Goal: Task Accomplishment & Management: Complete application form

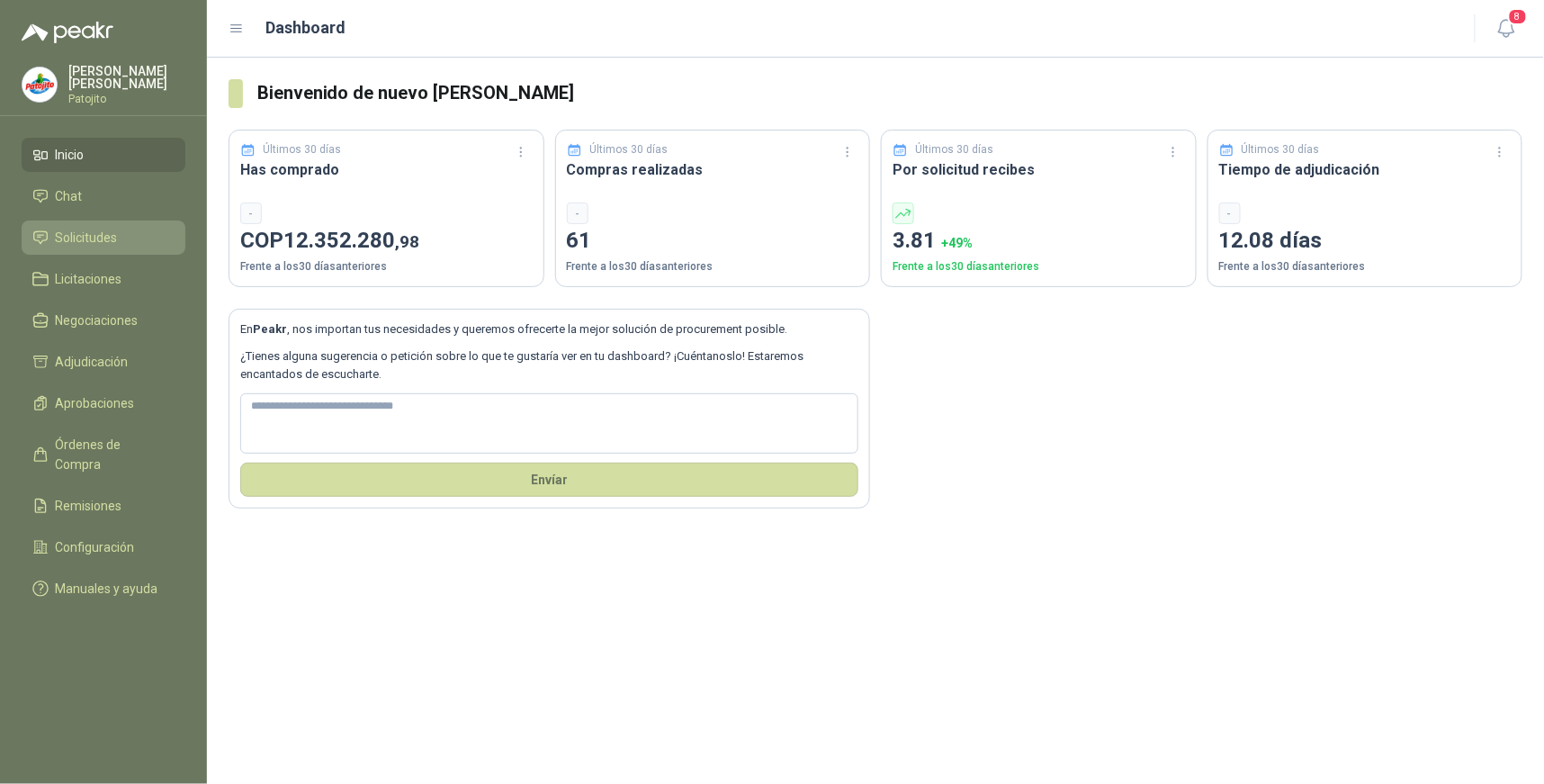
click at [126, 228] on li "Solicitudes" at bounding box center [103, 238] width 143 height 20
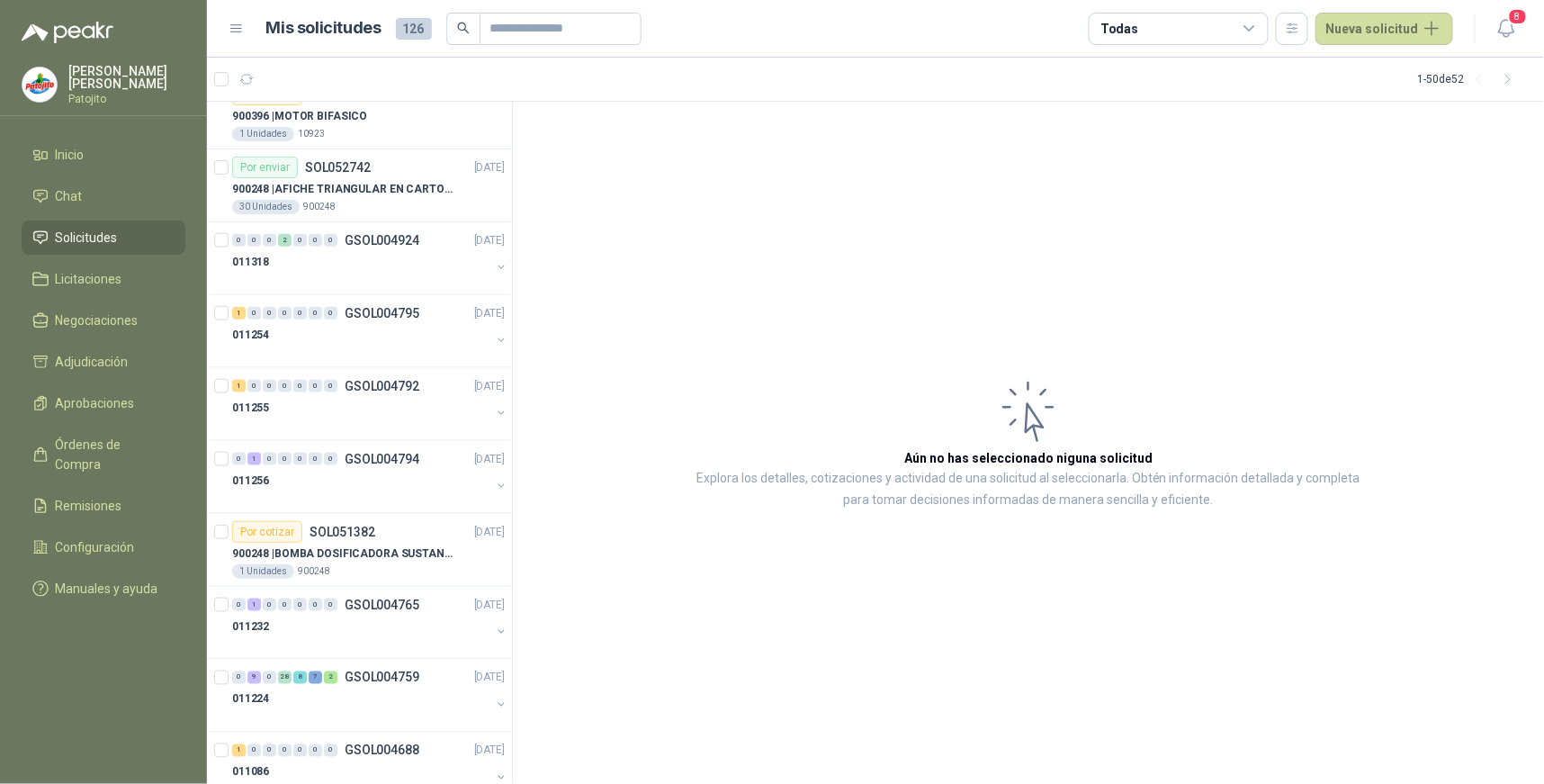
scroll to position [2989, 0]
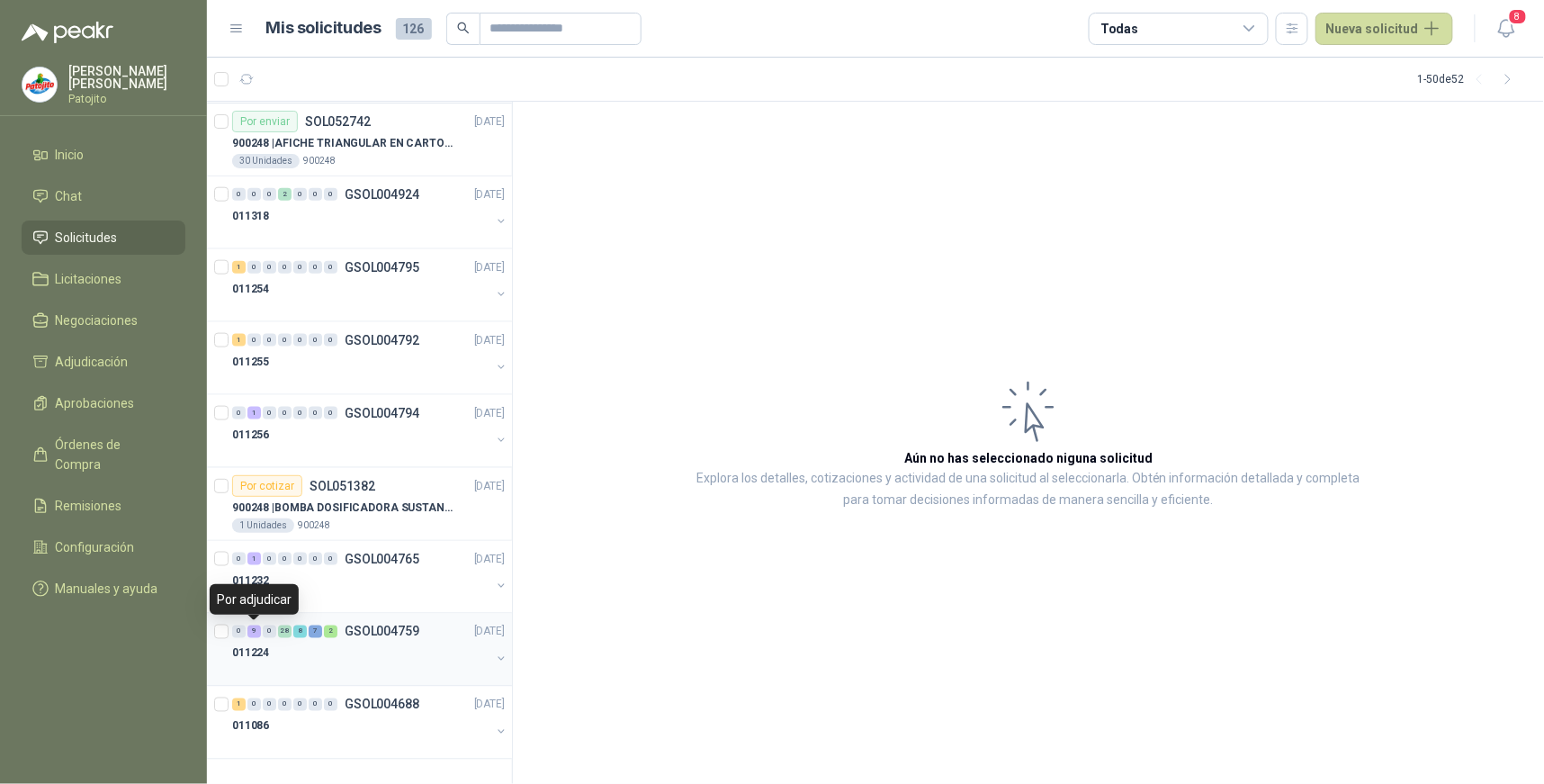
click at [254, 634] on div "9" at bounding box center [254, 632] width 14 height 13
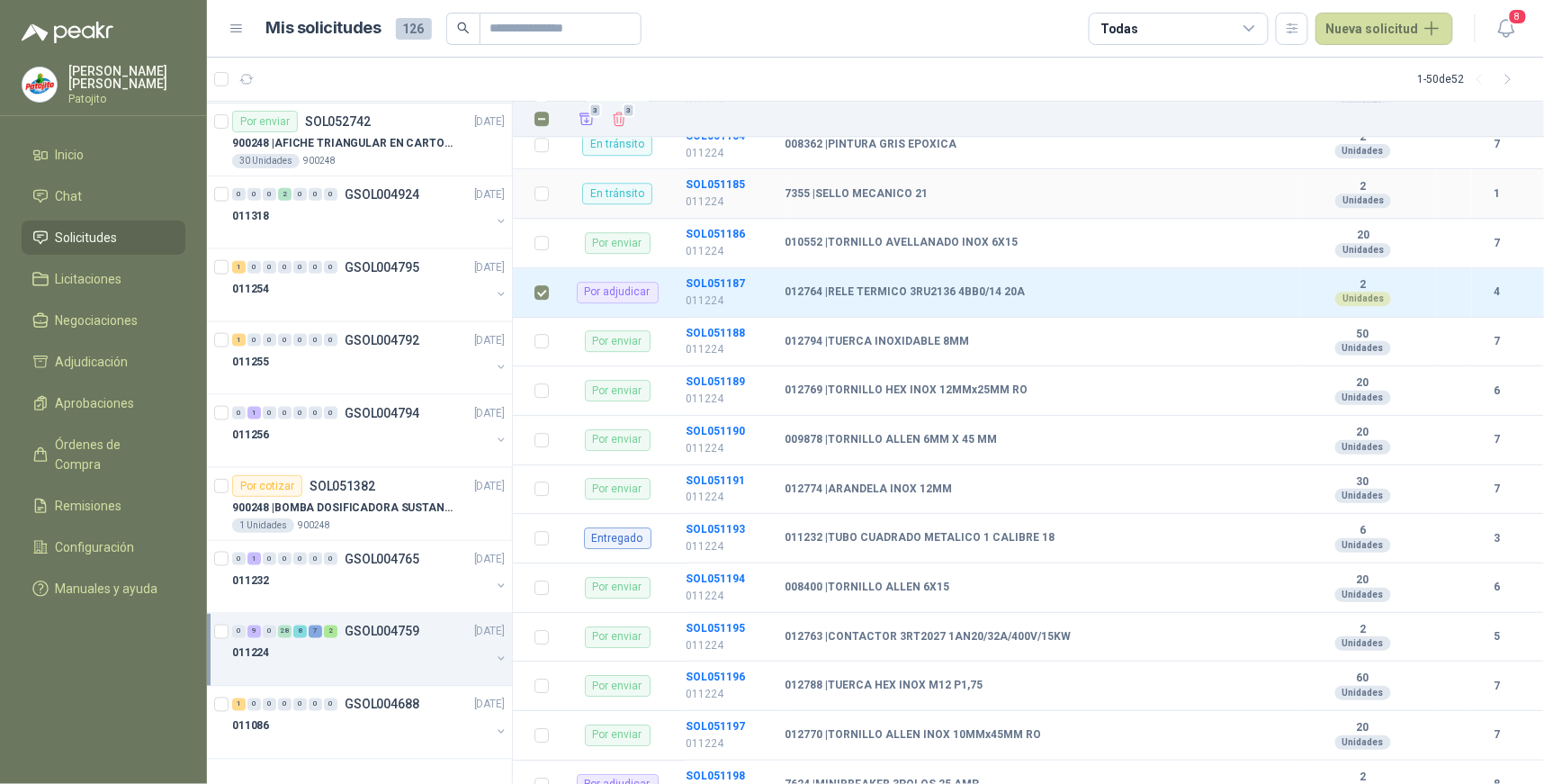
scroll to position [1799, 0]
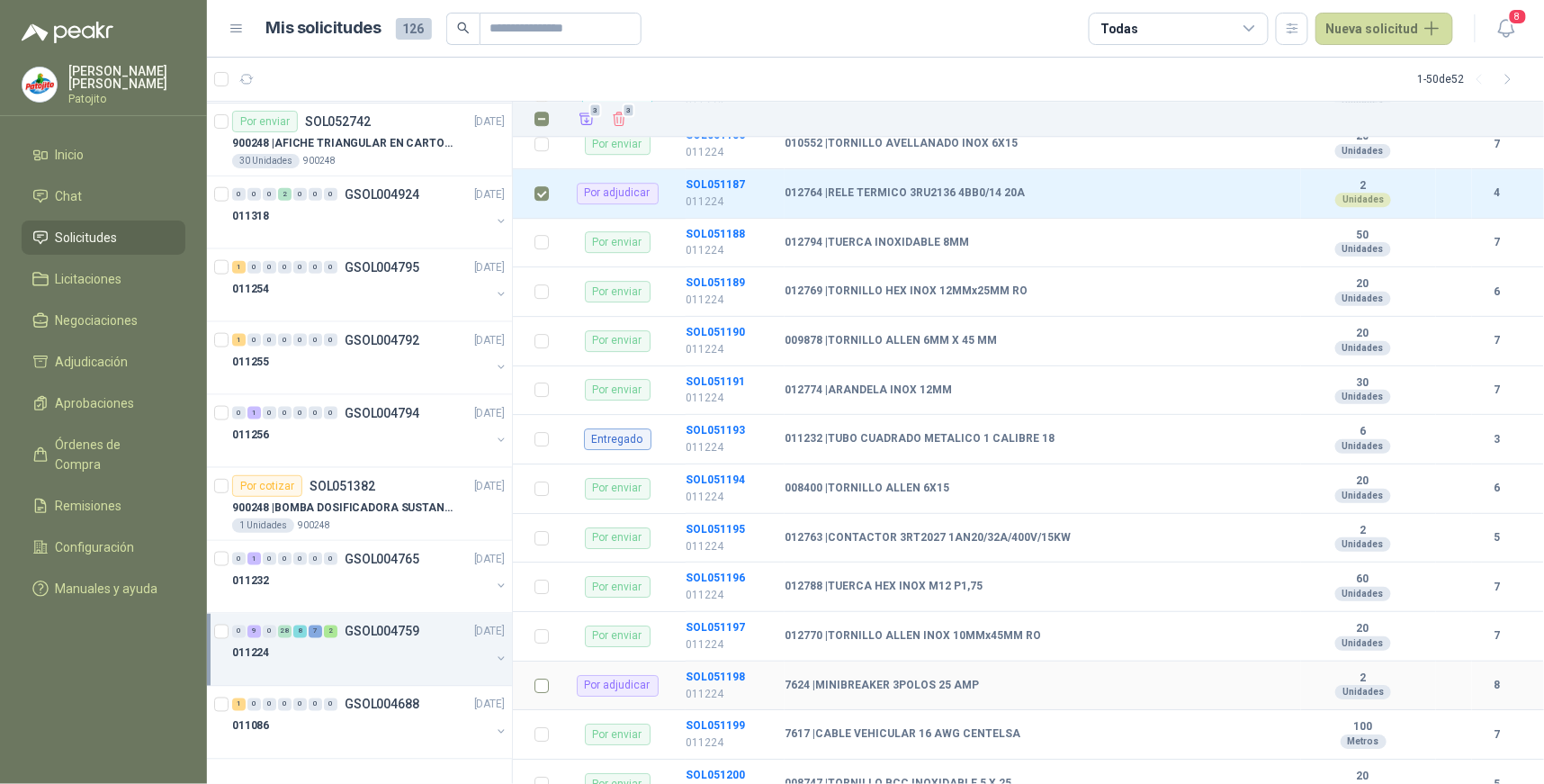
click at [531, 687] on td at bounding box center [536, 686] width 47 height 50
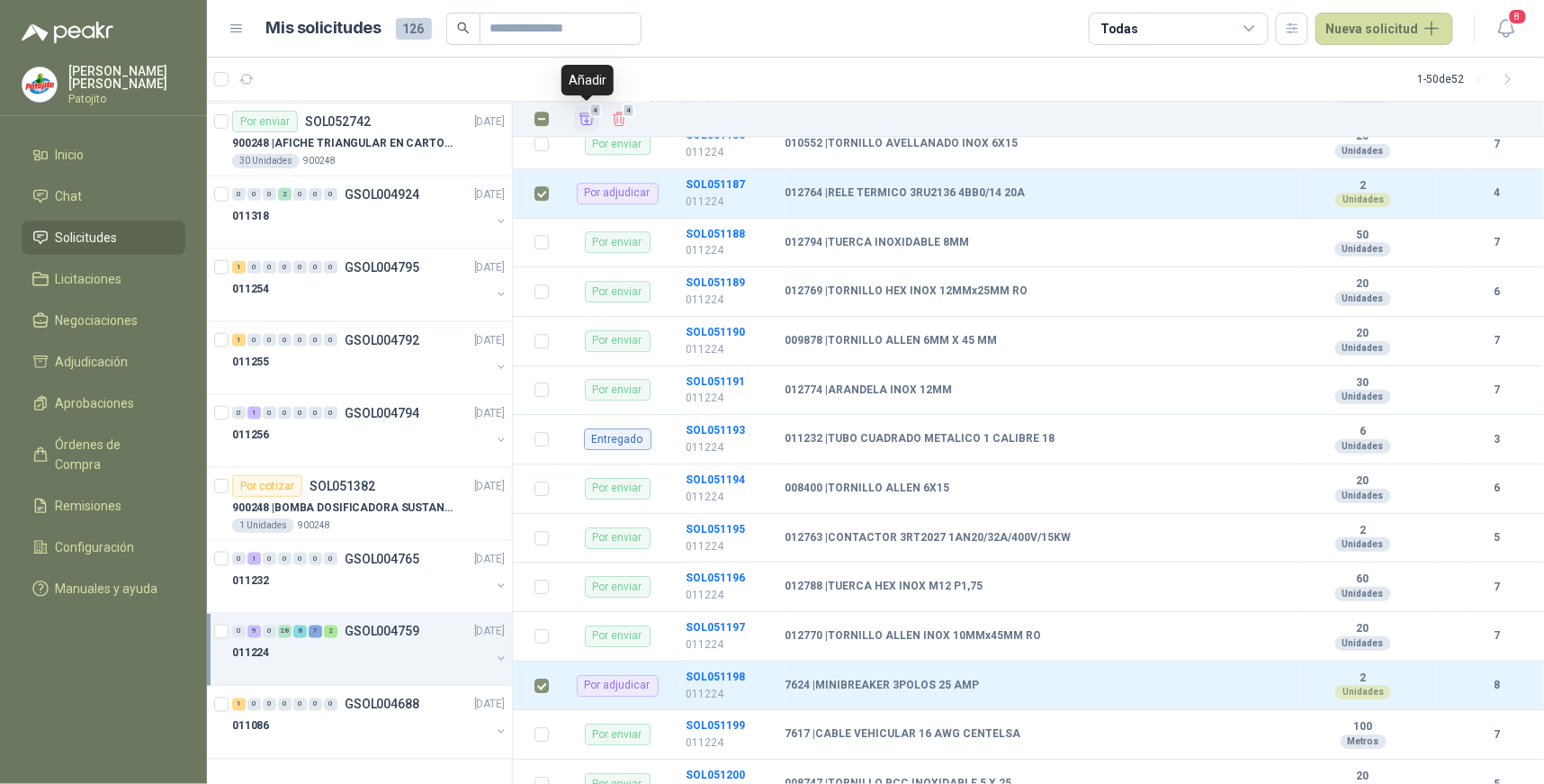
click at [585, 122] on icon "Añadir" at bounding box center [587, 119] width 14 height 12
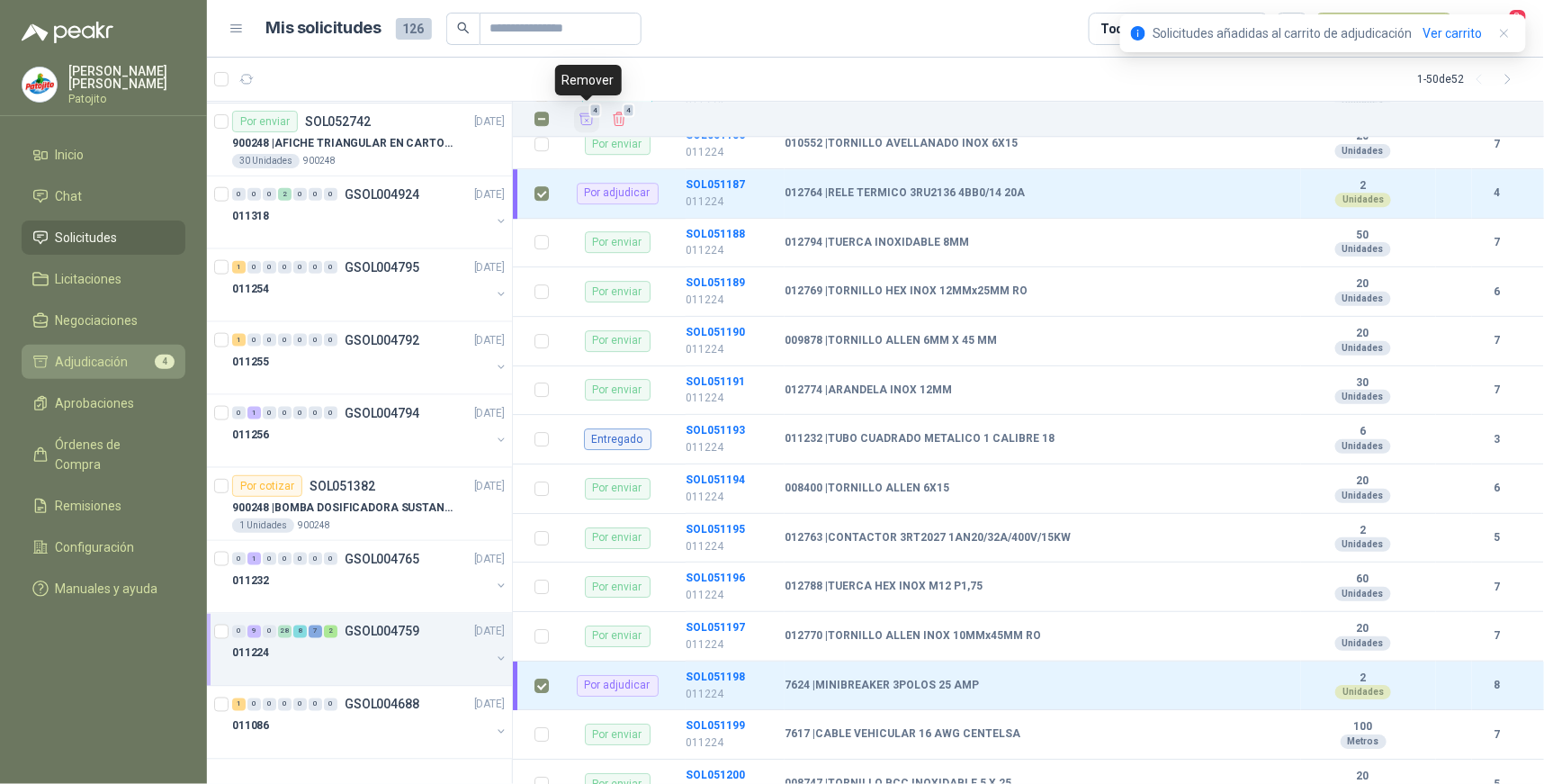
click at [114, 358] on span "Adjudicación" at bounding box center [92, 362] width 73 height 20
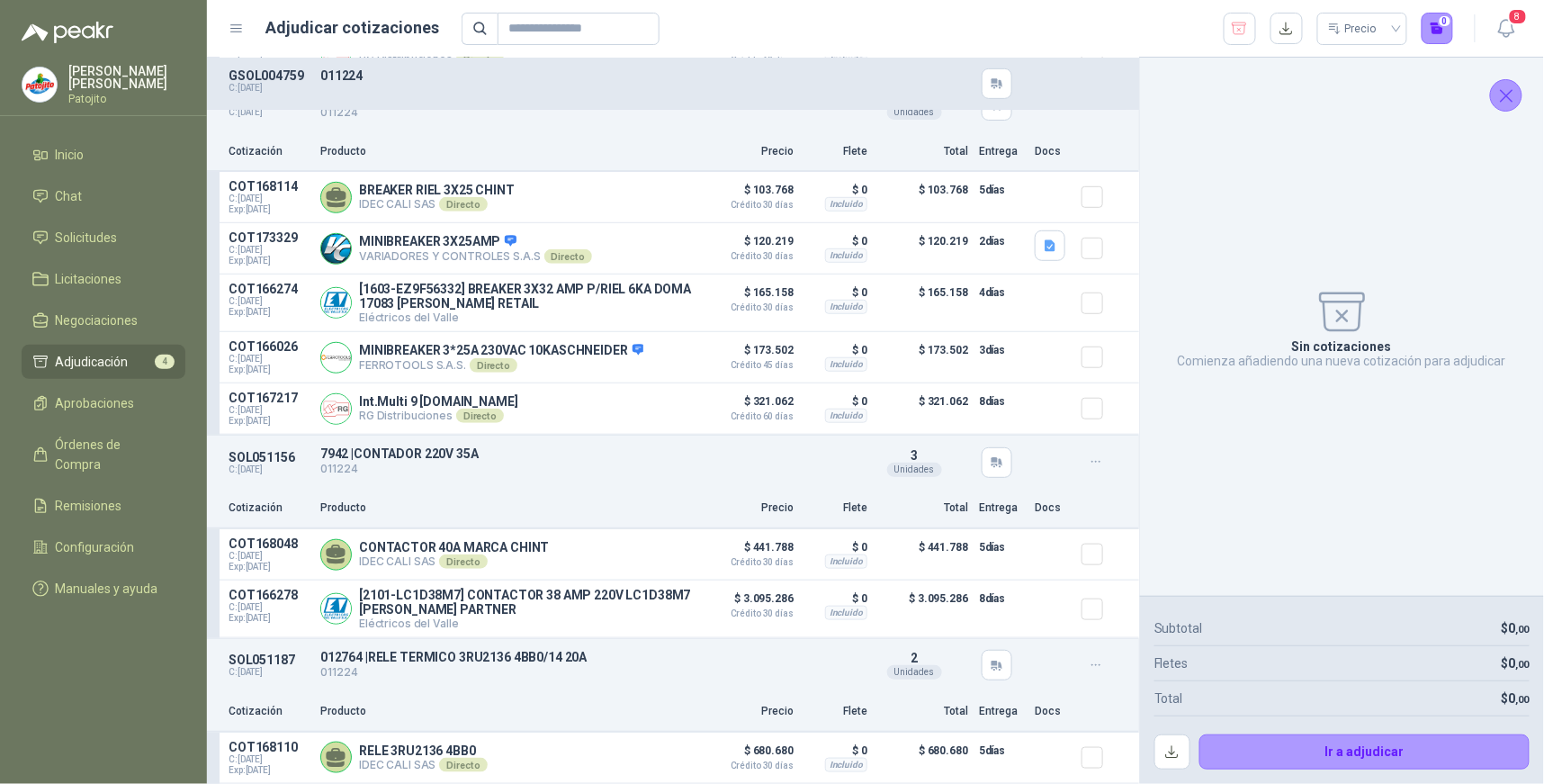
scroll to position [326, 0]
click at [662, 552] on button "Detalles" at bounding box center [650, 554] width 84 height 24
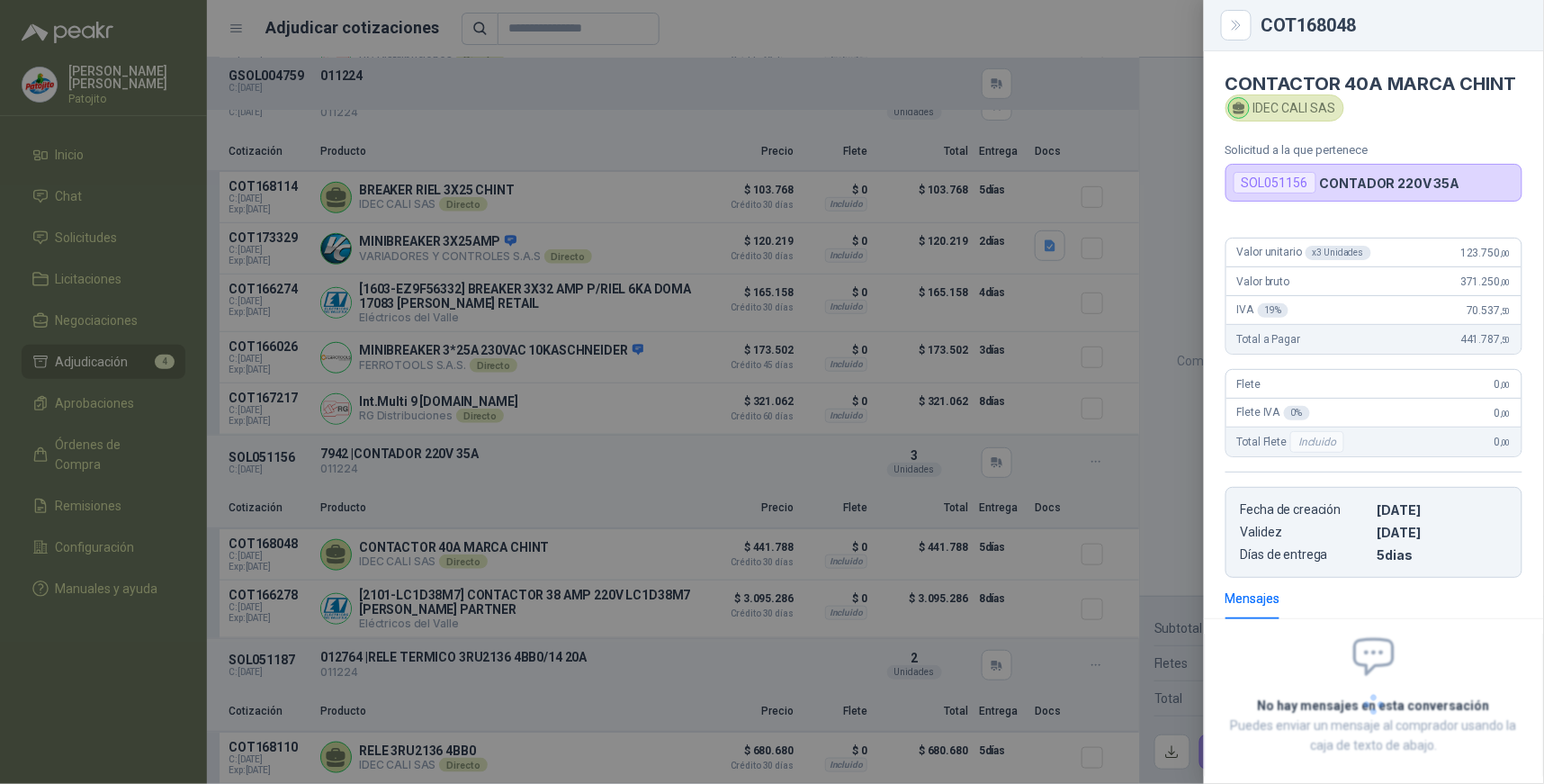
scroll to position [105, 0]
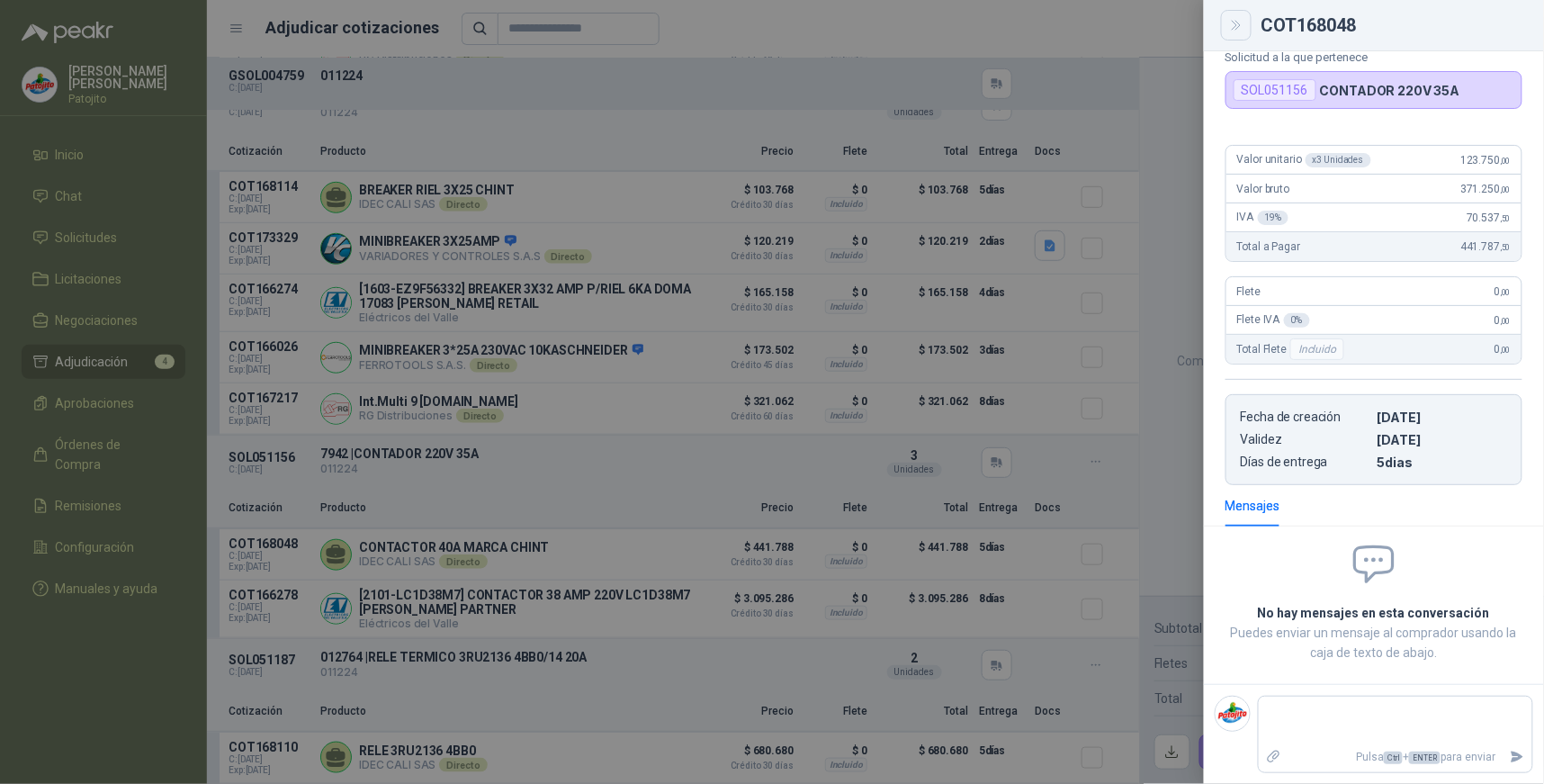
click at [1242, 24] on icon "Close" at bounding box center [1236, 25] width 15 height 15
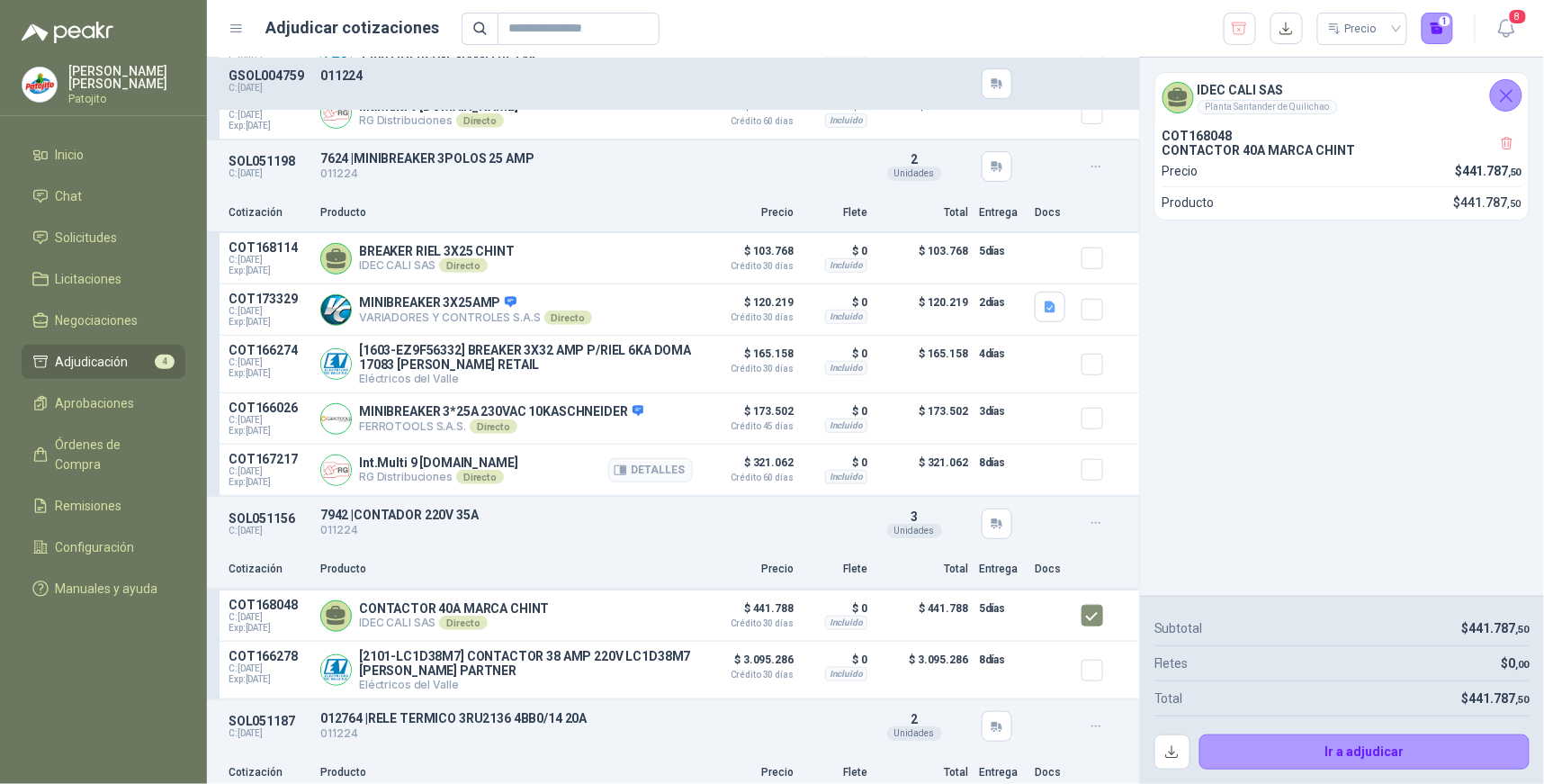
scroll to position [226, 0]
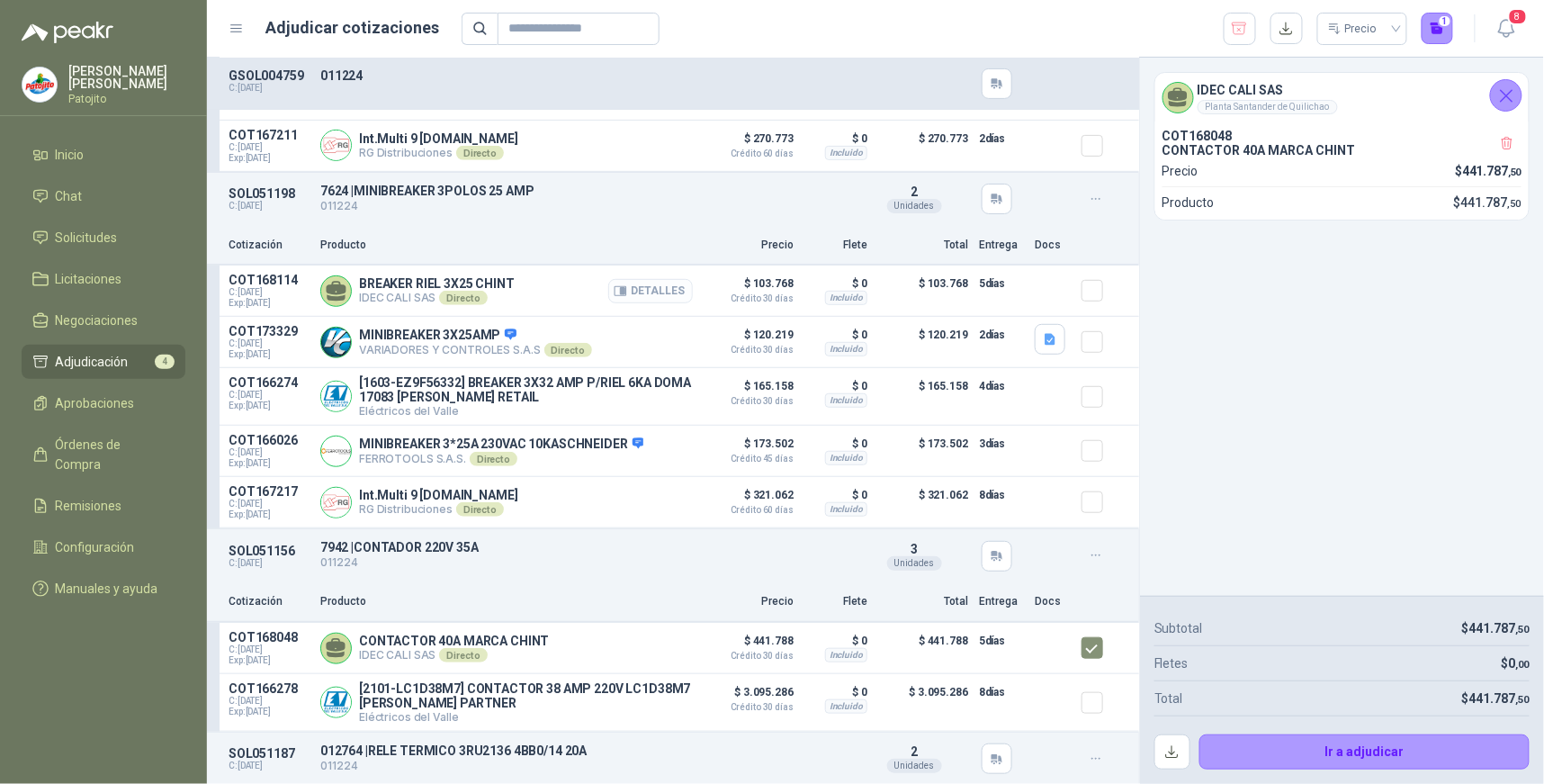
click at [675, 297] on button "Detalles" at bounding box center [650, 290] width 84 height 24
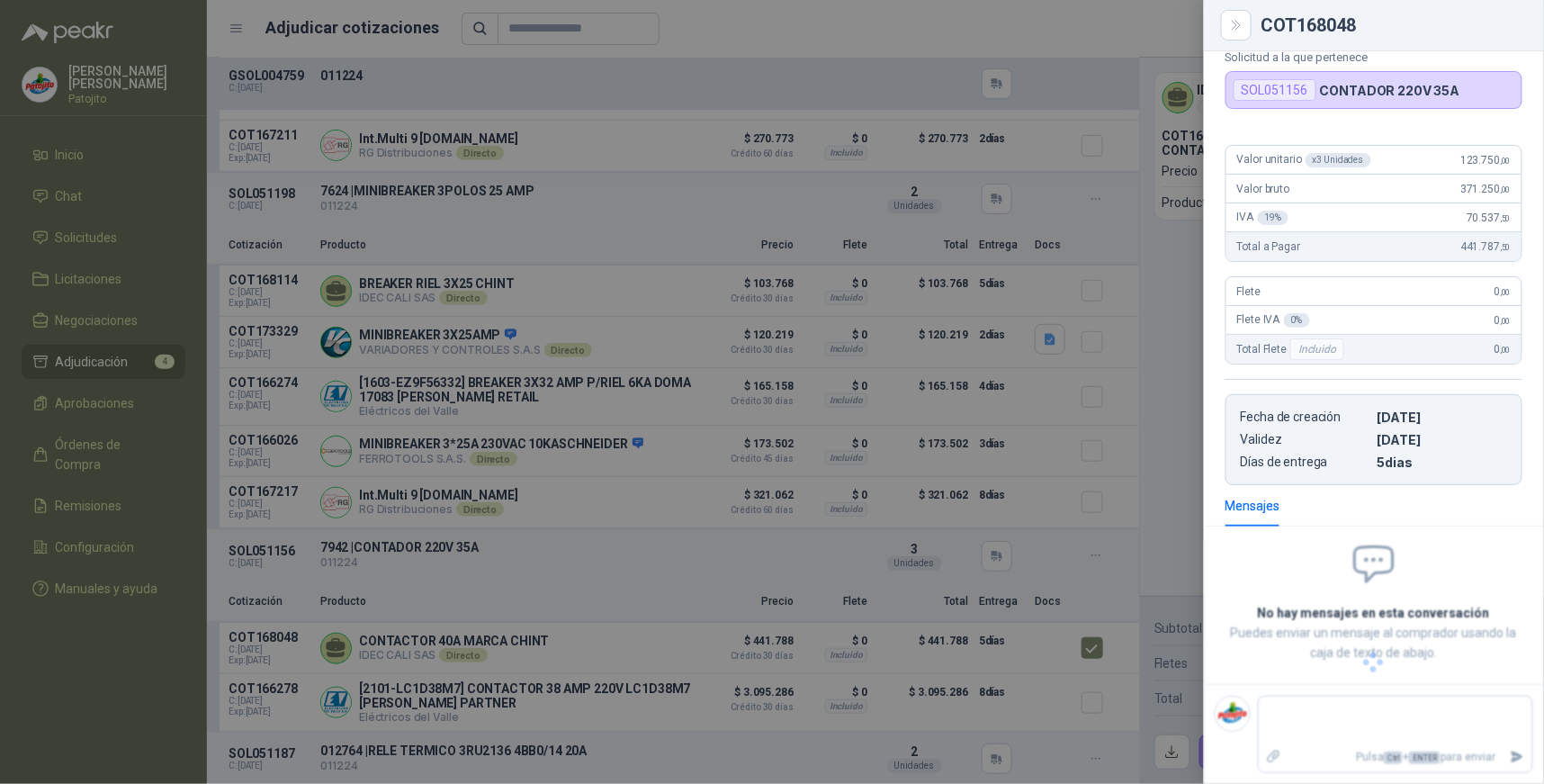
scroll to position [83, 0]
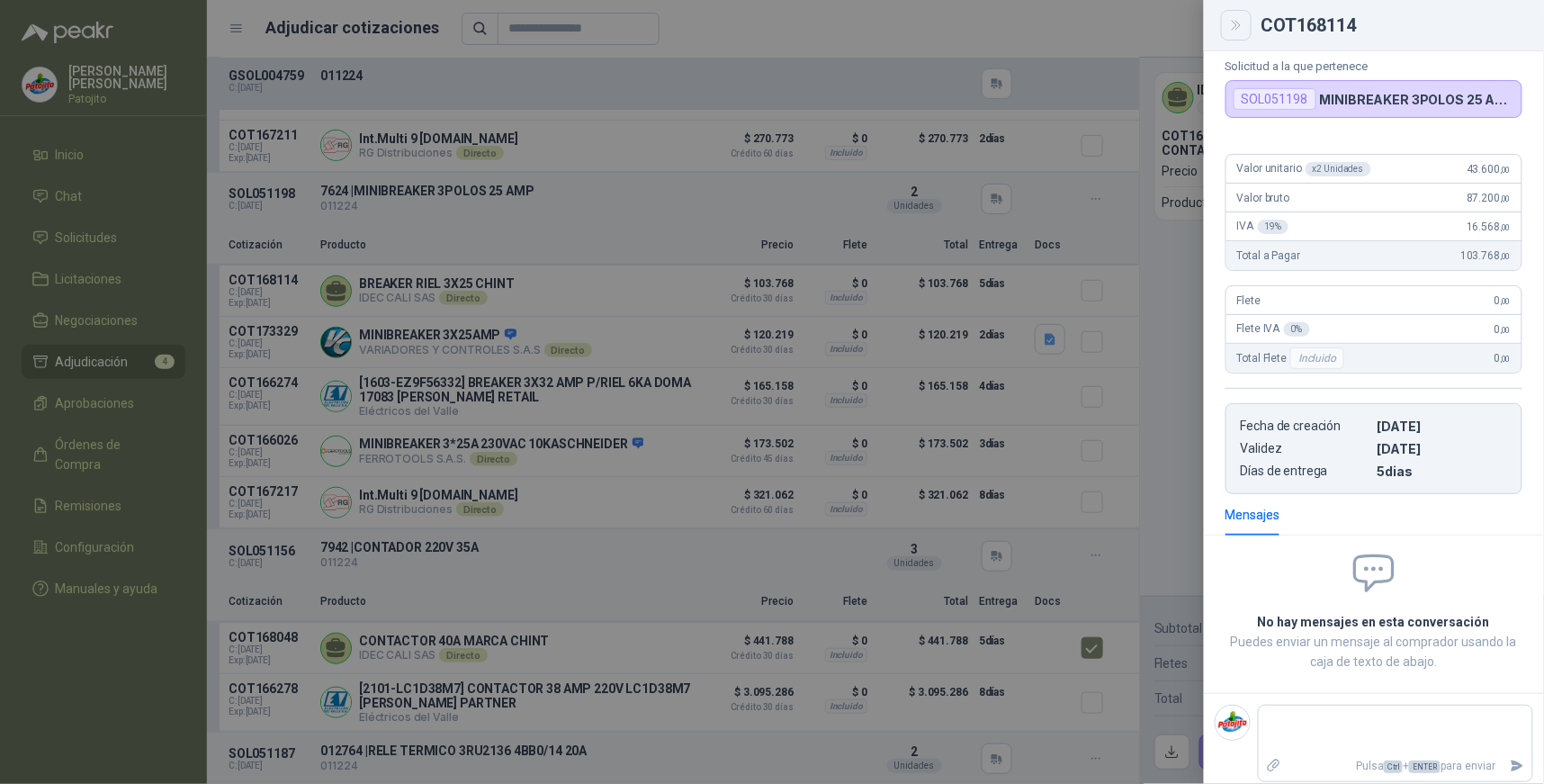
click at [1234, 25] on icon "Close" at bounding box center [1236, 25] width 15 height 15
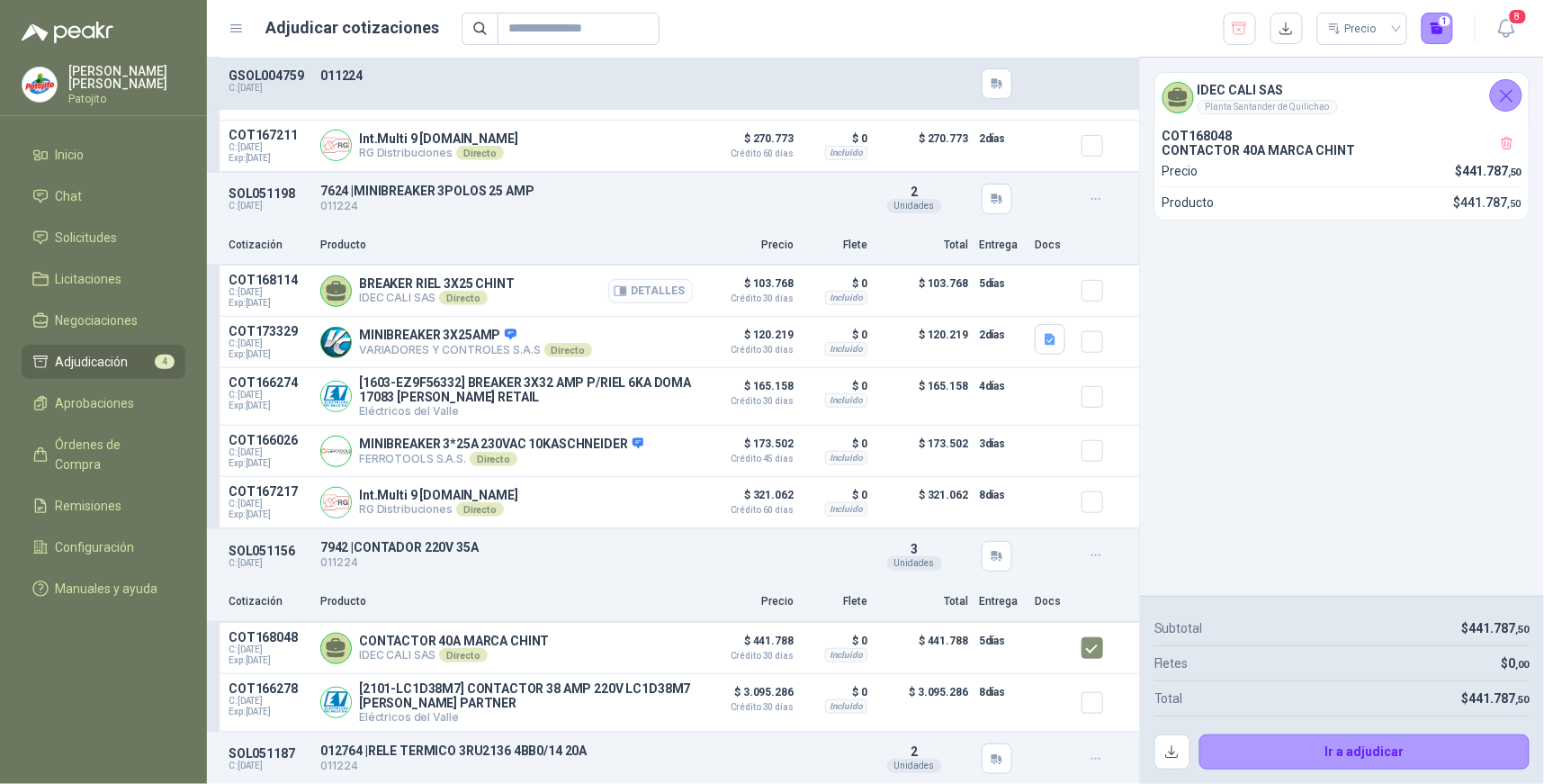
click at [653, 290] on button "Detalles" at bounding box center [650, 290] width 84 height 24
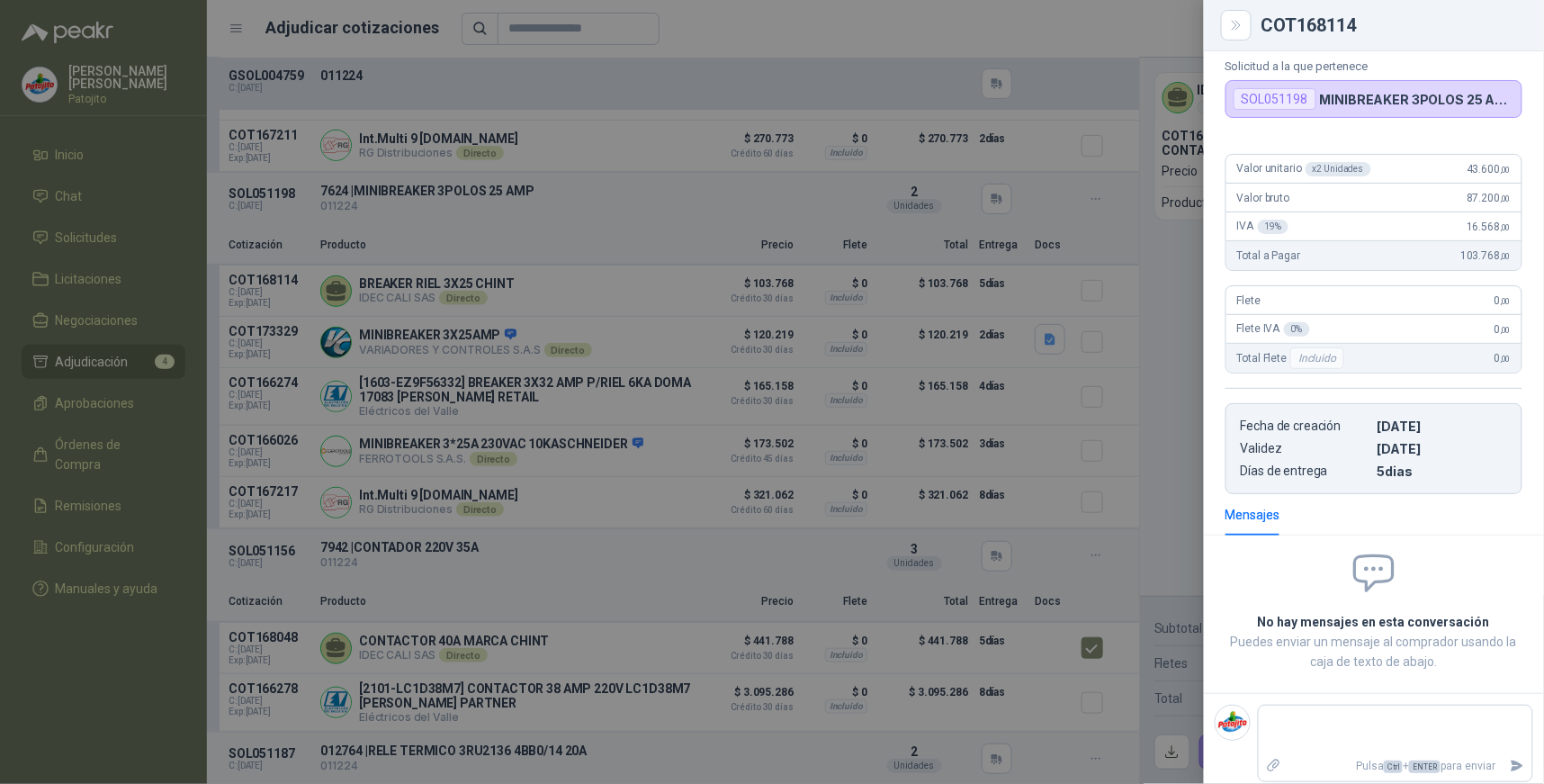
click at [703, 295] on div at bounding box center [772, 392] width 1544 height 784
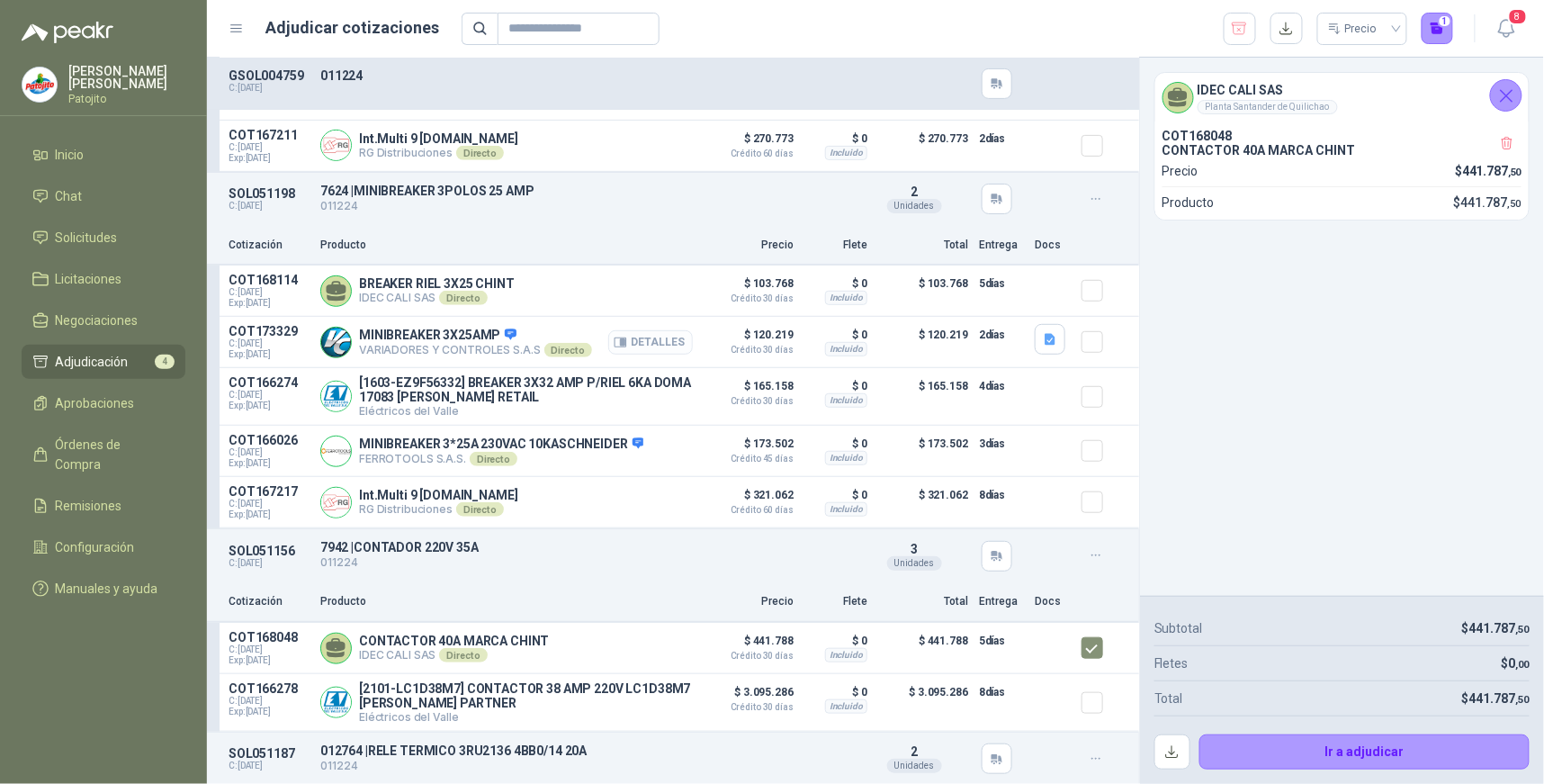
click at [666, 338] on button "Detalles" at bounding box center [650, 342] width 84 height 24
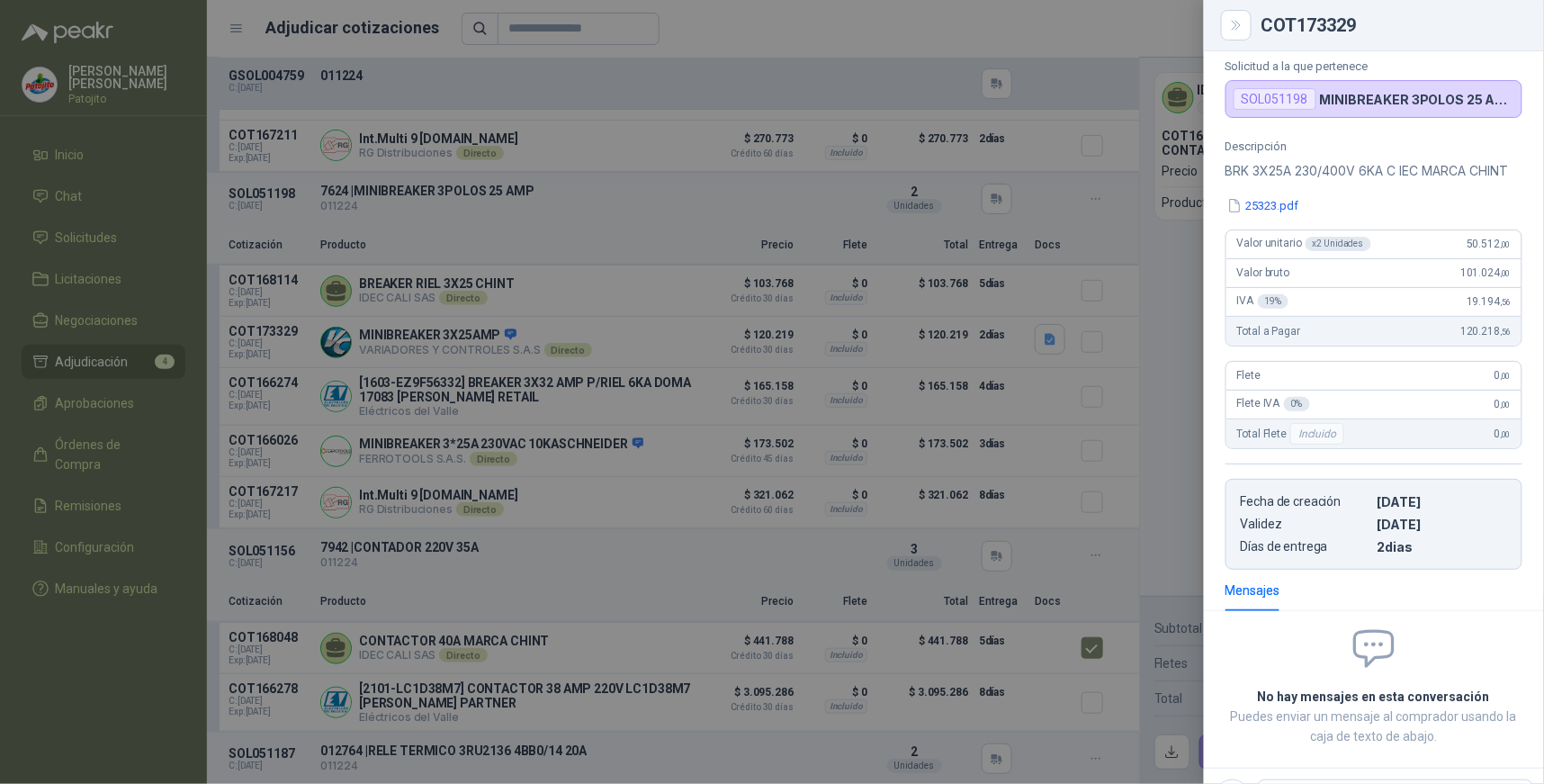
click at [646, 346] on div at bounding box center [772, 392] width 1544 height 784
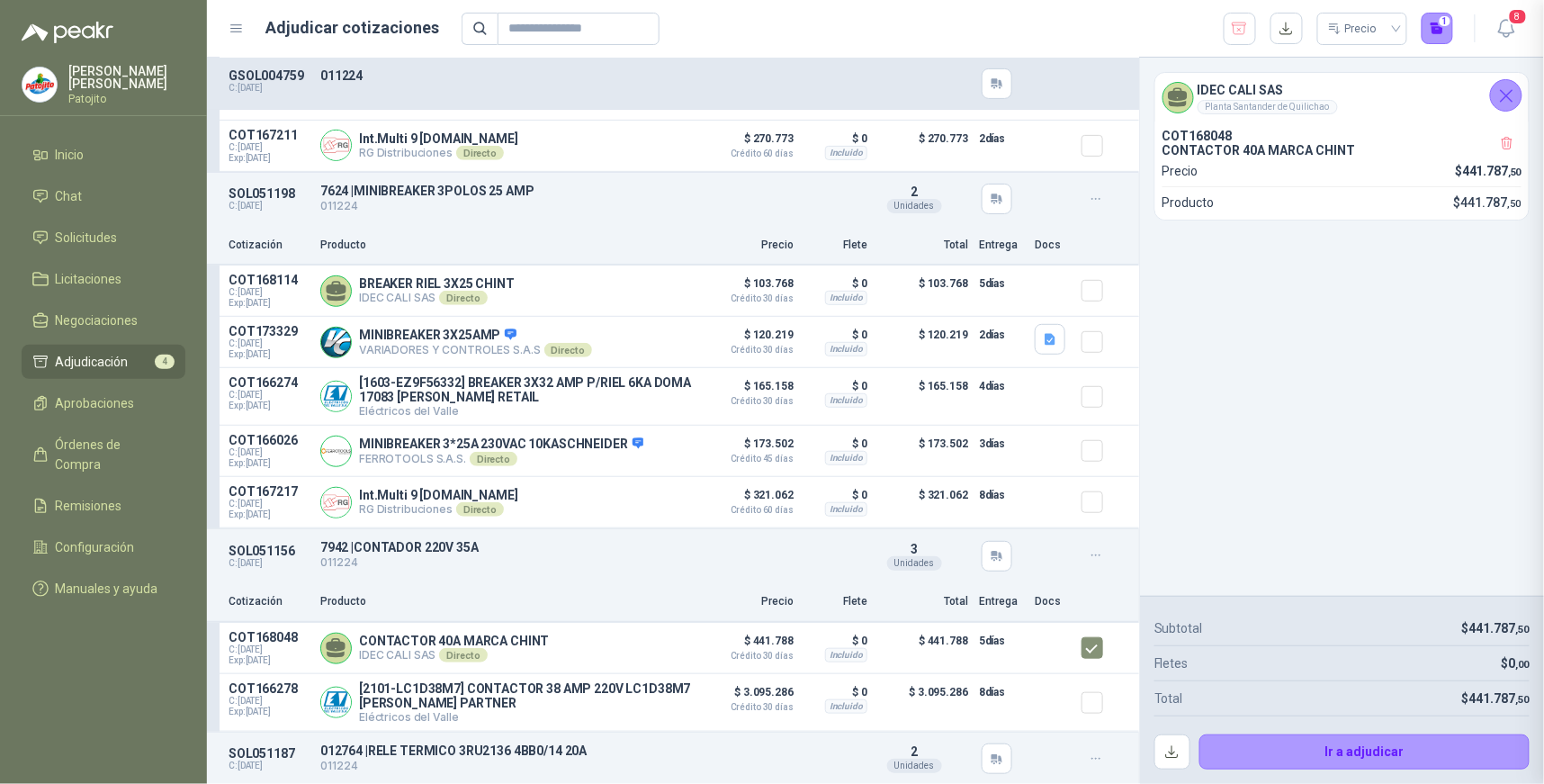
scroll to position [190, 0]
click at [651, 499] on button "Detalles" at bounding box center [650, 502] width 84 height 24
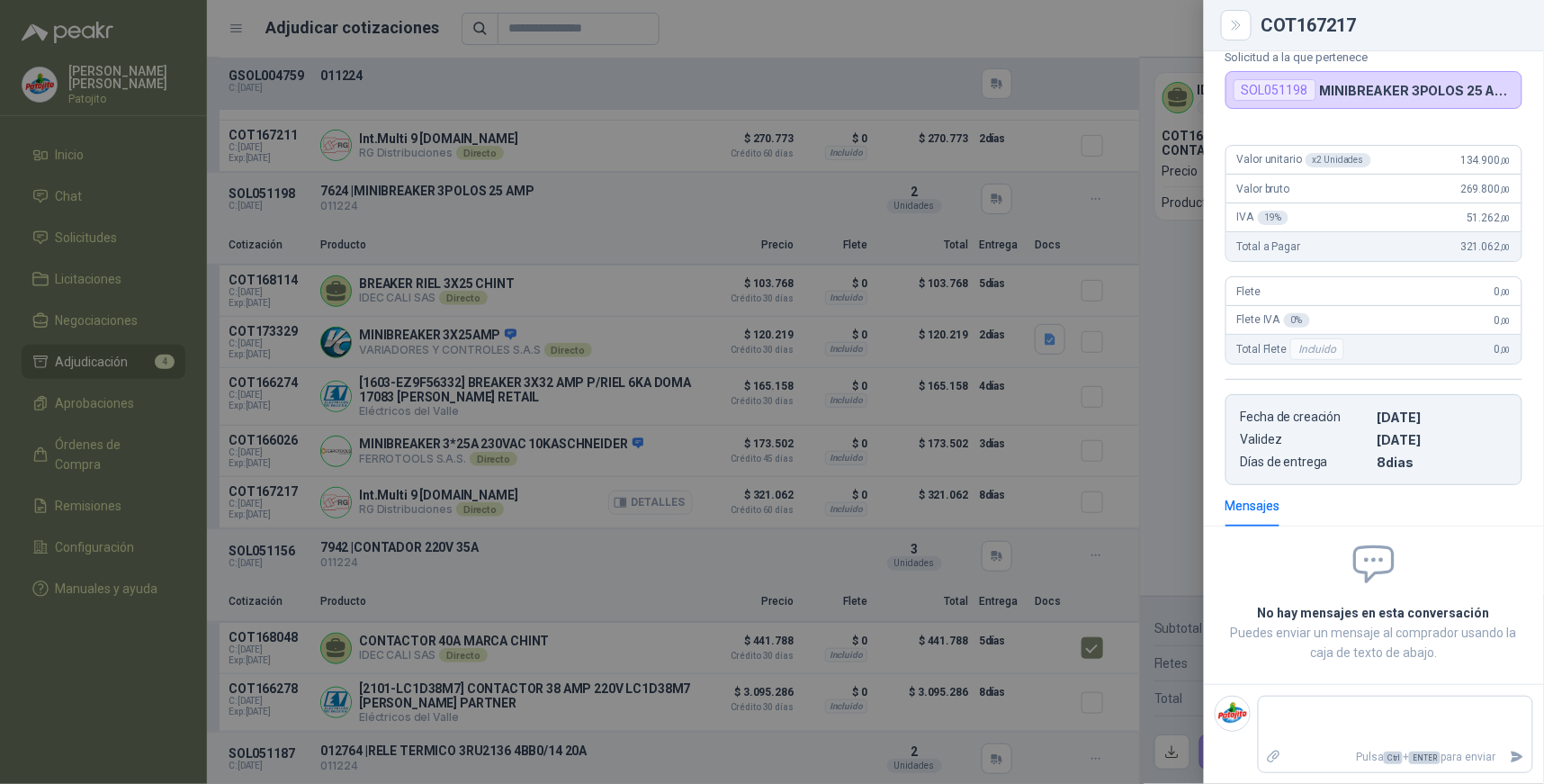
scroll to position [93, 0]
click at [663, 483] on div at bounding box center [772, 392] width 1544 height 784
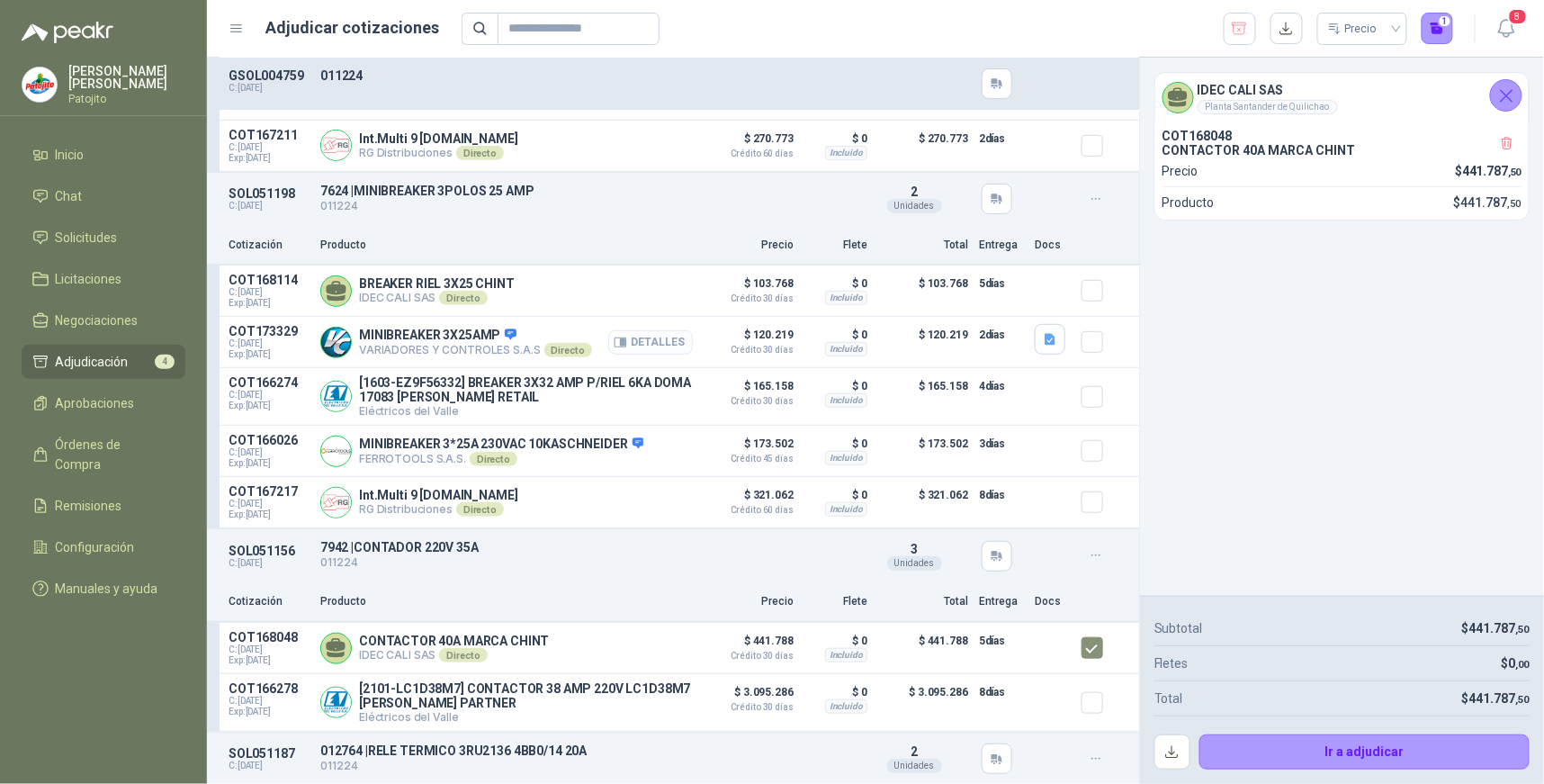
click at [639, 348] on button "Detalles" at bounding box center [650, 342] width 84 height 24
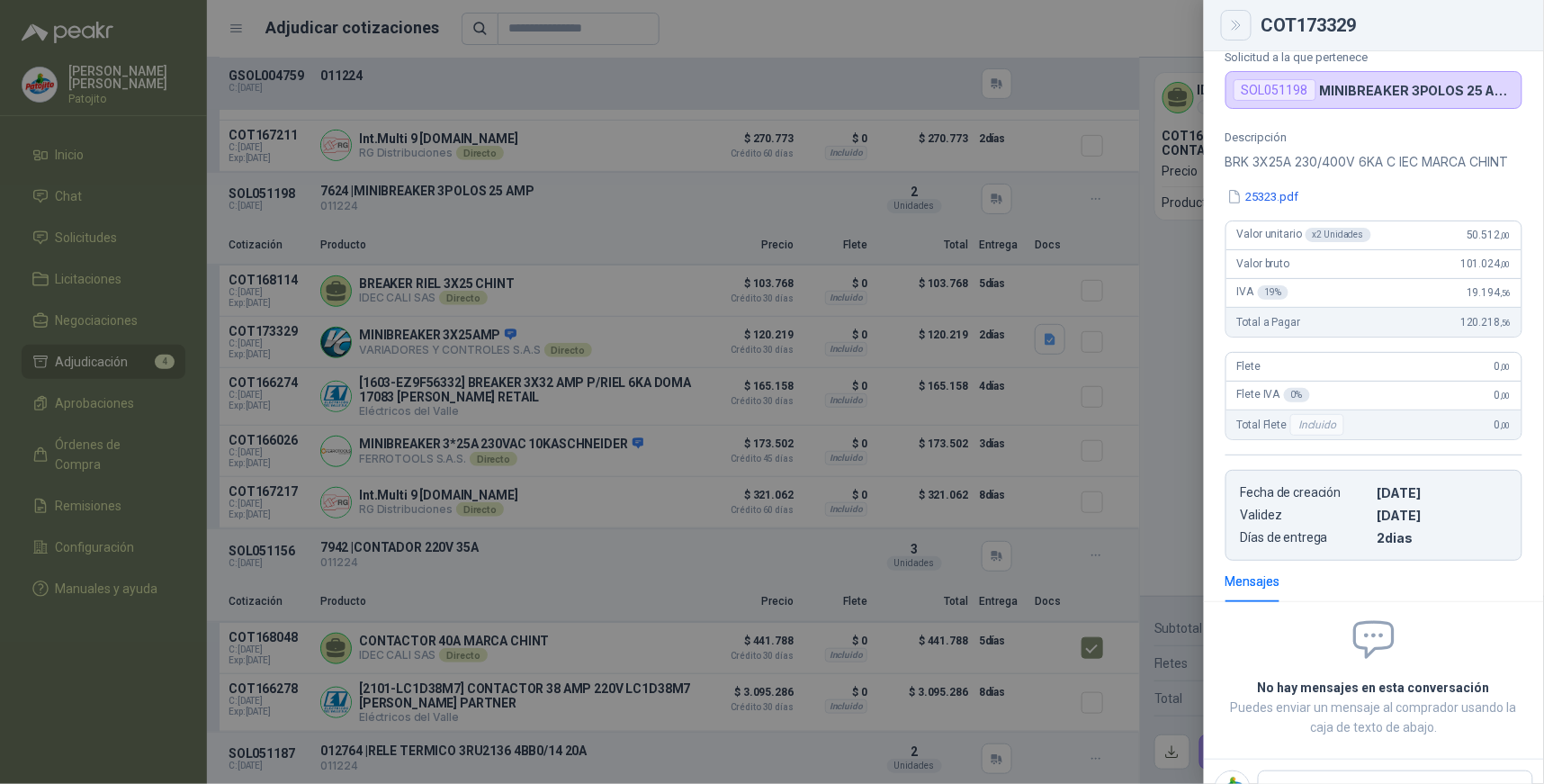
click at [1235, 39] on button "Close" at bounding box center [1236, 25] width 31 height 31
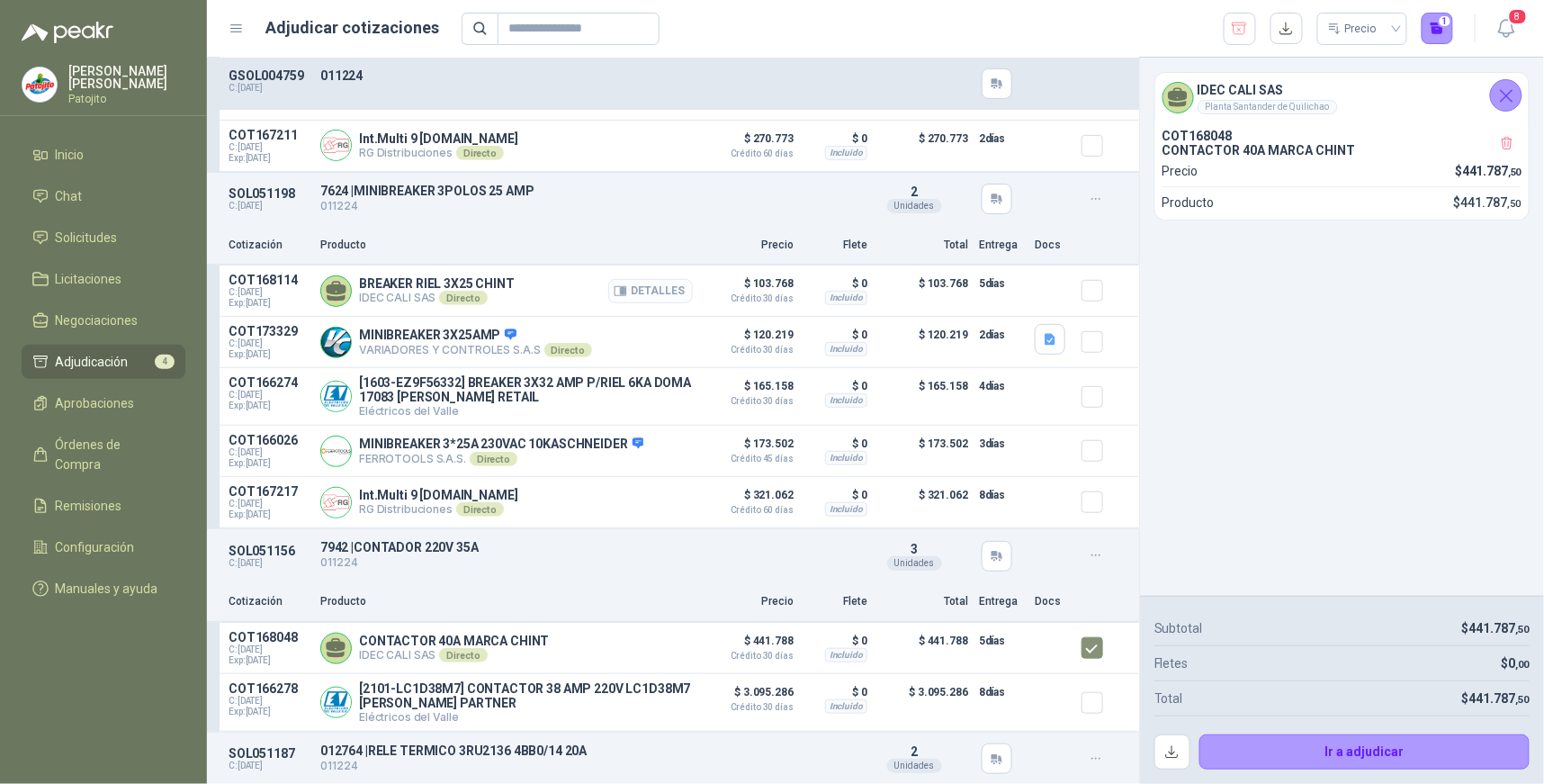
click at [630, 294] on button "Detalles" at bounding box center [650, 290] width 84 height 24
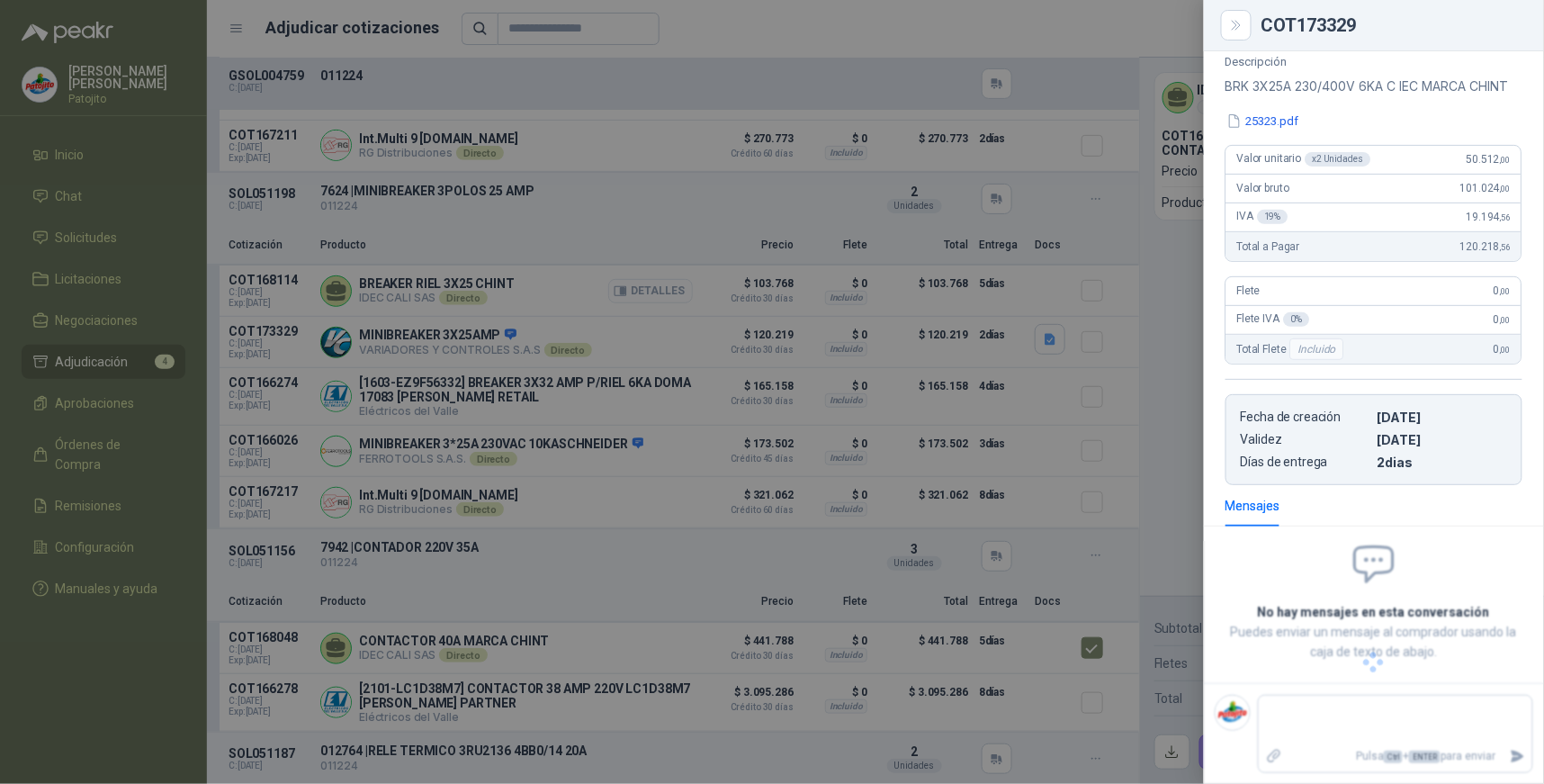
scroll to position [93, 0]
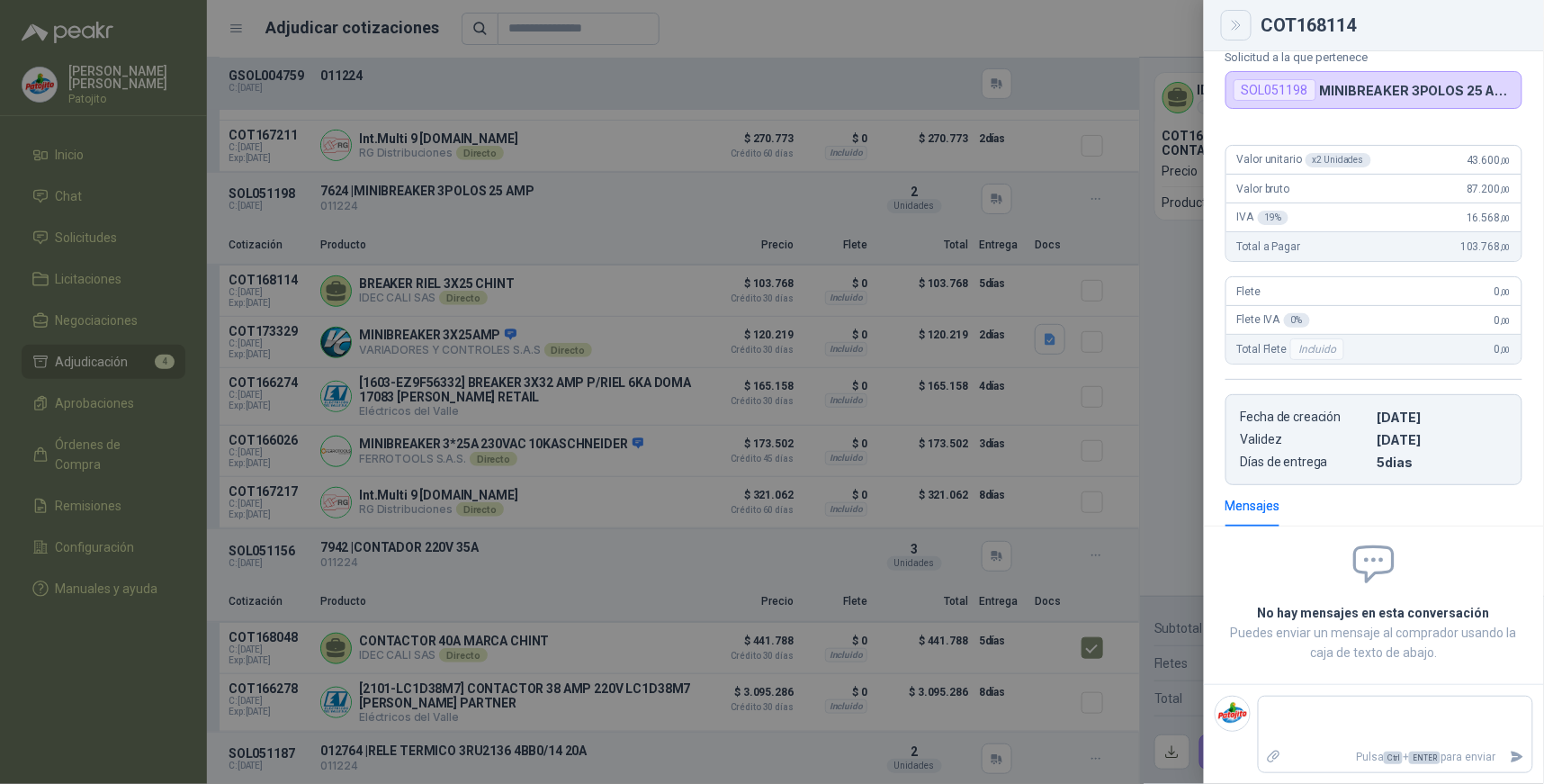
click at [1226, 27] on button "Close" at bounding box center [1236, 25] width 31 height 31
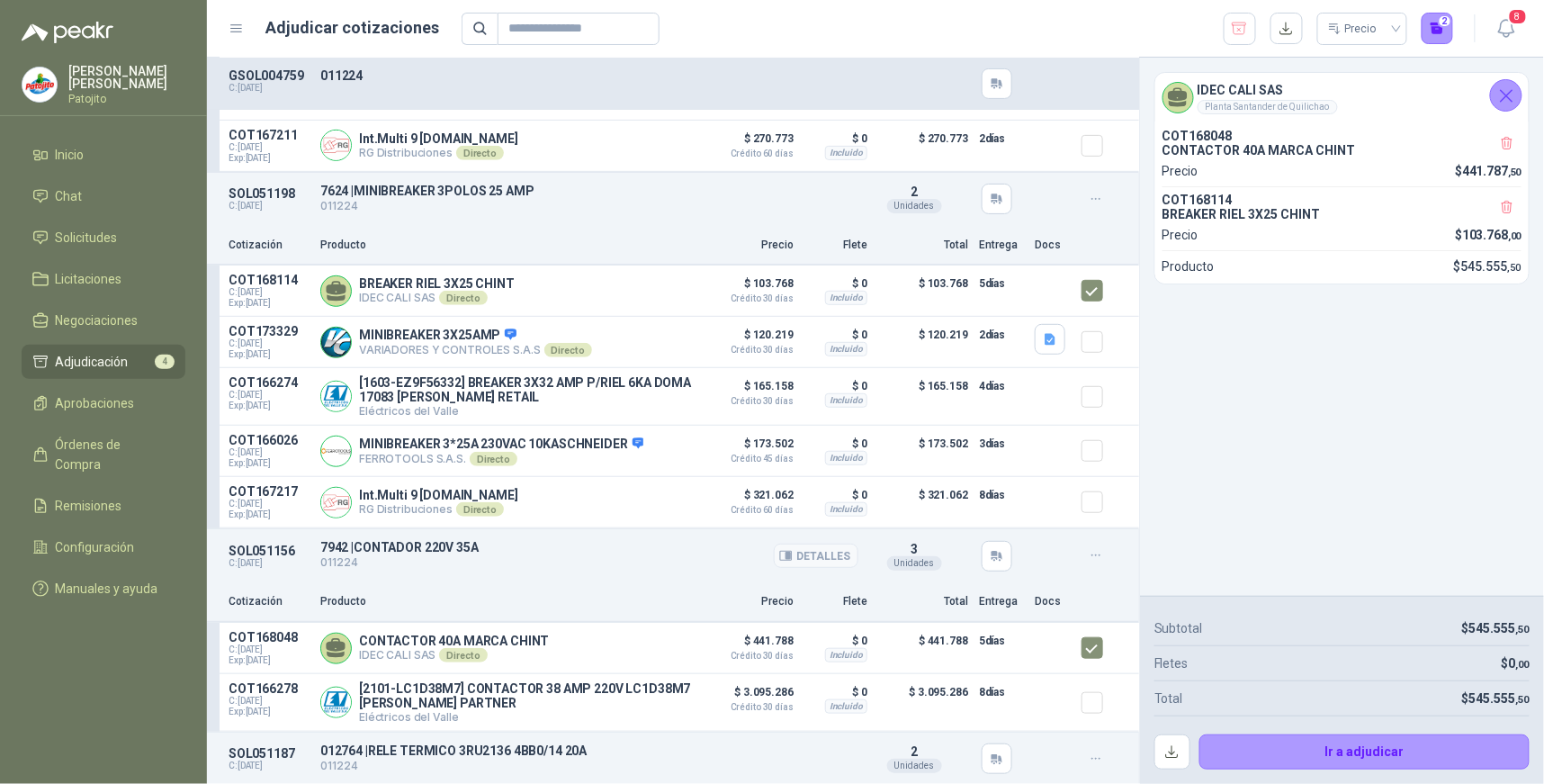
scroll to position [326, 0]
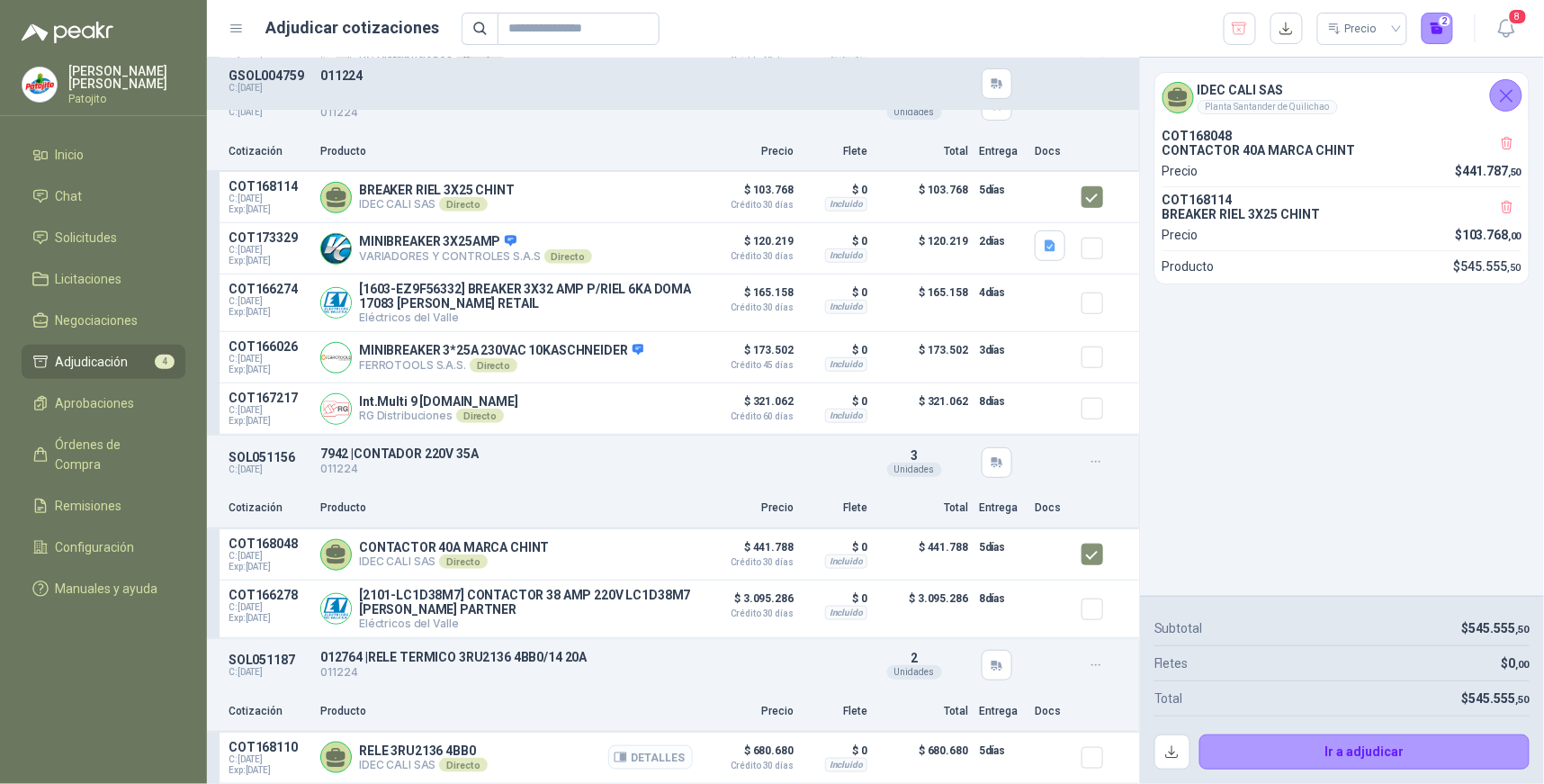
click at [655, 756] on button "Detalles" at bounding box center [650, 757] width 84 height 24
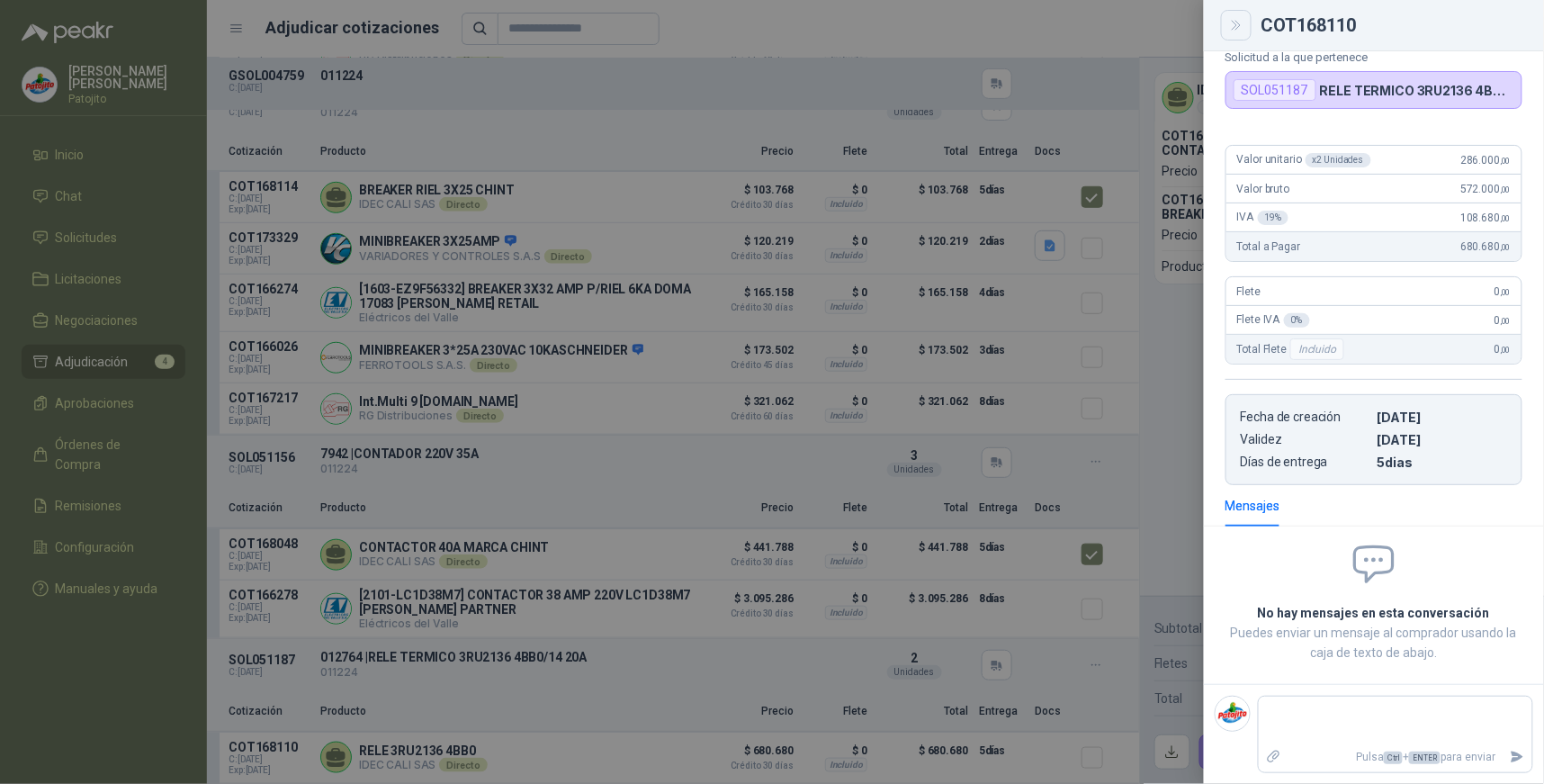
drag, startPoint x: 1237, startPoint y: 24, endPoint x: 1109, endPoint y: 102, distance: 149.9
click at [1236, 25] on icon "Close" at bounding box center [1235, 25] width 8 height 9
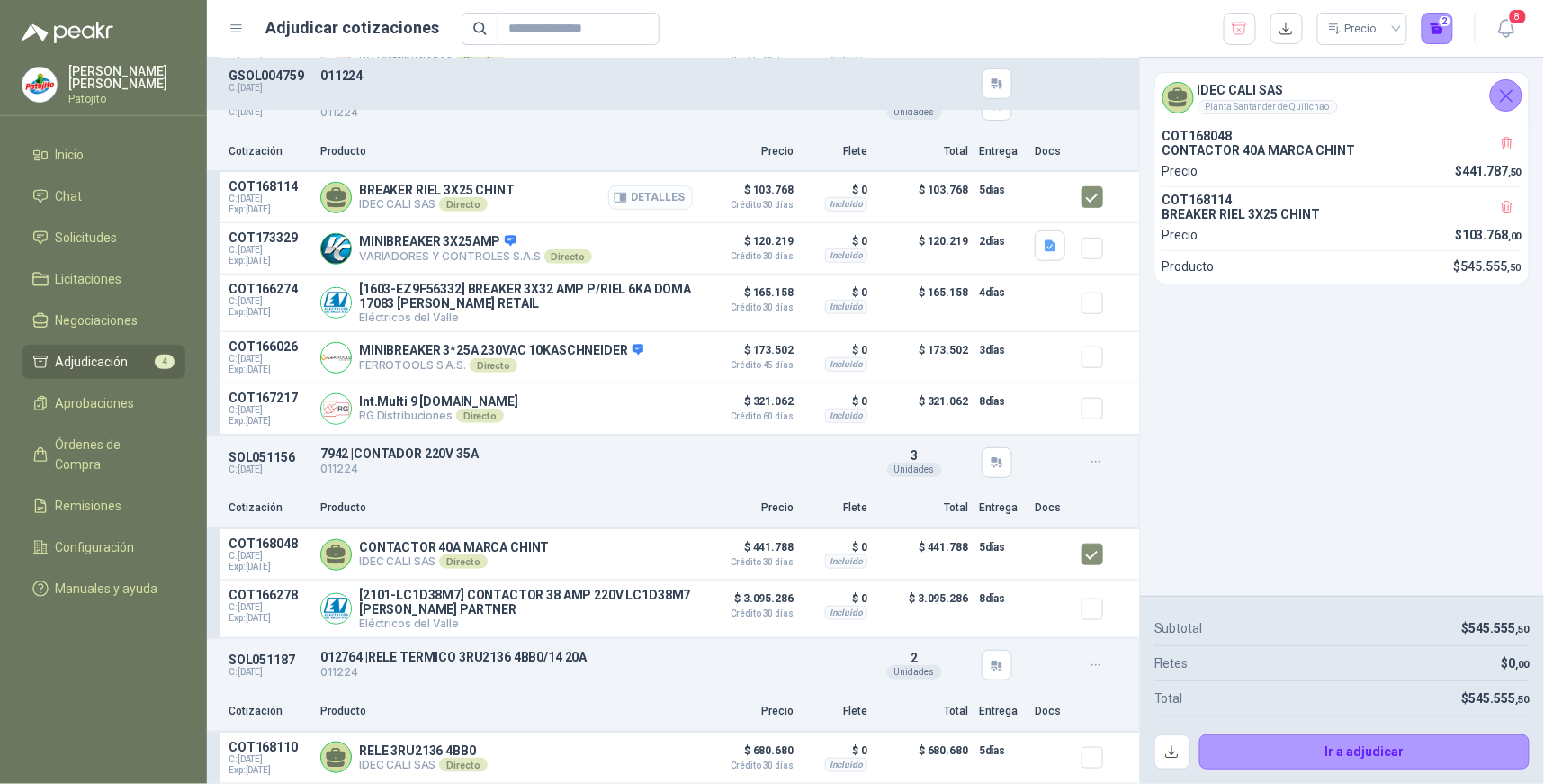
click at [653, 196] on button "Detalles" at bounding box center [650, 197] width 84 height 24
click at [811, 669] on button "Detalles" at bounding box center [816, 665] width 84 height 24
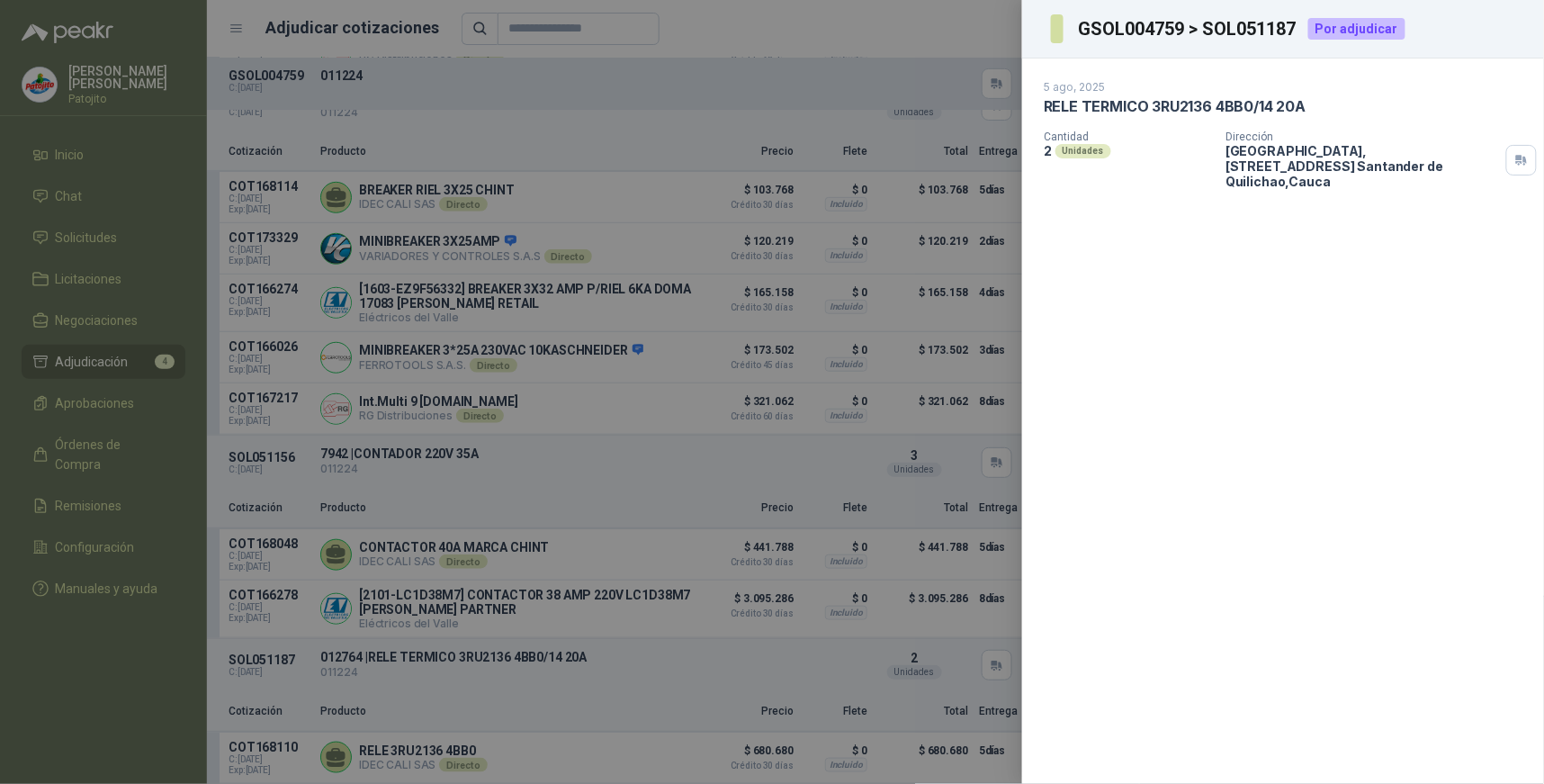
click at [1002, 604] on div at bounding box center [772, 392] width 1544 height 784
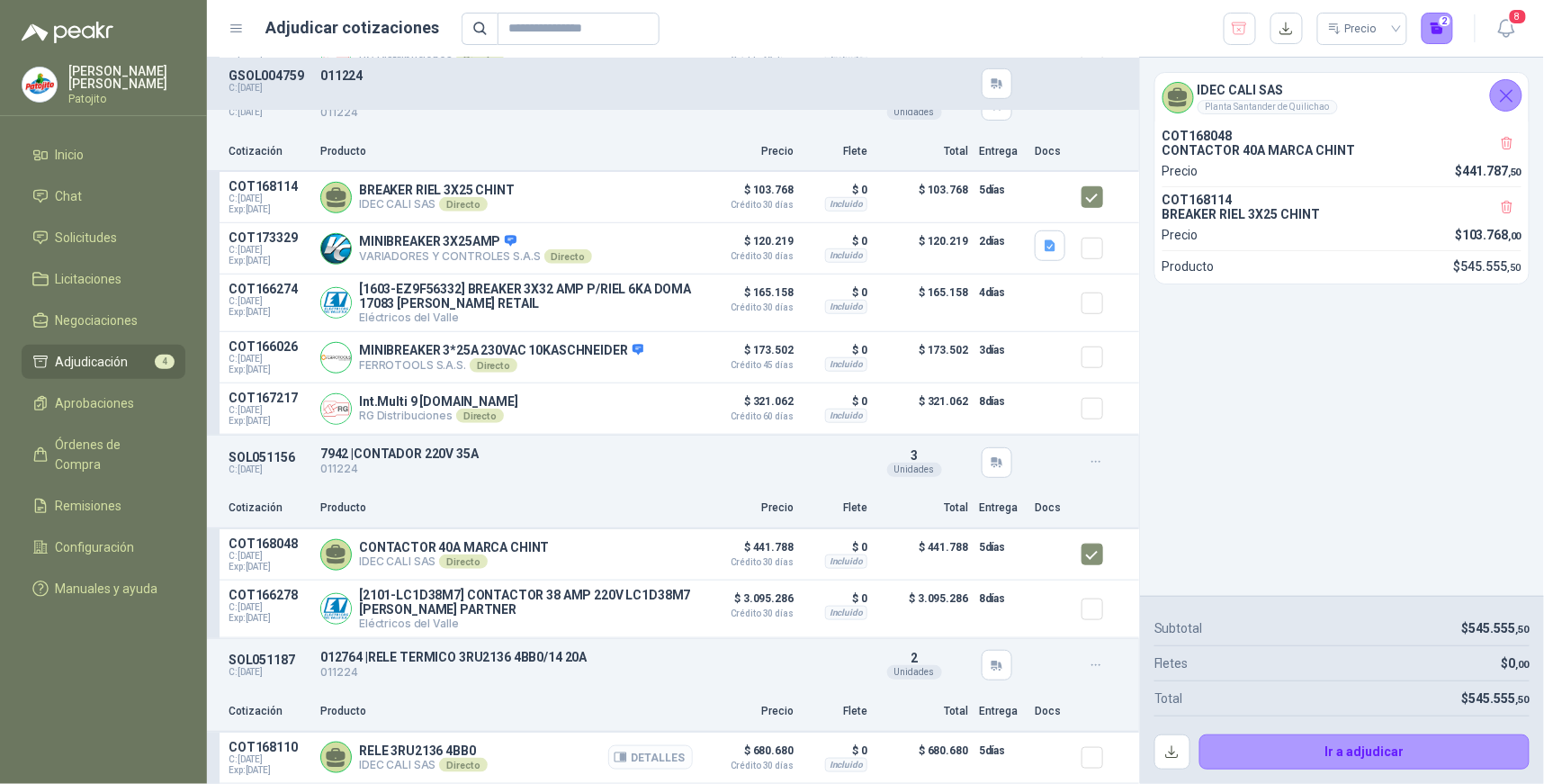
click at [664, 760] on button "Detalles" at bounding box center [650, 757] width 84 height 24
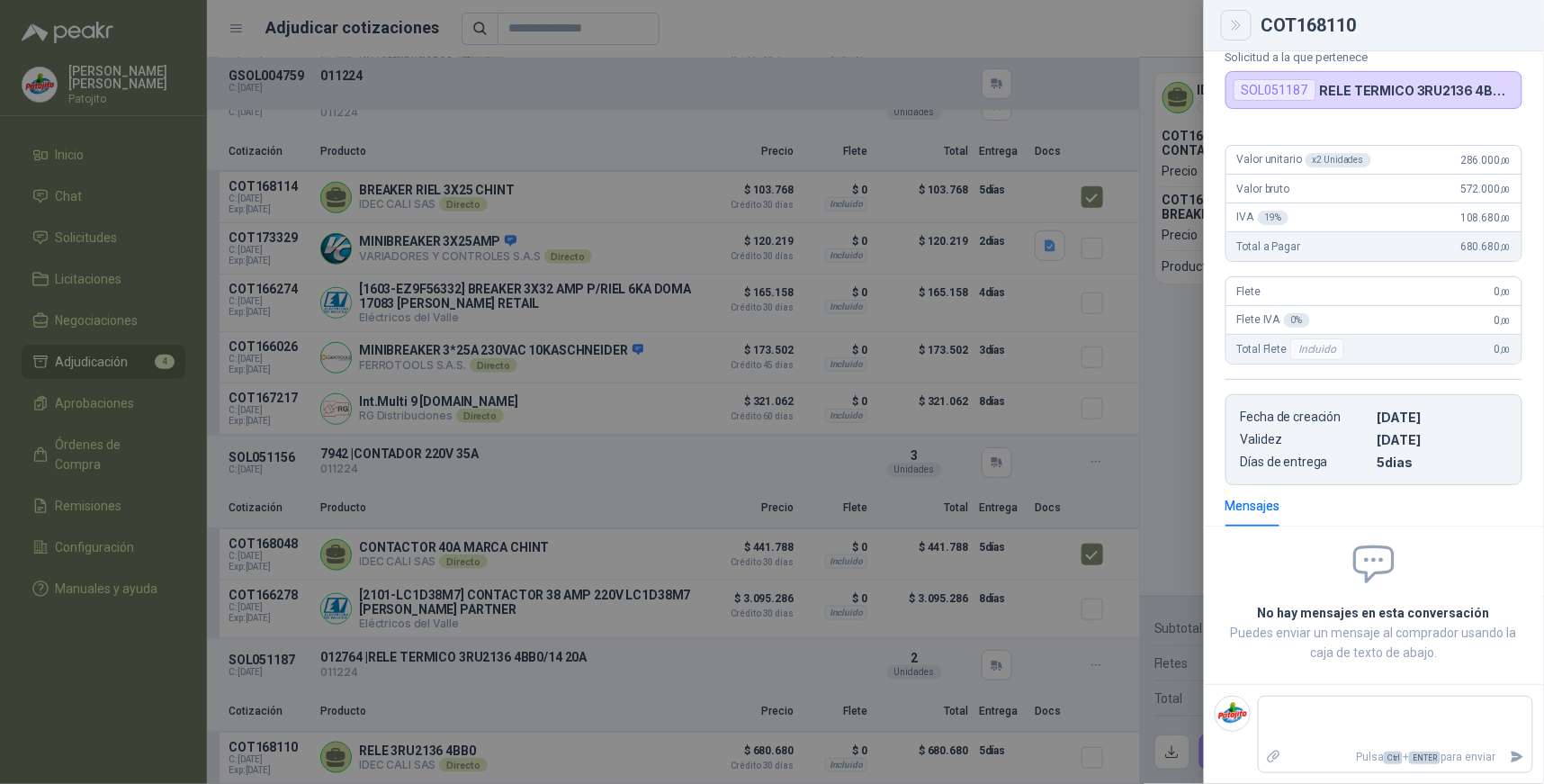
click at [1243, 29] on icon "Close" at bounding box center [1236, 25] width 15 height 15
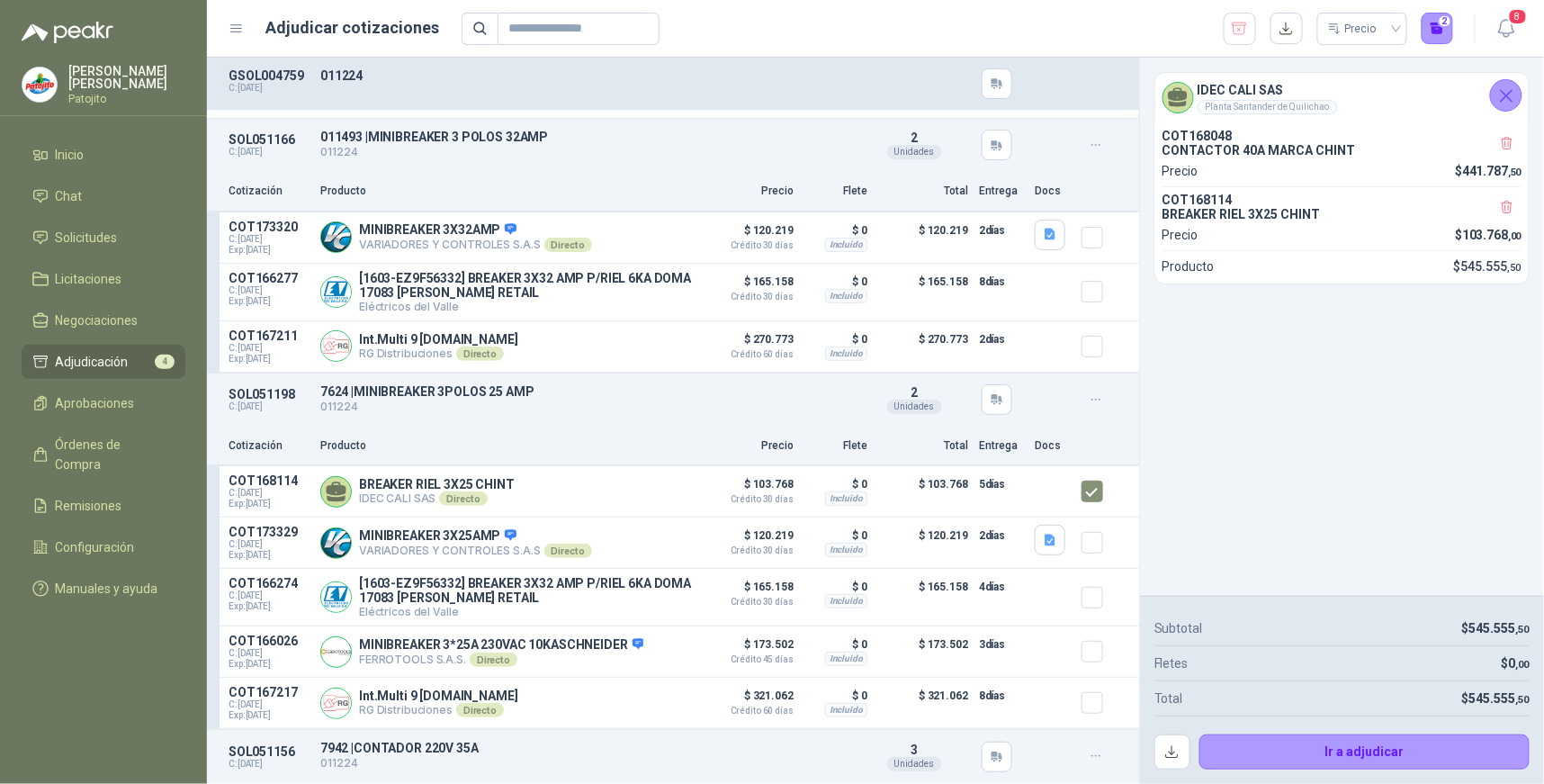
scroll to position [0, 0]
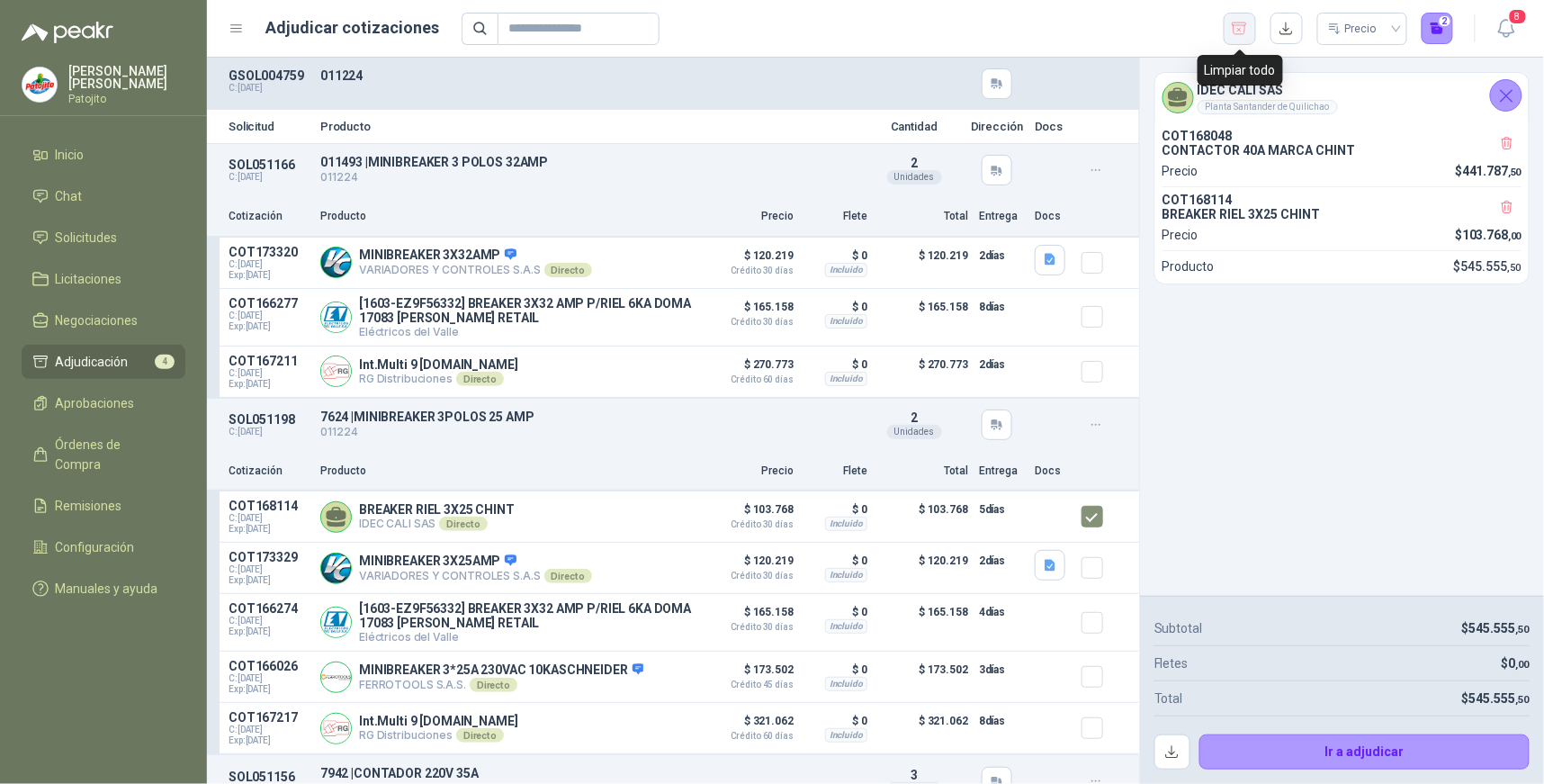
click at [1249, 34] on button "button" at bounding box center [1240, 29] width 33 height 33
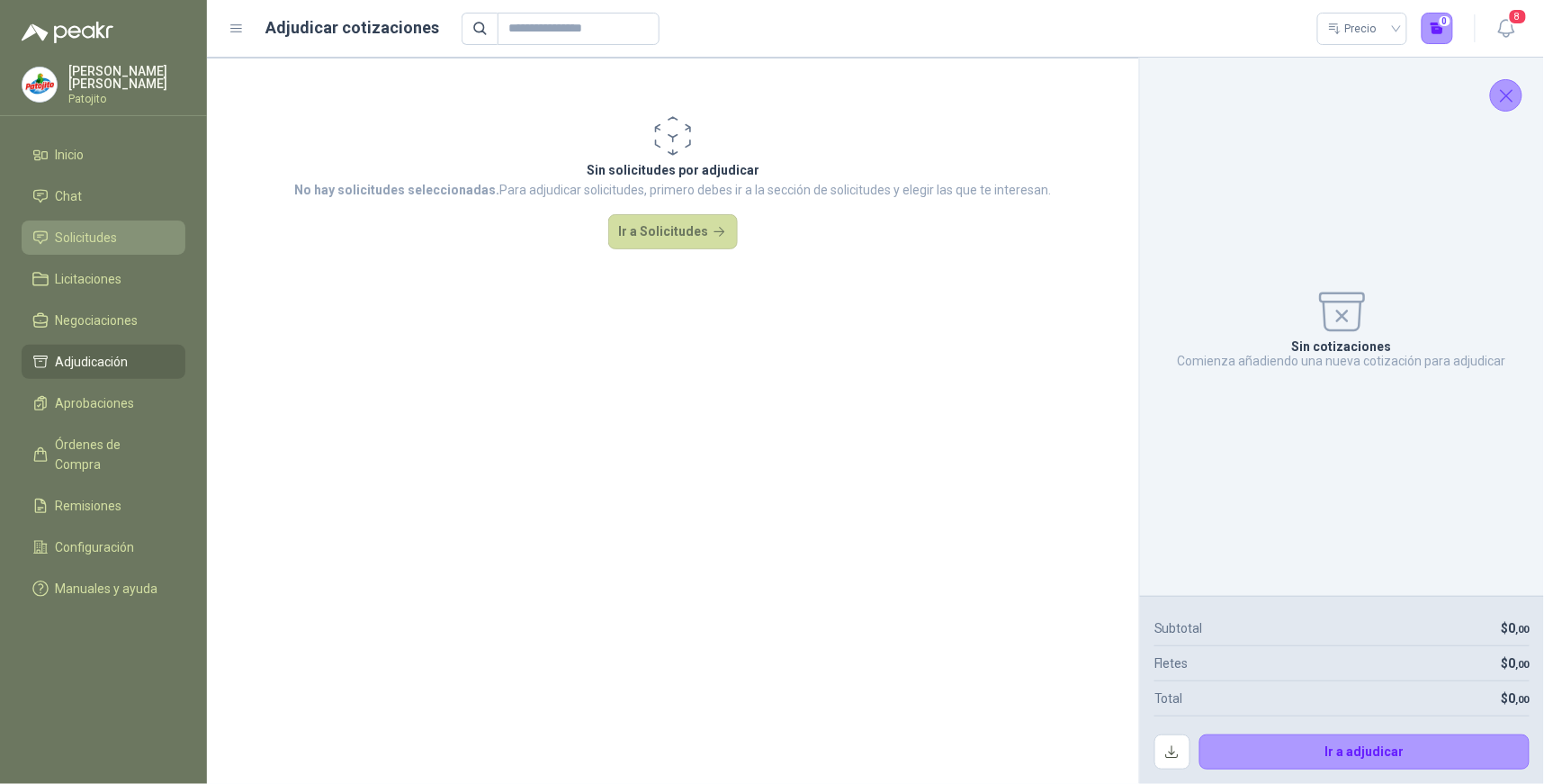
click at [158, 241] on li "Solicitudes" at bounding box center [103, 238] width 143 height 20
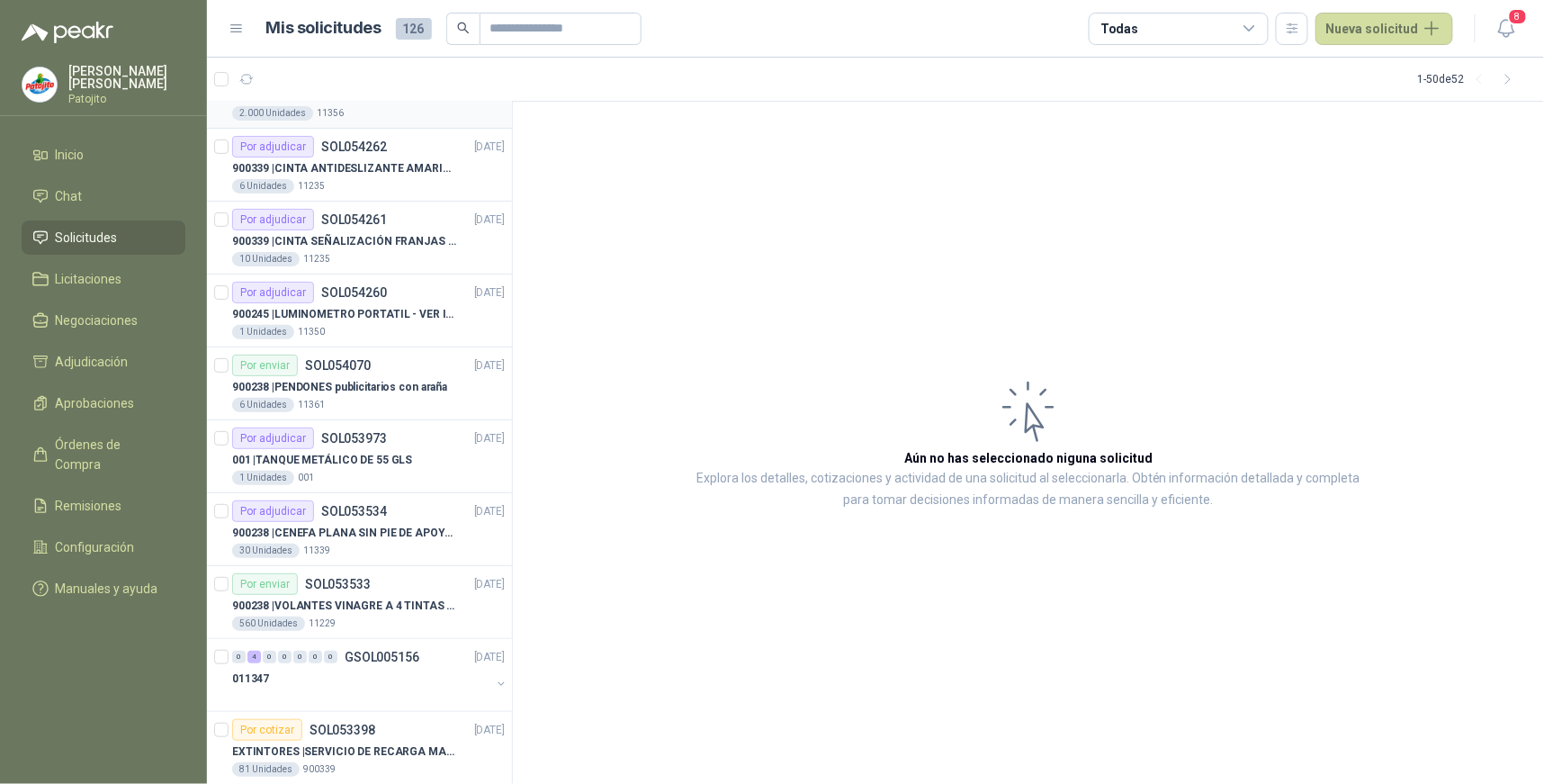
scroll to position [200, 0]
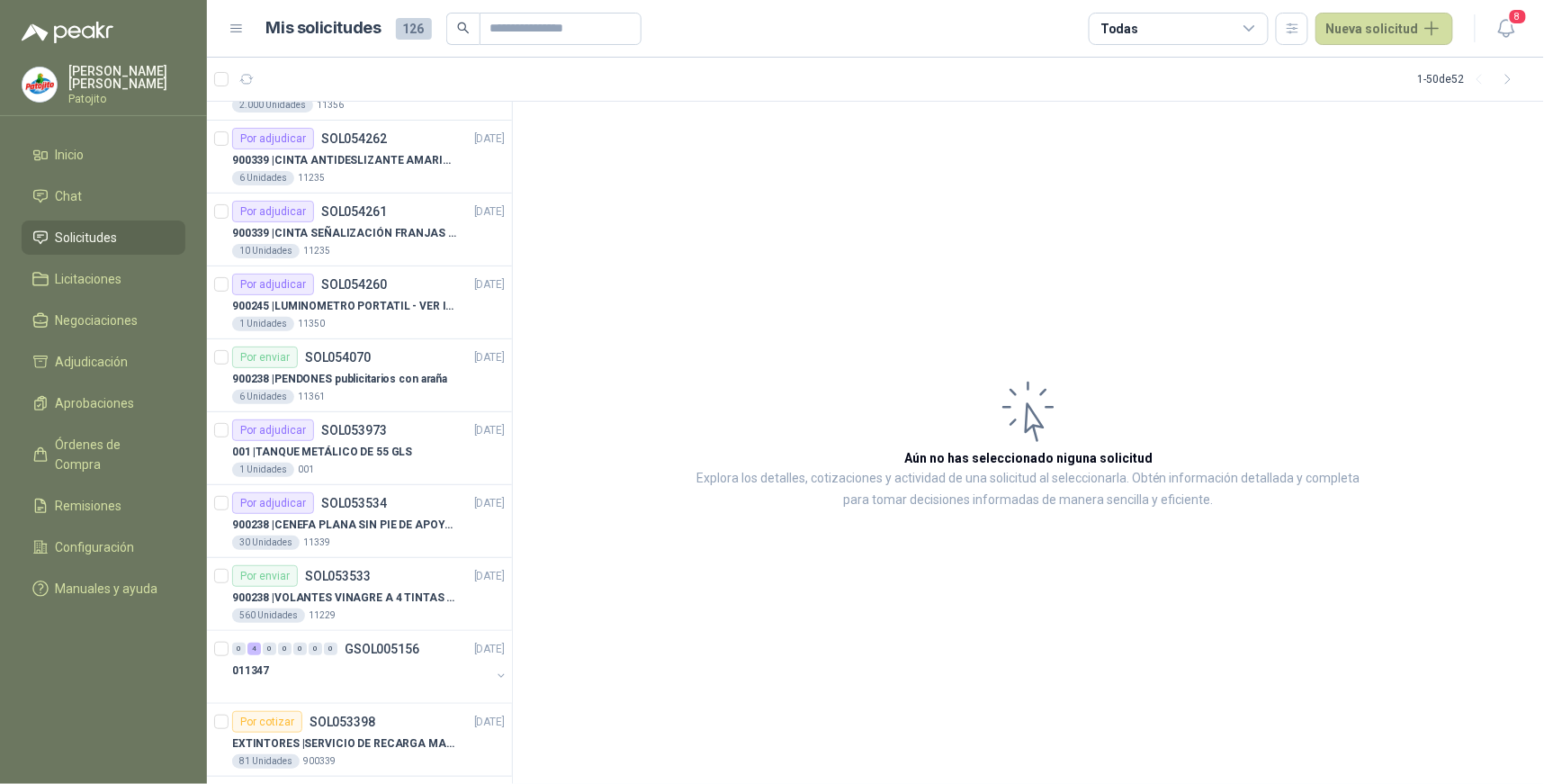
click at [1254, 29] on icon at bounding box center [1250, 29] width 16 height 16
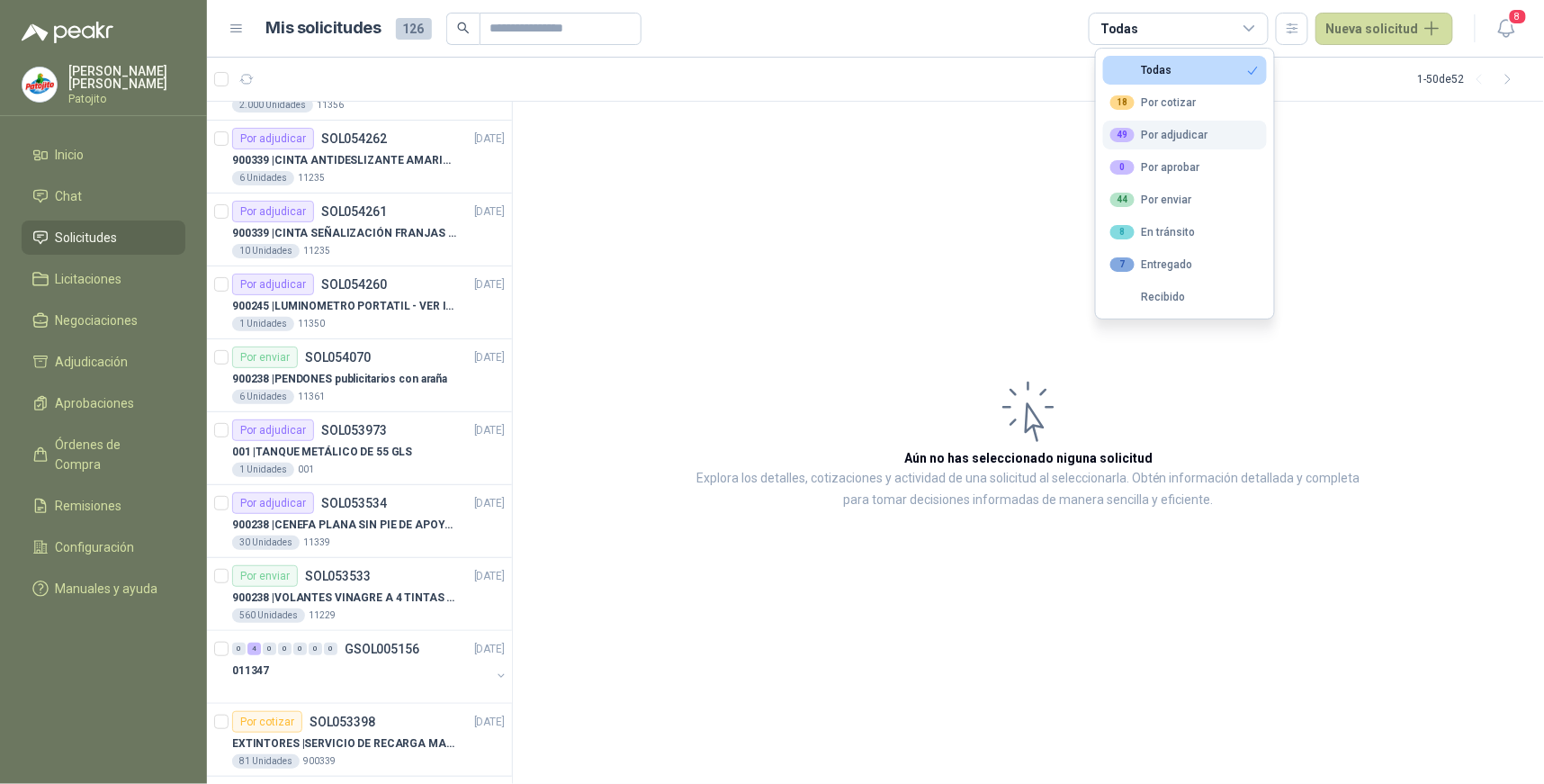
click at [1202, 128] on div "49 Por adjudicar" at bounding box center [1159, 135] width 98 height 15
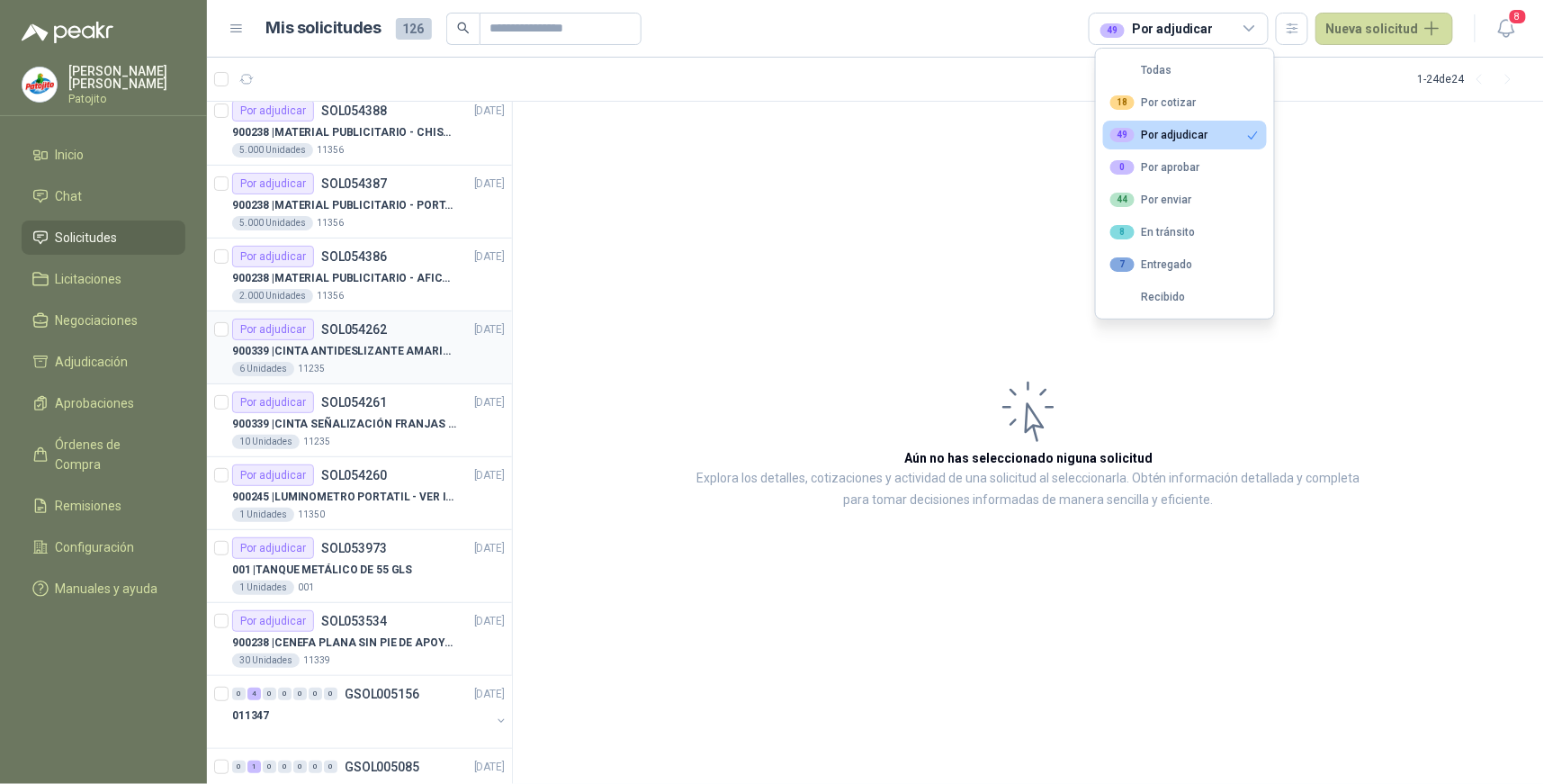
scroll to position [0, 0]
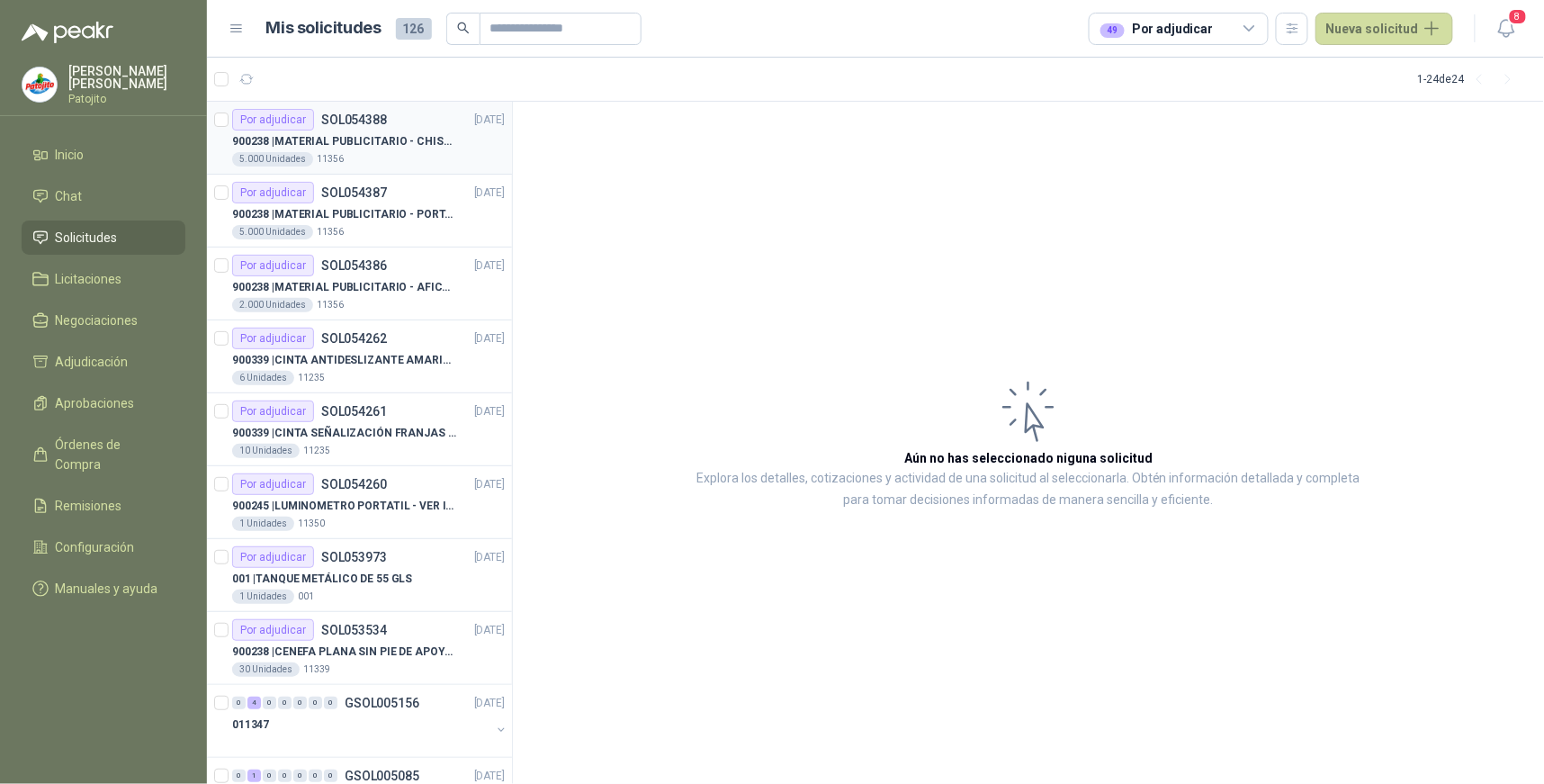
click at [334, 121] on p "SOL054388" at bounding box center [354, 120] width 65 height 13
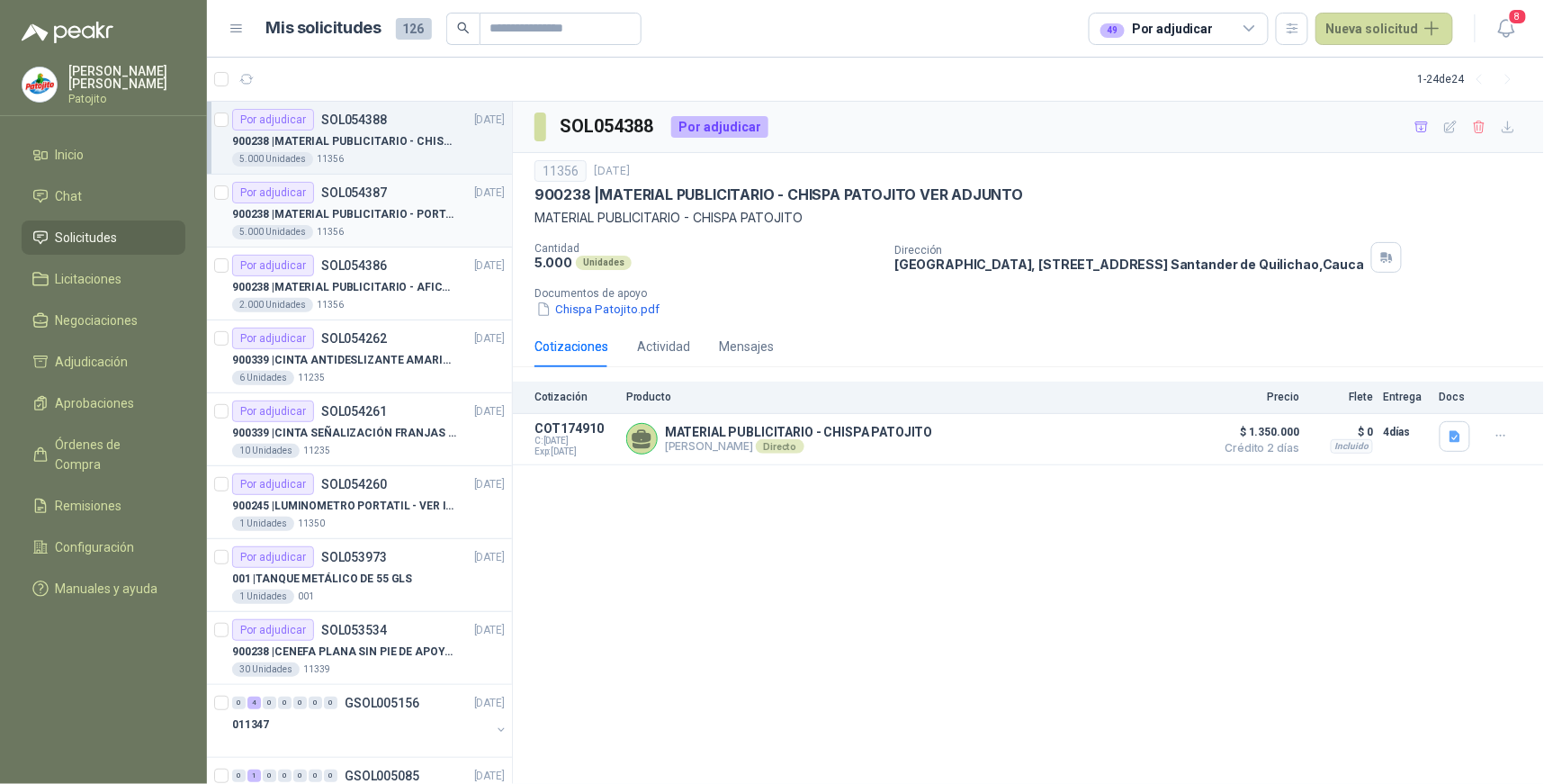
click at [333, 190] on p "SOL054387" at bounding box center [354, 192] width 65 height 13
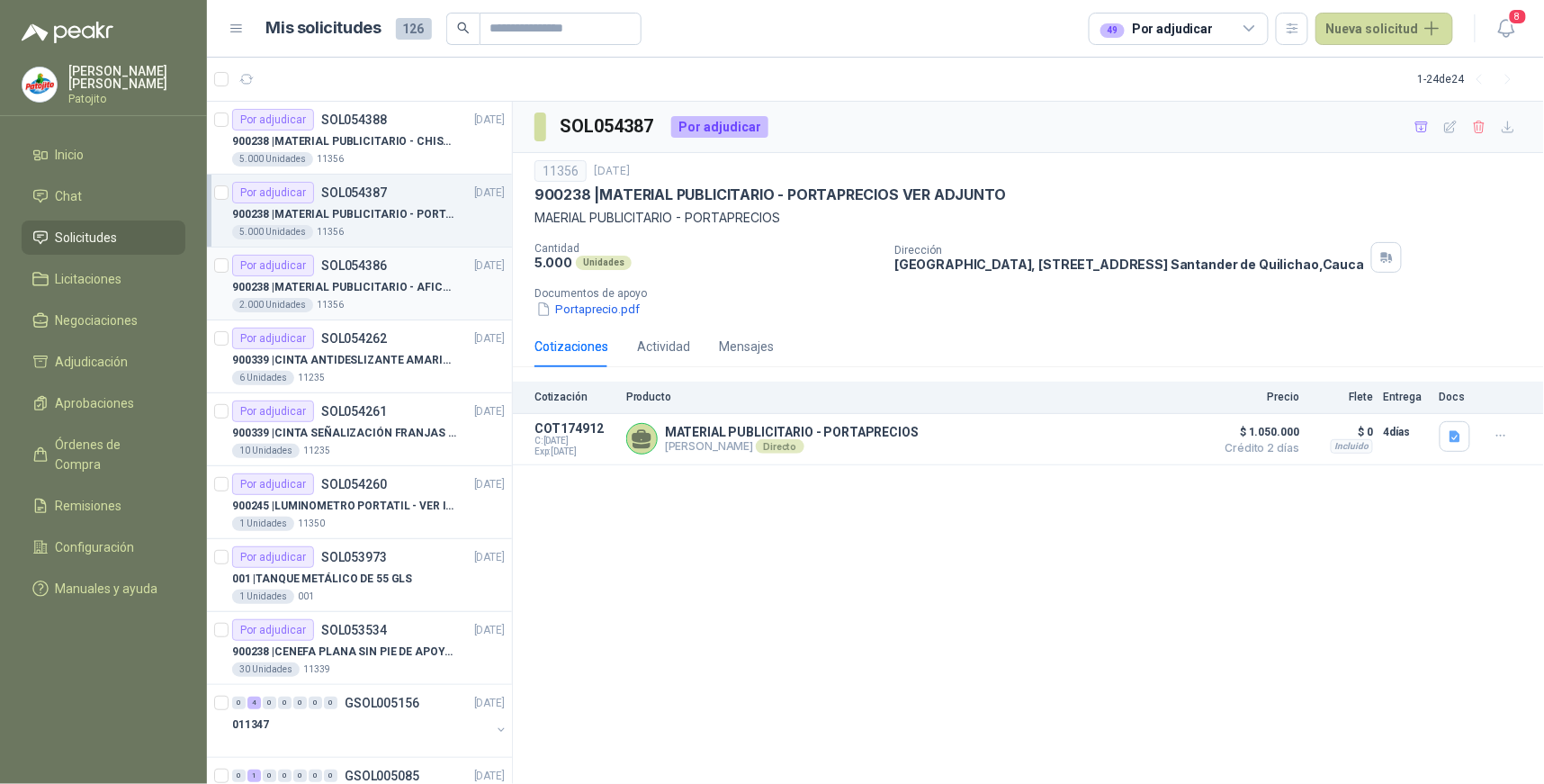
click at [347, 270] on p "SOL054386" at bounding box center [354, 266] width 65 height 13
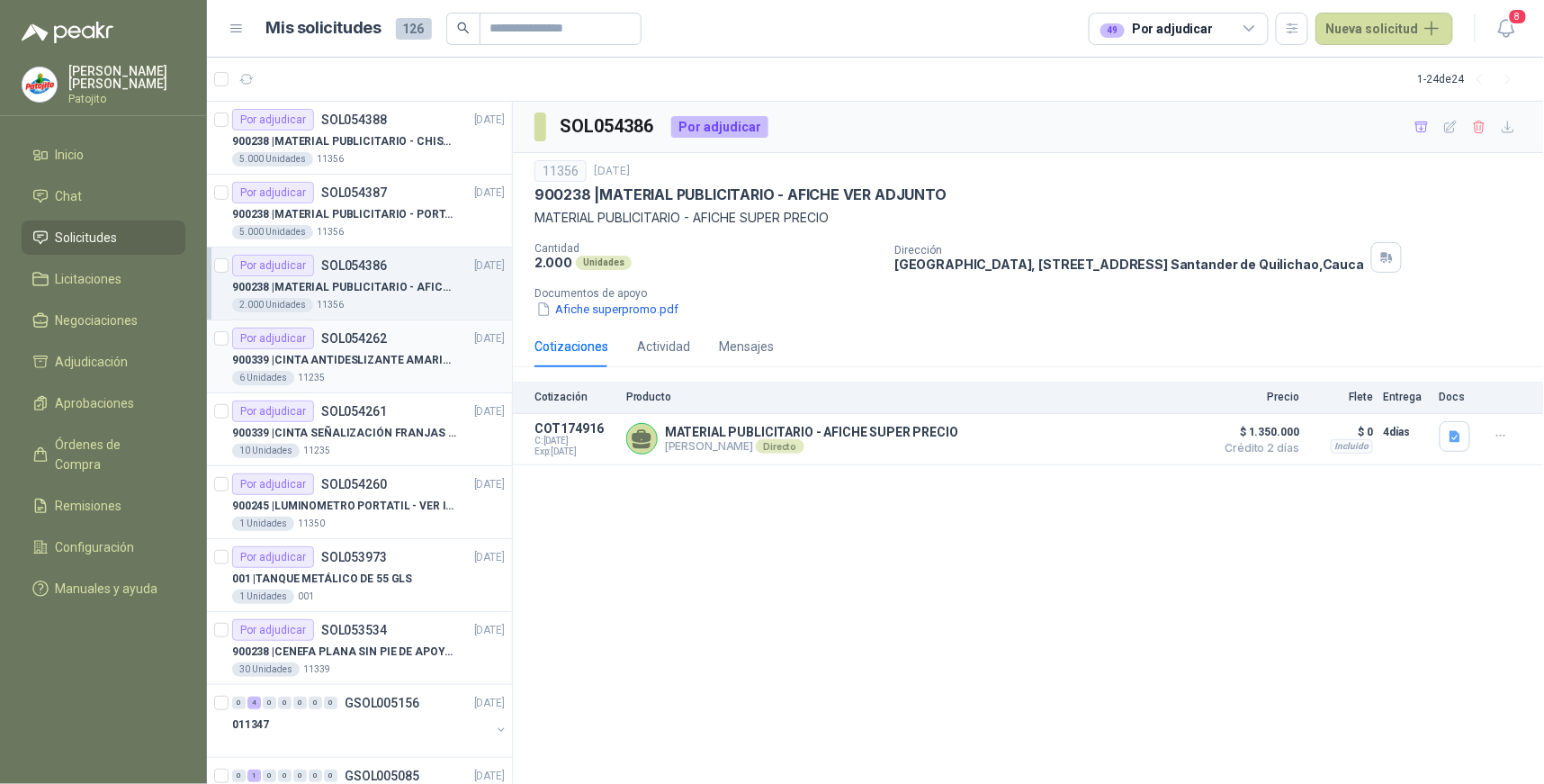
click at [329, 335] on p "SOL054262" at bounding box center [354, 338] width 65 height 13
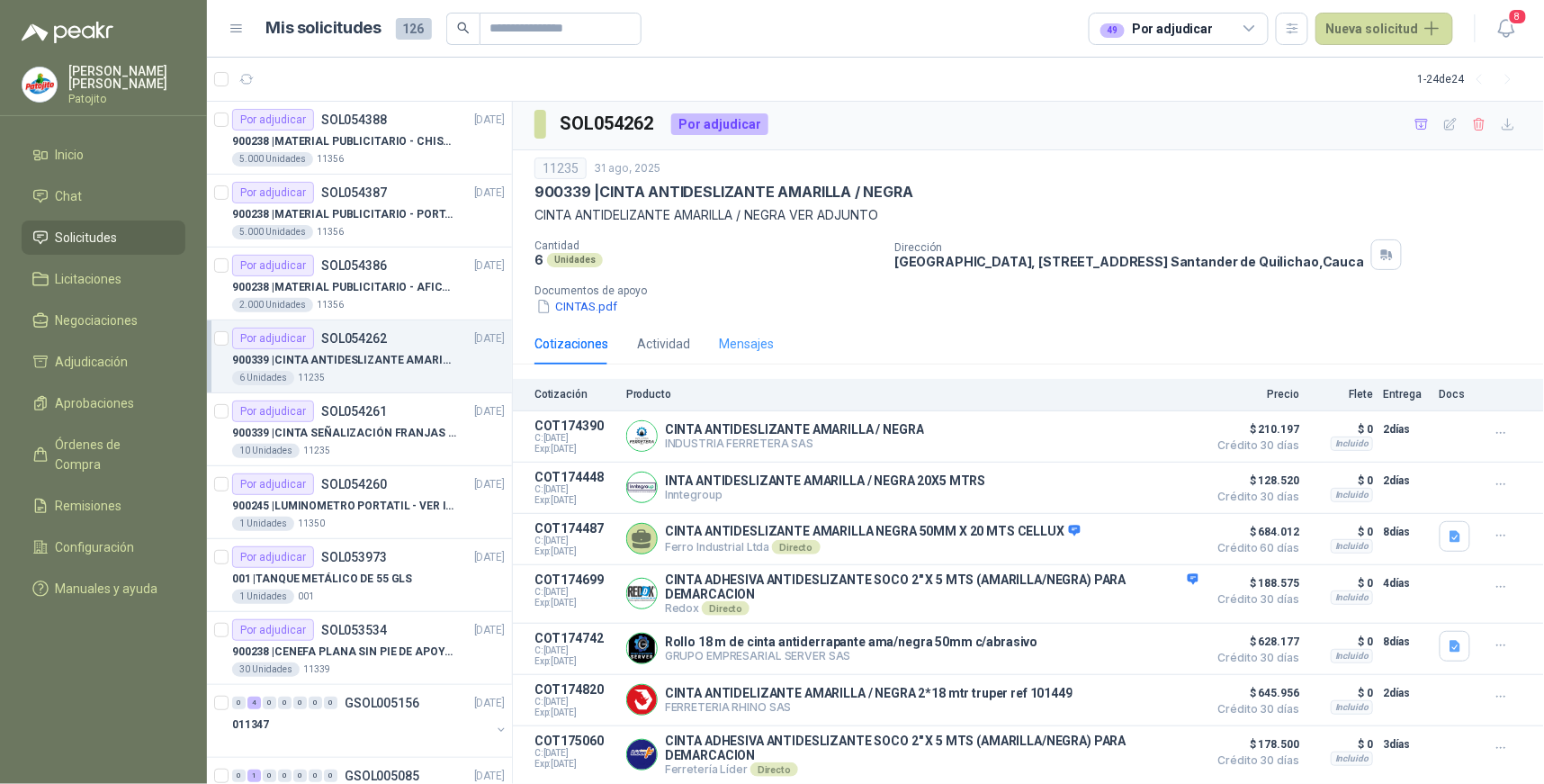
scroll to position [9, 0]
click at [343, 425] on p "900339 | CINTA SEÑALIZACIÓN FRANJAS [PERSON_NAME] NEGRA" at bounding box center [344, 433] width 224 height 17
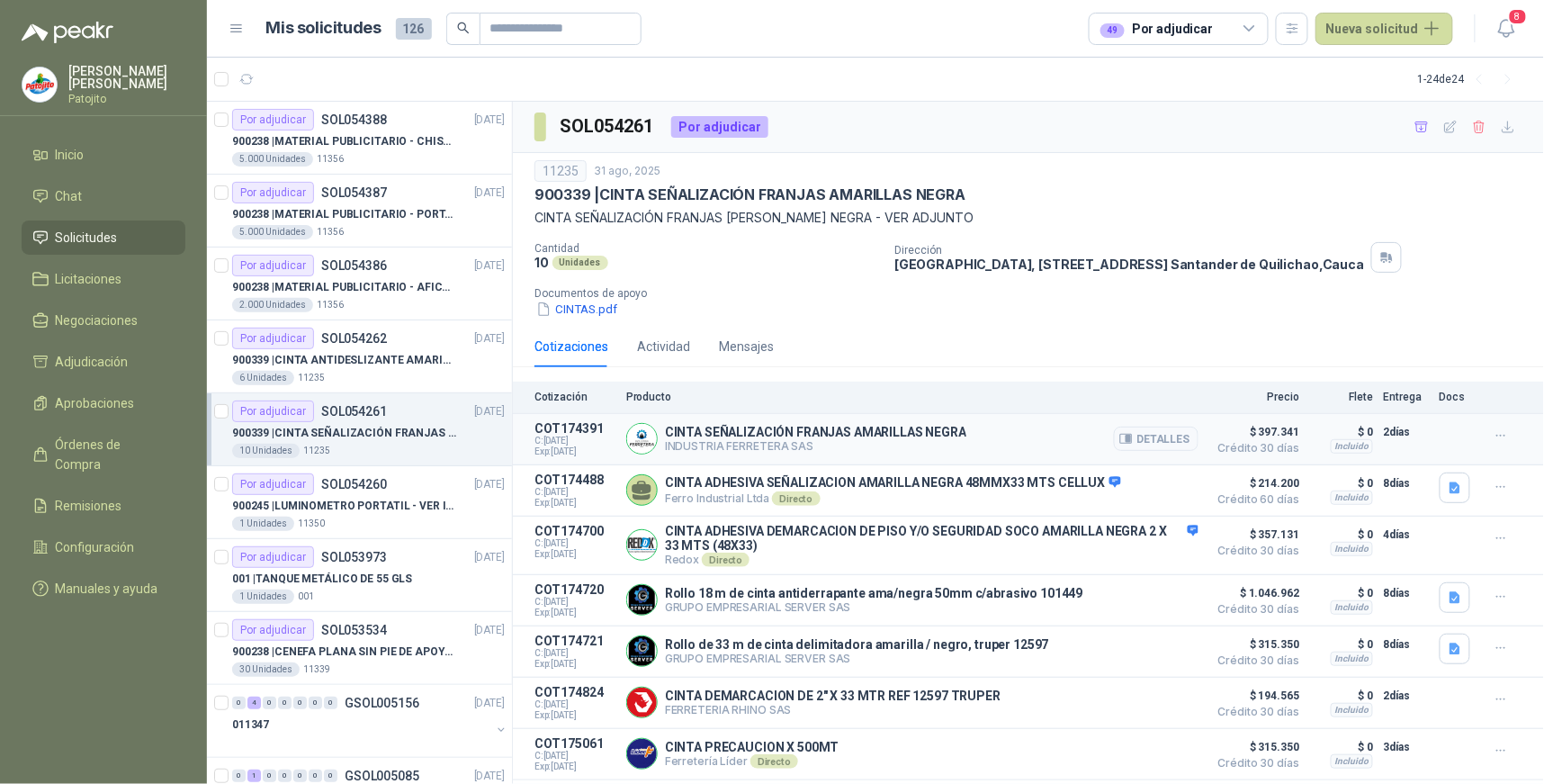
scroll to position [1, 0]
click at [375, 495] on div "900245 | LUMINOMETRO PORTATIL - VER IMAGEN ADJUNTA" at bounding box center [369, 505] width 272 height 22
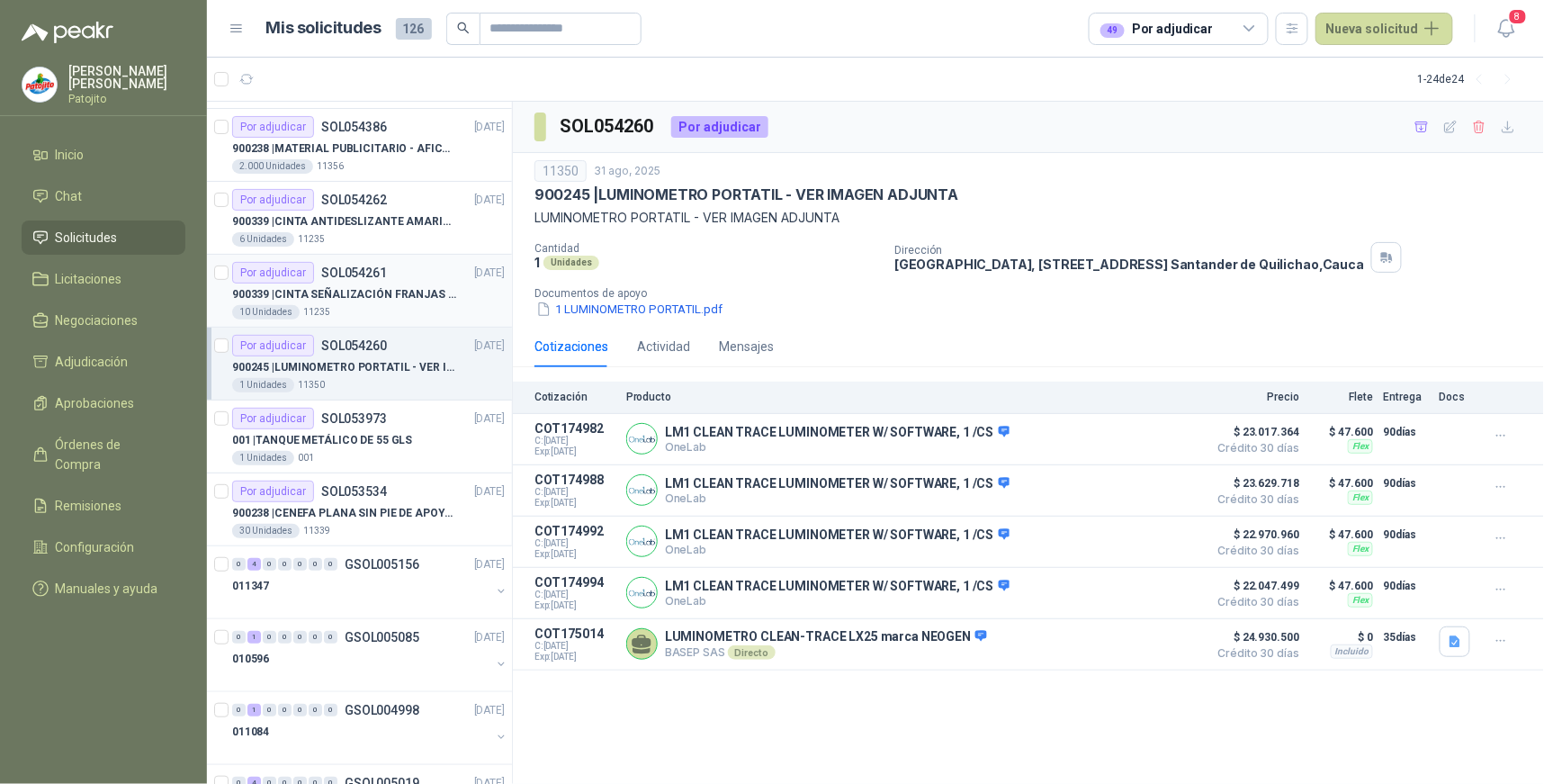
scroll to position [200, 0]
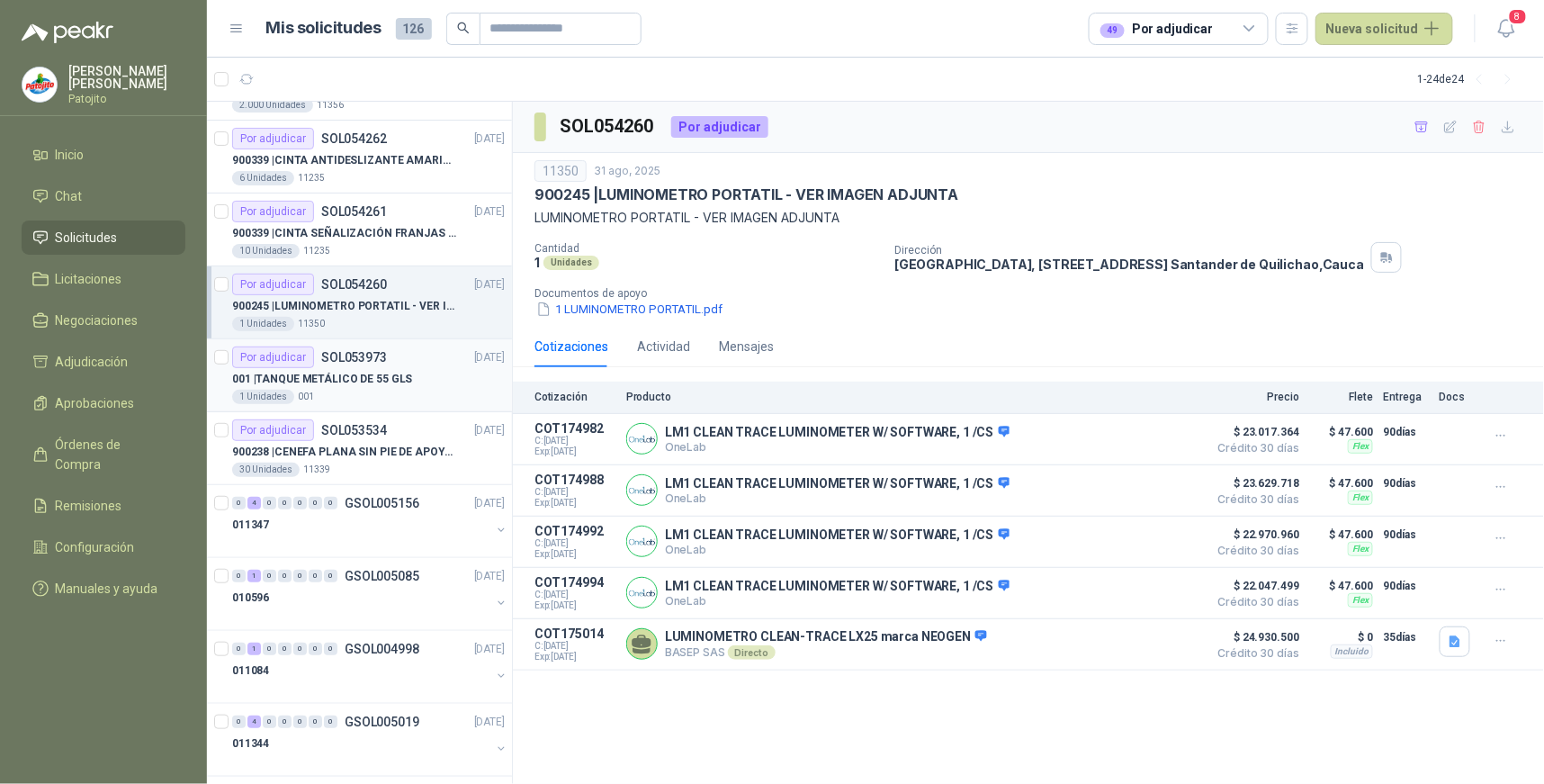
click at [381, 362] on p "SOL053973" at bounding box center [354, 358] width 65 height 13
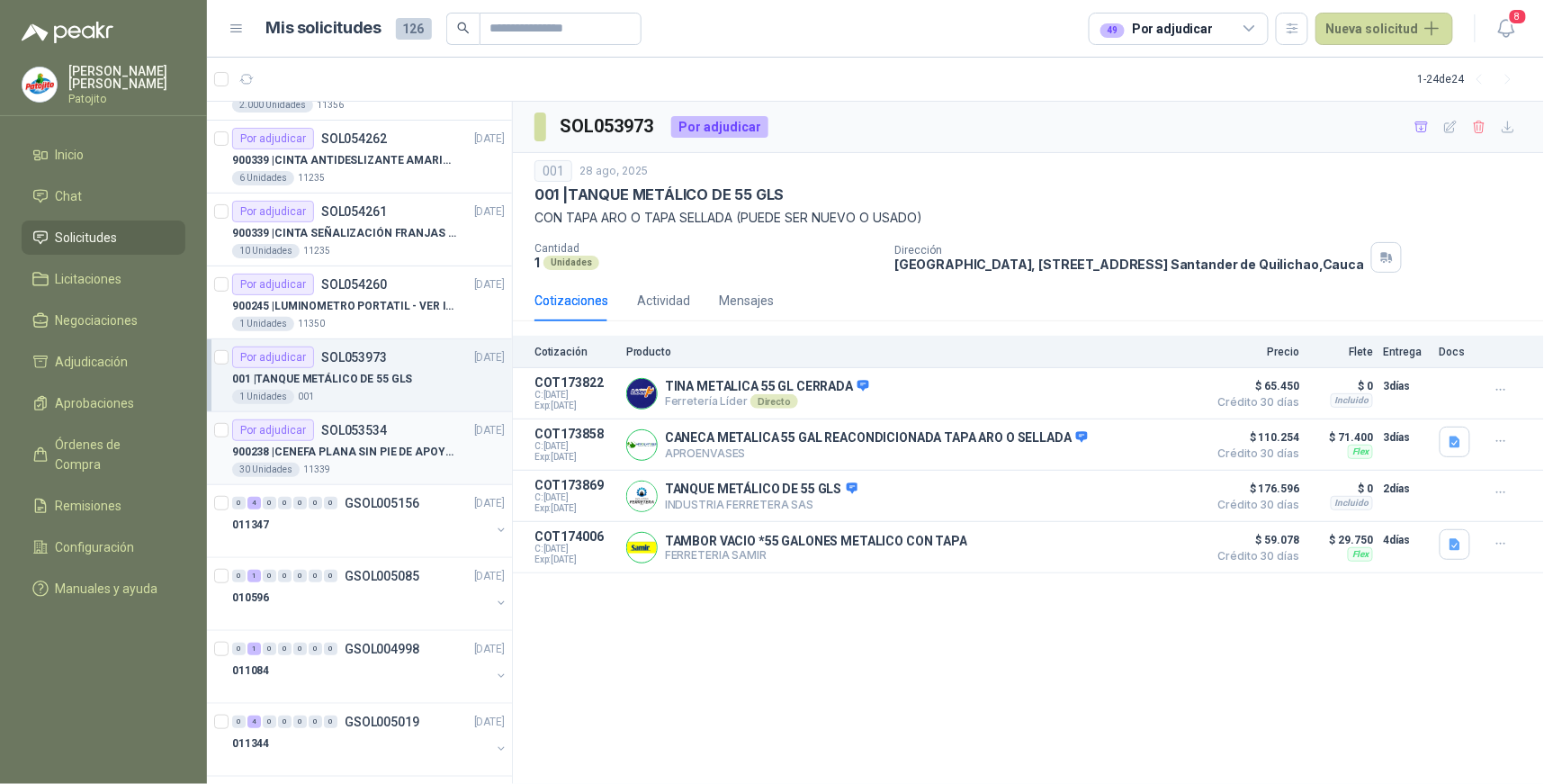
click at [315, 427] on div "Por adjudicar SOL053534" at bounding box center [310, 430] width 155 height 22
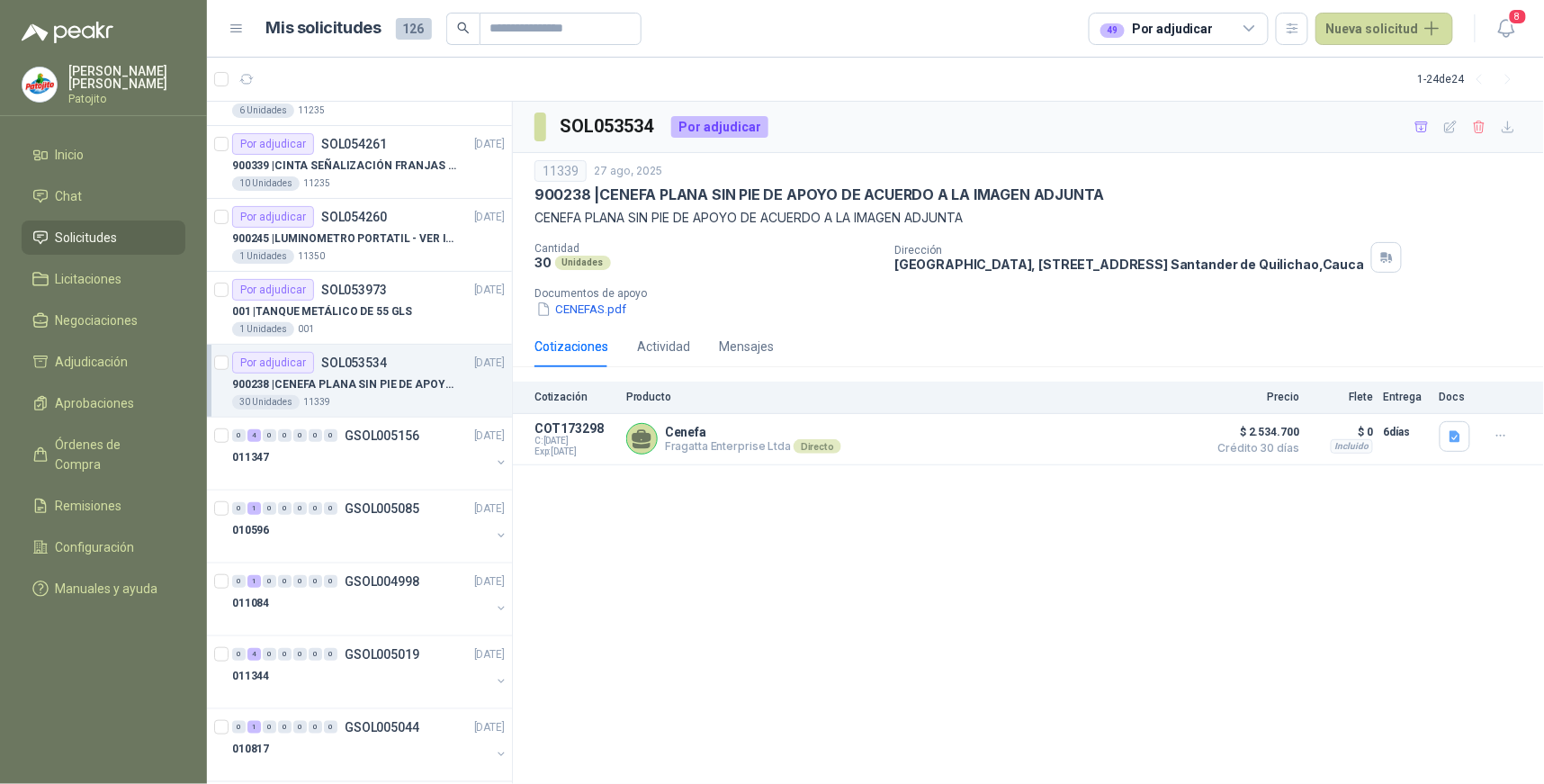
scroll to position [299, 0]
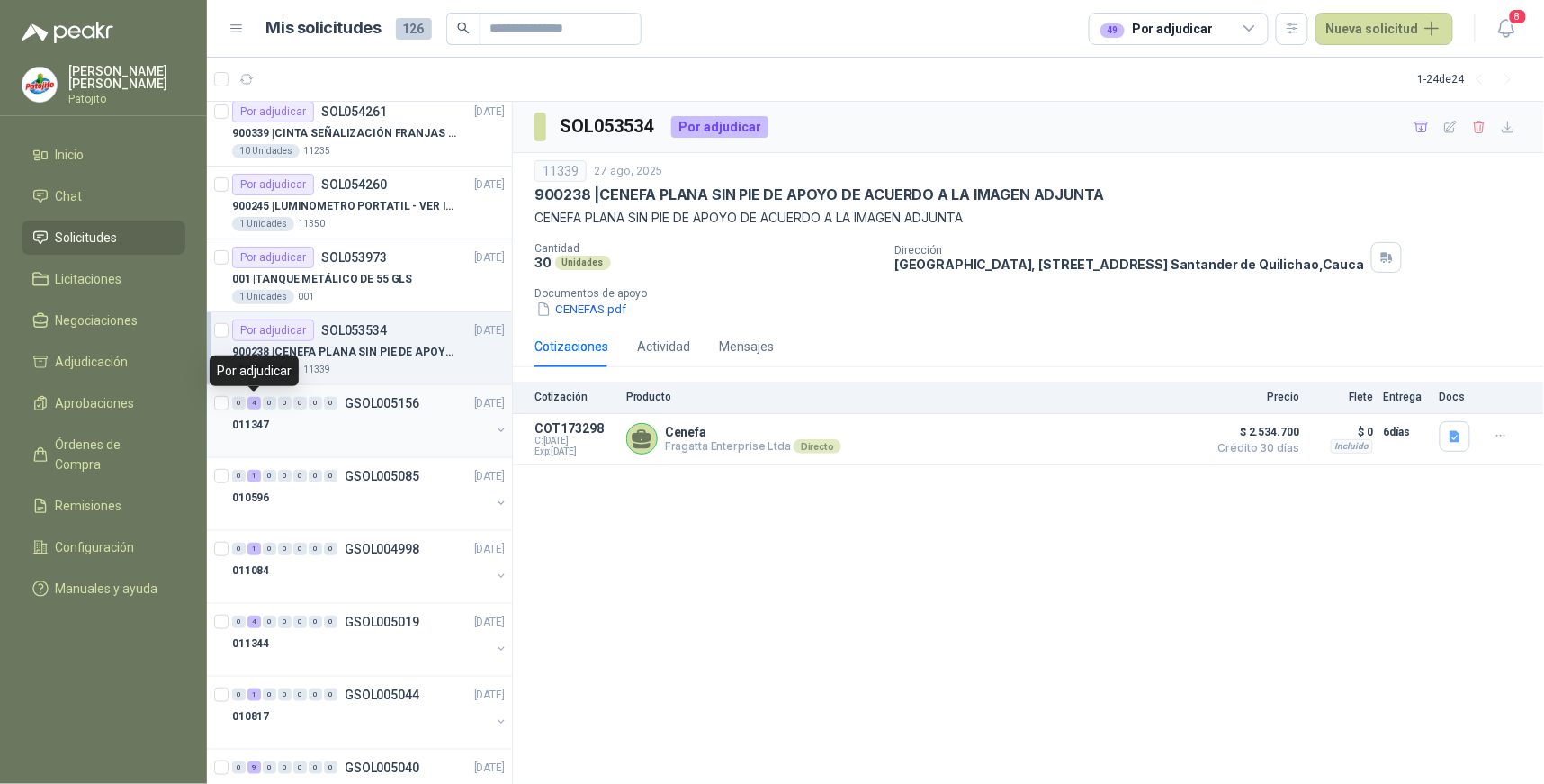
click at [256, 403] on div "4" at bounding box center [254, 403] width 14 height 13
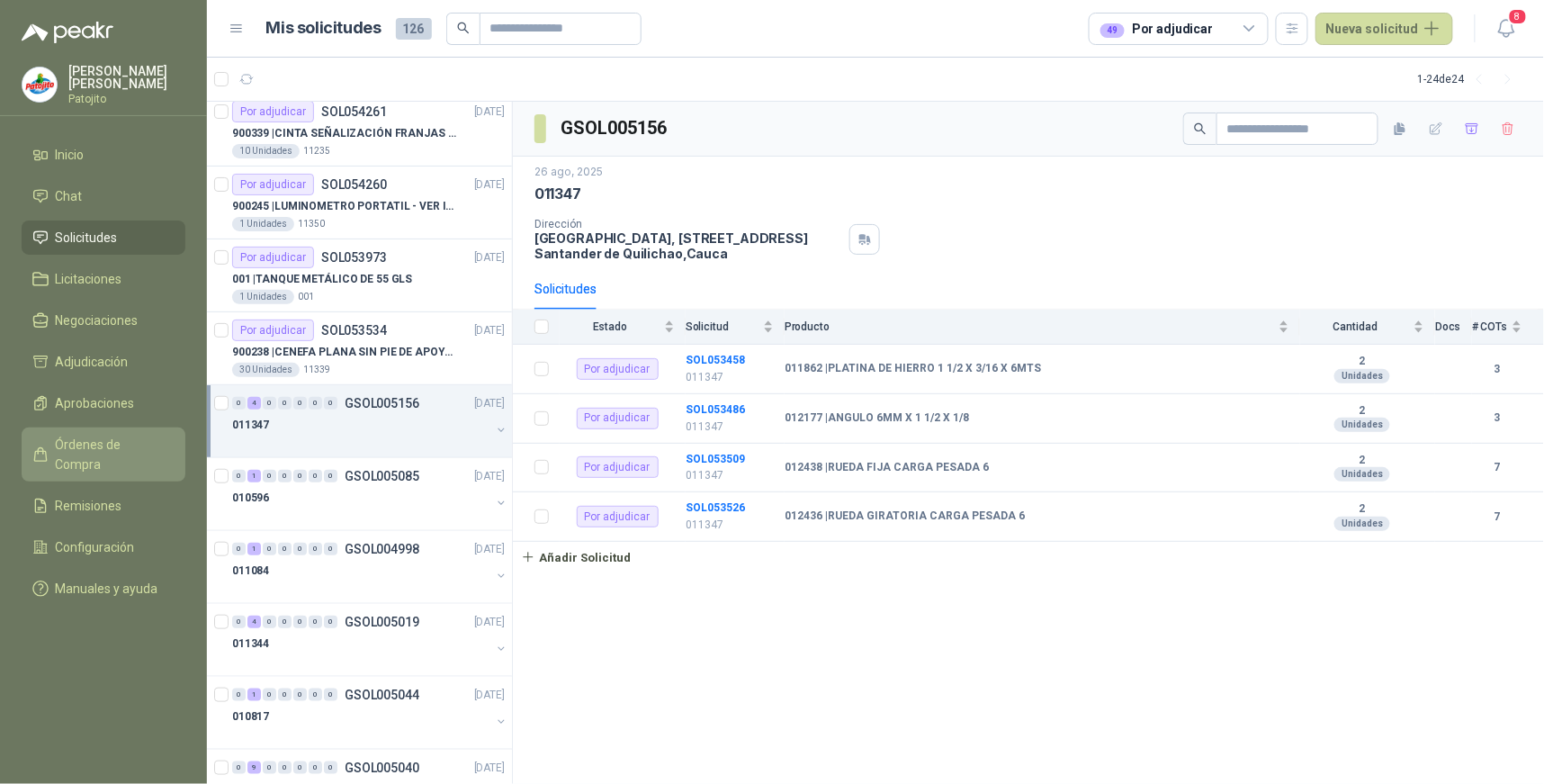
click at [137, 444] on span "Órdenes de Compra" at bounding box center [112, 455] width 113 height 40
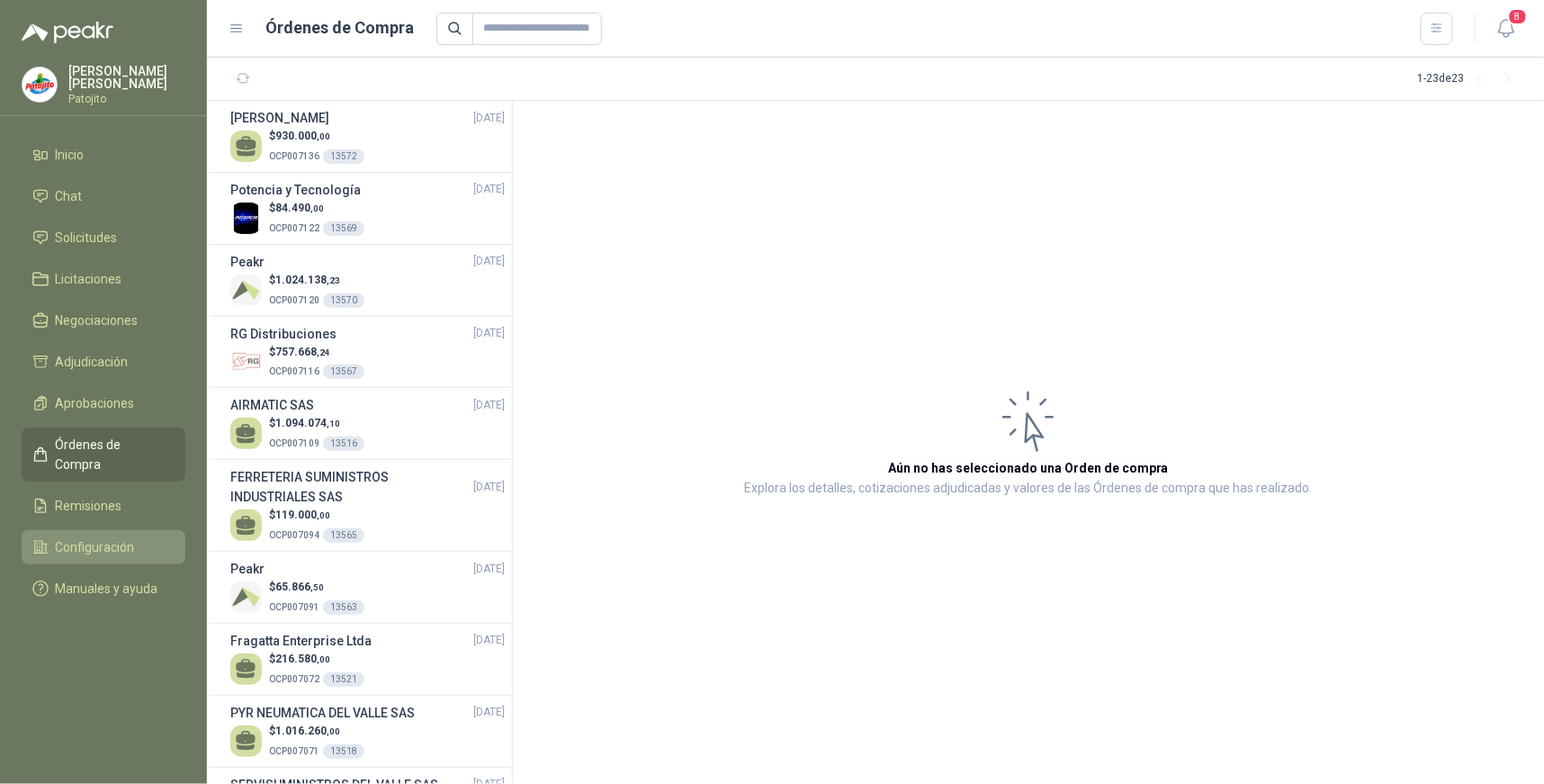
click at [139, 537] on li "Configuración" at bounding box center [103, 547] width 143 height 20
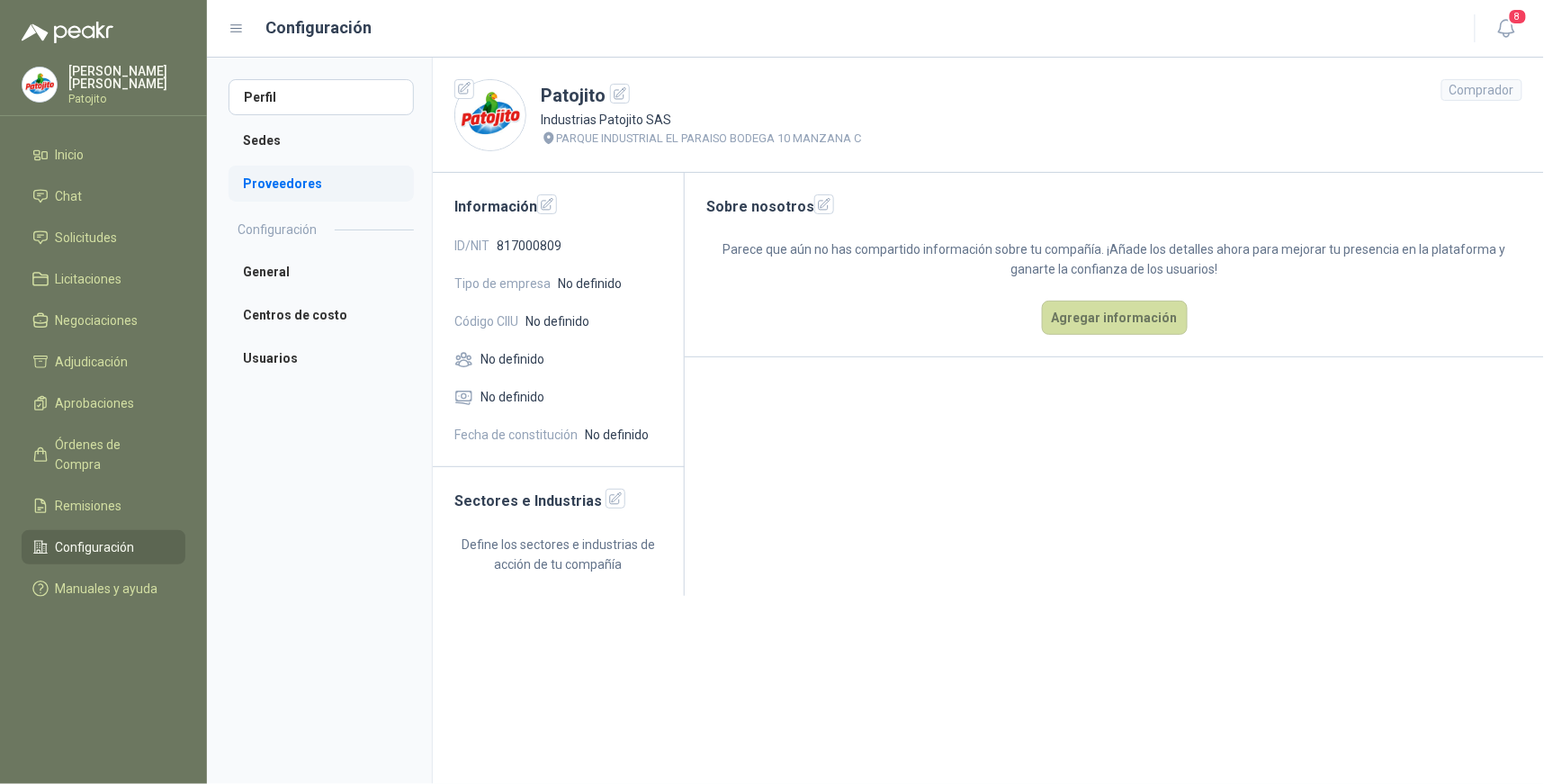
click at [301, 178] on li "Proveedores" at bounding box center [321, 183] width 185 height 36
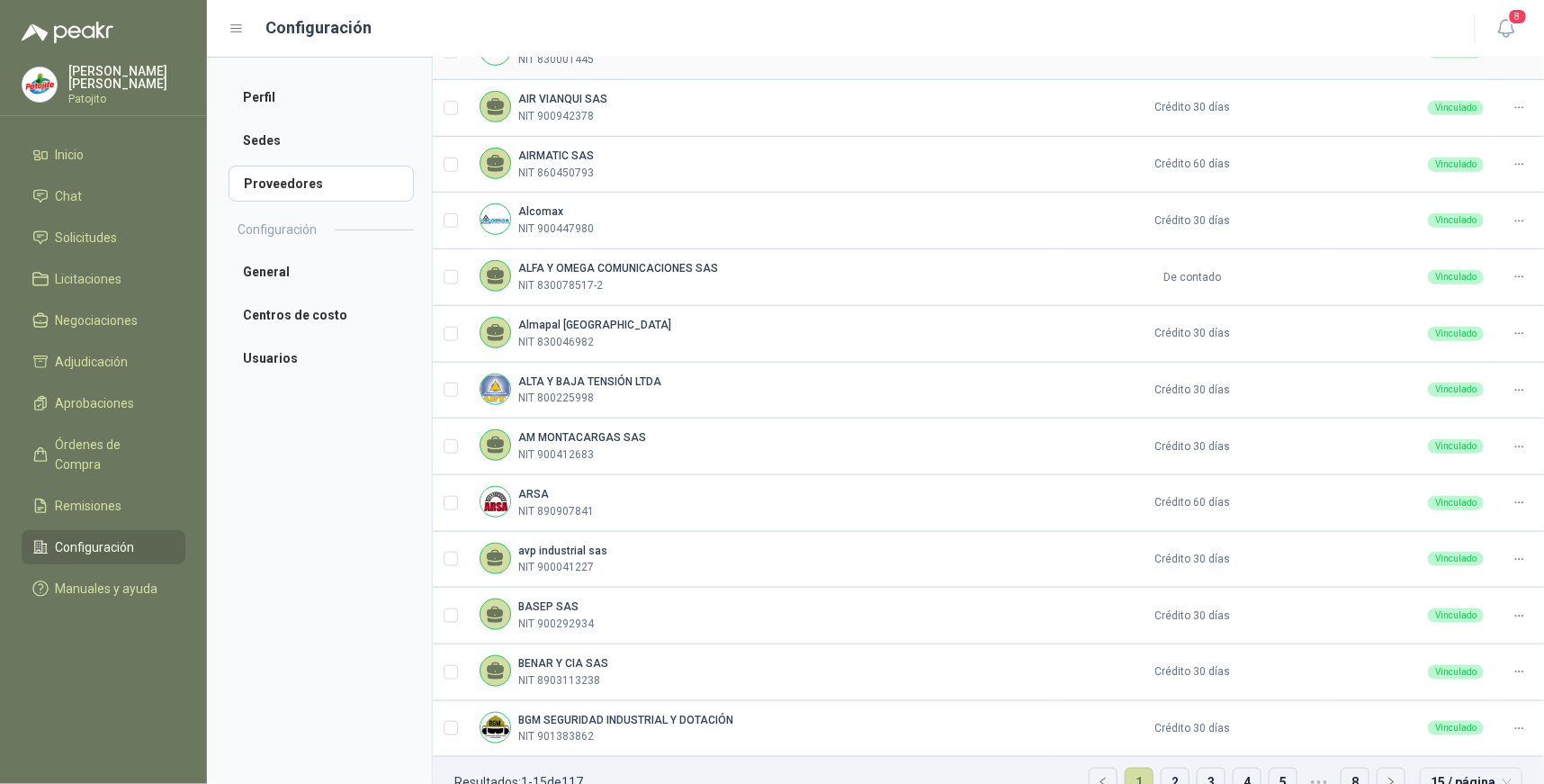
scroll to position [397, 0]
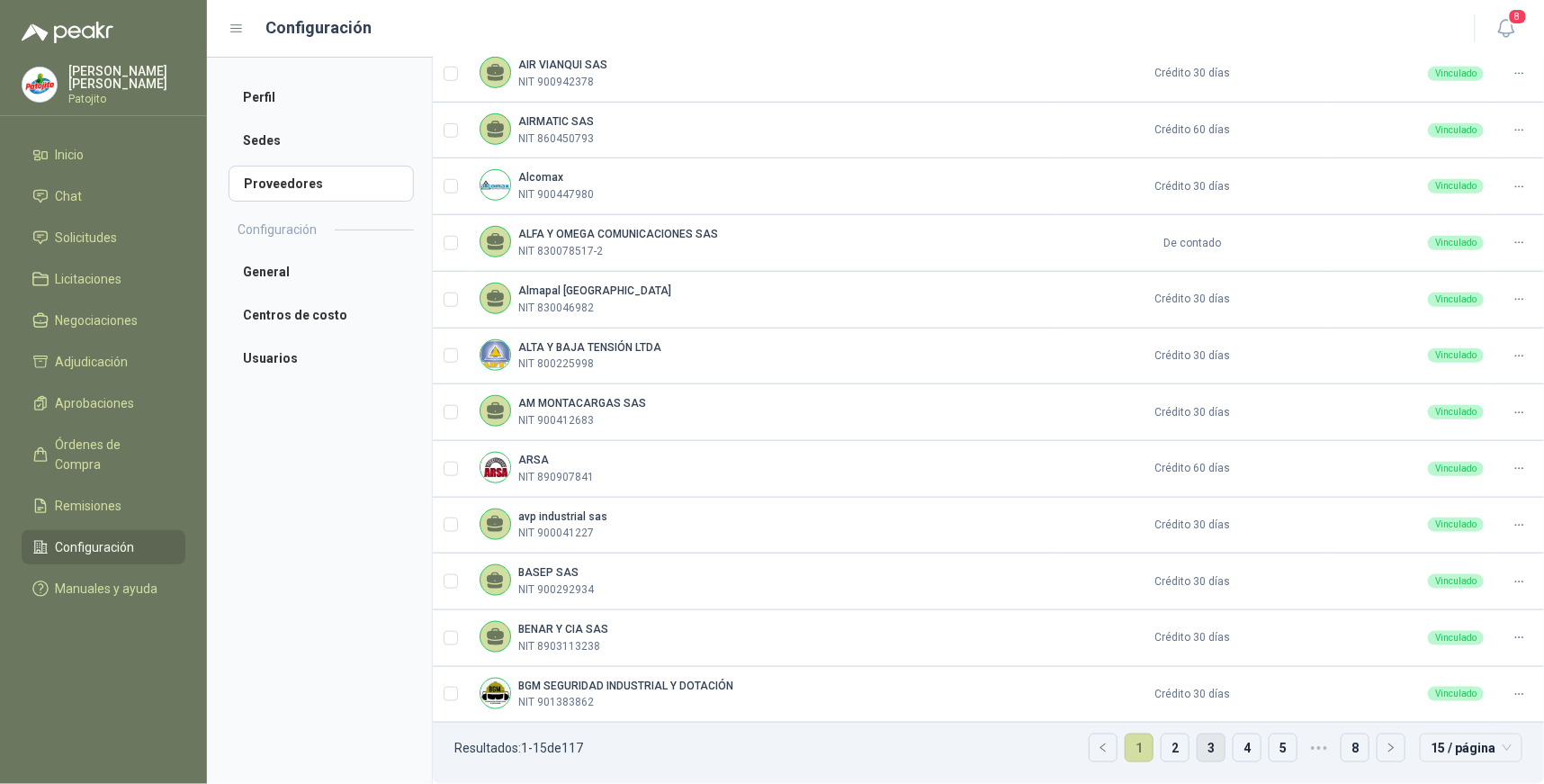
click at [1208, 748] on link "3" at bounding box center [1212, 748] width 27 height 27
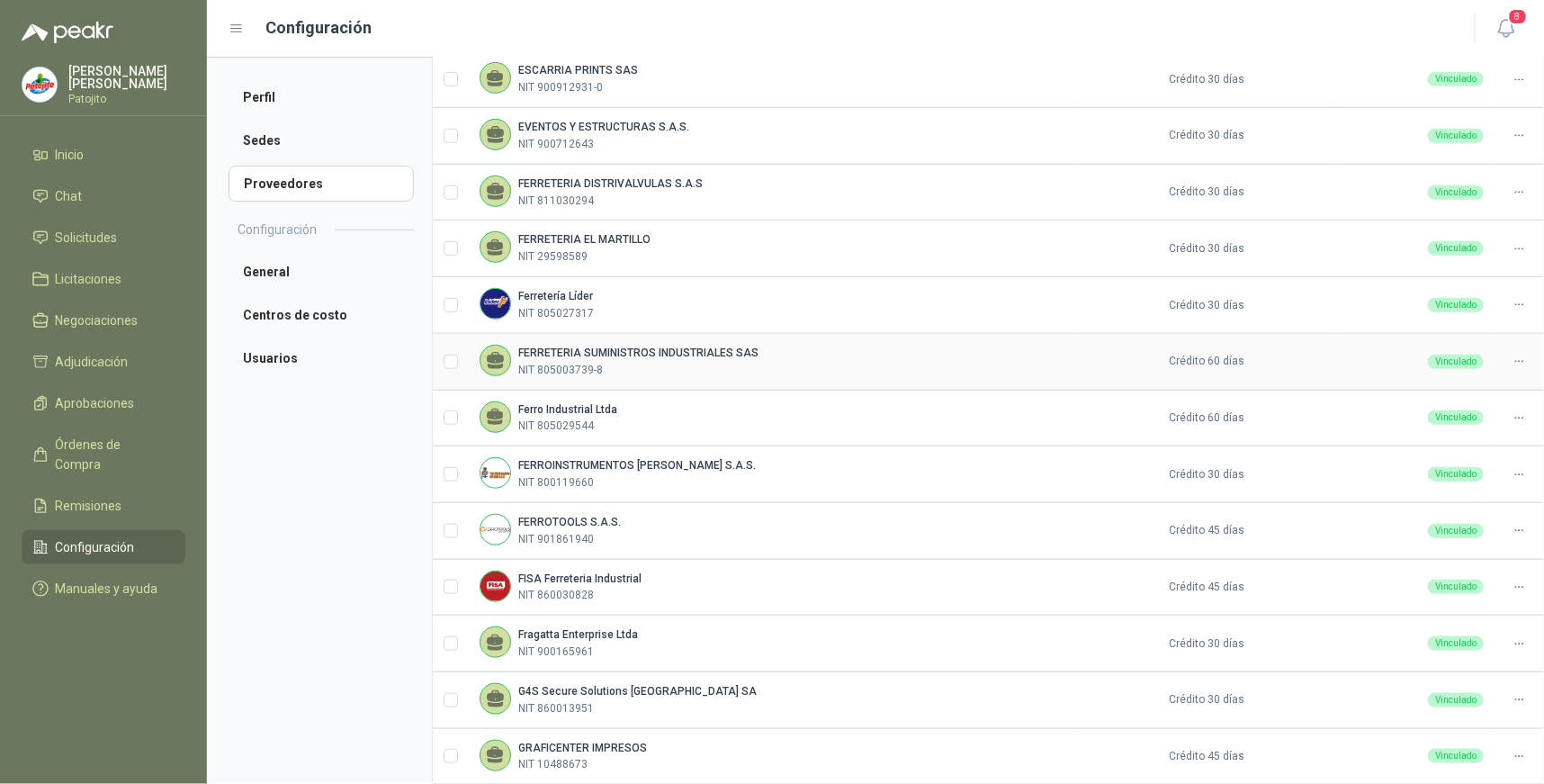
scroll to position [298, 0]
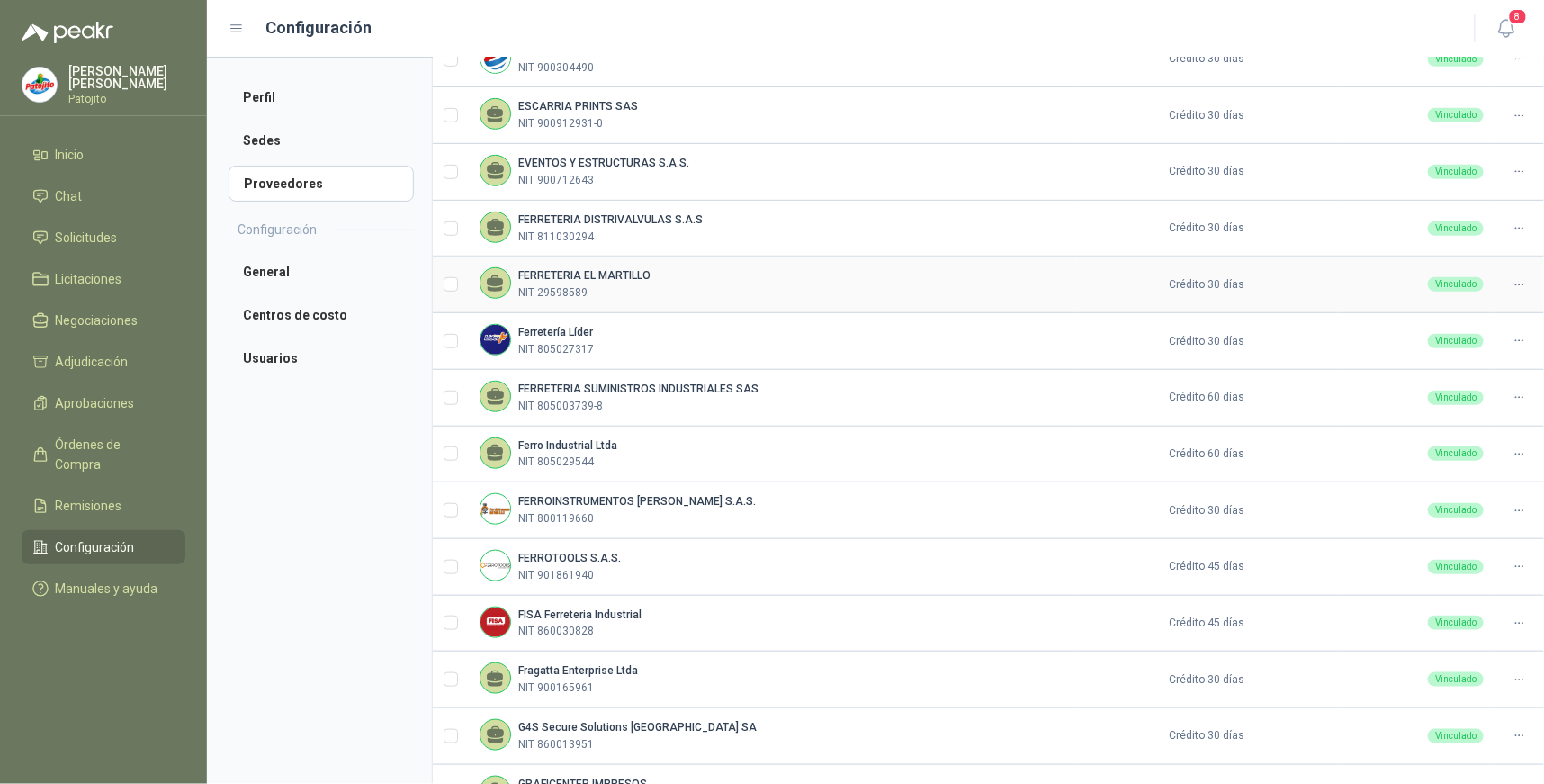
click at [619, 282] on div "FERRETERIA EL MARTILLO NIT 29598589" at bounding box center [585, 284] width 133 height 34
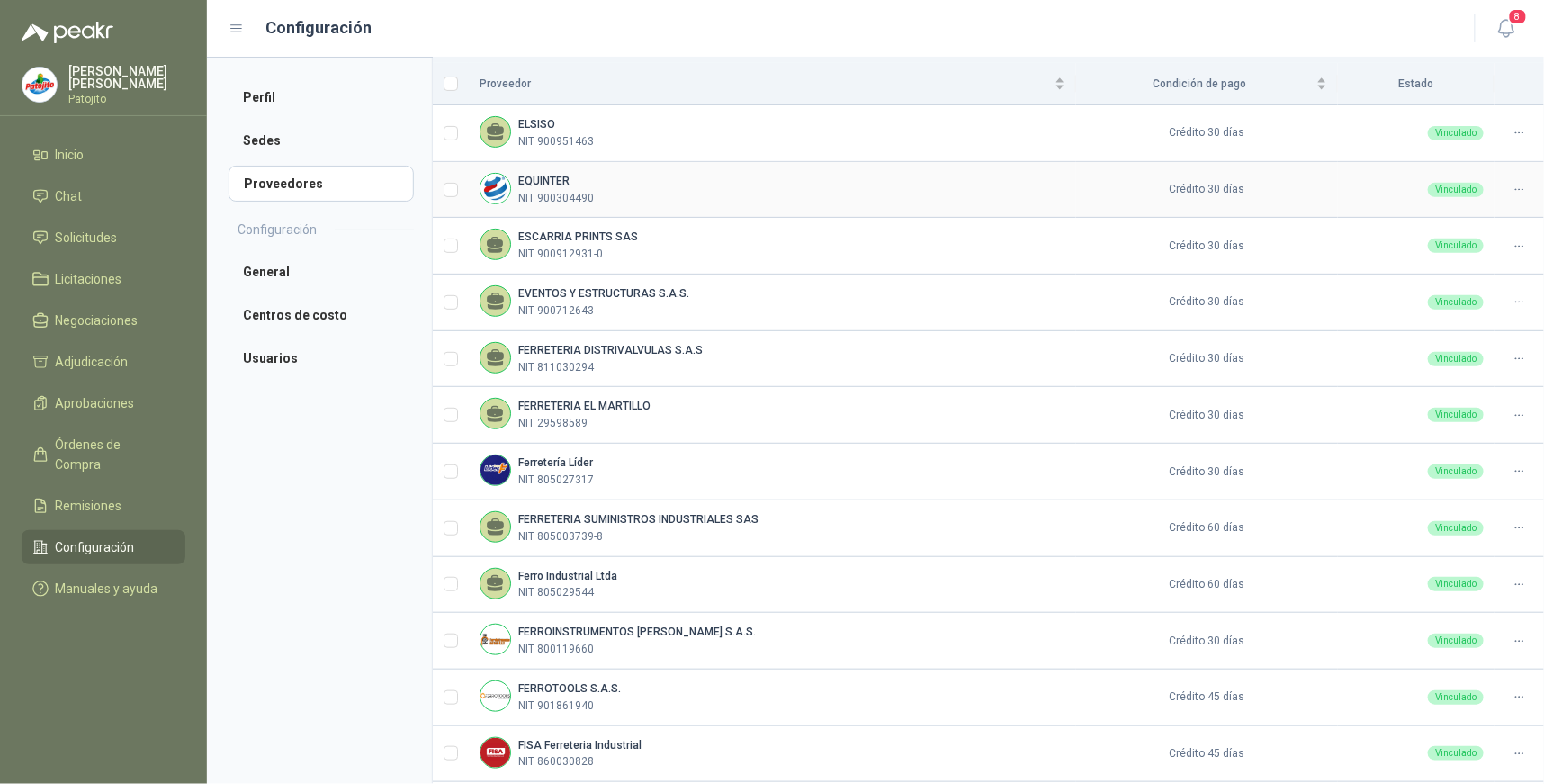
scroll to position [0, 0]
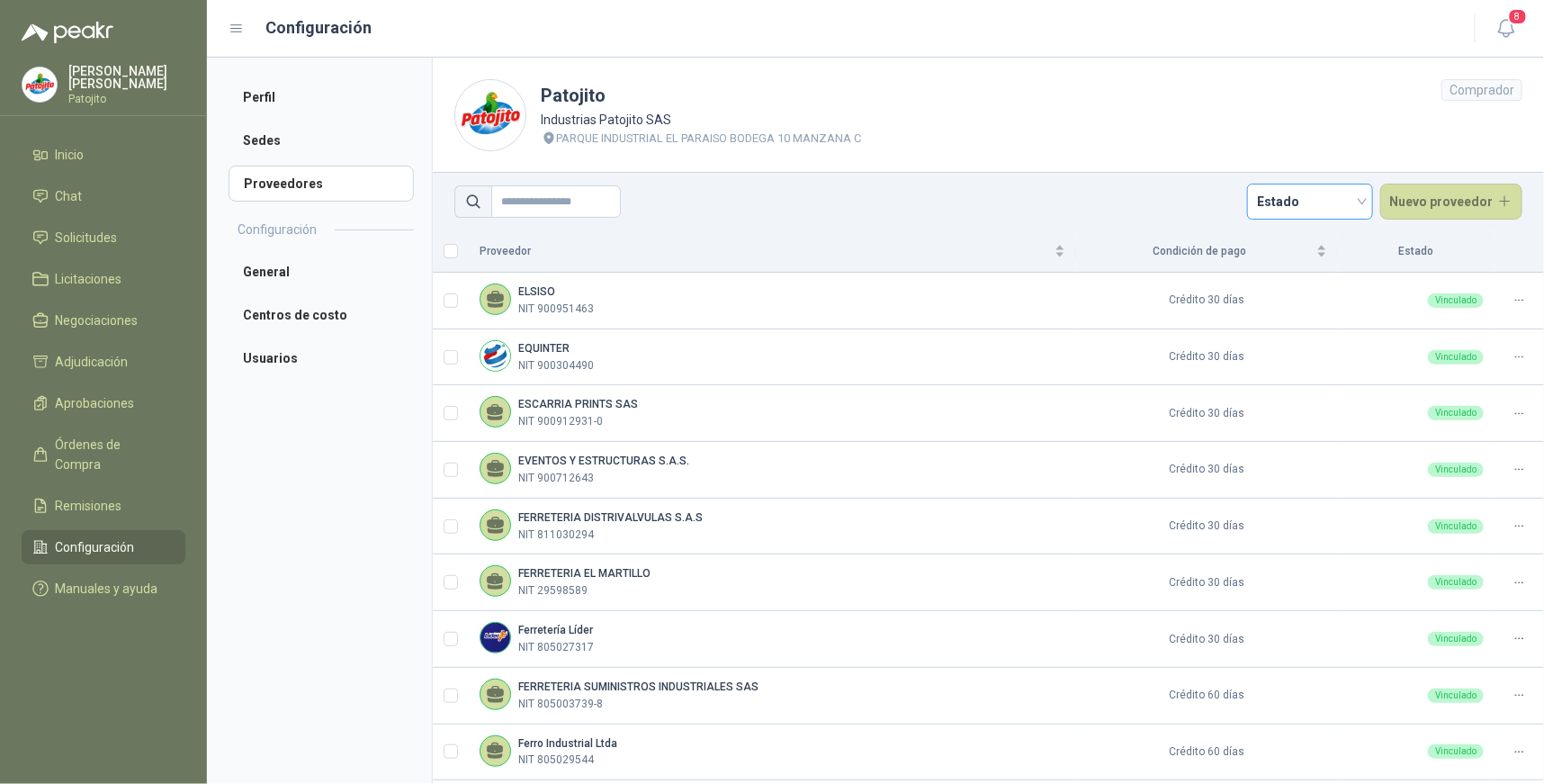
click at [1360, 198] on div "Estado" at bounding box center [1310, 201] width 126 height 36
click at [1284, 272] on div "Vinculado" at bounding box center [1303, 270] width 97 height 20
click at [1337, 200] on span "Vinculado" at bounding box center [1310, 201] width 104 height 27
click at [1316, 297] on div "Deshabilitado" at bounding box center [1303, 299] width 97 height 20
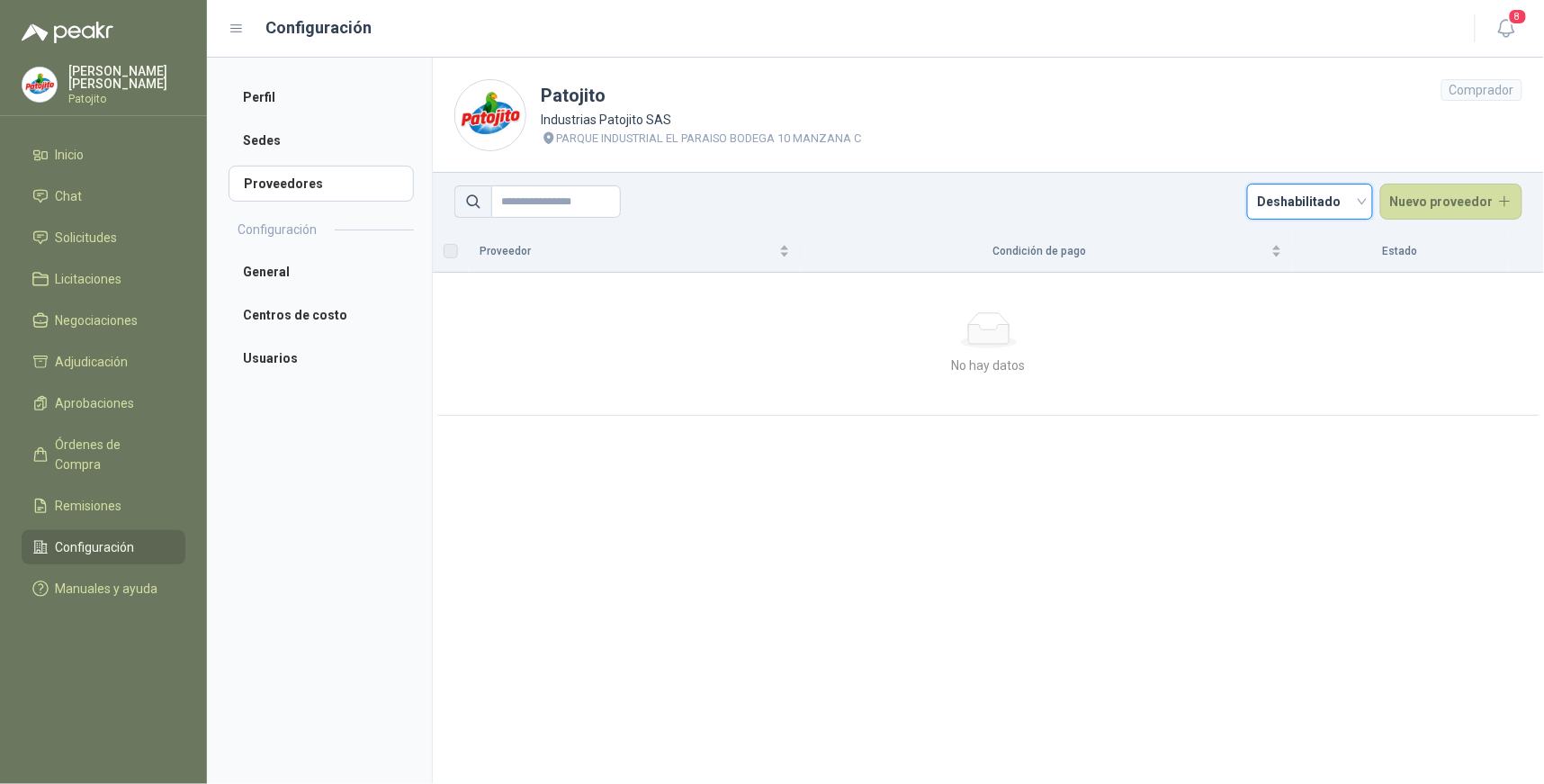
click at [1360, 196] on span "Deshabilitado" at bounding box center [1310, 201] width 104 height 27
click at [1316, 311] on div "Deshabilitado" at bounding box center [1317, 299] width 119 height 29
click at [1362, 198] on span "Deshabilitado" at bounding box center [1310, 201] width 104 height 27
click at [1323, 337] on div "Invitado" at bounding box center [1317, 328] width 97 height 20
click at [1372, 205] on div "Invitado" at bounding box center [1310, 201] width 126 height 36
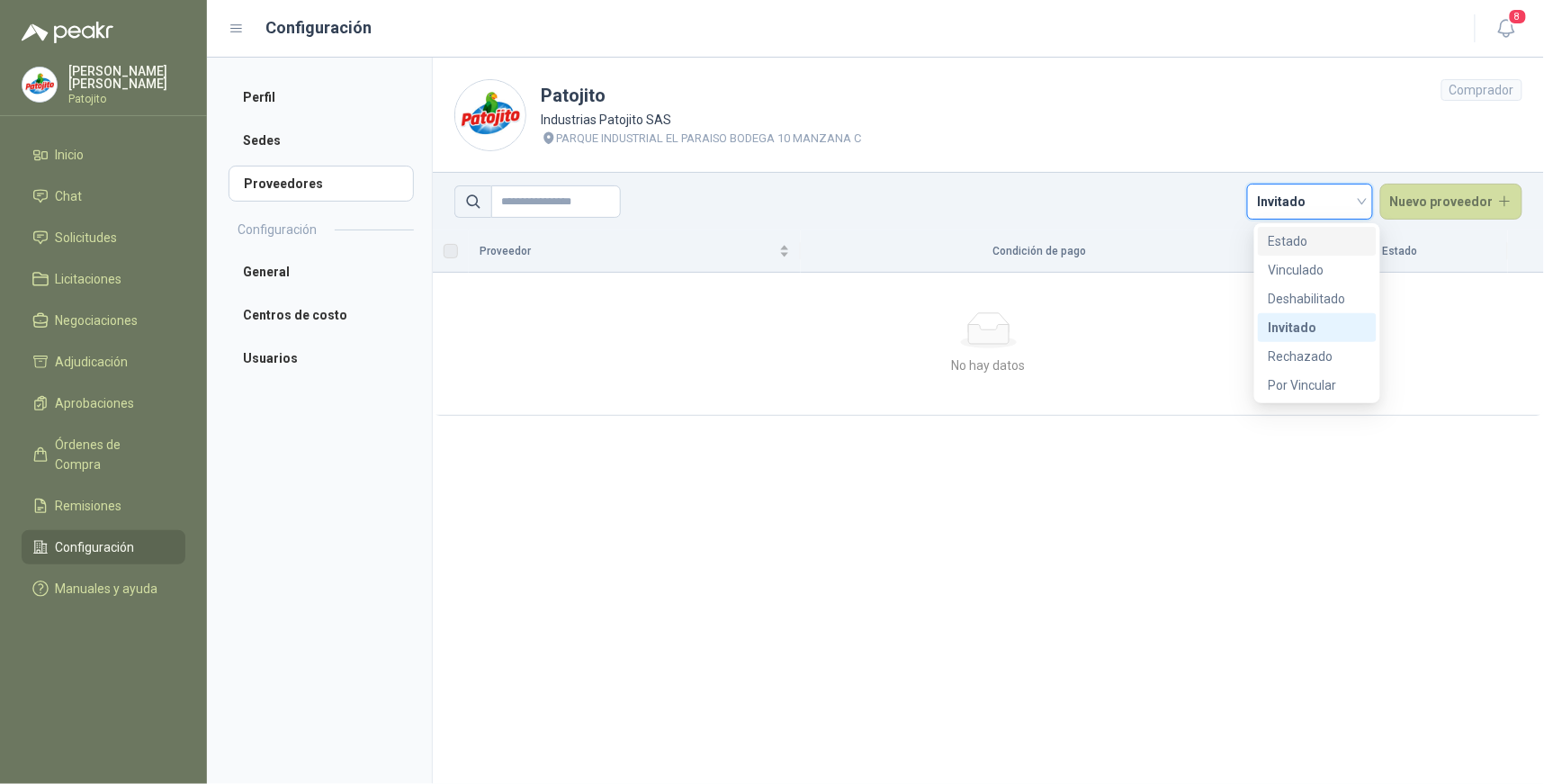
click at [1311, 244] on div "Estado" at bounding box center [1317, 241] width 97 height 20
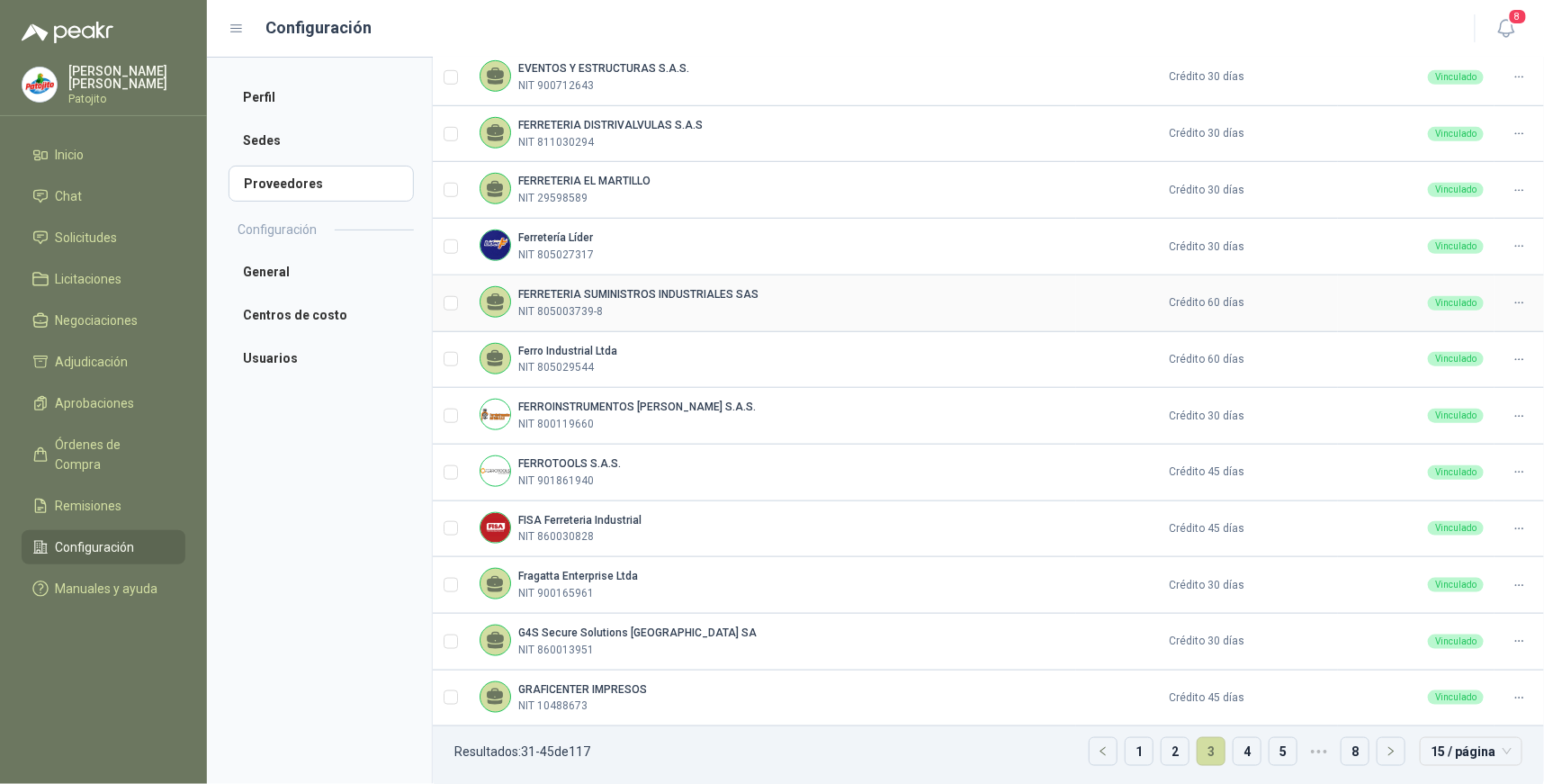
scroll to position [397, 0]
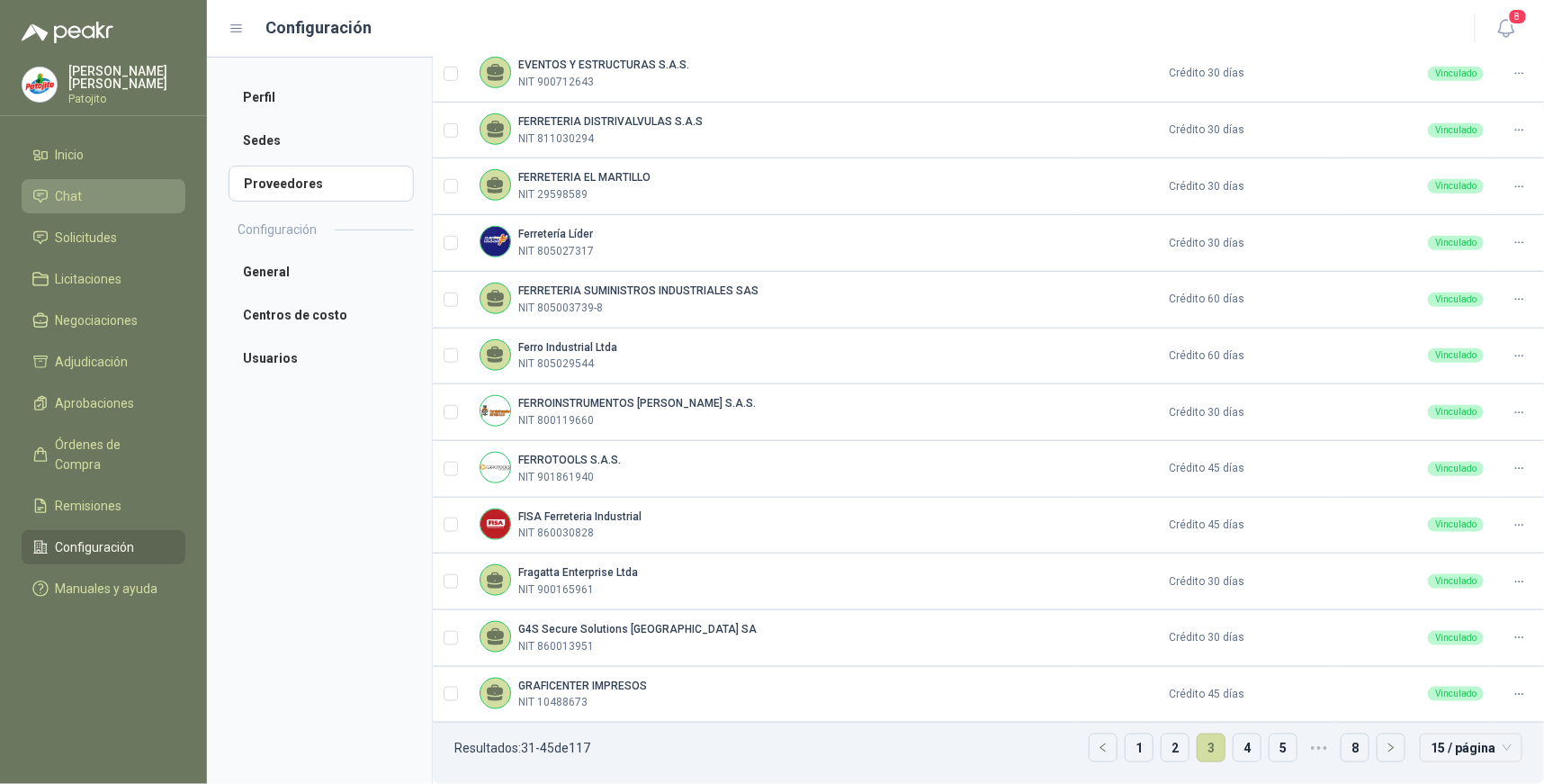
click at [133, 199] on li "Chat" at bounding box center [103, 196] width 143 height 20
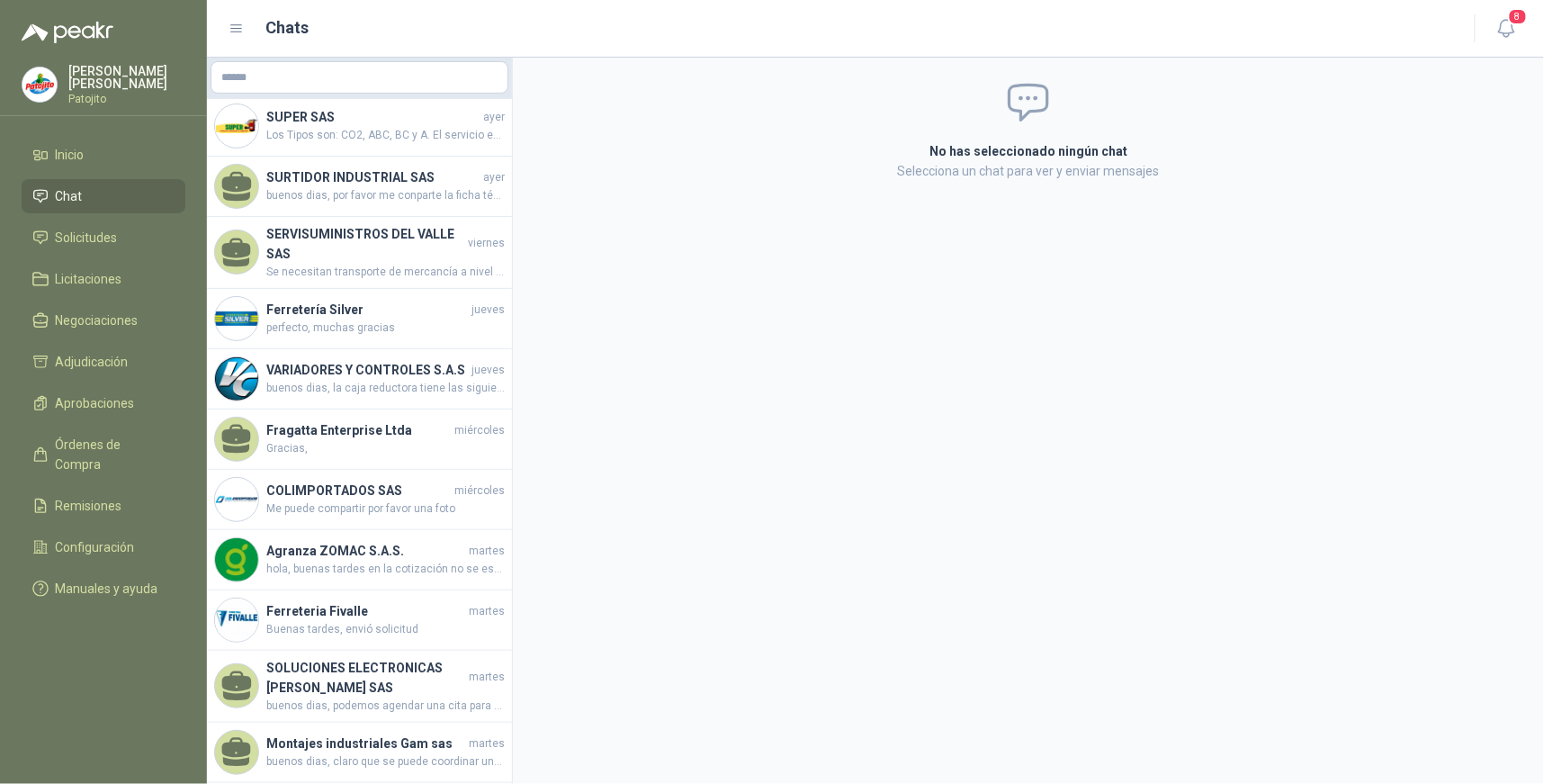
scroll to position [200, 0]
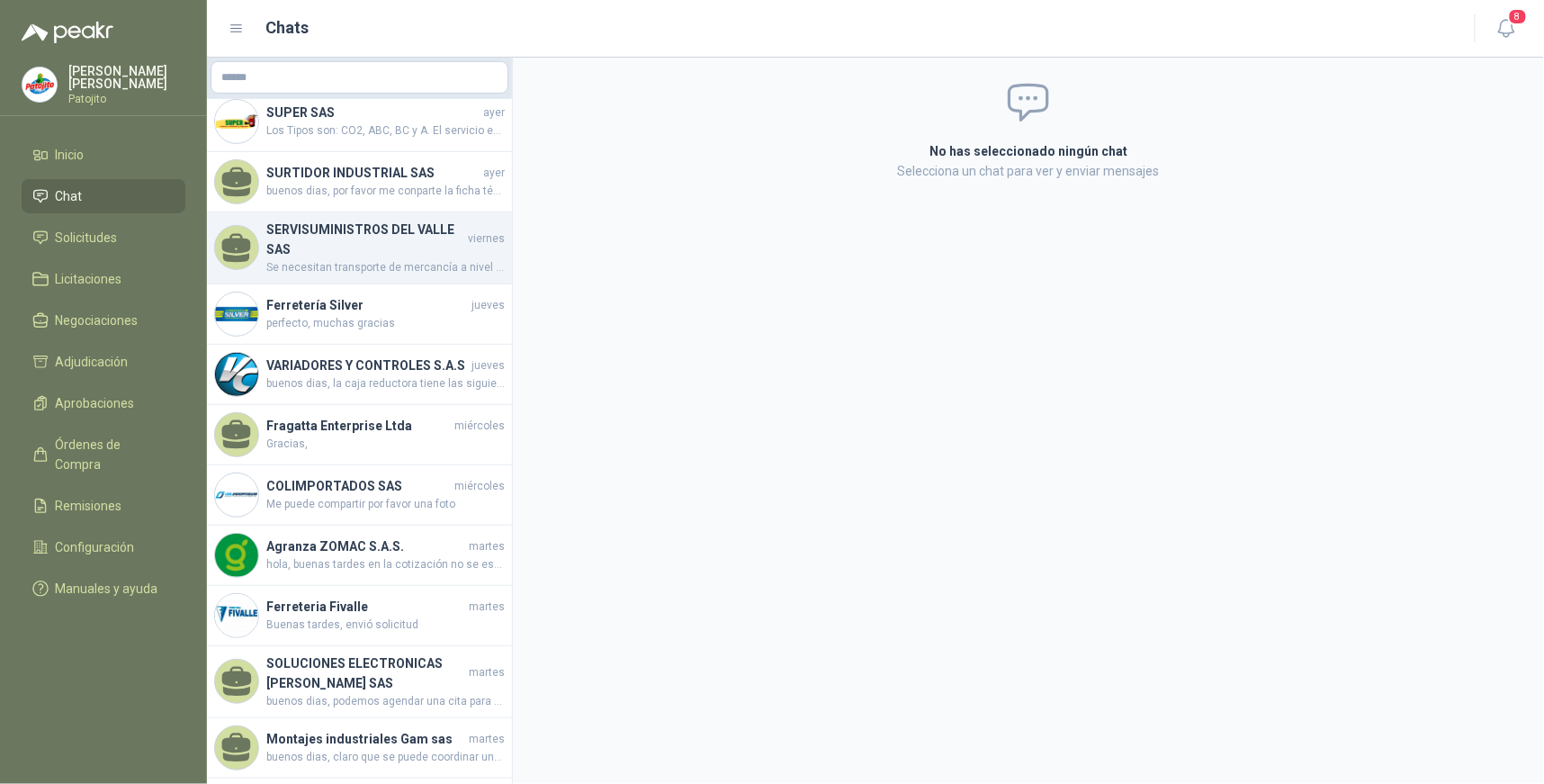
click at [428, 250] on h4 "SERVISUMINISTROS DEL VALLE SAS" at bounding box center [365, 240] width 198 height 40
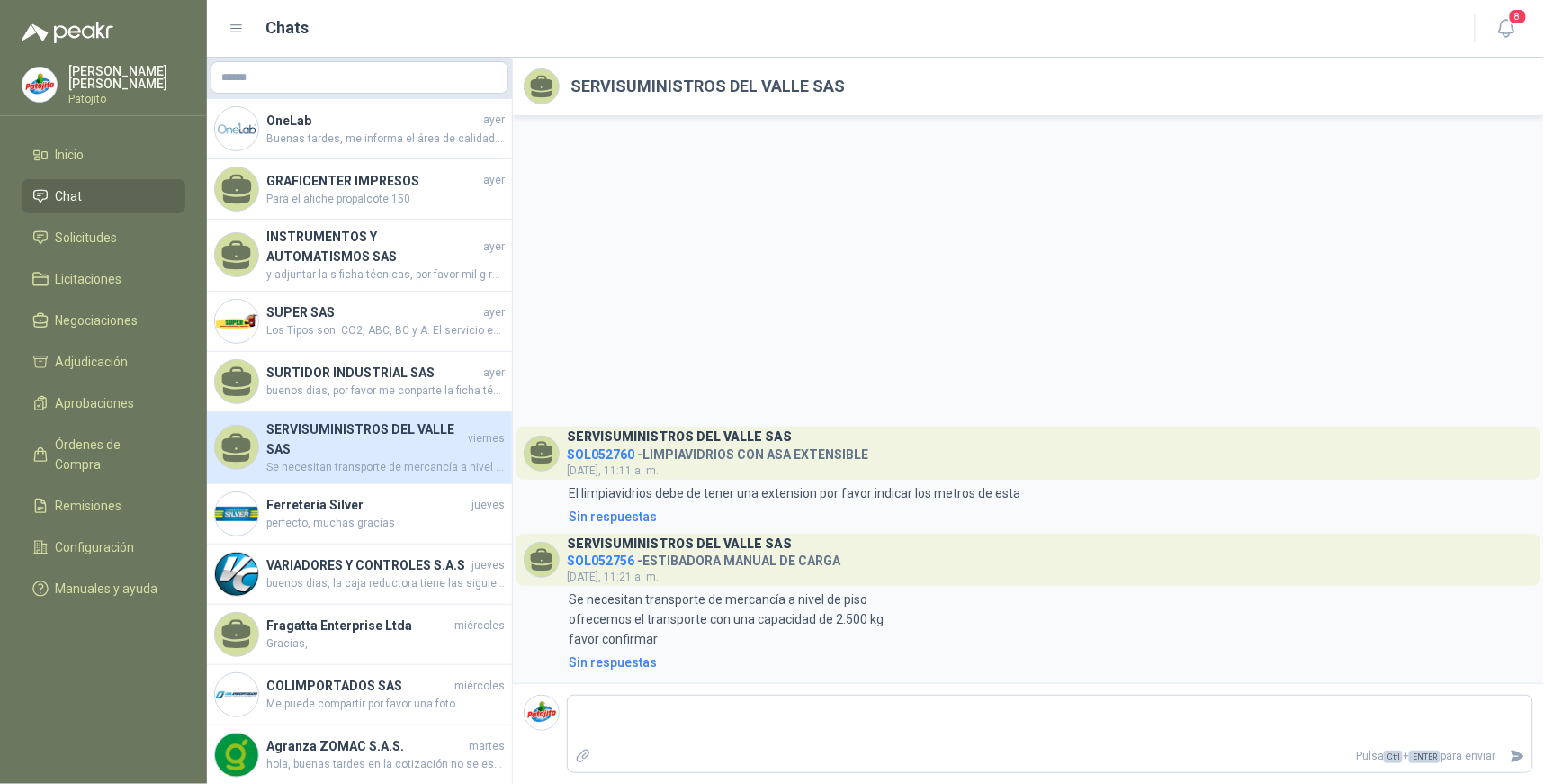
click at [143, 648] on menu "[PERSON_NAME] Inicio Chat Solicitudes Licitaciones Negociaciones Adjudicación A…" at bounding box center [103, 392] width 207 height 784
click at [133, 237] on li "Solicitudes" at bounding box center [103, 238] width 143 height 20
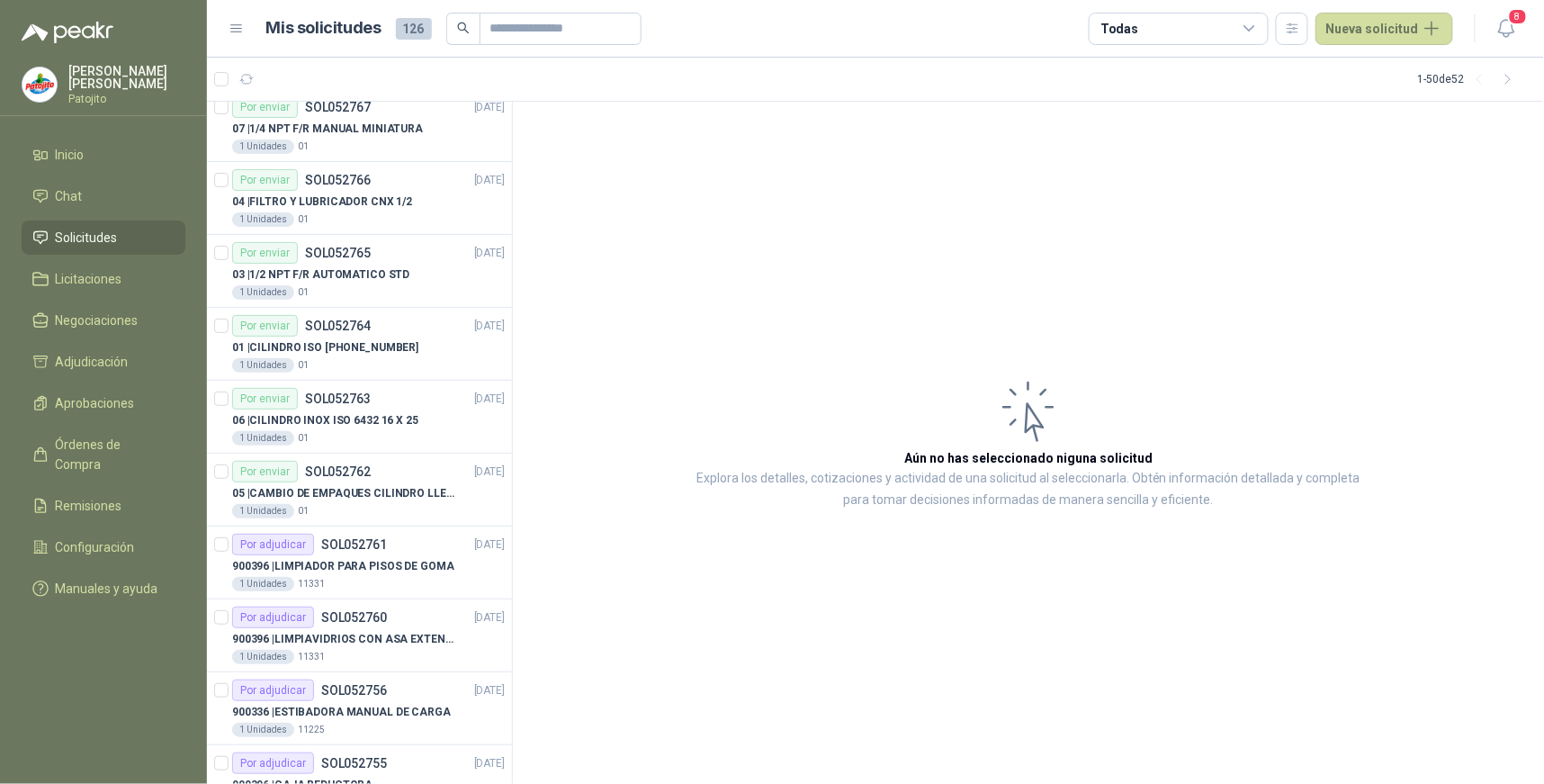
scroll to position [2598, 0]
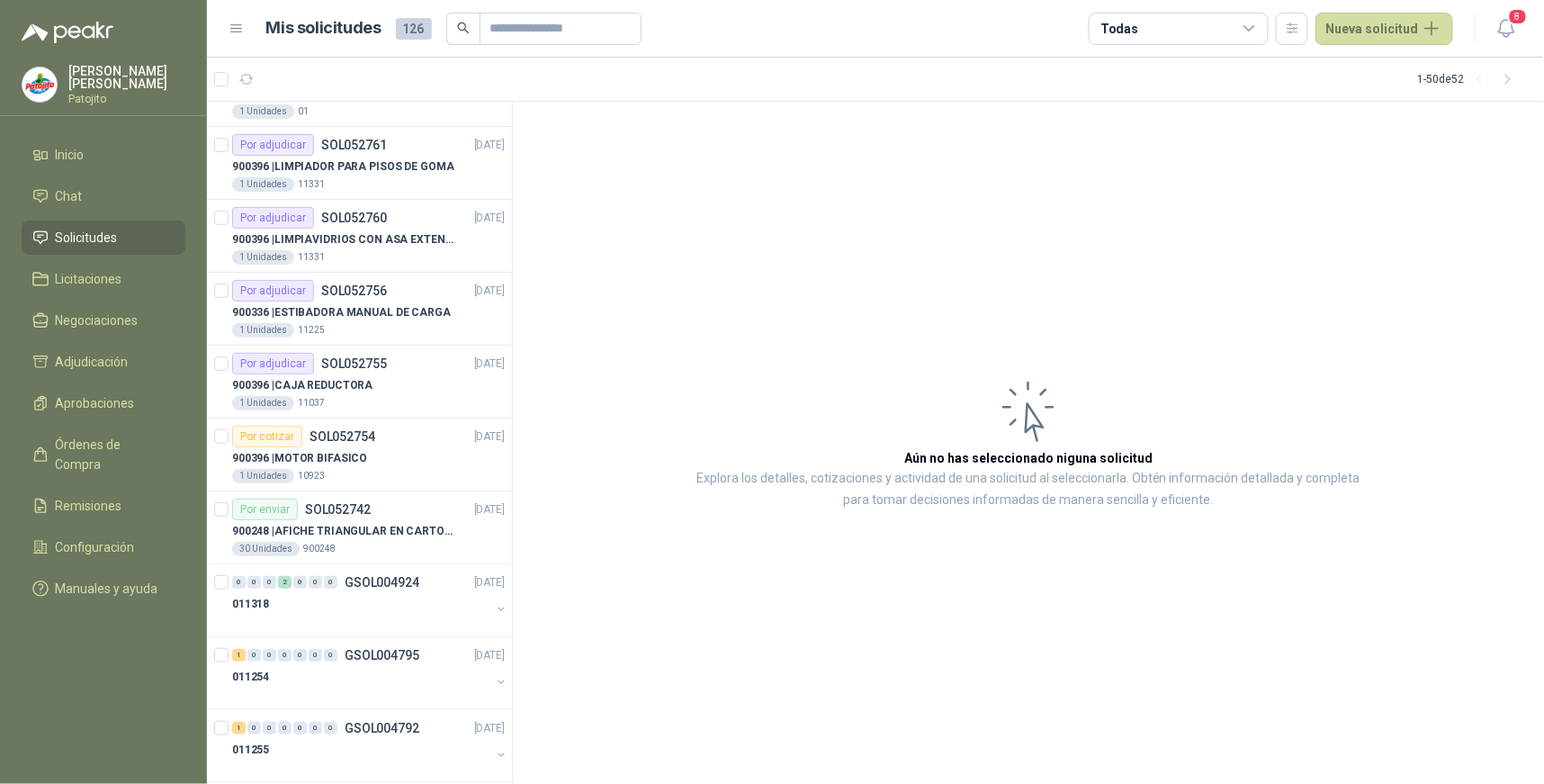
click at [1258, 25] on icon at bounding box center [1250, 29] width 16 height 16
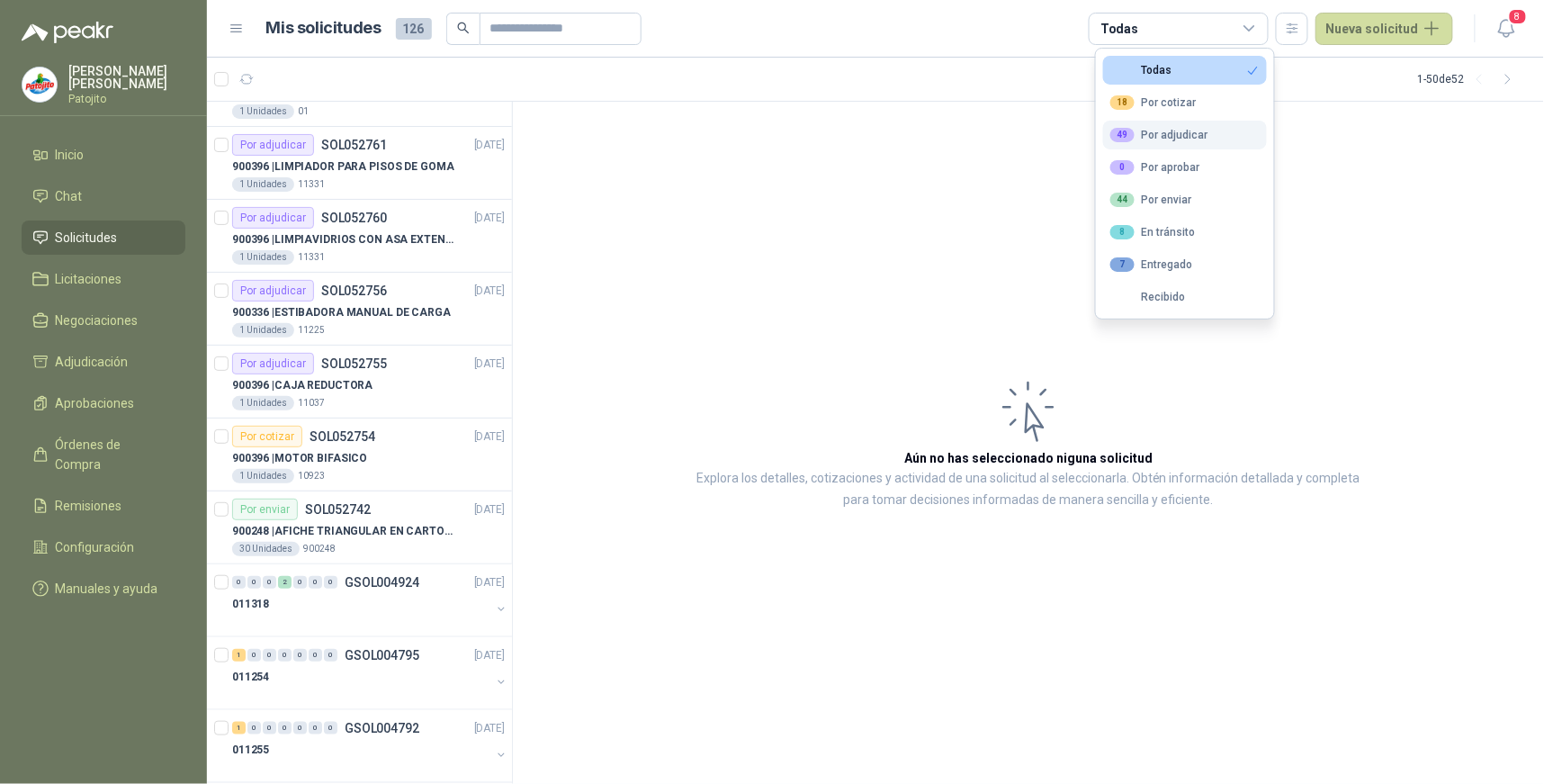
click at [1179, 131] on div "49 Por adjudicar" at bounding box center [1159, 135] width 98 height 15
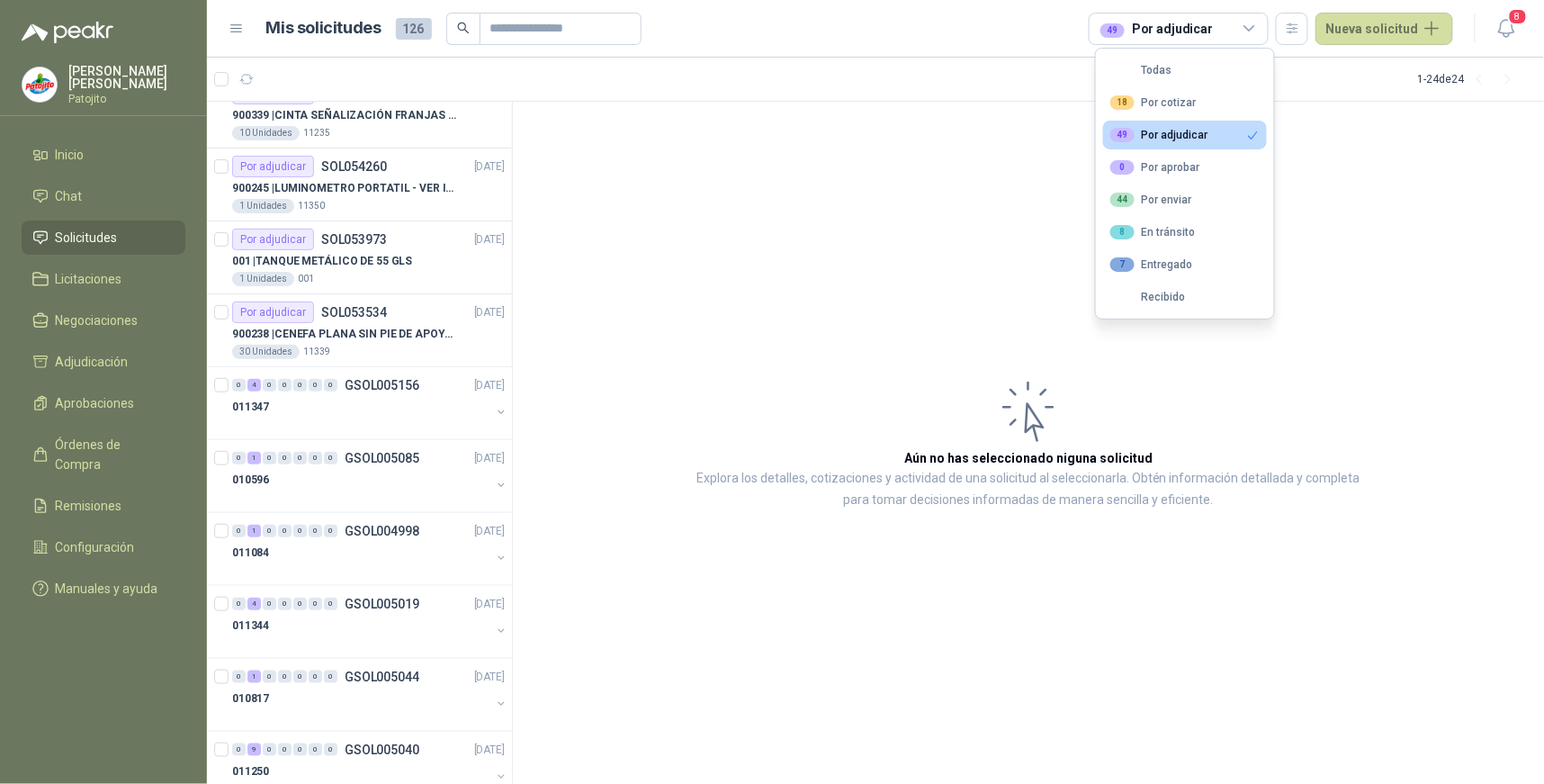
scroll to position [192, 0]
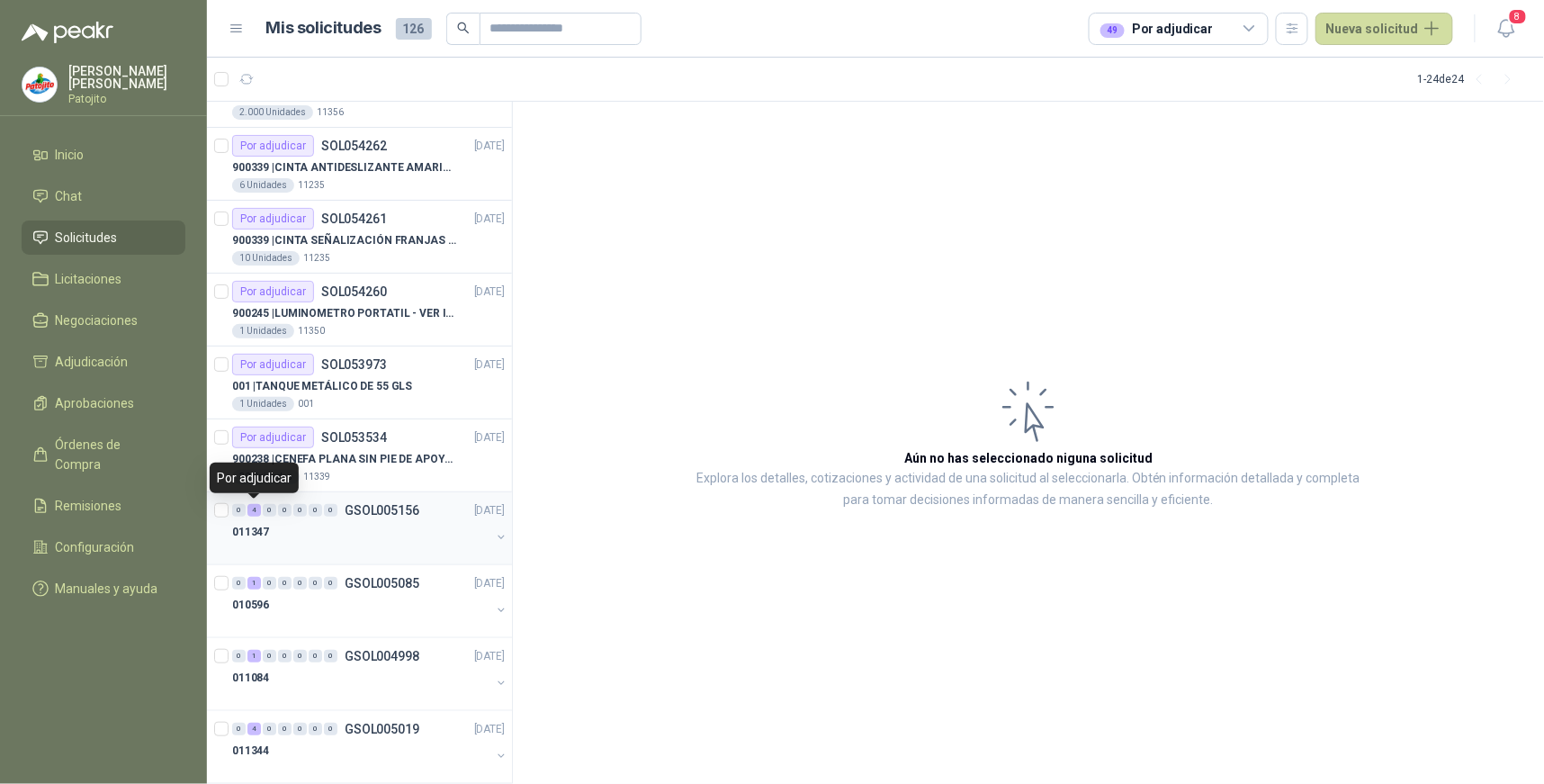
click at [253, 515] on div "4" at bounding box center [254, 510] width 14 height 13
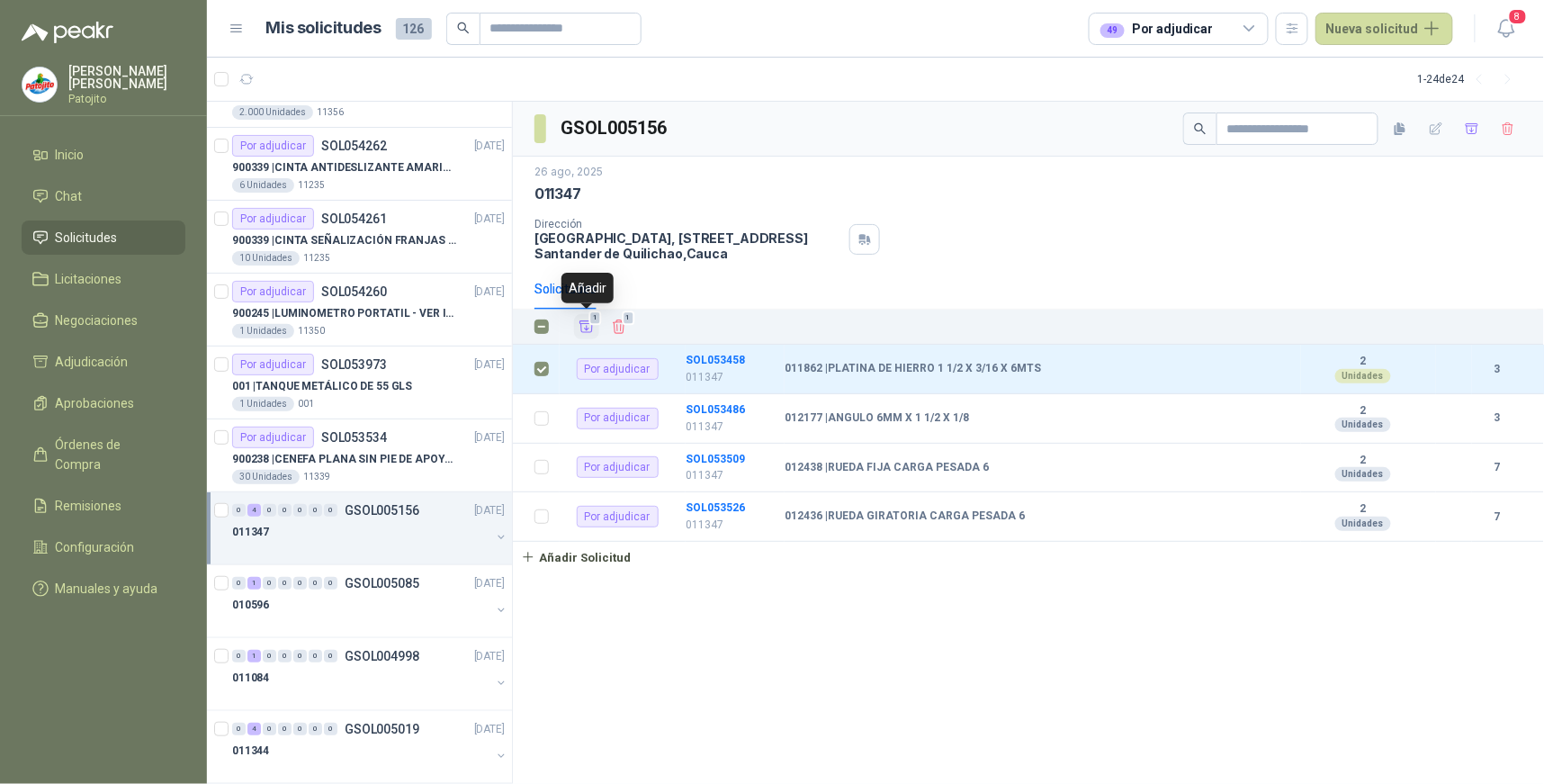
click at [586, 327] on icon "Añadir" at bounding box center [587, 327] width 14 height 12
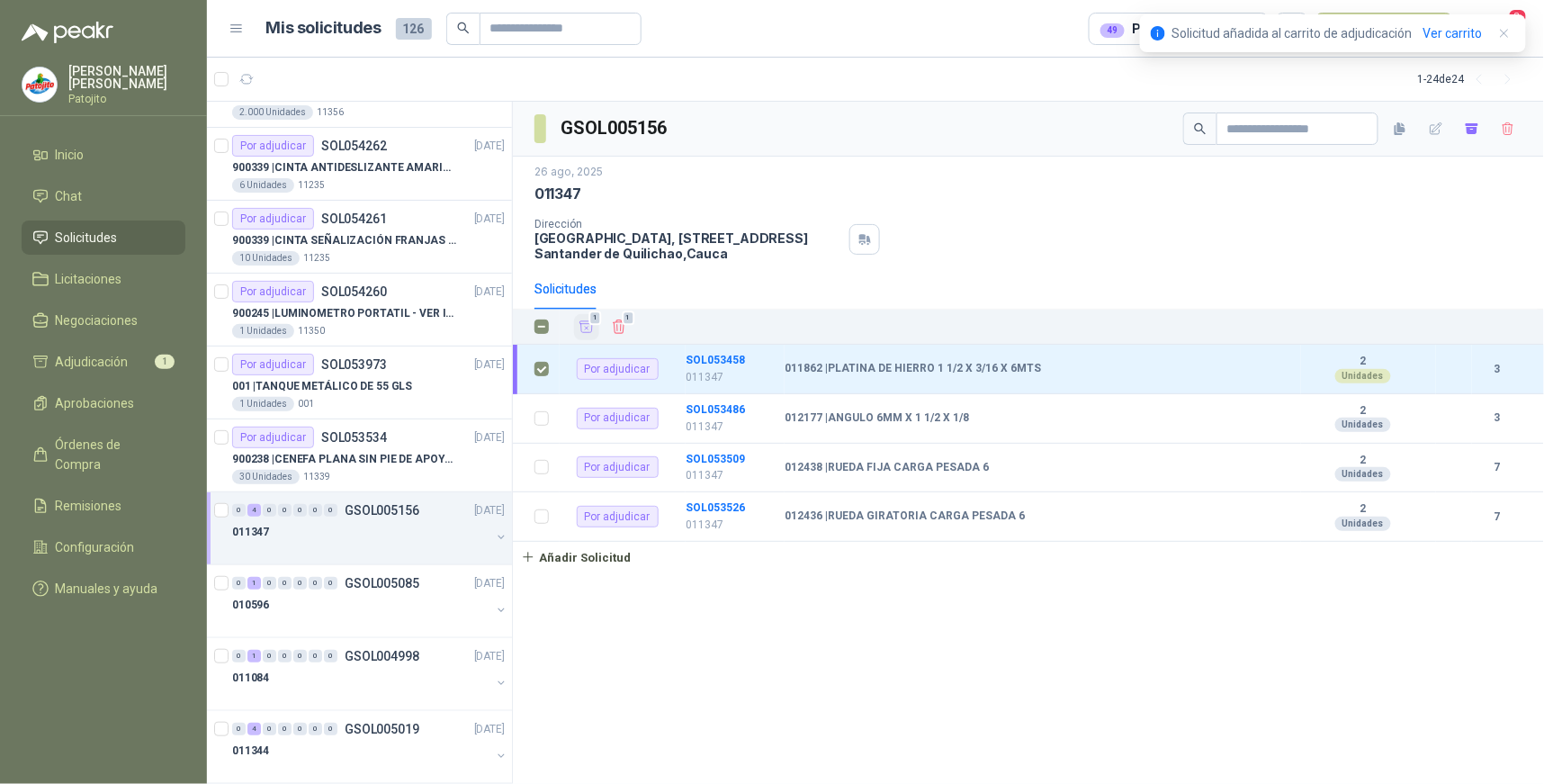
drag, startPoint x: 124, startPoint y: 353, endPoint x: 190, endPoint y: 292, distance: 89.9
click at [123, 353] on span "Adjudicación" at bounding box center [92, 362] width 73 height 20
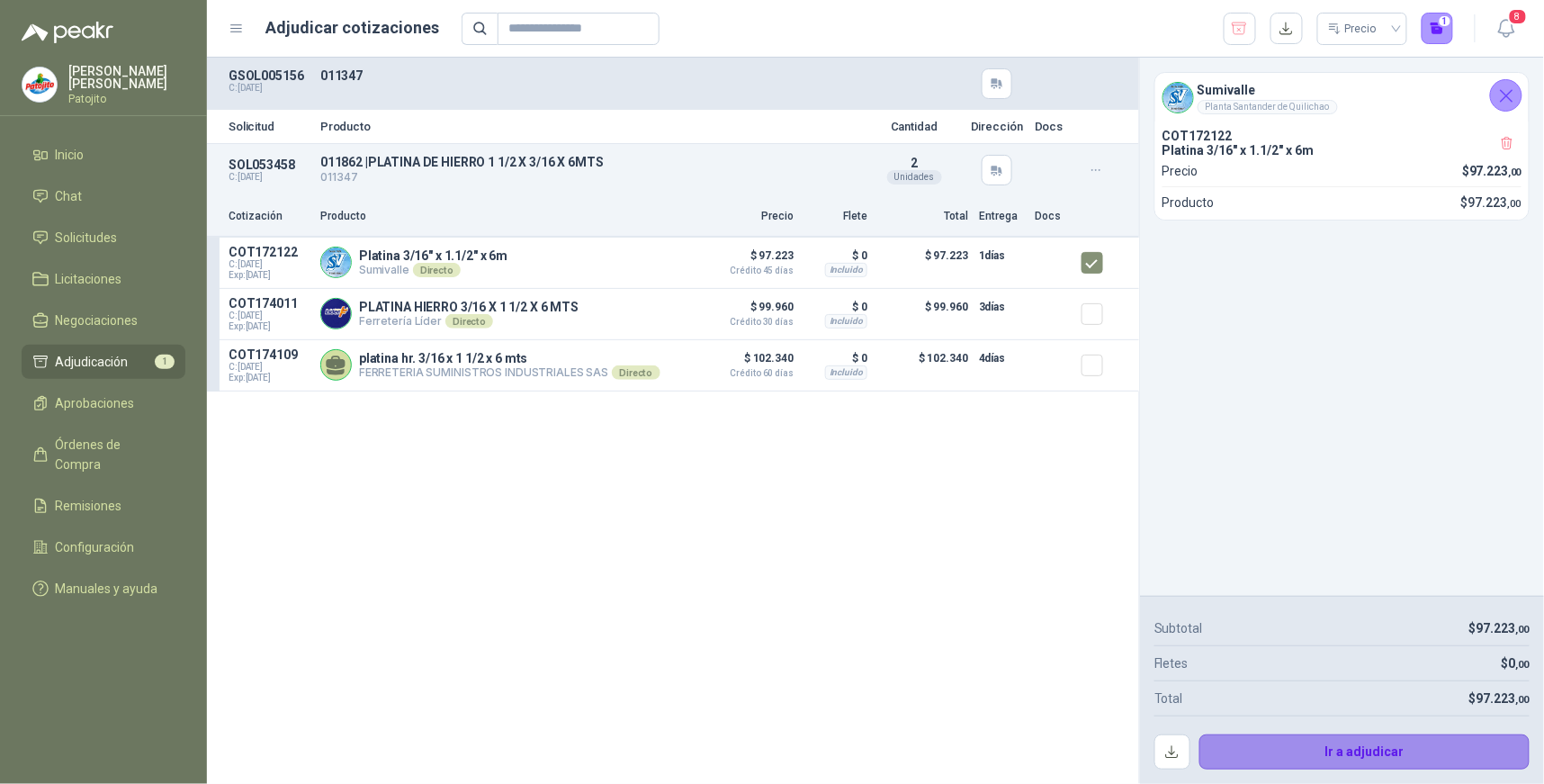
click at [1372, 750] on button "Ir a adjudicar" at bounding box center [1365, 752] width 331 height 36
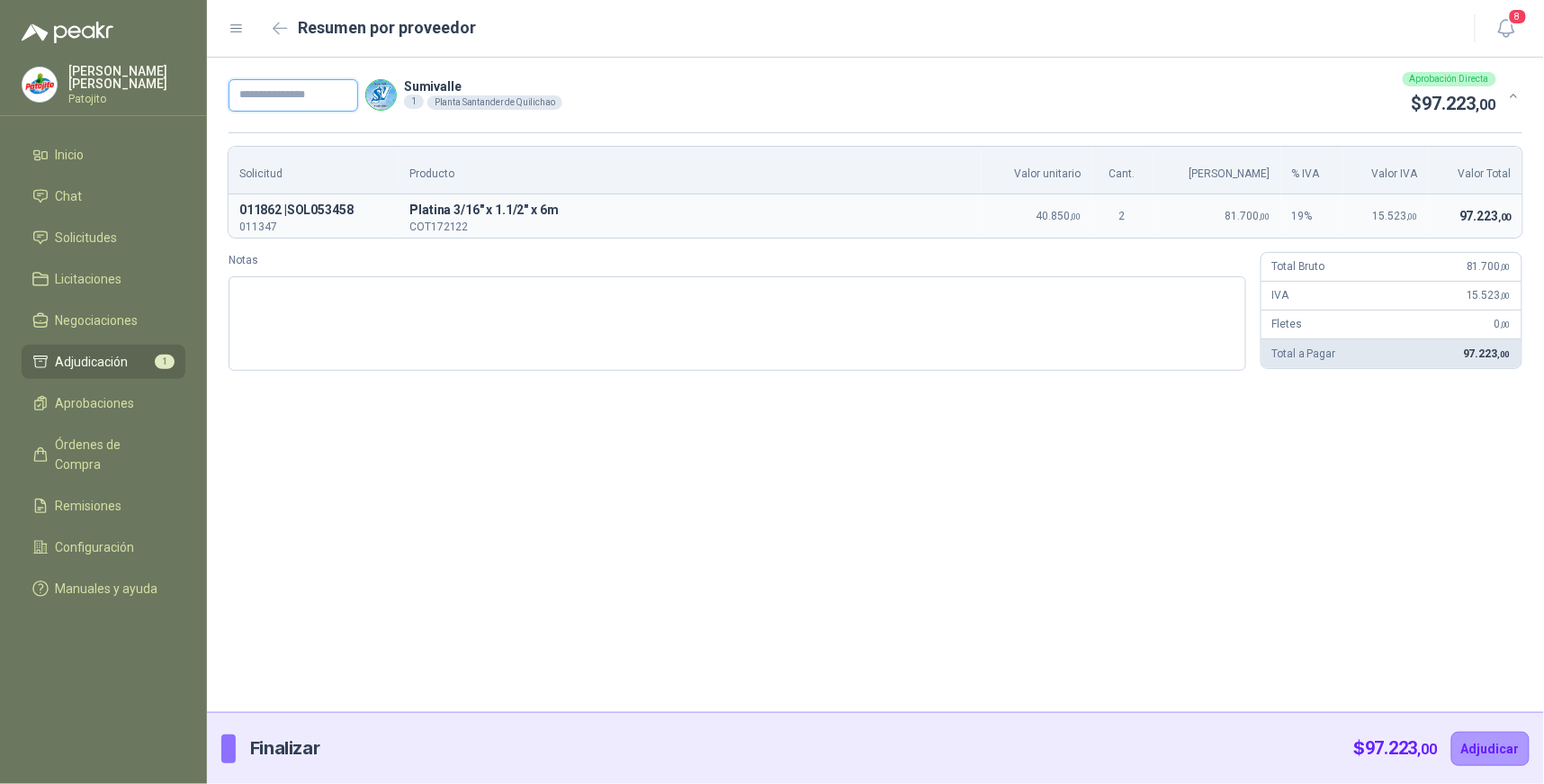
click at [331, 99] on input "text" at bounding box center [293, 95] width 130 height 33
type input "*****"
click at [311, 292] on textarea "Notas" at bounding box center [737, 323] width 1018 height 94
type textarea "*"
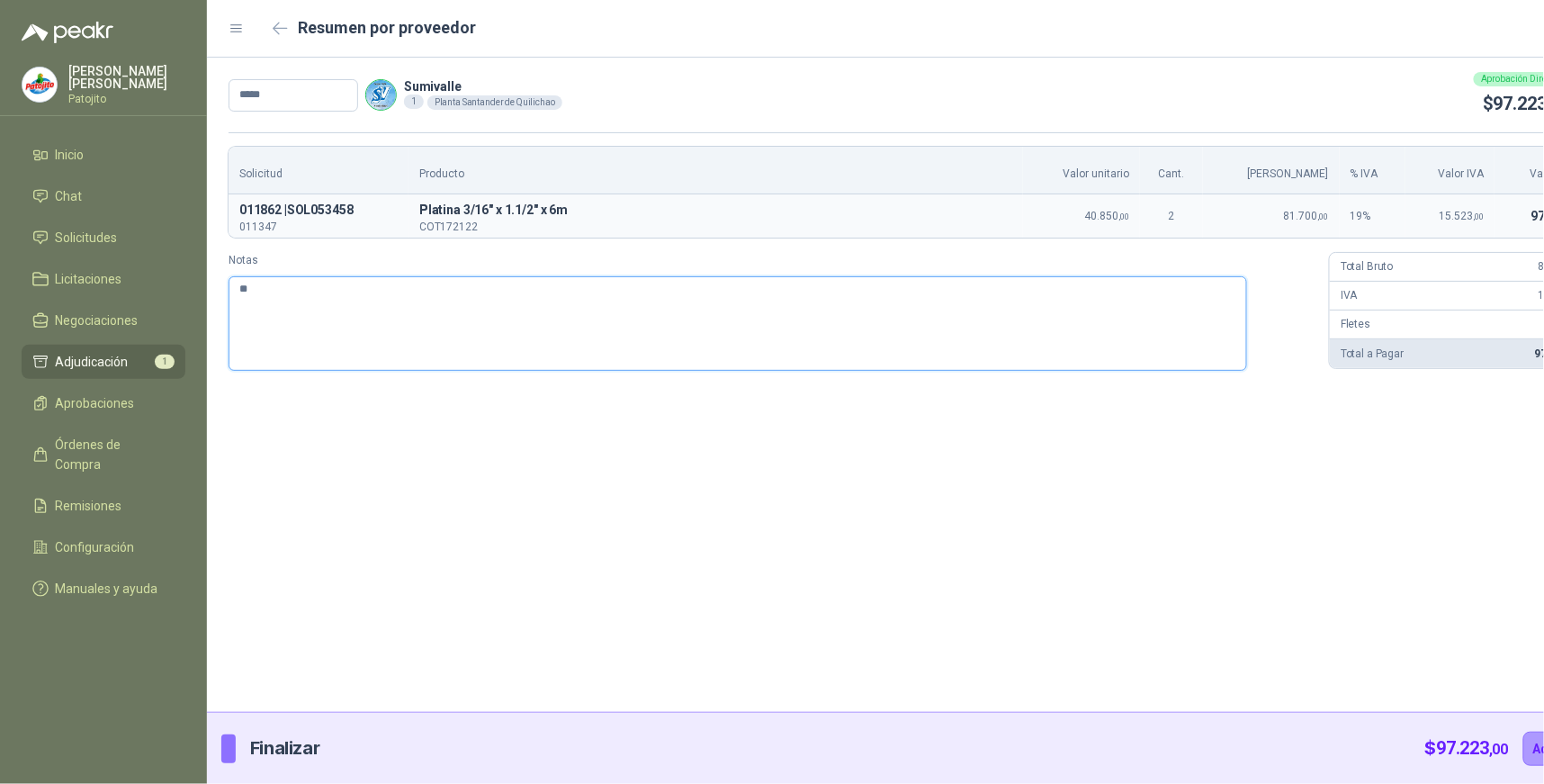
type textarea "***"
type textarea "*****"
type textarea "******"
type textarea "*****"
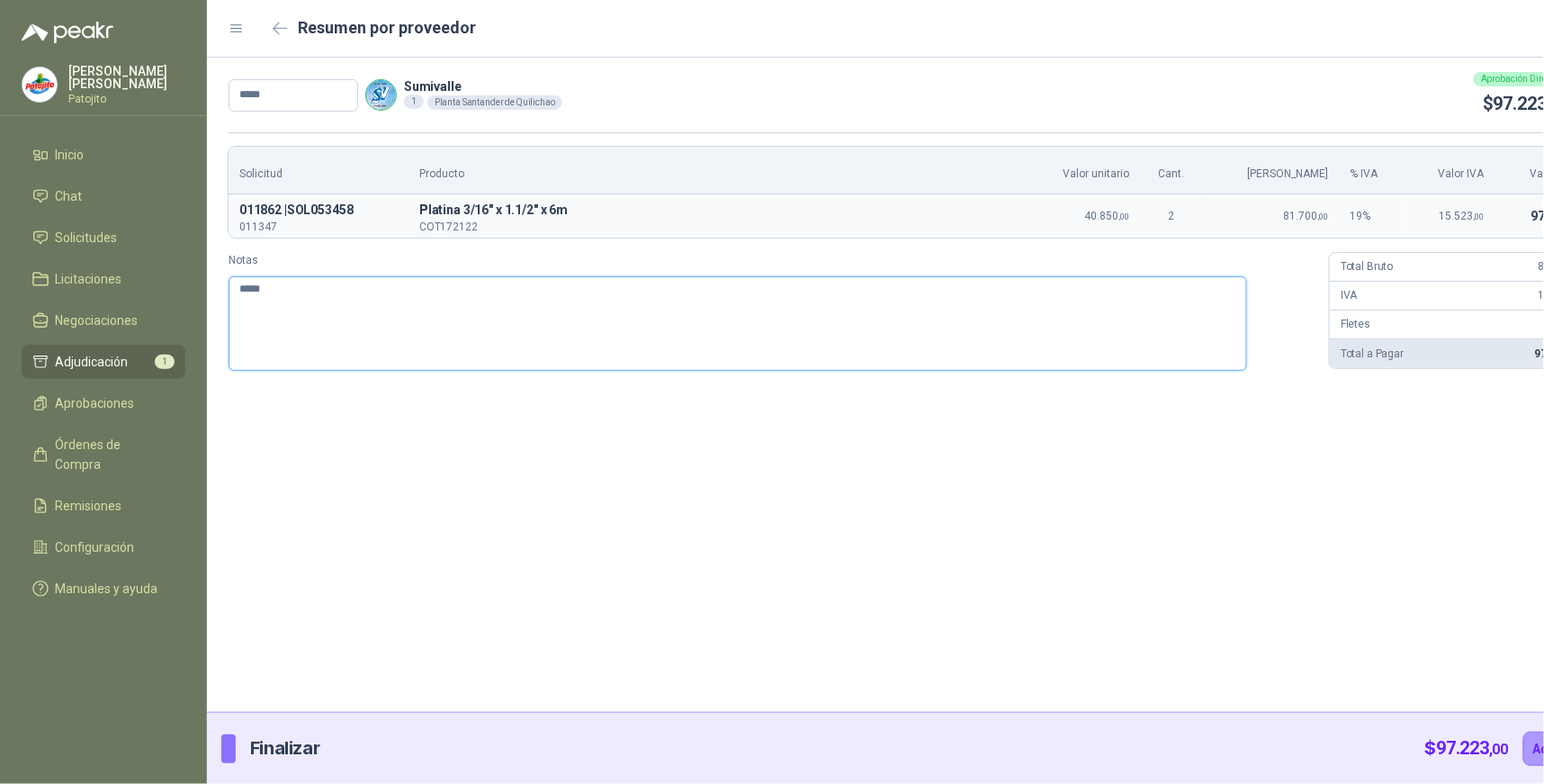
type textarea "***"
type textarea "*****"
type textarea "******"
type textarea "*******"
type textarea "********"
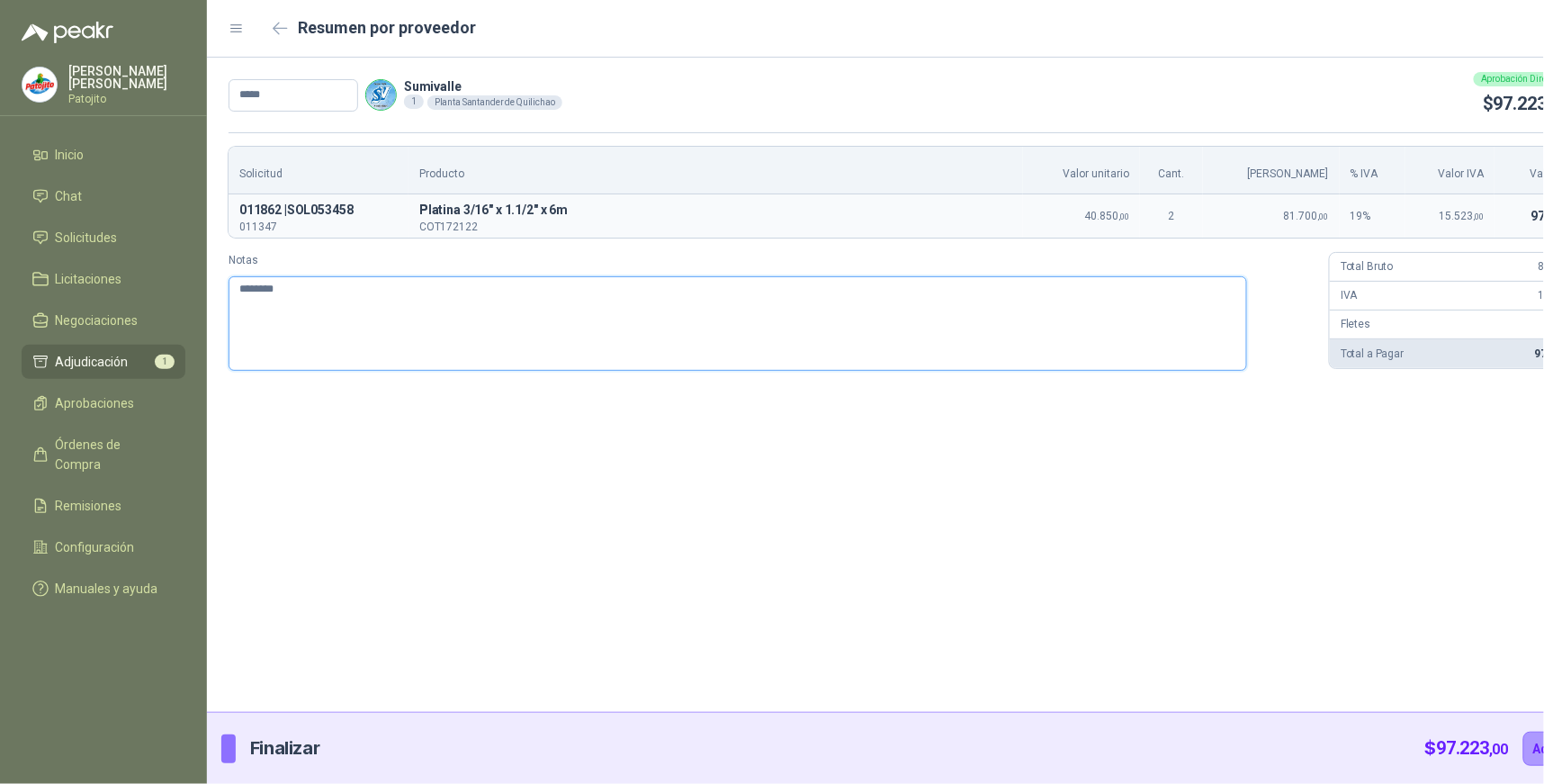
type textarea "*********"
type textarea "**********"
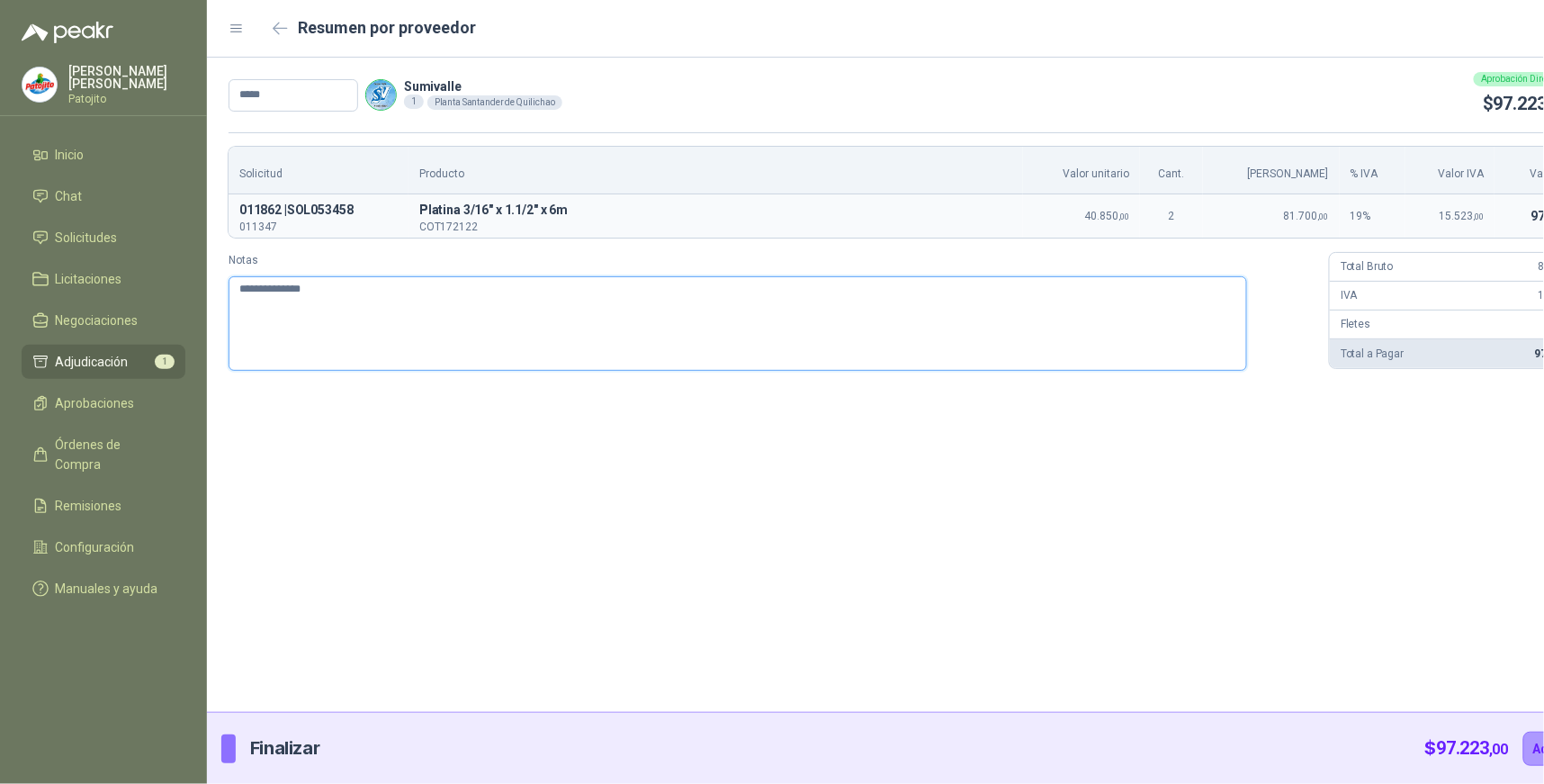
type textarea "**********"
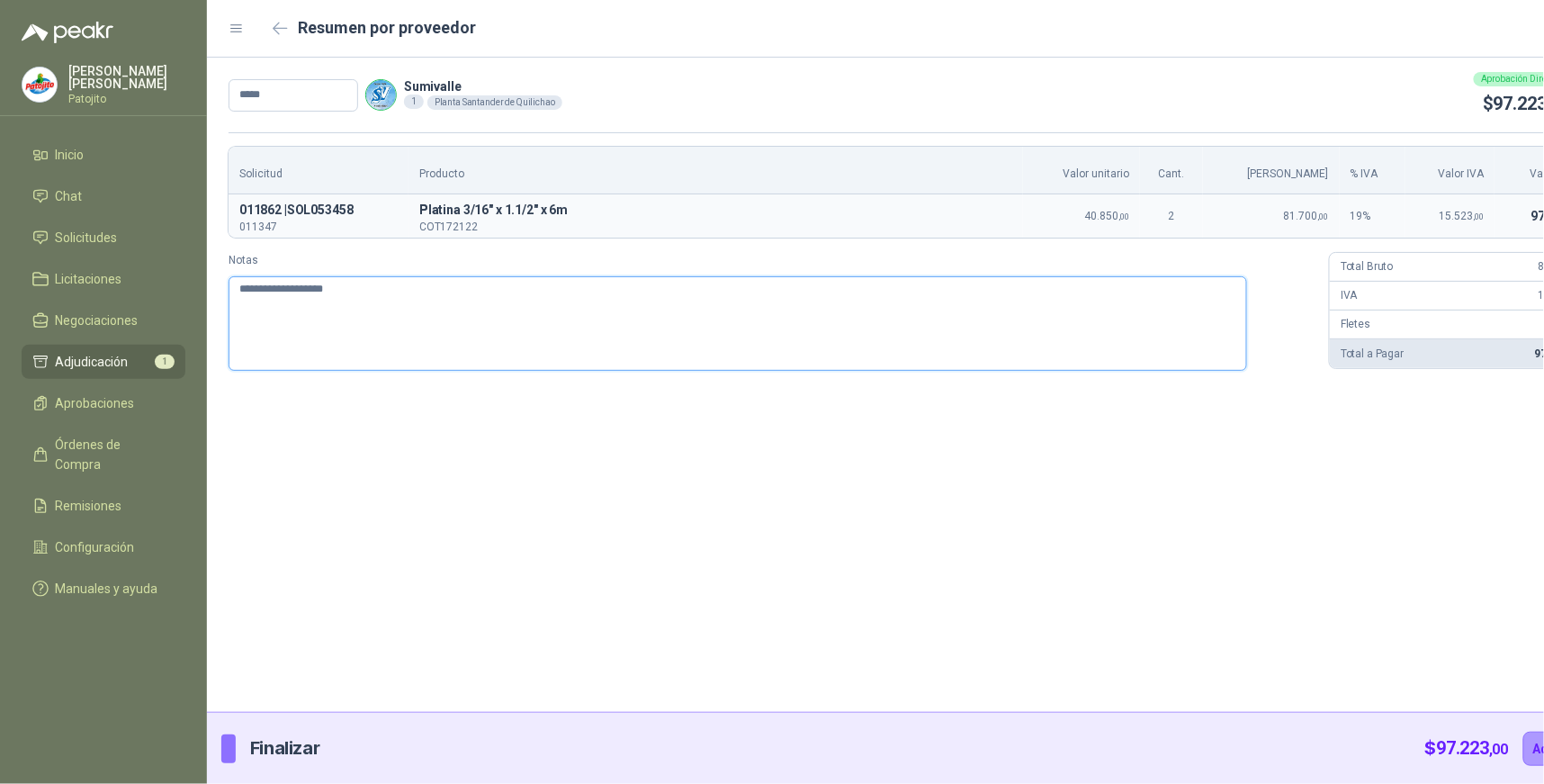
type textarea "**********"
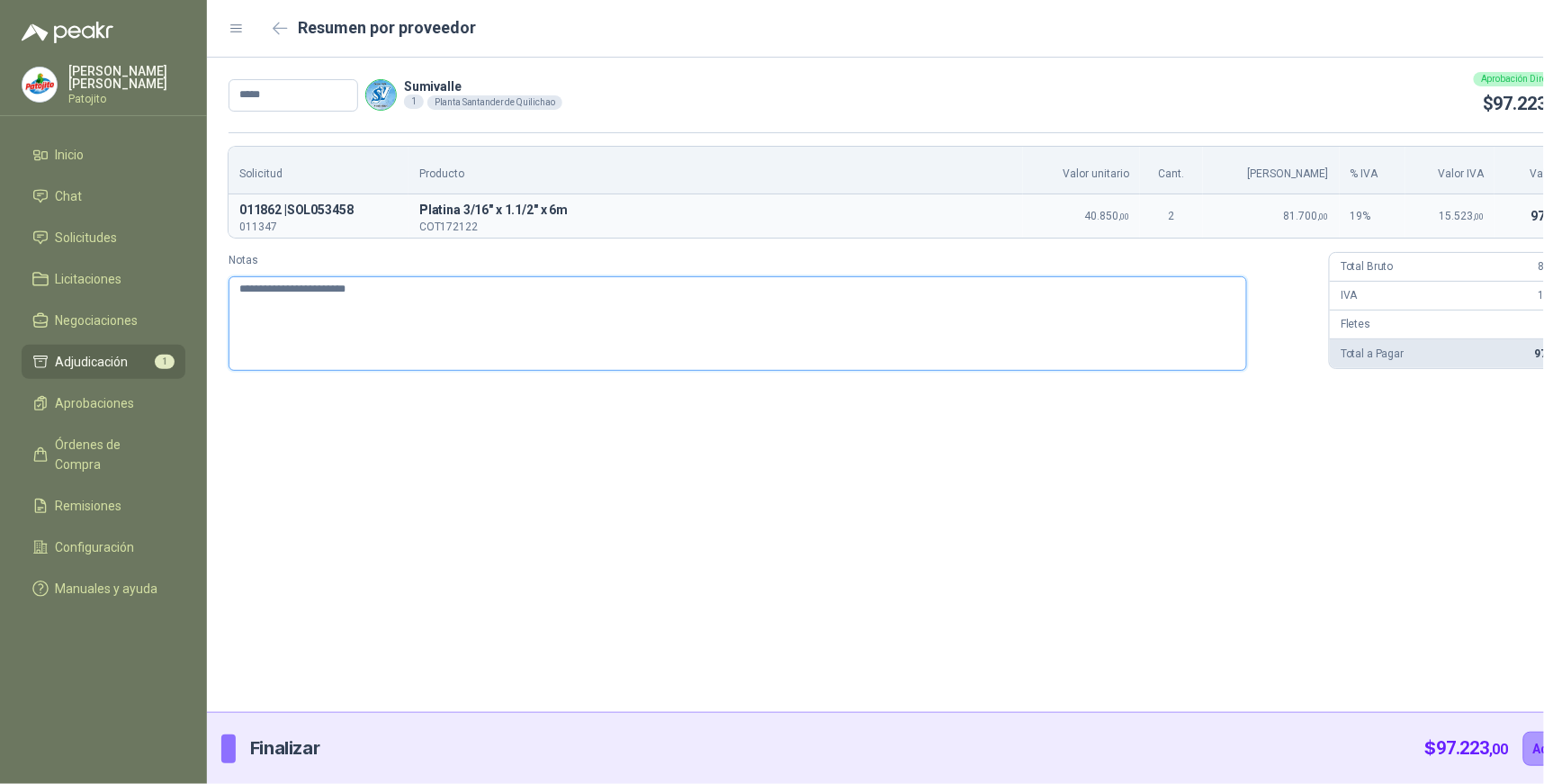
type textarea "**********"
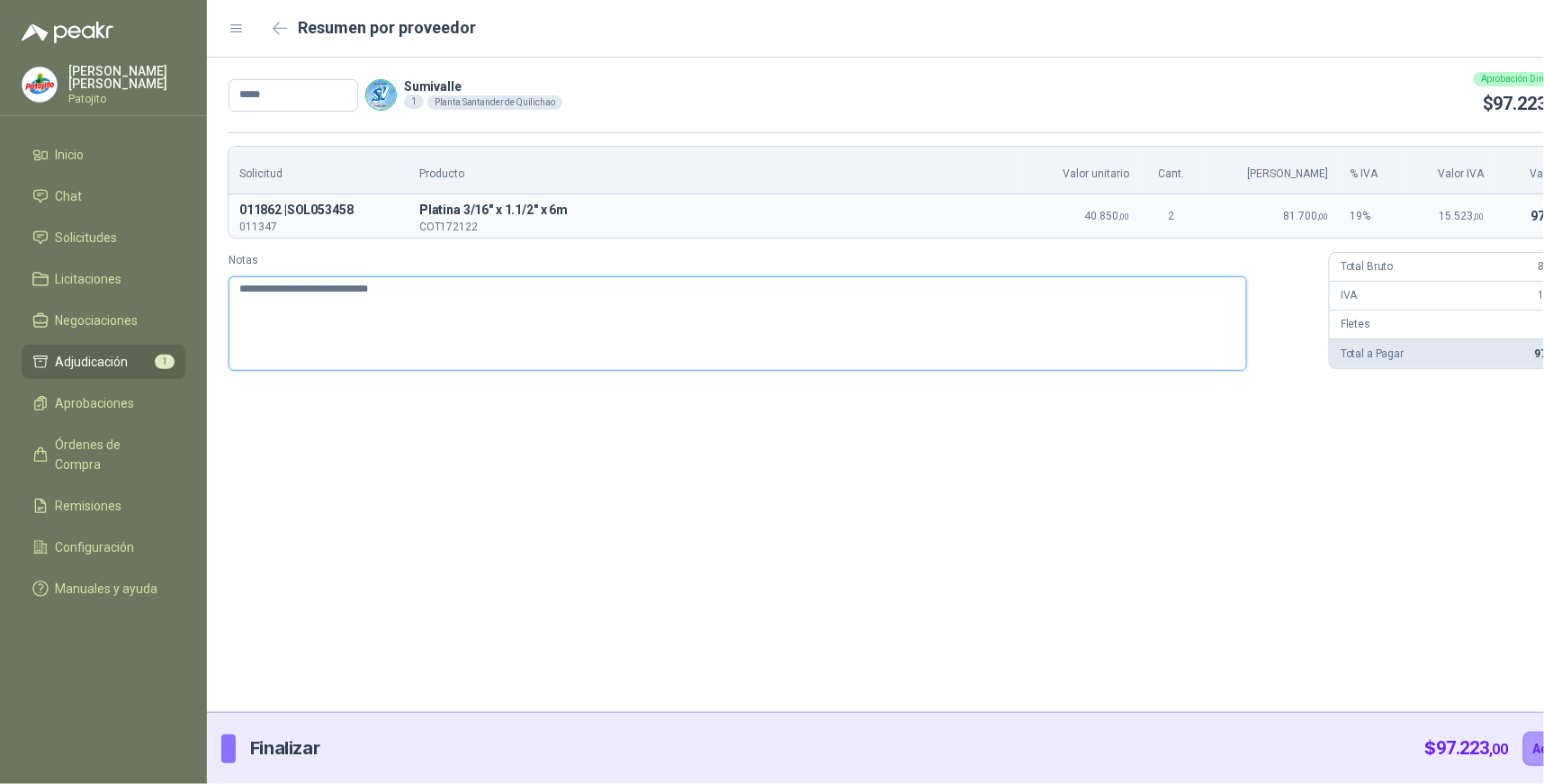
type textarea "**********"
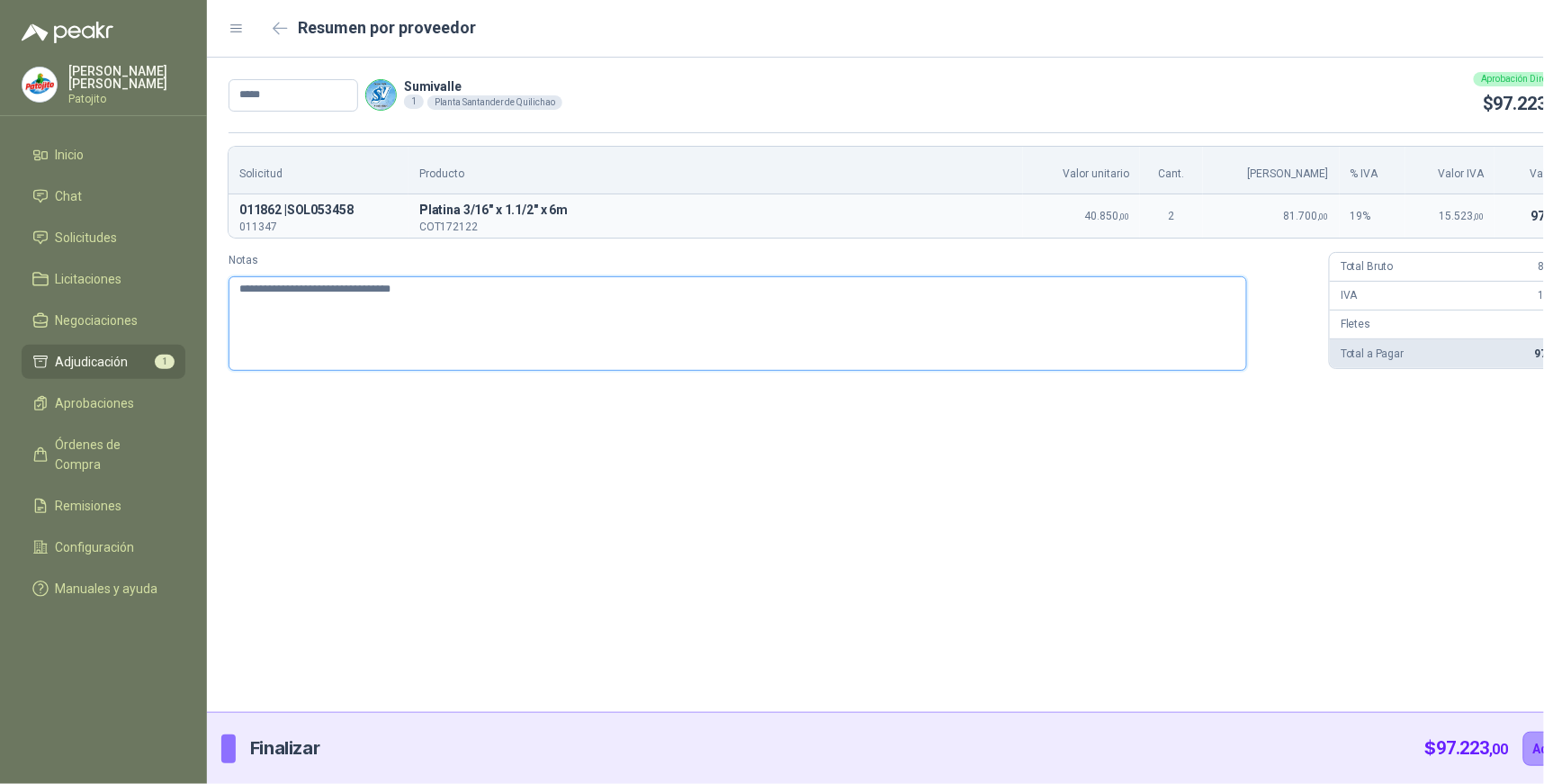
type textarea "**********"
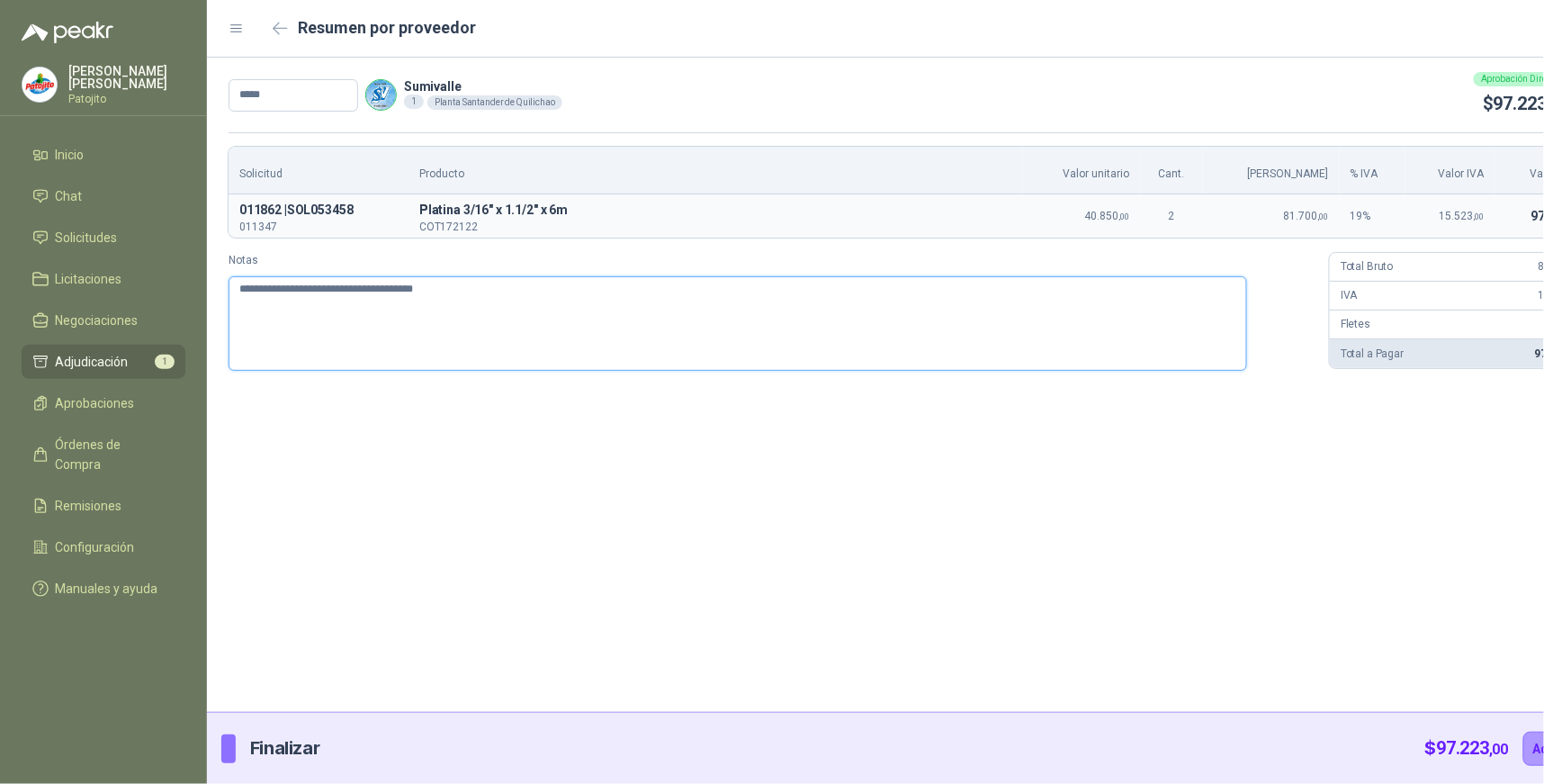
type textarea "**********"
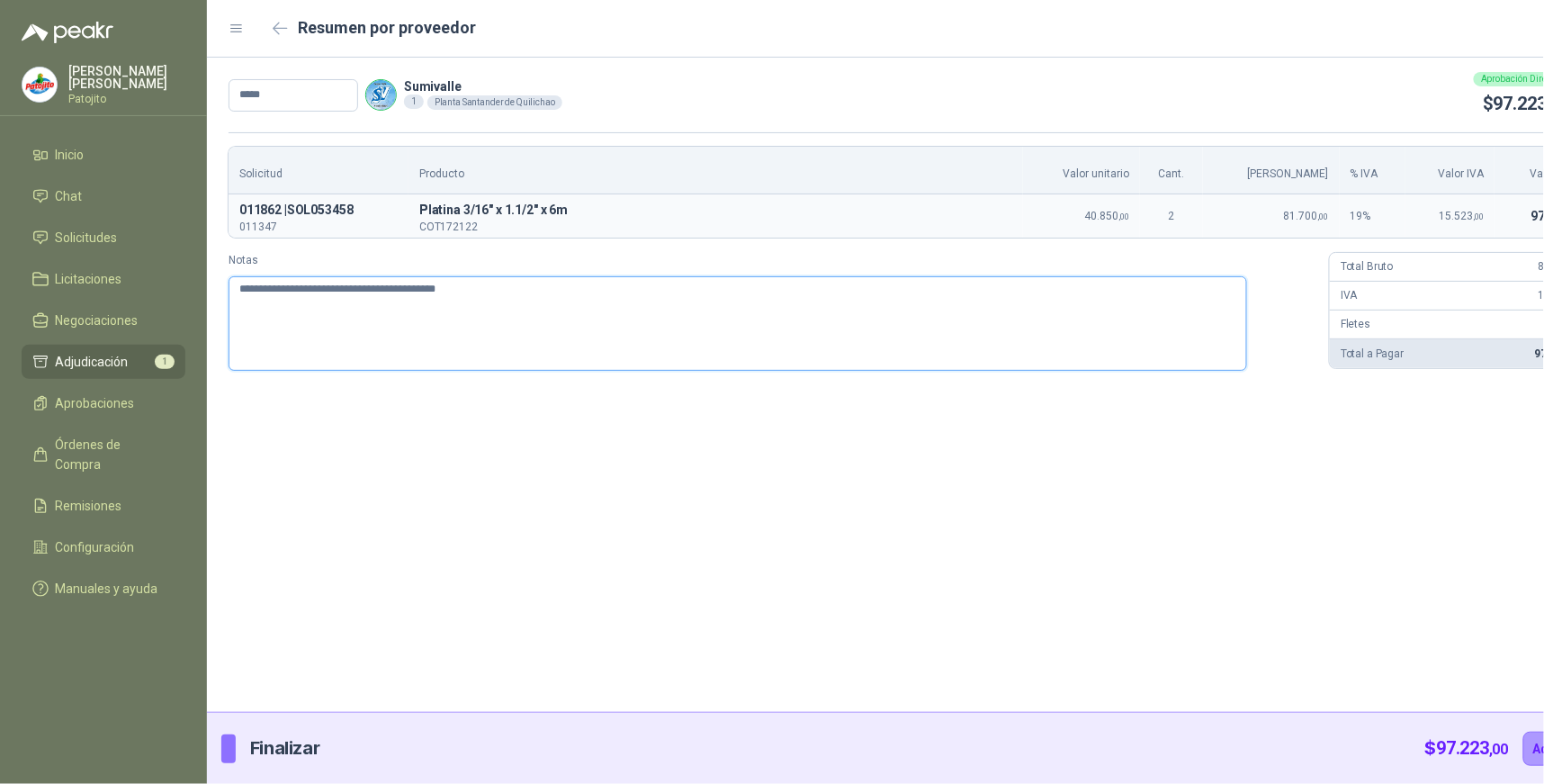
type textarea "**********"
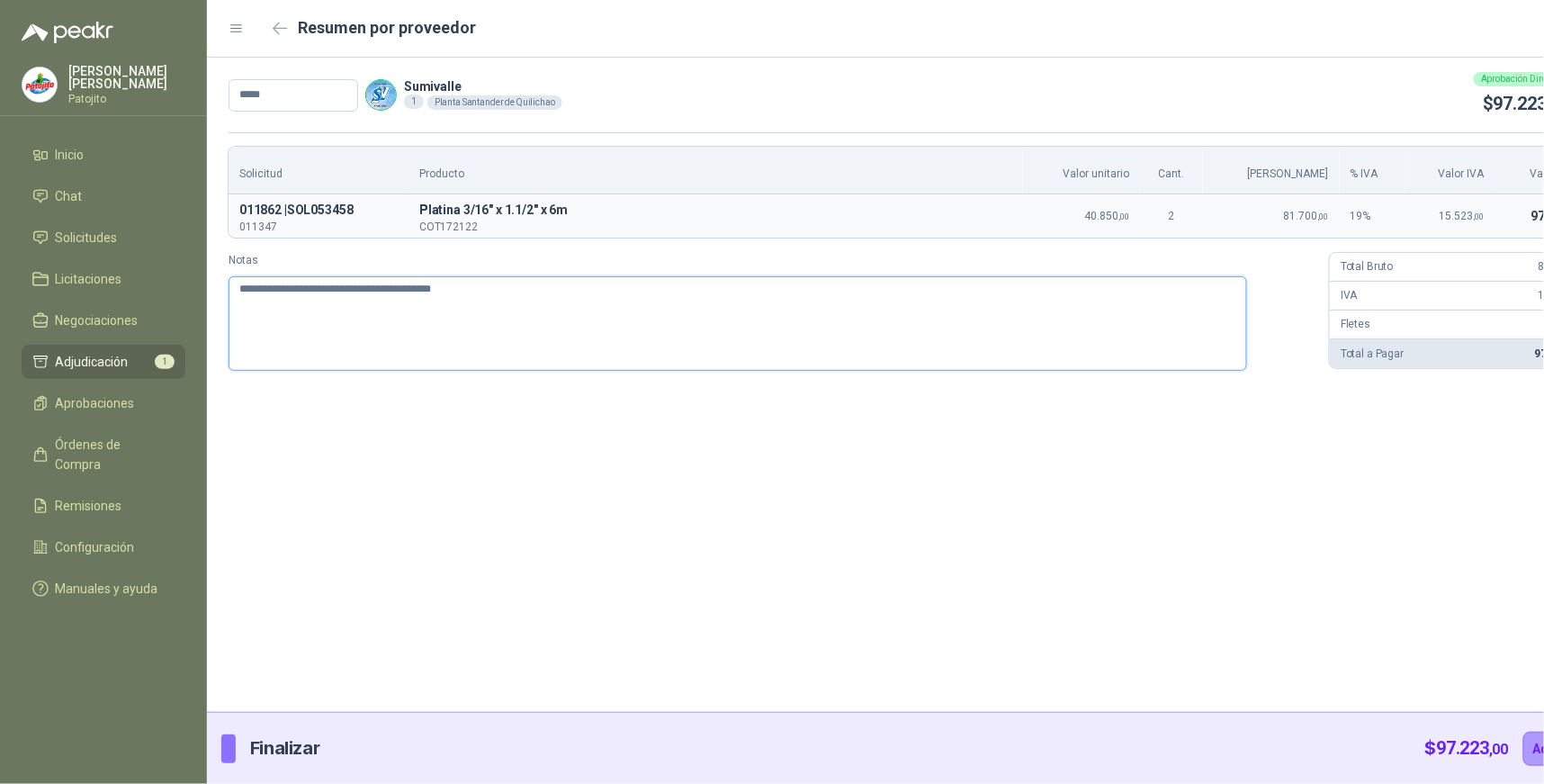
type textarea "**********"
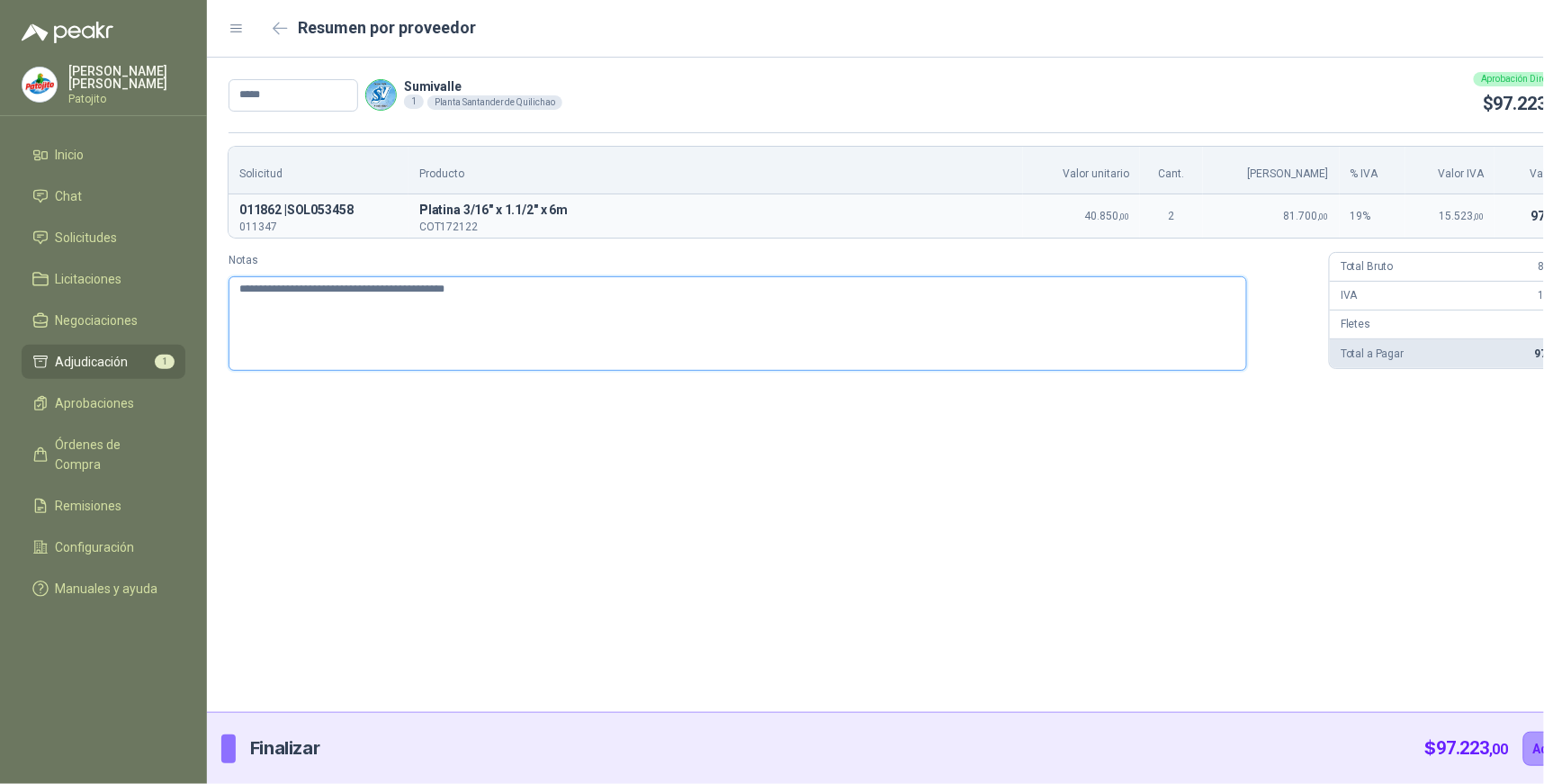
type textarea "**********"
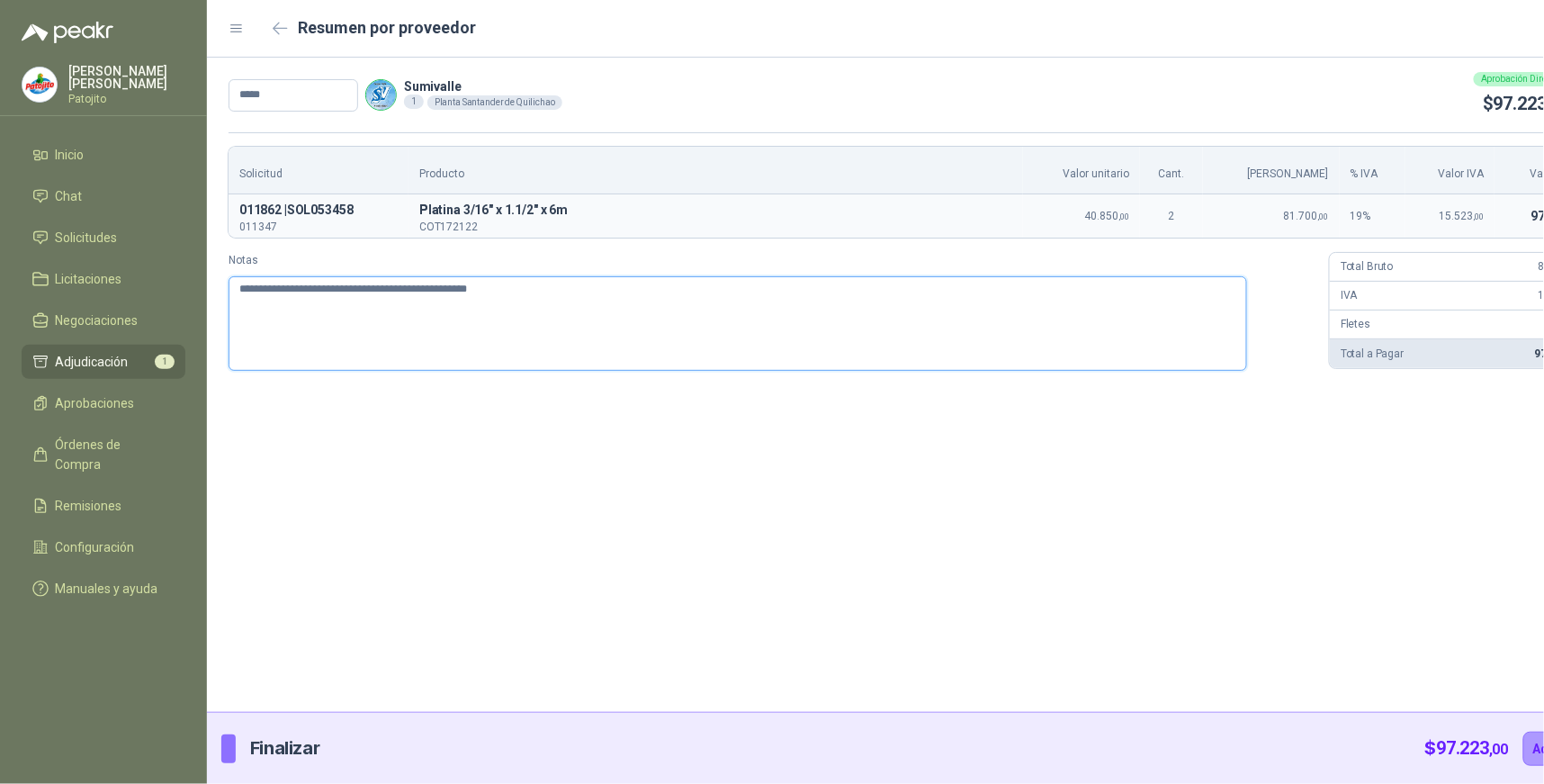
type textarea "**********"
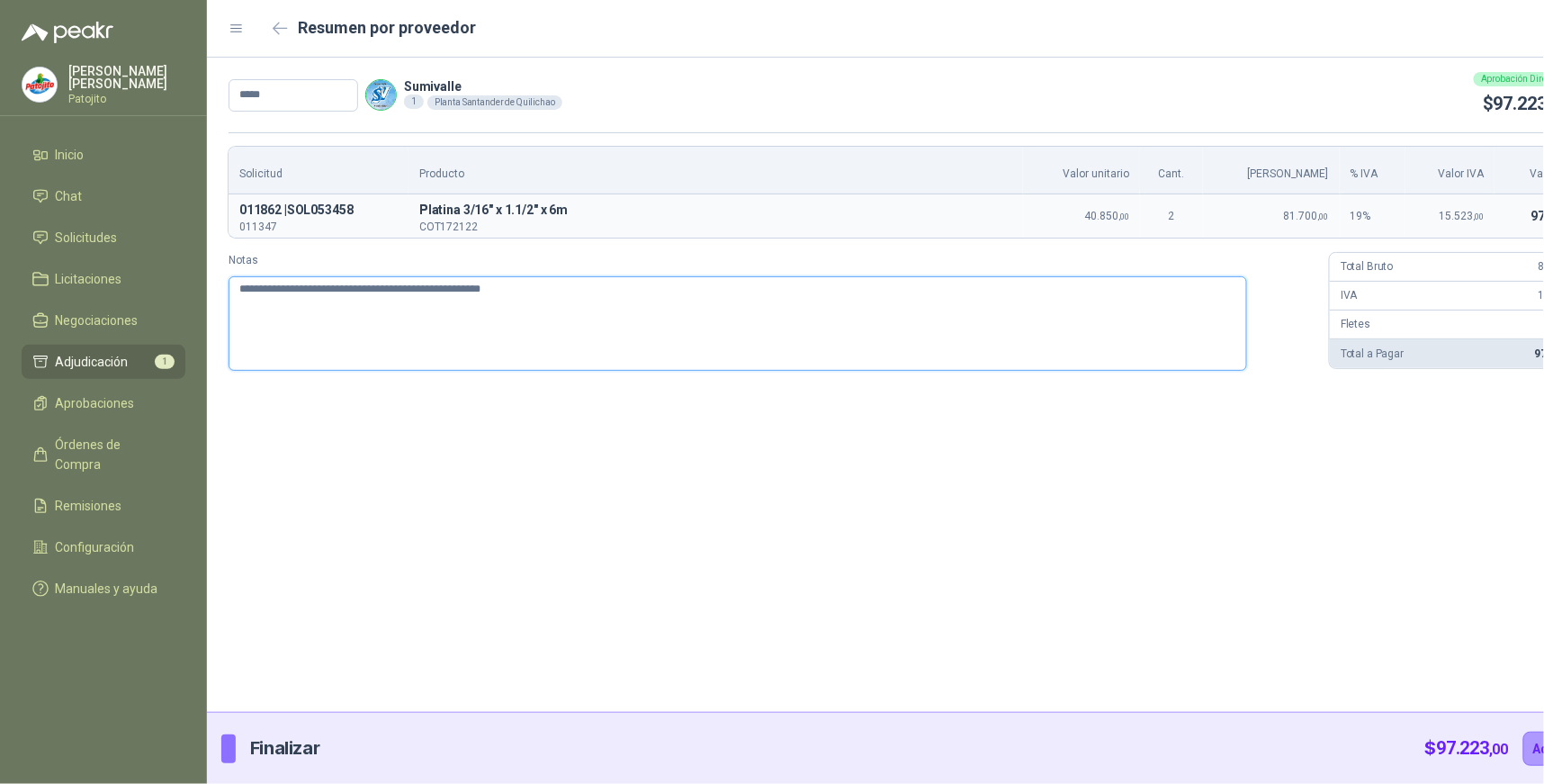
type textarea "**********"
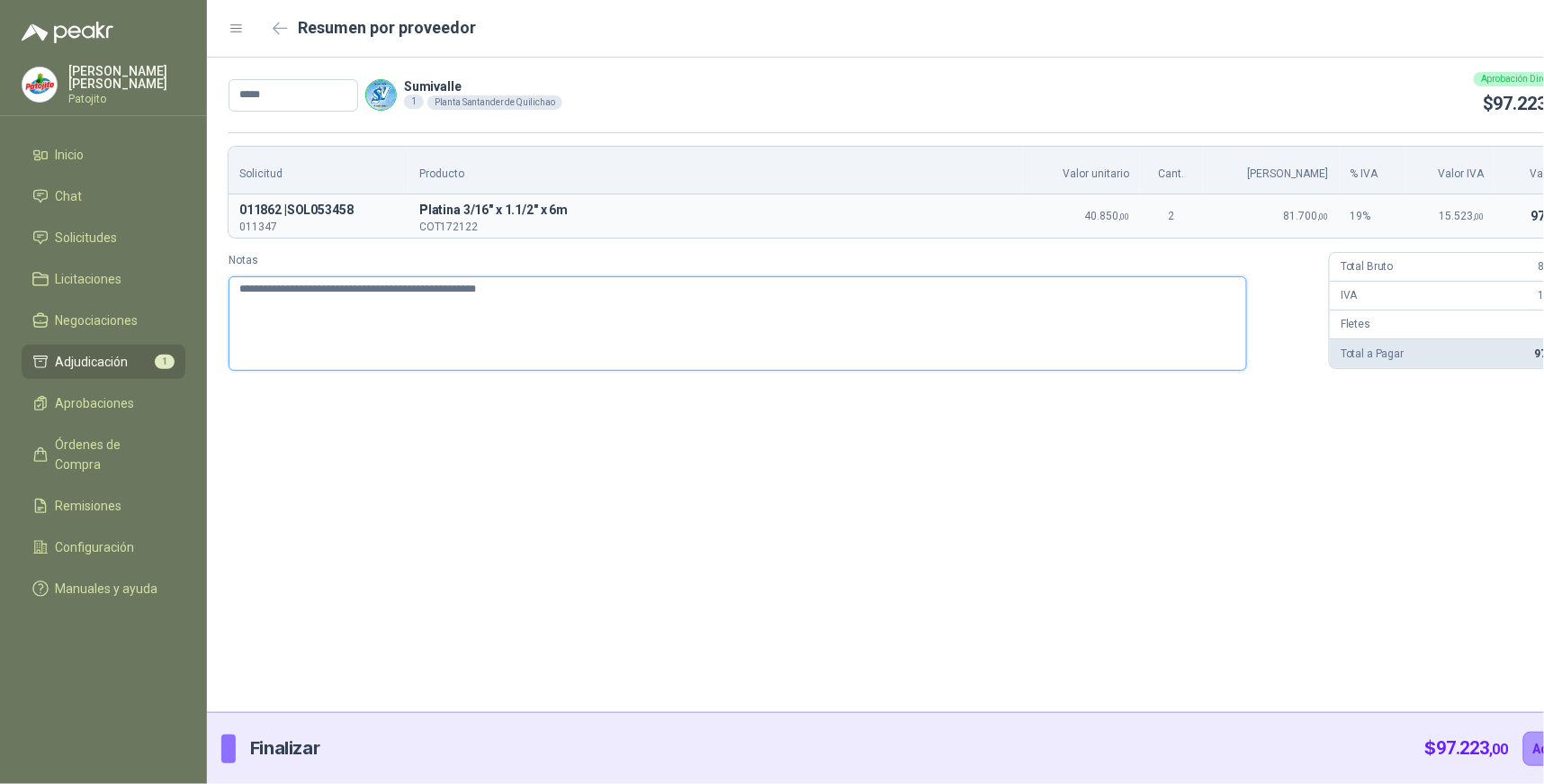
type textarea "**********"
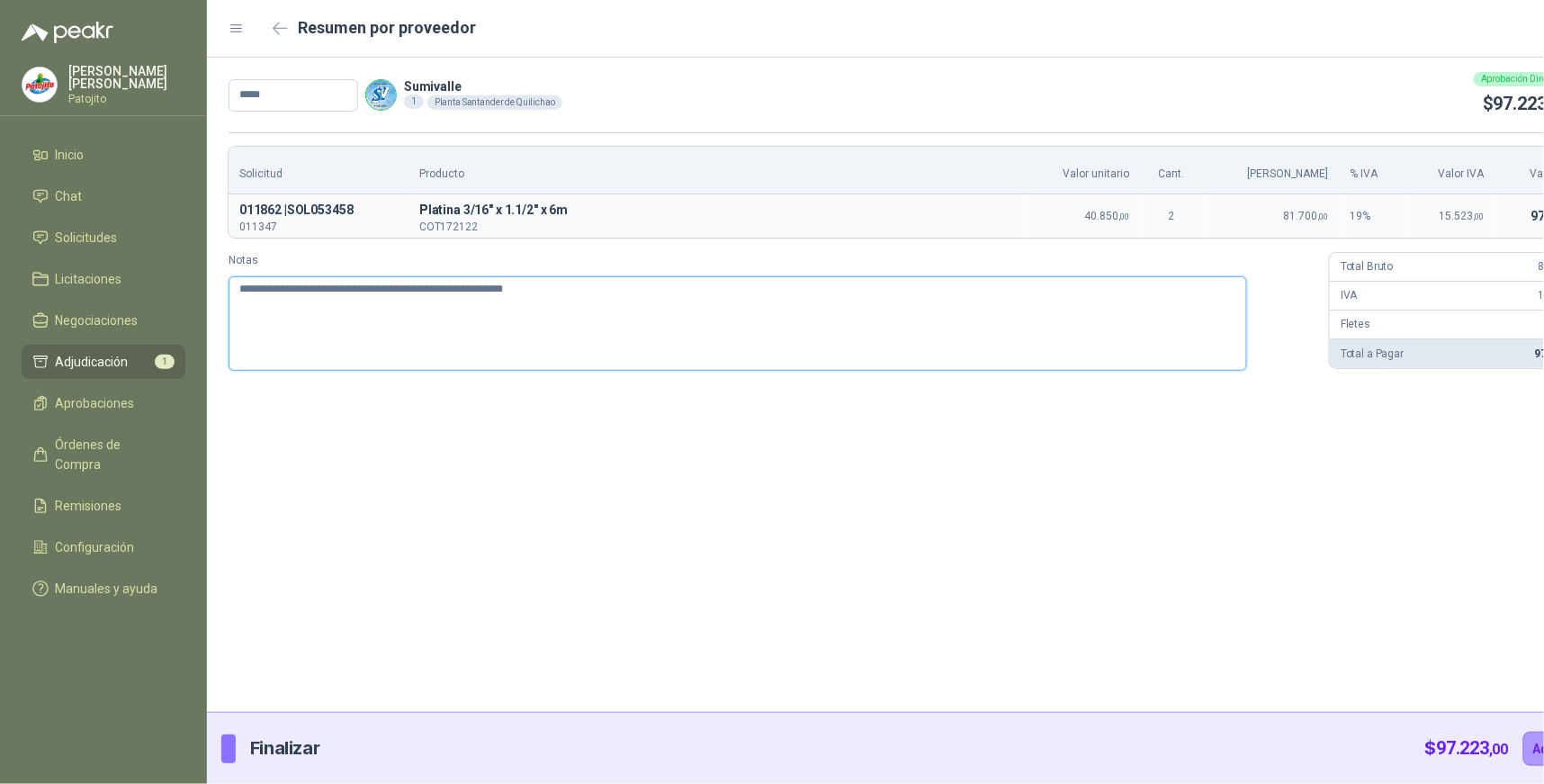
type textarea "**********"
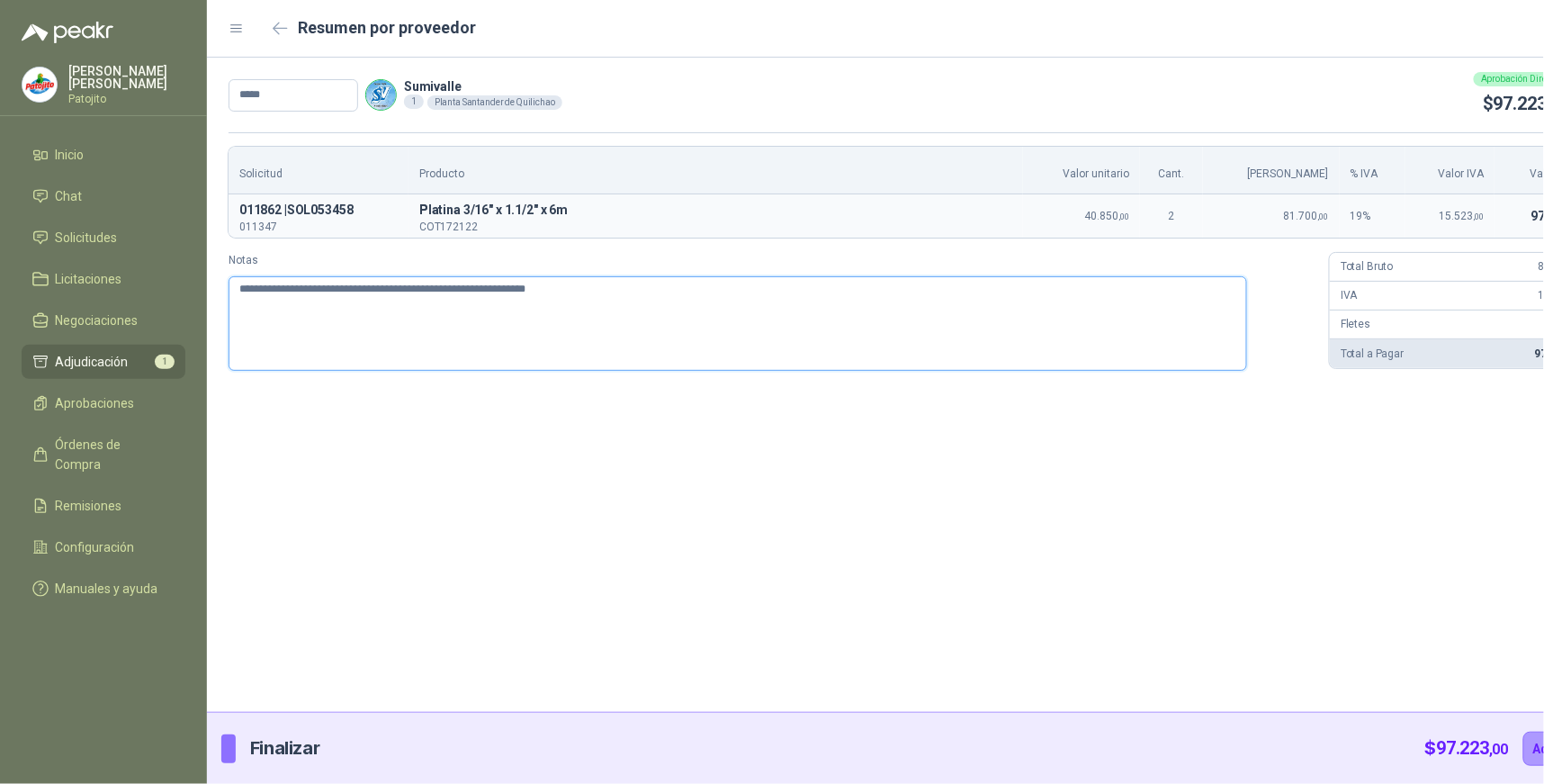
type textarea "**********"
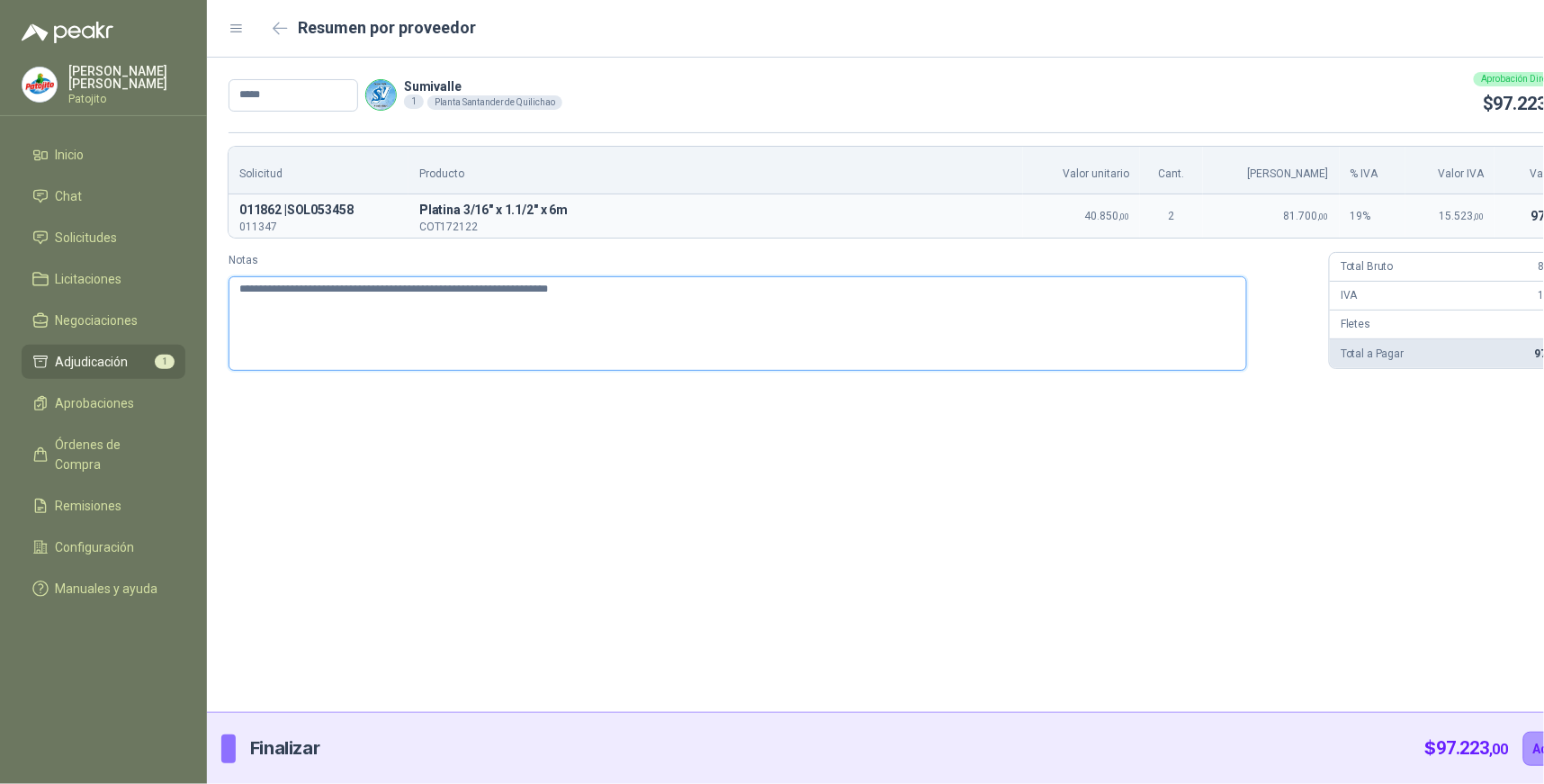
type textarea "**********"
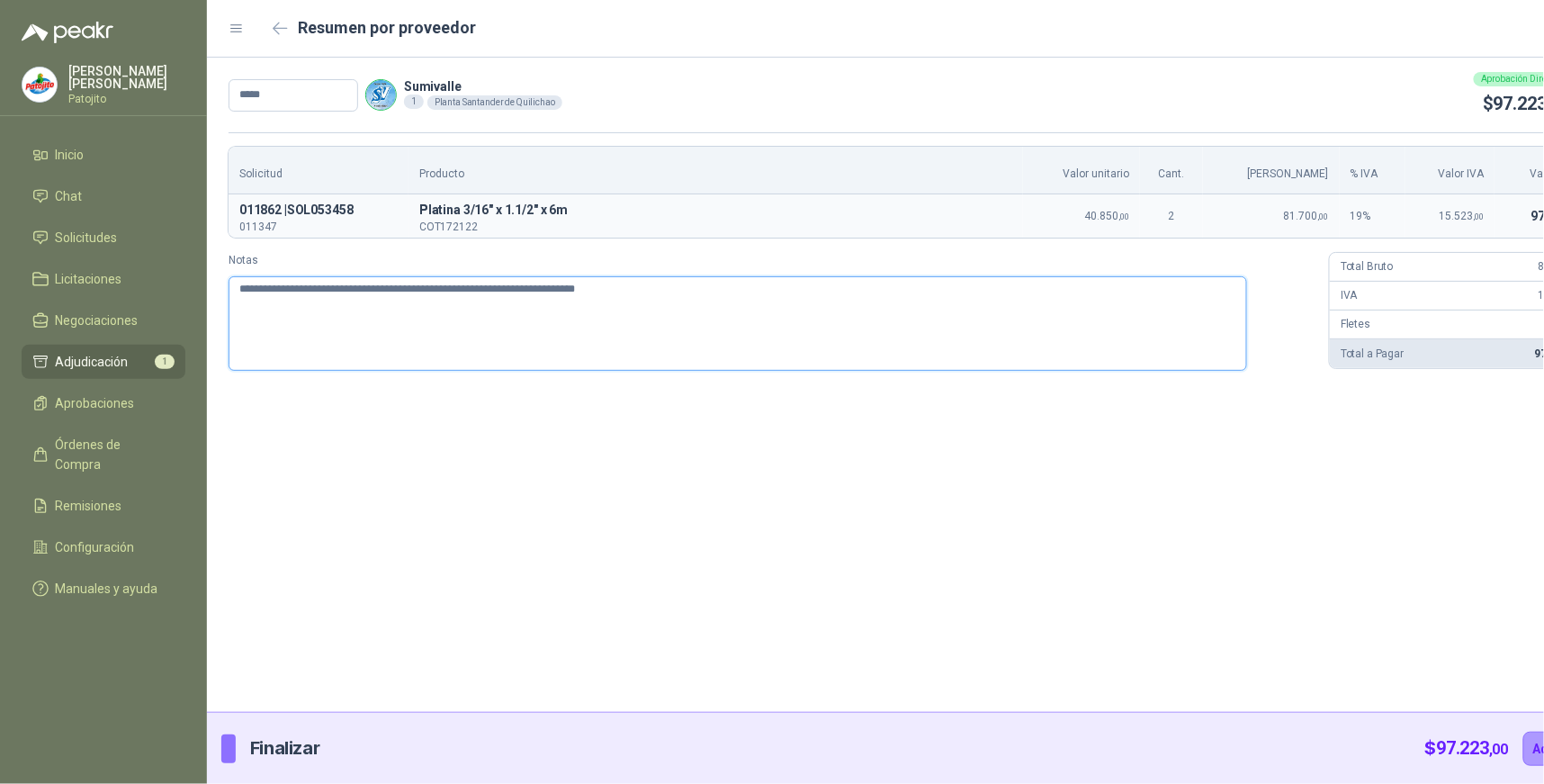
type textarea "**********"
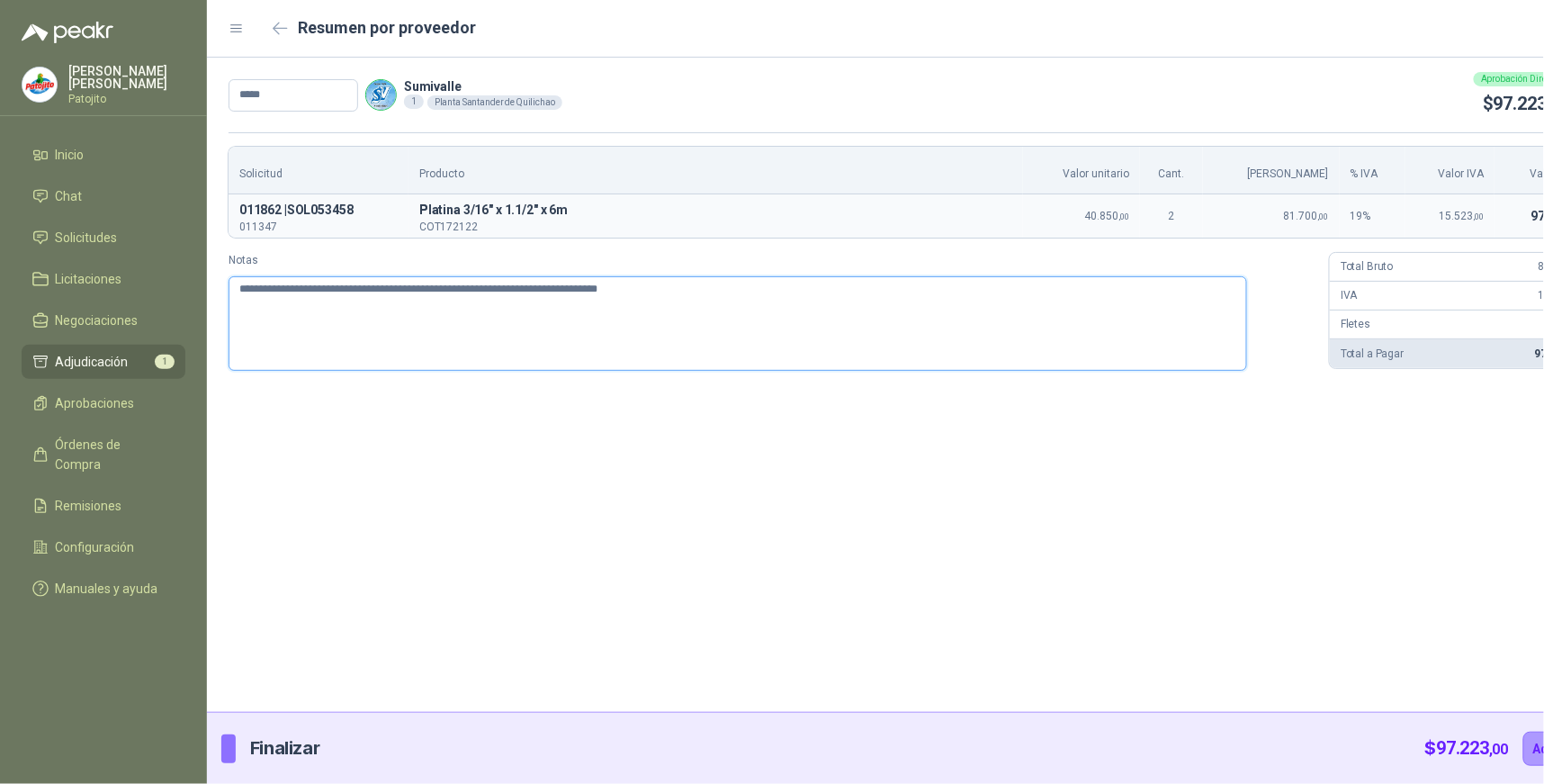
type textarea "**********"
drag, startPoint x: 425, startPoint y: 304, endPoint x: 238, endPoint y: 288, distance: 187.7
click at [238, 288] on textarea "**********" at bounding box center [738, 323] width 1018 height 94
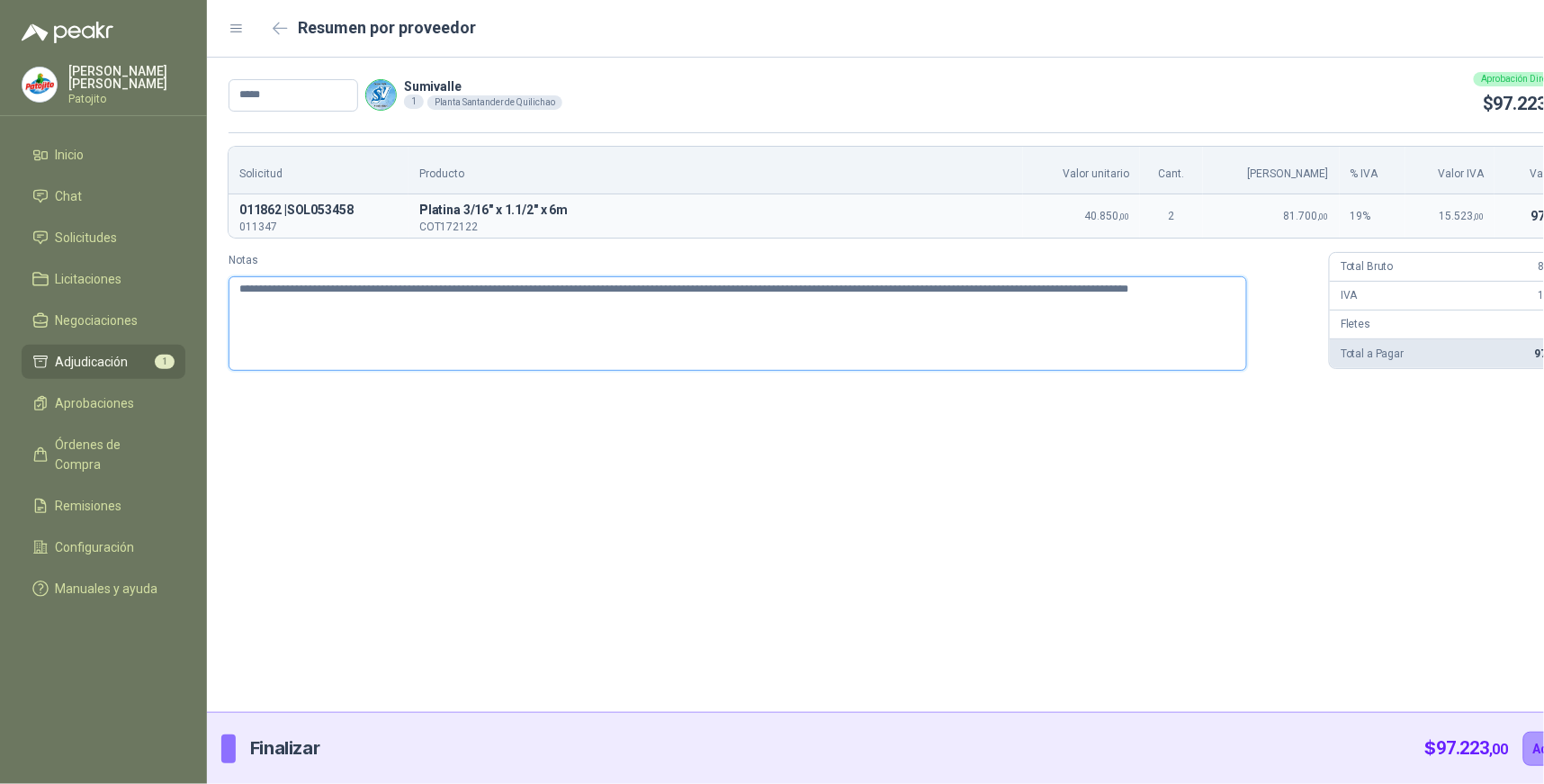
click at [590, 342] on textarea "**********" at bounding box center [738, 323] width 1018 height 94
click at [1524, 744] on button "Adjudicar" at bounding box center [1563, 749] width 78 height 34
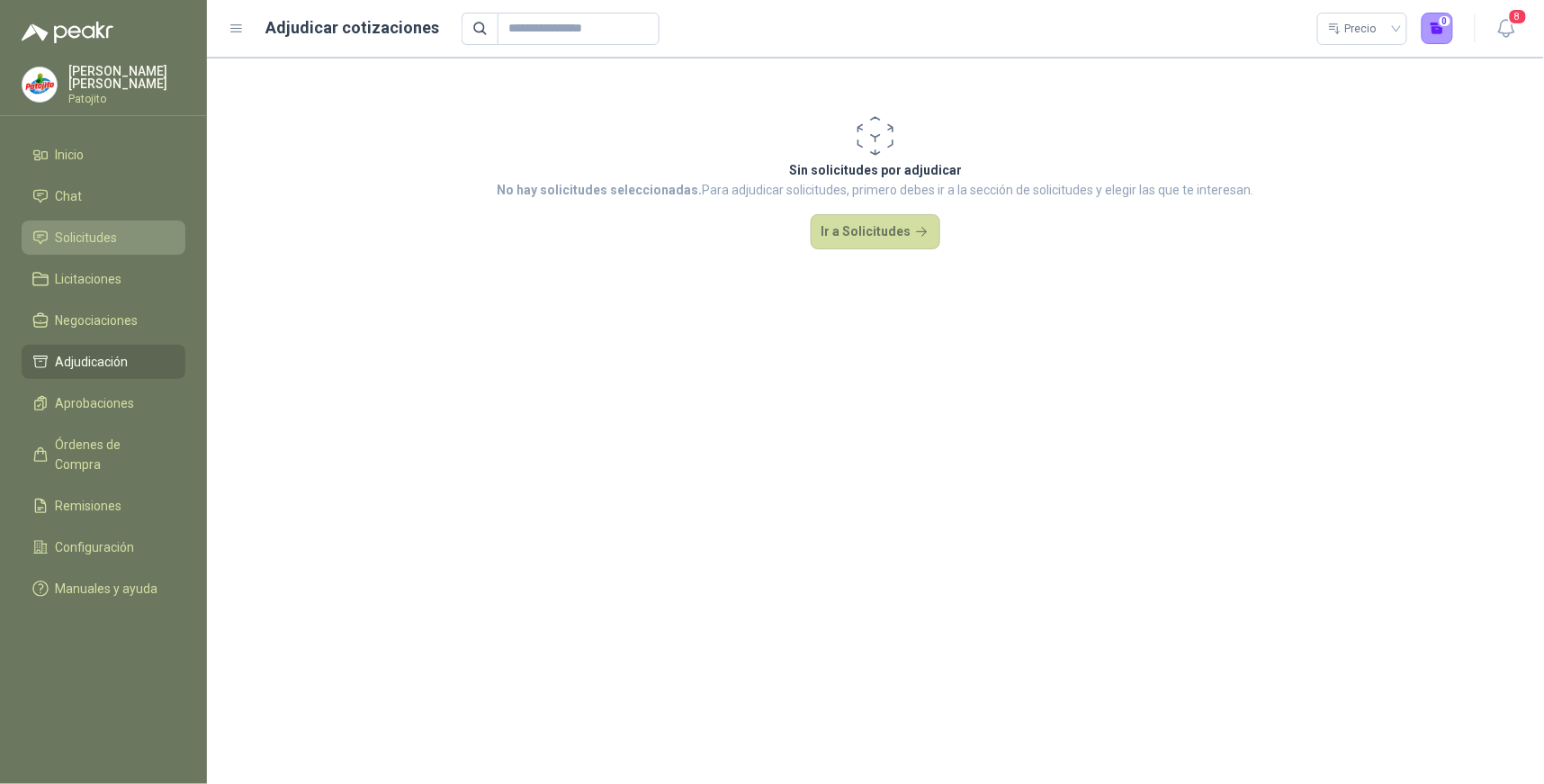
click at [103, 241] on span "Solicitudes" at bounding box center [86, 238] width 62 height 20
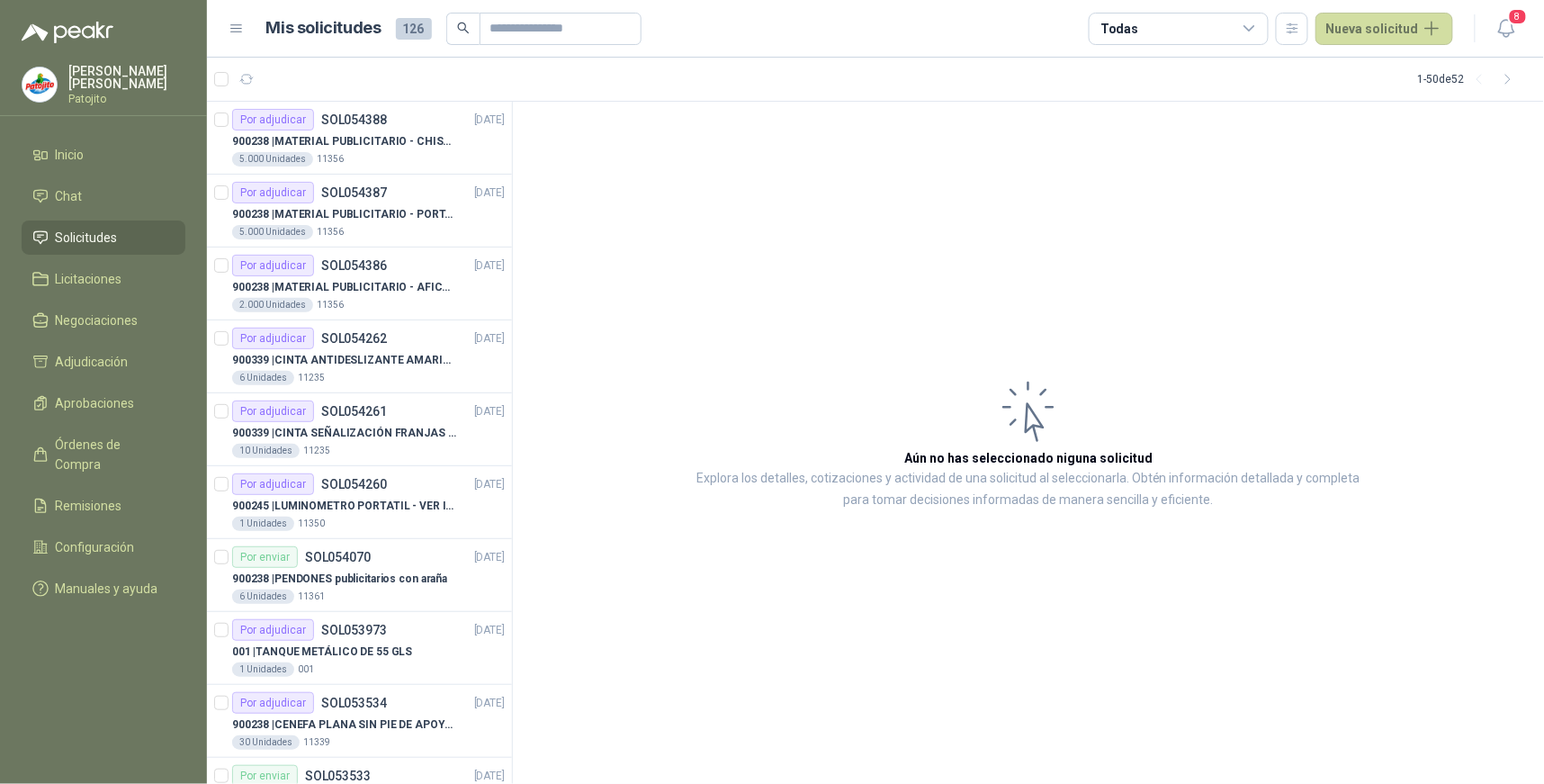
click at [1264, 24] on div "Todas" at bounding box center [1179, 29] width 180 height 33
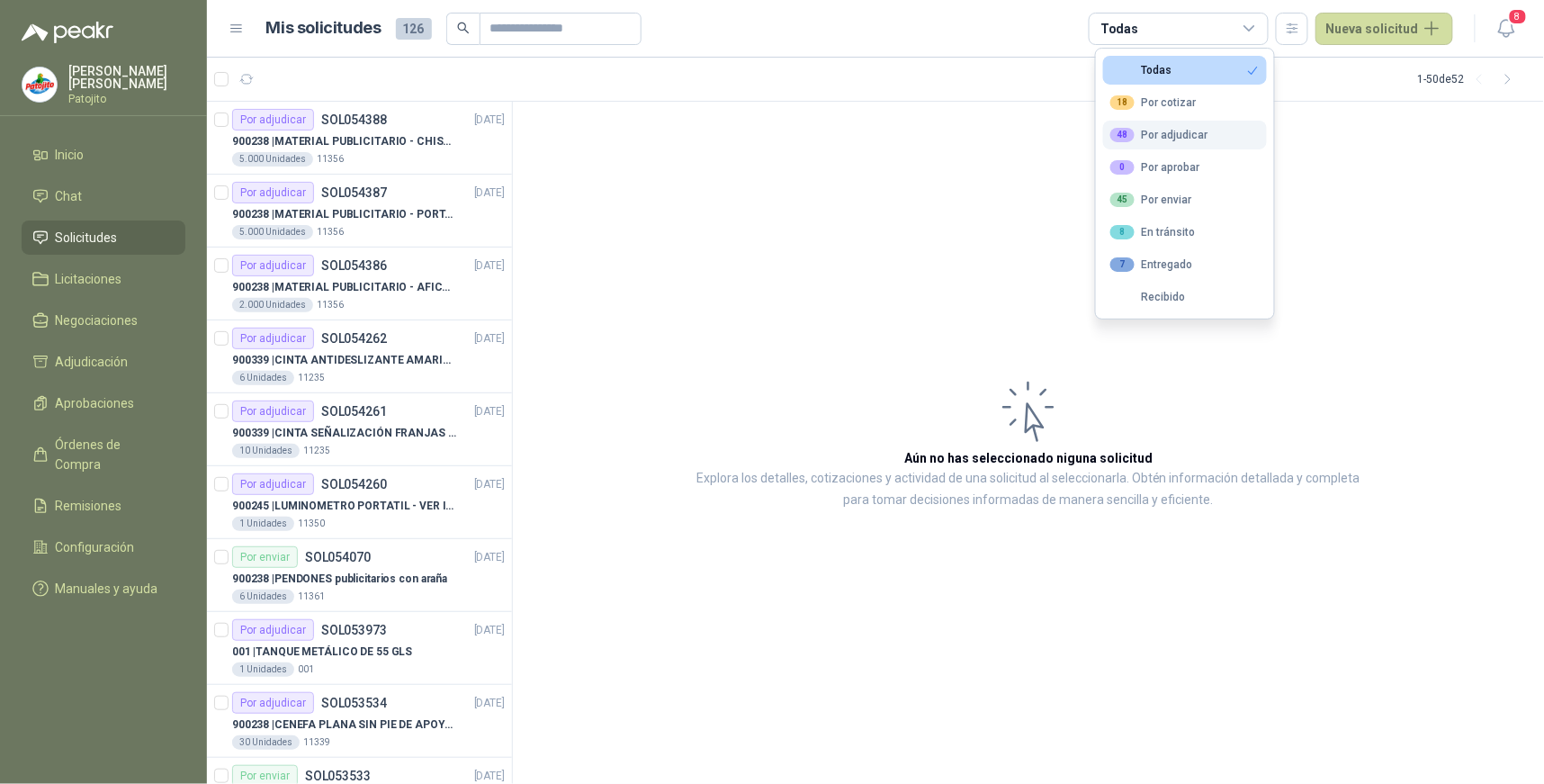
click at [1156, 132] on div "48 Por adjudicar" at bounding box center [1159, 135] width 98 height 15
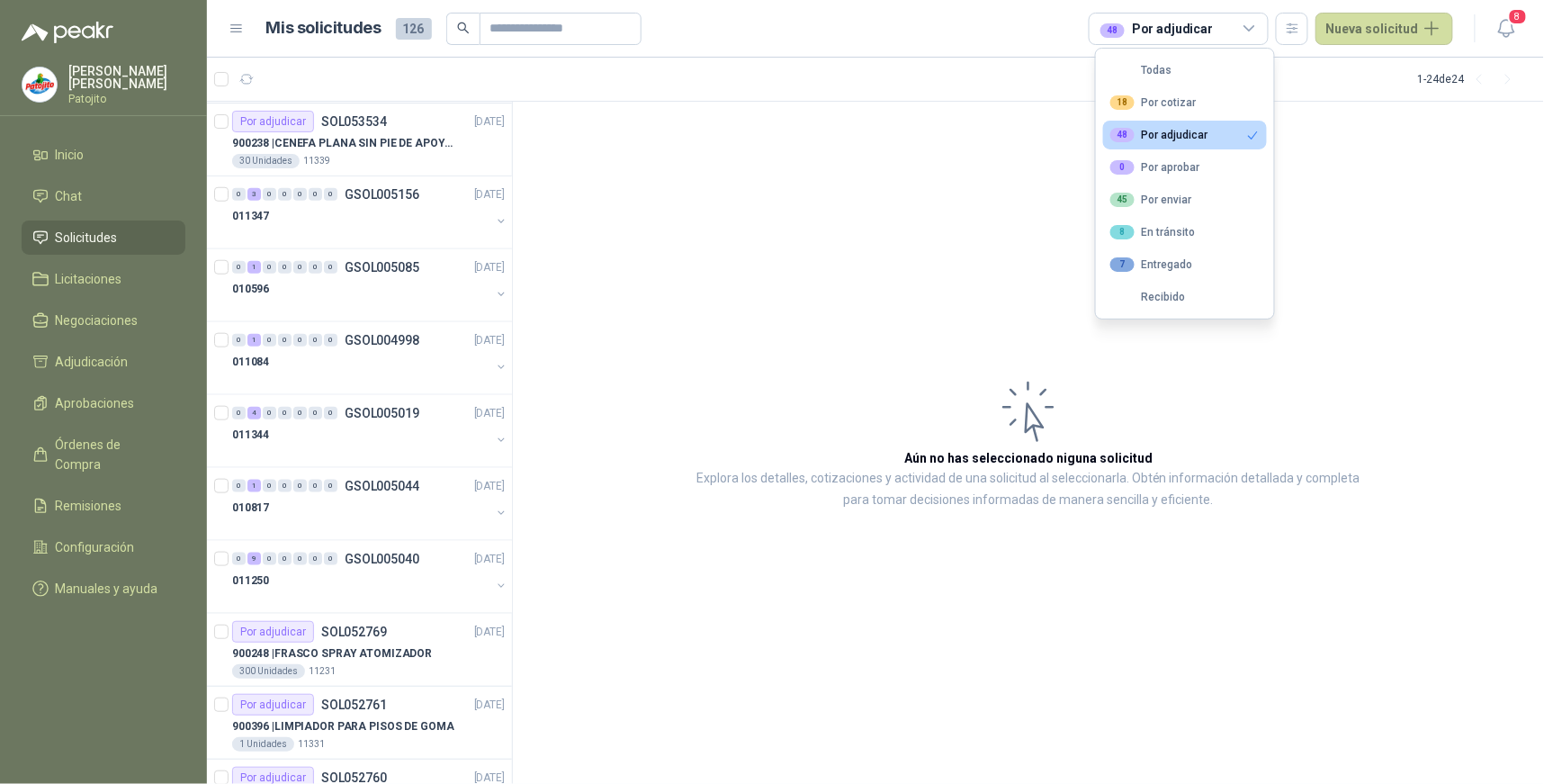
scroll to position [492, 0]
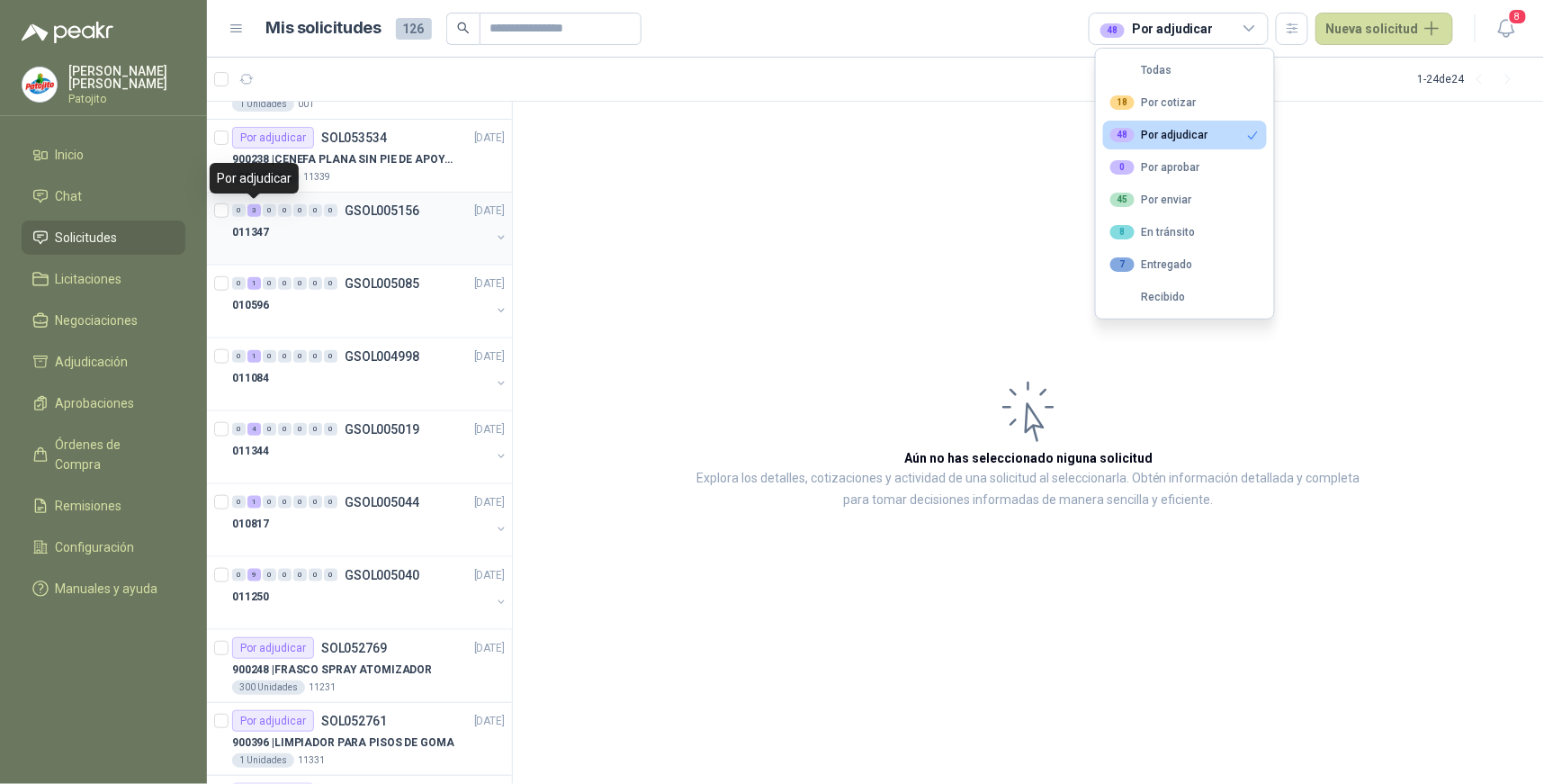
click at [254, 207] on div "3" at bounding box center [254, 211] width 14 height 13
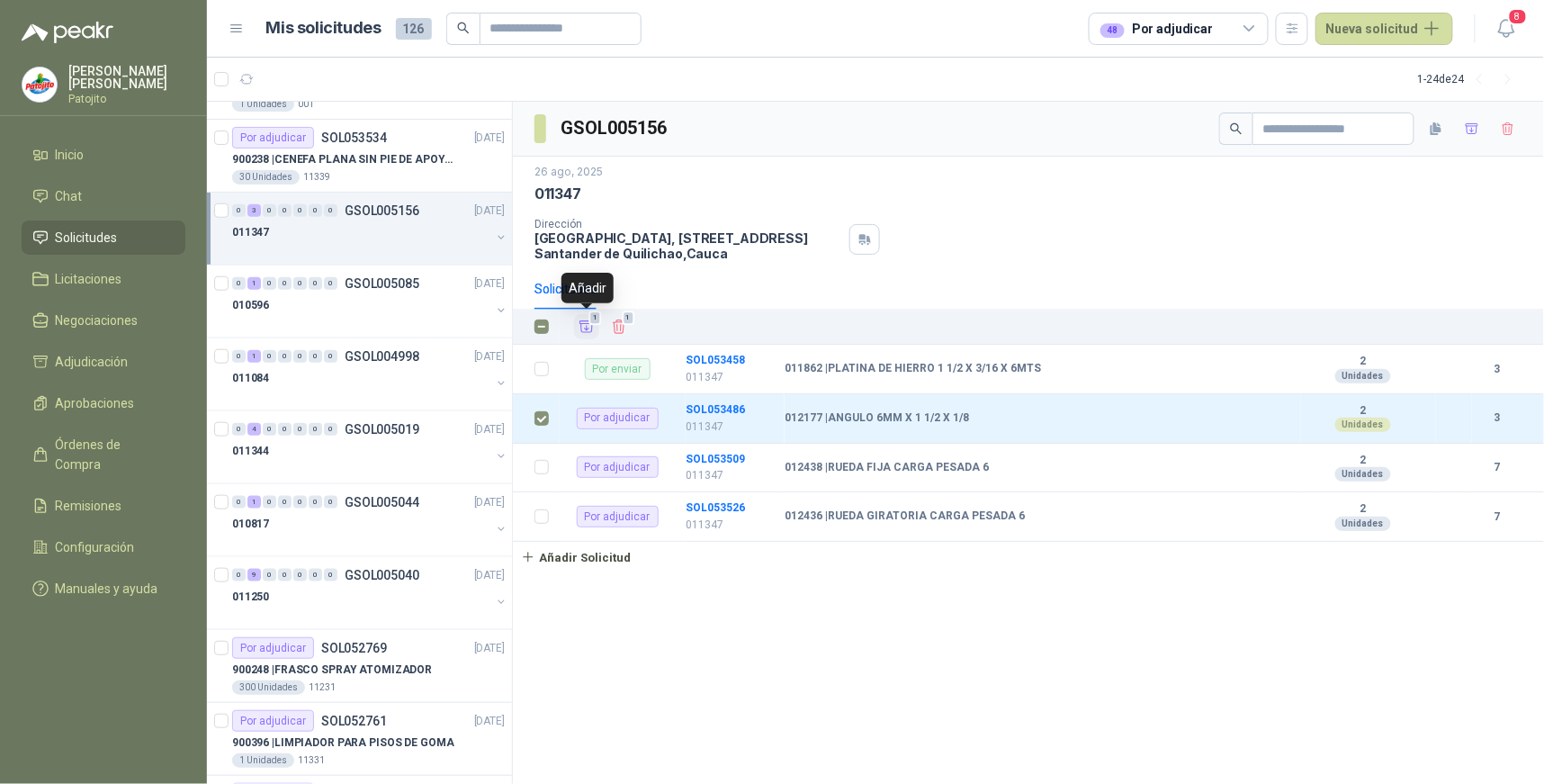
click at [587, 318] on icon "Añadir" at bounding box center [587, 327] width 16 height 16
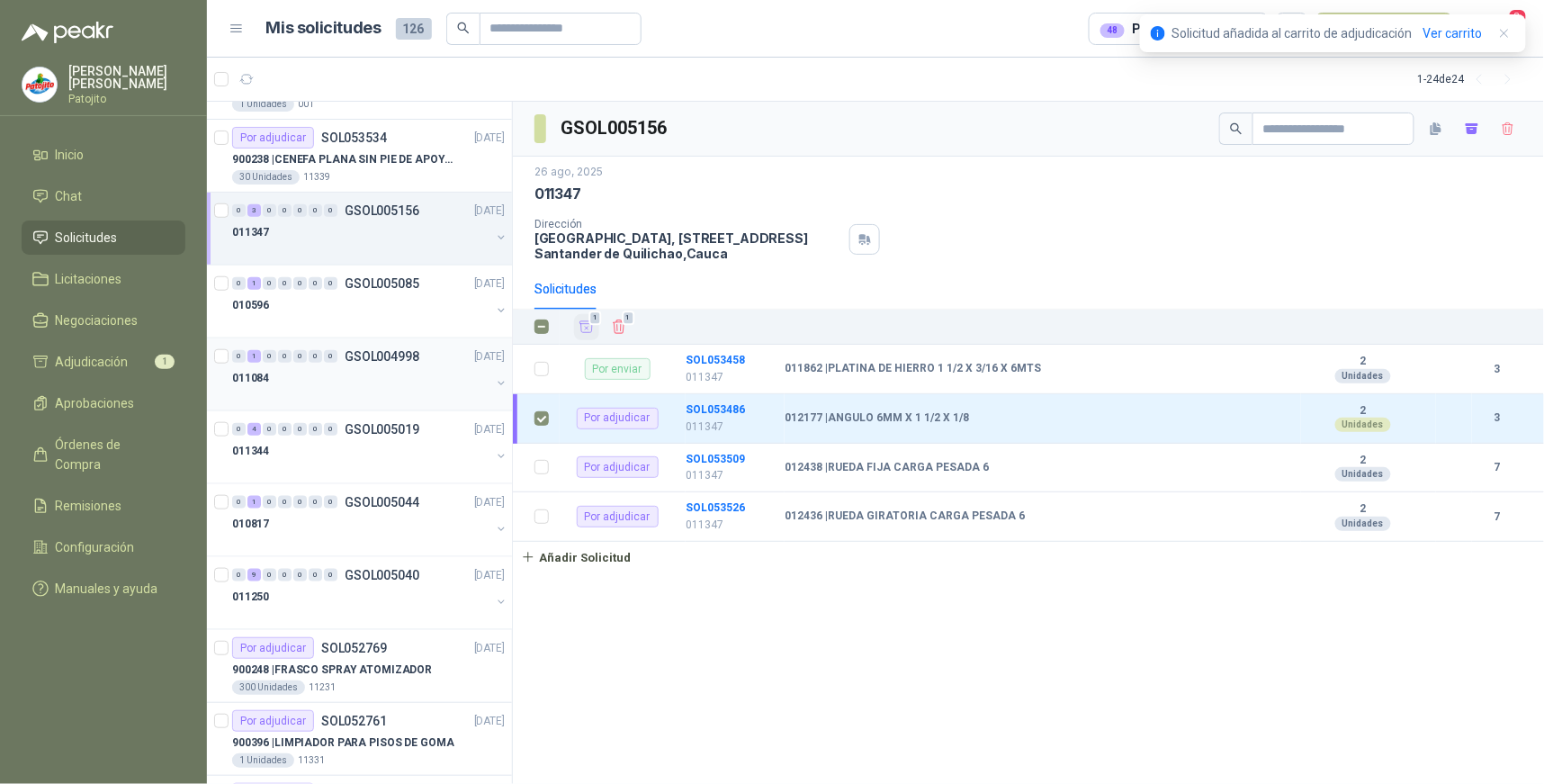
drag, startPoint x: 115, startPoint y: 361, endPoint x: 214, endPoint y: 375, distance: 100.0
click at [114, 362] on span "Adjudicación" at bounding box center [92, 362] width 73 height 20
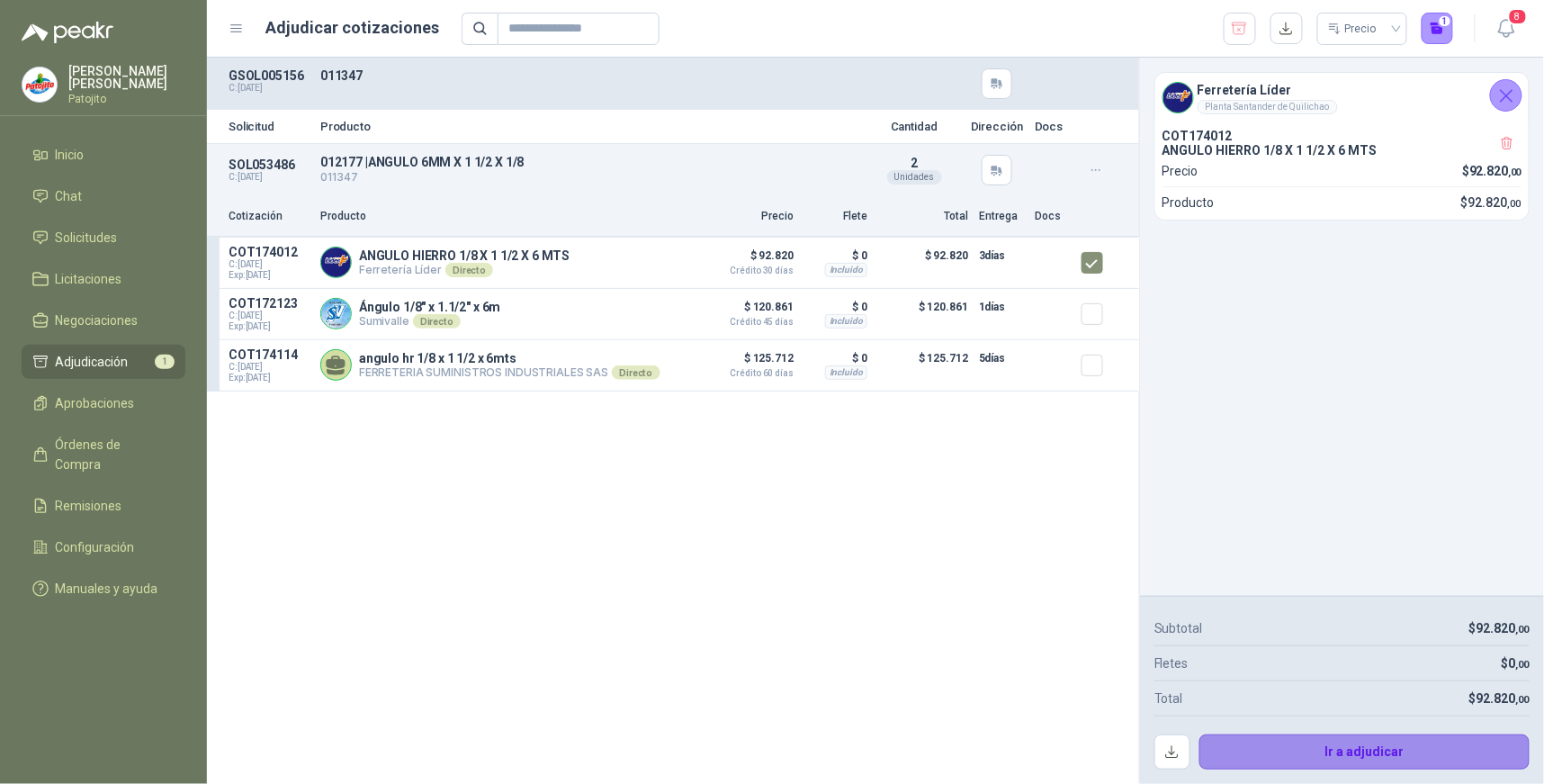
click at [1357, 749] on button "Ir a adjudicar" at bounding box center [1365, 752] width 331 height 36
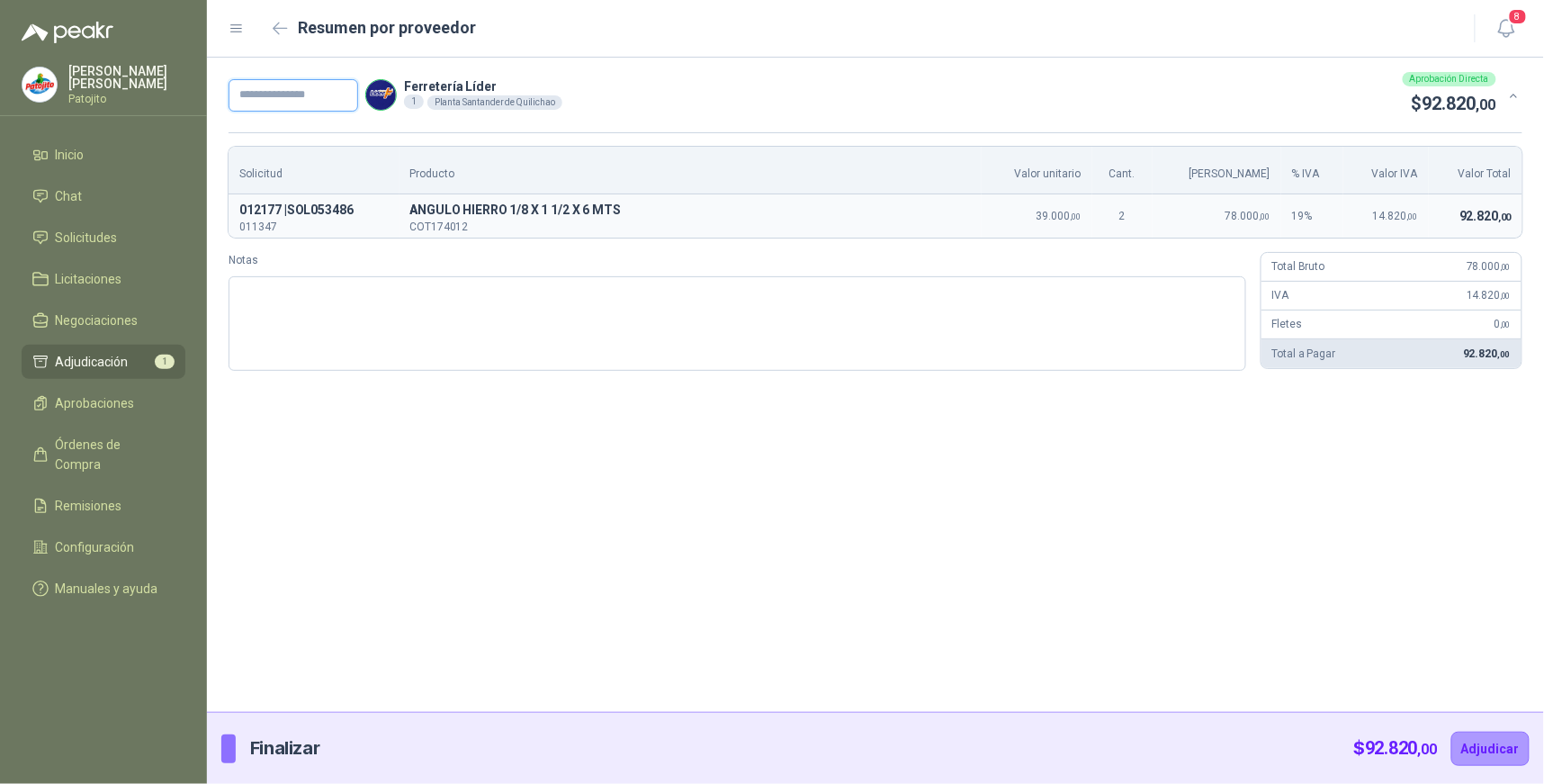
click at [300, 86] on input "text" at bounding box center [293, 95] width 130 height 33
paste textarea "**********"
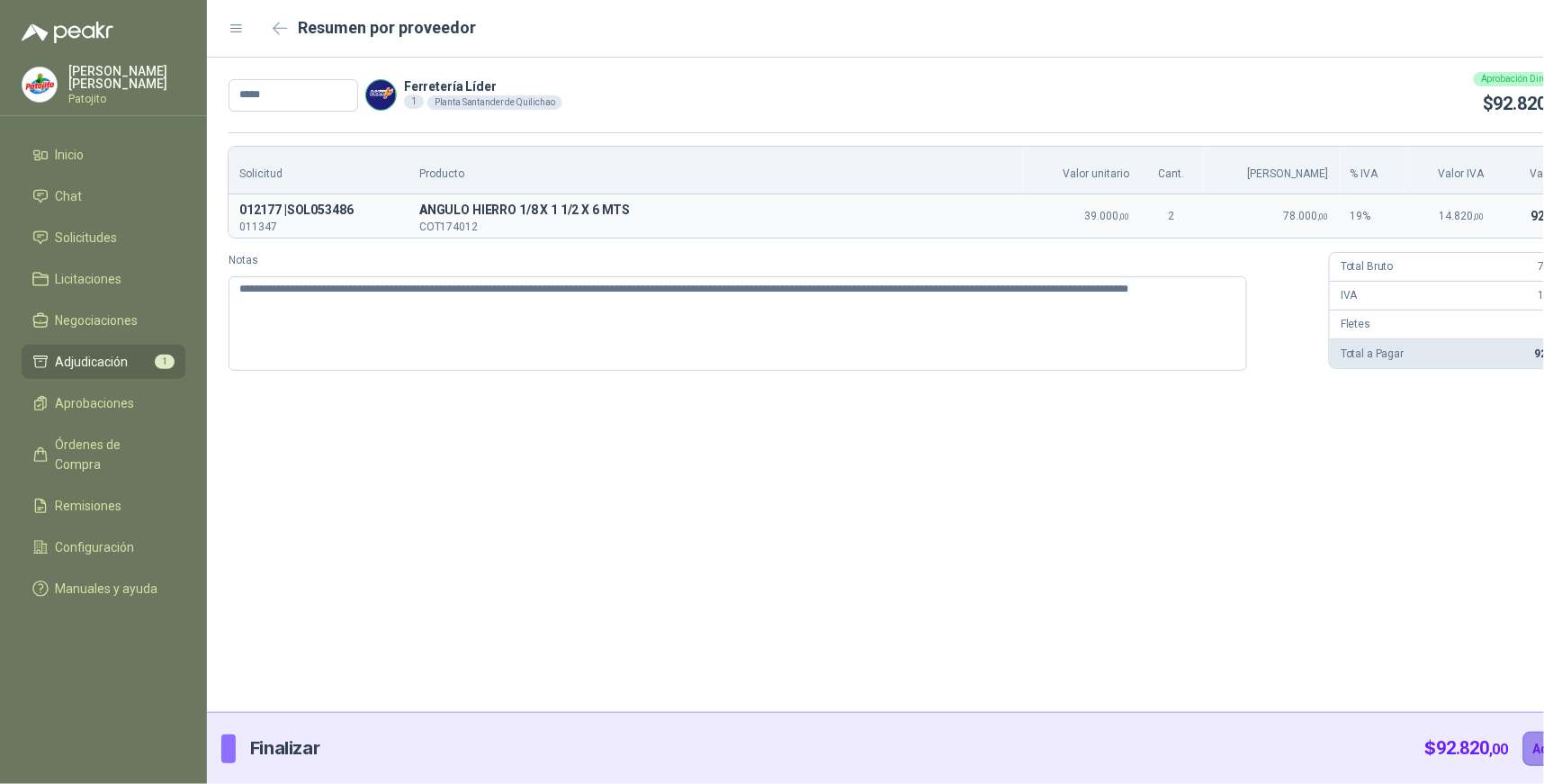
click at [1524, 742] on button "Adjudicar" at bounding box center [1563, 749] width 78 height 34
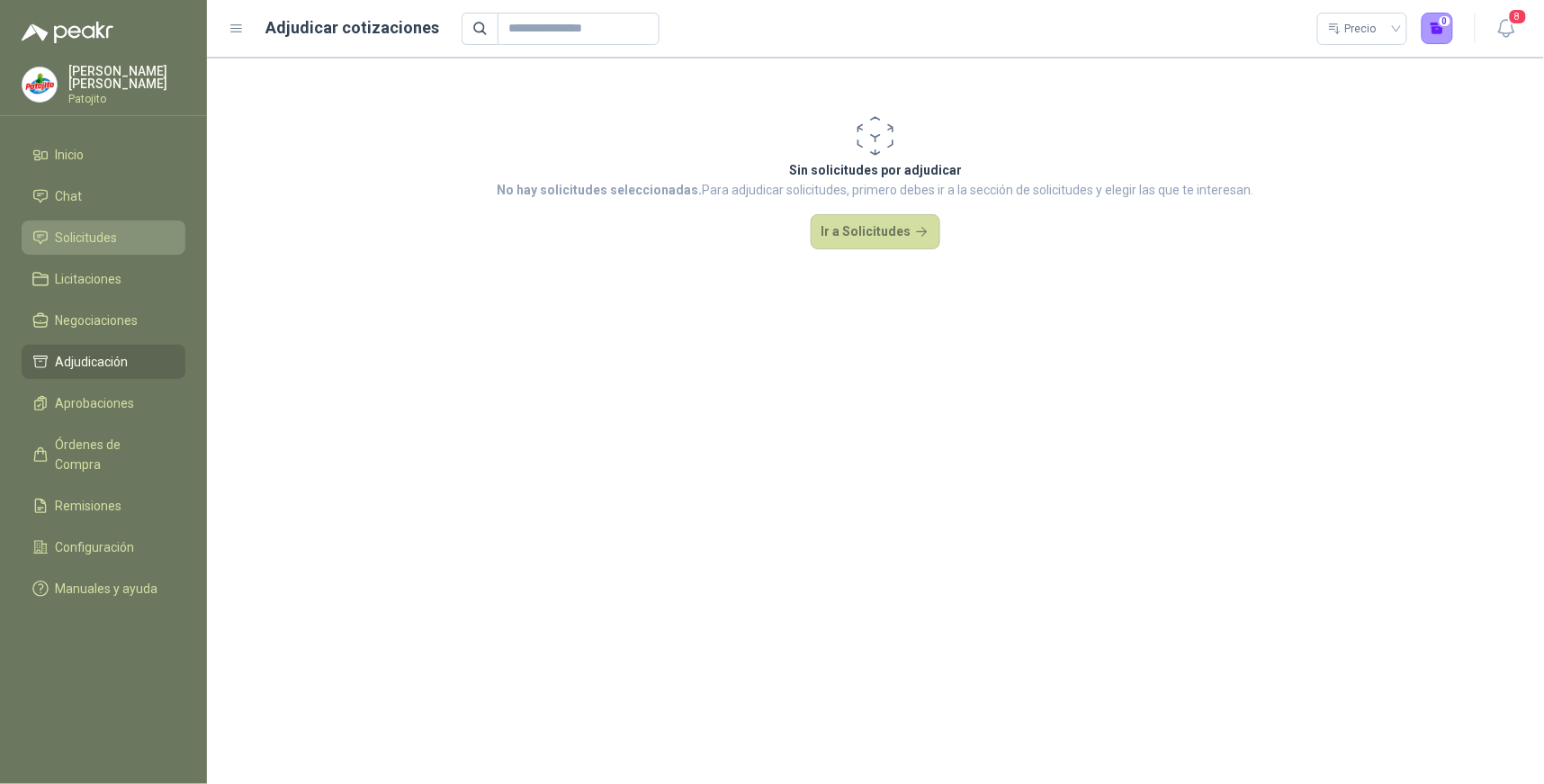
click at [82, 238] on span "Solicitudes" at bounding box center [86, 238] width 62 height 20
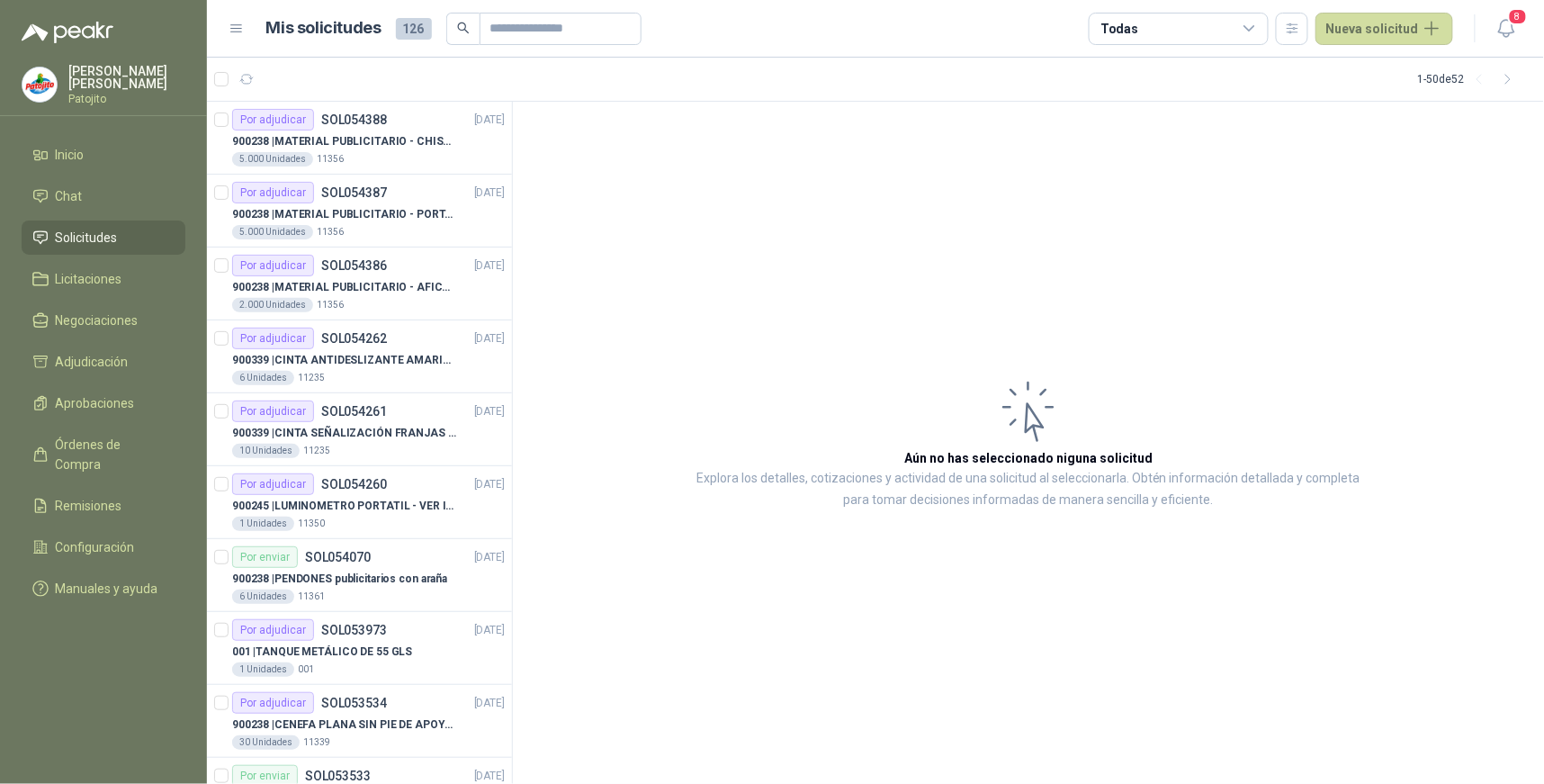
click at [1258, 29] on icon at bounding box center [1250, 29] width 16 height 16
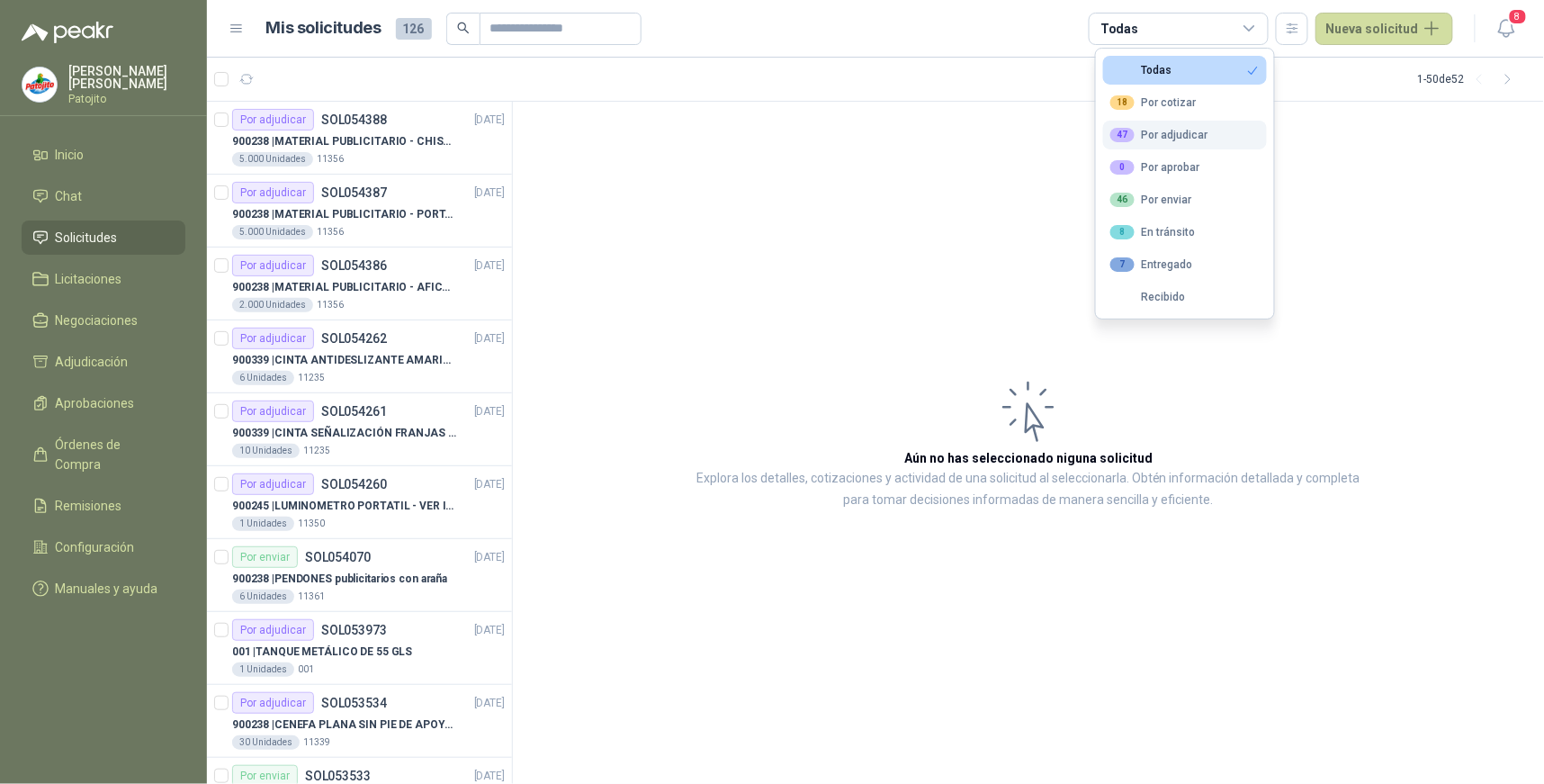
click at [1206, 142] on button "47 Por adjudicar" at bounding box center [1185, 135] width 163 height 29
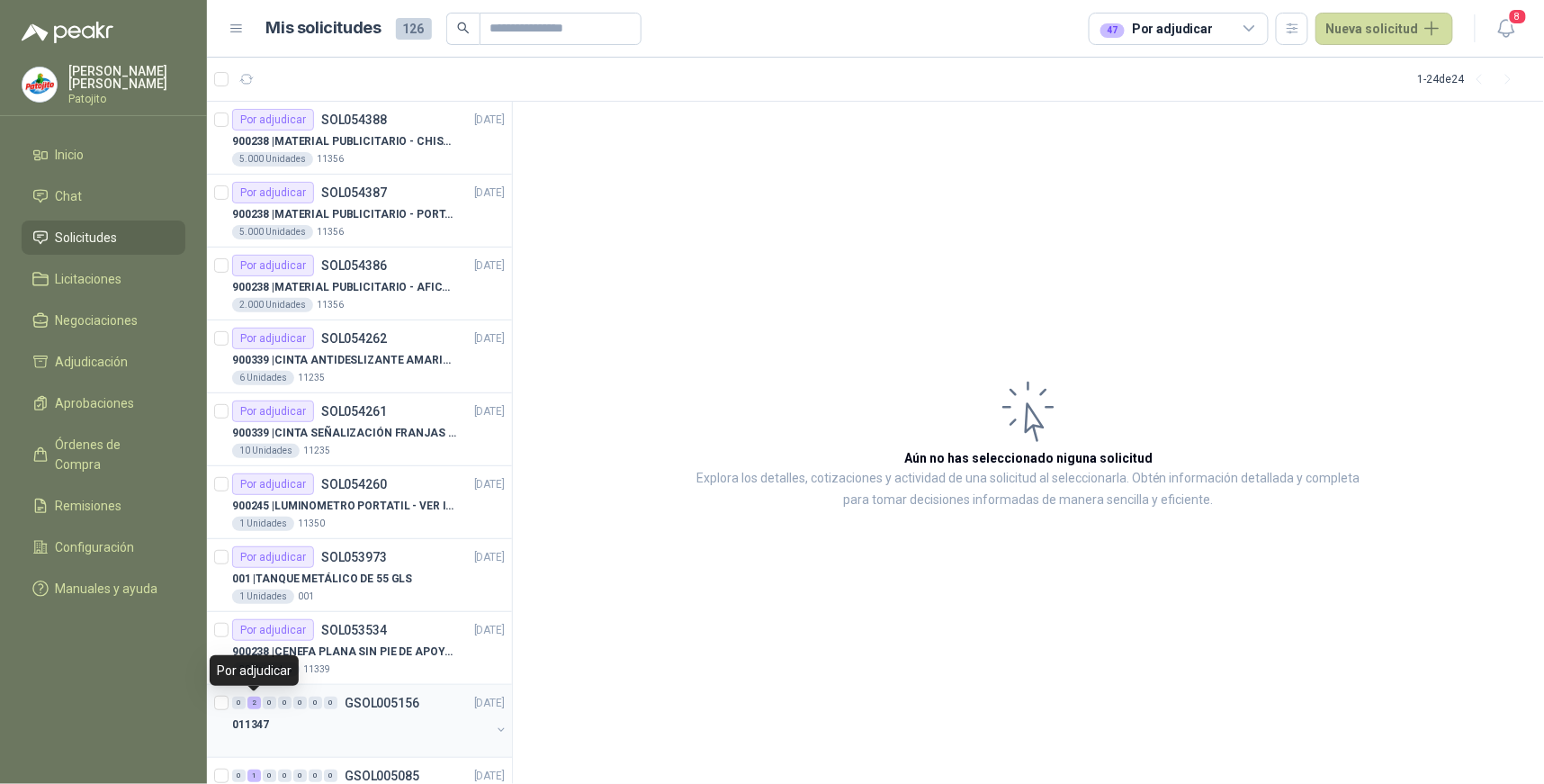
drag, startPoint x: 257, startPoint y: 703, endPoint x: 279, endPoint y: 703, distance: 22.0
click at [256, 703] on div "2" at bounding box center [254, 702] width 14 height 13
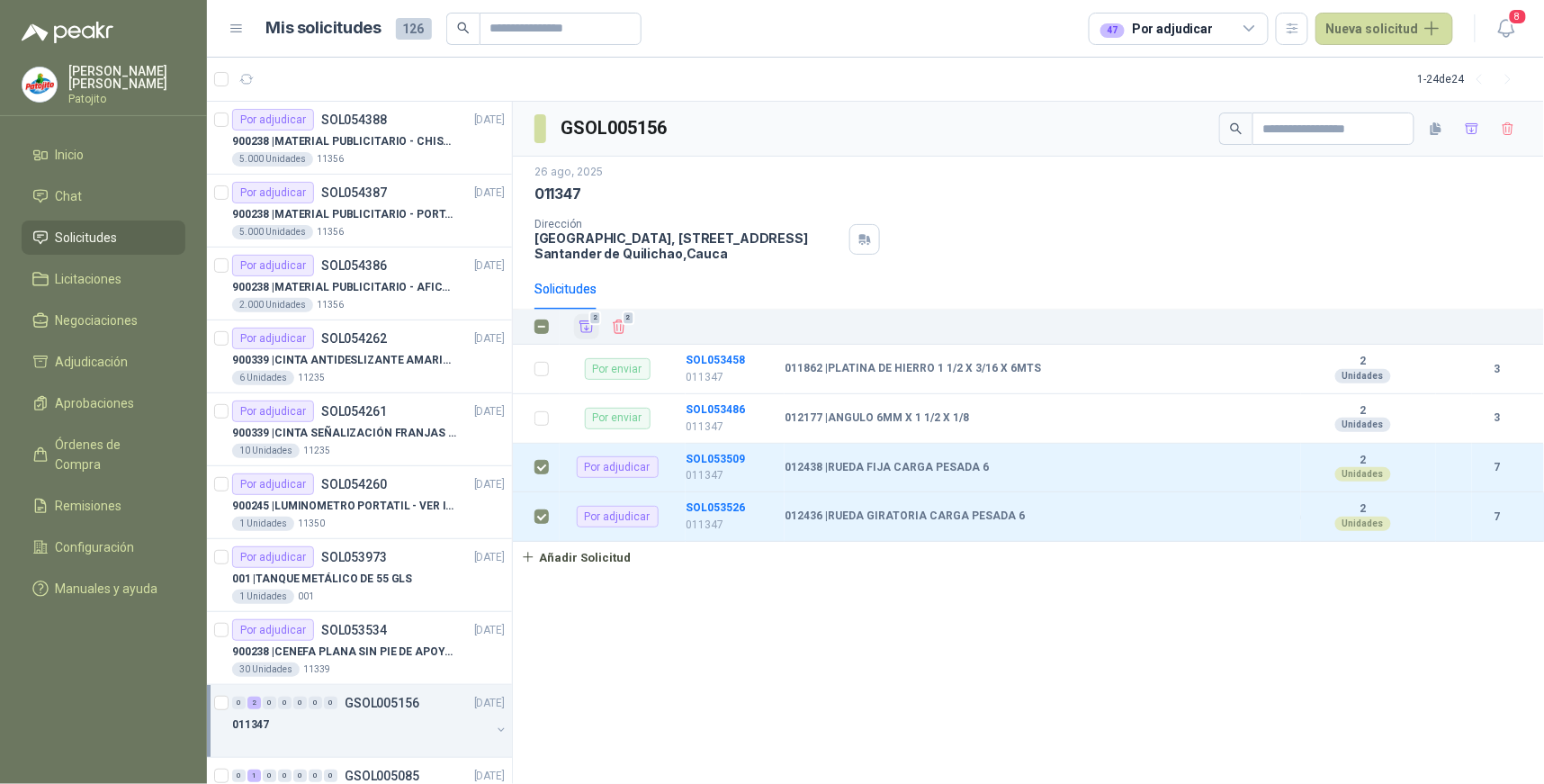
click at [591, 328] on icon "Añadir" at bounding box center [587, 327] width 14 height 12
click at [137, 358] on li "Adjudicación 2" at bounding box center [103, 362] width 143 height 20
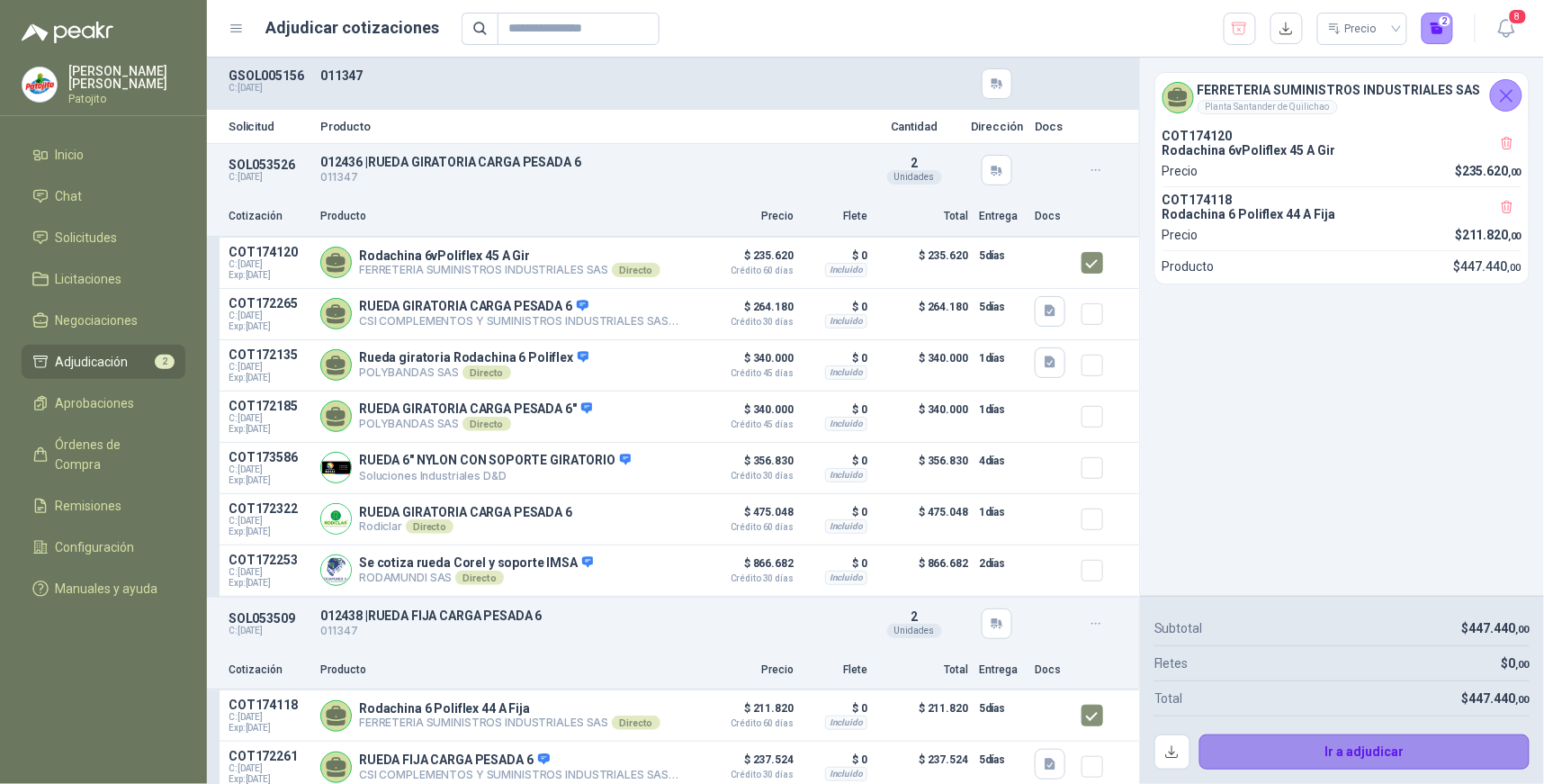
click at [1238, 749] on button "Ir a adjudicar" at bounding box center [1365, 752] width 331 height 36
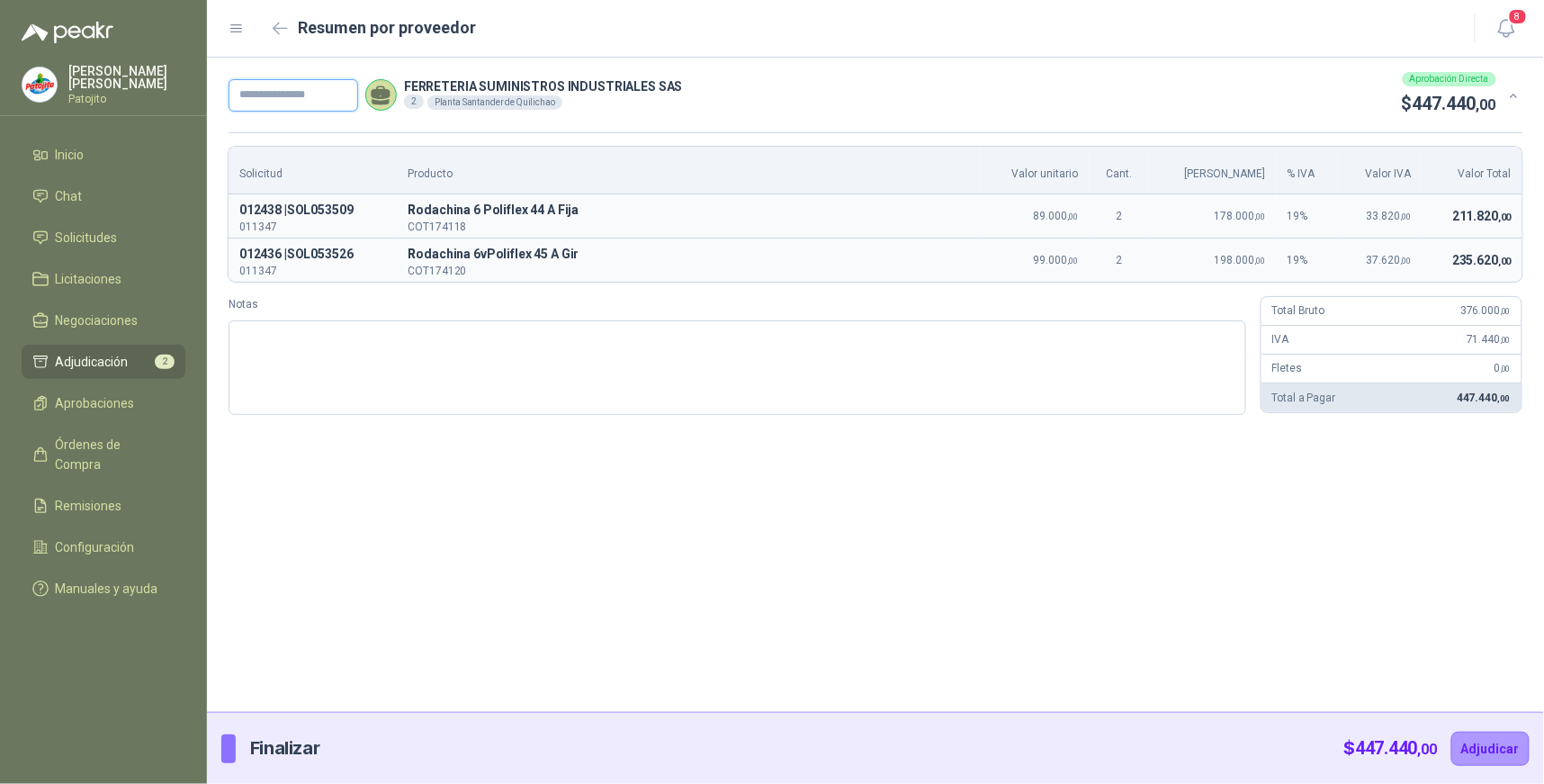
click at [283, 100] on input "text" at bounding box center [293, 95] width 130 height 33
paste textarea "**********"
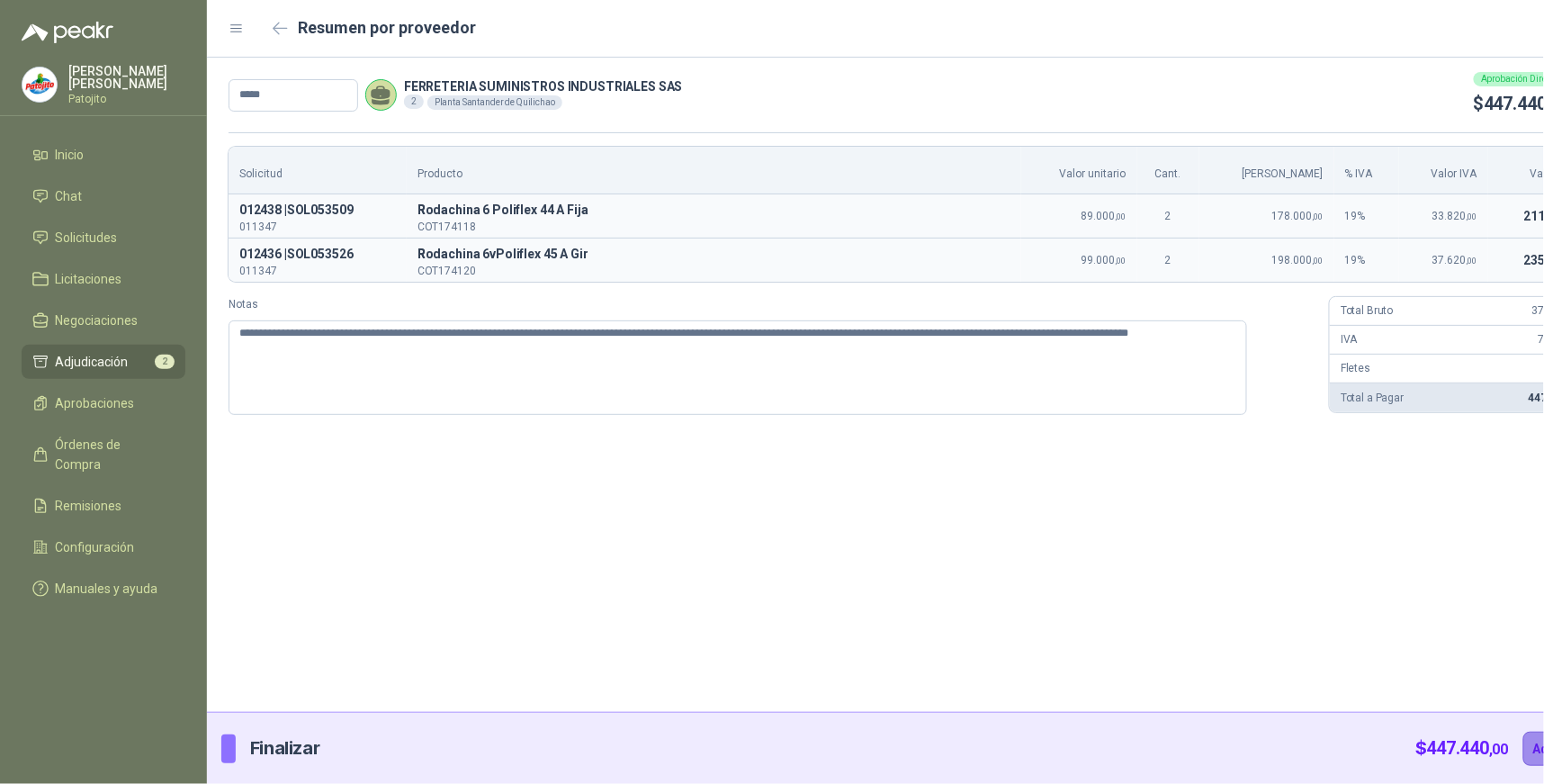
click at [1524, 744] on button "Adjudicar" at bounding box center [1563, 749] width 78 height 34
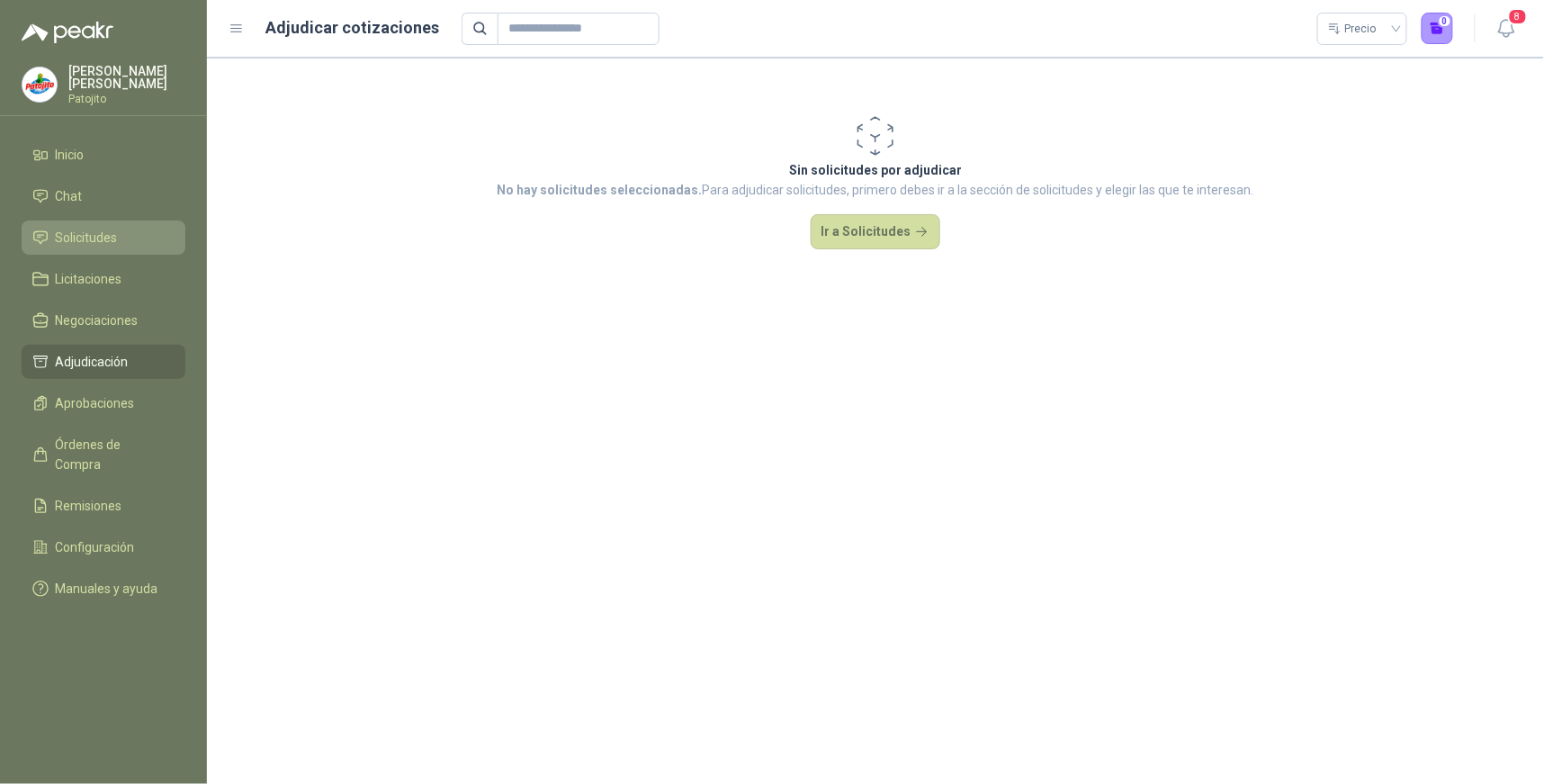
click at [96, 240] on span "Solicitudes" at bounding box center [86, 238] width 62 height 20
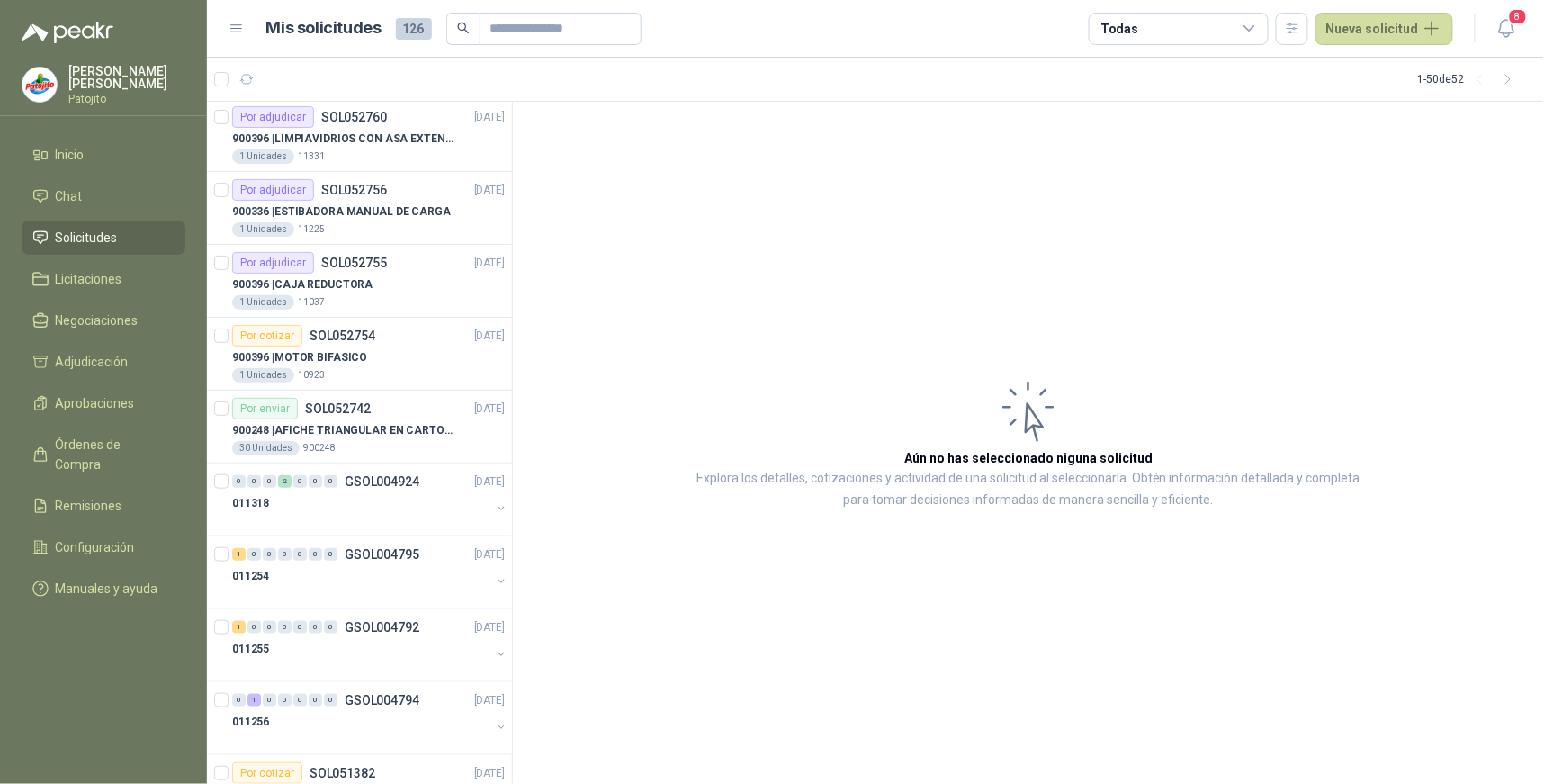
scroll to position [2989, 0]
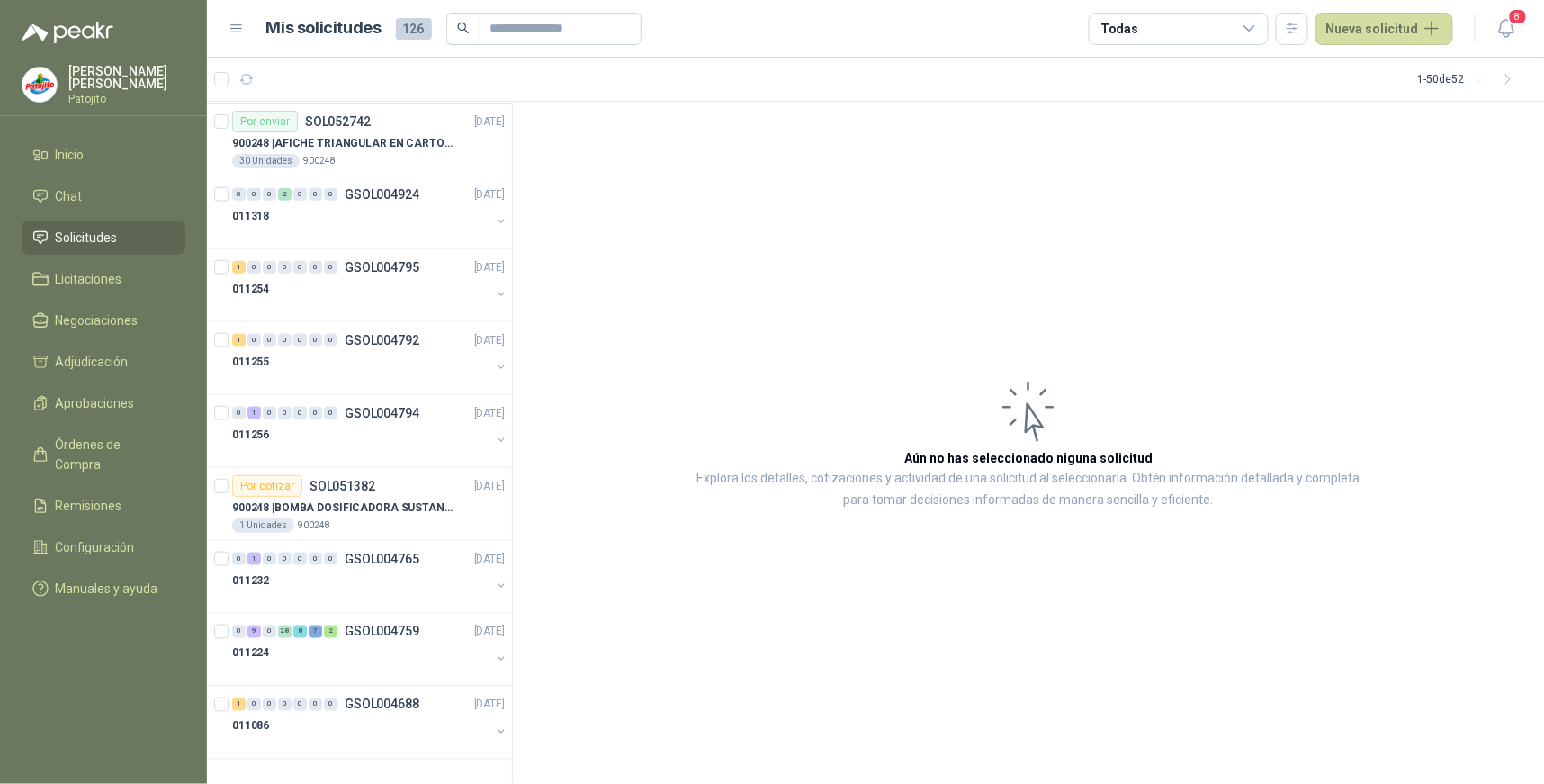
click at [1256, 27] on icon at bounding box center [1250, 29] width 16 height 16
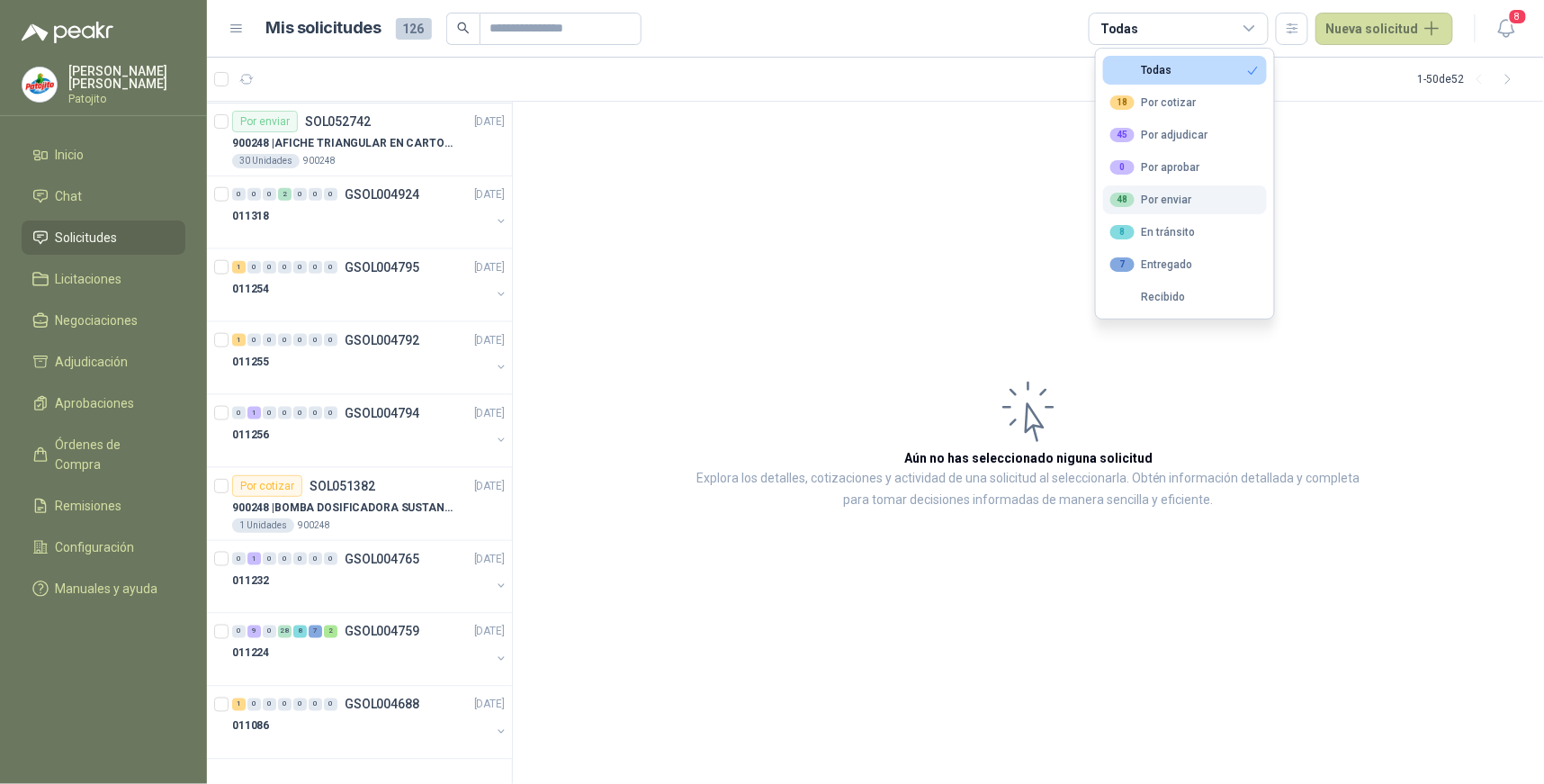
click at [1191, 199] on button "48 Por enviar" at bounding box center [1185, 200] width 163 height 29
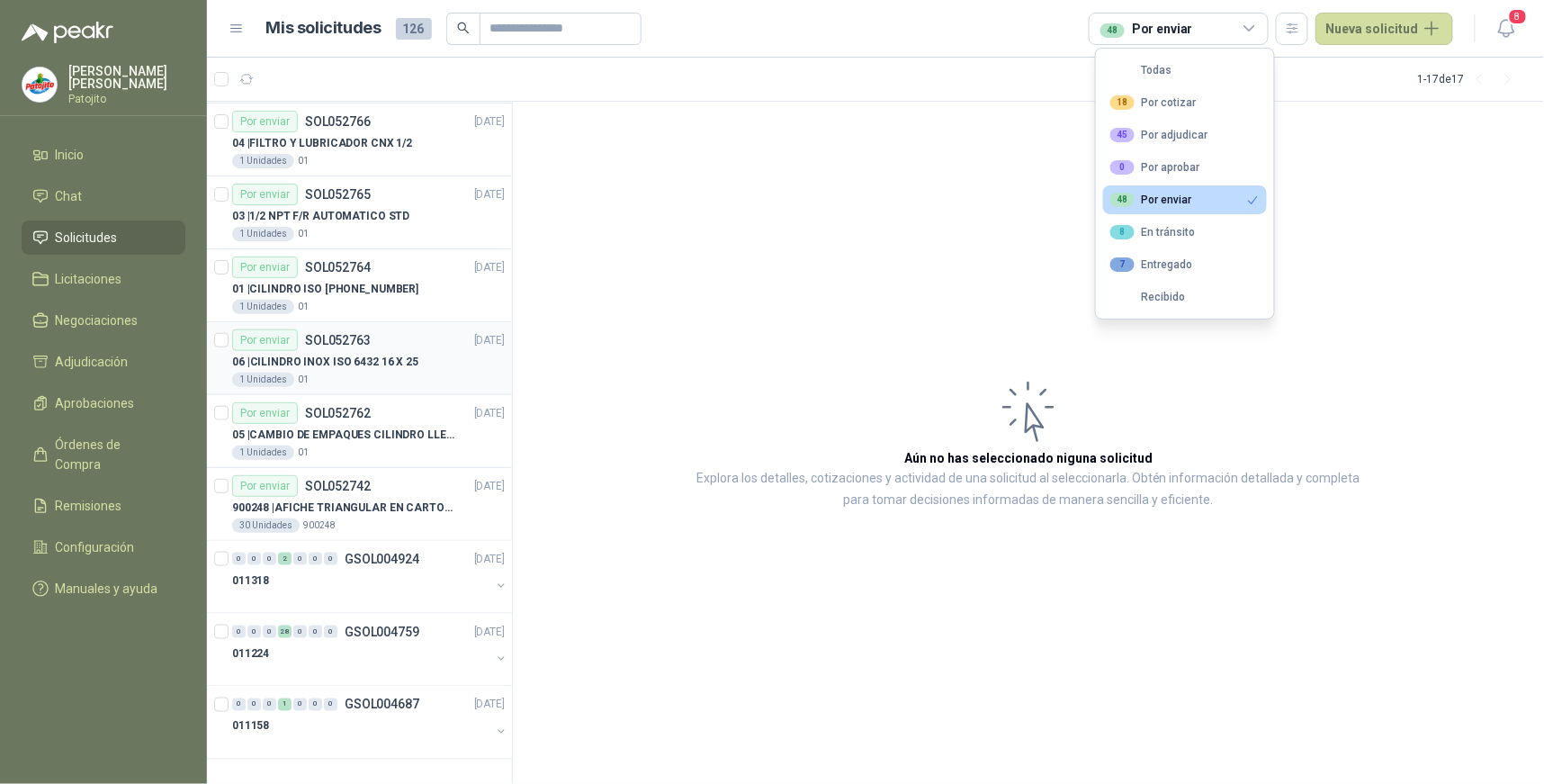
scroll to position [582, 0]
click at [280, 558] on div "2" at bounding box center [284, 559] width 14 height 13
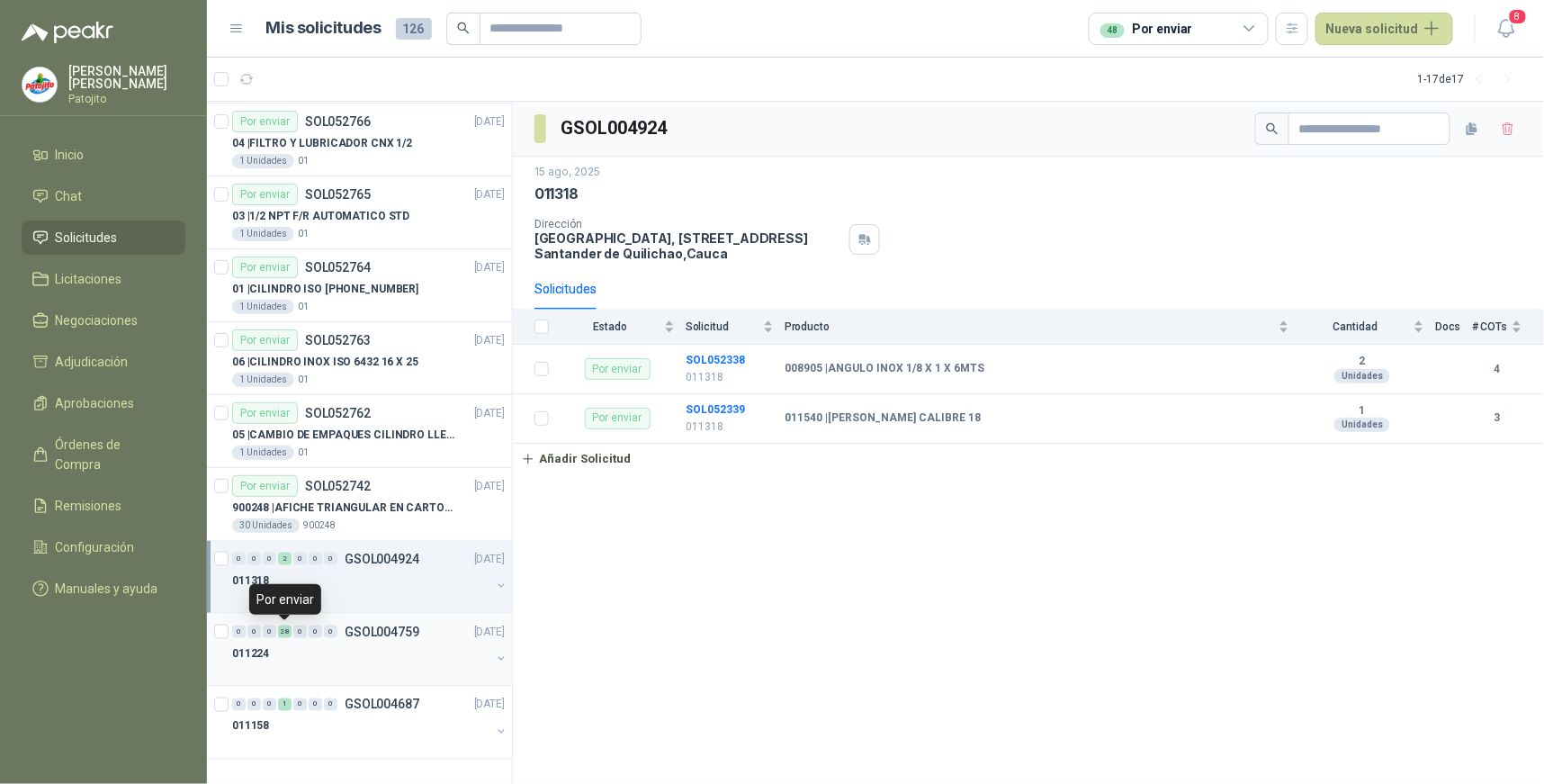
click at [284, 632] on div "28" at bounding box center [284, 632] width 14 height 13
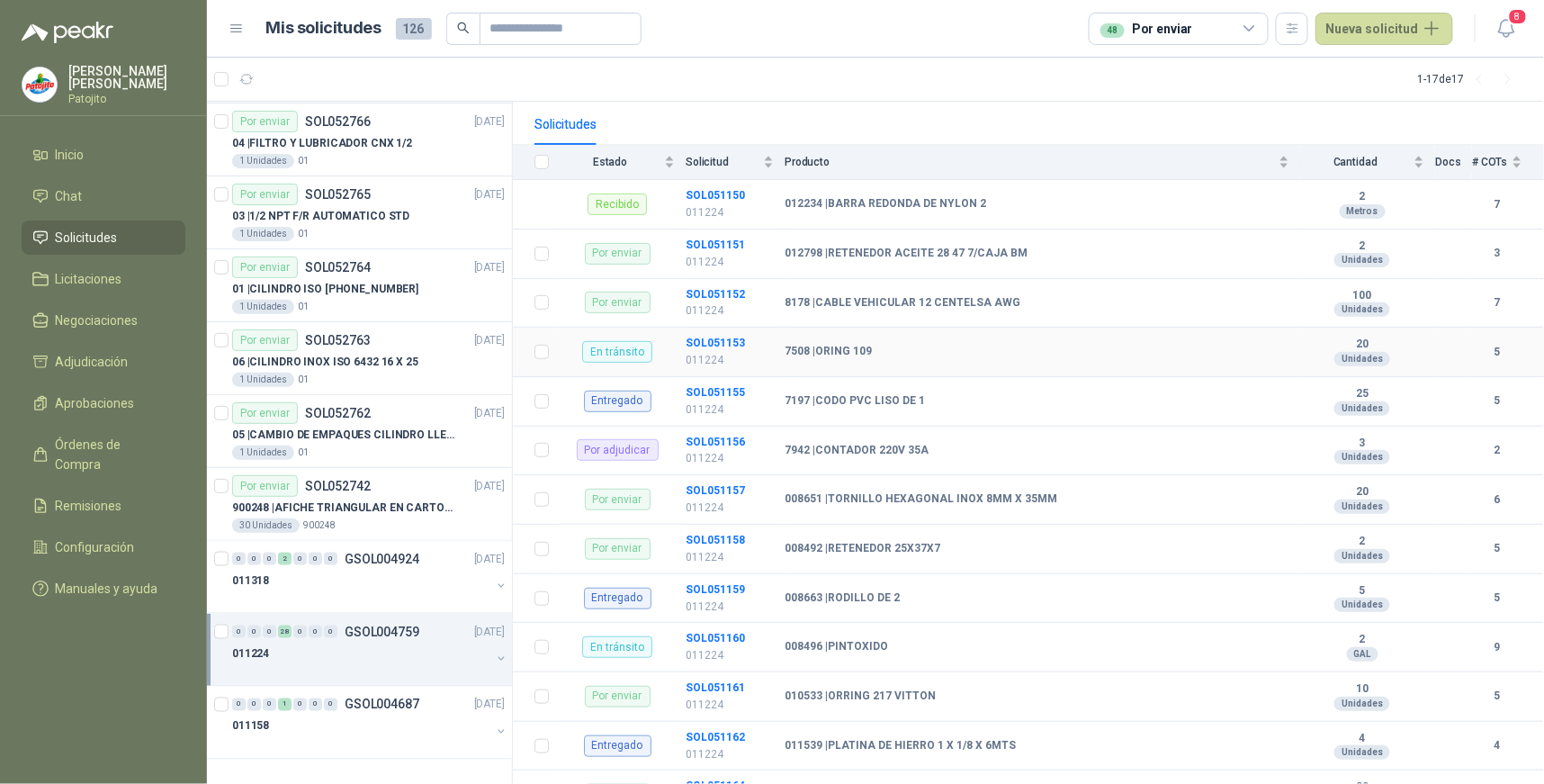
scroll to position [200, 0]
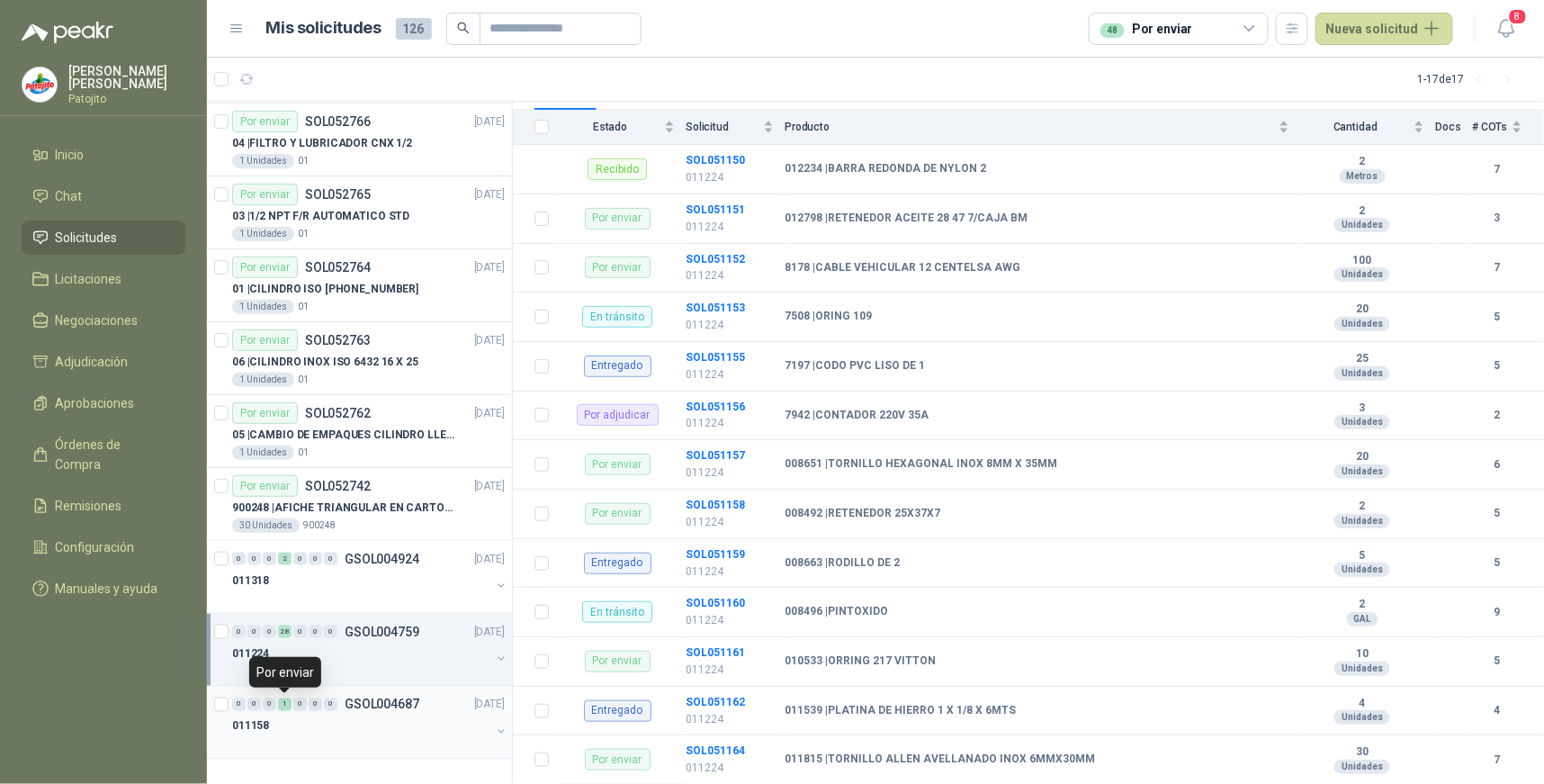
click at [283, 706] on div "1" at bounding box center [284, 704] width 14 height 13
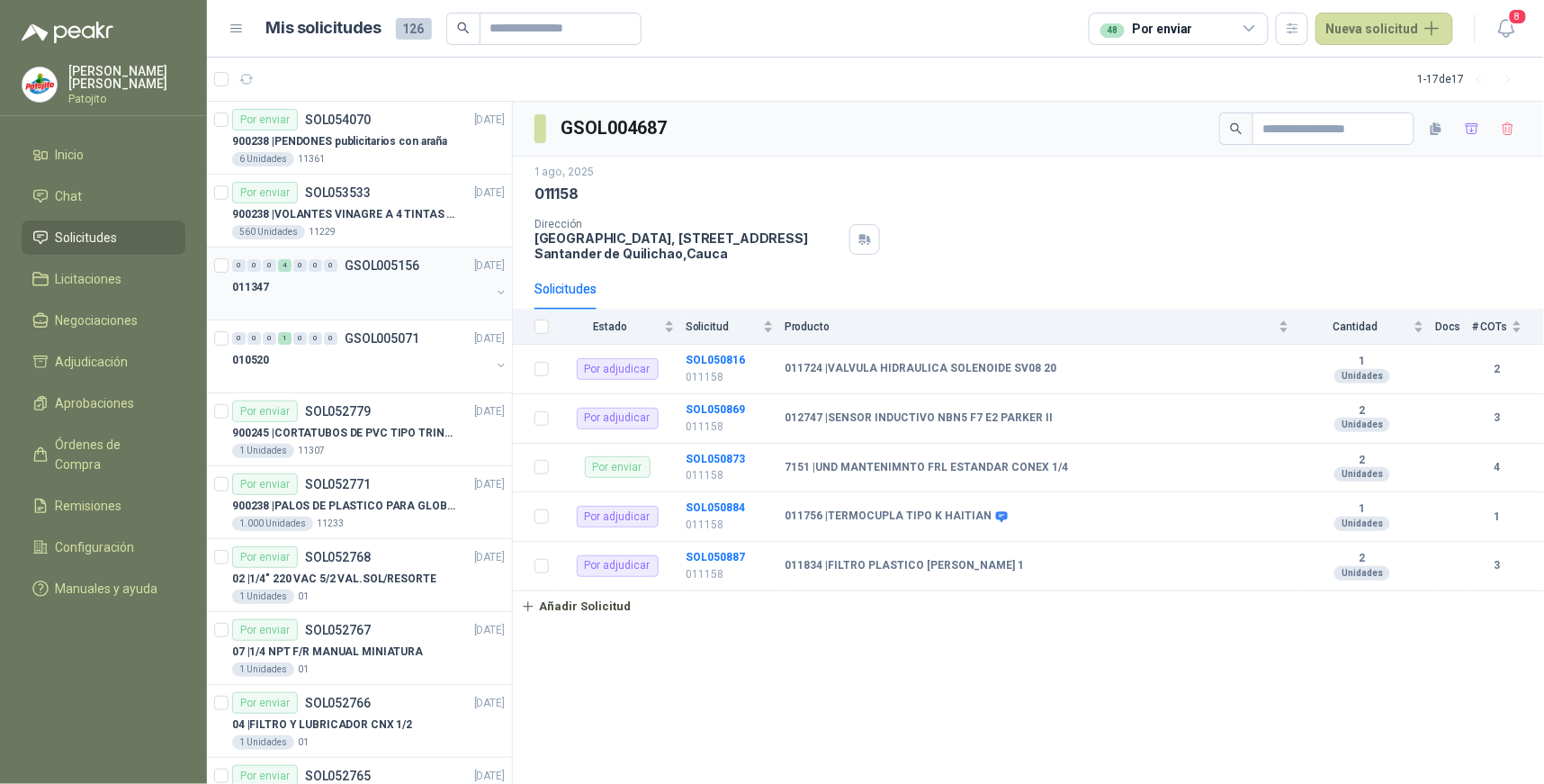
click at [284, 270] on div "4" at bounding box center [284, 266] width 14 height 13
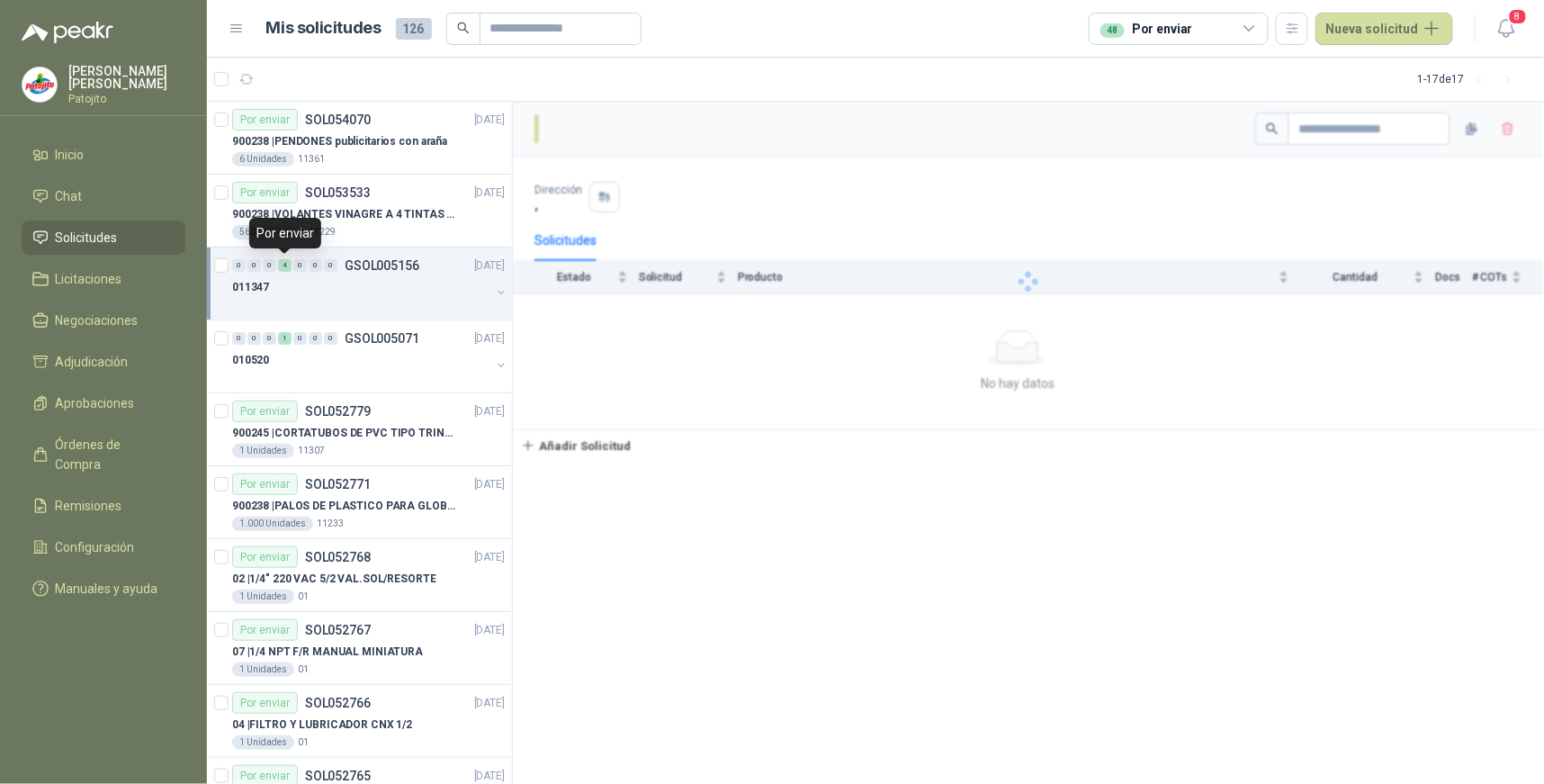
click at [284, 270] on div "4" at bounding box center [284, 266] width 14 height 13
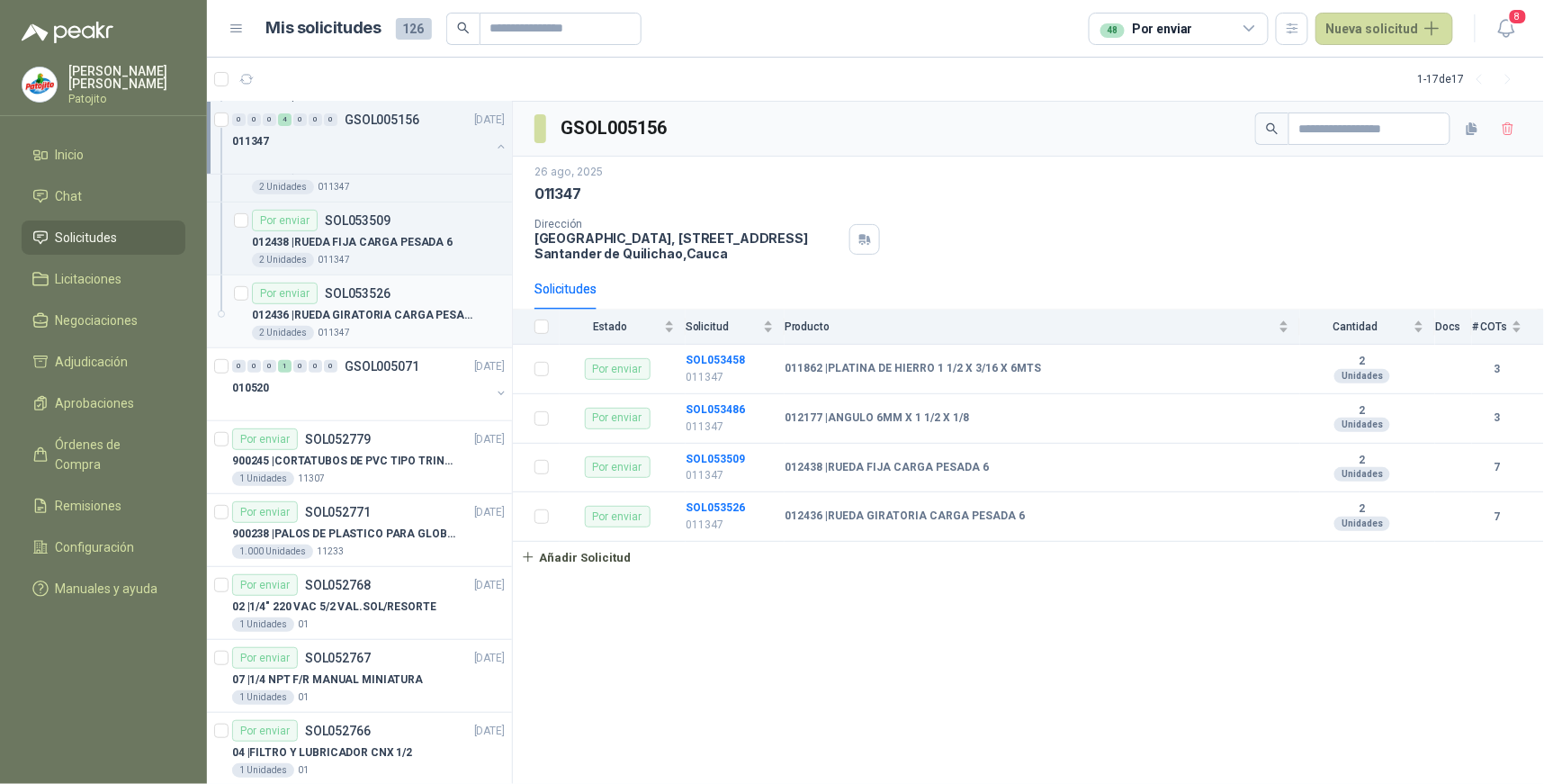
scroll to position [299, 0]
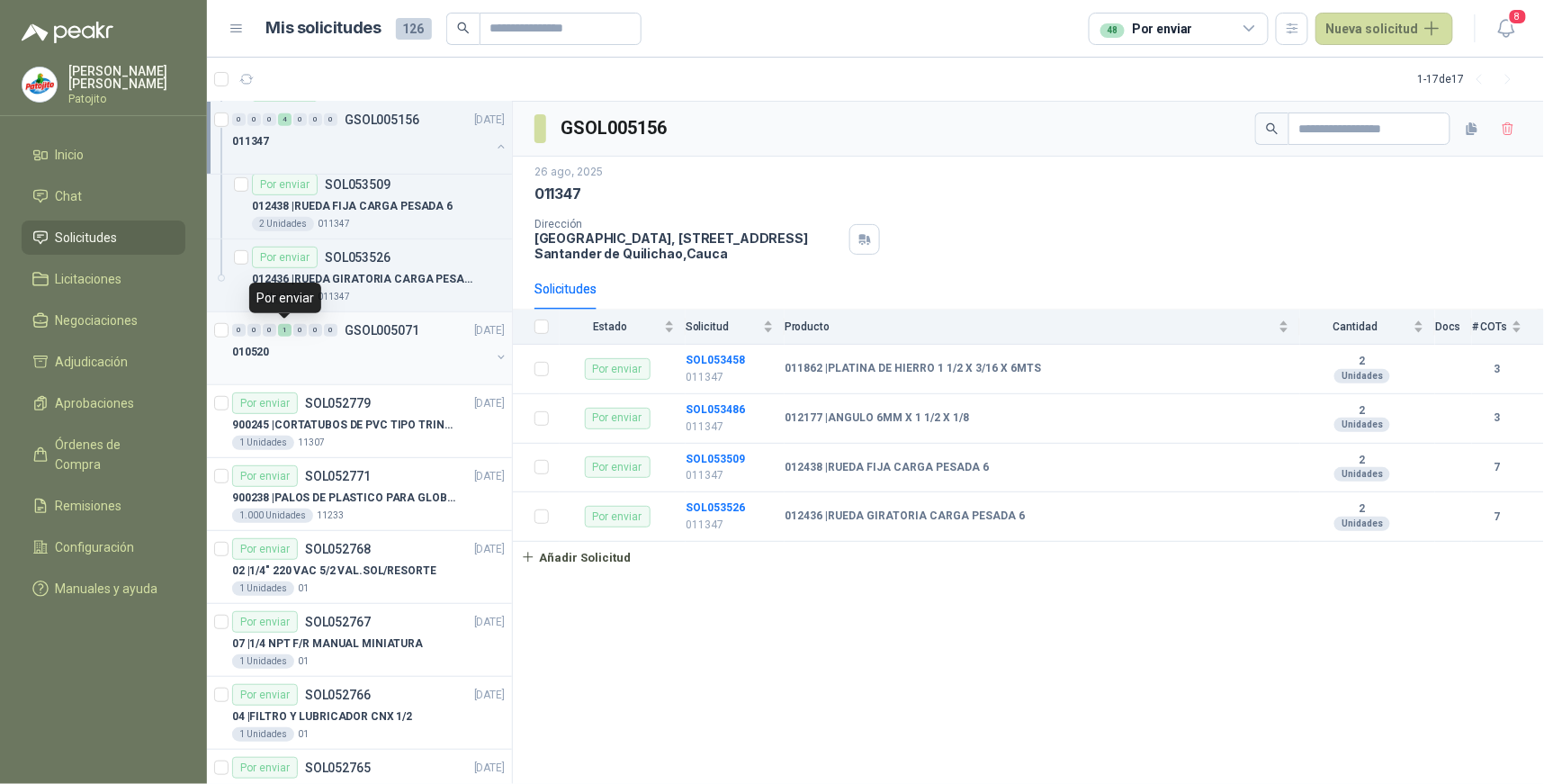
click at [285, 331] on div "1" at bounding box center [284, 330] width 14 height 13
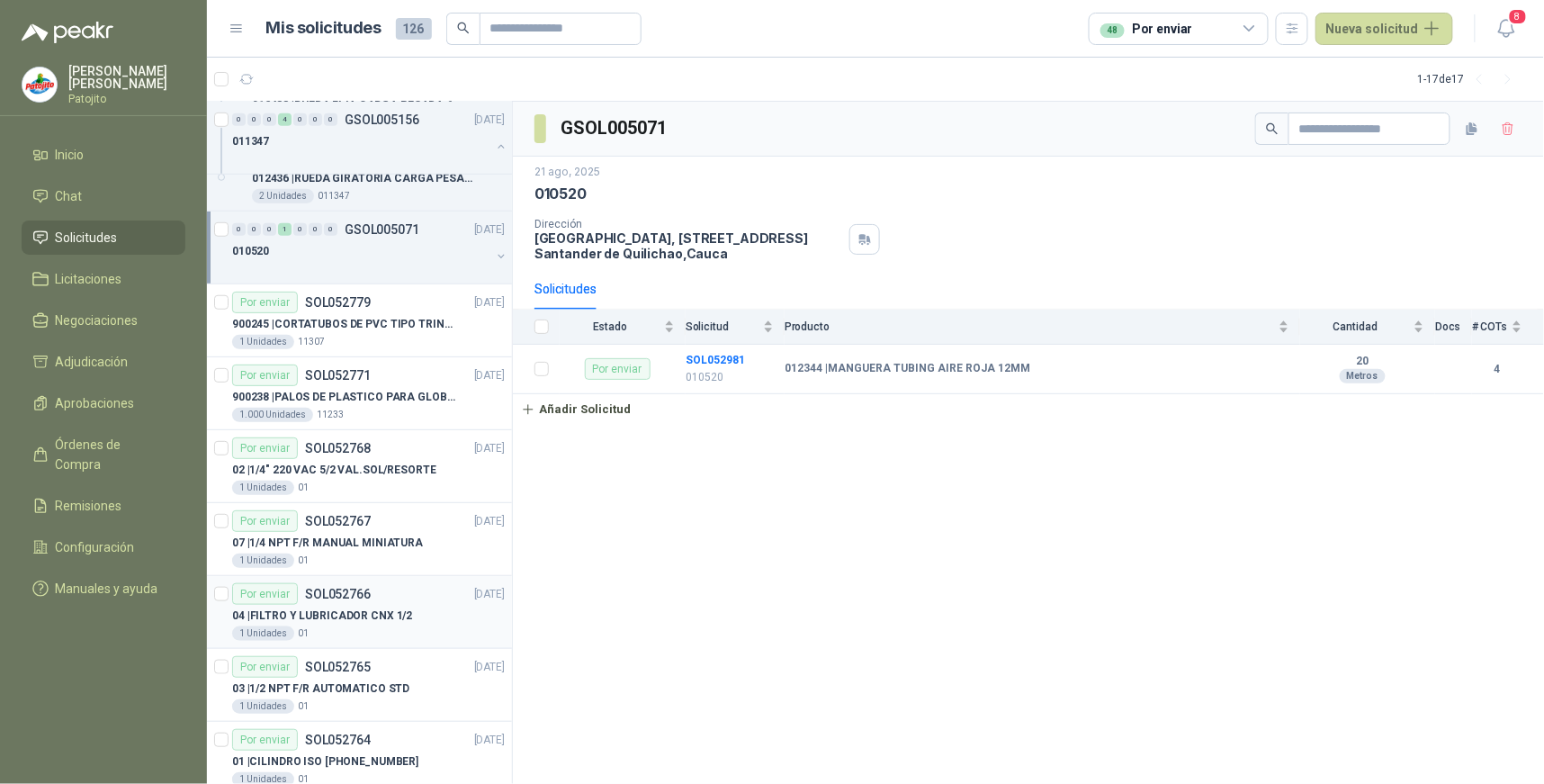
scroll to position [499, 0]
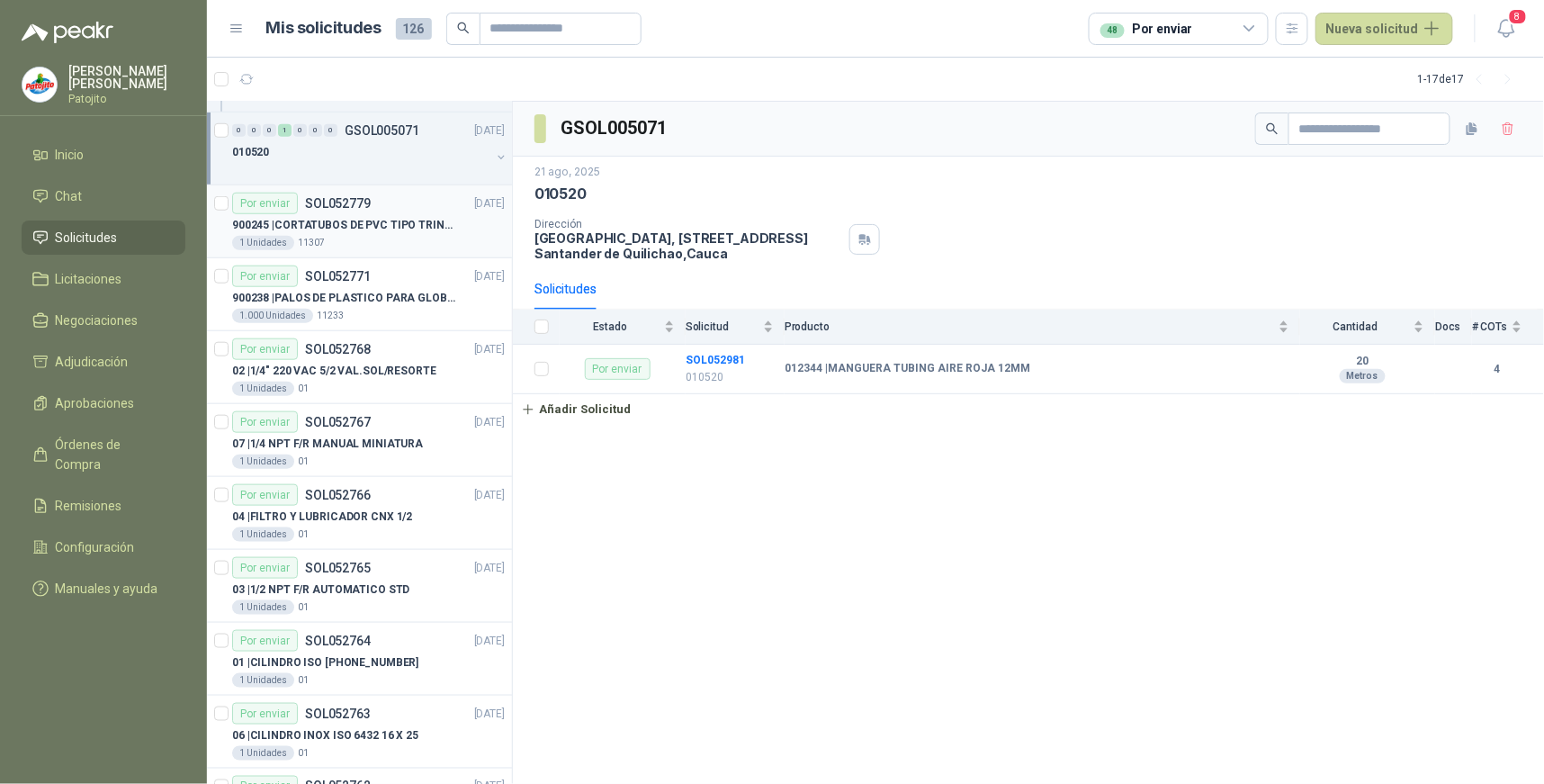
click at [291, 205] on div "Por enviar" at bounding box center [265, 203] width 65 height 22
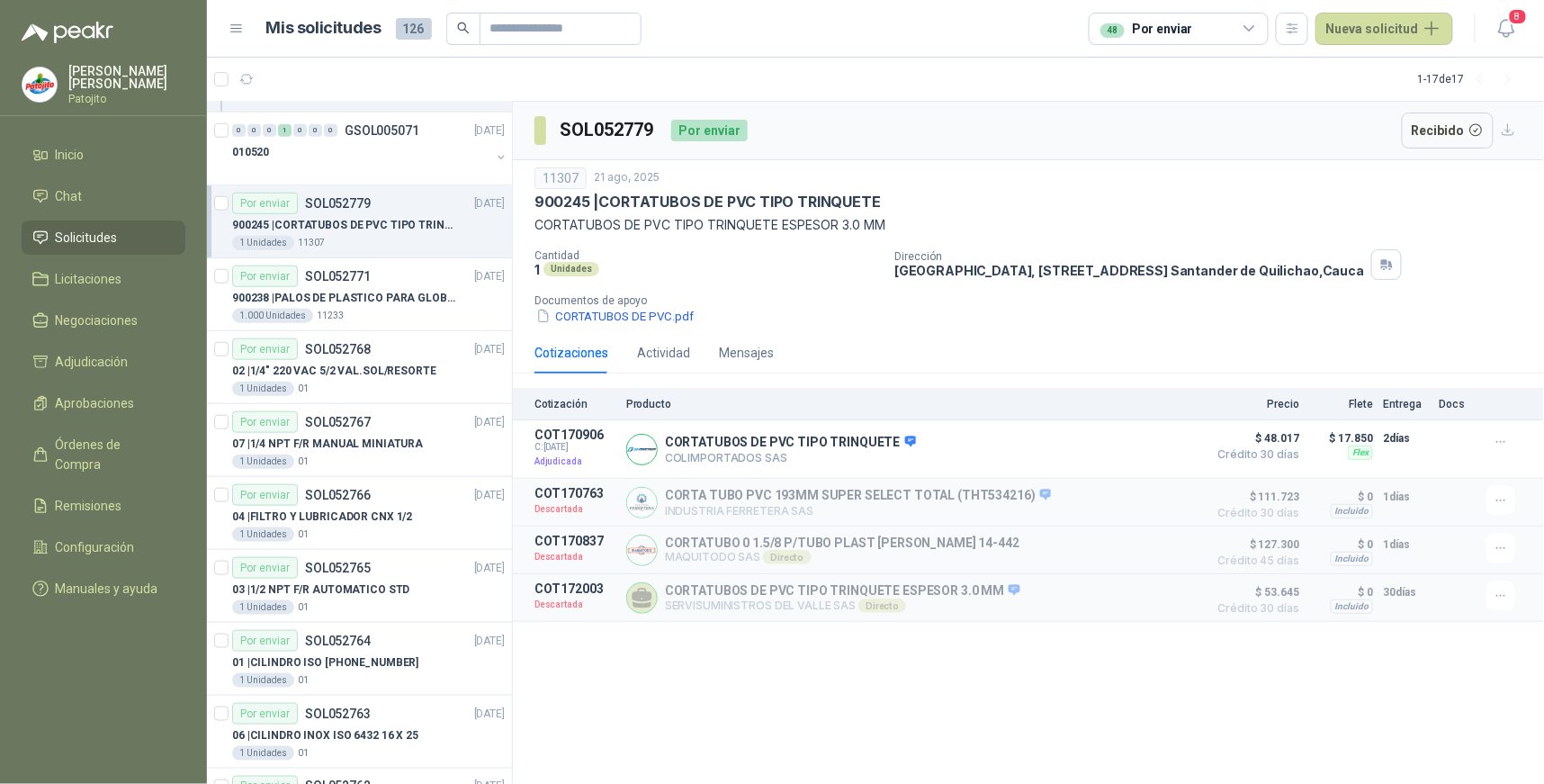
click at [346, 226] on p "900245 | CORTATUBOS DE PVC TIPO TRINQUETE" at bounding box center [344, 225] width 224 height 17
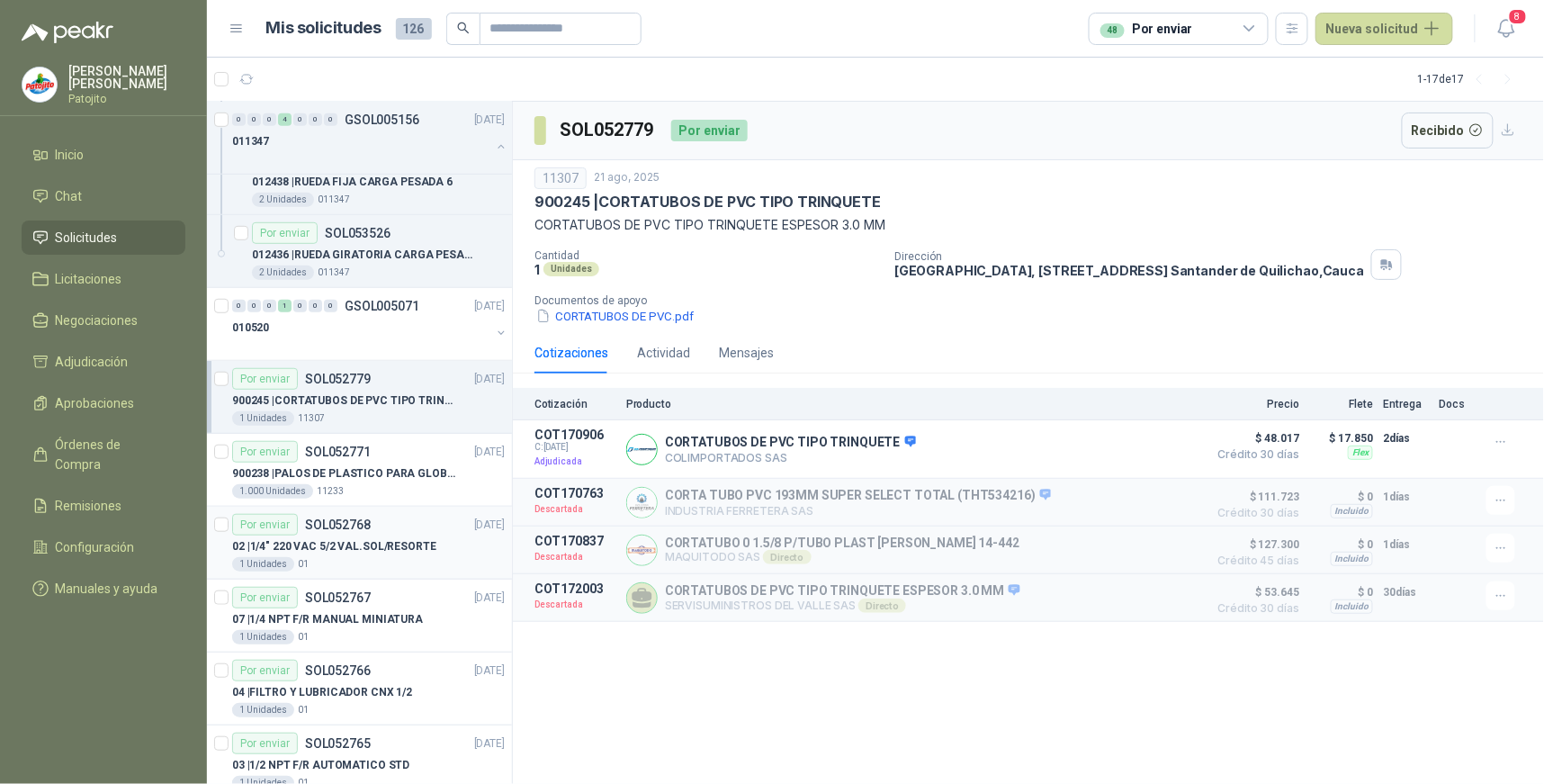
scroll to position [200, 0]
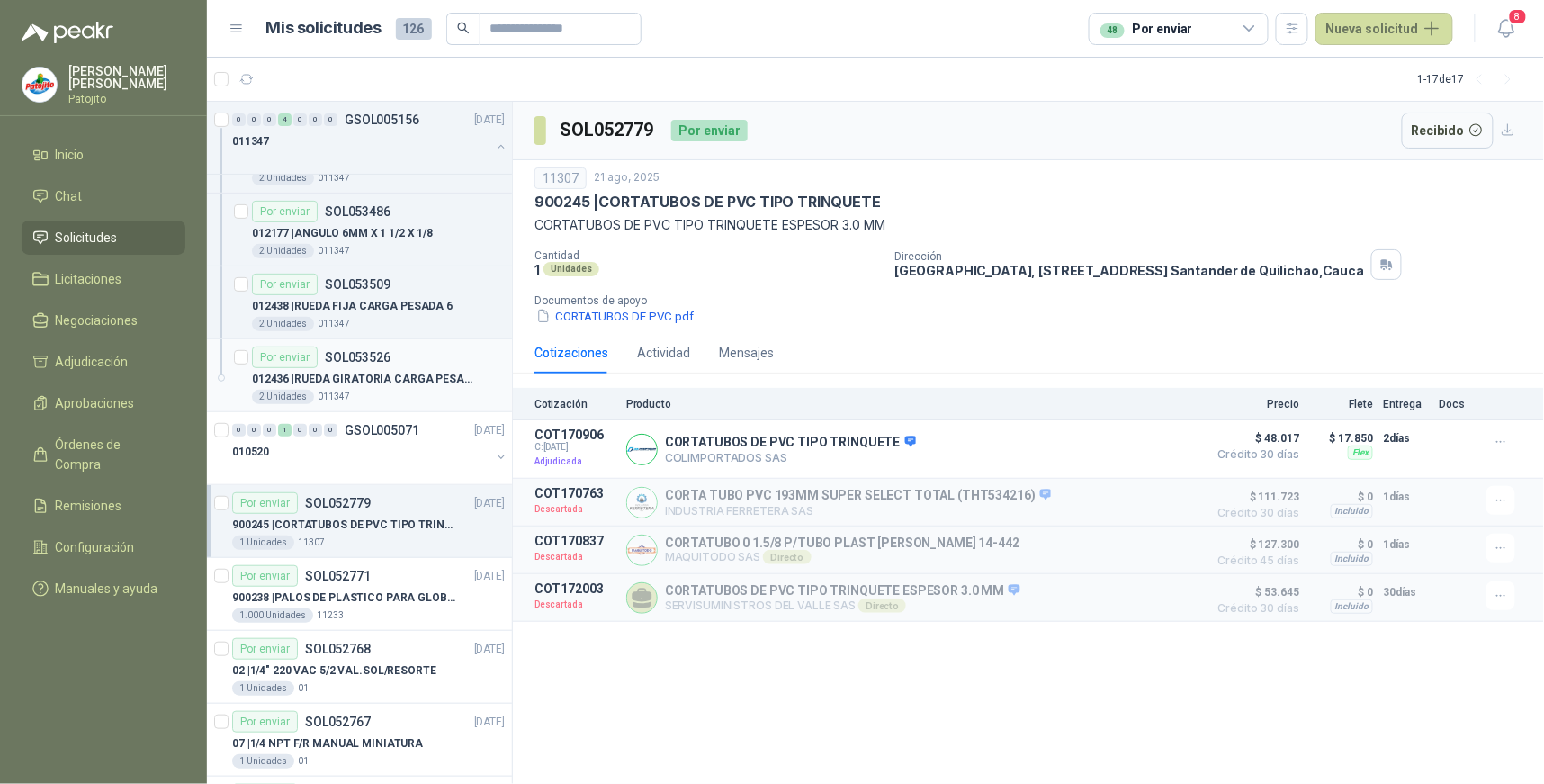
click at [337, 375] on p "012436 | RUEDA GIRATORIA CARGA PESADA 6" at bounding box center [364, 378] width 224 height 17
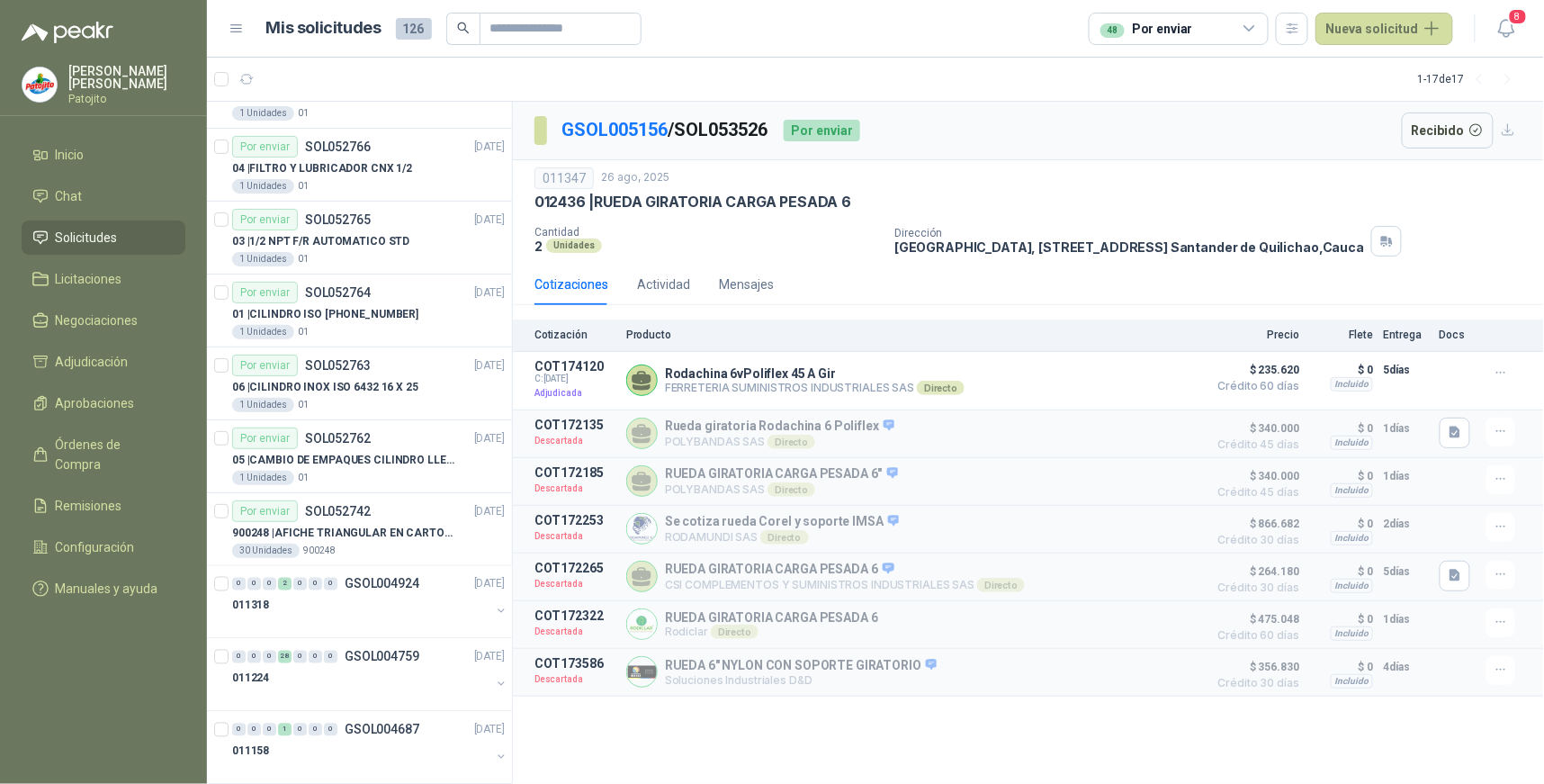
scroll to position [874, 0]
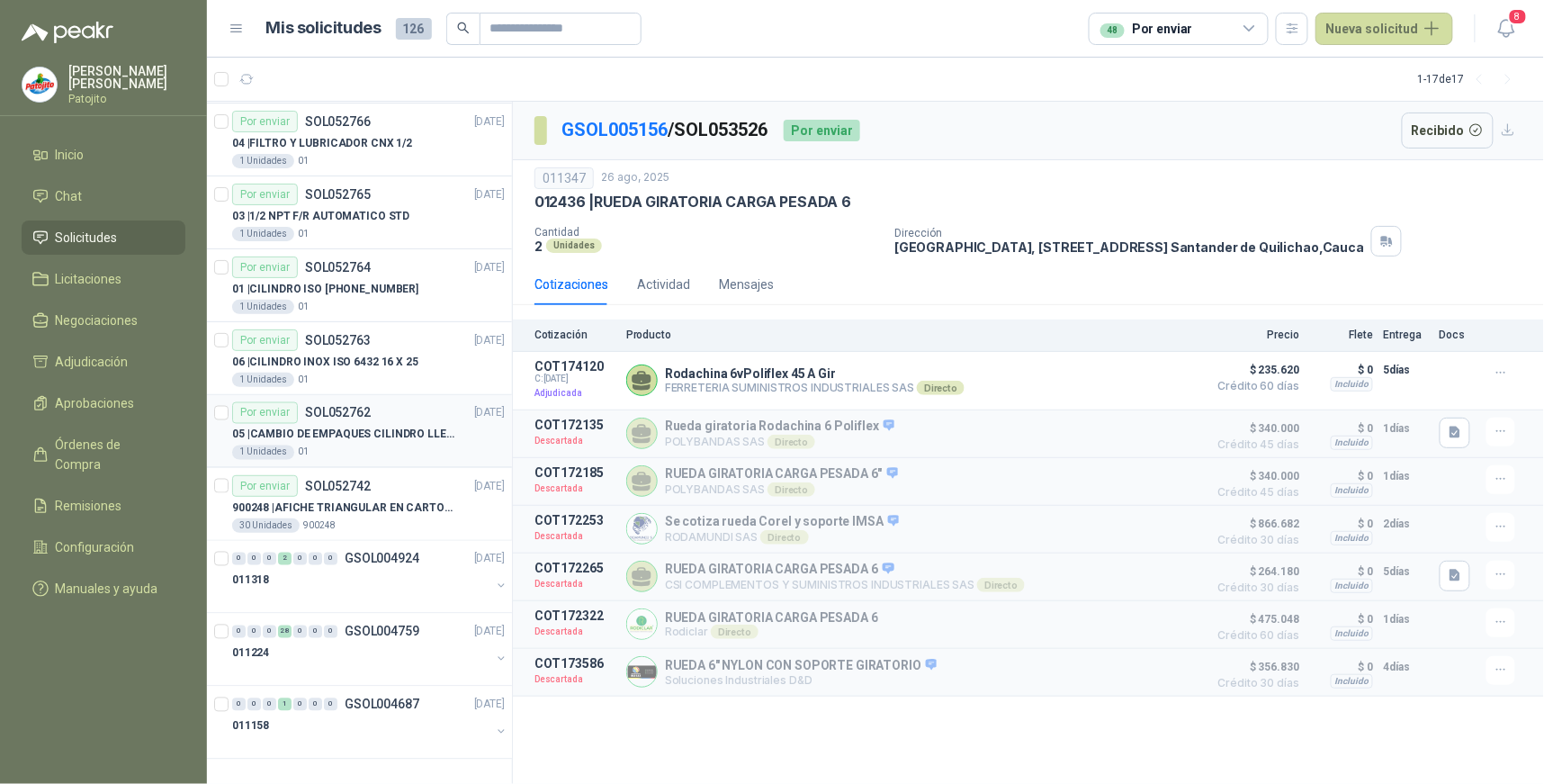
click at [312, 411] on p "SOL052762" at bounding box center [338, 413] width 65 height 13
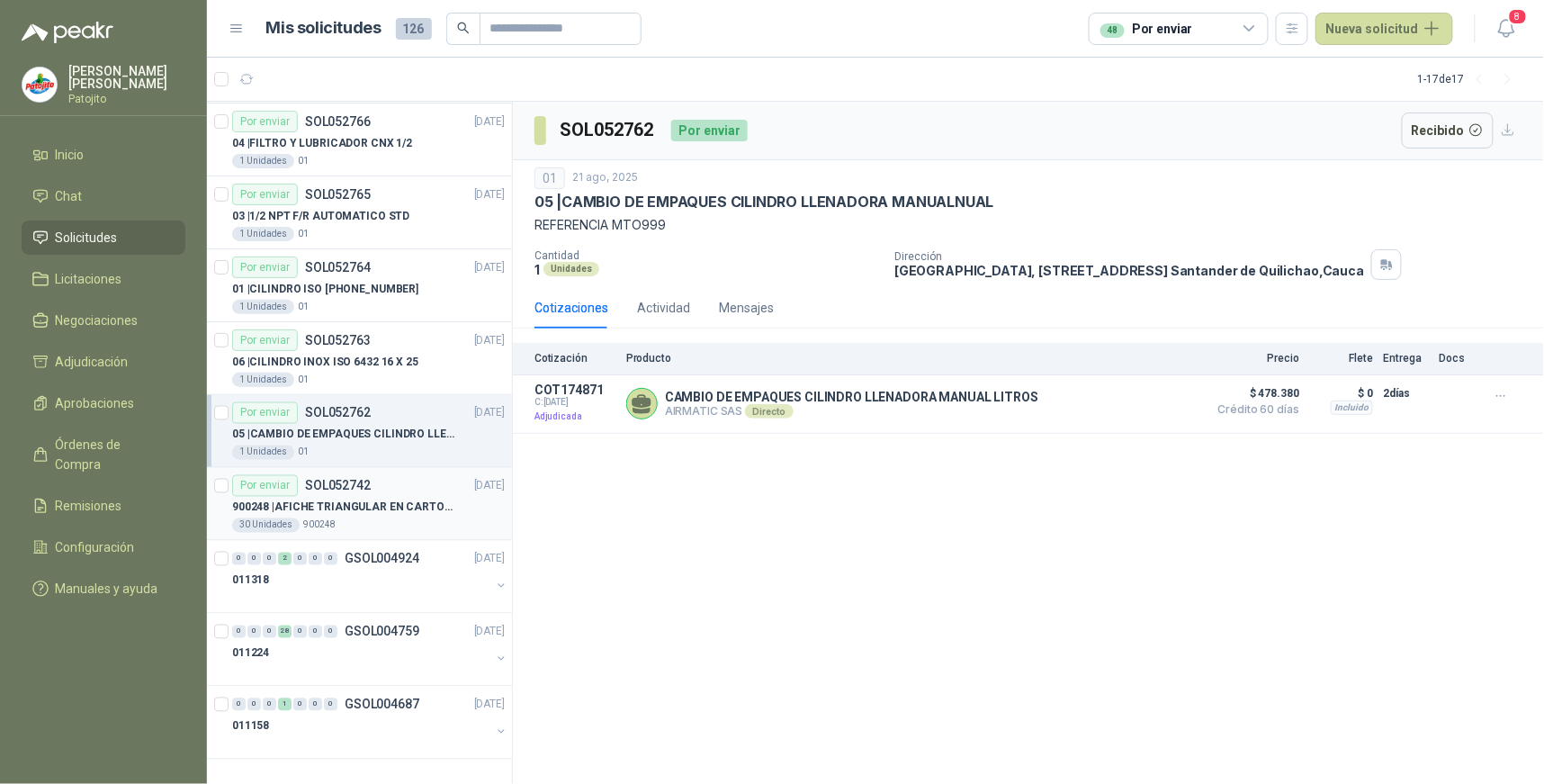
click at [300, 493] on div "Por enviar SOL052742" at bounding box center [301, 486] width 139 height 22
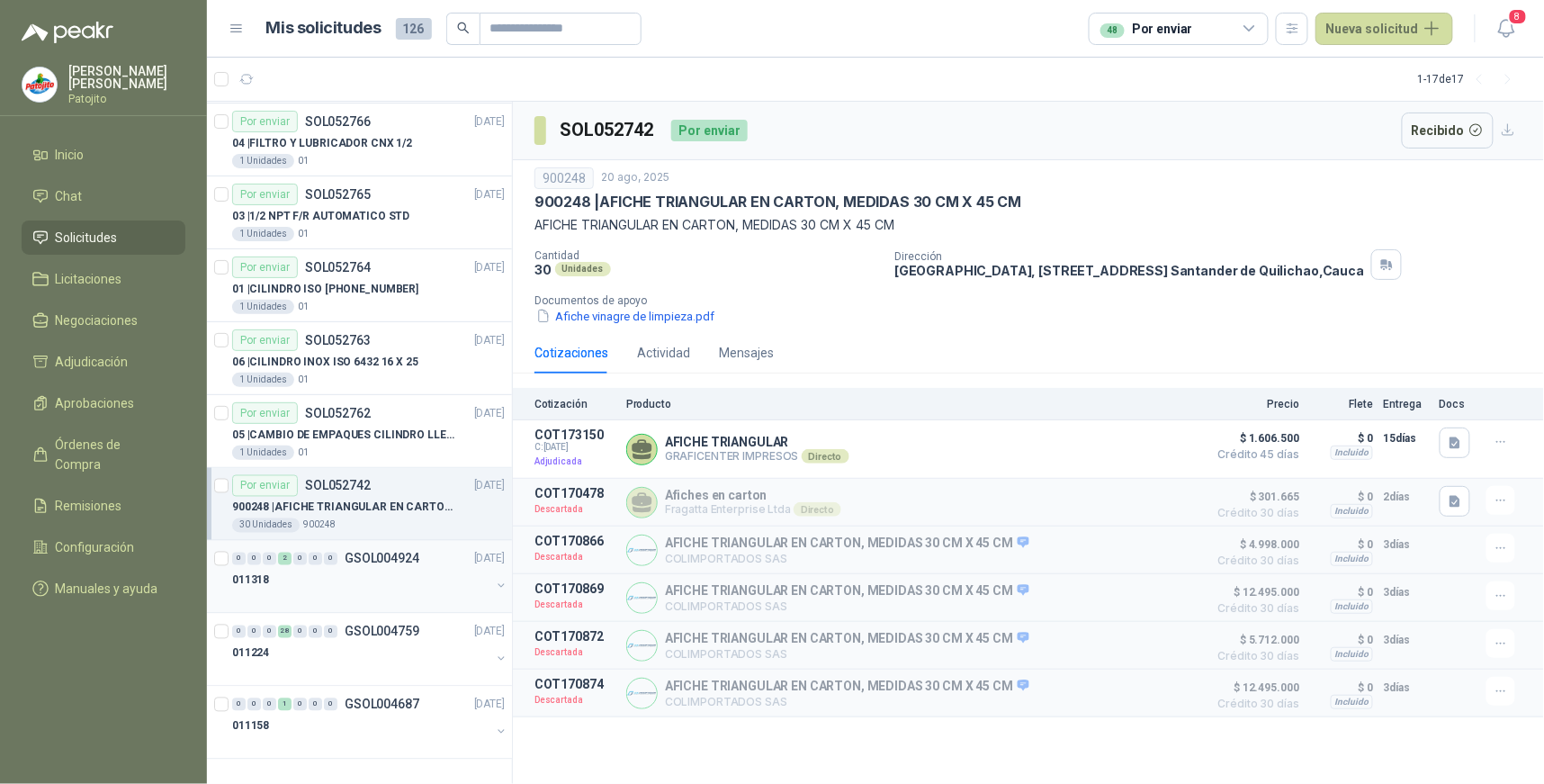
click at [285, 560] on div "2" at bounding box center [284, 559] width 14 height 13
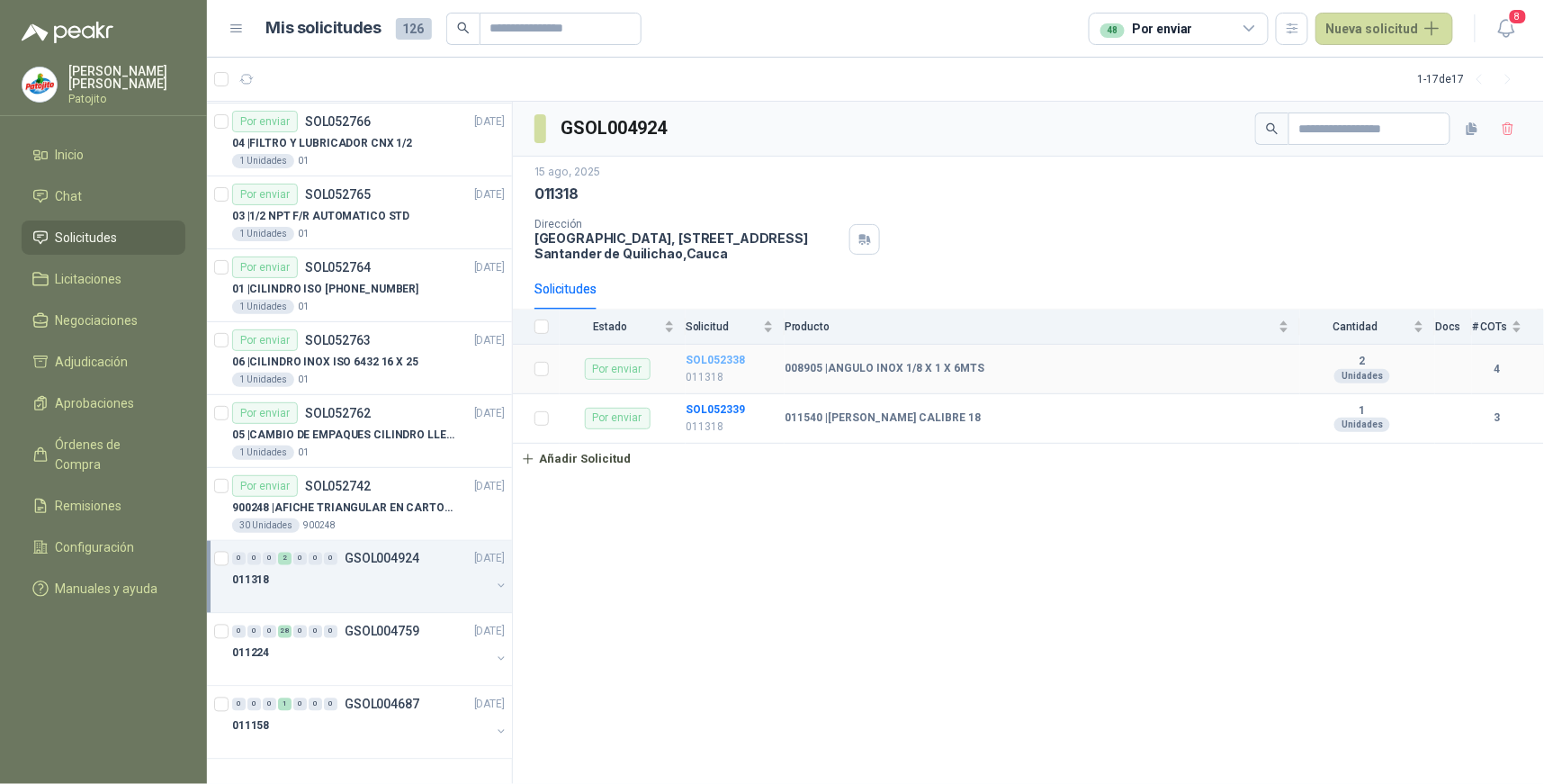
click at [738, 356] on b "SOL052338" at bounding box center [715, 360] width 59 height 13
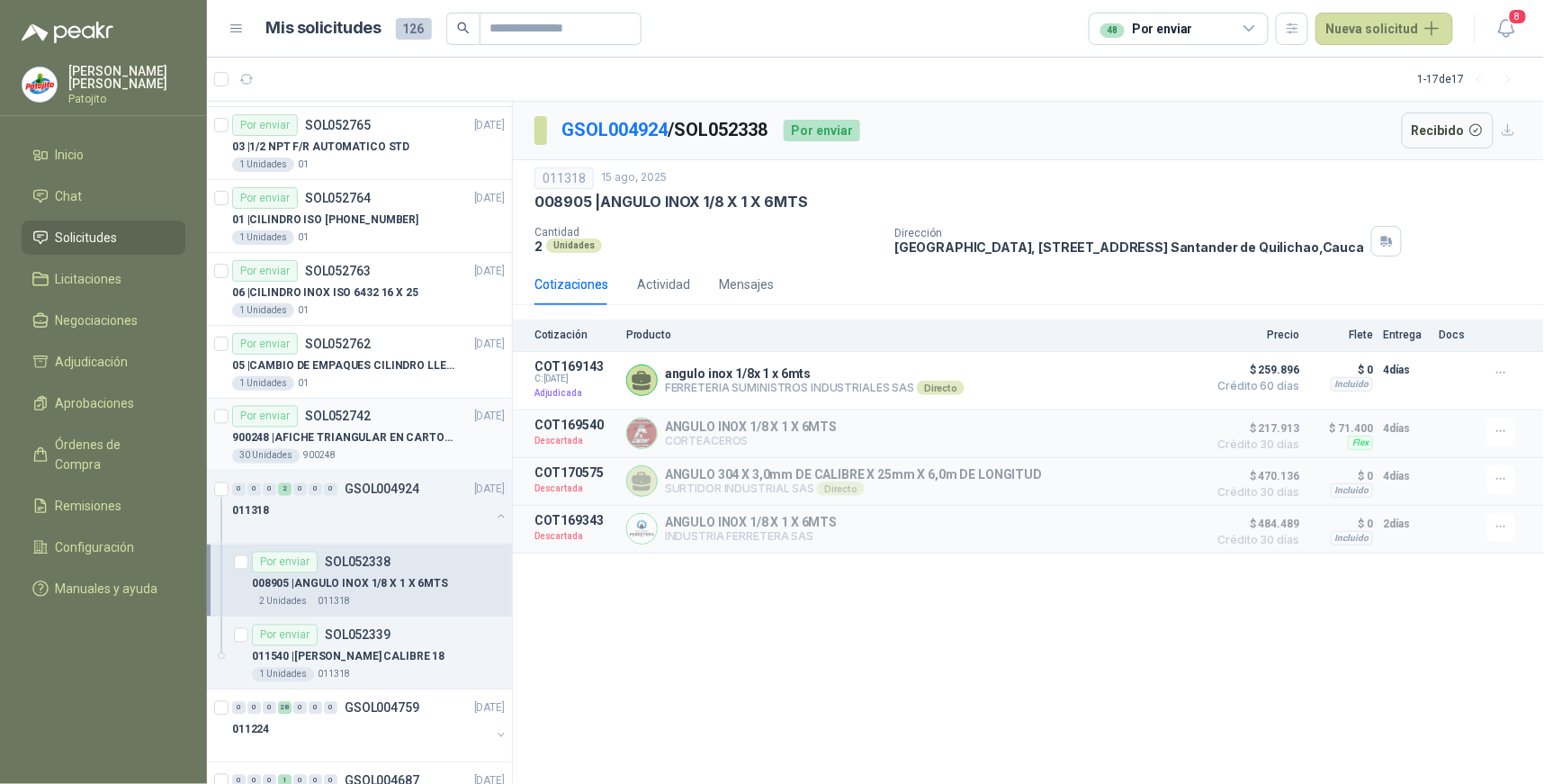
scroll to position [1019, 0]
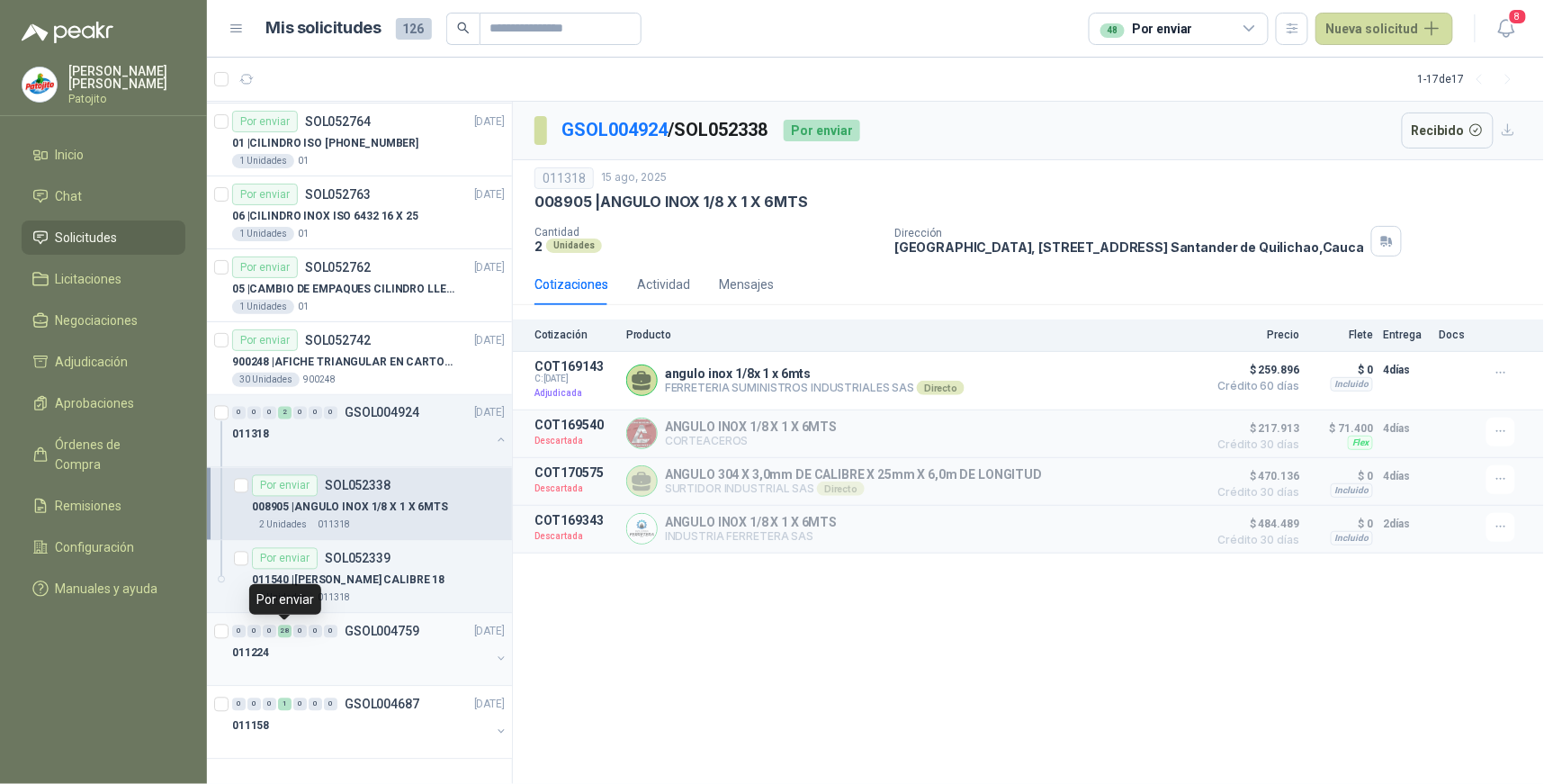
click at [285, 635] on div "28" at bounding box center [284, 632] width 14 height 13
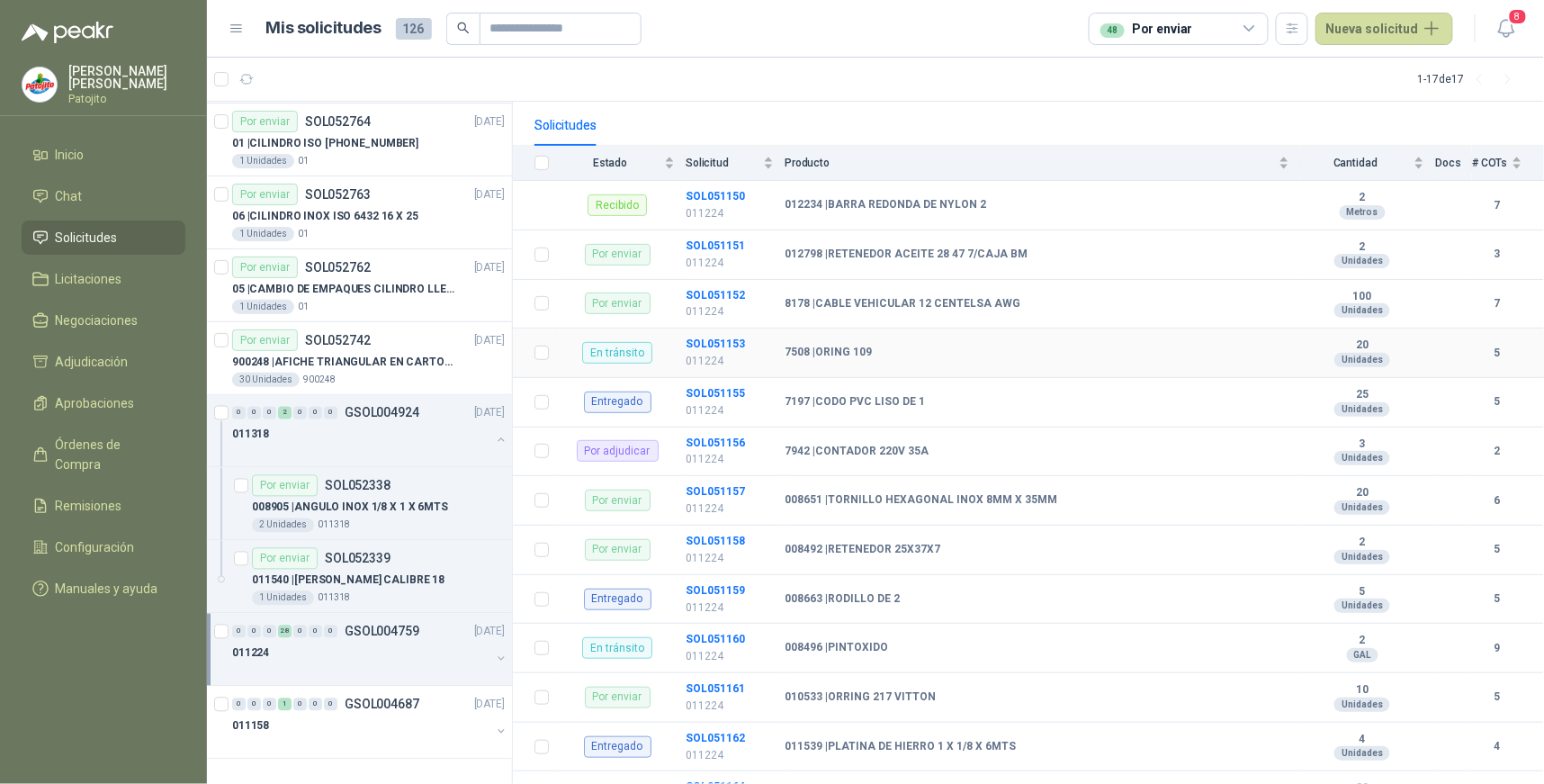
scroll to position [200, 0]
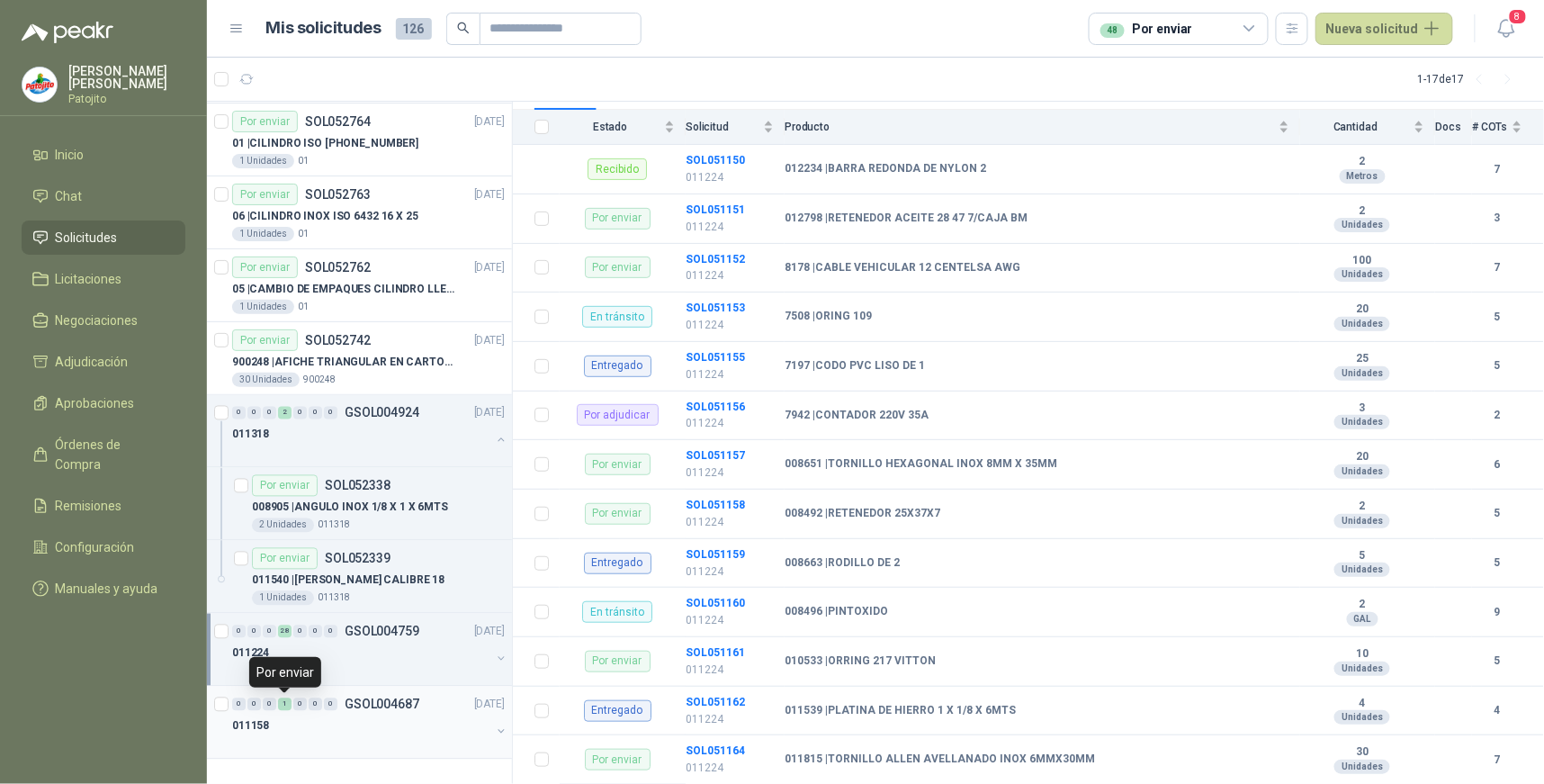
click at [289, 700] on div "1" at bounding box center [284, 704] width 14 height 13
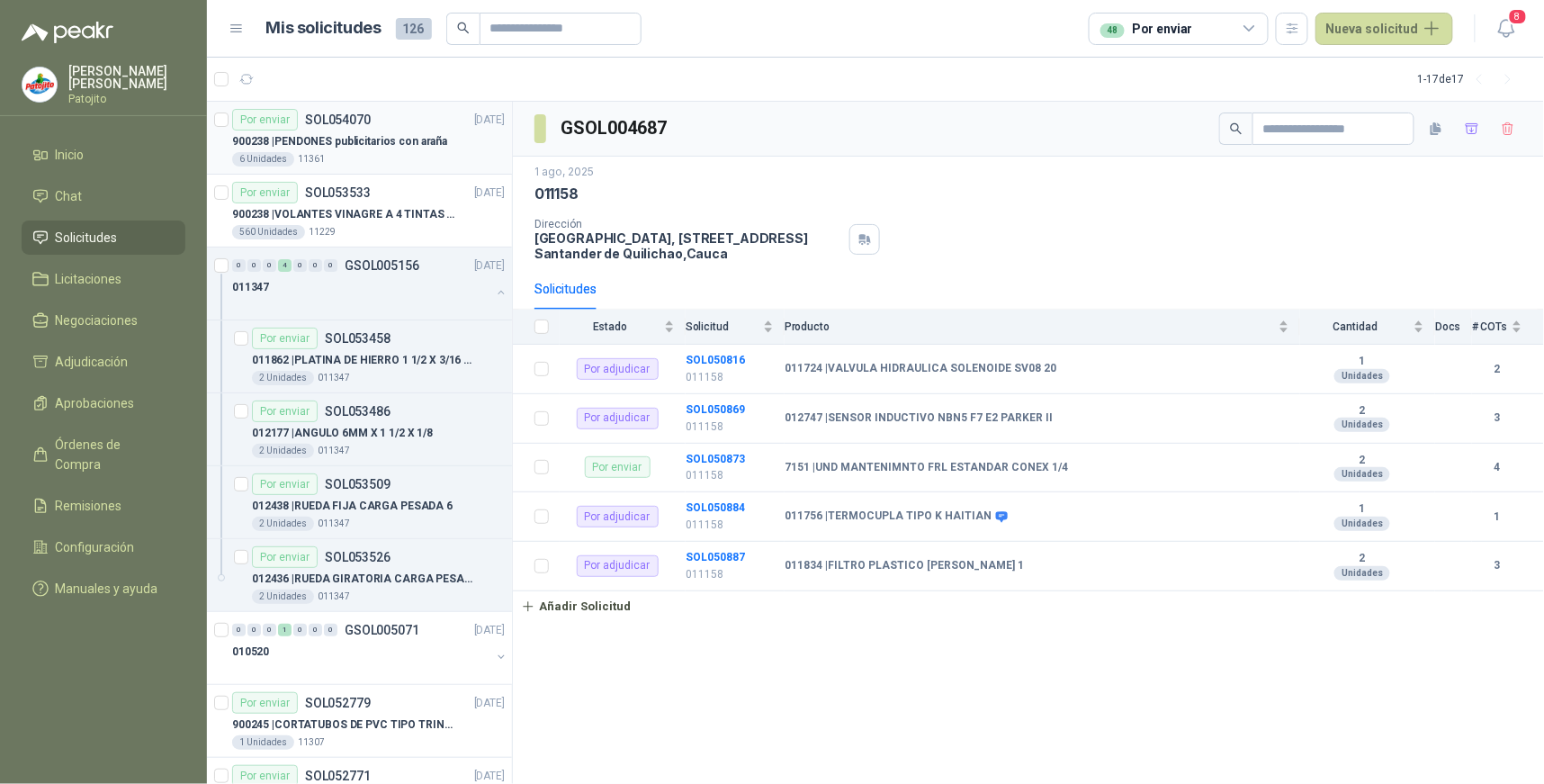
click at [348, 117] on p "SOL054070" at bounding box center [338, 120] width 65 height 13
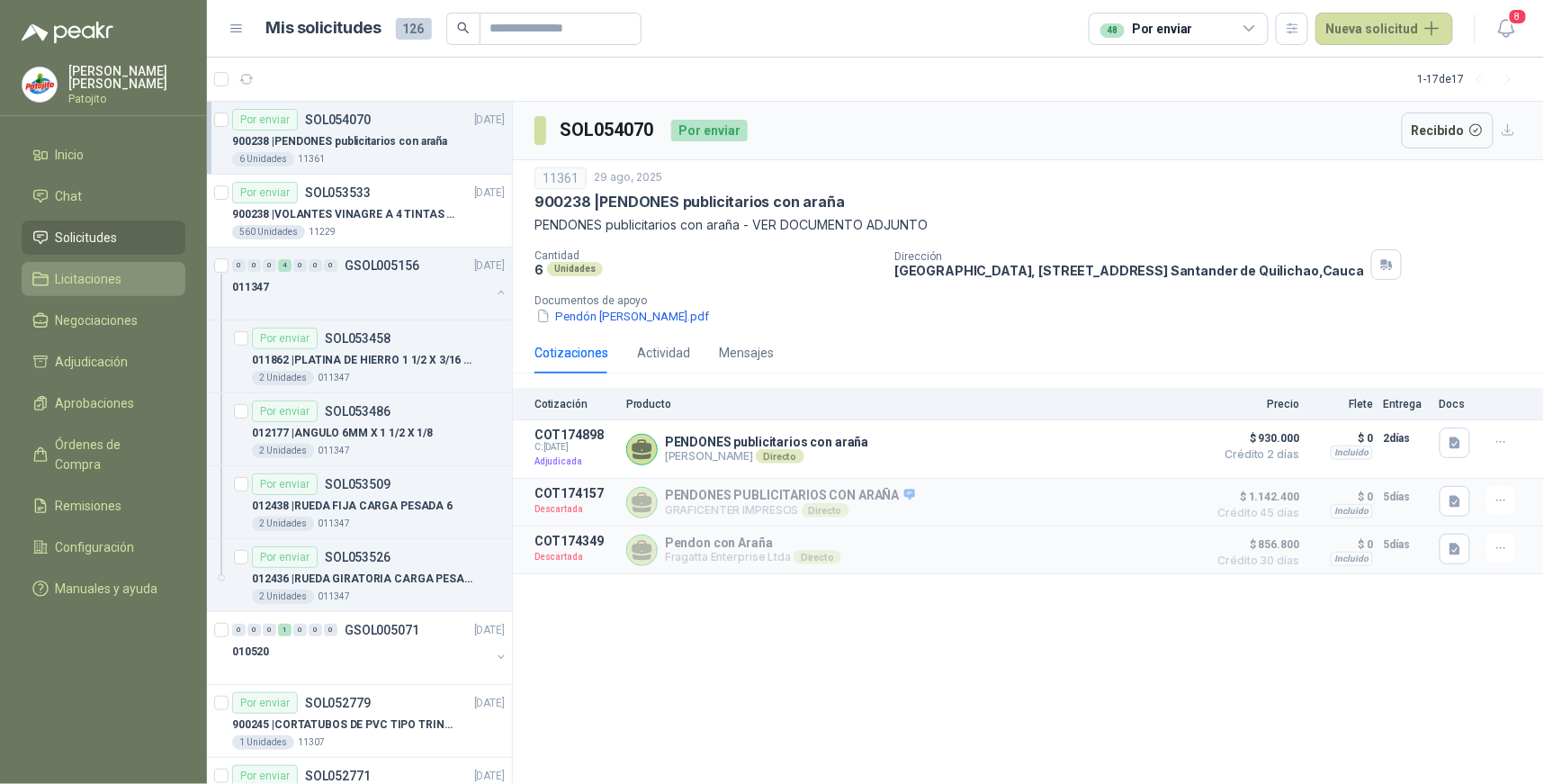
click at [123, 272] on li "Licitaciones" at bounding box center [103, 279] width 143 height 20
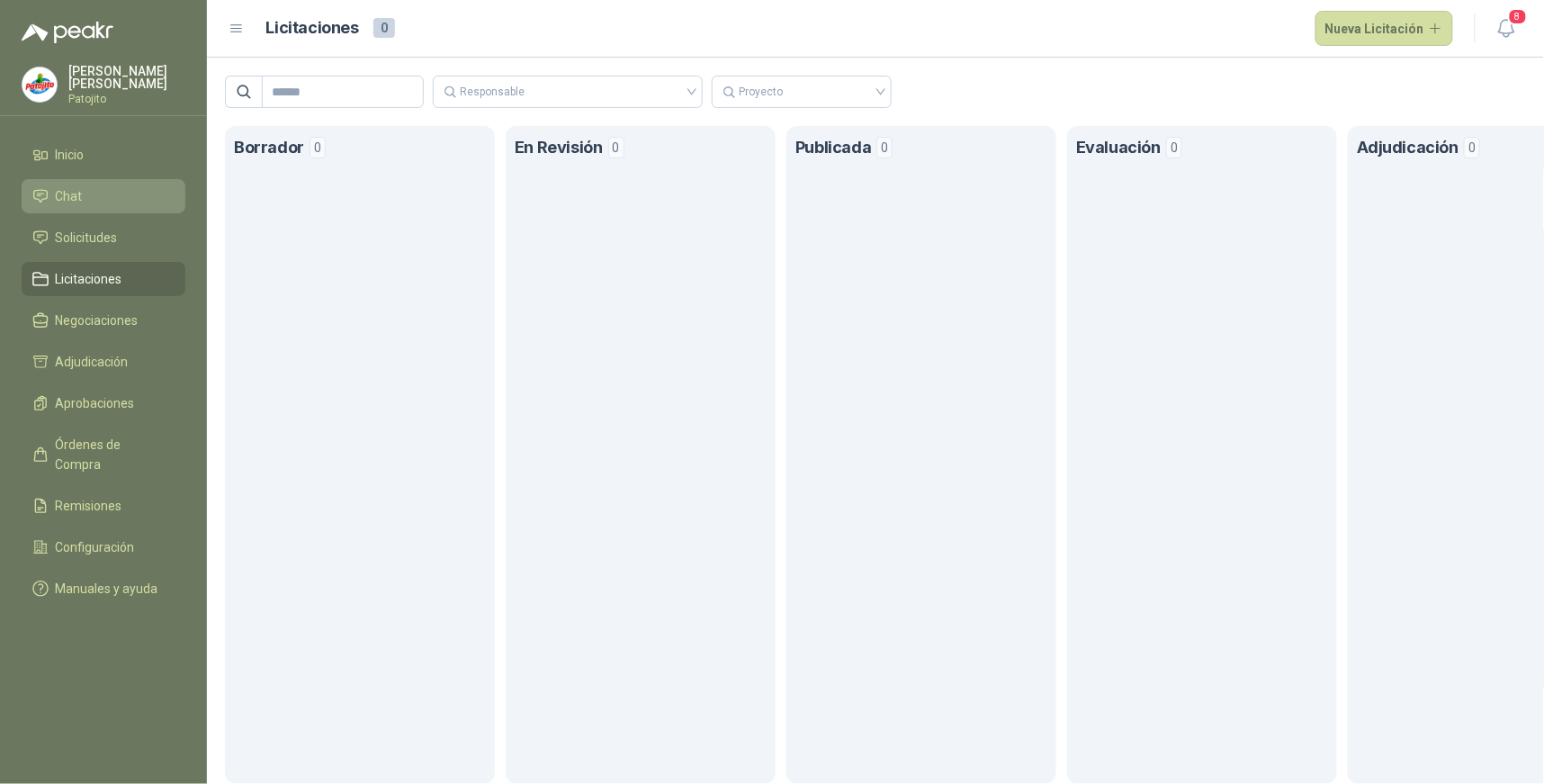
click at [96, 190] on li "Chat" at bounding box center [103, 196] width 143 height 20
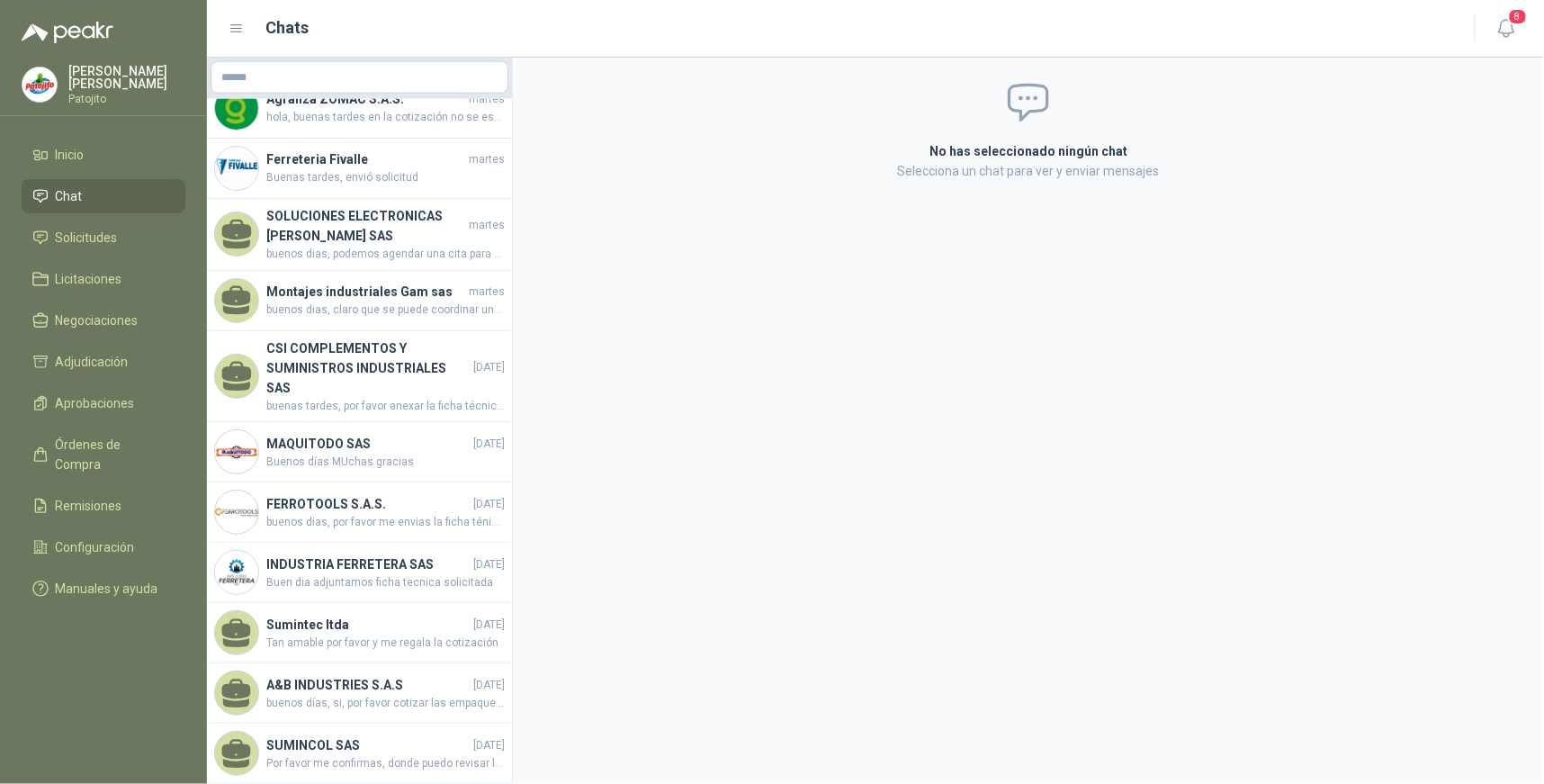
scroll to position [673, 0]
click at [108, 236] on span "Solicitudes" at bounding box center [86, 238] width 62 height 20
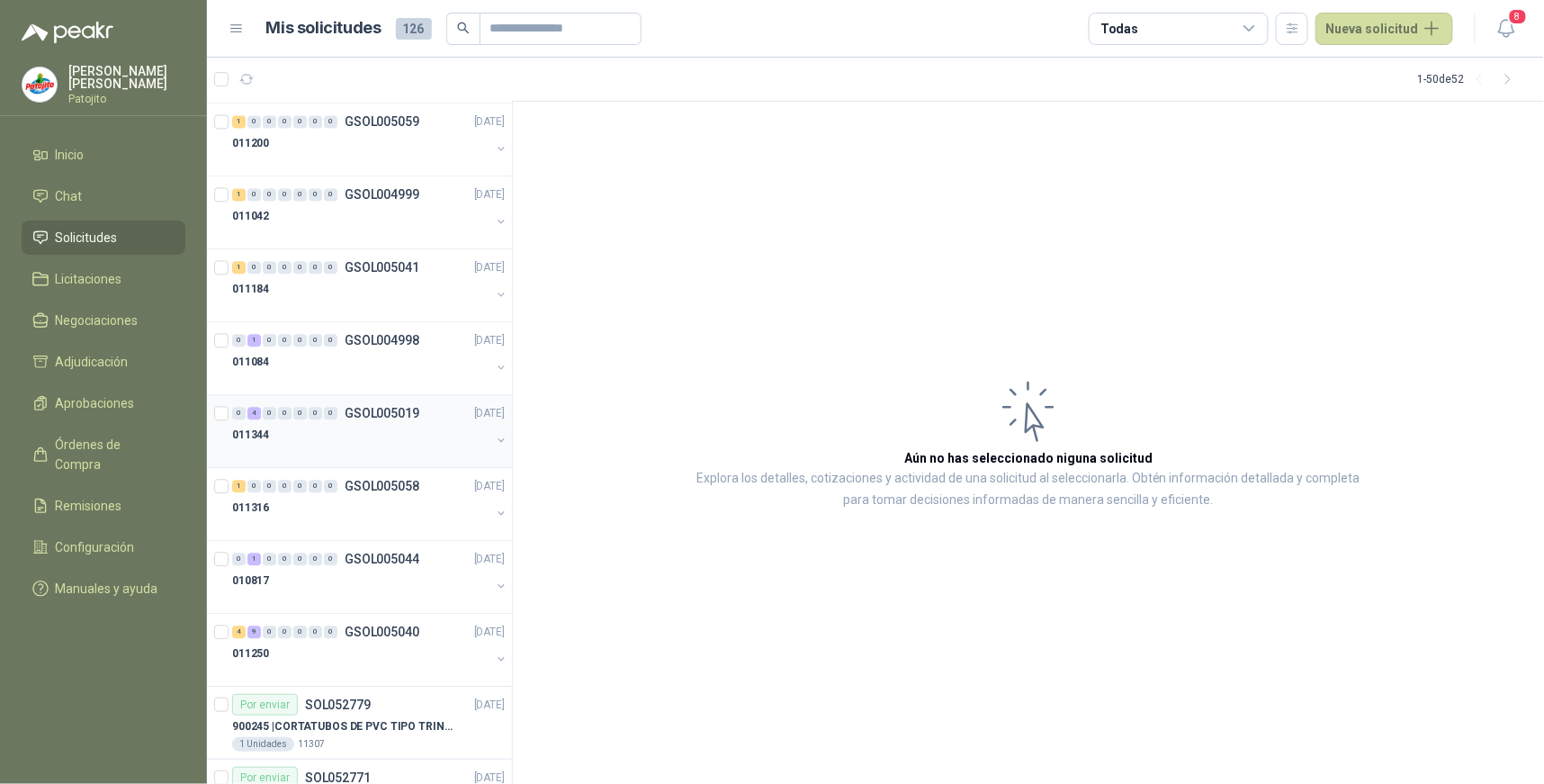
scroll to position [1289, 0]
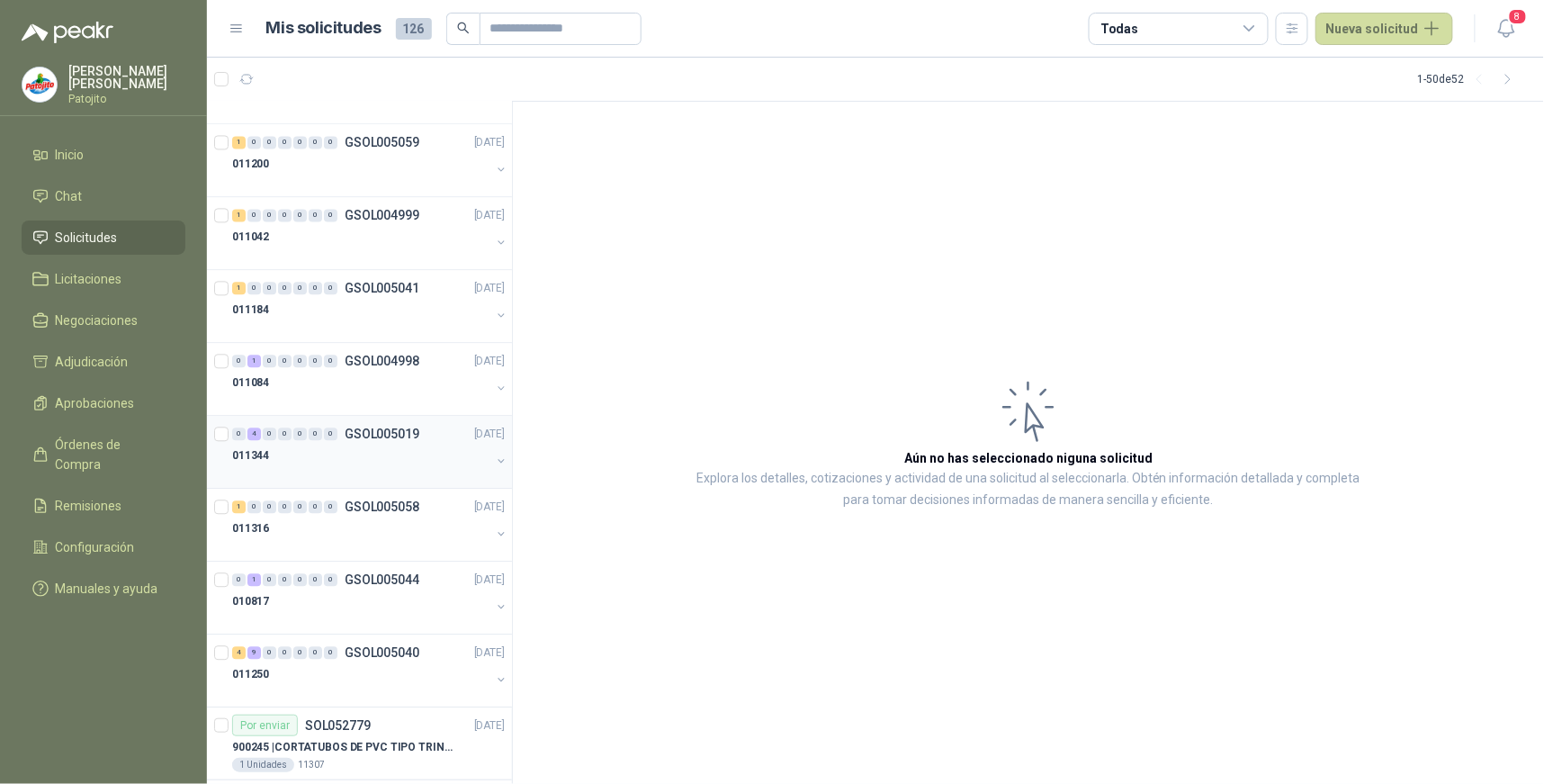
click at [255, 435] on div "4" at bounding box center [254, 434] width 14 height 13
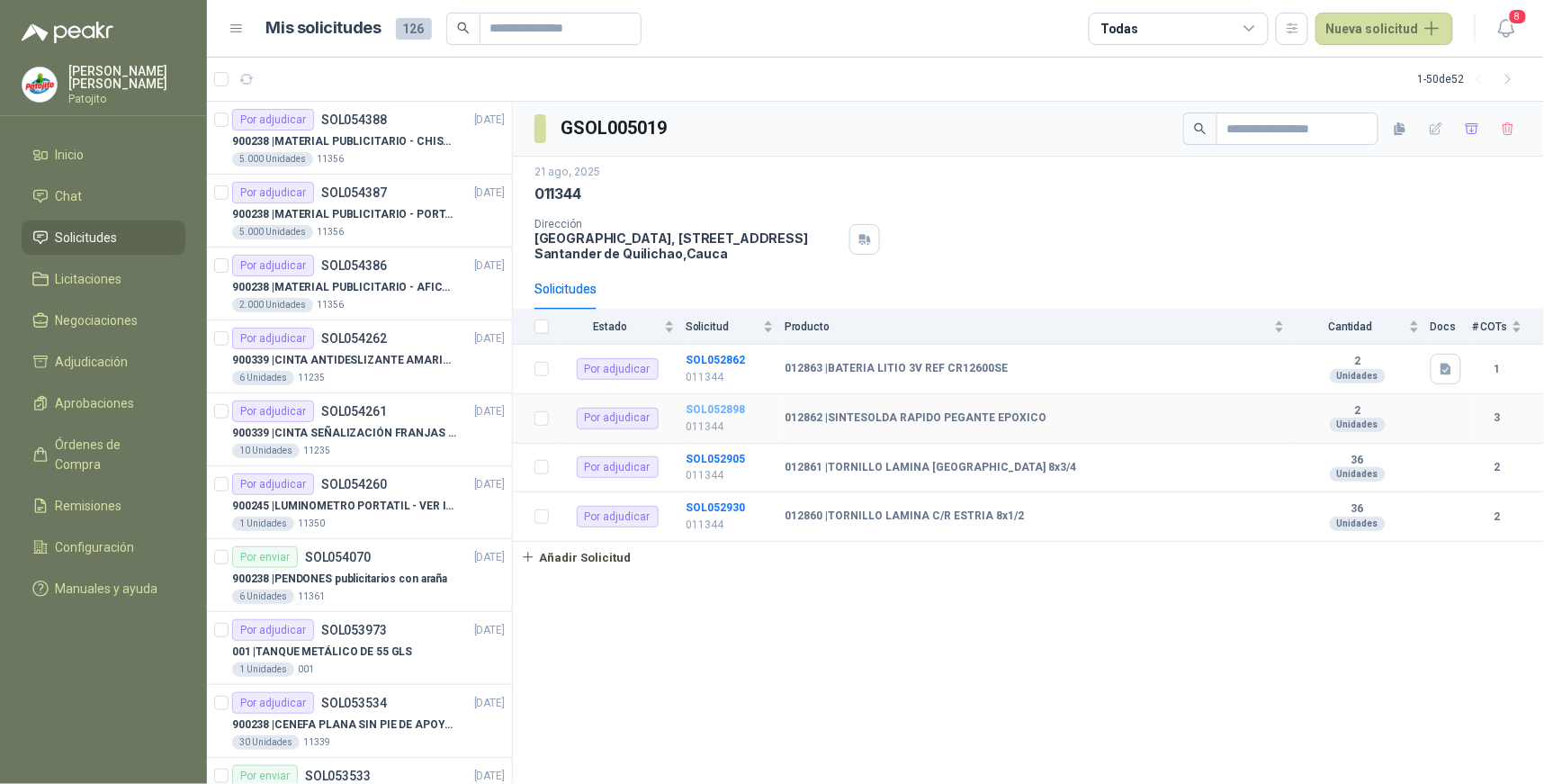
click at [711, 405] on b "SOL052898" at bounding box center [715, 409] width 59 height 13
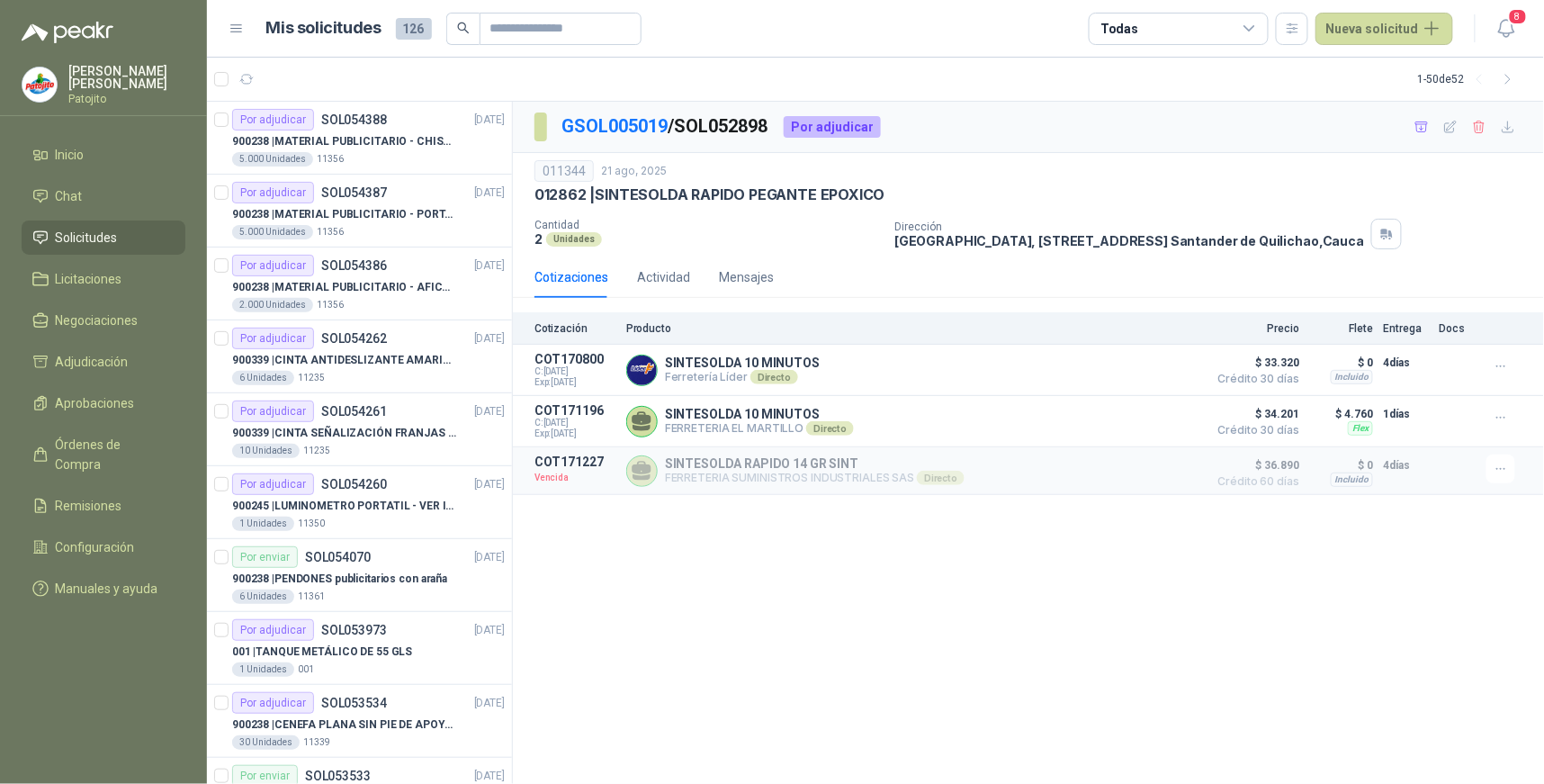
click at [831, 549] on div "GSOL005019 / SOL052898 Por adjudicar 011344 [DATE] 012862 | SINTESOLDA RAPIDO P…" at bounding box center [1028, 443] width 1031 height 683
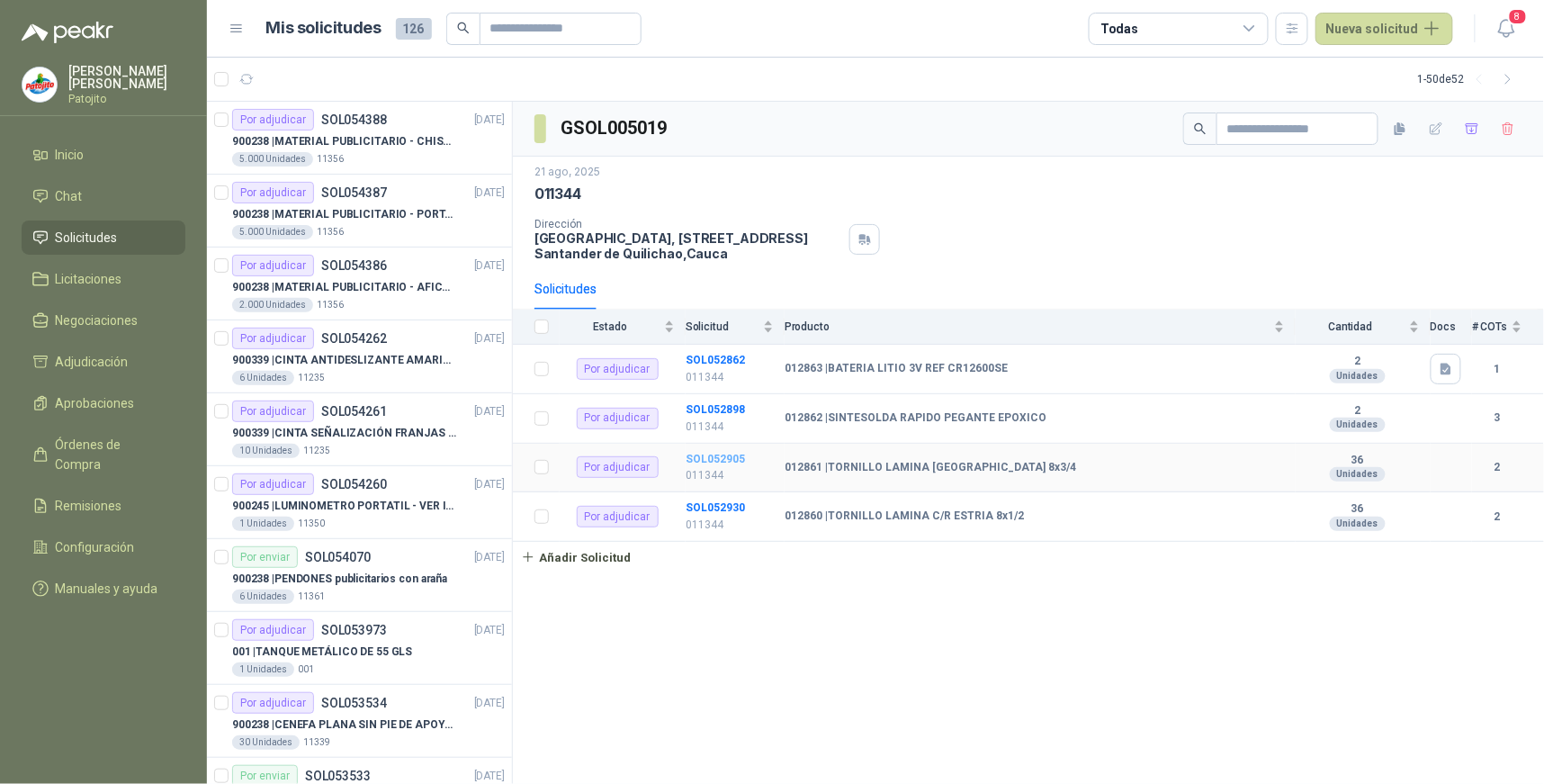
click at [689, 454] on b "SOL052905" at bounding box center [715, 459] width 59 height 13
click at [707, 454] on b "SOL052905" at bounding box center [715, 459] width 59 height 13
click at [697, 408] on b "SOL052898" at bounding box center [715, 409] width 59 height 13
click at [939, 208] on div "[DATE] 011344 Dirección [STREET_ADDRESS]" at bounding box center [1028, 211] width 988 height 97
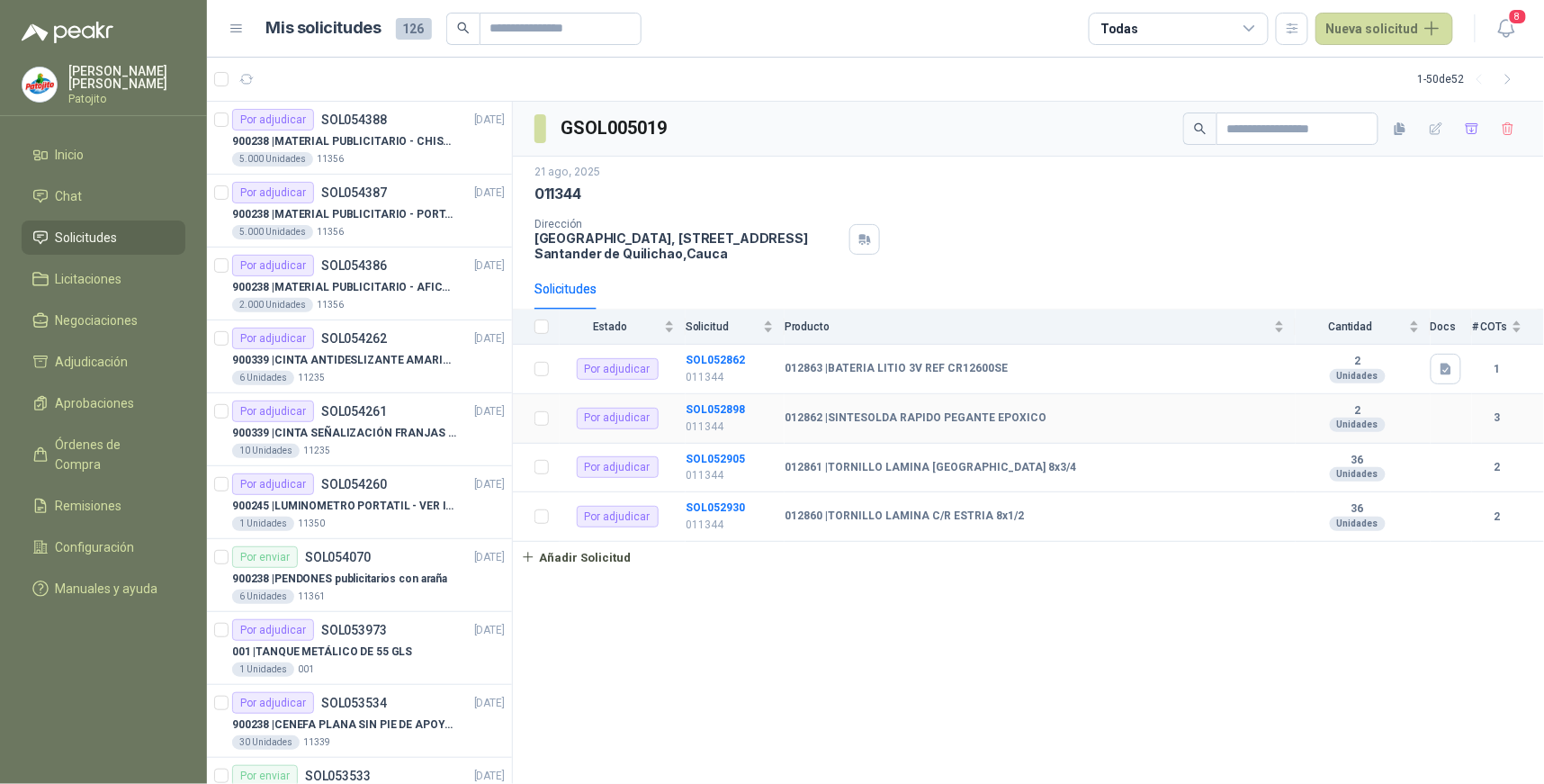
click at [716, 400] on td "SOL052898 011344" at bounding box center [735, 418] width 99 height 50
click at [717, 409] on b "SOL052898" at bounding box center [715, 409] width 59 height 13
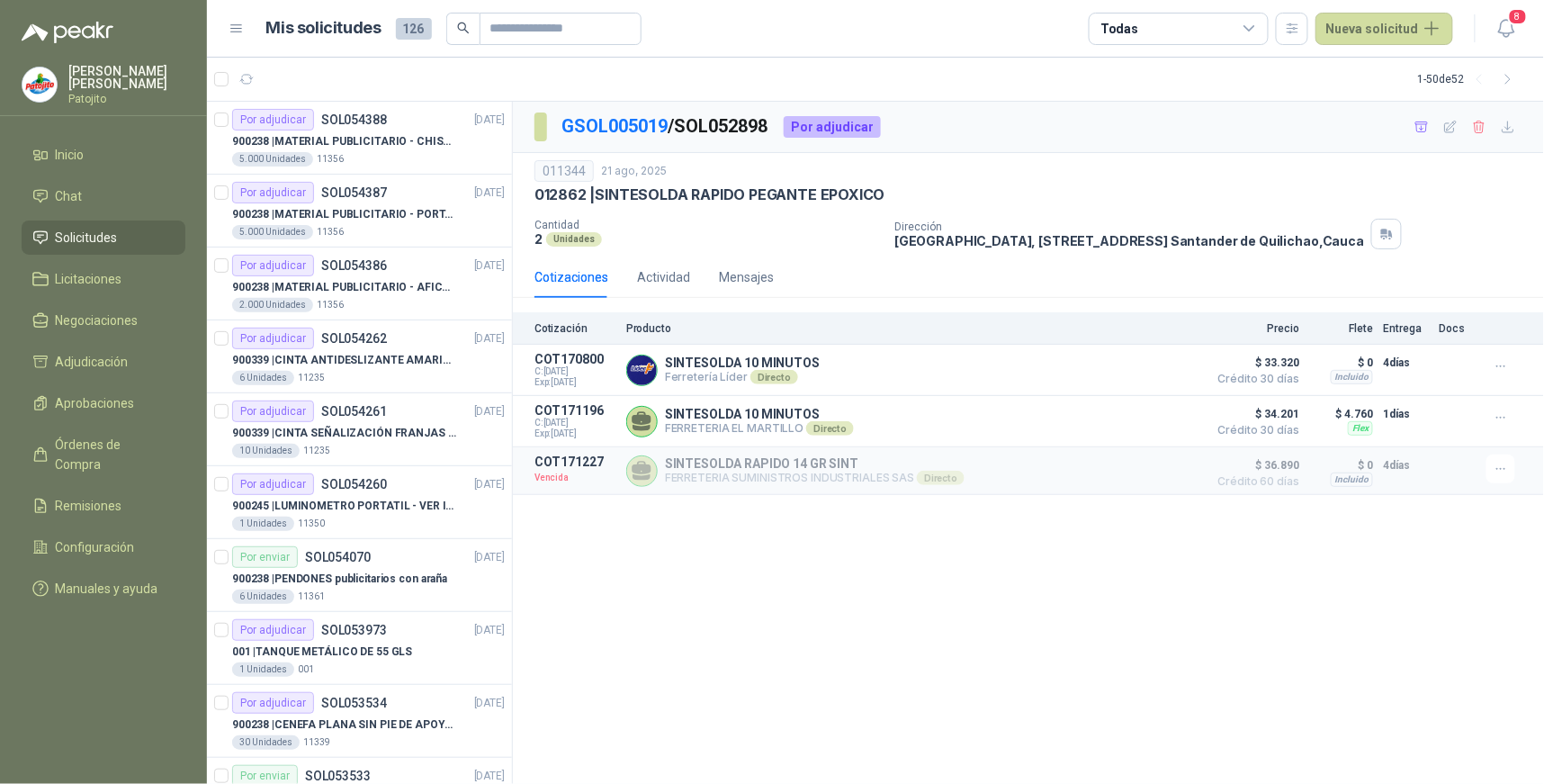
click at [83, 686] on menu "[PERSON_NAME] Inicio Chat Solicitudes Licitaciones Negociaciones Adjudicación A…" at bounding box center [103, 392] width 207 height 784
click at [123, 537] on span "Configuración" at bounding box center [94, 547] width 79 height 20
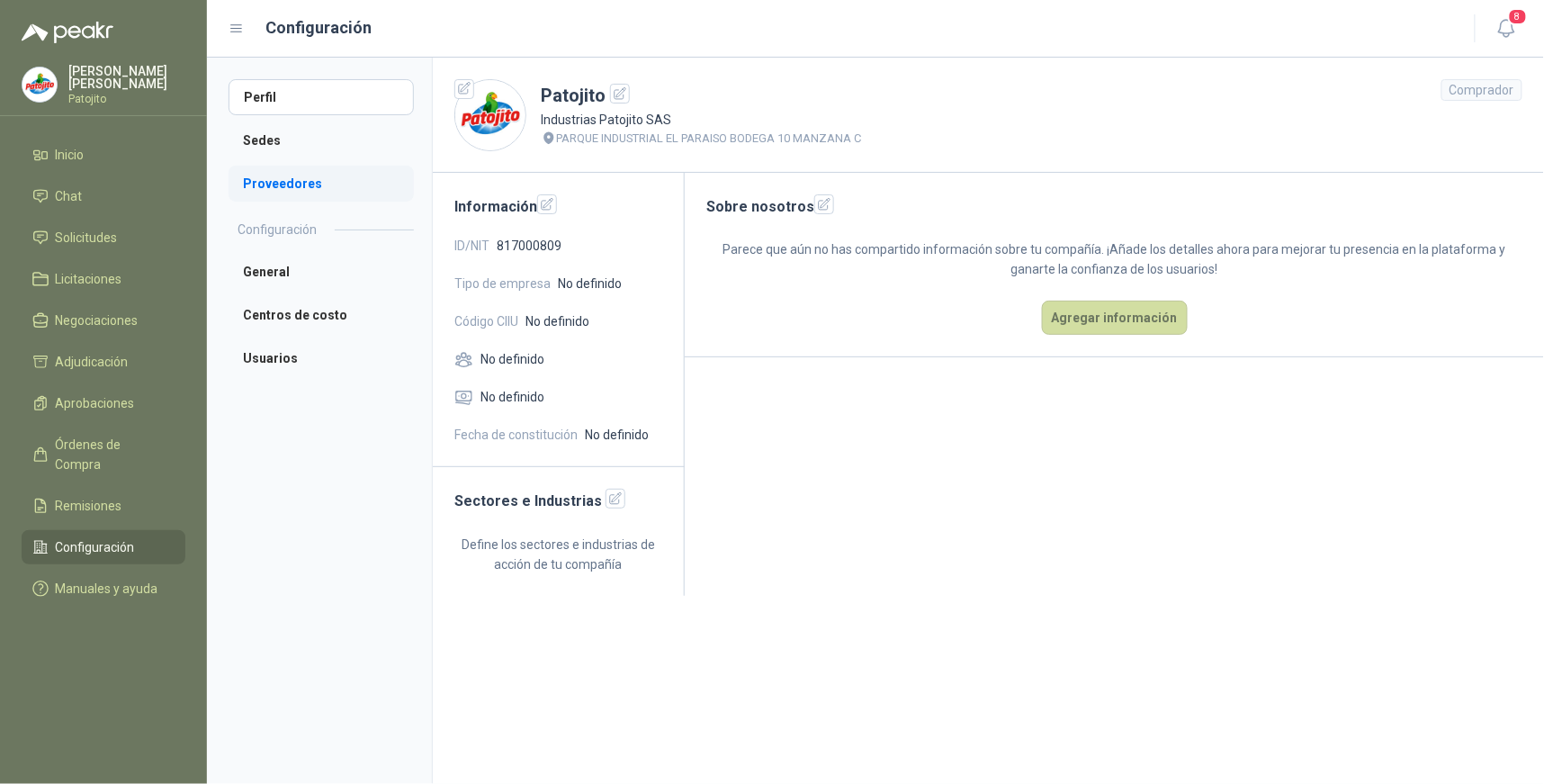
click at [339, 184] on li "Proveedores" at bounding box center [321, 183] width 185 height 36
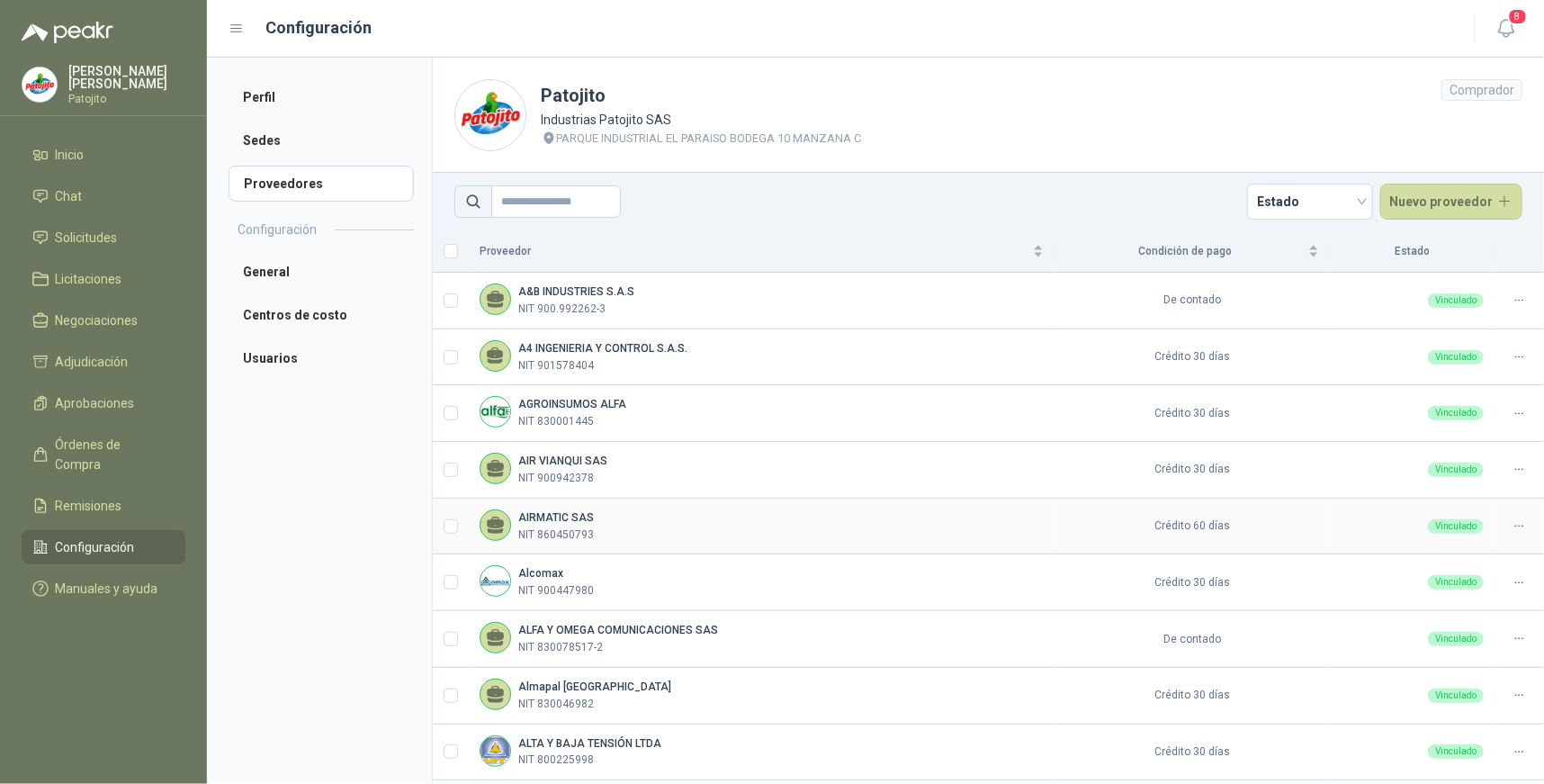
scroll to position [397, 0]
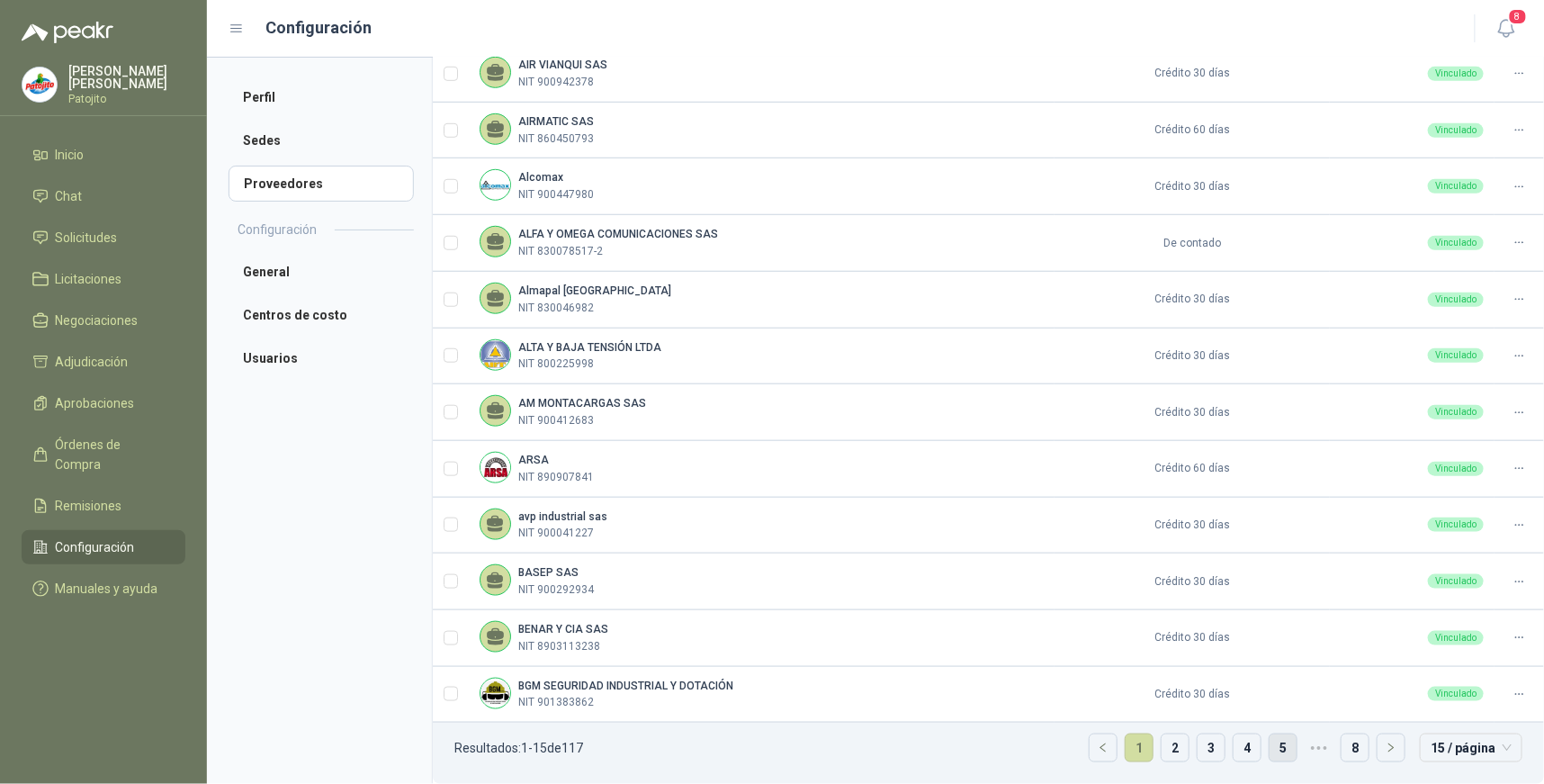
click at [1276, 740] on link "5" at bounding box center [1283, 748] width 27 height 27
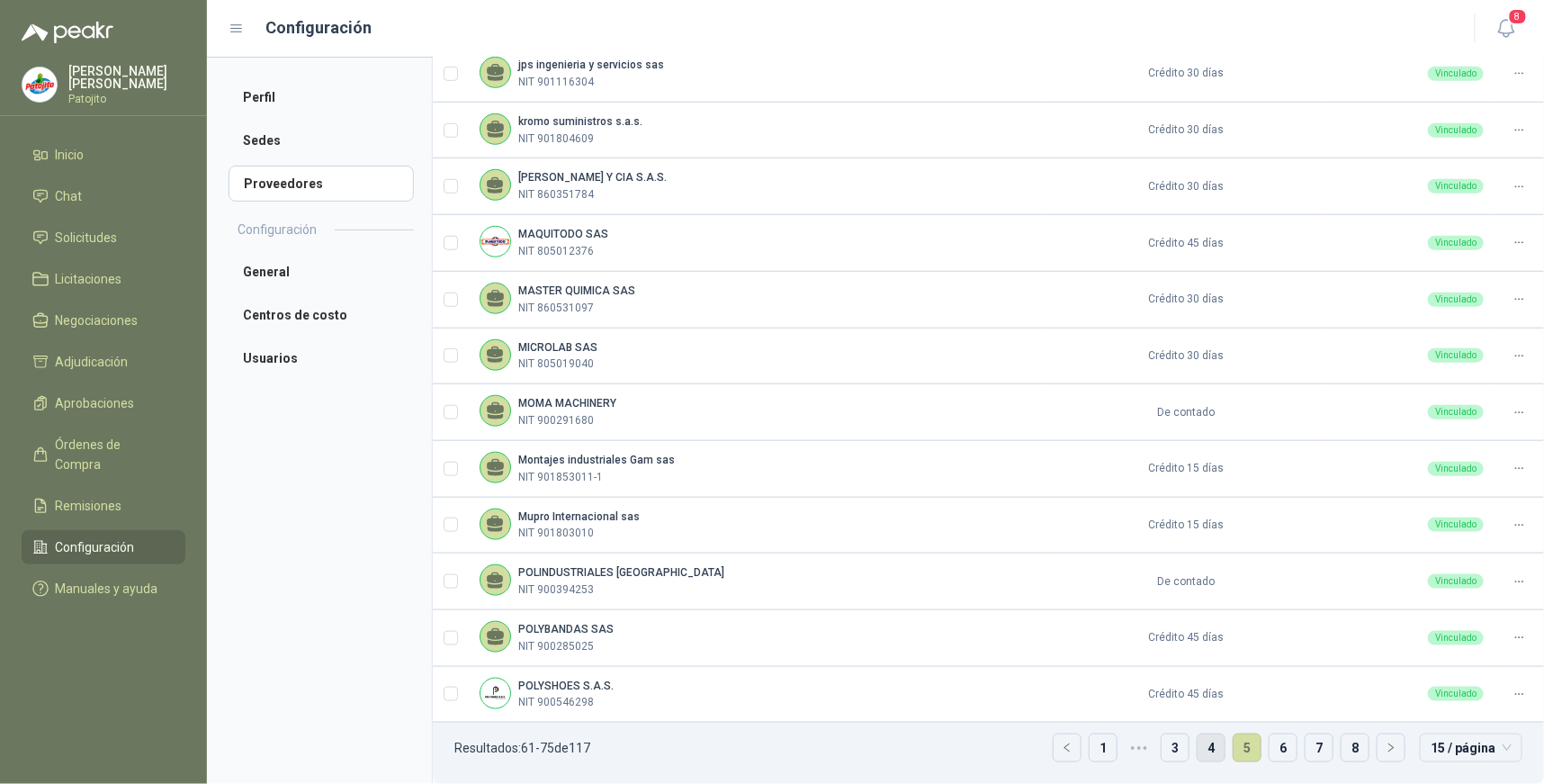
click at [1203, 743] on link "4" at bounding box center [1212, 748] width 27 height 27
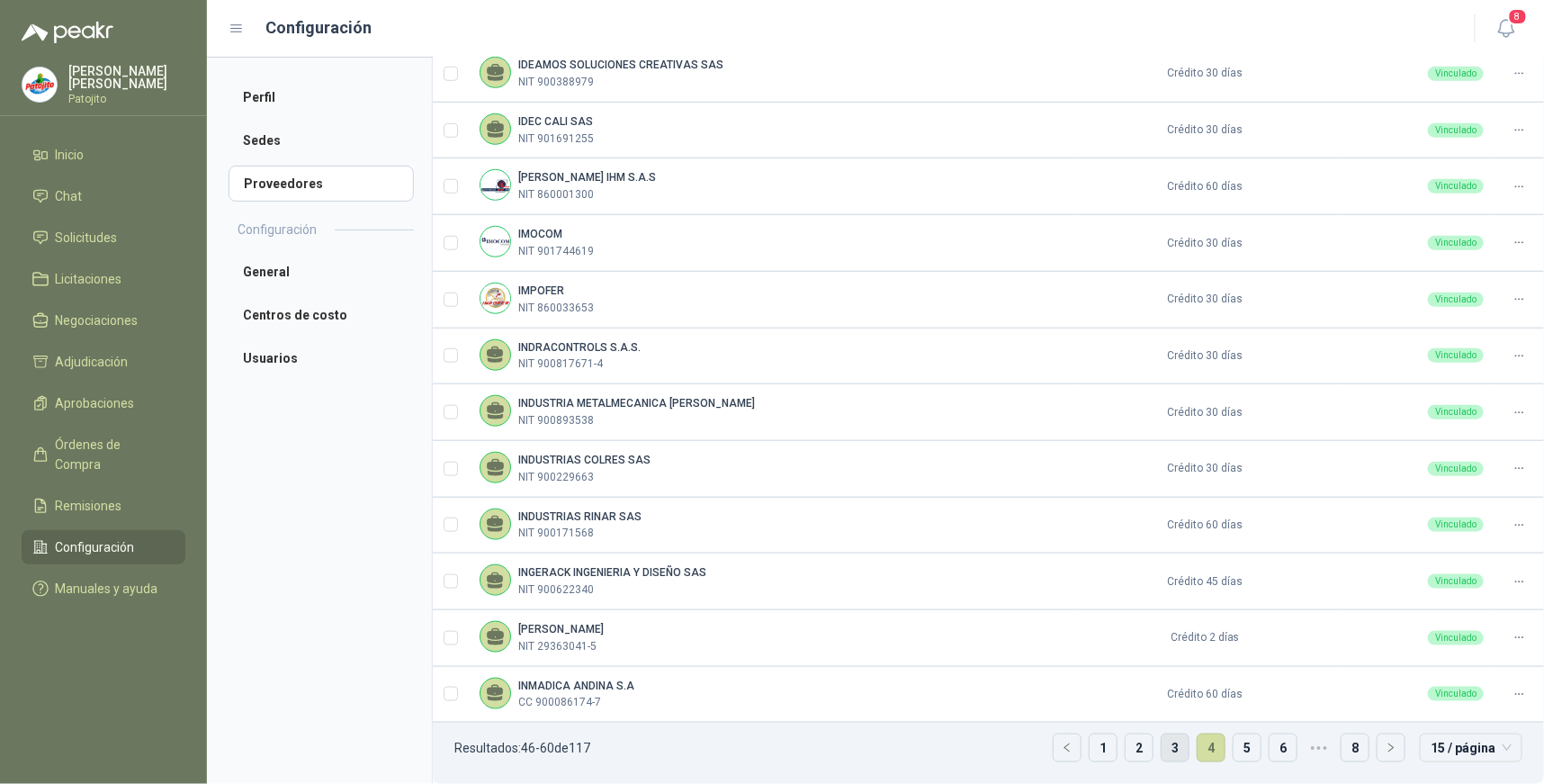
click at [1162, 744] on link "3" at bounding box center [1175, 748] width 27 height 27
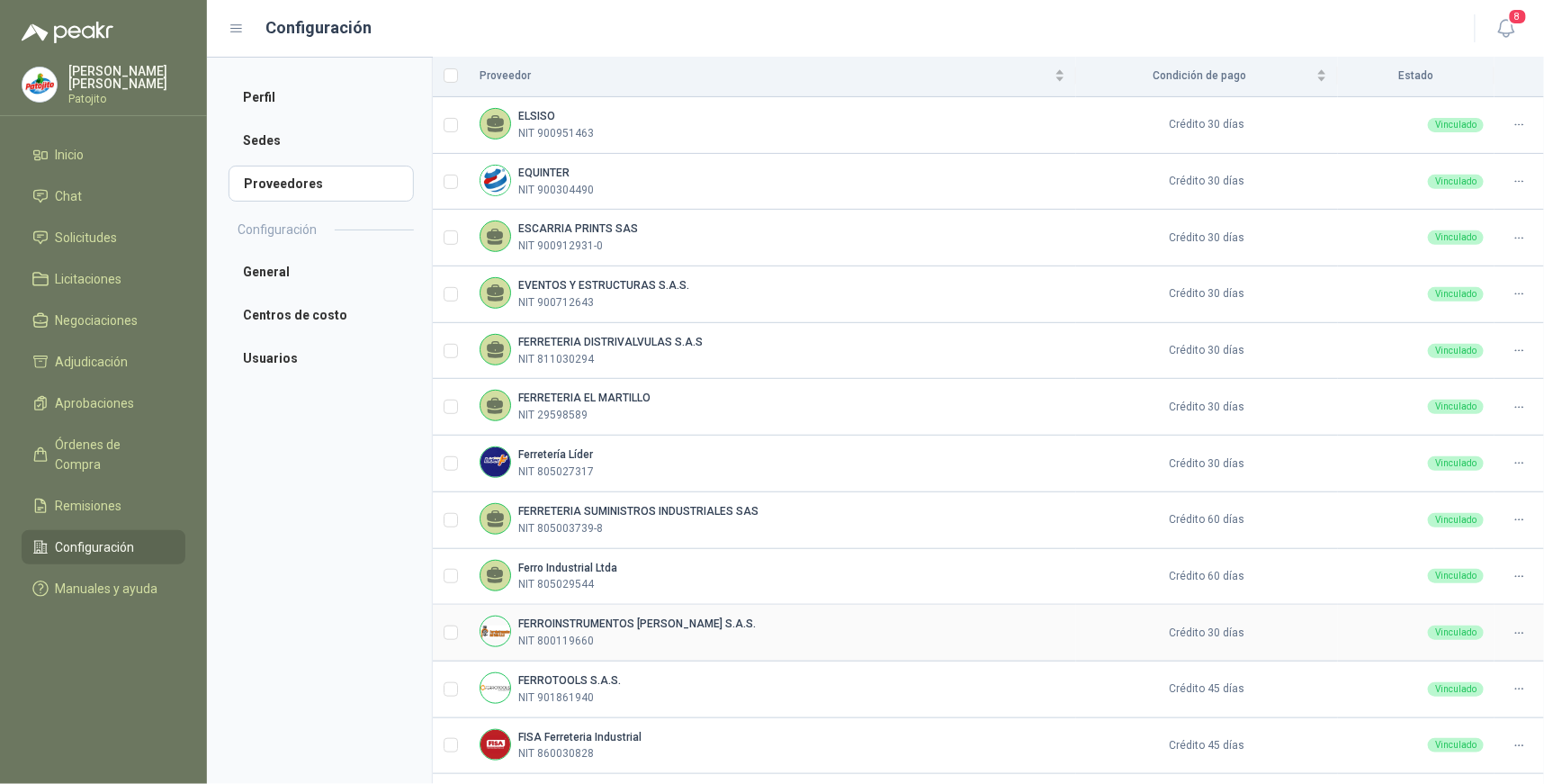
scroll to position [0, 0]
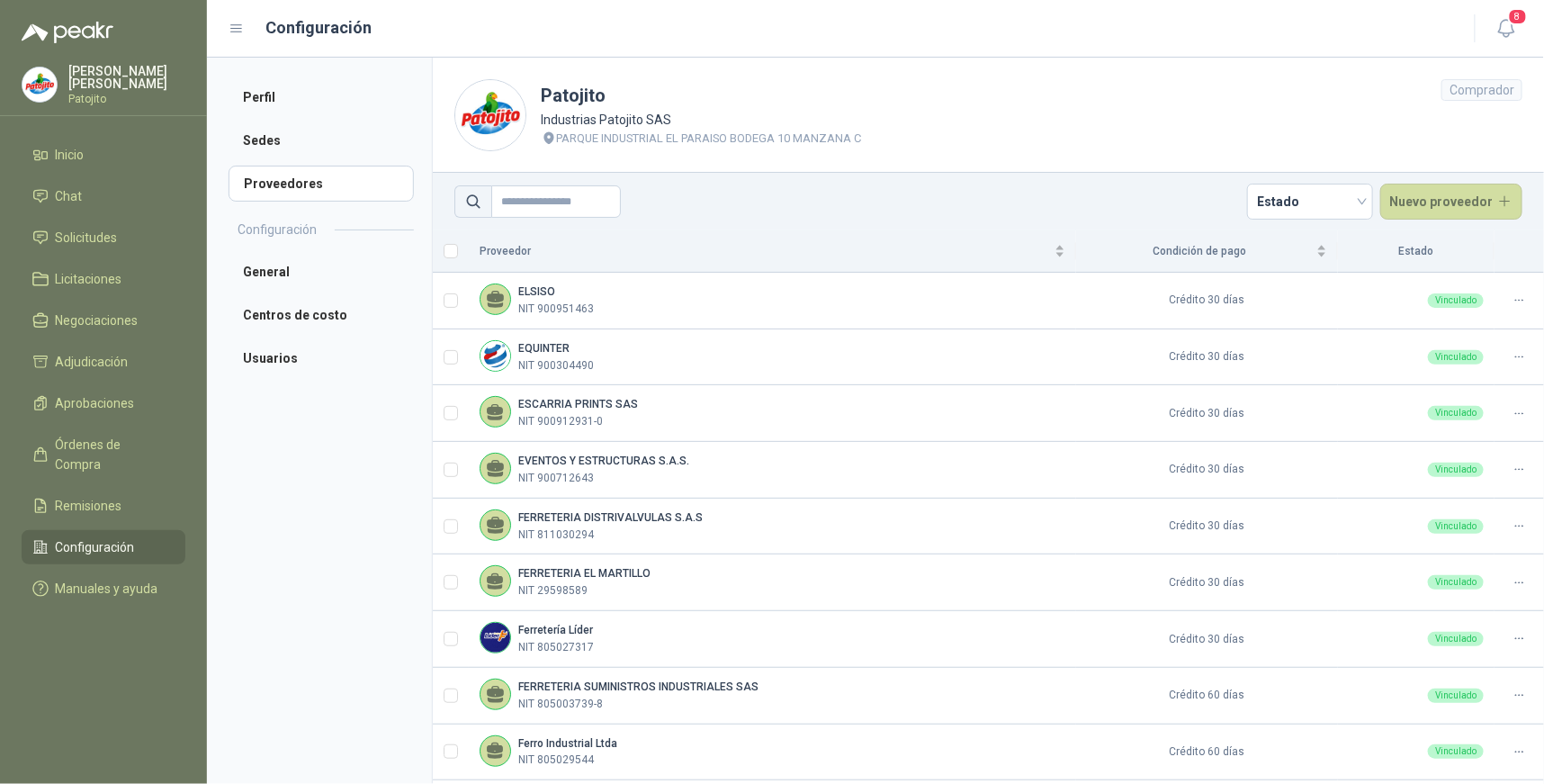
click at [113, 537] on span "Configuración" at bounding box center [94, 547] width 79 height 20
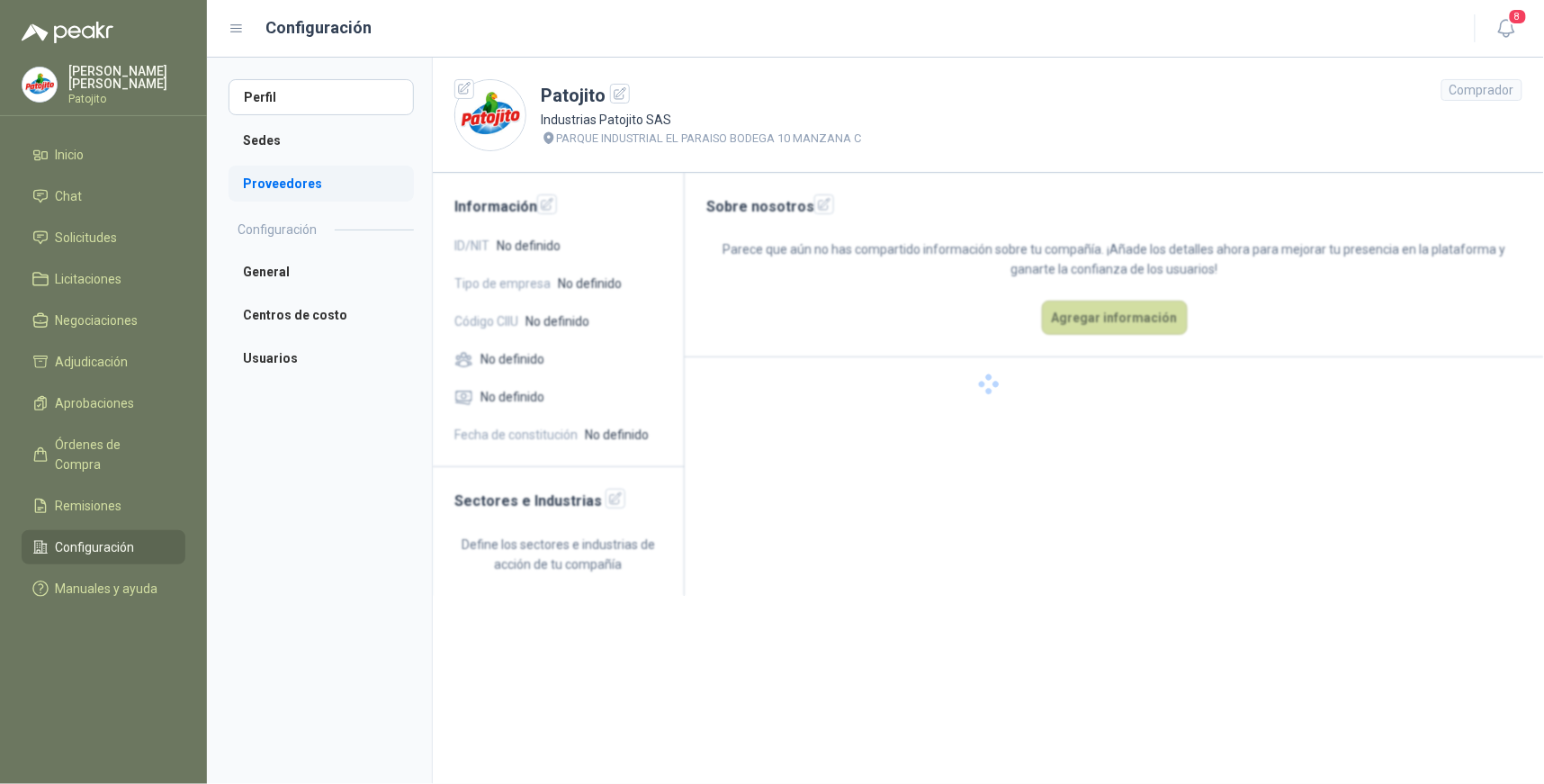
click at [329, 175] on li "Proveedores" at bounding box center [321, 183] width 185 height 36
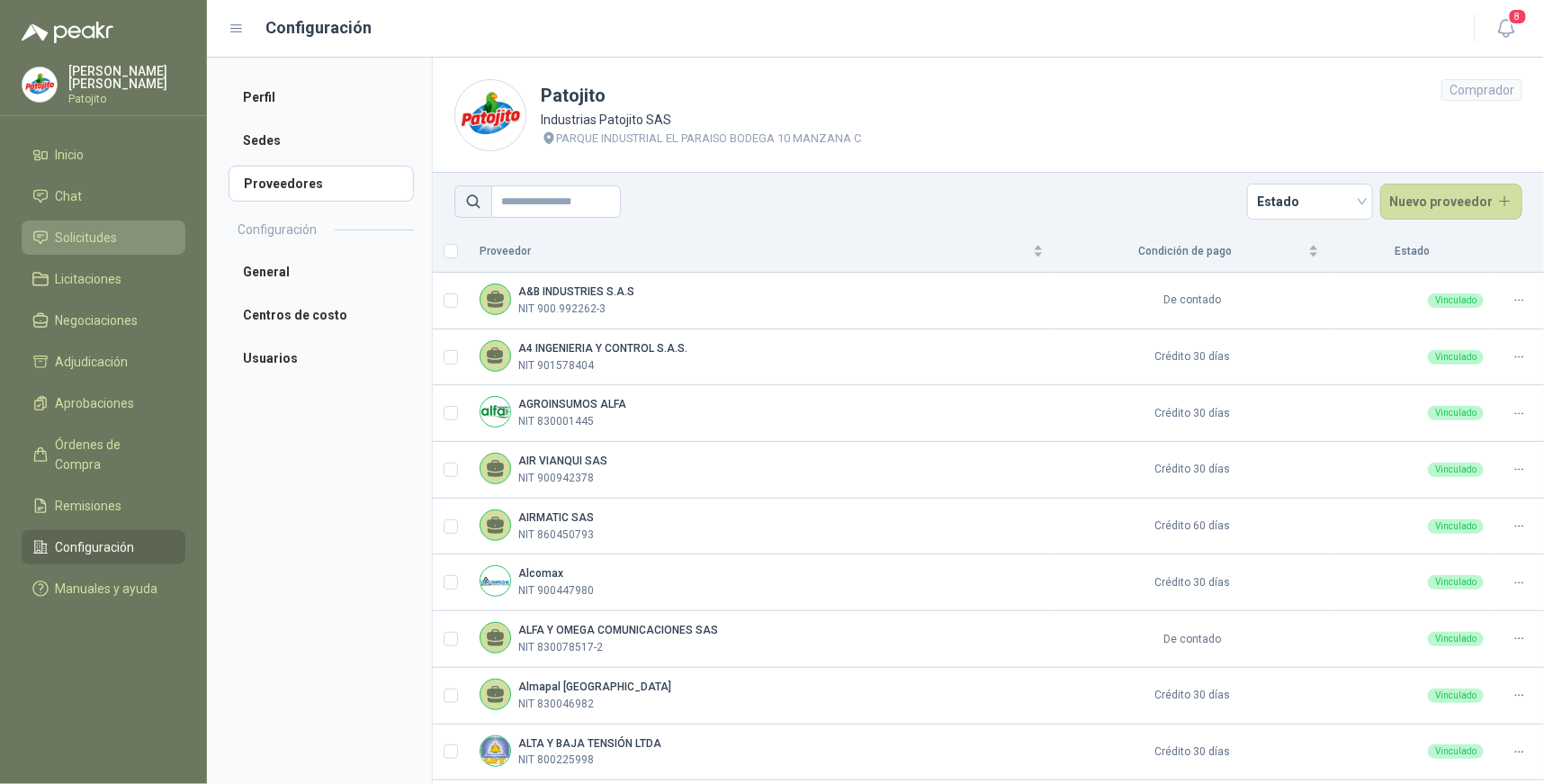
click at [143, 245] on li "Solicitudes" at bounding box center [103, 238] width 143 height 20
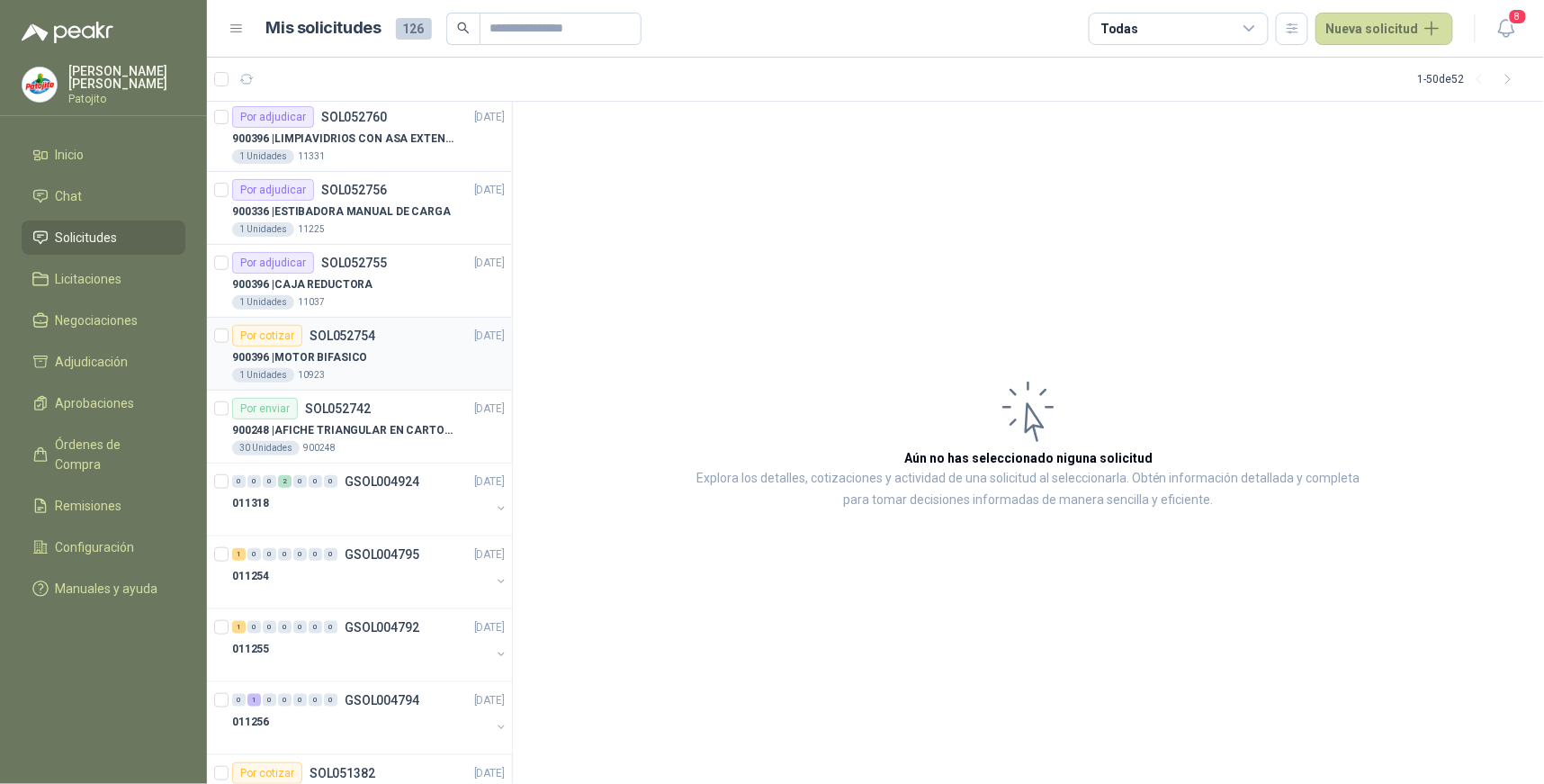
scroll to position [2989, 0]
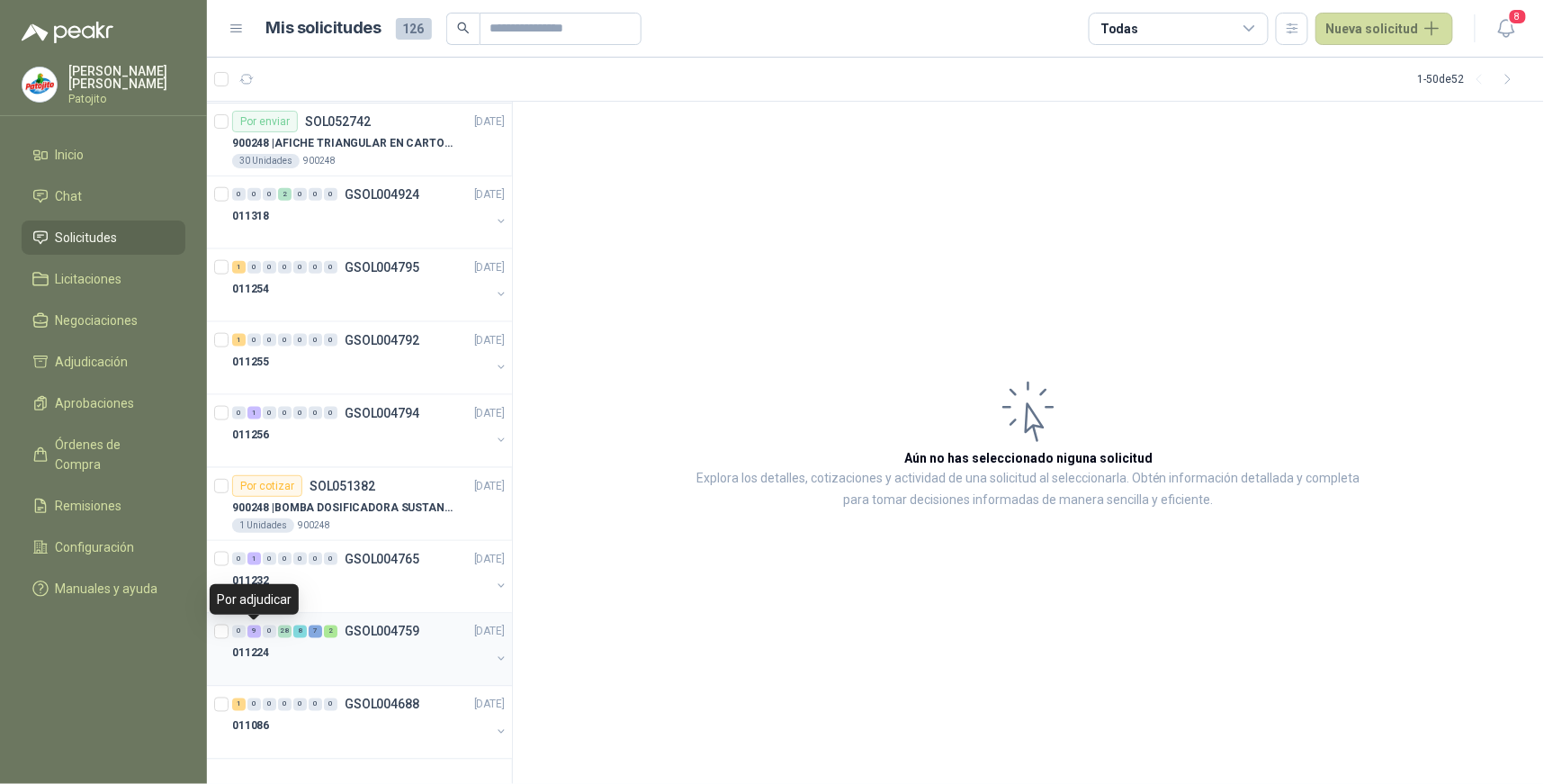
click at [256, 632] on div "9" at bounding box center [254, 632] width 14 height 13
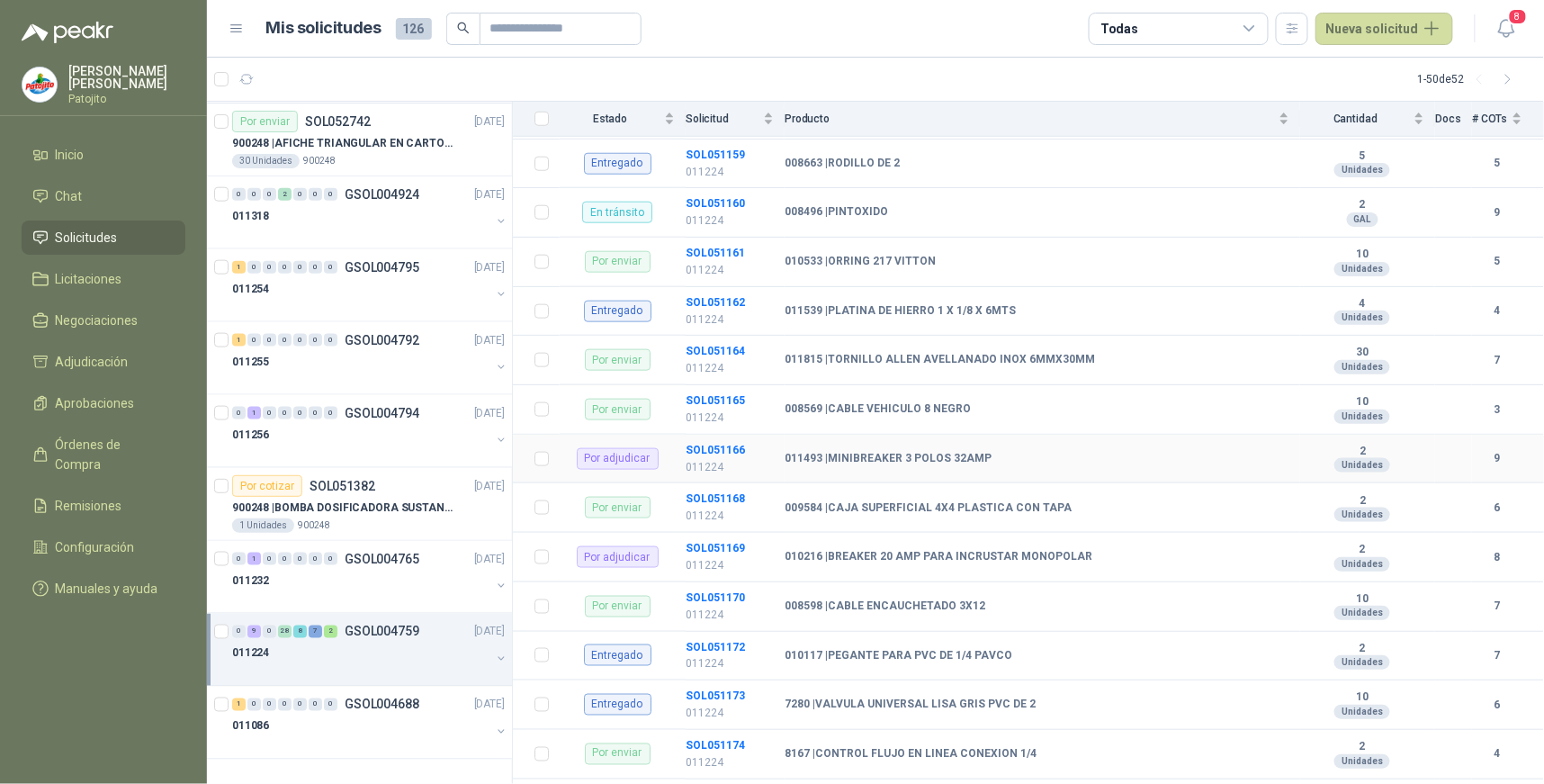
scroll to position [699, 0]
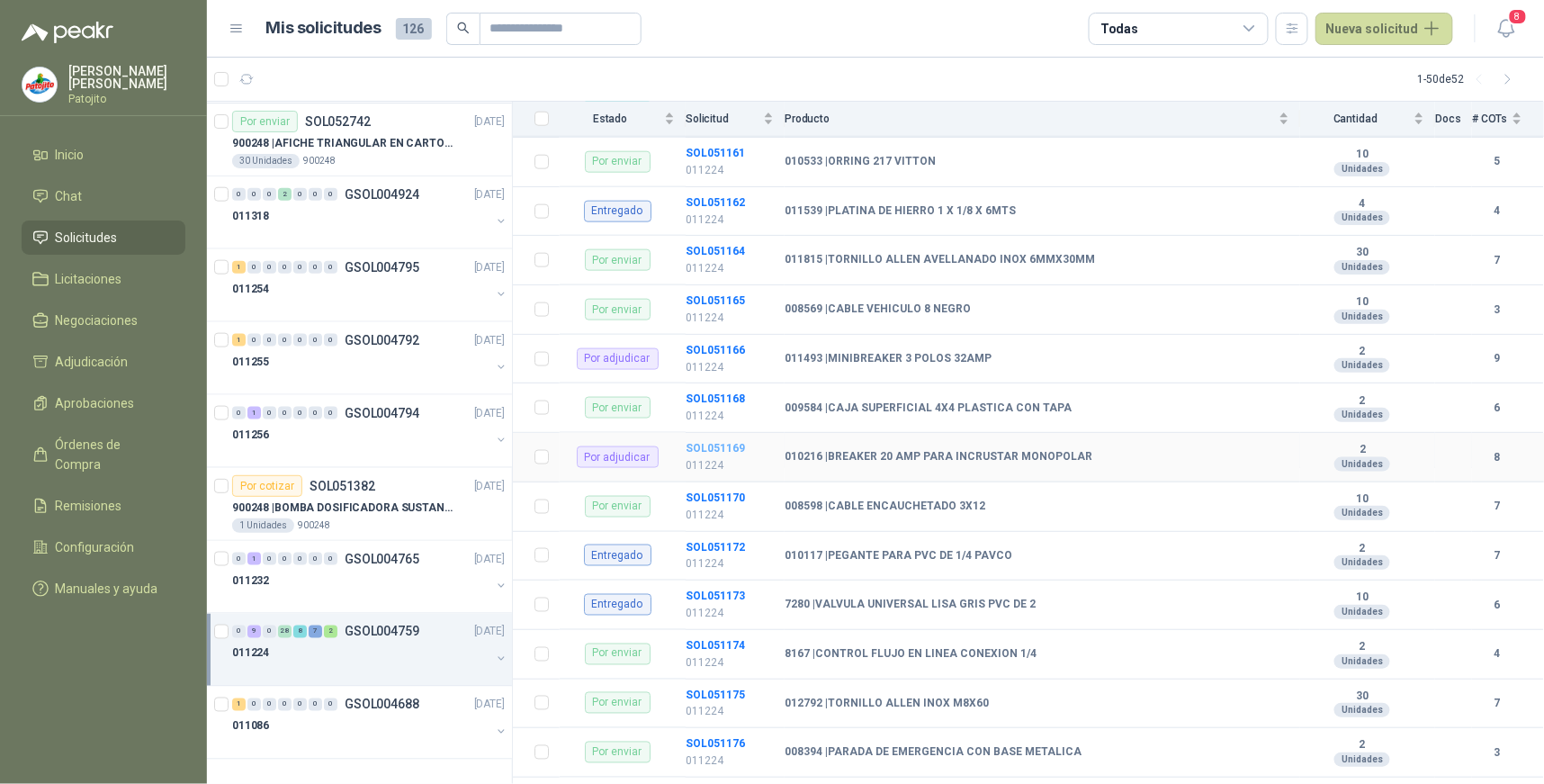
click at [713, 448] on b "SOL051169" at bounding box center [715, 448] width 59 height 13
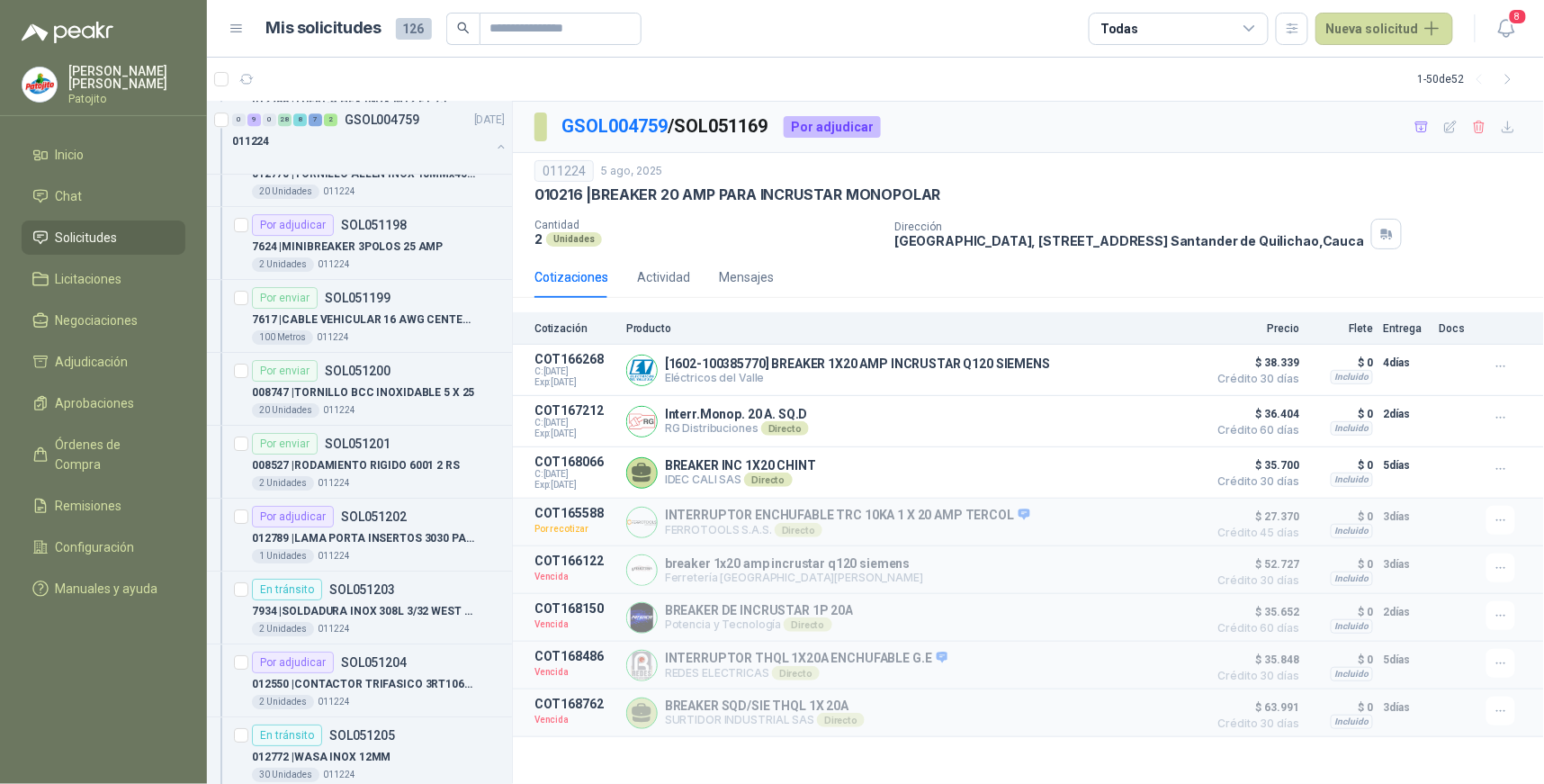
scroll to position [6526, 0]
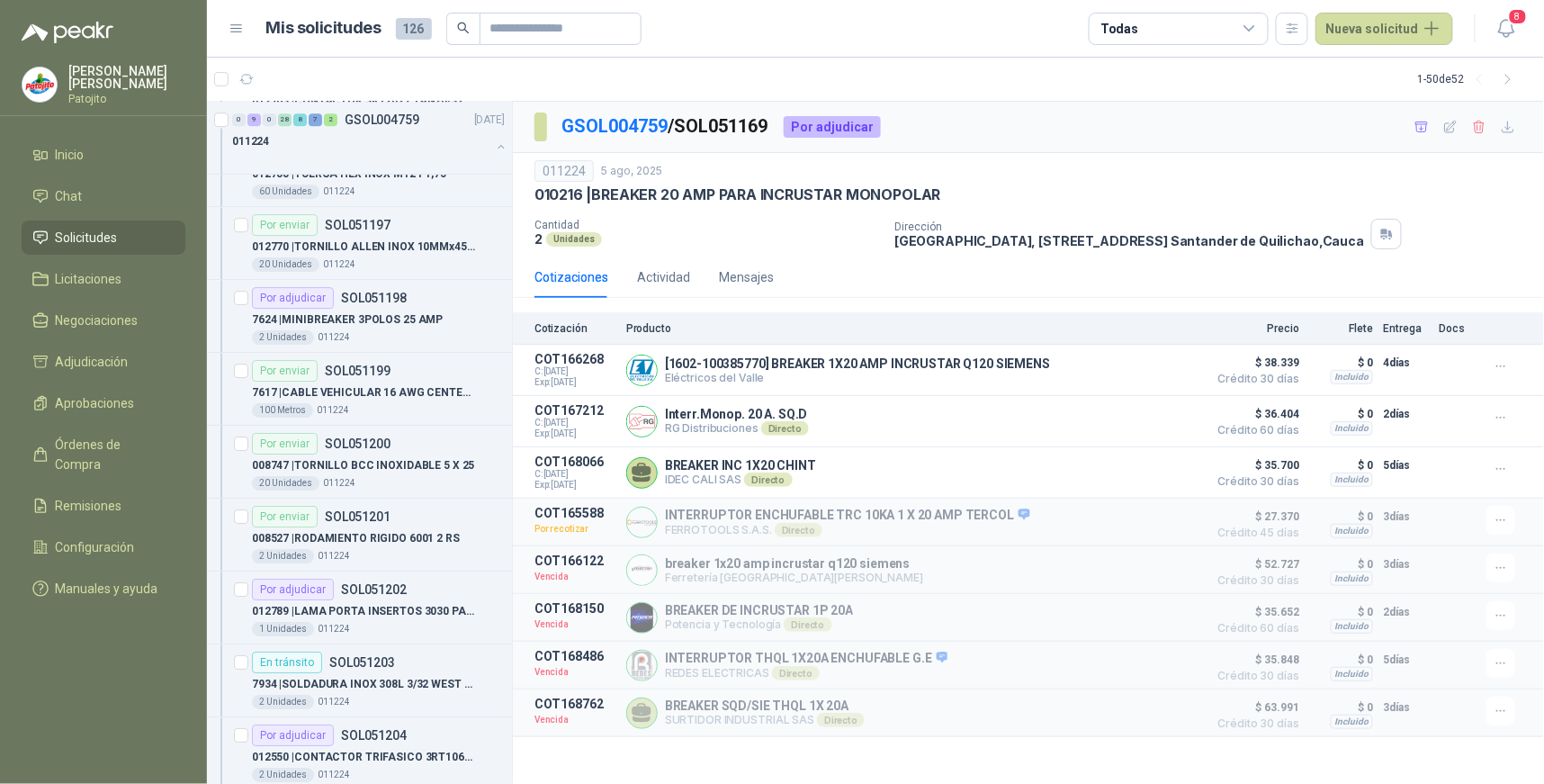
click at [1255, 31] on icon at bounding box center [1250, 29] width 16 height 16
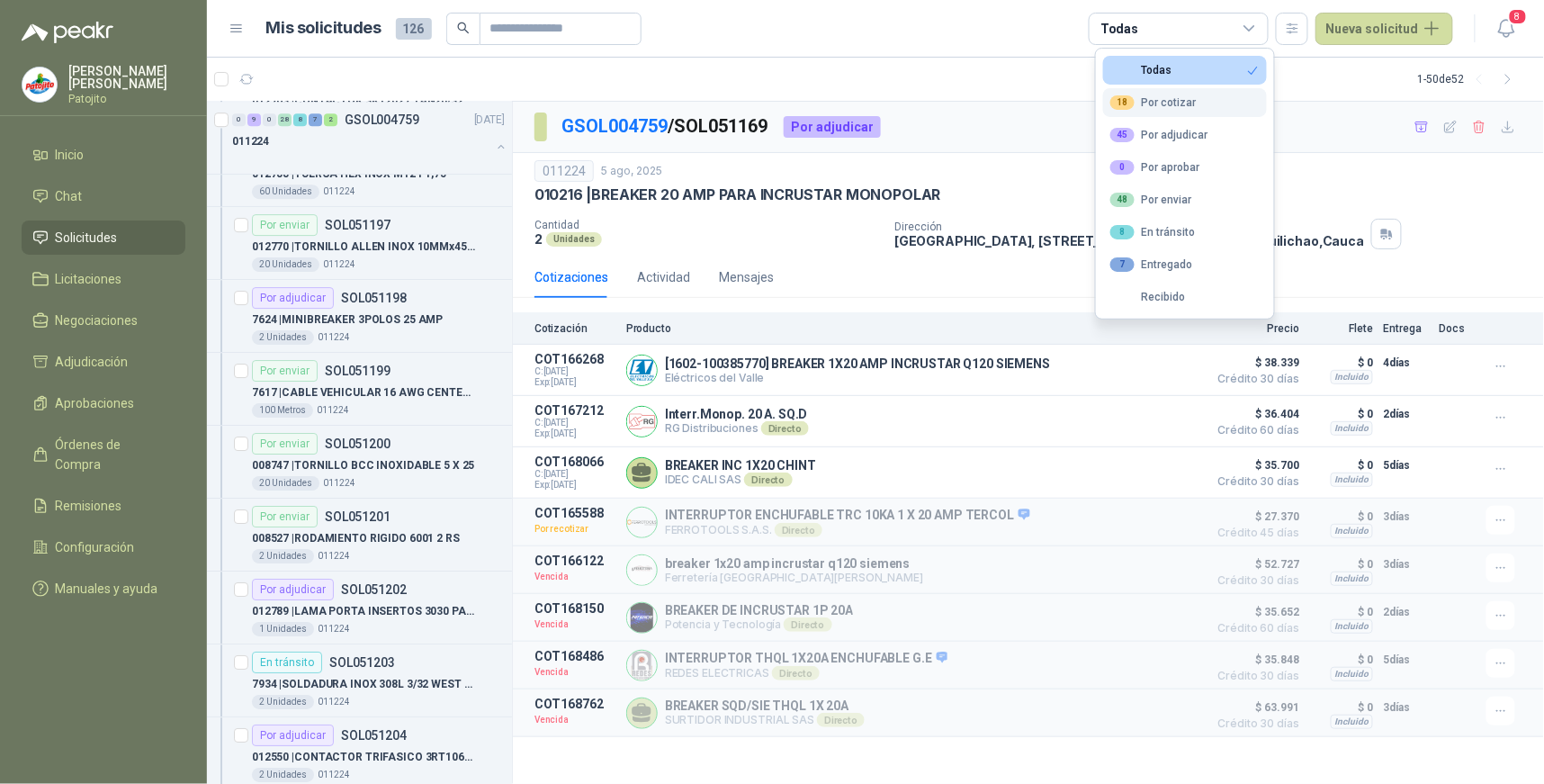
click at [1208, 105] on button "18 Por cotizar" at bounding box center [1185, 103] width 163 height 29
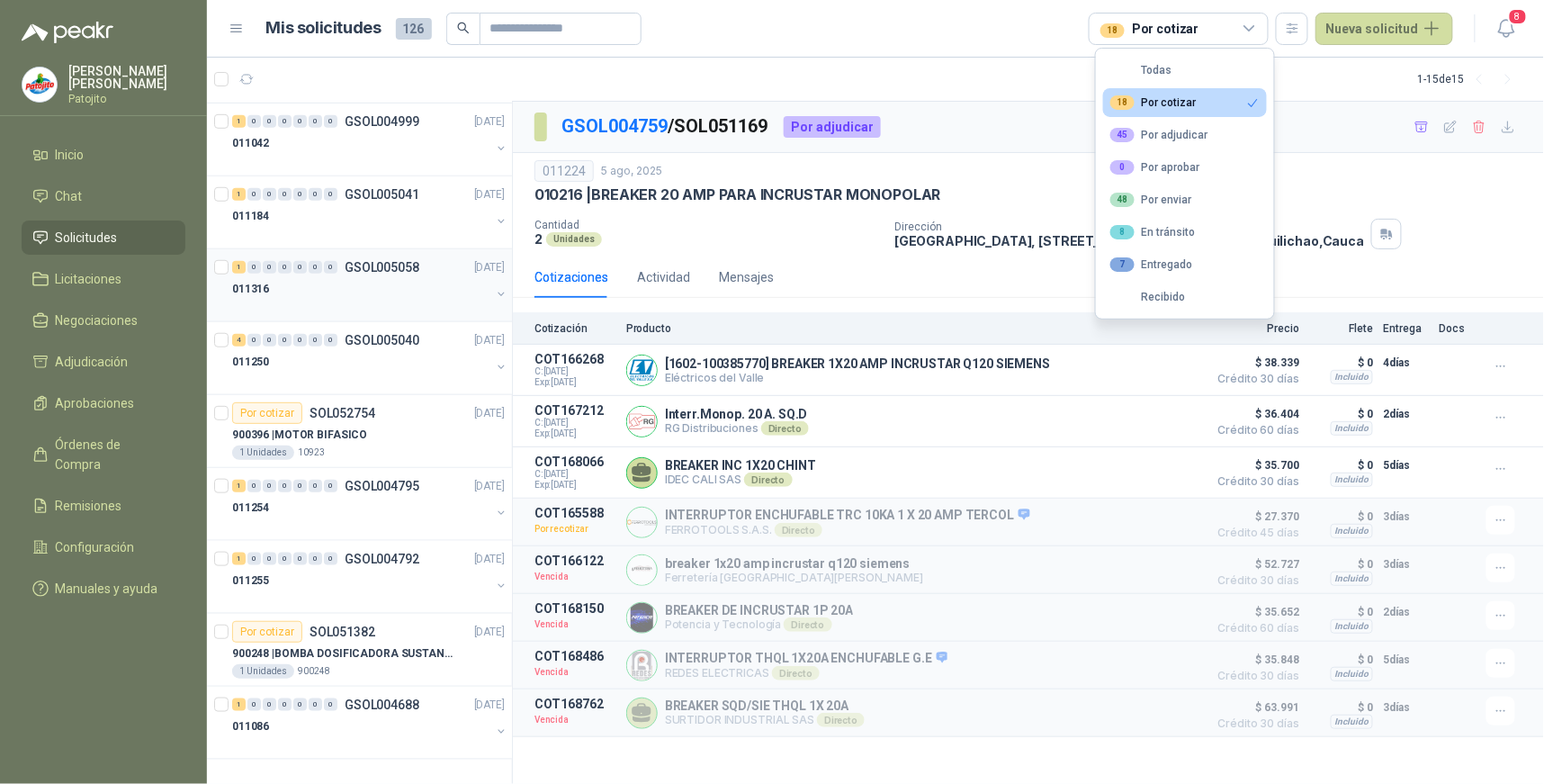
scroll to position [436, 0]
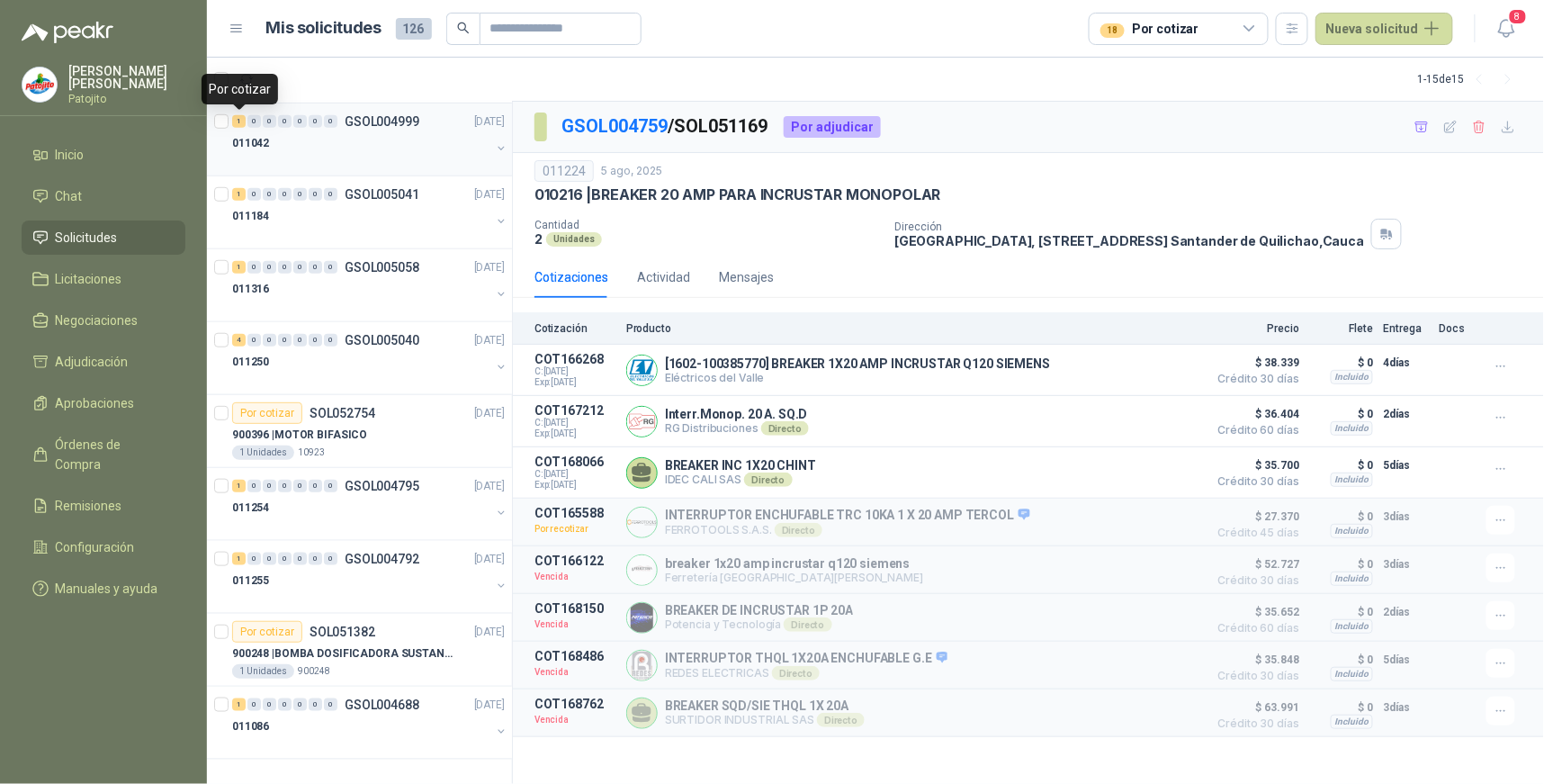
click at [238, 120] on div "1" at bounding box center [239, 122] width 14 height 13
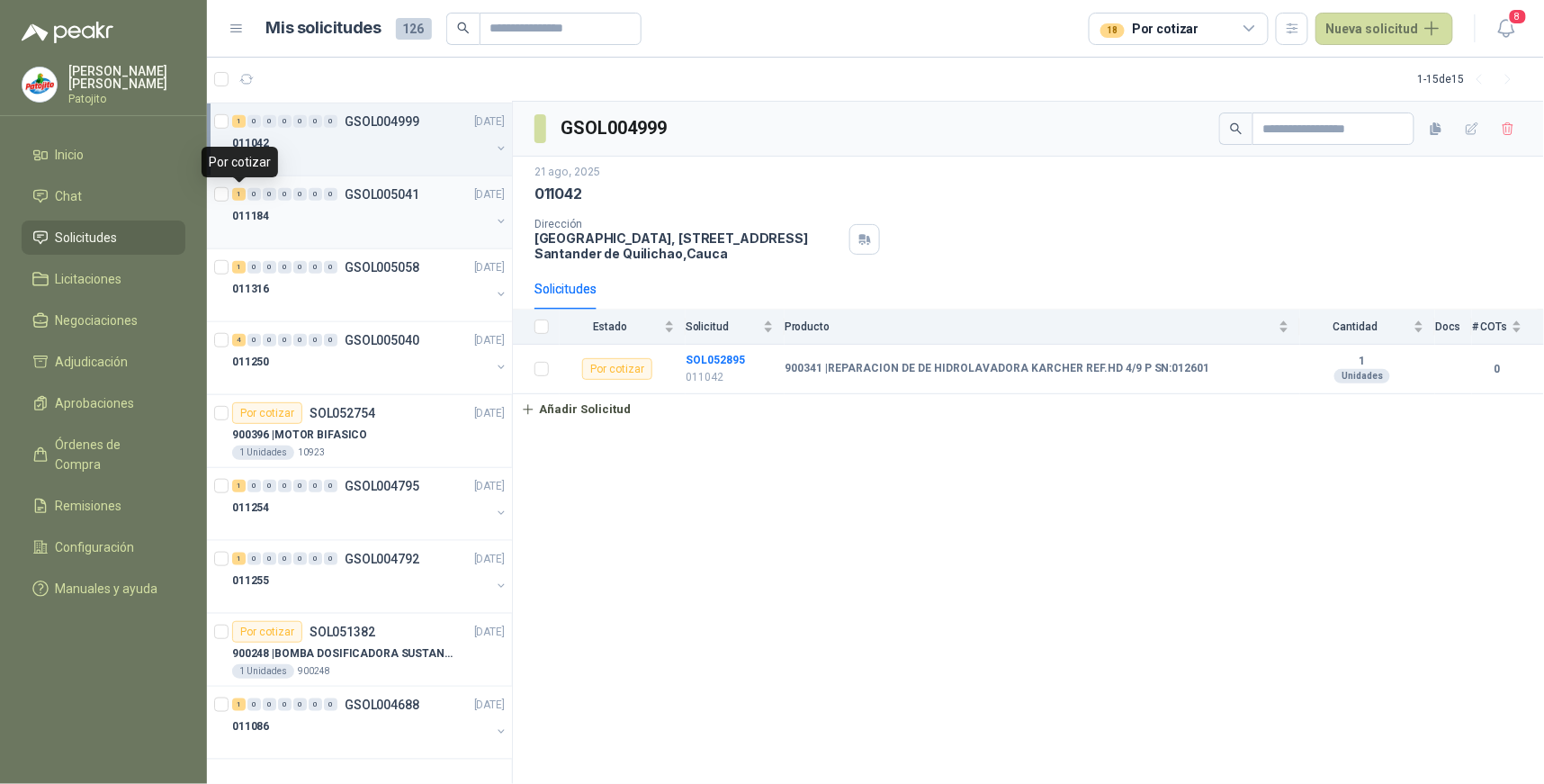
click at [241, 194] on div "1" at bounding box center [239, 194] width 14 height 13
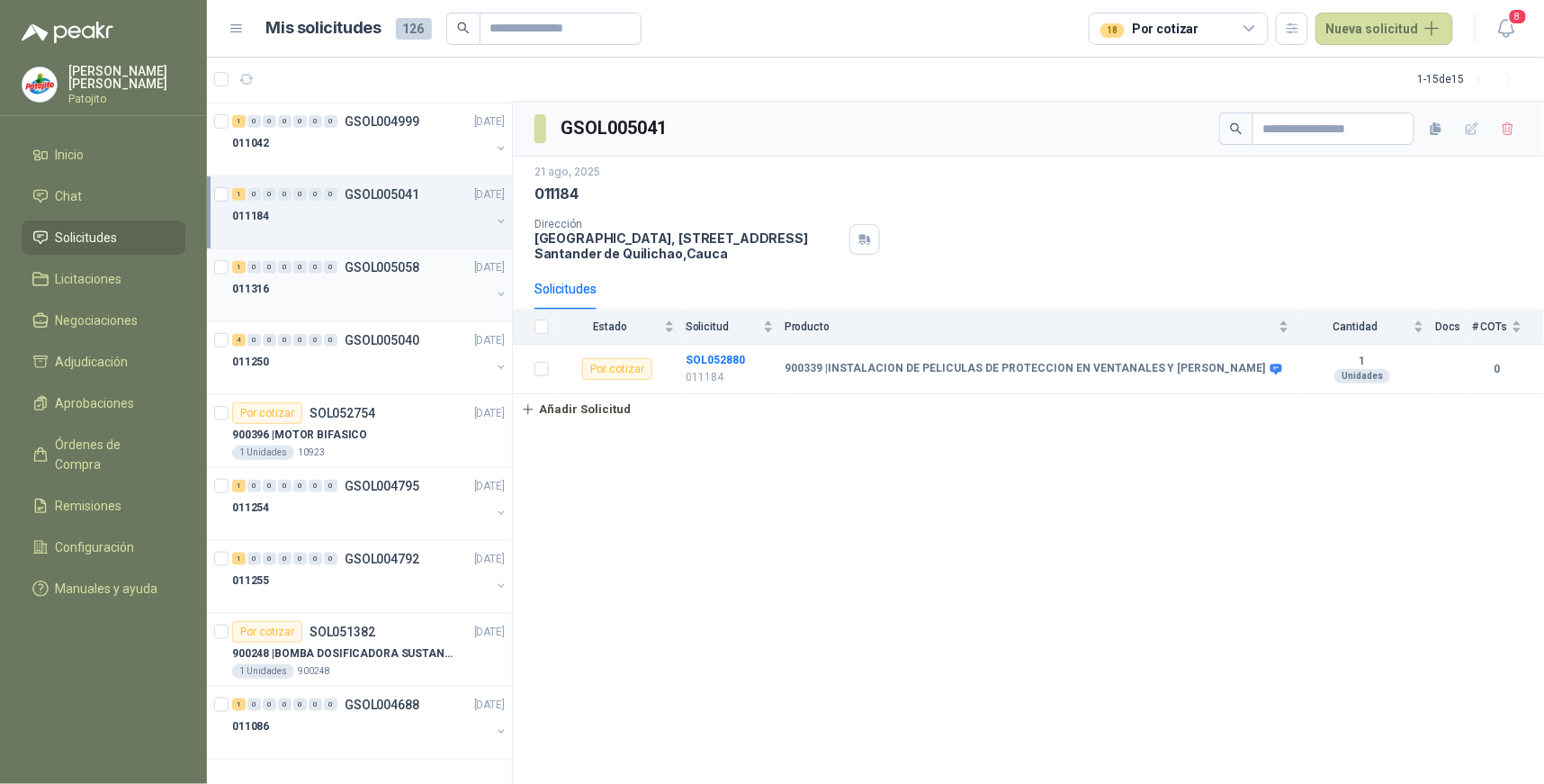
click at [239, 266] on div "1" at bounding box center [239, 268] width 14 height 13
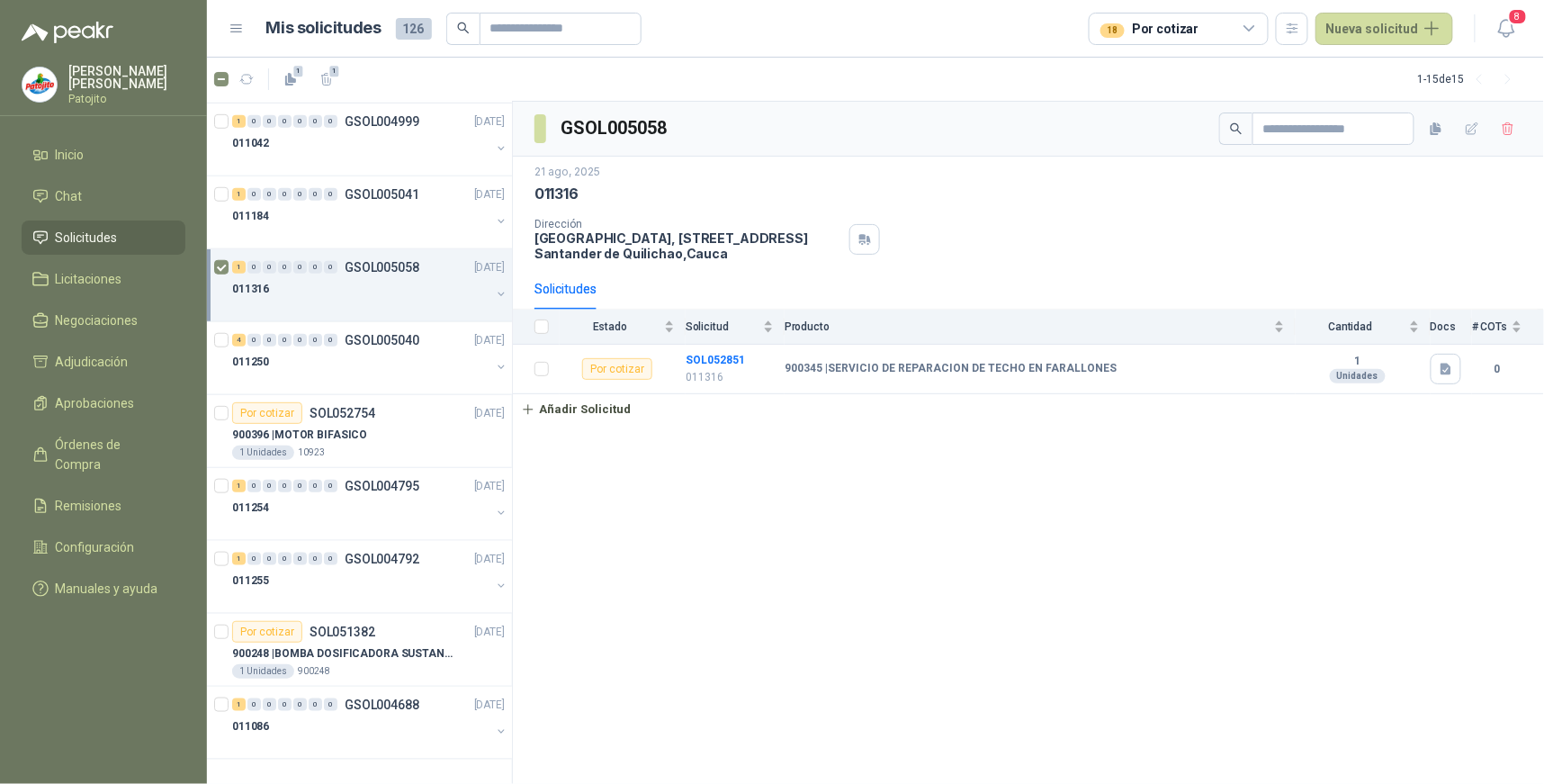
click at [752, 720] on div "GSOL005058 [DATE] 011316 Dirección [STREET_ADDRESS] Solicitudes Estado Solicitu…" at bounding box center [1028, 443] width 1031 height 683
click at [326, 78] on icon "button" at bounding box center [327, 79] width 15 height 15
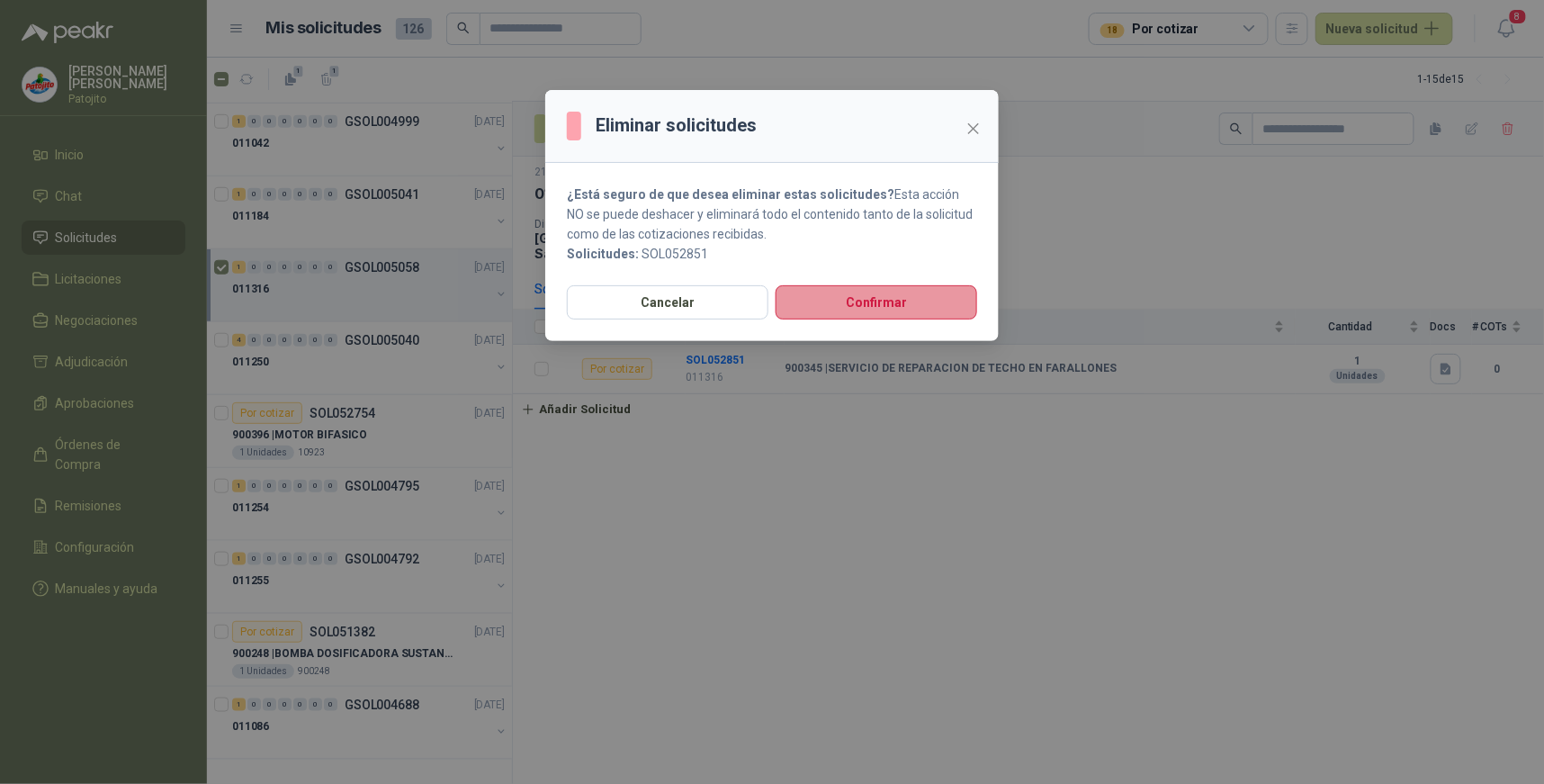
click at [865, 299] on button "Confirmar" at bounding box center [877, 302] width 202 height 34
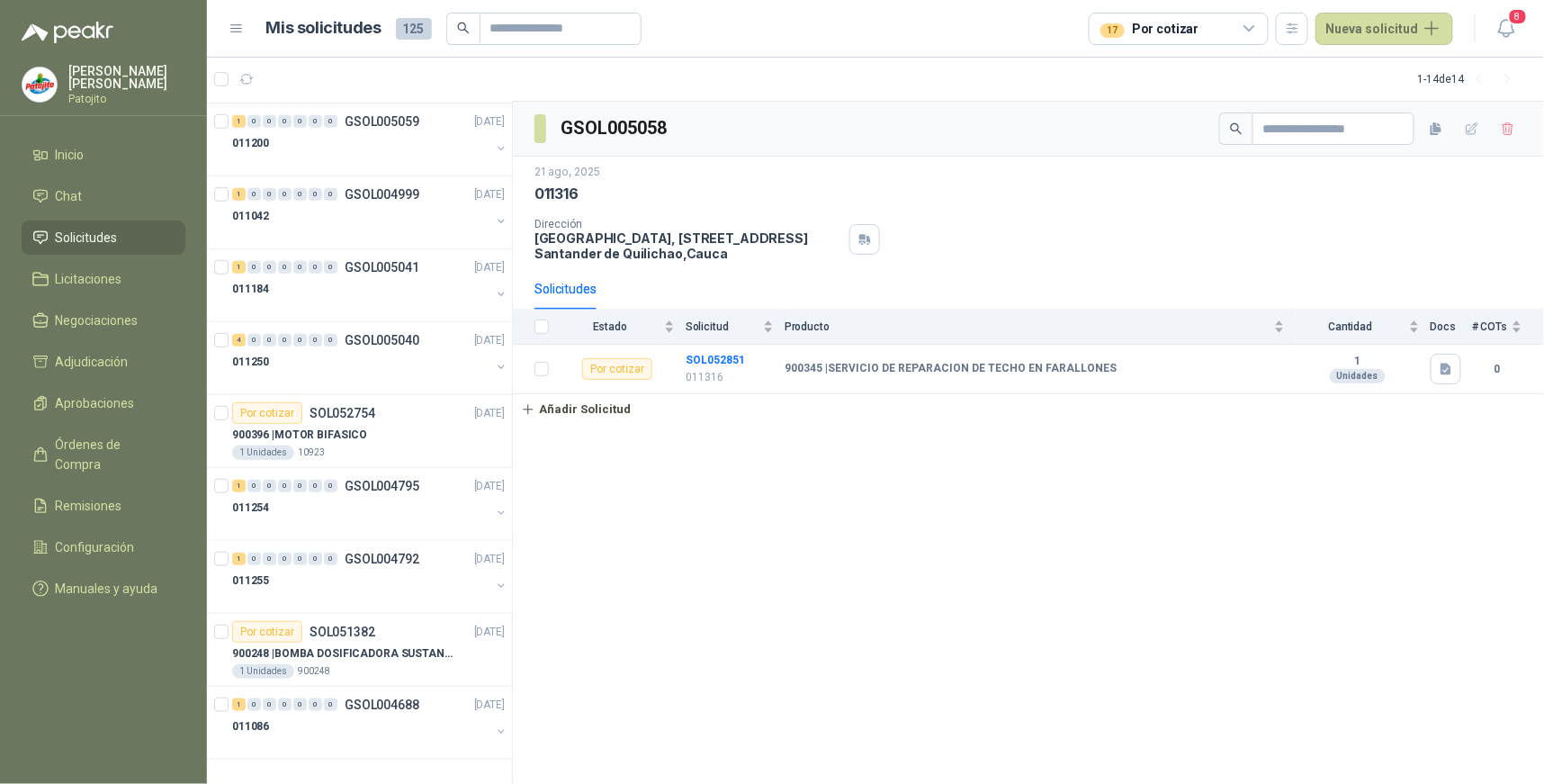
scroll to position [364, 0]
click at [244, 266] on div "1" at bounding box center [239, 268] width 14 height 13
click at [243, 265] on div "1" at bounding box center [239, 268] width 14 height 13
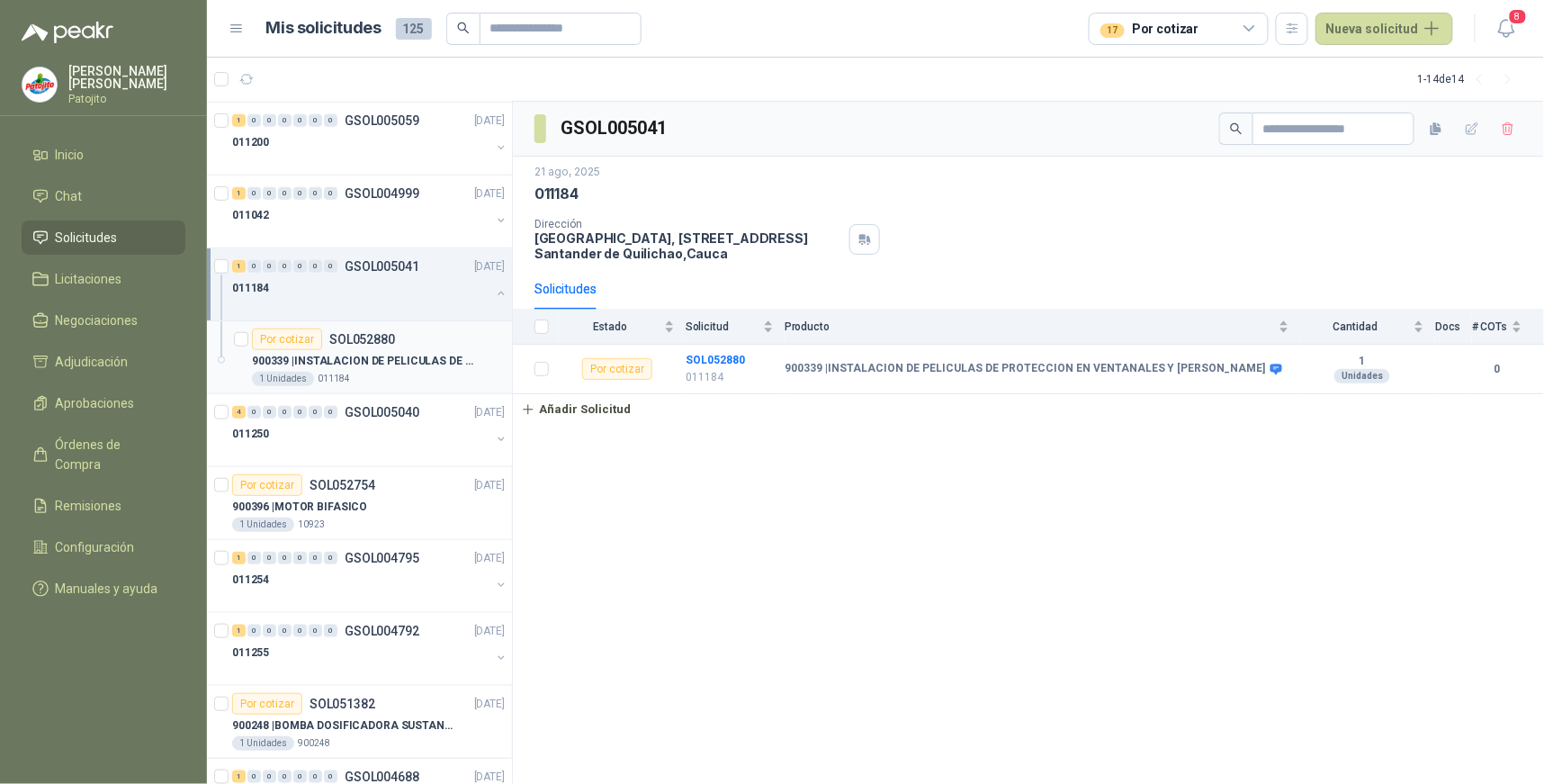
click at [285, 337] on div "Por cotizar" at bounding box center [287, 339] width 70 height 22
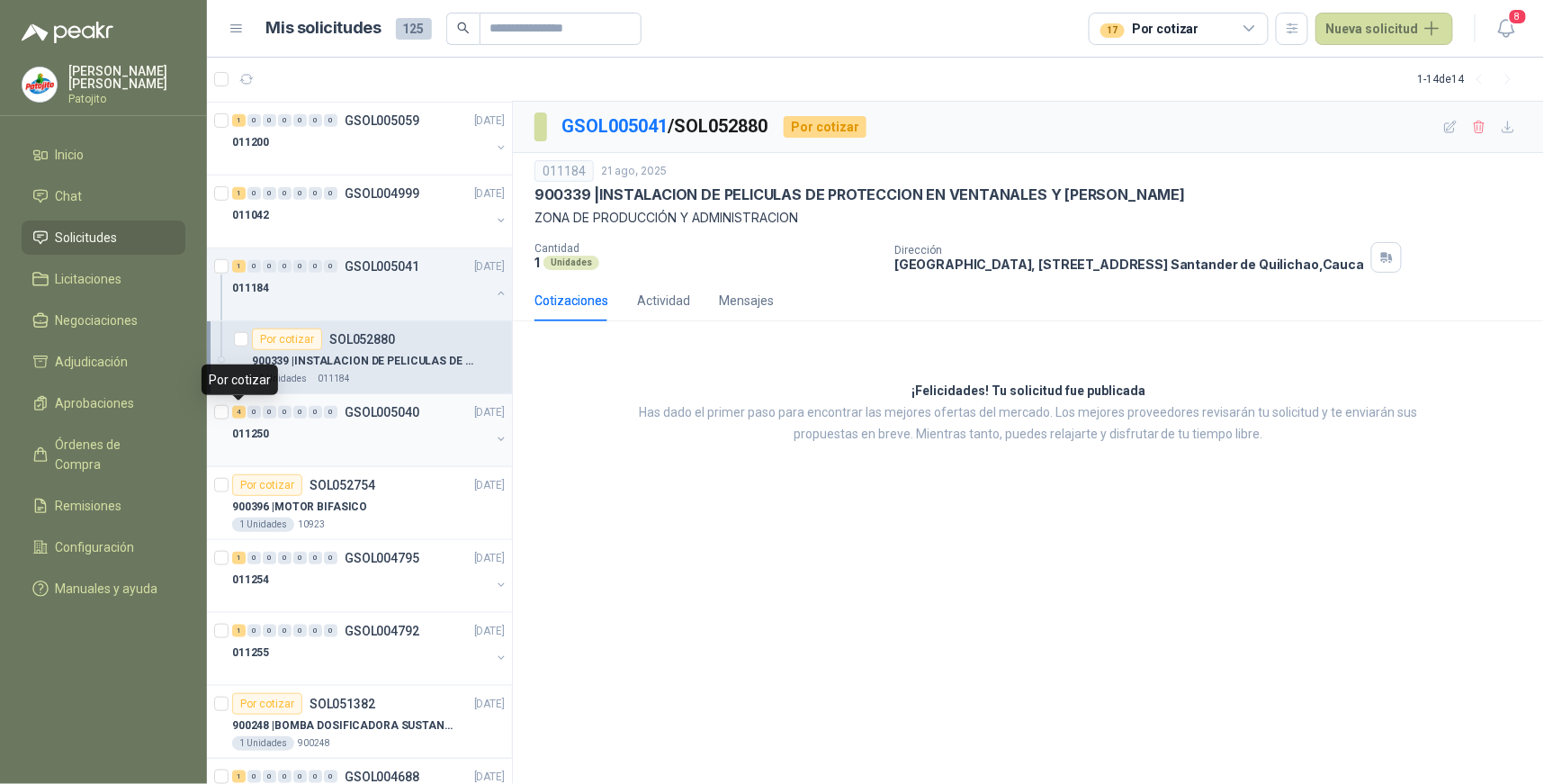
click at [243, 414] on div "4" at bounding box center [239, 412] width 14 height 13
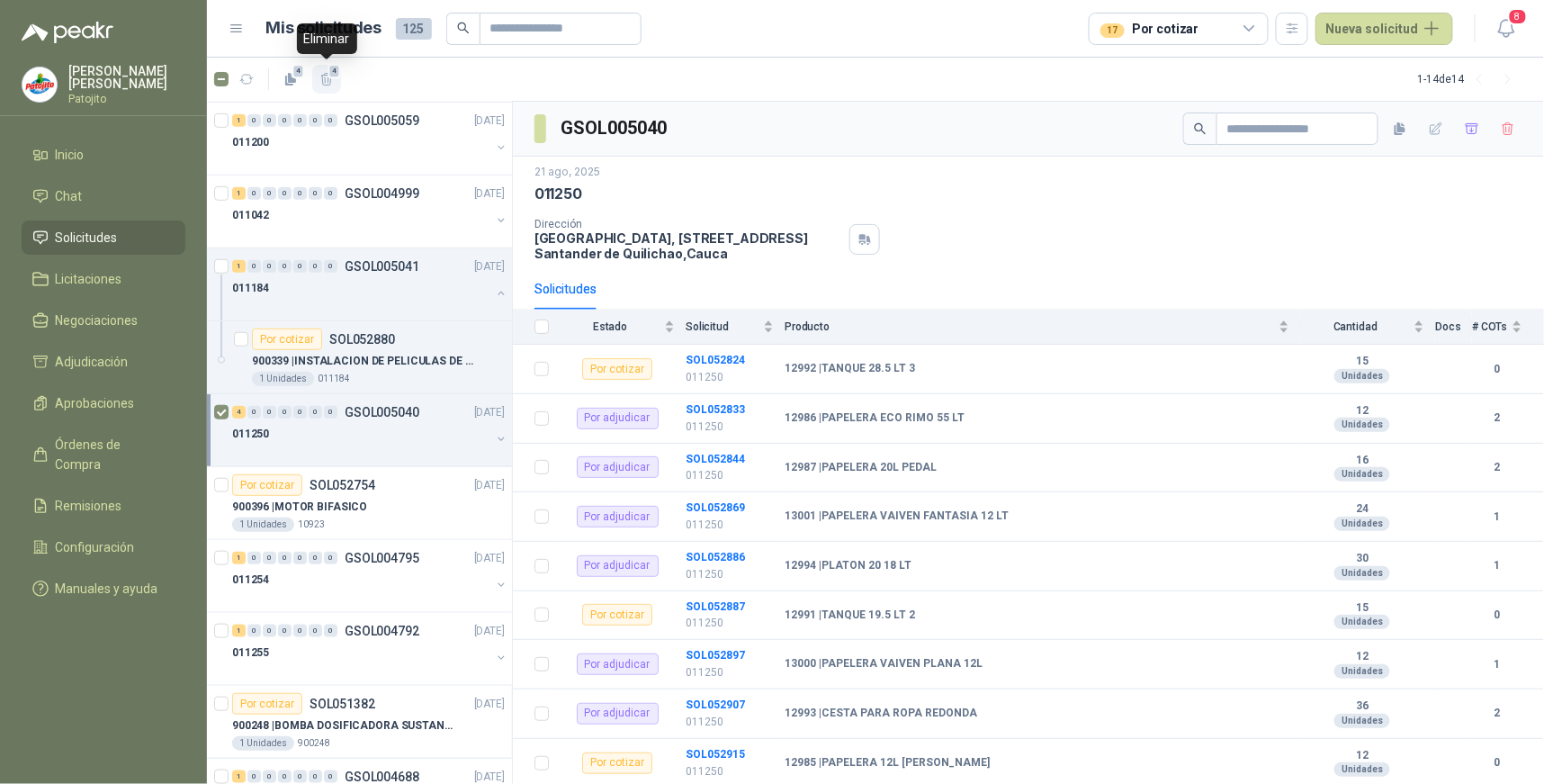
click at [327, 75] on icon "button" at bounding box center [327, 79] width 15 height 15
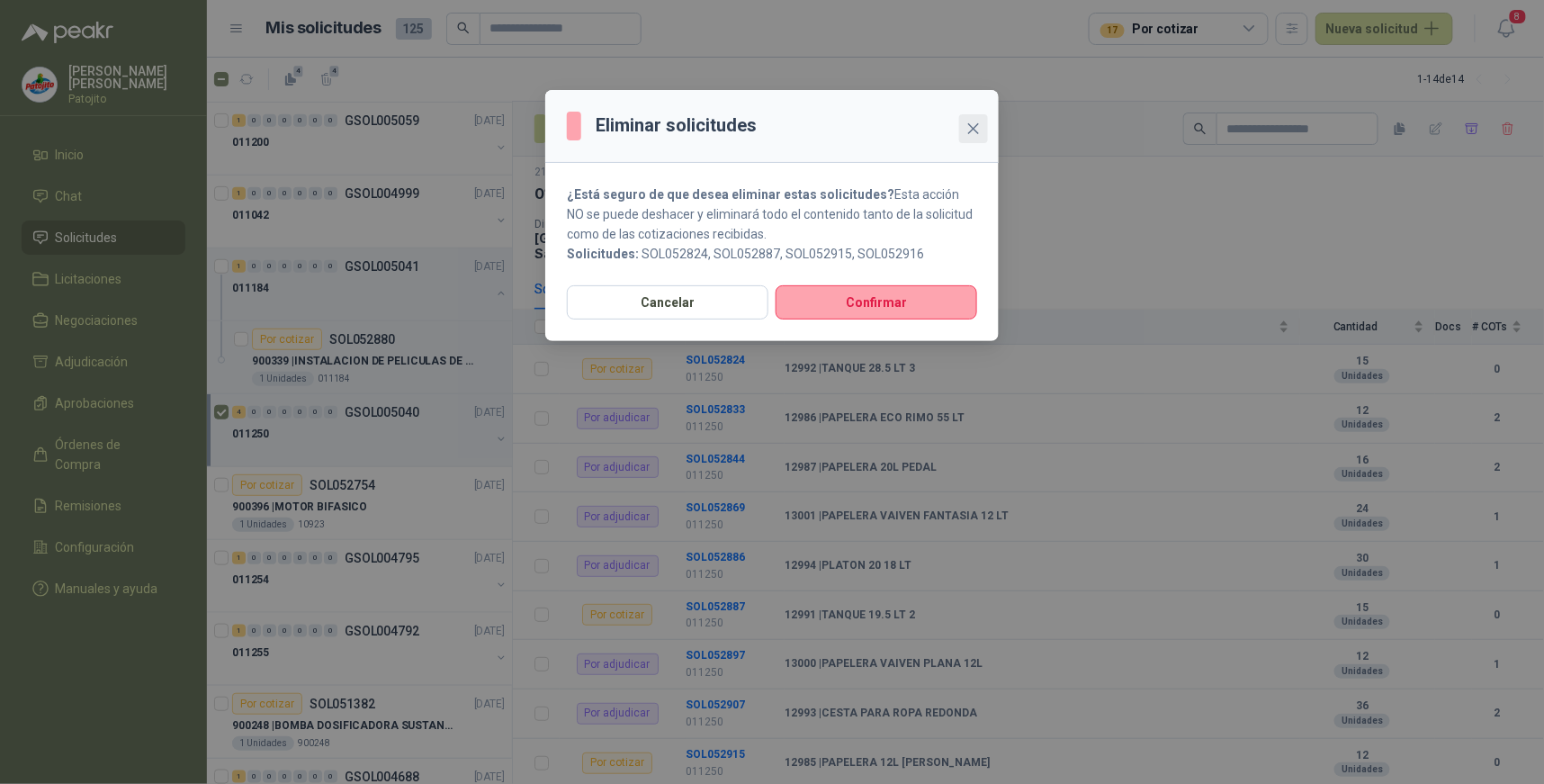
click at [972, 129] on icon "close" at bounding box center [974, 129] width 15 height 15
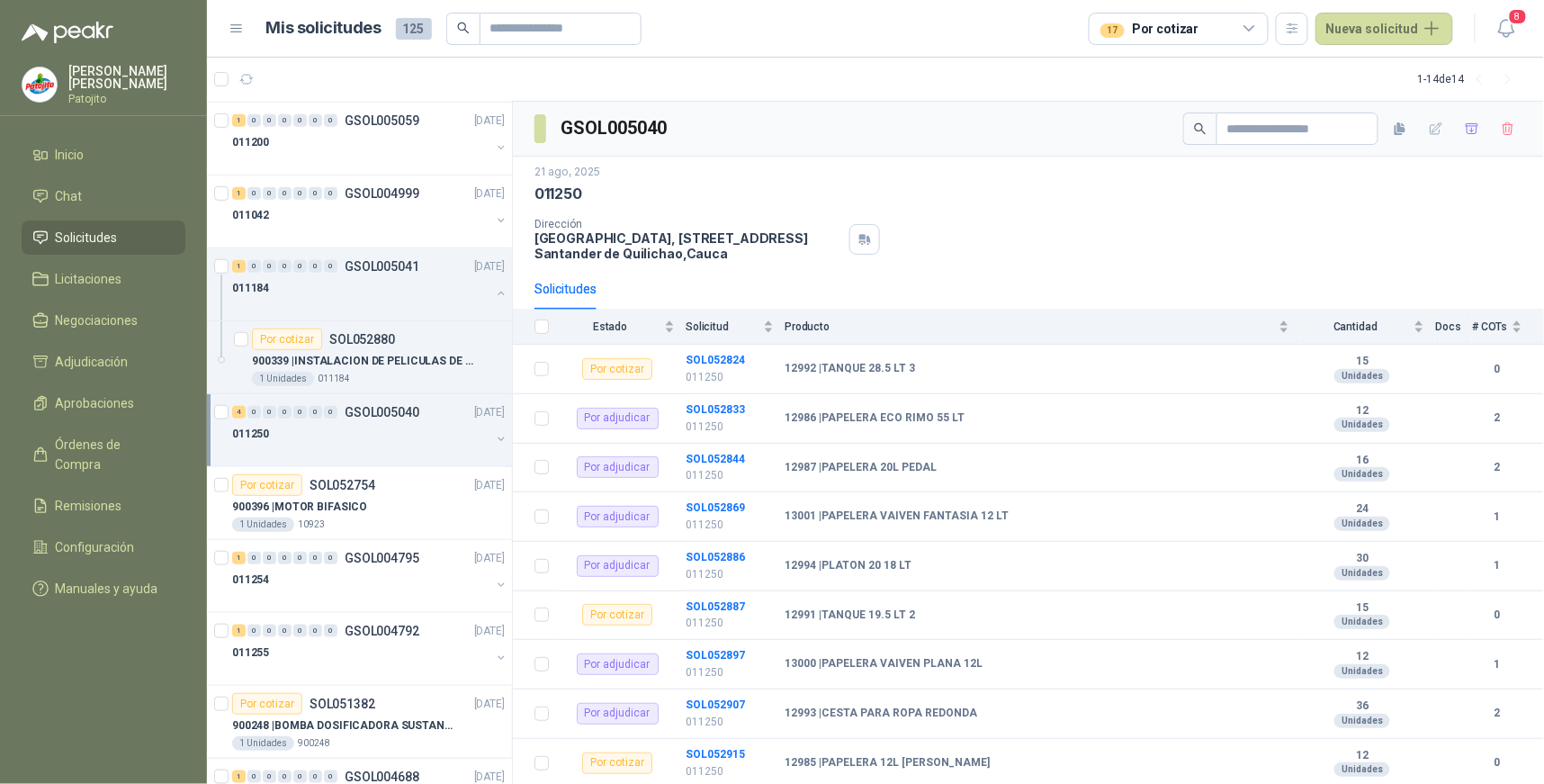
click at [237, 409] on div "4" at bounding box center [239, 412] width 14 height 13
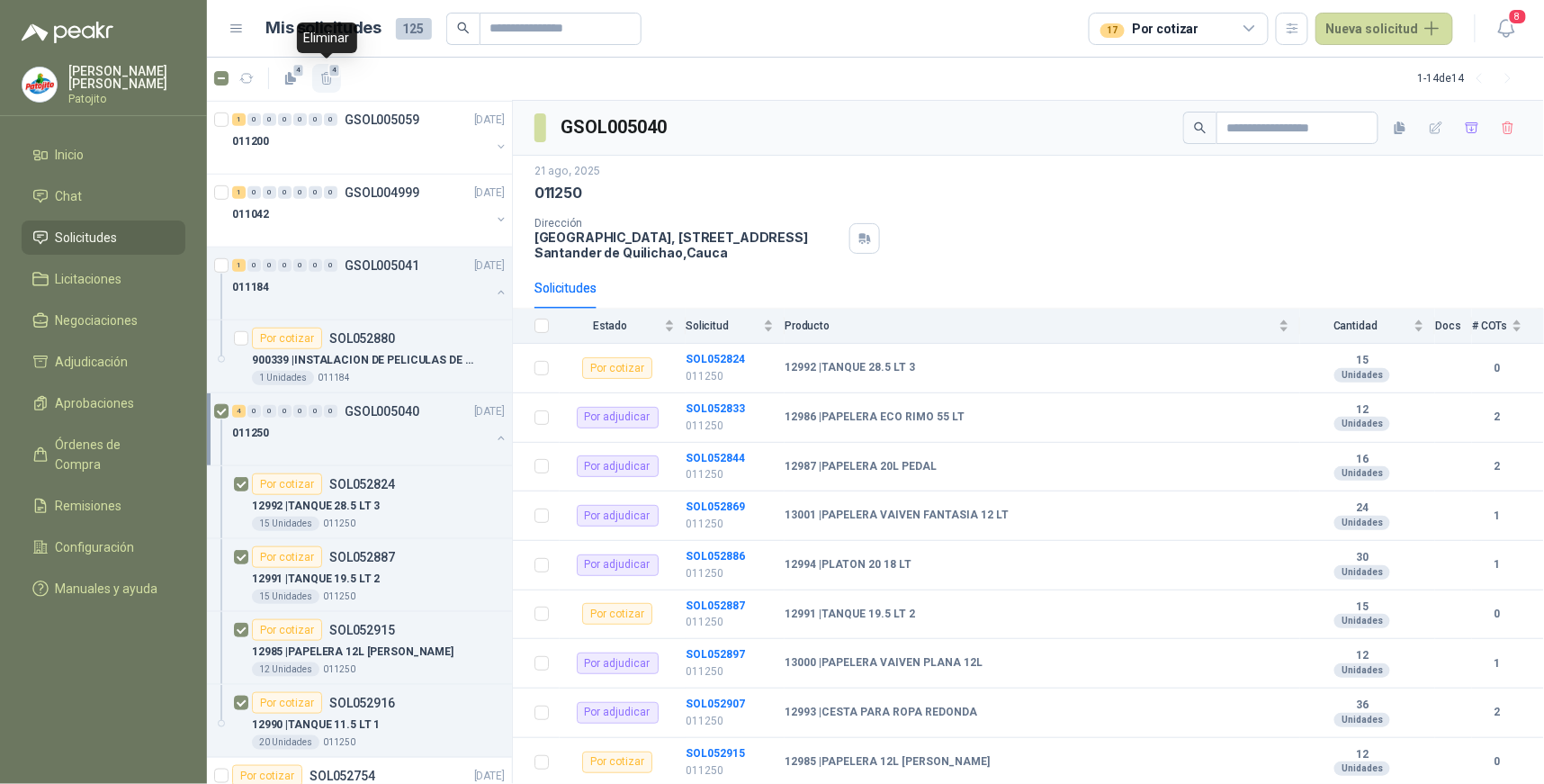
click at [327, 83] on icon "button" at bounding box center [327, 78] width 15 height 15
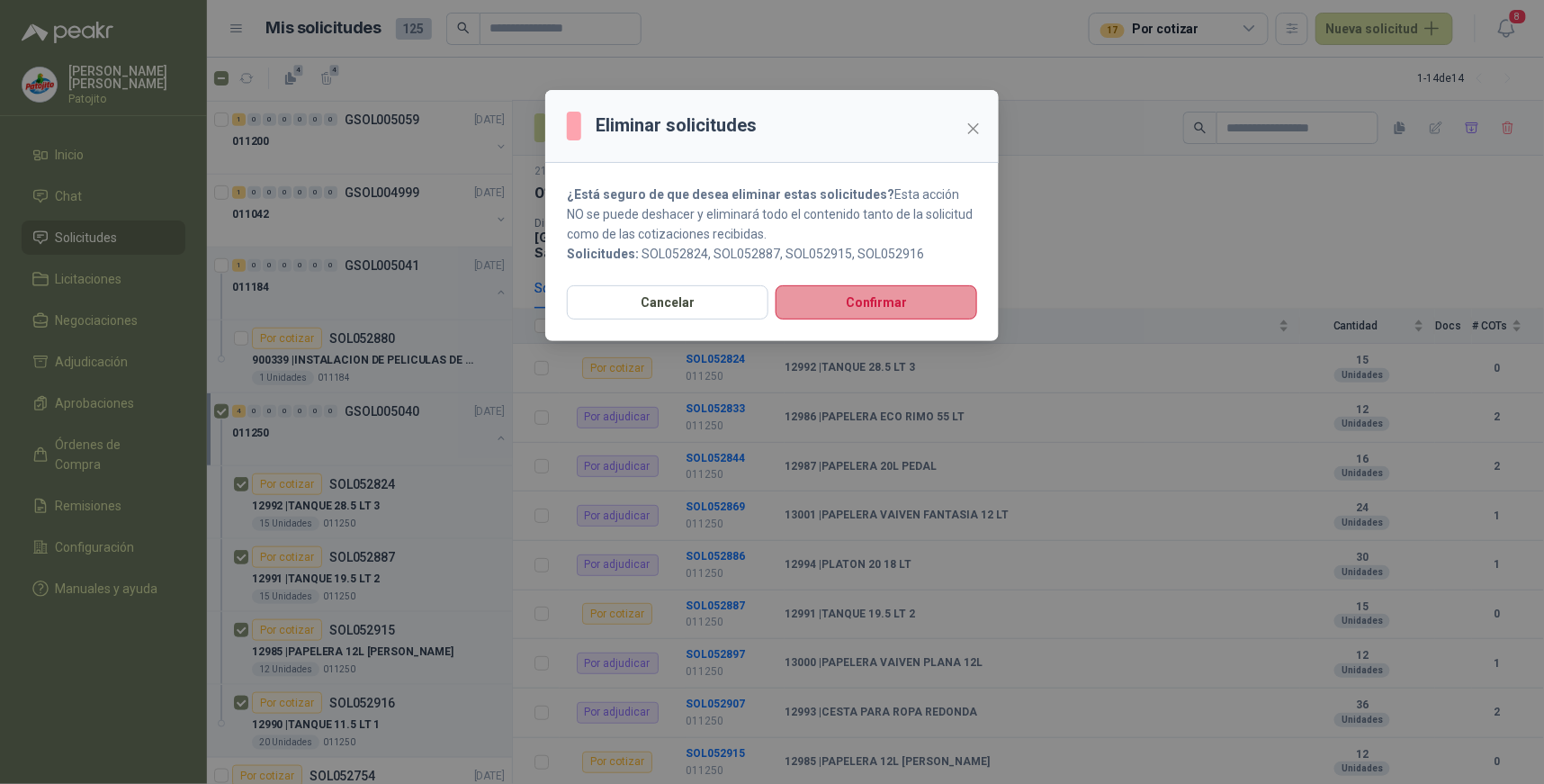
click at [834, 298] on button "Confirmar" at bounding box center [877, 302] width 202 height 34
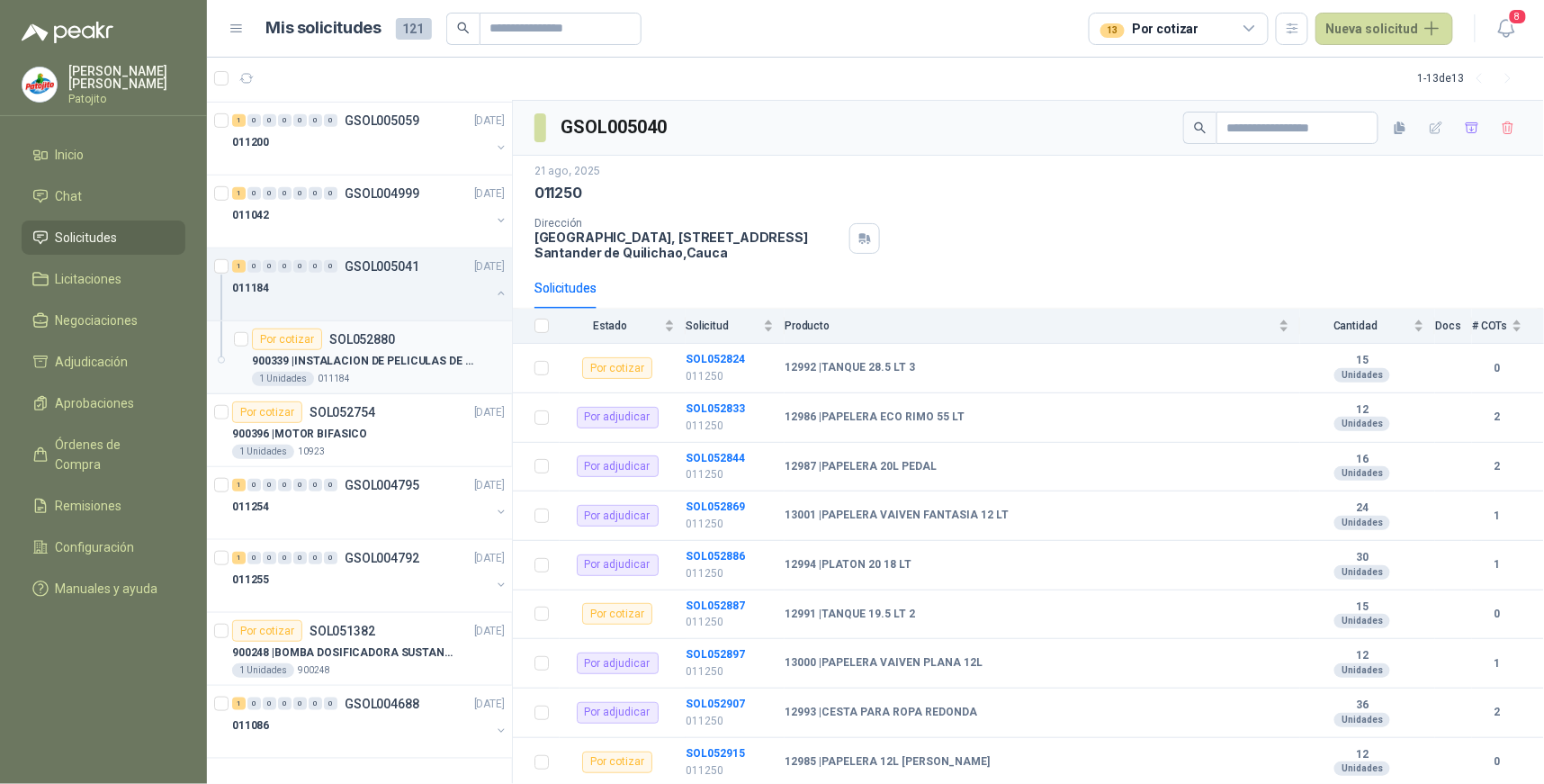
scroll to position [363, 0]
click at [334, 517] on div at bounding box center [361, 524] width 259 height 15
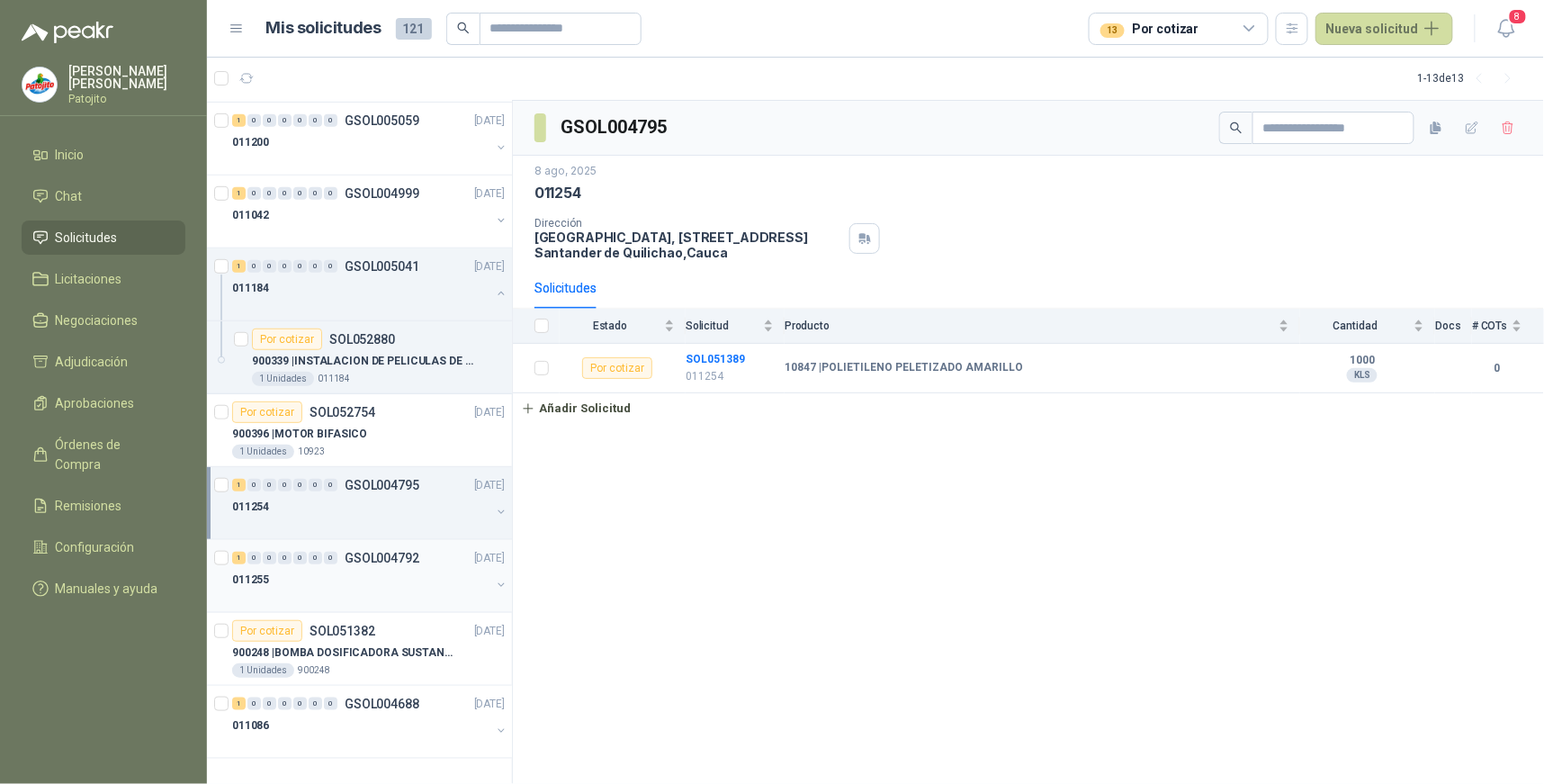
click at [239, 558] on div "1" at bounding box center [239, 558] width 14 height 13
click at [241, 487] on div "1" at bounding box center [239, 485] width 14 height 13
click at [274, 410] on div "Por cotizar" at bounding box center [267, 412] width 70 height 22
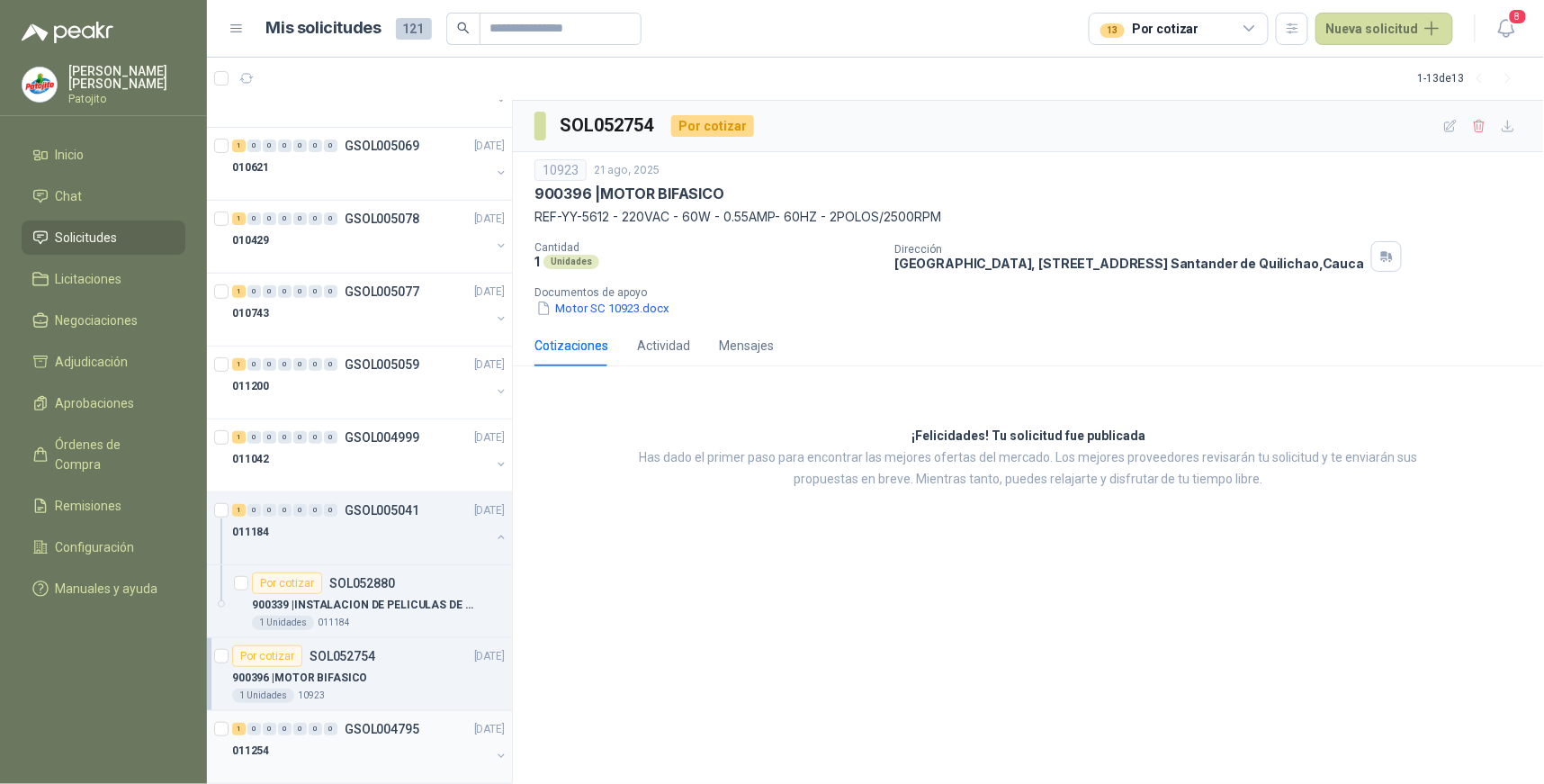
scroll to position [63, 0]
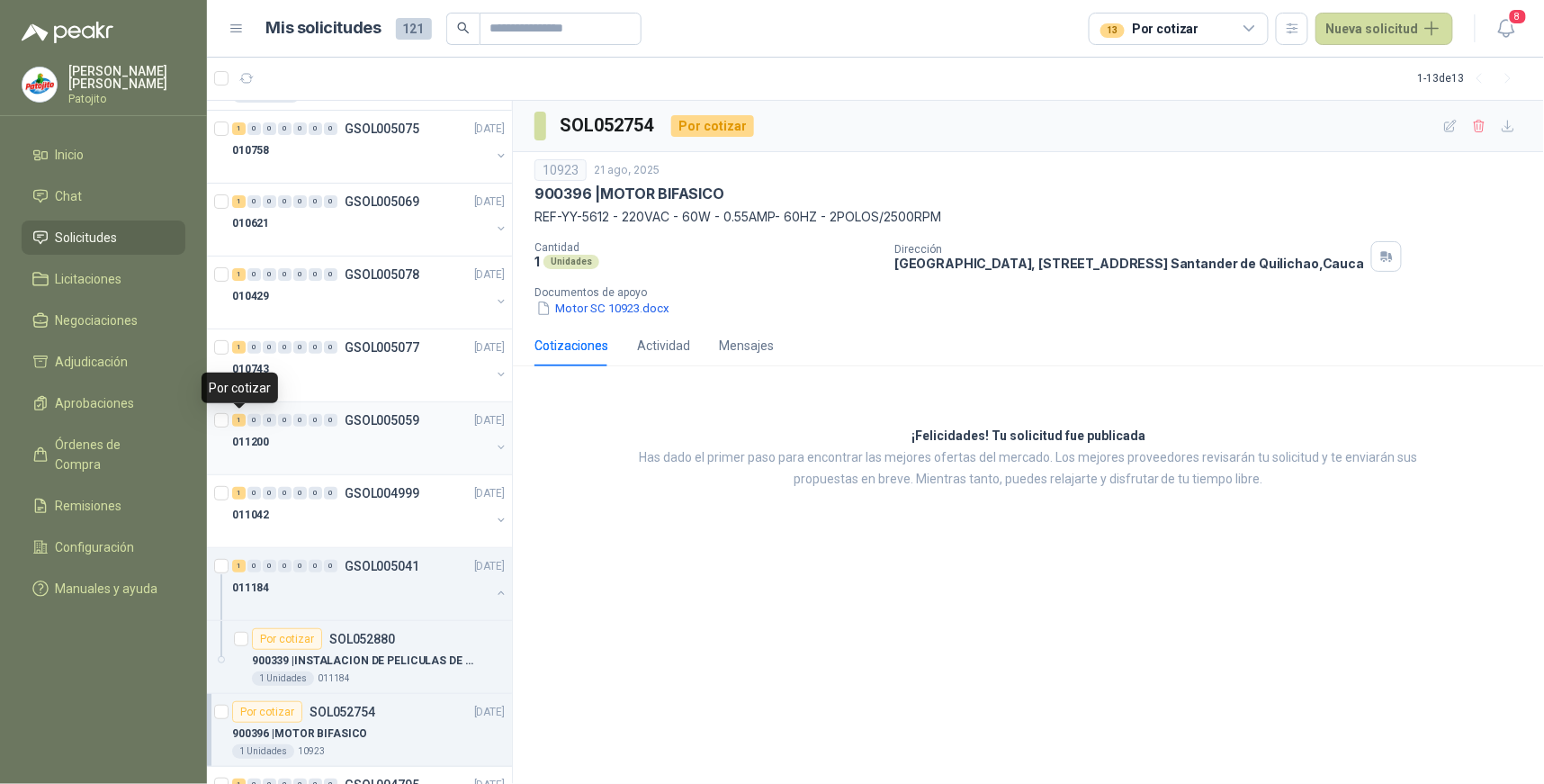
click at [241, 416] on div "1" at bounding box center [239, 420] width 14 height 13
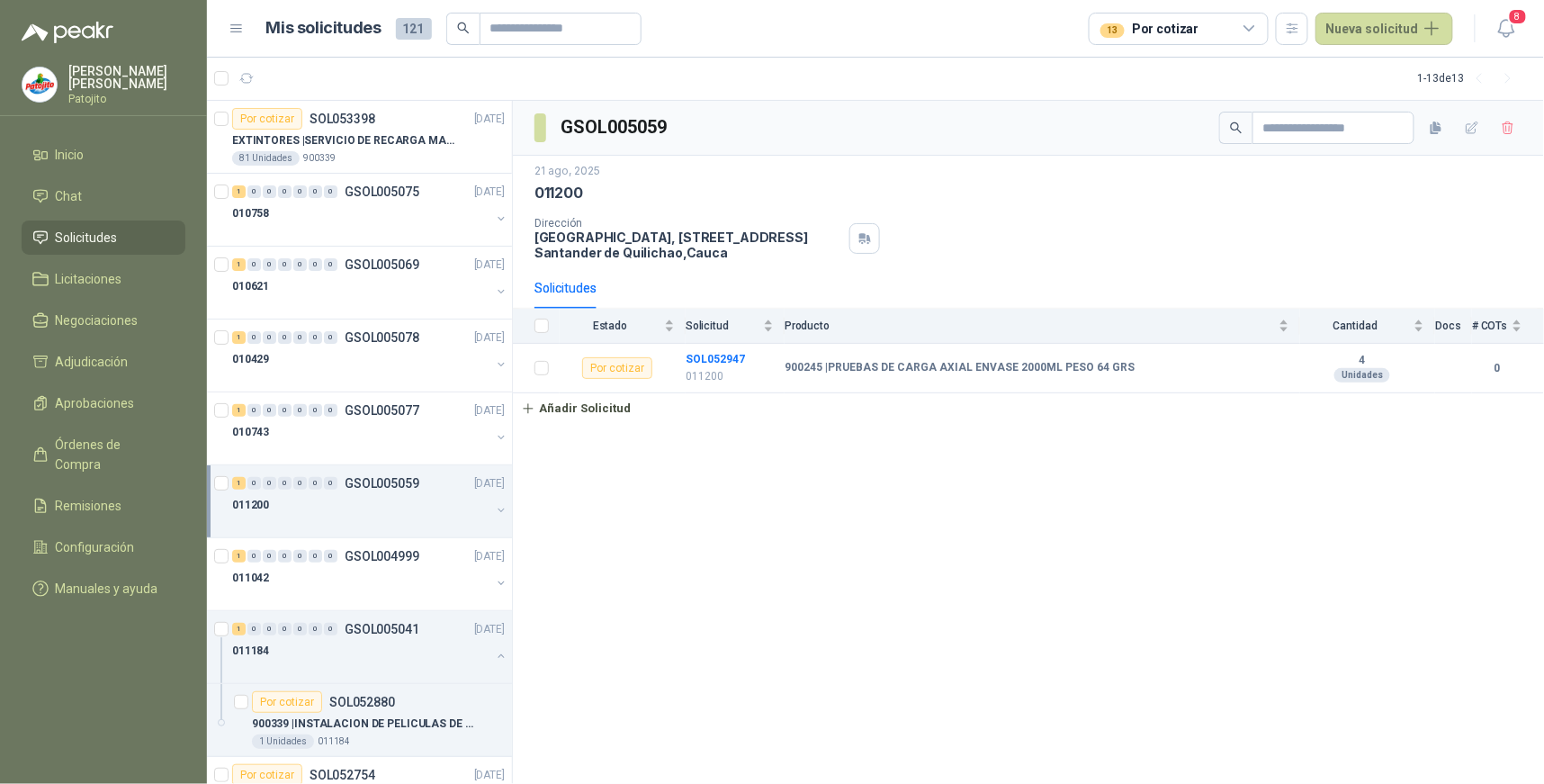
click at [1252, 29] on icon at bounding box center [1250, 29] width 16 height 16
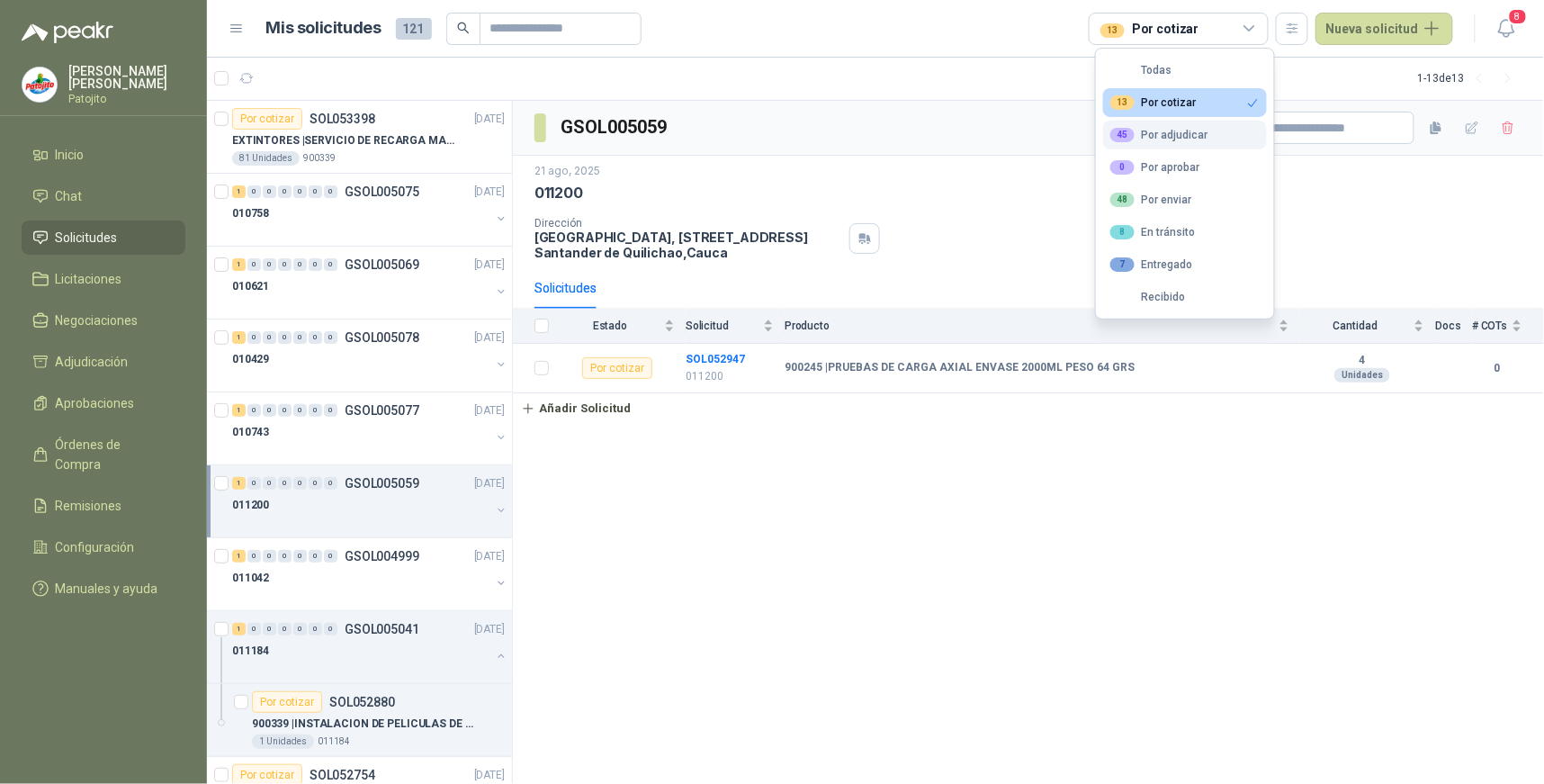
click at [1183, 137] on div "45 Por adjudicar" at bounding box center [1159, 135] width 98 height 15
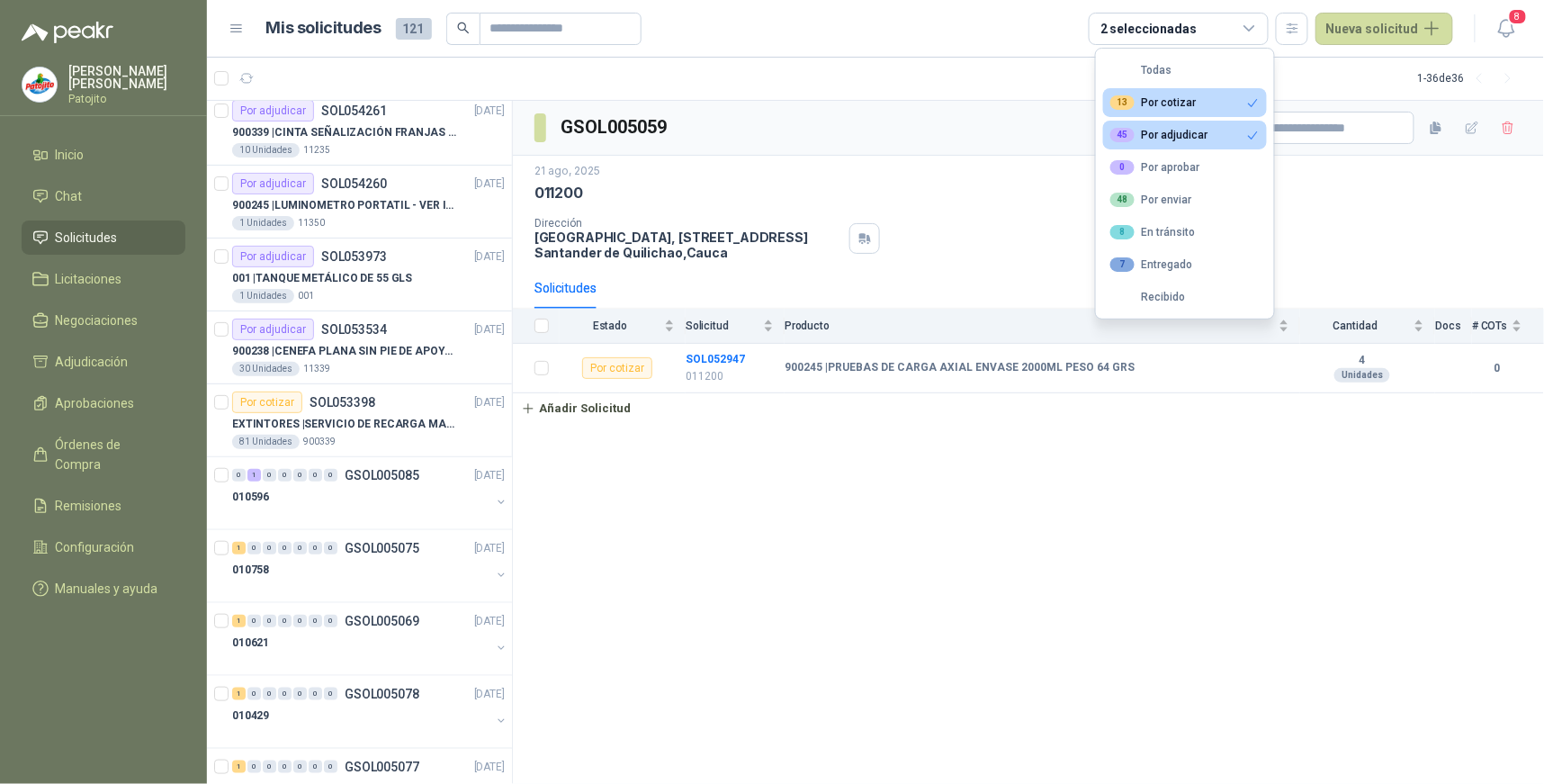
scroll to position [399, 0]
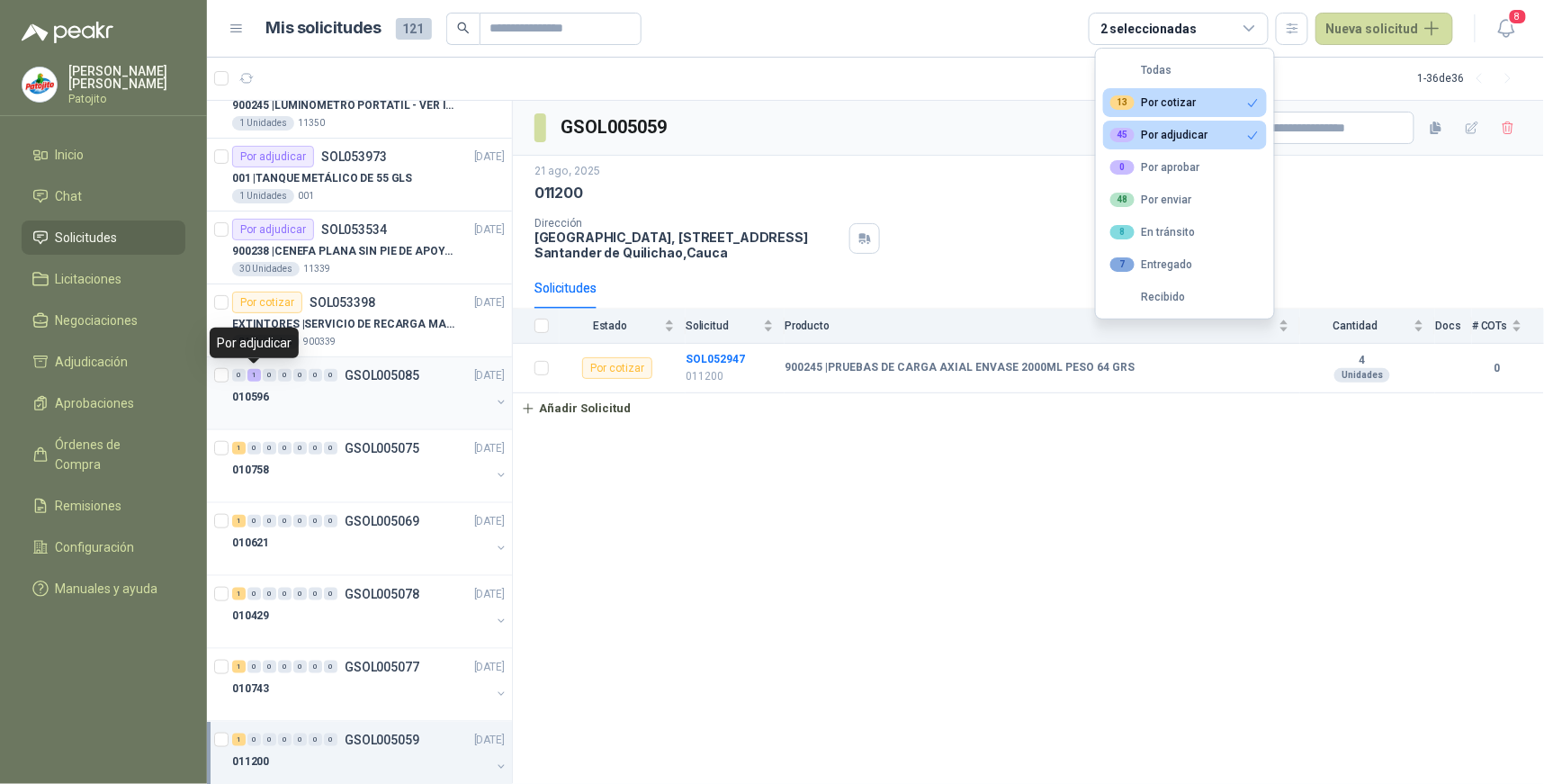
click at [259, 374] on div "1" at bounding box center [254, 376] width 14 height 13
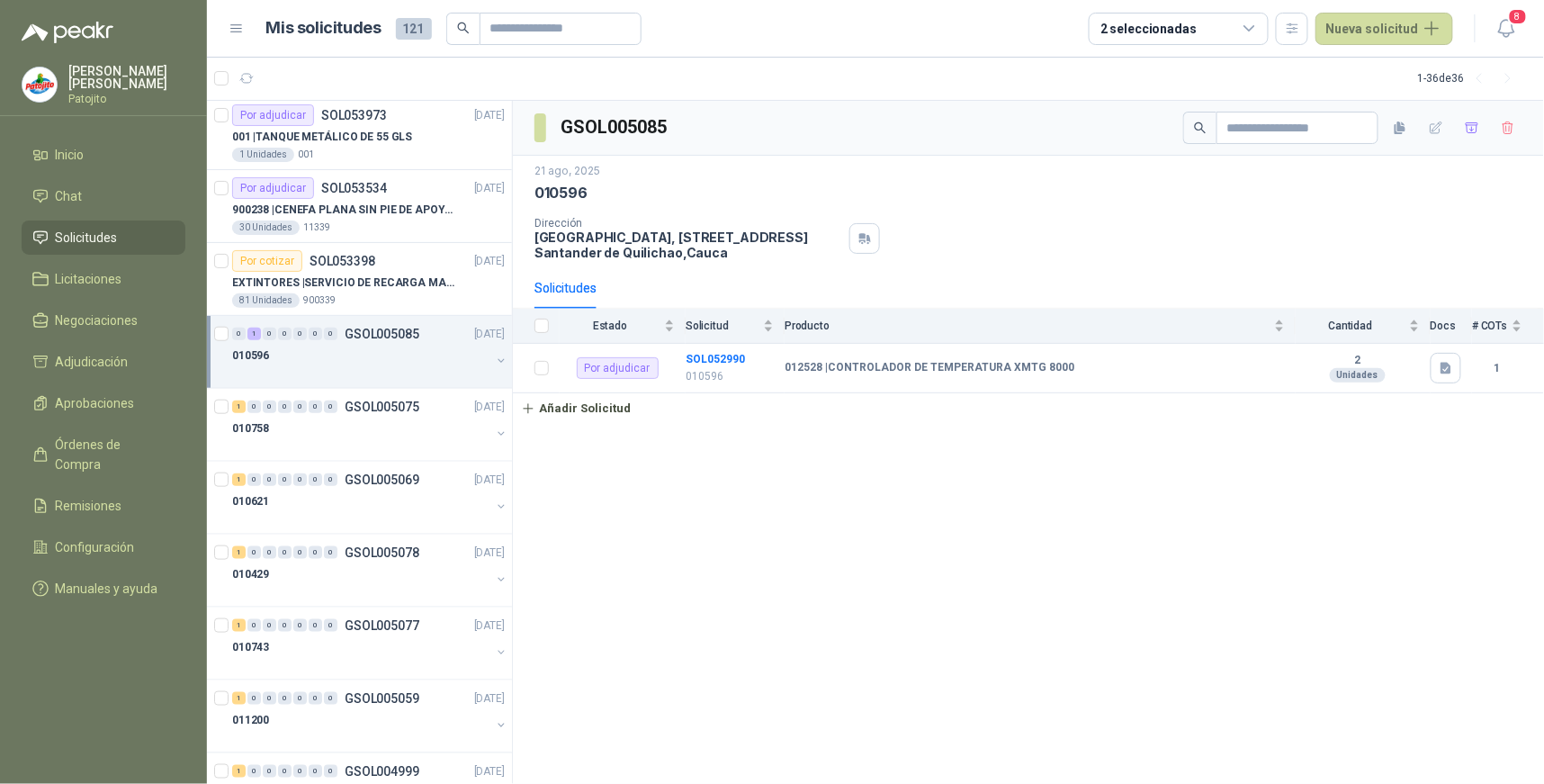
scroll to position [499, 0]
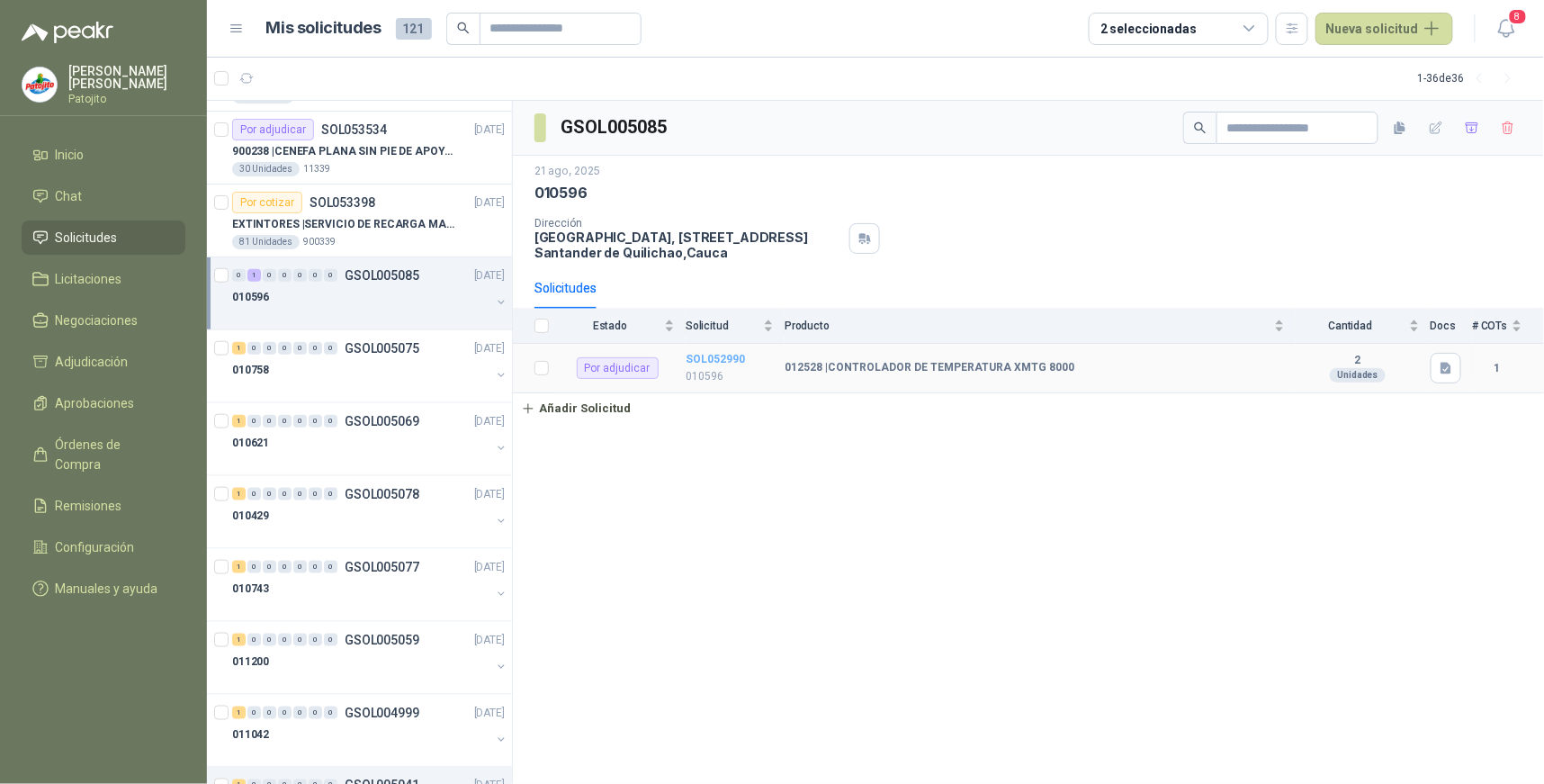
click at [709, 356] on b "SOL052990" at bounding box center [715, 359] width 59 height 13
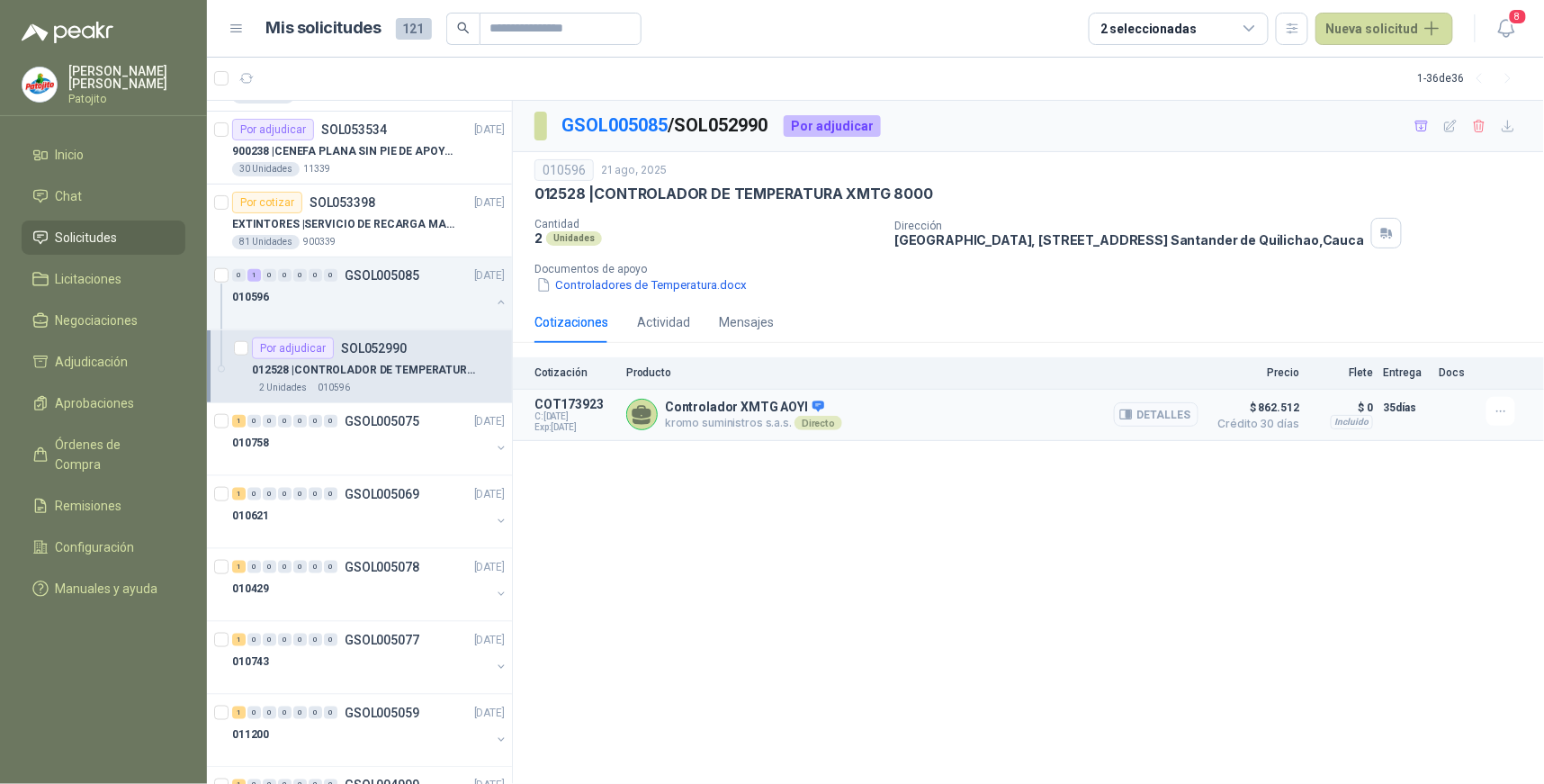
click at [1161, 407] on button "Detalles" at bounding box center [1156, 414] width 84 height 24
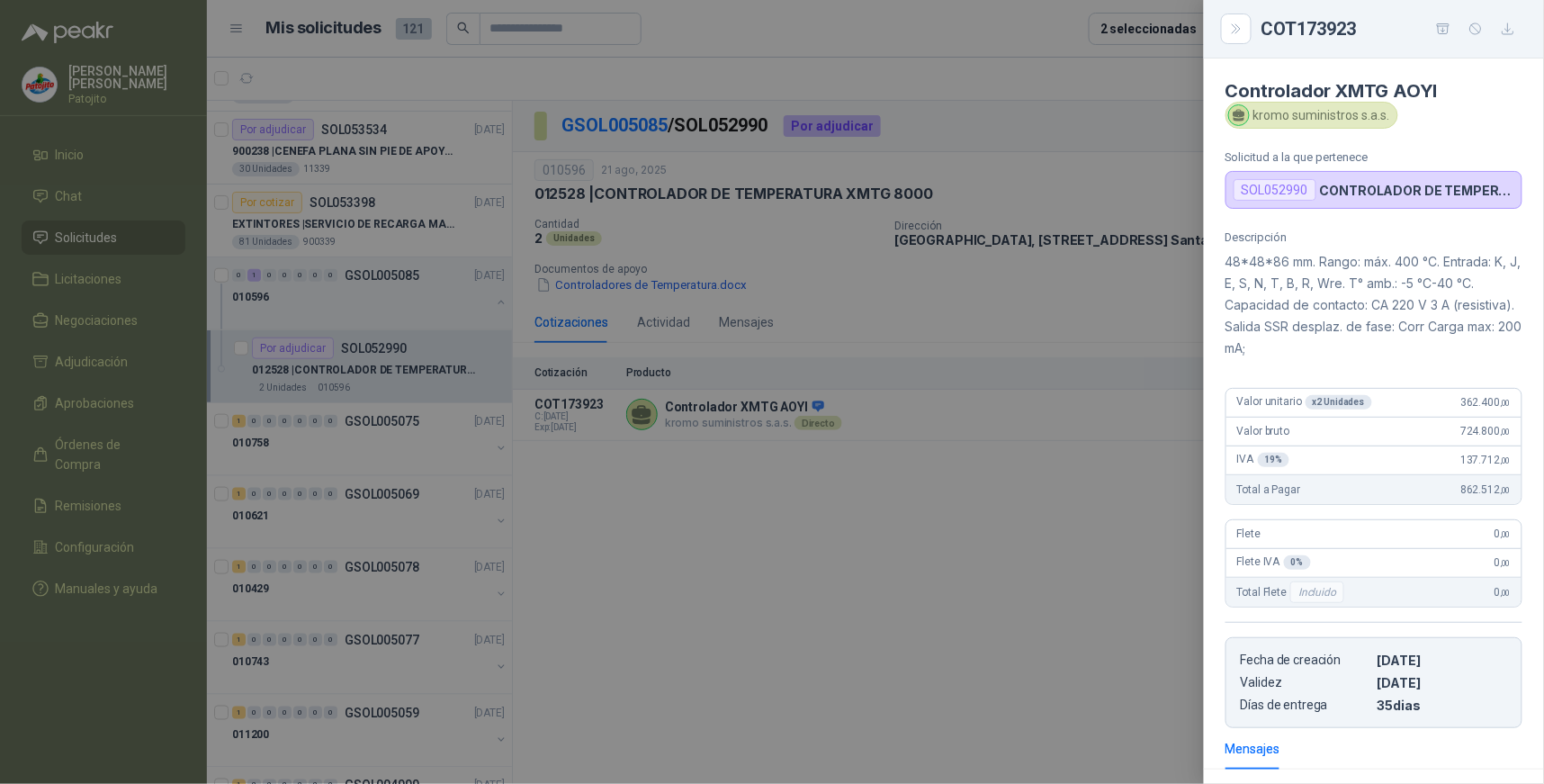
click at [911, 518] on div at bounding box center [772, 392] width 1544 height 784
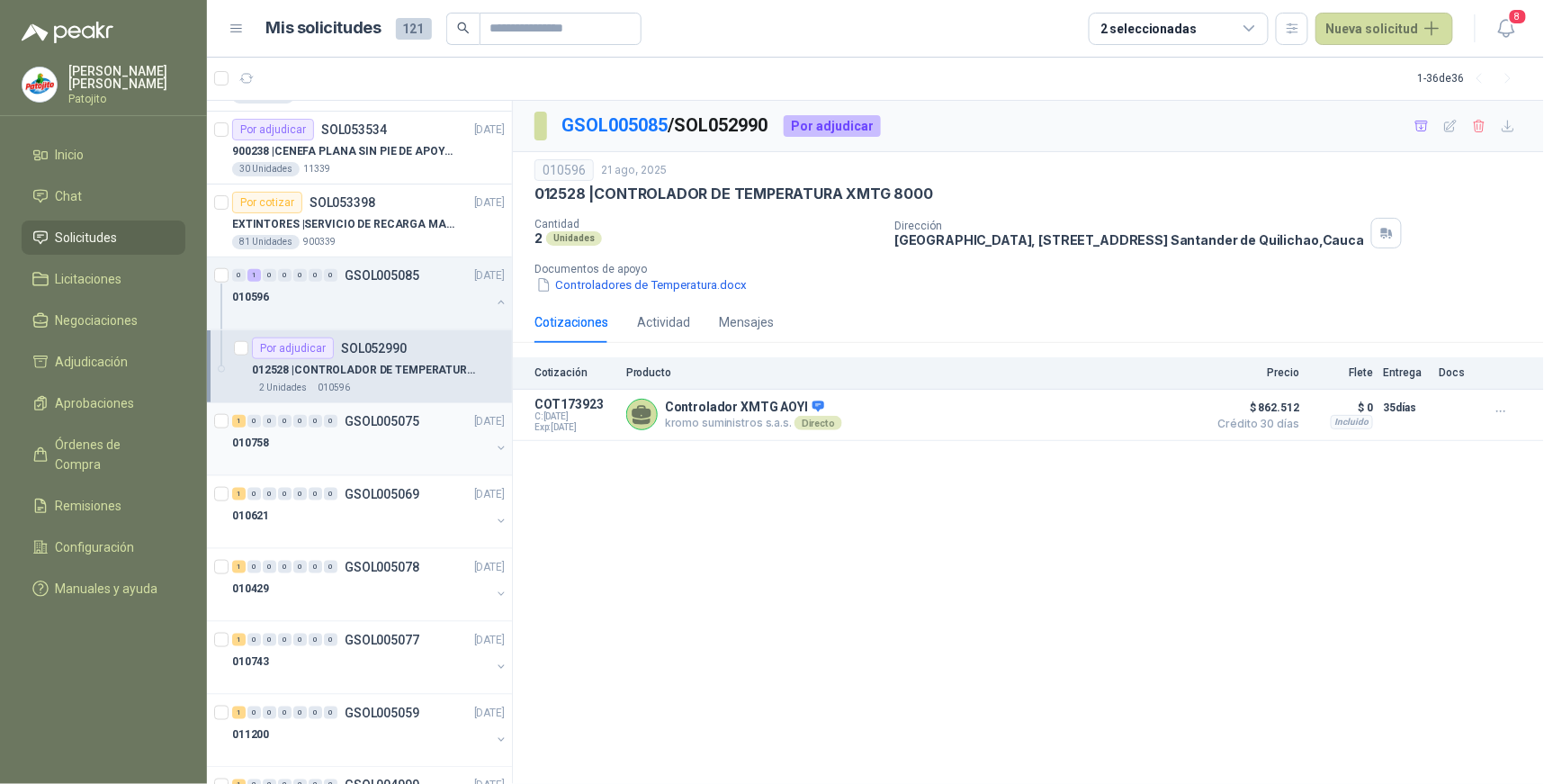
click at [238, 416] on div "1" at bounding box center [239, 421] width 14 height 13
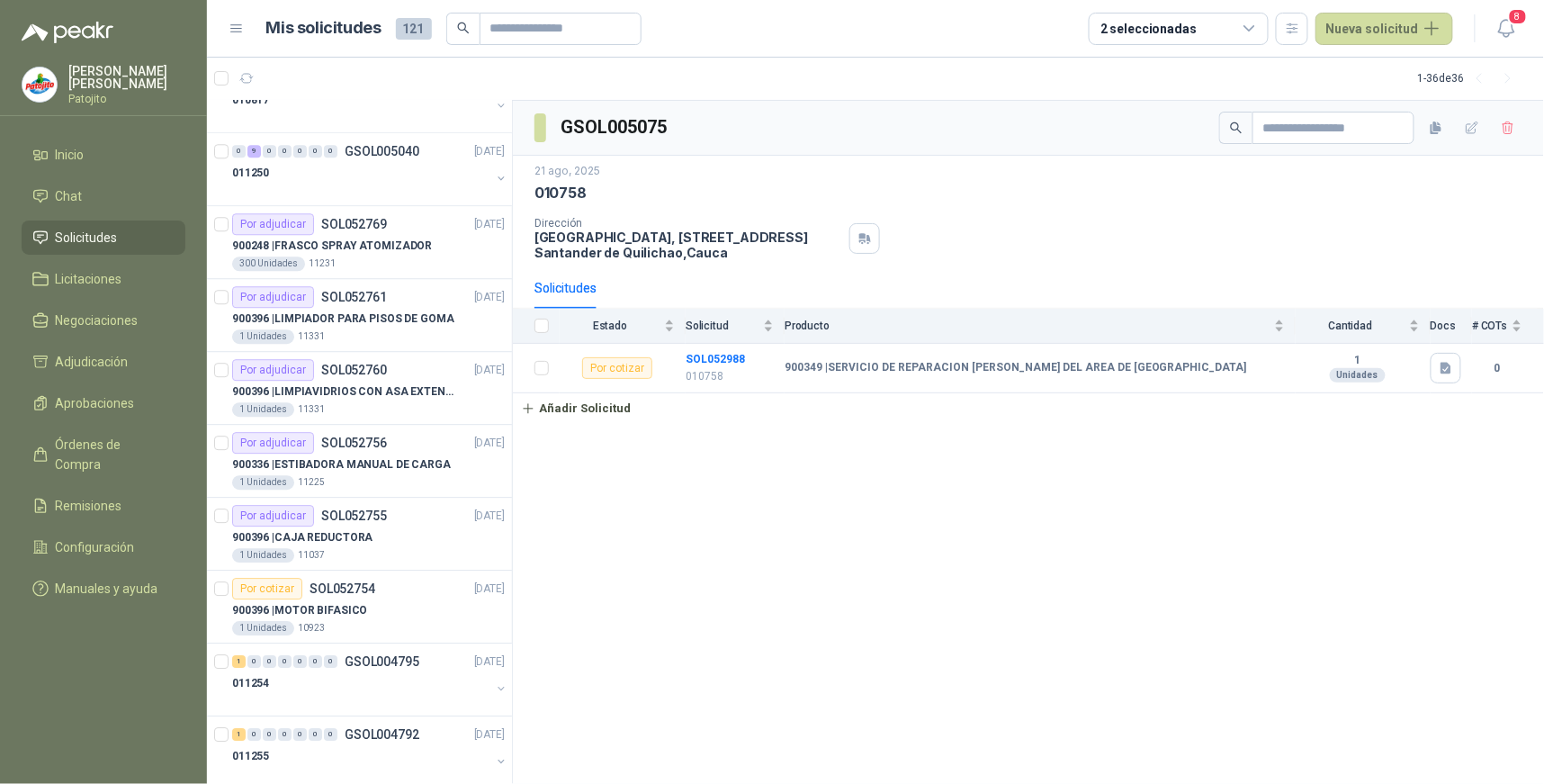
scroll to position [1599, 0]
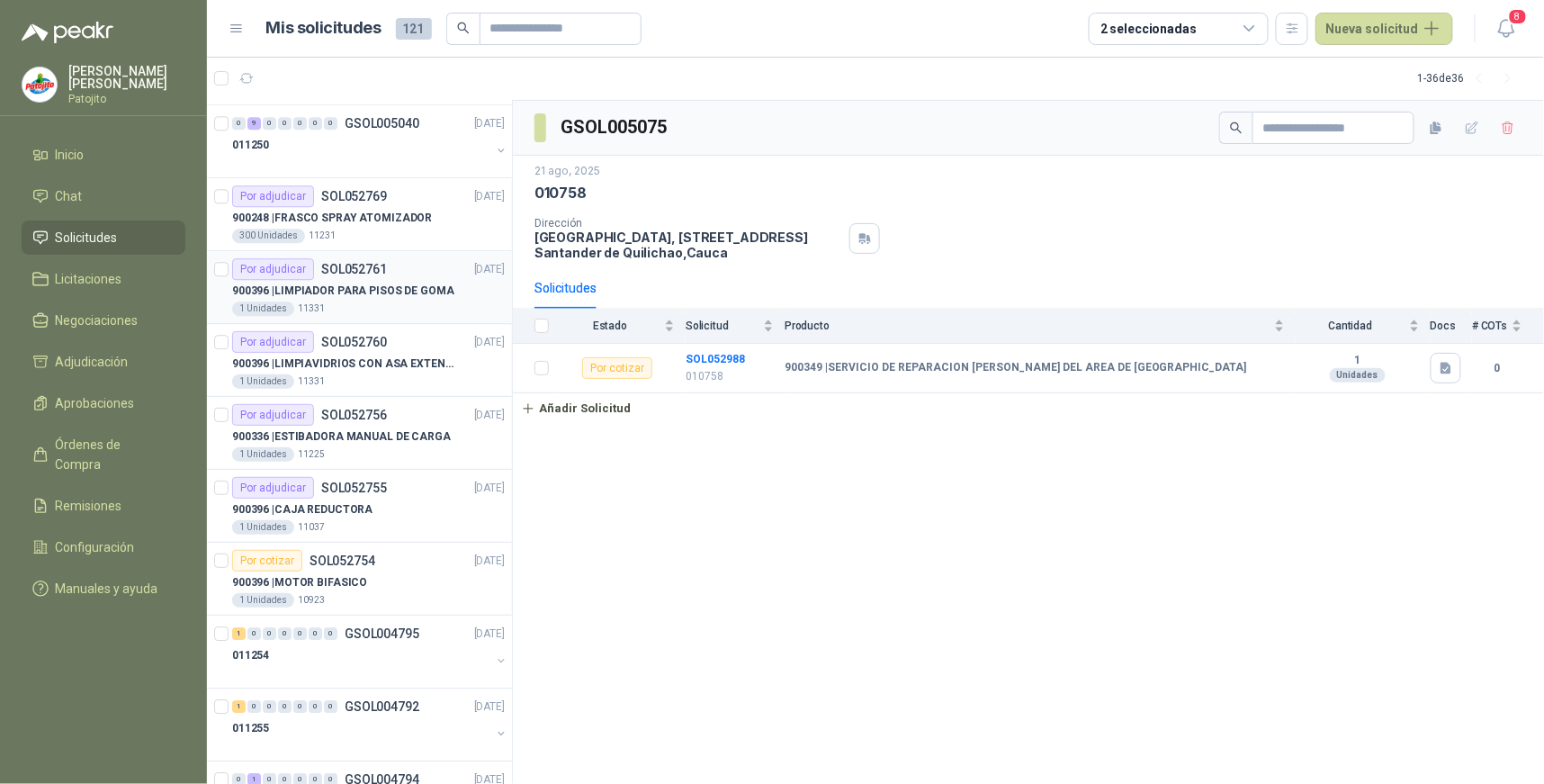
drag, startPoint x: 301, startPoint y: 266, endPoint x: 328, endPoint y: 288, distance: 34.8
click at [301, 265] on div "Por adjudicar" at bounding box center [273, 270] width 82 height 22
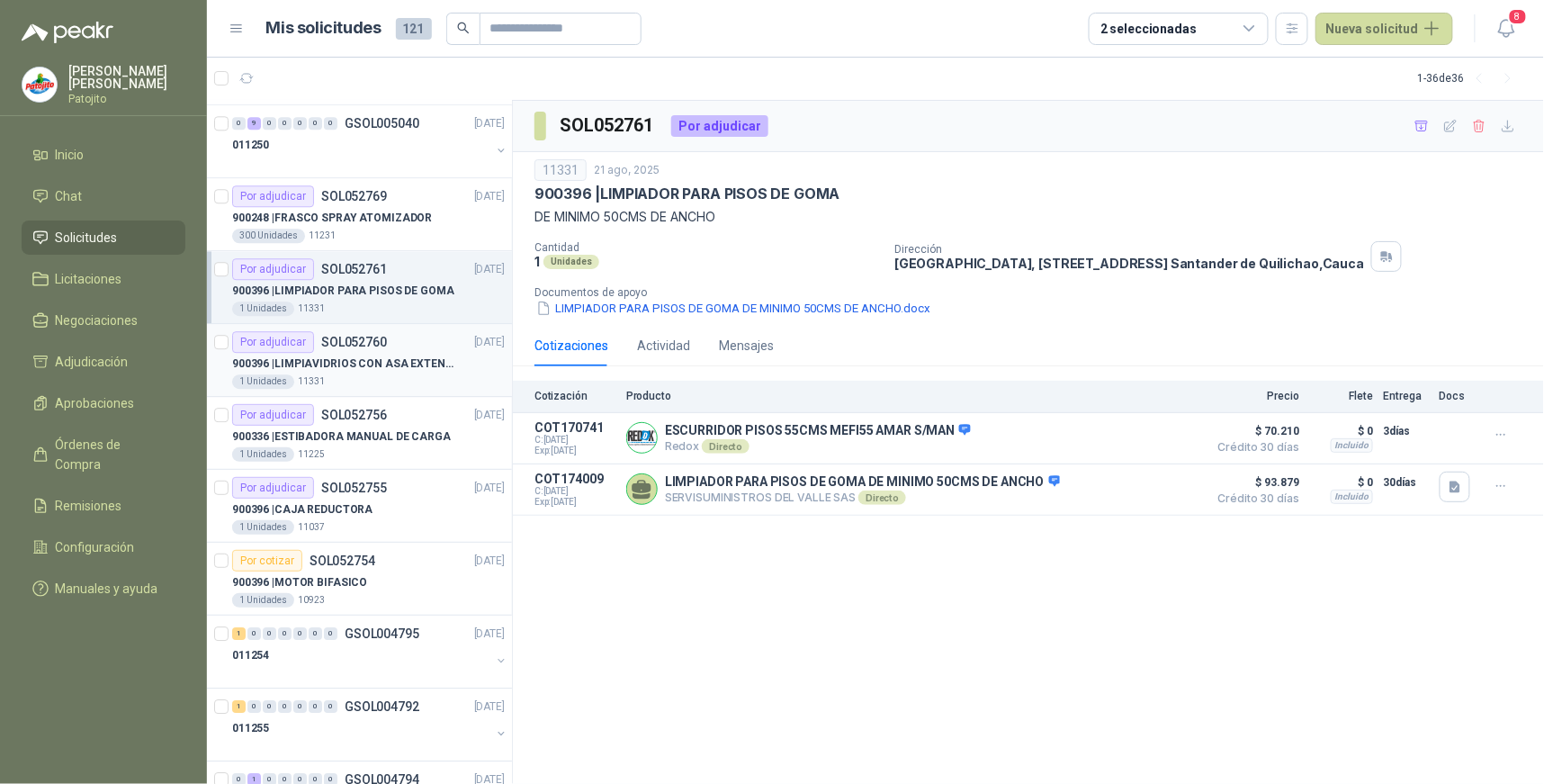
click at [290, 337] on div "Por adjudicar" at bounding box center [273, 342] width 82 height 22
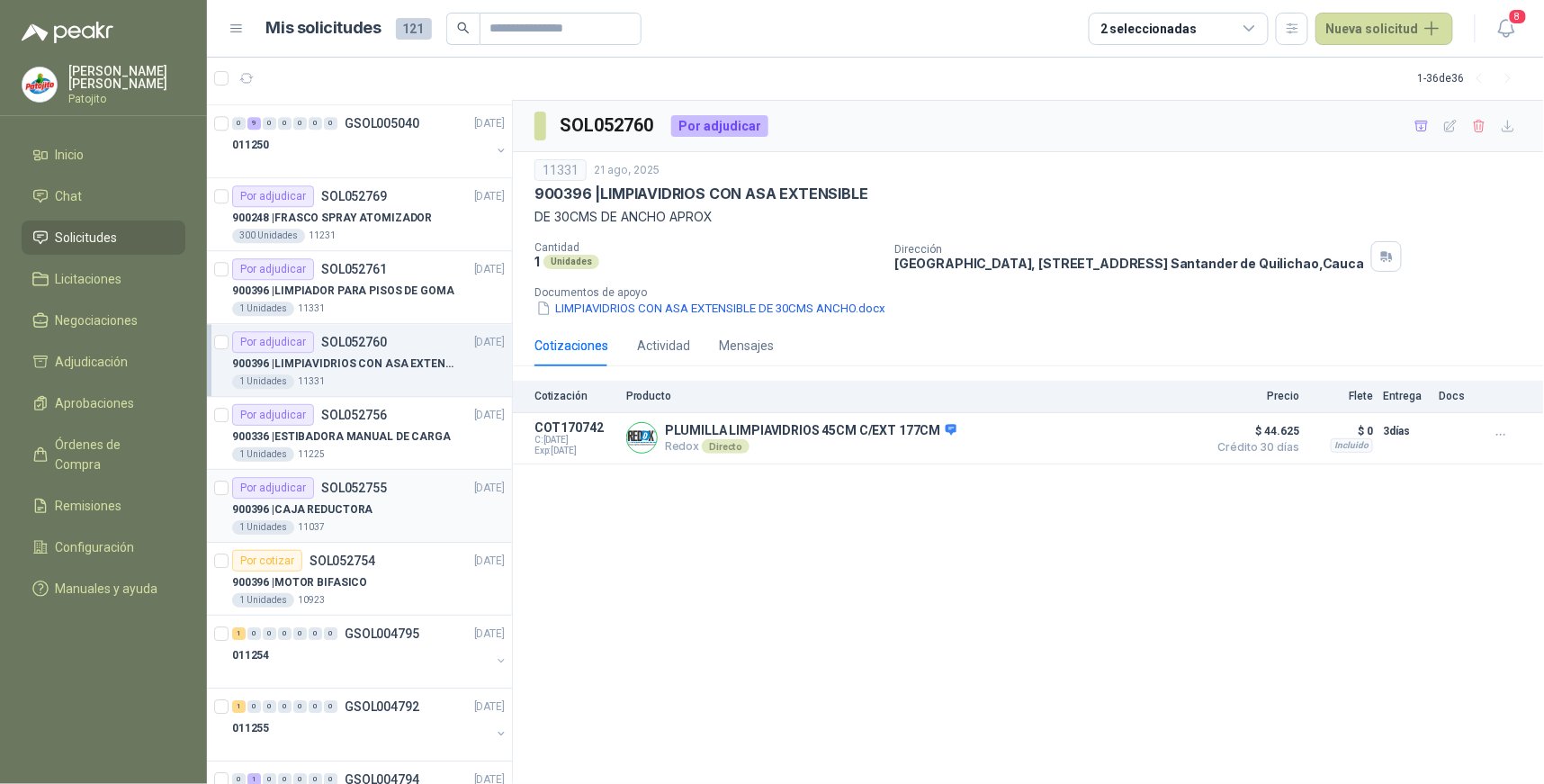
click at [286, 483] on div "Por adjudicar" at bounding box center [273, 487] width 82 height 22
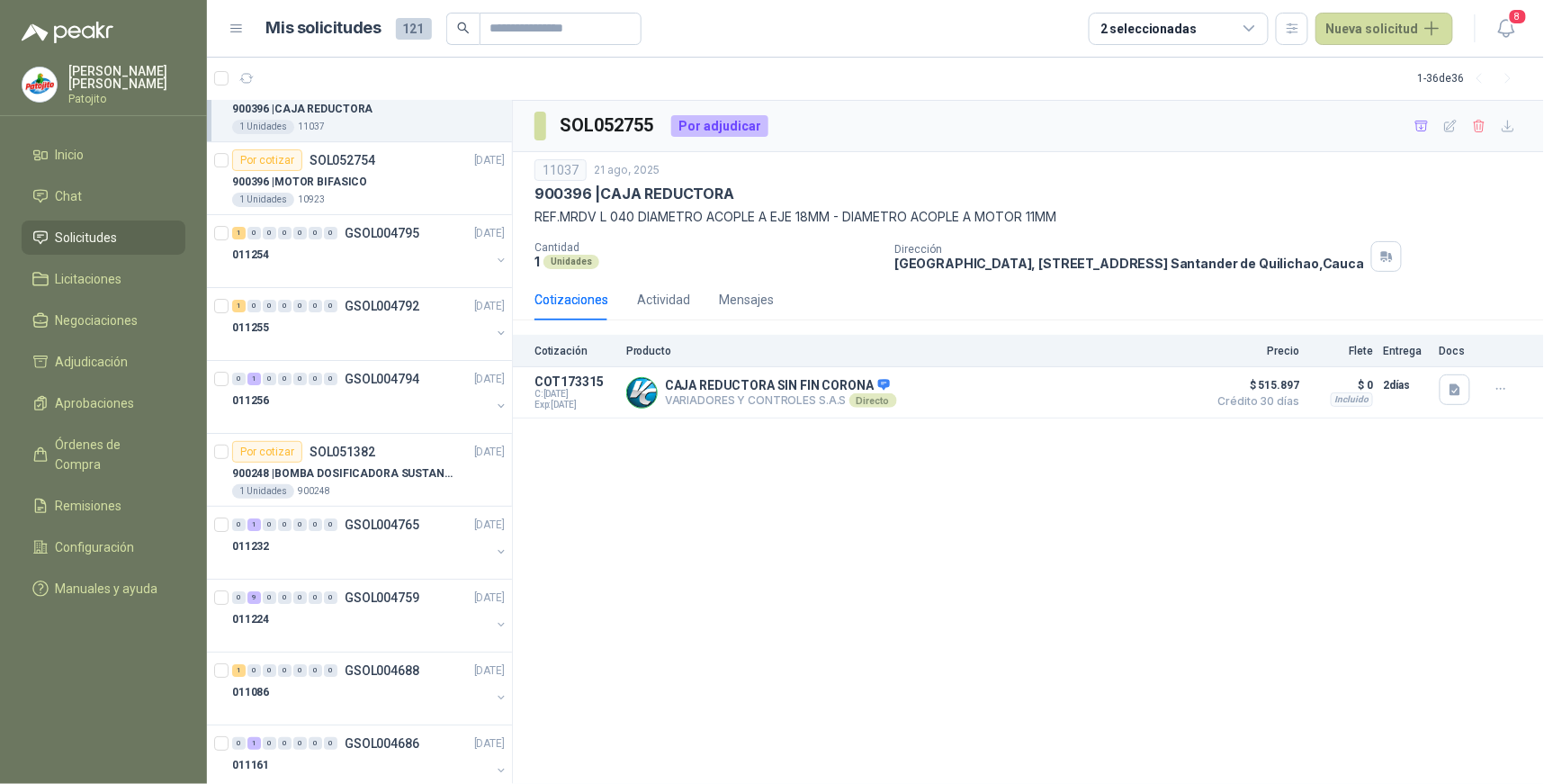
scroll to position [2099, 0]
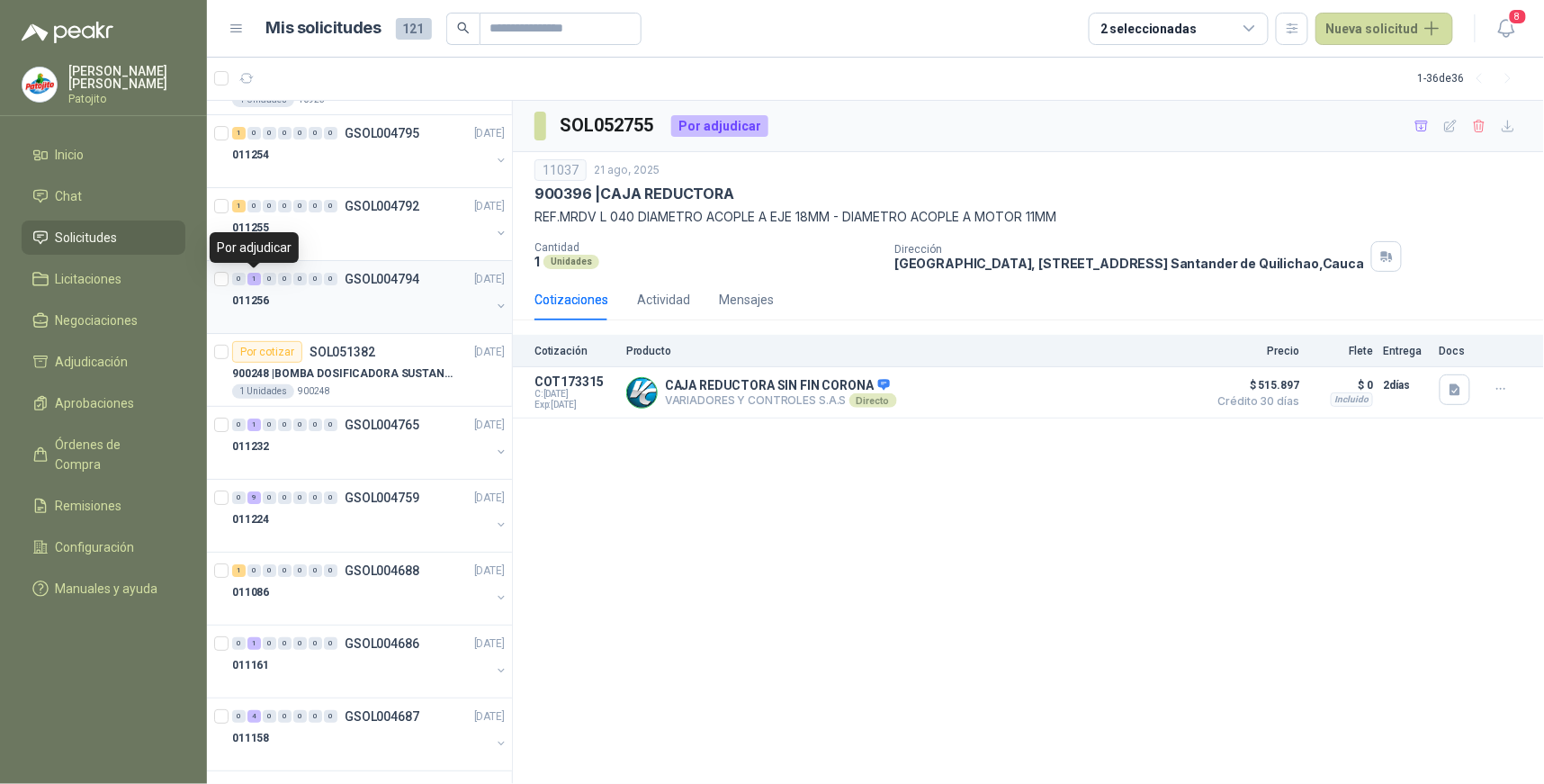
click at [258, 279] on div "1" at bounding box center [254, 279] width 14 height 13
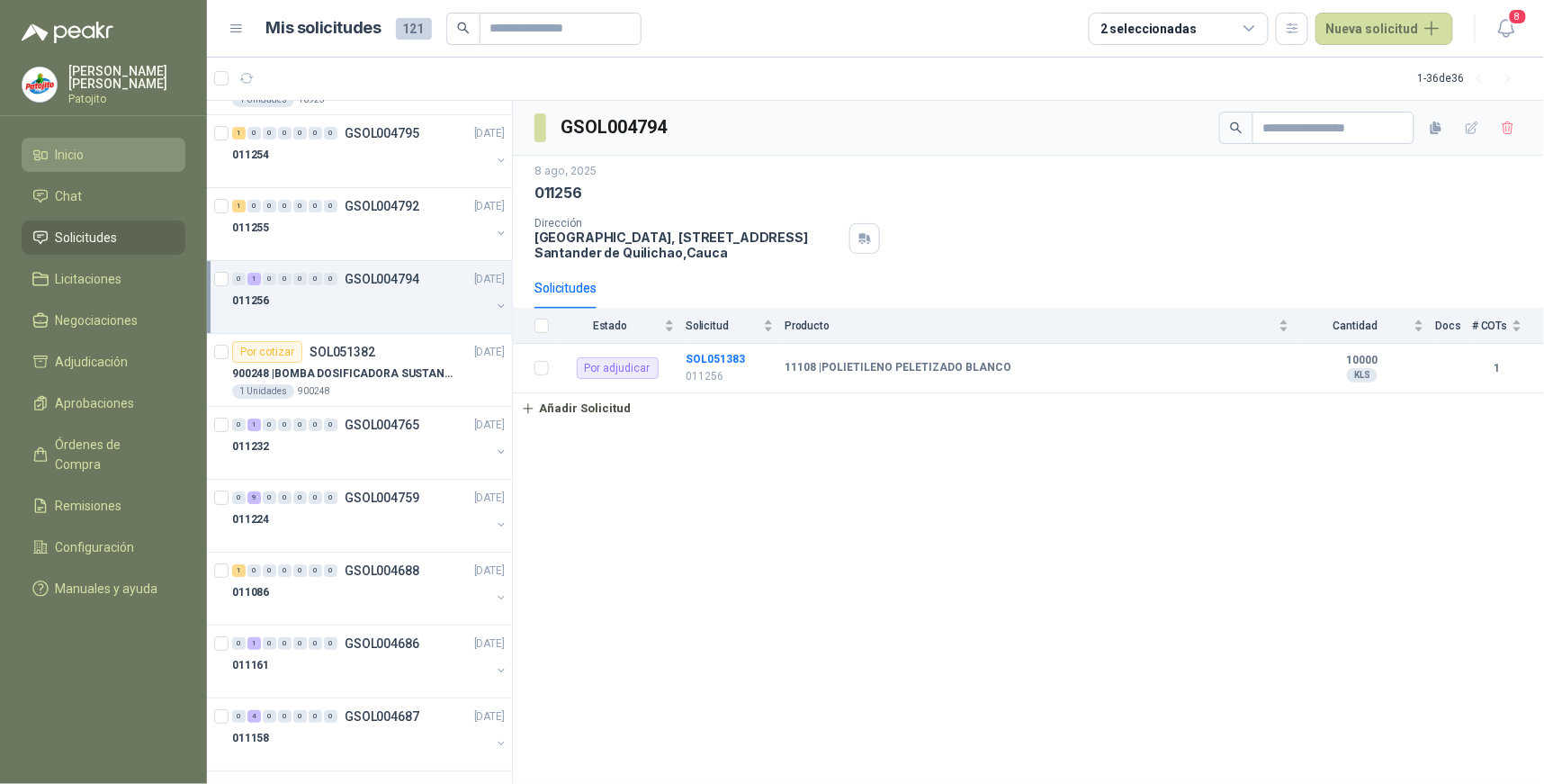
click at [120, 149] on li "Inicio" at bounding box center [103, 155] width 143 height 20
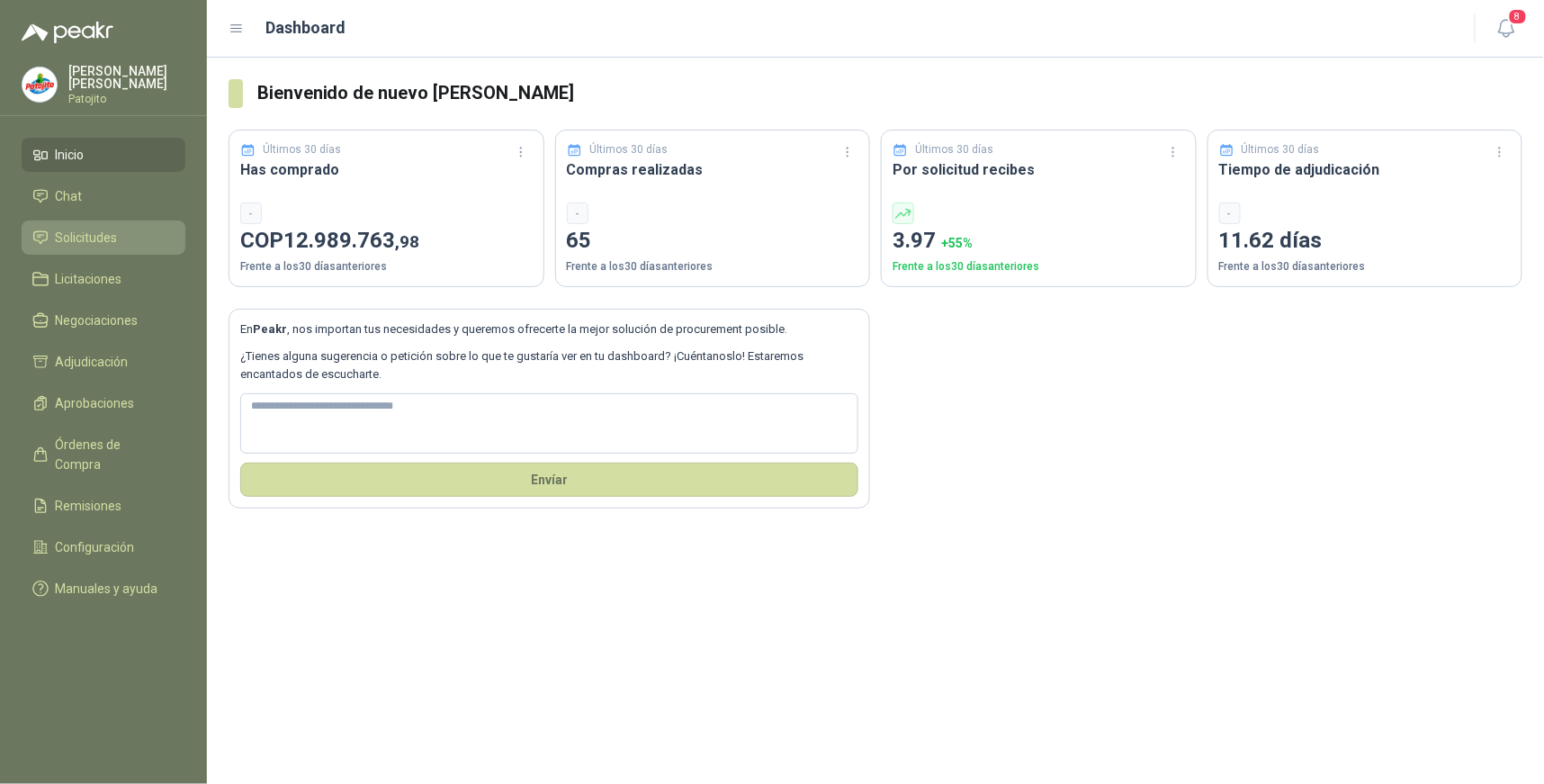
click at [130, 228] on li "Solicitudes" at bounding box center [103, 238] width 143 height 20
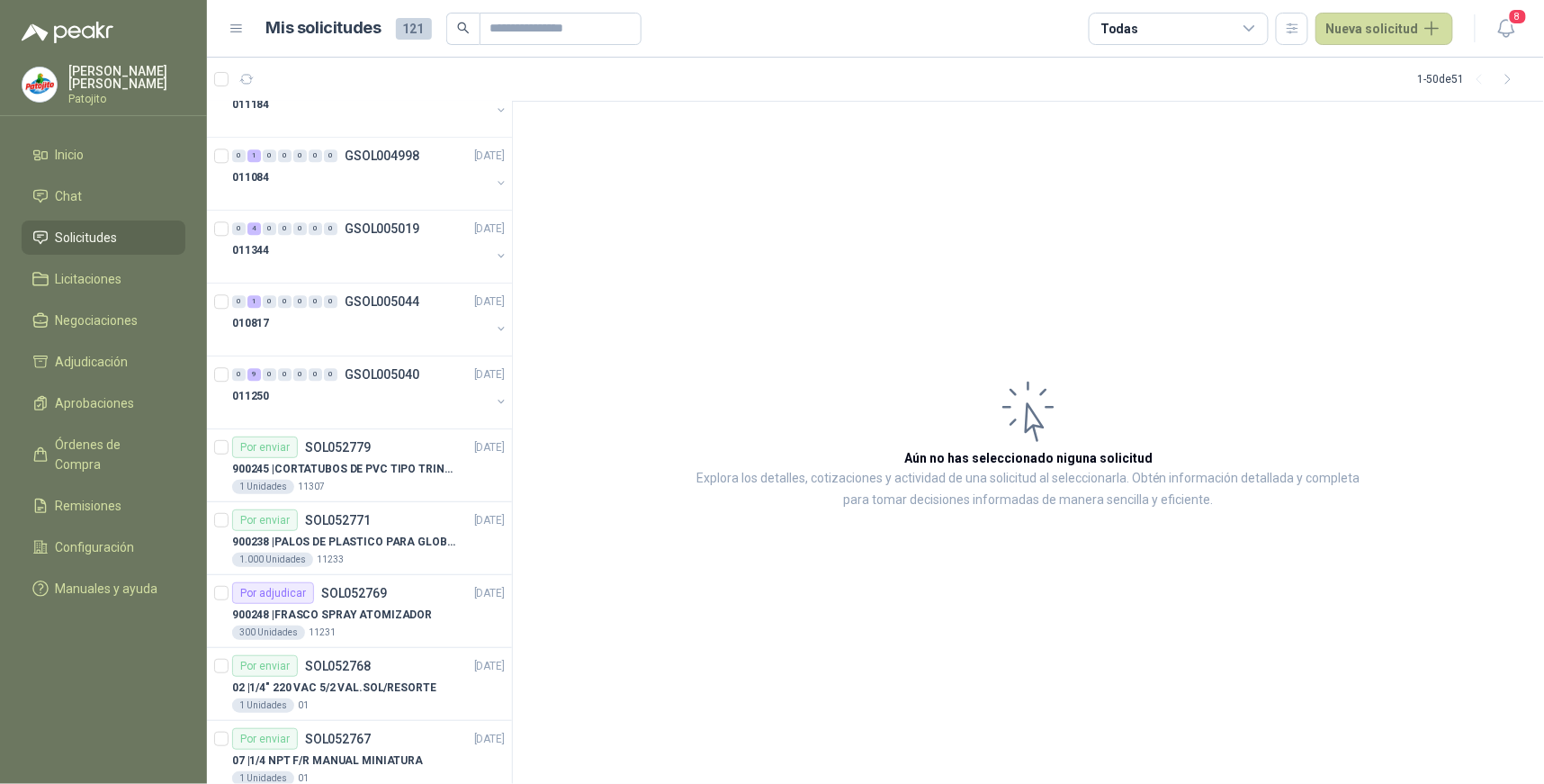
scroll to position [1489, 0]
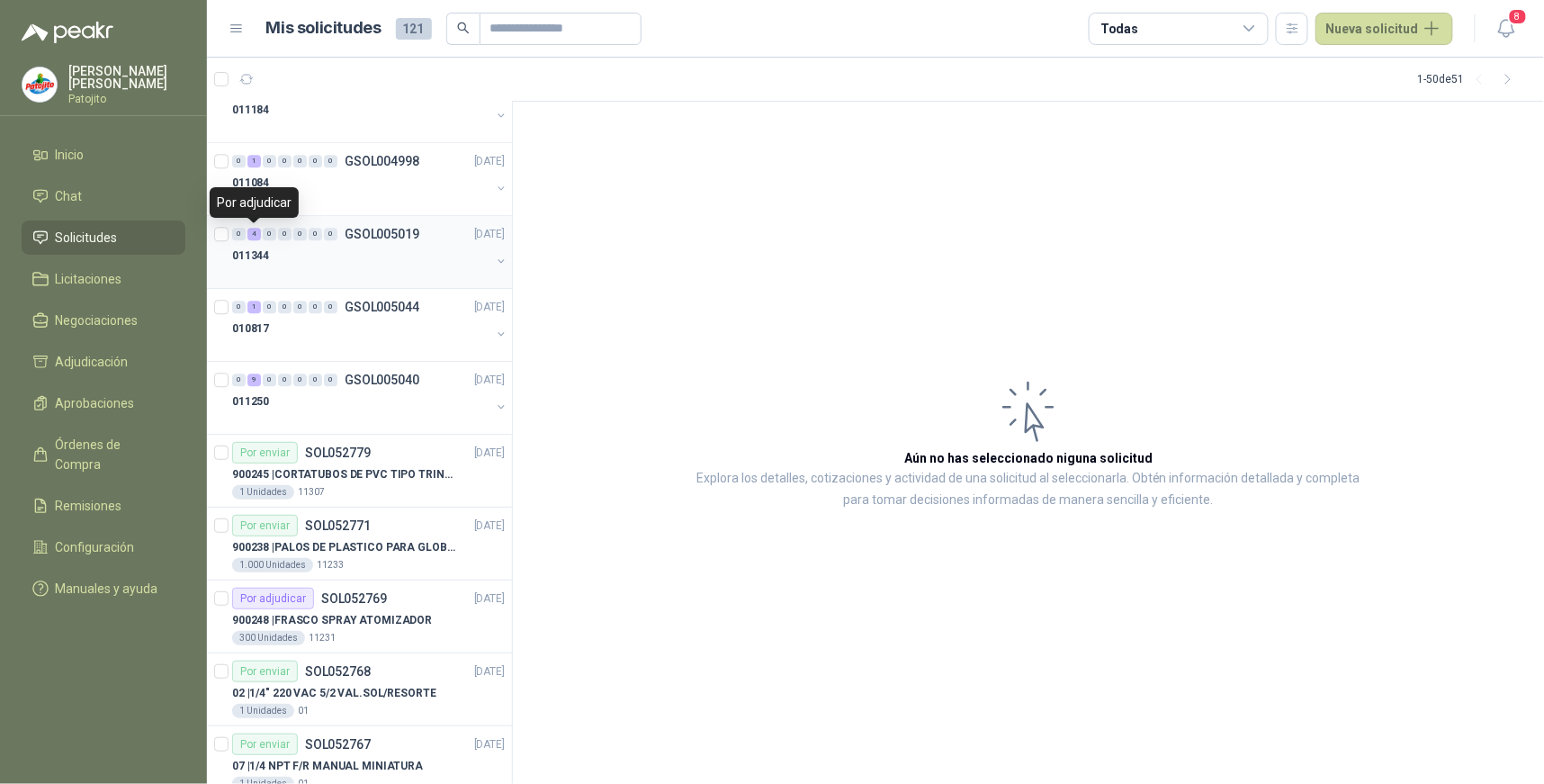
click at [253, 239] on div "4" at bounding box center [254, 234] width 14 height 13
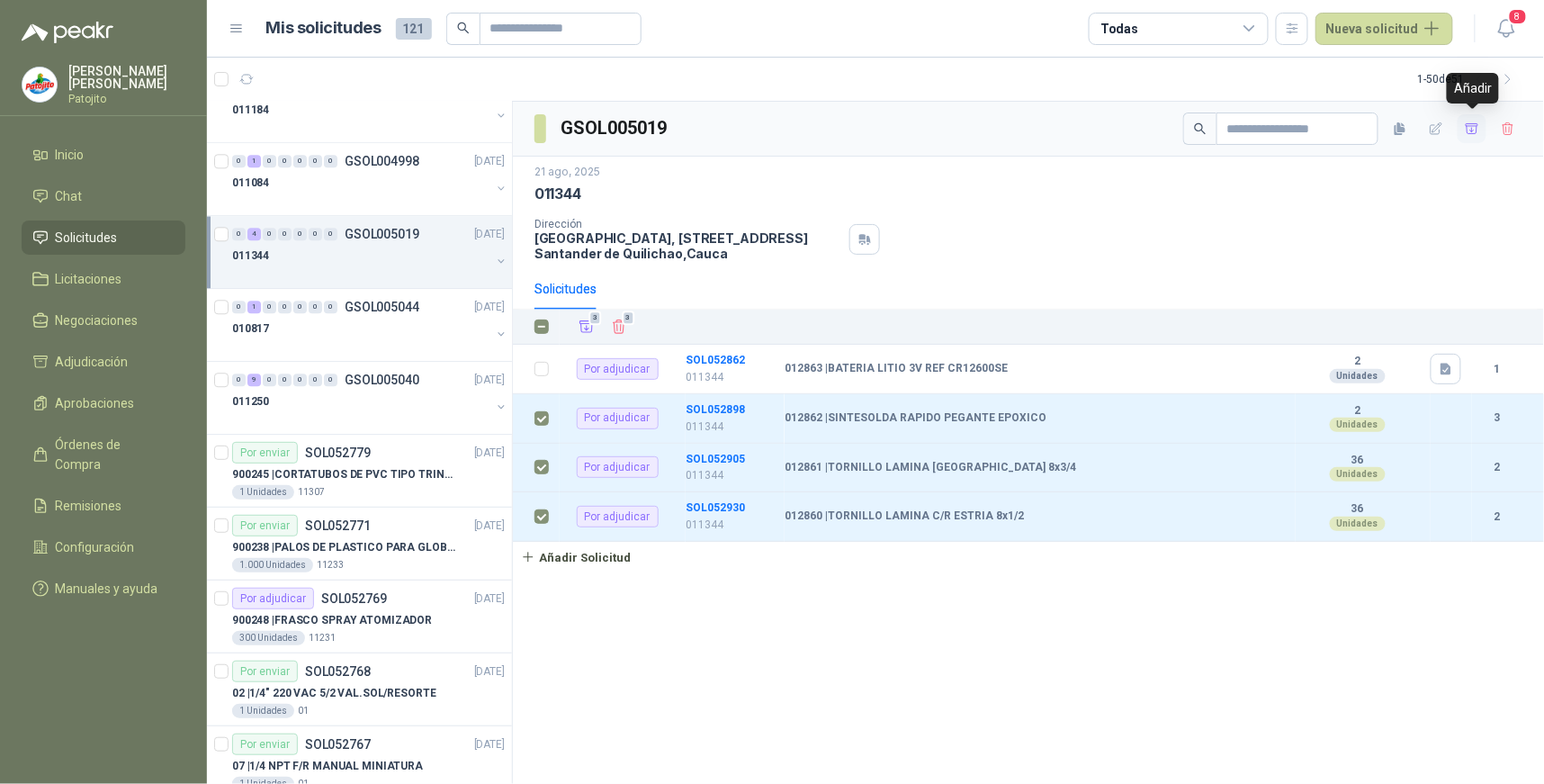
click at [1478, 128] on icon "button" at bounding box center [1472, 128] width 13 height 10
click at [127, 358] on span "Adjudicación" at bounding box center [92, 362] width 73 height 20
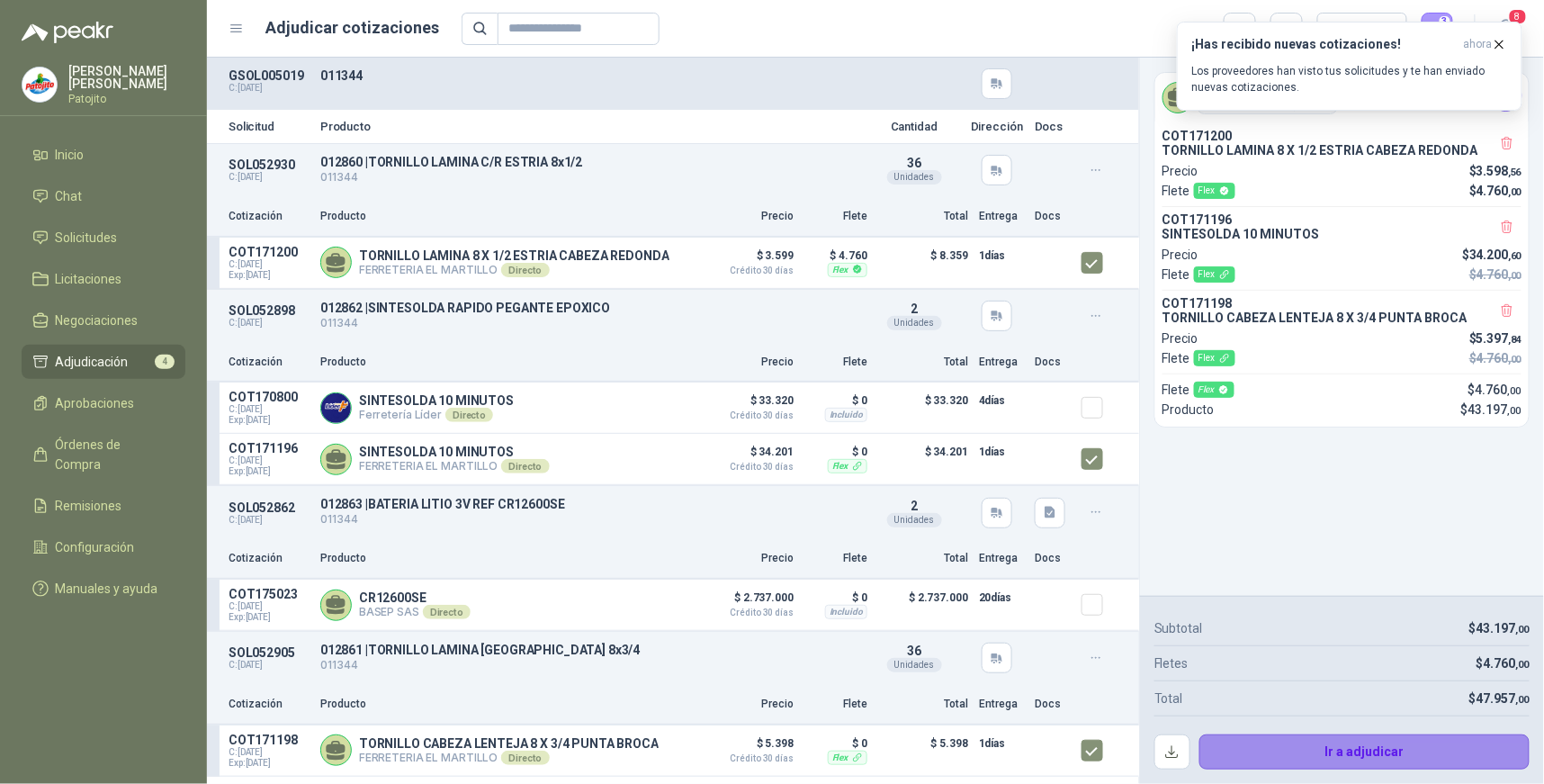
click at [1387, 749] on button "Ir a adjudicar" at bounding box center [1365, 752] width 331 height 36
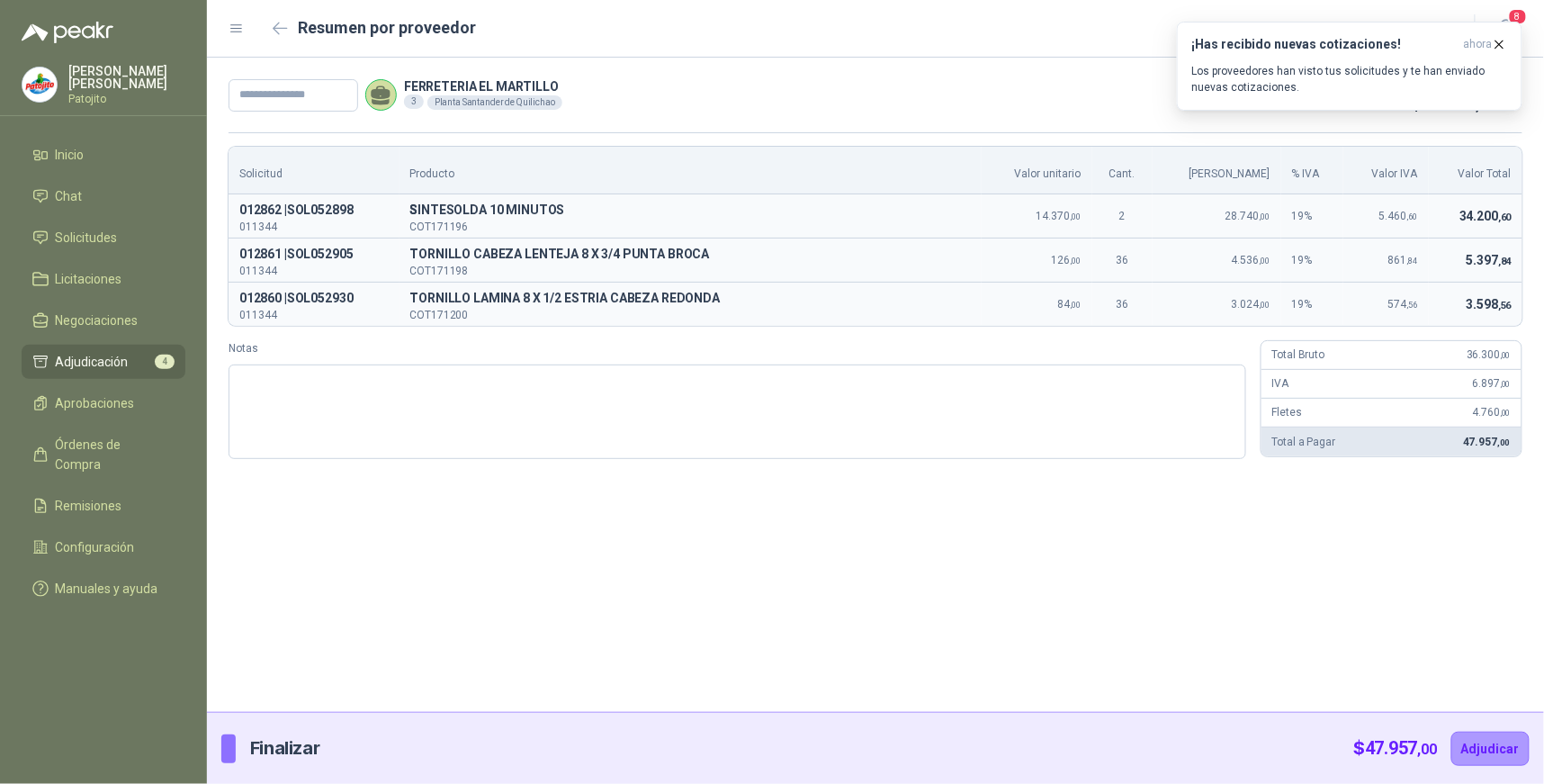
click at [928, 637] on div "FERRETERIA EL MARTILLO 3 Planta Santander de Quilichao Aprobación Directa $ 47.…" at bounding box center [875, 384] width 1337 height 654
click at [1500, 40] on icon "button" at bounding box center [1500, 44] width 15 height 15
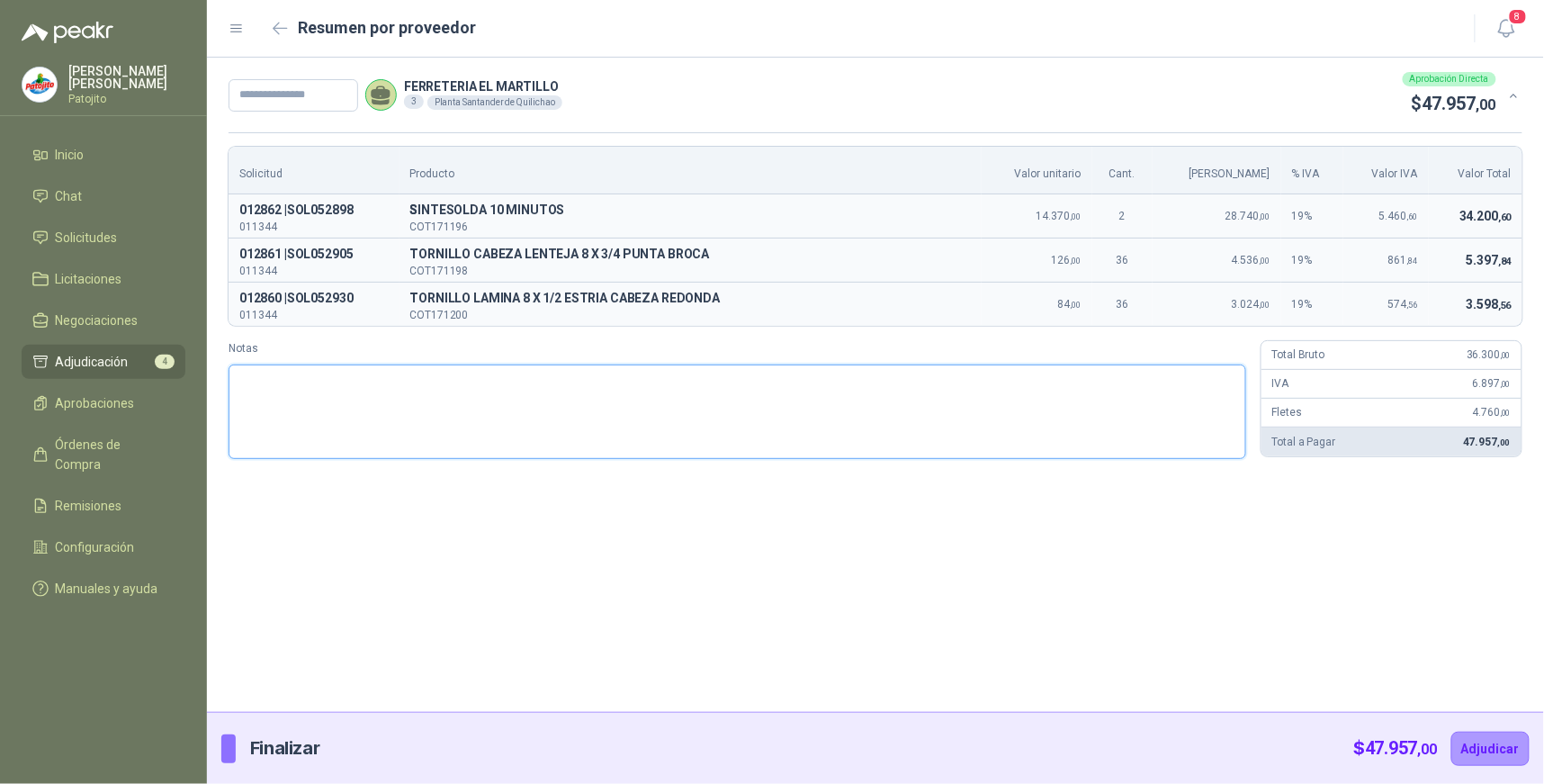
click at [587, 388] on textarea "Notas" at bounding box center [737, 412] width 1018 height 94
paste textarea "*"
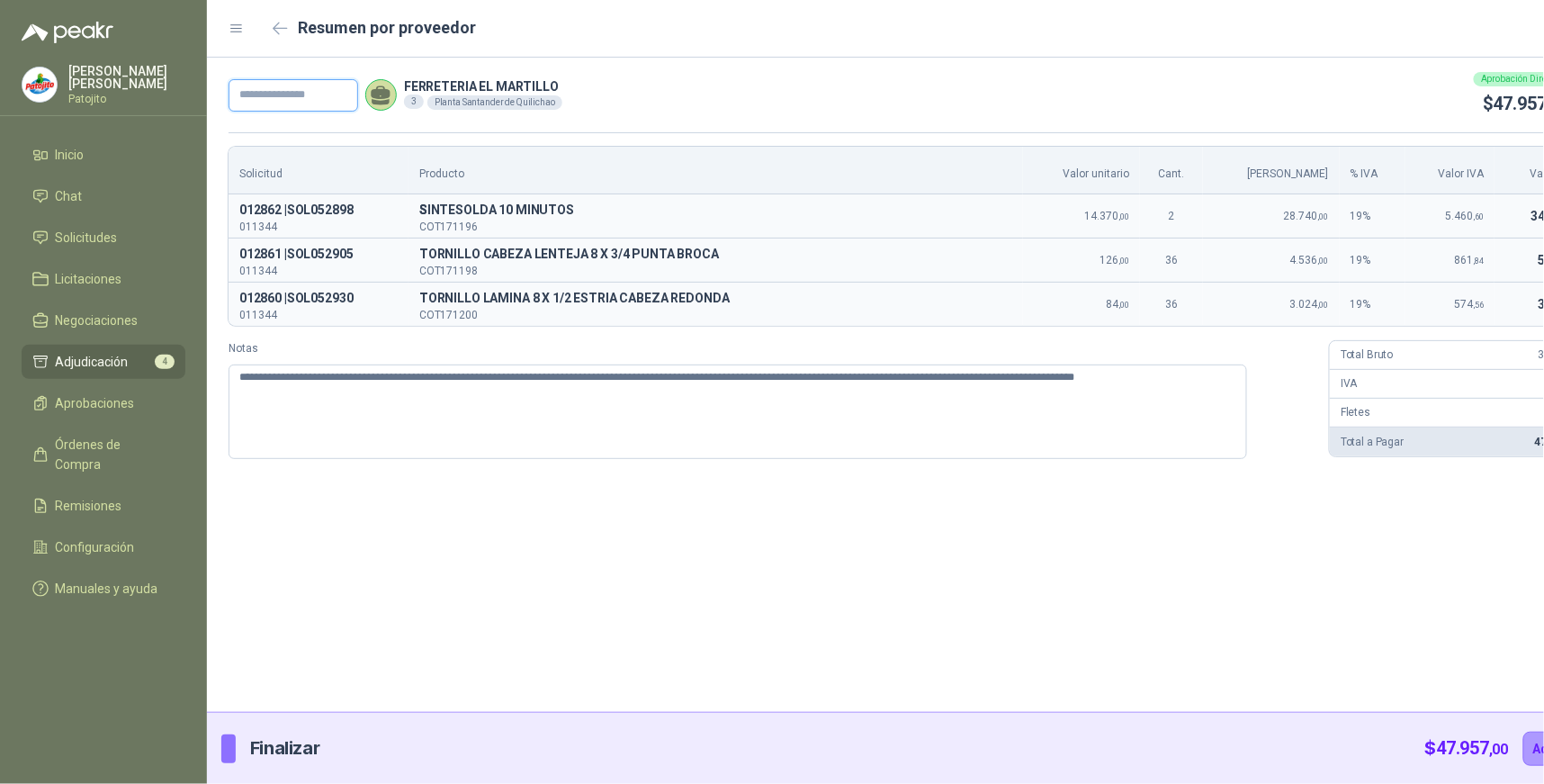
click at [240, 93] on input "text" at bounding box center [293, 95] width 130 height 33
click at [1524, 740] on button "Adjudicar" at bounding box center [1563, 749] width 78 height 34
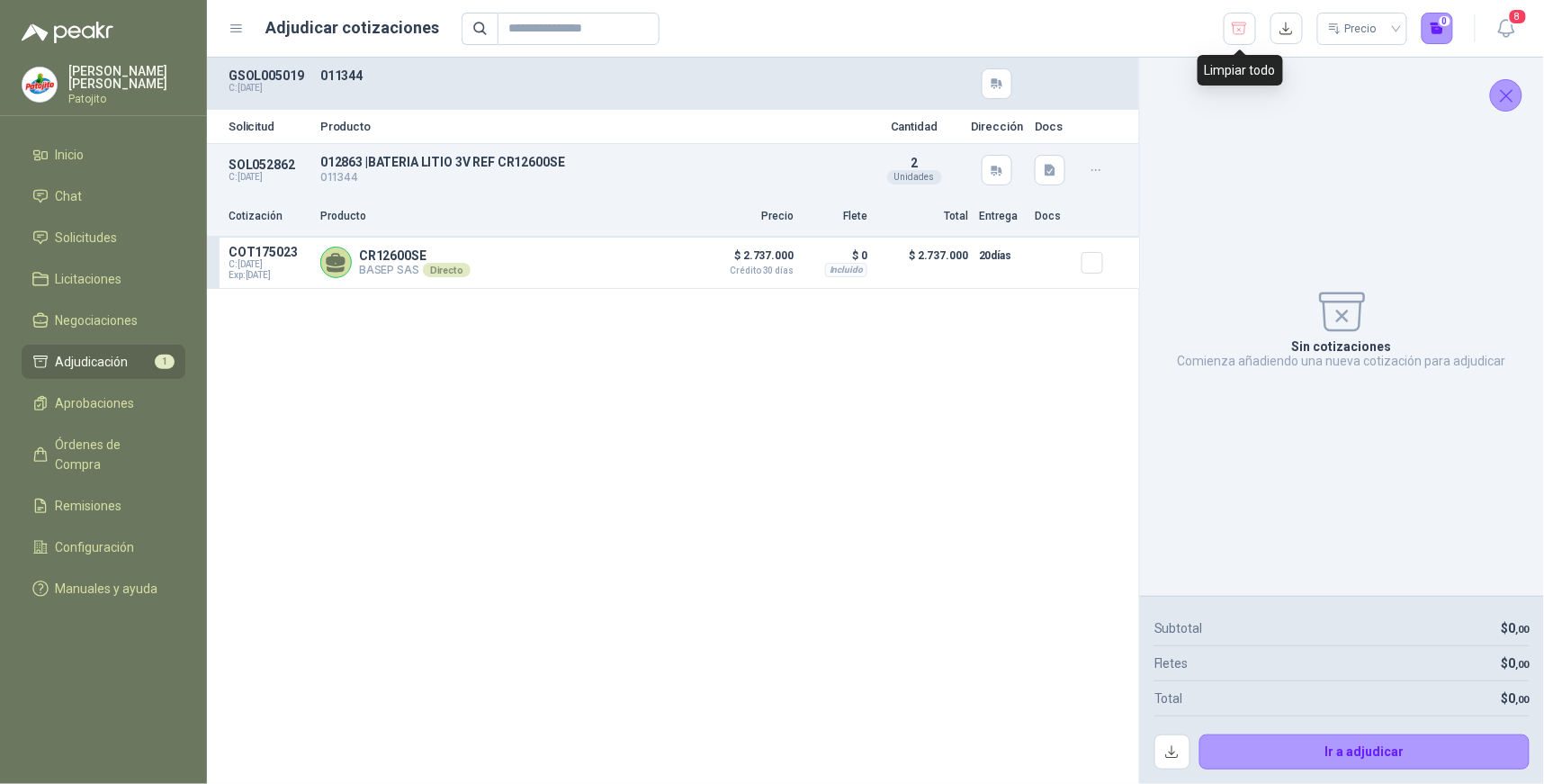
click at [1243, 40] on button "button" at bounding box center [1240, 29] width 33 height 33
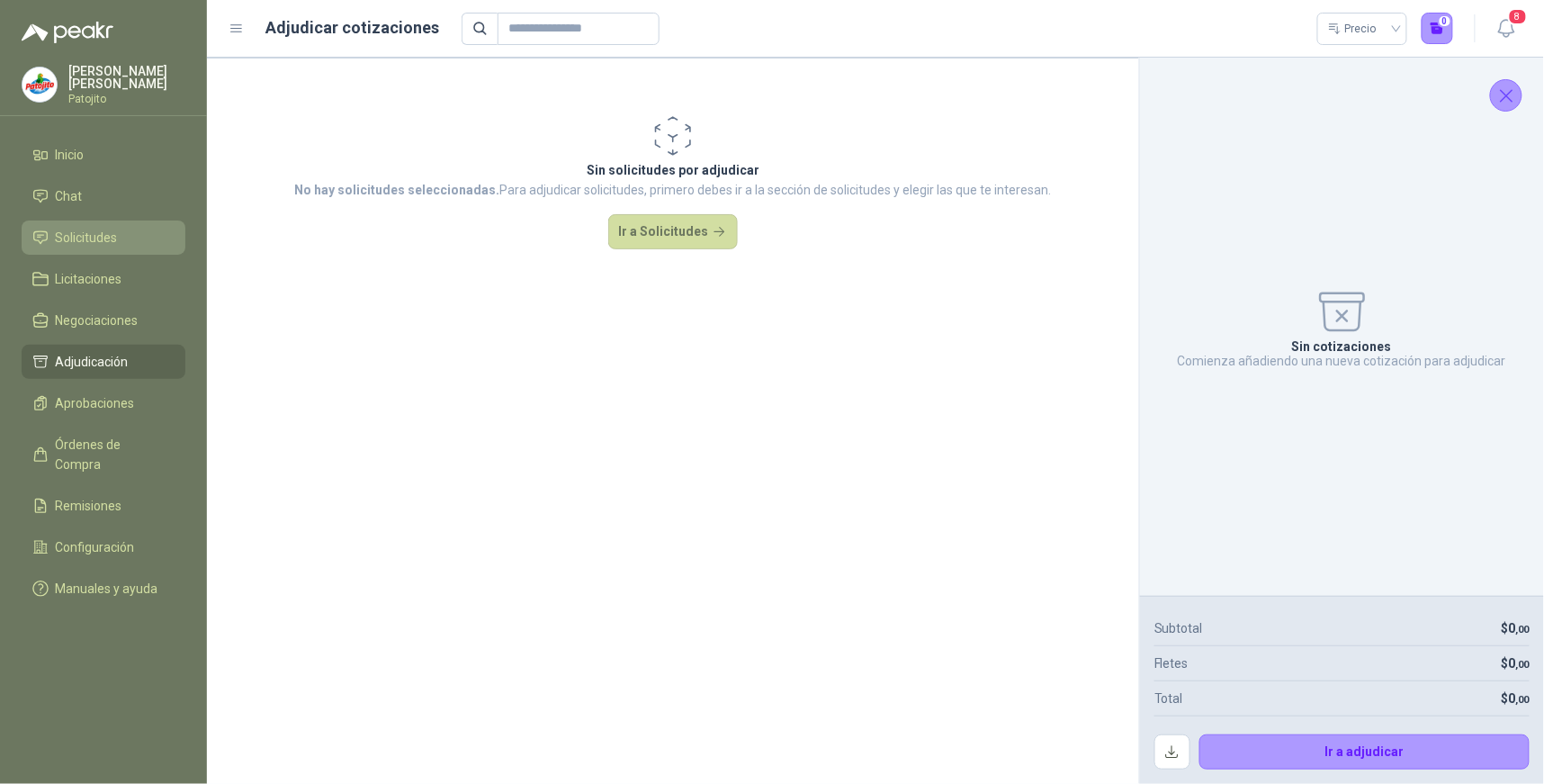
click at [73, 235] on span "Solicitudes" at bounding box center [86, 238] width 62 height 20
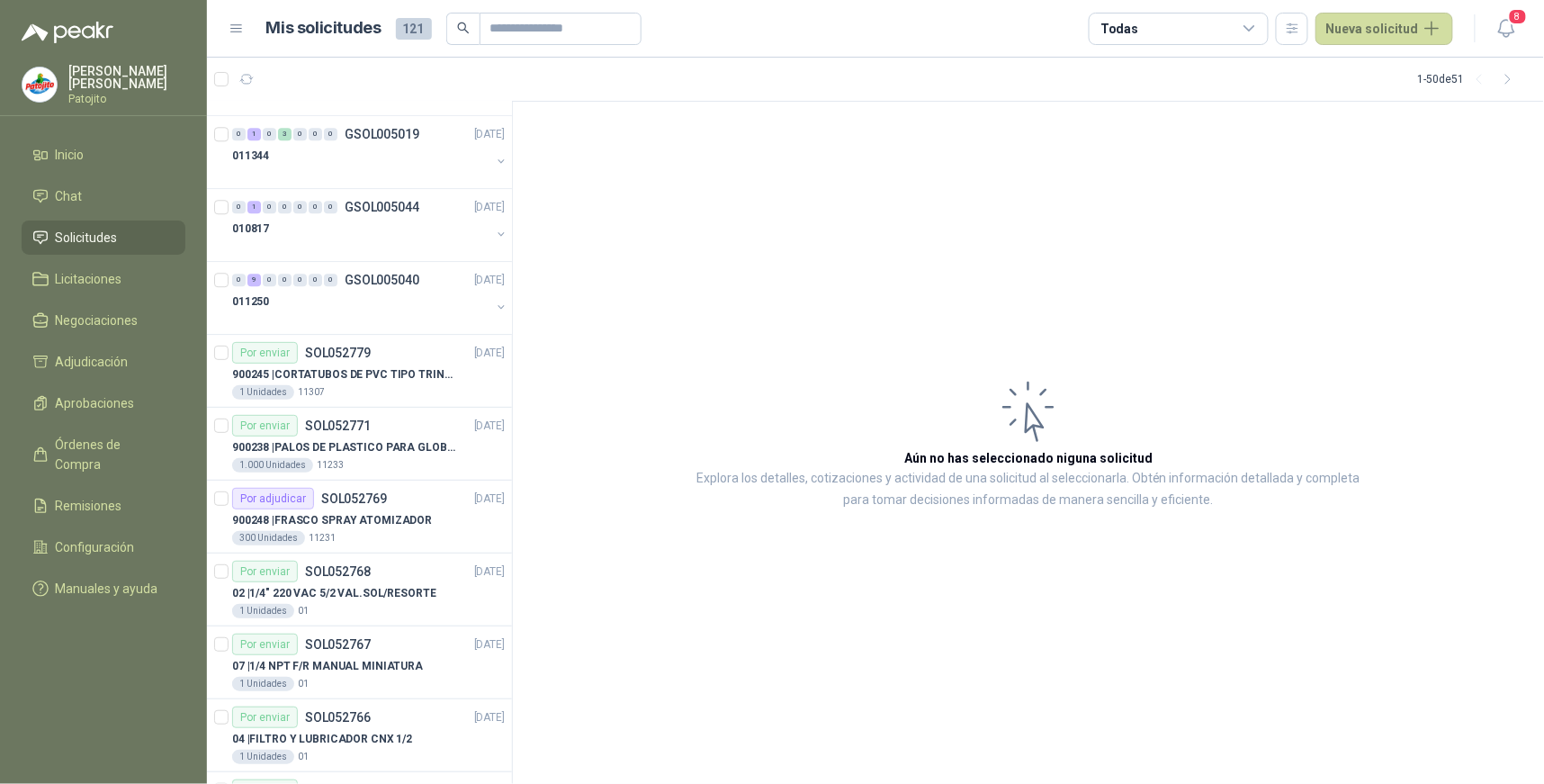
scroll to position [1489, 0]
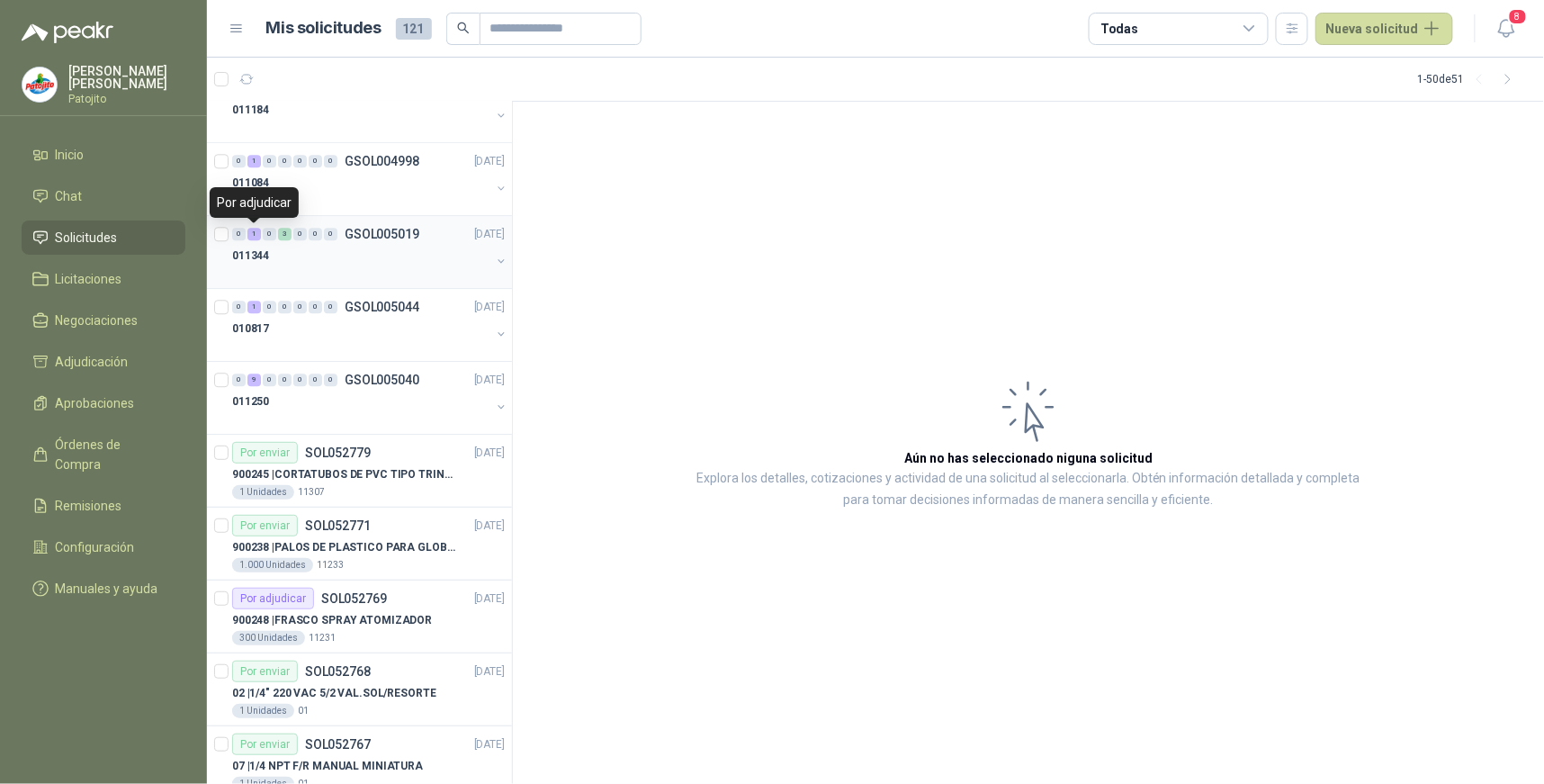
drag, startPoint x: 251, startPoint y: 231, endPoint x: 256, endPoint y: 245, distance: 14.9
click at [252, 230] on div "1" at bounding box center [254, 234] width 14 height 13
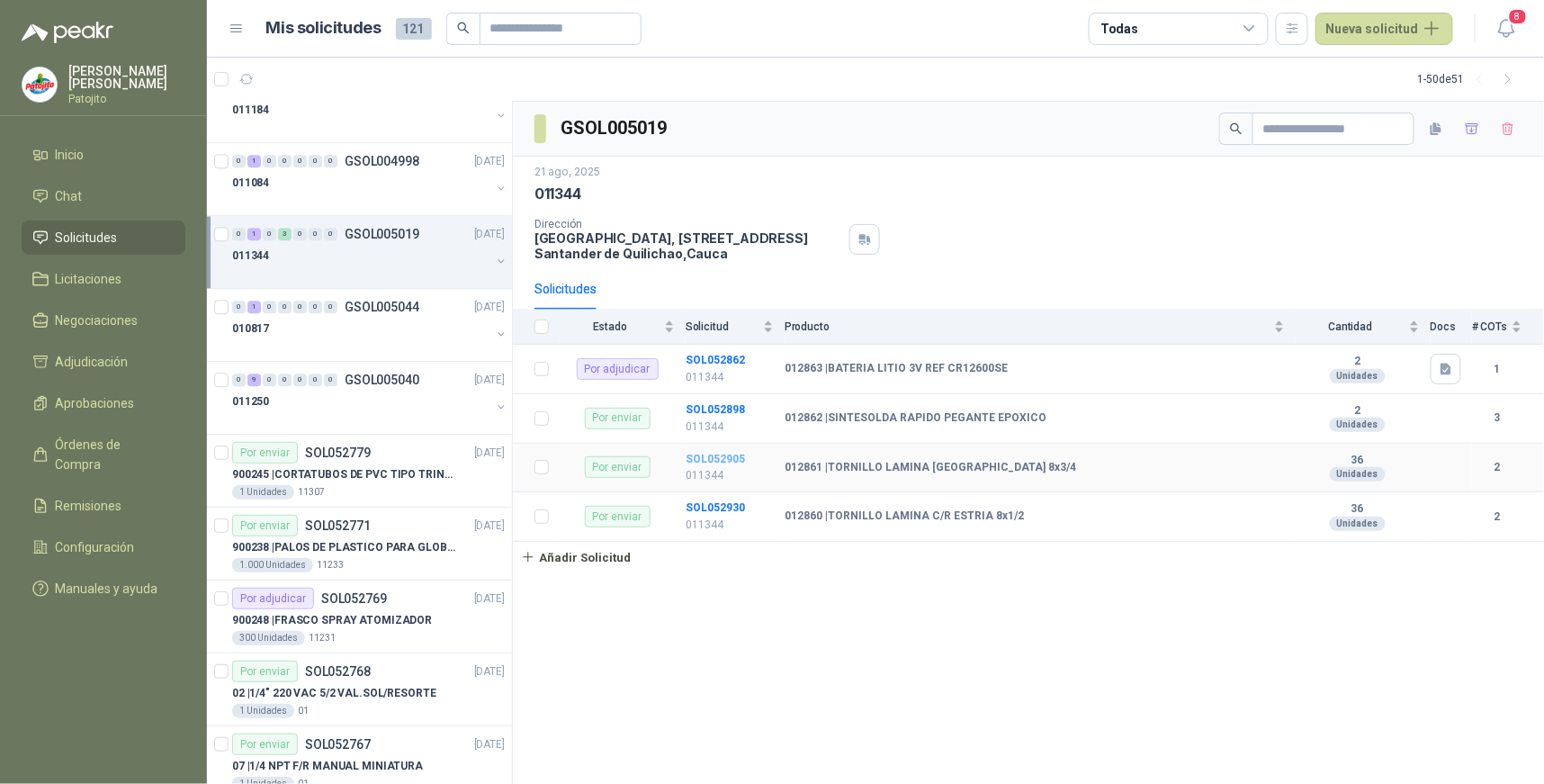
click at [738, 453] on b "SOL052905" at bounding box center [715, 459] width 59 height 13
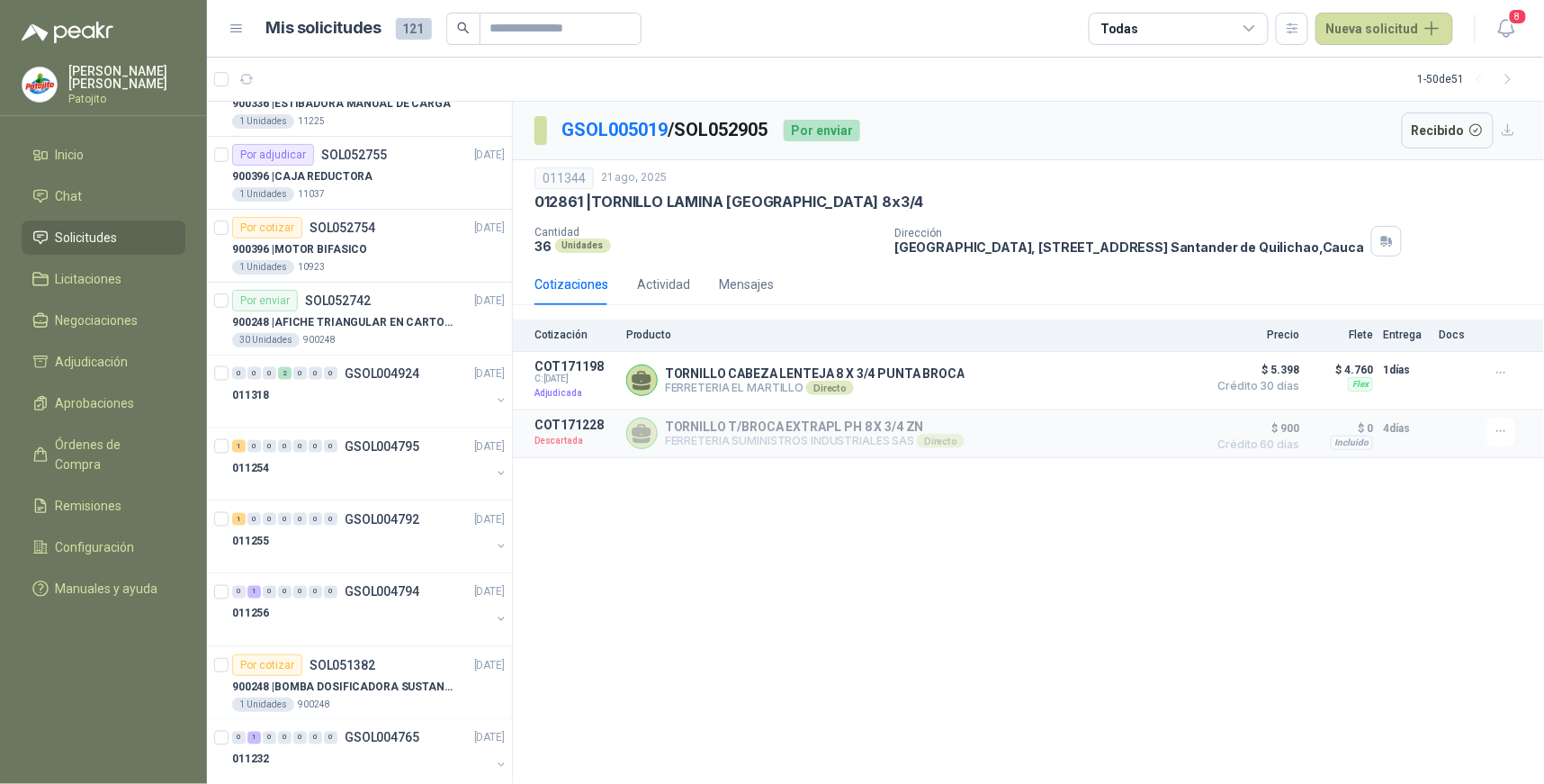
scroll to position [3199, 0]
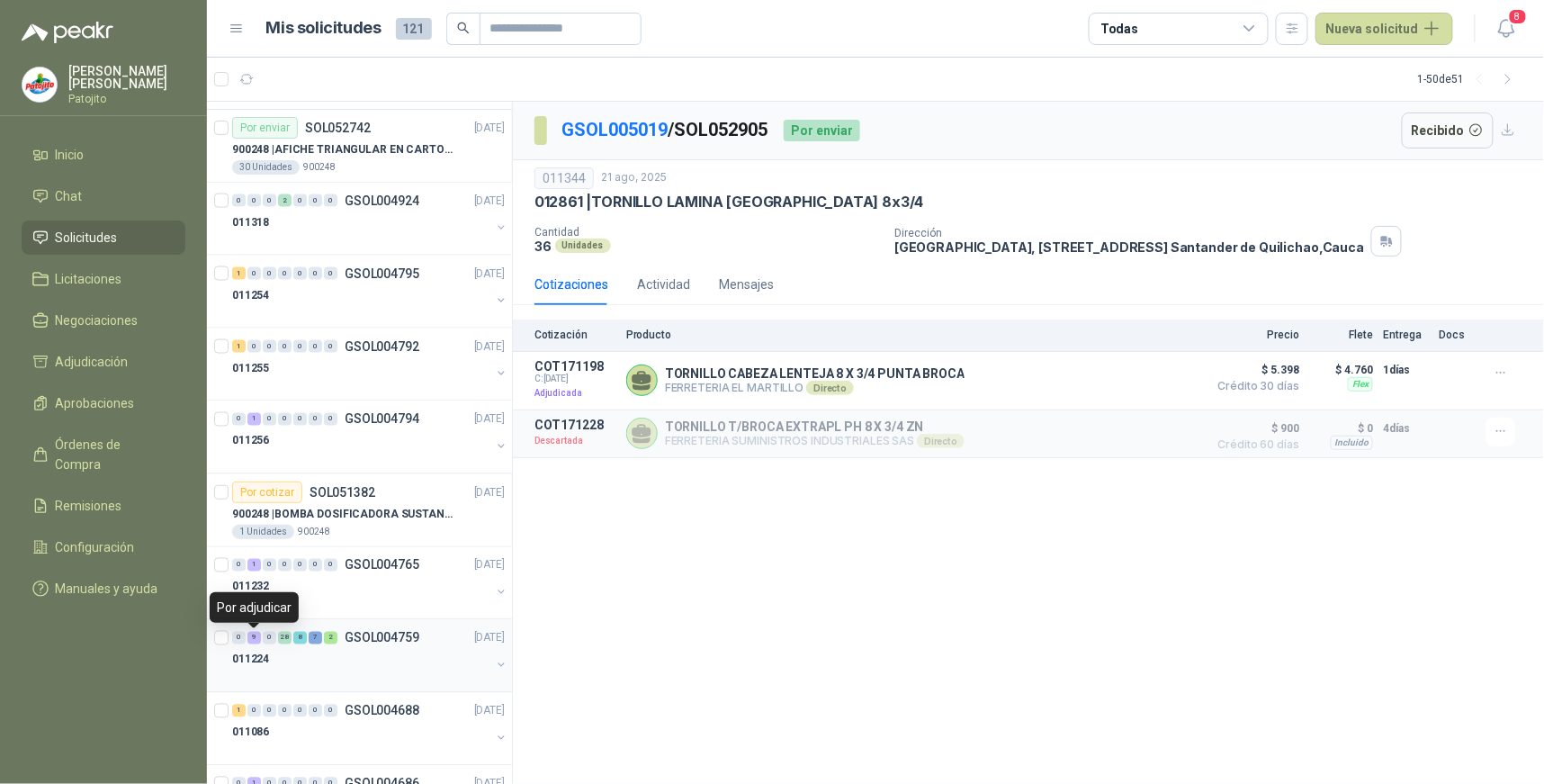
click at [257, 640] on div "9" at bounding box center [254, 638] width 14 height 13
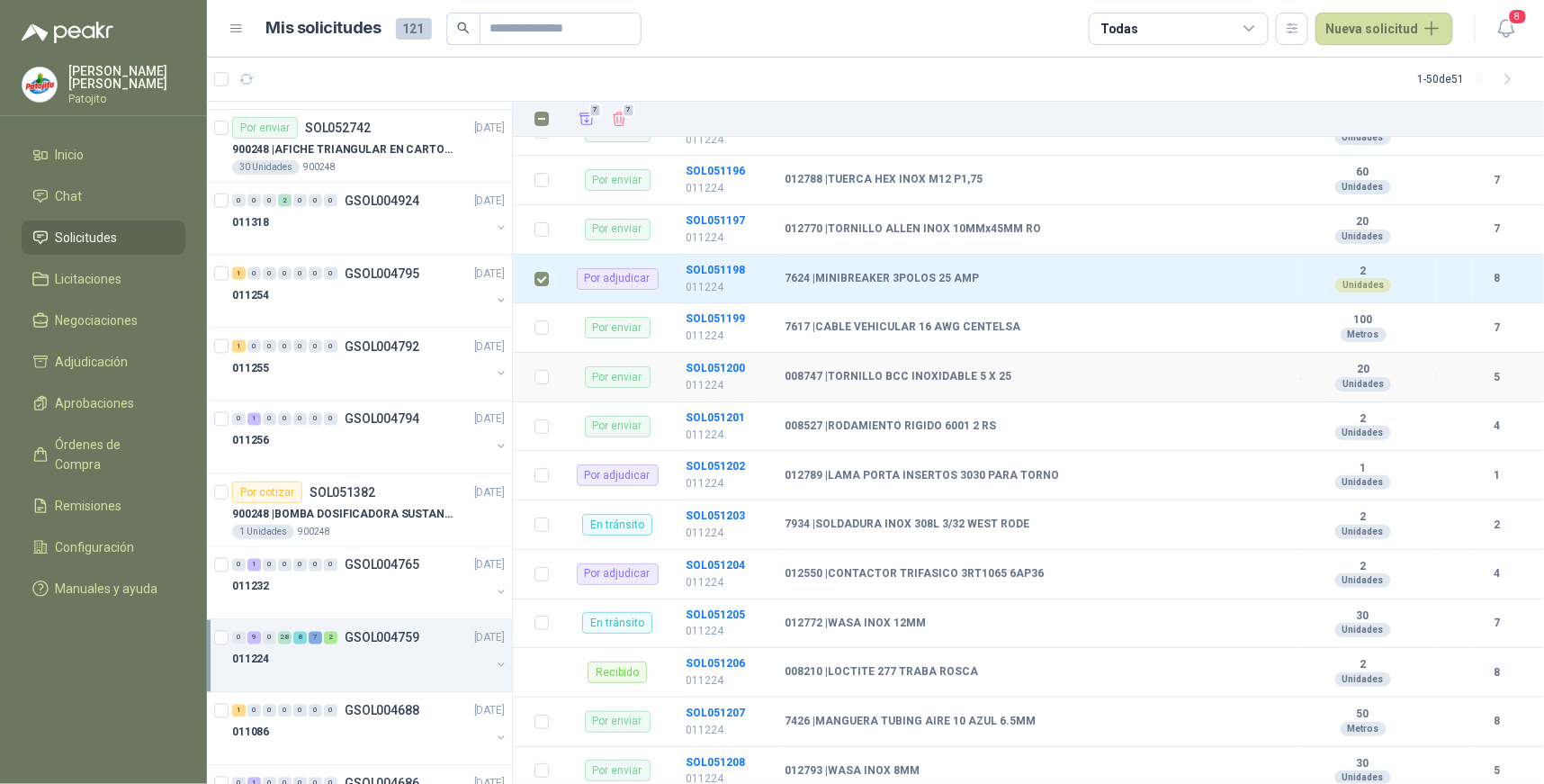
scroll to position [2251, 0]
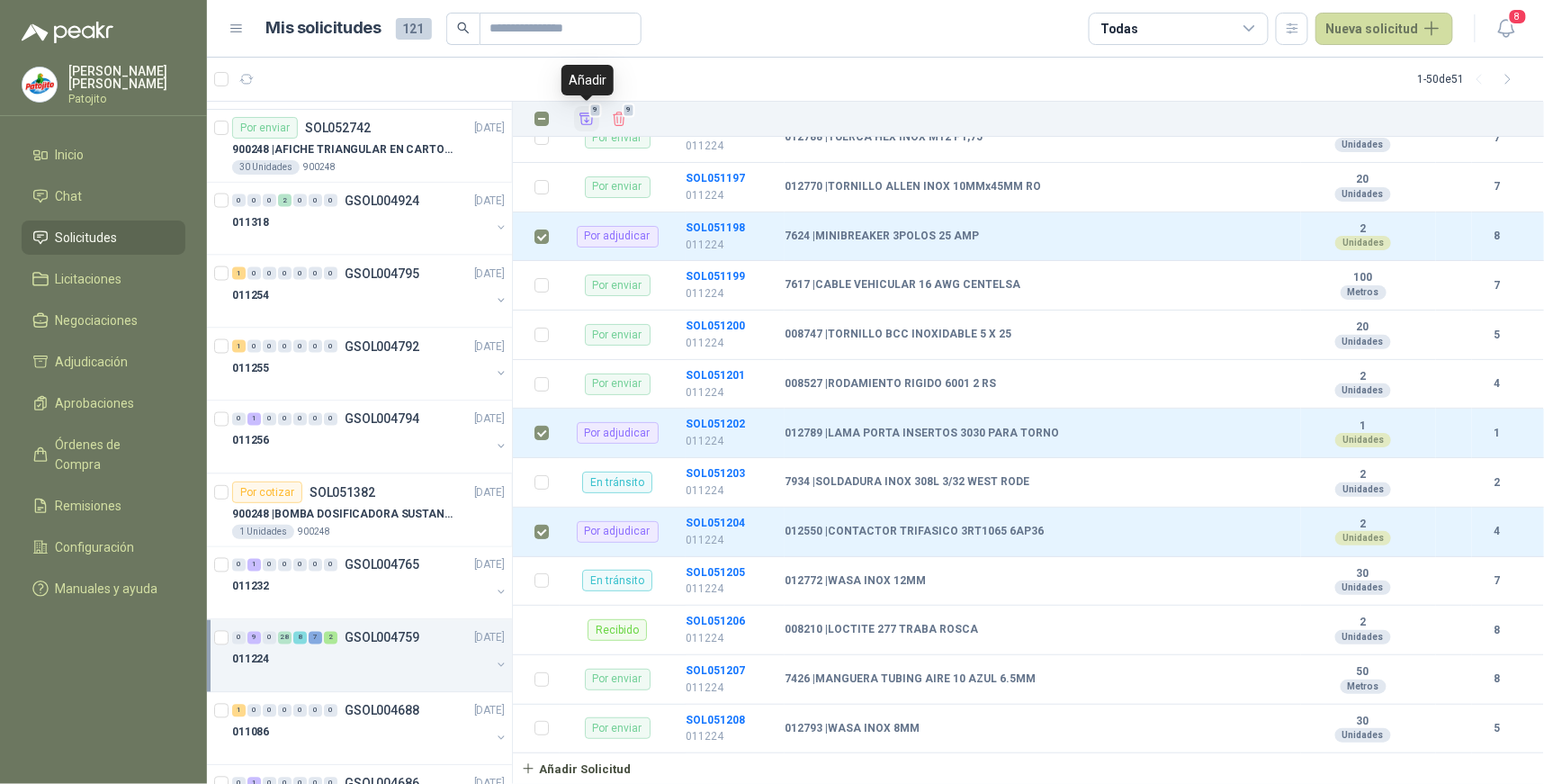
click at [591, 118] on icon "Añadir" at bounding box center [587, 119] width 14 height 12
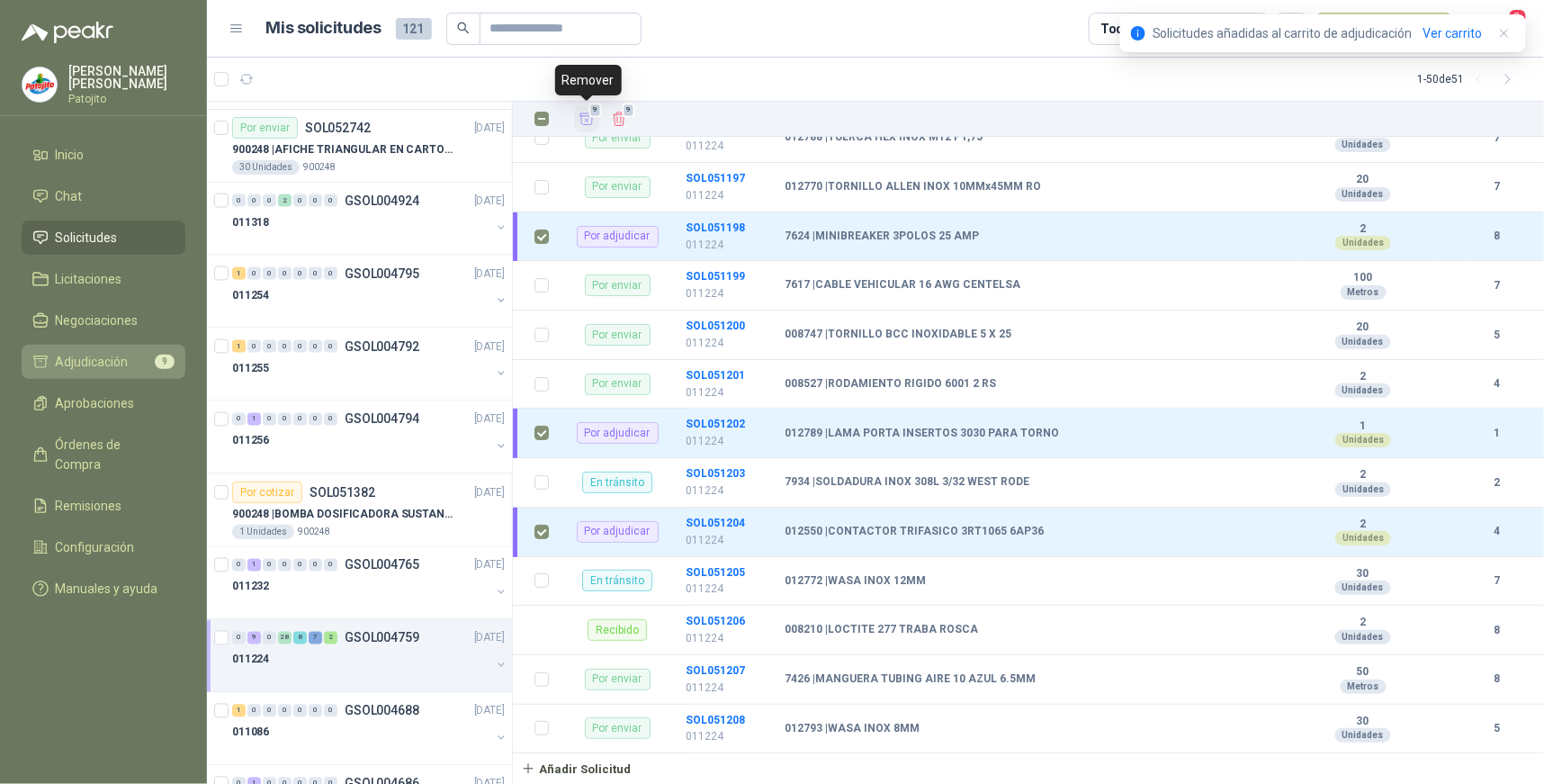
click at [127, 361] on span "Adjudicación" at bounding box center [92, 362] width 73 height 20
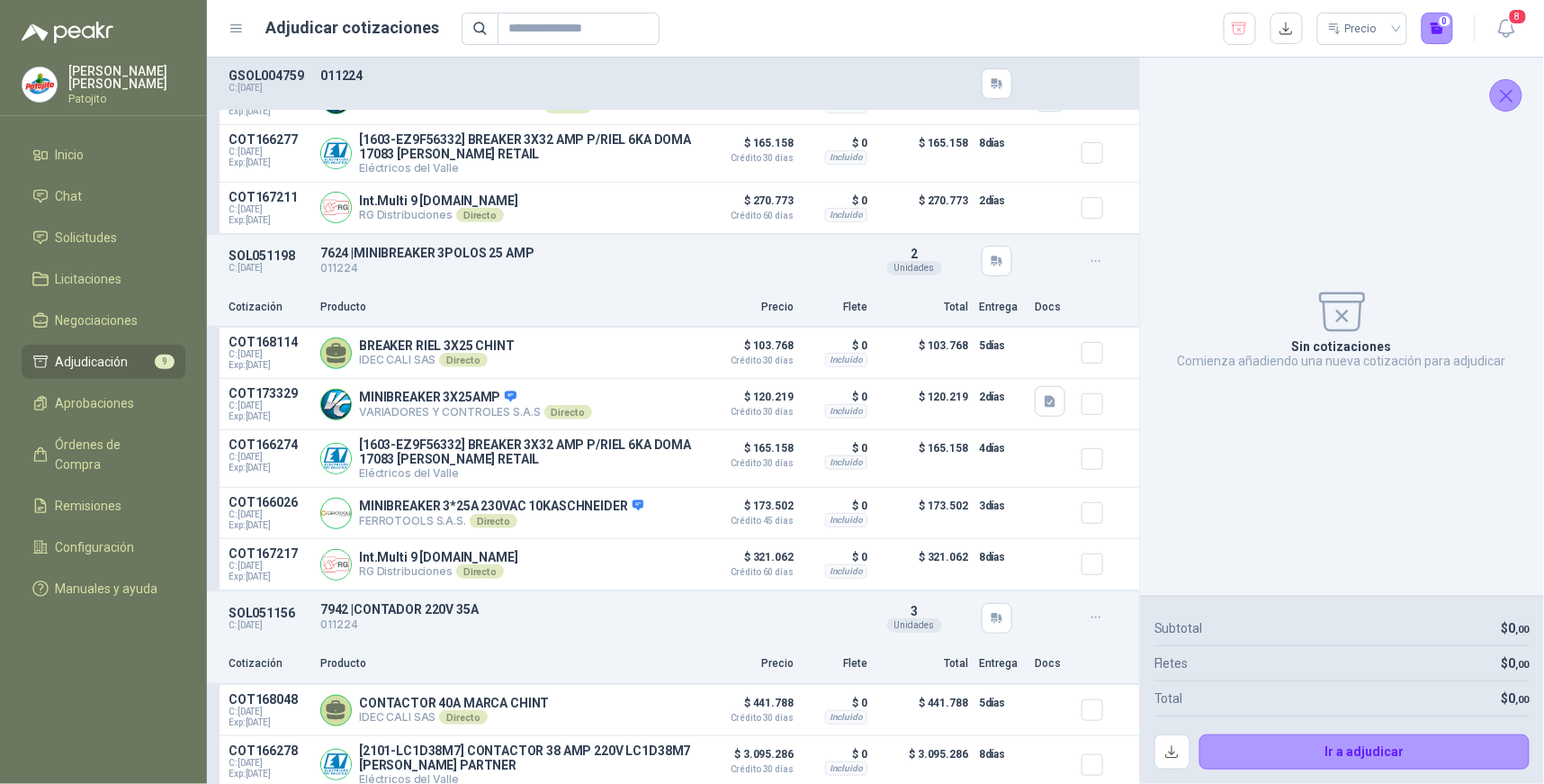
scroll to position [200, 0]
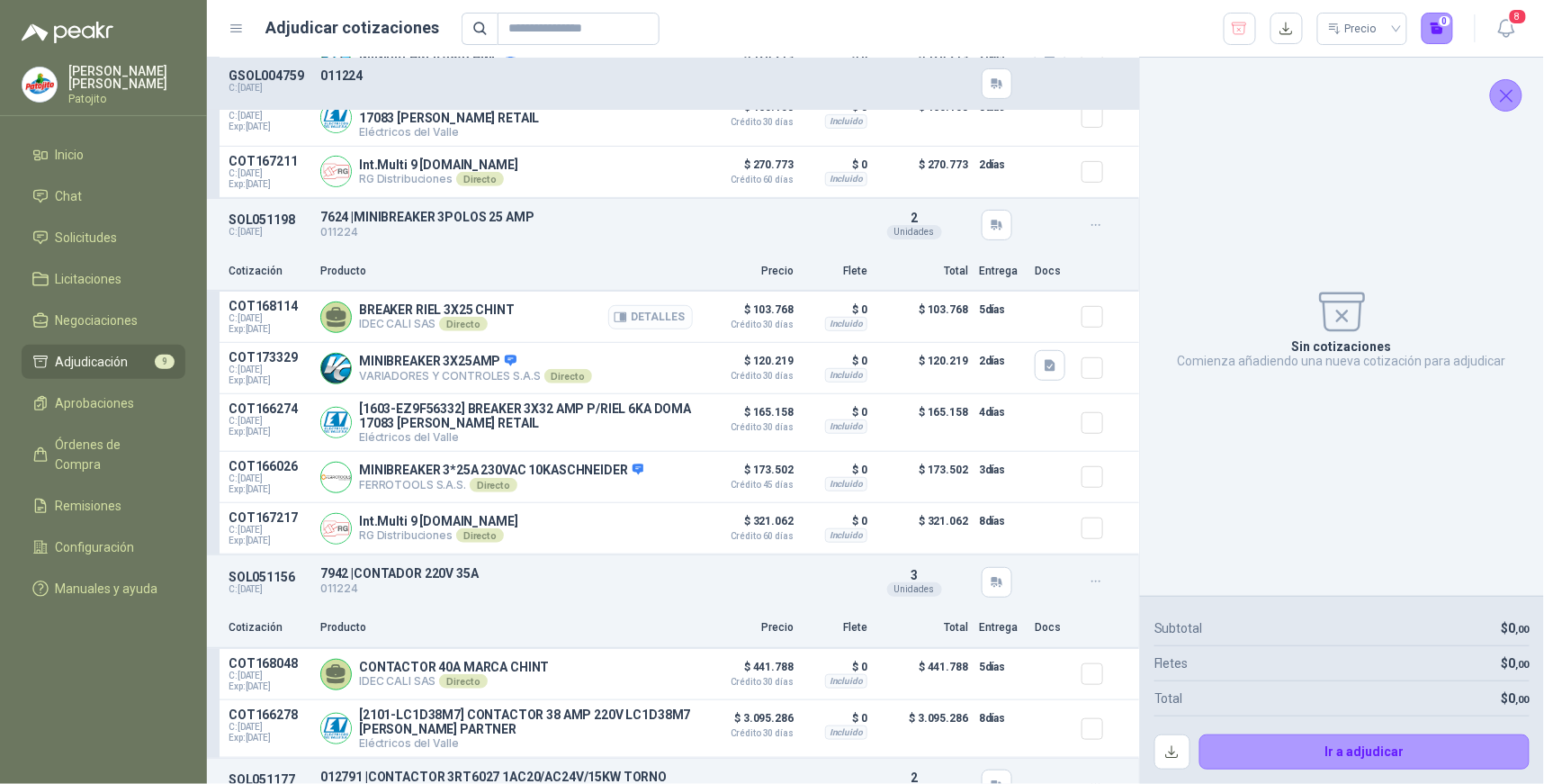
click at [652, 317] on button "Detalles" at bounding box center [650, 317] width 84 height 24
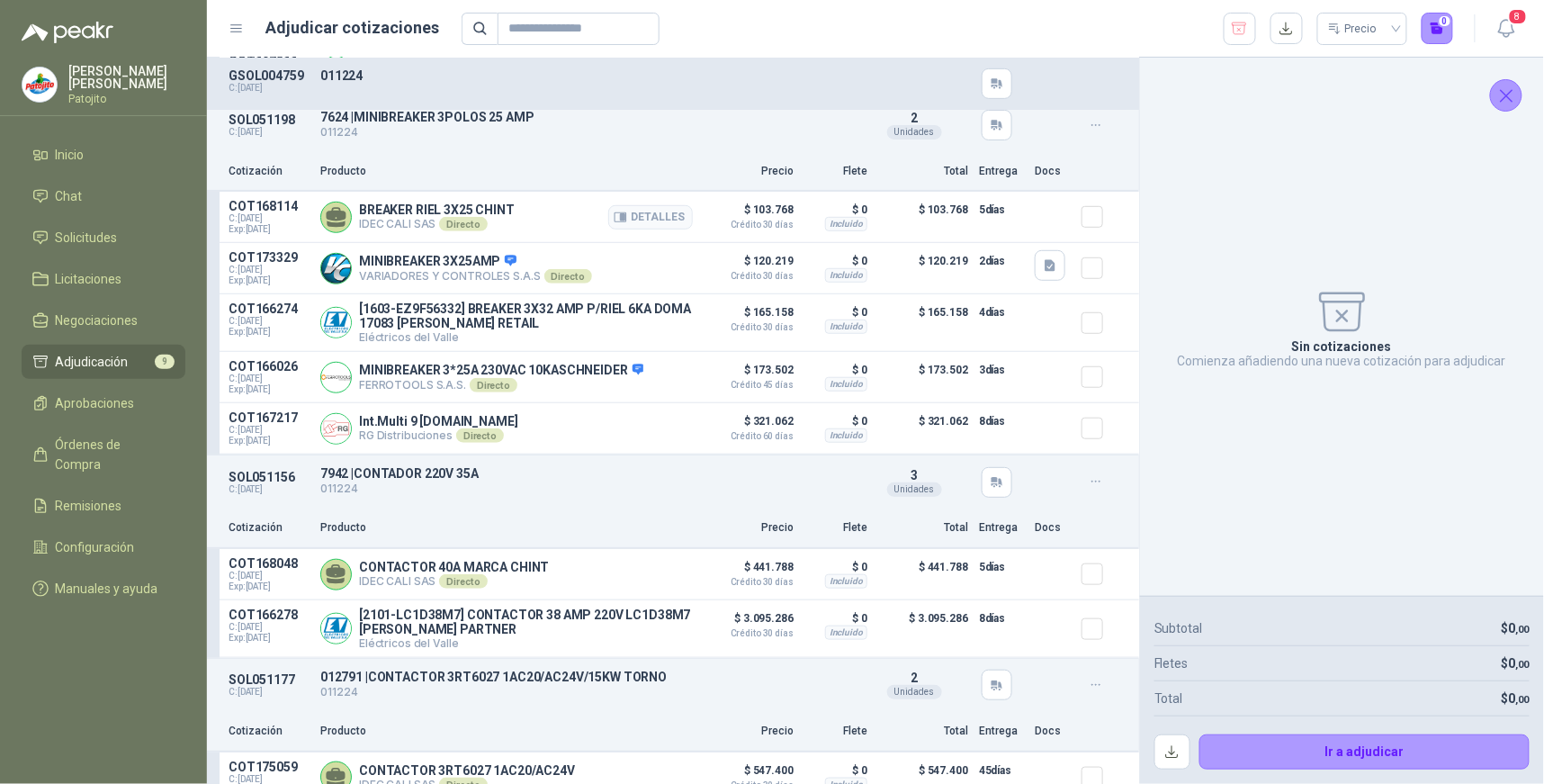
scroll to position [399, 0]
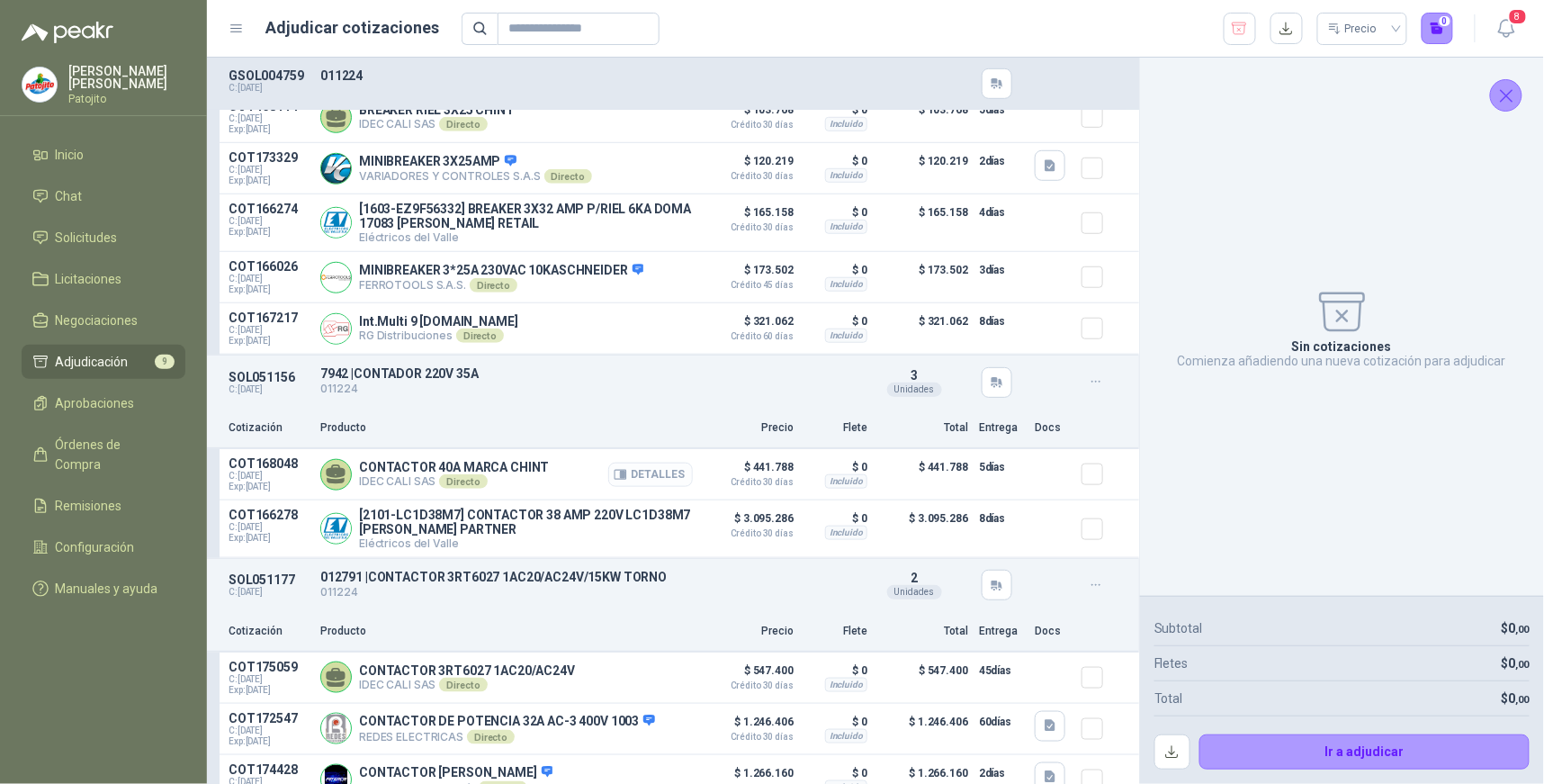
click at [663, 475] on button "Detalles" at bounding box center [650, 475] width 84 height 24
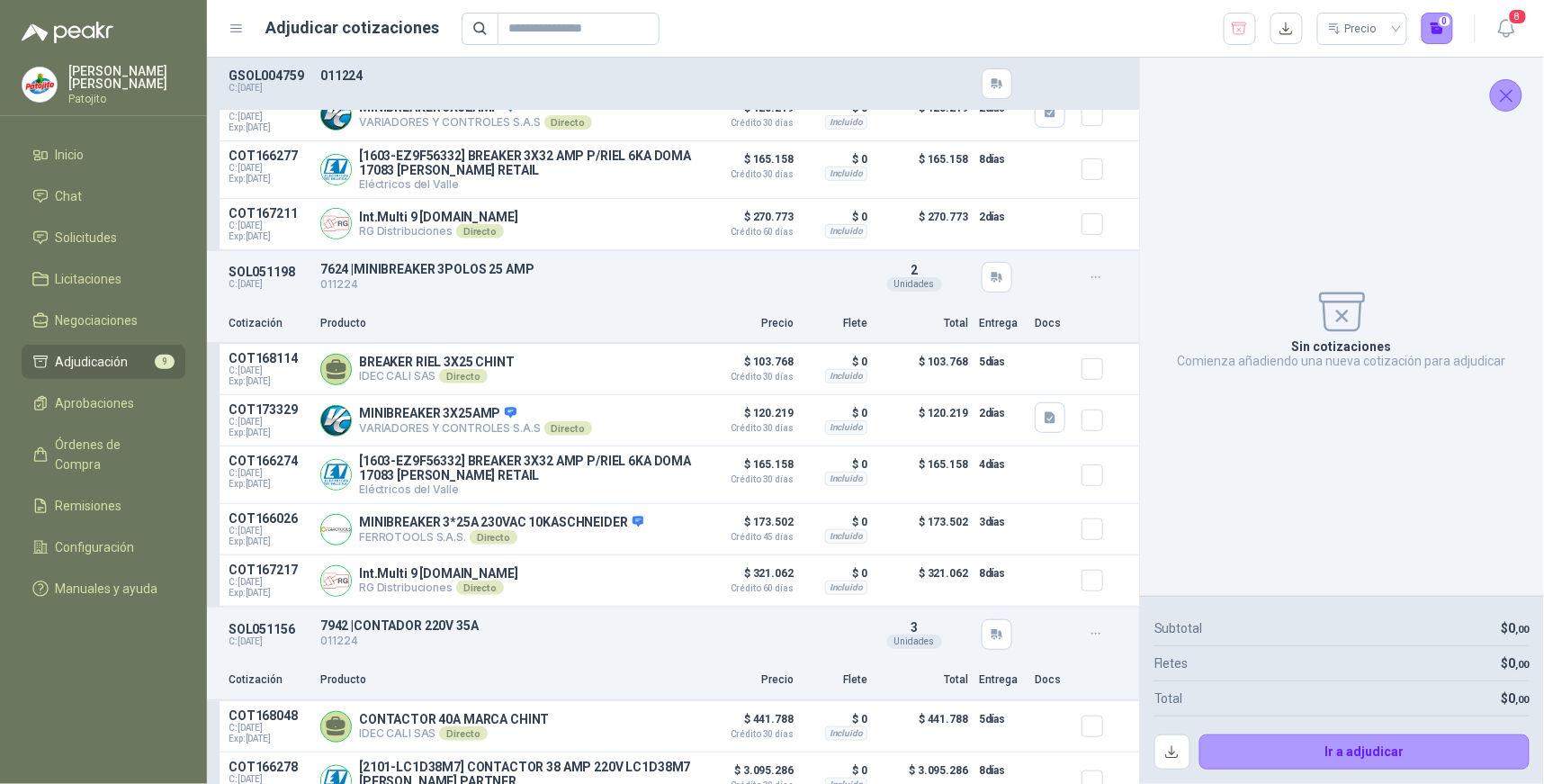
scroll to position [0, 0]
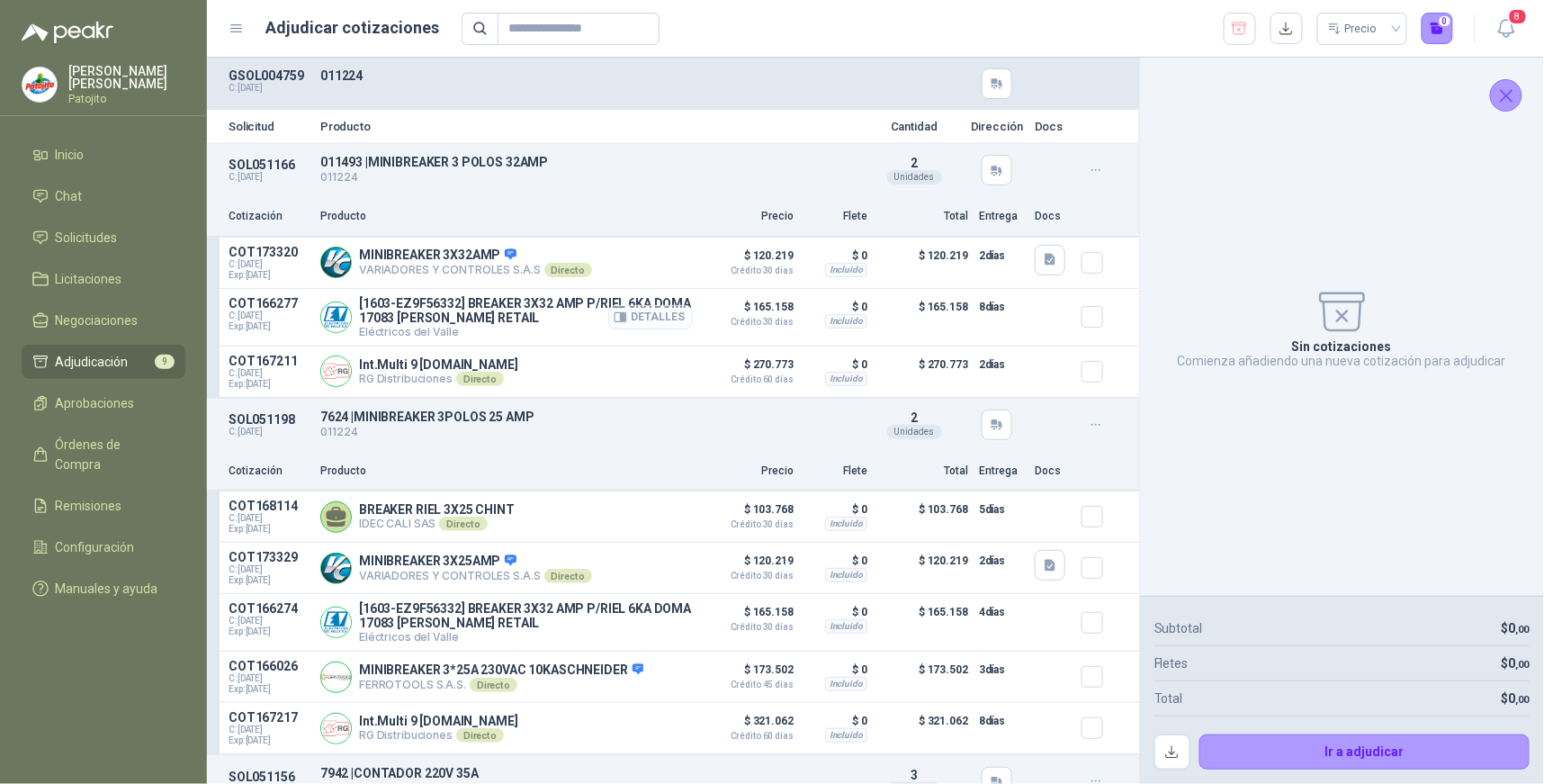
click at [673, 316] on button "Detalles" at bounding box center [650, 317] width 84 height 24
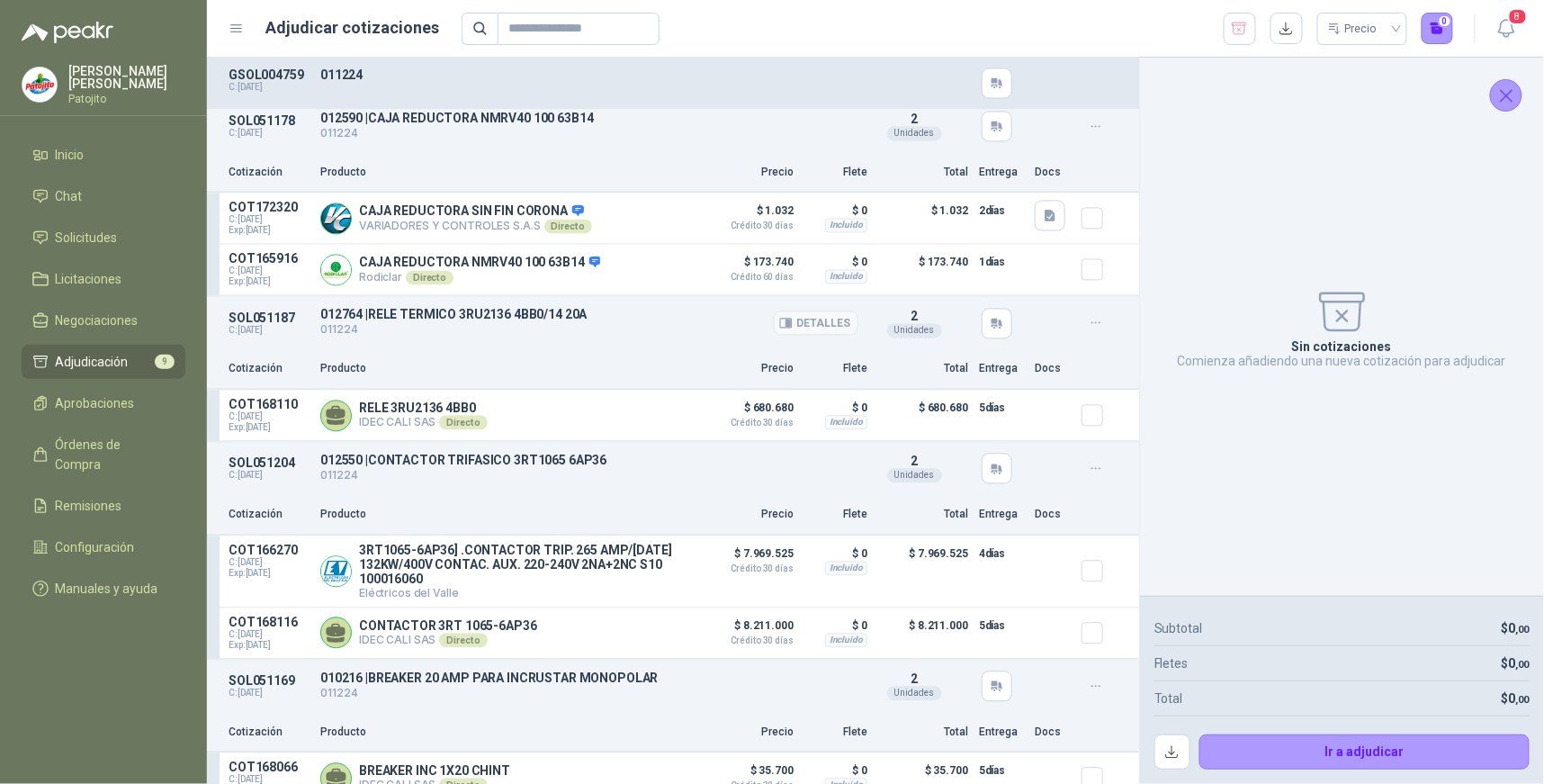
scroll to position [1200, 0]
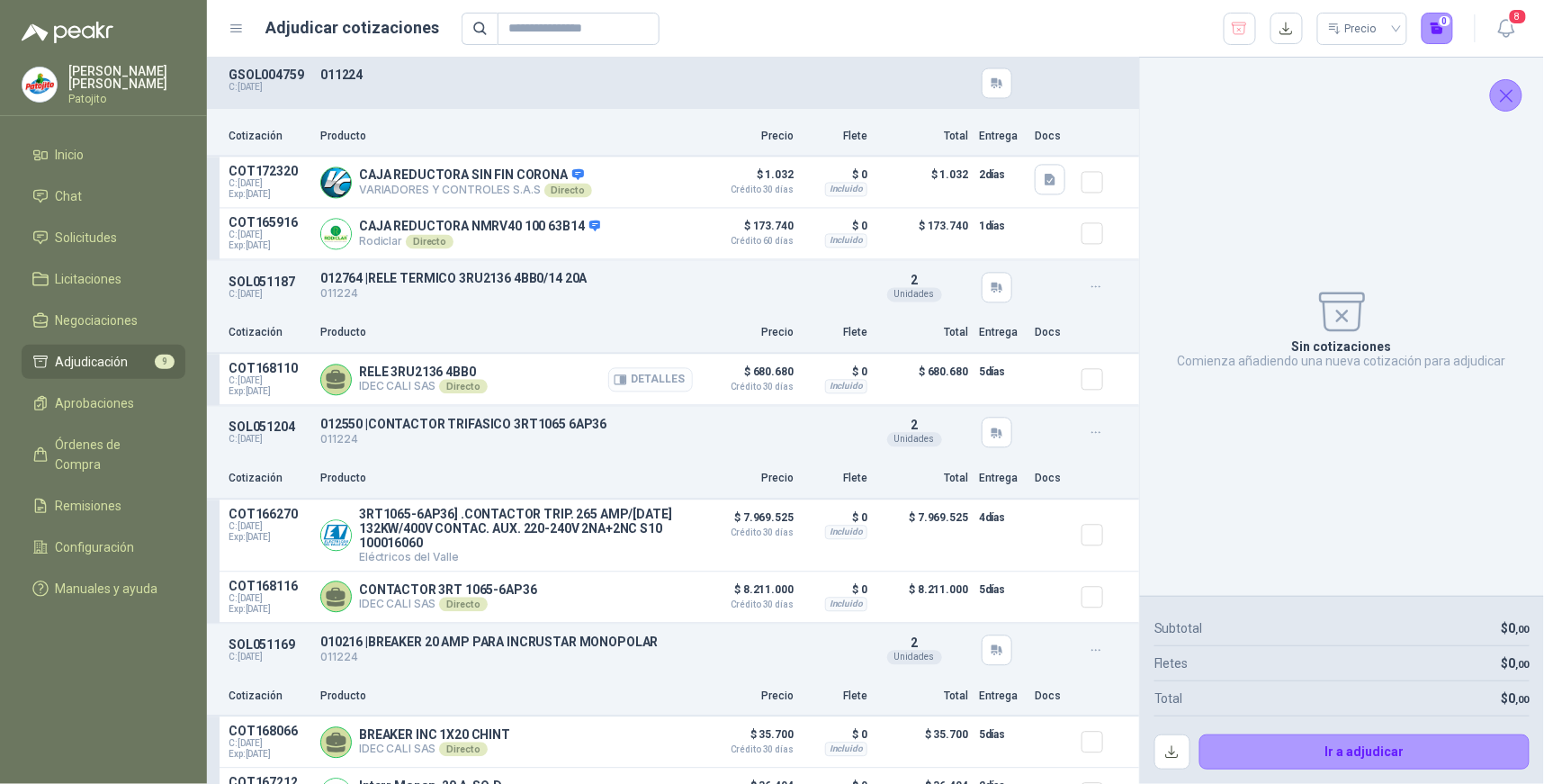
click at [671, 378] on button "Detalles" at bounding box center [650, 380] width 84 height 24
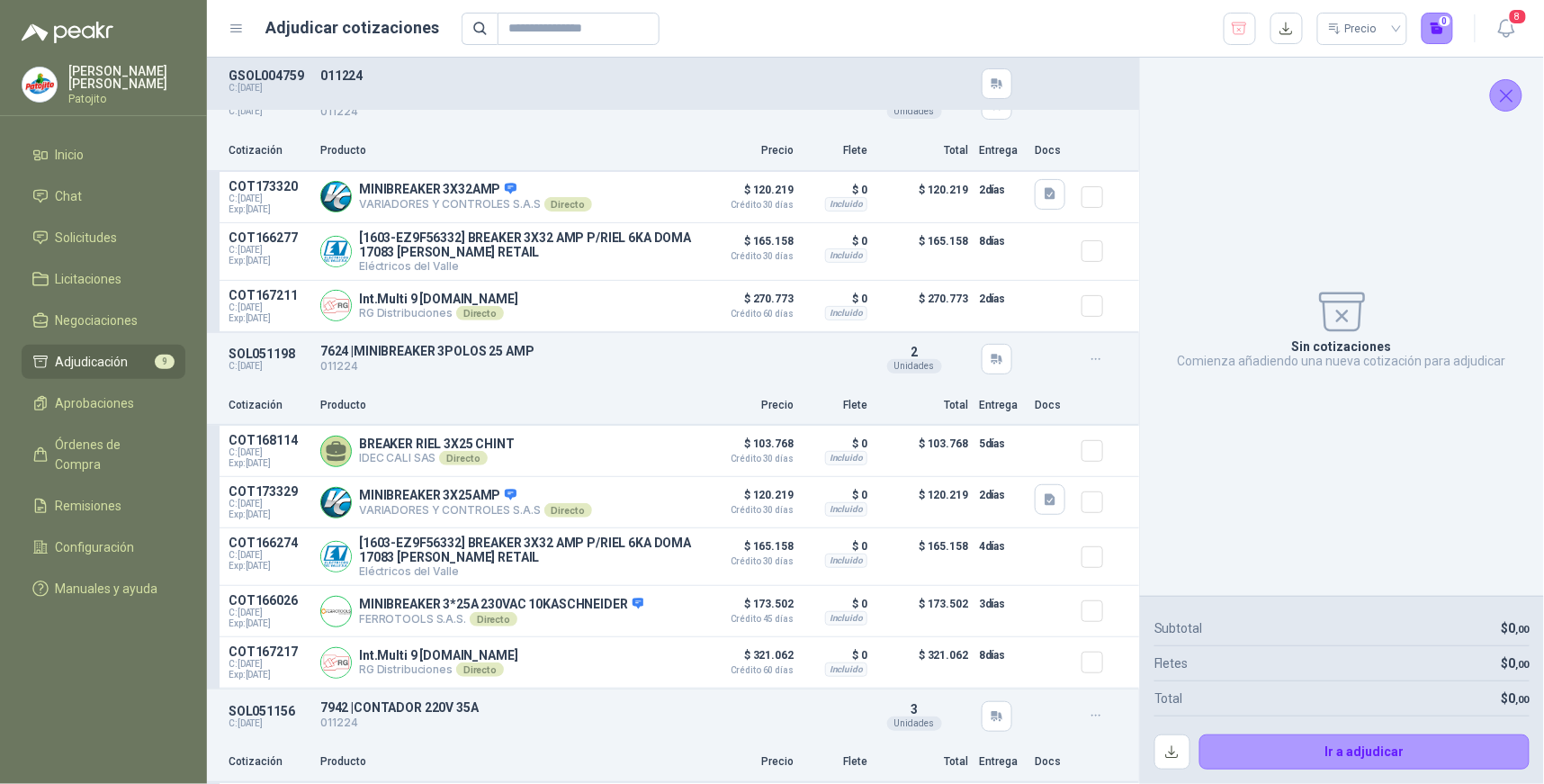
scroll to position [100, 0]
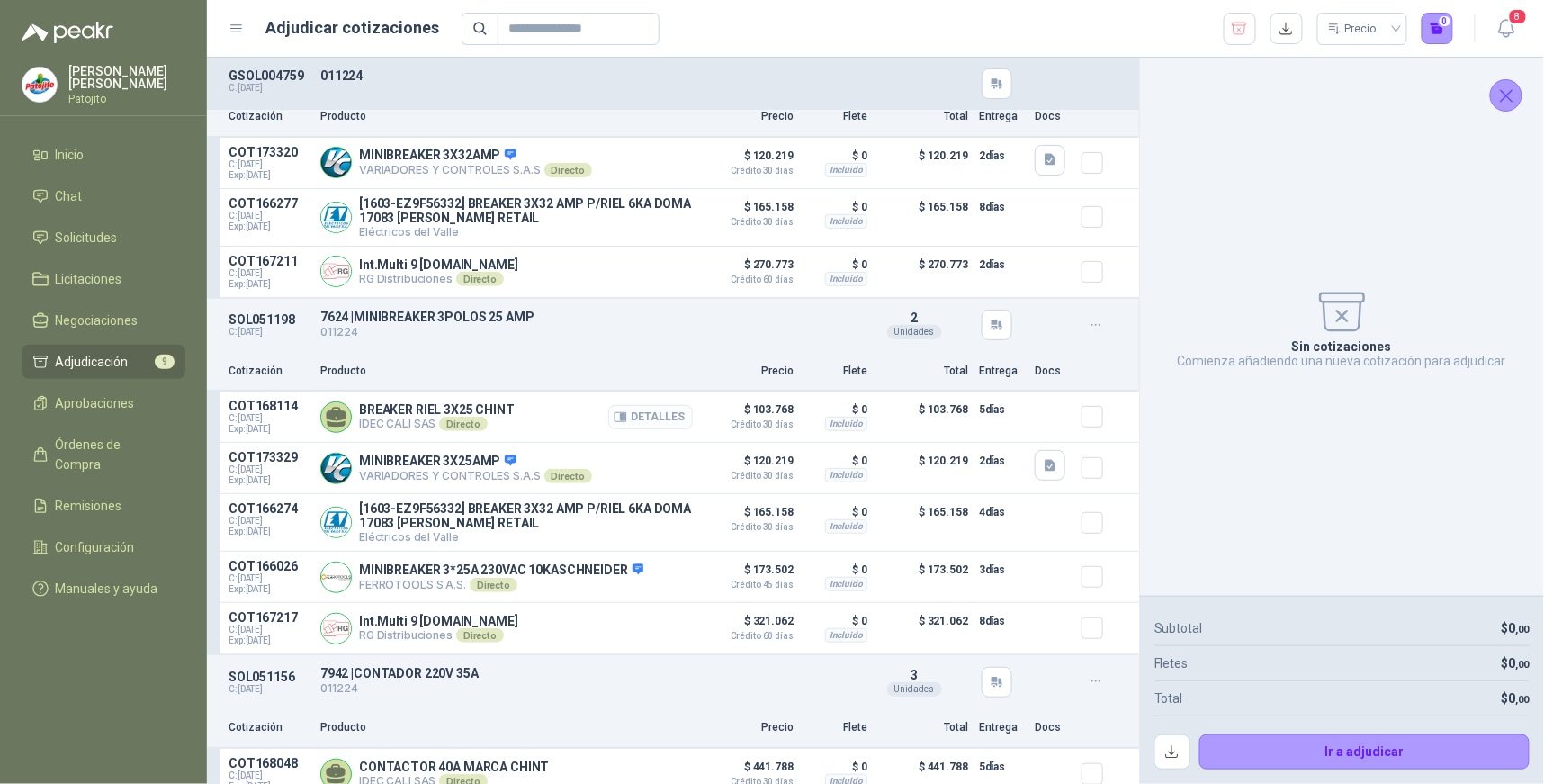
click at [642, 423] on button "Detalles" at bounding box center [650, 416] width 84 height 24
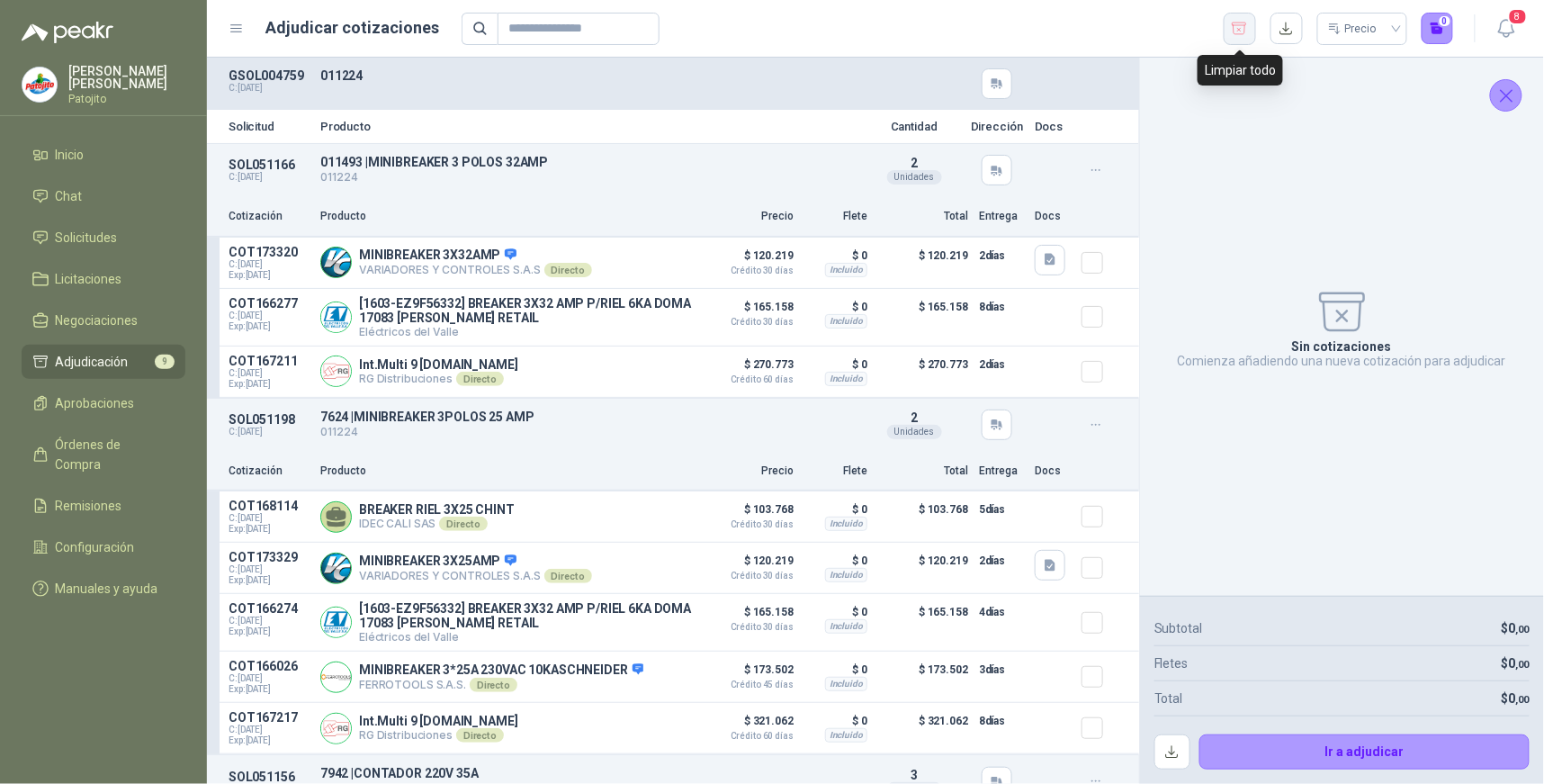
click at [1239, 31] on icon "button" at bounding box center [1239, 29] width 17 height 18
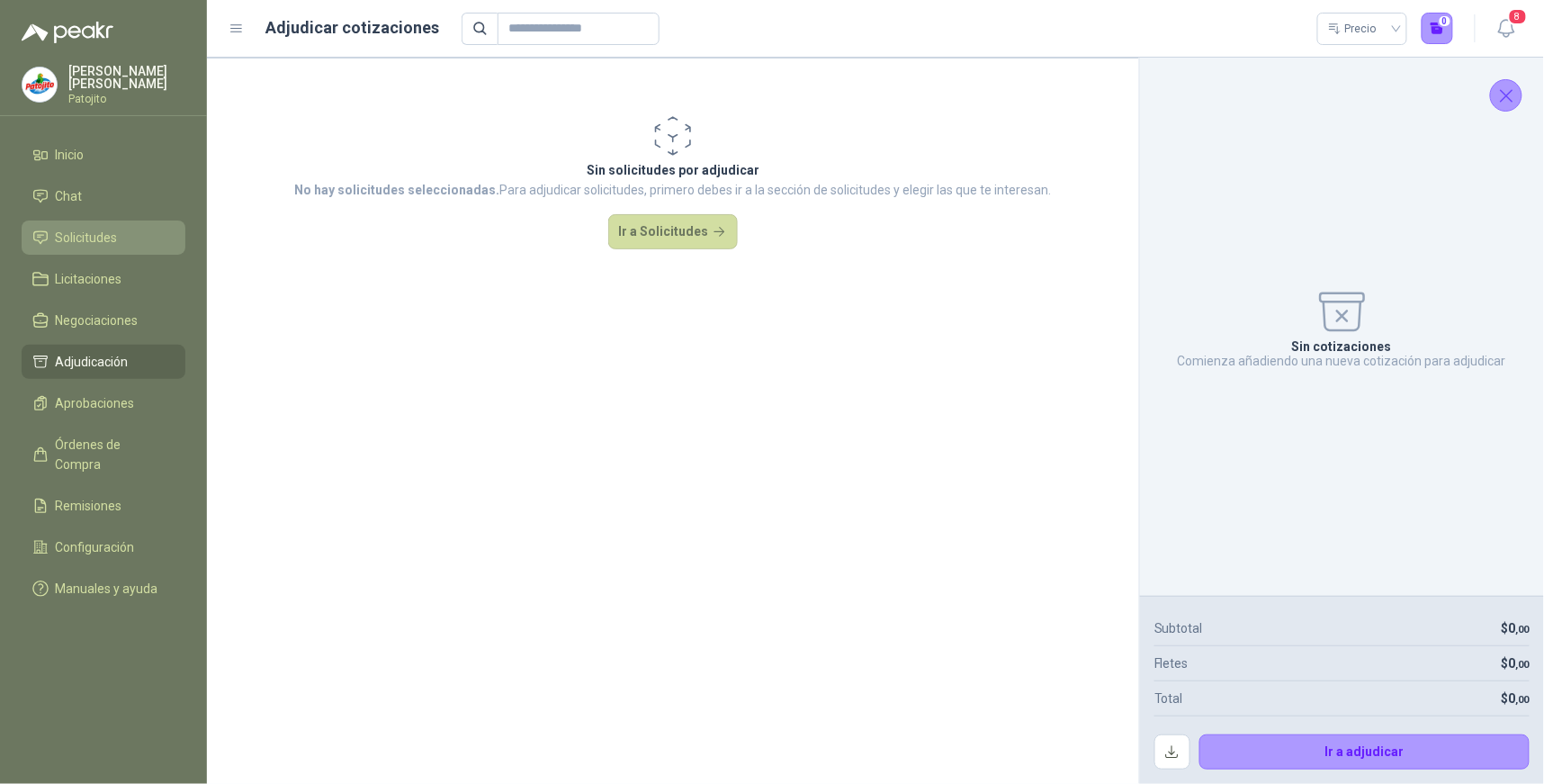
click at [136, 238] on li "Solicitudes" at bounding box center [103, 238] width 143 height 20
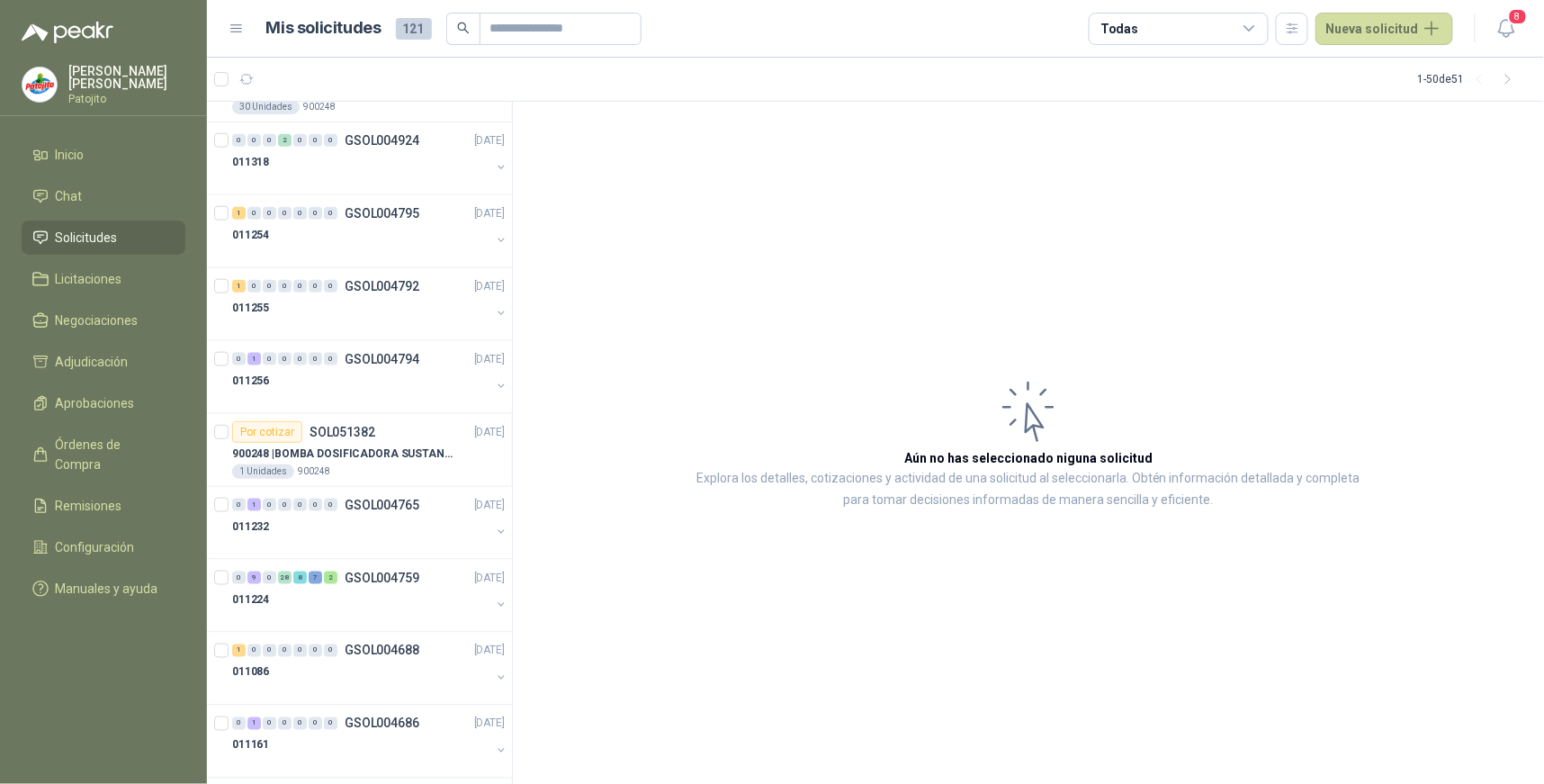
scroll to position [2989, 0]
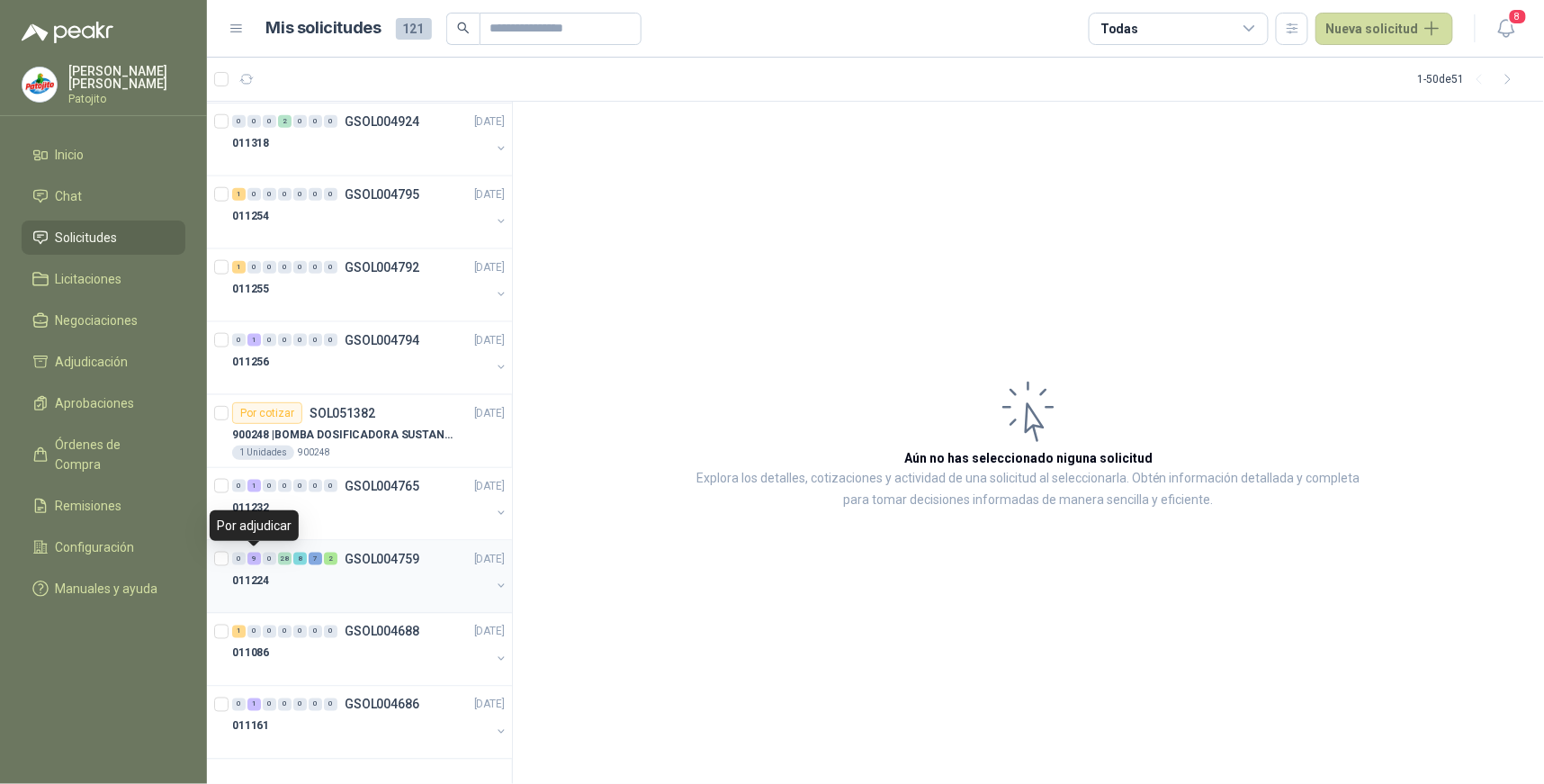
click at [251, 562] on div "9" at bounding box center [254, 559] width 14 height 13
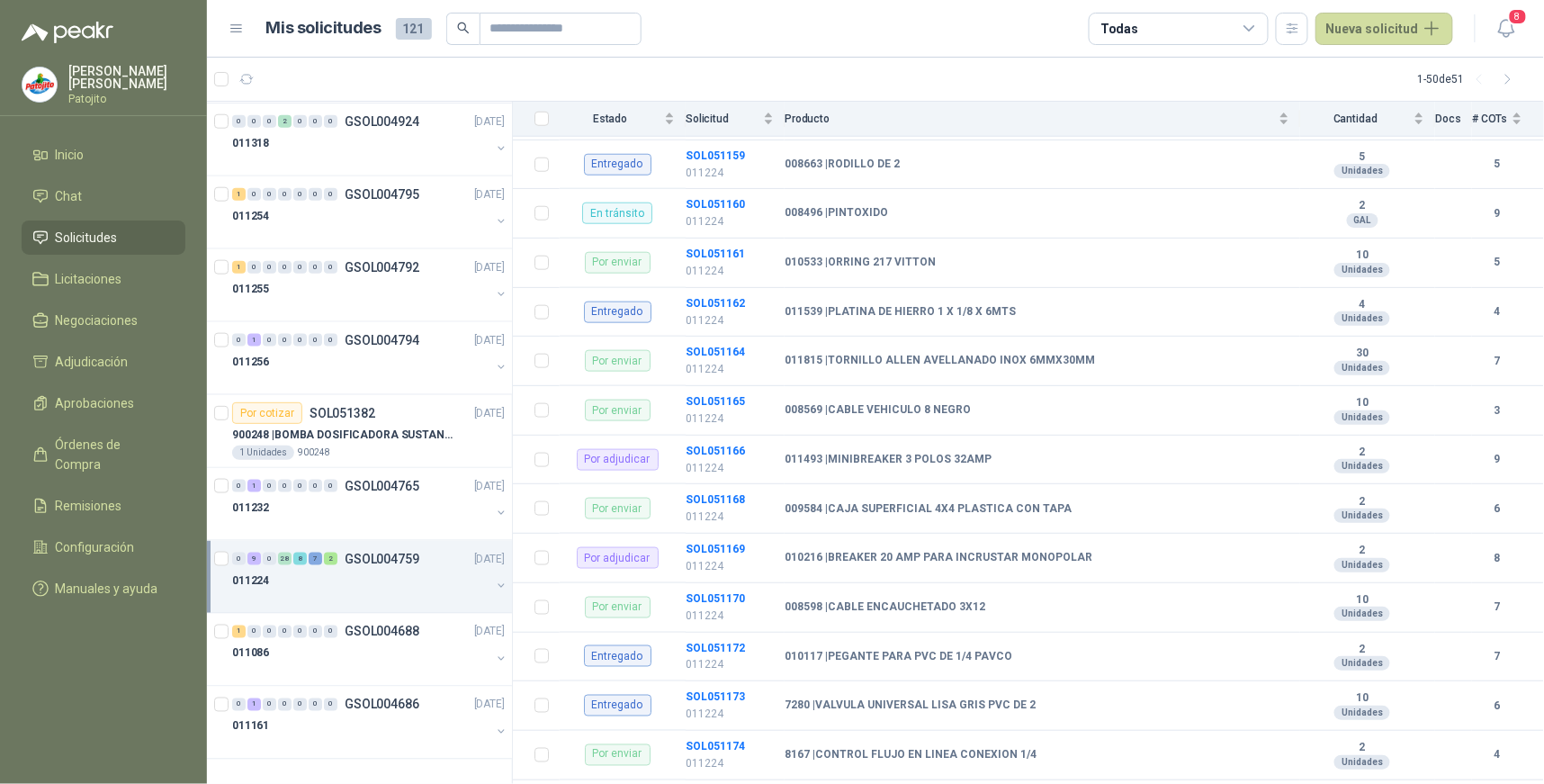
scroll to position [599, 0]
click at [703, 451] on b "SOL051166" at bounding box center [715, 450] width 59 height 13
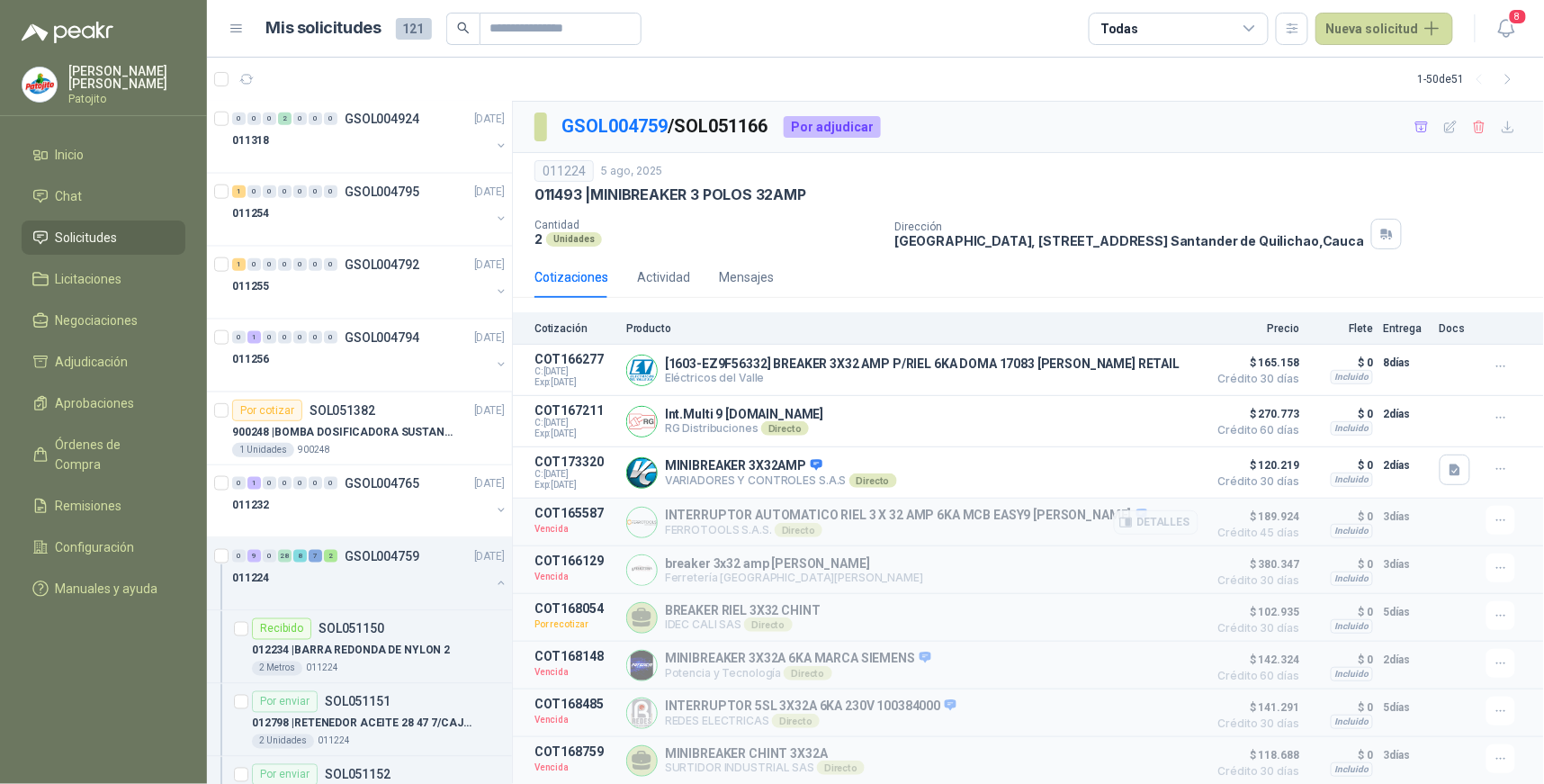
scroll to position [5, 0]
click at [1127, 607] on button "Detalles" at bounding box center [1156, 617] width 84 height 24
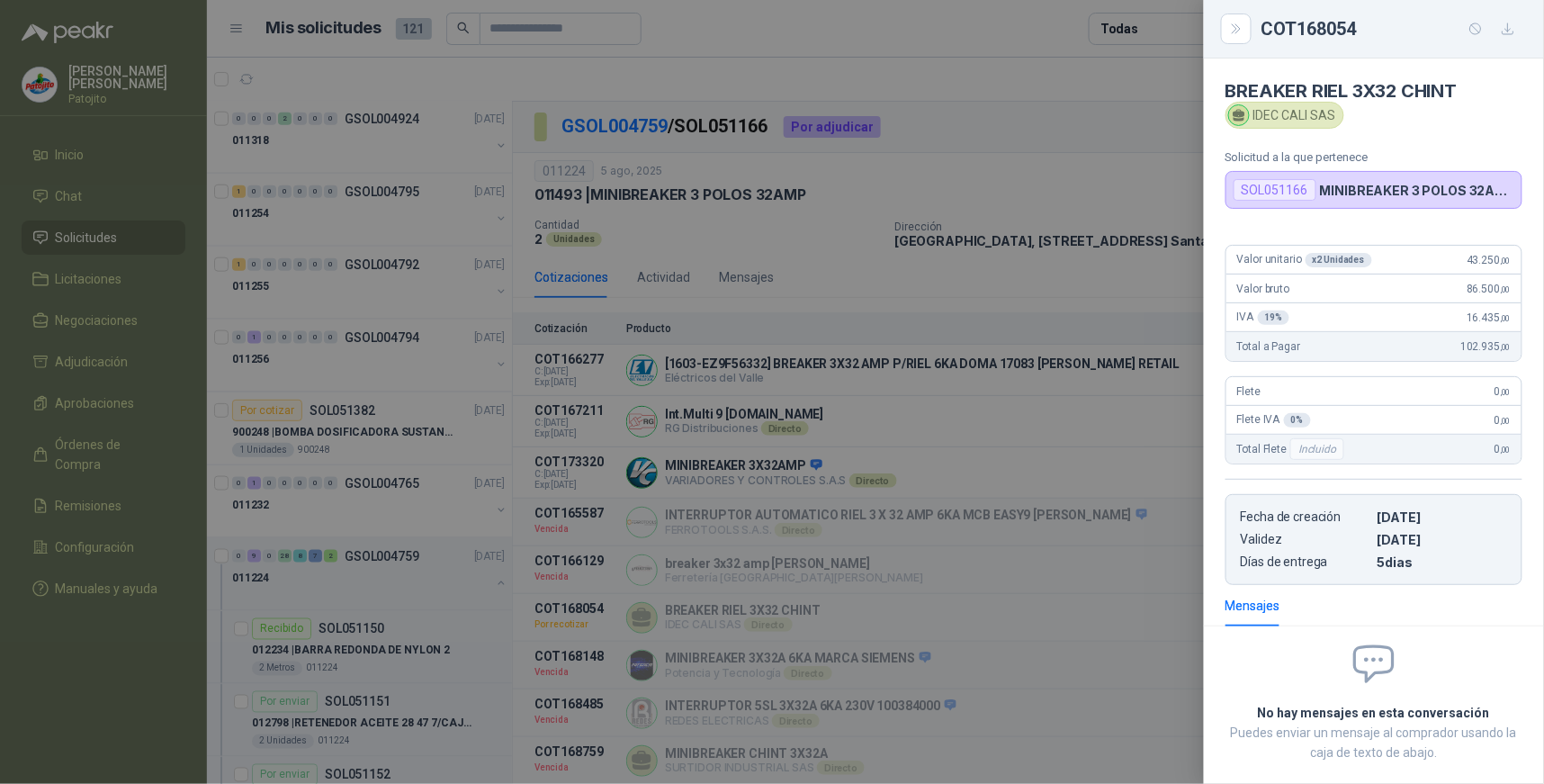
scroll to position [92, 0]
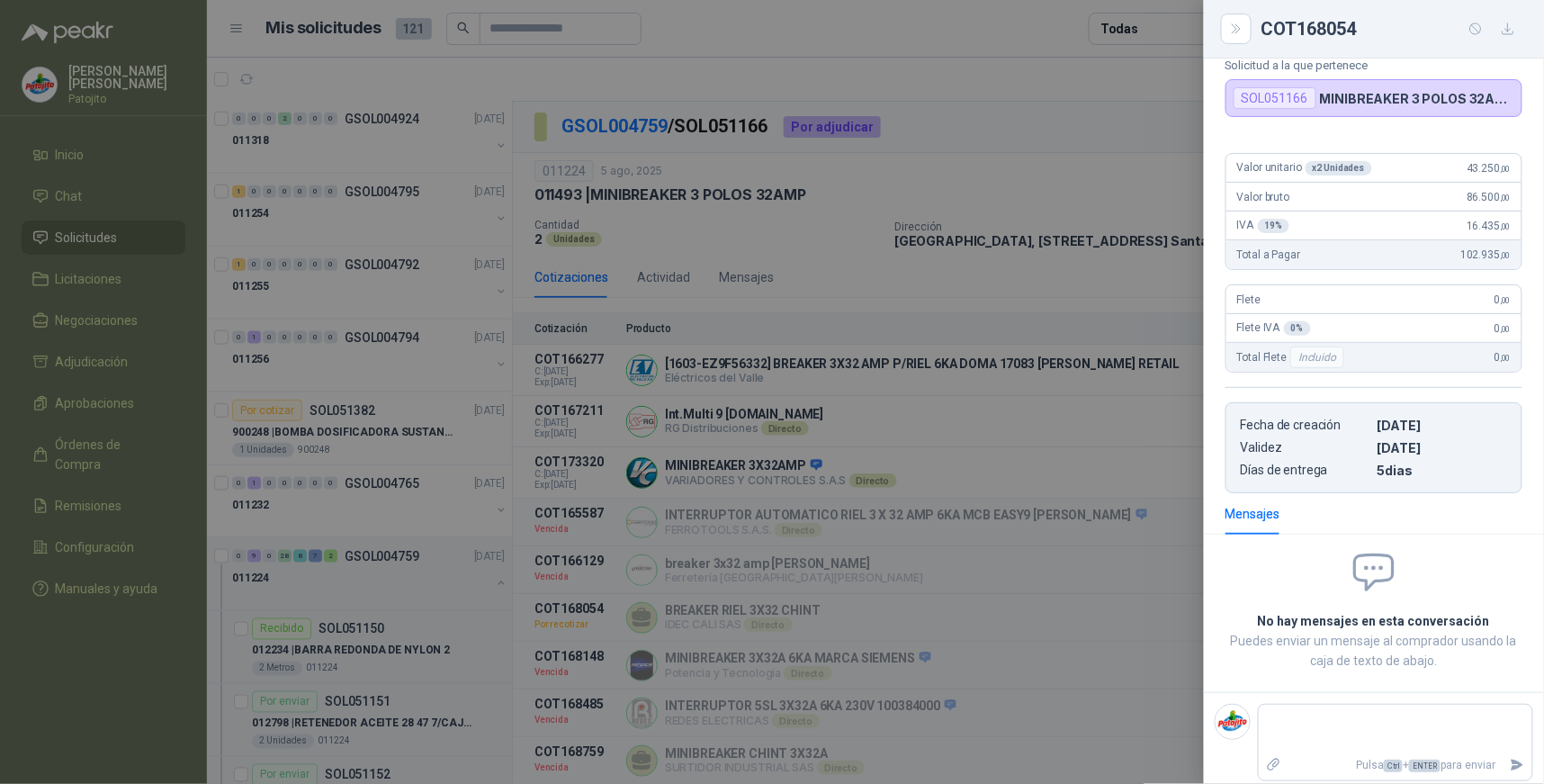
drag, startPoint x: 1240, startPoint y: 22, endPoint x: 1227, endPoint y: 61, distance: 41.1
click at [1239, 23] on icon "Close" at bounding box center [1236, 29] width 15 height 15
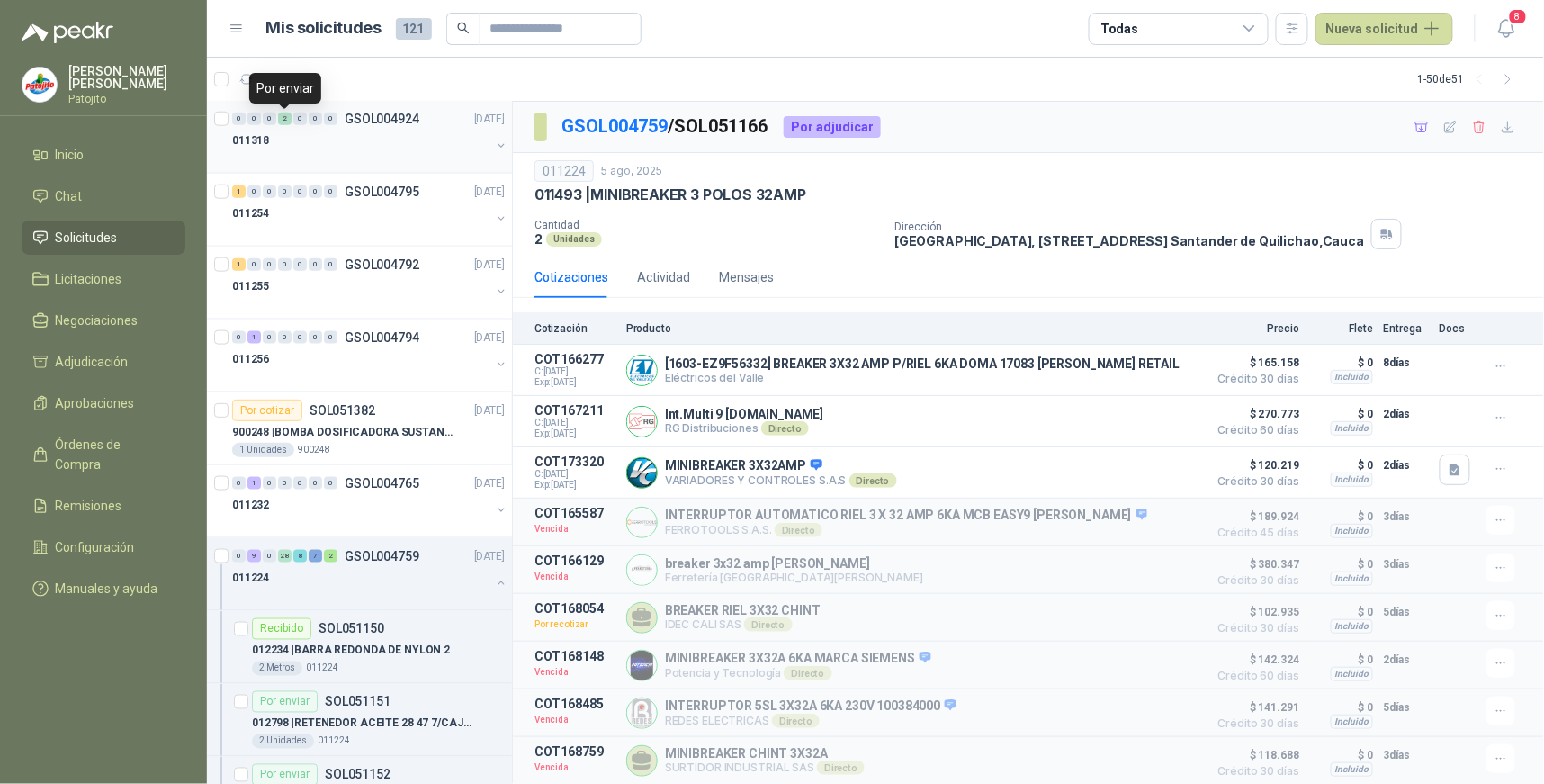
click at [288, 121] on div "2" at bounding box center [284, 119] width 14 height 13
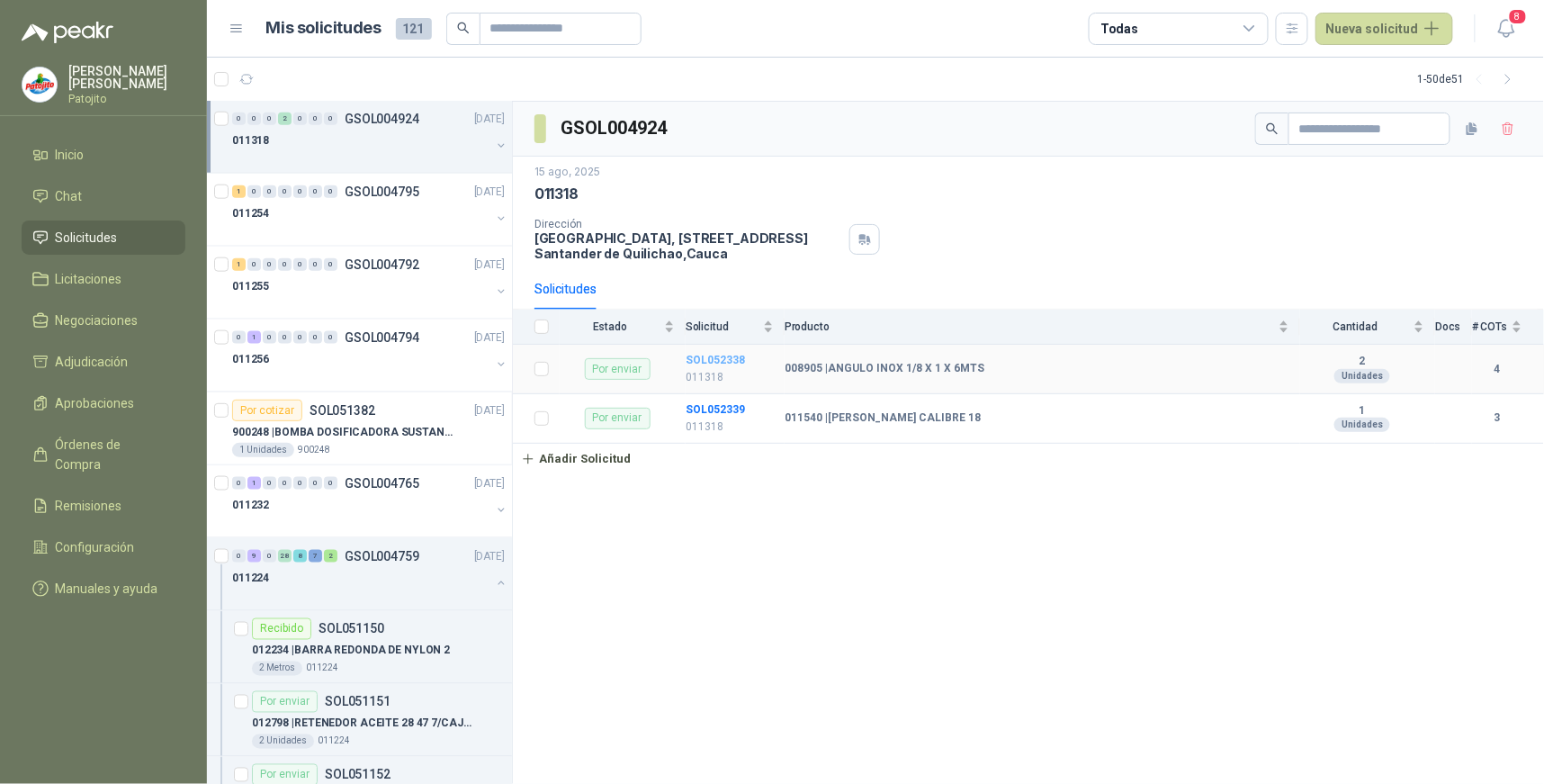
click at [702, 358] on b "SOL052338" at bounding box center [715, 360] width 59 height 13
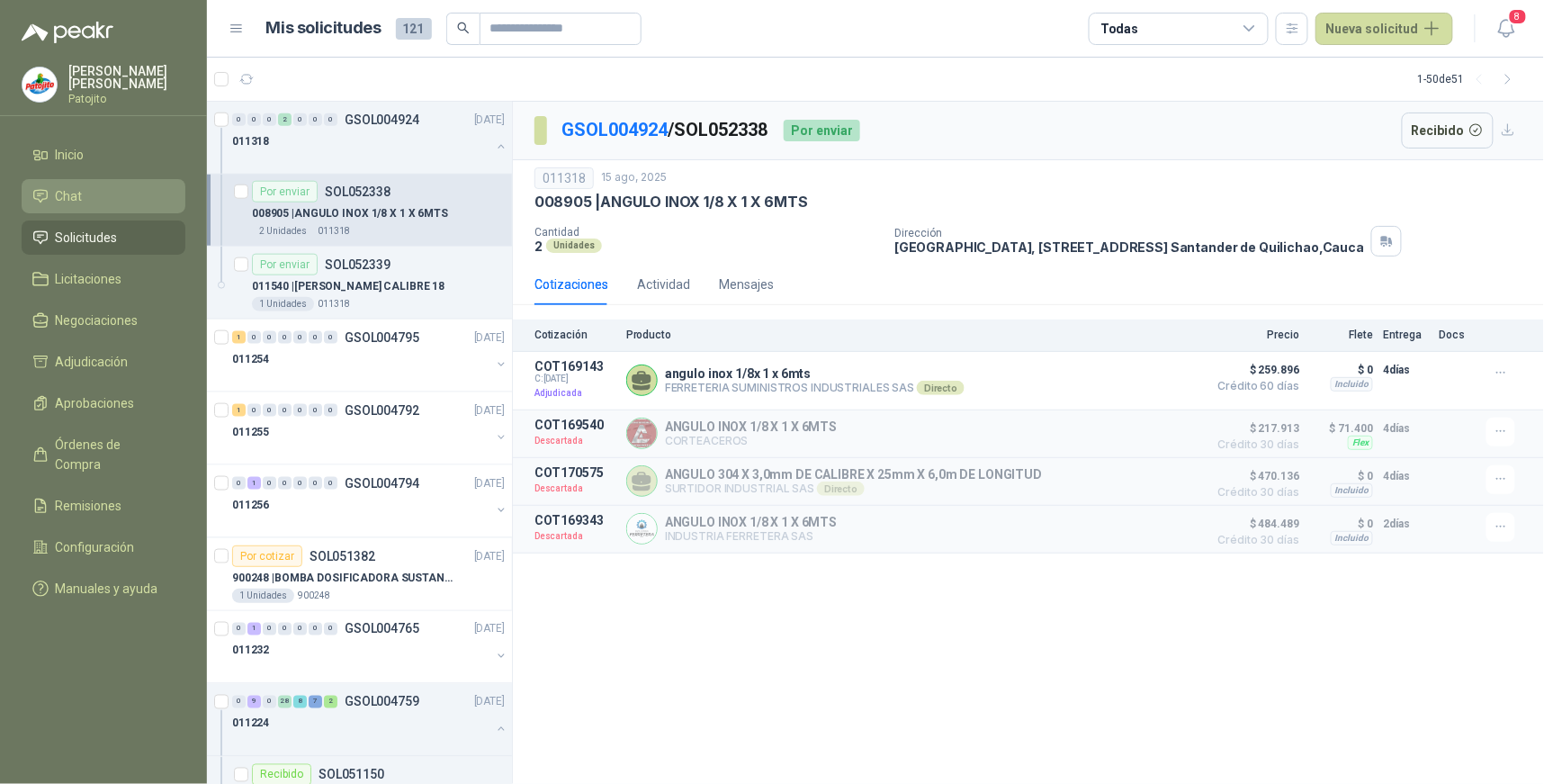
click at [143, 194] on li "Chat" at bounding box center [103, 196] width 143 height 20
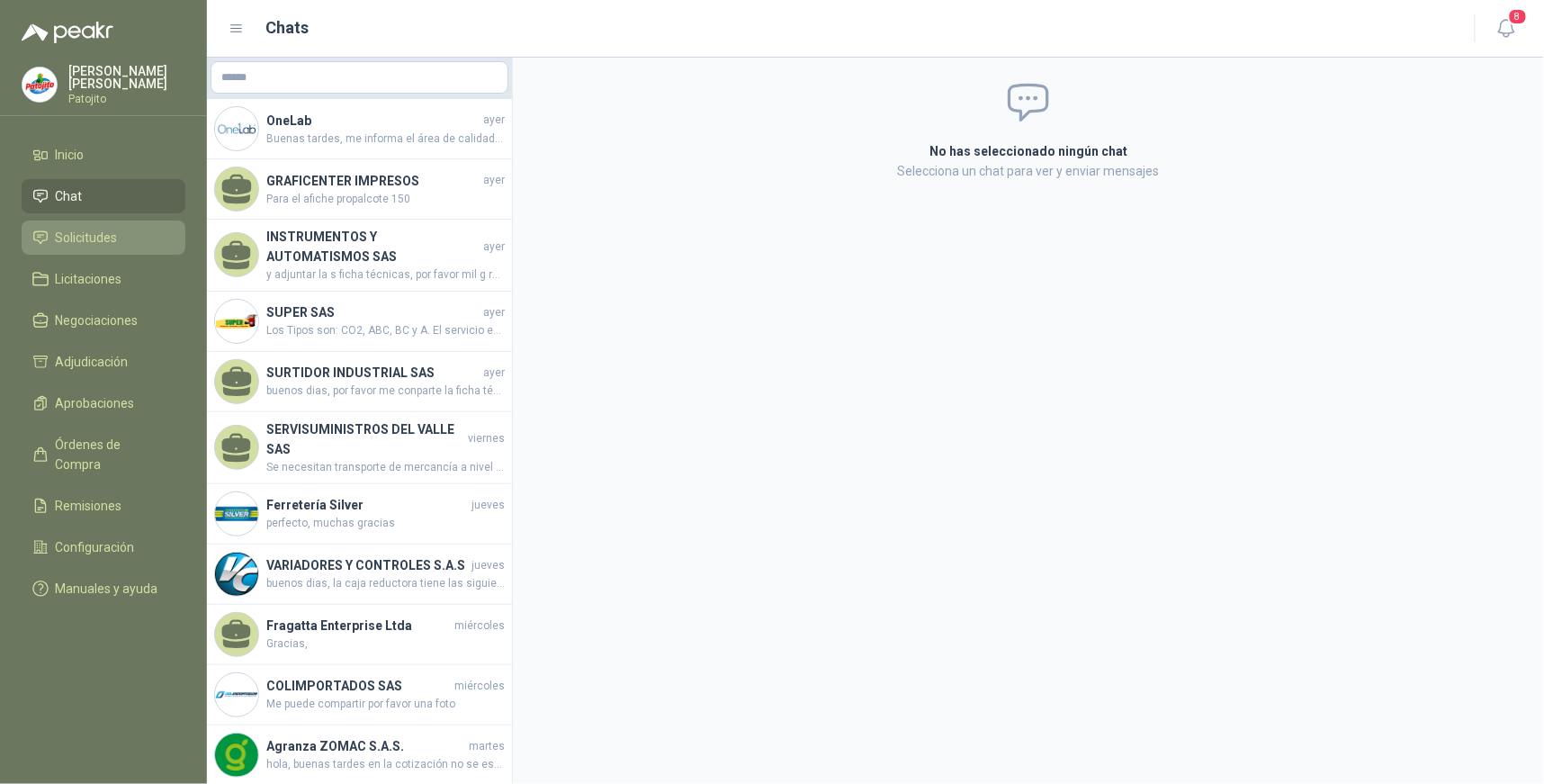
click at [136, 238] on li "Solicitudes" at bounding box center [103, 238] width 143 height 20
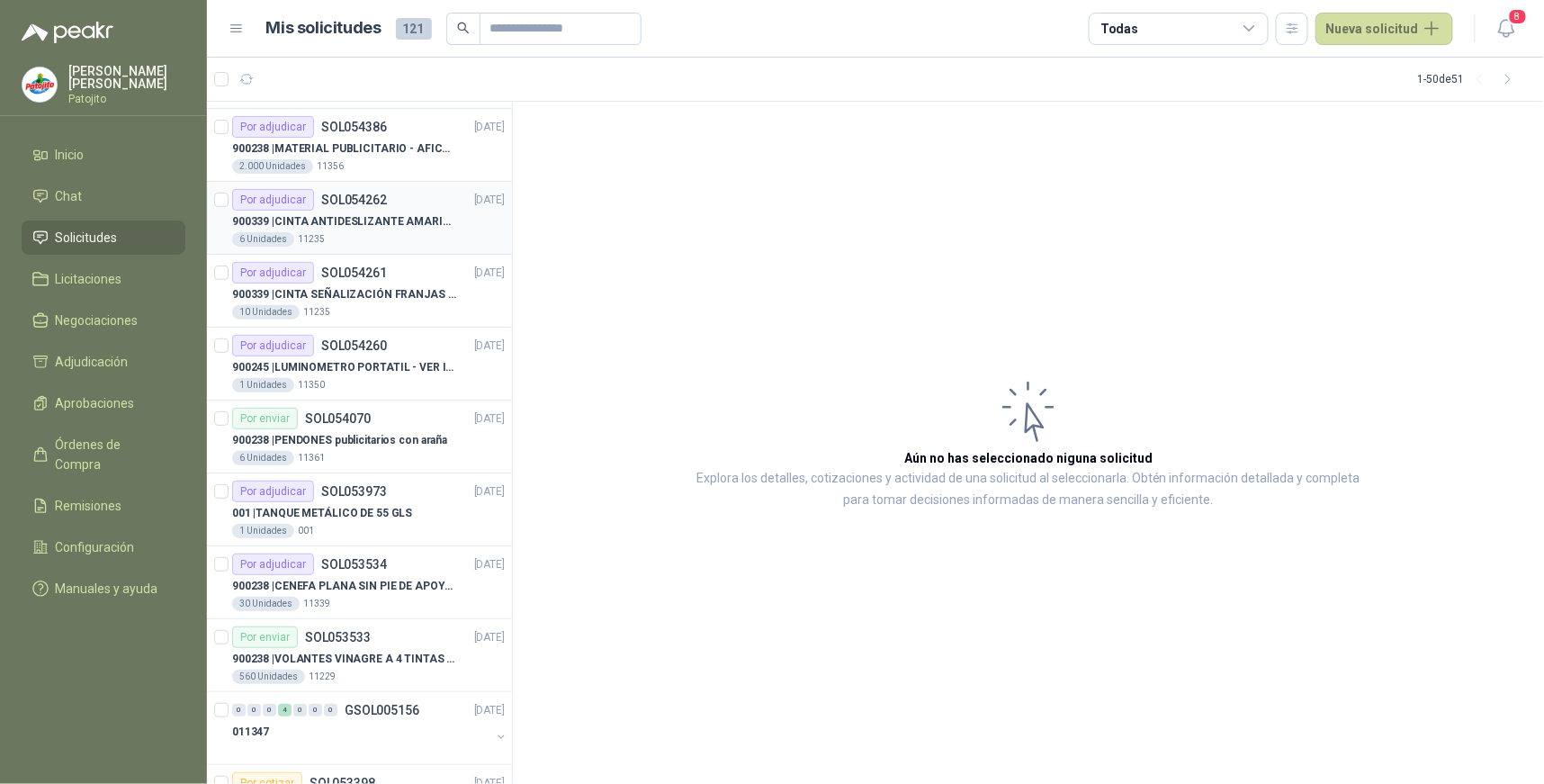
scroll to position [200, 0]
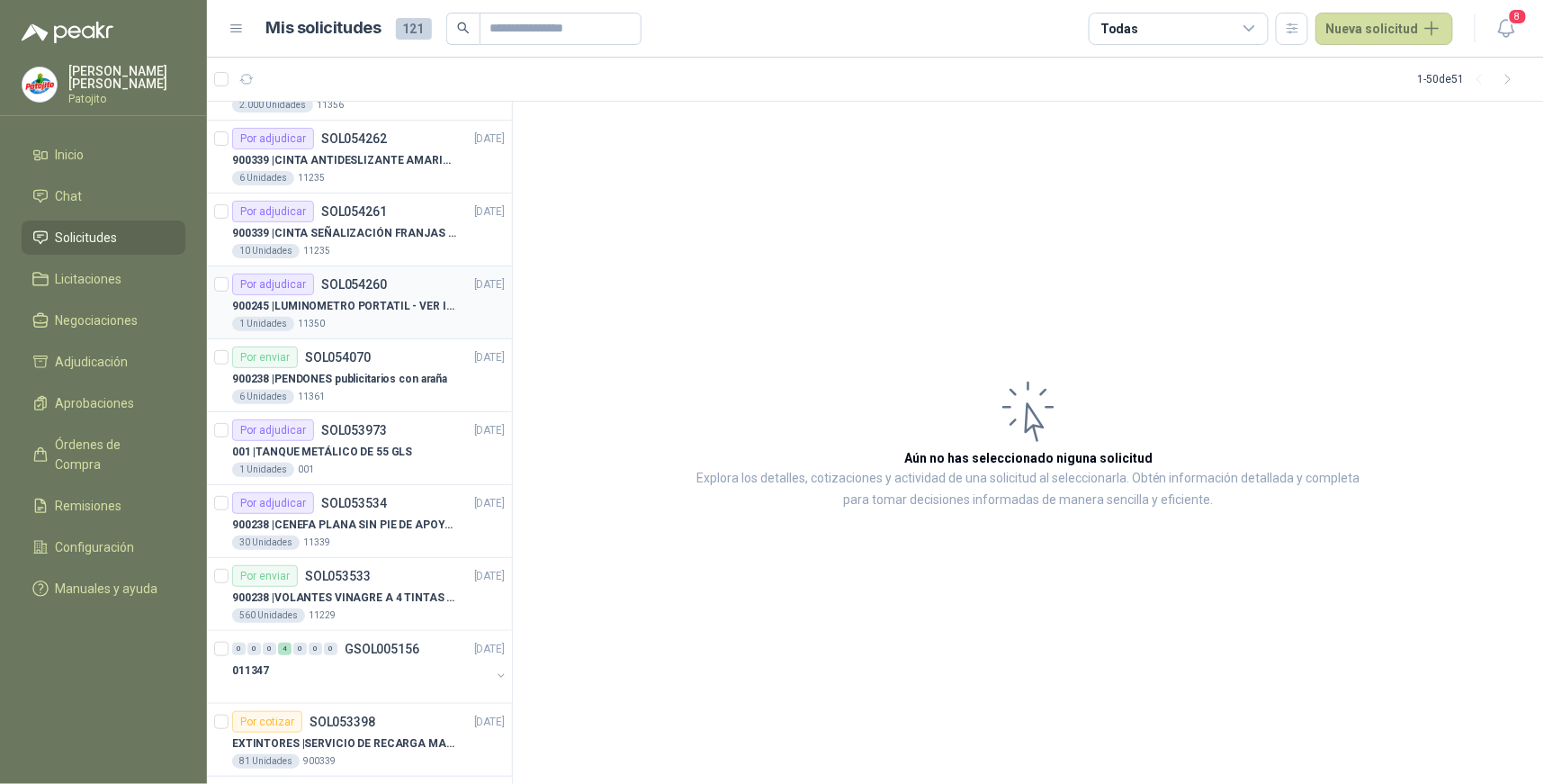
click at [385, 309] on p "900245 | LUMINOMETRO PORTATIL - VER IMAGEN ADJUNTA" at bounding box center [344, 306] width 224 height 17
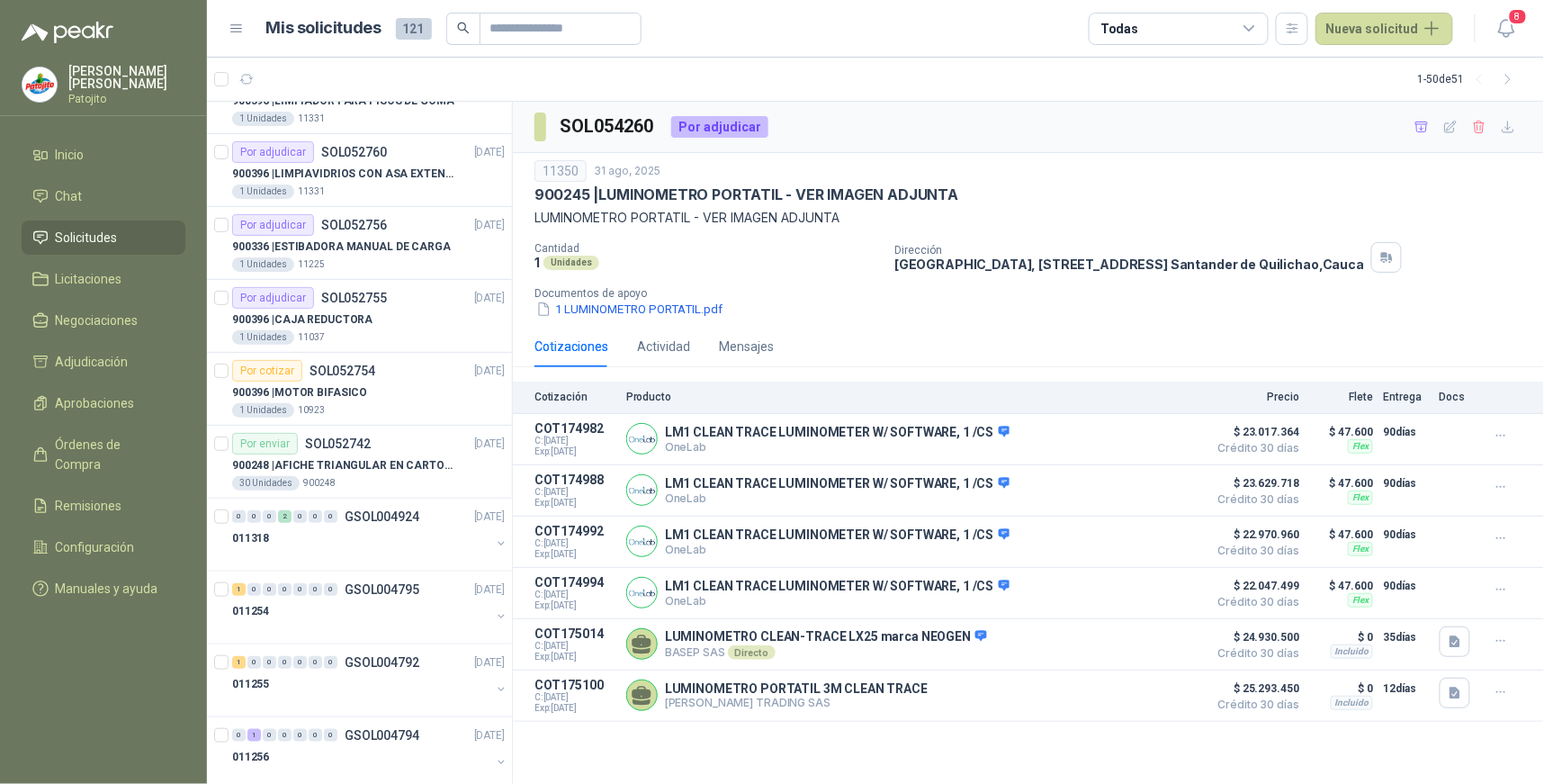
scroll to position [2989, 0]
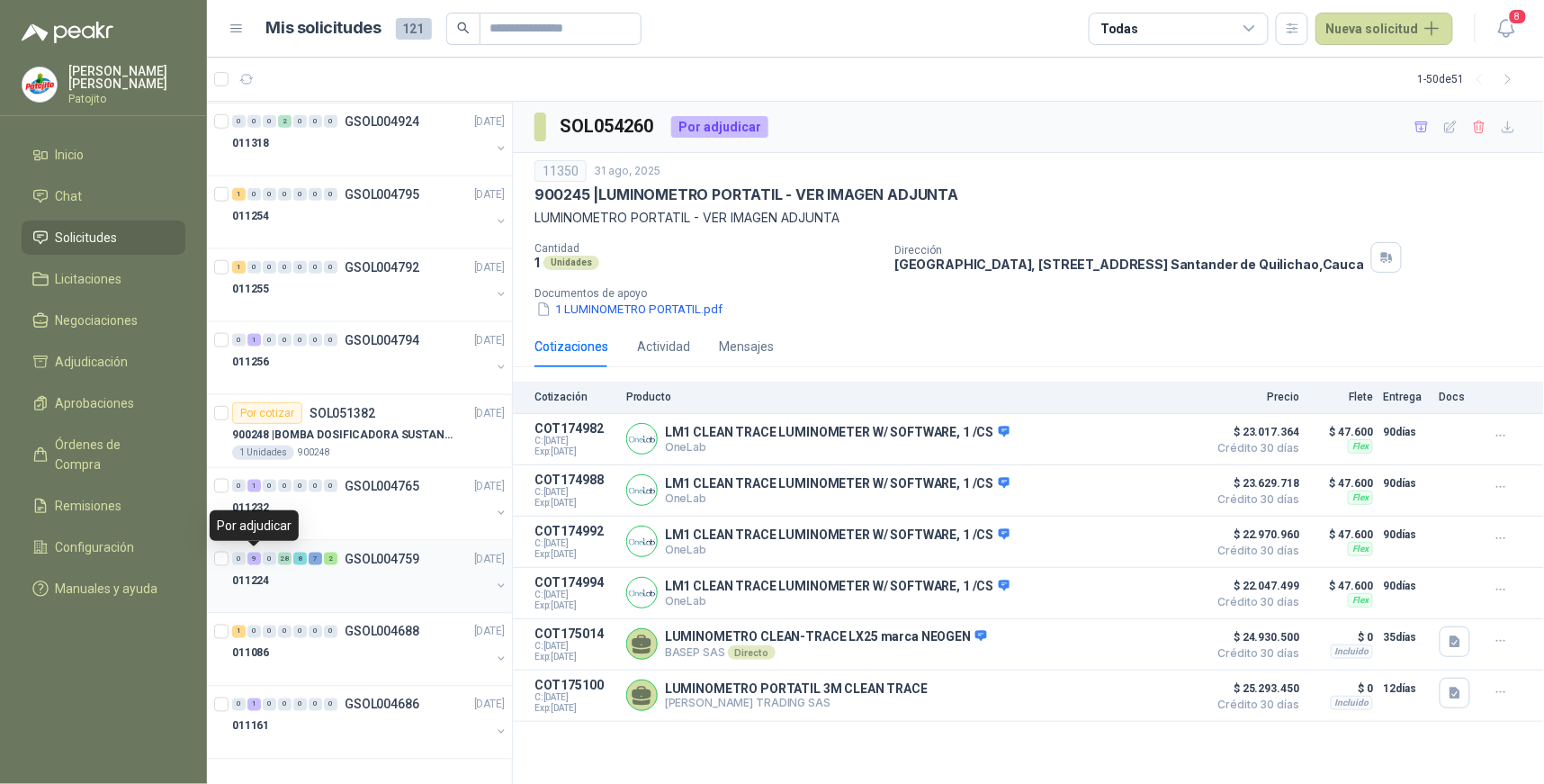
click at [253, 556] on div "9" at bounding box center [254, 559] width 14 height 13
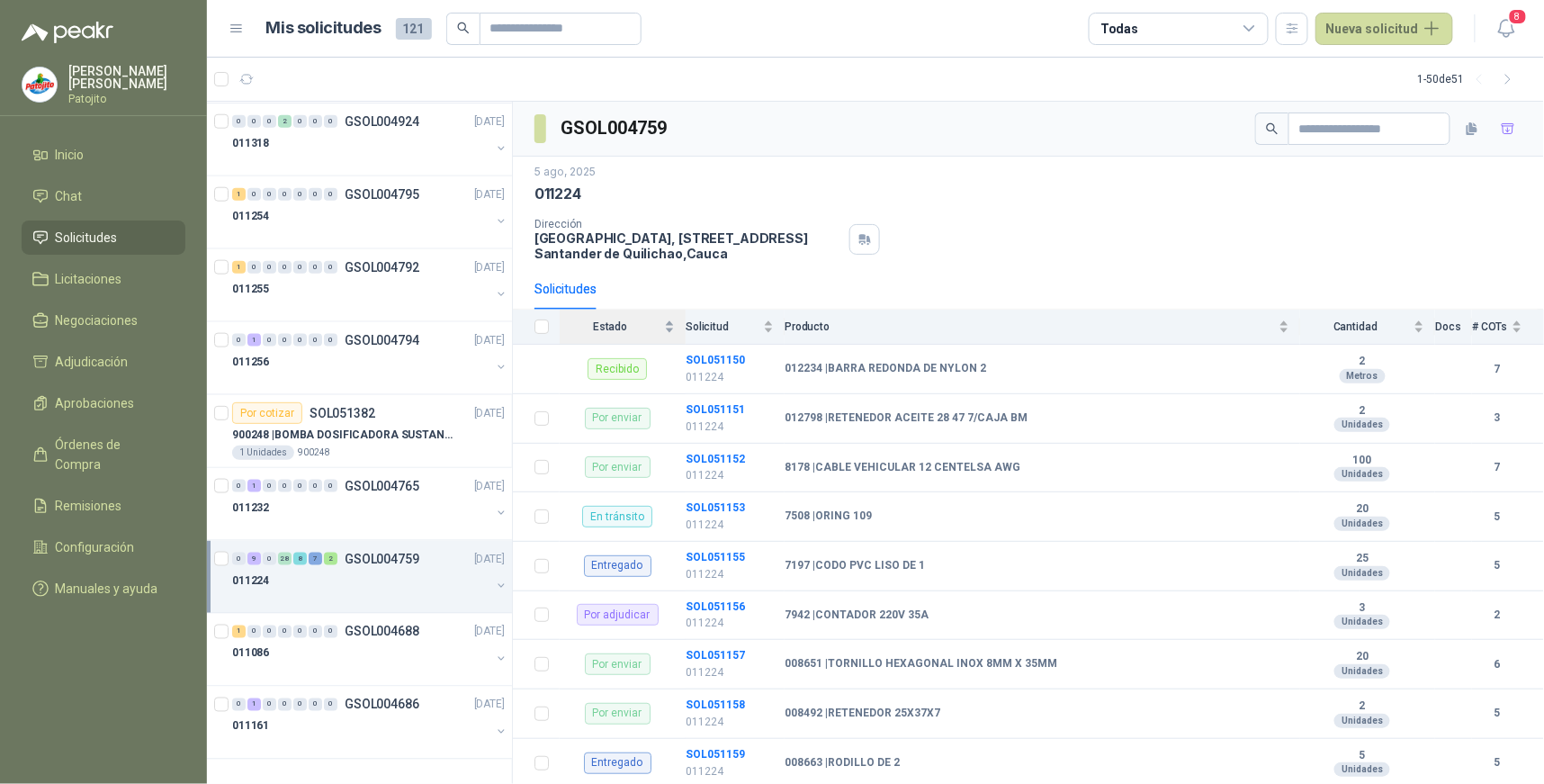
click at [670, 325] on div "Estado" at bounding box center [617, 327] width 115 height 18
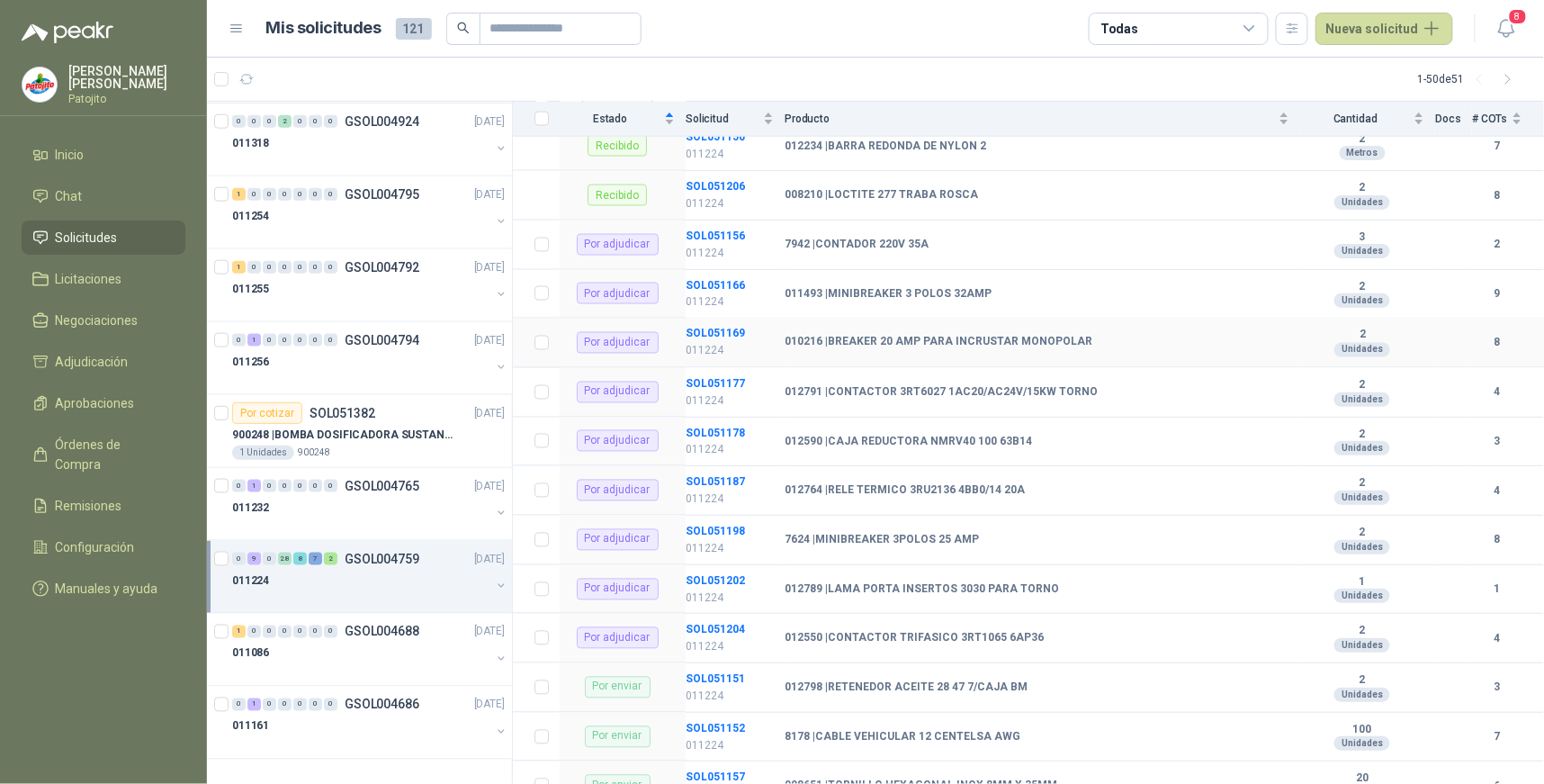
scroll to position [1000, 0]
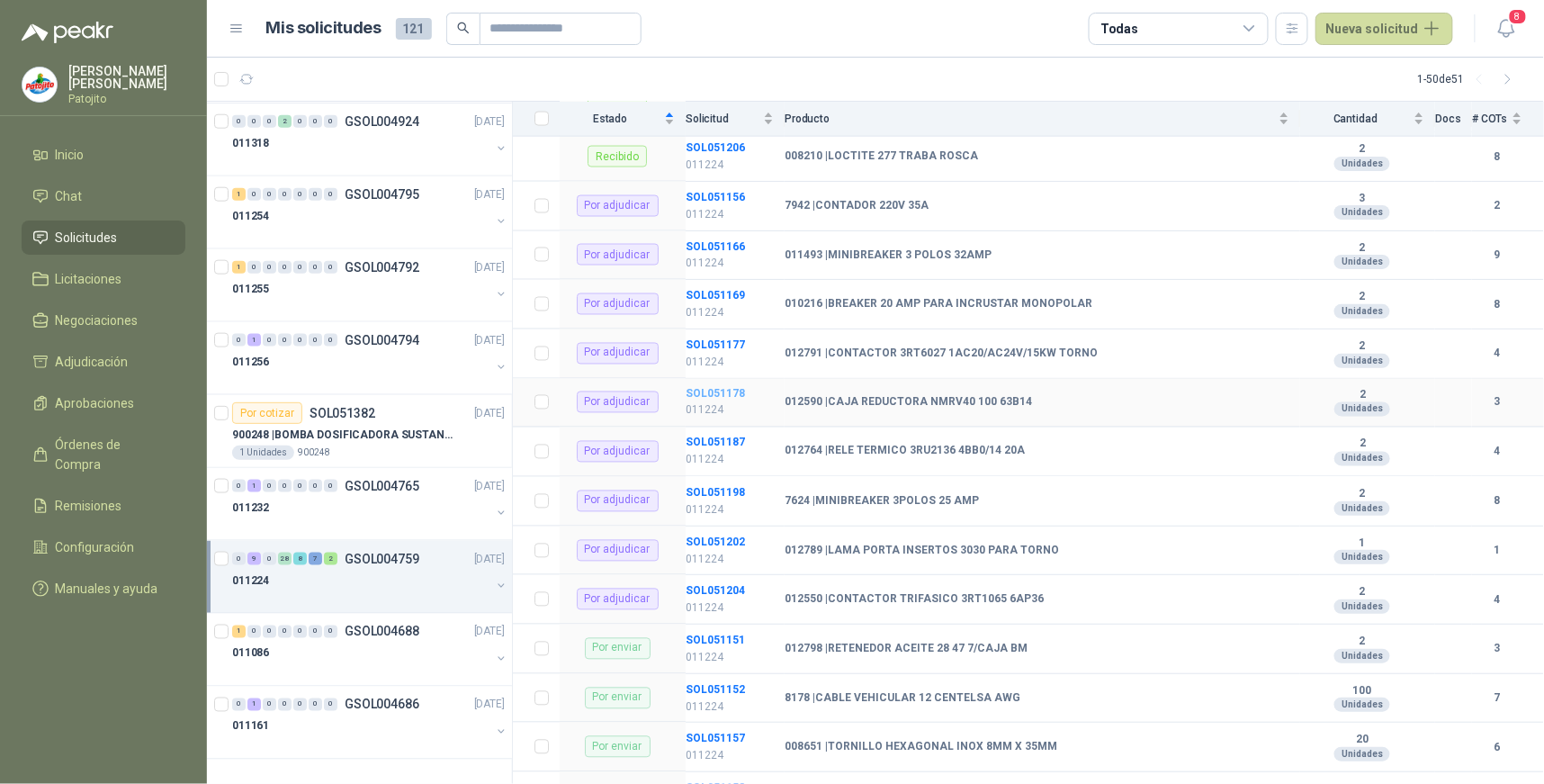
click at [740, 391] on b "SOL051178" at bounding box center [715, 394] width 59 height 13
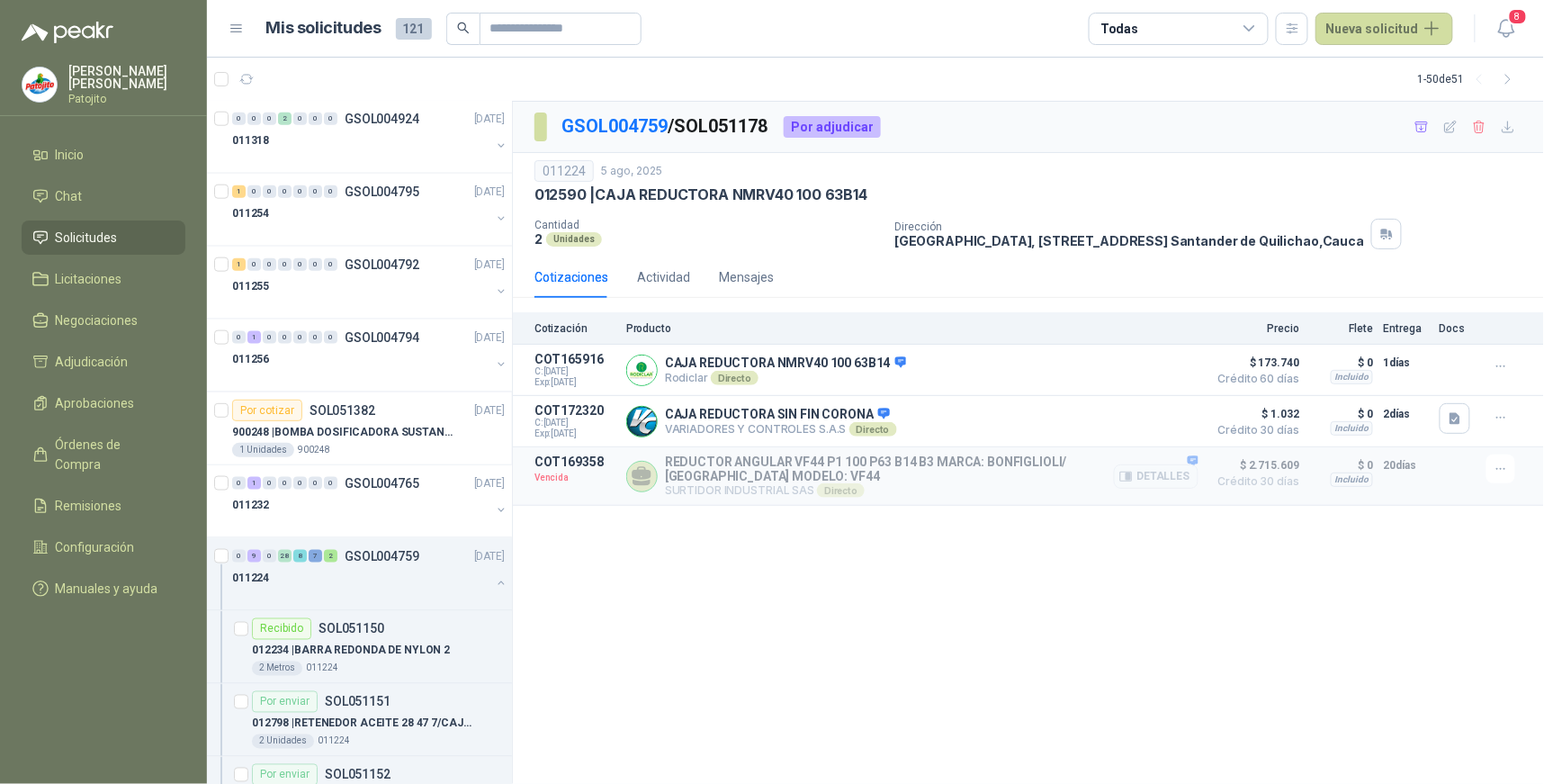
click at [907, 470] on p "REDUCTOR ANGULAR VF44 P1 100 P63 B14 B3 MARCA: BONFIGLIOLI/ [GEOGRAPHIC_DATA] M…" at bounding box center [932, 469] width 534 height 29
click at [1139, 473] on button "Detalles" at bounding box center [1156, 476] width 84 height 24
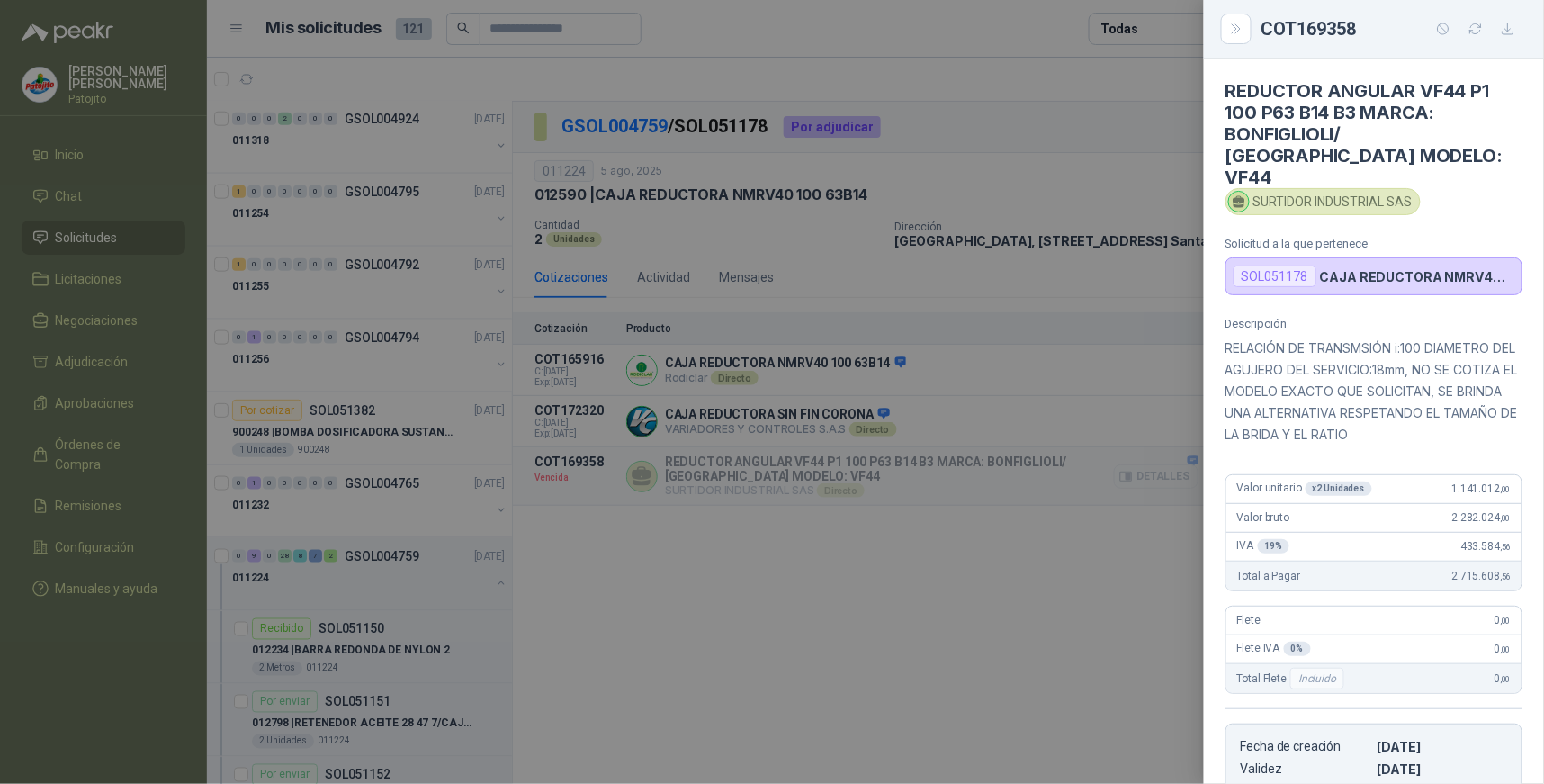
scroll to position [277, 0]
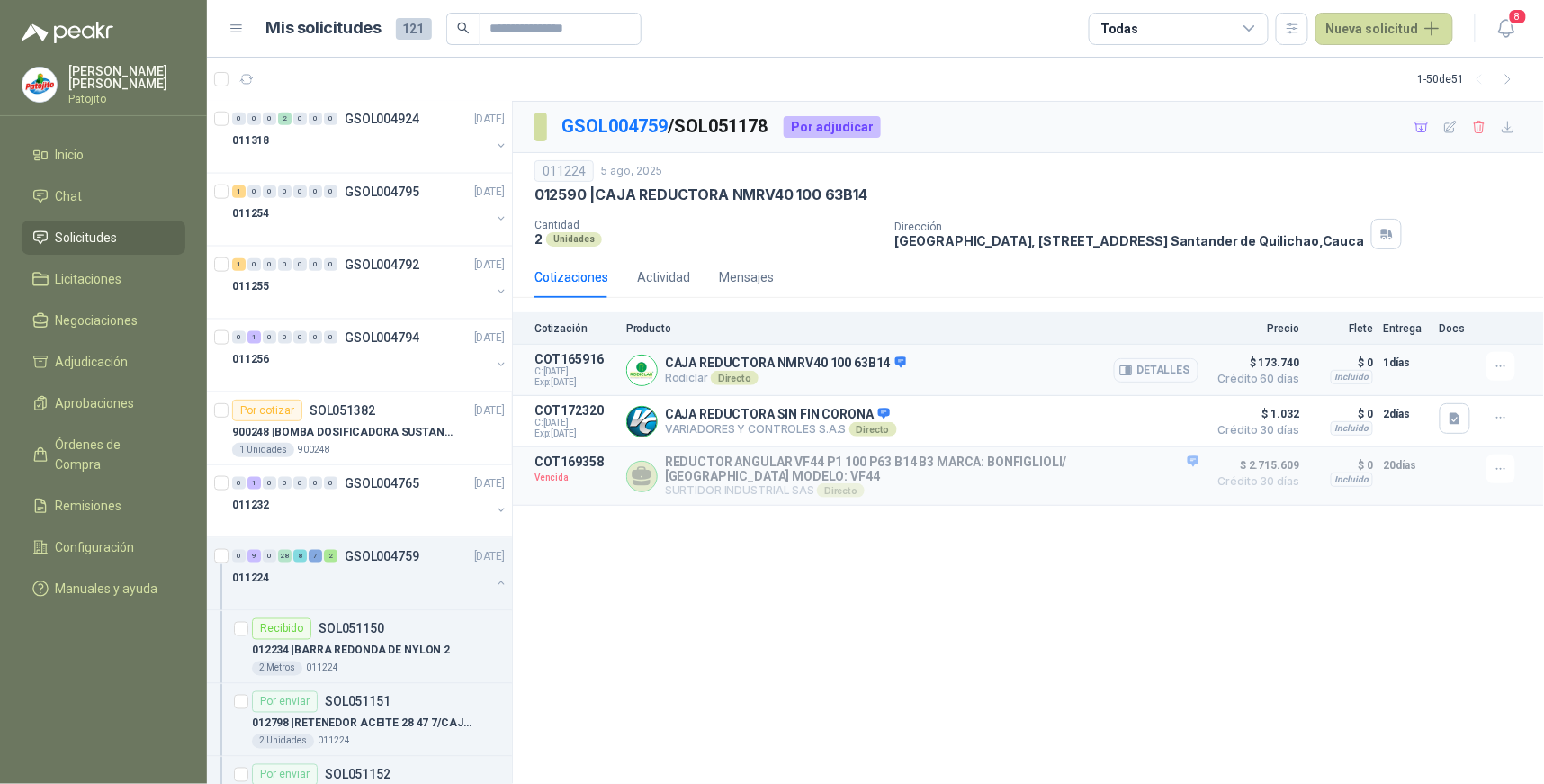
click at [1182, 368] on button "Detalles" at bounding box center [1156, 370] width 84 height 24
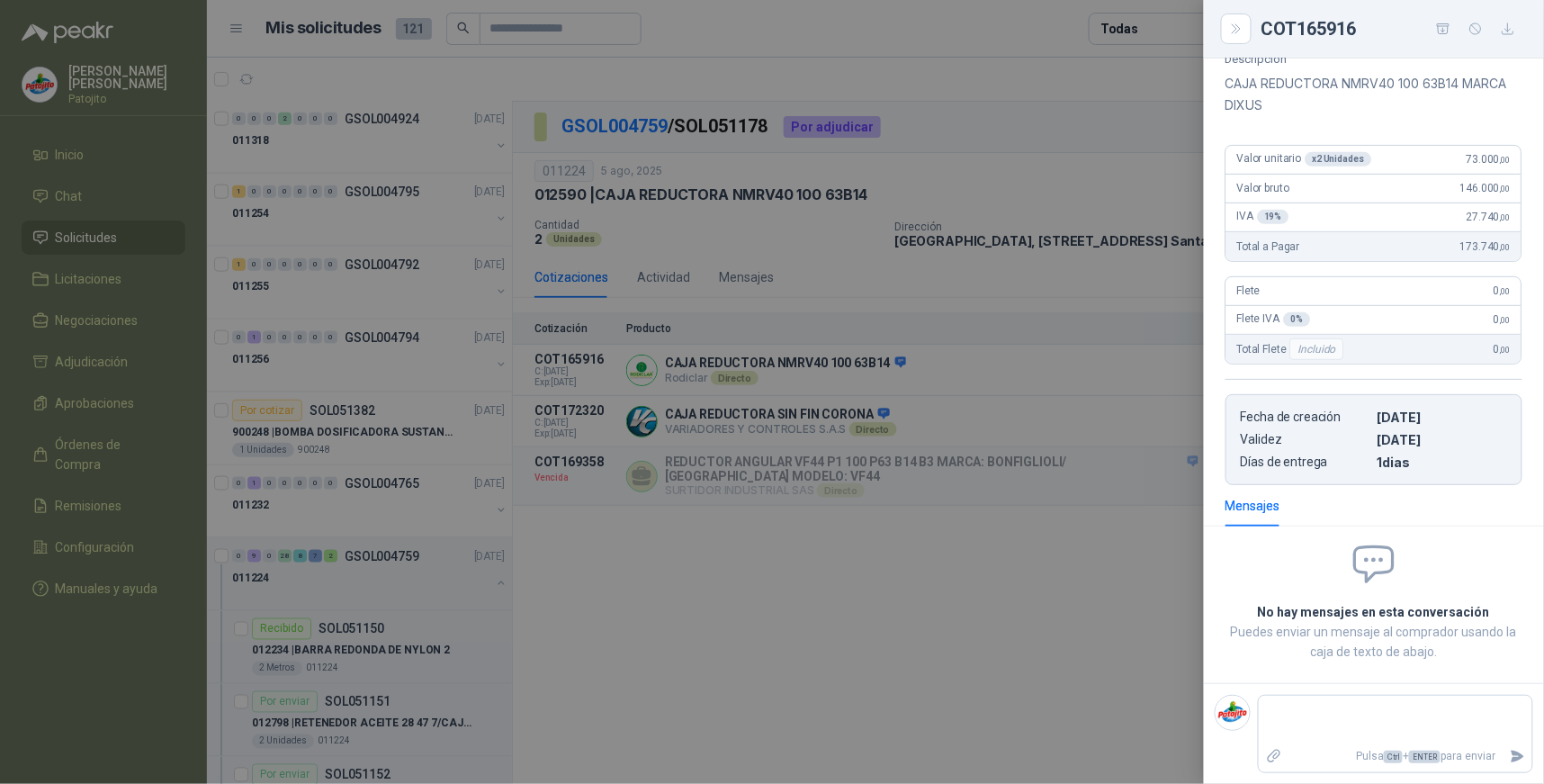
scroll to position [201, 0]
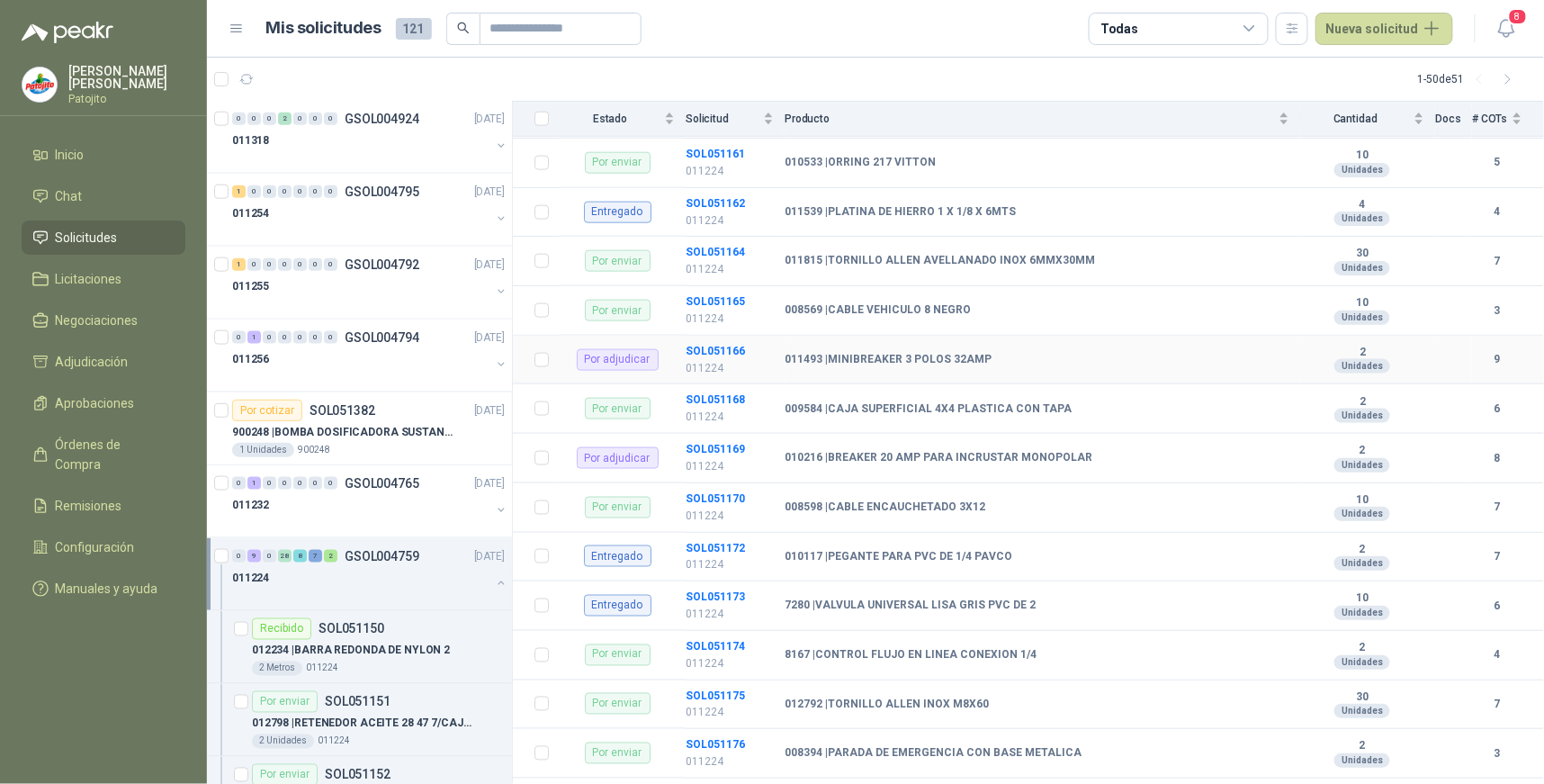
scroll to position [699, 0]
click at [703, 446] on b "SOL051169" at bounding box center [715, 448] width 59 height 13
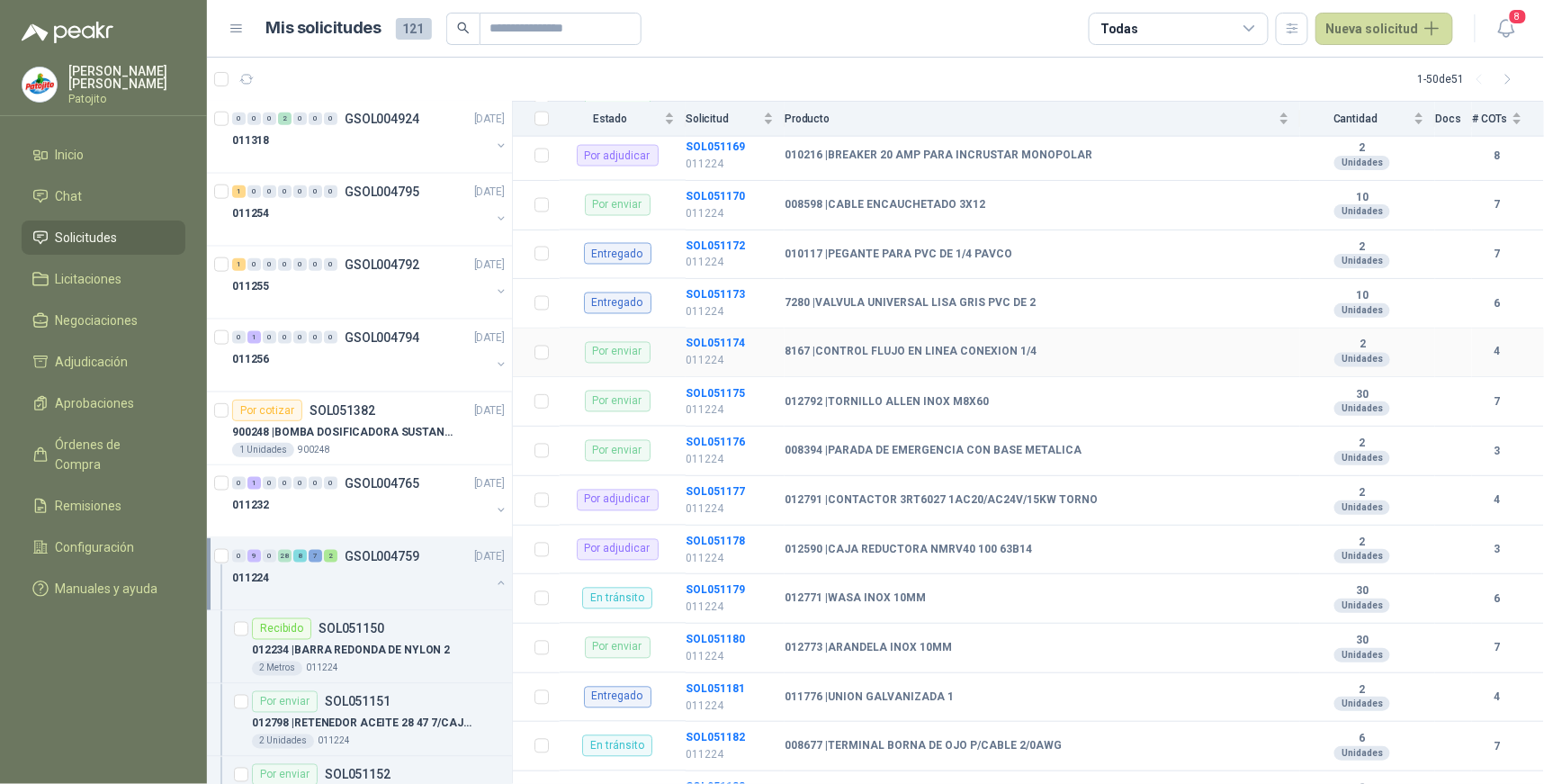
scroll to position [1100, 0]
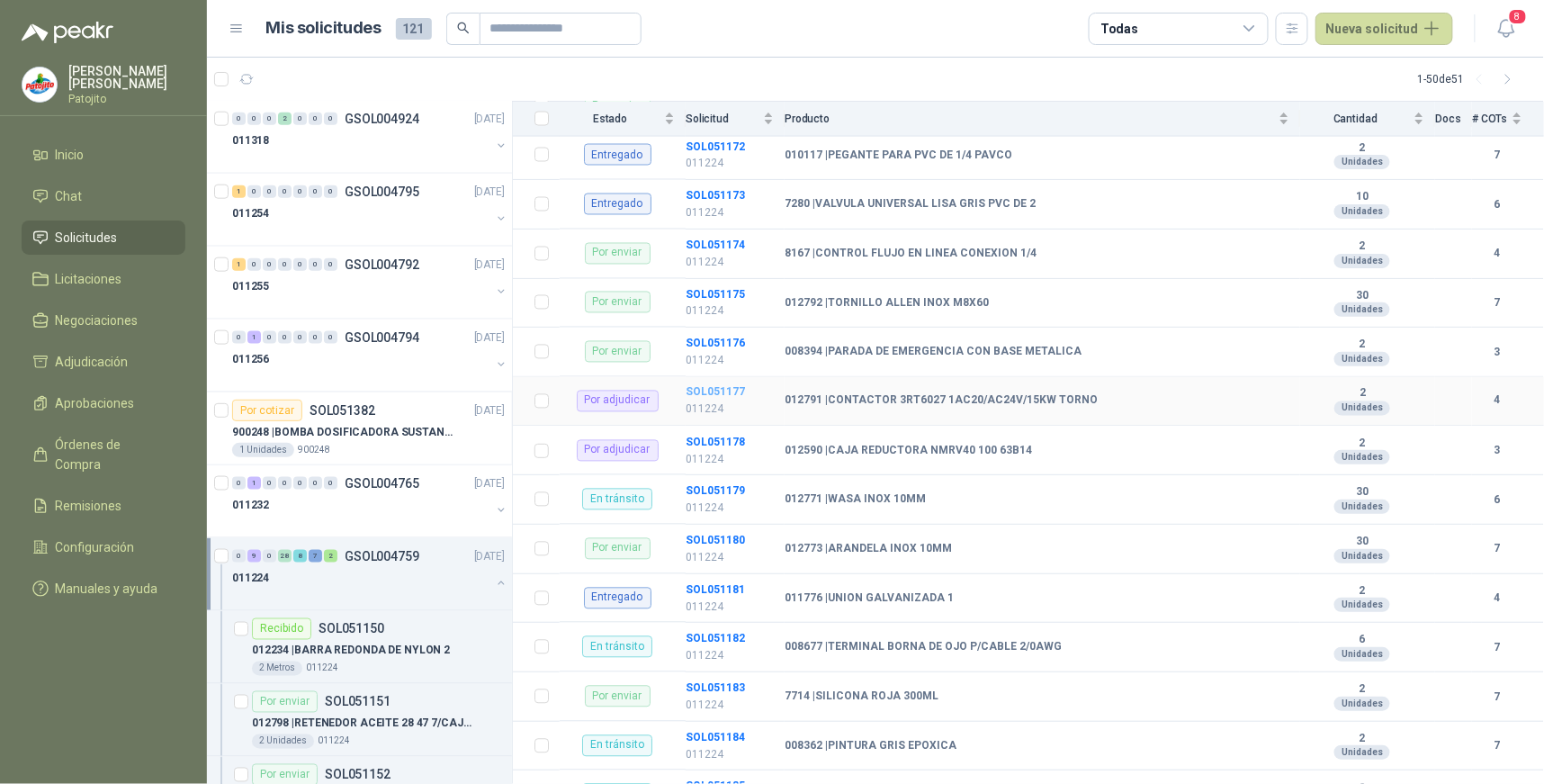
click at [733, 392] on b "SOL051177" at bounding box center [715, 392] width 59 height 13
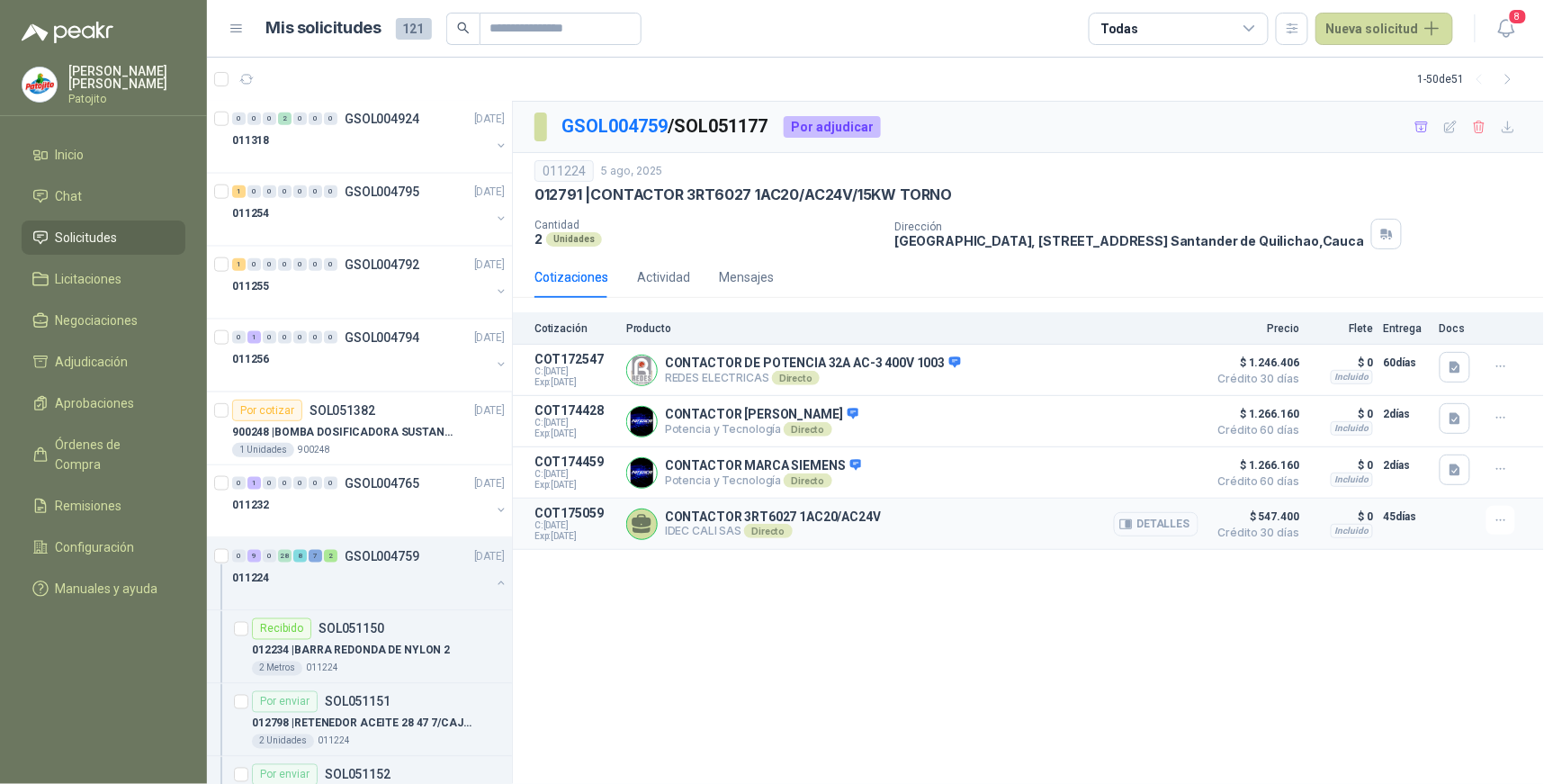
click at [1171, 528] on button "Detalles" at bounding box center [1156, 524] width 84 height 24
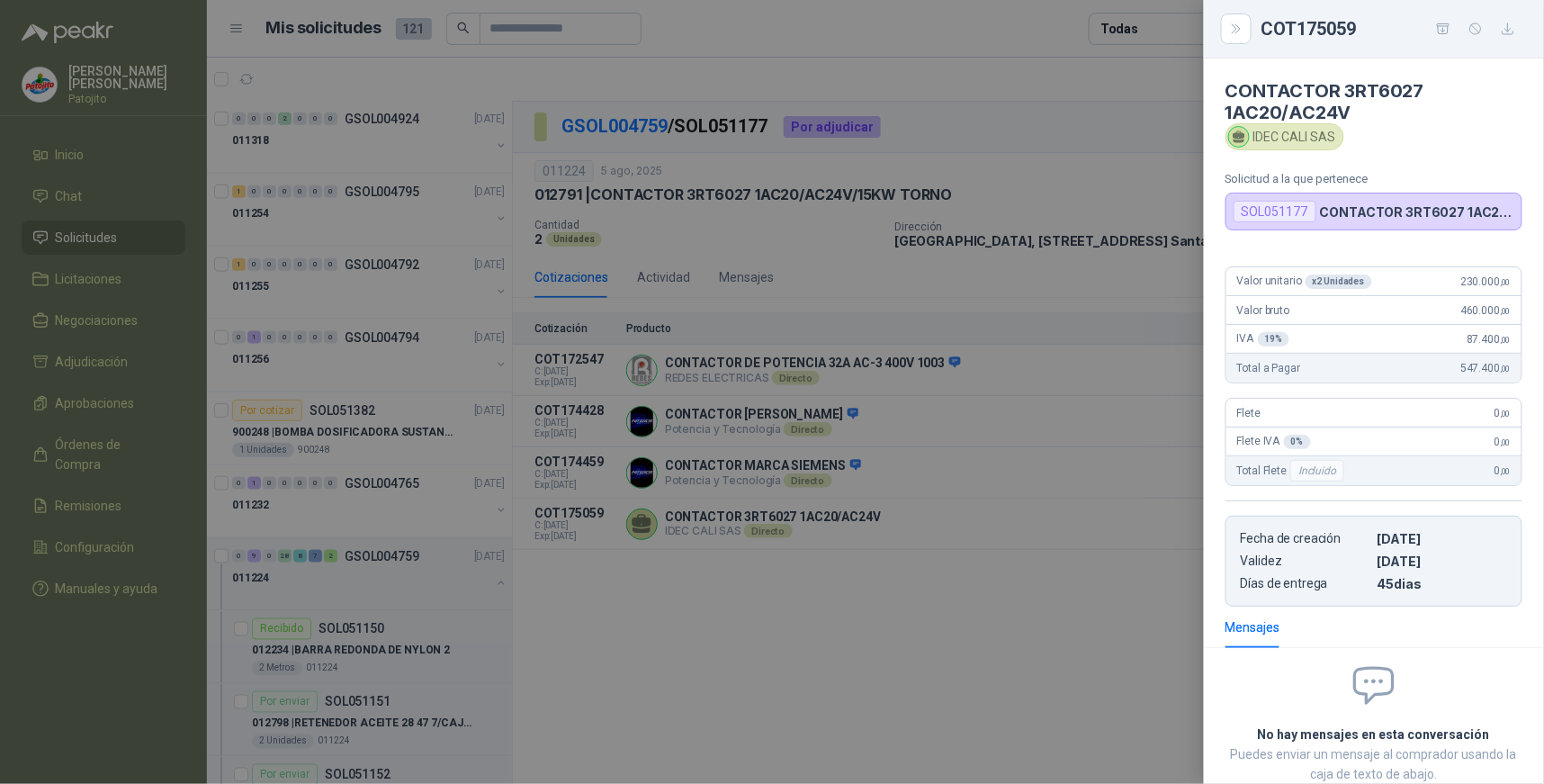
click at [1092, 633] on div at bounding box center [772, 392] width 1544 height 784
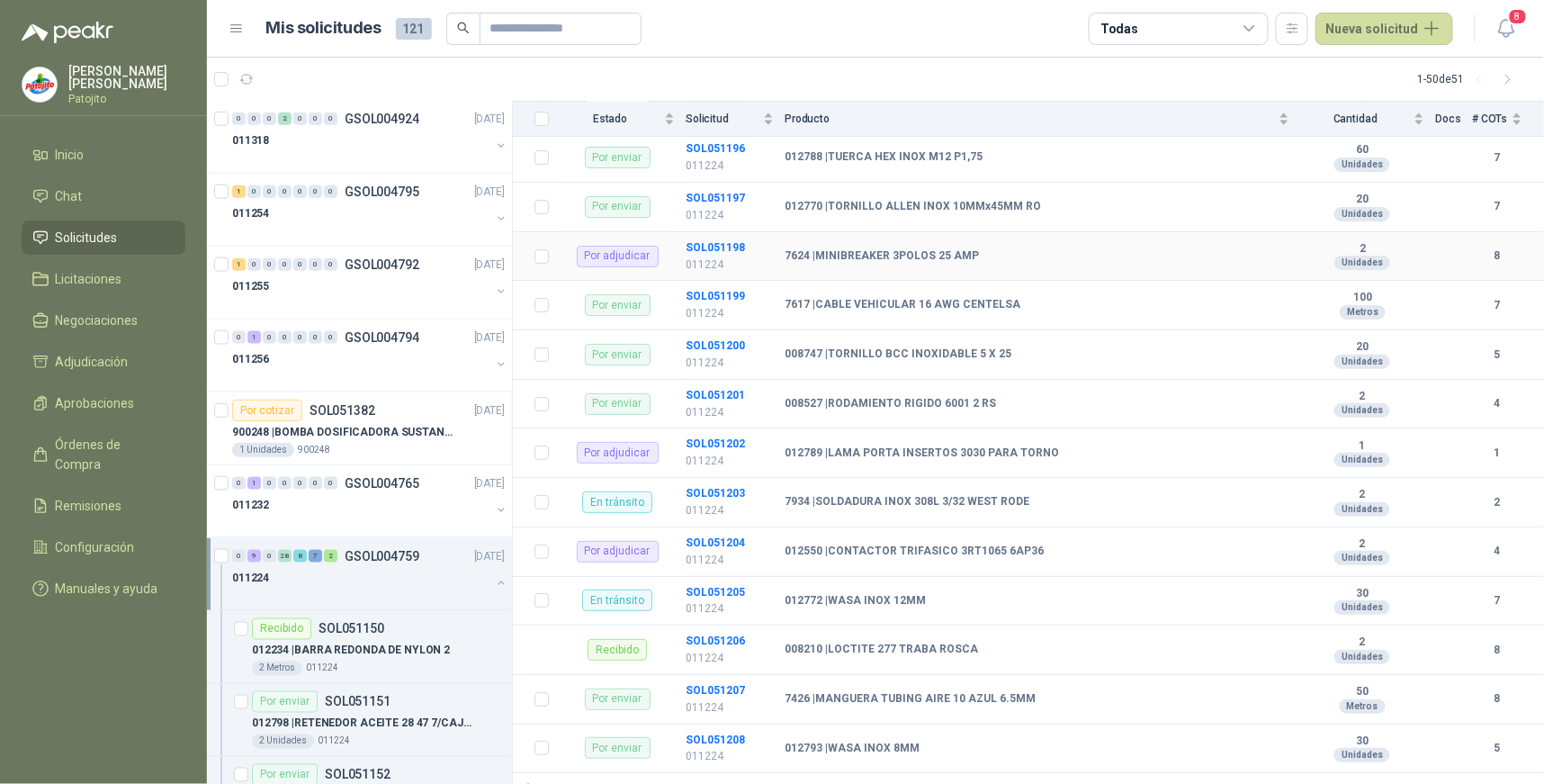
scroll to position [2251, 0]
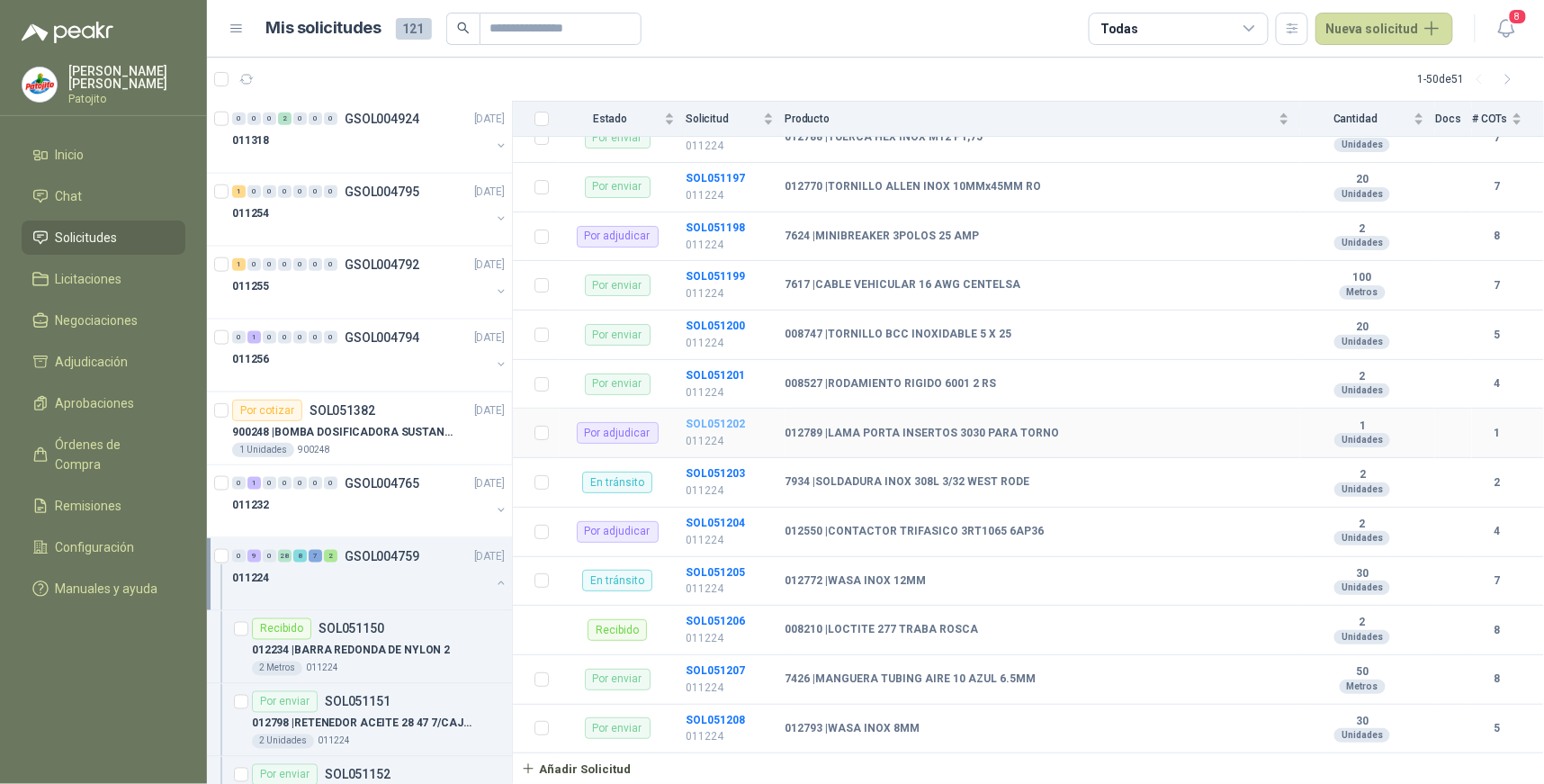
click at [731, 423] on b "SOL051202" at bounding box center [715, 424] width 59 height 13
click at [735, 522] on b "SOL051204" at bounding box center [715, 523] width 59 height 13
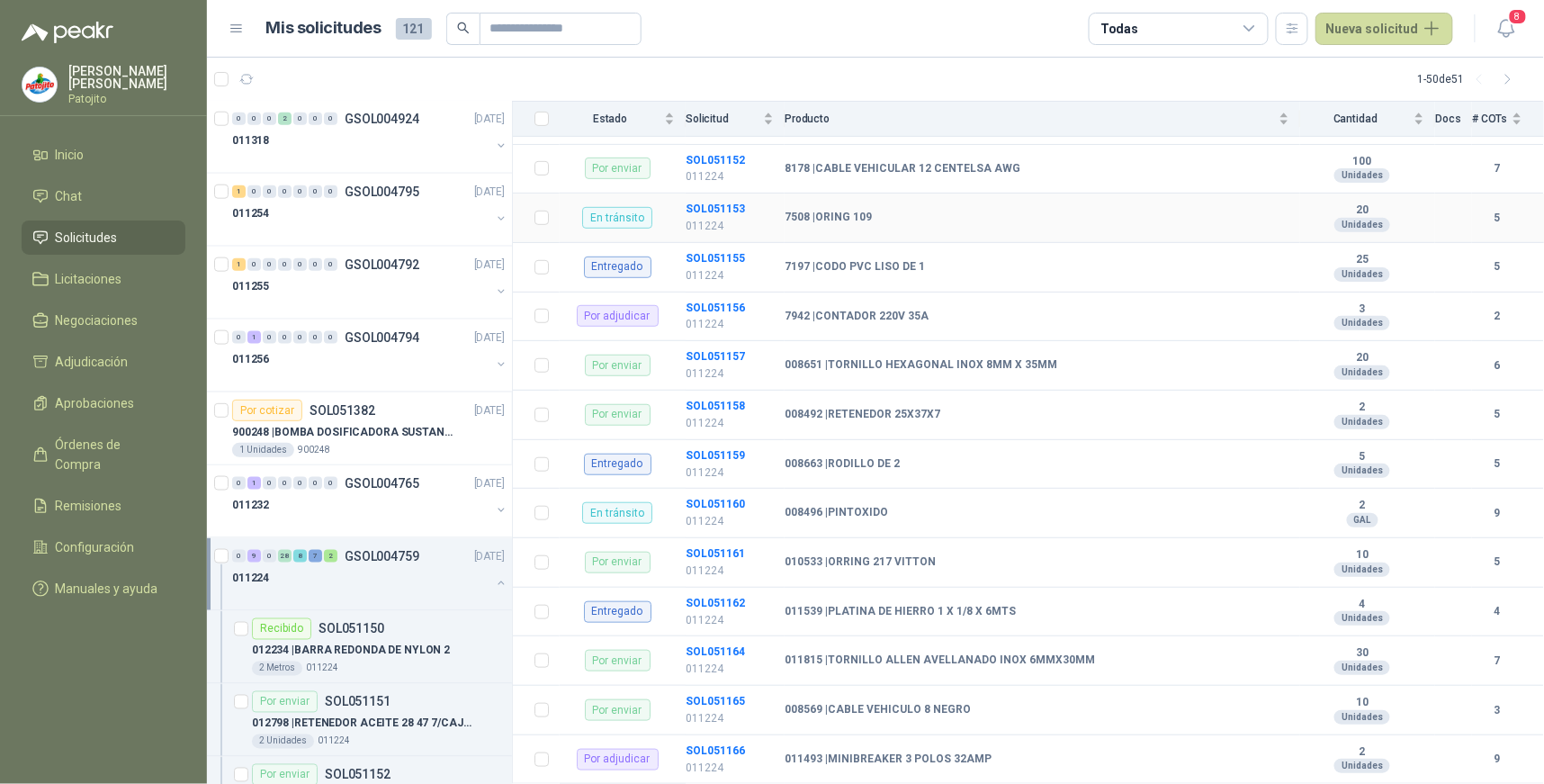
scroll to position [299, 0]
click at [1032, 552] on td "010533 | ORRING 217 VITTON" at bounding box center [1043, 562] width 516 height 50
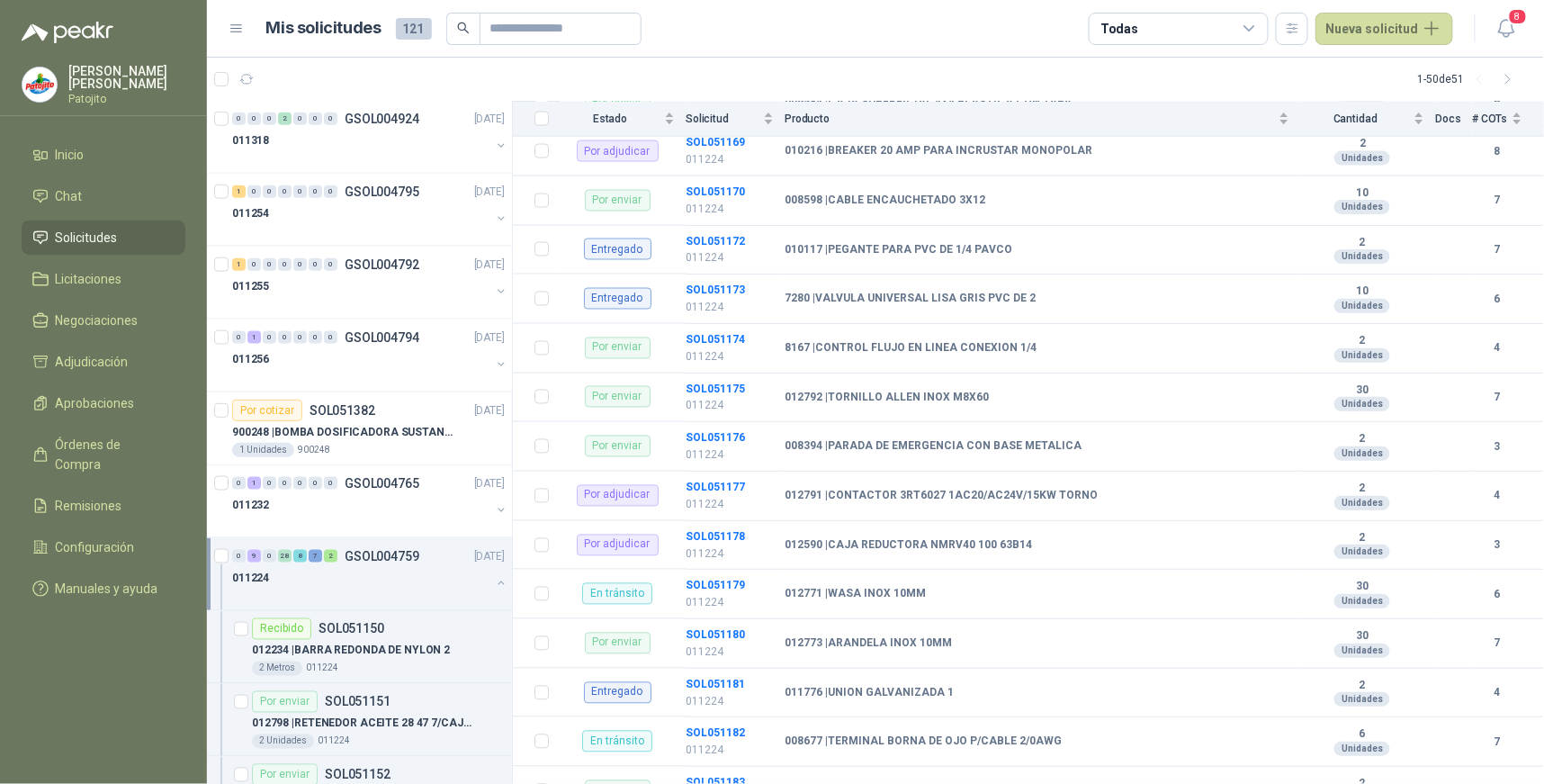
scroll to position [1000, 0]
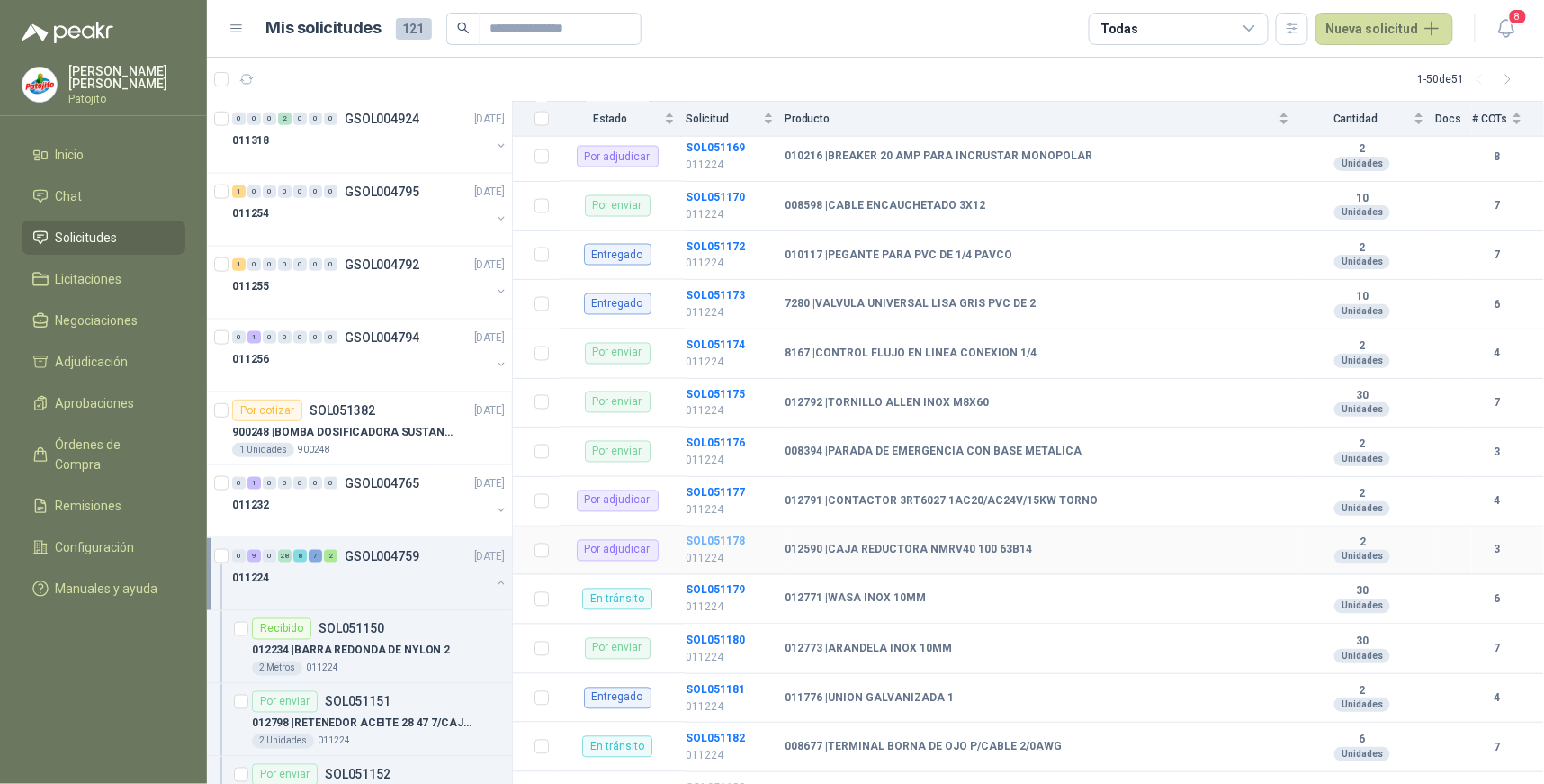
click at [732, 543] on b "SOL051178" at bounding box center [715, 542] width 59 height 13
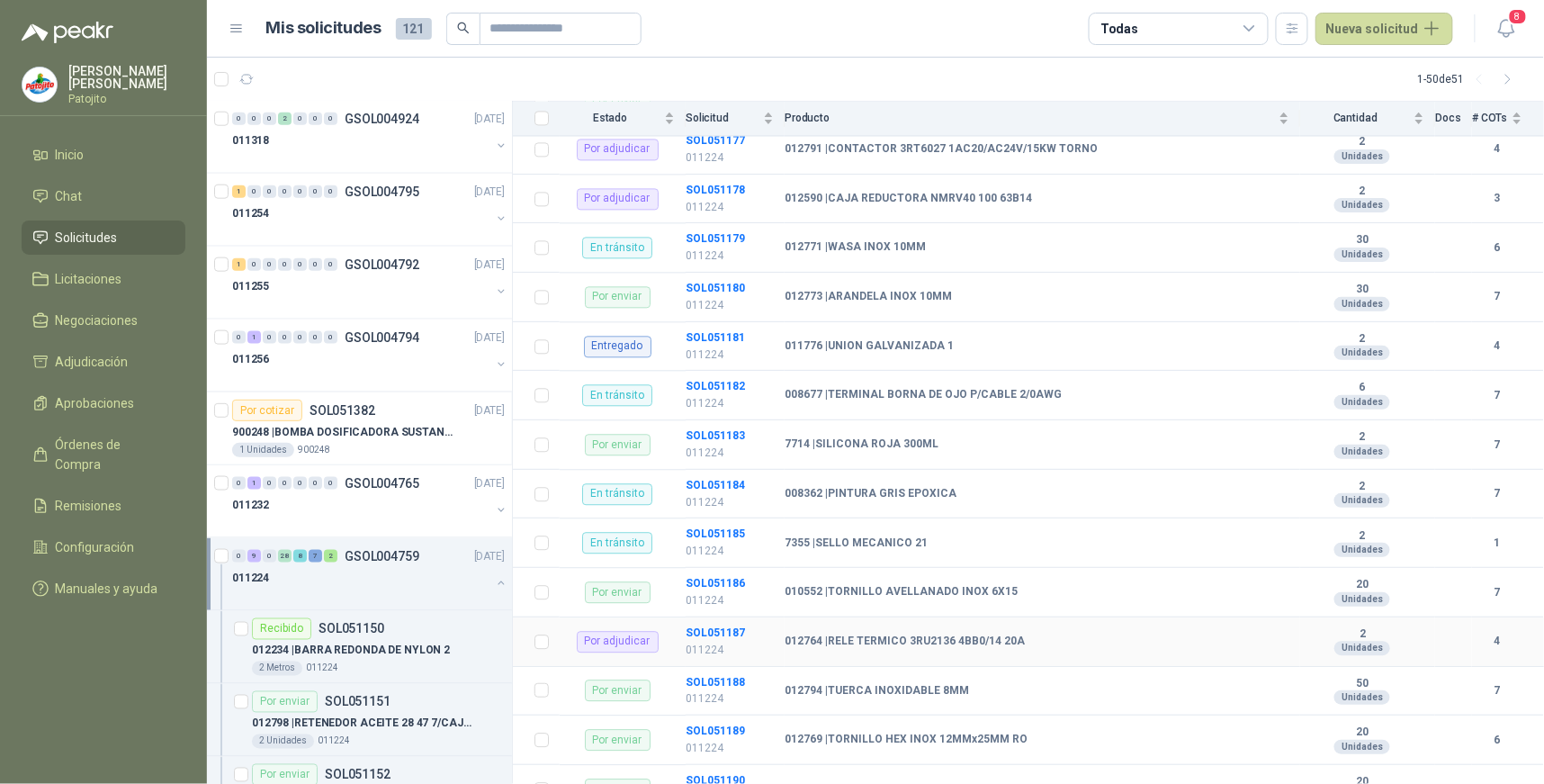
scroll to position [1251, 0]
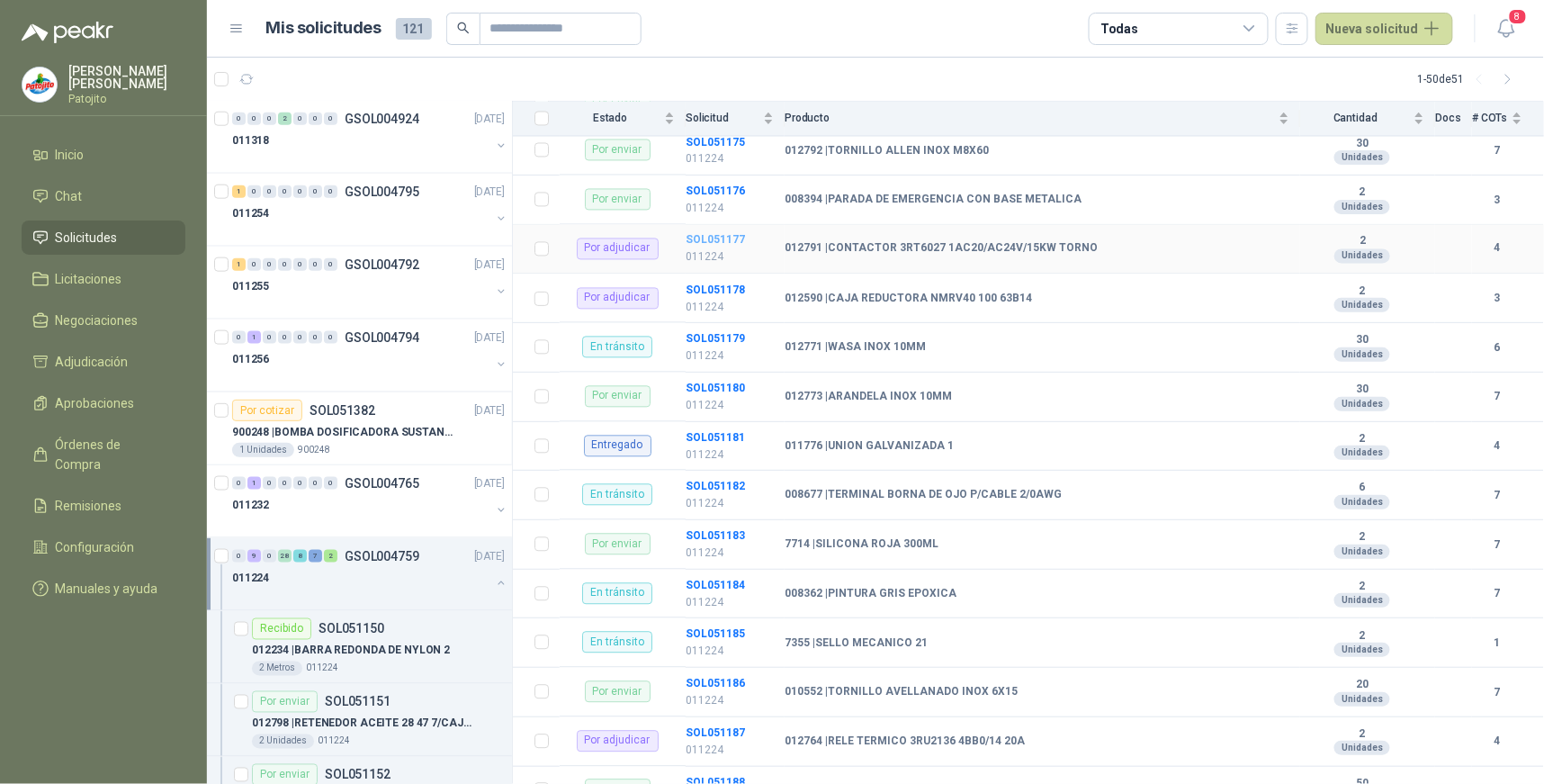
click at [722, 241] on b "SOL051177" at bounding box center [715, 240] width 59 height 13
click at [733, 240] on b "SOL051177" at bounding box center [715, 240] width 59 height 13
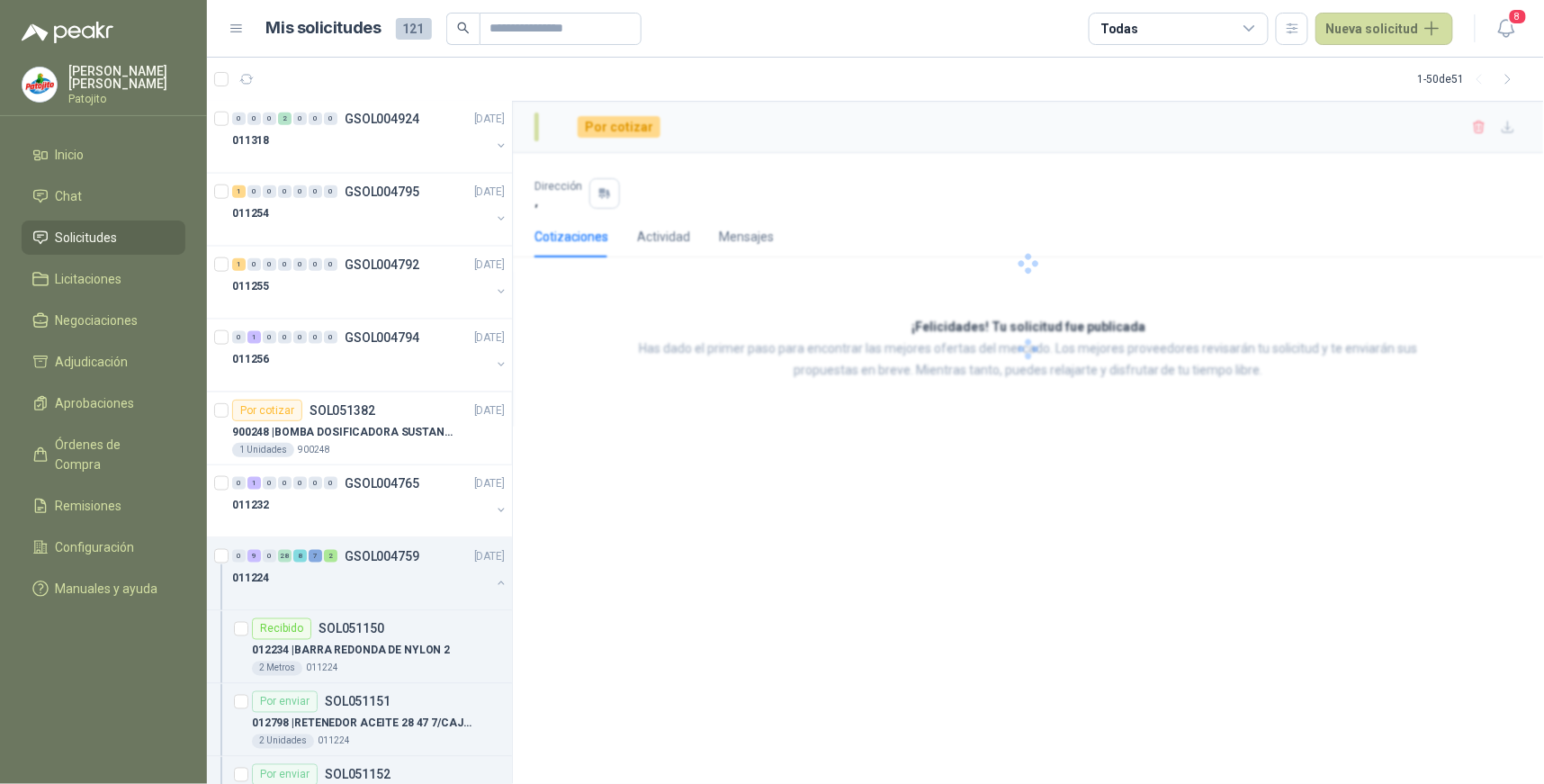
click at [545, 252] on div at bounding box center [1028, 264] width 1031 height 325
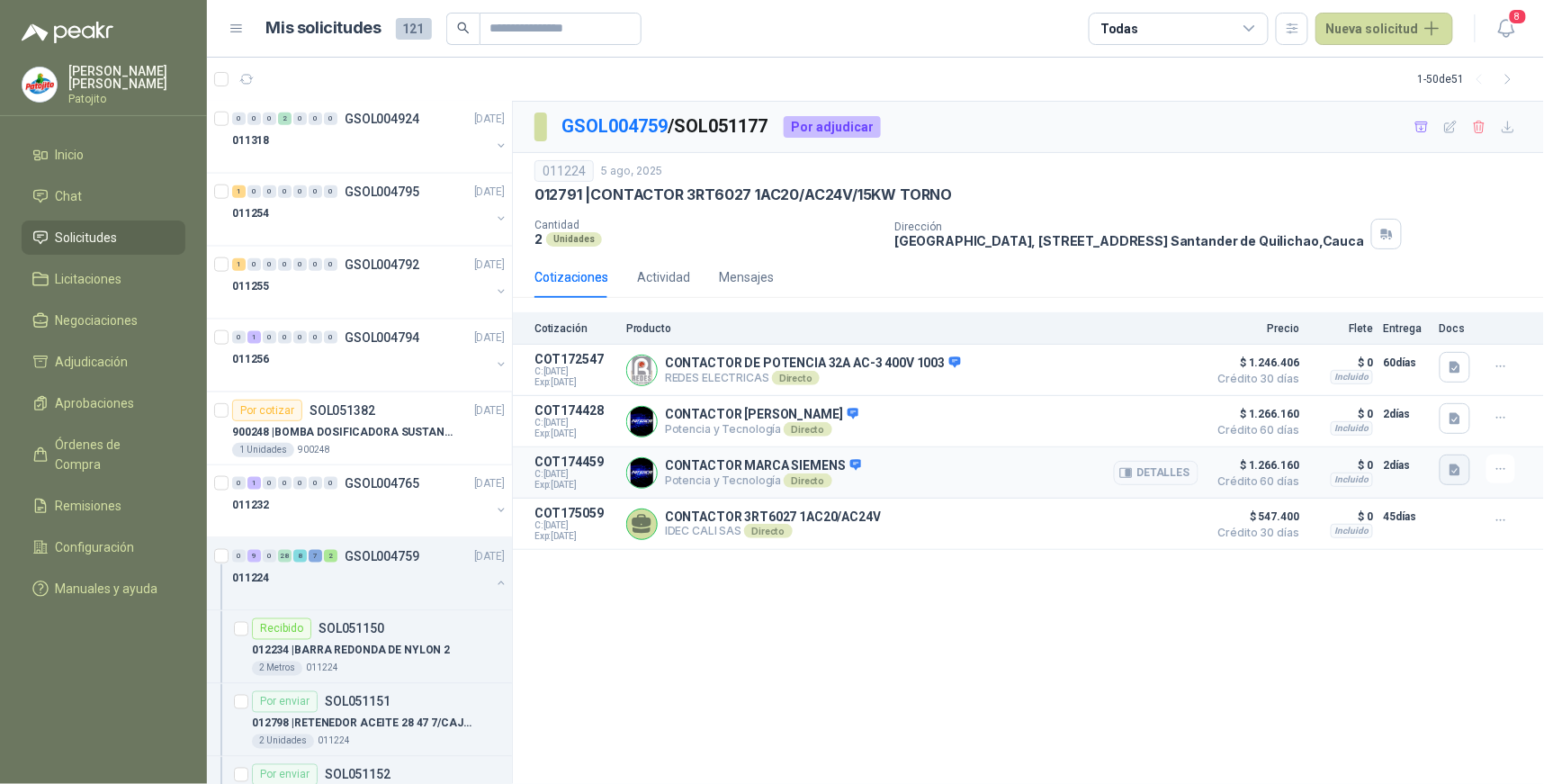
click at [1452, 466] on icon "button" at bounding box center [1455, 470] width 11 height 12
click at [1330, 414] on button "3RT20271AG20_datasheet_es (1).pdf" at bounding box center [1349, 413] width 220 height 19
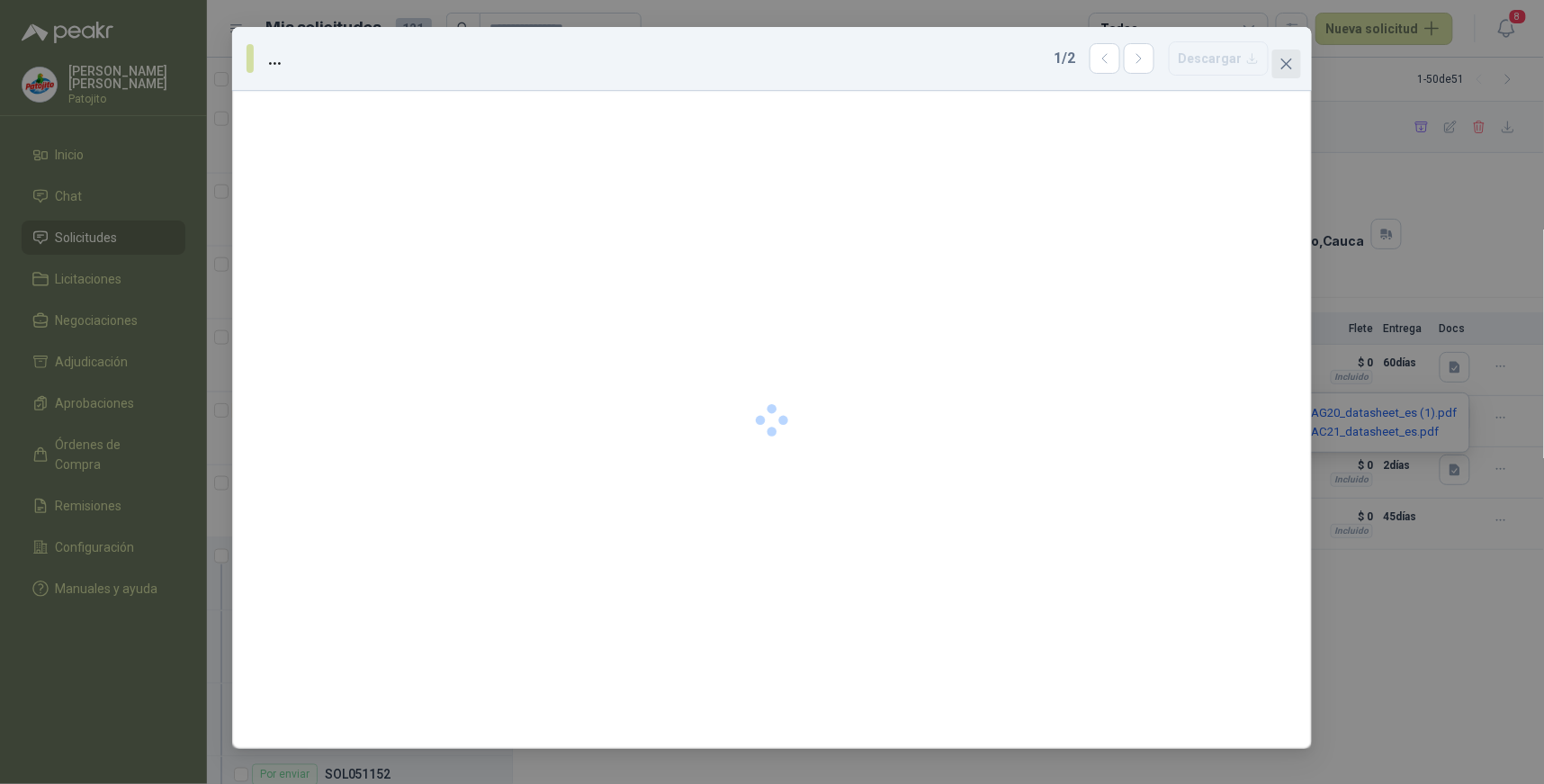
click at [1292, 59] on icon "close" at bounding box center [1287, 64] width 11 height 11
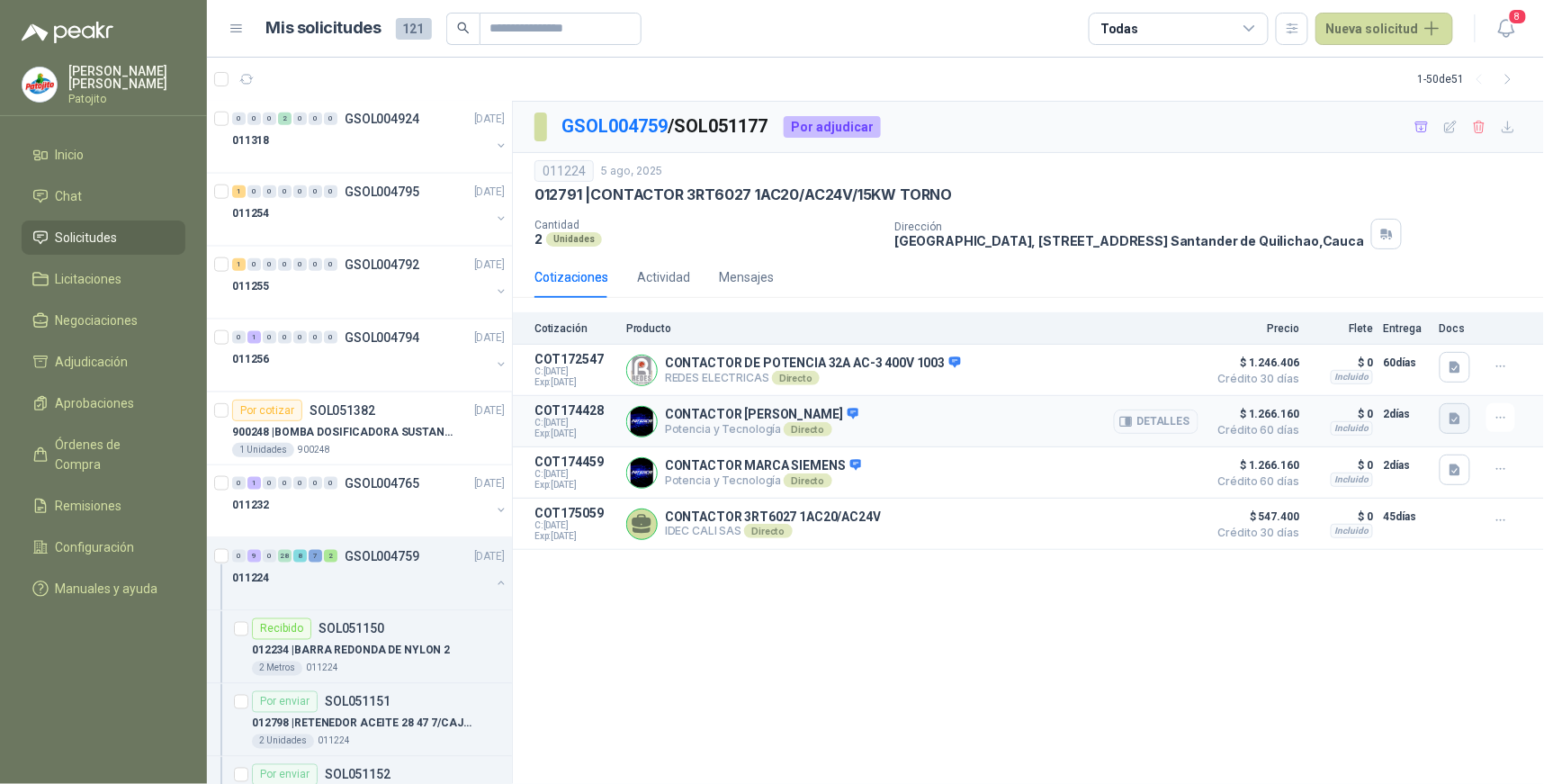
click at [1460, 420] on icon "button" at bounding box center [1455, 418] width 11 height 12
click at [1414, 379] on button "FV PATOJITO 330823.pdf" at bounding box center [1382, 379] width 155 height 19
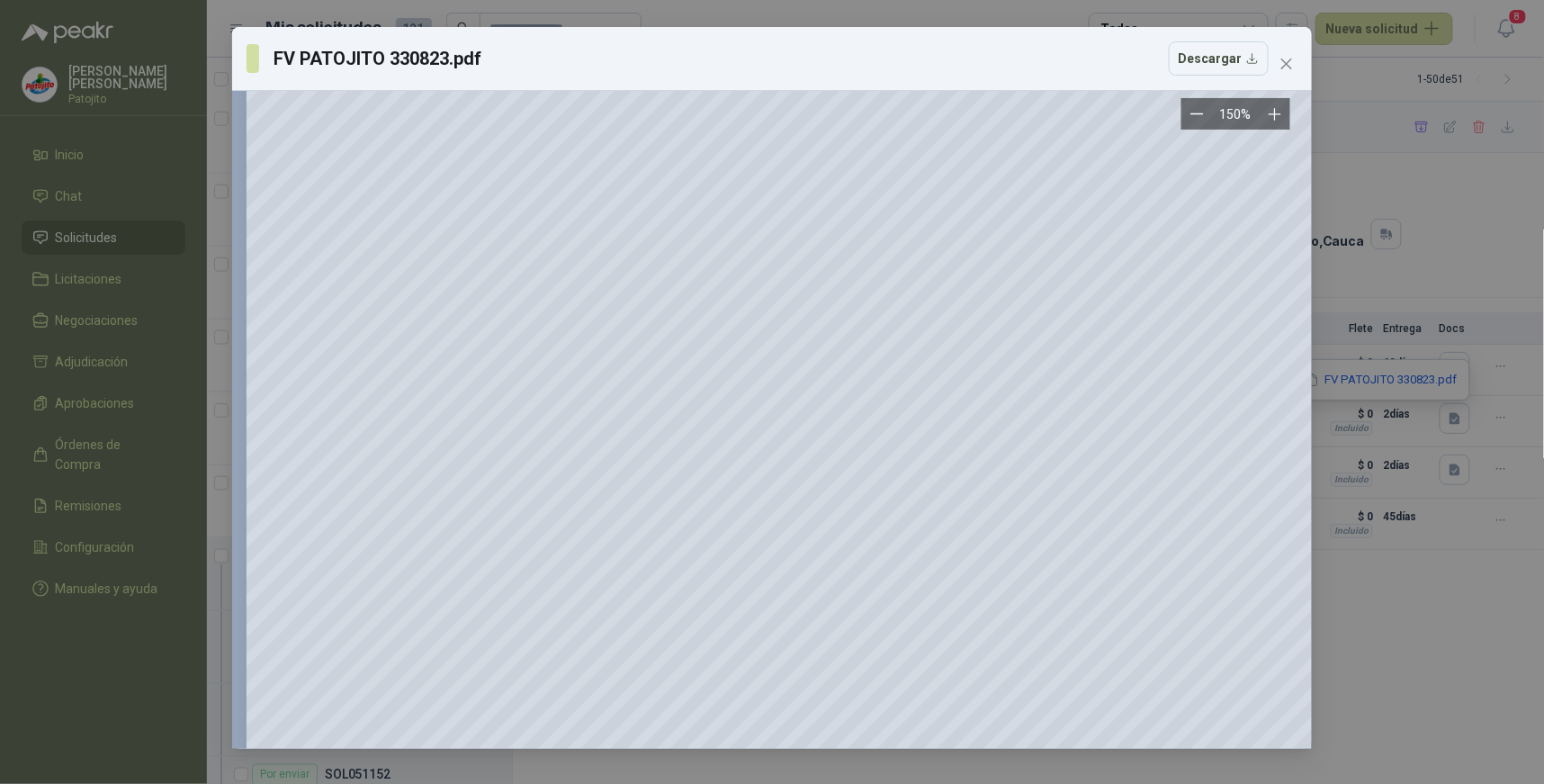
scroll to position [200, 0]
click at [1387, 616] on div "FV PATOJITO 330823.pdf Descargar 150 %" at bounding box center [772, 392] width 1544 height 784
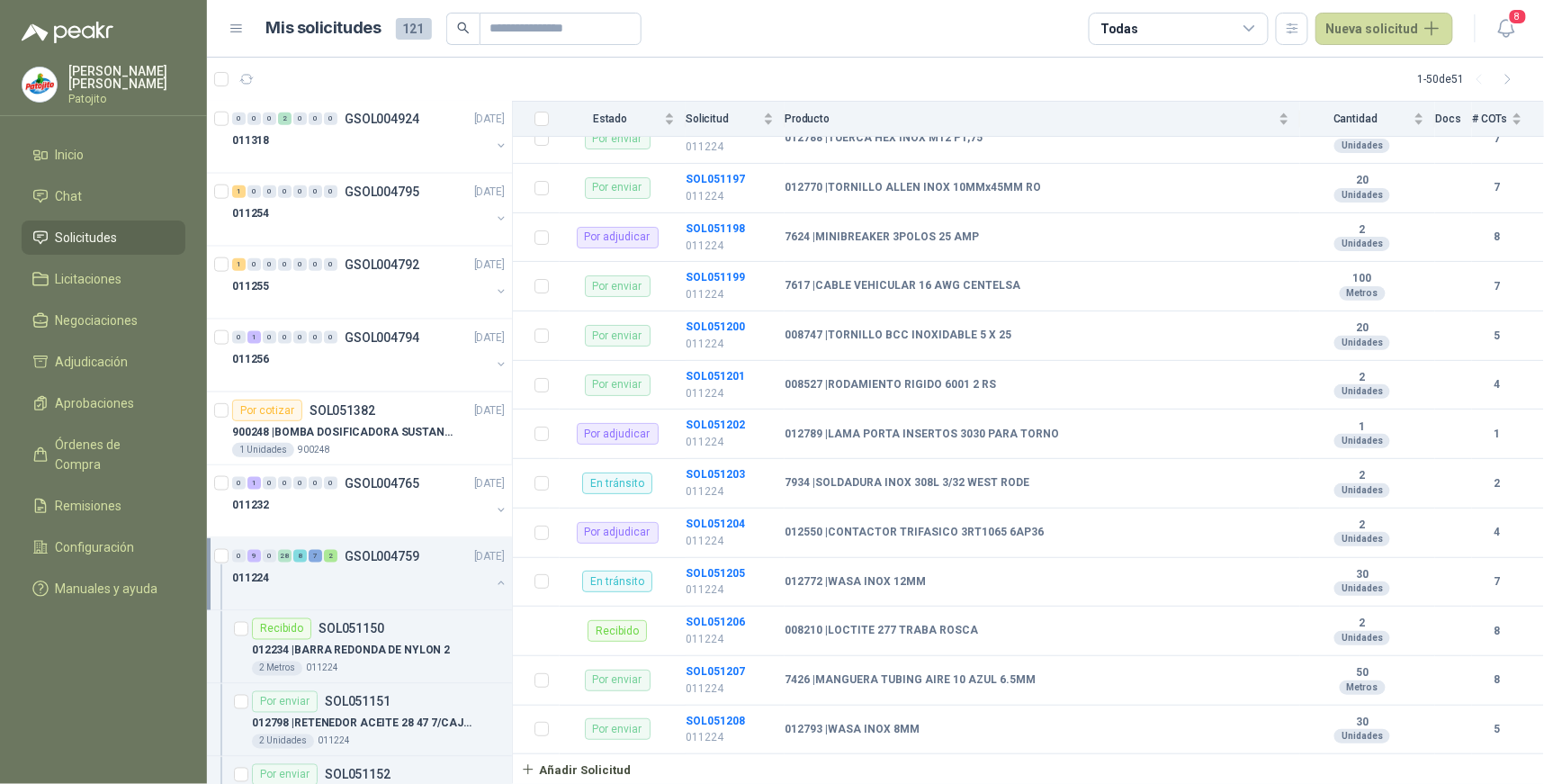
scroll to position [2251, 0]
click at [724, 520] on b "SOL051204" at bounding box center [715, 523] width 59 height 13
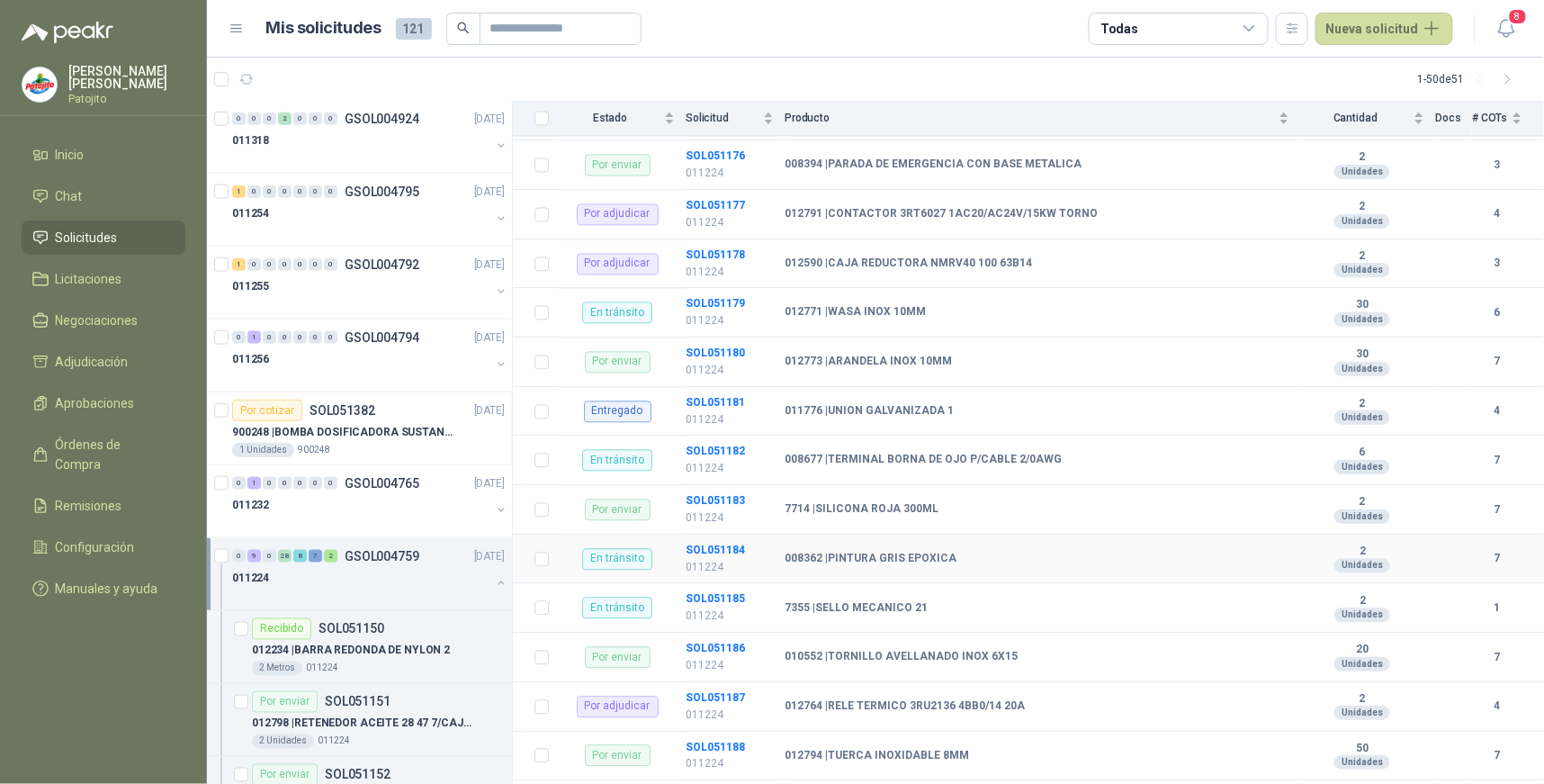
scroll to position [1251, 0]
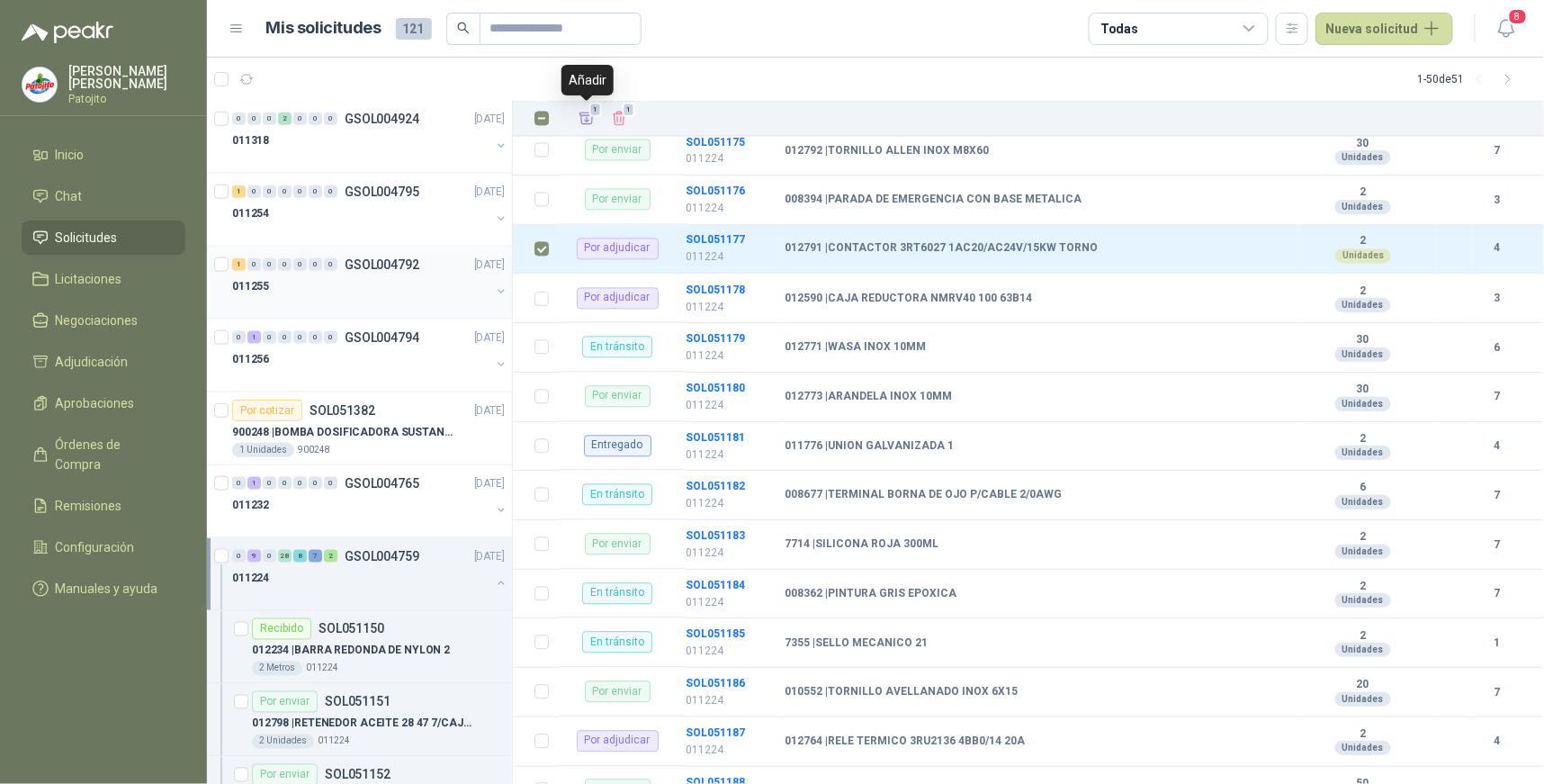
drag, startPoint x: 582, startPoint y: 113, endPoint x: 382, endPoint y: 270, distance: 254.3
click at [582, 113] on icon "Añadir" at bounding box center [587, 119] width 16 height 16
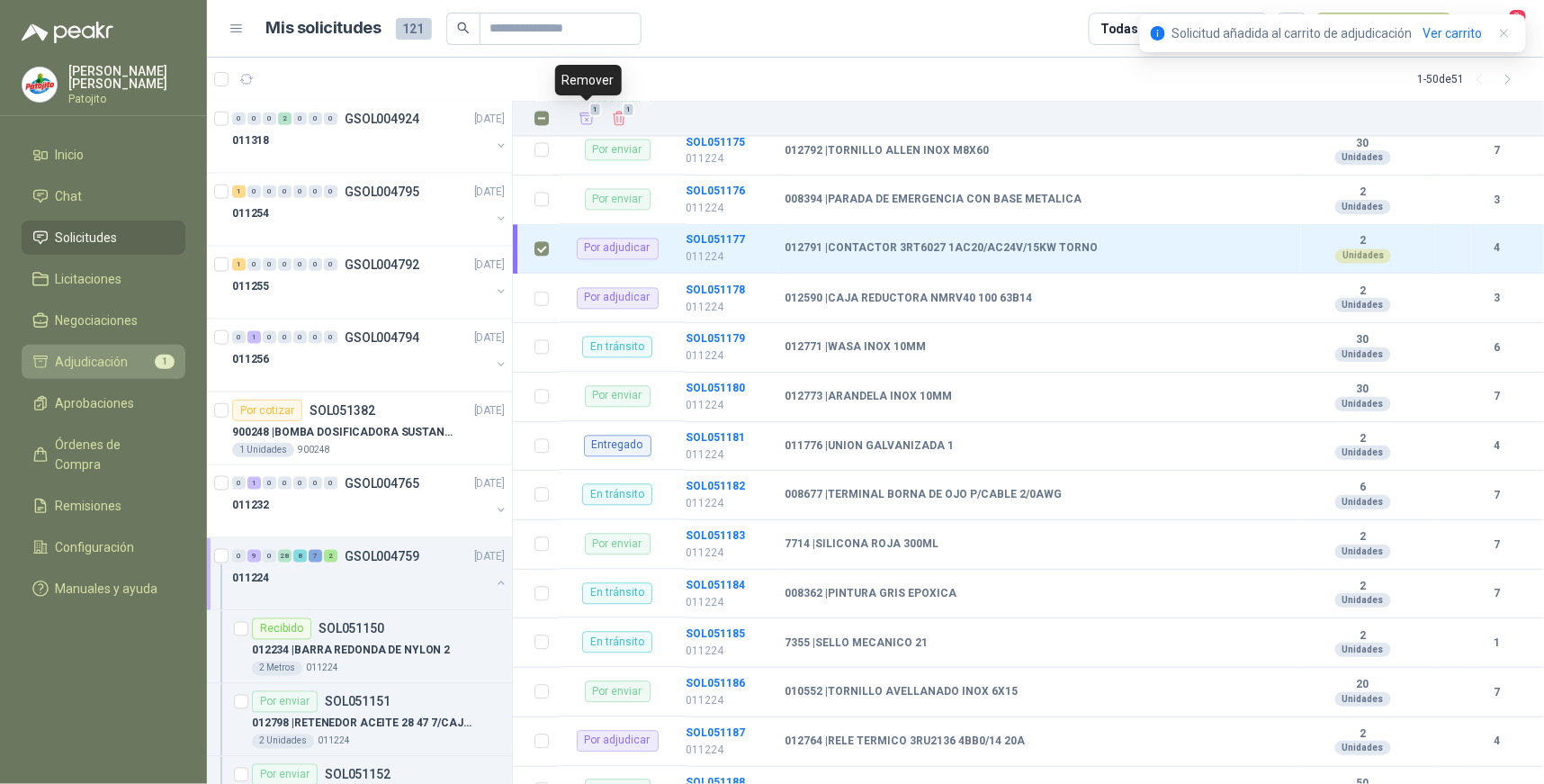
click at [142, 361] on li "Adjudicación 1" at bounding box center [103, 362] width 143 height 20
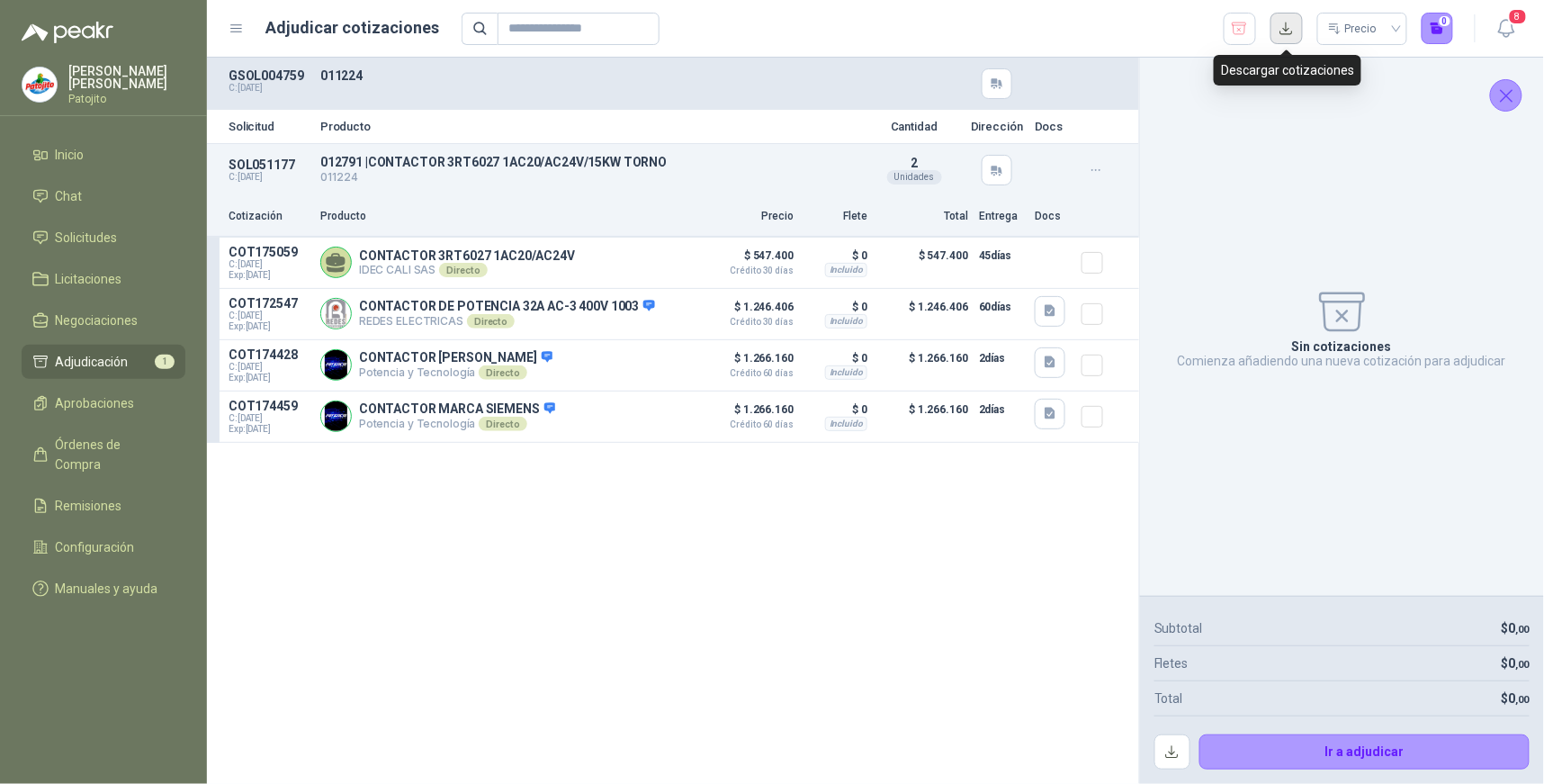
click at [1281, 27] on button "button" at bounding box center [1287, 29] width 33 height 33
click at [1046, 309] on icon "button" at bounding box center [1050, 310] width 11 height 12
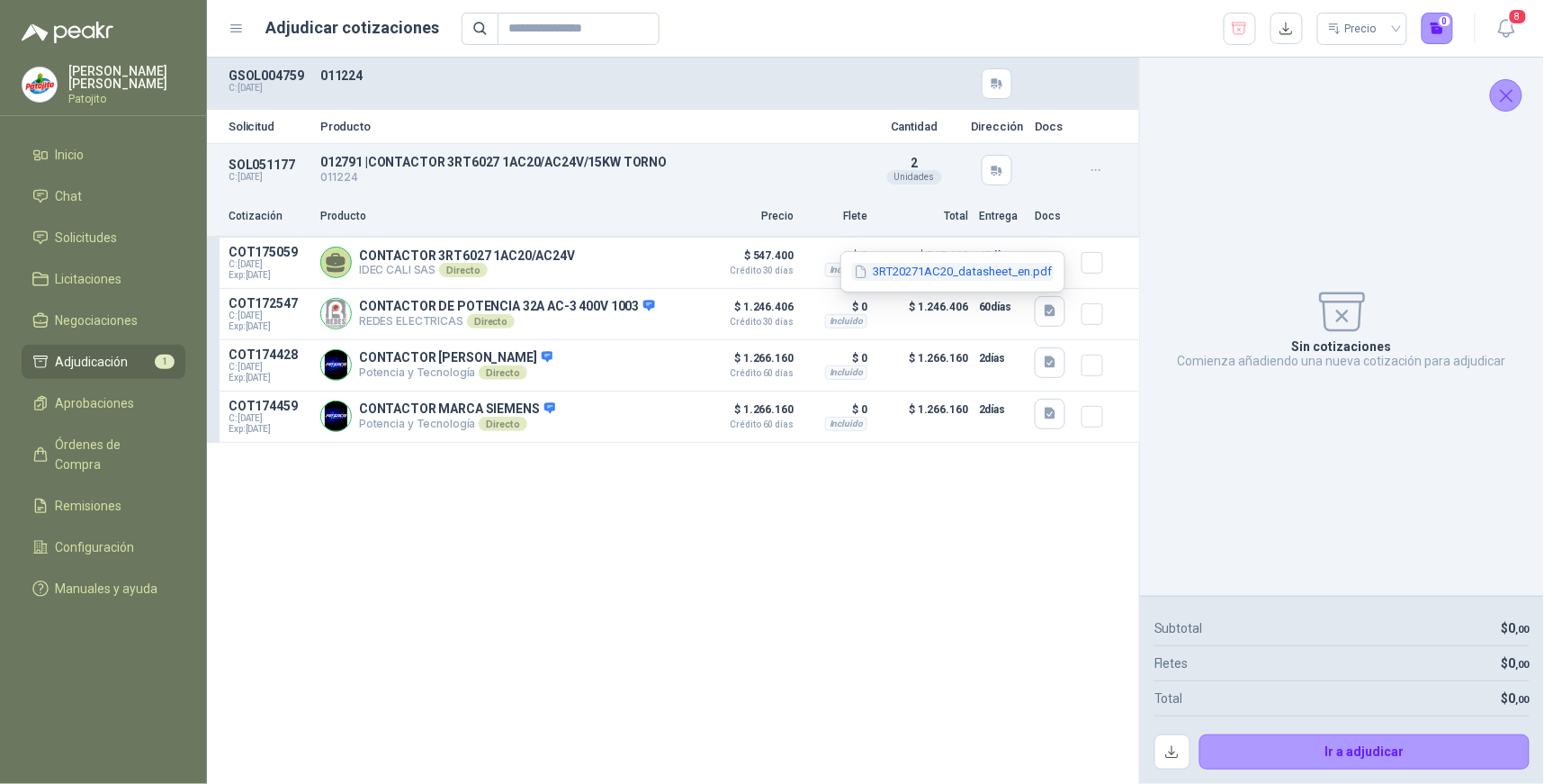
click at [979, 277] on button "3RT20271AC20_datasheet_en.pdf" at bounding box center [953, 272] width 202 height 19
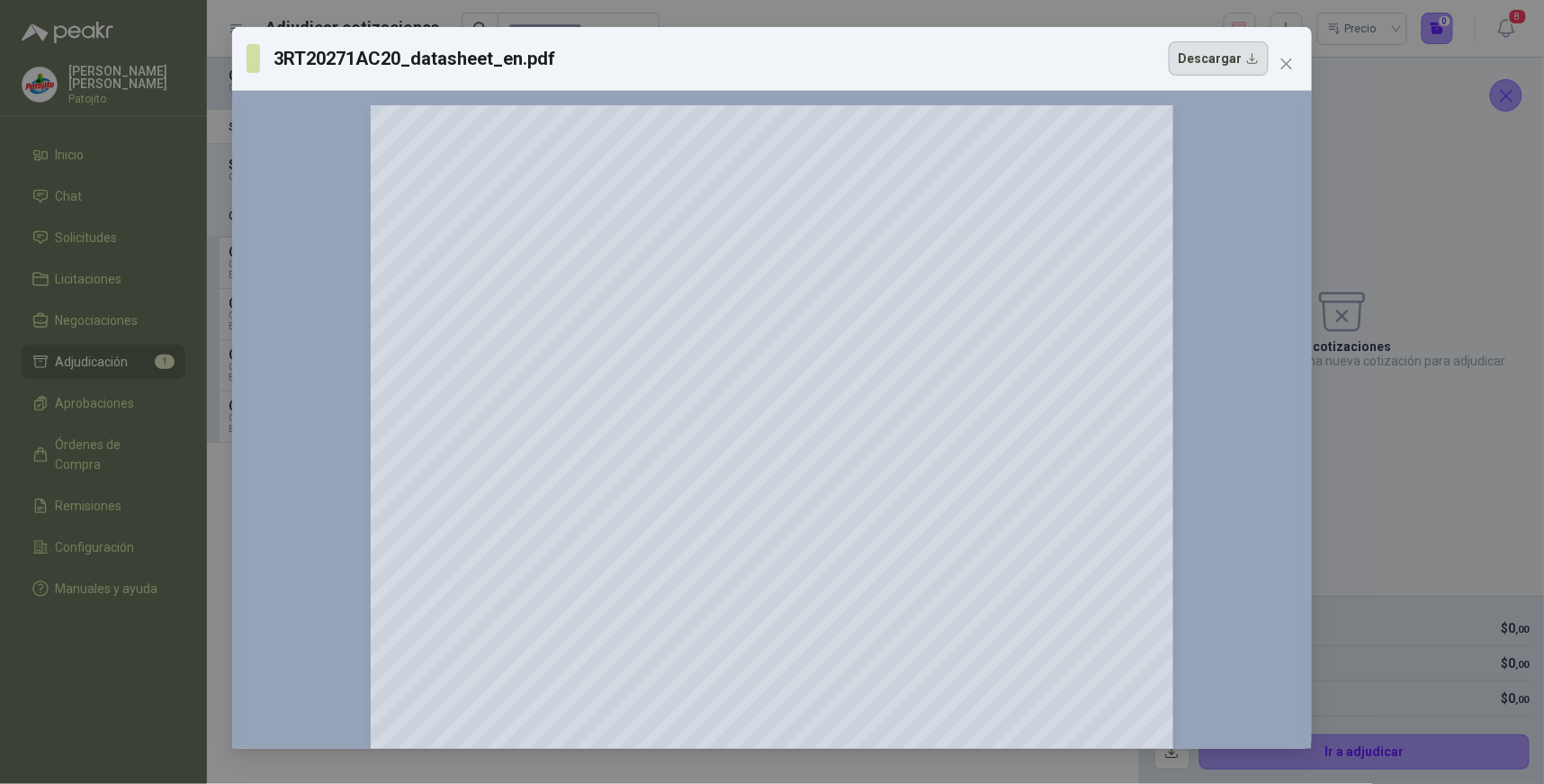
click at [1236, 58] on button "Descargar" at bounding box center [1219, 59] width 100 height 34
click at [1262, 309] on div at bounding box center [772, 673] width 1051 height 1136
click at [1297, 68] on span "Close" at bounding box center [1287, 64] width 29 height 15
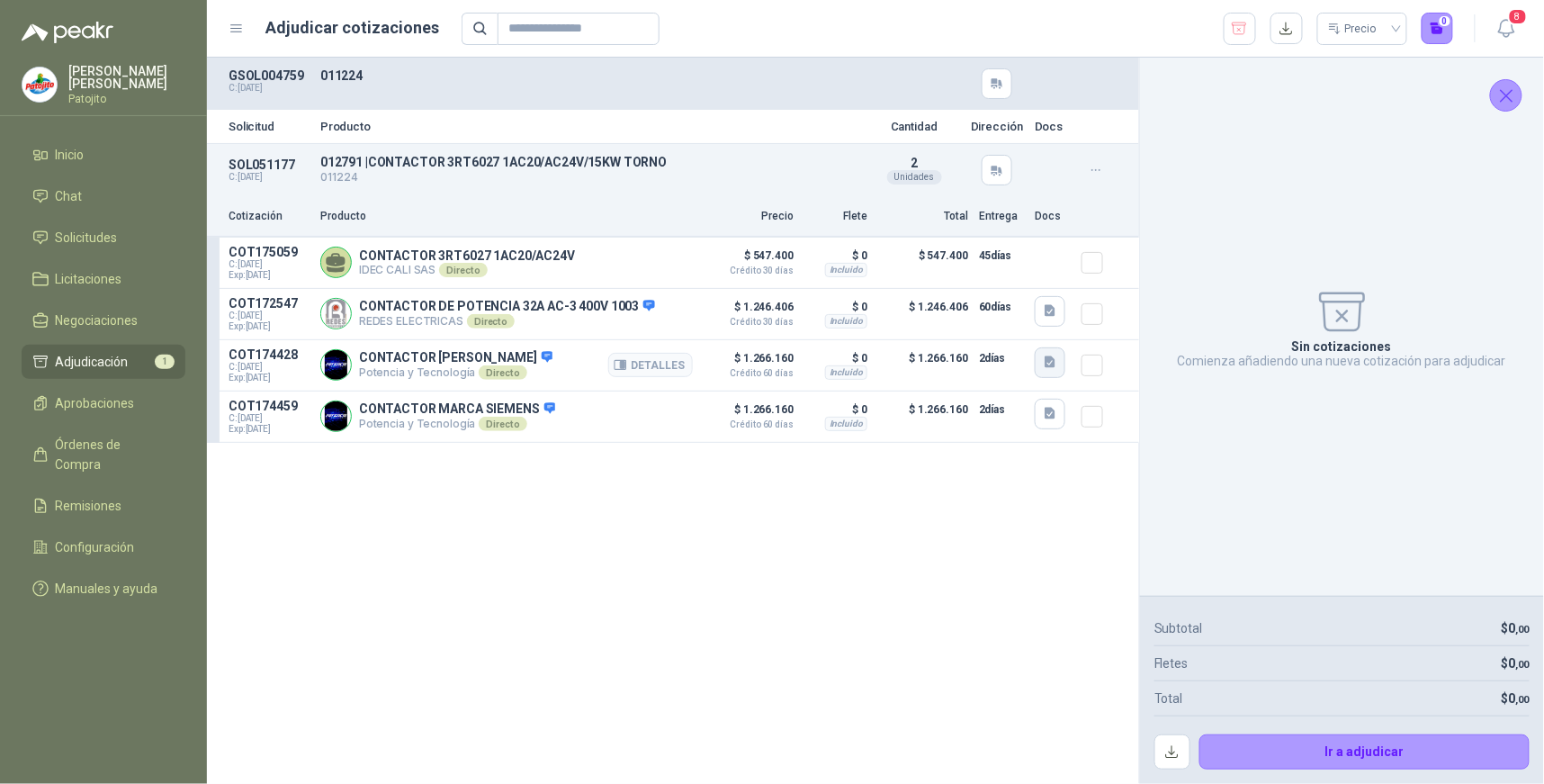
click at [1053, 354] on button "button" at bounding box center [1050, 363] width 31 height 31
click at [983, 320] on button "FV PATOJITO 330823.pdf" at bounding box center [976, 323] width 155 height 19
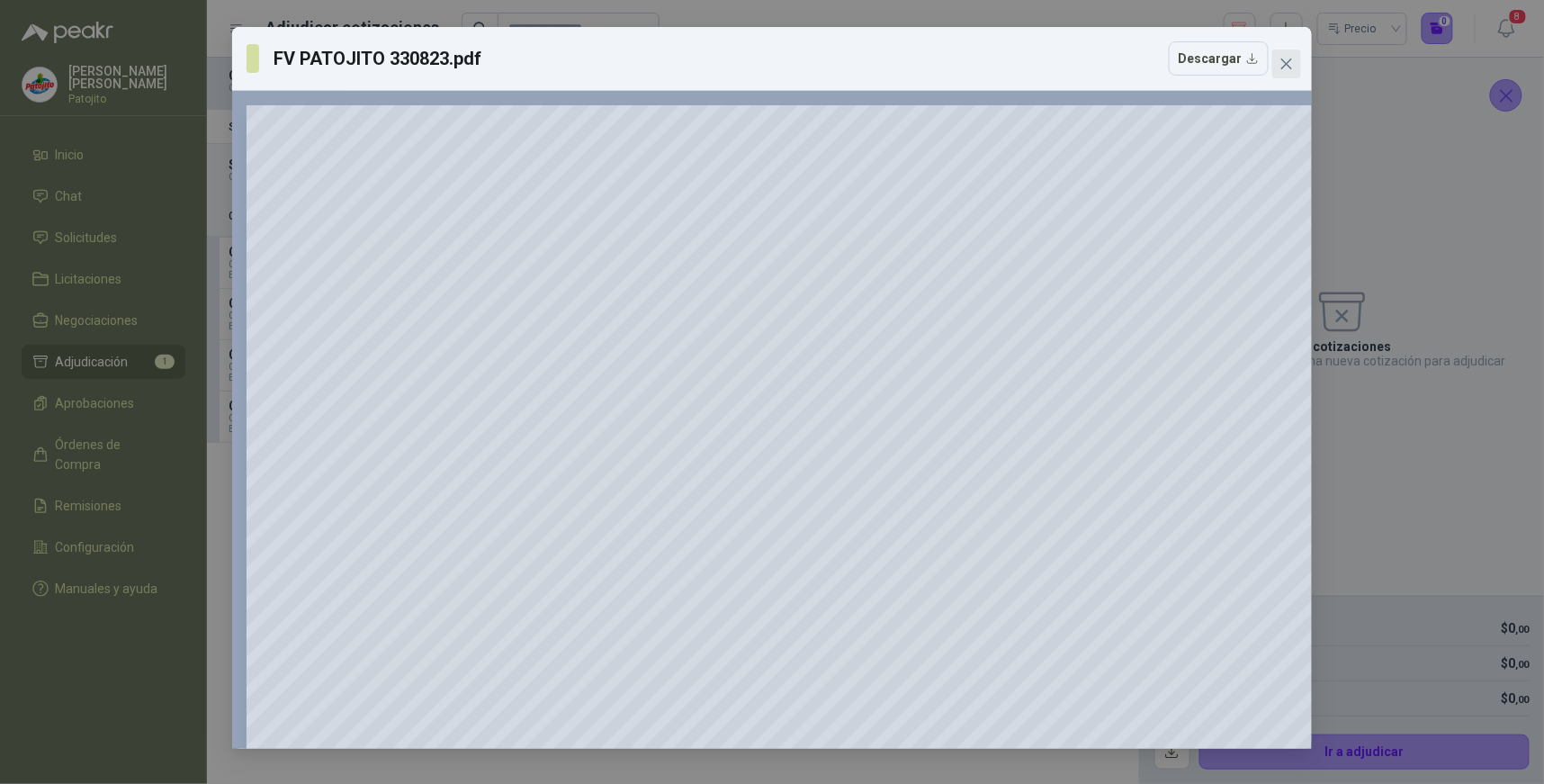
click at [1275, 60] on span "Close" at bounding box center [1287, 64] width 29 height 15
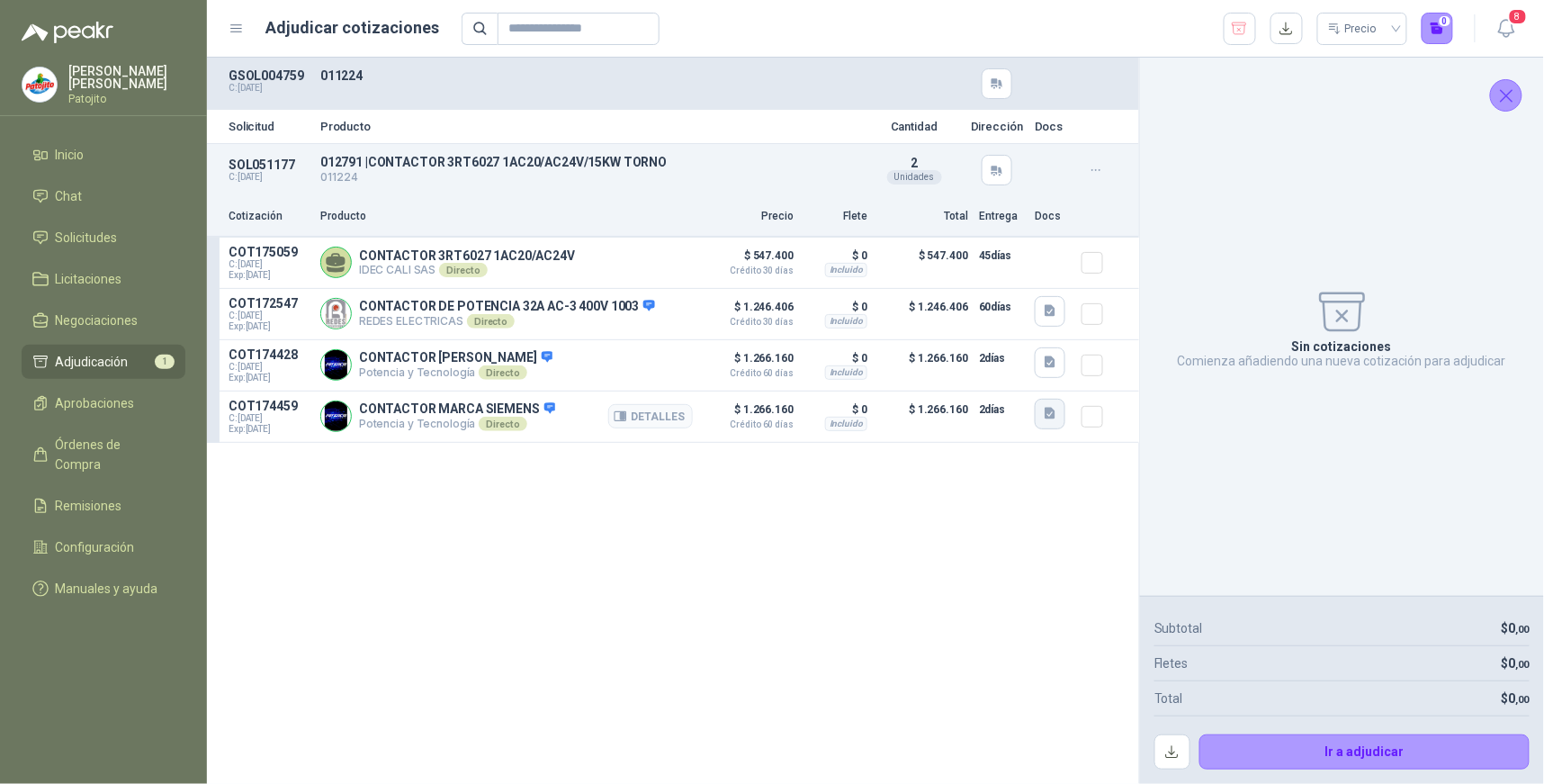
click at [1050, 415] on icon "button" at bounding box center [1050, 413] width 11 height 12
click at [909, 358] on button "3RT20271AG20_datasheet_es (1).pdf" at bounding box center [944, 357] width 220 height 19
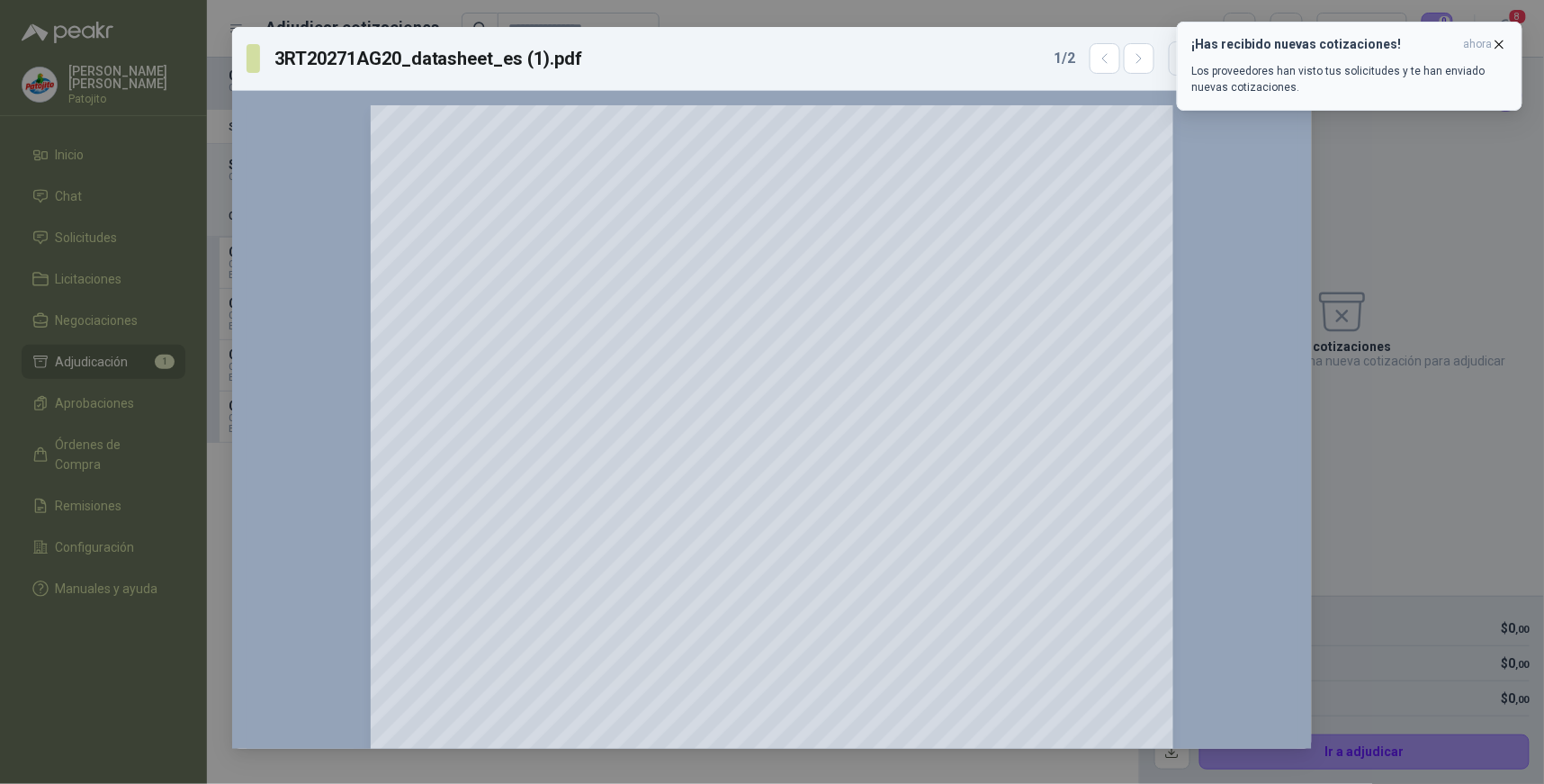
click at [1498, 42] on icon "button" at bounding box center [1500, 44] width 7 height 7
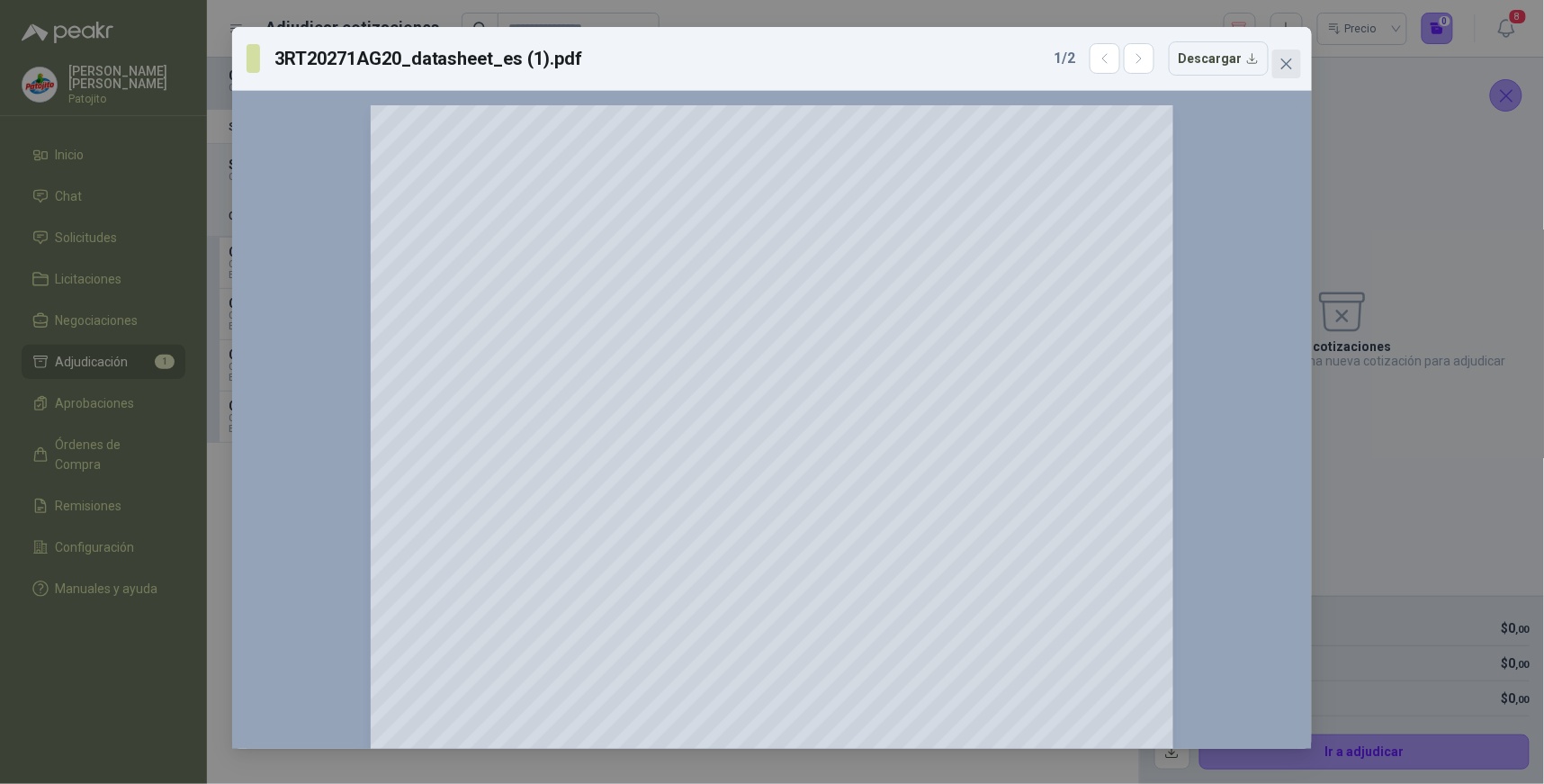
click at [1293, 67] on icon "close" at bounding box center [1287, 64] width 15 height 15
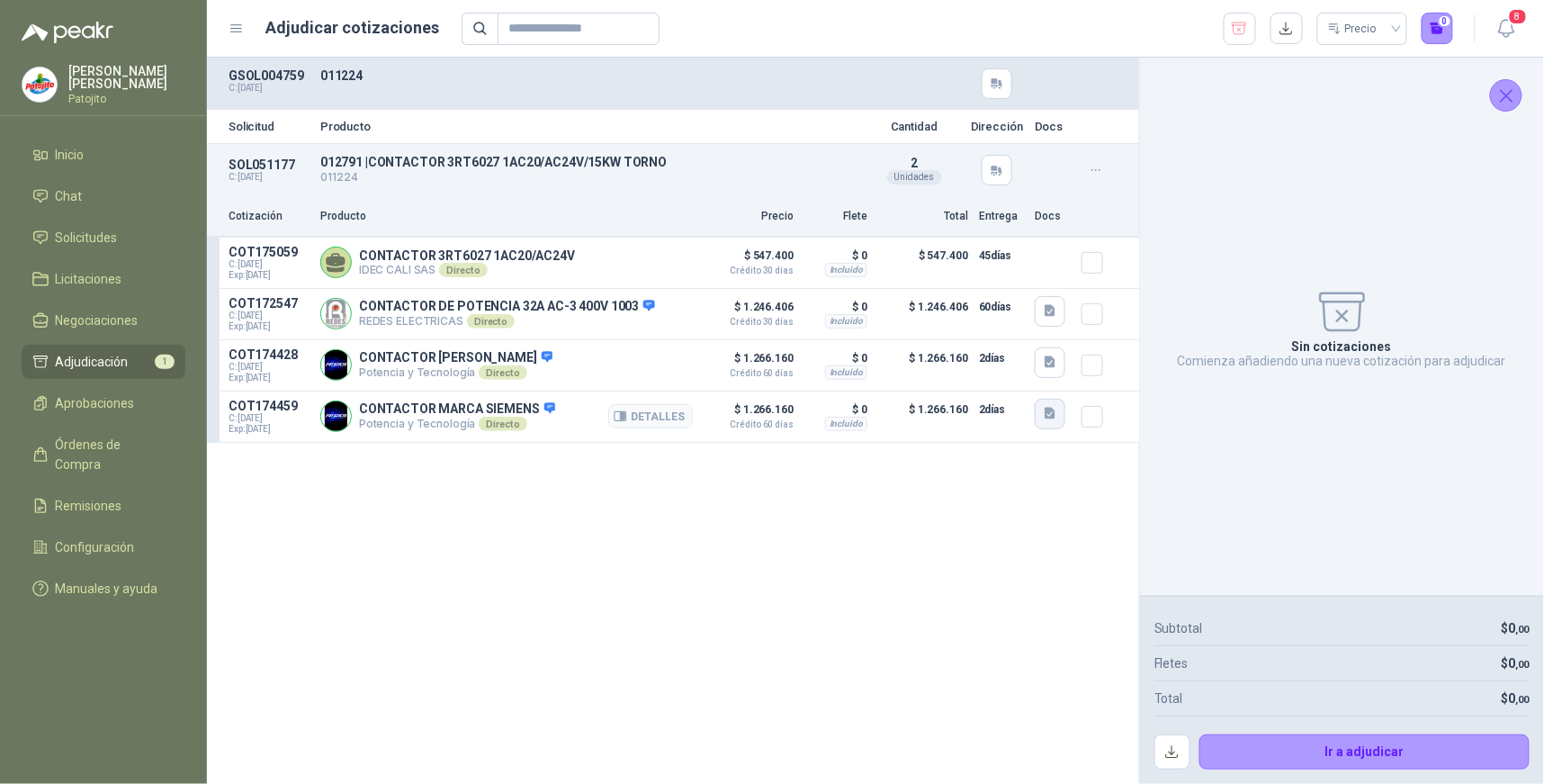
click at [1050, 416] on icon "button" at bounding box center [1050, 413] width 11 height 12
click at [928, 375] on button "3RT29245AC21_datasheet_es.pdf" at bounding box center [935, 376] width 202 height 19
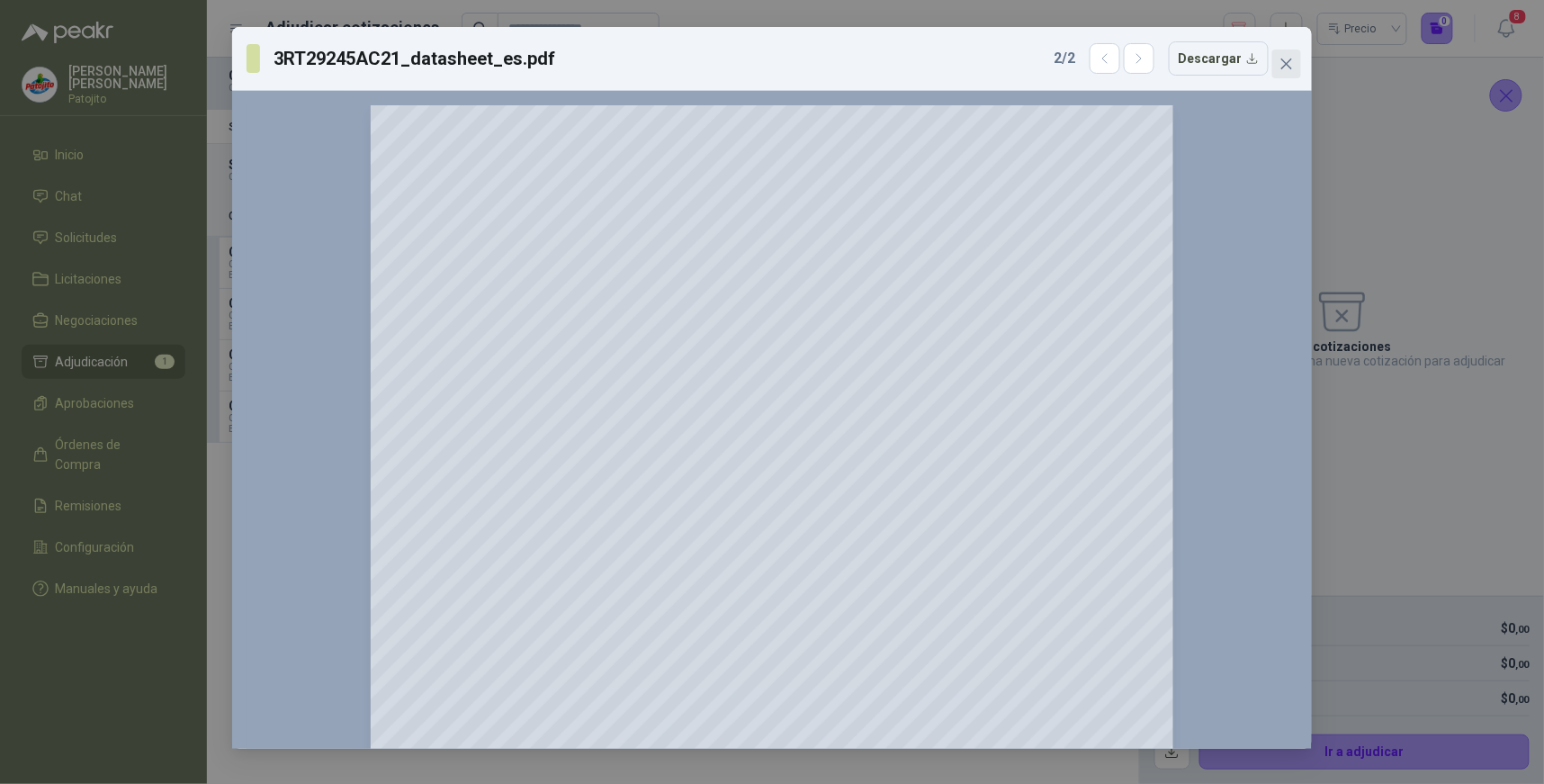
click at [1291, 63] on icon "close" at bounding box center [1287, 64] width 15 height 15
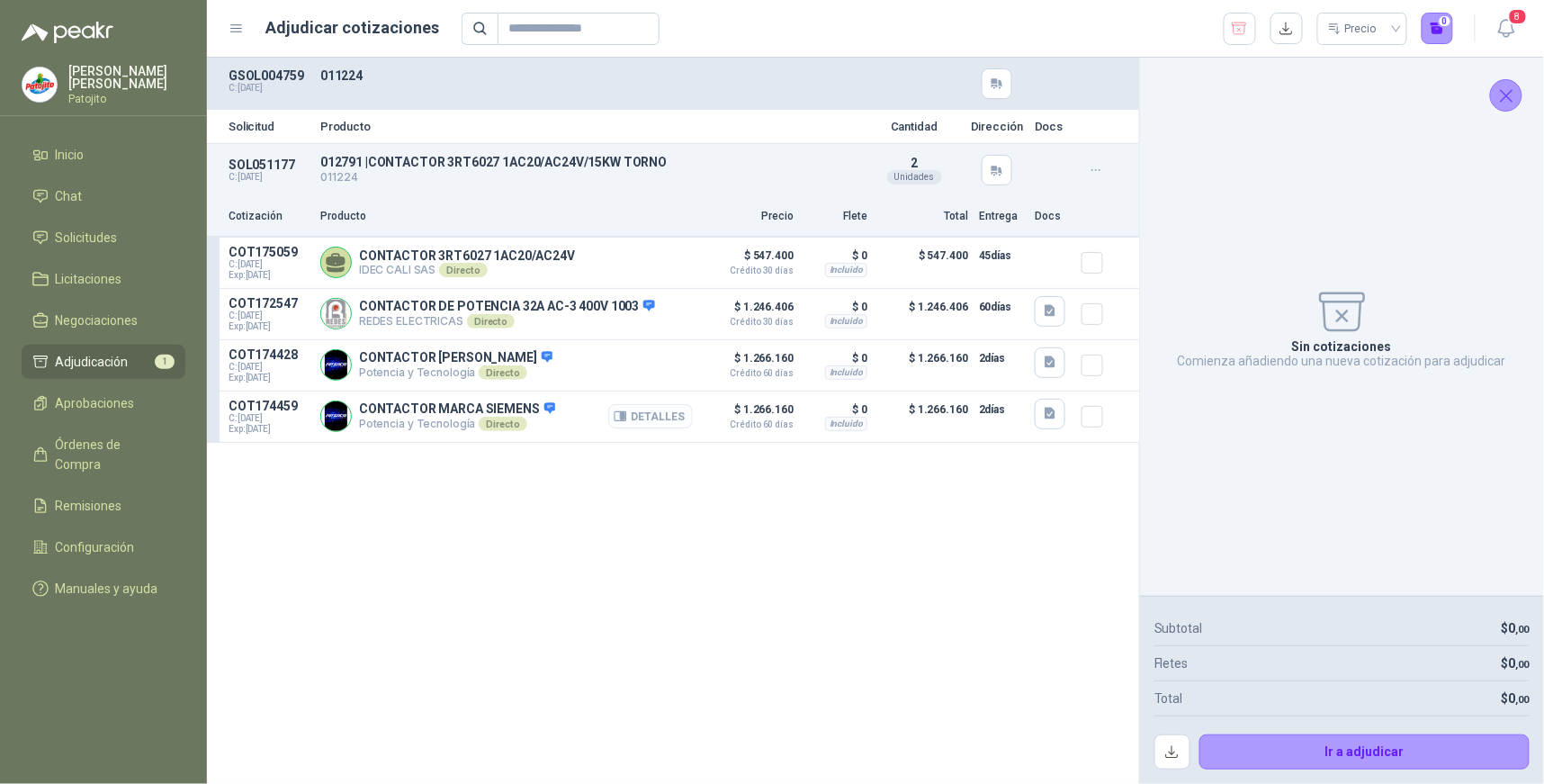
click at [654, 417] on button "Detalles" at bounding box center [650, 416] width 84 height 24
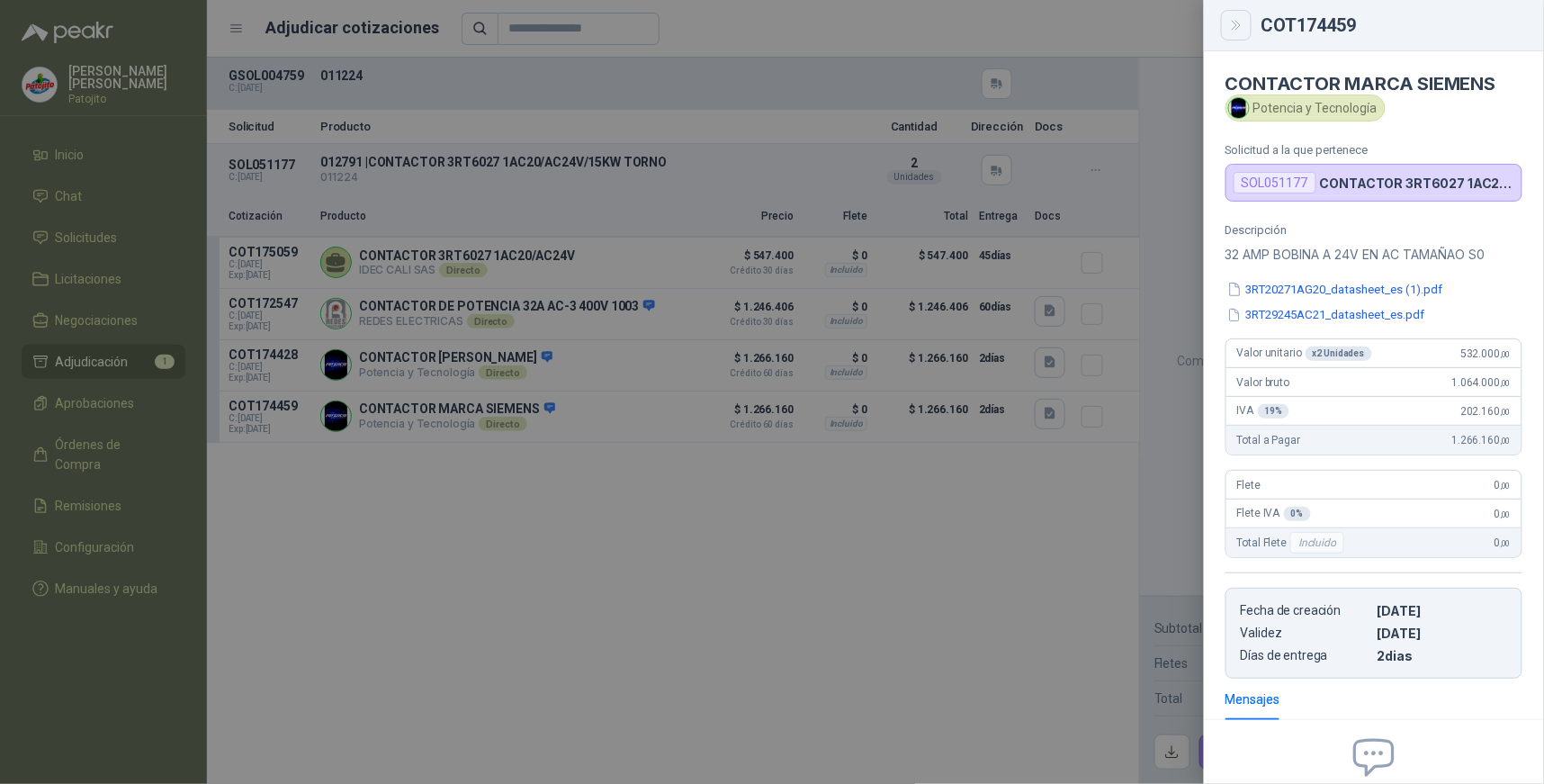
click at [1234, 27] on icon "Close" at bounding box center [1236, 25] width 15 height 15
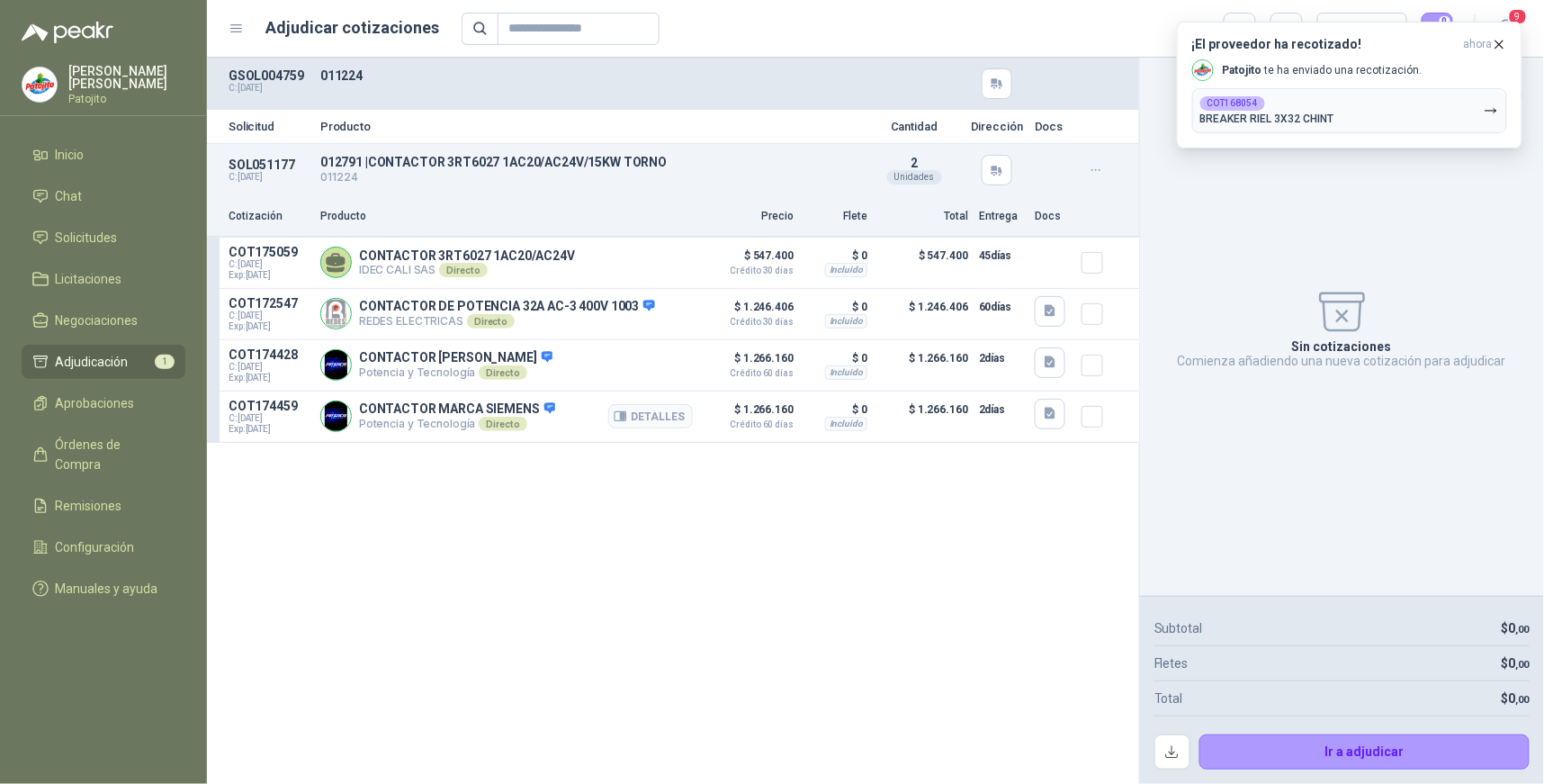
click at [895, 441] on article "COT174459 C: [DATE] Exp: [DATE] CONTACTOR MARCA SIEMENS Potencia y Tecnología D…" at bounding box center [673, 416] width 932 height 52
click at [1461, 79] on div "¡El proveedor ha recotizado! ahora [PERSON_NAME] te ha enviado una recotización…" at bounding box center [1350, 85] width 315 height 96
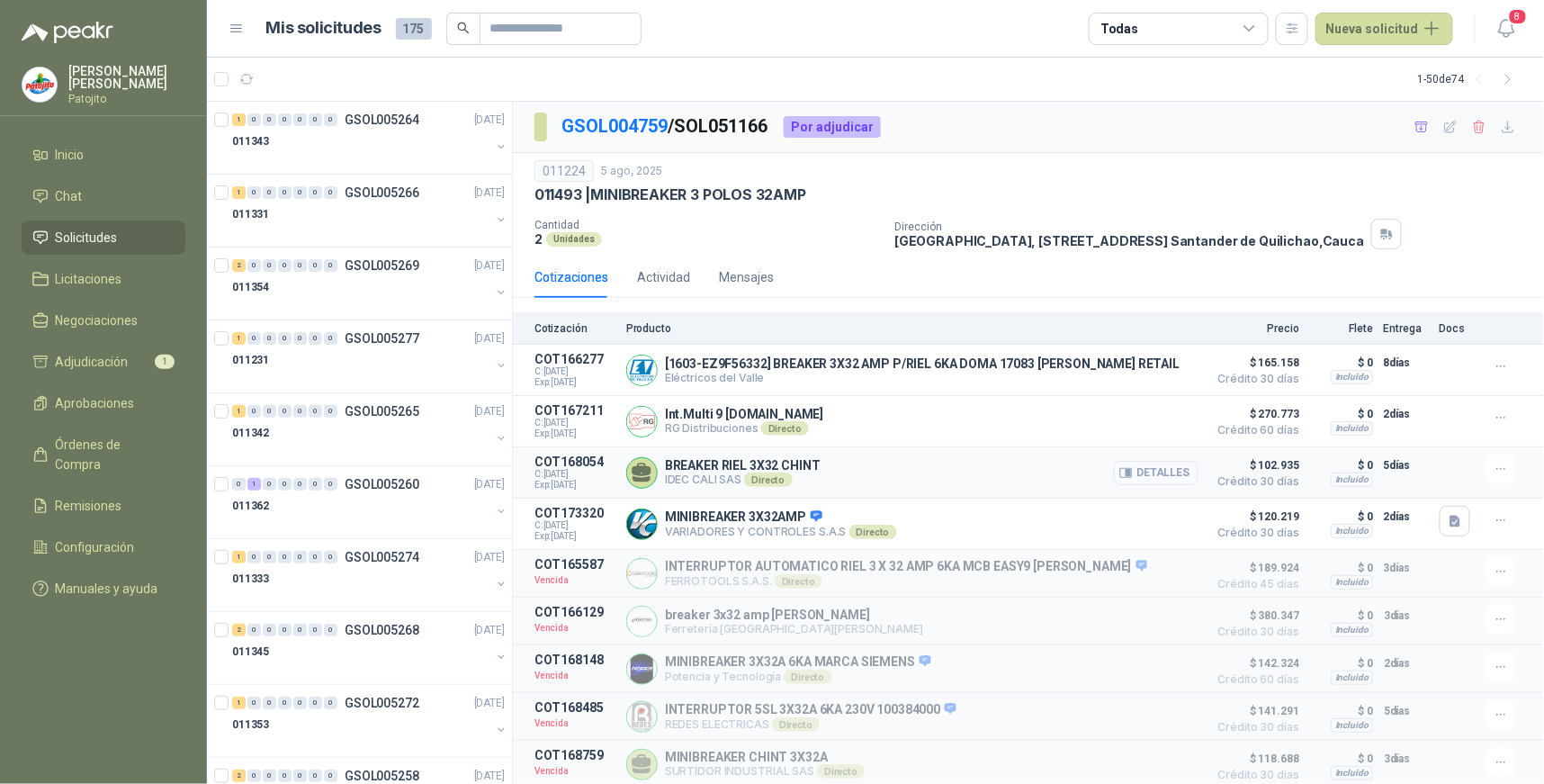
click at [1146, 472] on button "Detalles" at bounding box center [1156, 473] width 84 height 24
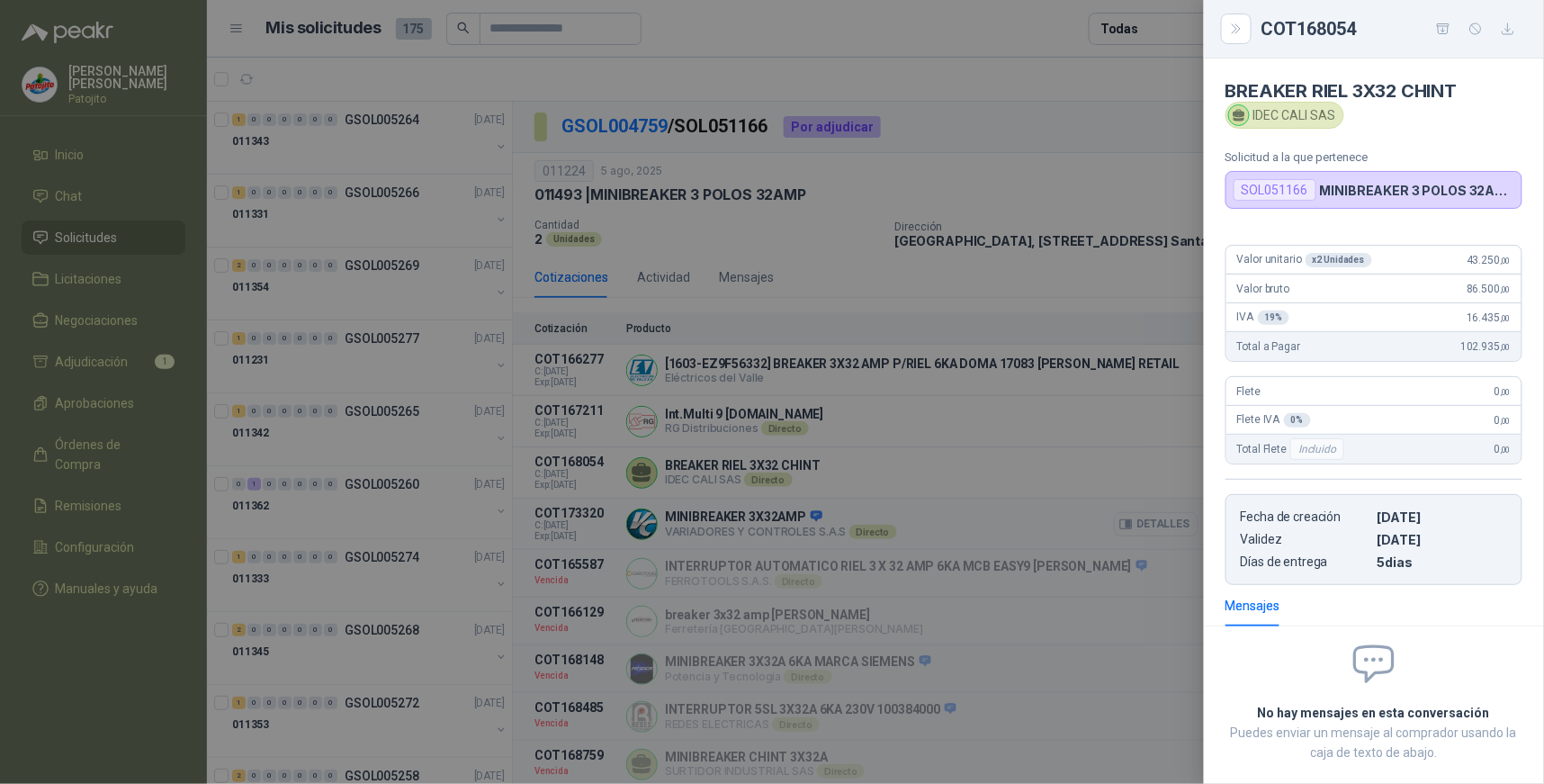
scroll to position [92, 0]
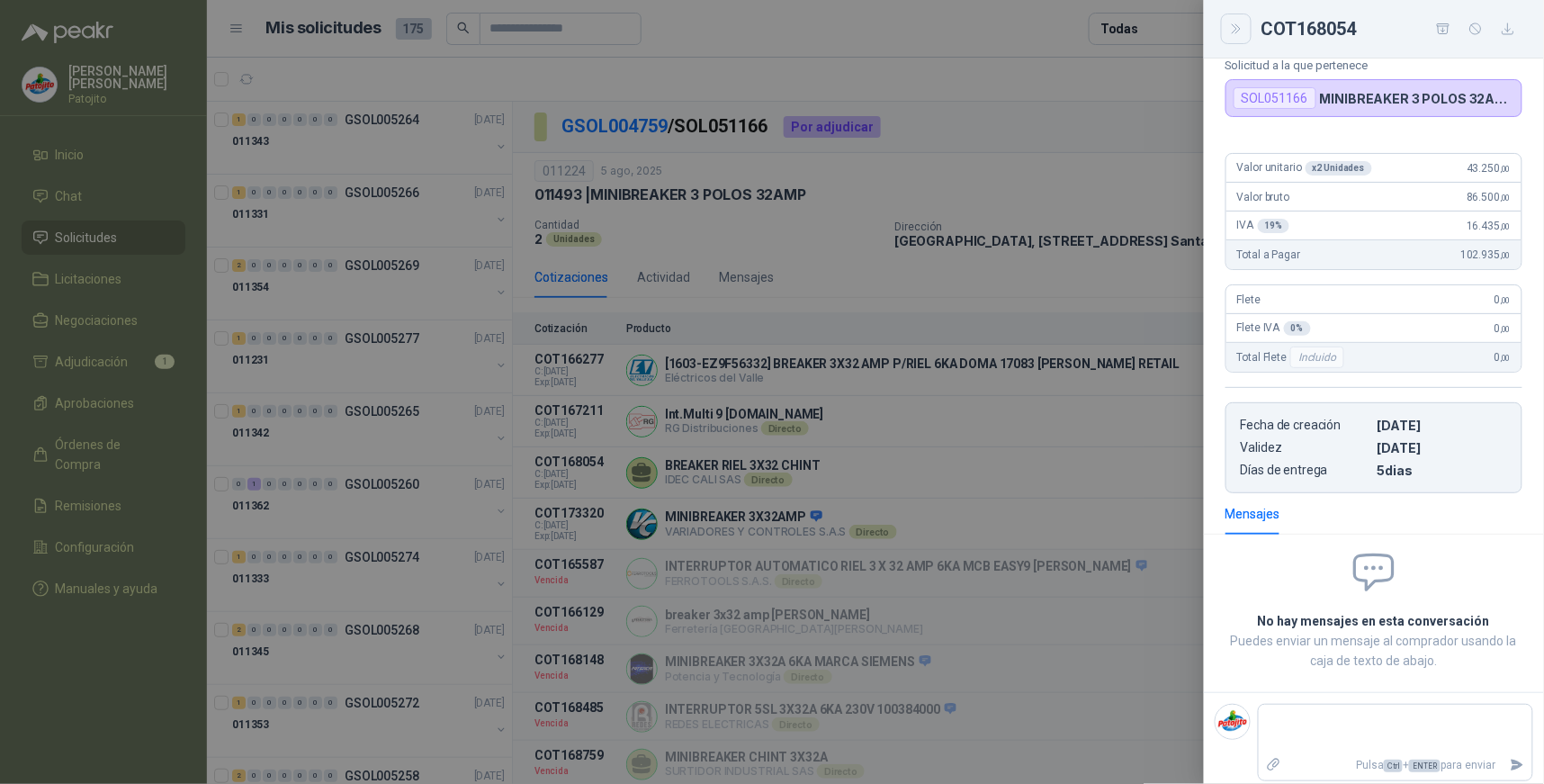
click at [1239, 29] on icon "Close" at bounding box center [1236, 29] width 15 height 15
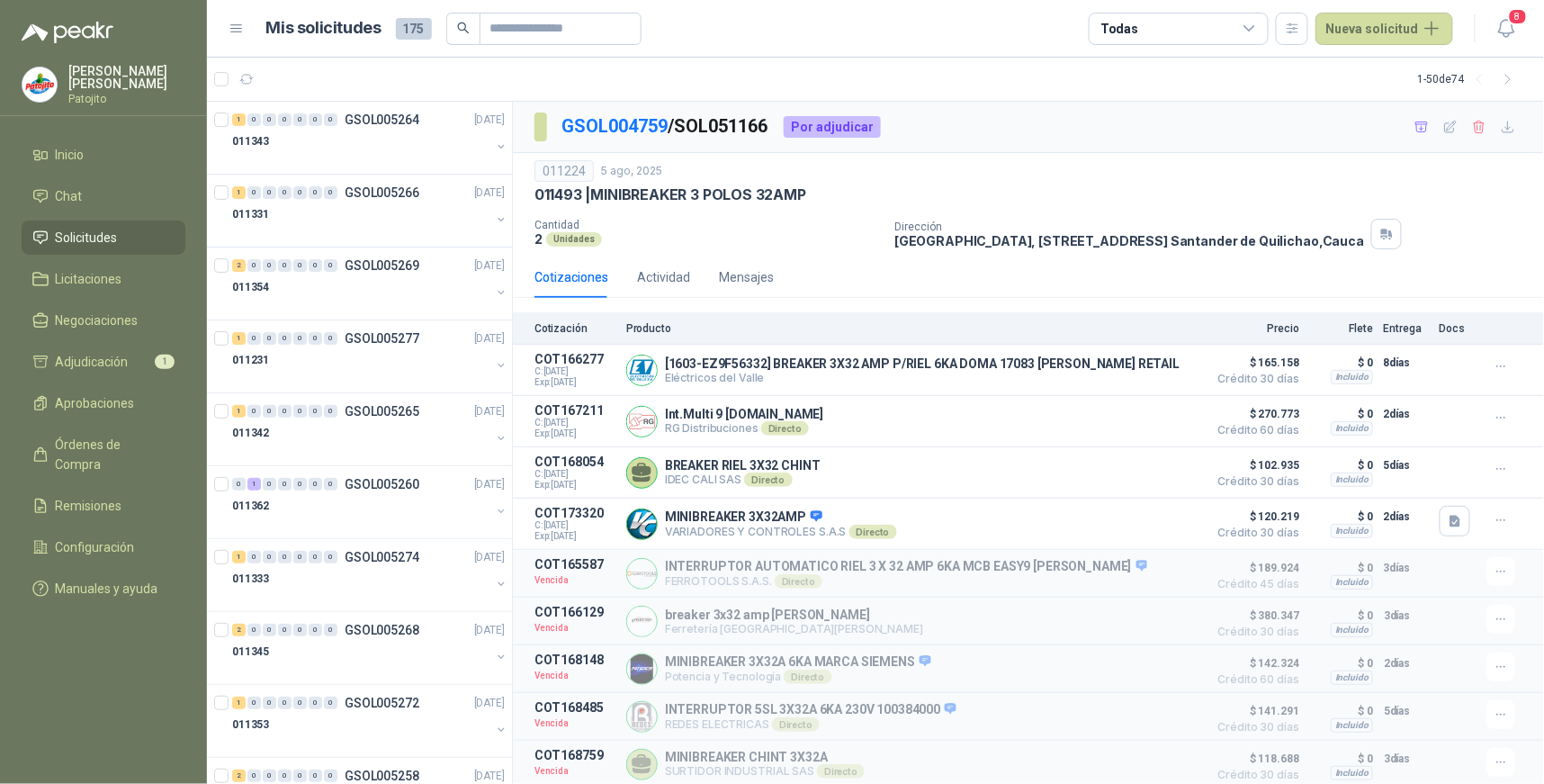
click at [157, 237] on li "Solicitudes" at bounding box center [103, 238] width 143 height 20
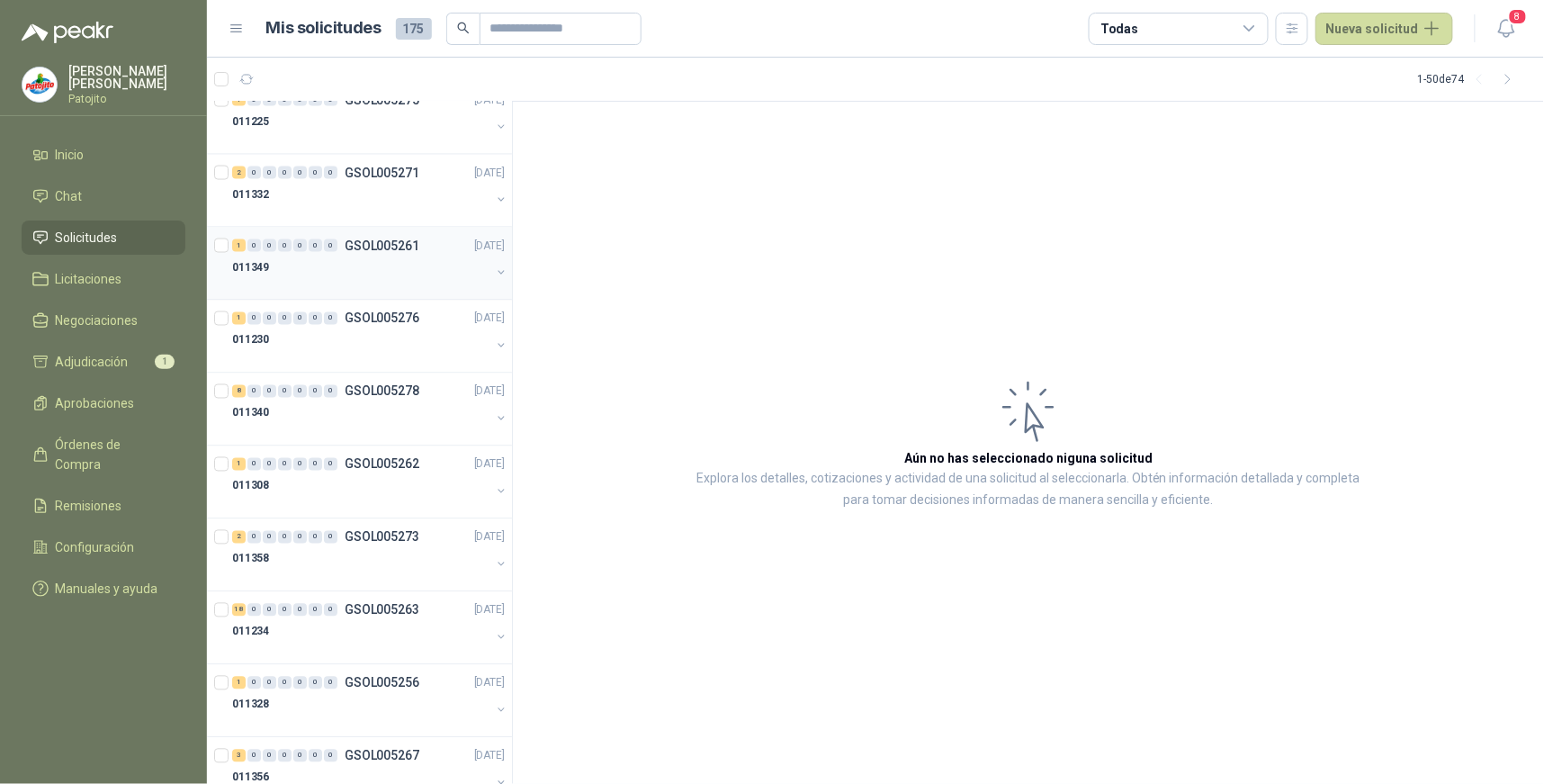
scroll to position [1000, 0]
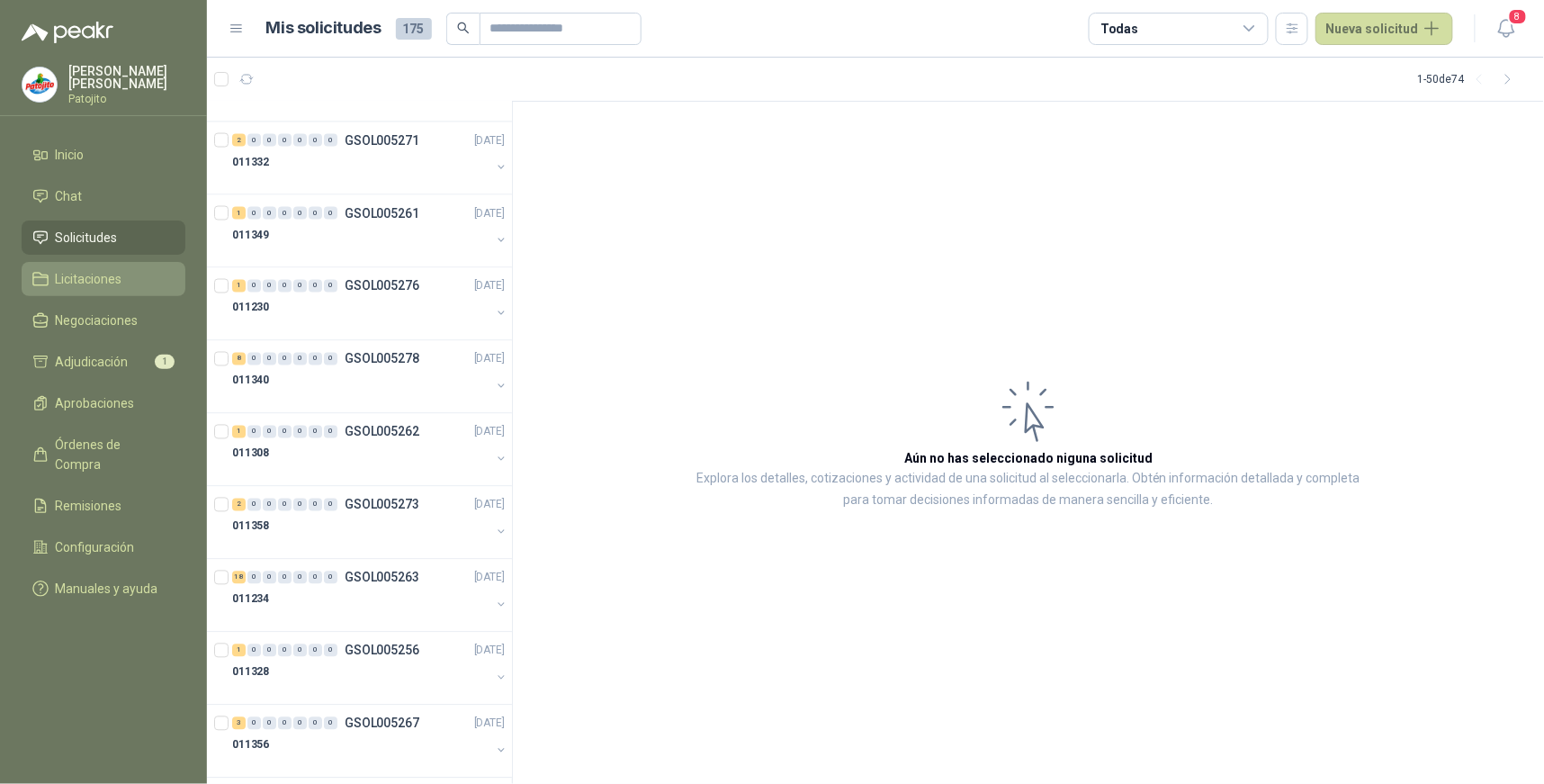
drag, startPoint x: 120, startPoint y: 275, endPoint x: 127, endPoint y: 262, distance: 14.8
click at [120, 276] on span "Licitaciones" at bounding box center [88, 279] width 66 height 20
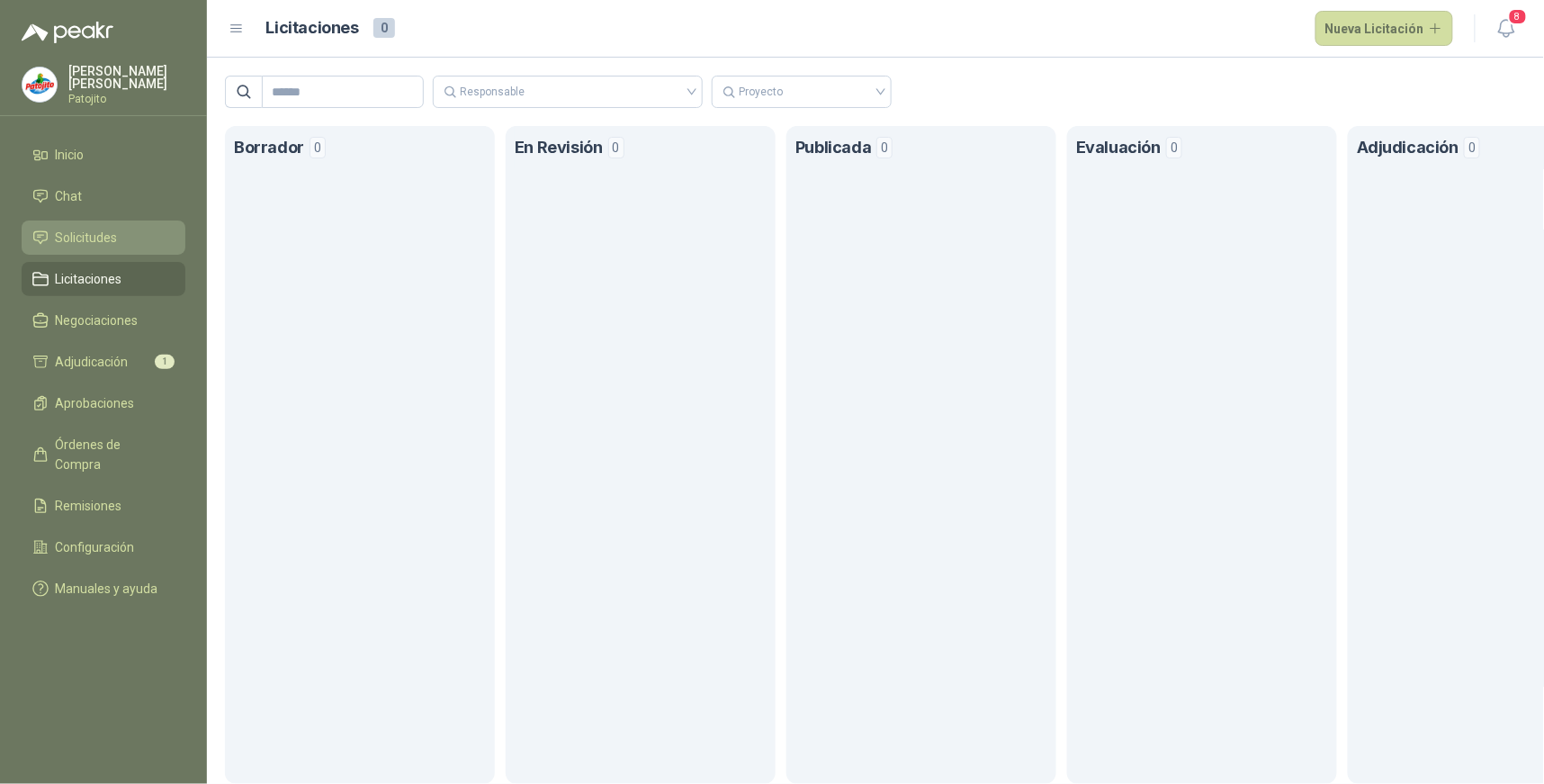
click at [131, 235] on li "Solicitudes" at bounding box center [103, 238] width 143 height 20
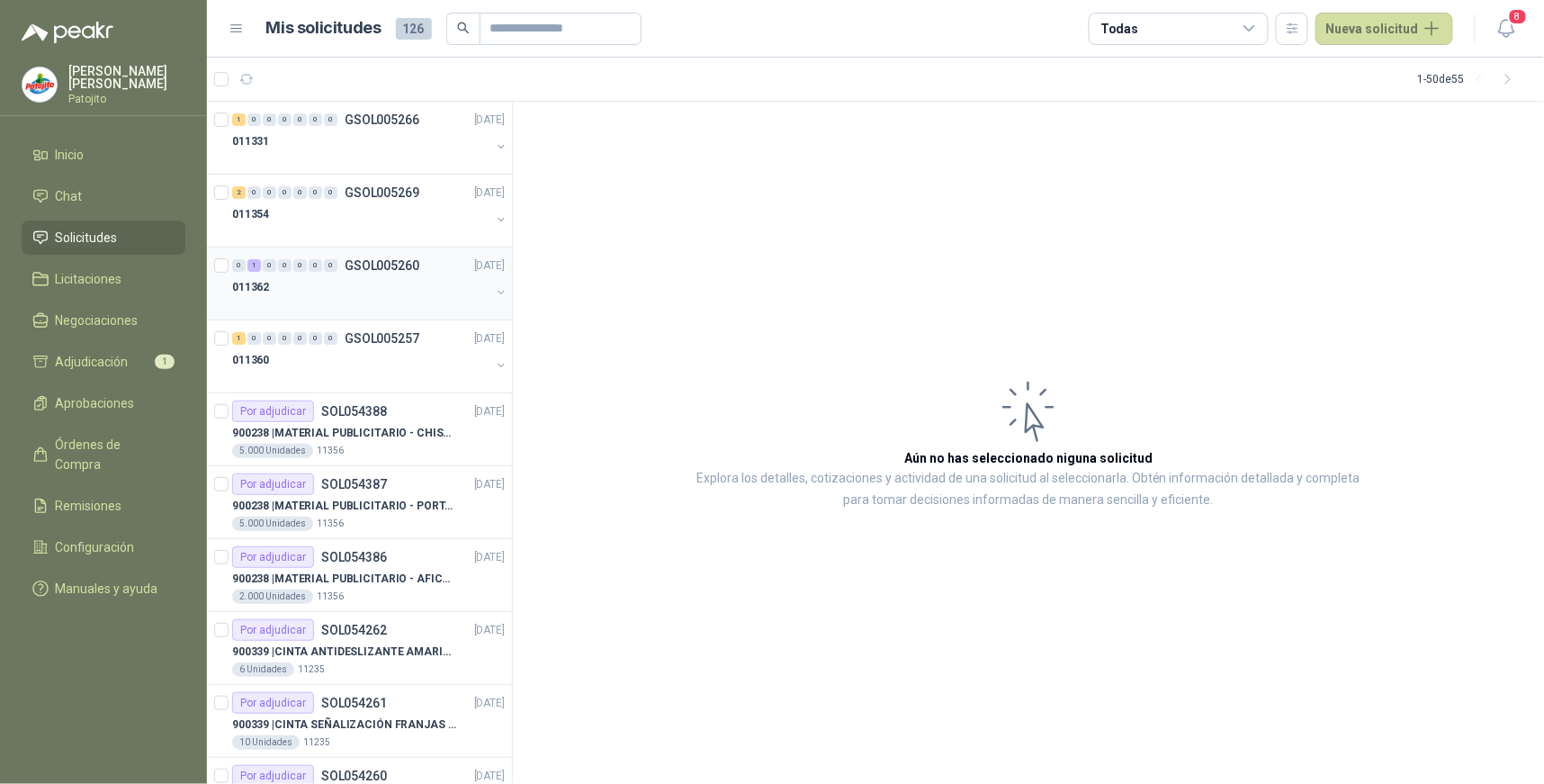
click at [263, 266] on div "0" at bounding box center [270, 266] width 14 height 13
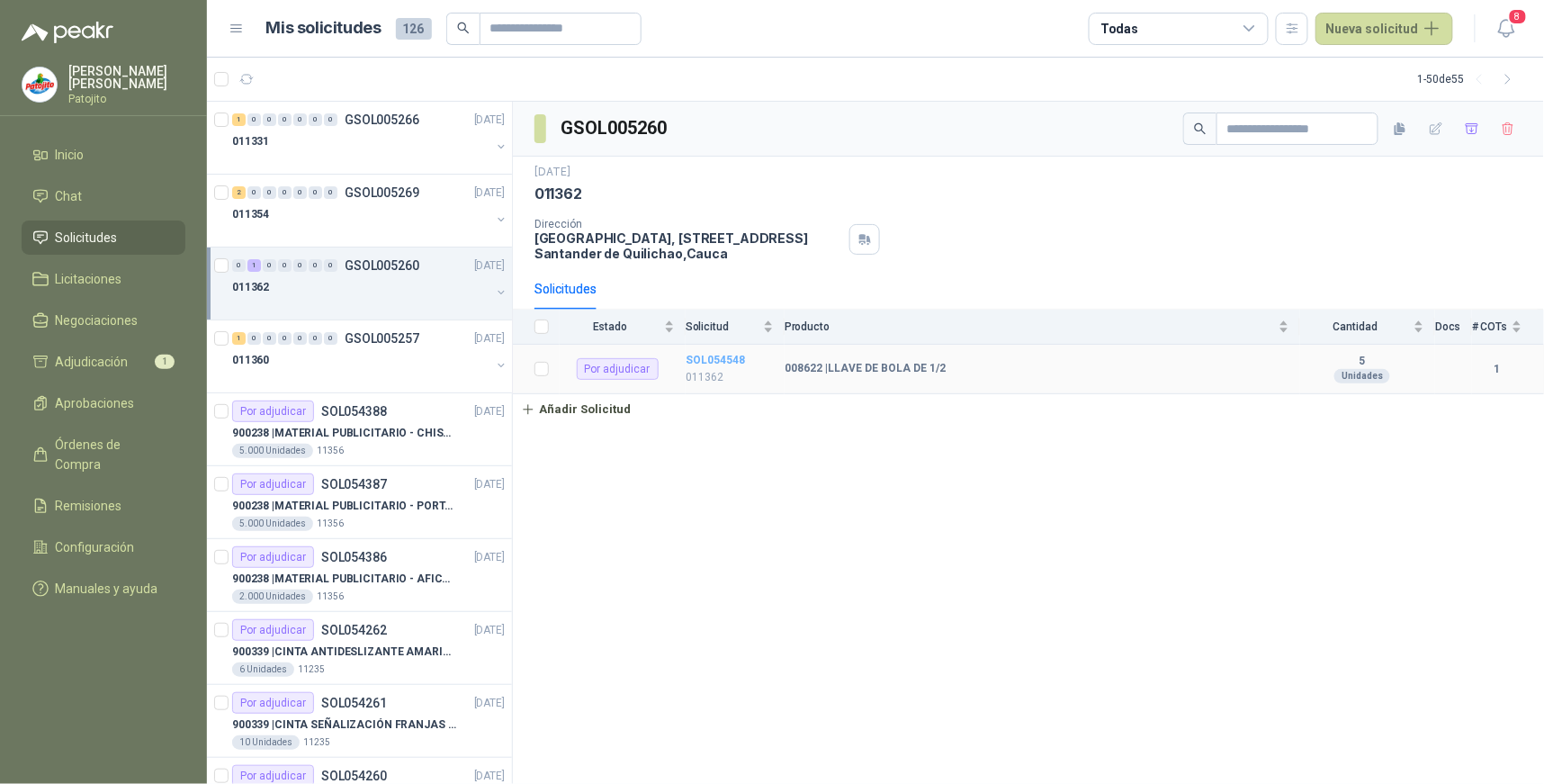
click at [732, 357] on b "SOL054548" at bounding box center [715, 360] width 59 height 13
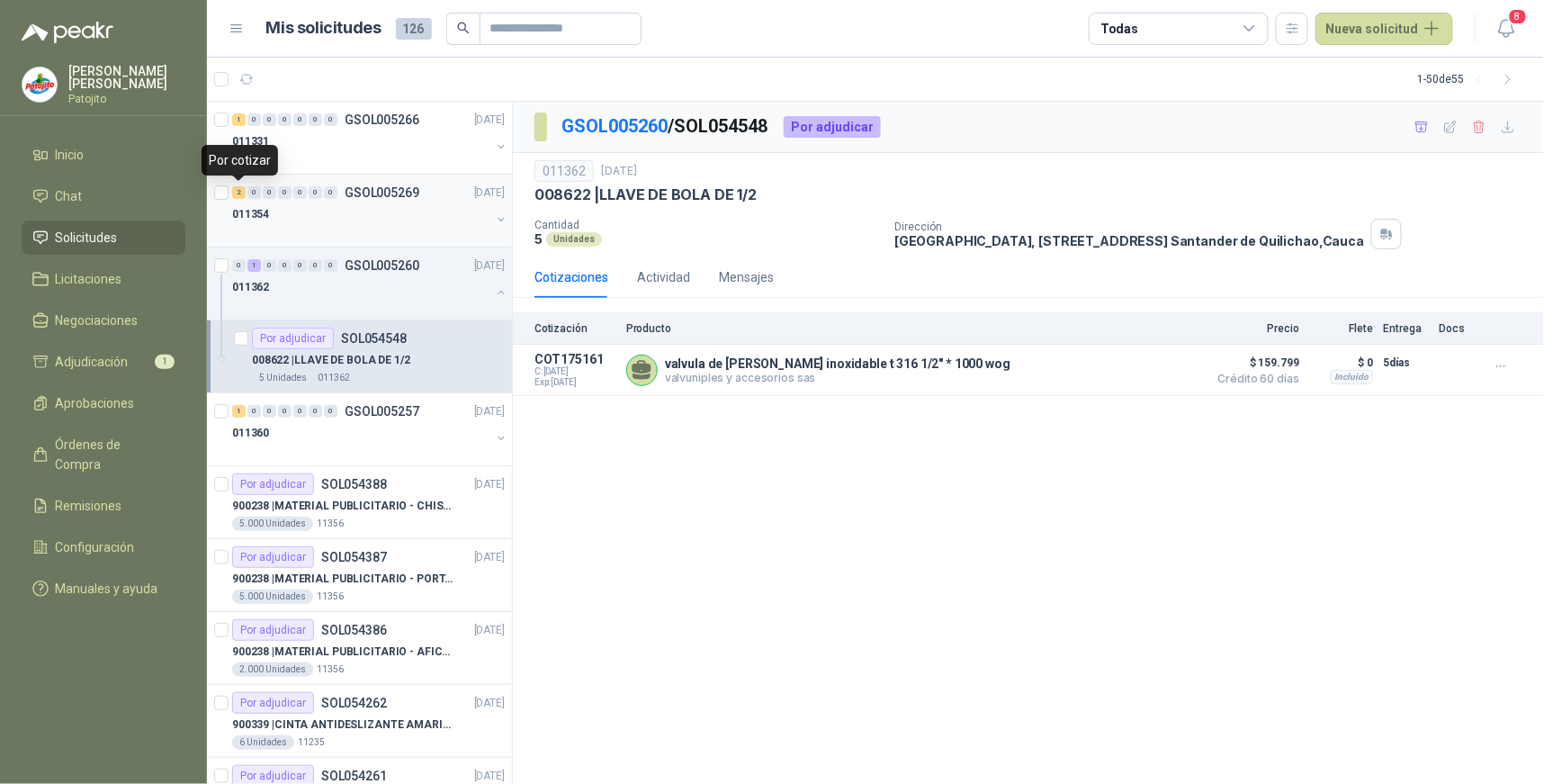
click at [245, 190] on div "2" at bounding box center [239, 192] width 14 height 13
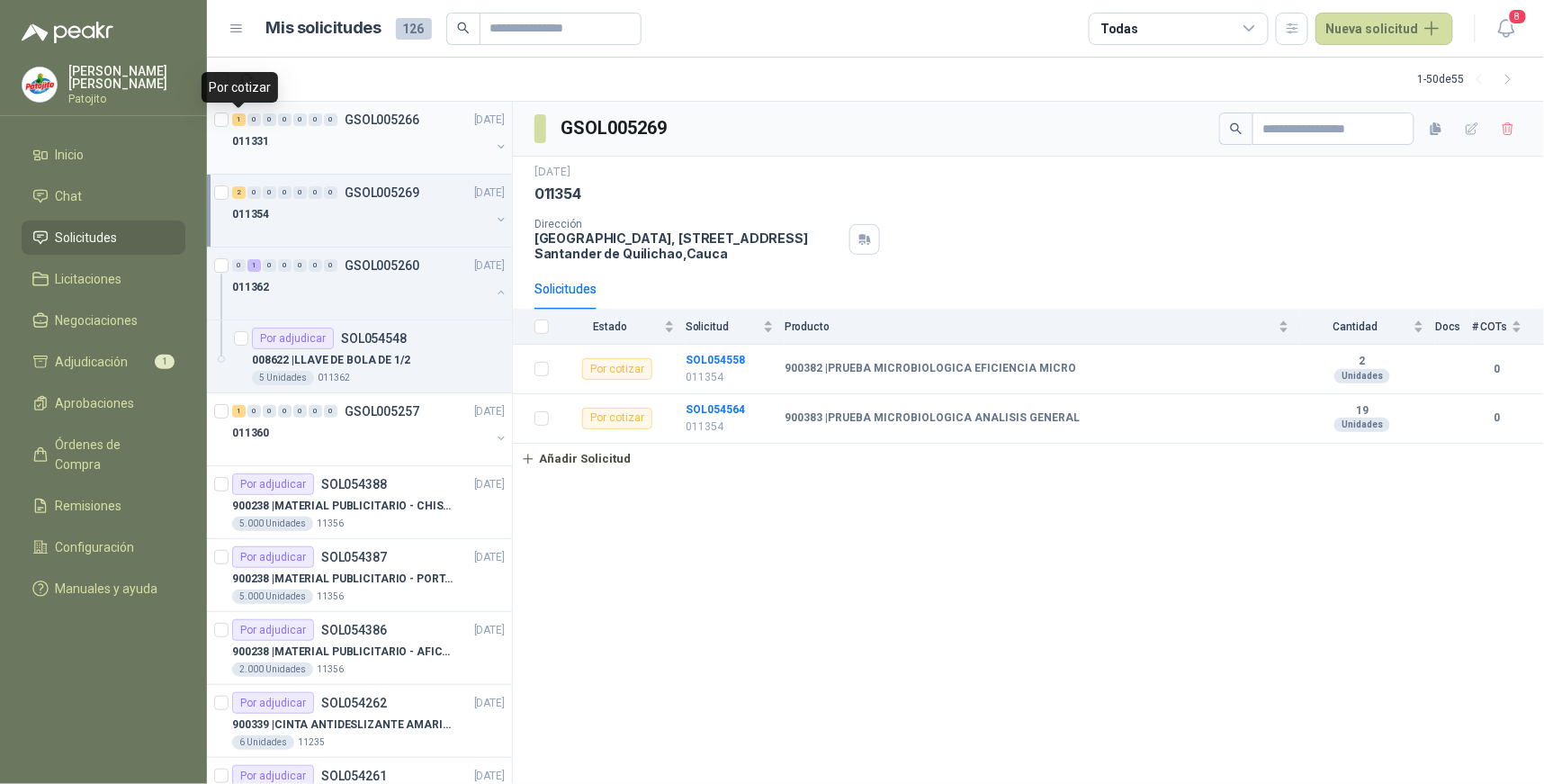
click at [239, 121] on div "1" at bounding box center [239, 120] width 14 height 13
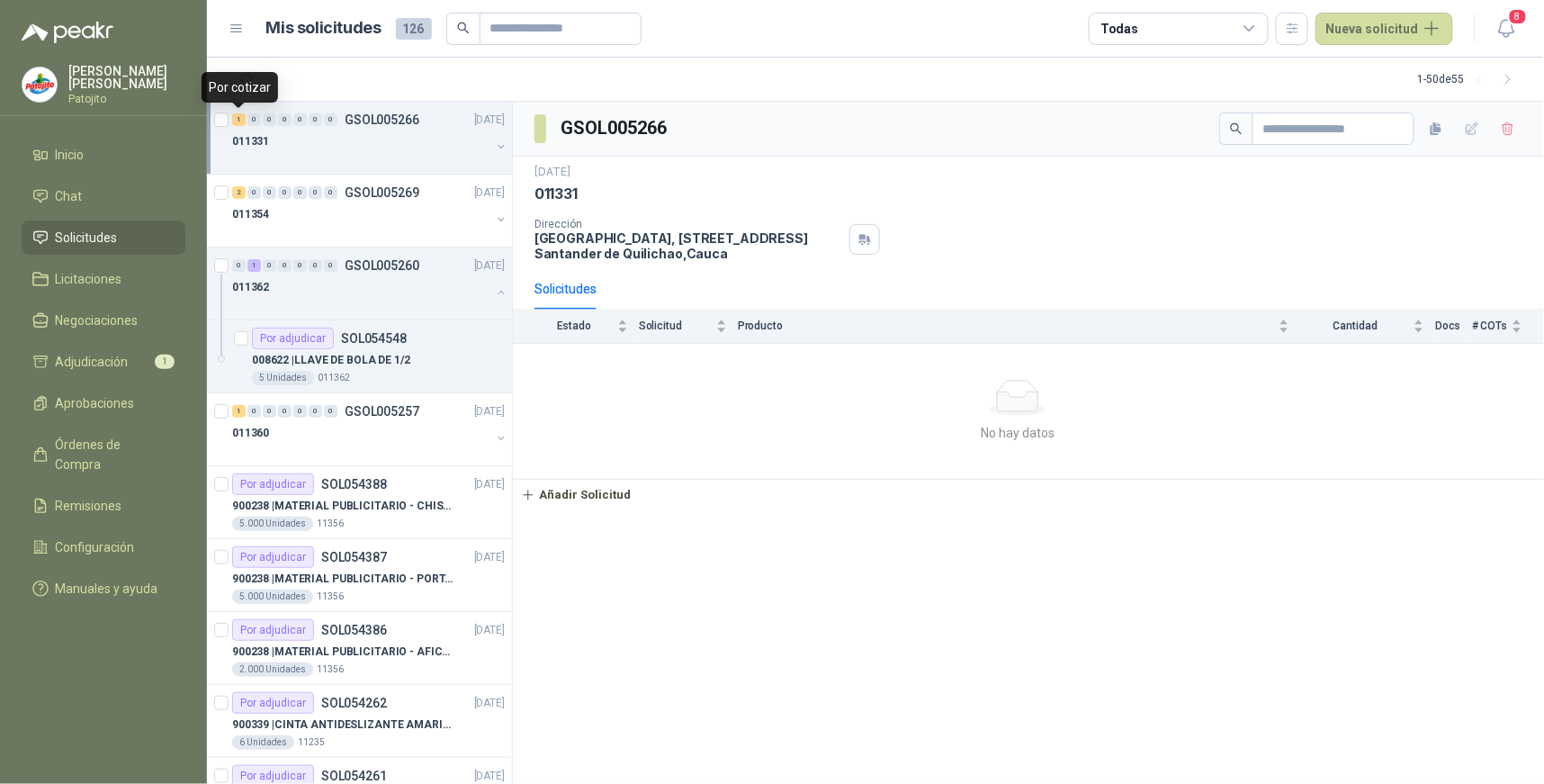
click at [238, 119] on div "1" at bounding box center [239, 120] width 14 height 13
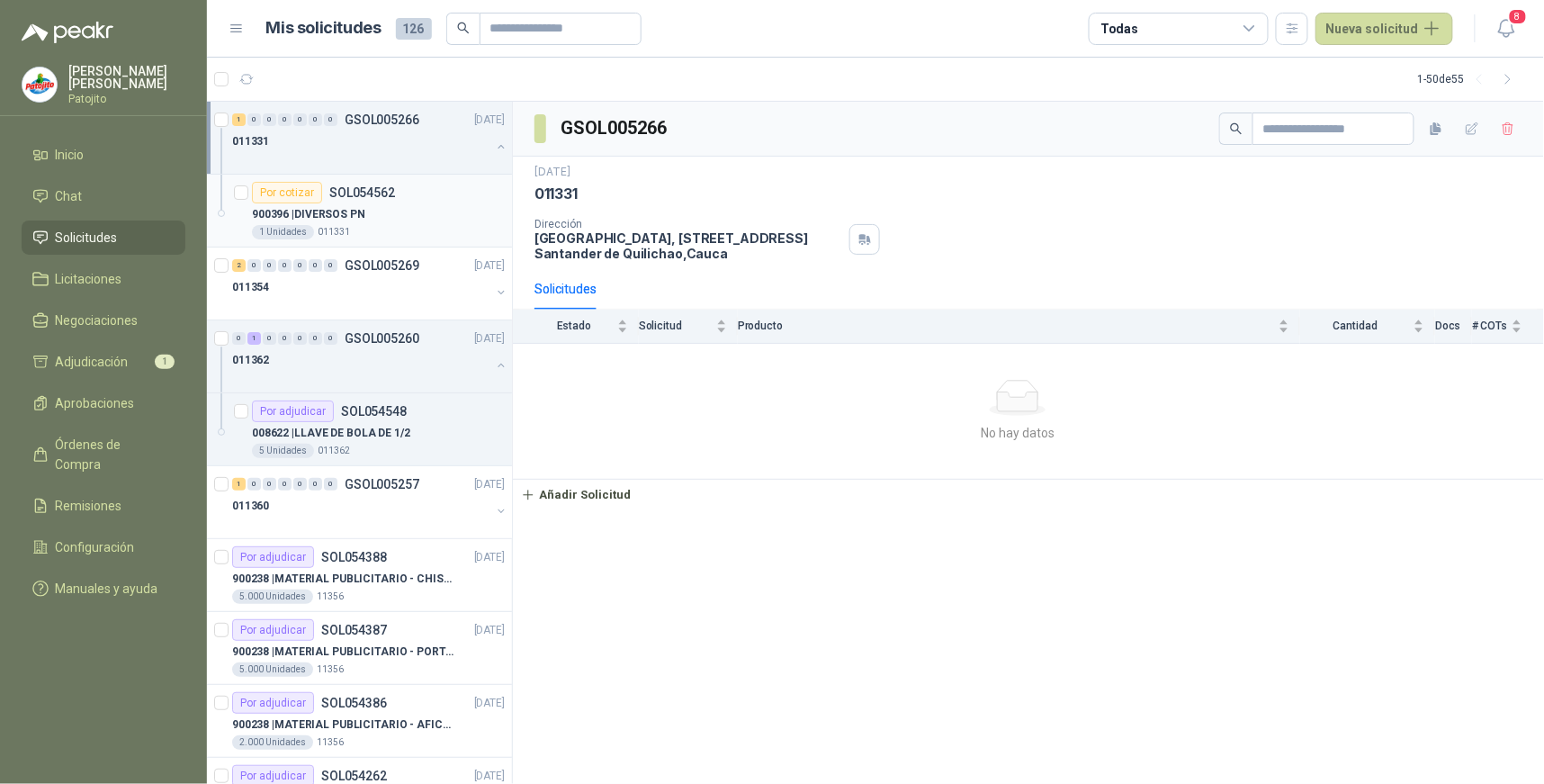
click at [348, 212] on p "900396 | DIVERSOS PN" at bounding box center [309, 214] width 113 height 17
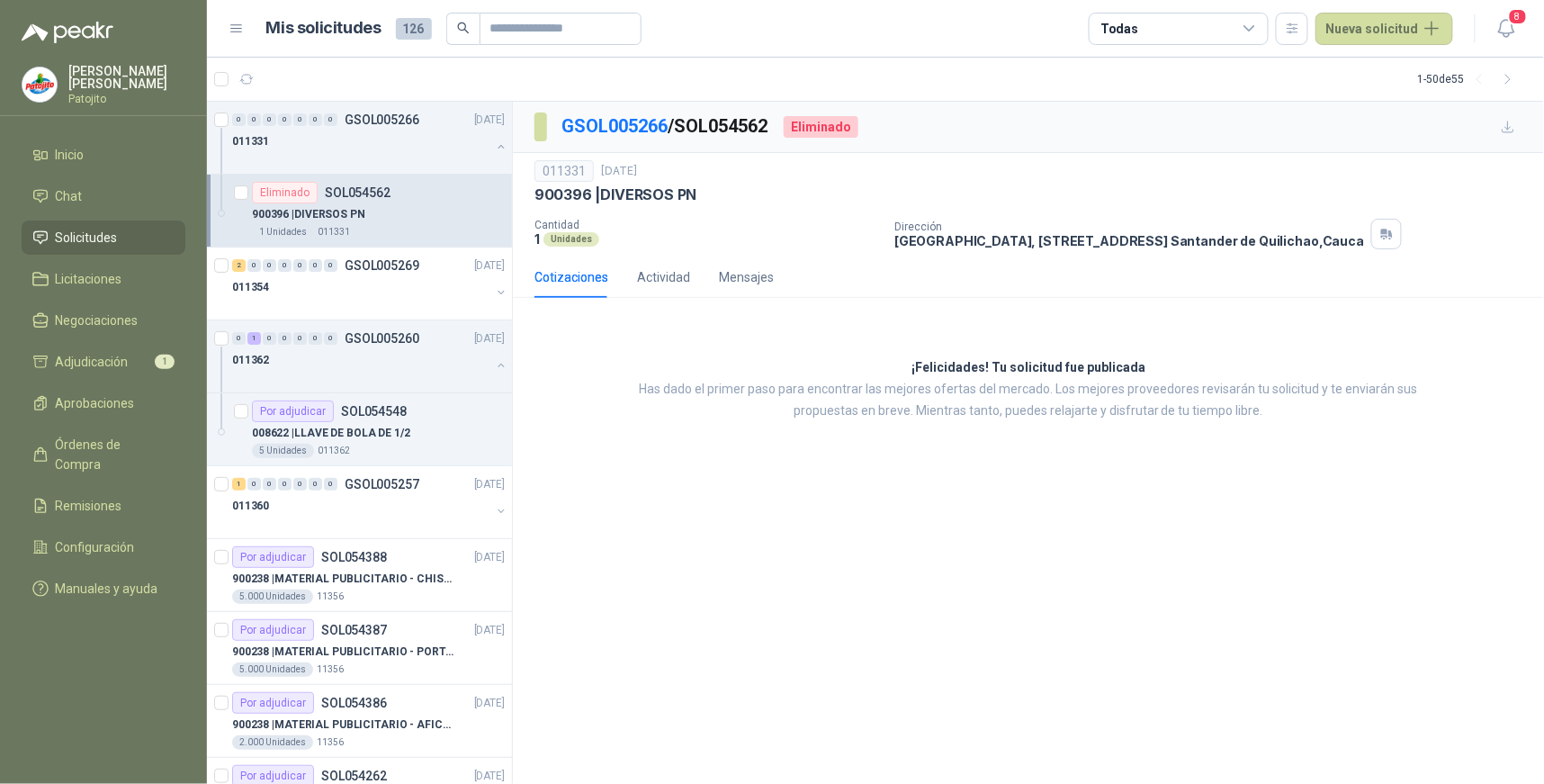
click at [263, 176] on article "Eliminado SOL054562 900396 | DIVERSOS PN 1 Unidades 011331" at bounding box center [359, 211] width 305 height 73
click at [385, 83] on article "1 1 - 50 de 55" at bounding box center [875, 79] width 1337 height 44
click at [410, 229] on div "1 Unidades 011331" at bounding box center [379, 232] width 253 height 15
click at [494, 151] on button "button" at bounding box center [501, 147] width 15 height 15
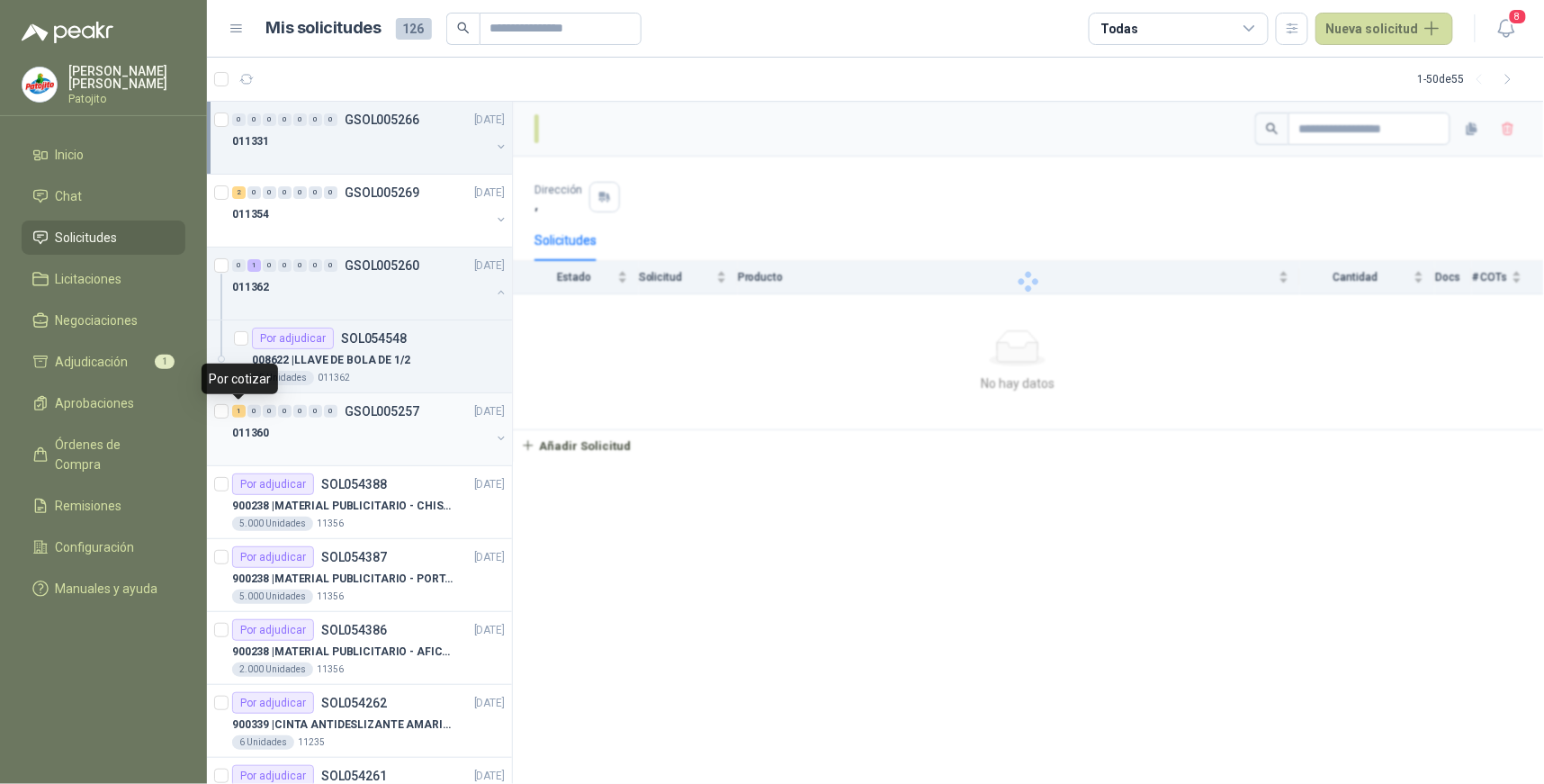
click at [238, 412] on div "1" at bounding box center [239, 411] width 14 height 13
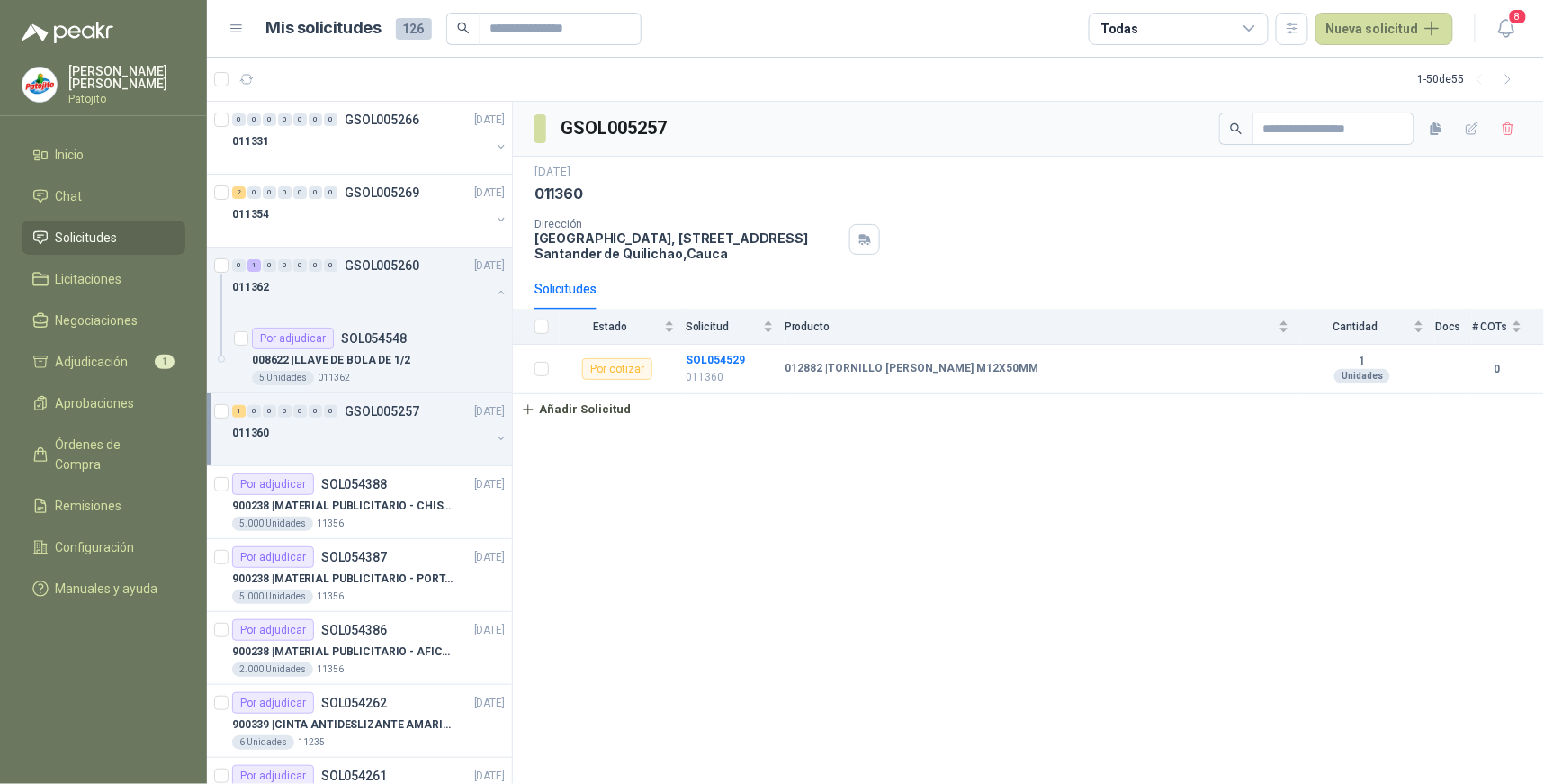
click at [1254, 27] on icon at bounding box center [1249, 28] width 10 height 5
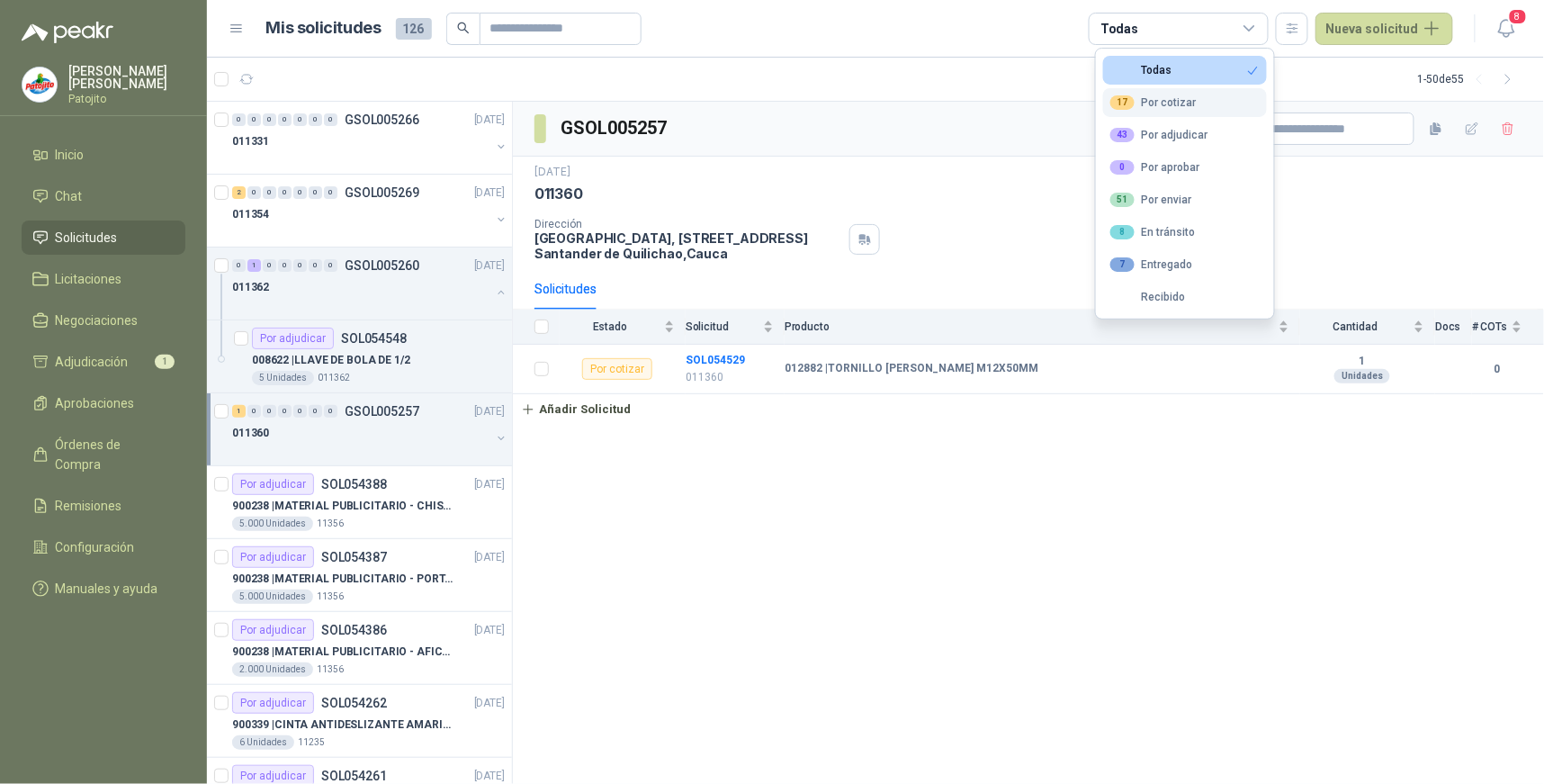
click at [1188, 106] on div "17 Por cotizar" at bounding box center [1153, 103] width 86 height 15
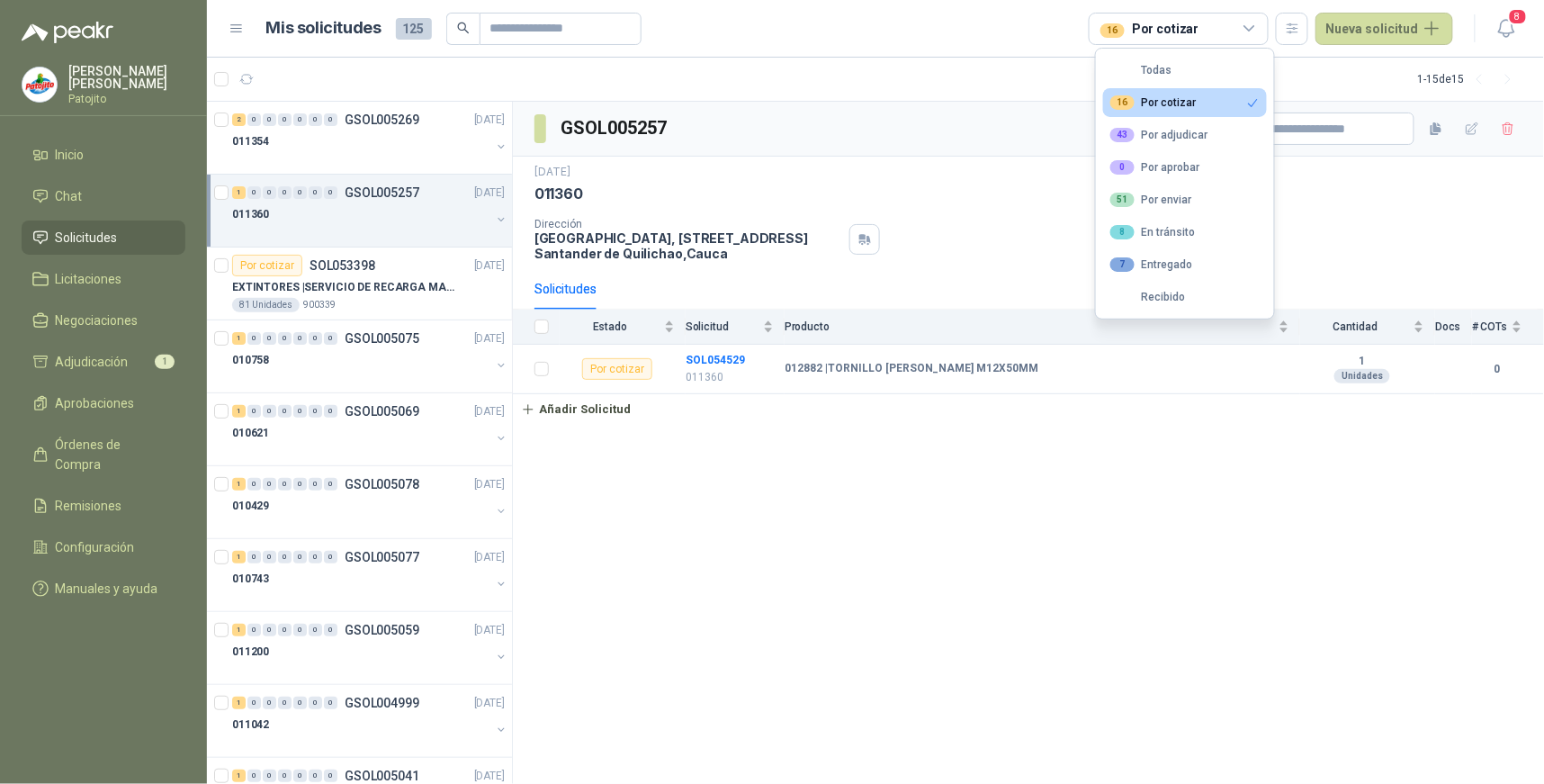
click at [1159, 95] on div "16 Por cotizar" at bounding box center [1153, 103] width 86 height 15
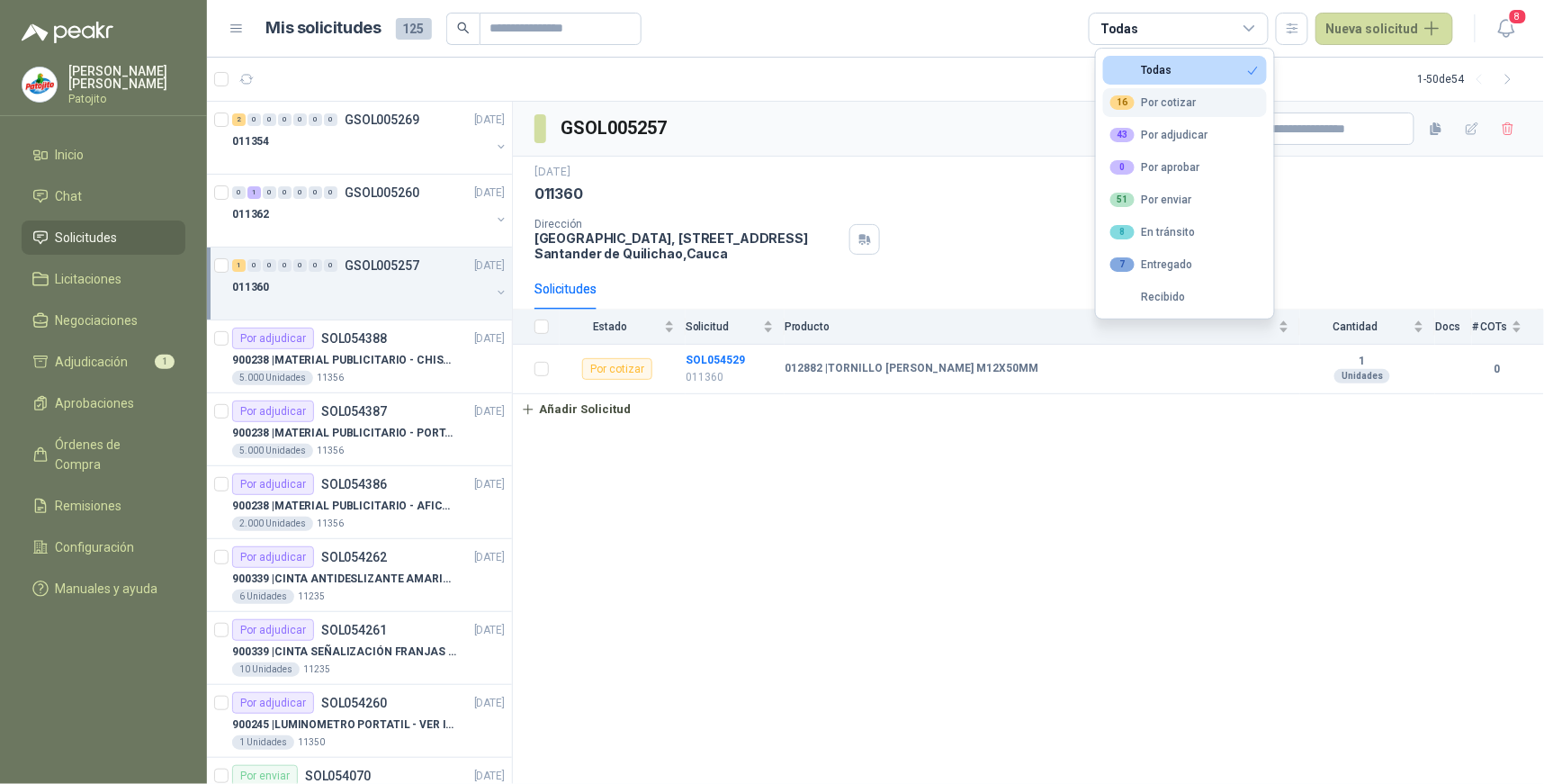
click at [1183, 109] on div "16 Por cotizar" at bounding box center [1153, 103] width 86 height 15
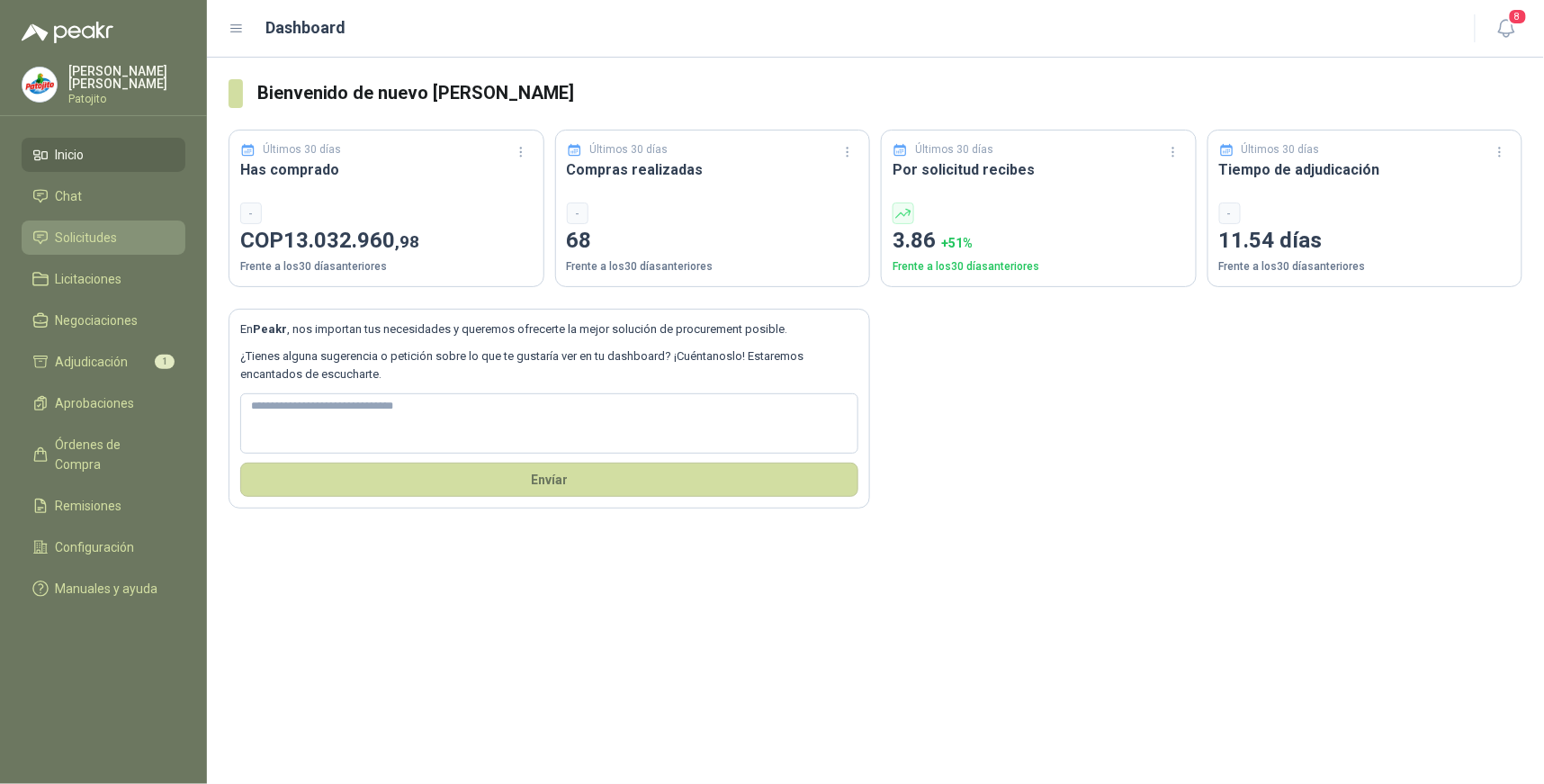
click at [112, 245] on span "Solicitudes" at bounding box center [86, 238] width 62 height 20
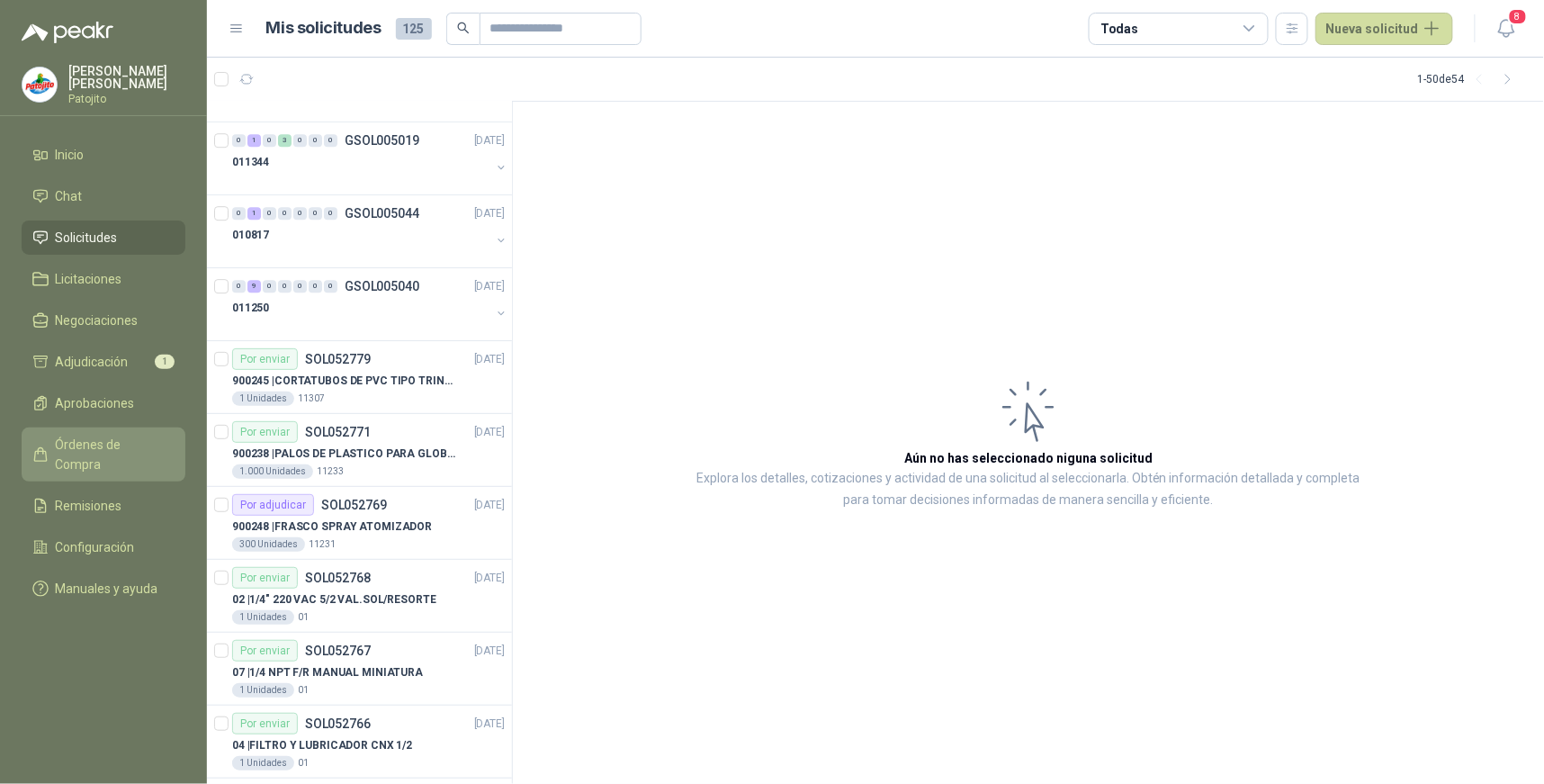
scroll to position [1788, 0]
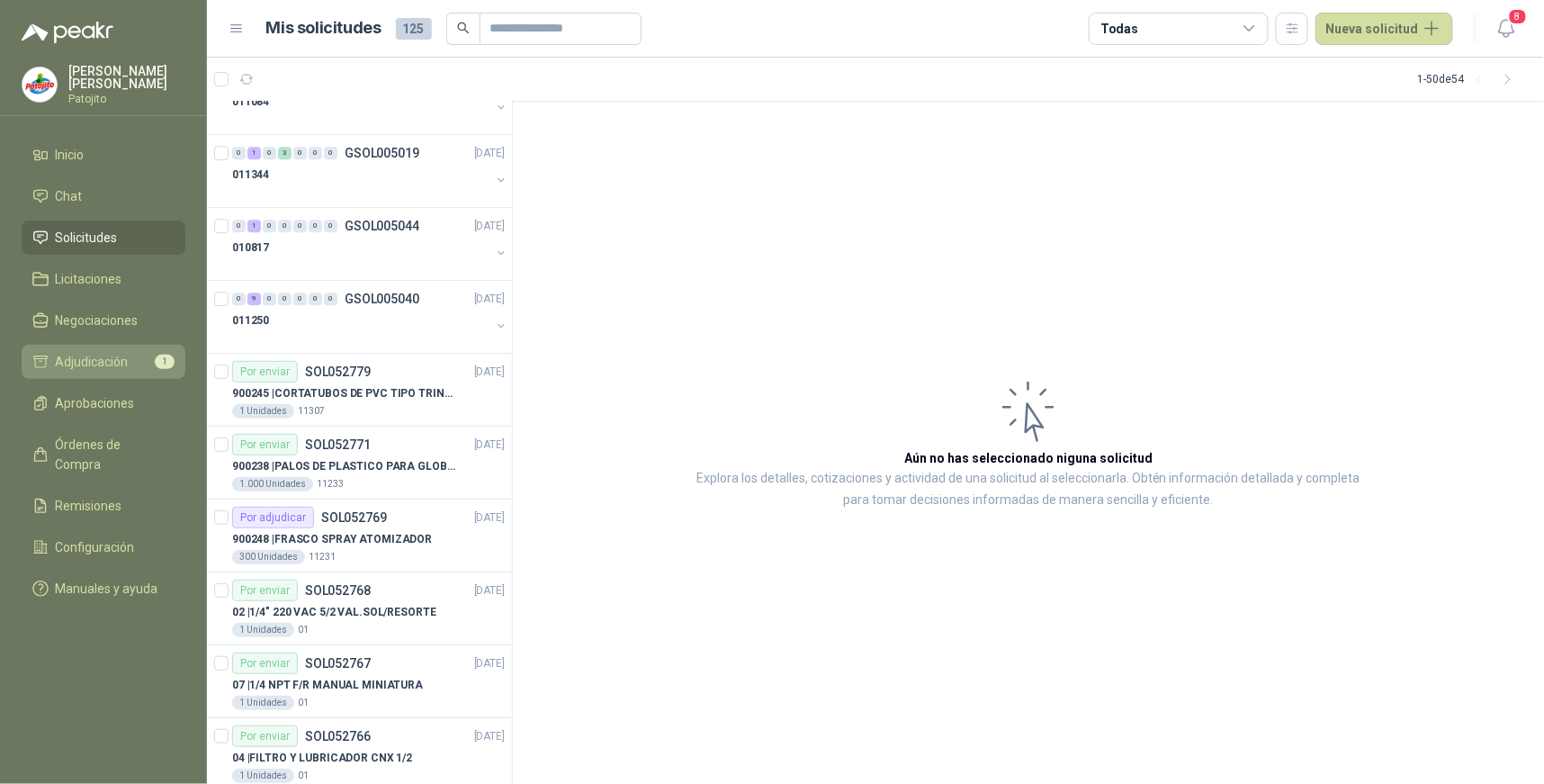
click at [149, 365] on li "Adjudicación 1" at bounding box center [103, 362] width 143 height 20
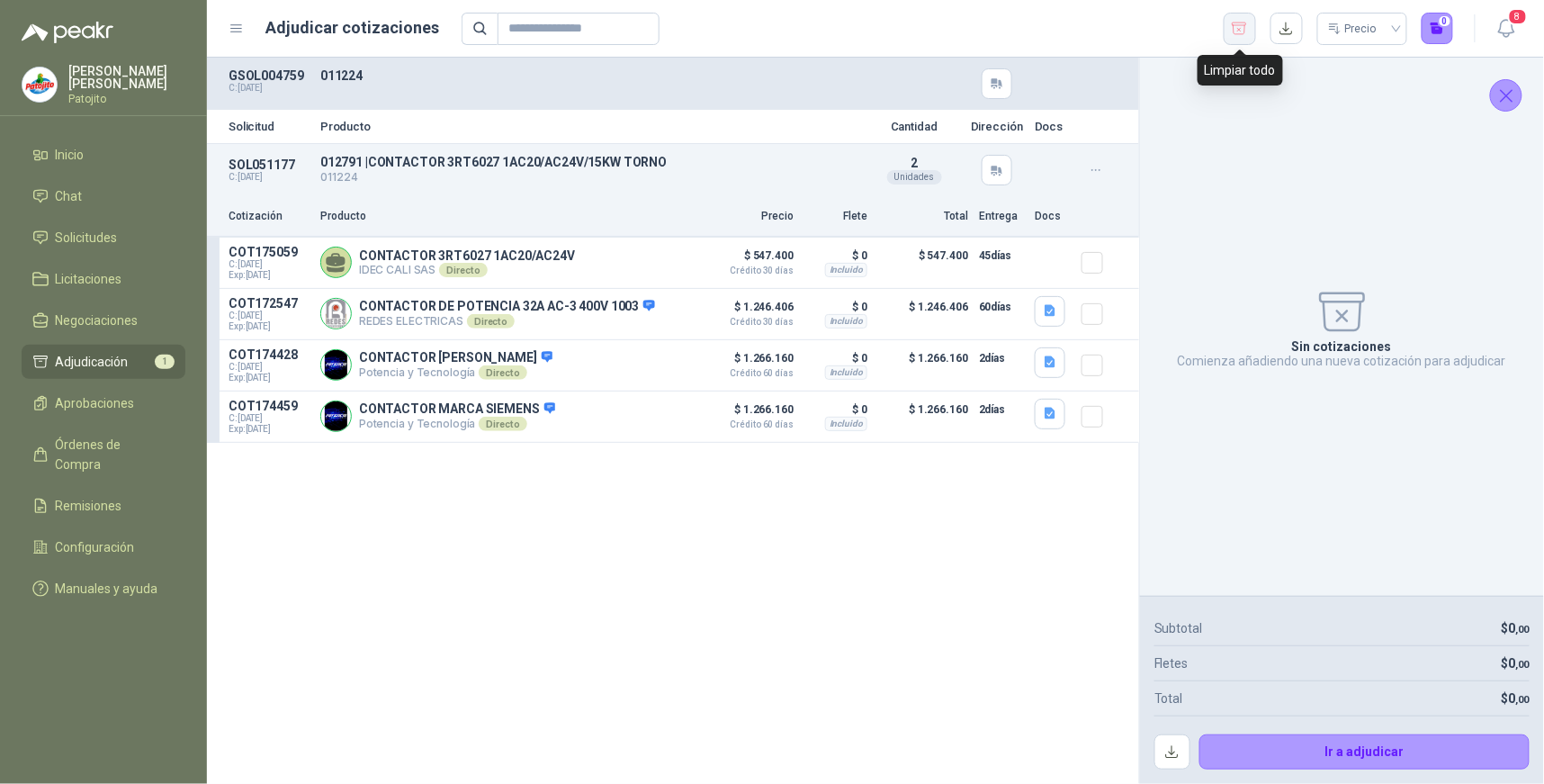
click at [1240, 31] on icon "button" at bounding box center [1239, 29] width 17 height 18
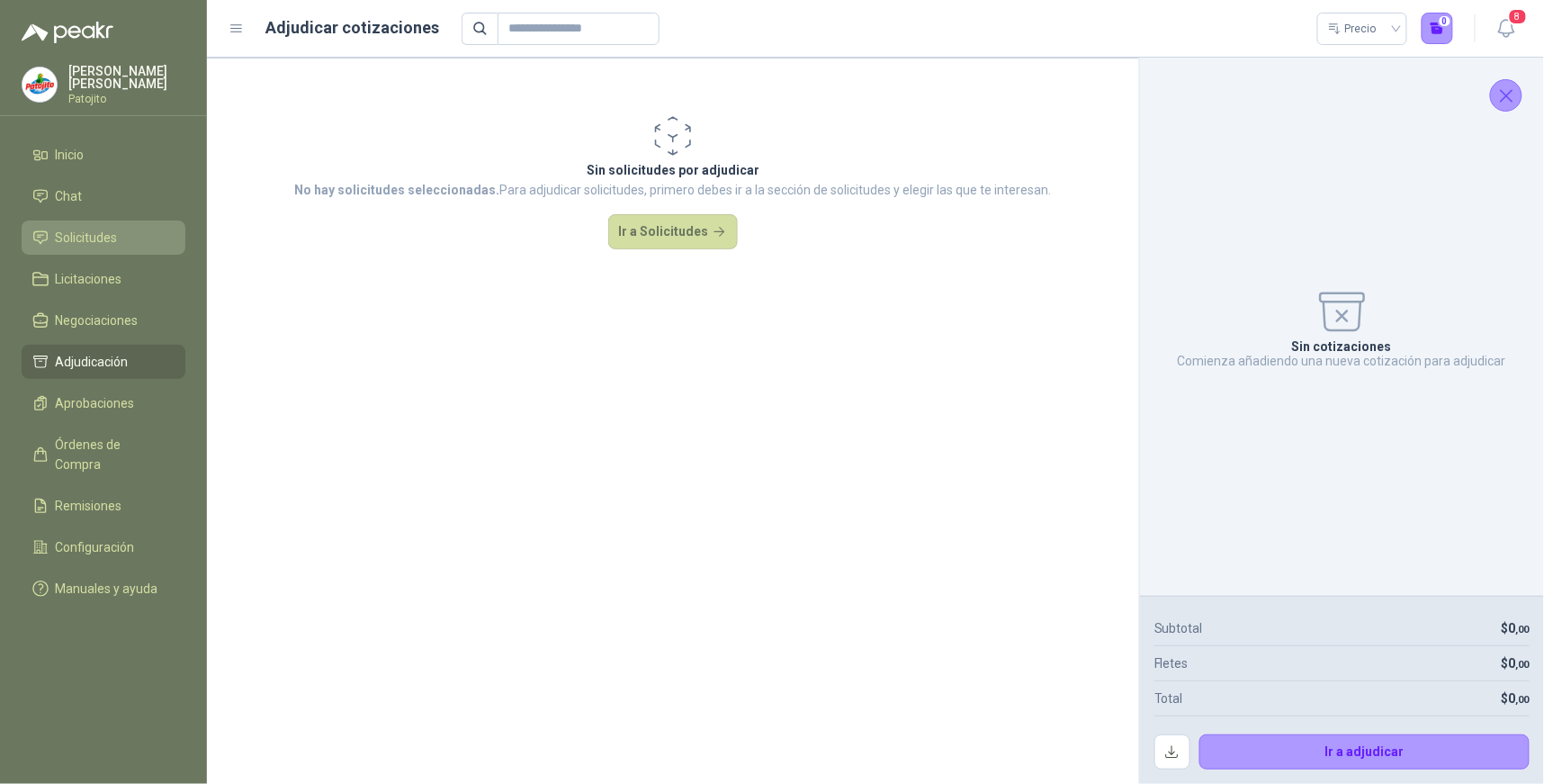
click at [131, 239] on li "Solicitudes" at bounding box center [103, 238] width 143 height 20
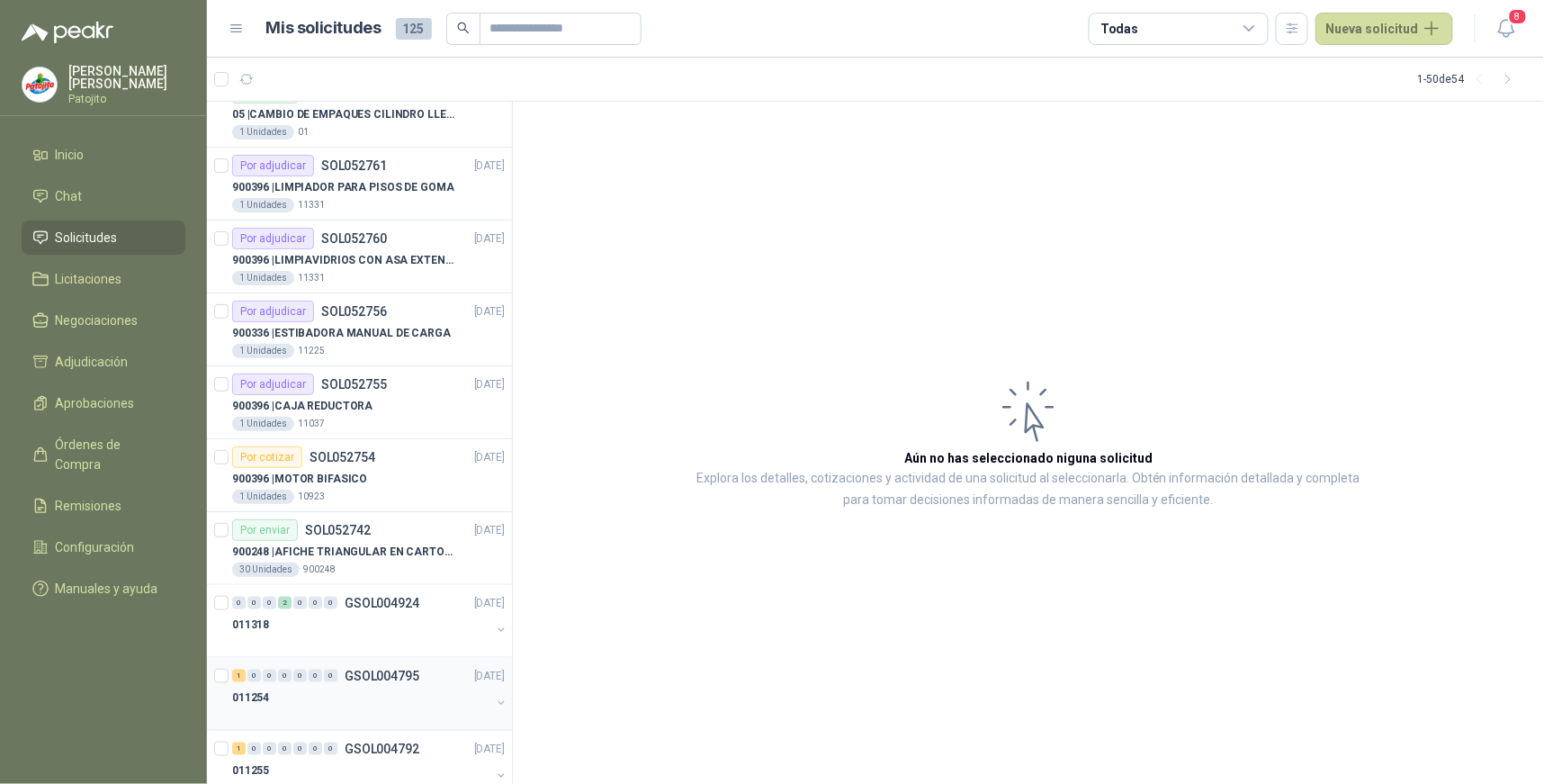
scroll to position [2689, 0]
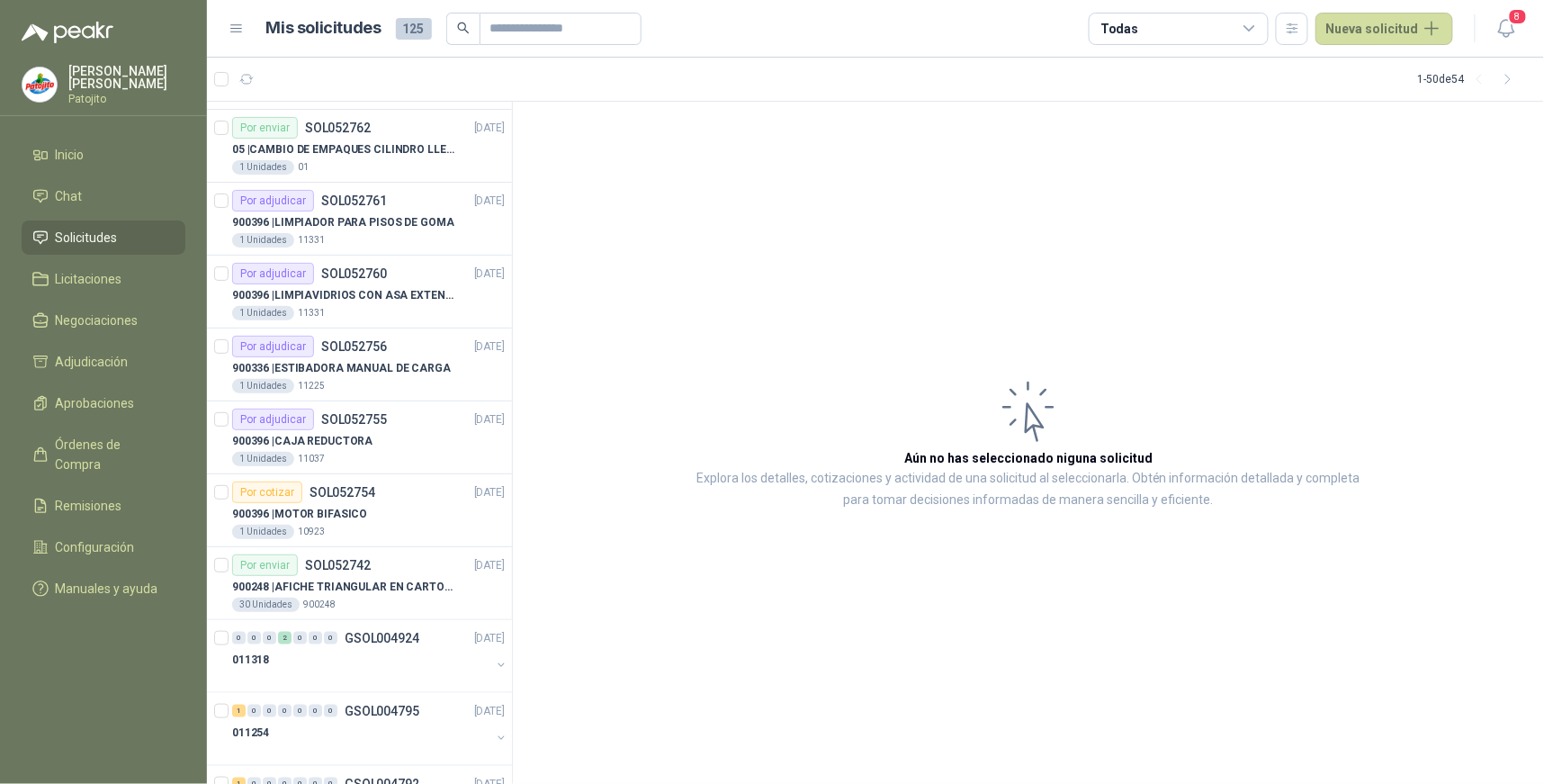
click at [1248, 30] on icon at bounding box center [1250, 29] width 16 height 16
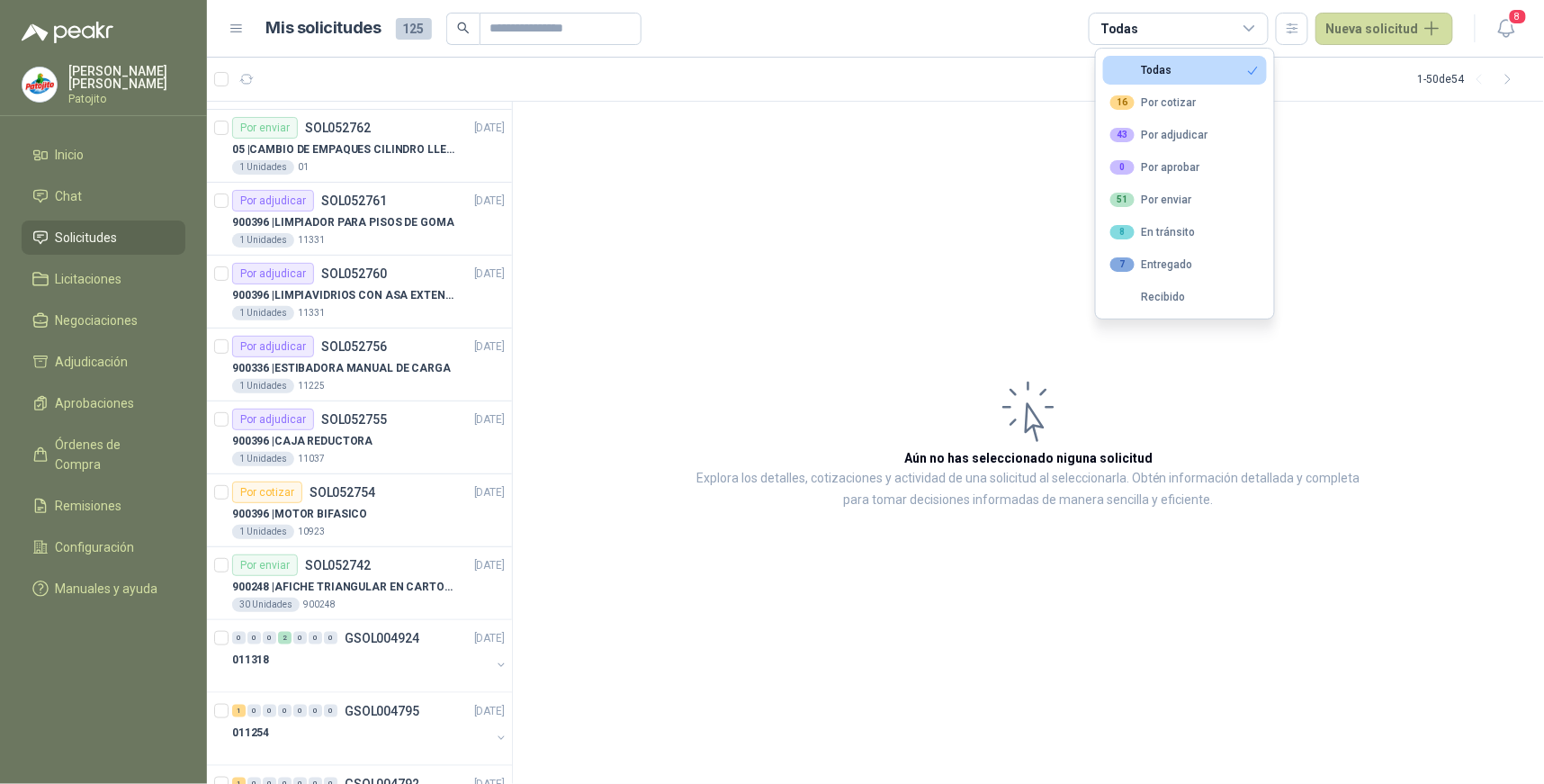
click at [1189, 201] on div "51 Por enviar" at bounding box center [1151, 200] width 82 height 15
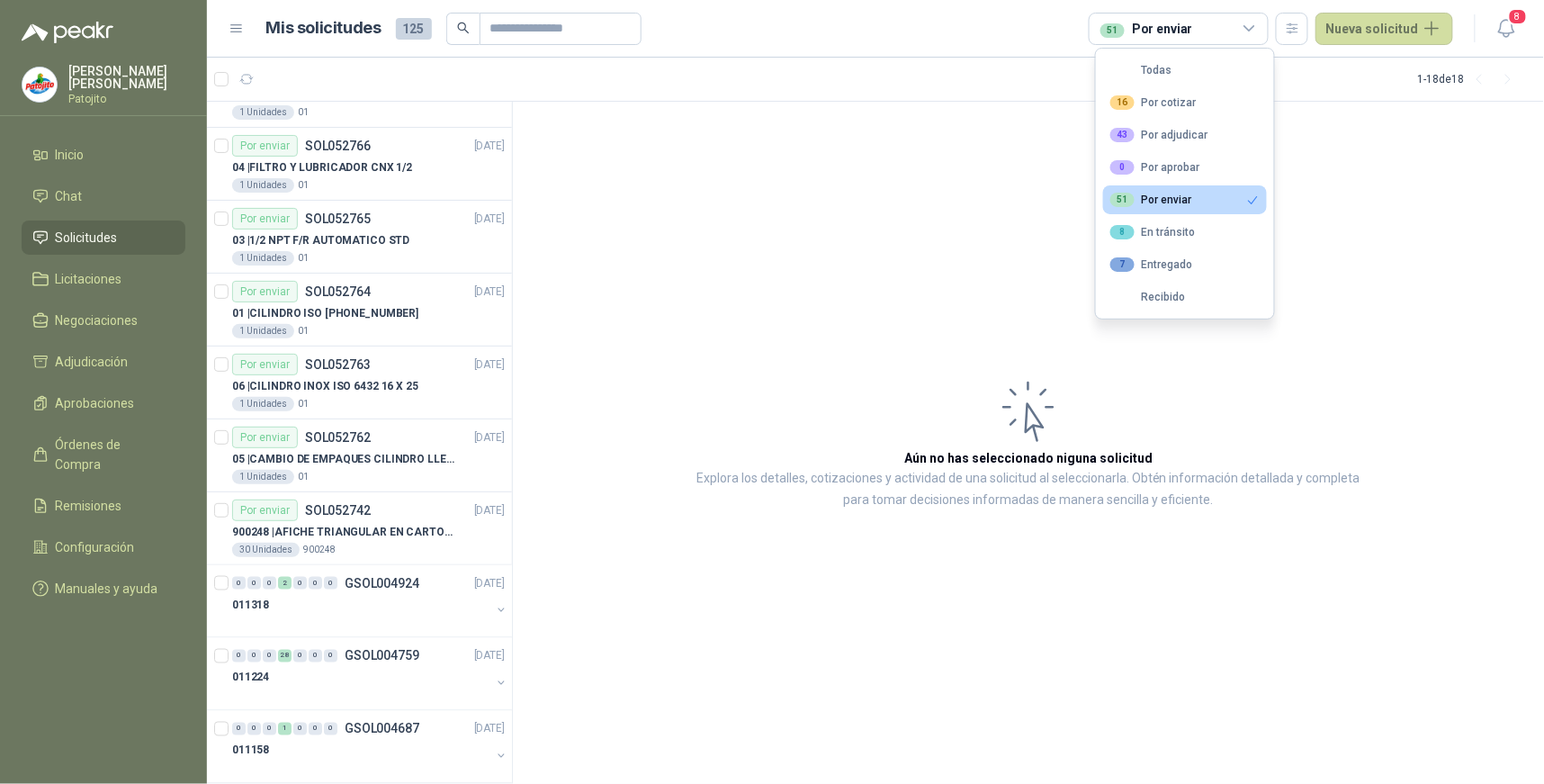
scroll to position [654, 0]
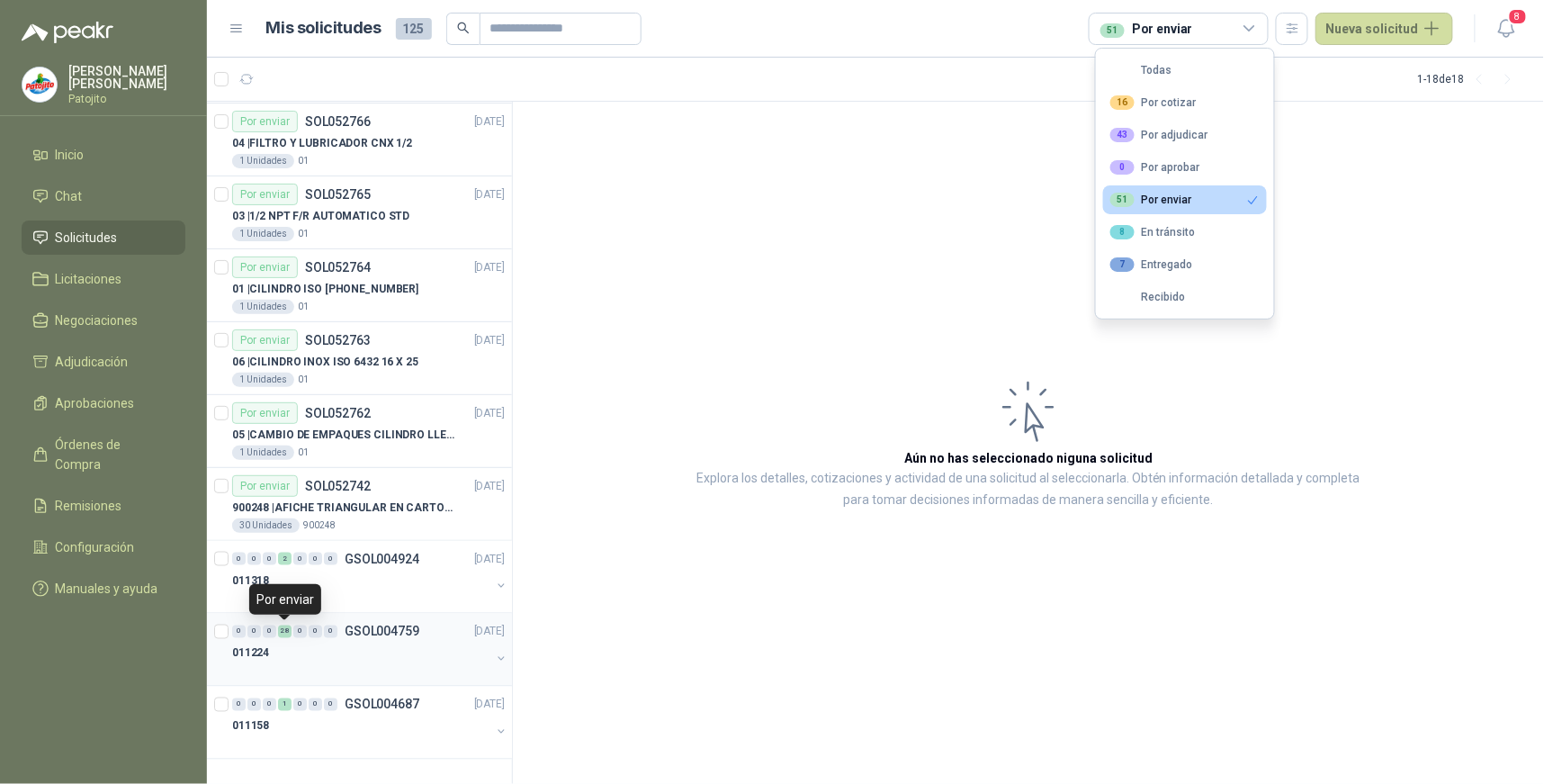
click at [282, 635] on div "28" at bounding box center [284, 632] width 14 height 13
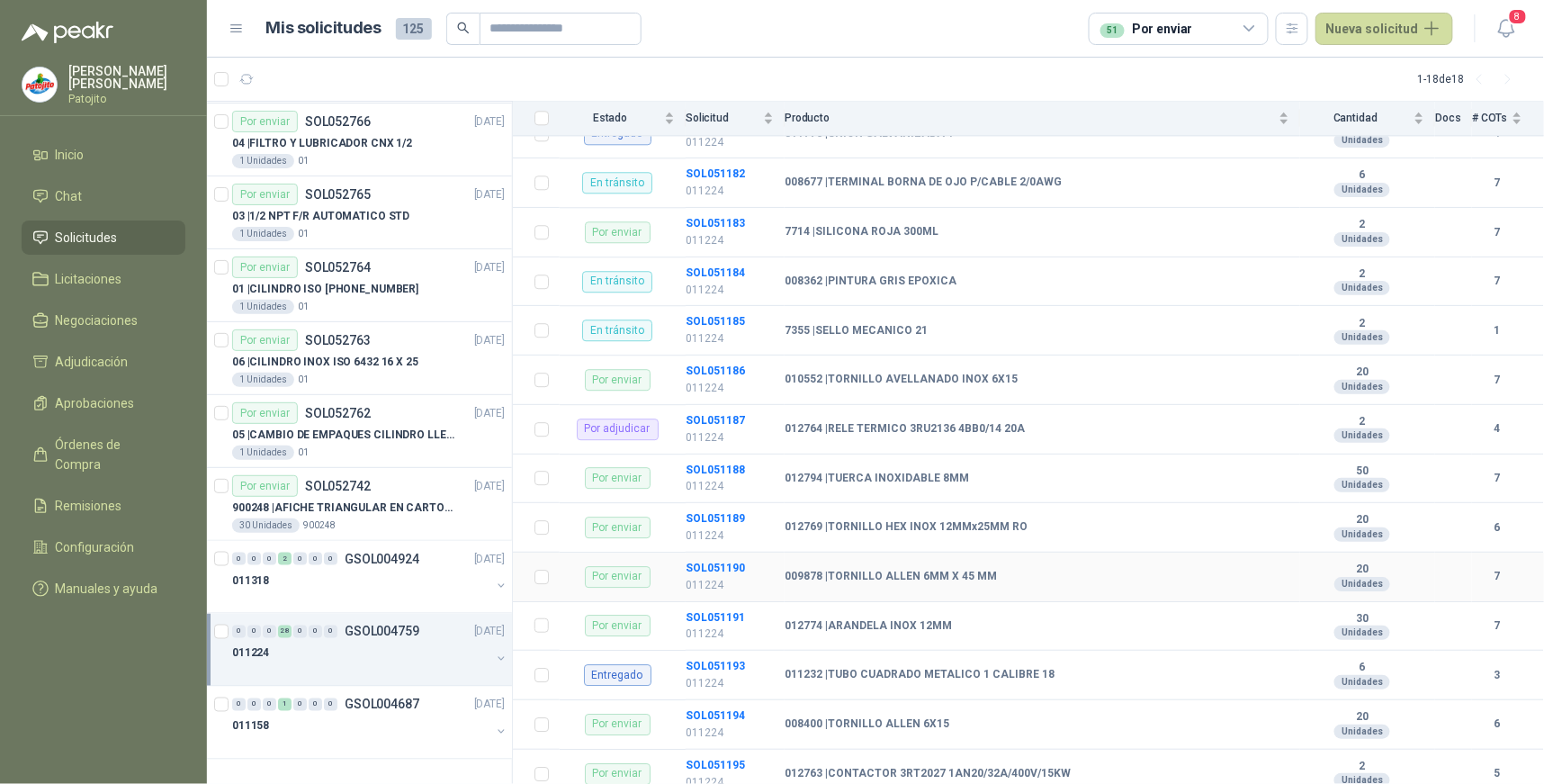
scroll to position [1599, 0]
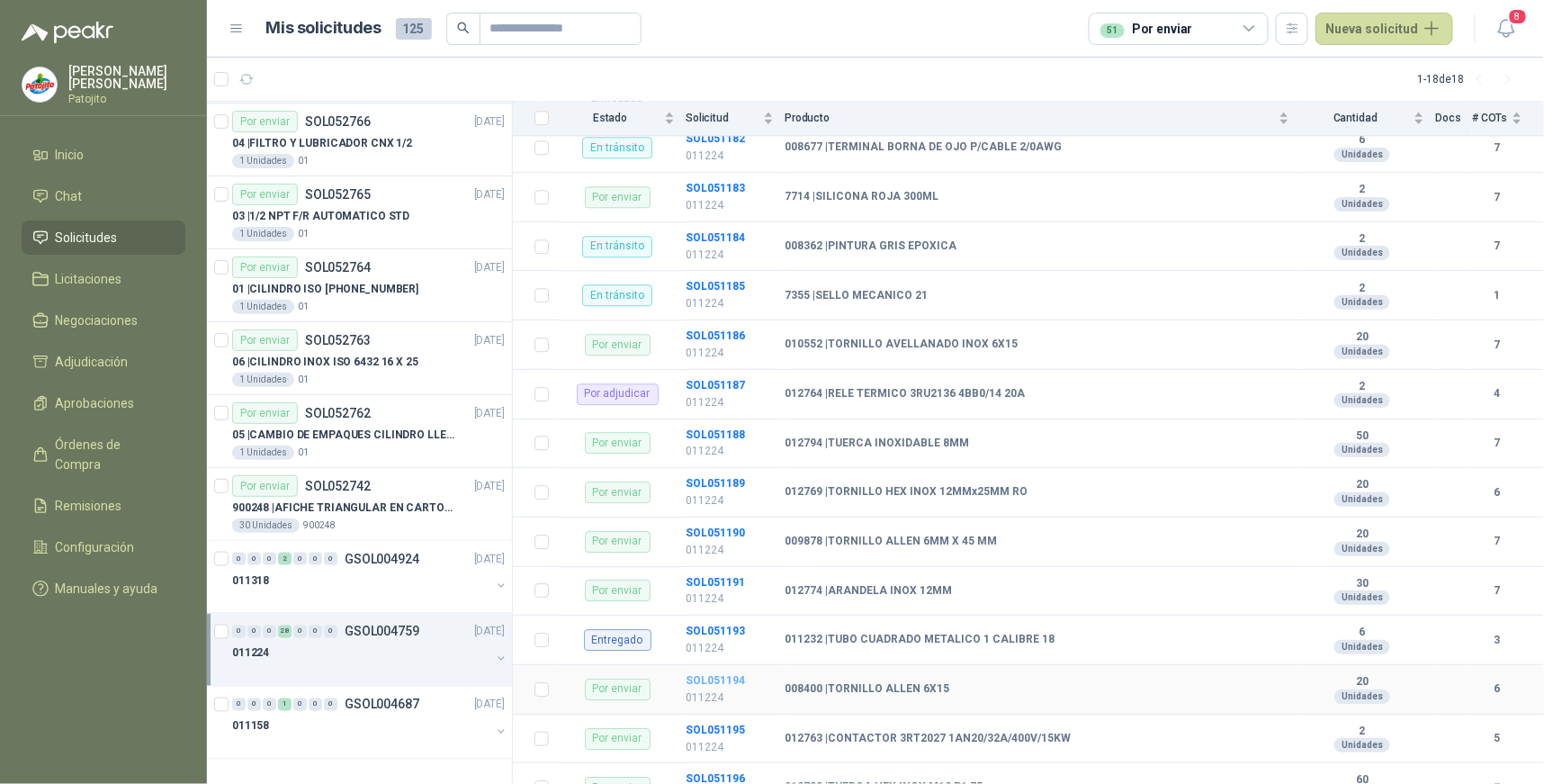
click at [727, 682] on b "SOL051194" at bounding box center [715, 681] width 59 height 13
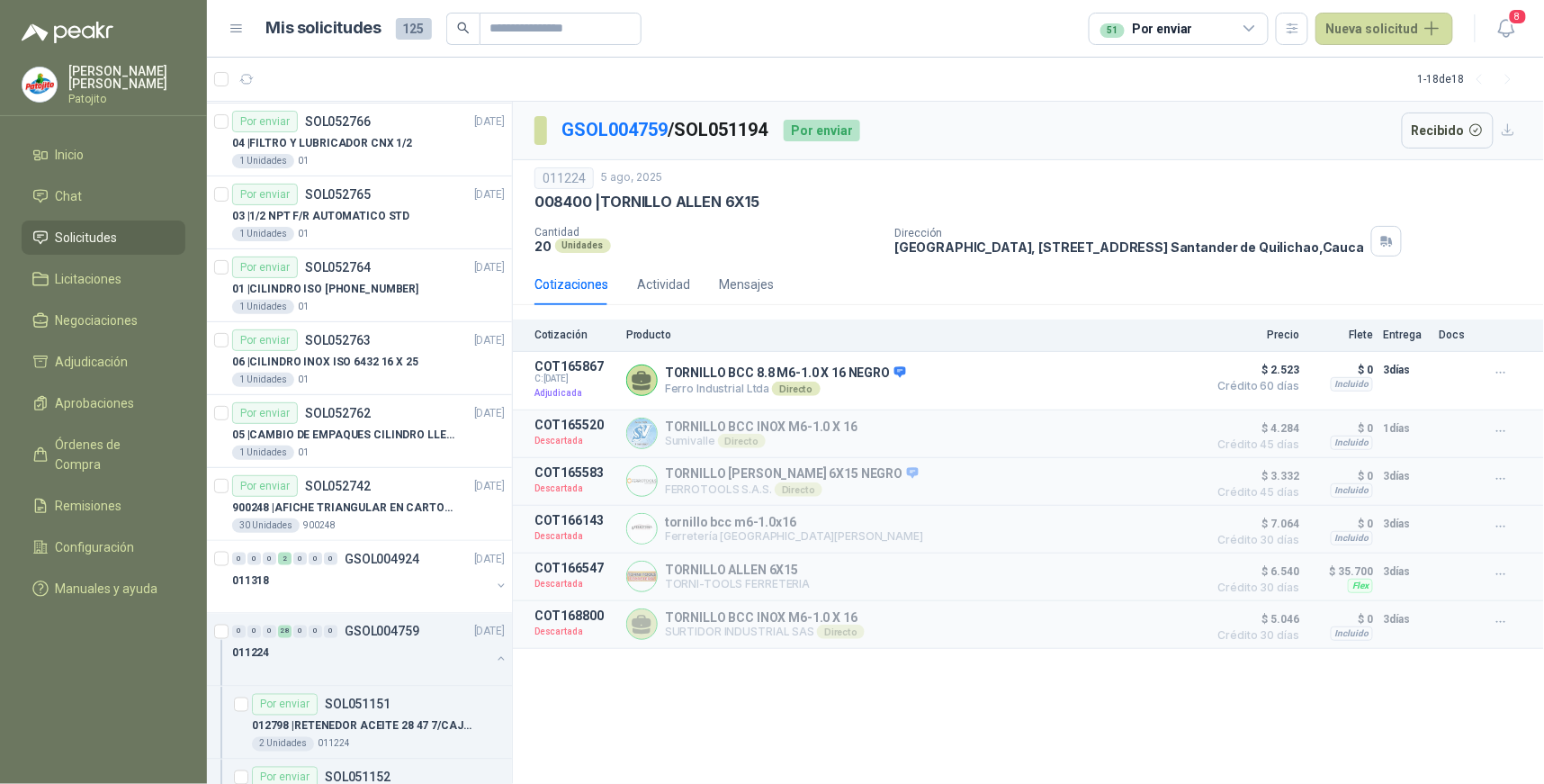
click at [121, 237] on li "Solicitudes" at bounding box center [103, 238] width 143 height 20
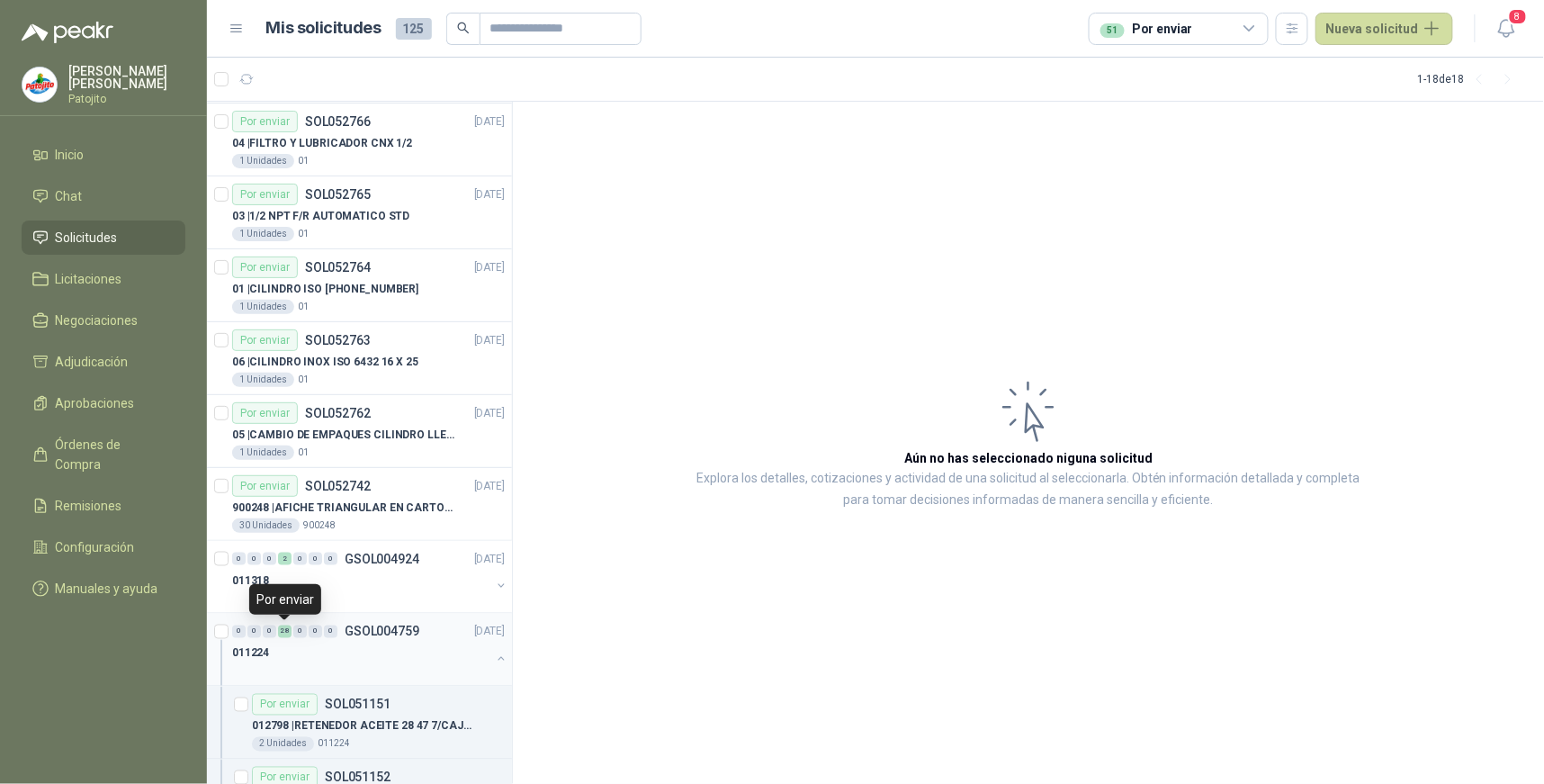
click at [282, 631] on div "28" at bounding box center [284, 632] width 14 height 13
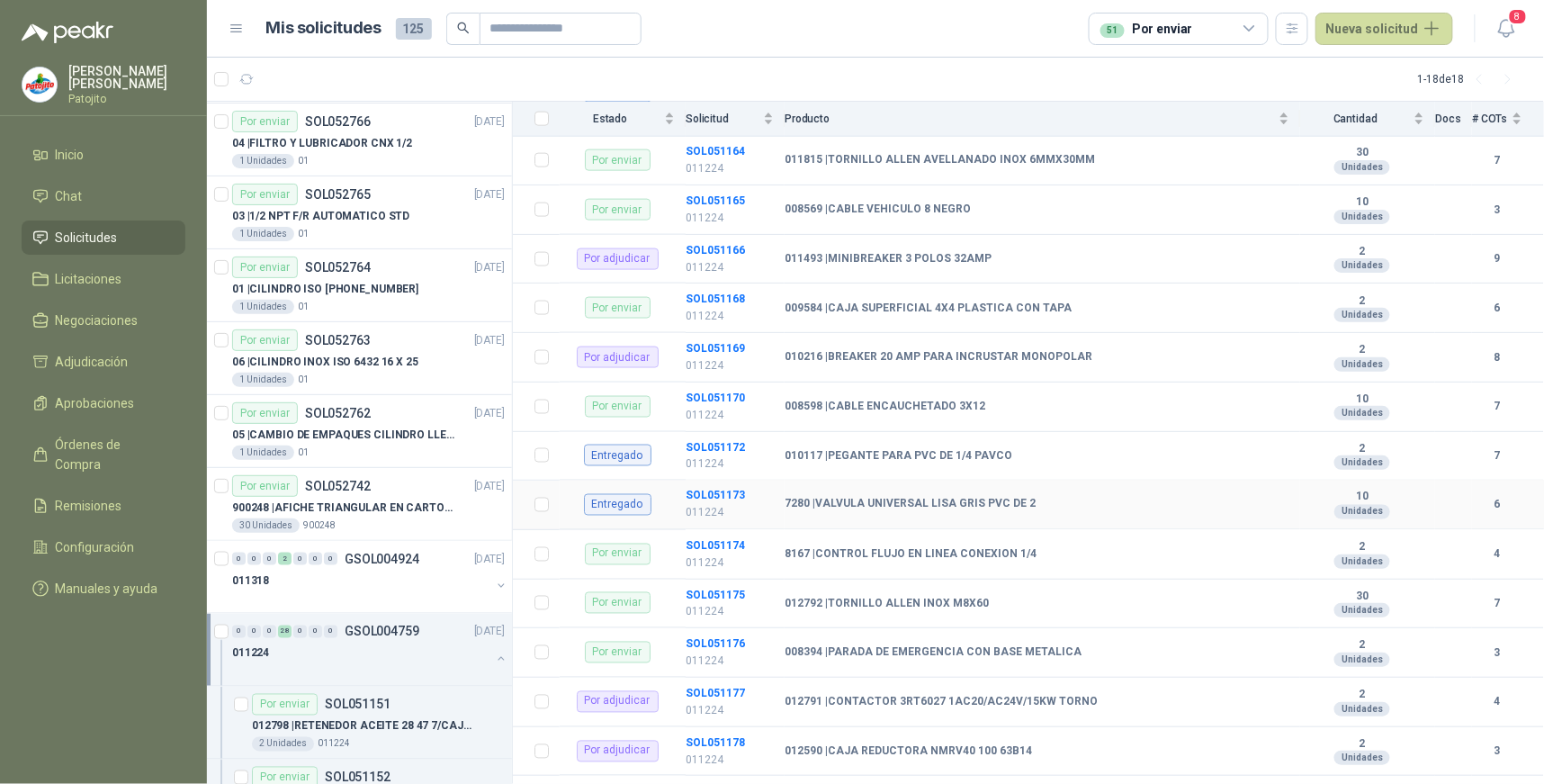
scroll to position [899, 0]
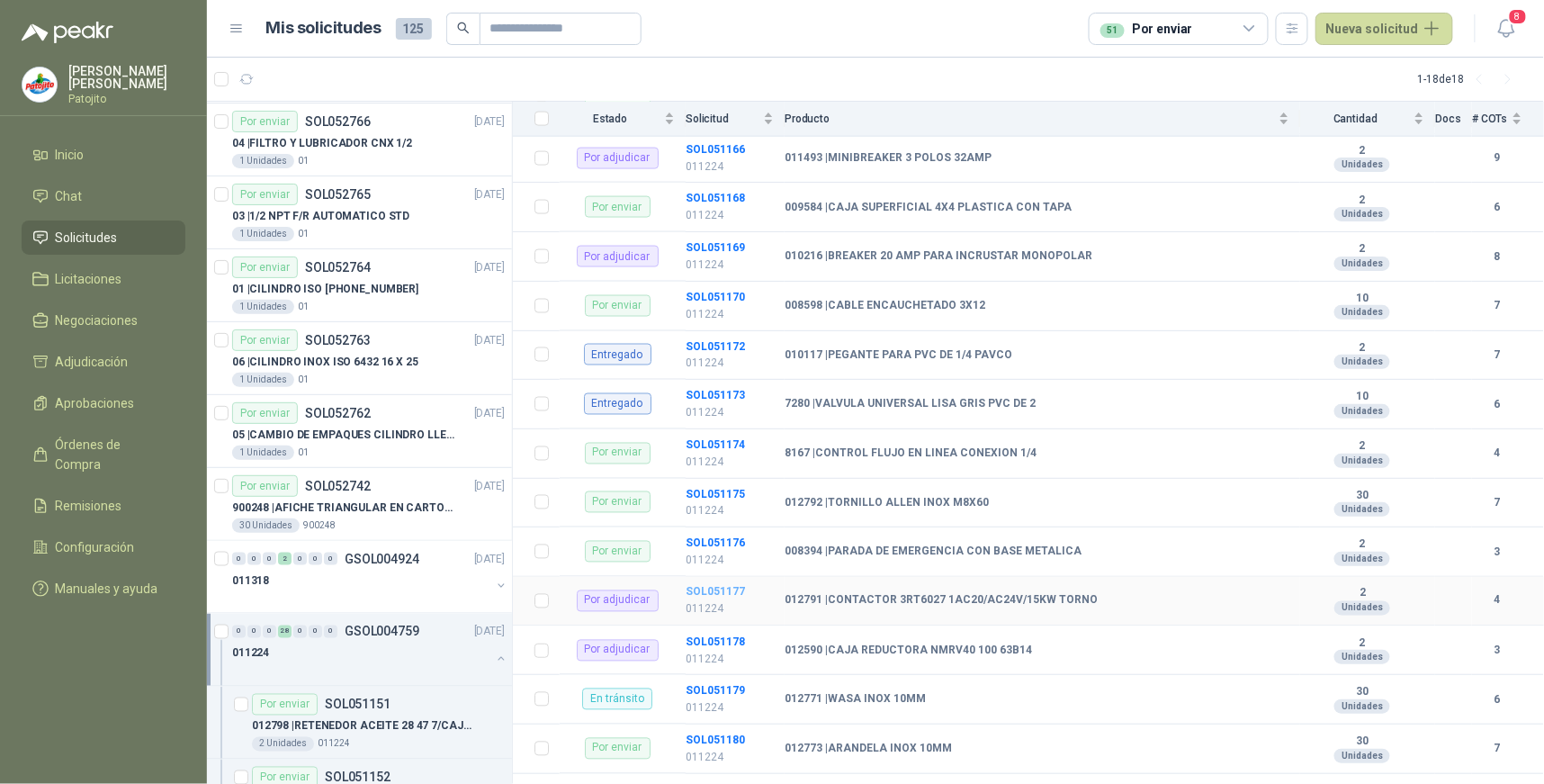
click at [702, 589] on b "SOL051177" at bounding box center [715, 592] width 59 height 13
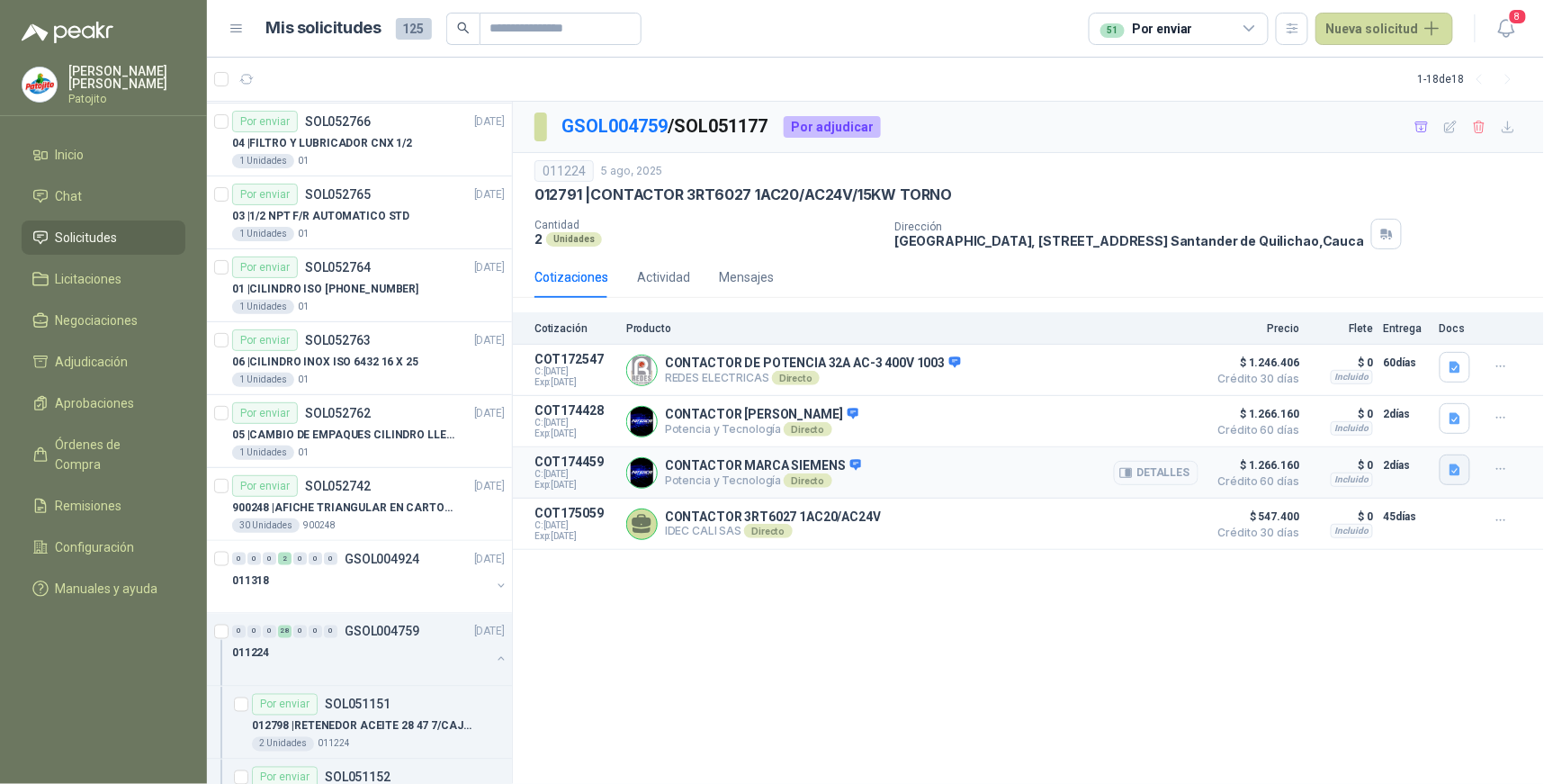
click at [1455, 470] on icon "button" at bounding box center [1455, 470] width 11 height 12
click at [1373, 598] on div "GSOL004759 / SOL051177 Por adjudicar 011224 5 ago, 2025 012791 | CONTACTOR 3RT6…" at bounding box center [1028, 443] width 1031 height 683
click at [1460, 369] on icon "button" at bounding box center [1455, 368] width 11 height 12
click at [1352, 327] on button "3RT20271AC20_datasheet_en.pdf" at bounding box center [1358, 328] width 202 height 19
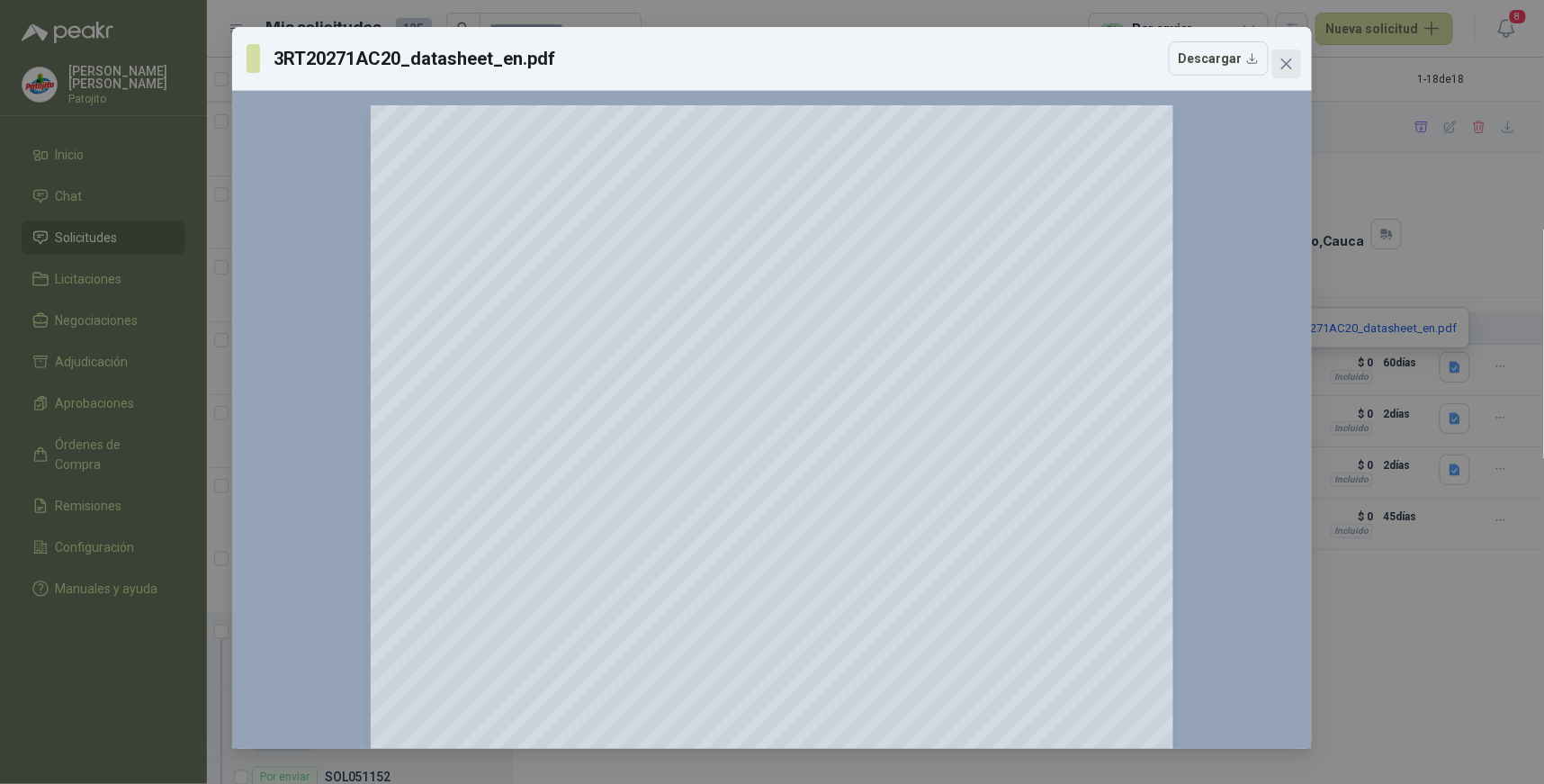
click at [1296, 60] on span "Close" at bounding box center [1287, 64] width 29 height 15
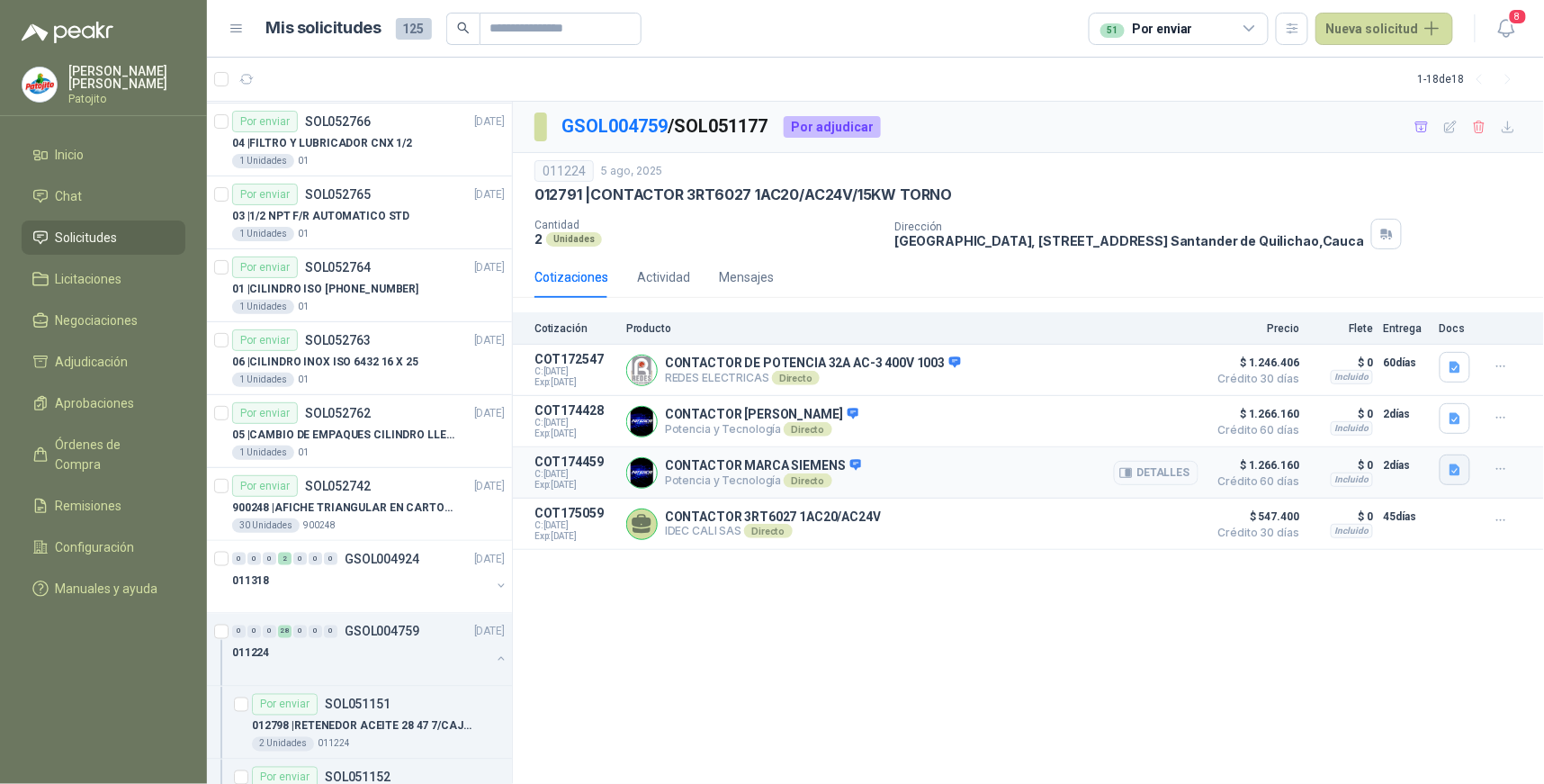
click at [1453, 468] on icon "button" at bounding box center [1455, 470] width 11 height 12
click at [1363, 429] on button "3RT29245AC21_datasheet_es.pdf" at bounding box center [1340, 431] width 202 height 19
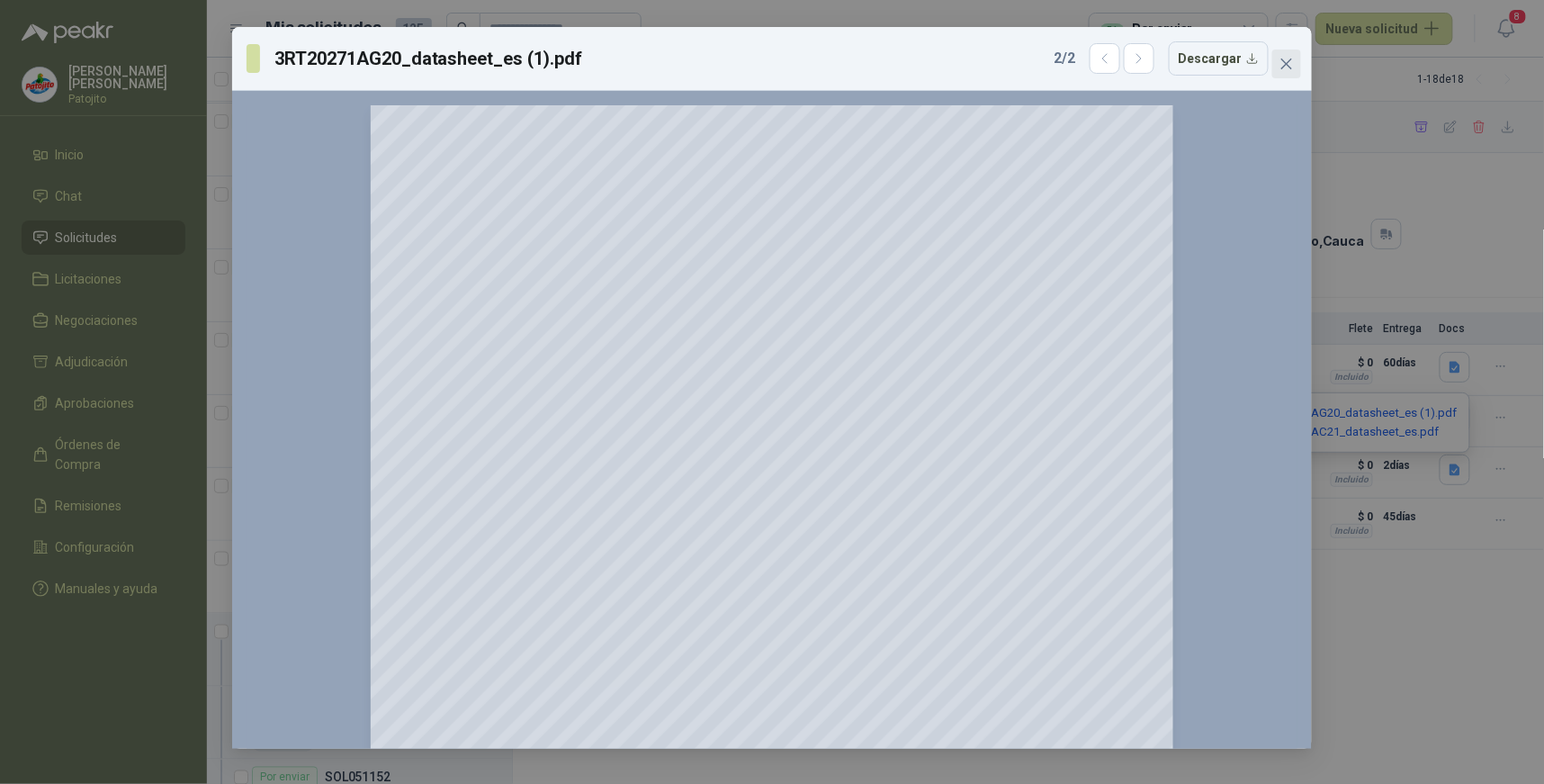
click at [1288, 61] on icon "close" at bounding box center [1287, 64] width 15 height 15
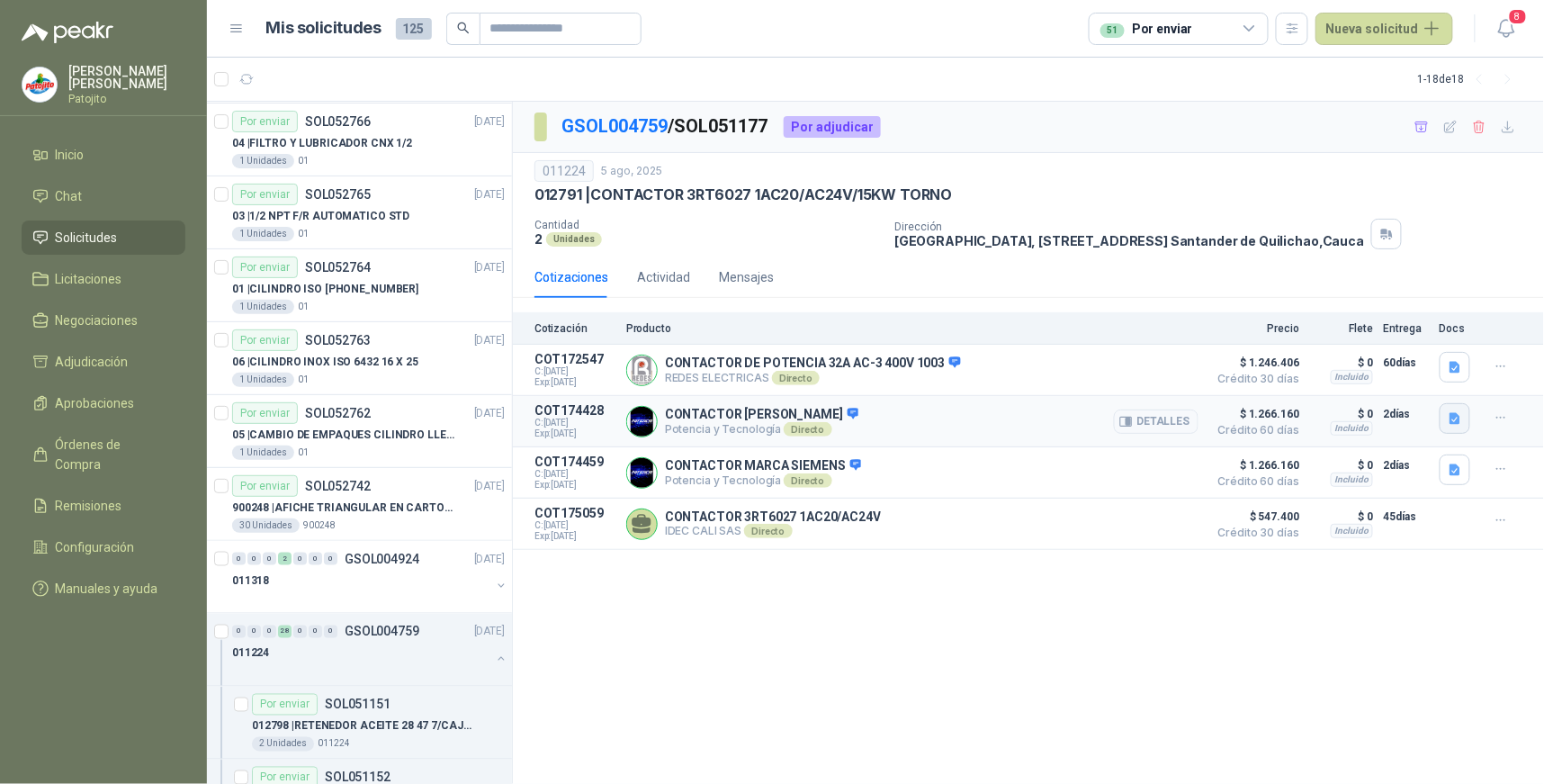
click at [1456, 417] on icon "button" at bounding box center [1455, 418] width 11 height 12
click at [1458, 474] on icon "button" at bounding box center [1455, 470] width 11 height 12
click at [1372, 411] on button "3RT20271AG20_datasheet_es (1).pdf" at bounding box center [1349, 413] width 220 height 19
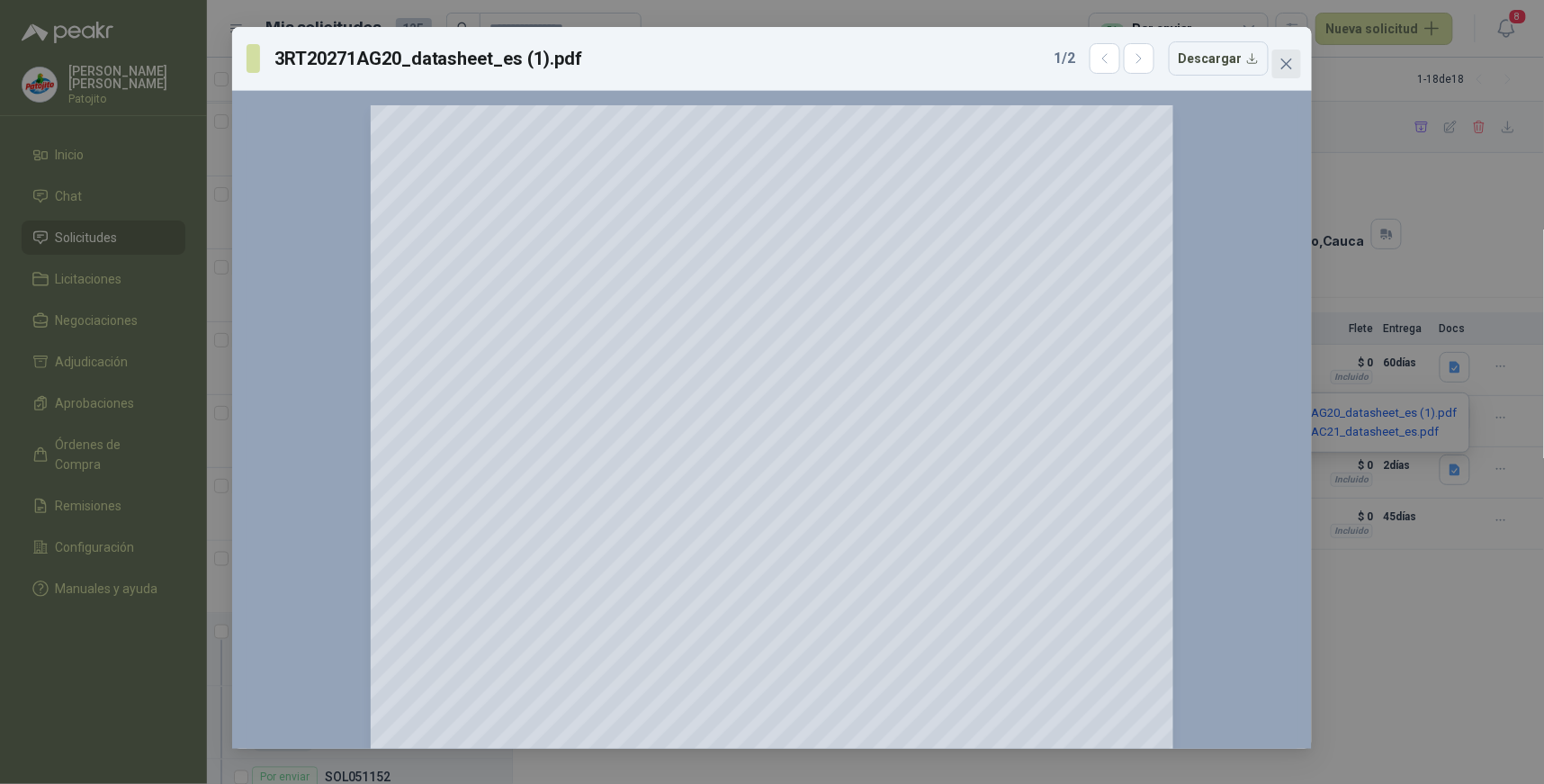
click at [1290, 64] on icon "close" at bounding box center [1287, 64] width 15 height 15
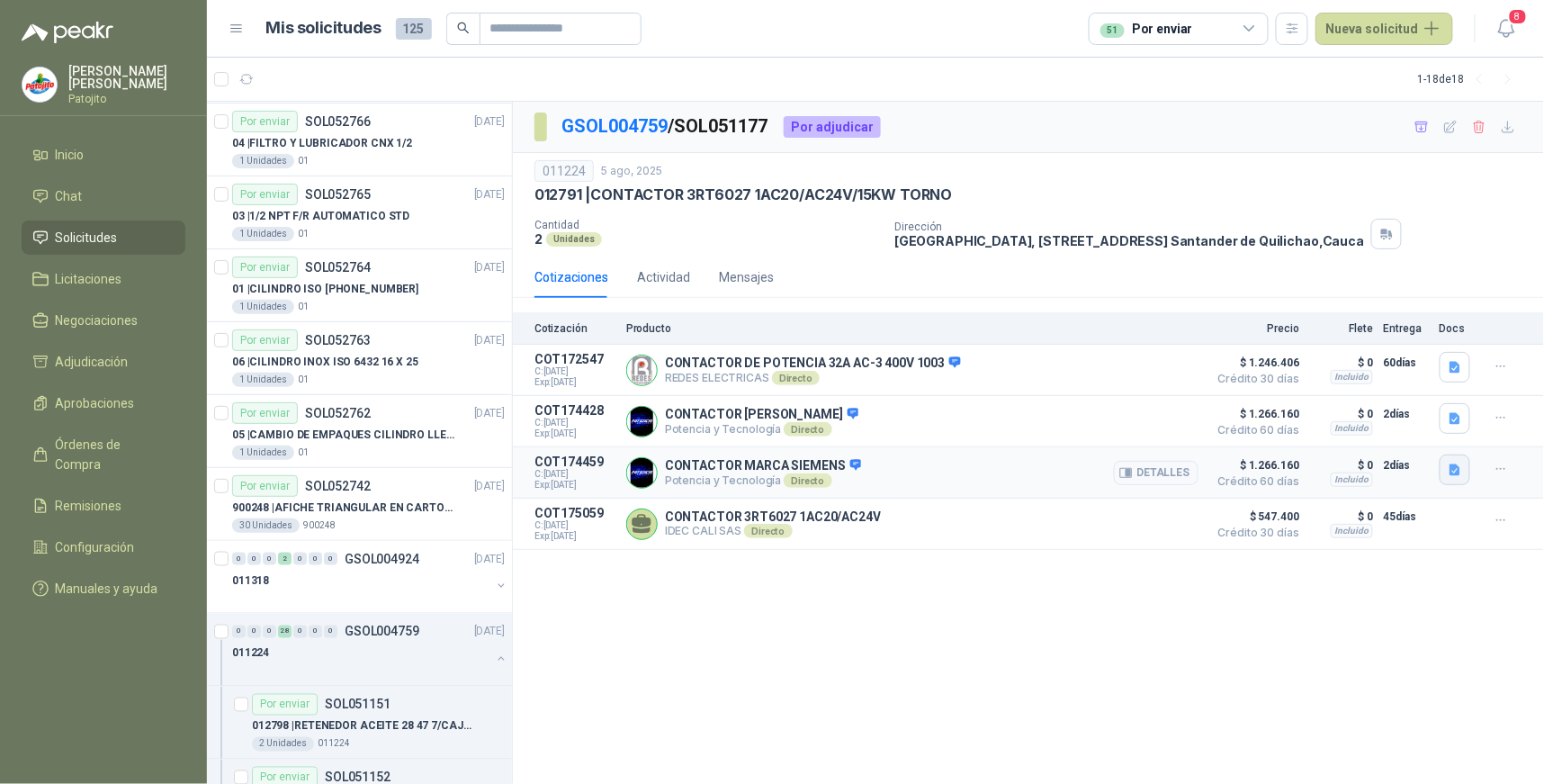
click at [1459, 466] on icon "button" at bounding box center [1455, 470] width 15 height 15
click at [1389, 429] on button "3RT29245AC21_datasheet_es.pdf" at bounding box center [1340, 431] width 202 height 19
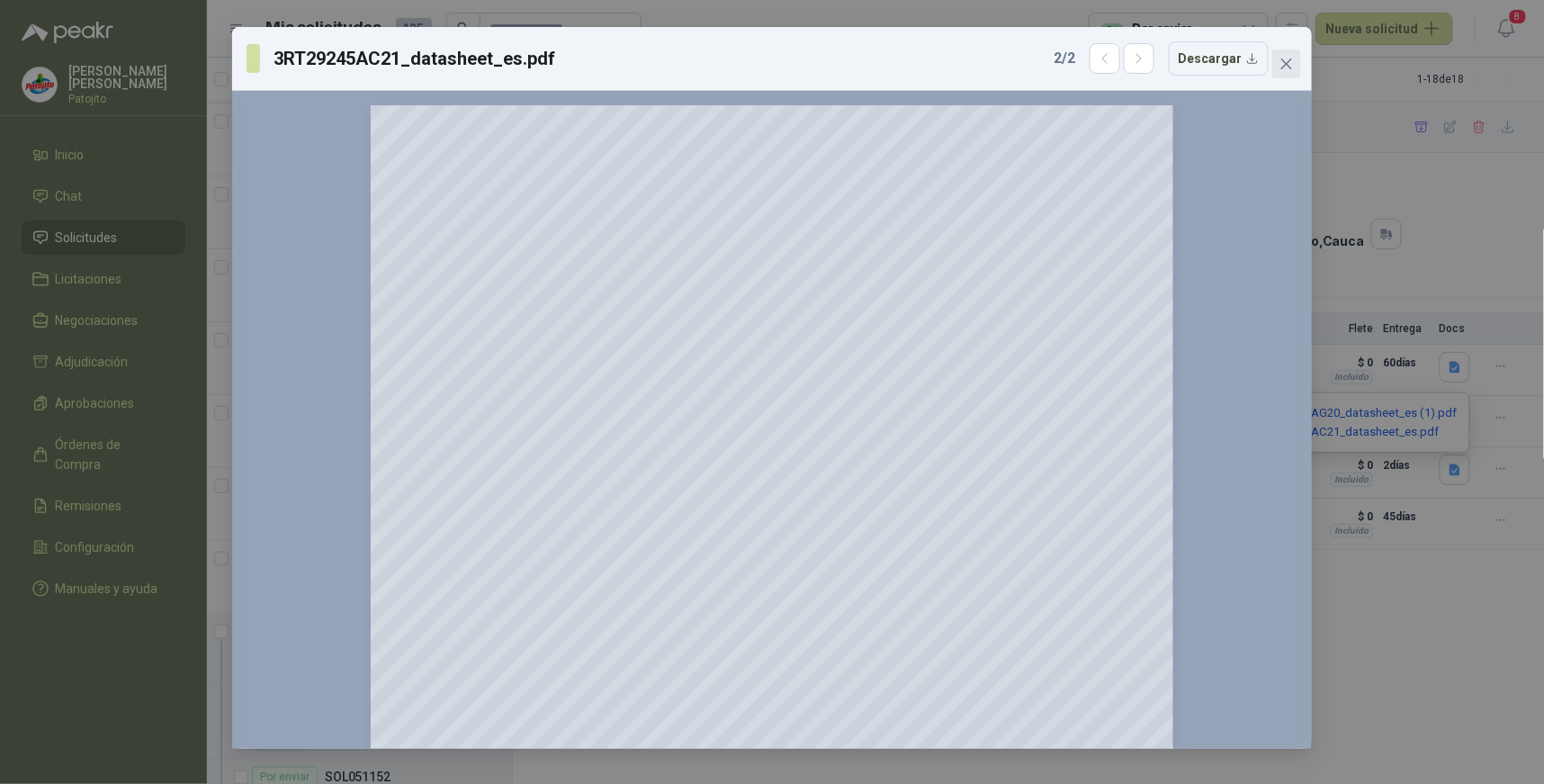
drag, startPoint x: 1288, startPoint y: 66, endPoint x: 1287, endPoint y: 82, distance: 16.0
click at [1287, 66] on icon "close" at bounding box center [1287, 64] width 15 height 15
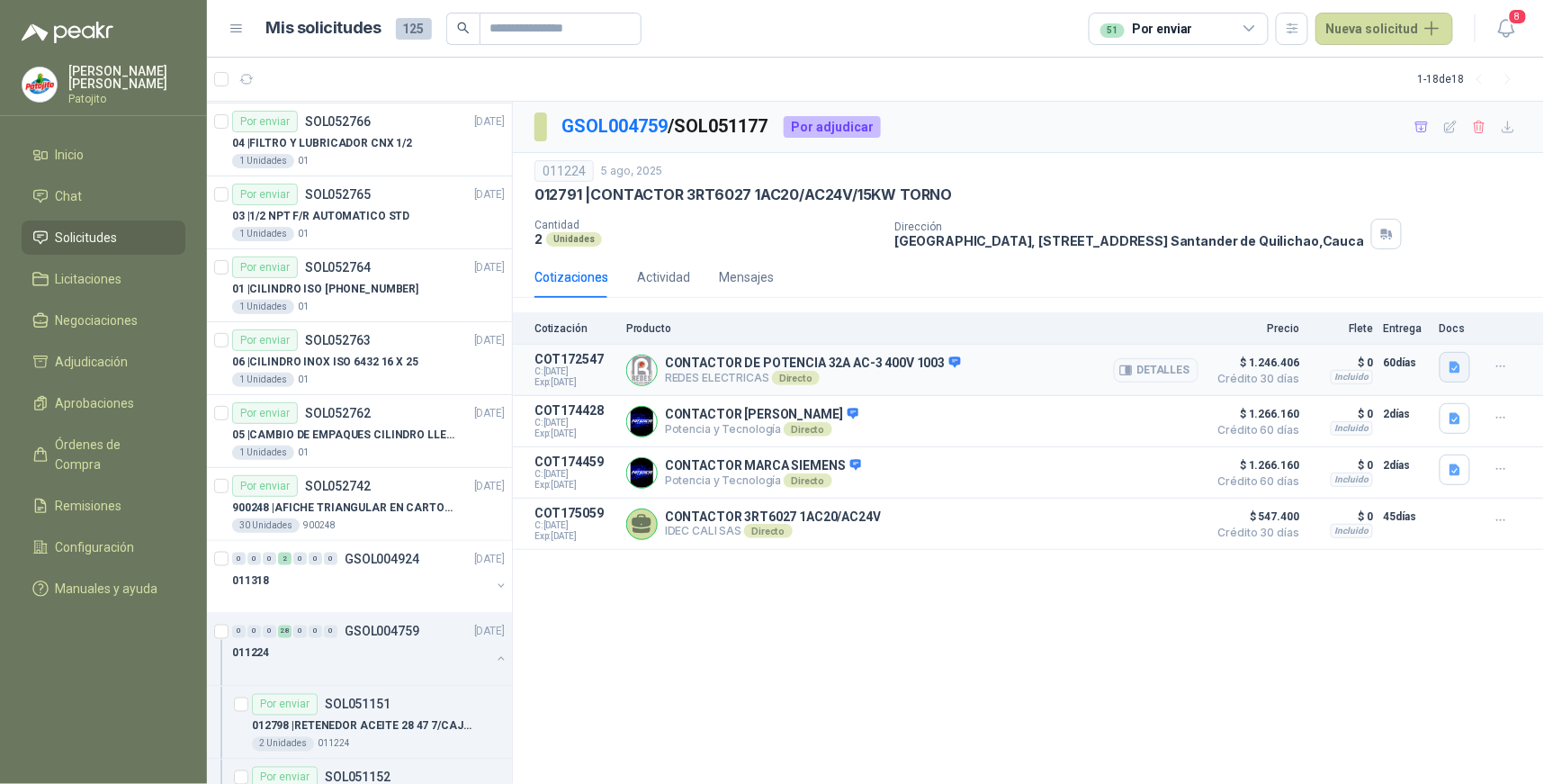
click at [1458, 369] on icon "button" at bounding box center [1455, 368] width 11 height 12
click at [1329, 328] on button "3RT20271AC20_datasheet_en.pdf" at bounding box center [1358, 328] width 202 height 19
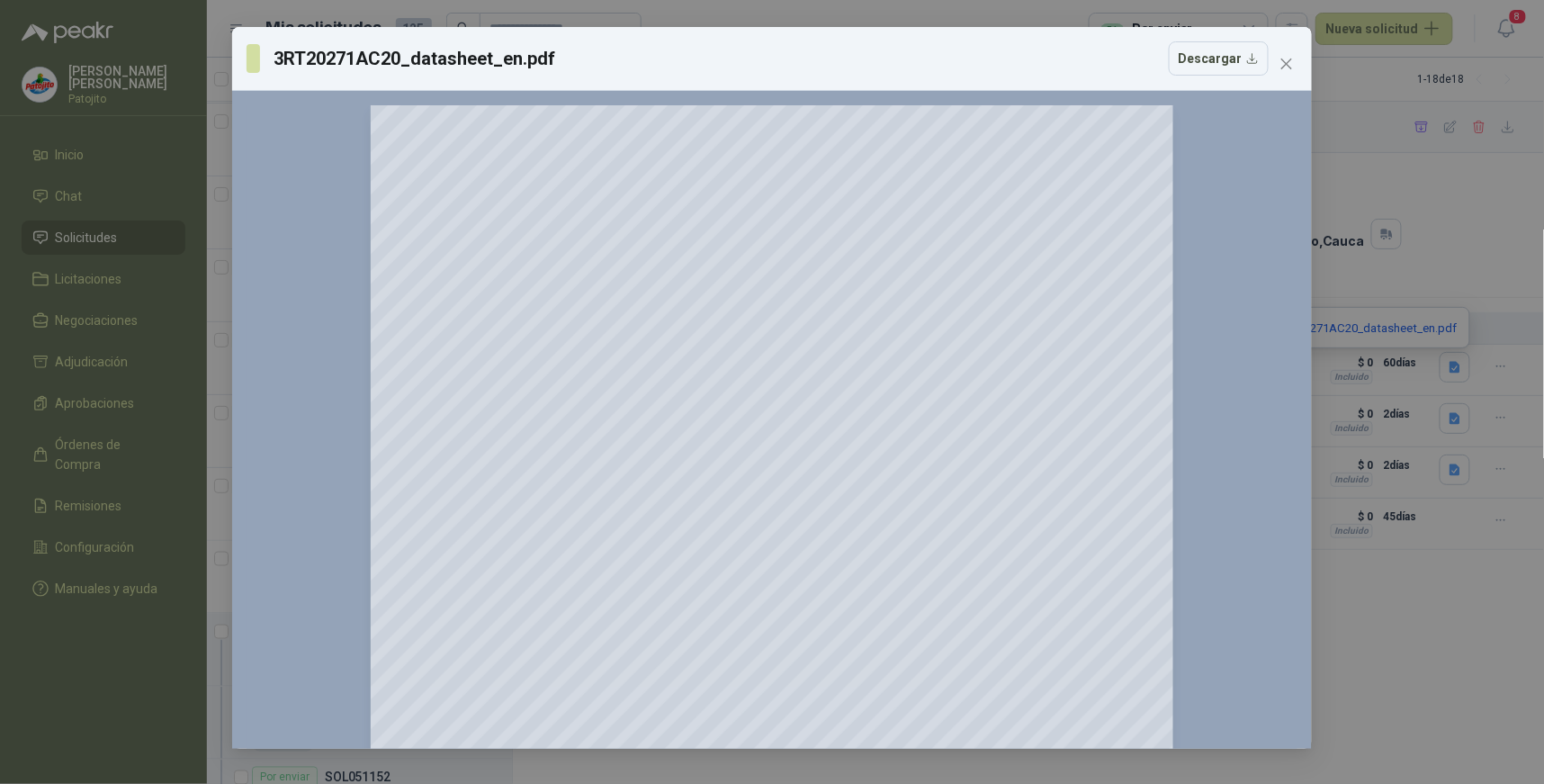
click at [1413, 595] on div "3RT20271AC20_datasheet_en.pdf Descargar 150 %" at bounding box center [772, 392] width 1544 height 784
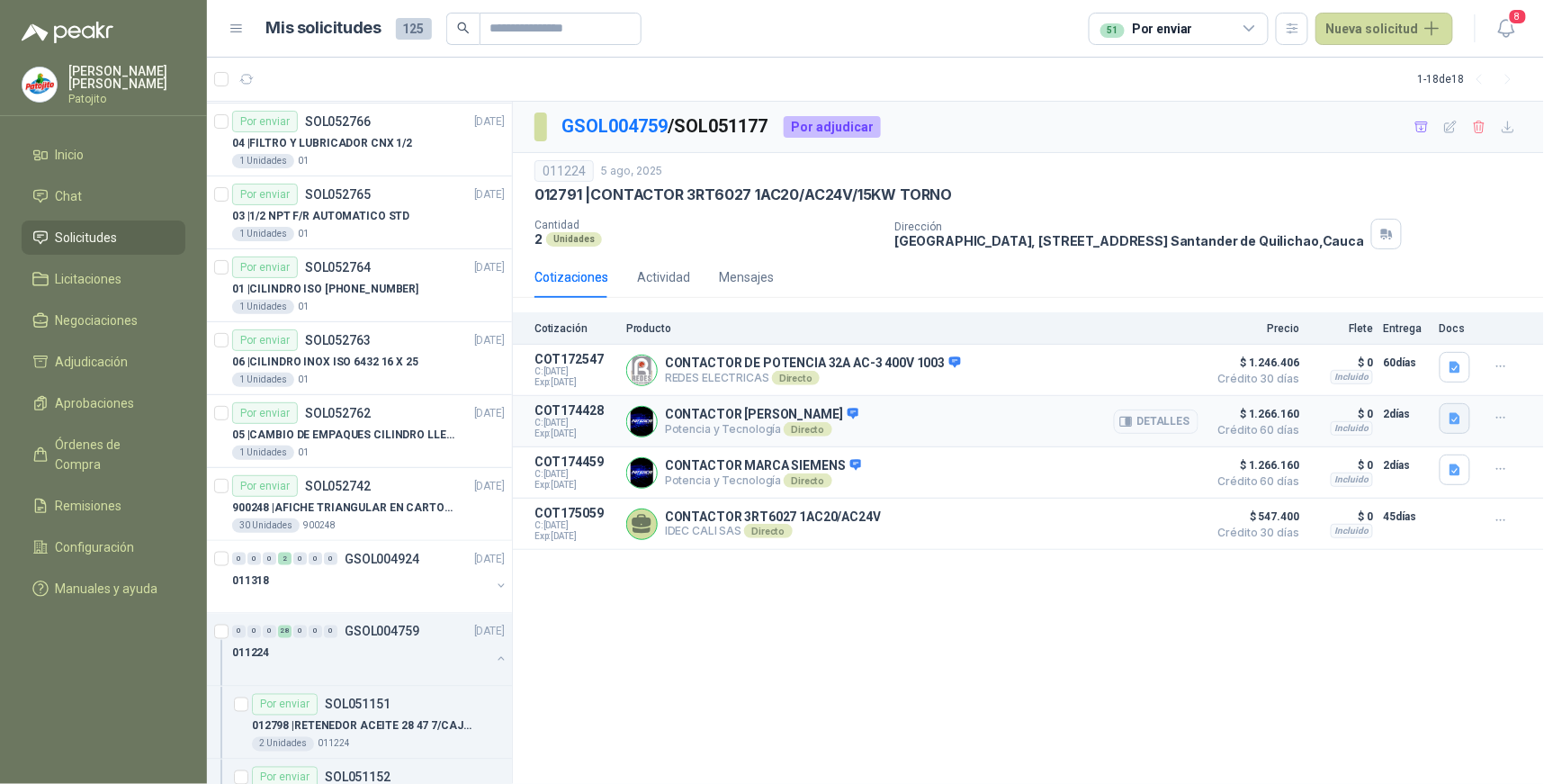
click at [1456, 425] on icon "button" at bounding box center [1455, 418] width 11 height 12
click at [1370, 377] on button "FV PATOJITO 330823.pdf" at bounding box center [1382, 379] width 155 height 19
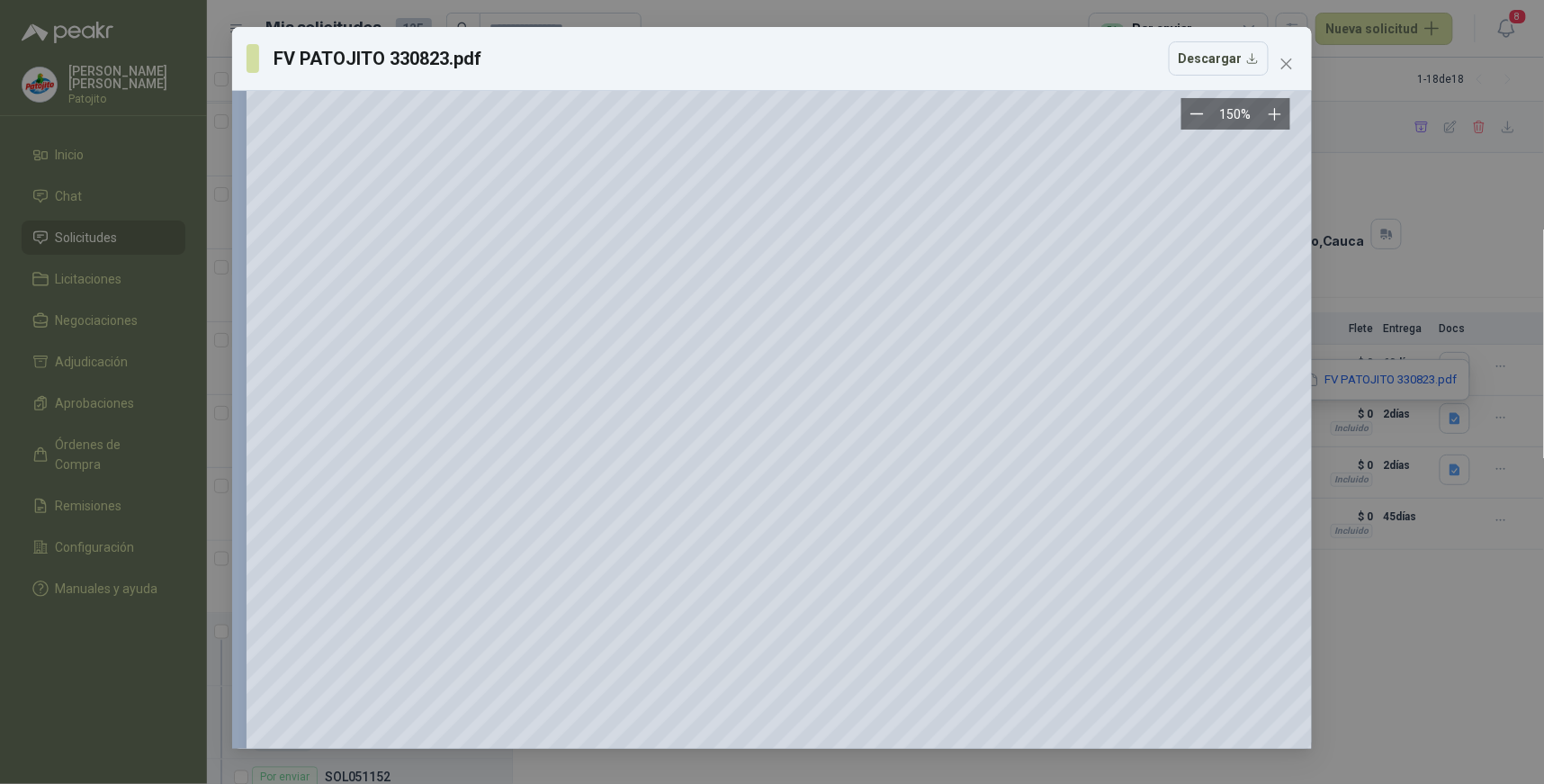
scroll to position [100, 0]
click at [1294, 64] on span "Close" at bounding box center [1287, 64] width 29 height 15
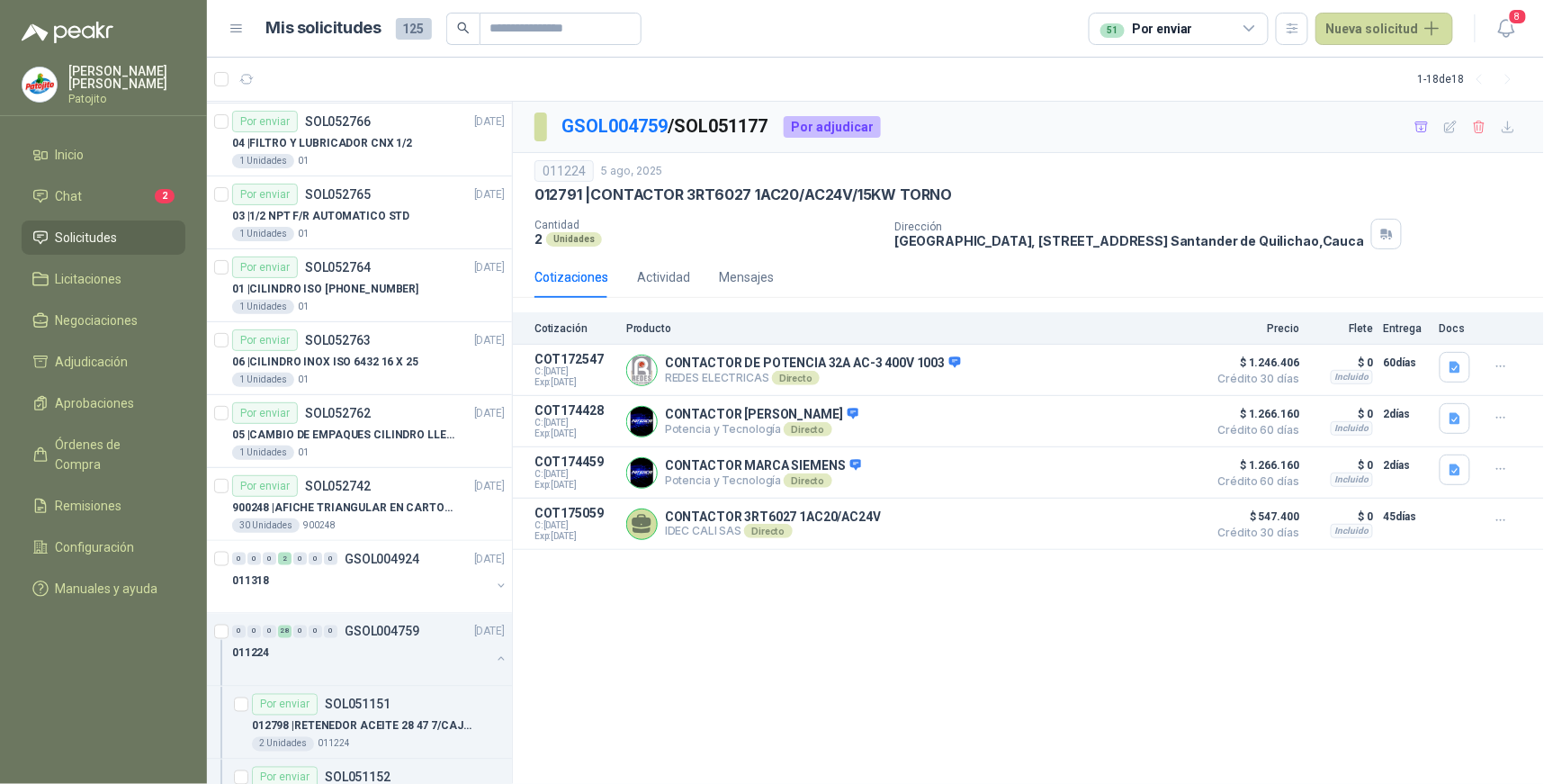
click at [113, 238] on span "Solicitudes" at bounding box center [86, 238] width 62 height 20
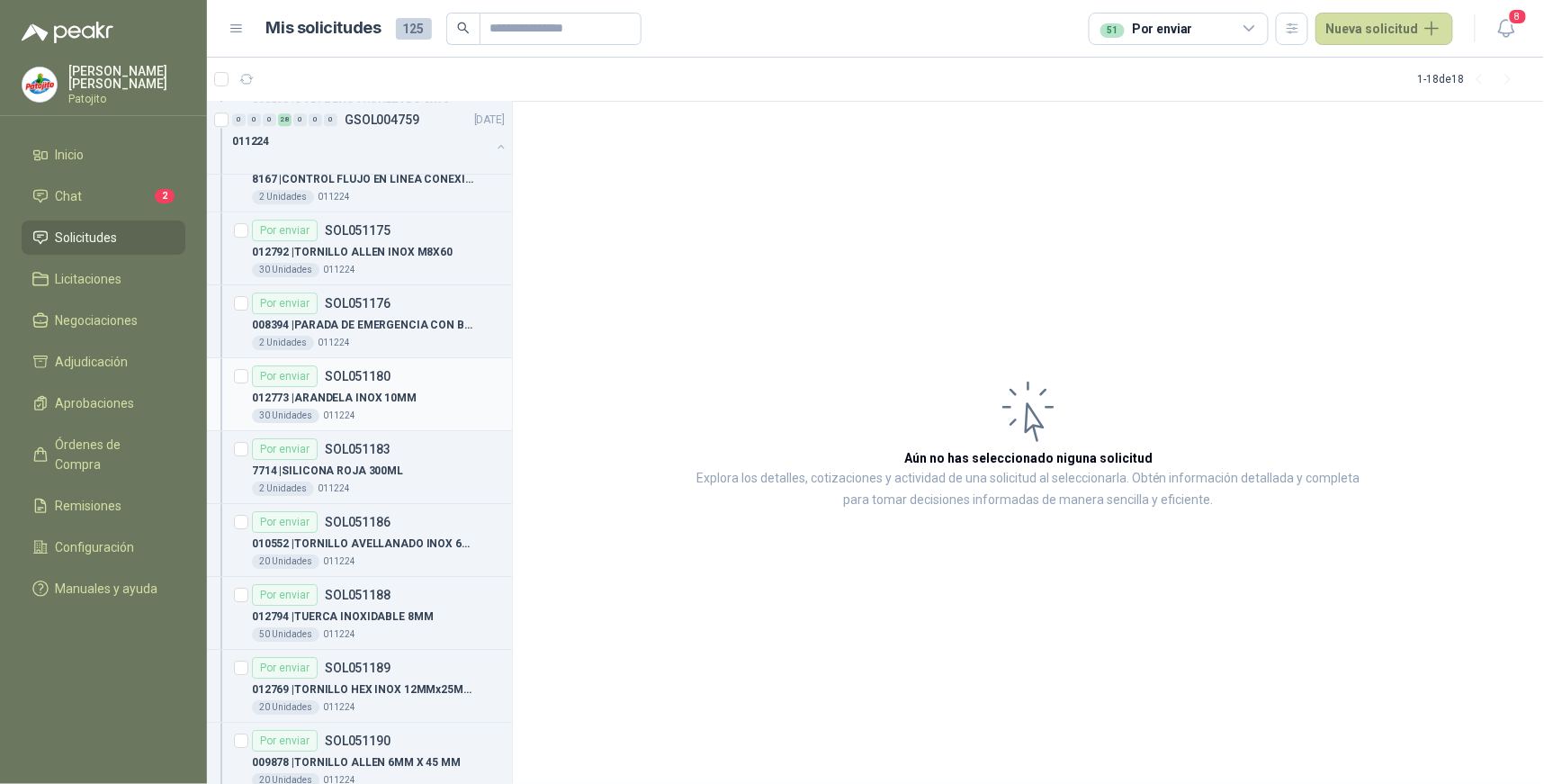
scroll to position [1797, 0]
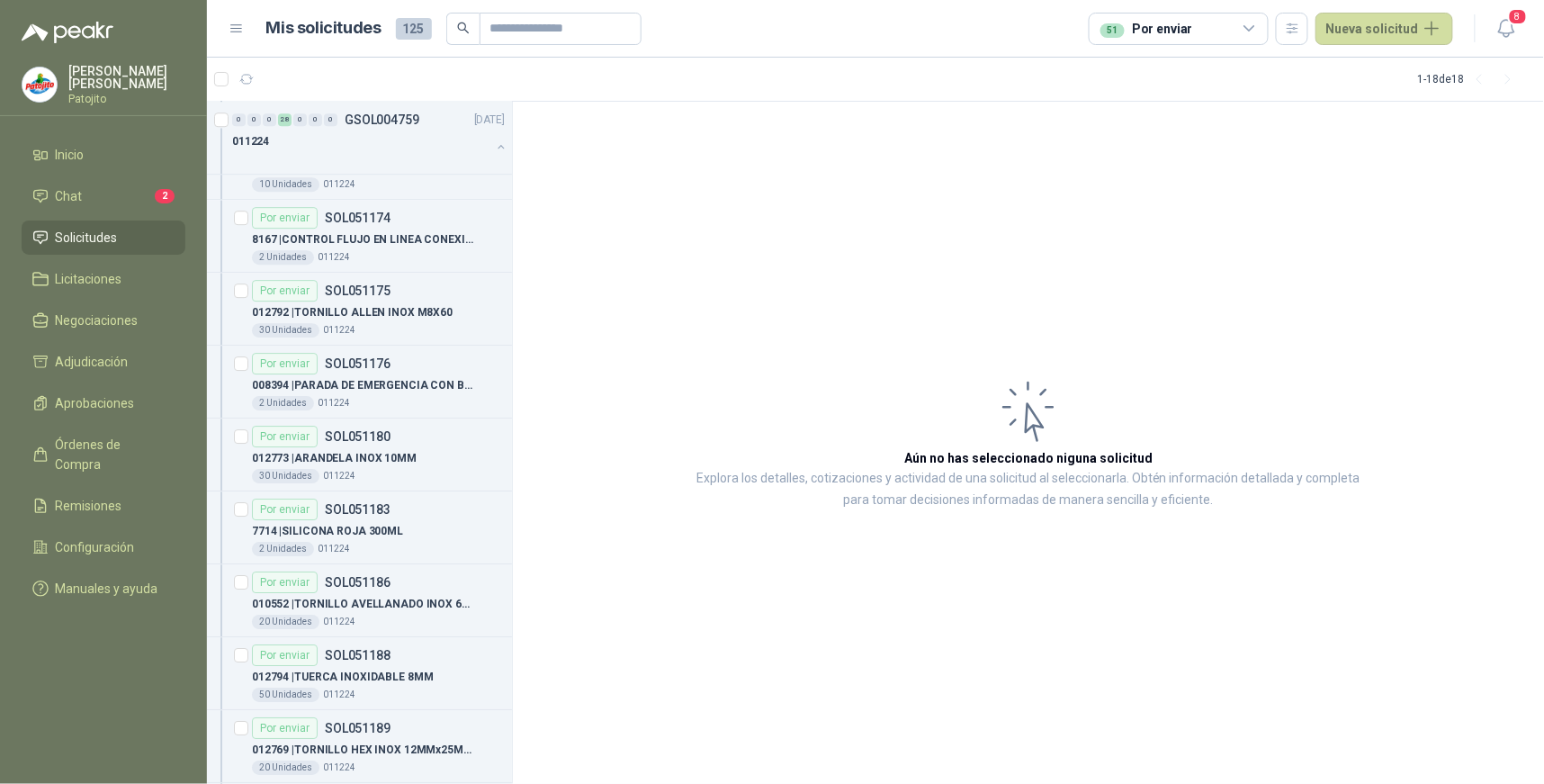
click at [1254, 24] on icon at bounding box center [1250, 29] width 16 height 16
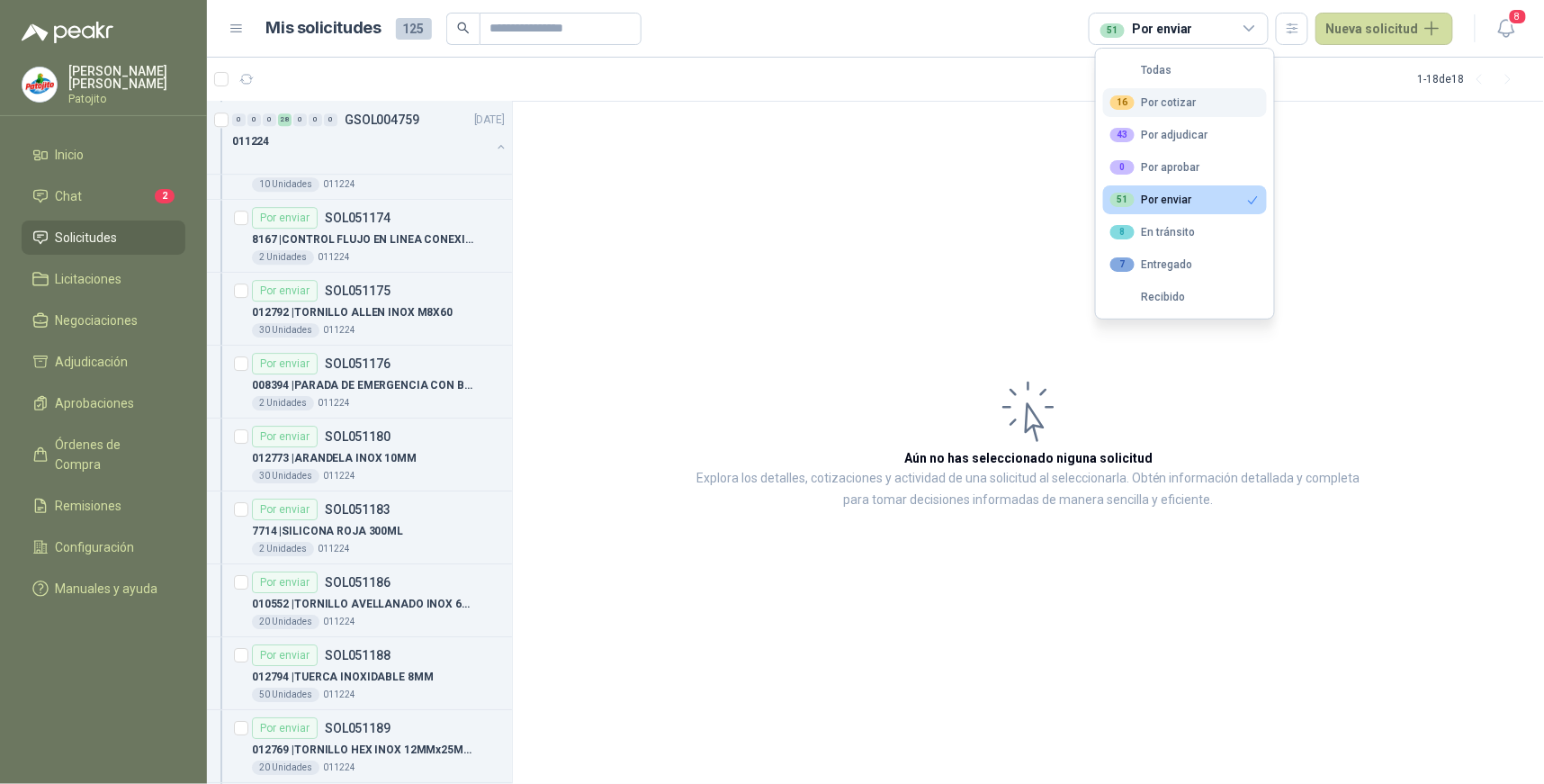
click at [1204, 99] on button "16 Por cotizar" at bounding box center [1185, 103] width 163 height 29
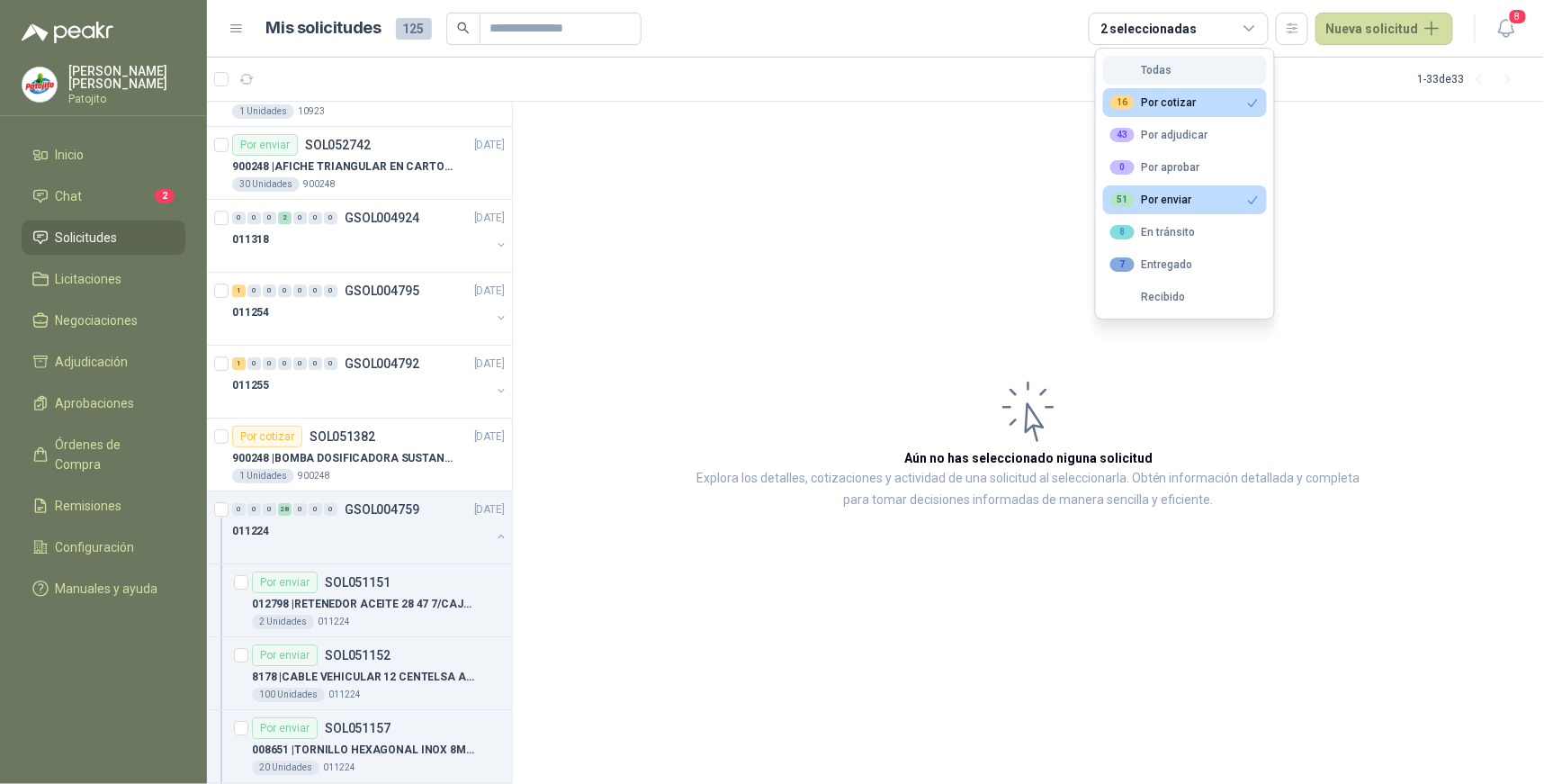
scroll to position [2818, 0]
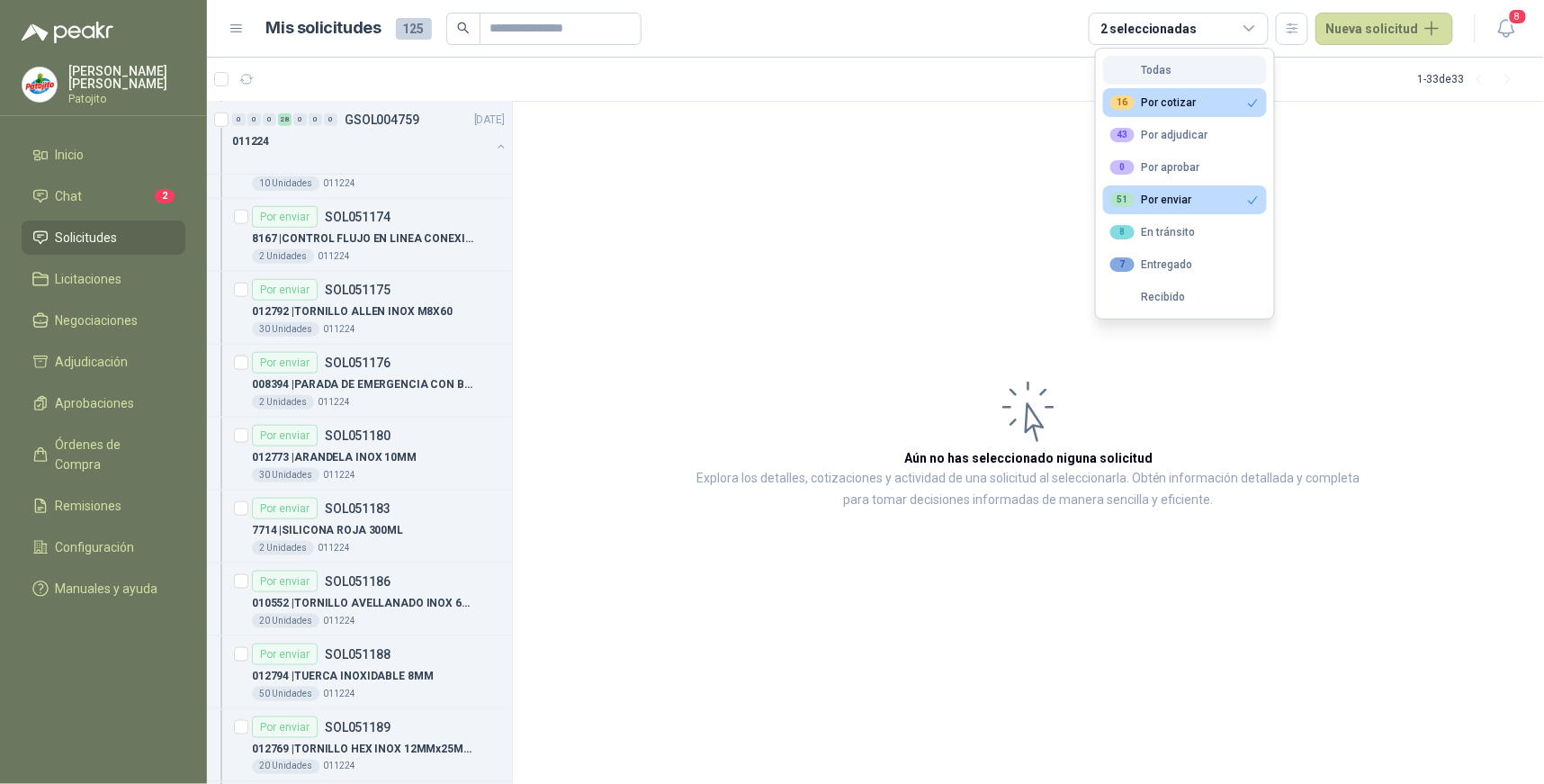
click at [1192, 73] on button "Todas" at bounding box center [1185, 70] width 163 height 29
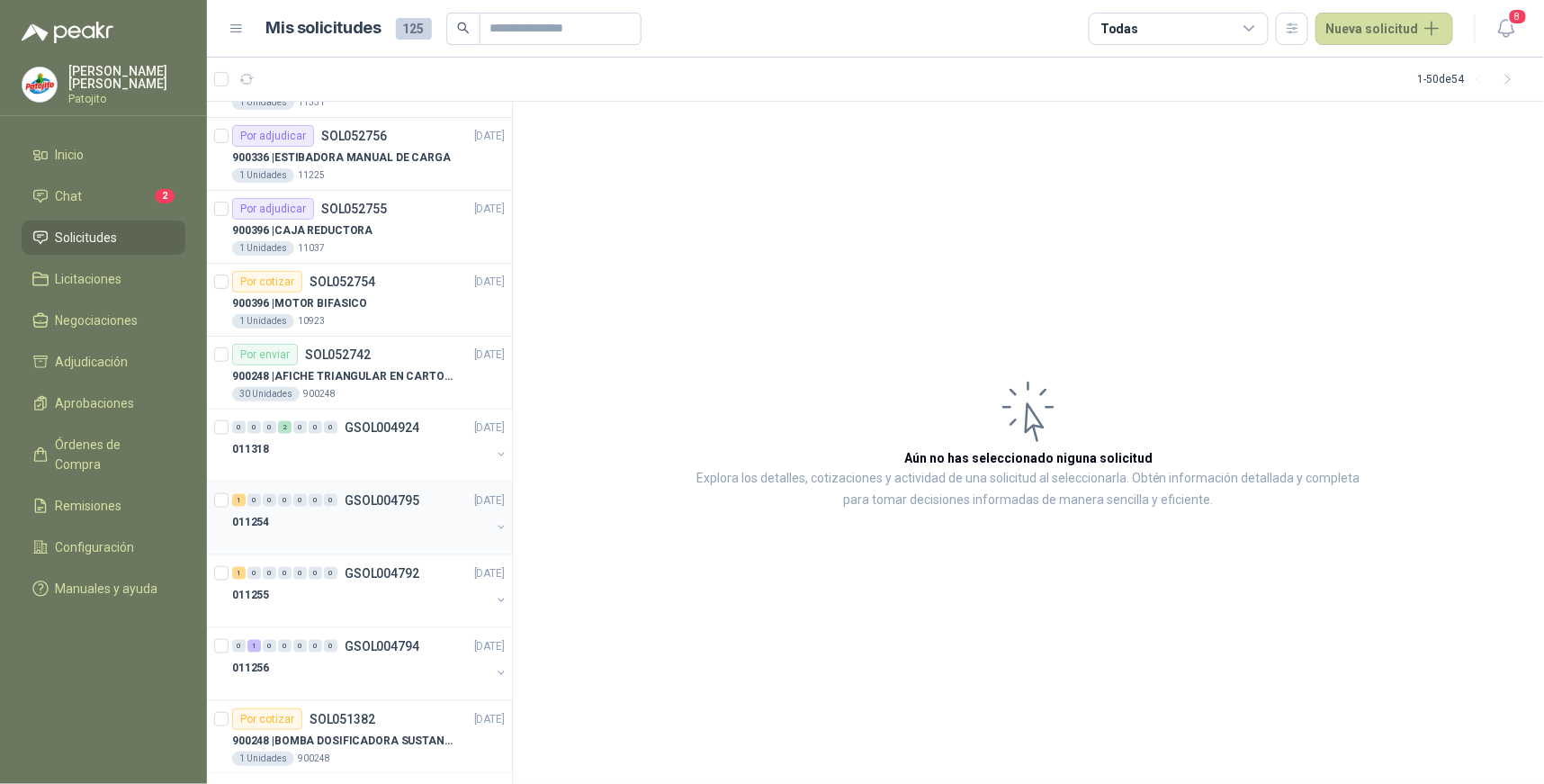
scroll to position [2989, 0]
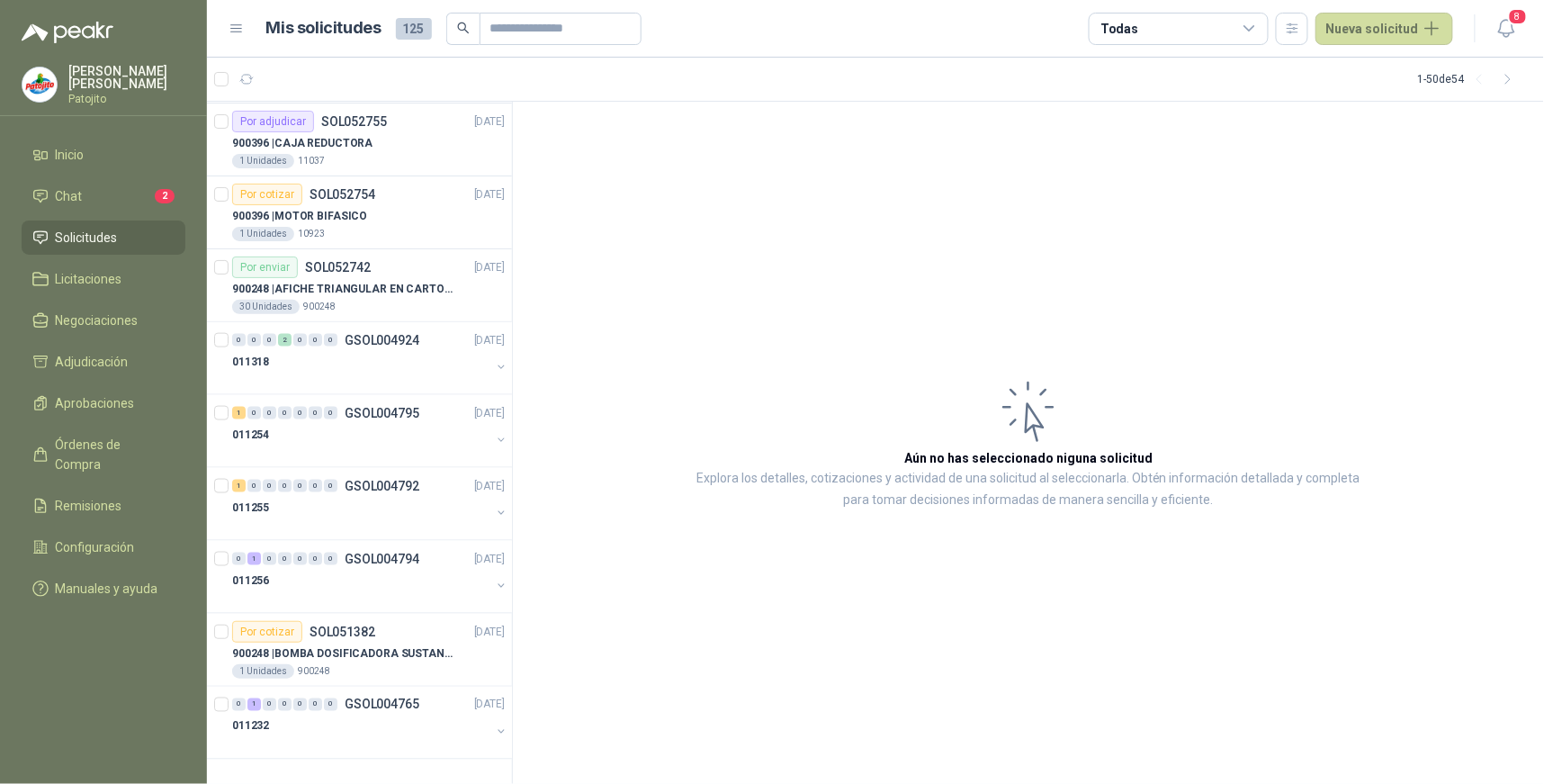
click at [1249, 28] on icon at bounding box center [1250, 29] width 16 height 16
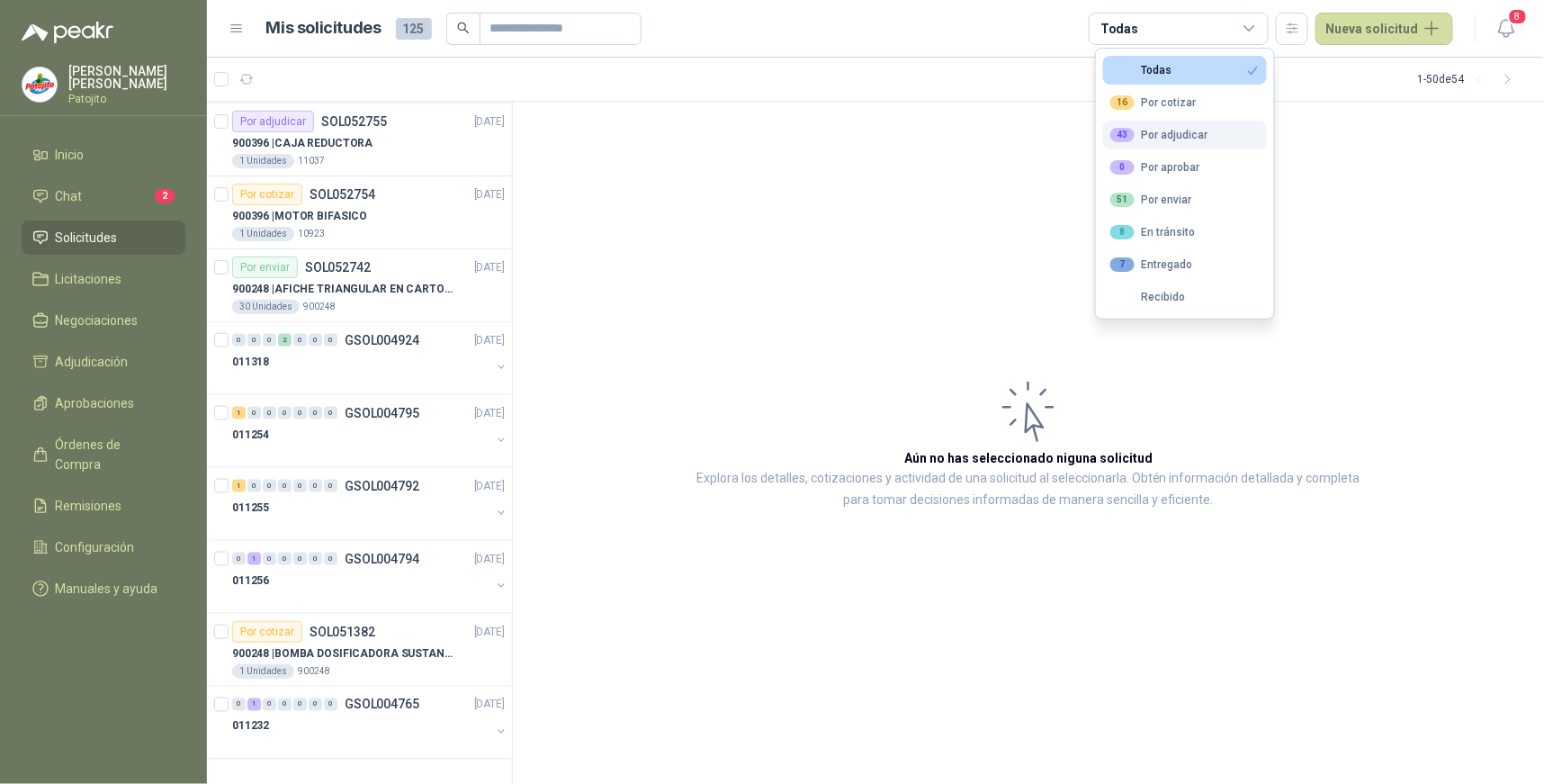
click at [1192, 140] on div "43 Por adjudicar" at bounding box center [1159, 135] width 98 height 15
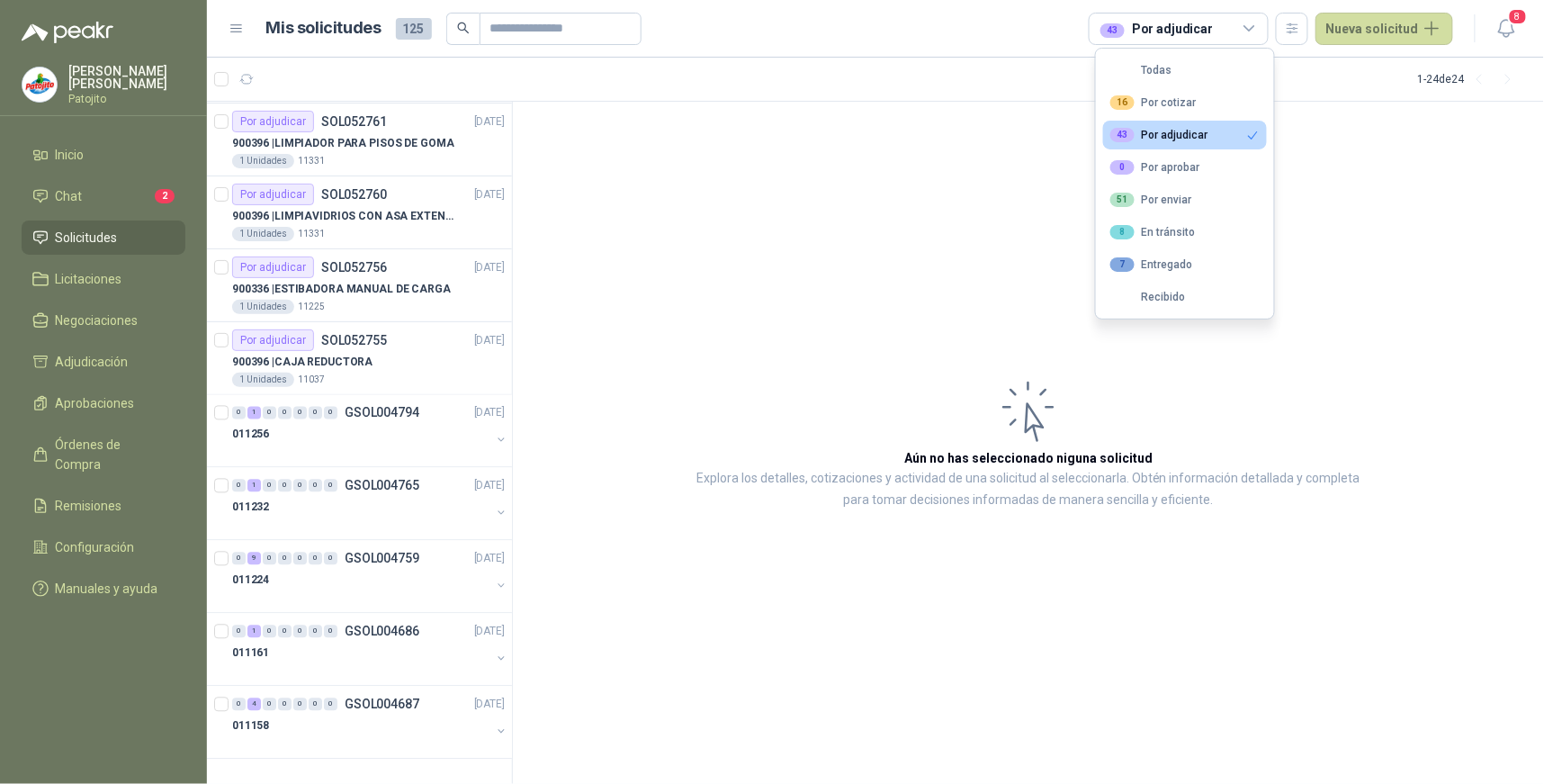
scroll to position [1093, 0]
click at [256, 559] on div "9" at bounding box center [254, 559] width 14 height 13
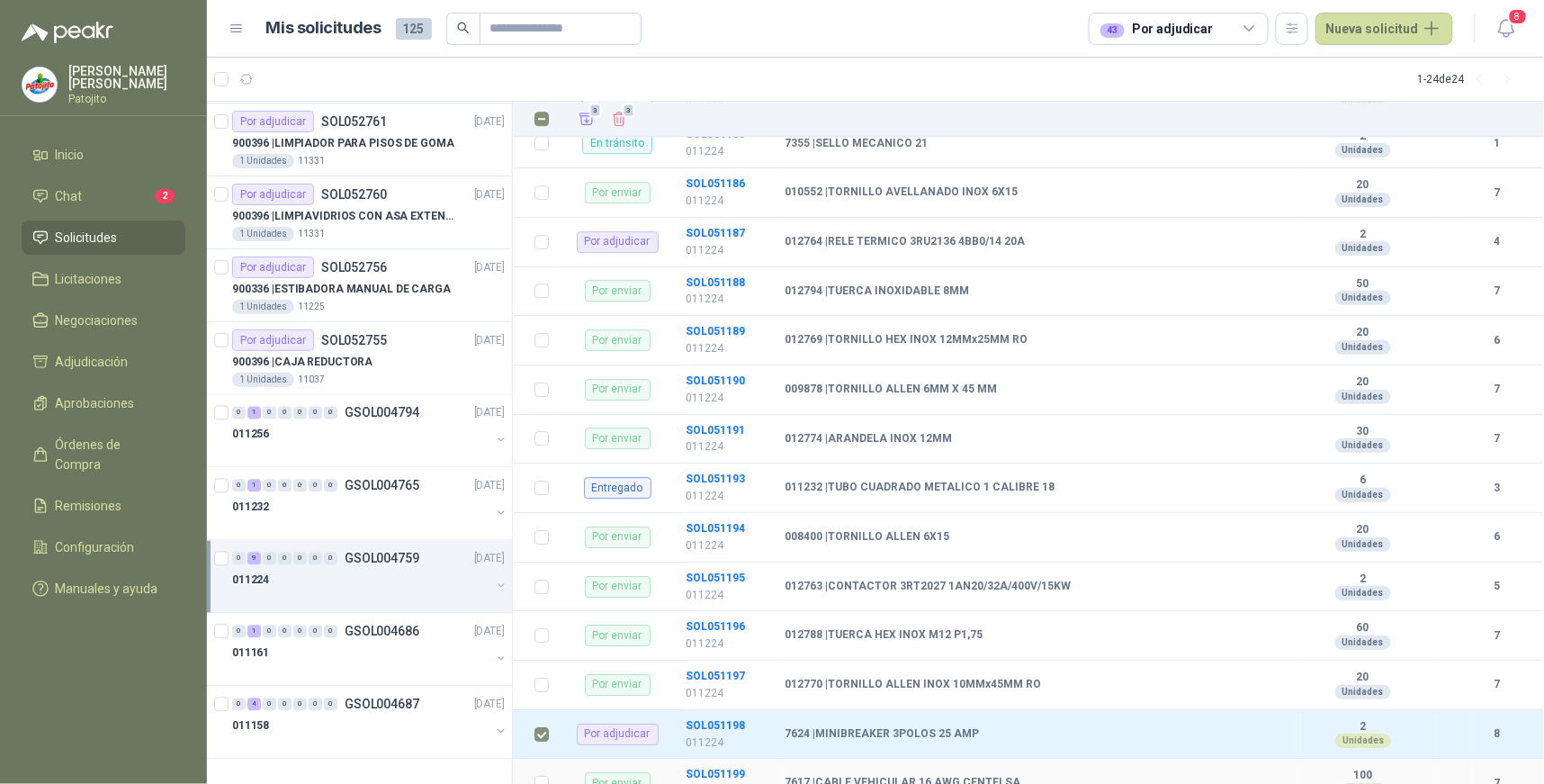
scroll to position [1651, 0]
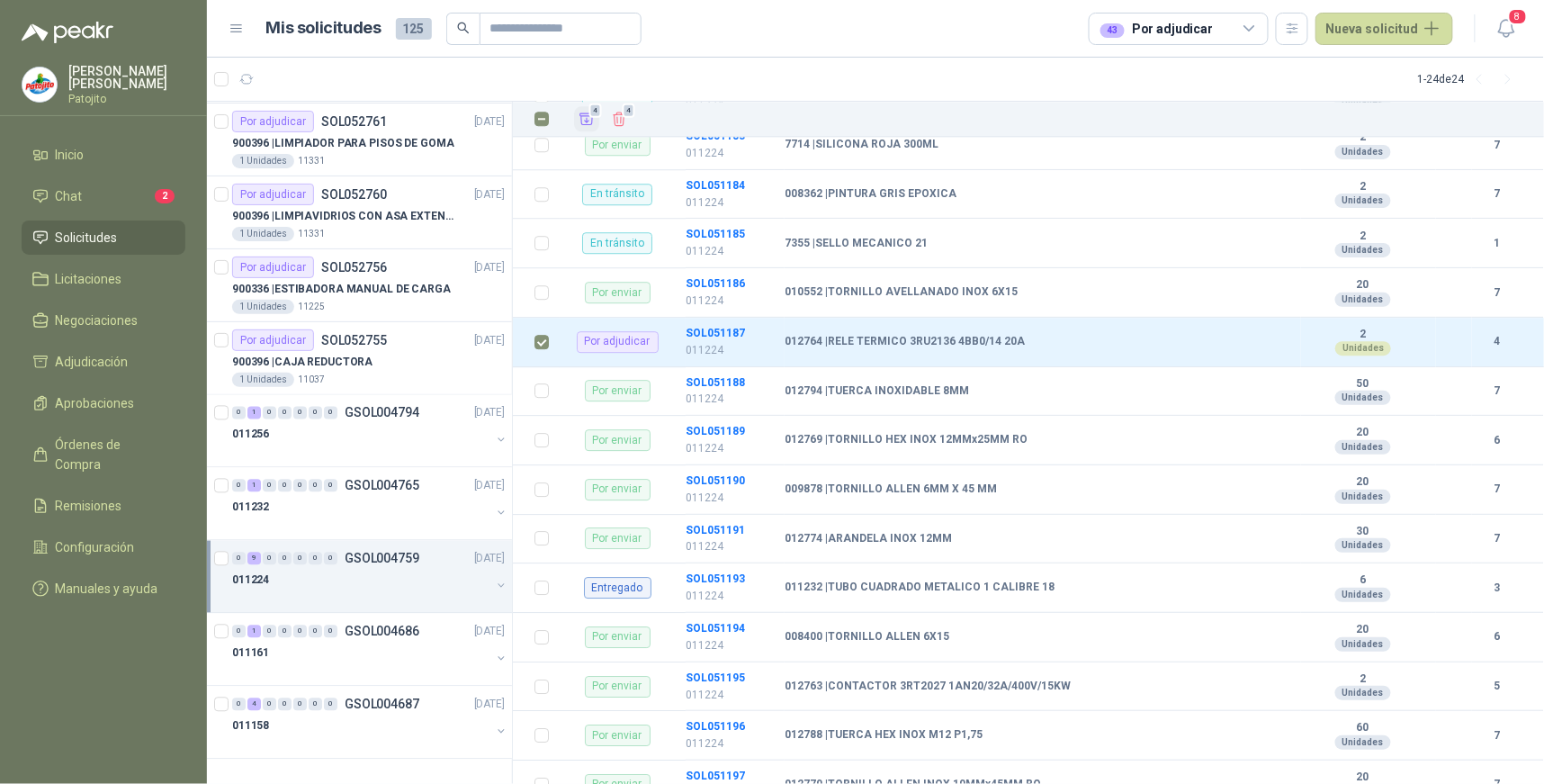
click at [590, 123] on icon "Añadir" at bounding box center [587, 119] width 14 height 12
click at [118, 365] on span "Adjudicación" at bounding box center [92, 362] width 73 height 20
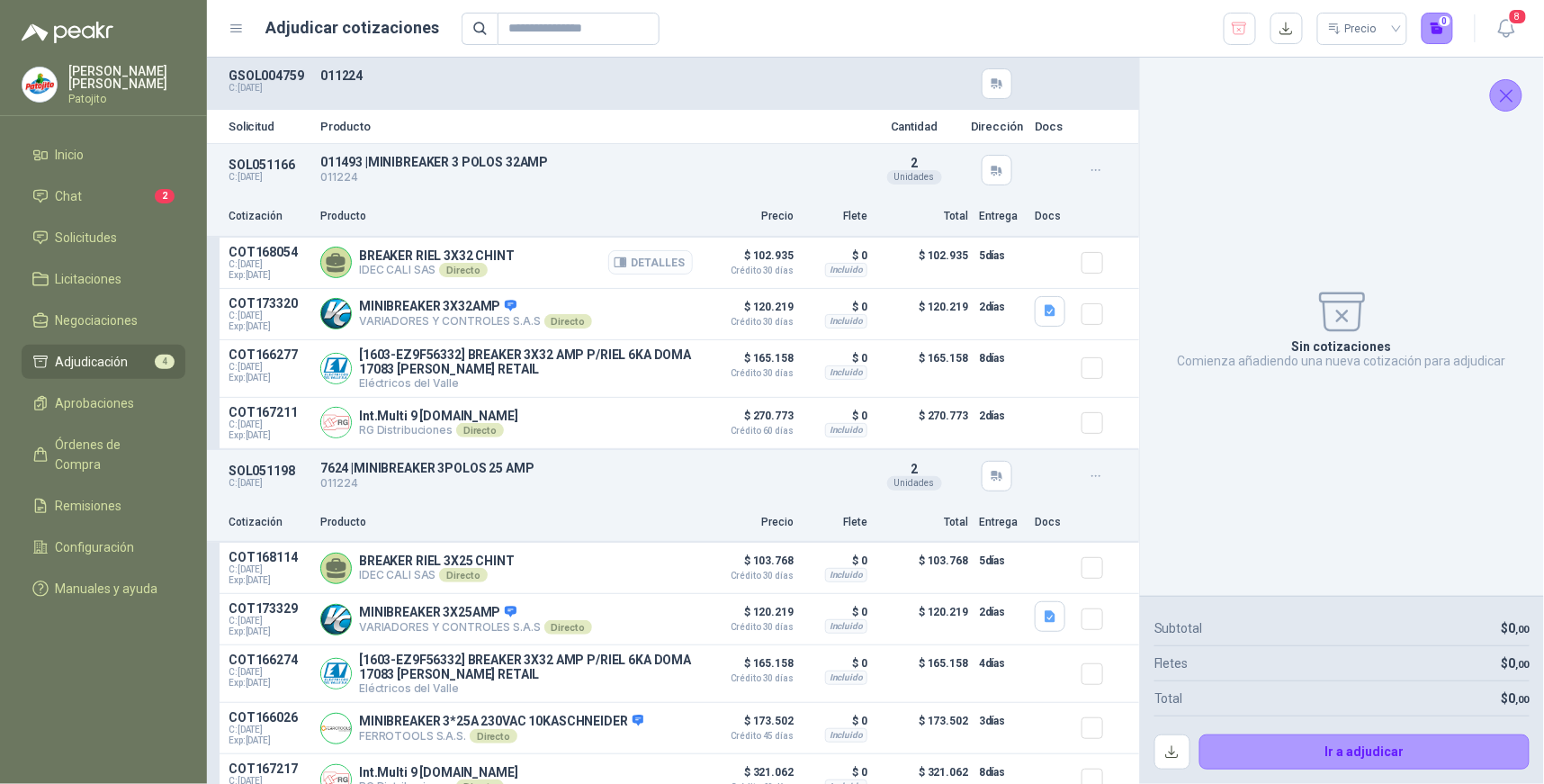
click at [661, 257] on button "Detalles" at bounding box center [650, 262] width 84 height 24
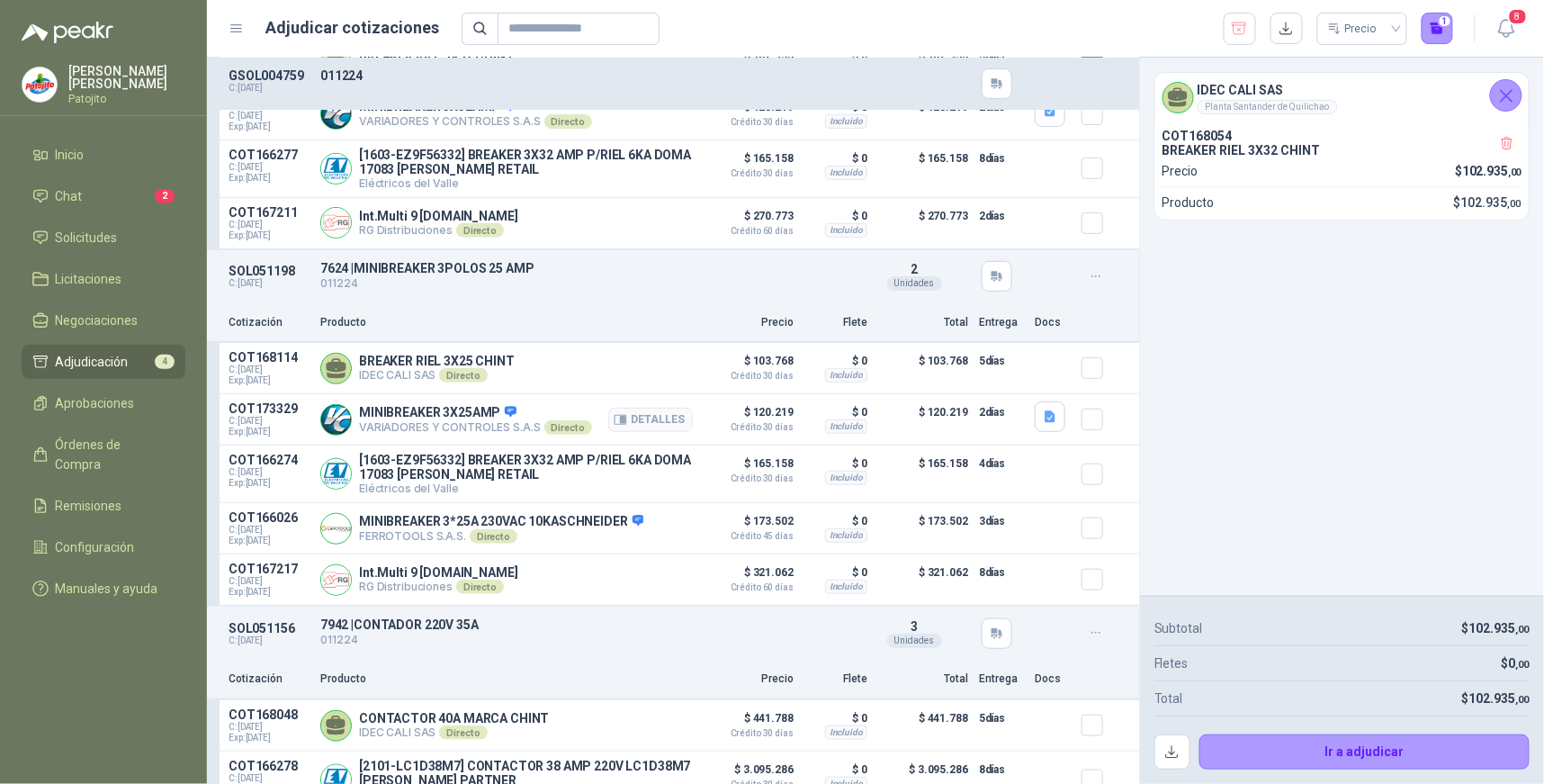
scroll to position [100, 0]
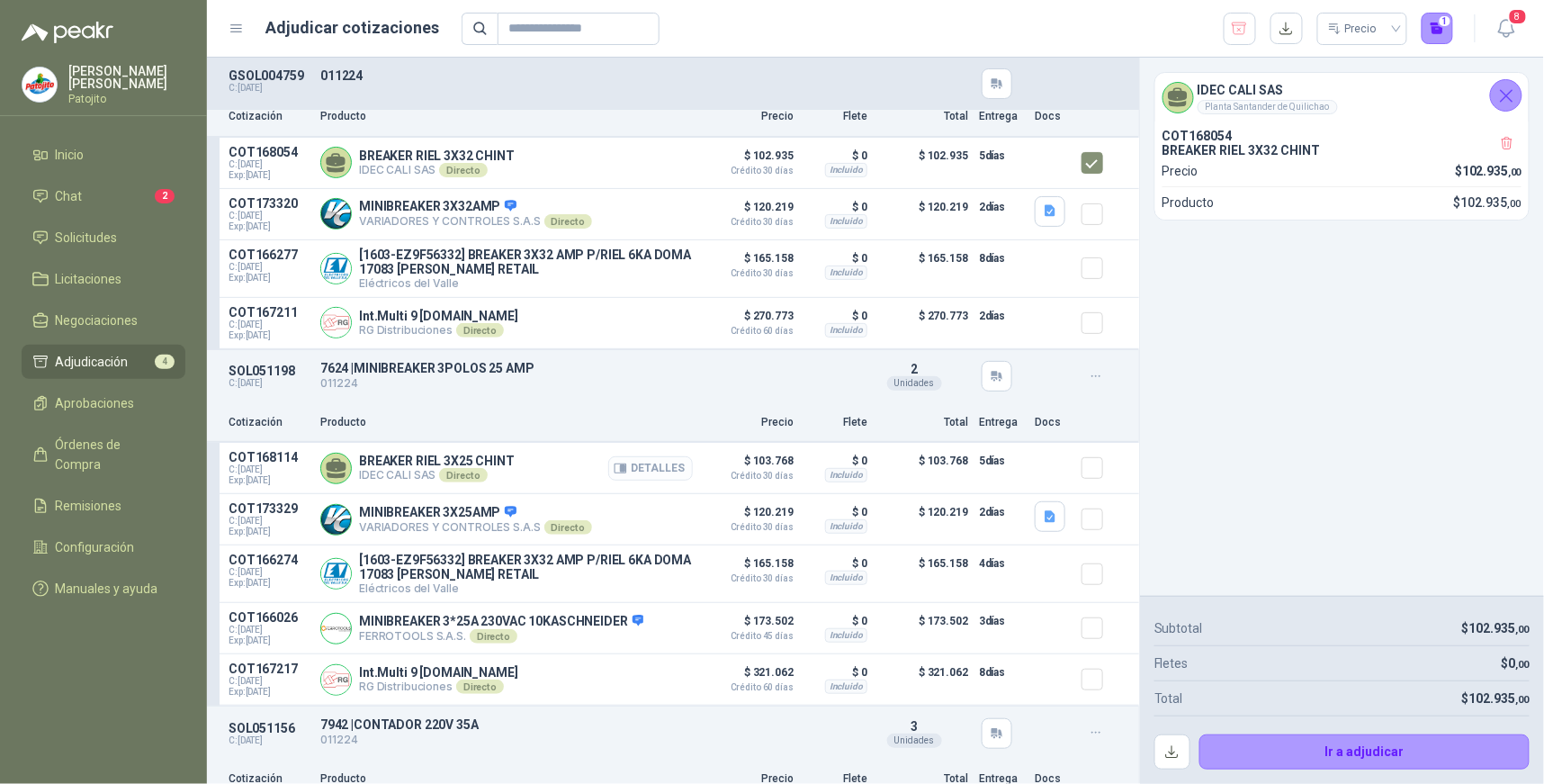
click at [666, 472] on button "Detalles" at bounding box center [650, 468] width 84 height 24
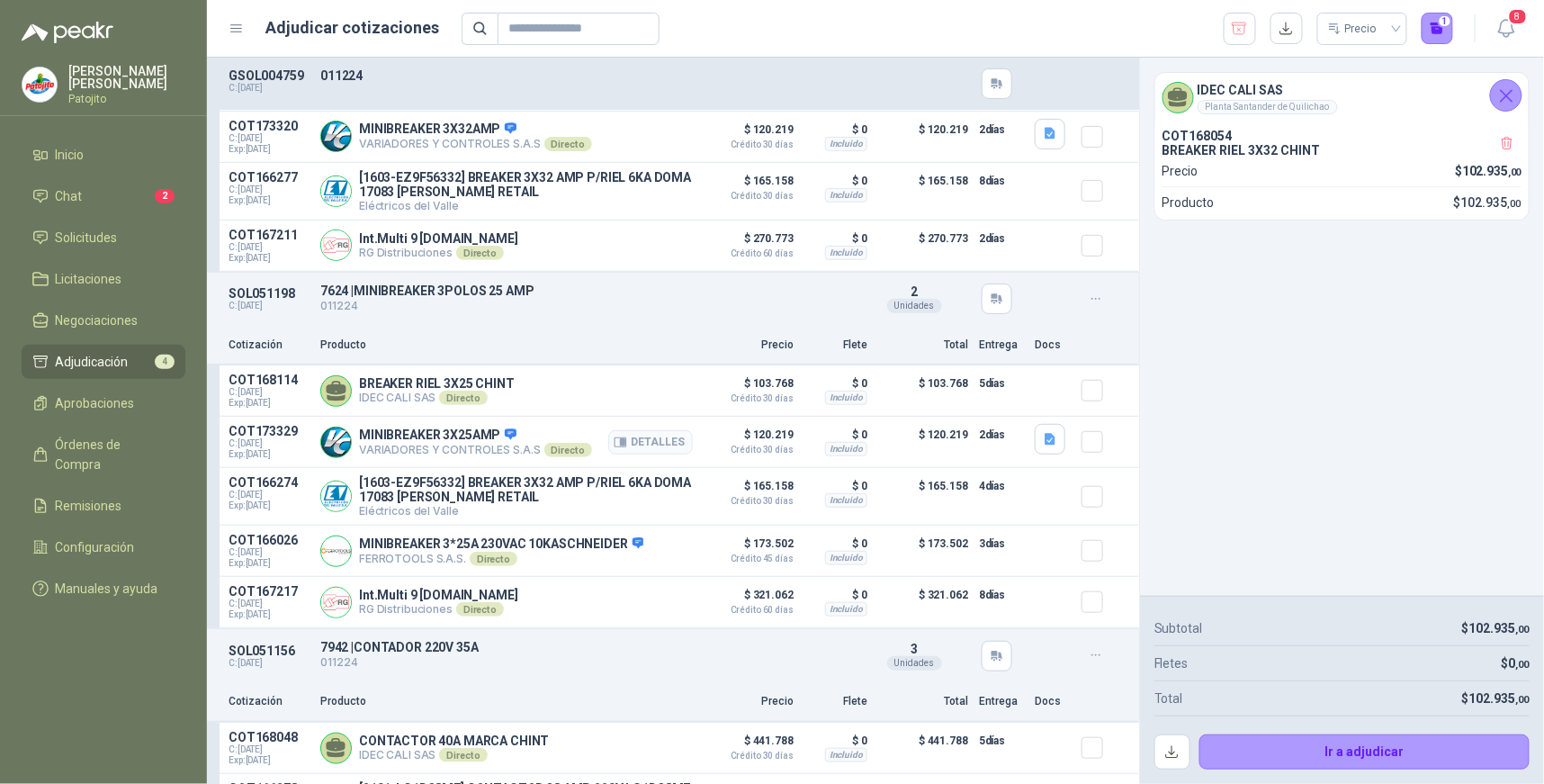
scroll to position [377, 0]
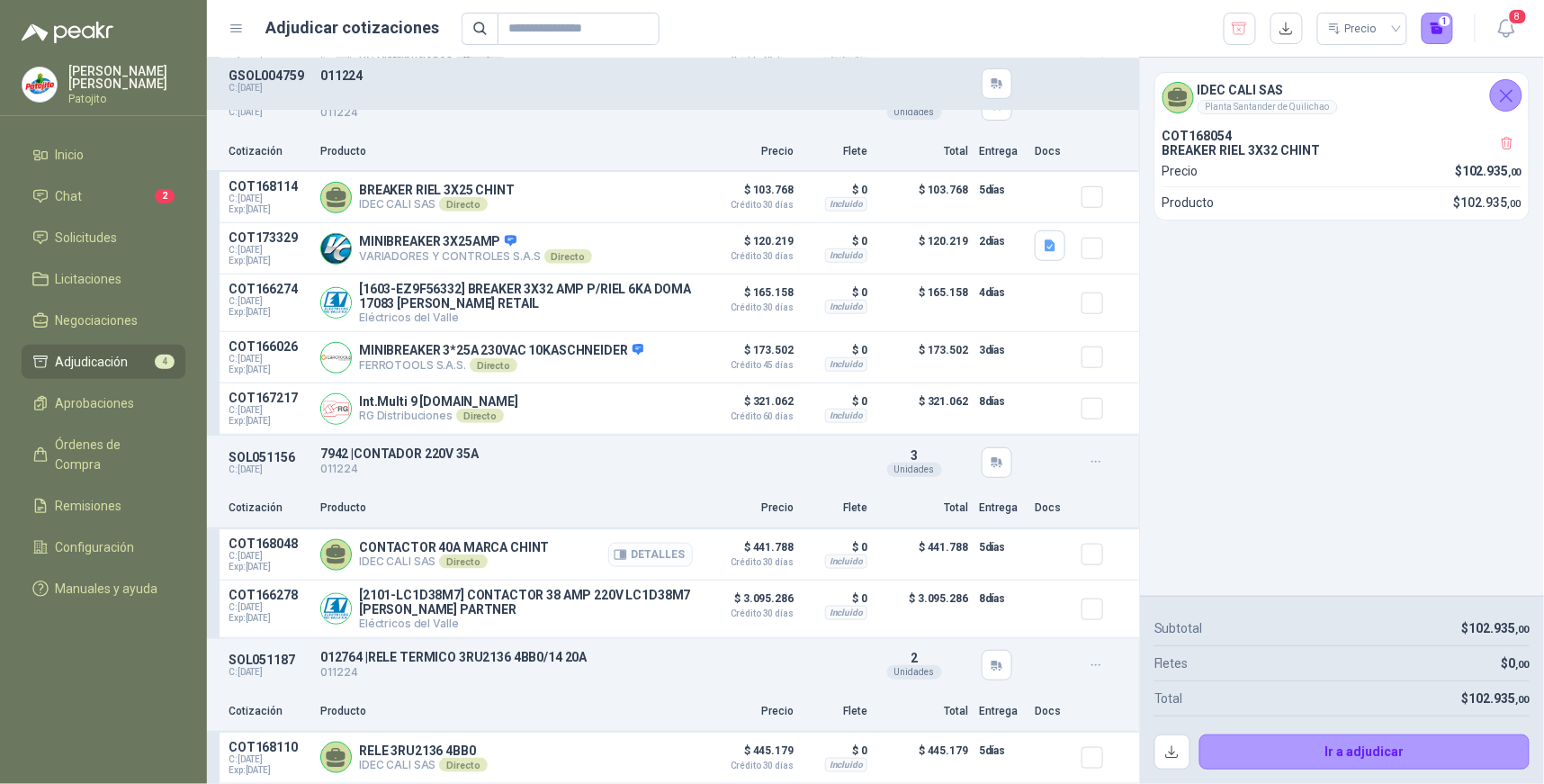
click at [640, 546] on button "Detalles" at bounding box center [650, 554] width 84 height 24
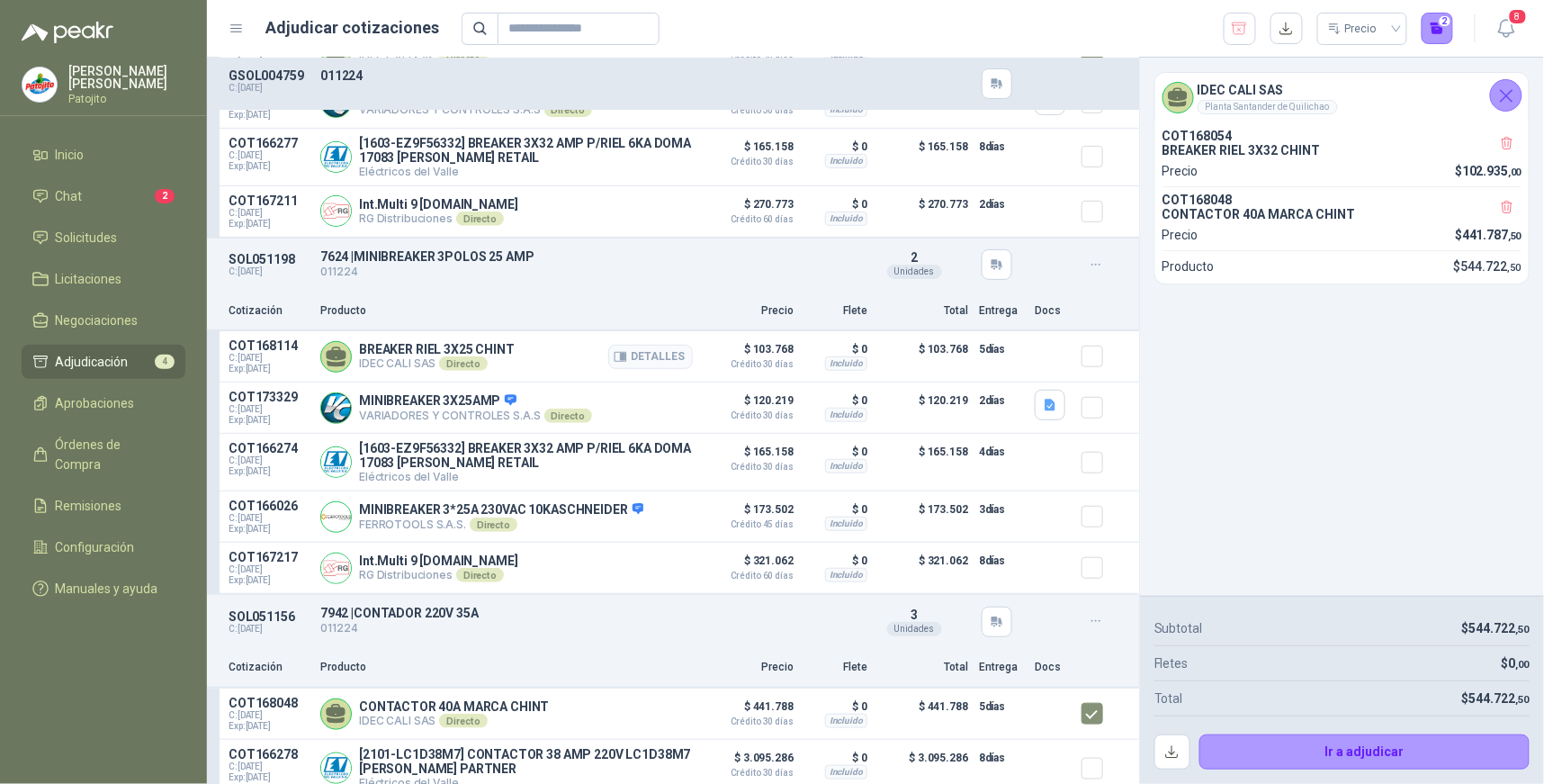
scroll to position [177, 0]
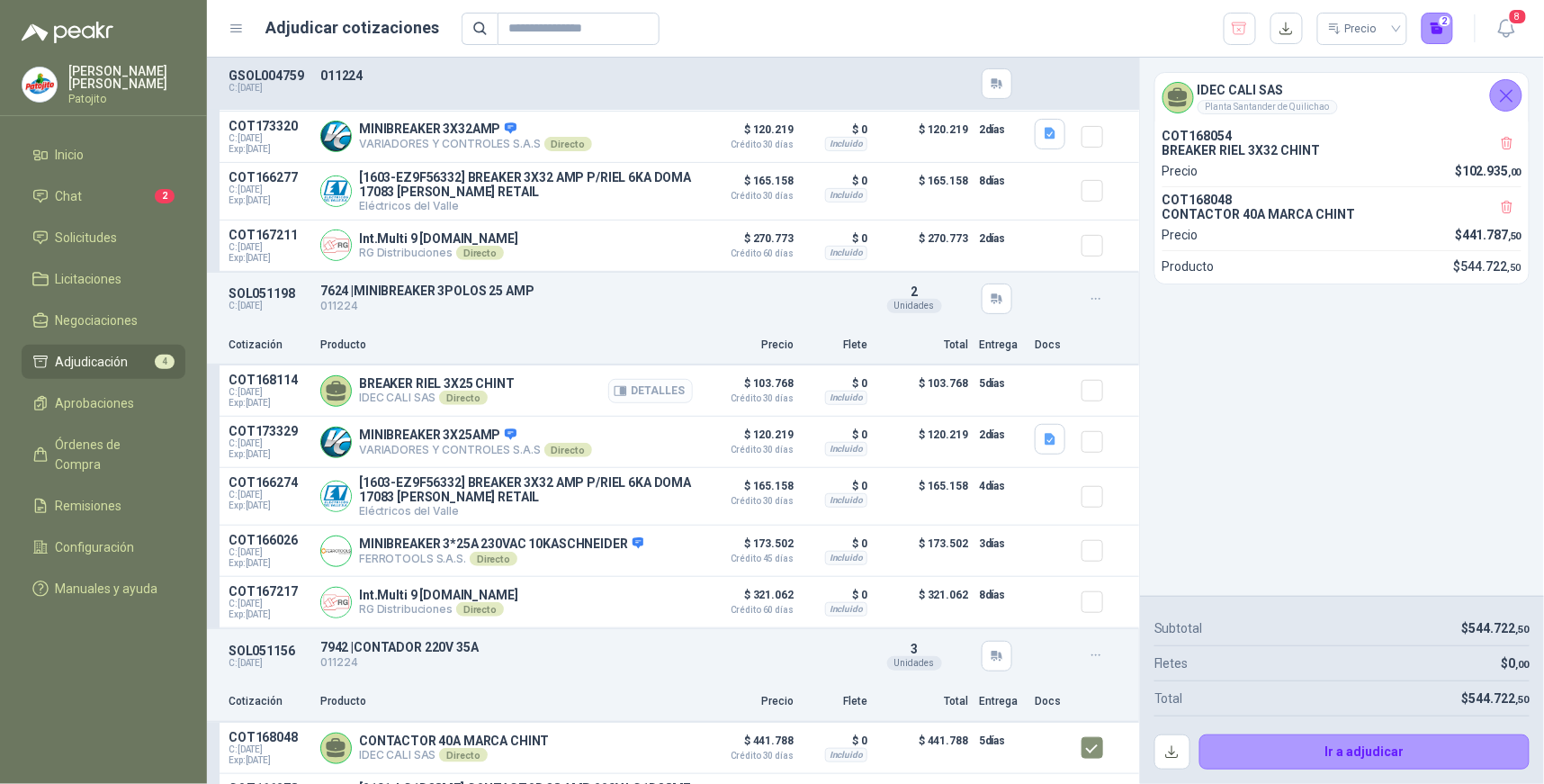
click at [652, 394] on button "Detalles" at bounding box center [650, 390] width 84 height 24
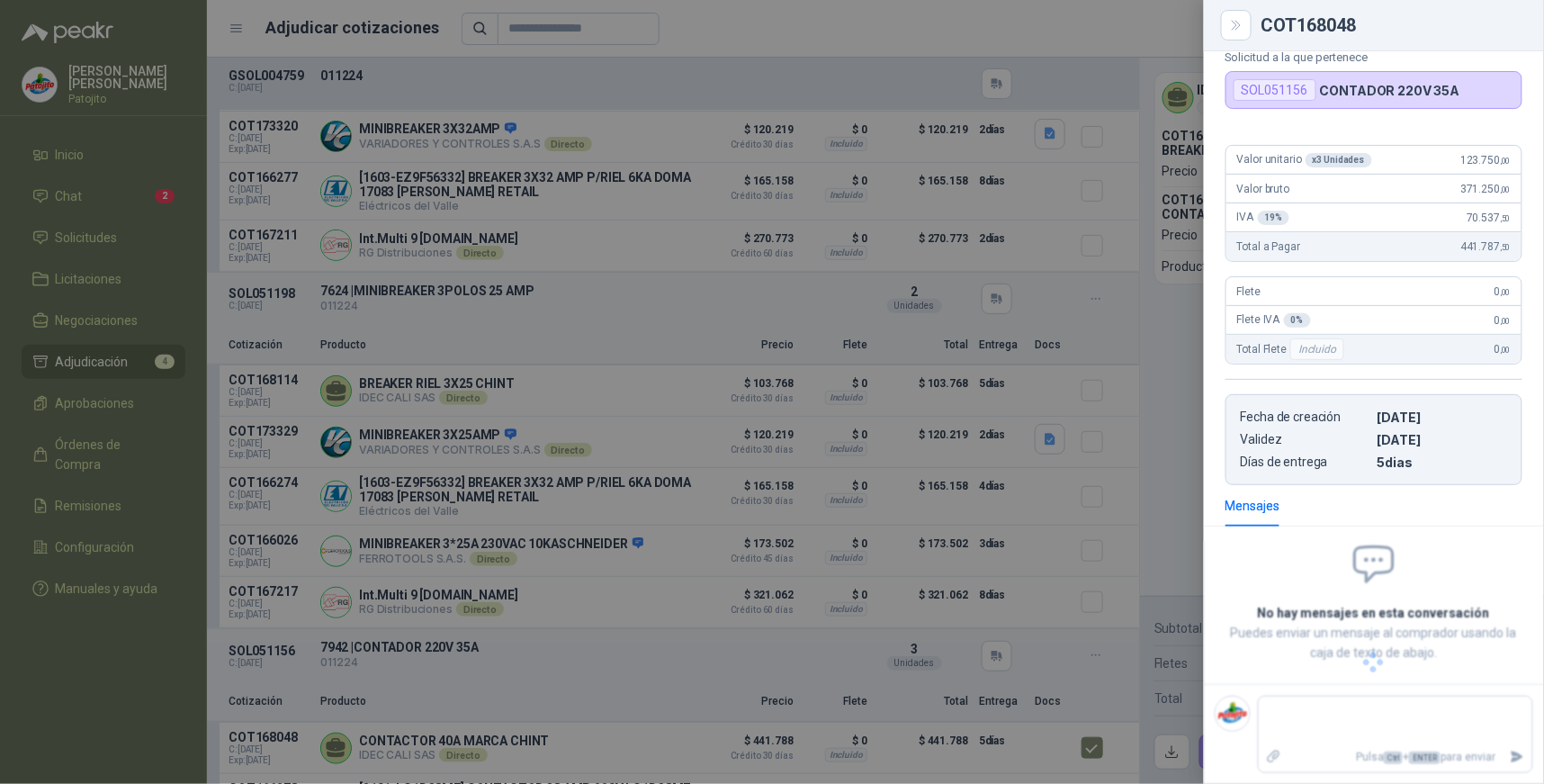
scroll to position [83, 0]
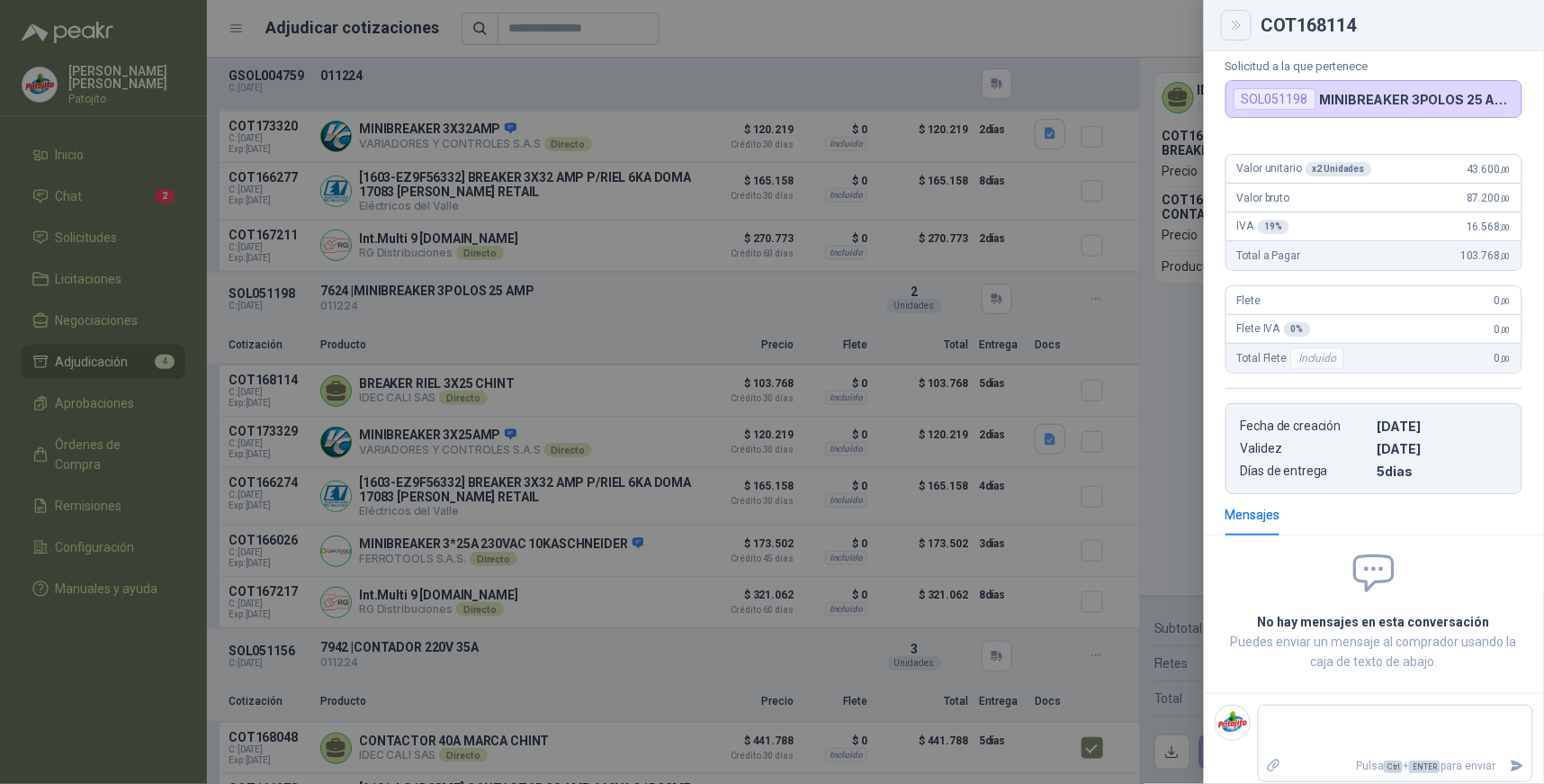
click at [1246, 25] on button "Close" at bounding box center [1236, 25] width 31 height 31
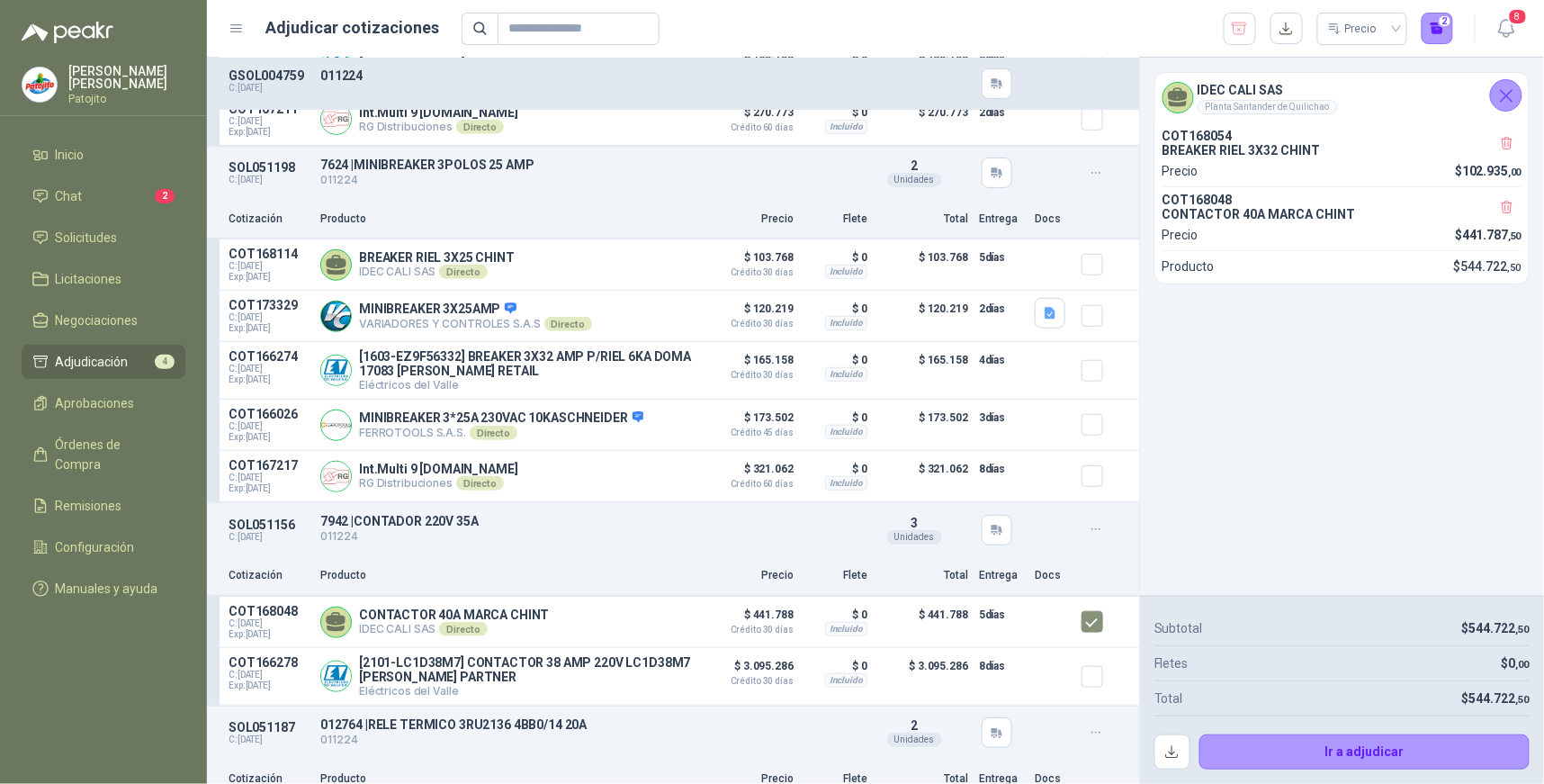
scroll to position [377, 0]
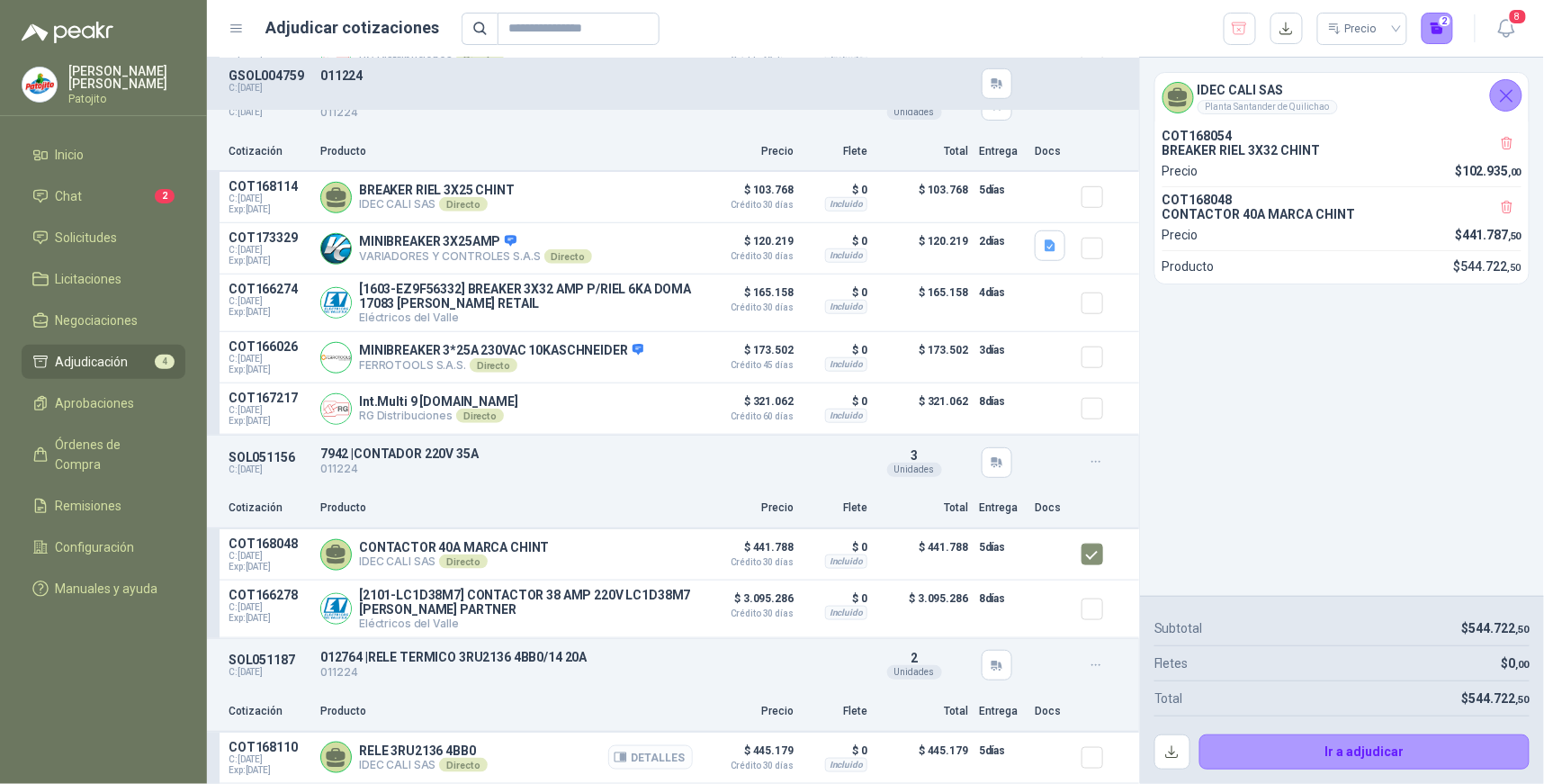
click at [662, 756] on button "Detalles" at bounding box center [650, 757] width 84 height 24
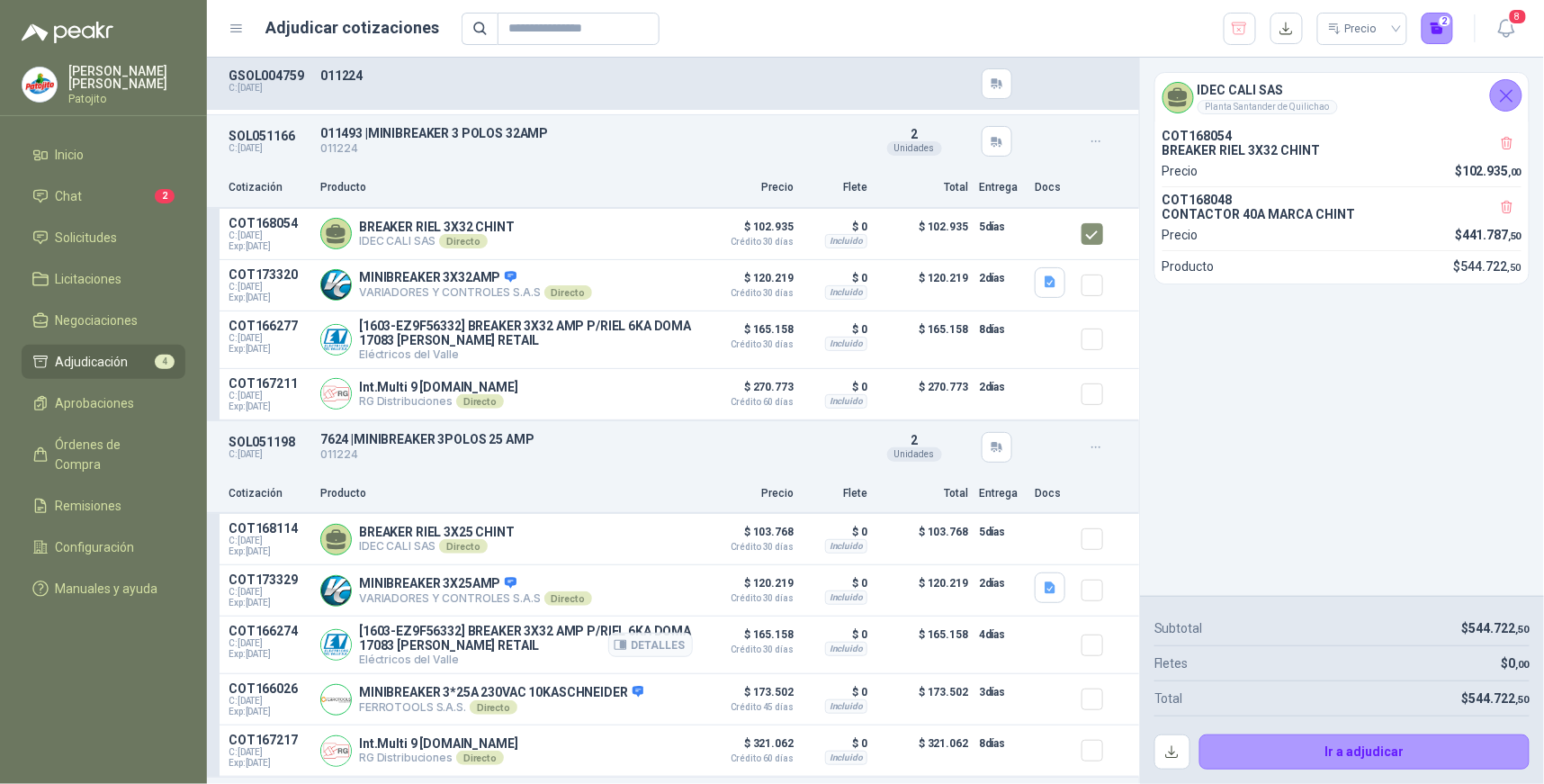
scroll to position [0, 0]
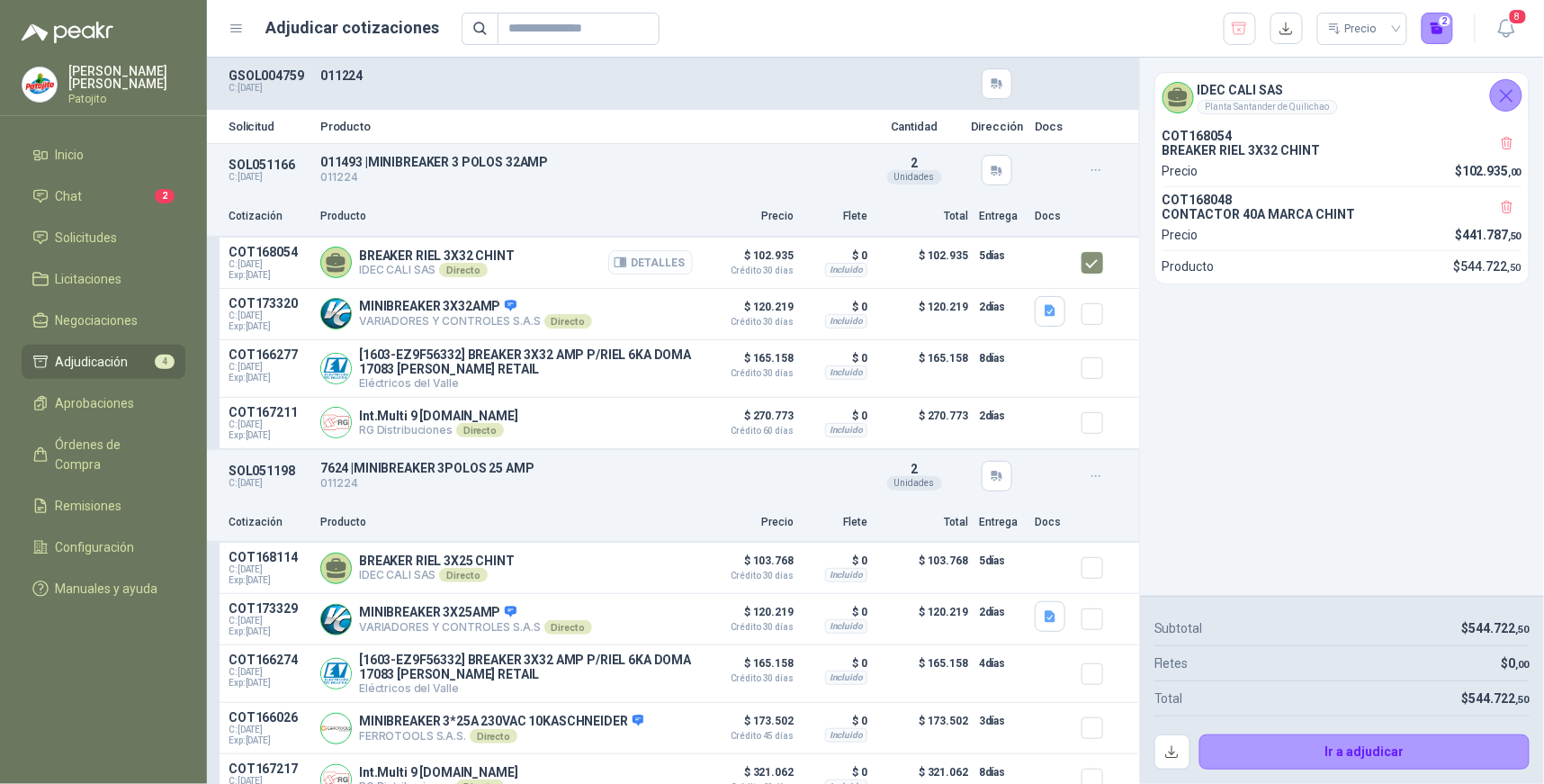
click at [659, 260] on button "Detalles" at bounding box center [650, 262] width 84 height 24
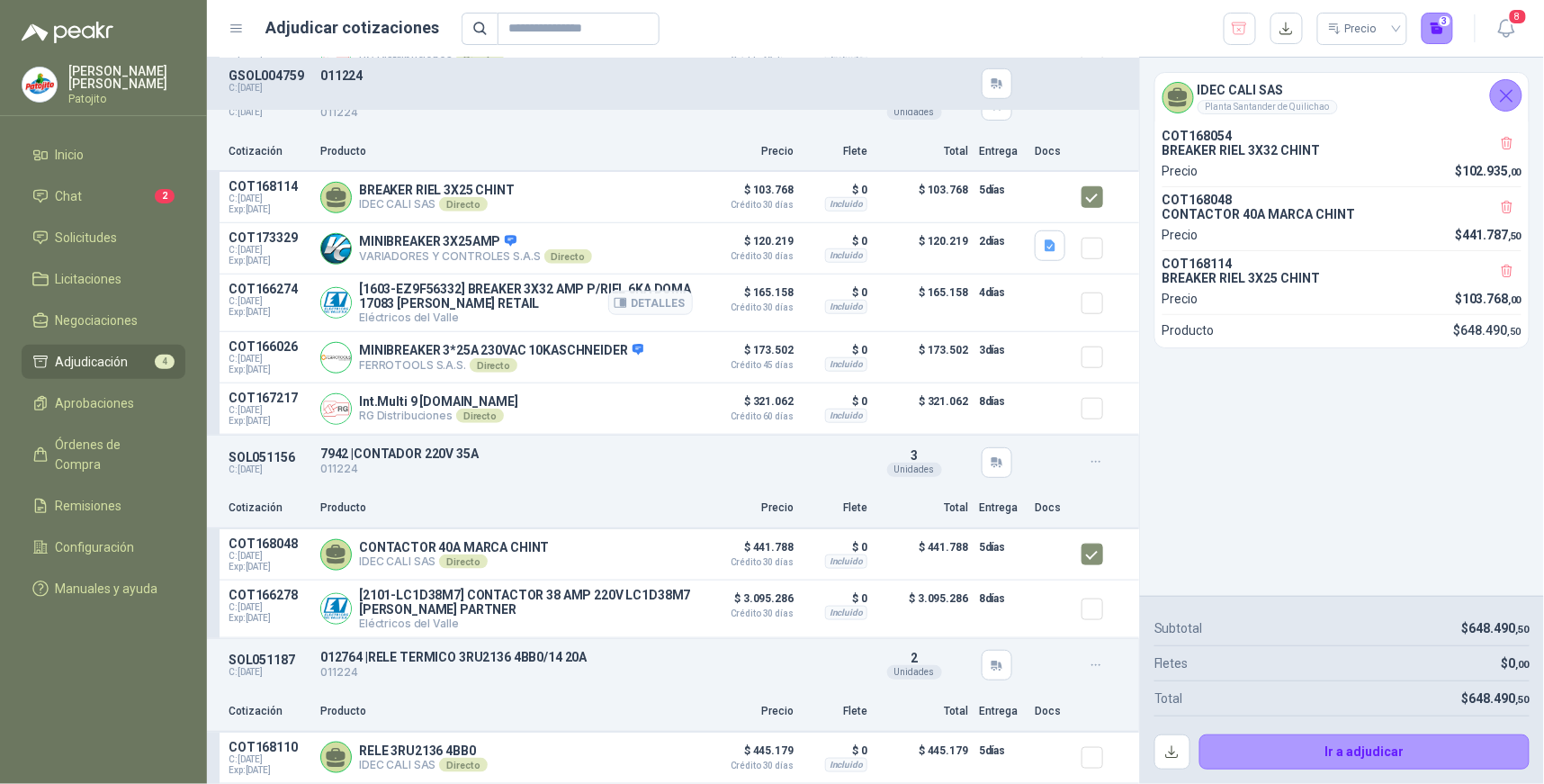
scroll to position [377, 0]
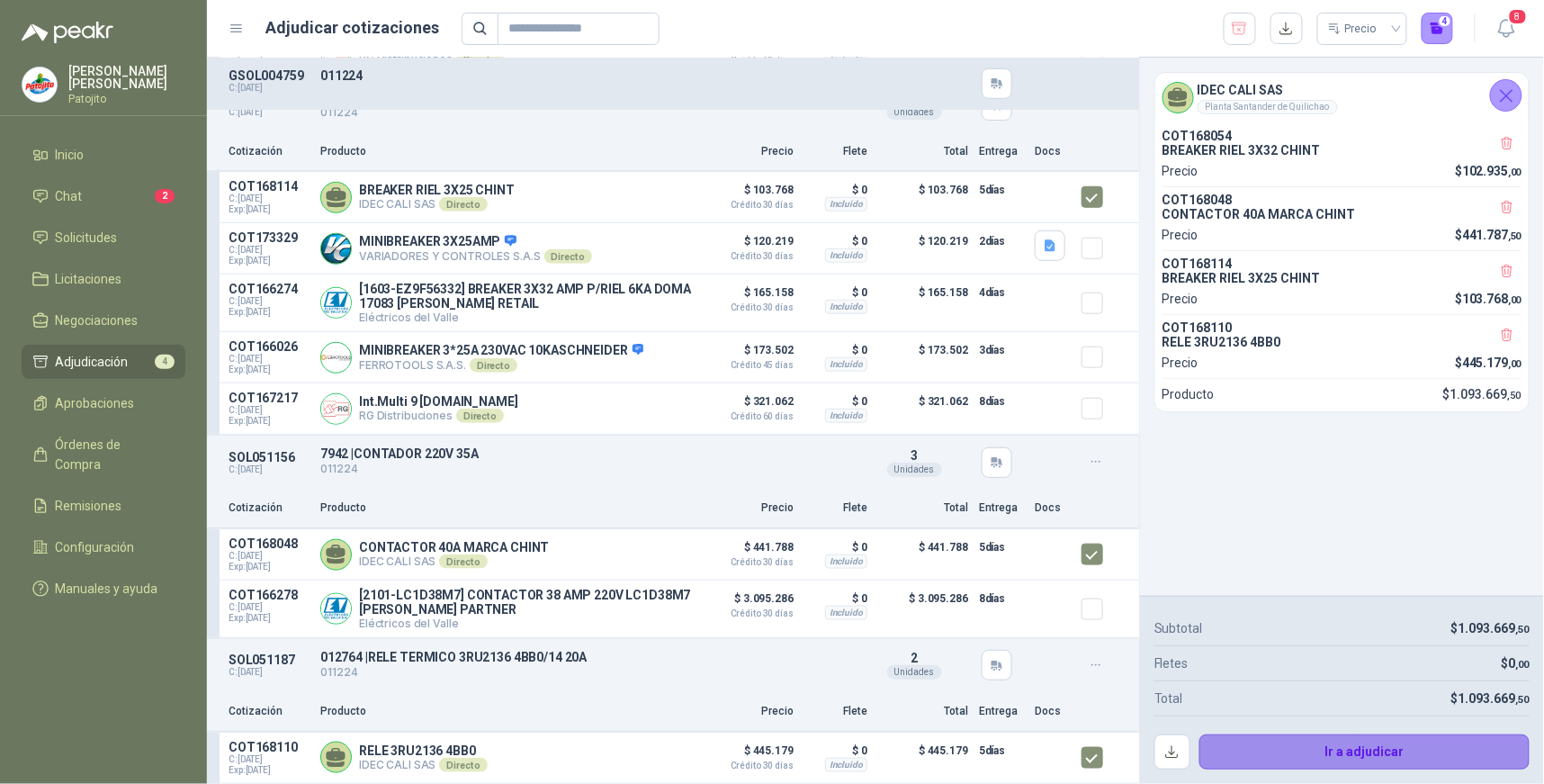
click at [1402, 759] on button "Ir a adjudicar" at bounding box center [1365, 752] width 331 height 36
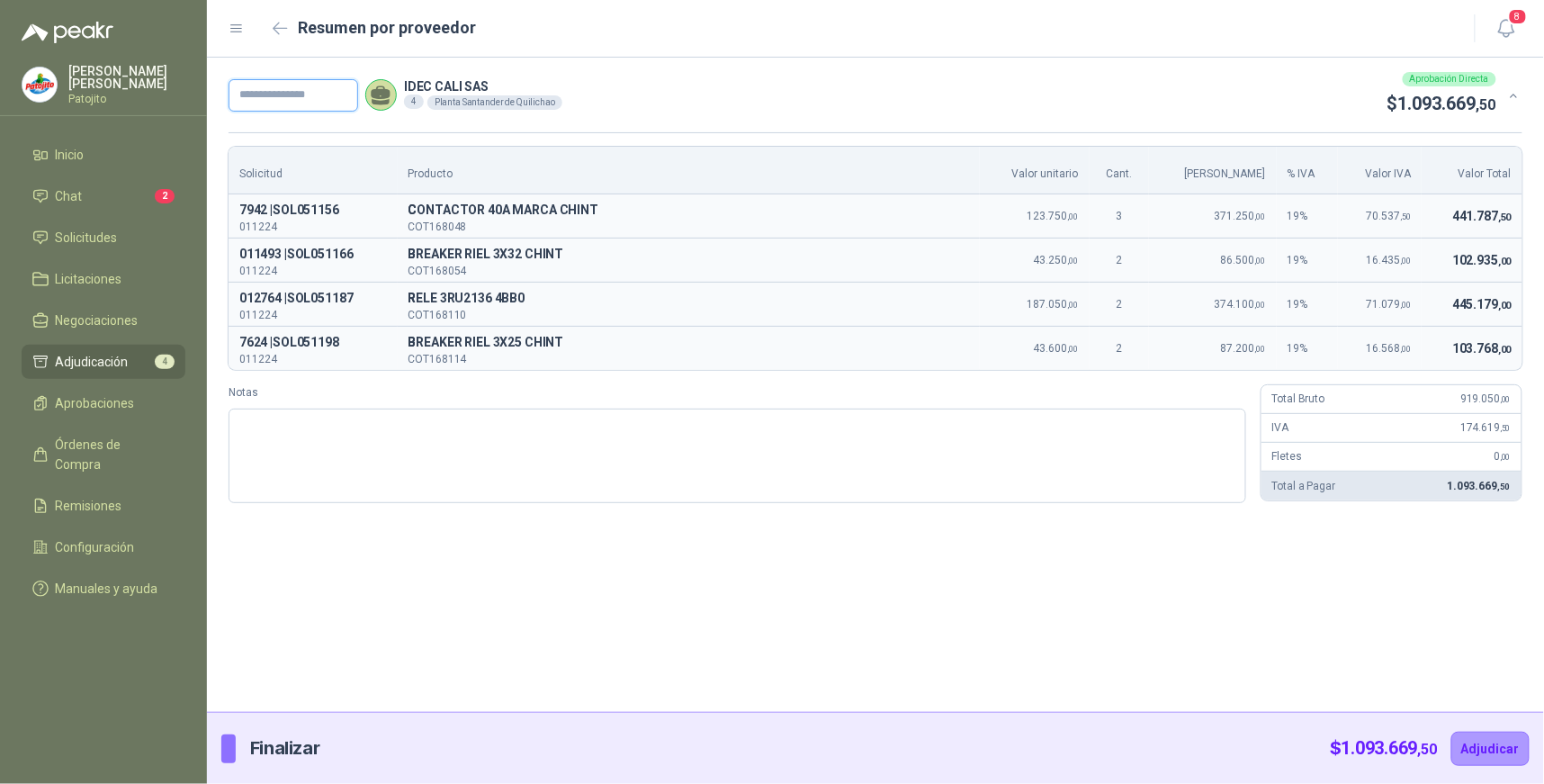
click at [319, 93] on input "text" at bounding box center [293, 95] width 130 height 33
type input "*****"
click at [309, 429] on textarea "Notas" at bounding box center [737, 456] width 1018 height 94
type textarea "*"
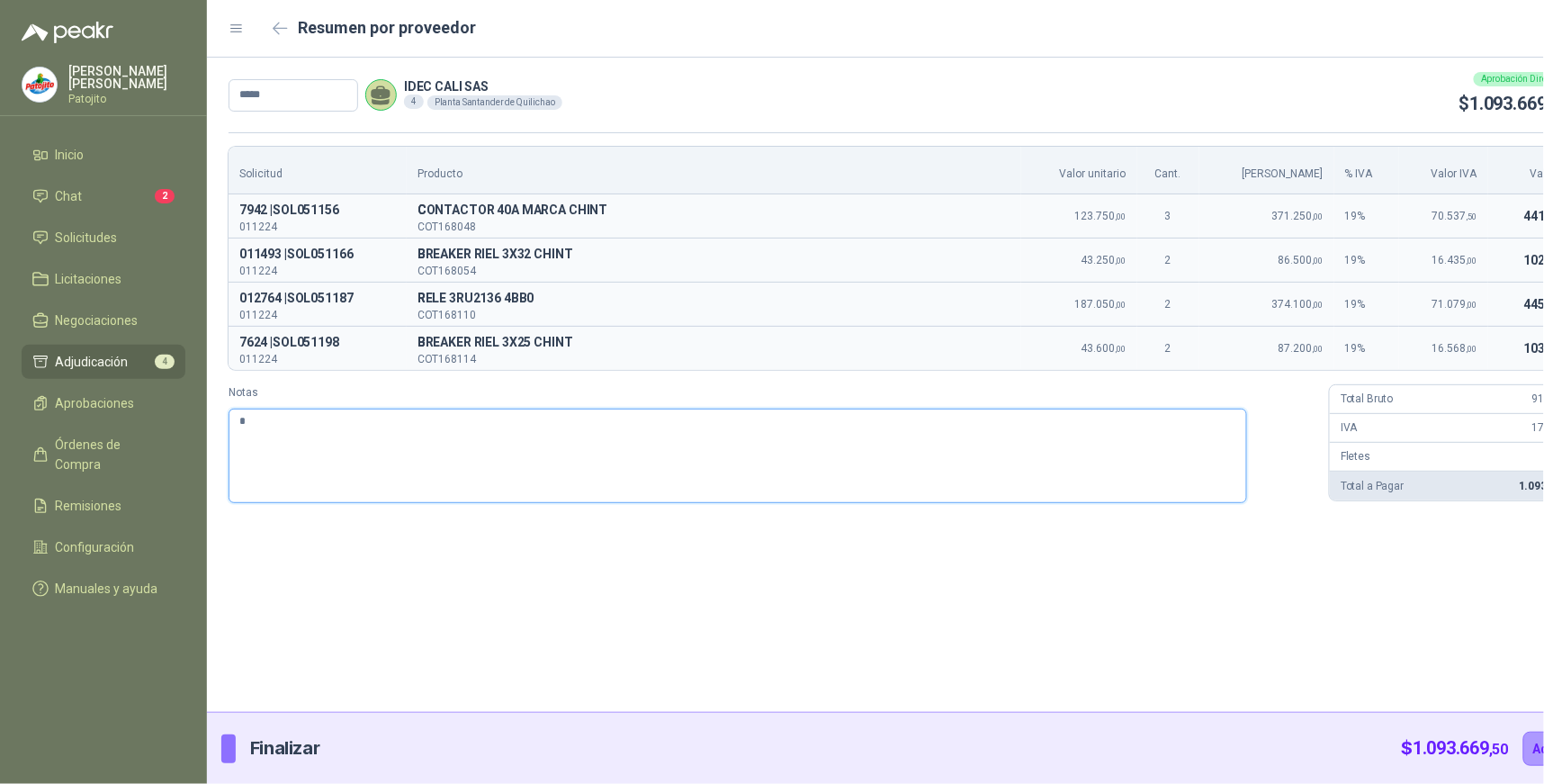
type textarea "**"
type textarea "***"
type textarea "****"
type textarea "*****"
type textarea "******"
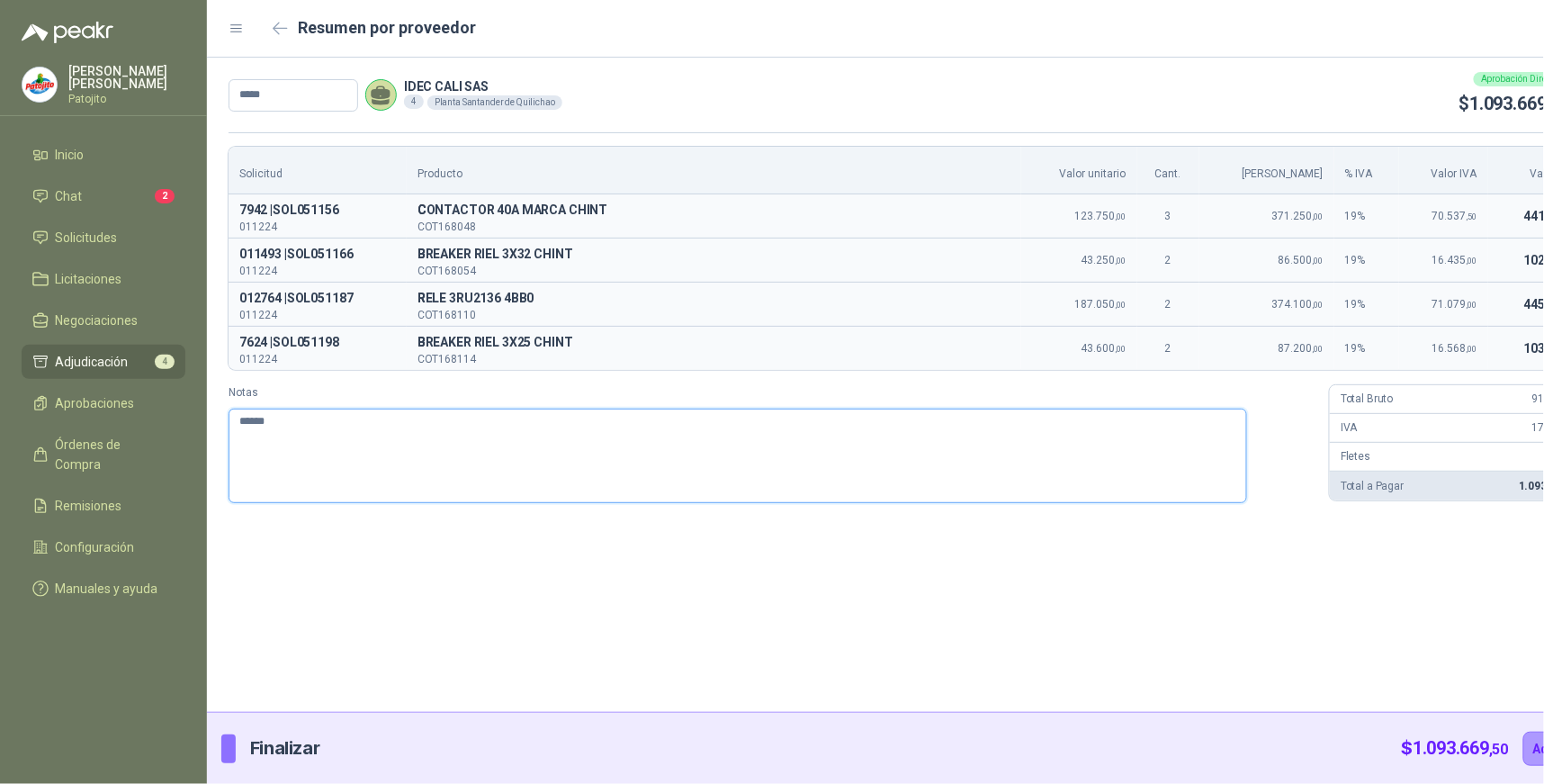
type textarea "*****"
type textarea "****"
type textarea "***"
type textarea "**"
type textarea "*"
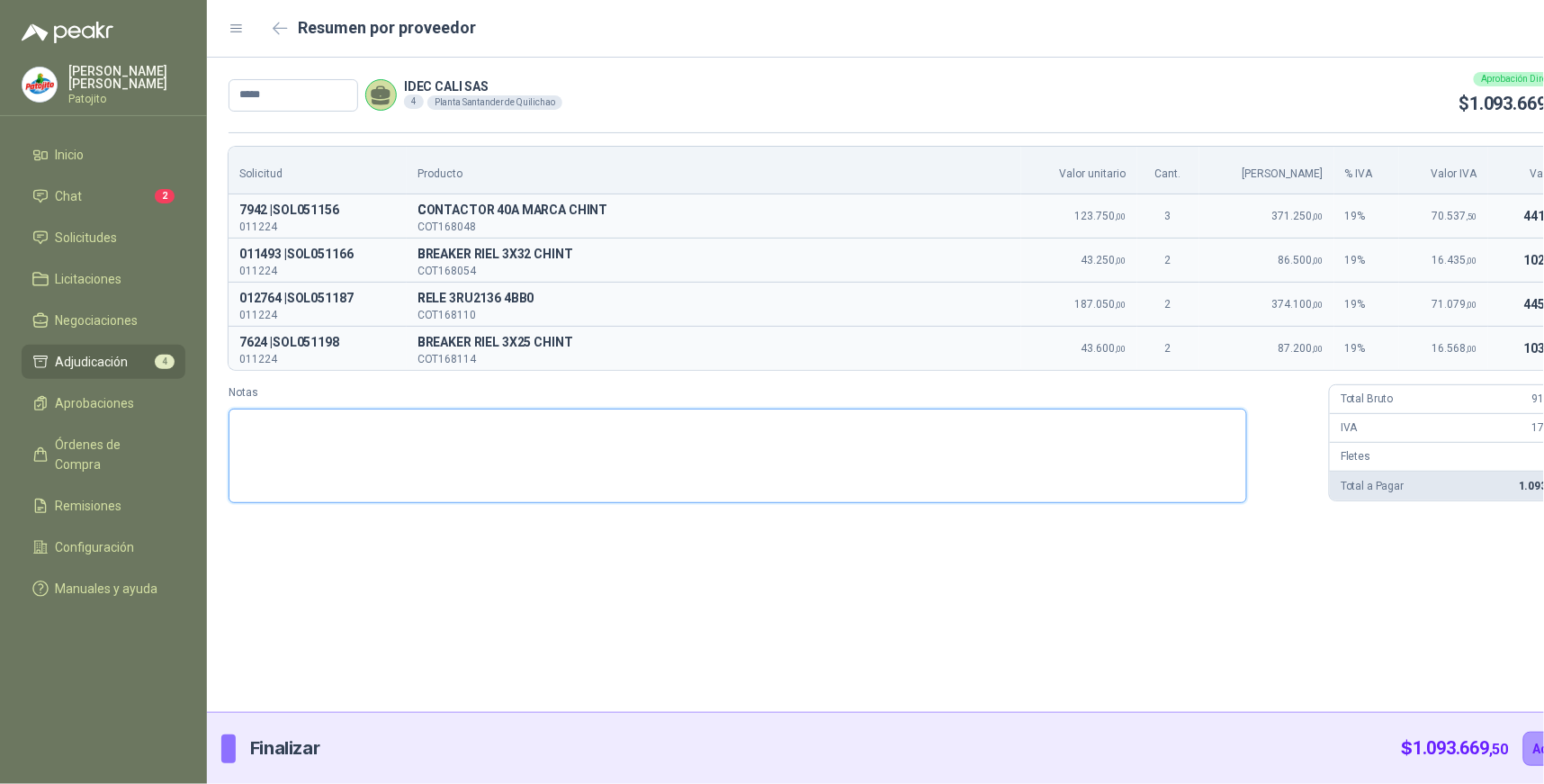
type textarea "*"
type textarea "**"
type textarea "***"
type textarea "****"
type textarea "*****"
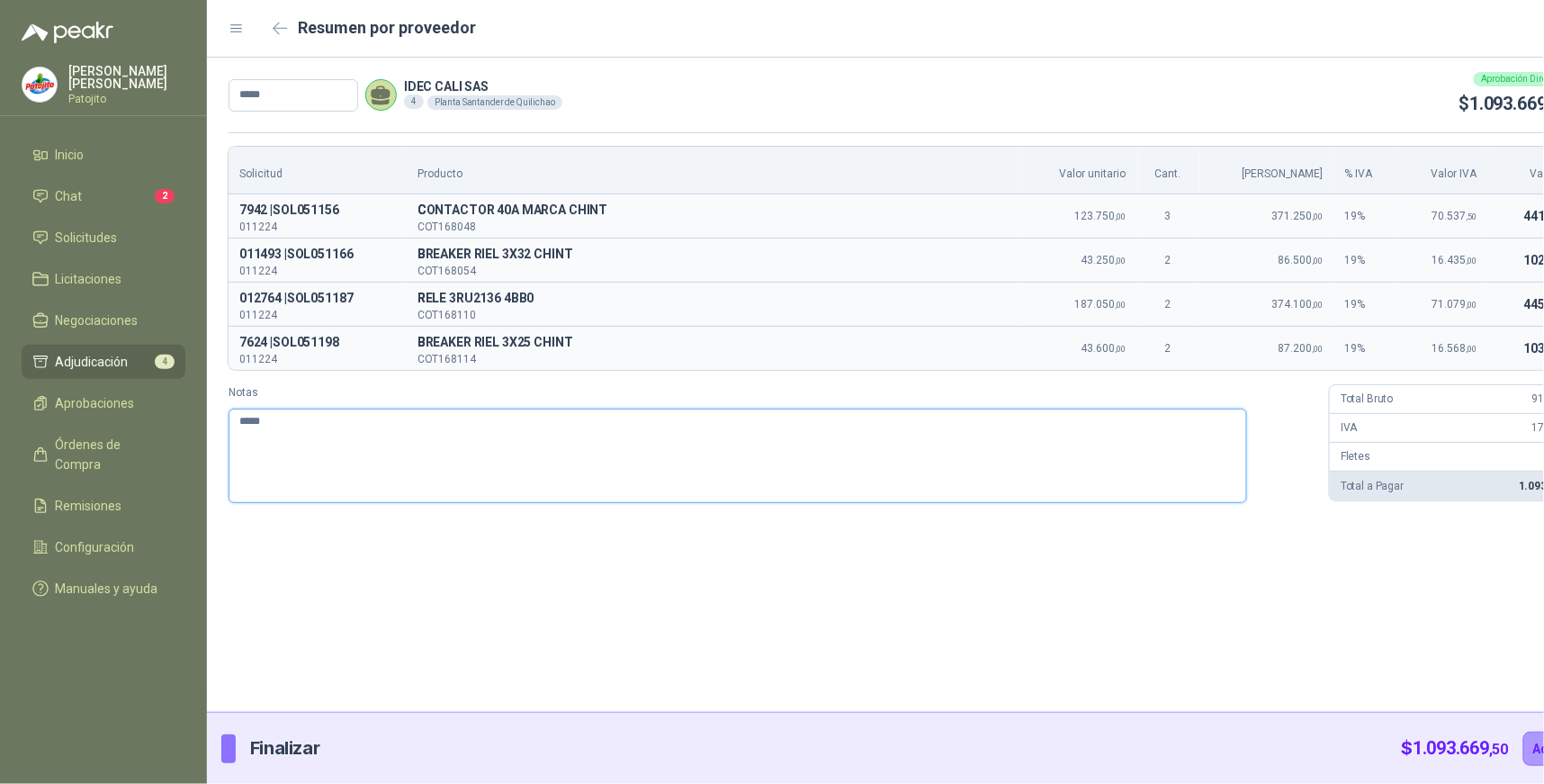
type textarea "******"
type textarea "*******"
type textarea "********"
type textarea "**********"
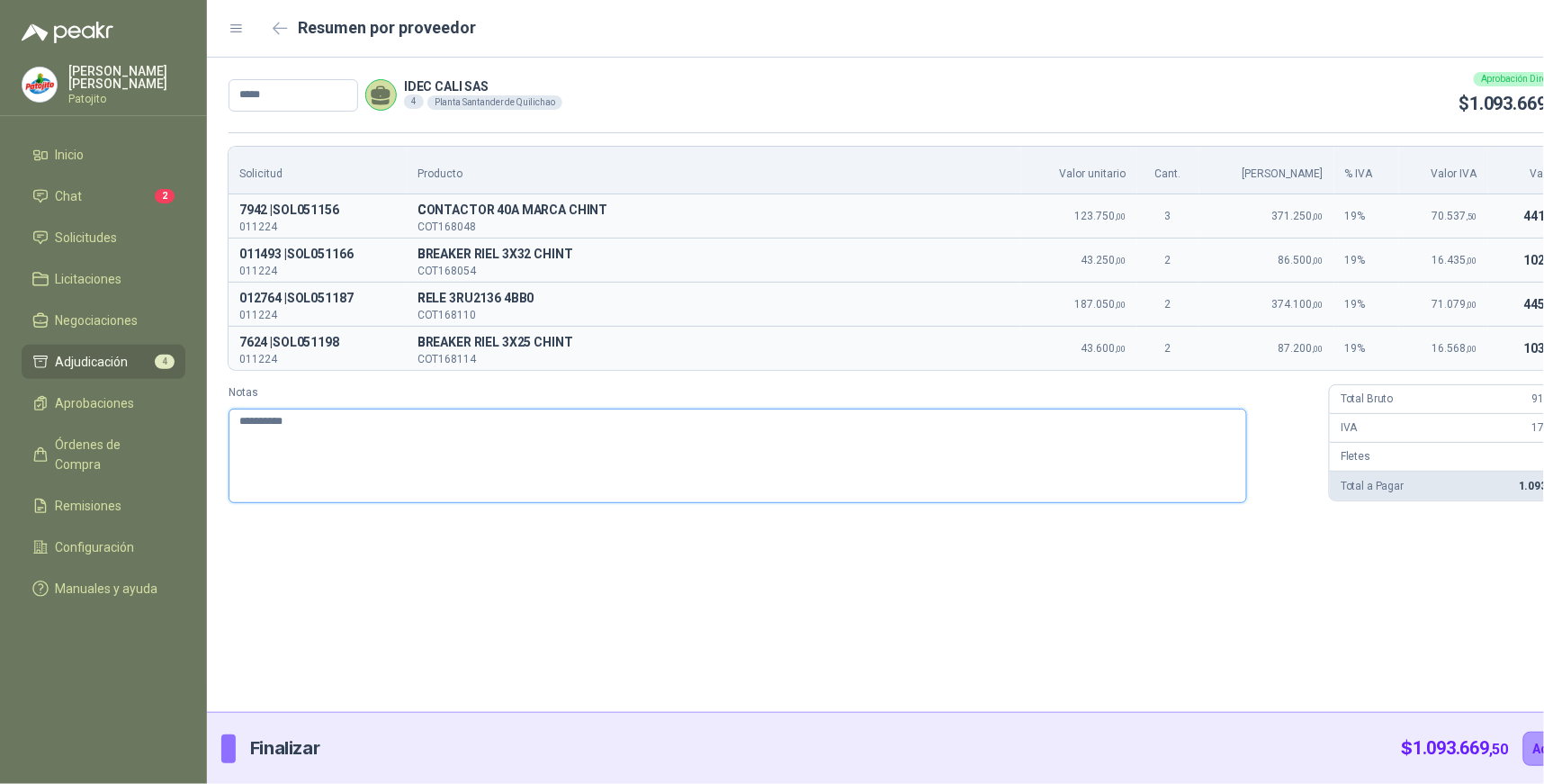
type textarea "**********"
type textarea "********"
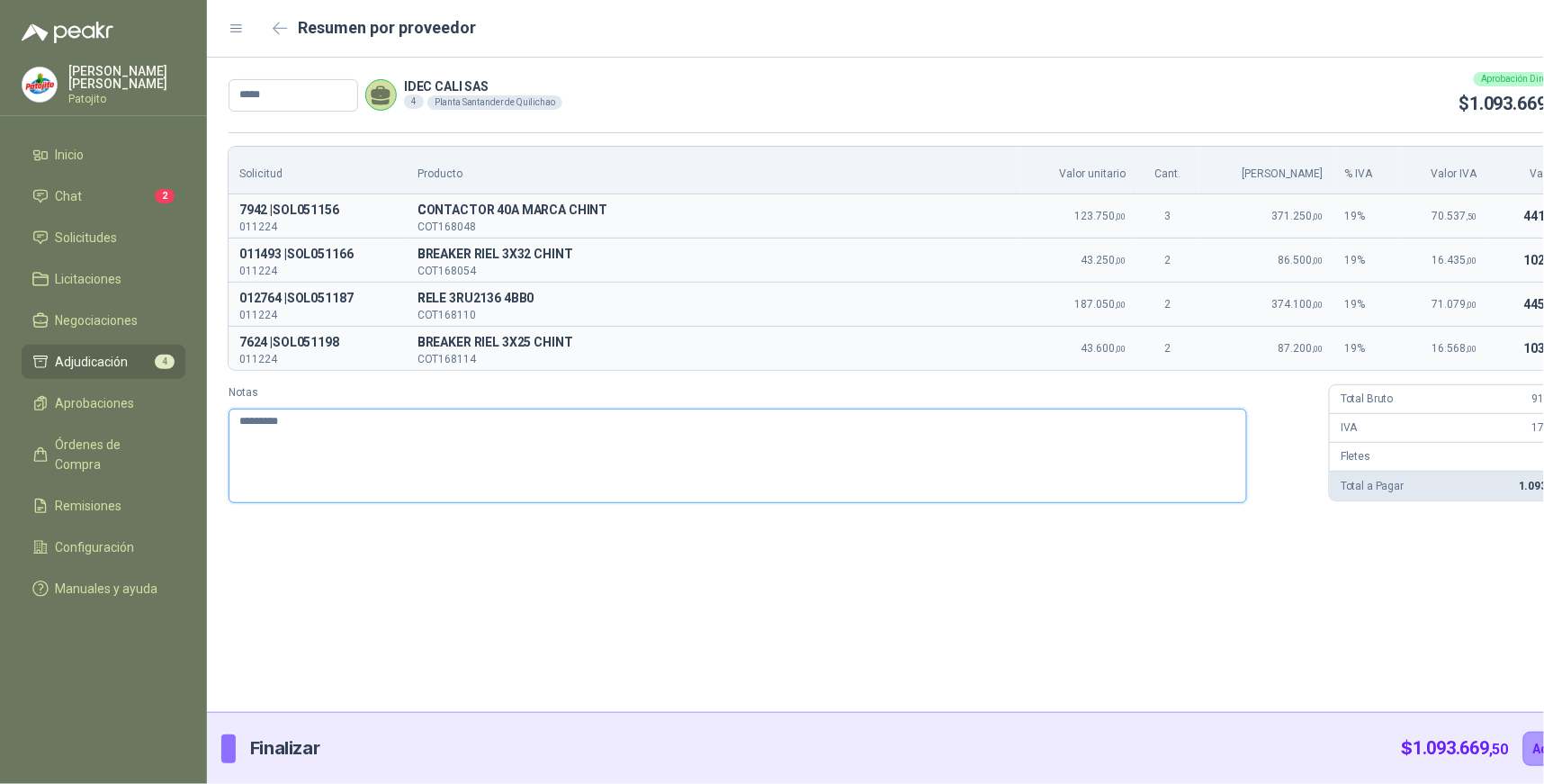
type textarea "********"
type textarea "*******"
type textarea "******"
type textarea "*****"
type textarea "****"
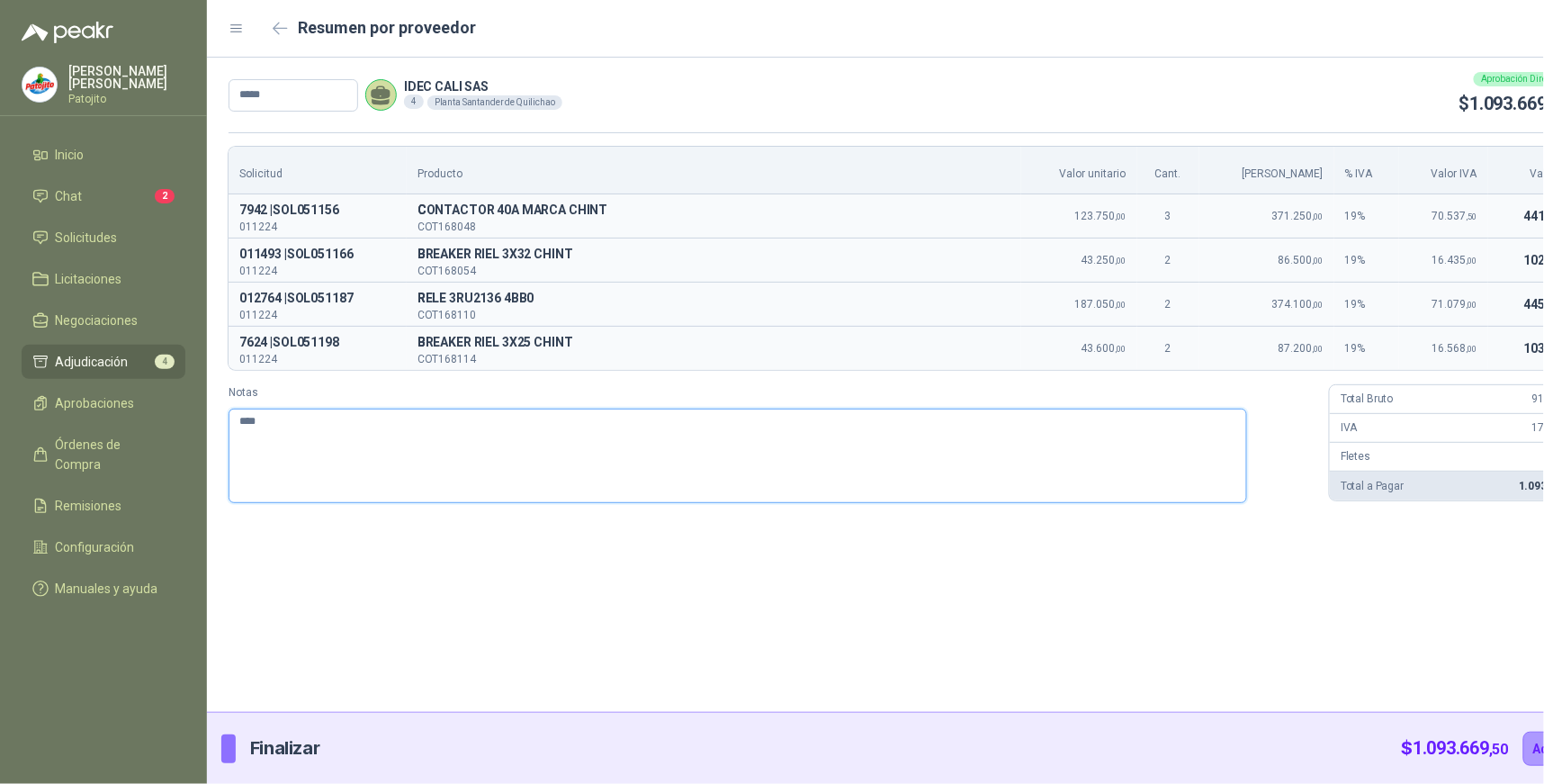
type textarea "***"
type textarea "*****"
type textarea "******"
type textarea "*******"
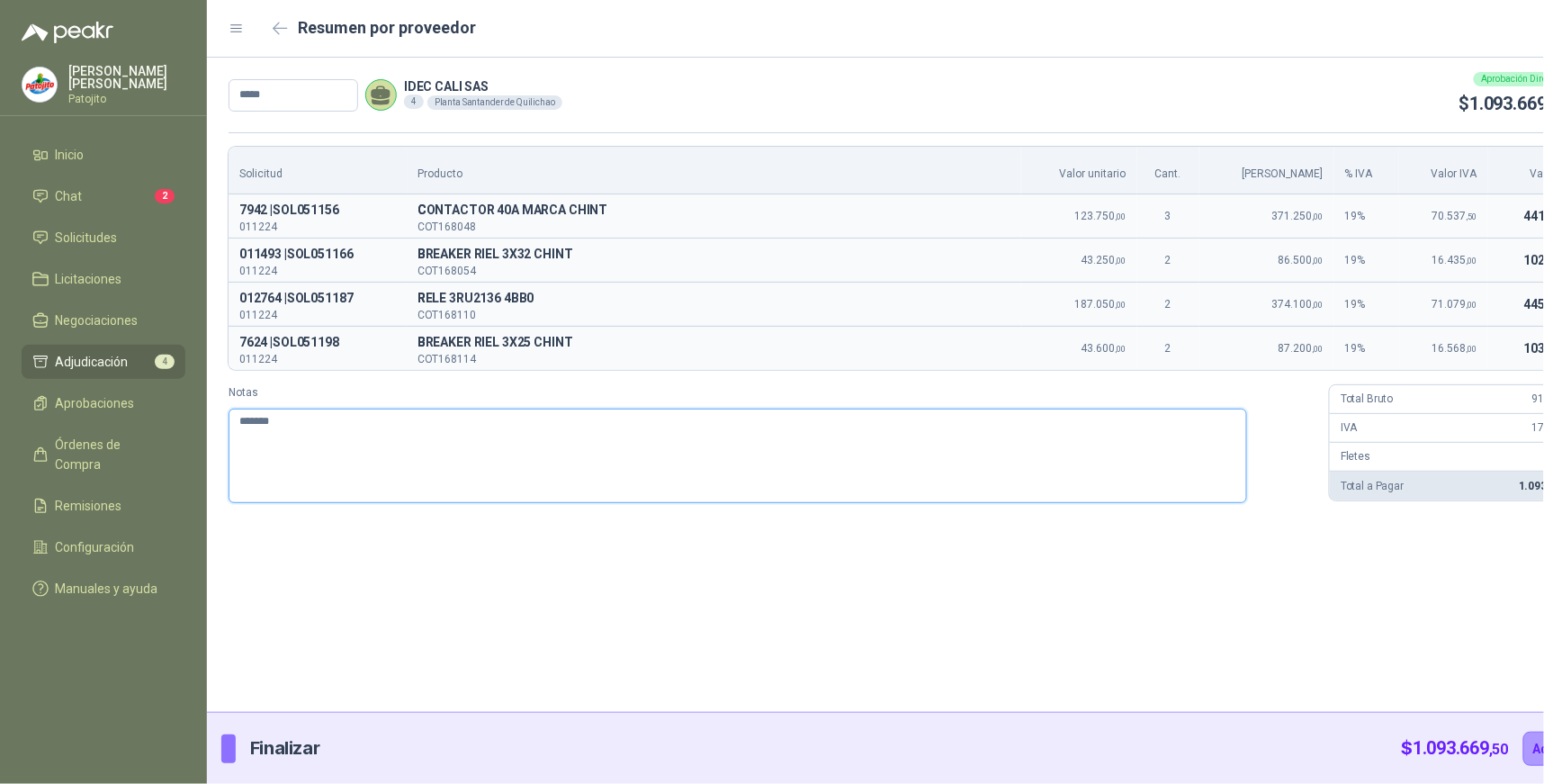
type textarea "********"
type textarea "*********"
type textarea "**********"
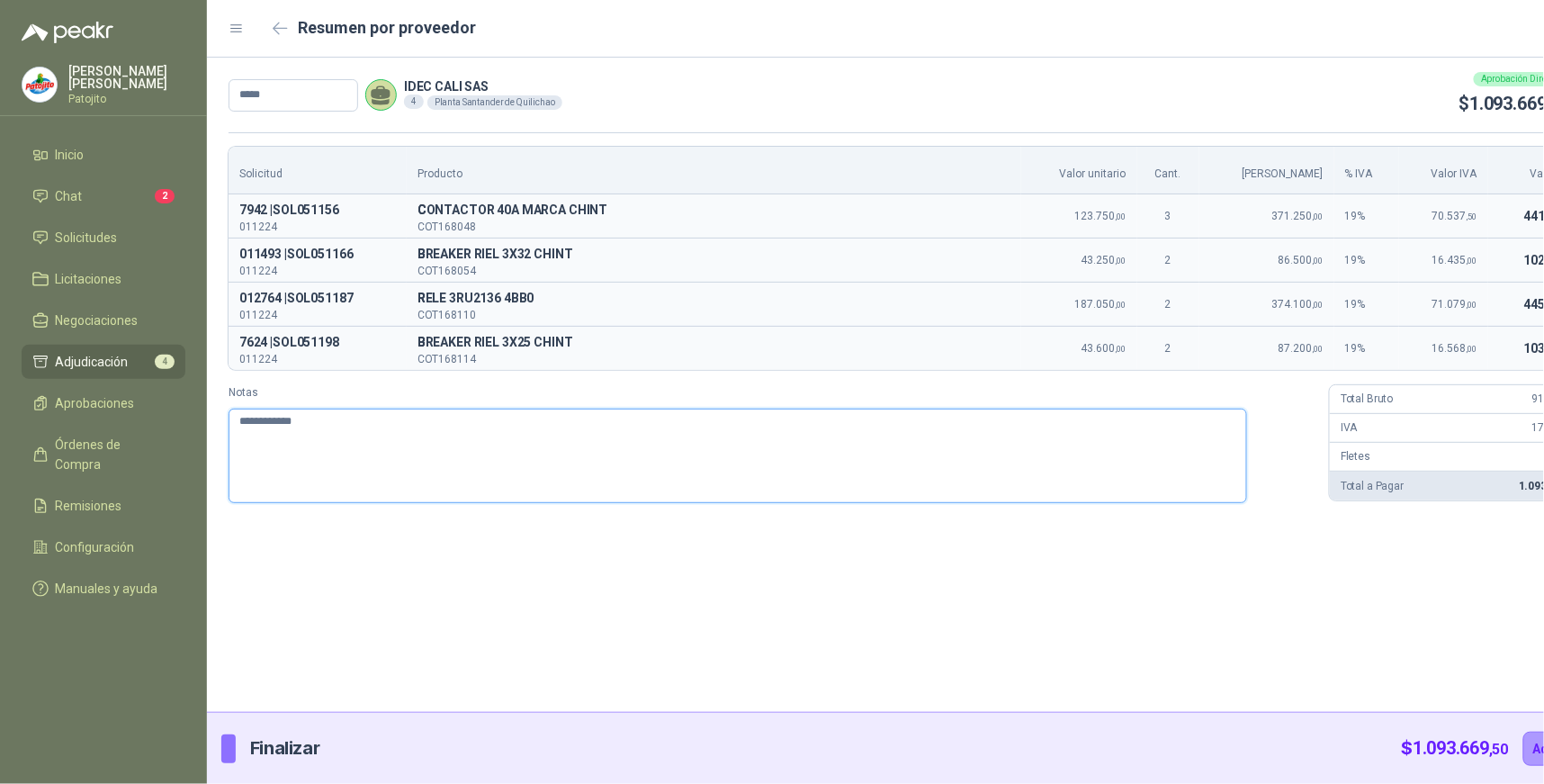
type textarea "**********"
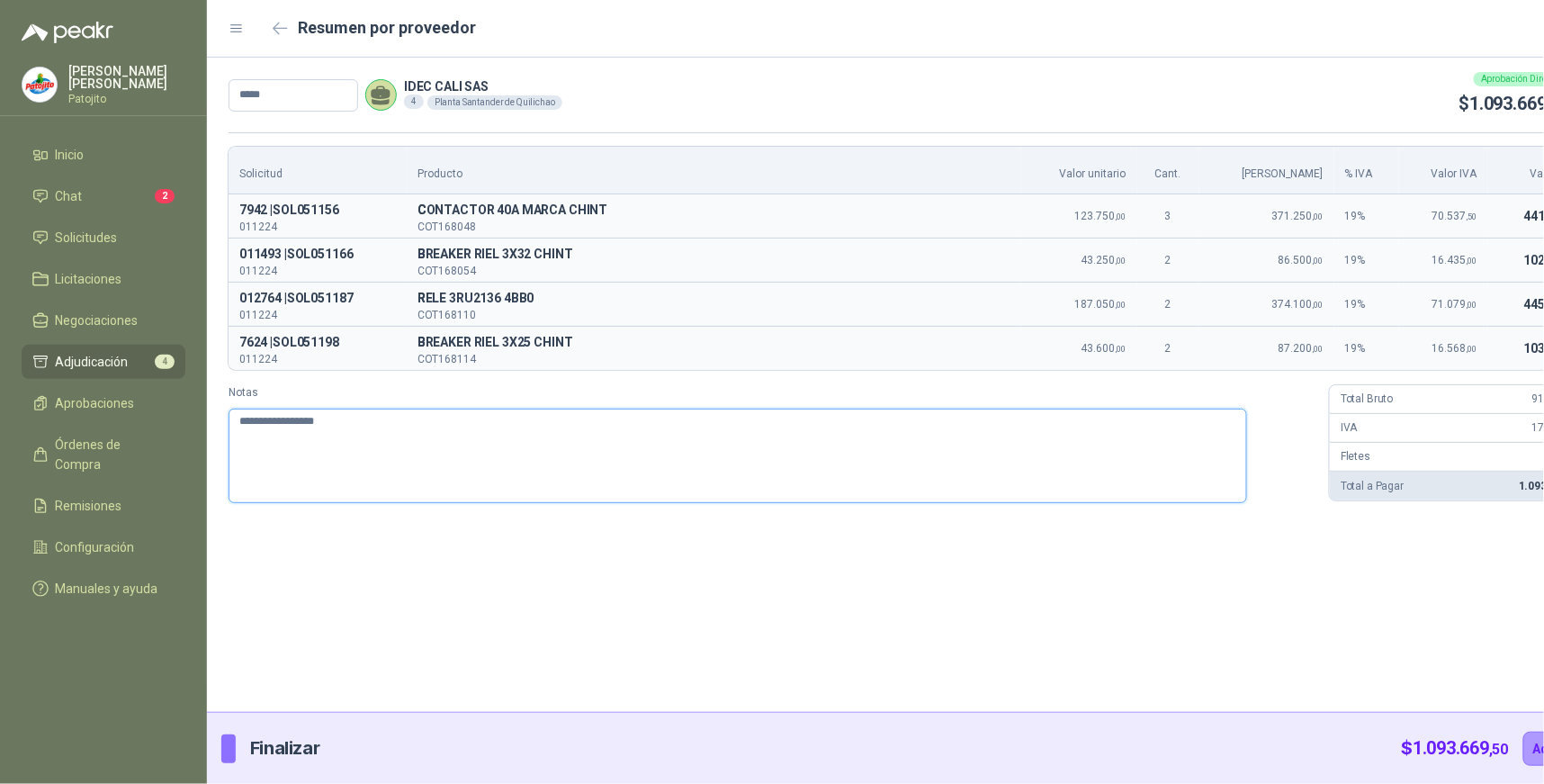
type textarea "**********"
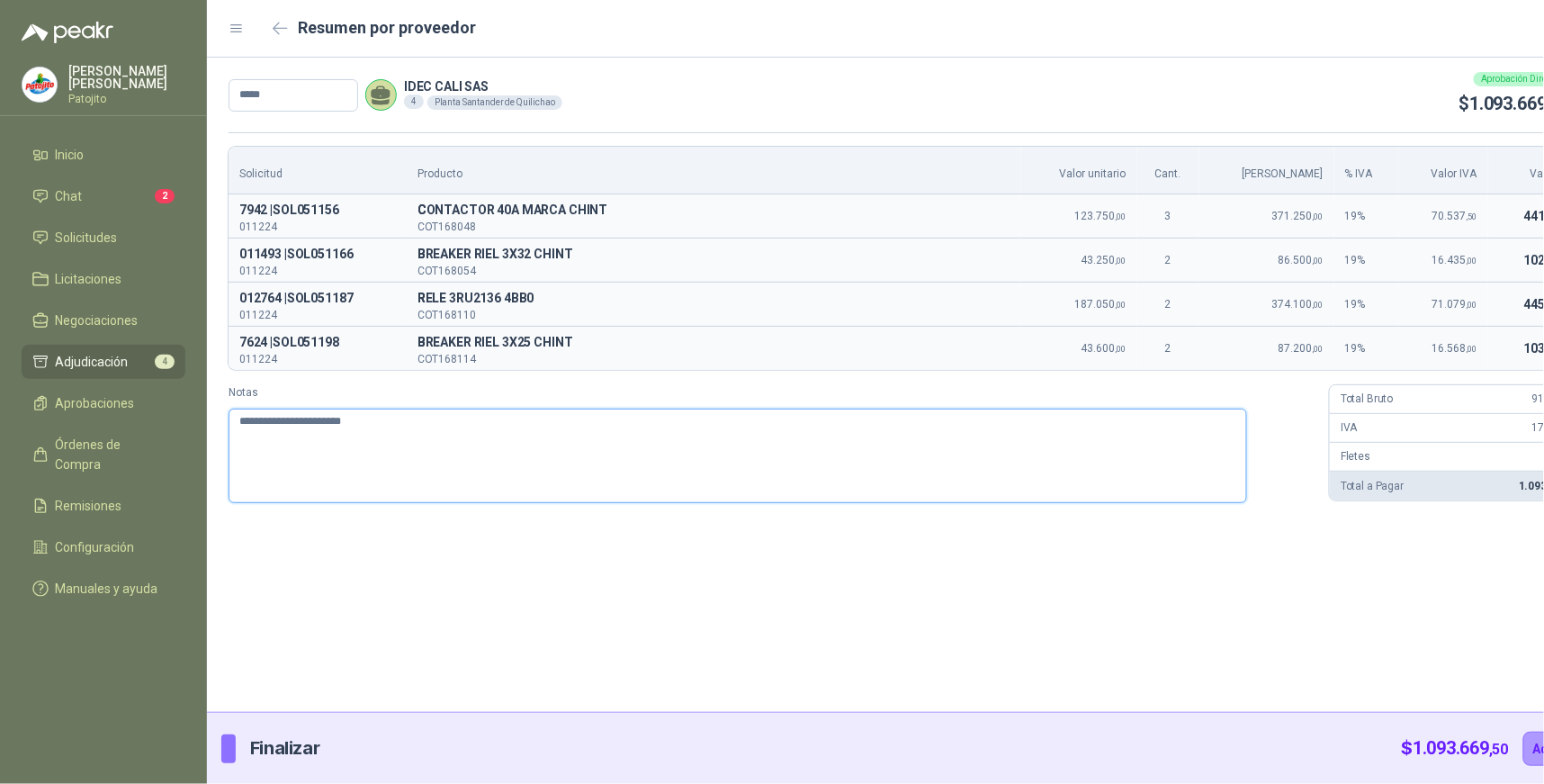
type textarea "**********"
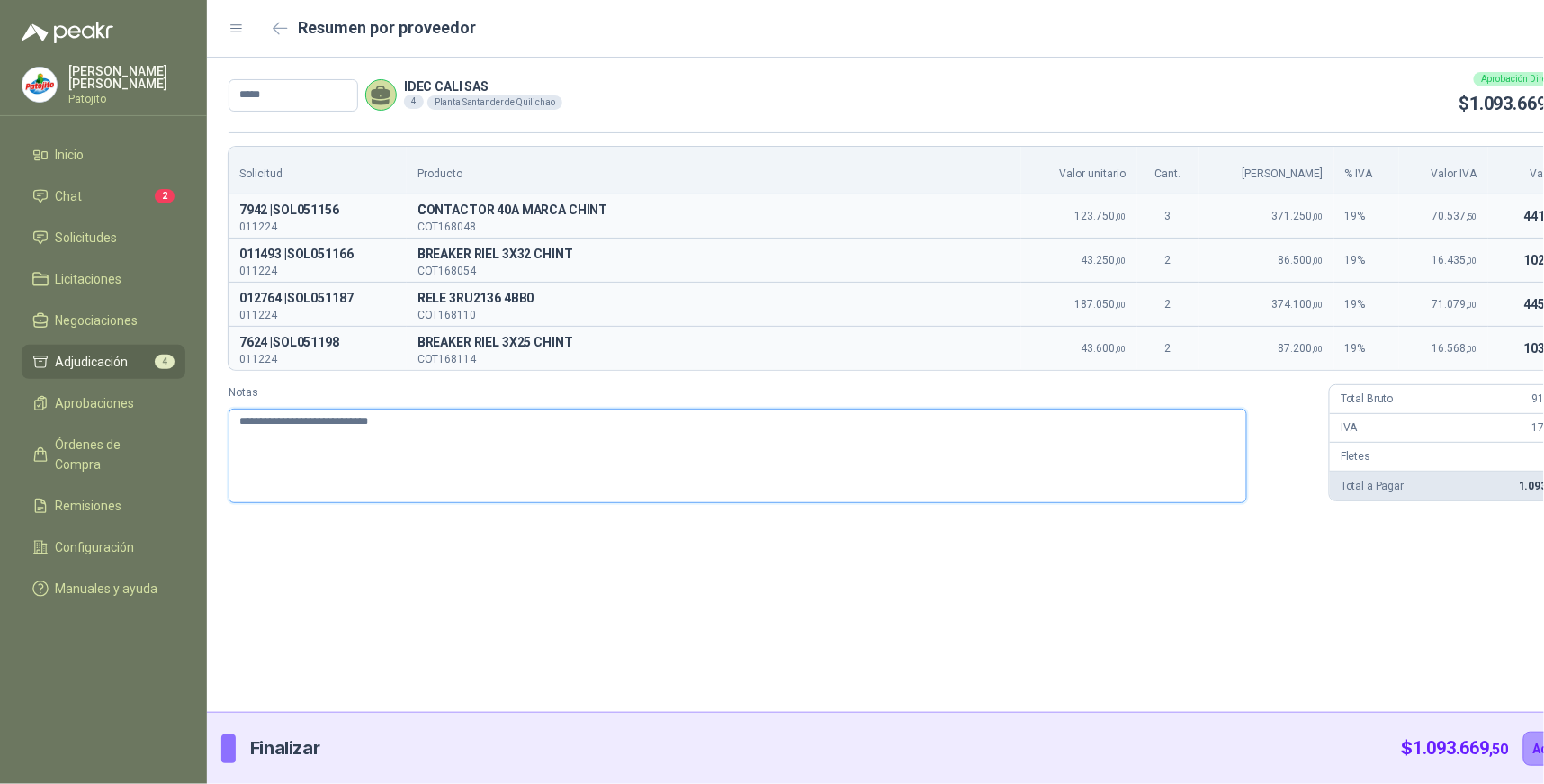
type textarea "**********"
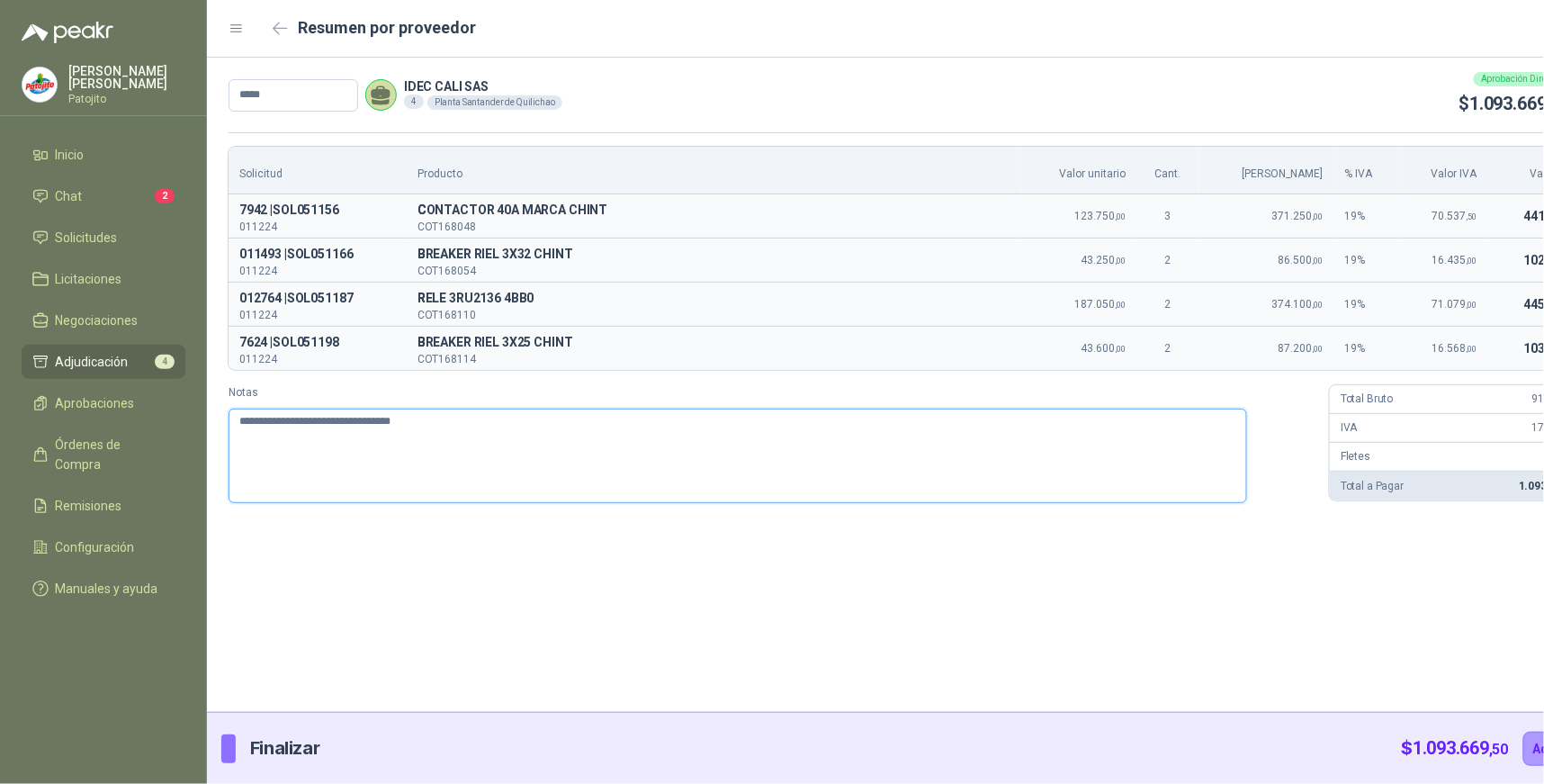
type textarea "**********"
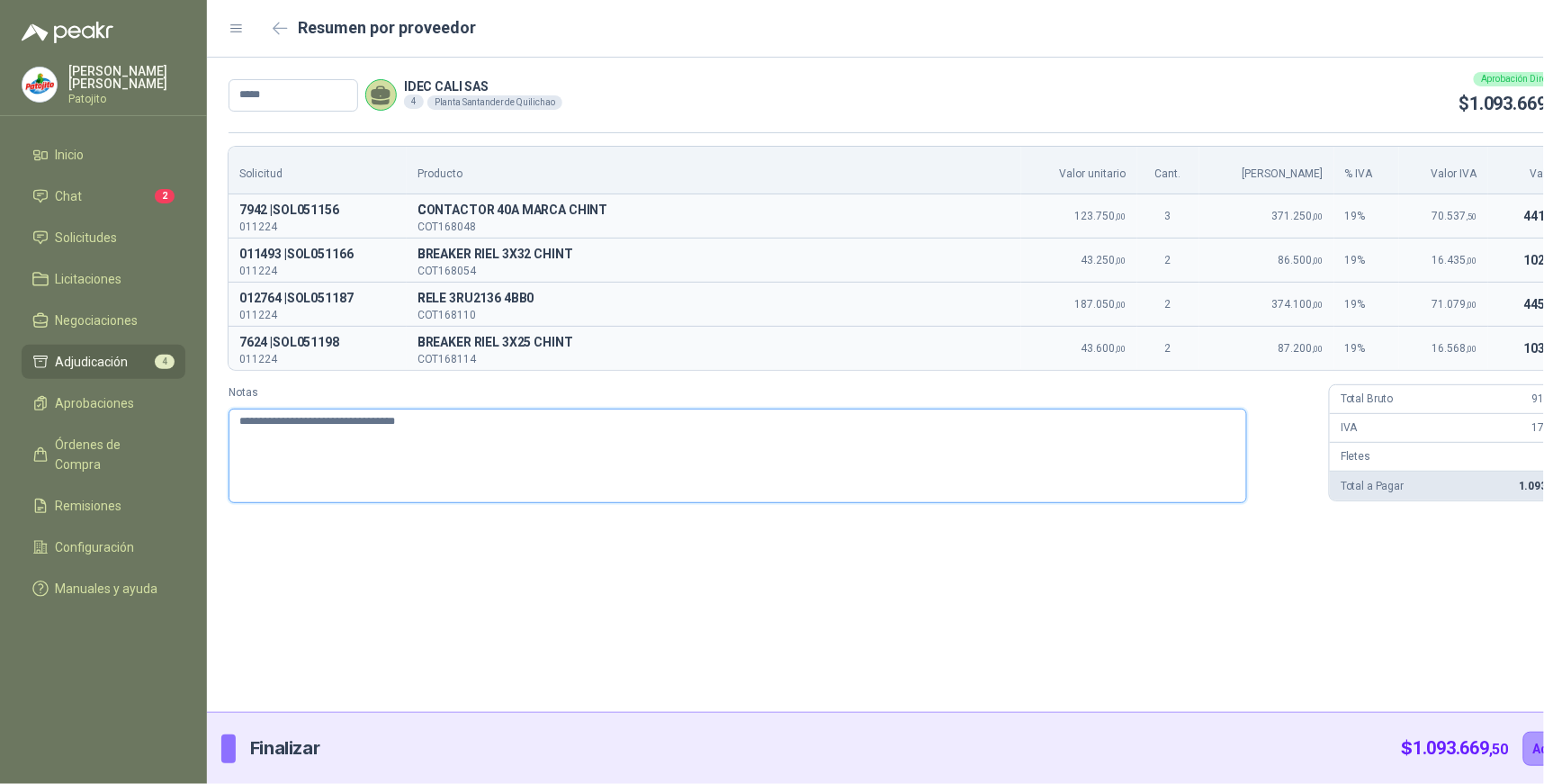
type textarea "**********"
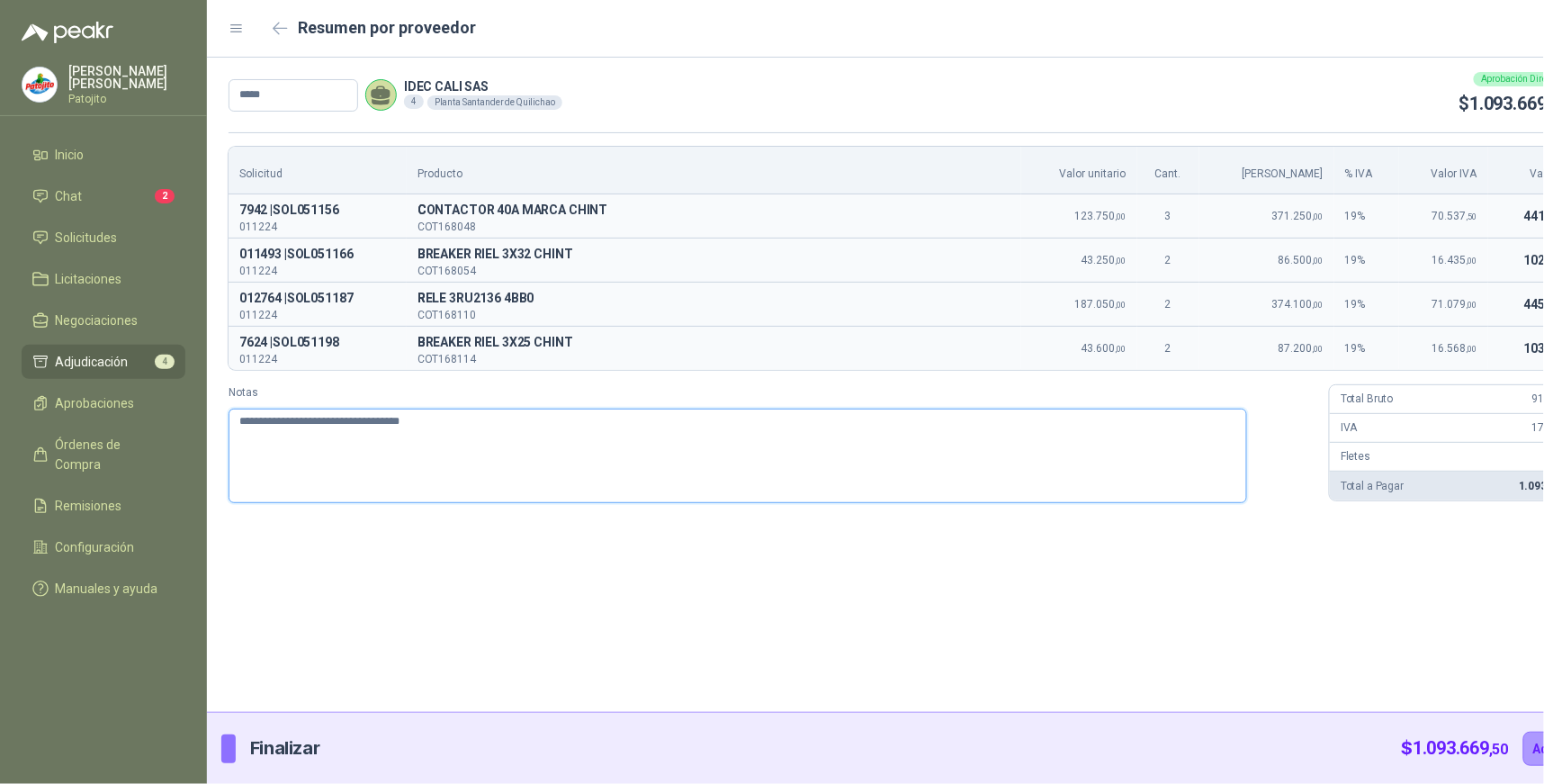
type textarea "**********"
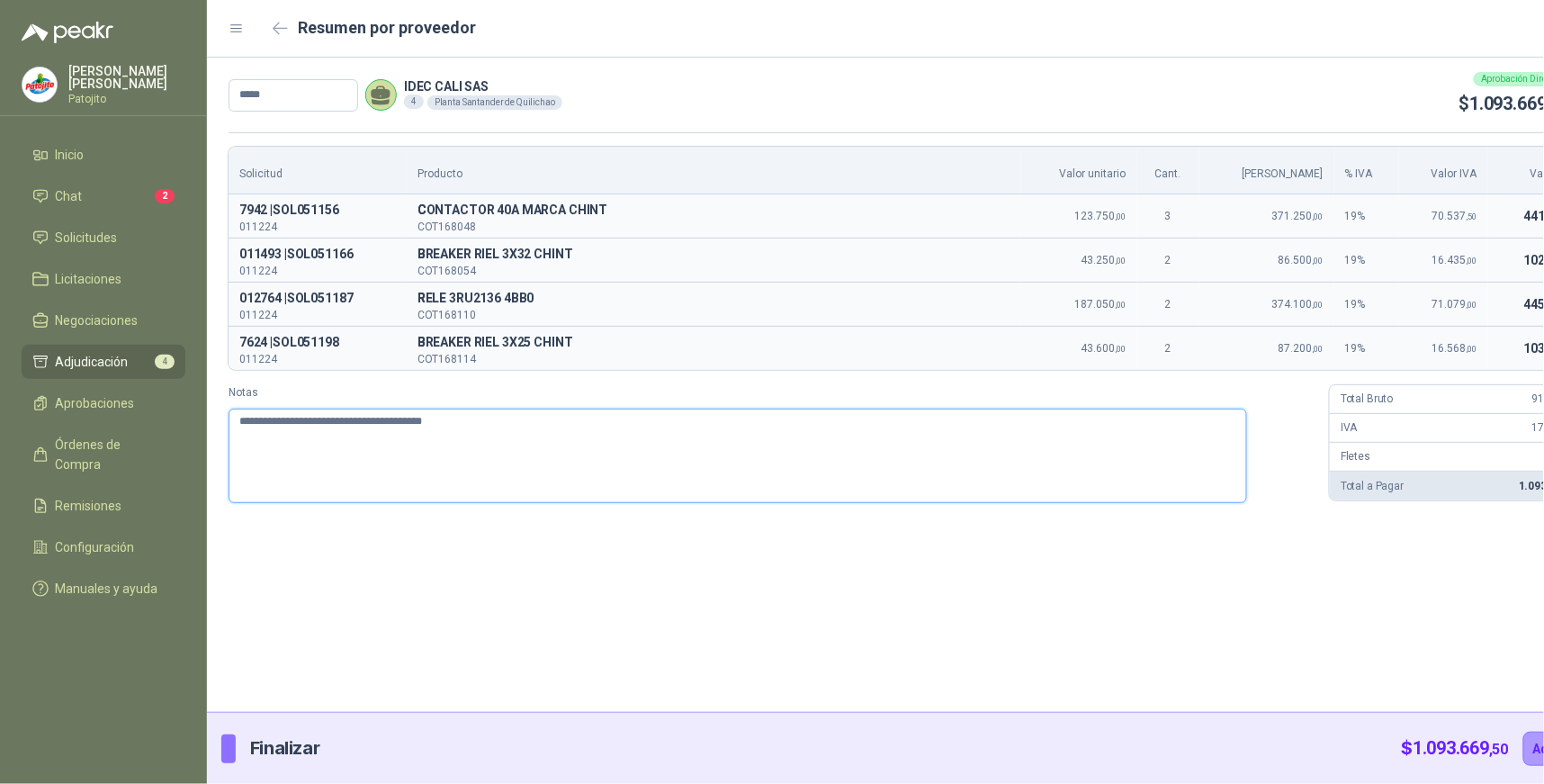
type textarea "**********"
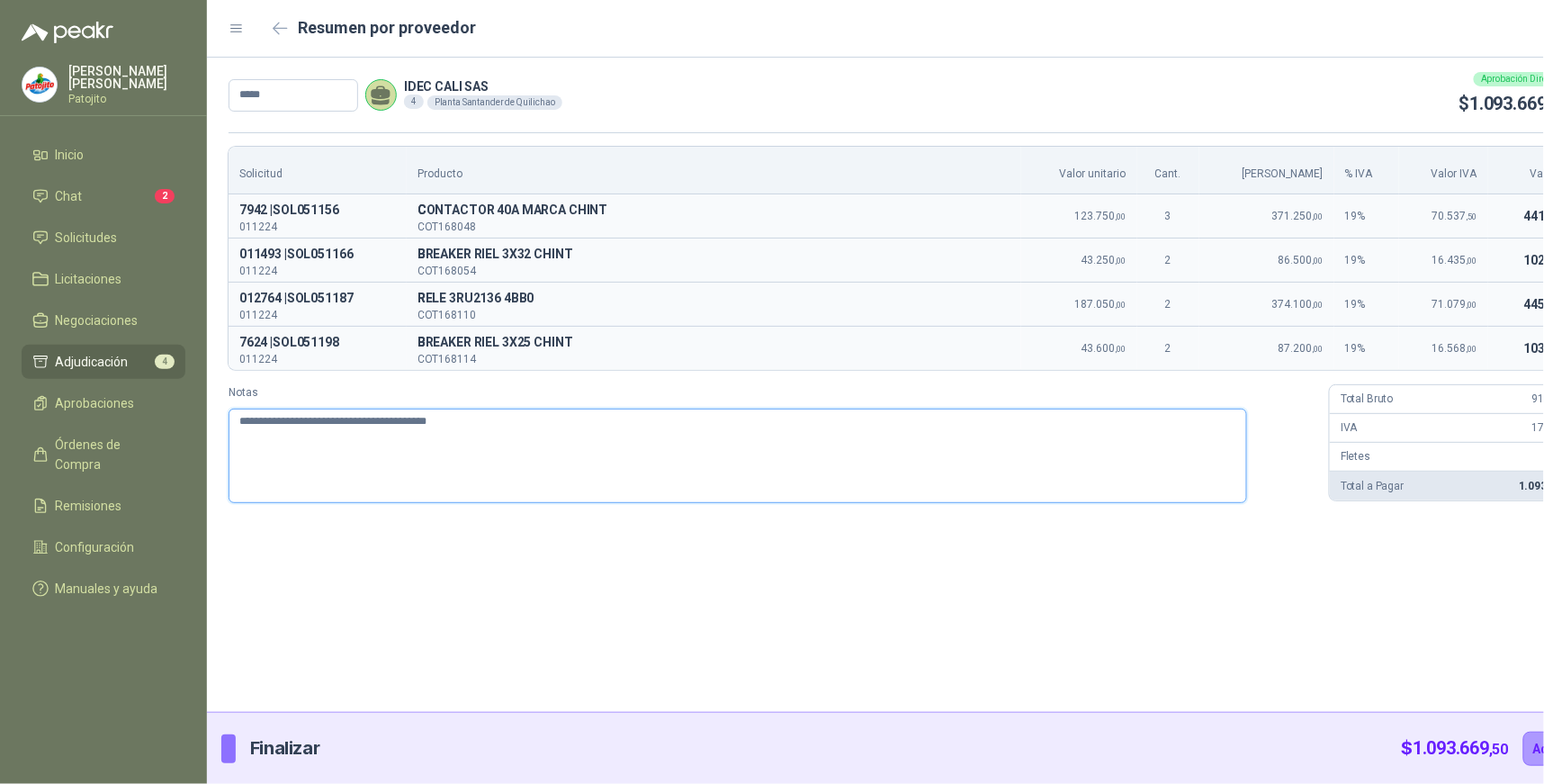
type textarea "**********"
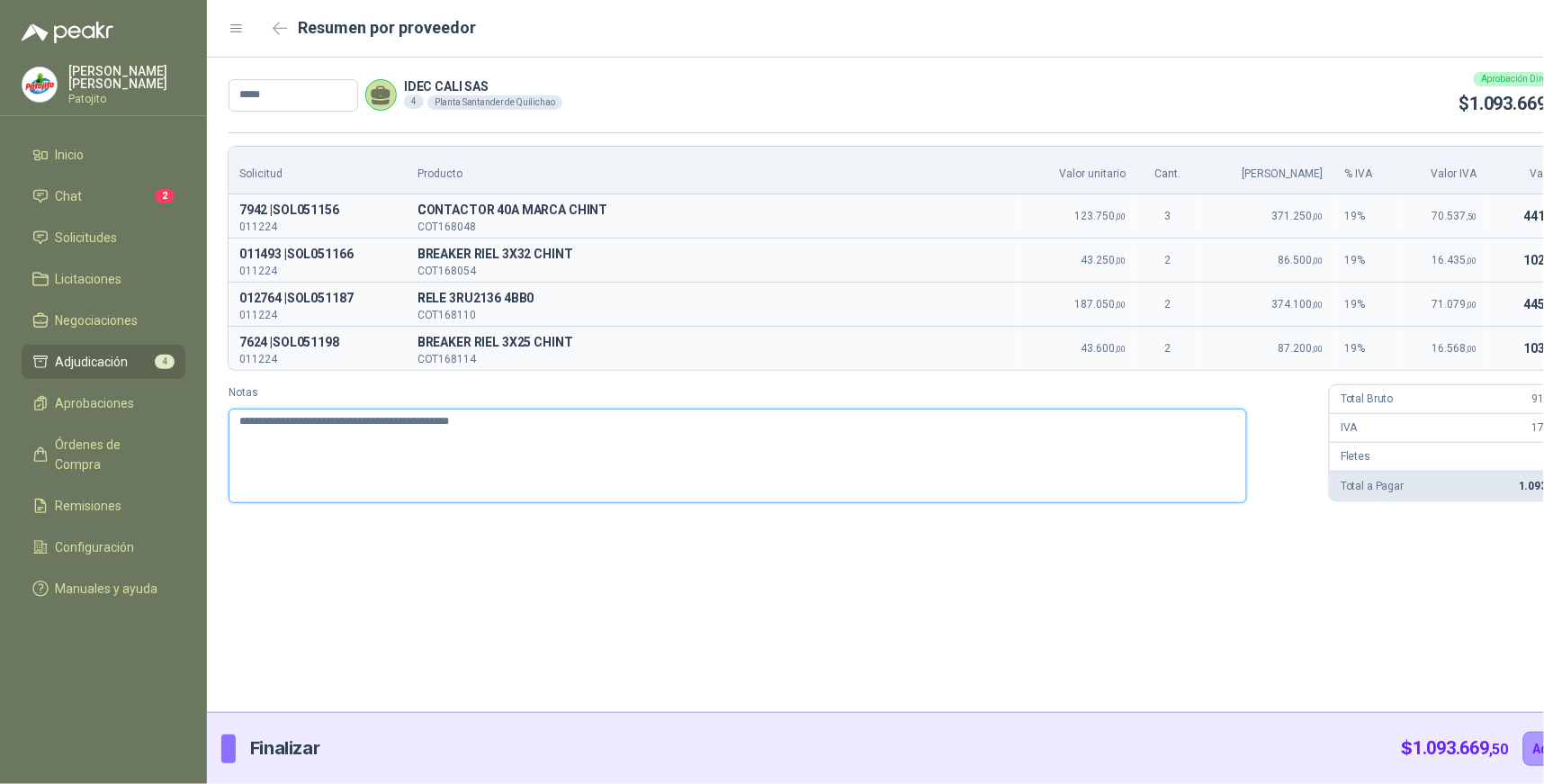
type textarea "**********"
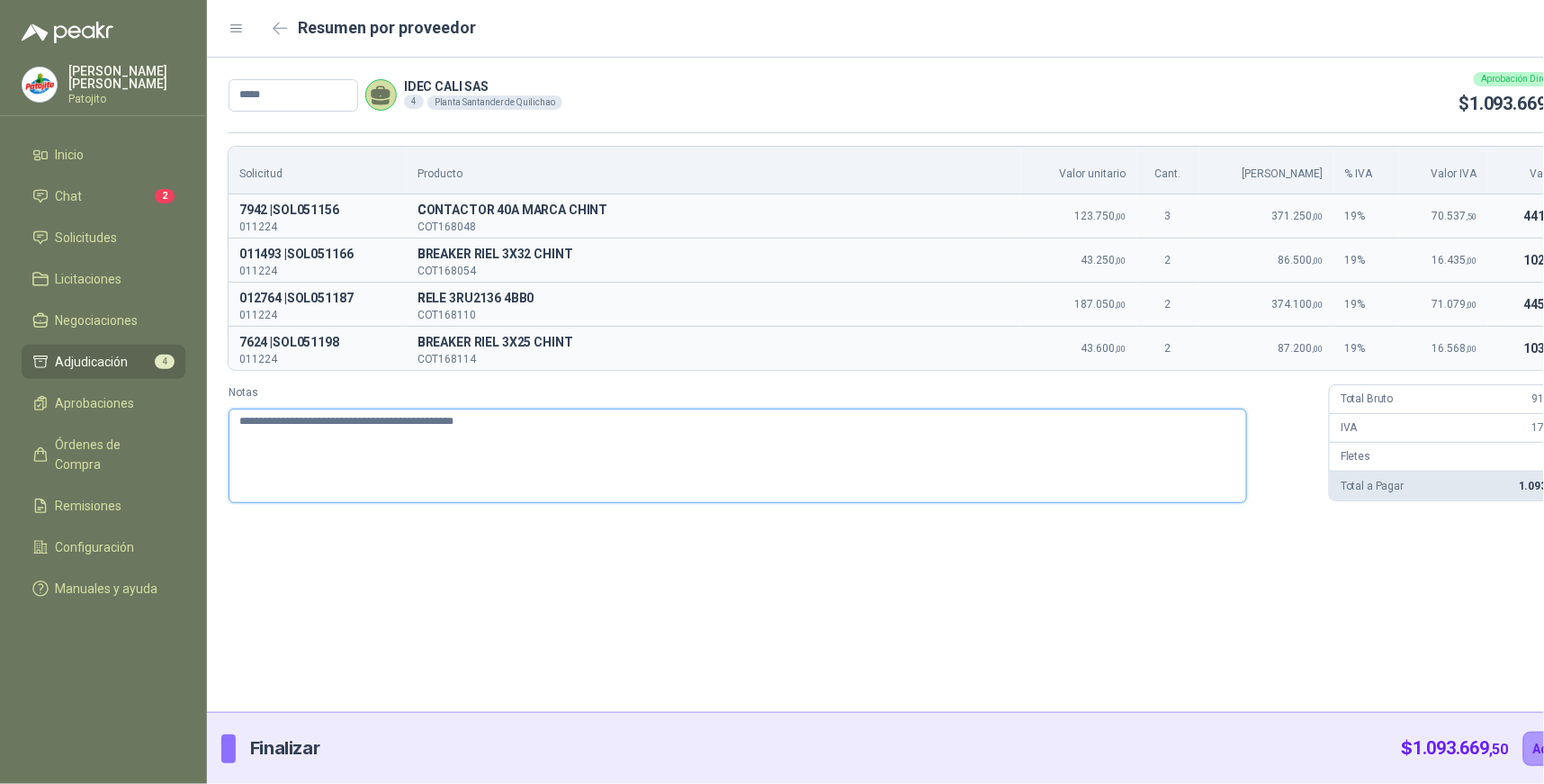
type textarea "**********"
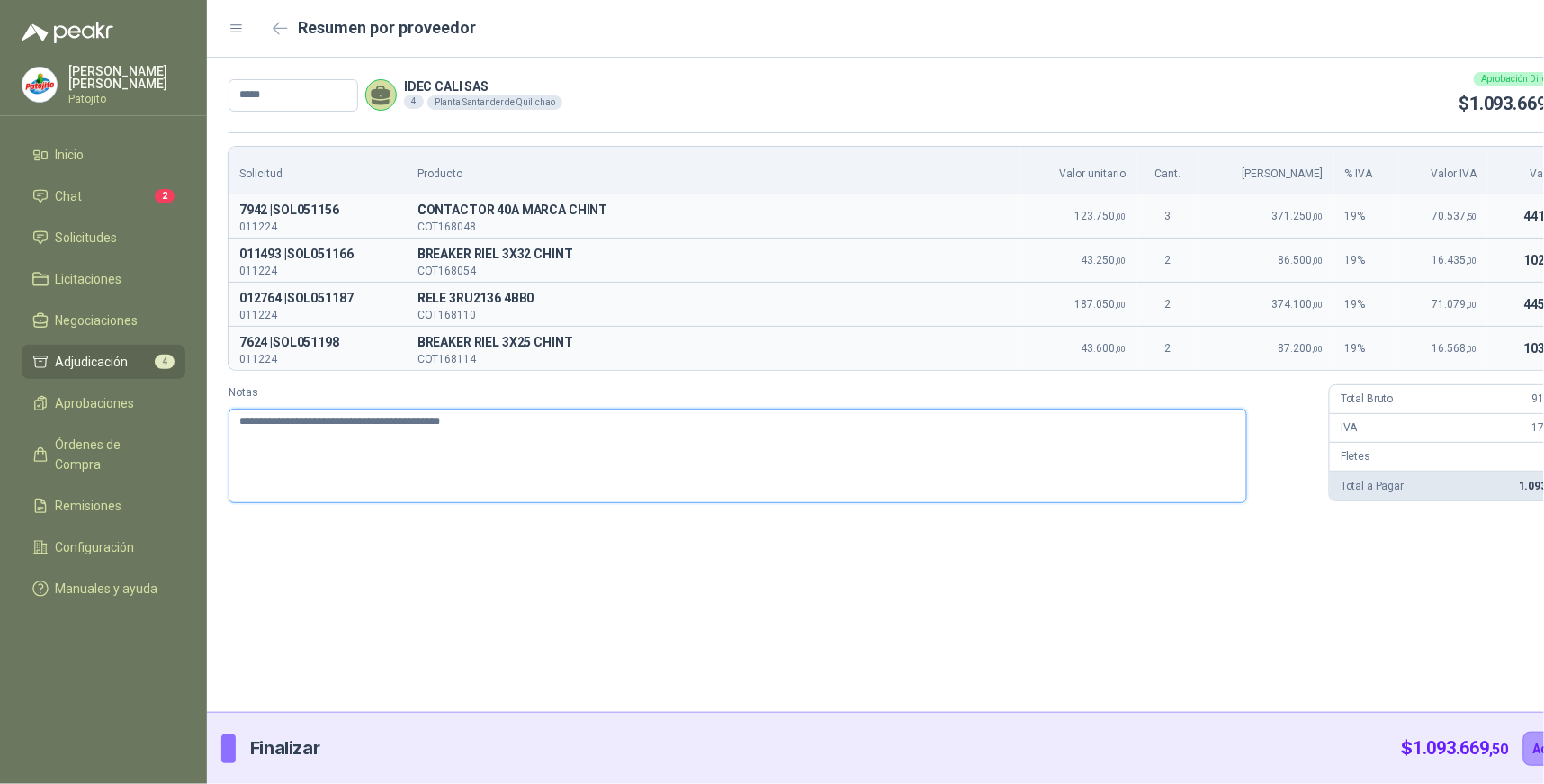
type textarea "**********"
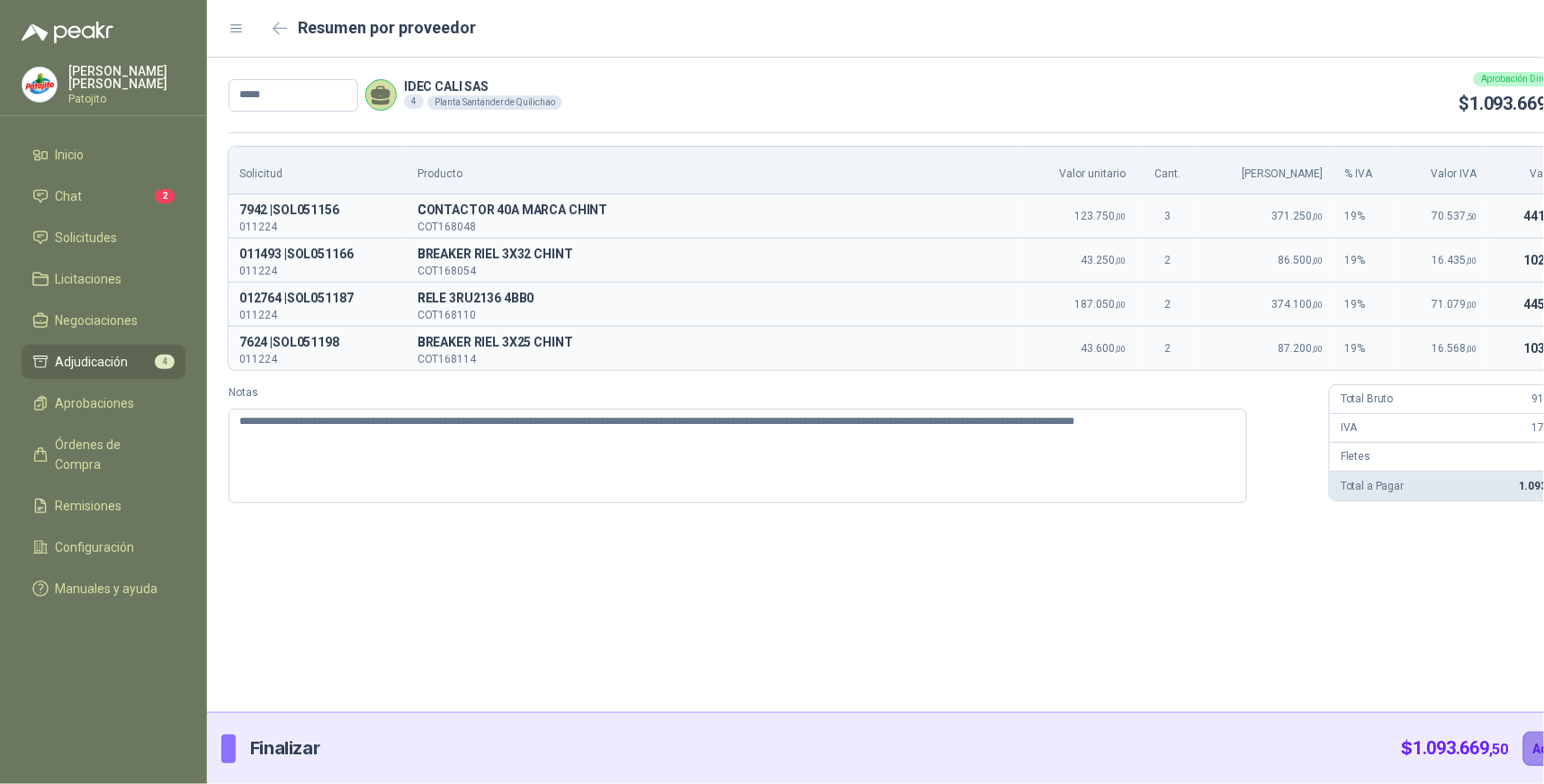
click at [1524, 743] on button "Adjudicar" at bounding box center [1563, 749] width 78 height 34
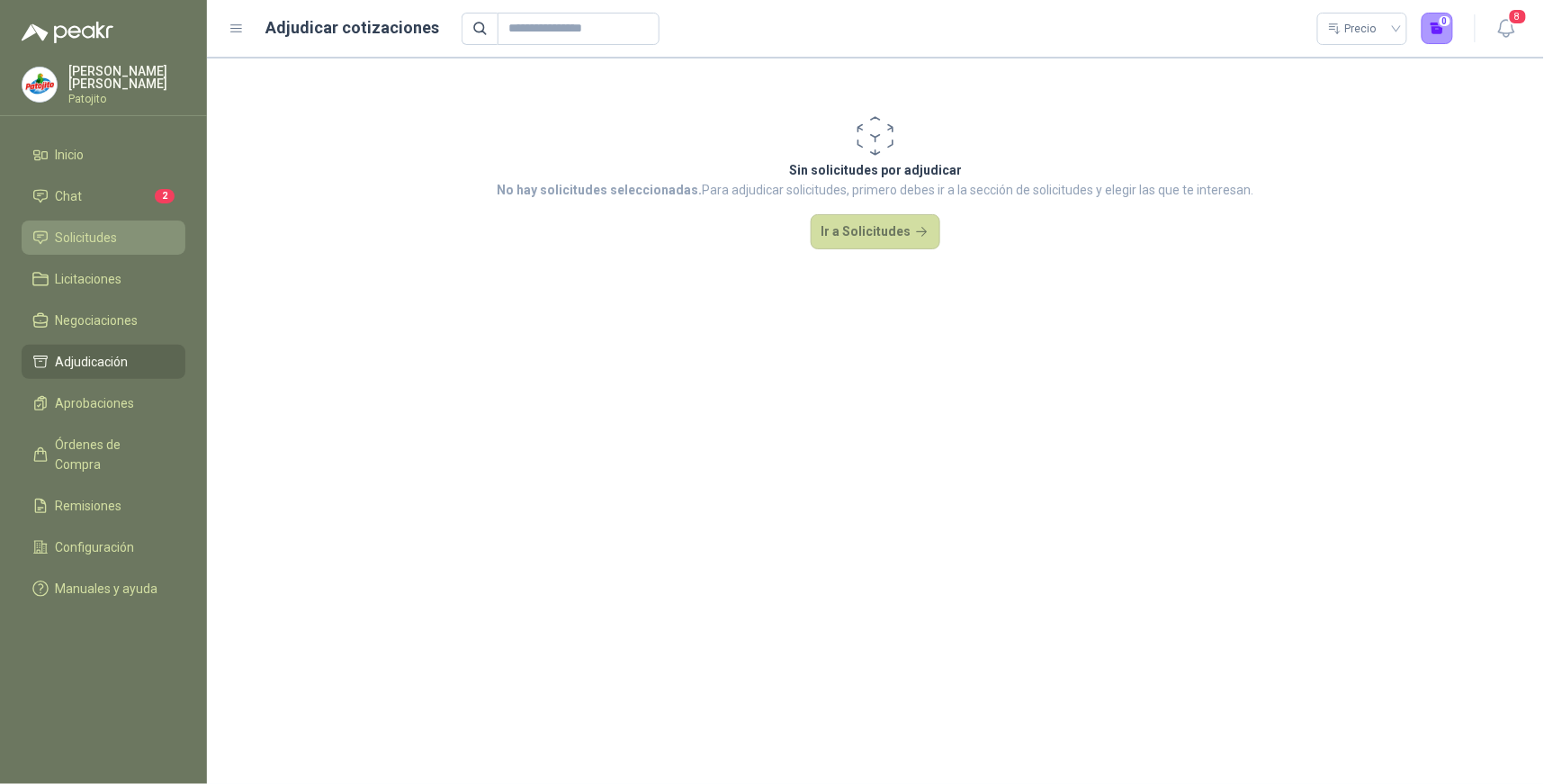
click at [78, 234] on span "Solicitudes" at bounding box center [86, 238] width 62 height 20
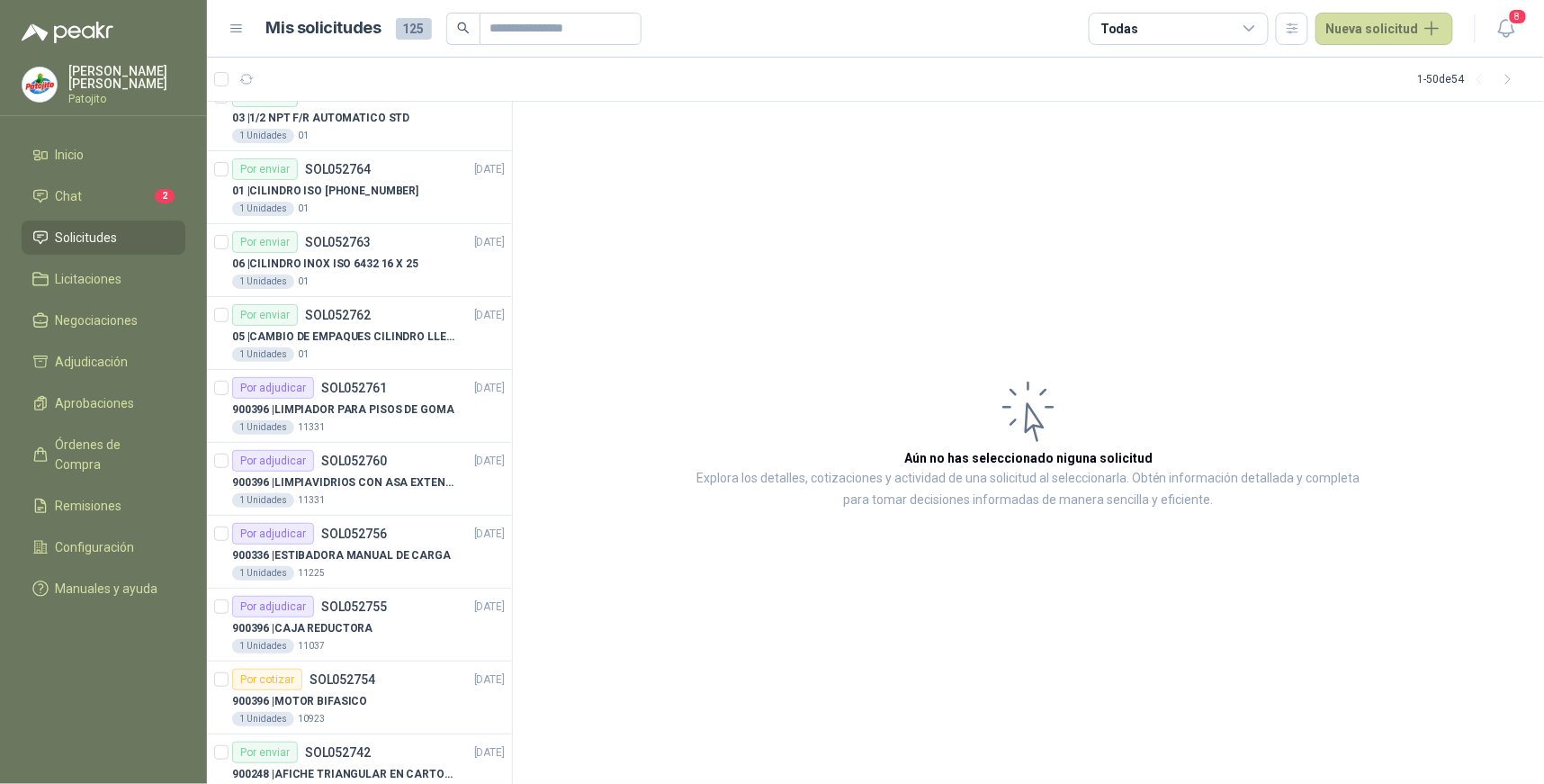
scroll to position [2989, 0]
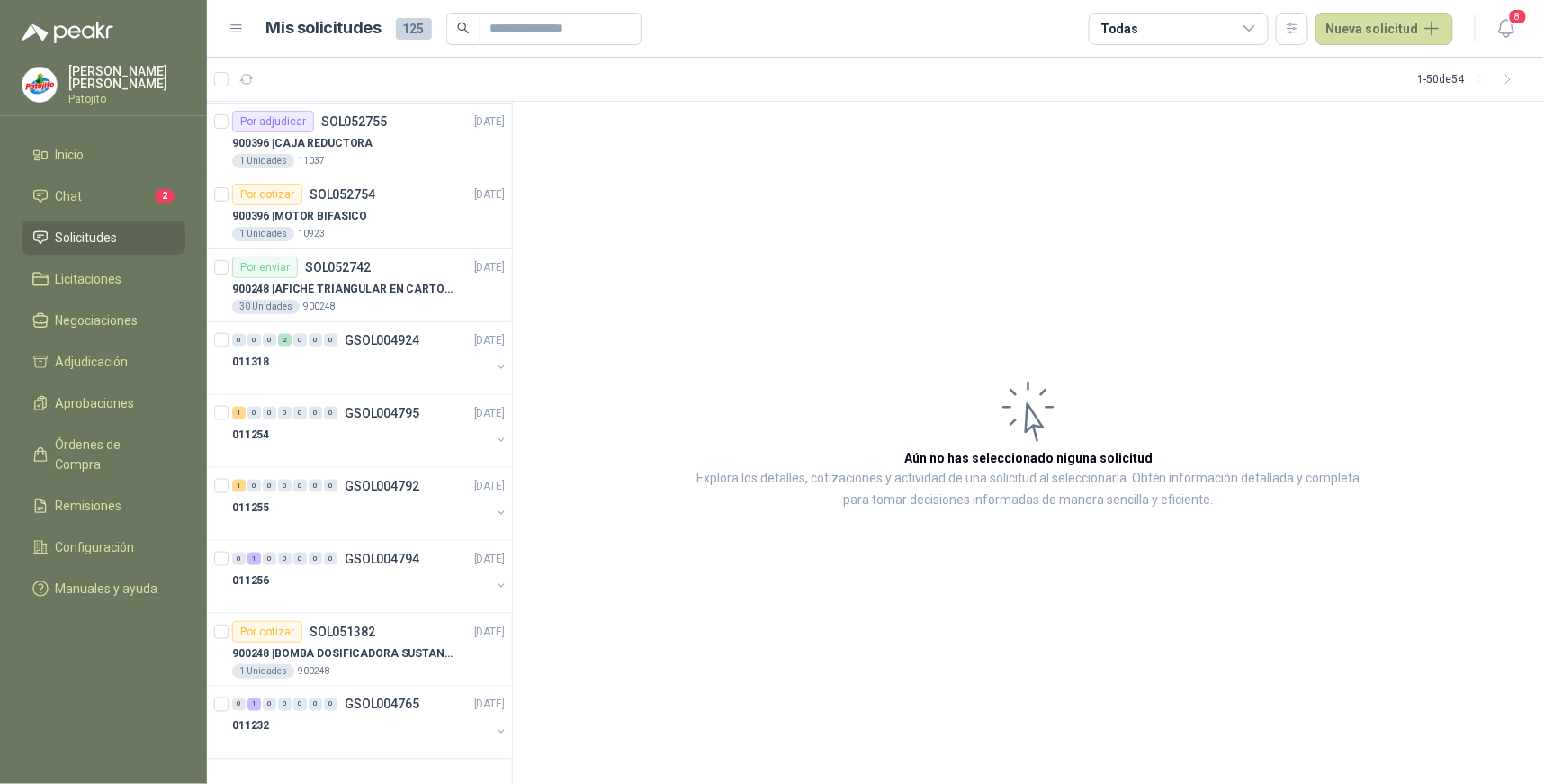
click at [1252, 25] on icon at bounding box center [1250, 29] width 16 height 16
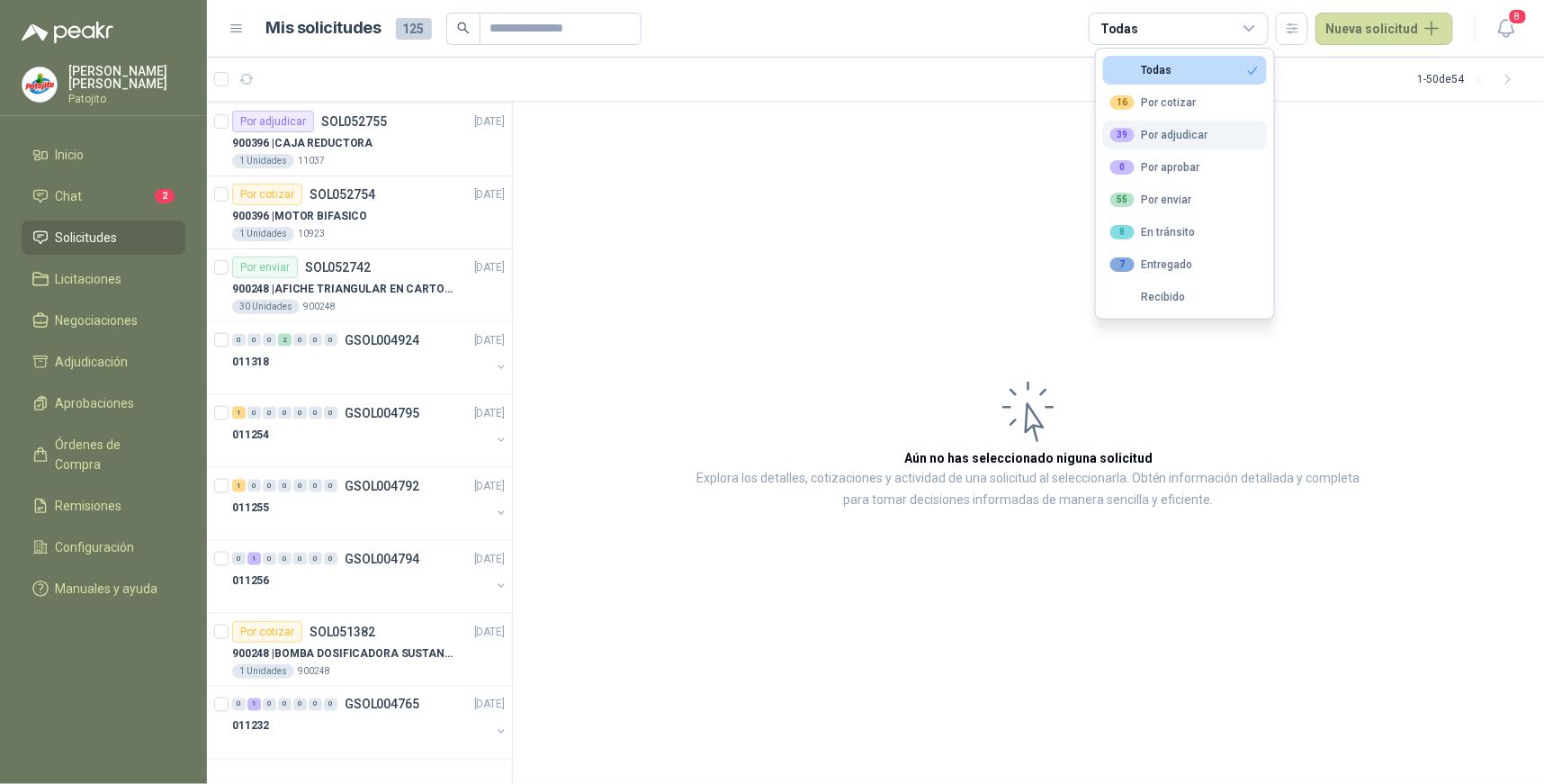
click at [1188, 135] on div "39 Por adjudicar" at bounding box center [1159, 135] width 98 height 15
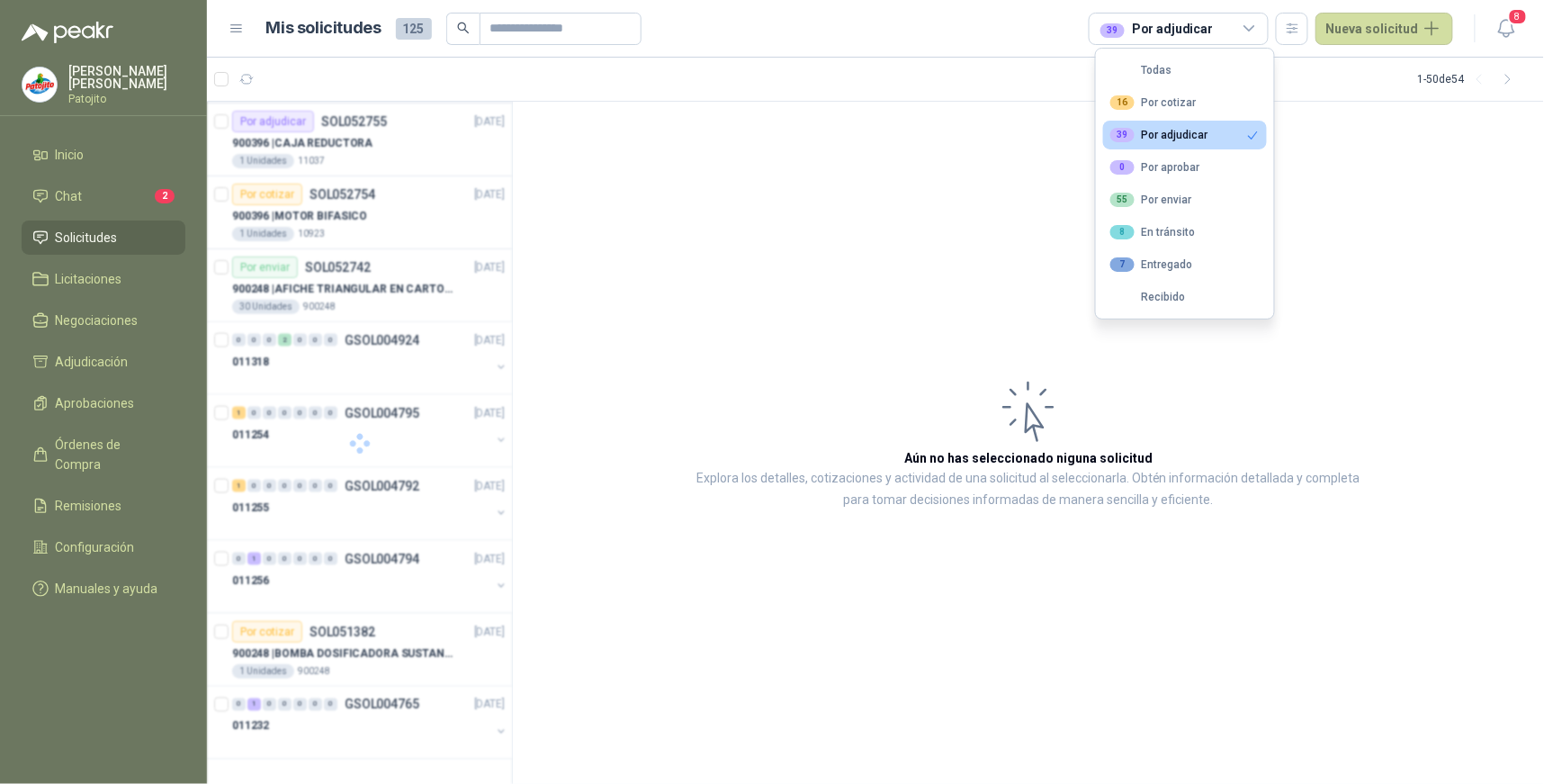
scroll to position [1093, 0]
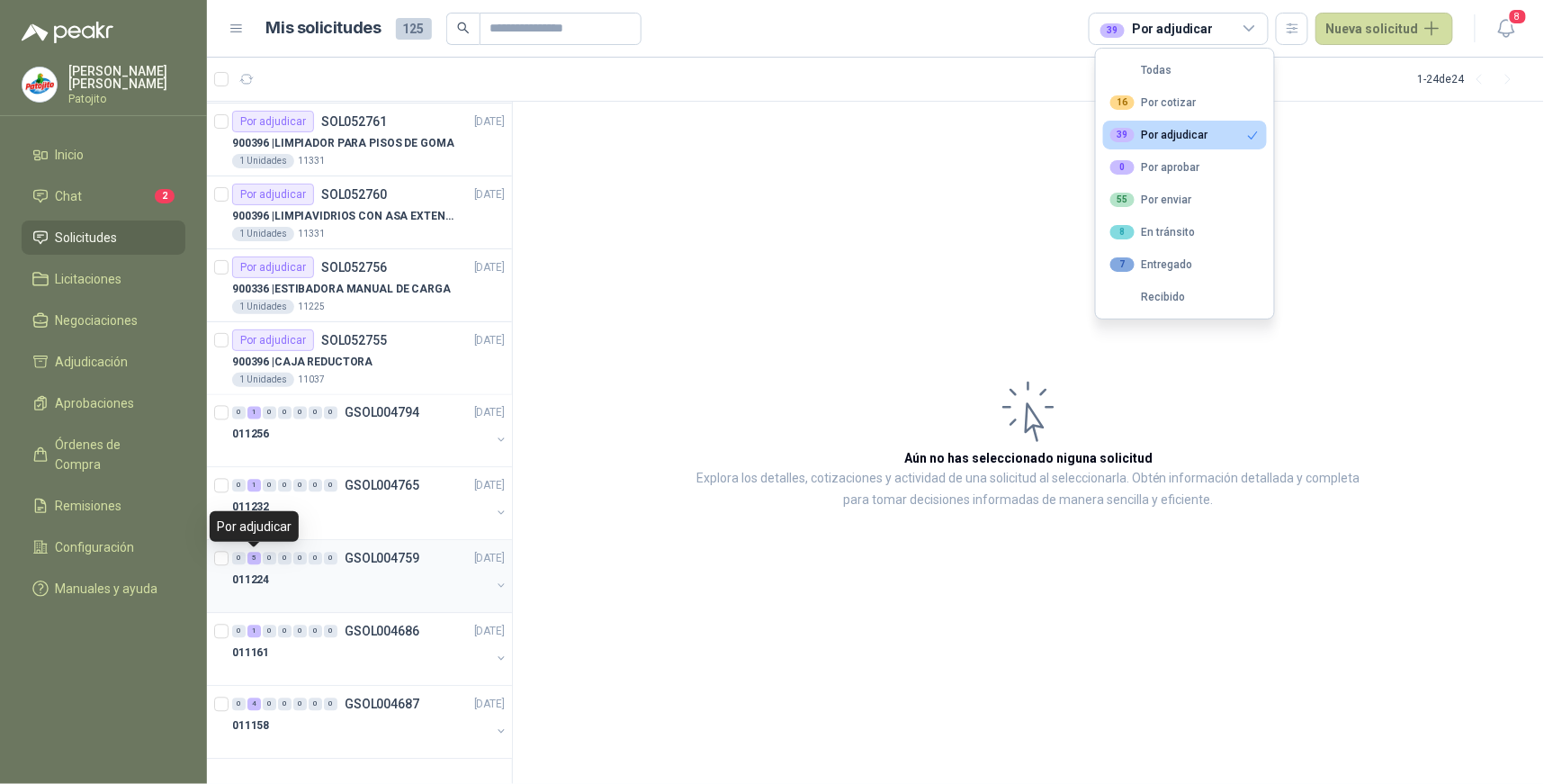
drag, startPoint x: 252, startPoint y: 558, endPoint x: 276, endPoint y: 580, distance: 32.6
click at [253, 558] on div "5" at bounding box center [254, 559] width 14 height 13
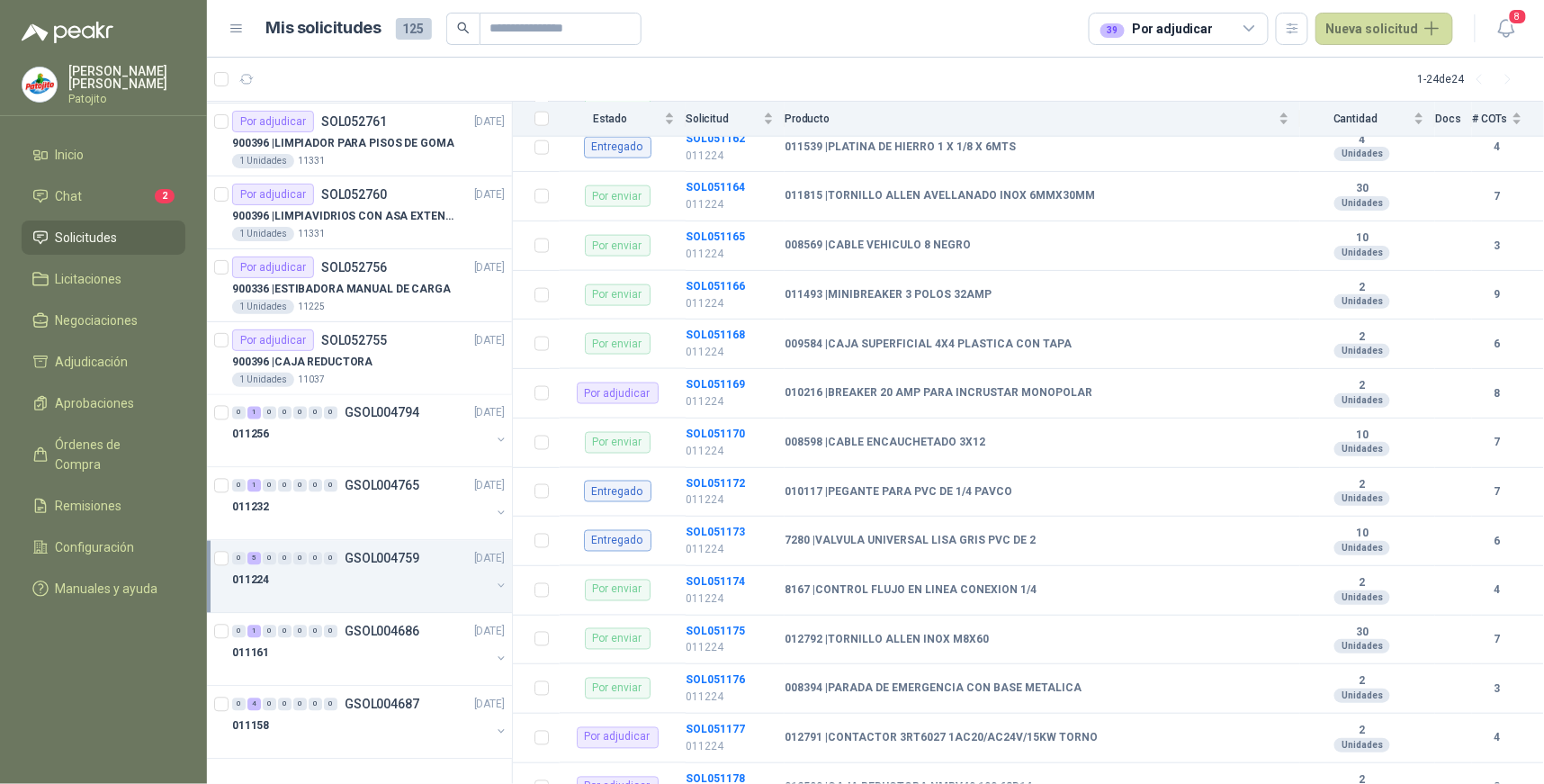
scroll to position [799, 0]
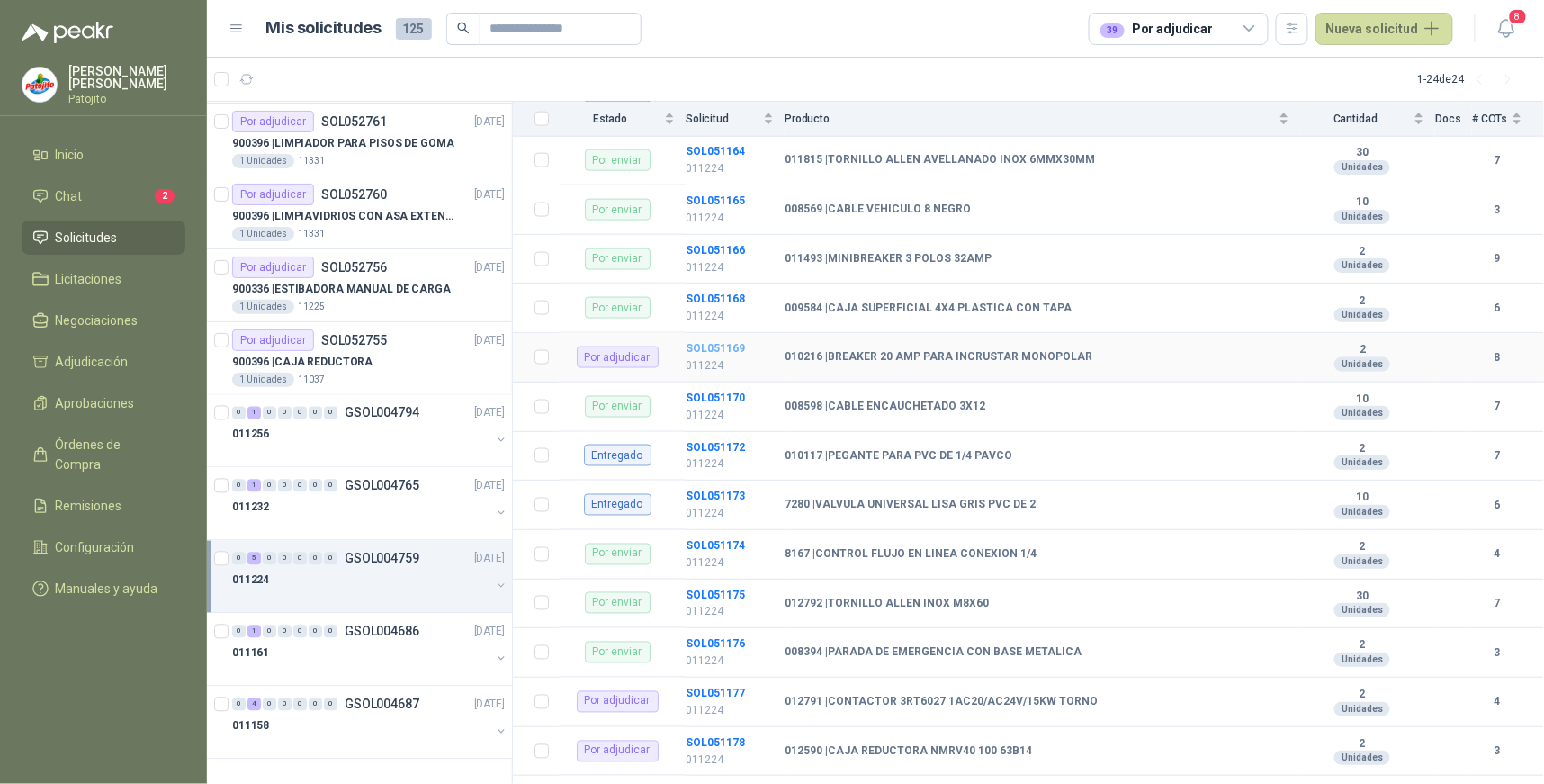
click at [712, 347] on b "SOL051169" at bounding box center [715, 348] width 59 height 13
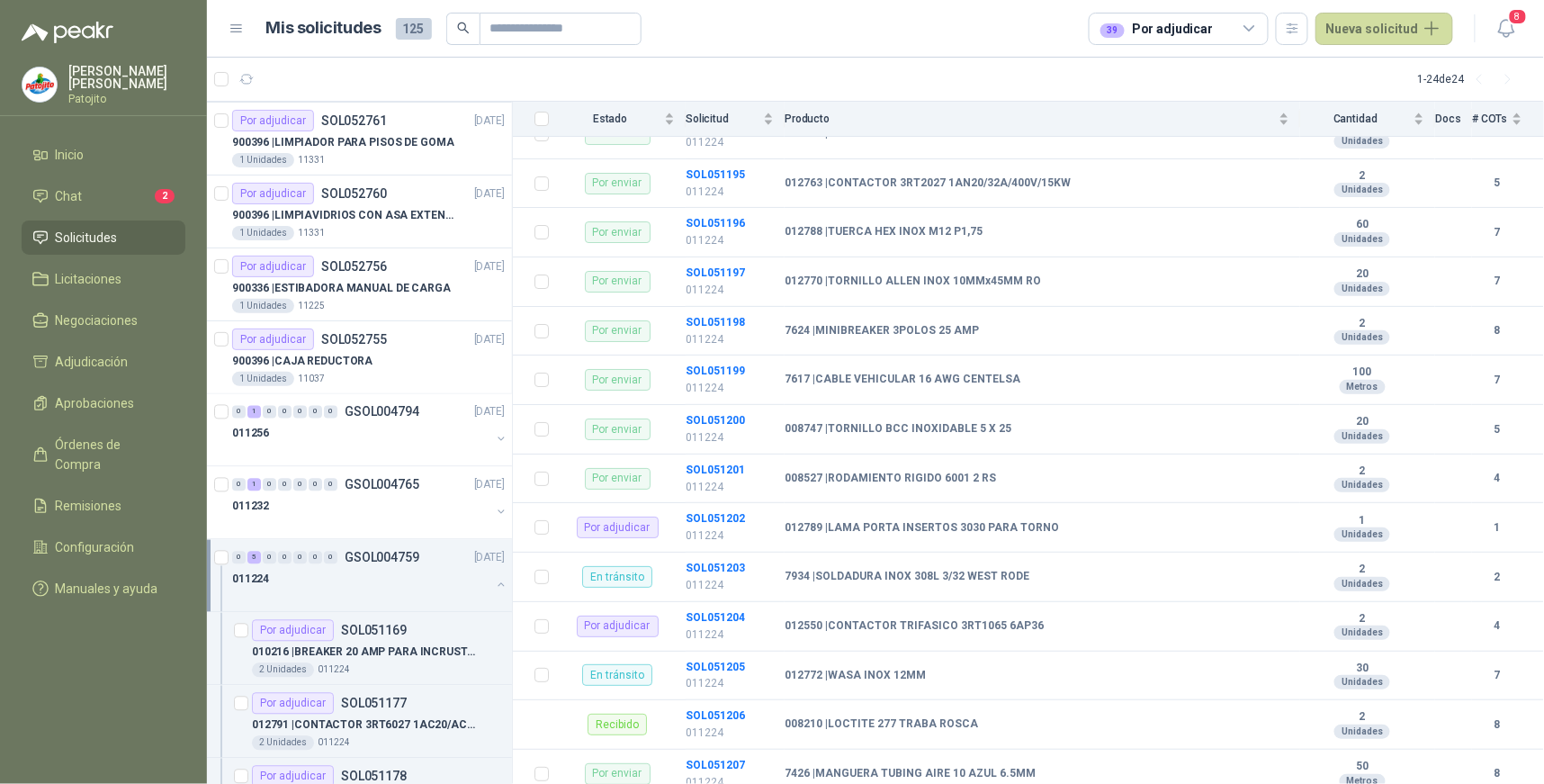
scroll to position [2199, 0]
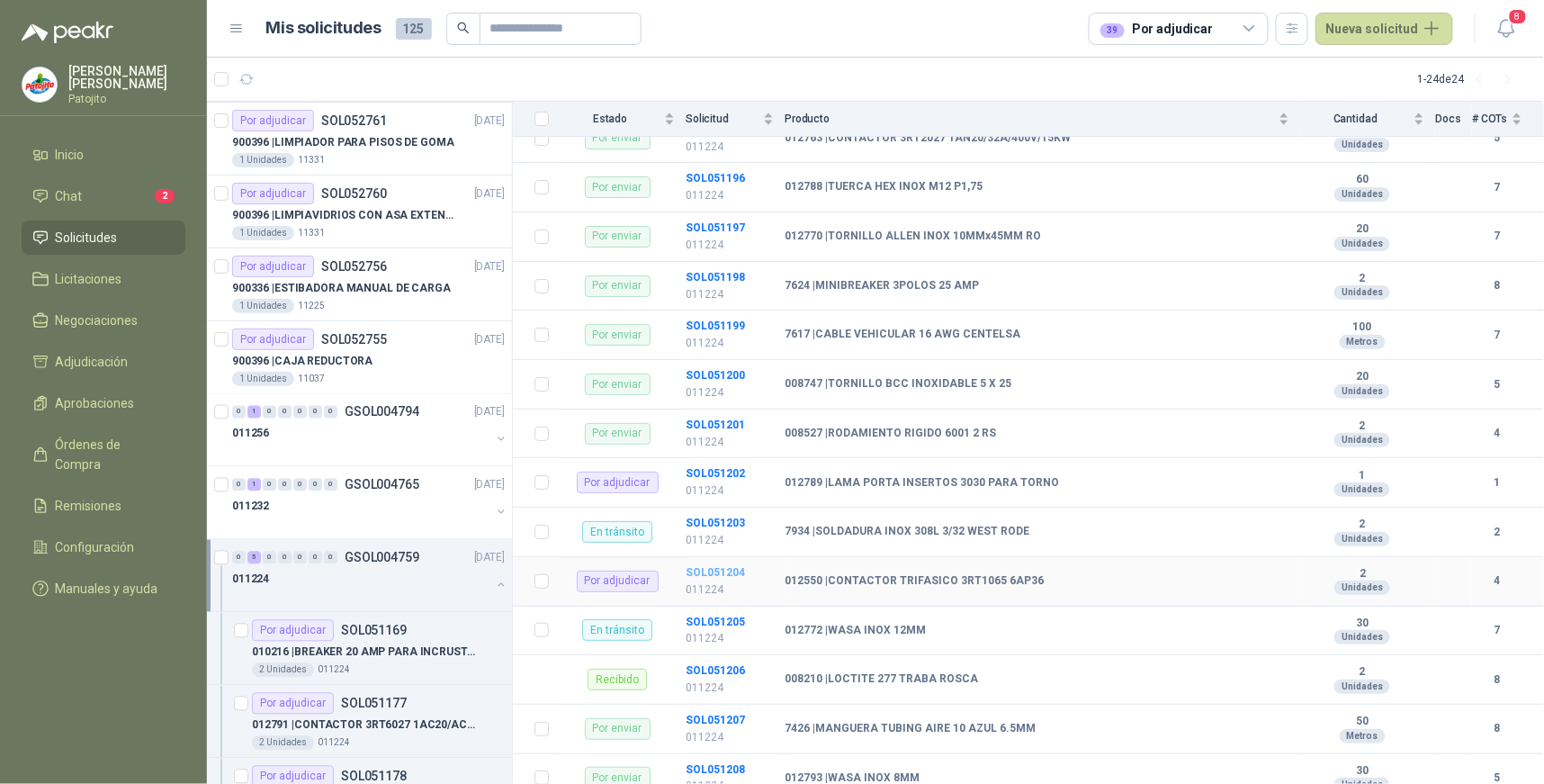
click at [714, 577] on b "SOL051204" at bounding box center [715, 573] width 59 height 13
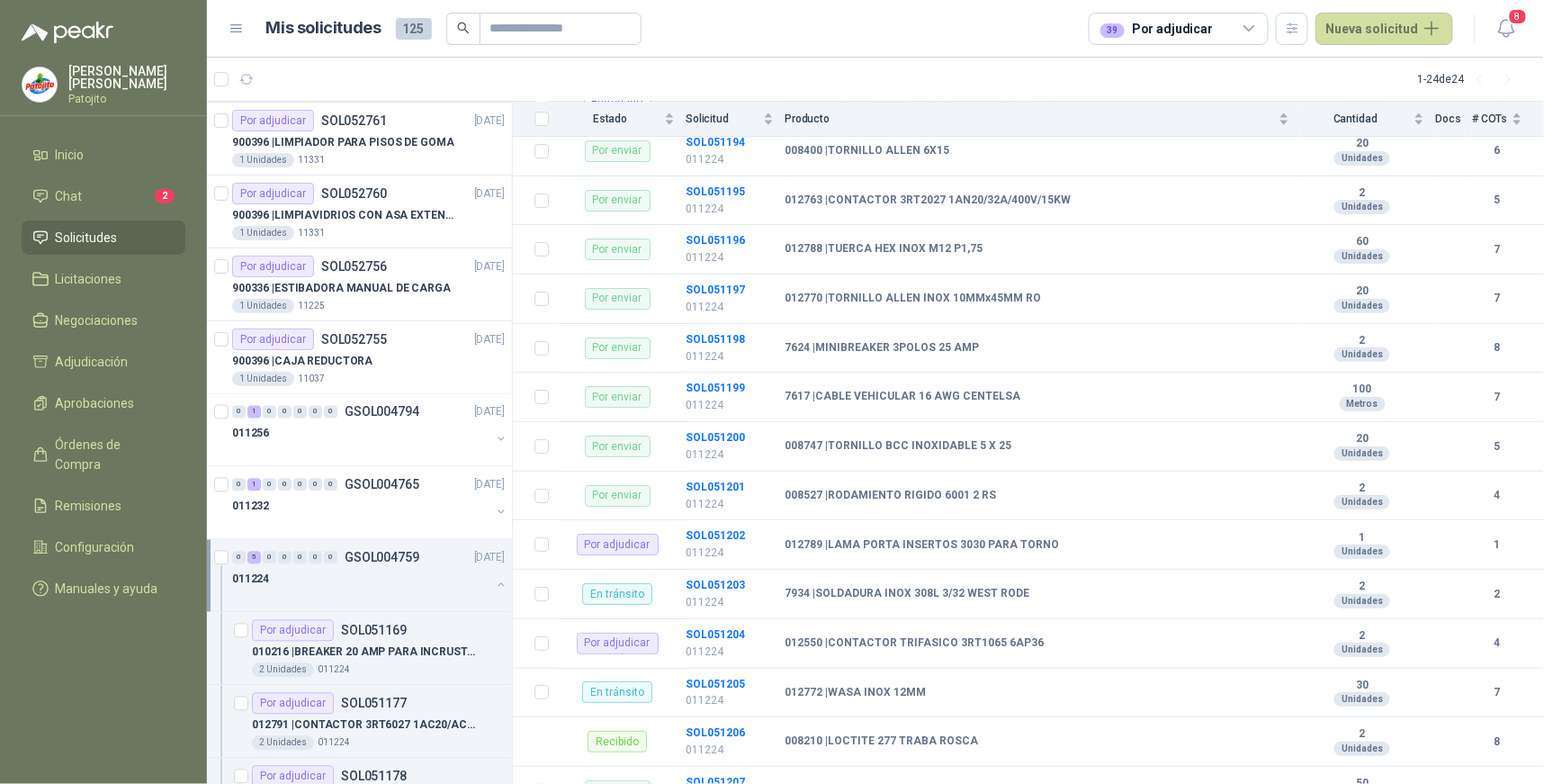
scroll to position [2251, 0]
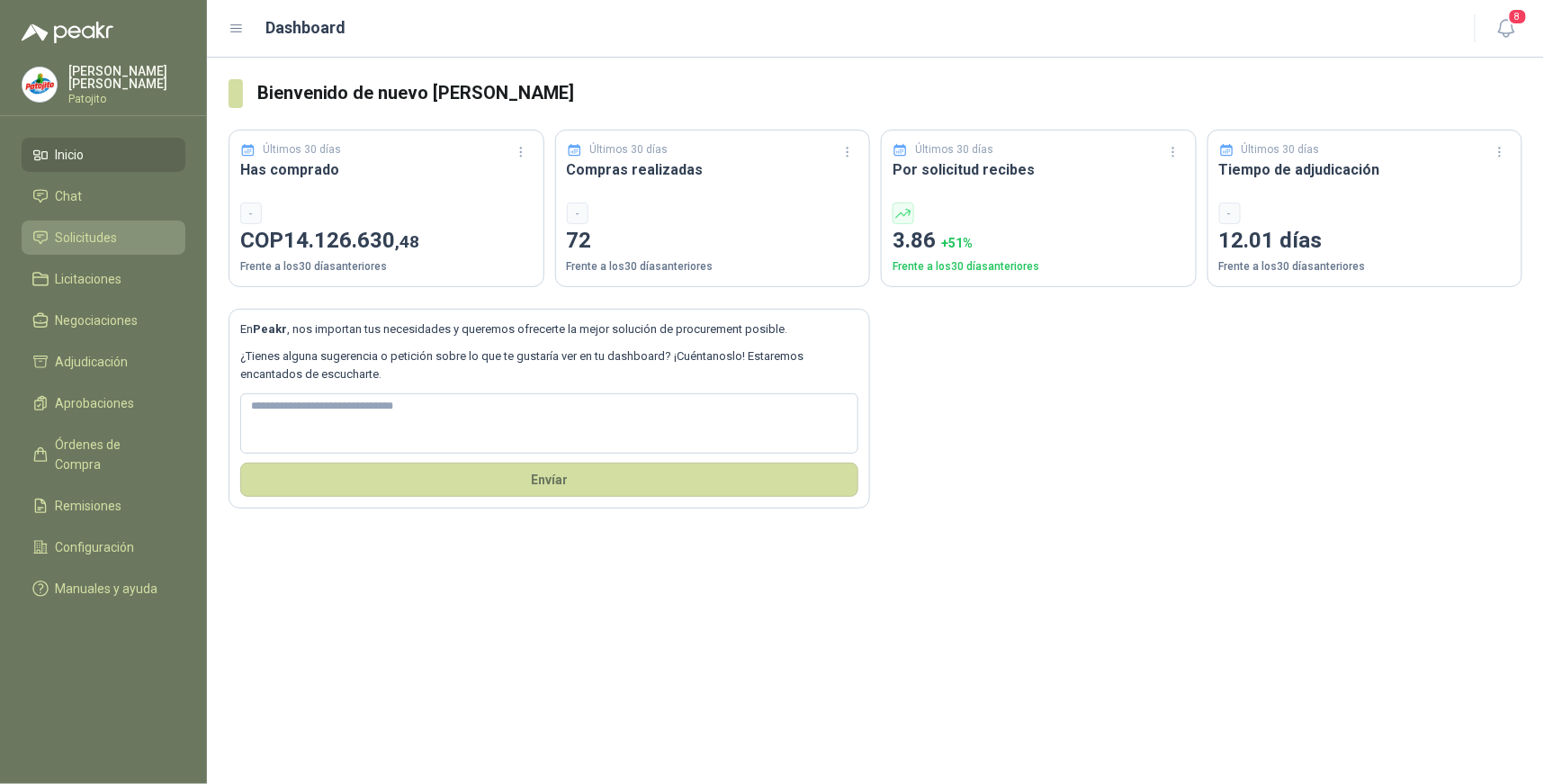
click at [108, 230] on span "Solicitudes" at bounding box center [86, 238] width 62 height 20
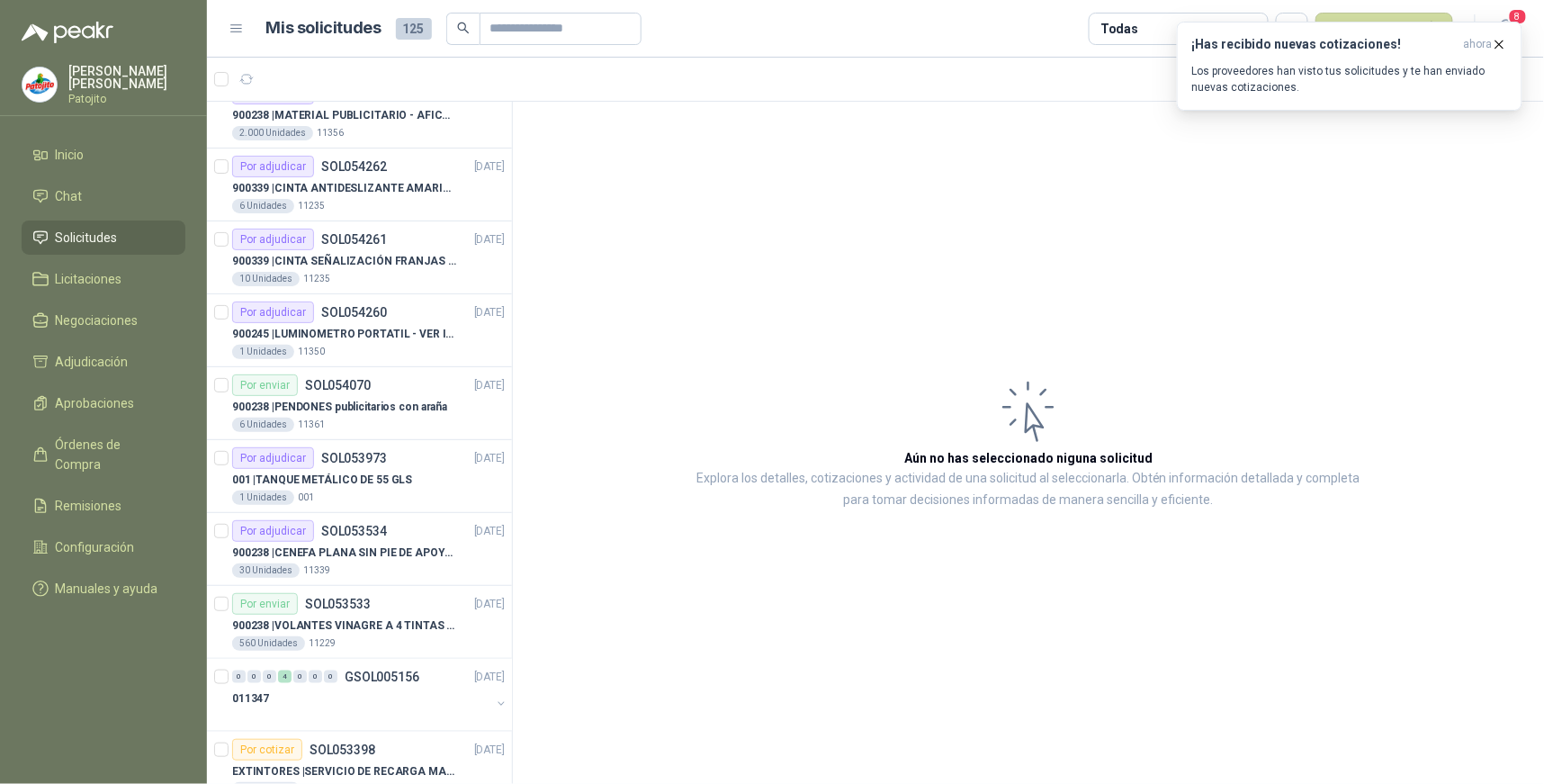
scroll to position [389, 0]
click at [1498, 41] on icon "button" at bounding box center [1500, 44] width 15 height 15
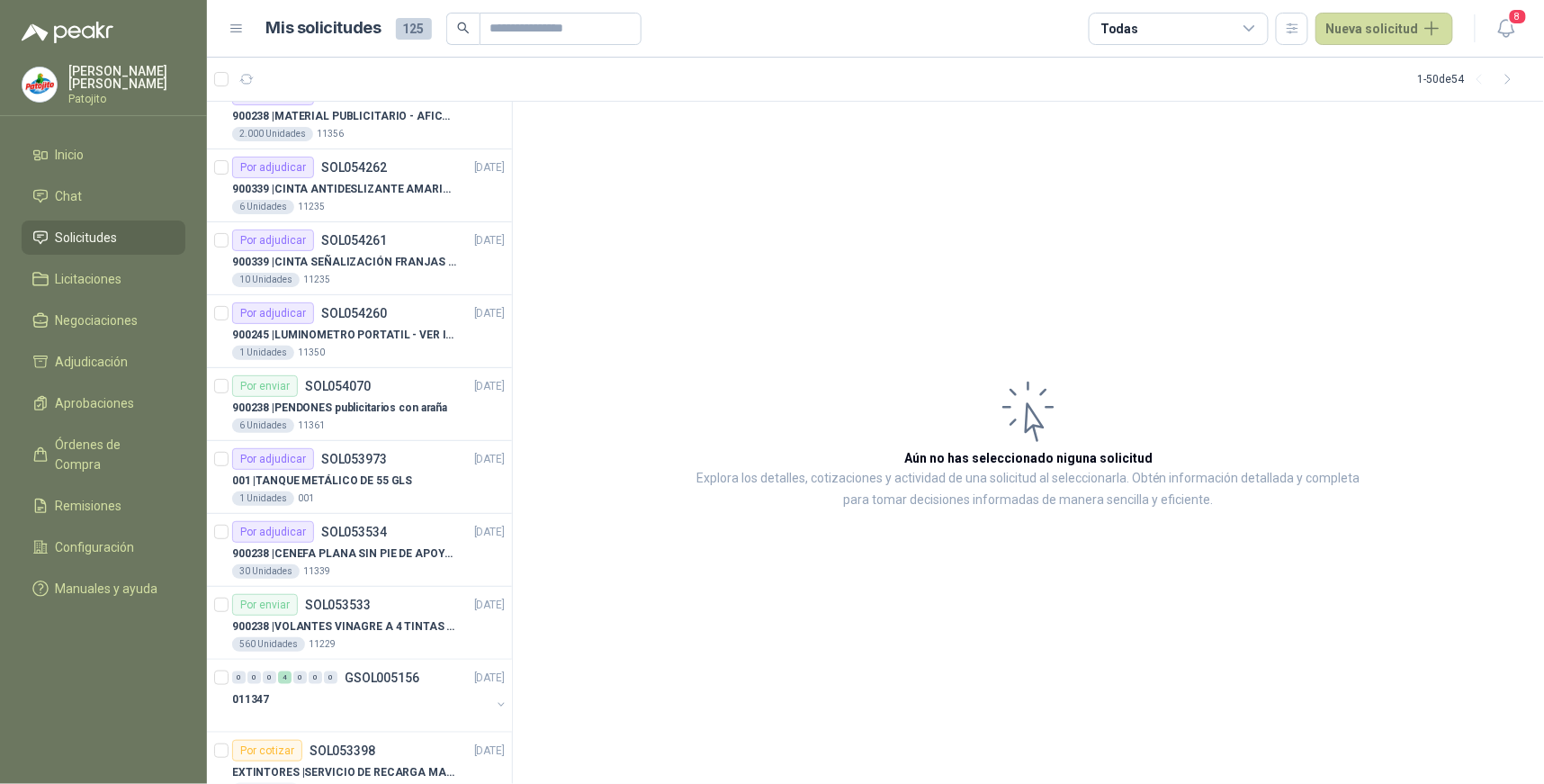
click at [1251, 28] on icon at bounding box center [1250, 29] width 16 height 16
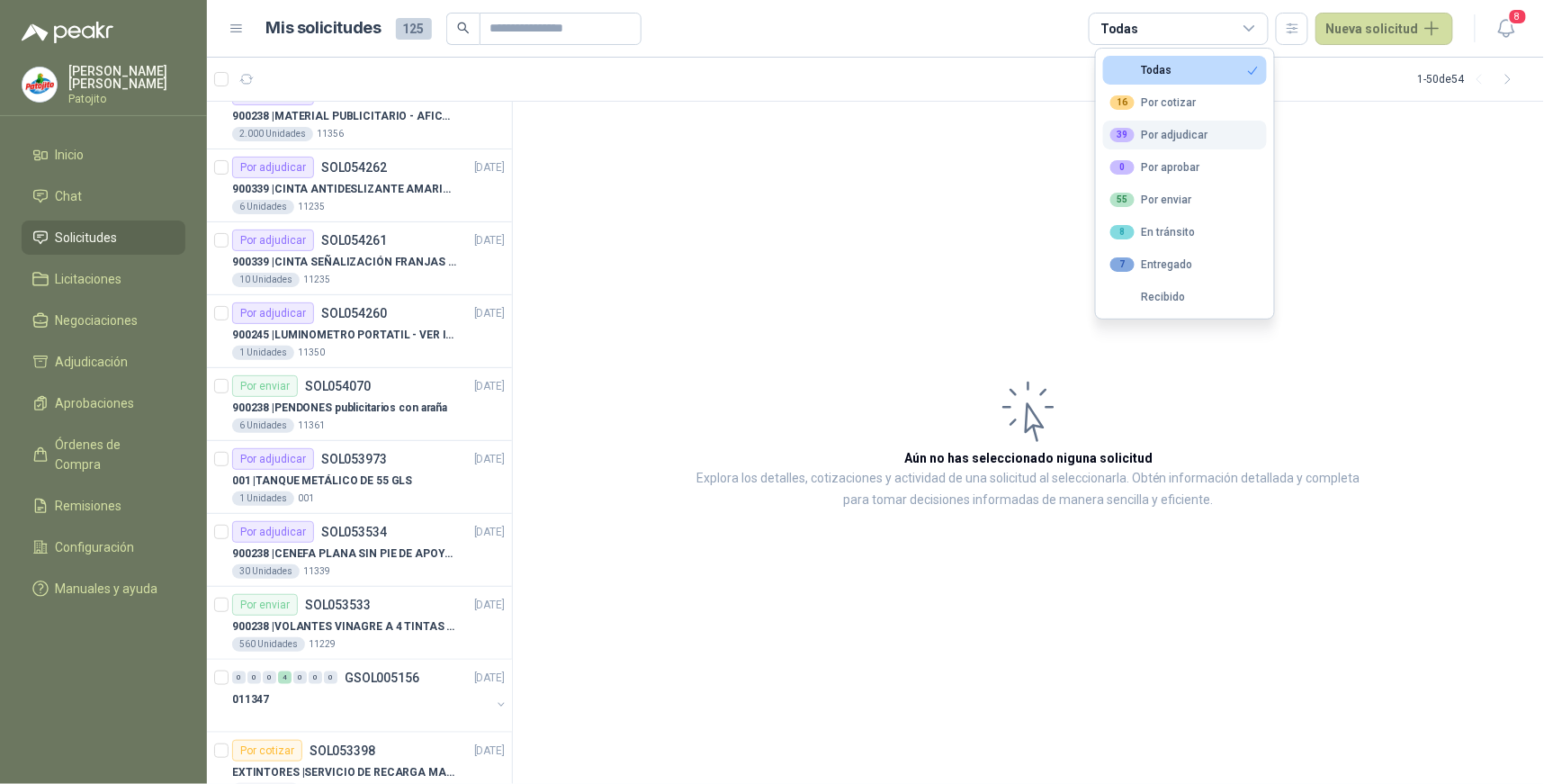
click at [1191, 138] on div "39 Por adjudicar" at bounding box center [1159, 135] width 98 height 15
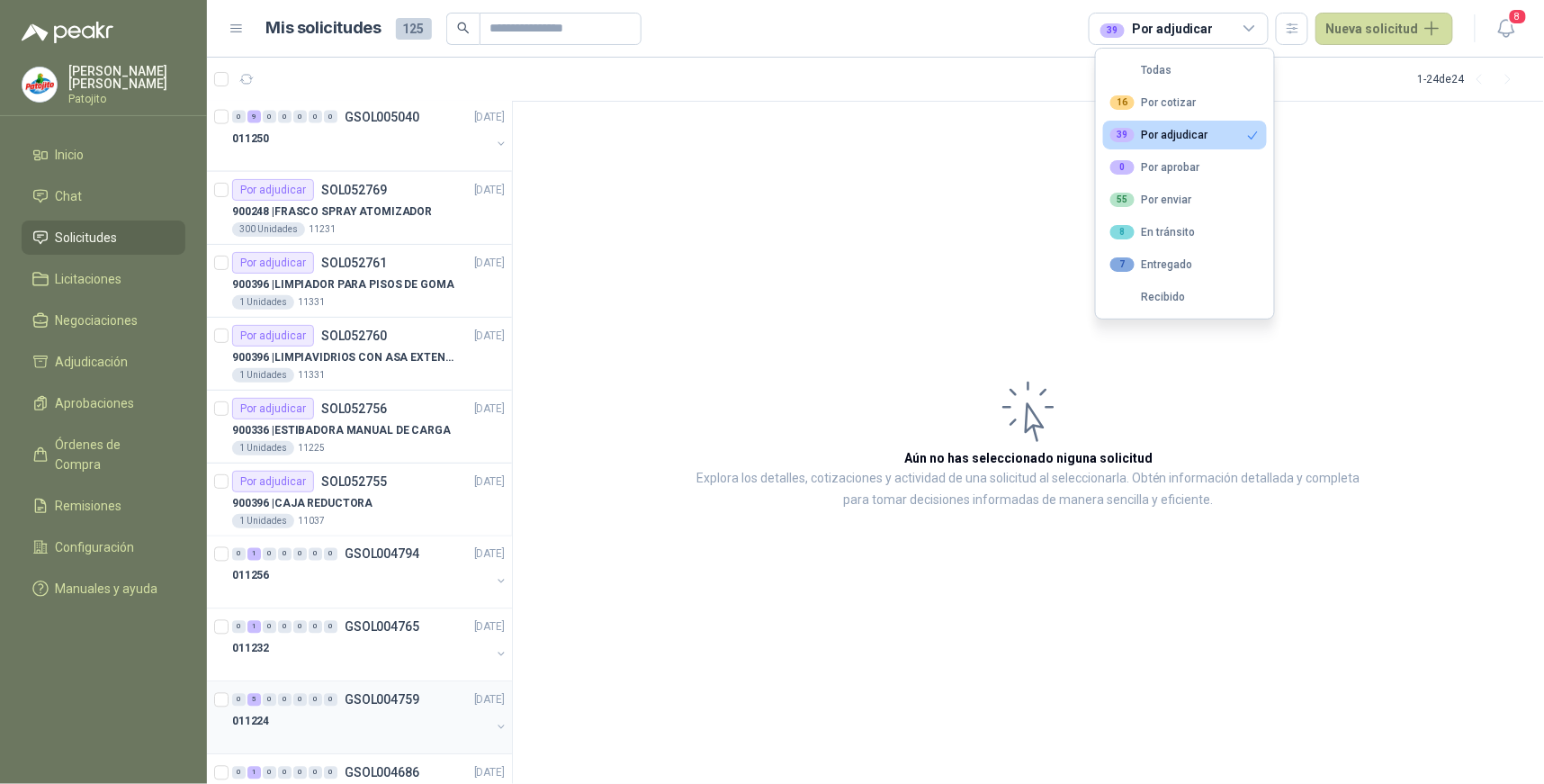
scroll to position [1093, 0]
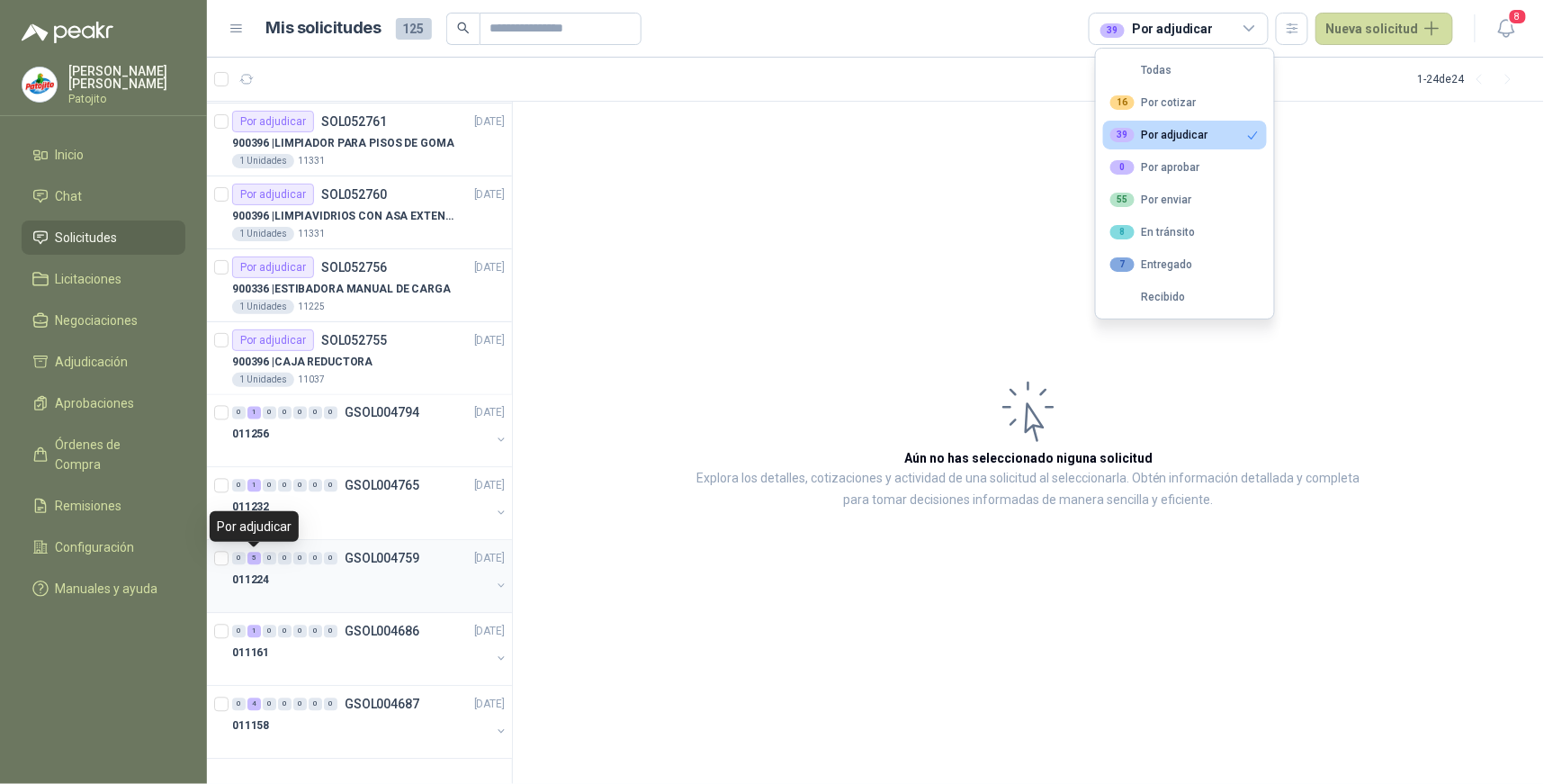
click at [255, 556] on div "5" at bounding box center [254, 559] width 14 height 13
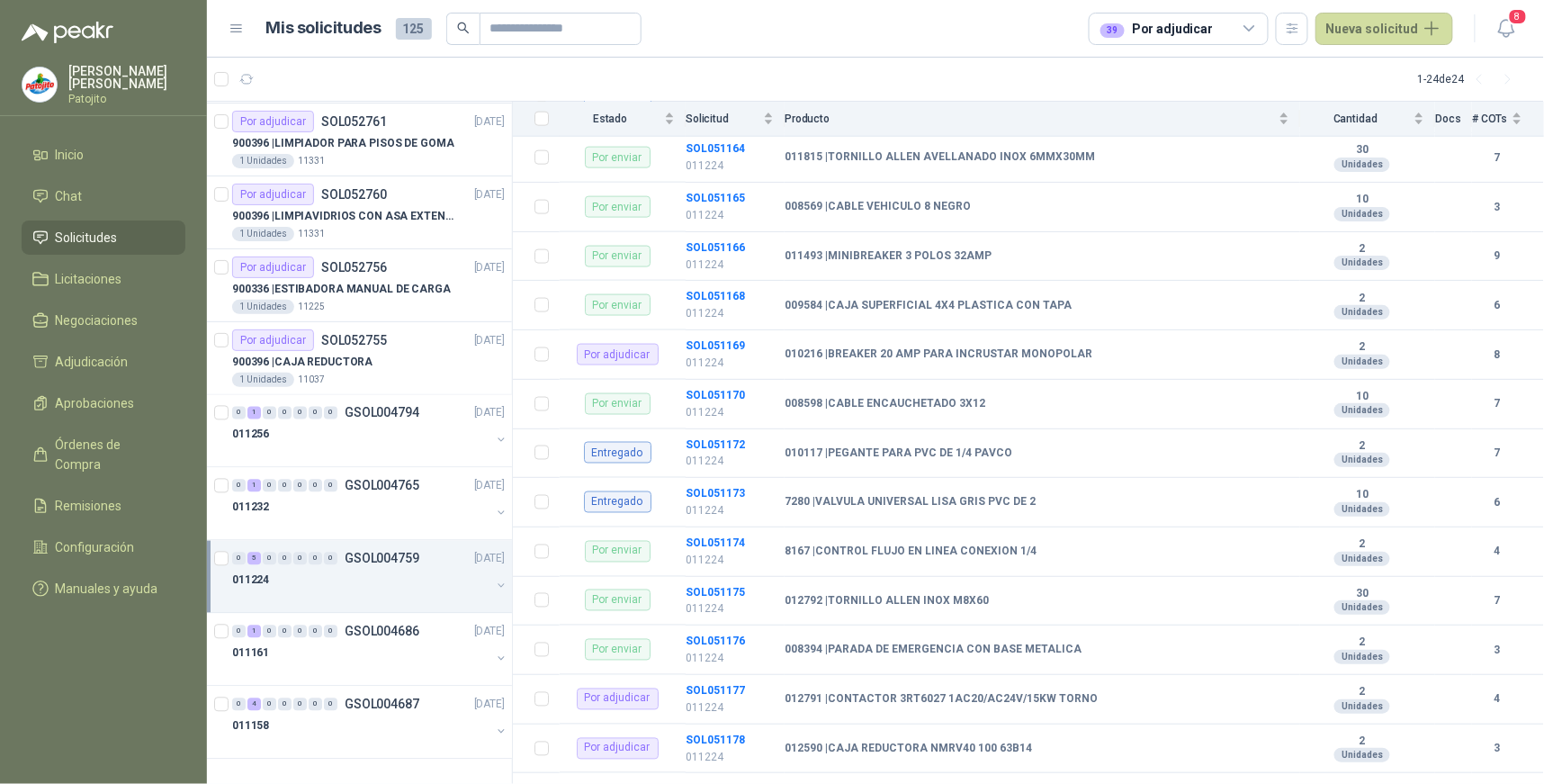
scroll to position [799, 0]
click at [736, 346] on b "SOL051169" at bounding box center [715, 348] width 59 height 13
click at [727, 348] on b "SOL051169" at bounding box center [715, 348] width 59 height 13
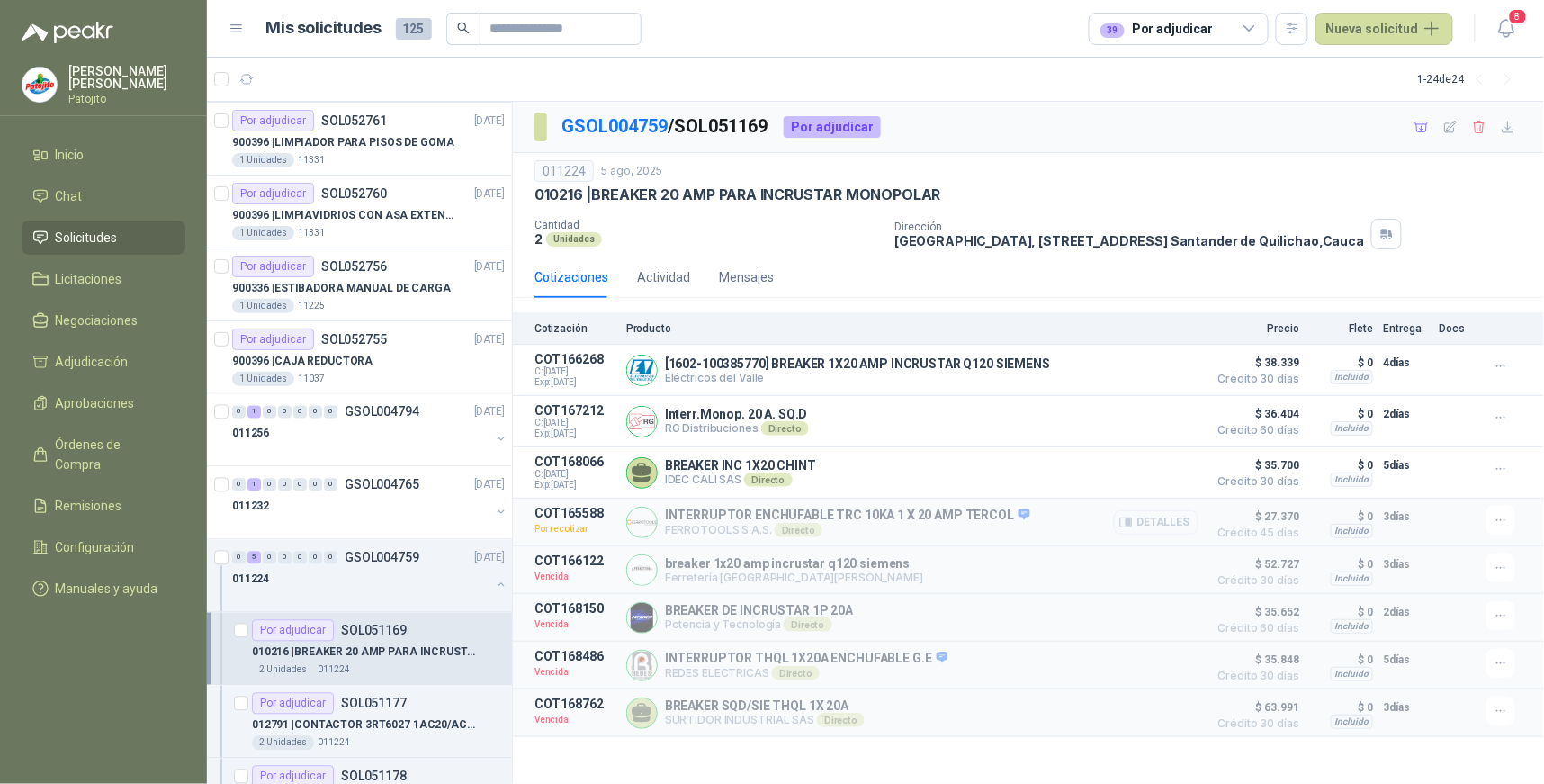
click at [1172, 523] on button "Detalles" at bounding box center [1156, 522] width 84 height 24
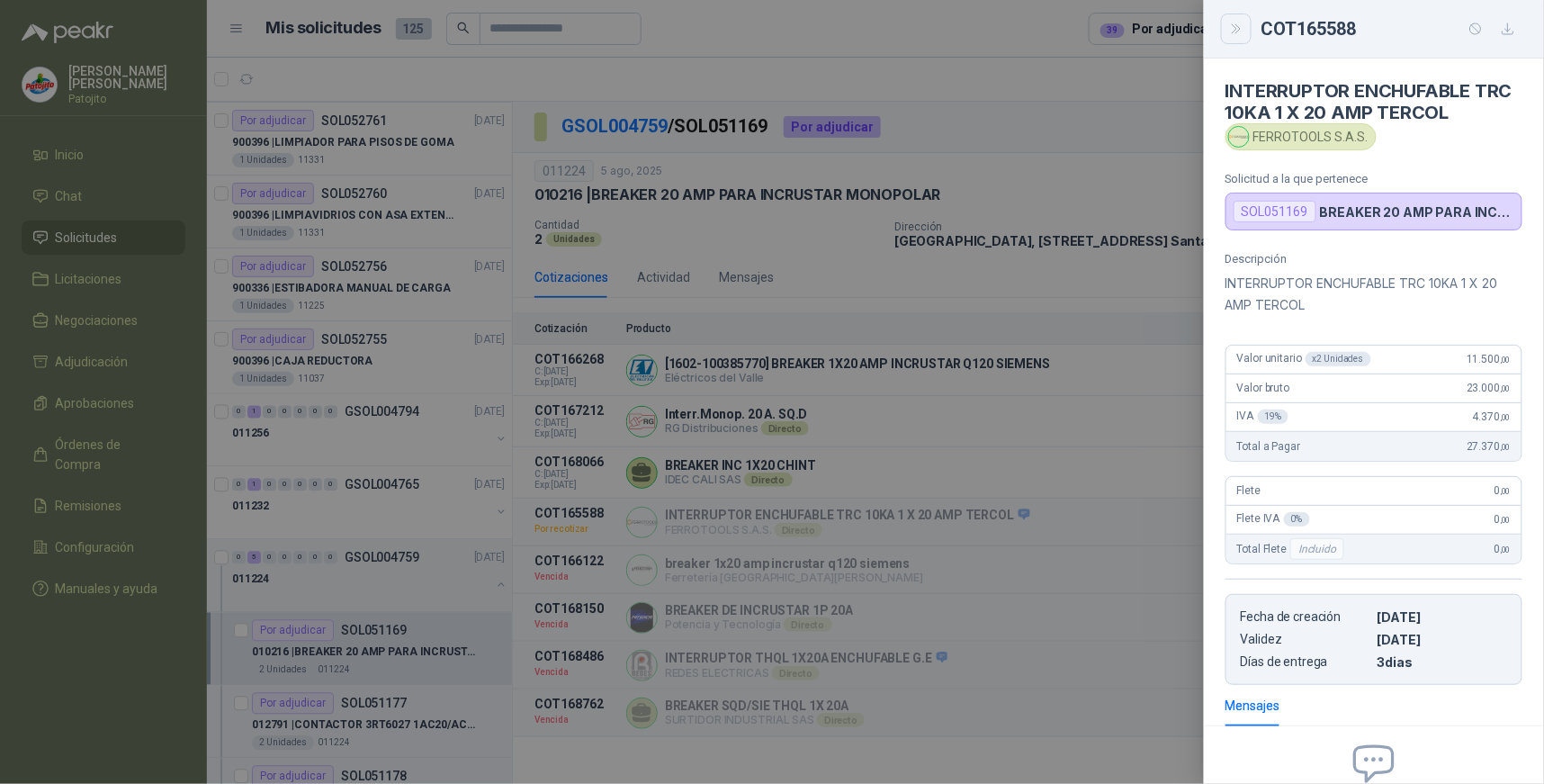
click at [1235, 22] on icon "Close" at bounding box center [1236, 29] width 15 height 15
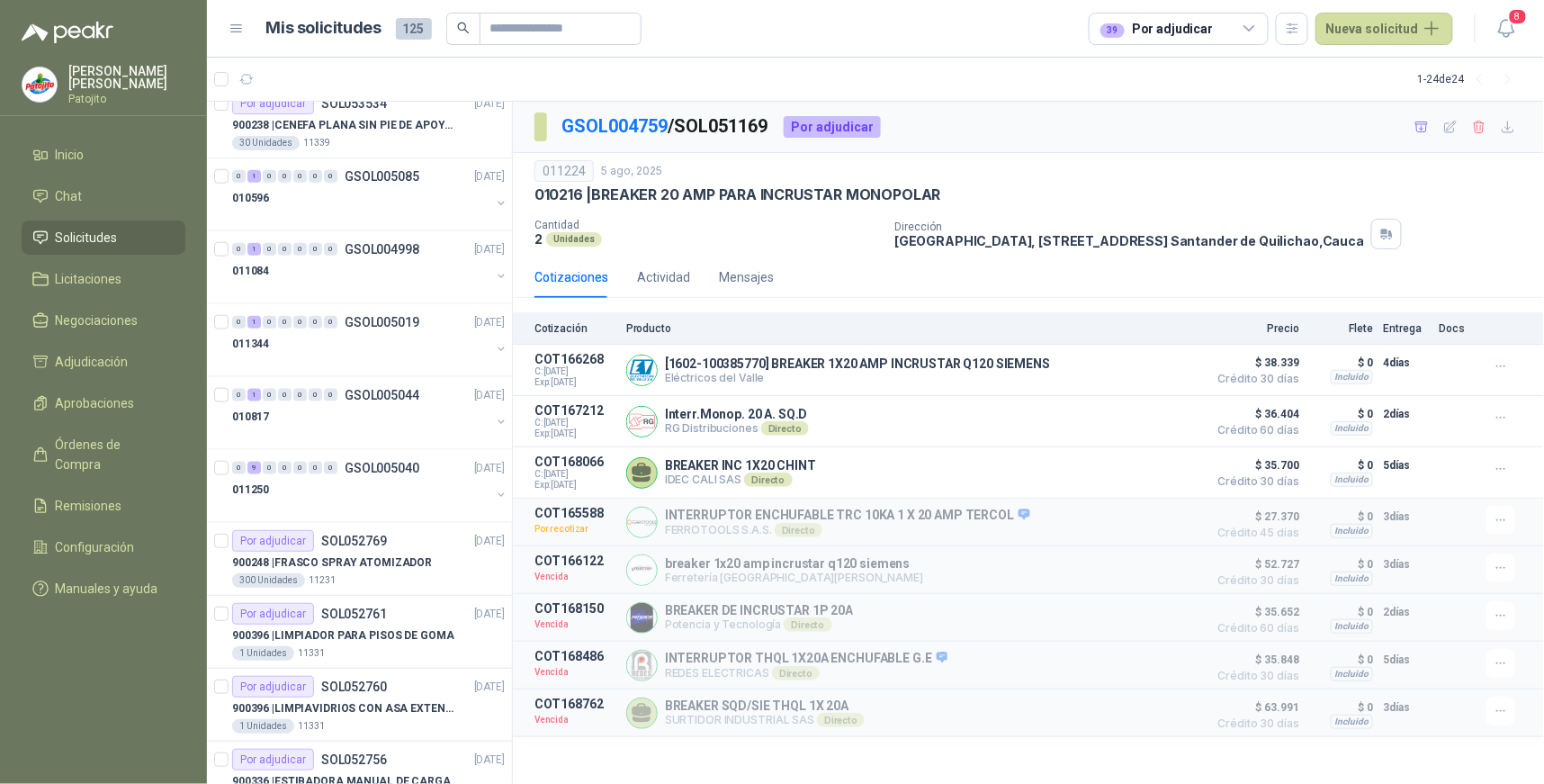
scroll to position [893, 0]
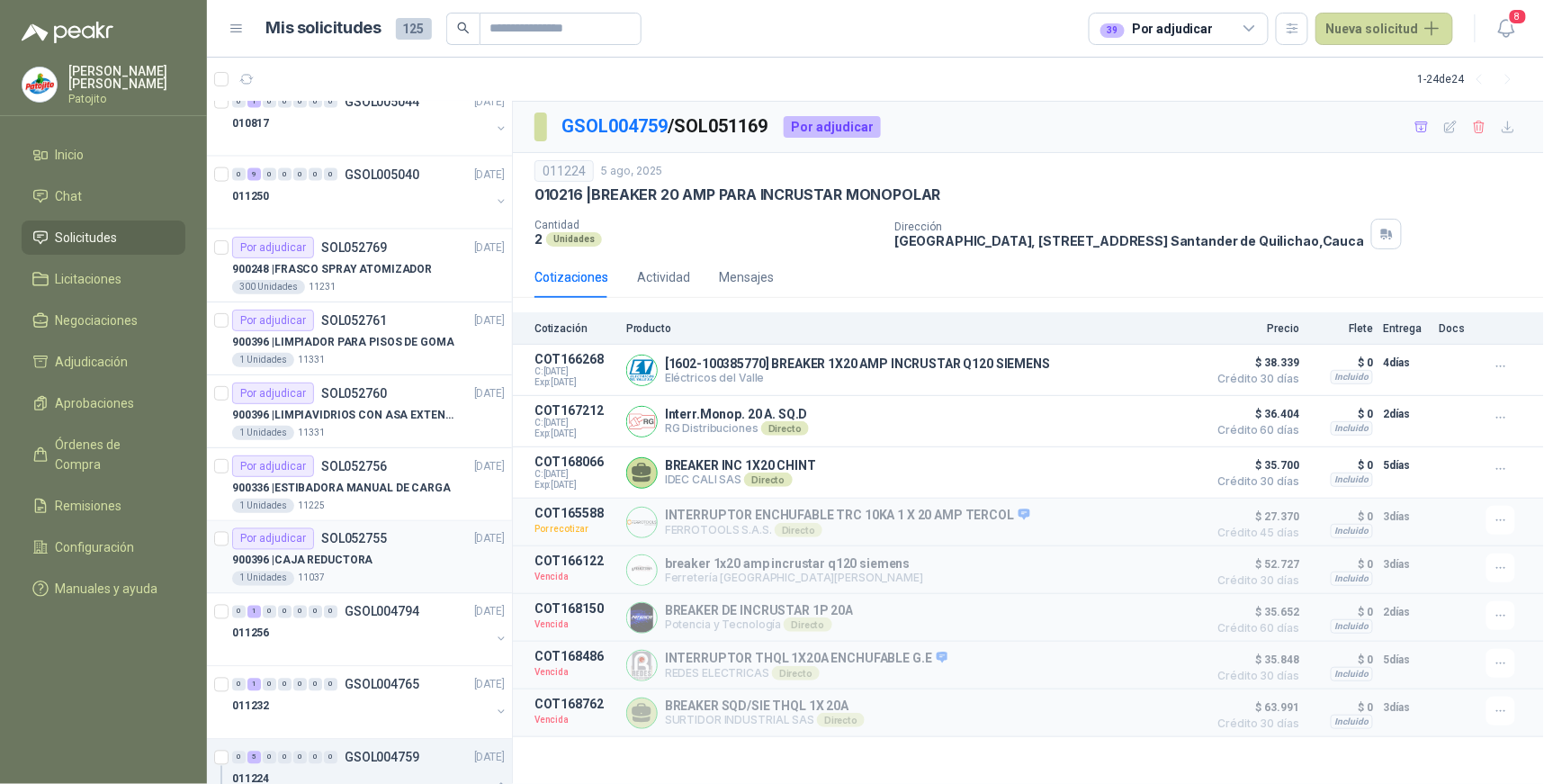
click at [352, 547] on div "Por adjudicar SOL052755" at bounding box center [310, 539] width 155 height 22
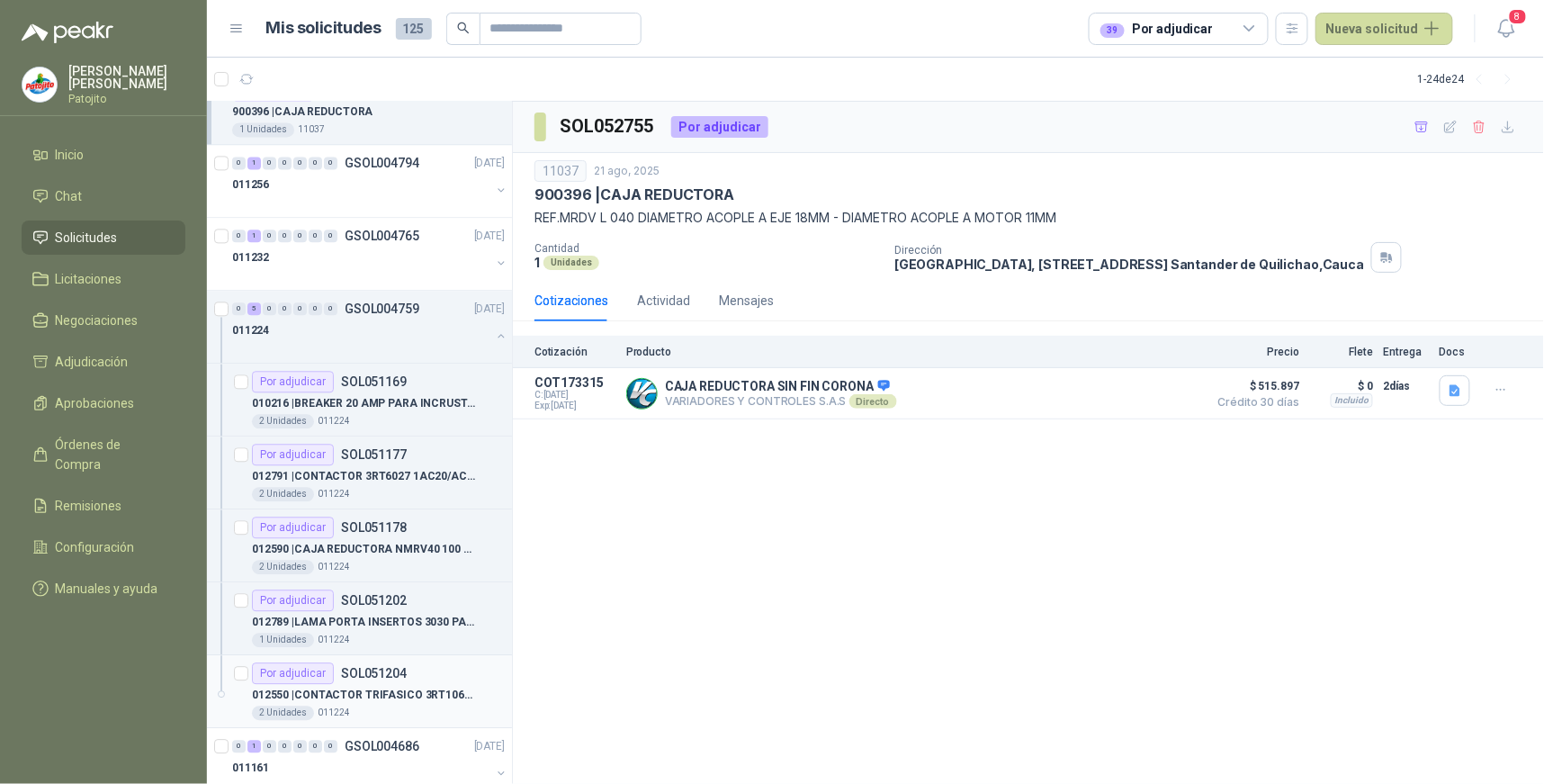
scroll to position [1392, 0]
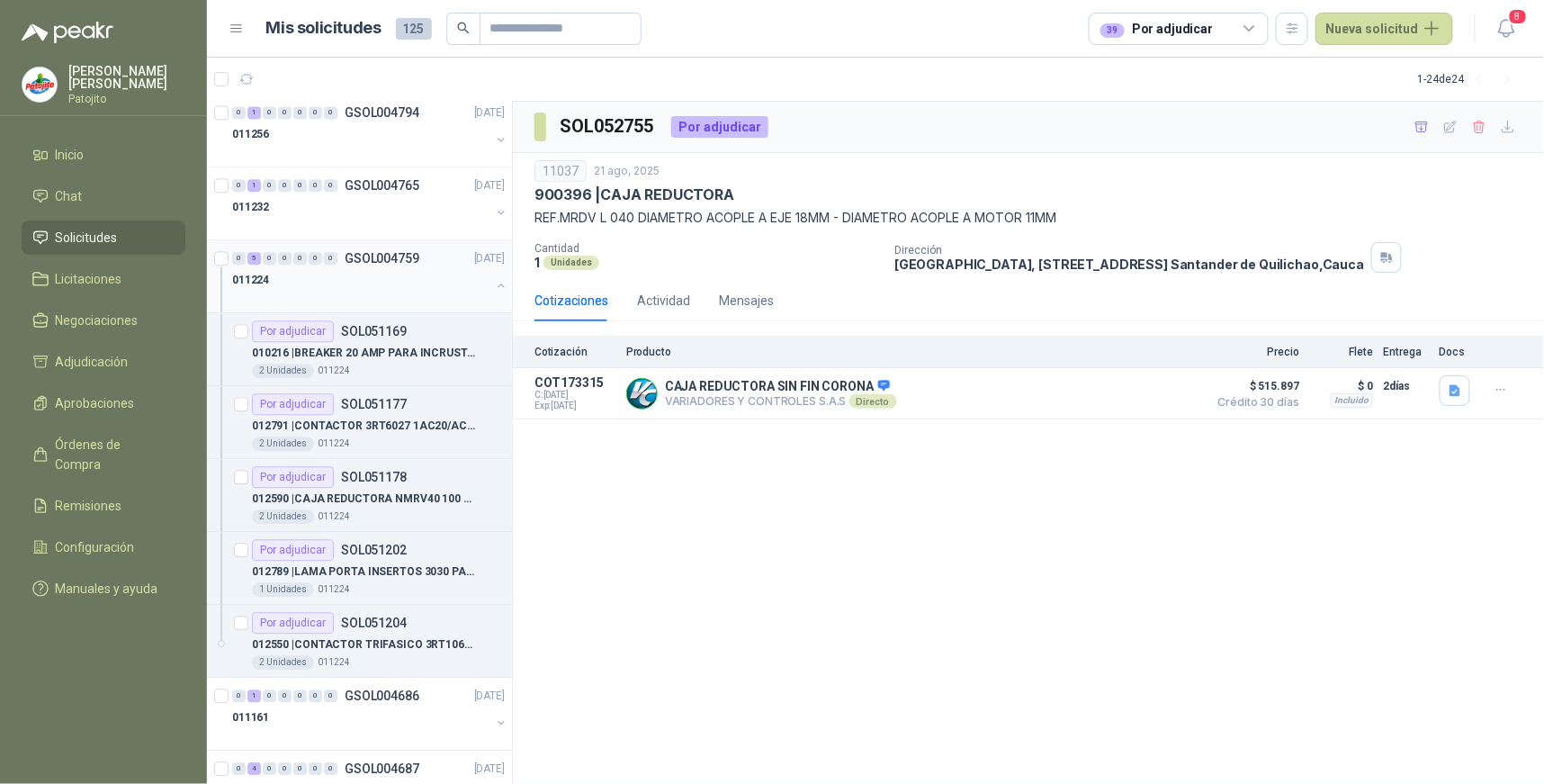
drag, startPoint x: 254, startPoint y: 260, endPoint x: 274, endPoint y: 289, distance: 35.2
click at [254, 260] on div "5" at bounding box center [254, 259] width 14 height 13
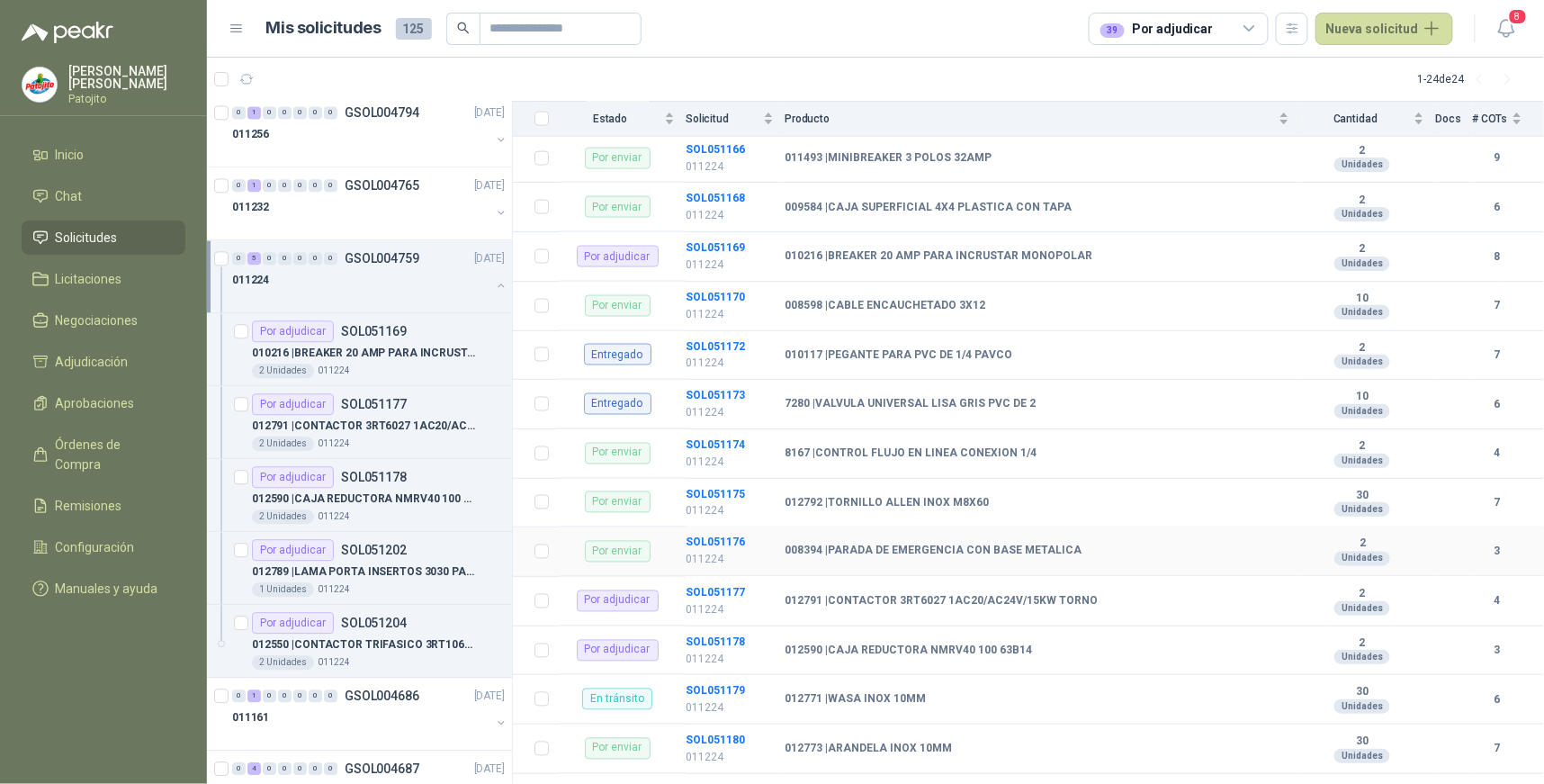
scroll to position [1100, 0]
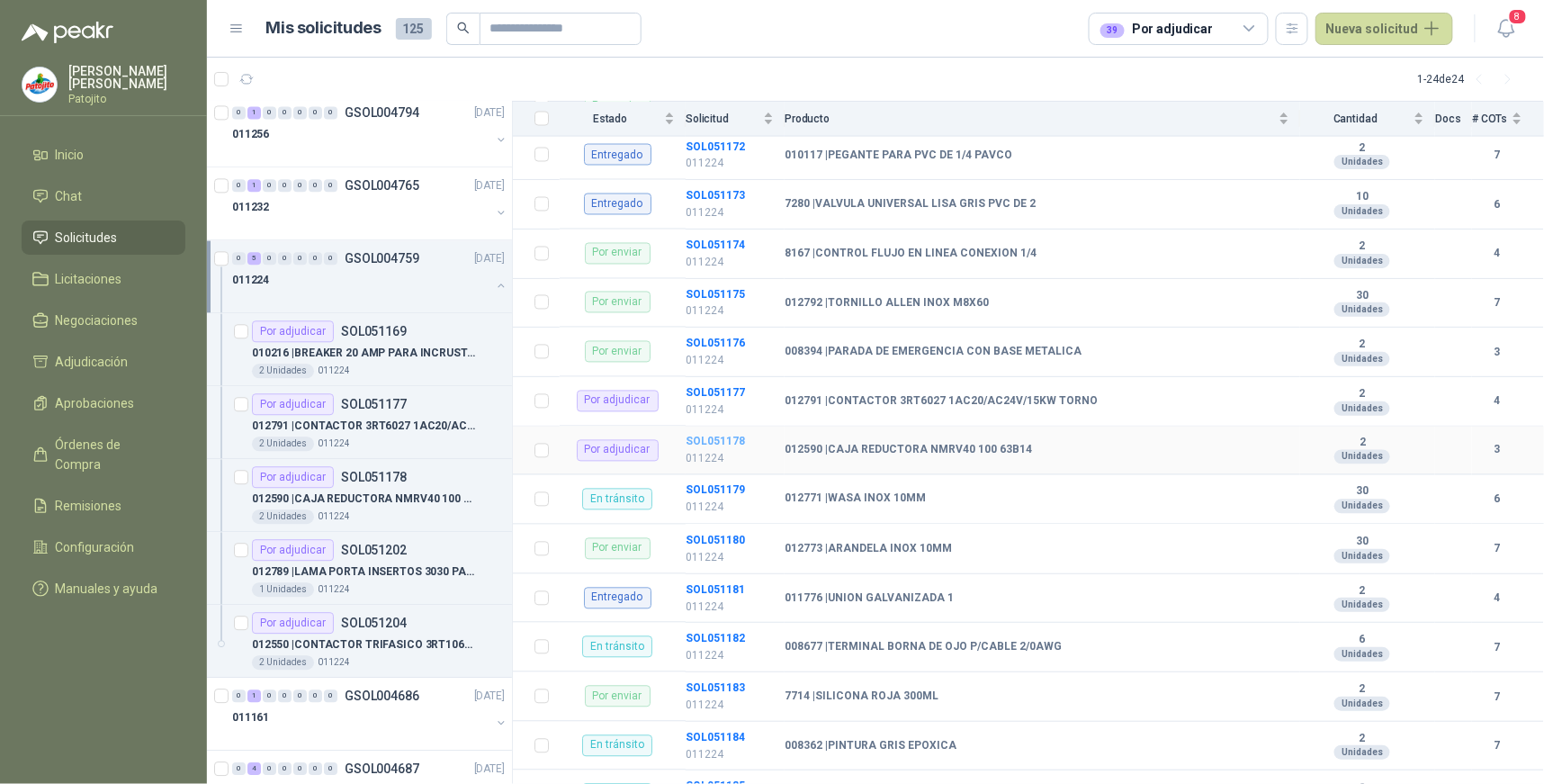
click at [708, 439] on b "SOL051178" at bounding box center [715, 442] width 59 height 13
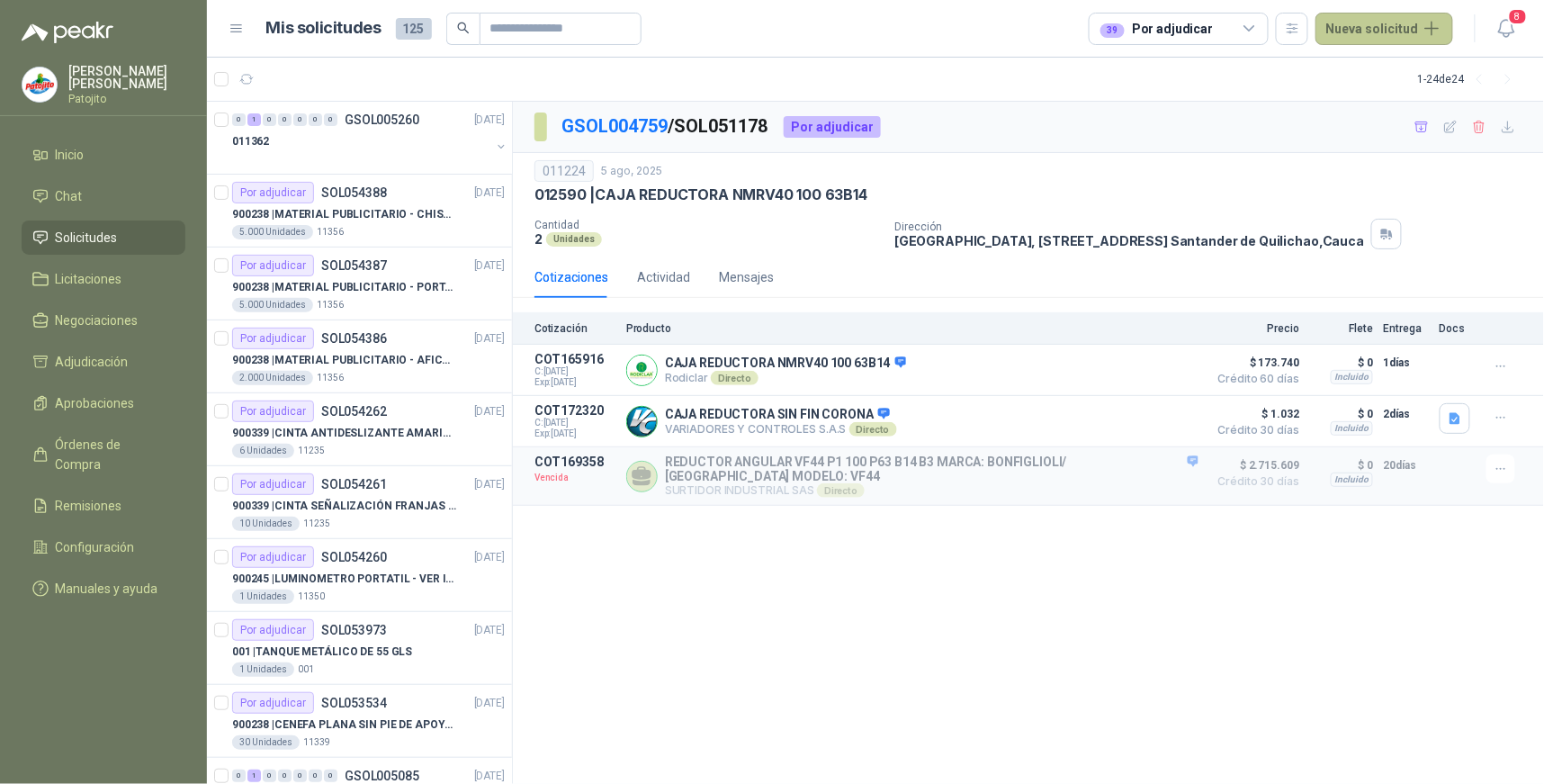
click at [1428, 20] on button "Nueva solicitud" at bounding box center [1385, 29] width 138 height 33
click at [1404, 67] on link "Solicitud" at bounding box center [1406, 71] width 153 height 32
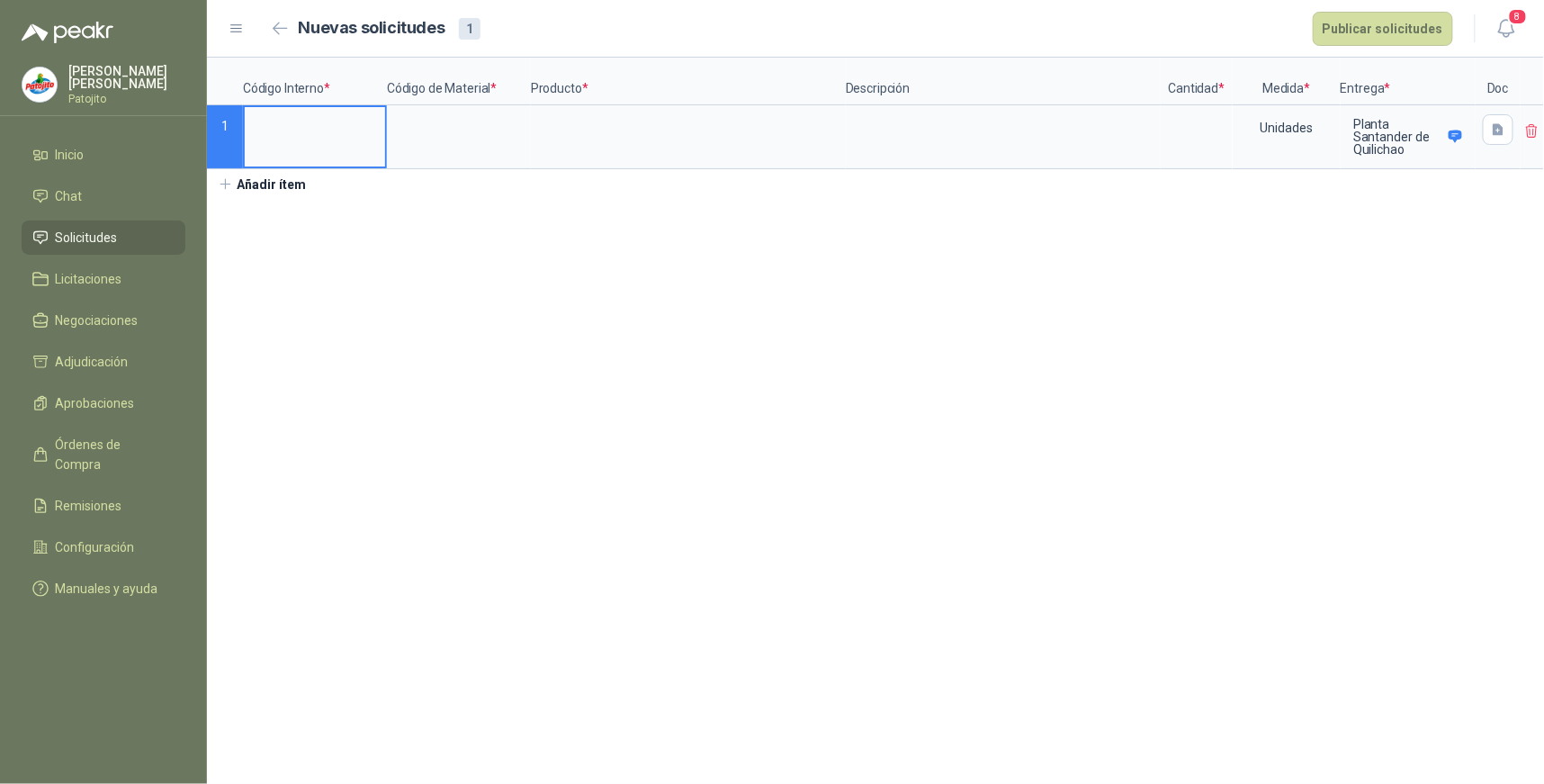
click at [346, 135] on input at bounding box center [315, 124] width 141 height 35
type input "*****"
click at [469, 126] on input at bounding box center [458, 124] width 141 height 35
type input "******"
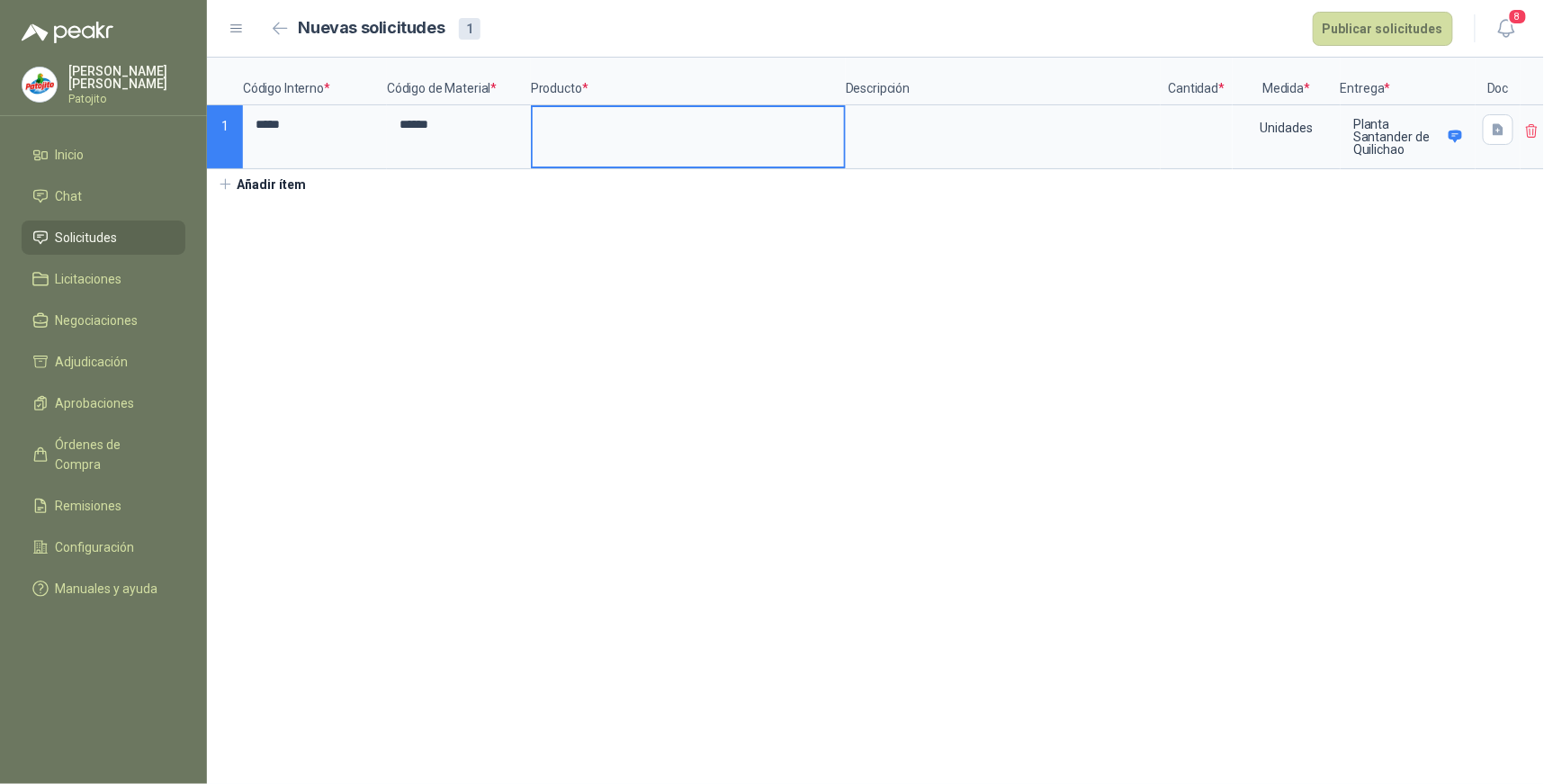
click at [558, 132] on input at bounding box center [688, 124] width 311 height 35
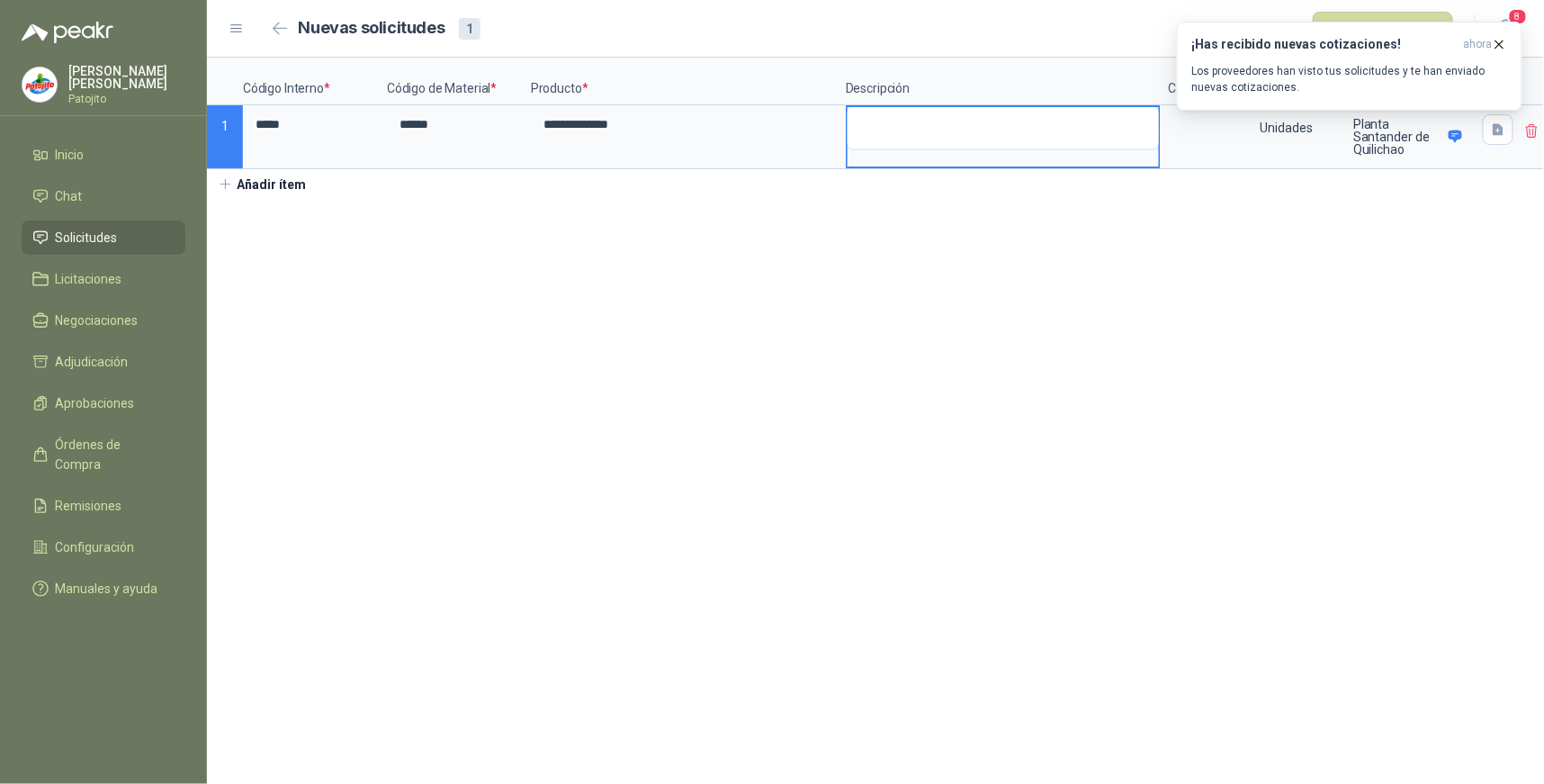
click at [892, 144] on textarea at bounding box center [1003, 128] width 311 height 42
click at [912, 123] on textarea "*******" at bounding box center [1003, 128] width 311 height 42
click at [880, 132] on textarea "*******" at bounding box center [1003, 128] width 311 height 42
type textarea "******"
type textarea "*****"
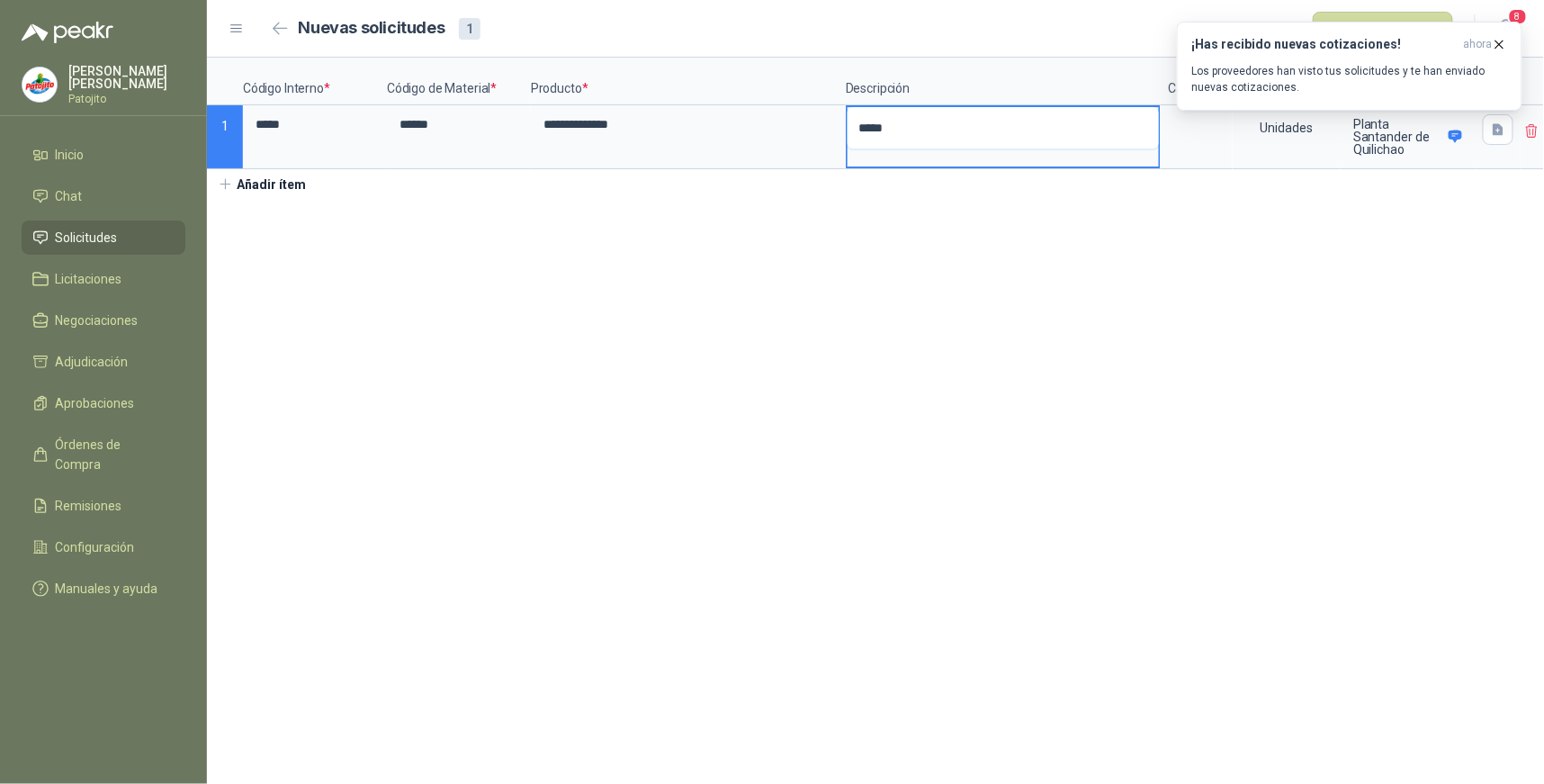
type textarea "***"
type textarea "**"
type textarea "*"
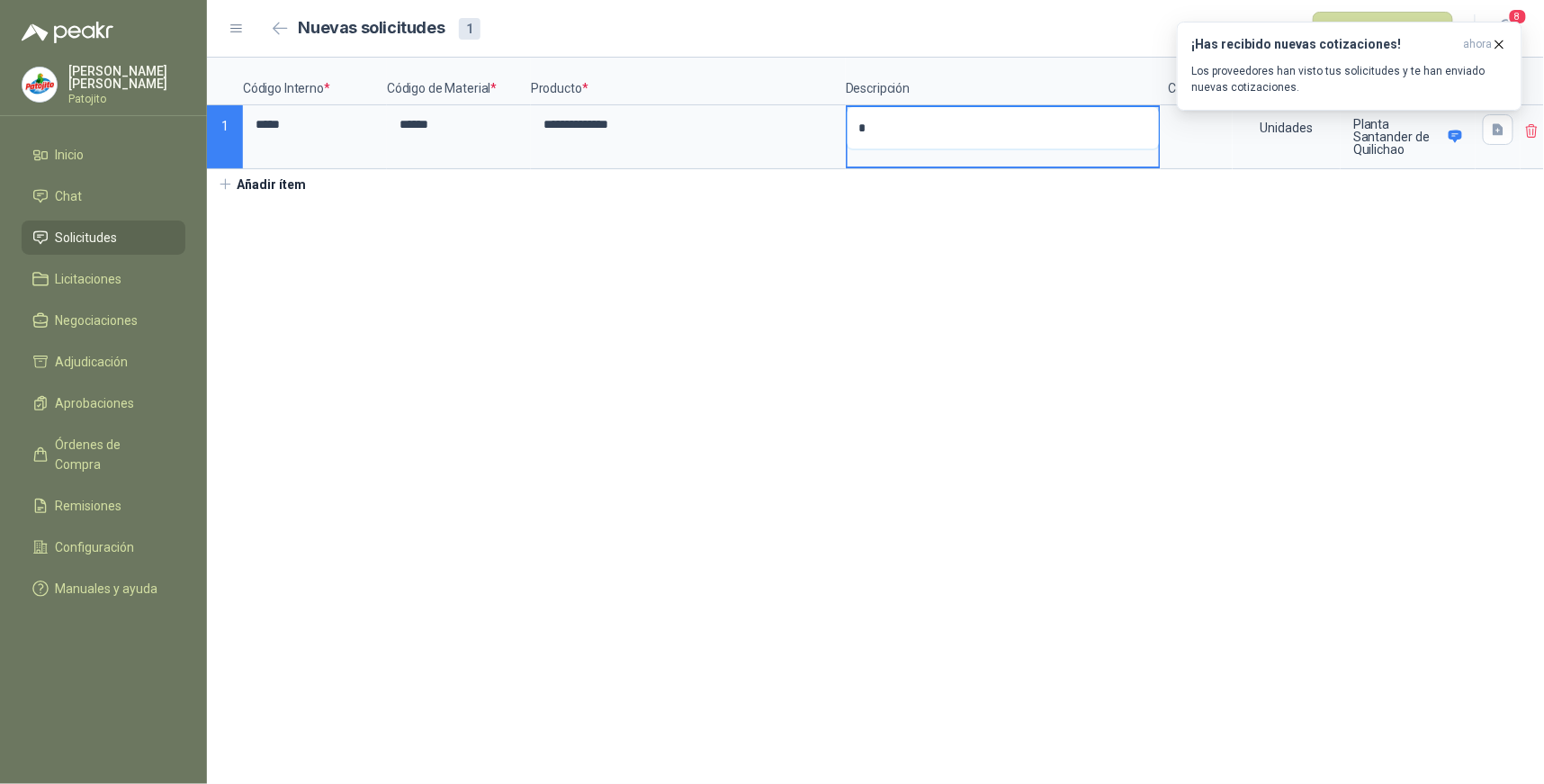
type textarea "**"
type textarea "***"
type textarea "****"
type textarea "******"
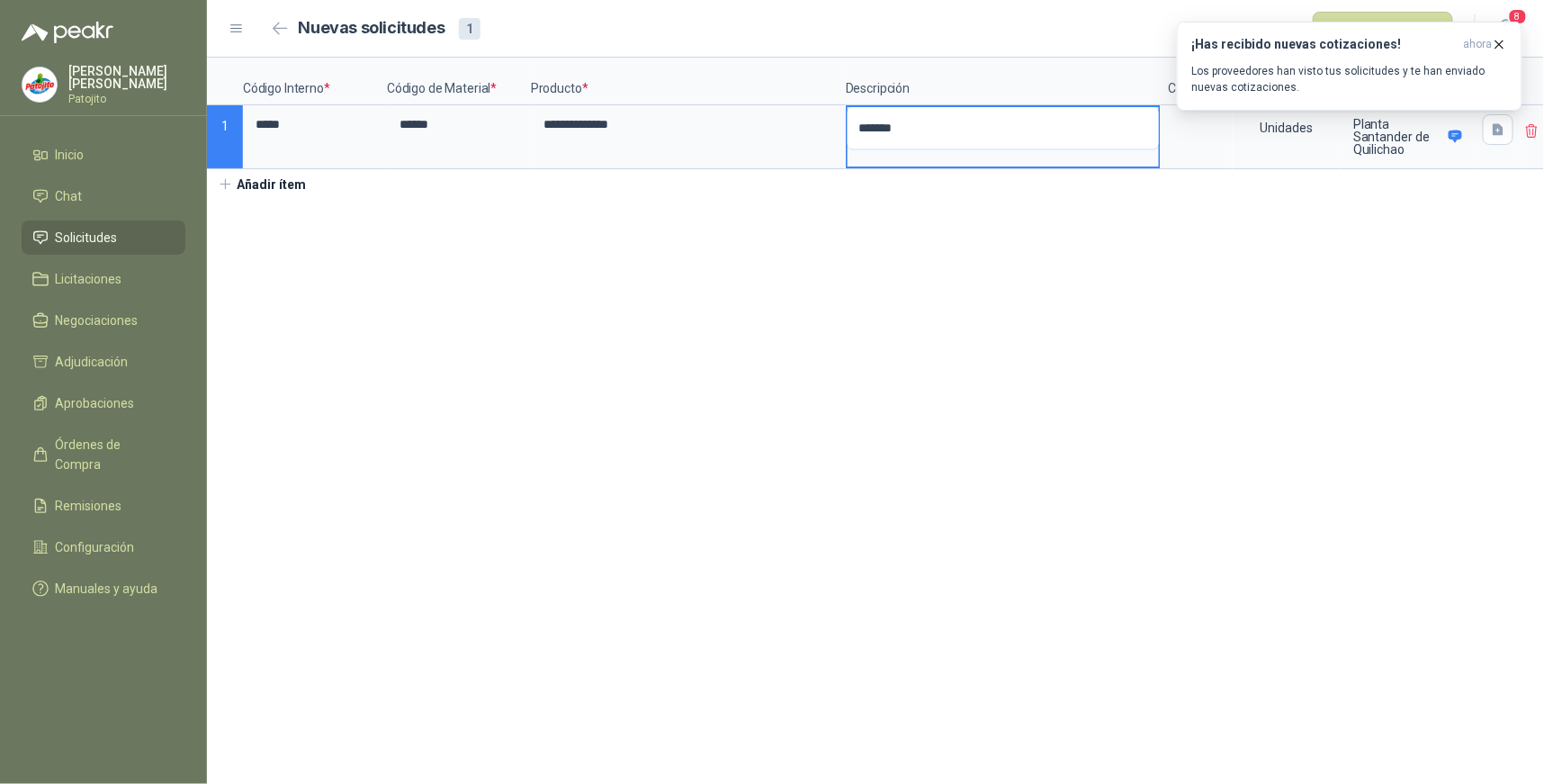
type textarea "*******"
type textarea "*********"
type textarea "**********"
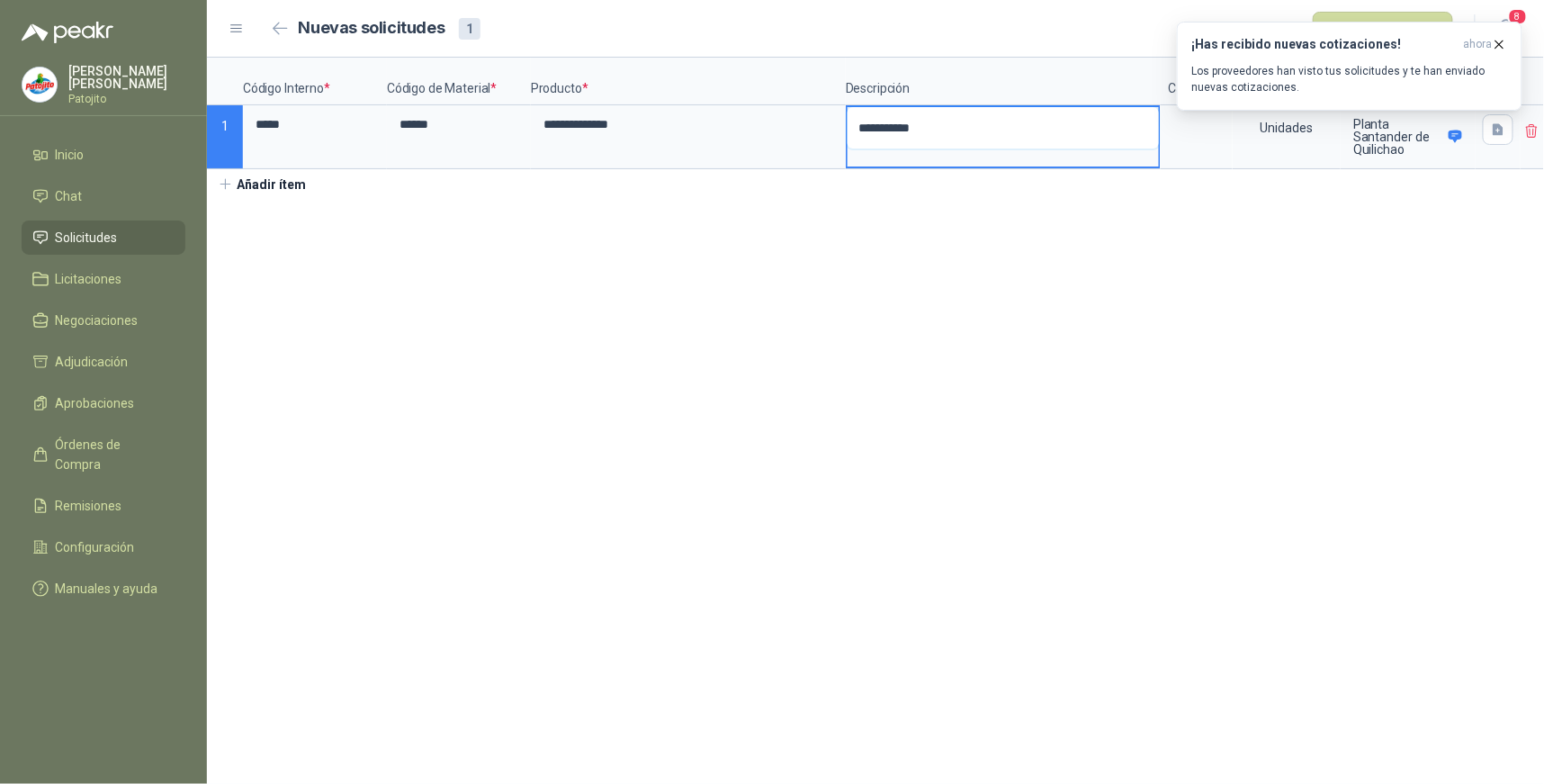
type textarea "**********"
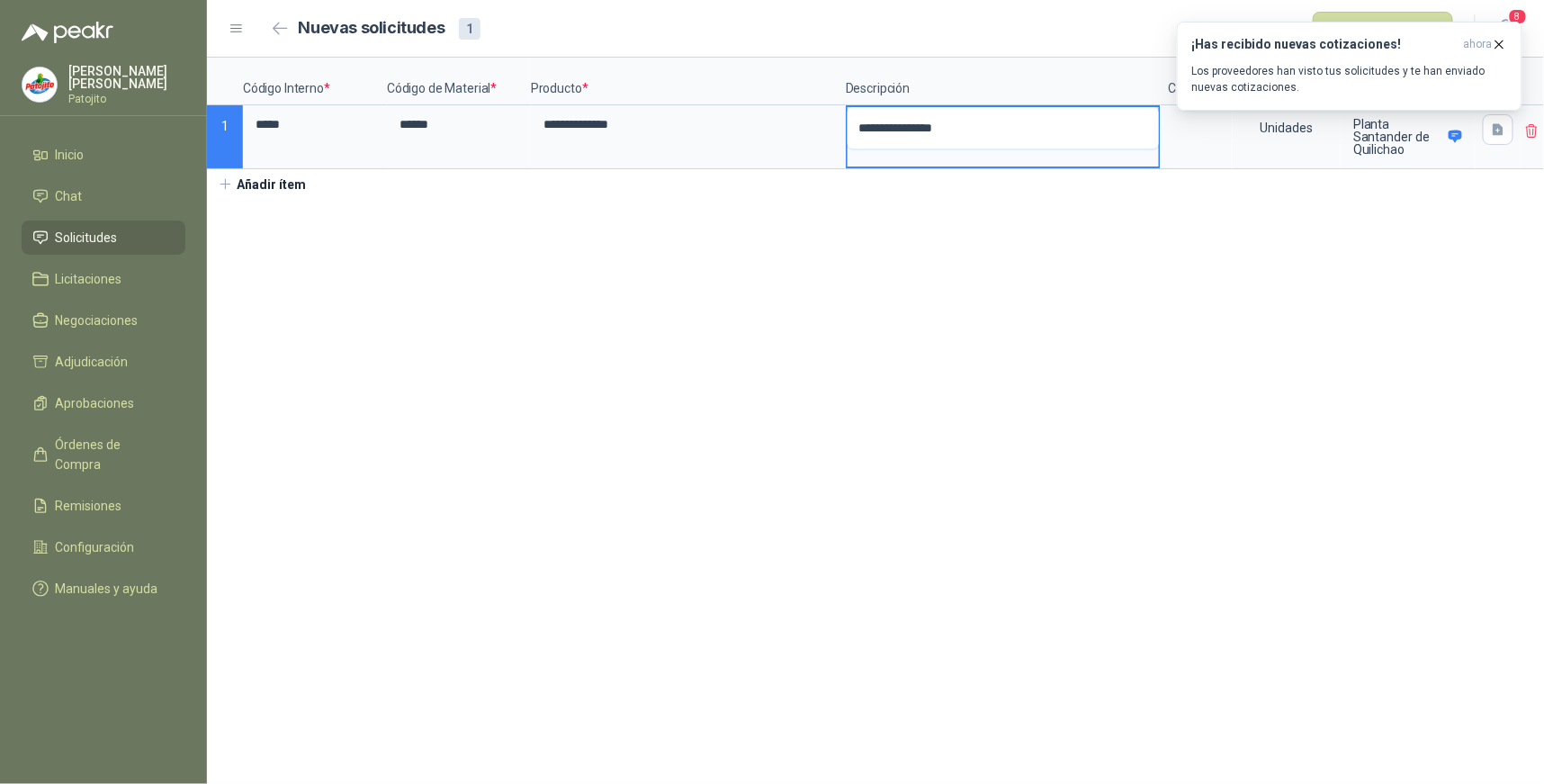
type textarea "**********"
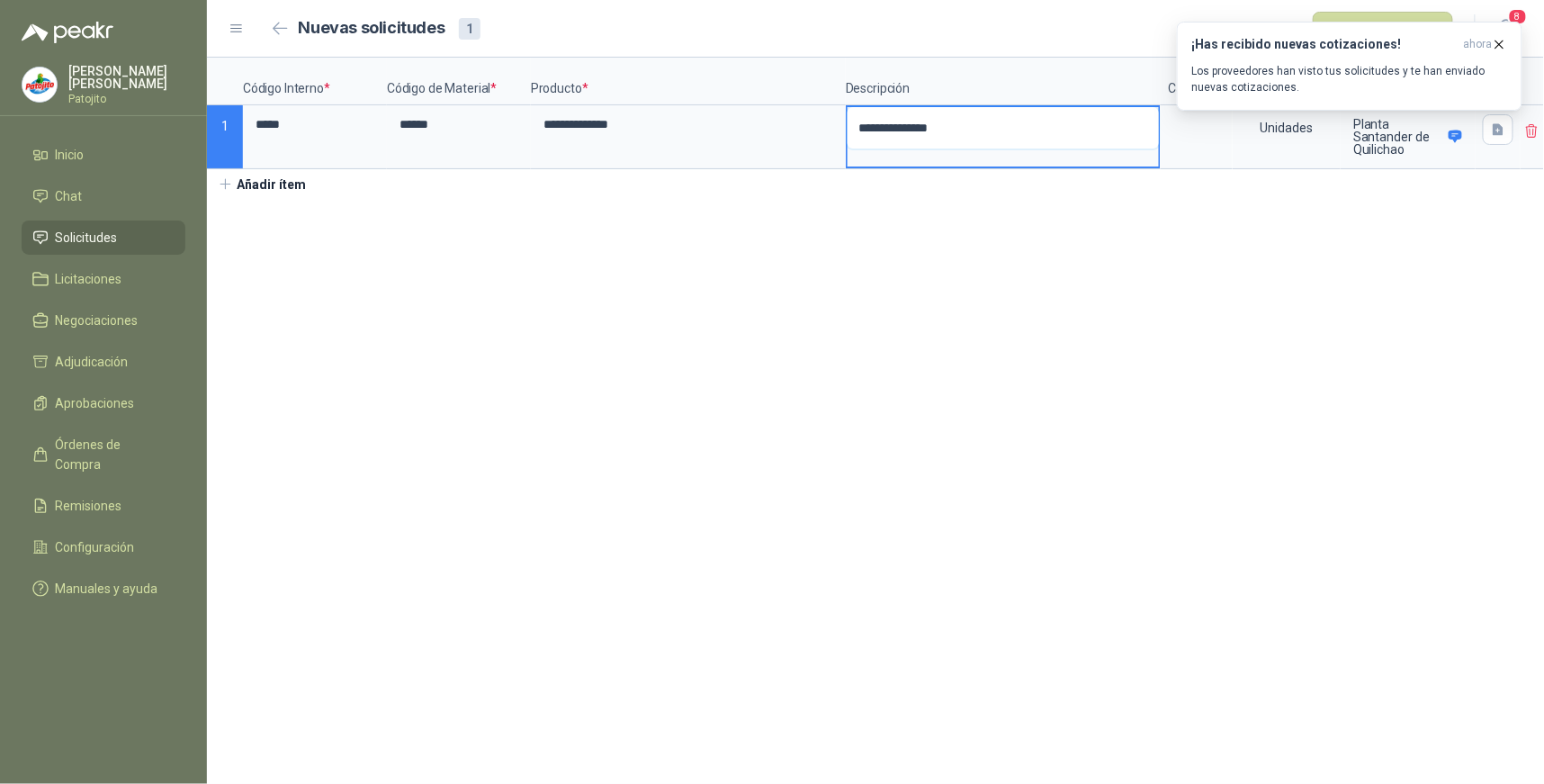
type textarea "**********"
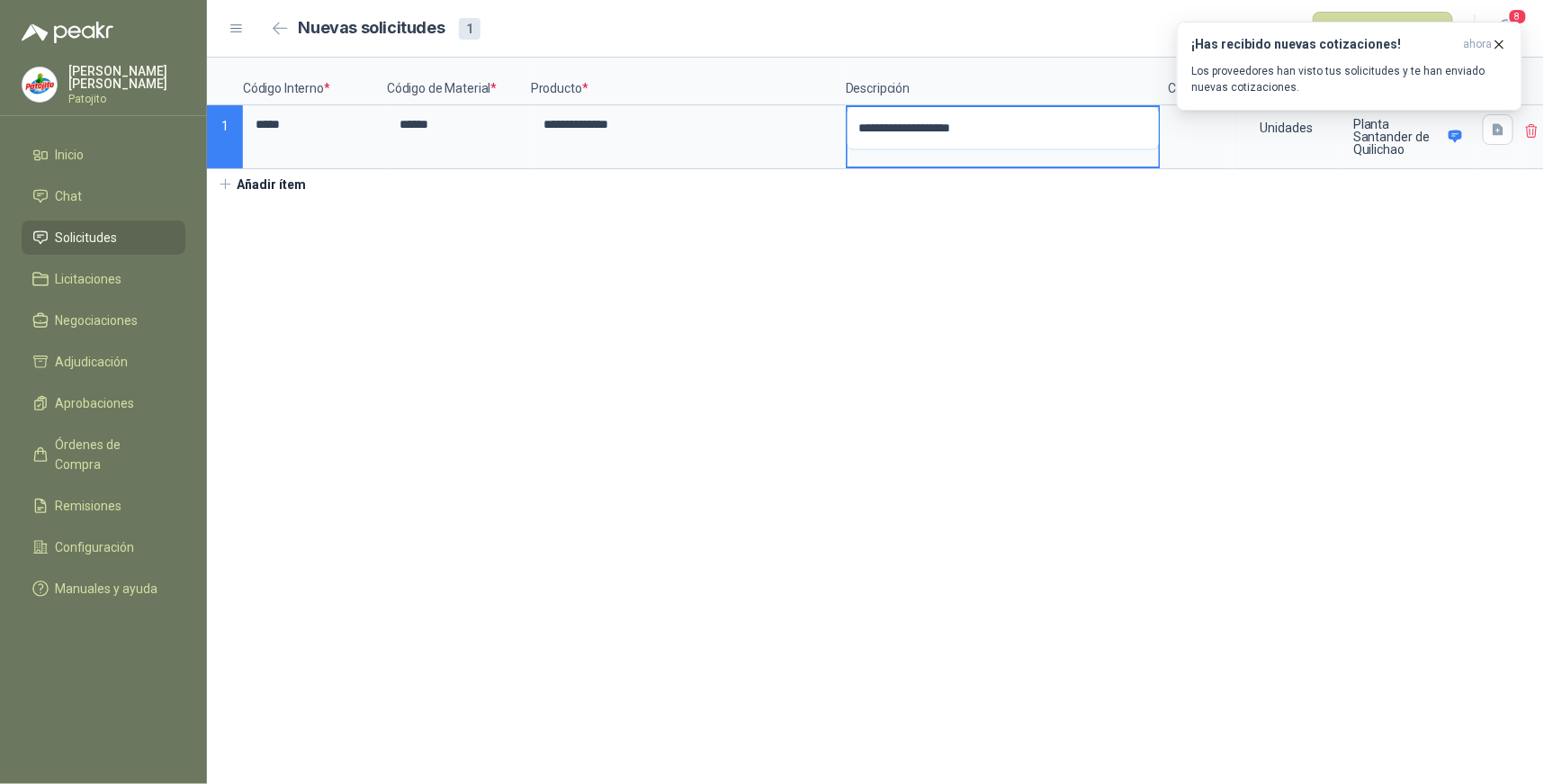
type textarea "**********"
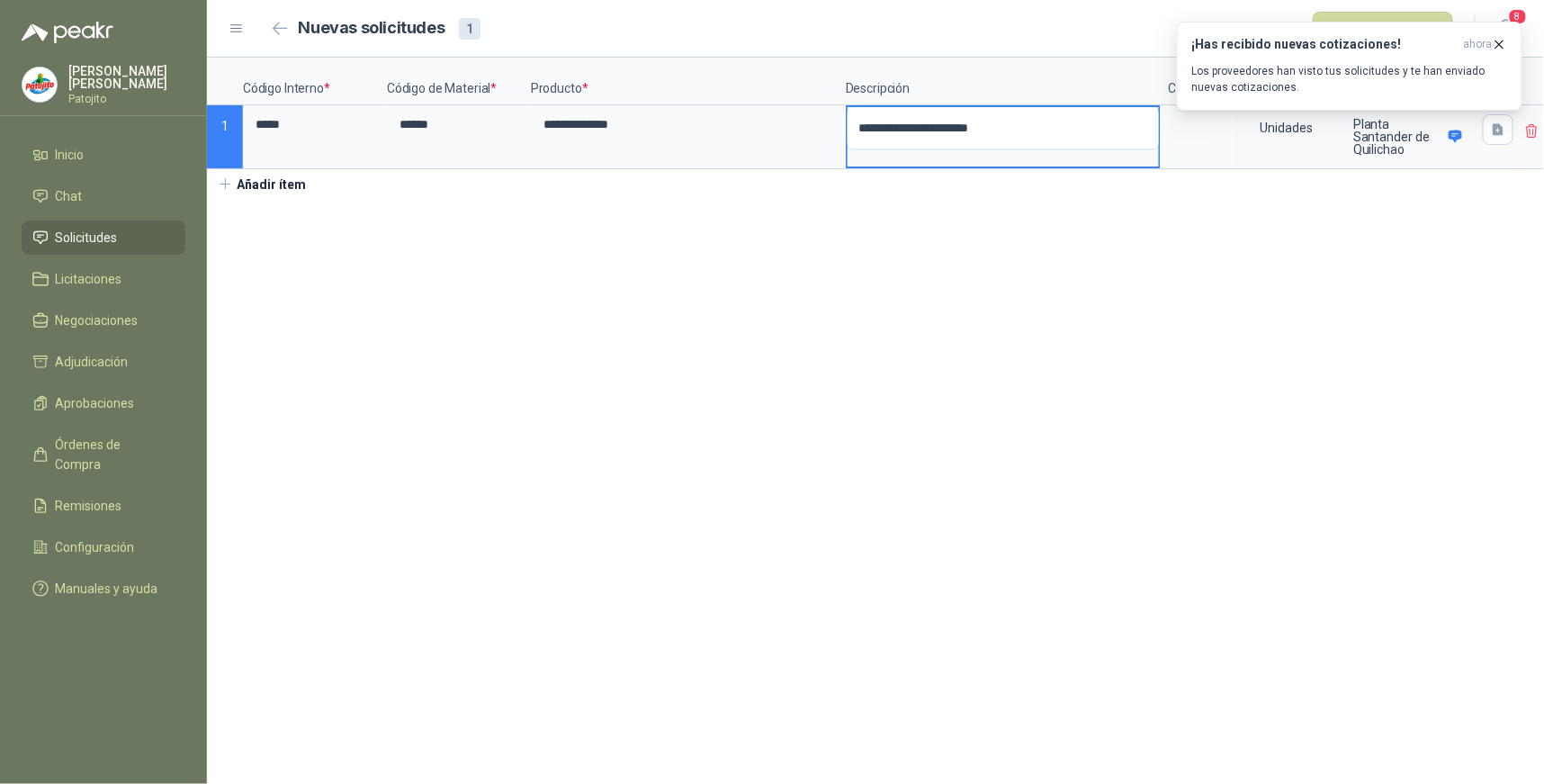
type textarea "**********"
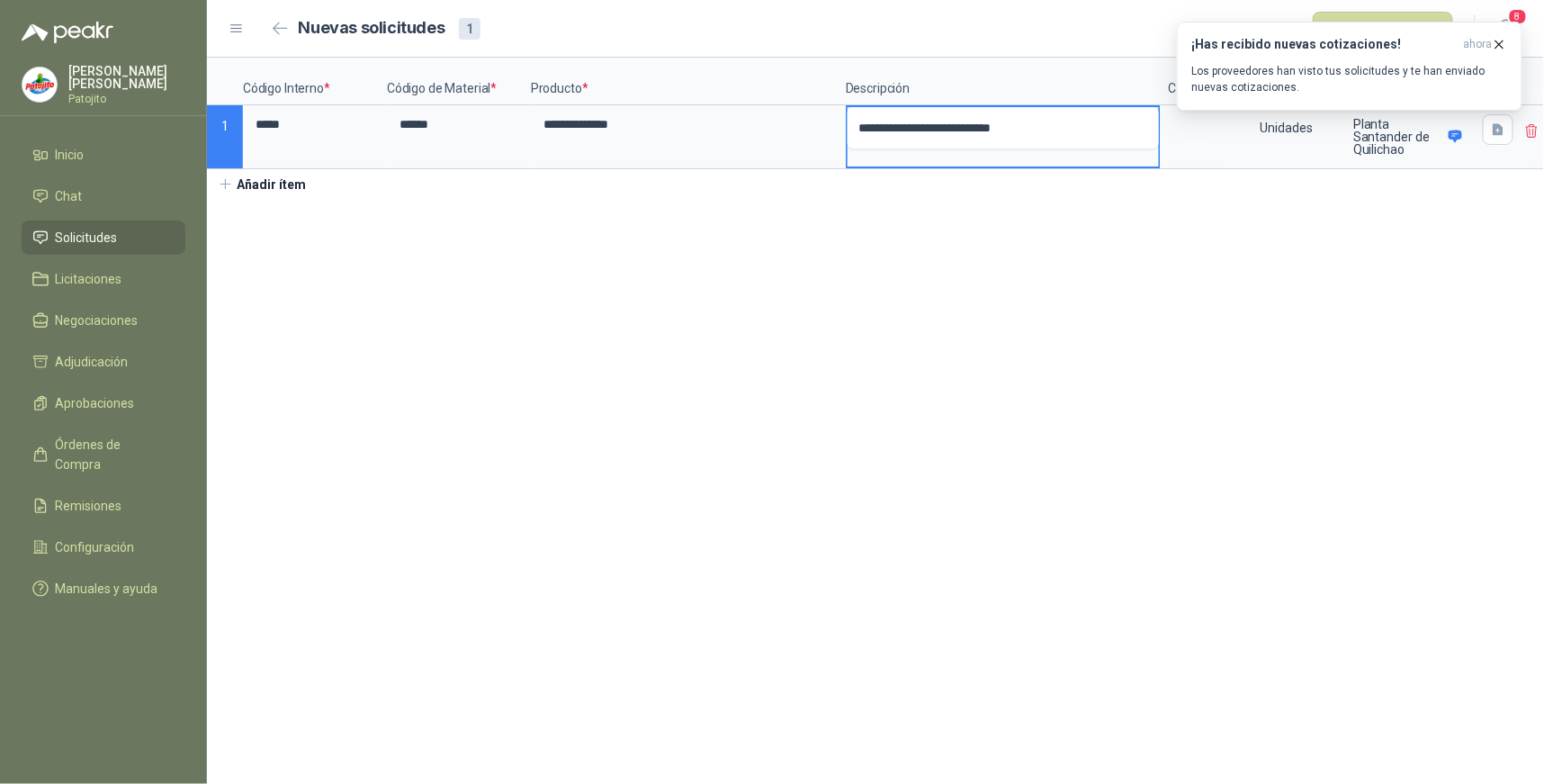
type textarea "**********"
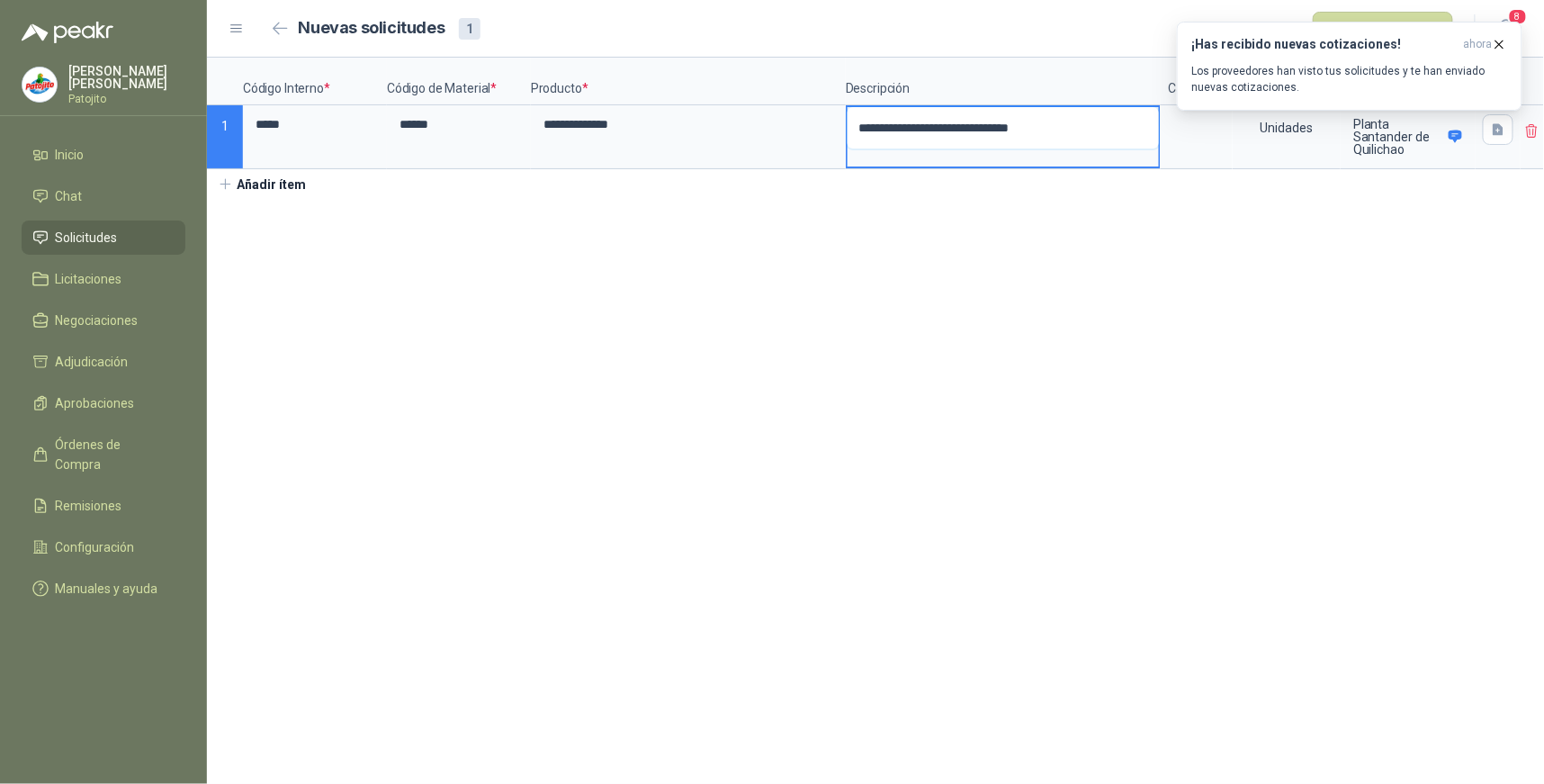
type textarea "**********"
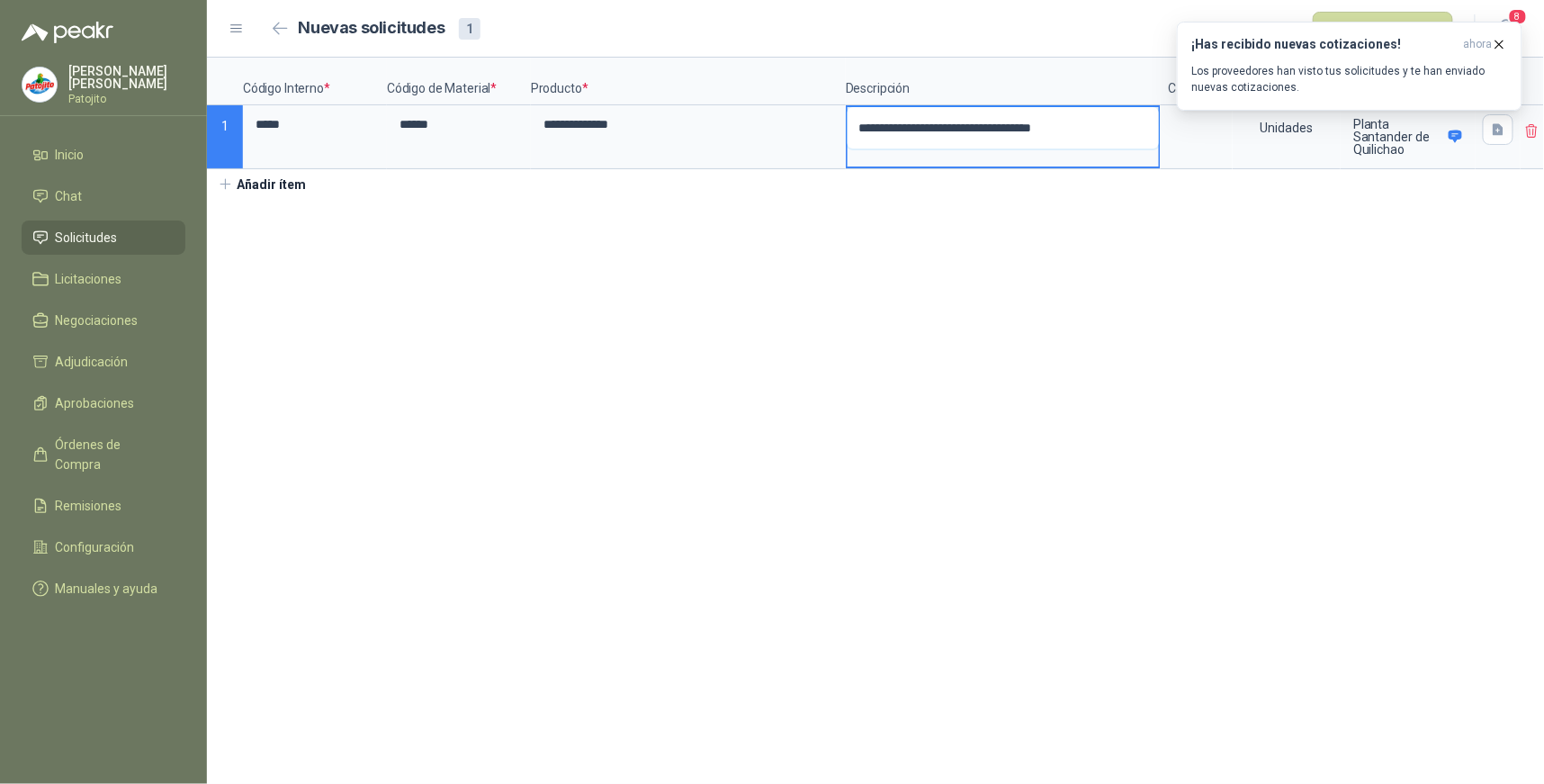
type textarea "**********"
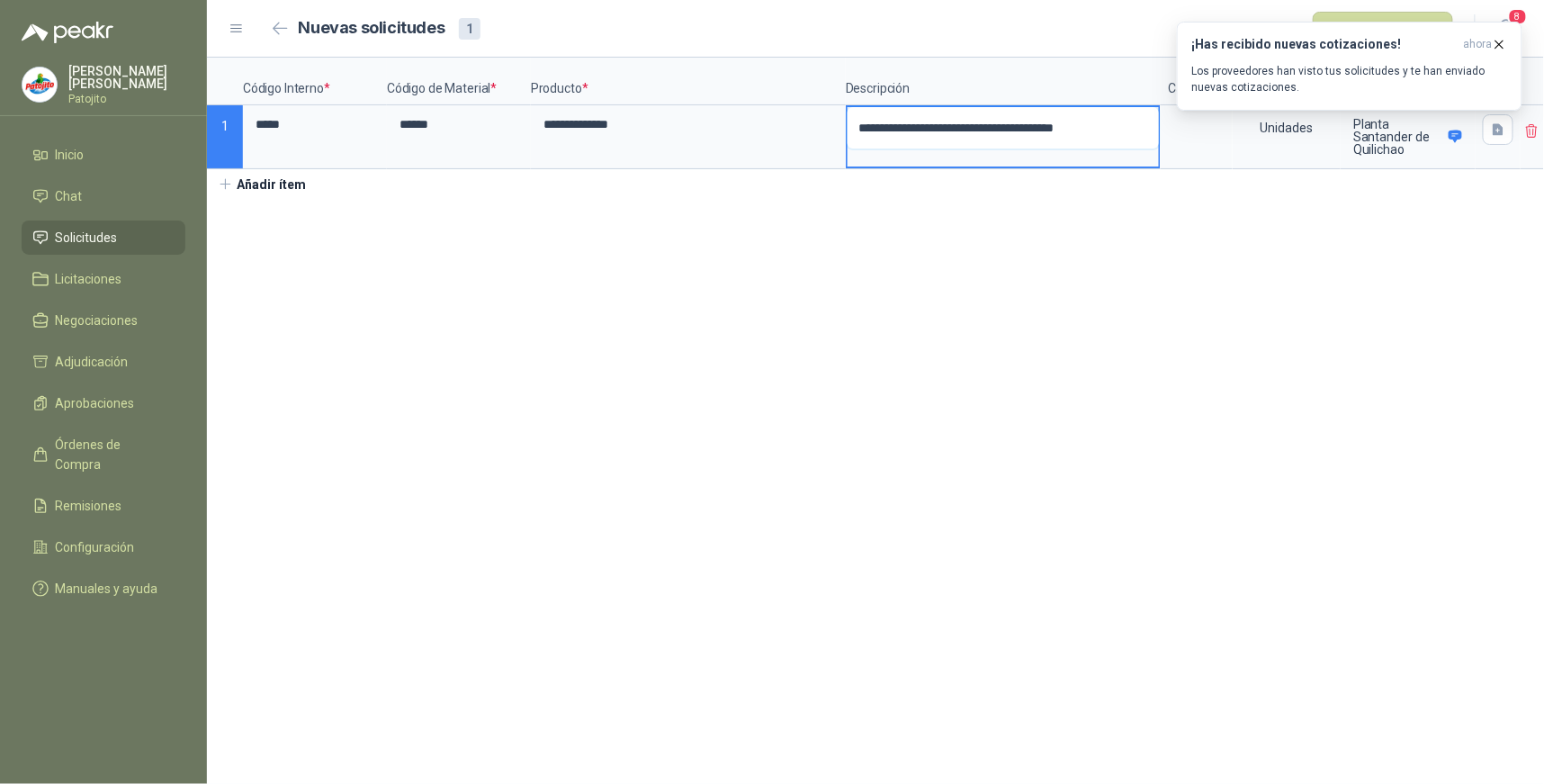
type textarea "**********"
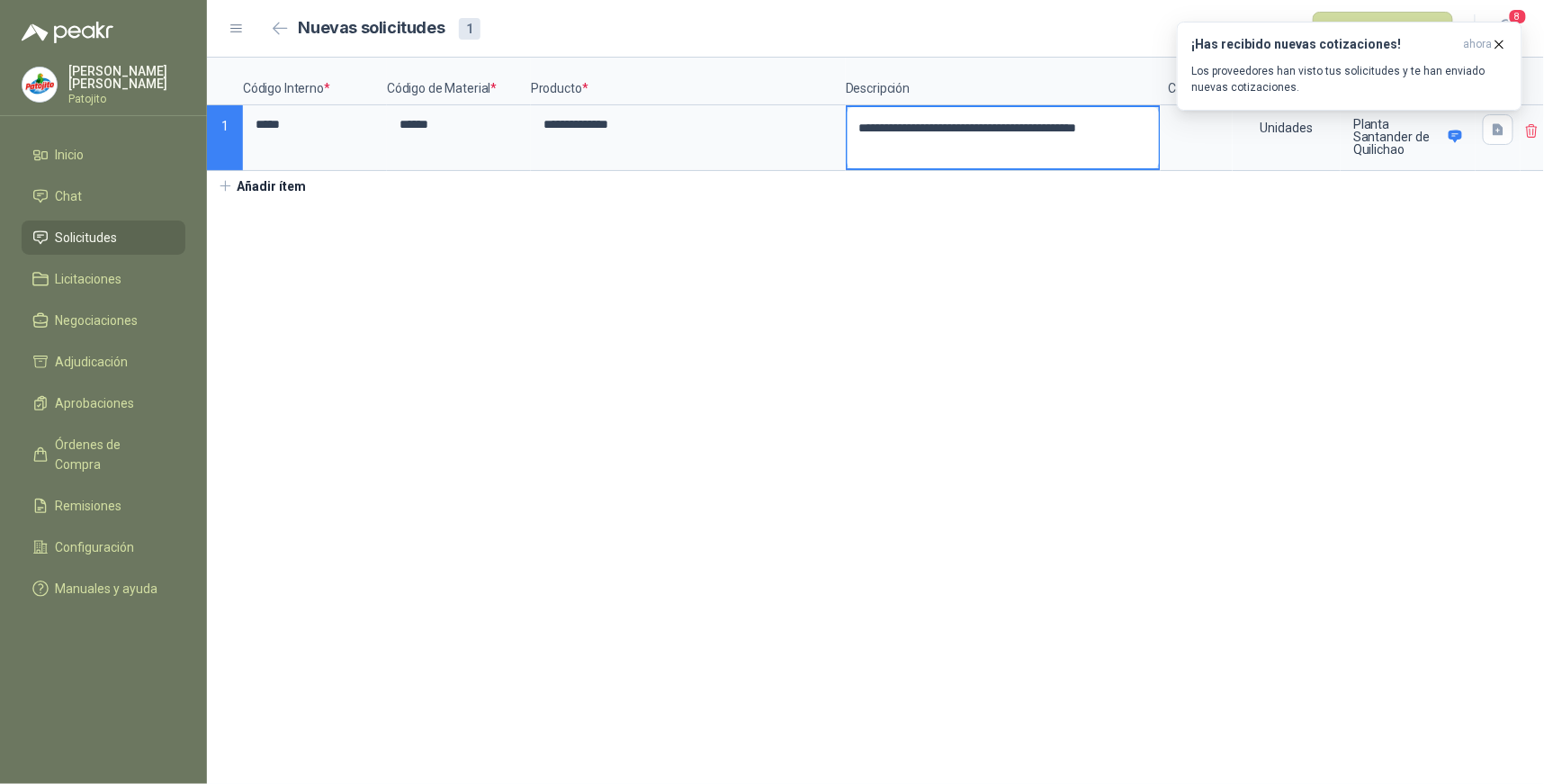
type textarea "**********"
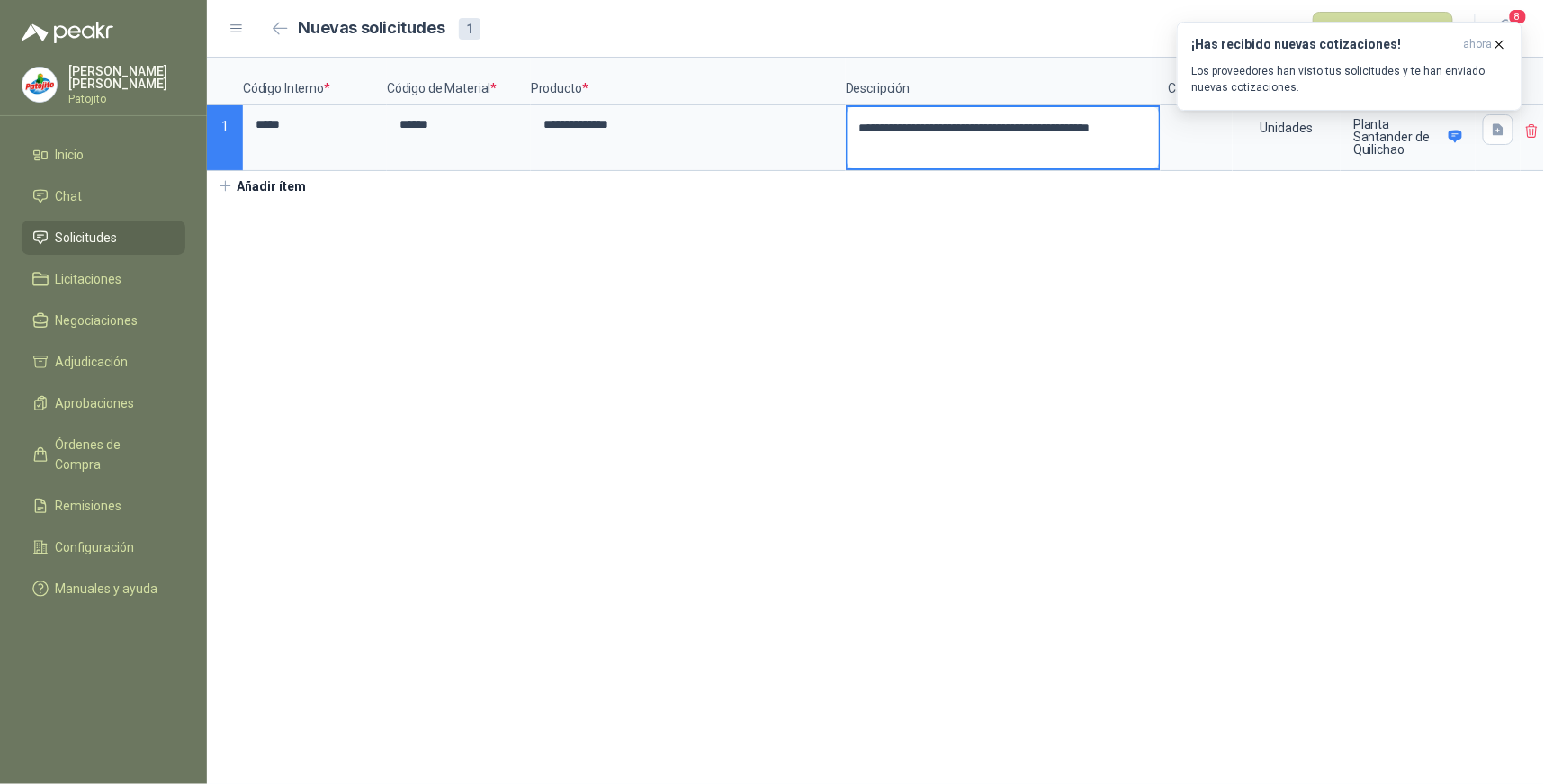
type textarea "**********"
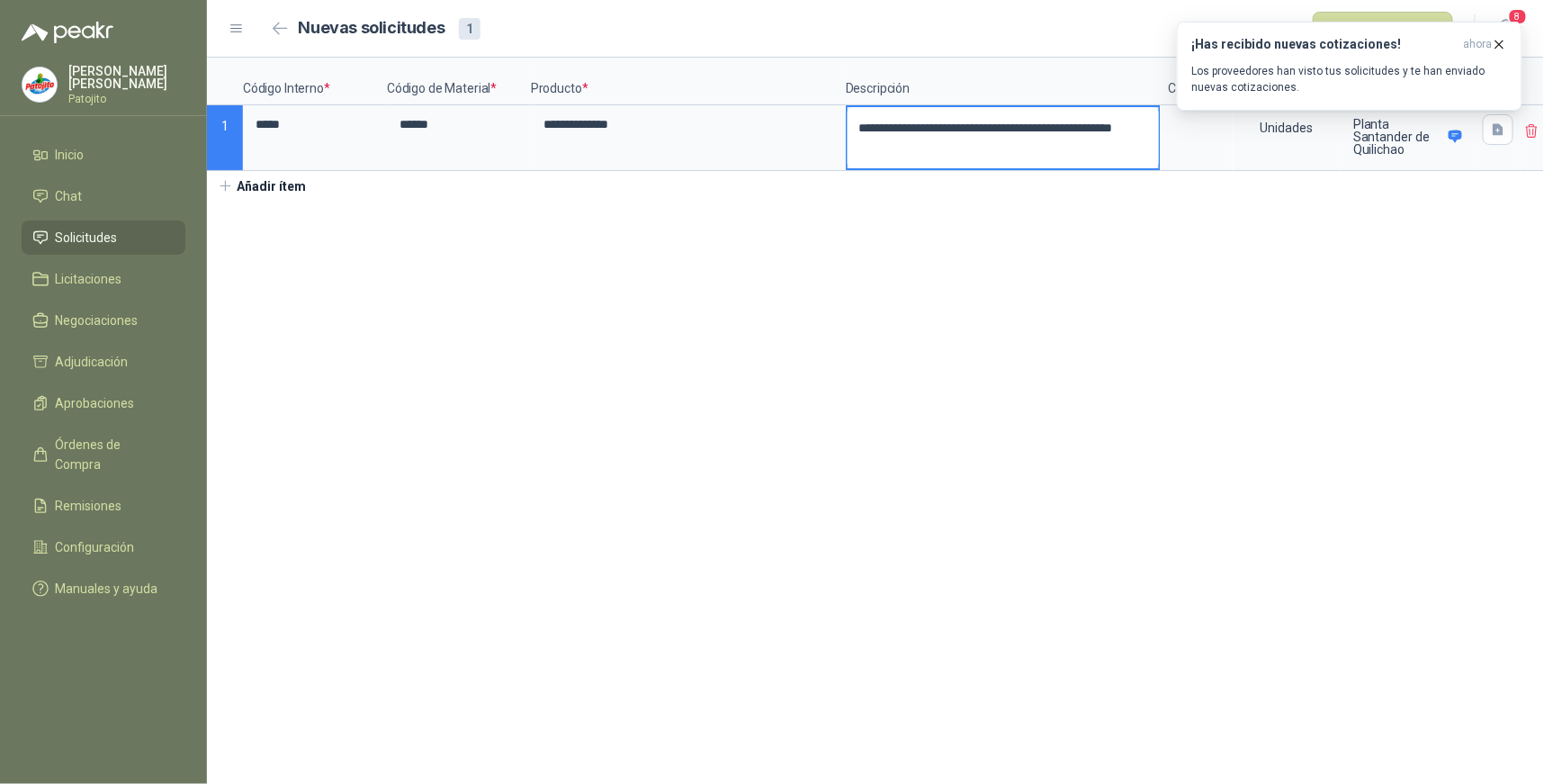
type textarea "**********"
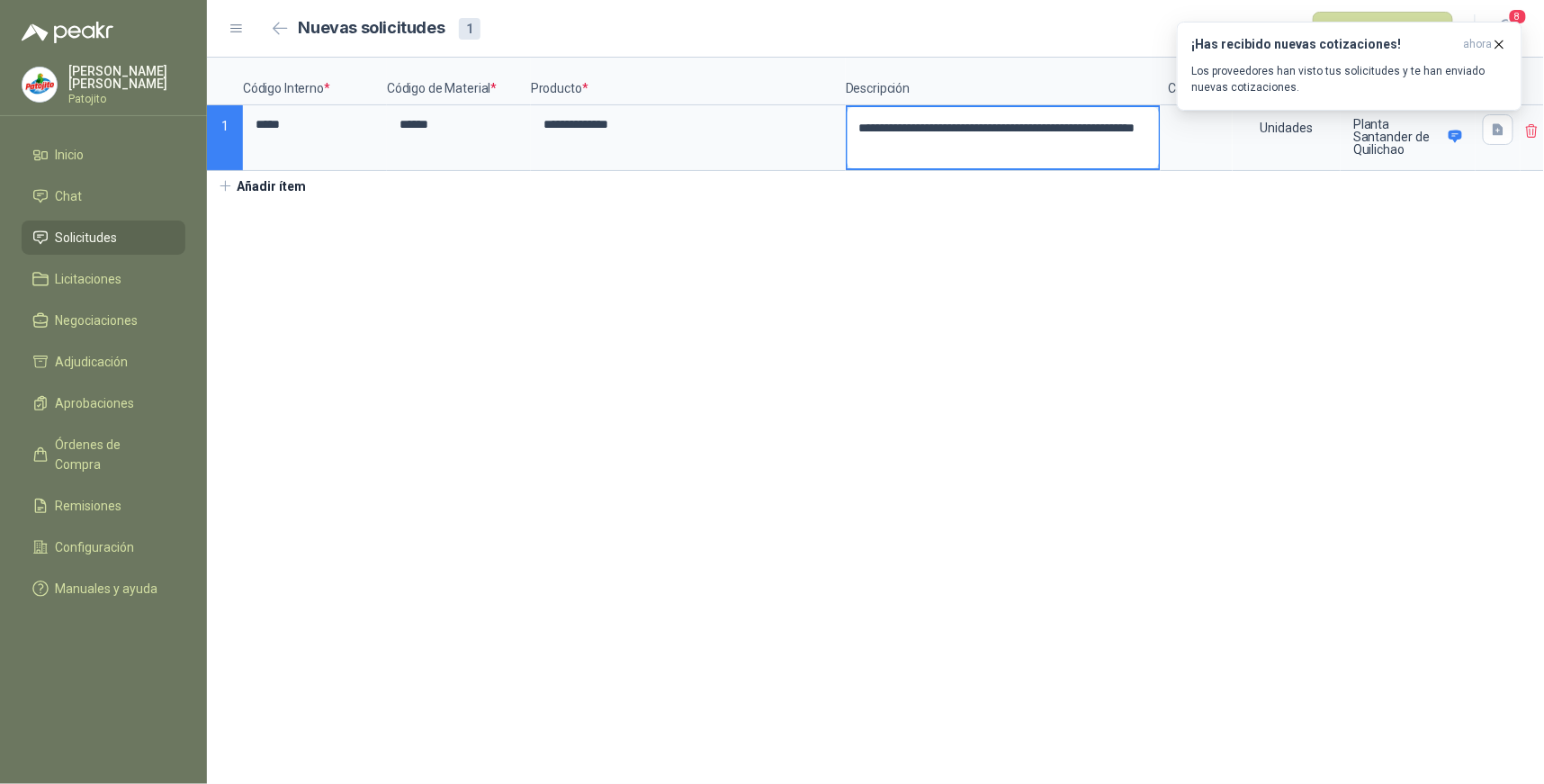
type textarea "**********"
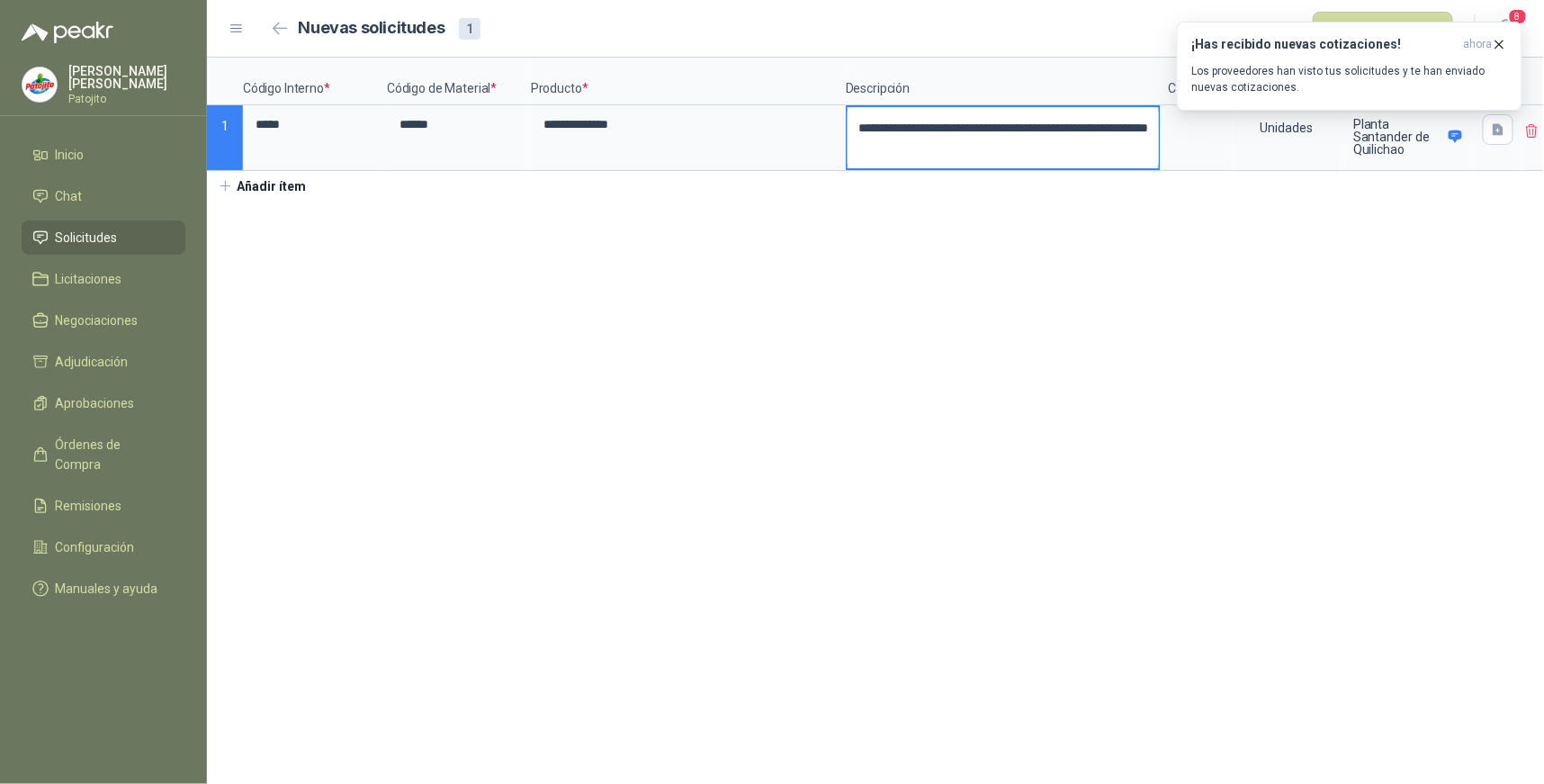
type textarea "**********"
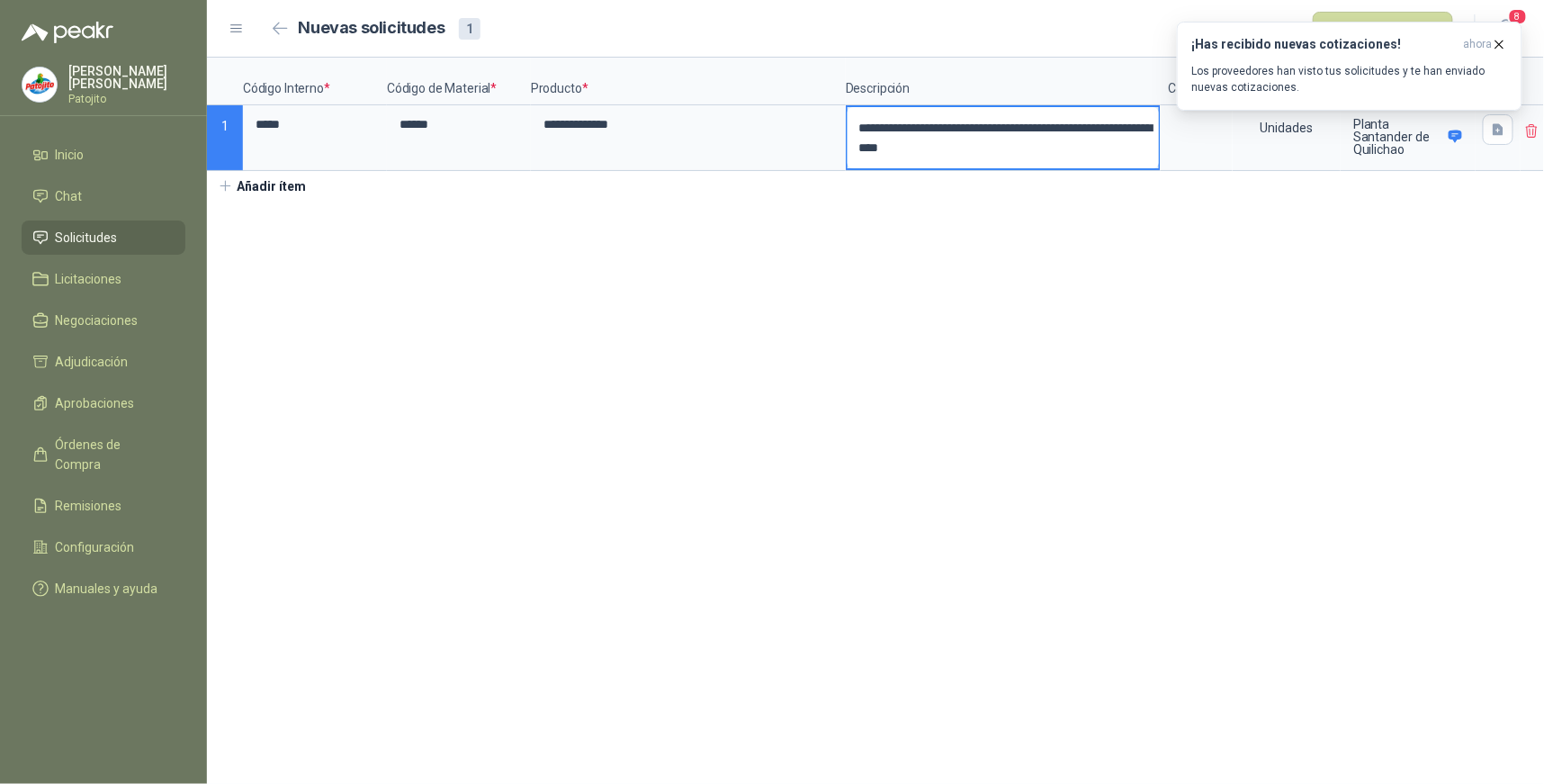
type textarea "**********"
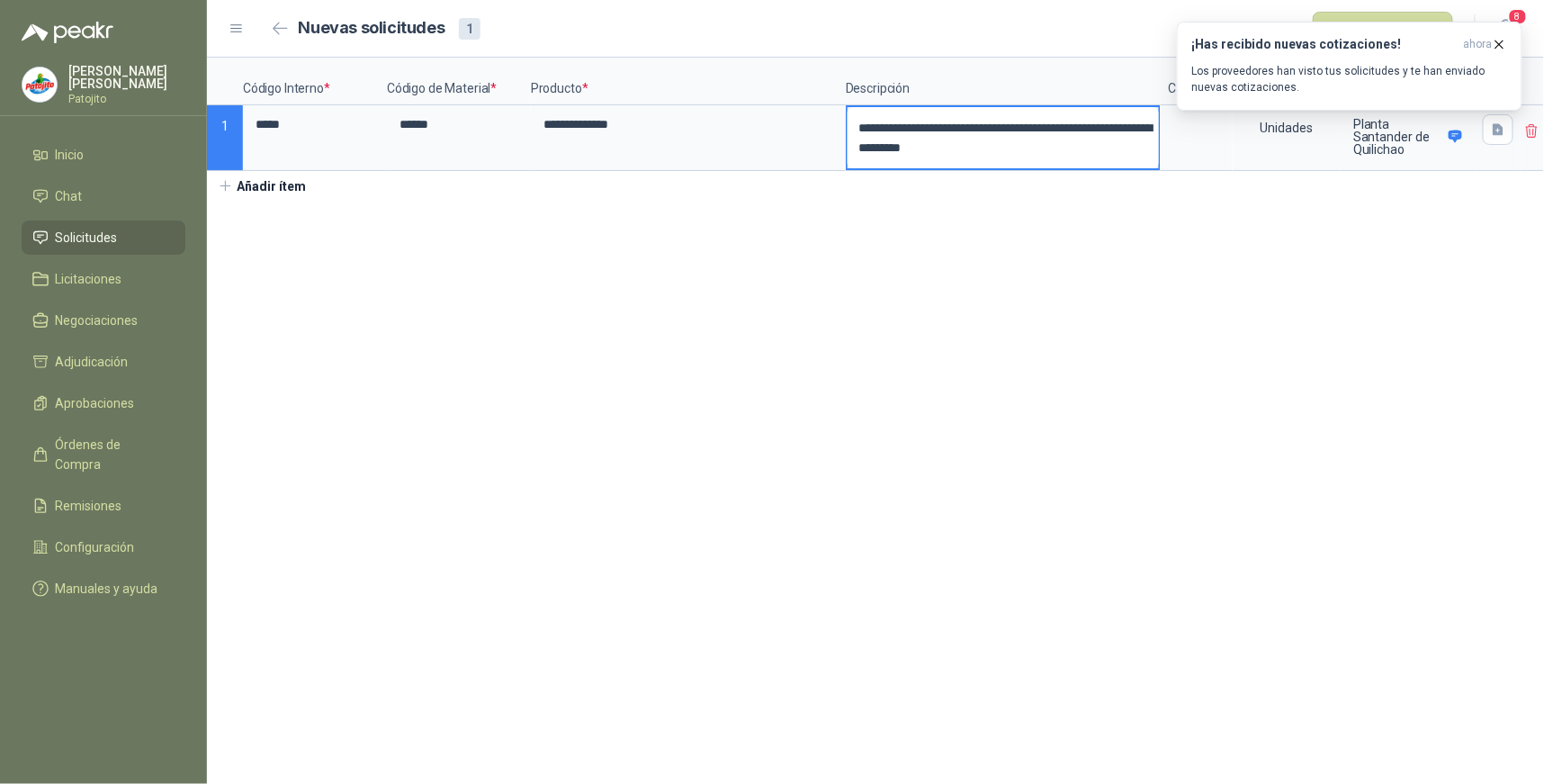
type textarea "**********"
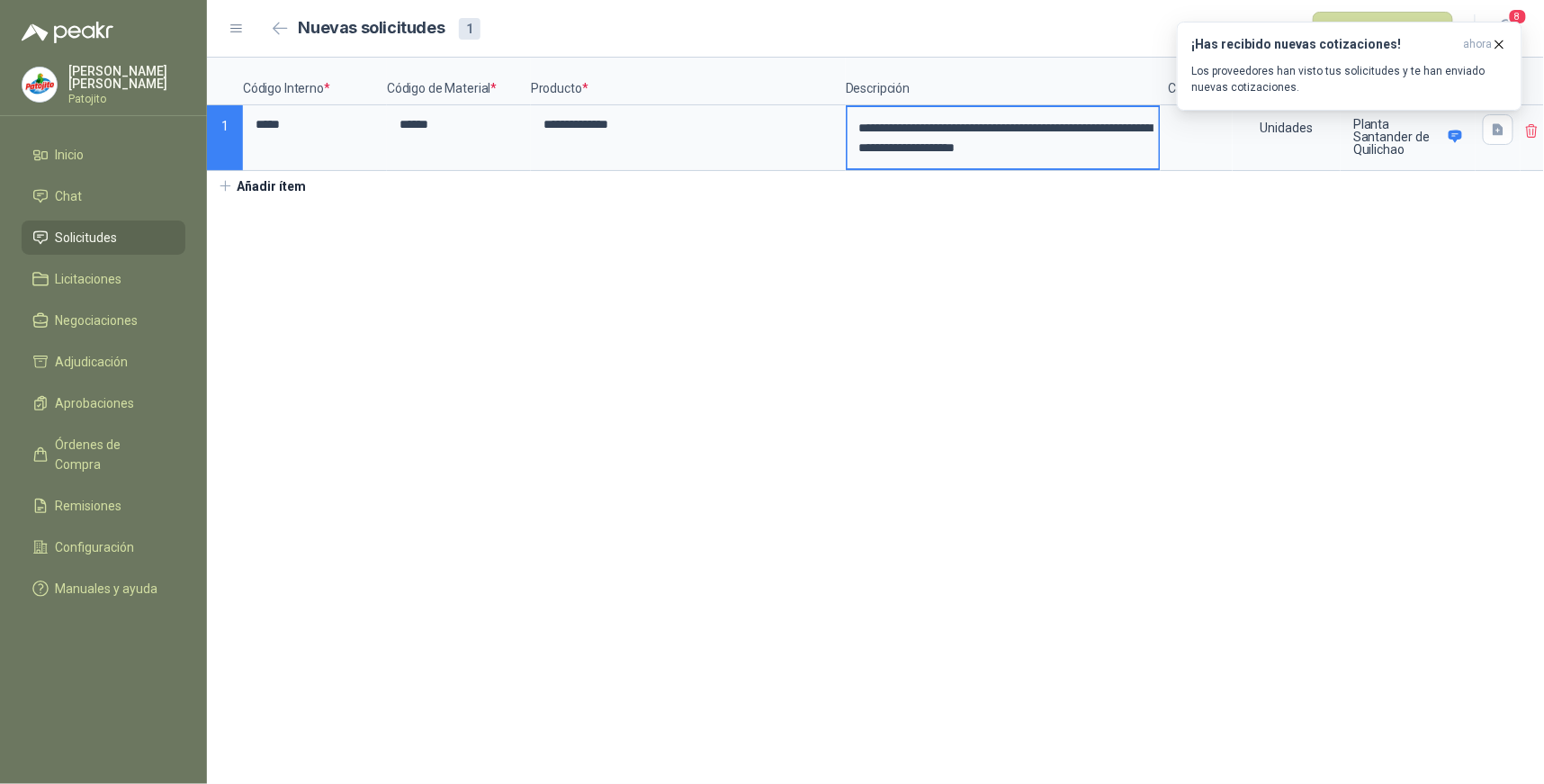
click at [776, 201] on div "**********" at bounding box center [875, 129] width 1337 height 143
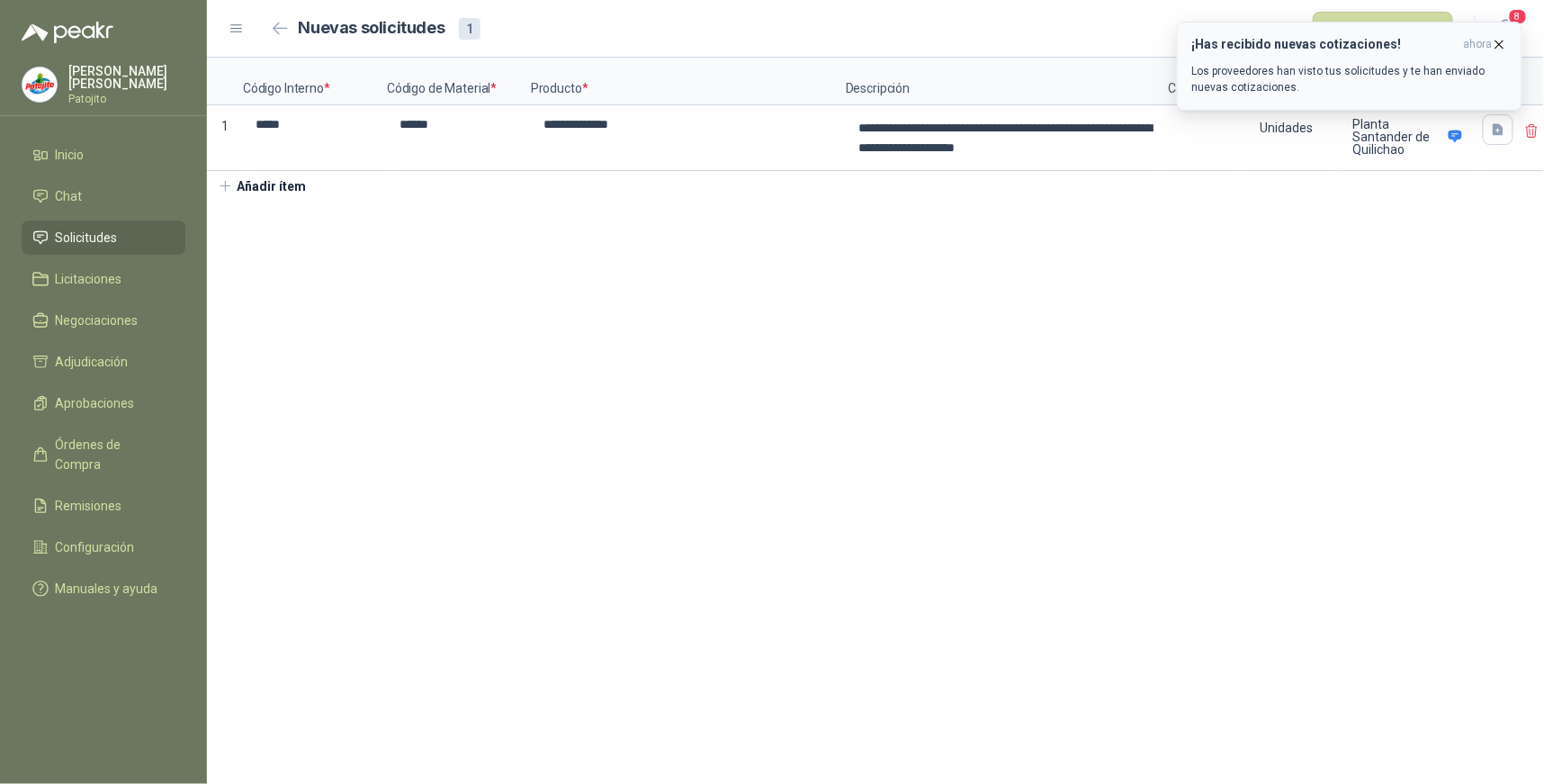
click at [1500, 38] on icon "button" at bounding box center [1500, 44] width 15 height 15
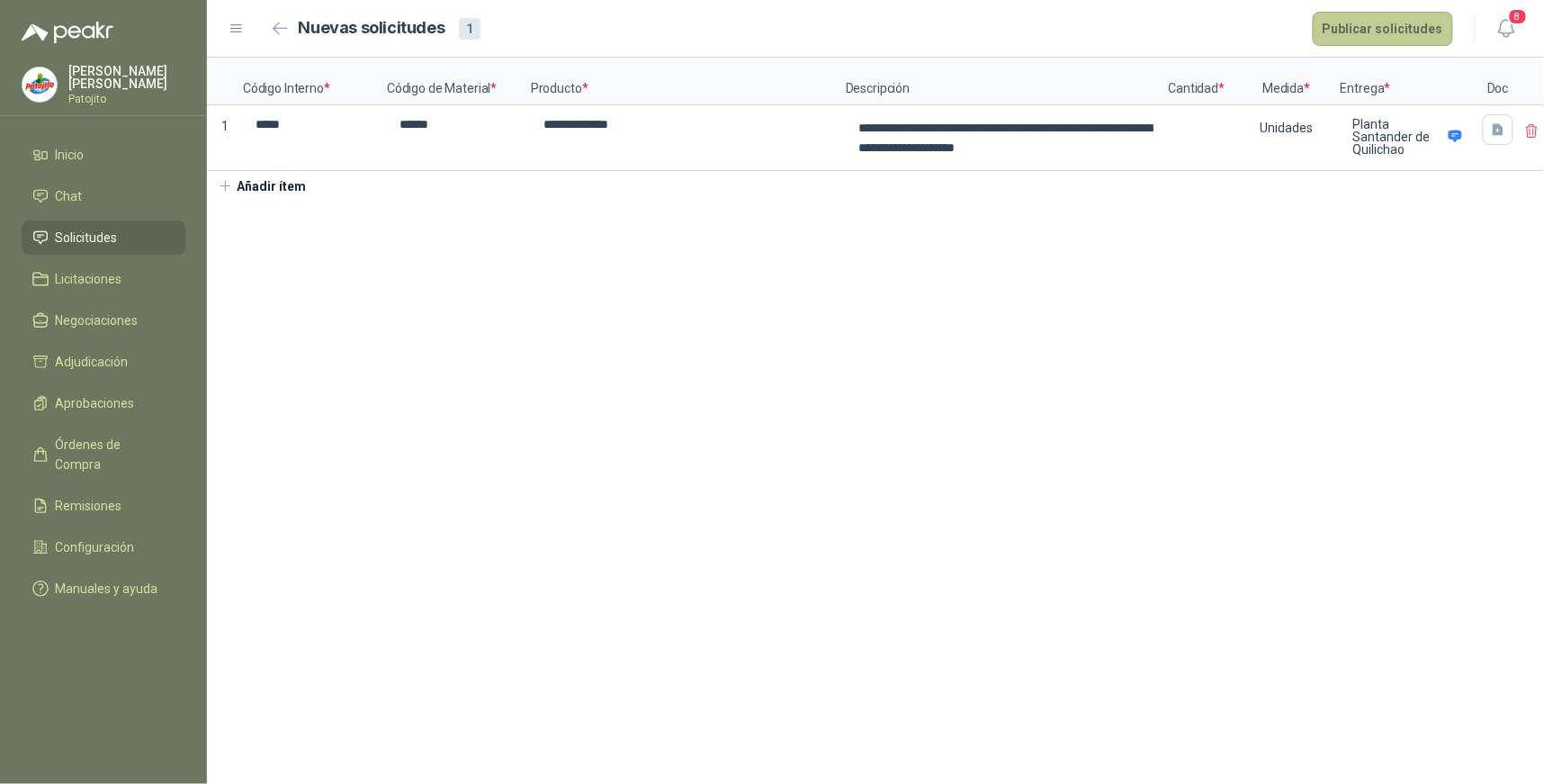
click at [1425, 30] on button "Publicar solicitudes" at bounding box center [1383, 29] width 141 height 34
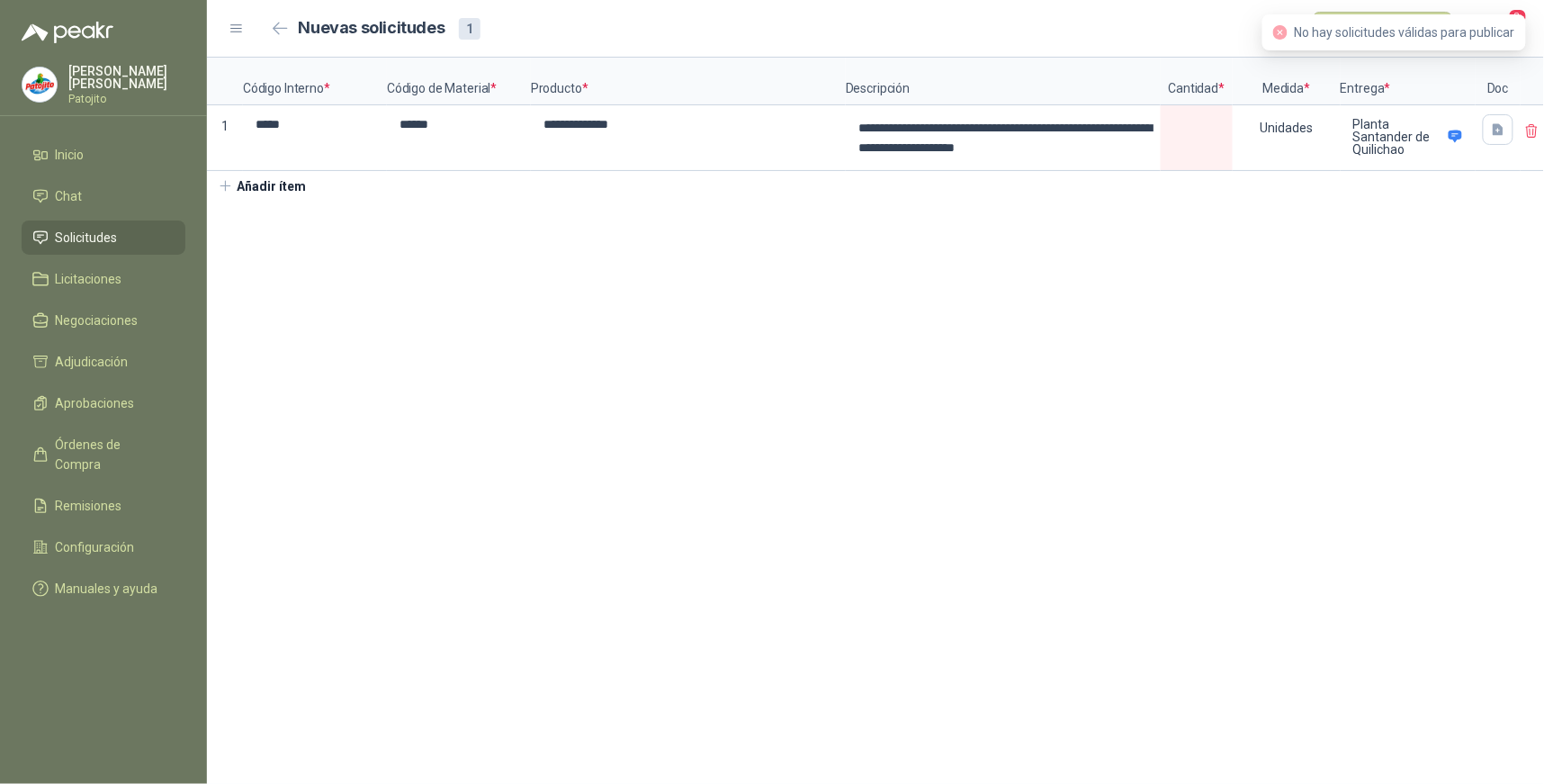
click at [1337, 324] on section "**********" at bounding box center [875, 420] width 1337 height 726
click at [1201, 131] on input at bounding box center [1196, 124] width 68 height 35
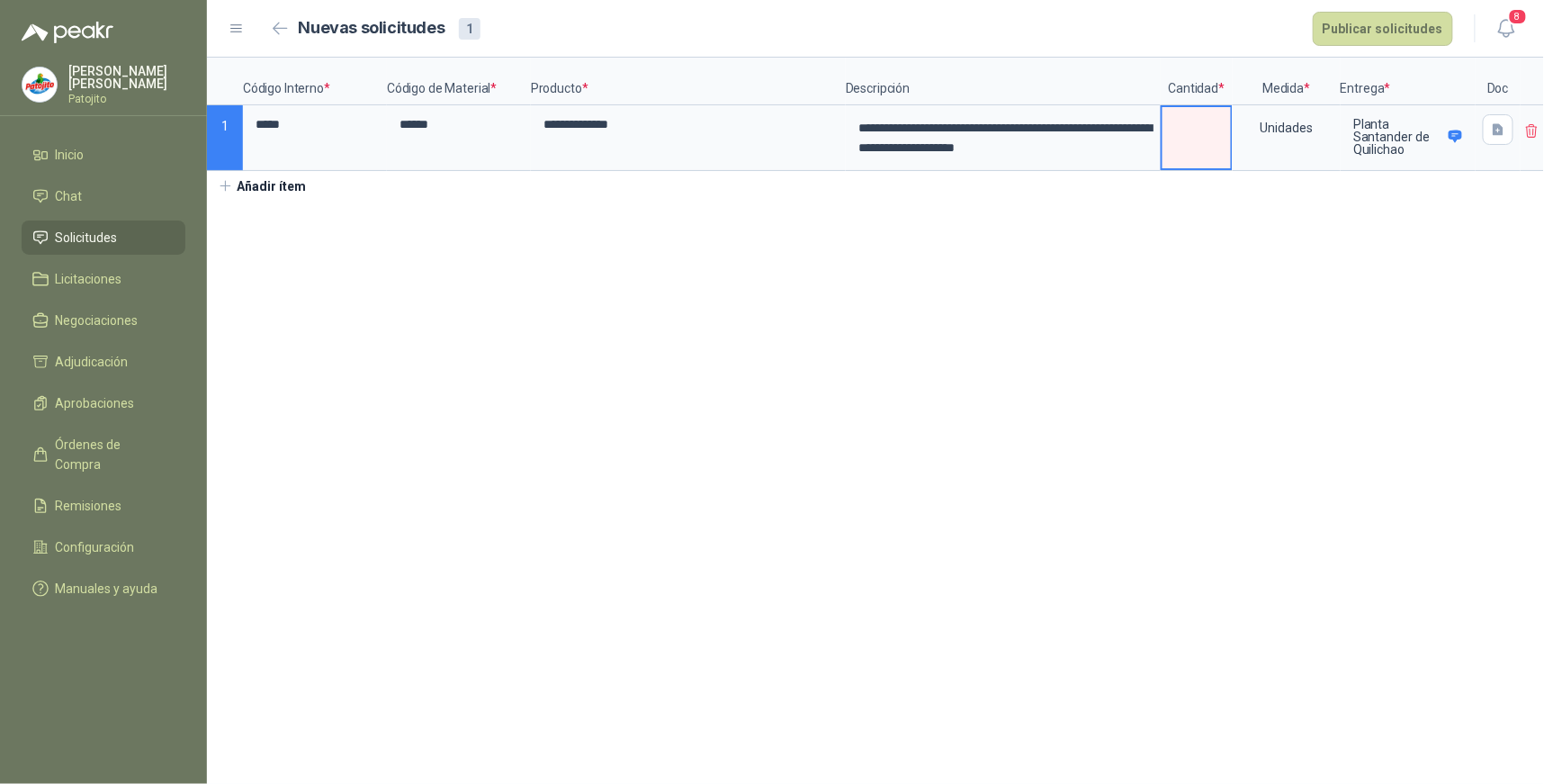
click at [1201, 131] on input at bounding box center [1196, 124] width 68 height 35
click at [1493, 124] on icon "button" at bounding box center [1499, 129] width 11 height 12
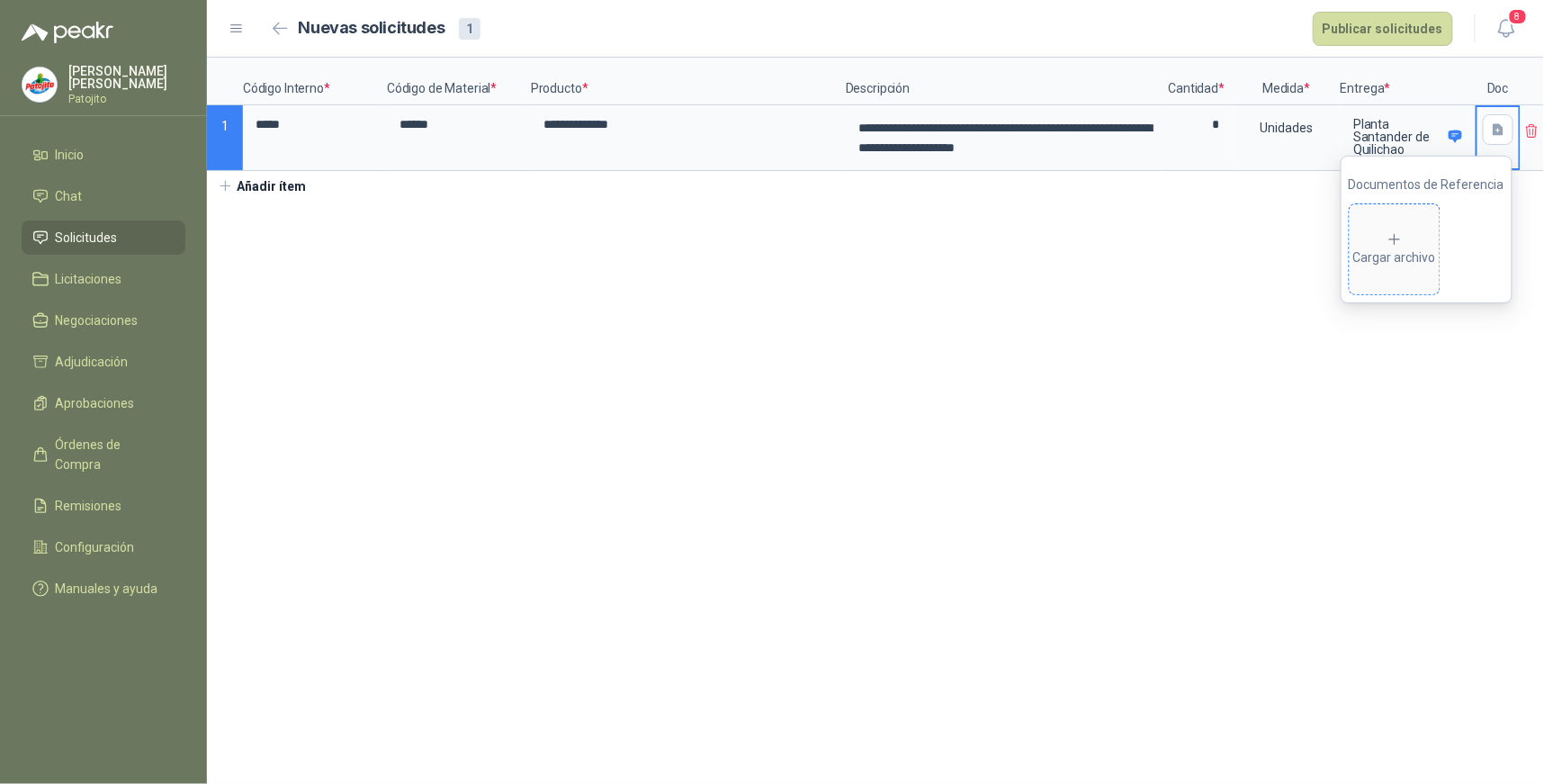
click at [1397, 253] on div "Cargar archivo" at bounding box center [1394, 250] width 83 height 36
click at [1363, 250] on icon "delete" at bounding box center [1371, 249] width 15 height 15
click at [1402, 245] on icon at bounding box center [1395, 240] width 16 height 16
click at [1463, 240] on icon at bounding box center [1459, 240] width 16 height 16
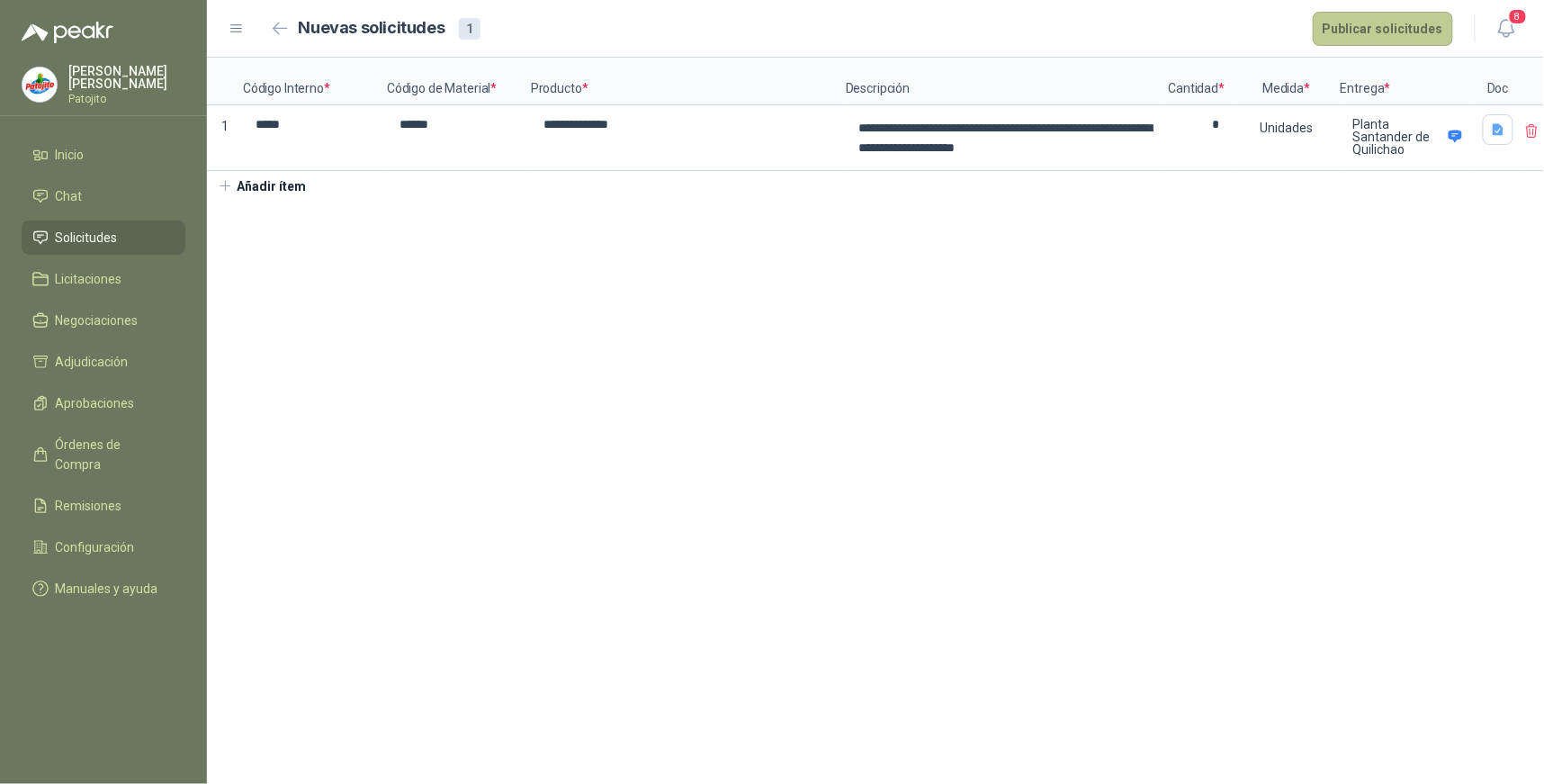
click at [1424, 21] on button "Publicar solicitudes" at bounding box center [1383, 29] width 141 height 34
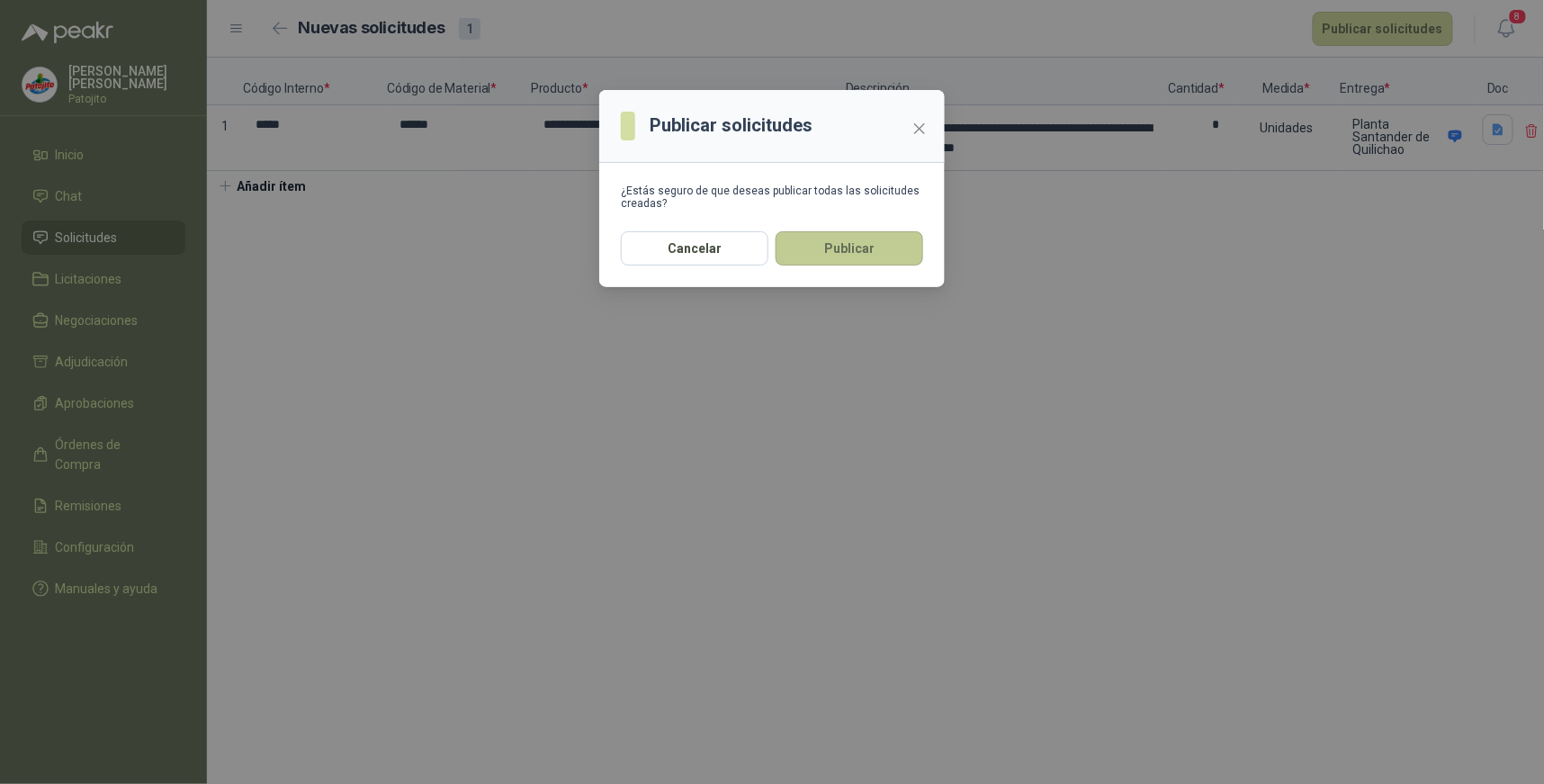
click at [841, 252] on button "Publicar" at bounding box center [850, 249] width 148 height 34
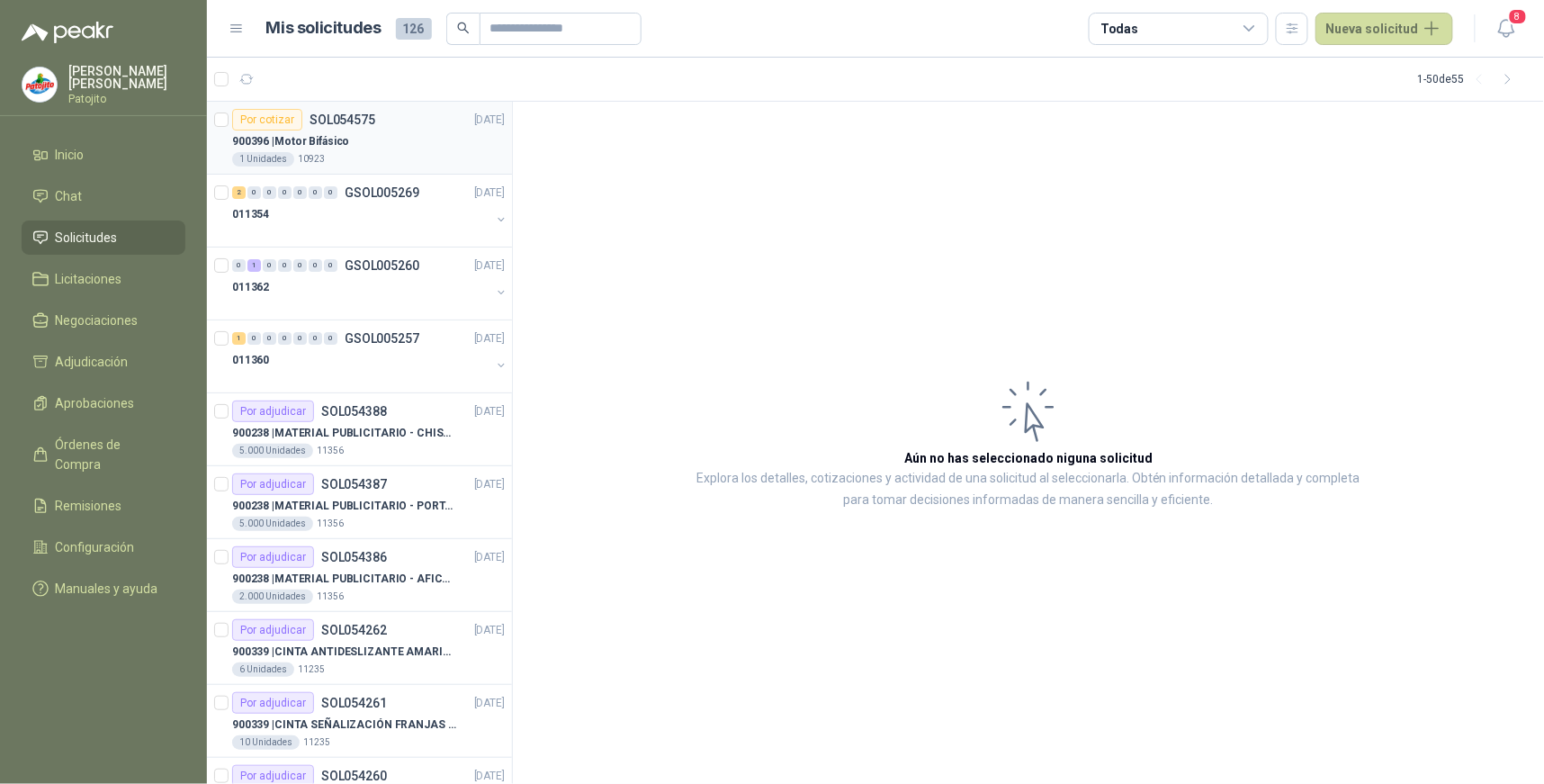
click at [382, 146] on div "900396 | Motor Bifásico" at bounding box center [369, 142] width 272 height 22
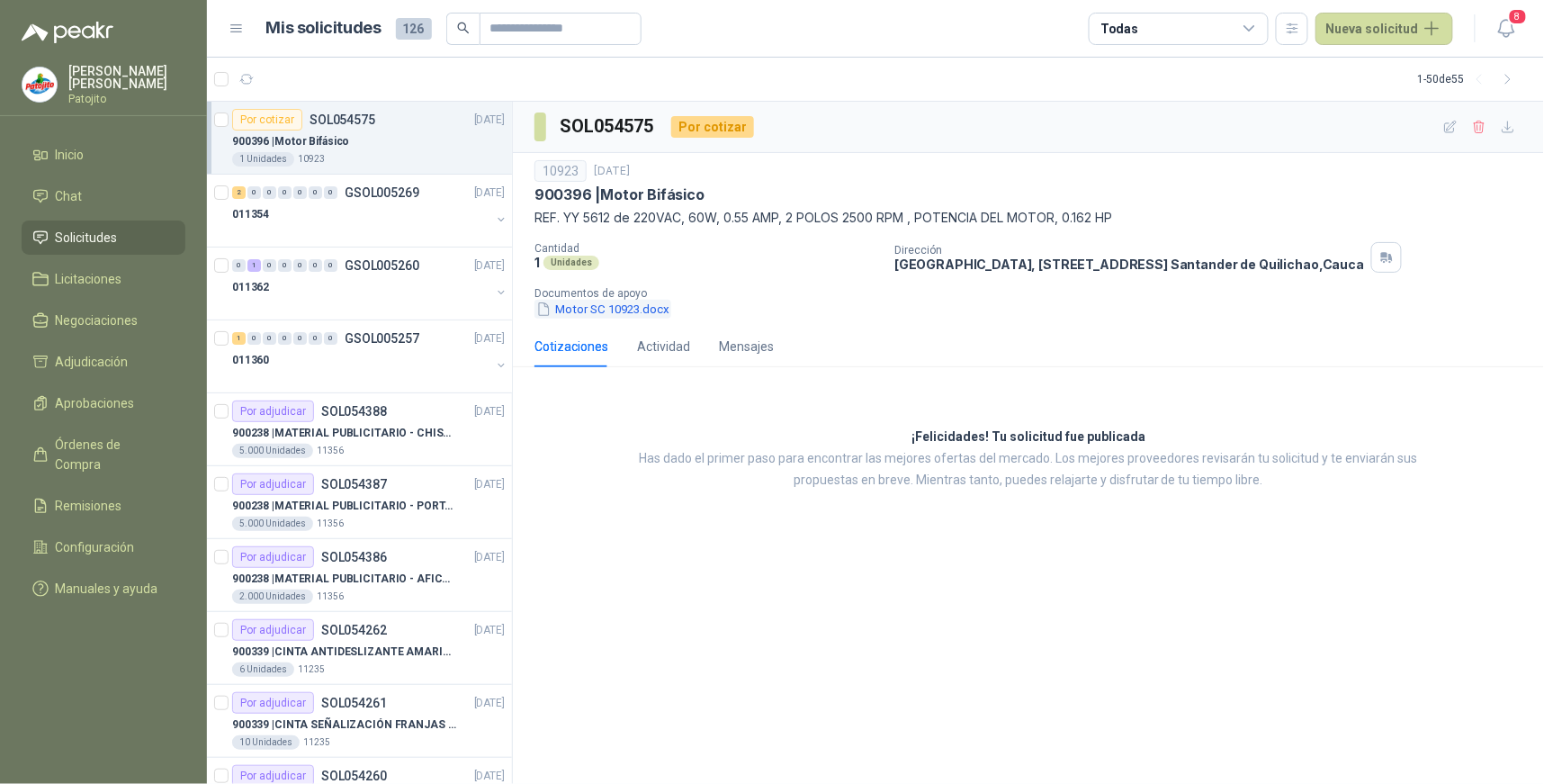
click at [625, 304] on button "Motor SC 10923.docx" at bounding box center [603, 309] width 137 height 19
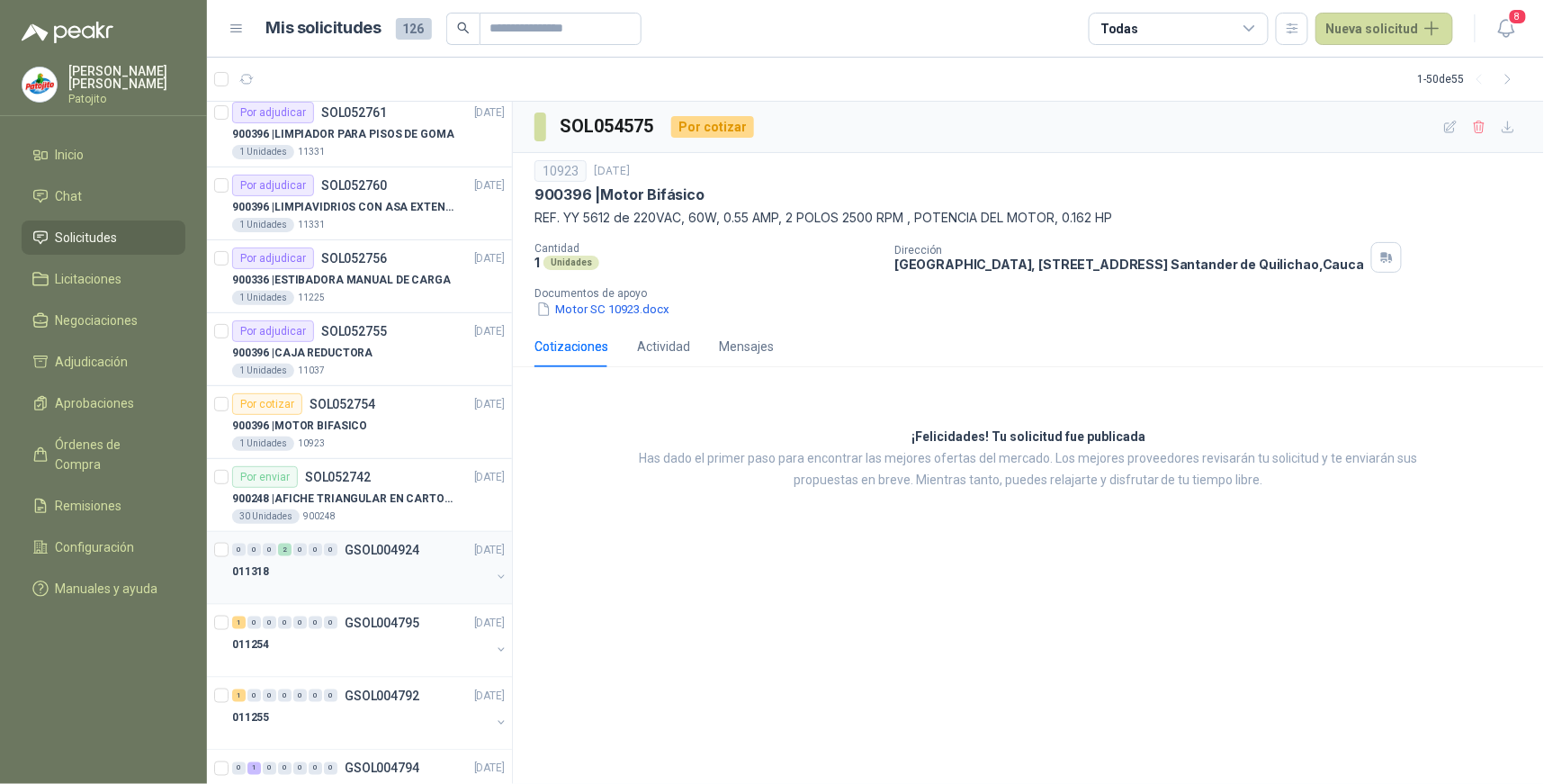
scroll to position [2989, 0]
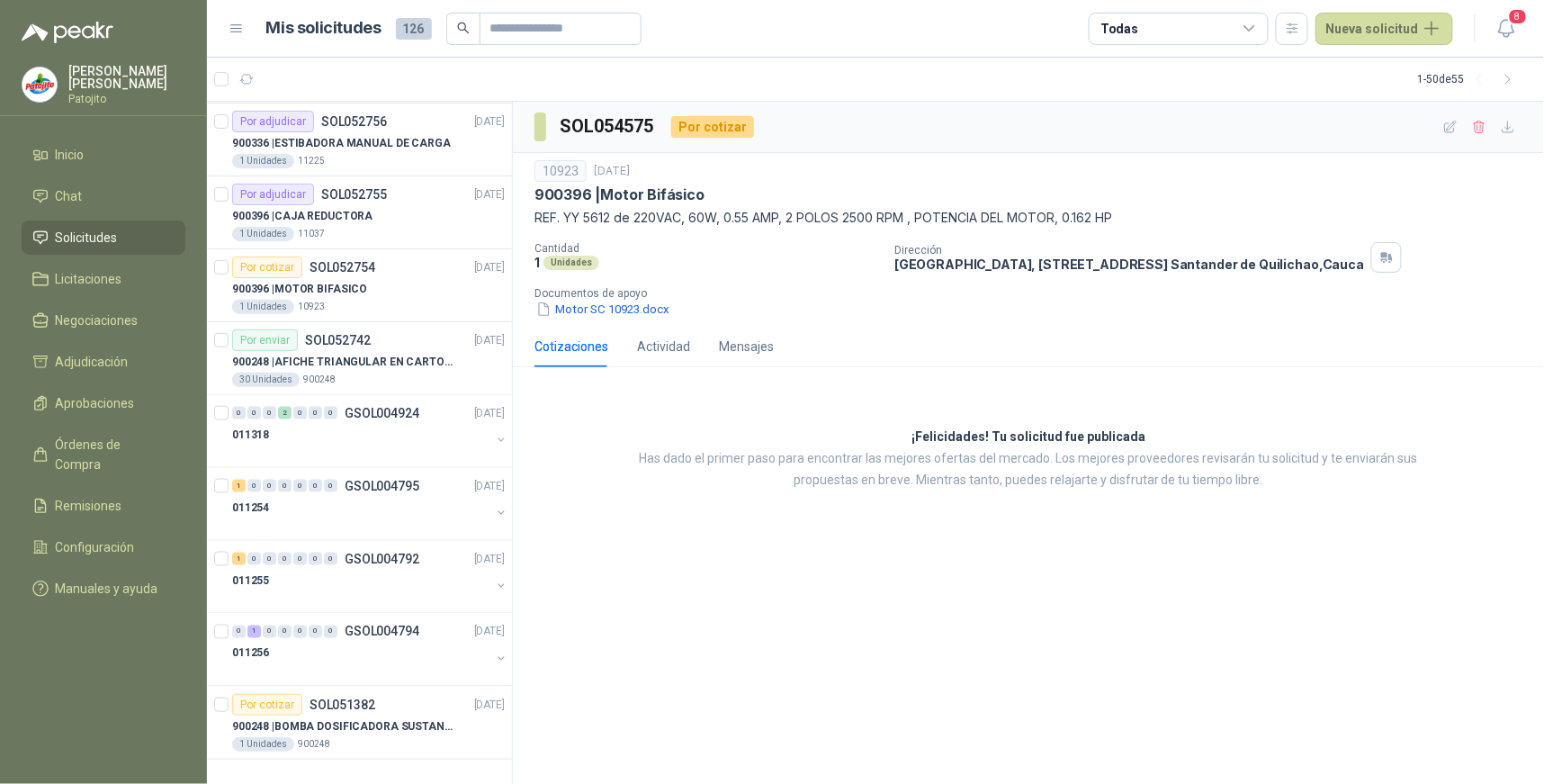
click at [1257, 27] on icon at bounding box center [1250, 29] width 16 height 16
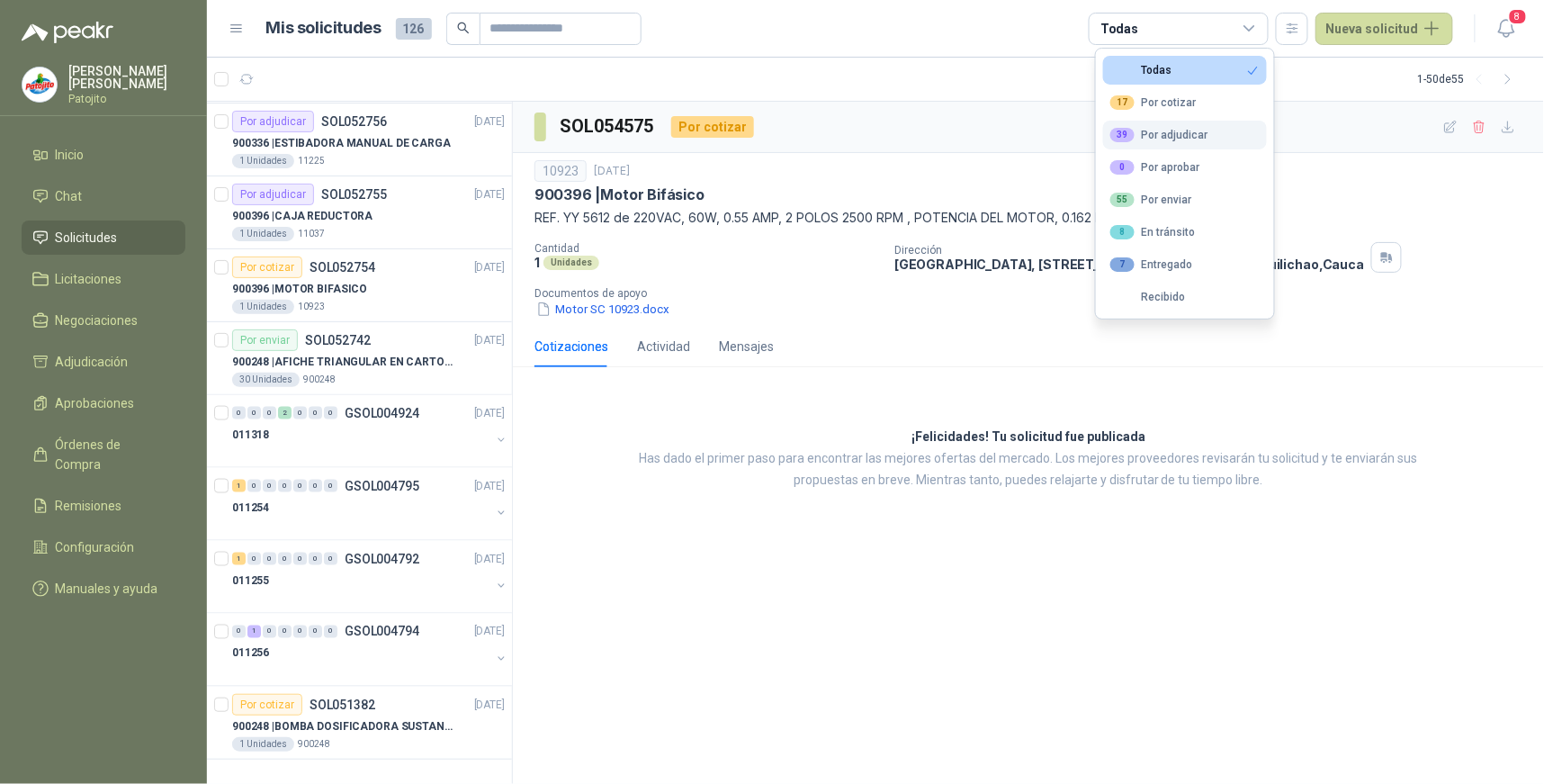
click at [1192, 132] on div "39 Por adjudicar" at bounding box center [1159, 135] width 98 height 15
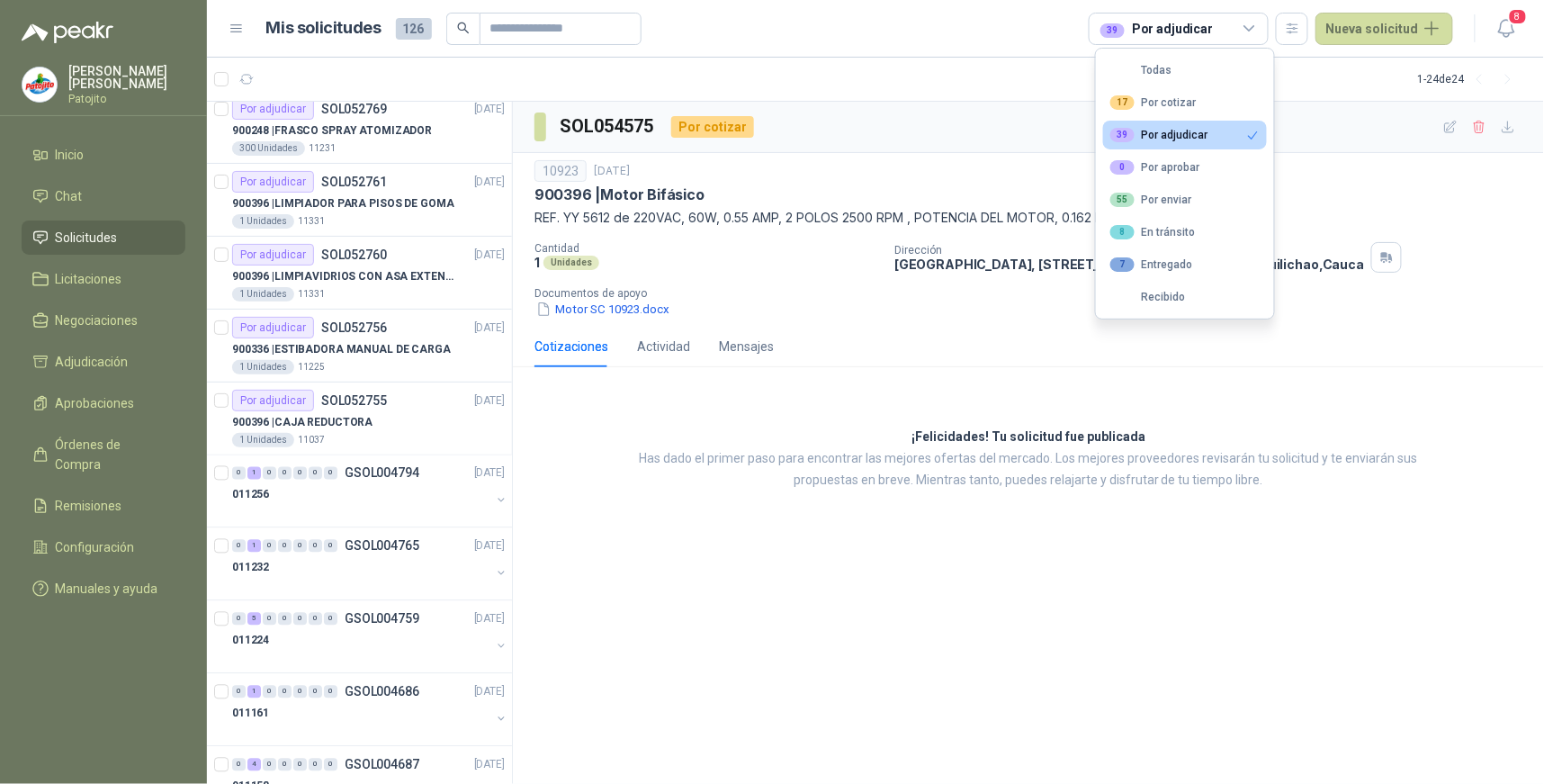
scroll to position [1093, 0]
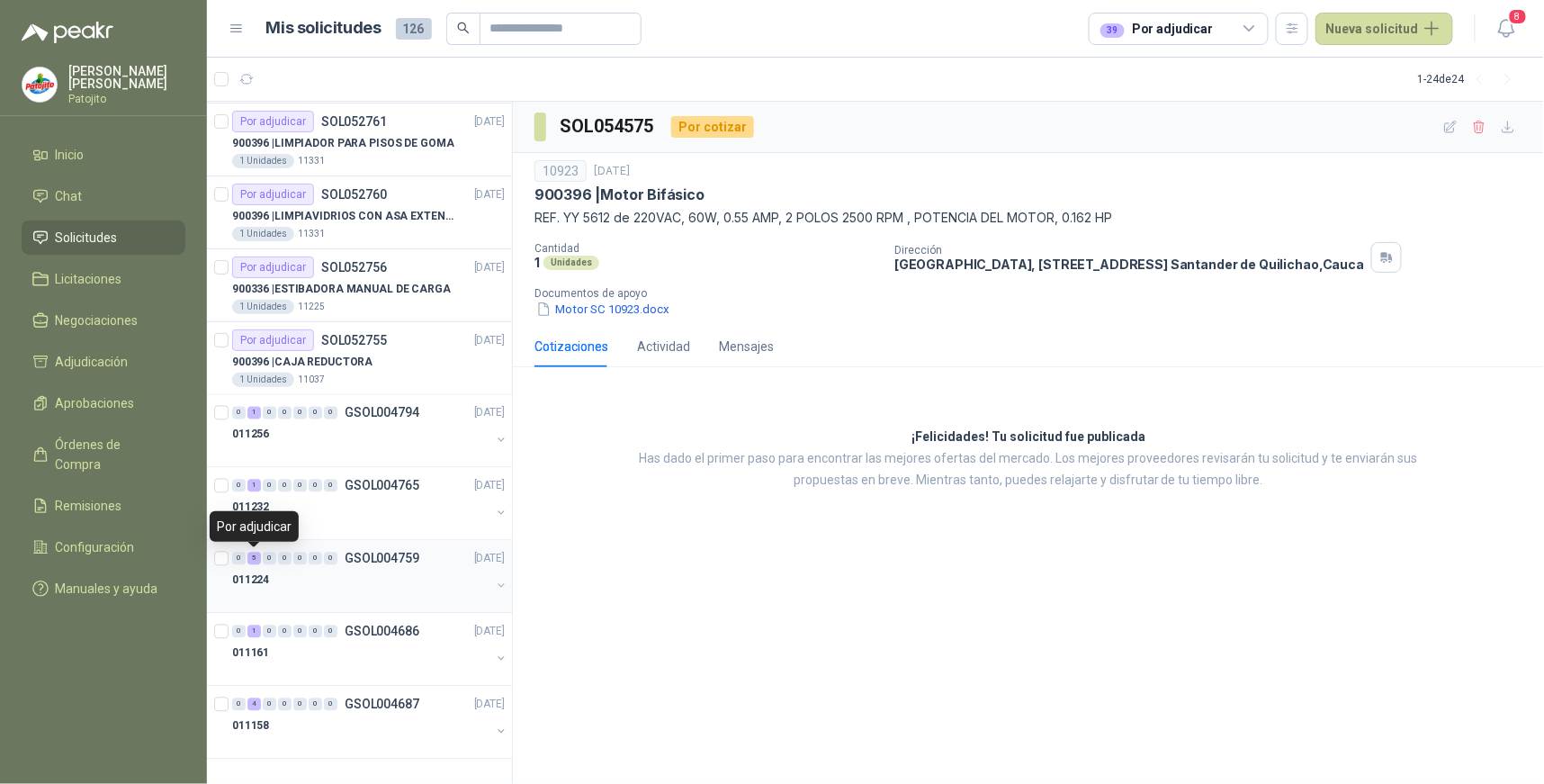
click at [258, 555] on div "5" at bounding box center [254, 559] width 14 height 13
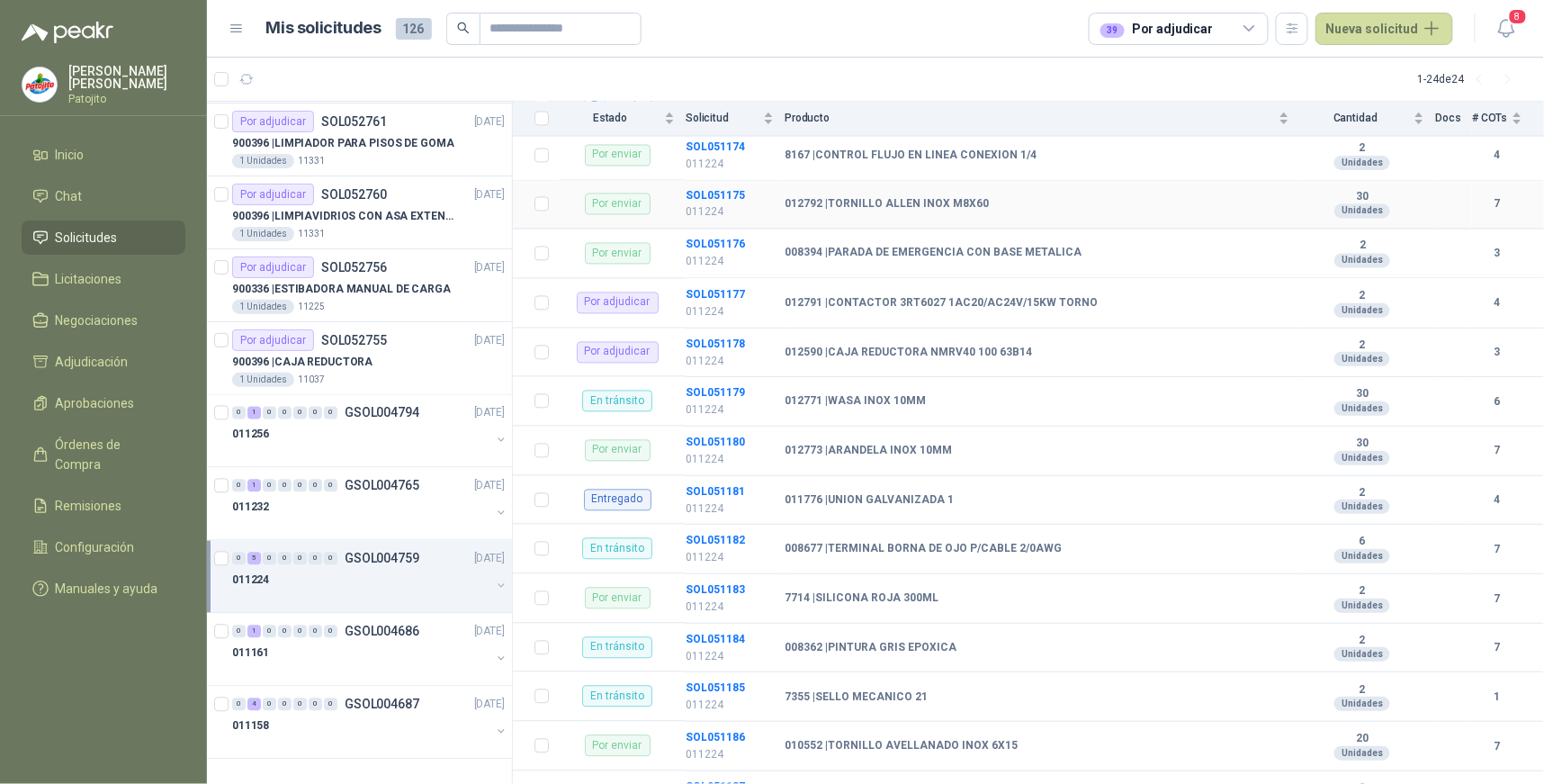
scroll to position [1200, 0]
click at [723, 342] on b "SOL051178" at bounding box center [715, 342] width 59 height 13
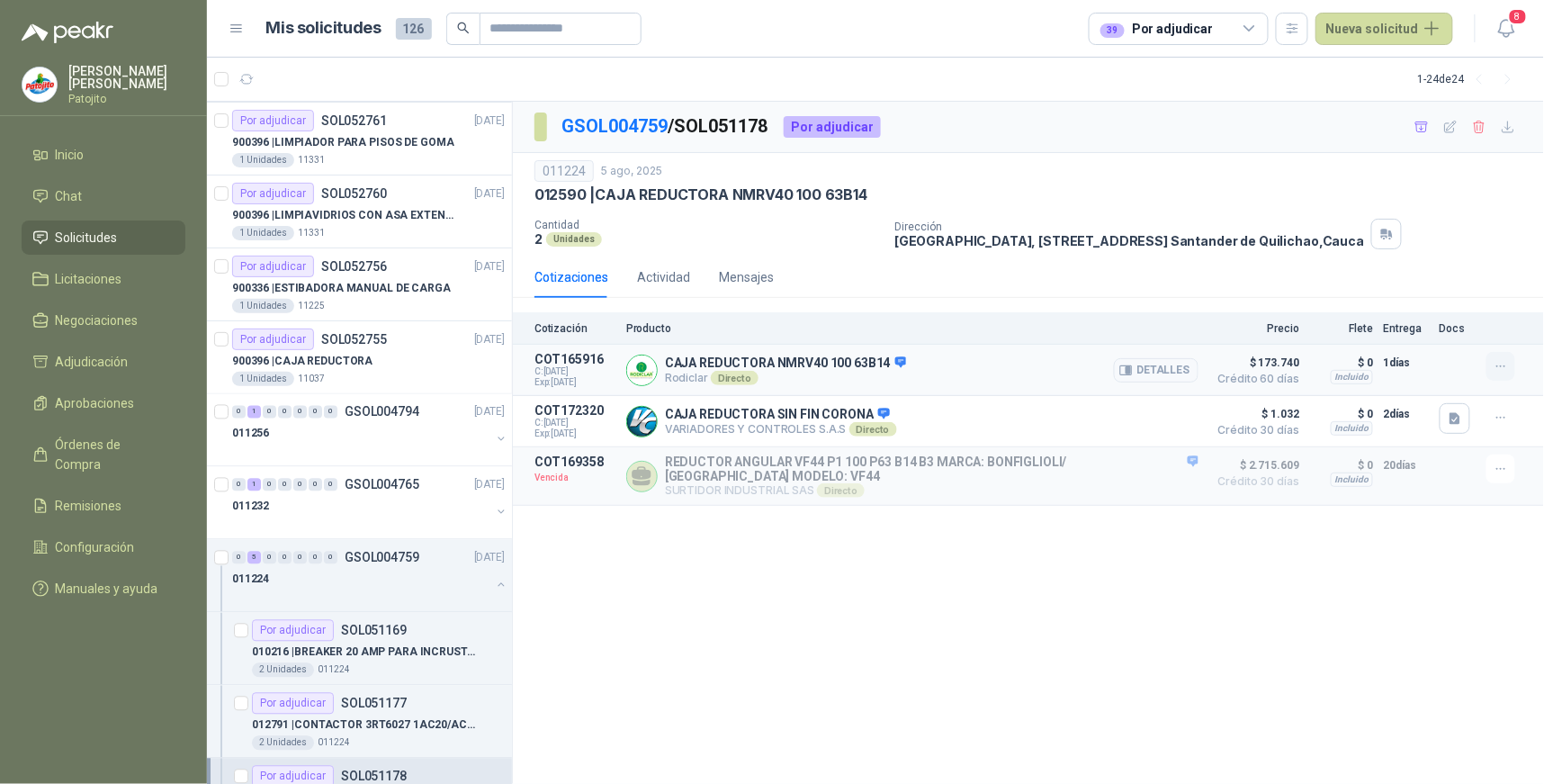
click at [1505, 370] on icon "button" at bounding box center [1501, 367] width 15 height 15
click at [1332, 274] on div "Cotizaciones Actividad Mensajes" at bounding box center [1028, 278] width 988 height 42
click at [1498, 367] on icon "button" at bounding box center [1500, 367] width 8 height 1
click at [910, 561] on div "GSOL004759 / SOL051178 Por adjudicar 011224 5 ago, 2025 012590 | CAJA REDUCTORA…" at bounding box center [1028, 443] width 1031 height 683
click at [1507, 361] on icon "button" at bounding box center [1501, 367] width 15 height 15
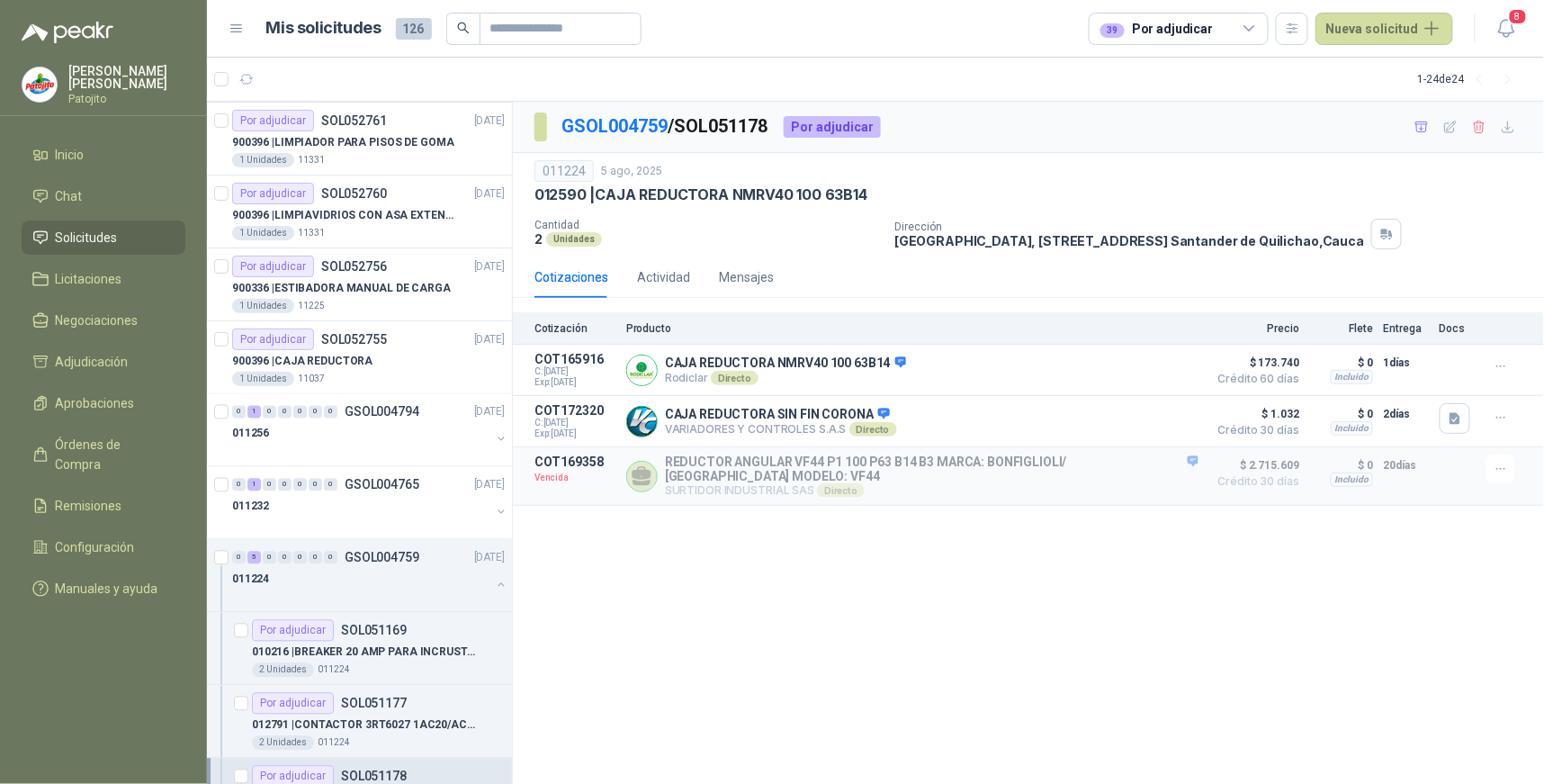
click at [956, 567] on div "GSOL004759 / SOL051178 Por adjudicar 011224 5 ago, 2025 012590 | CAJA REDUCTORA…" at bounding box center [1028, 443] width 1031 height 683
click at [1497, 366] on icon "button" at bounding box center [1501, 367] width 15 height 15
click at [1525, 294] on icon "button" at bounding box center [1523, 294] width 14 height 14
click at [129, 351] on link "Adjudicación 1" at bounding box center [103, 362] width 163 height 34
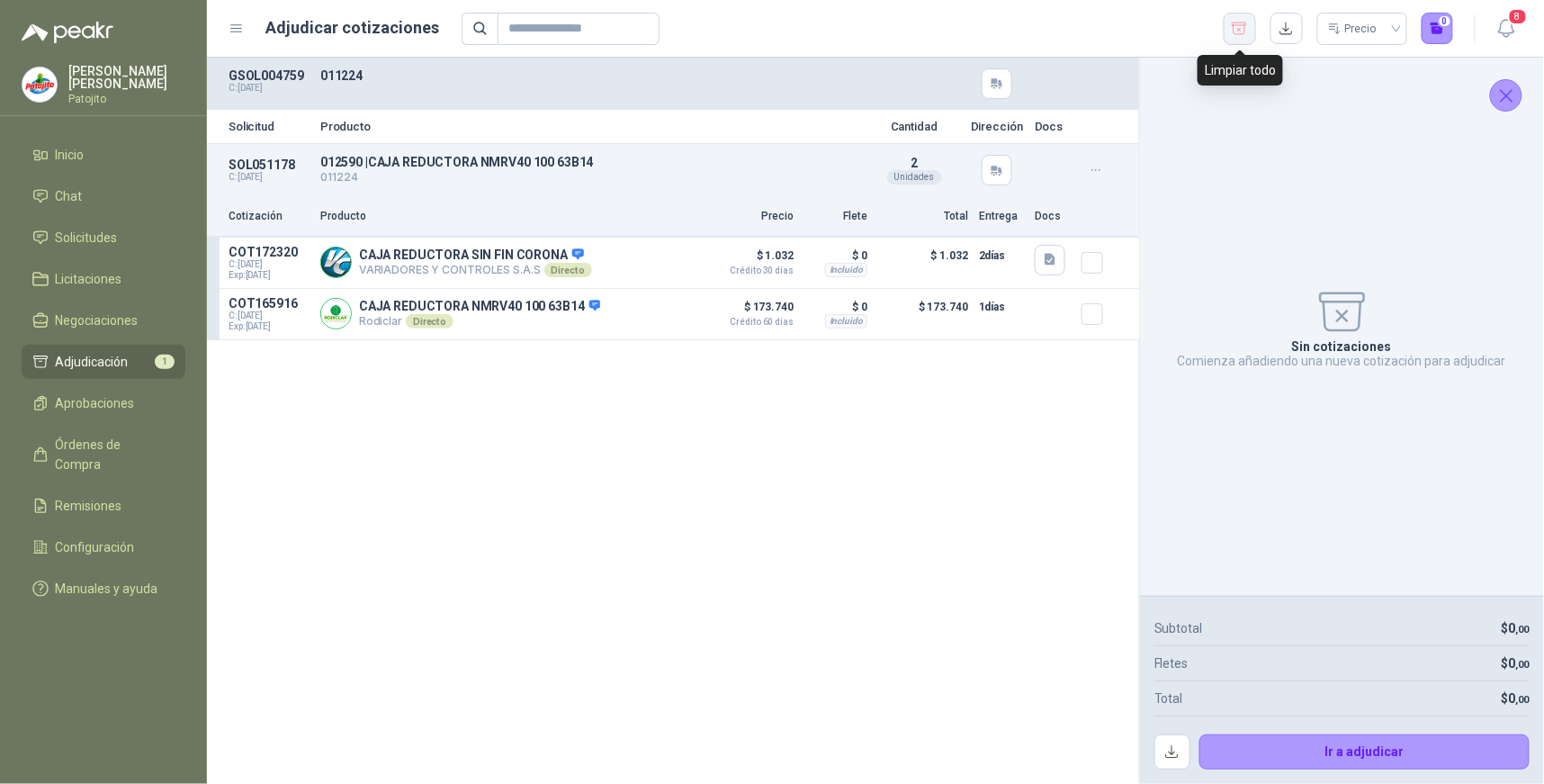
click at [1244, 29] on icon "button" at bounding box center [1239, 29] width 17 height 18
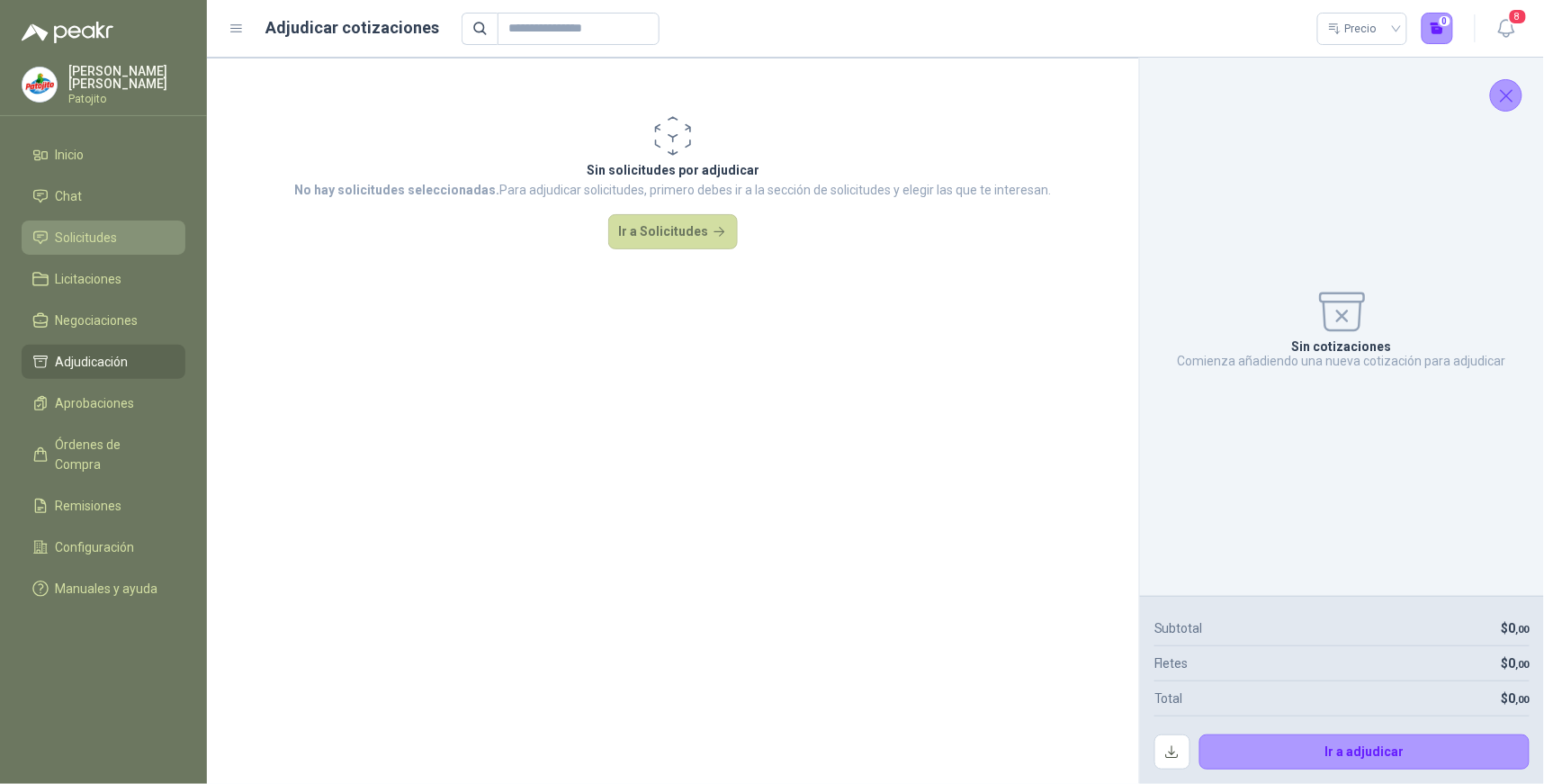
click at [127, 236] on li "Solicitudes" at bounding box center [103, 238] width 143 height 20
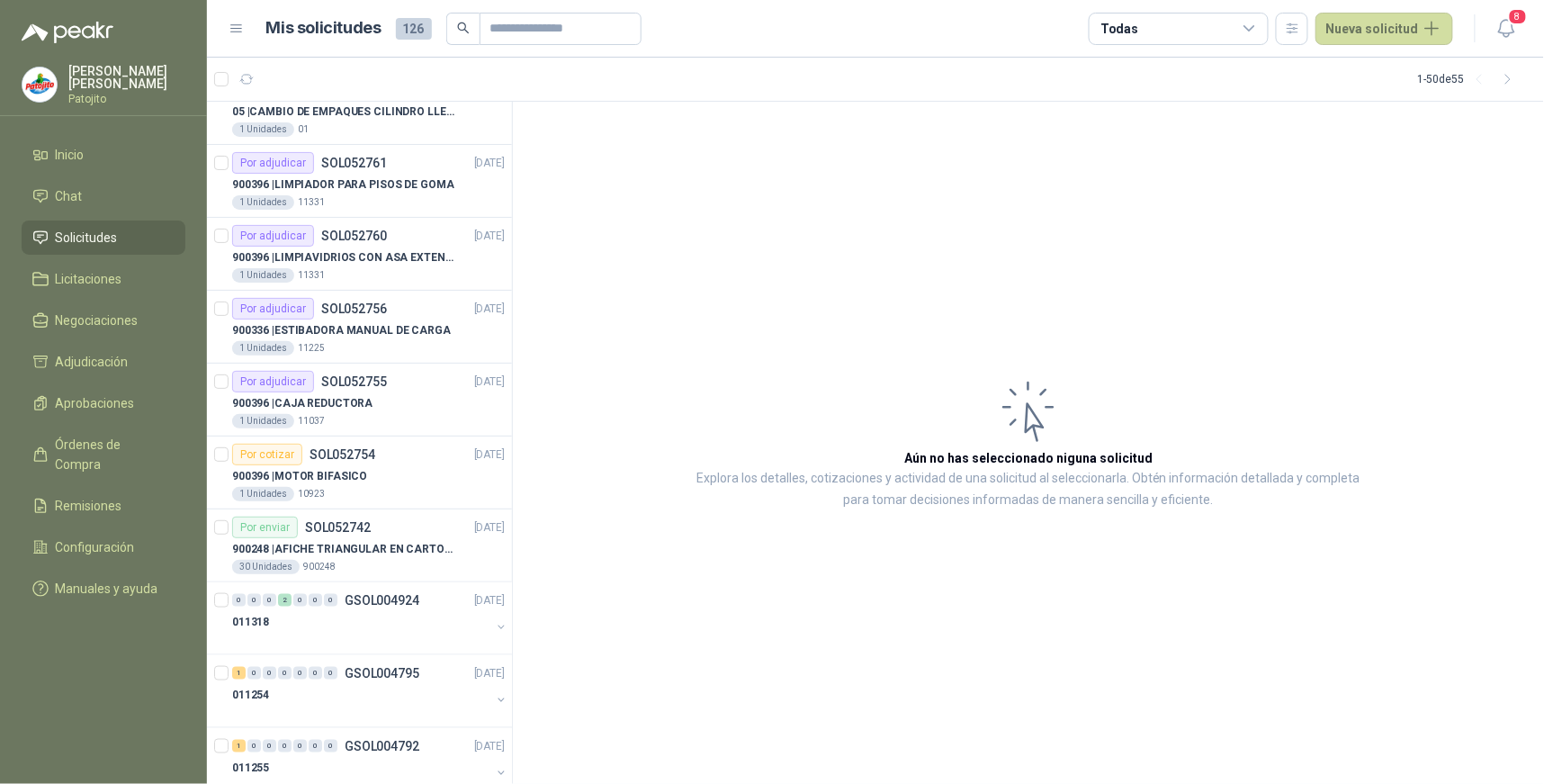
scroll to position [2989, 0]
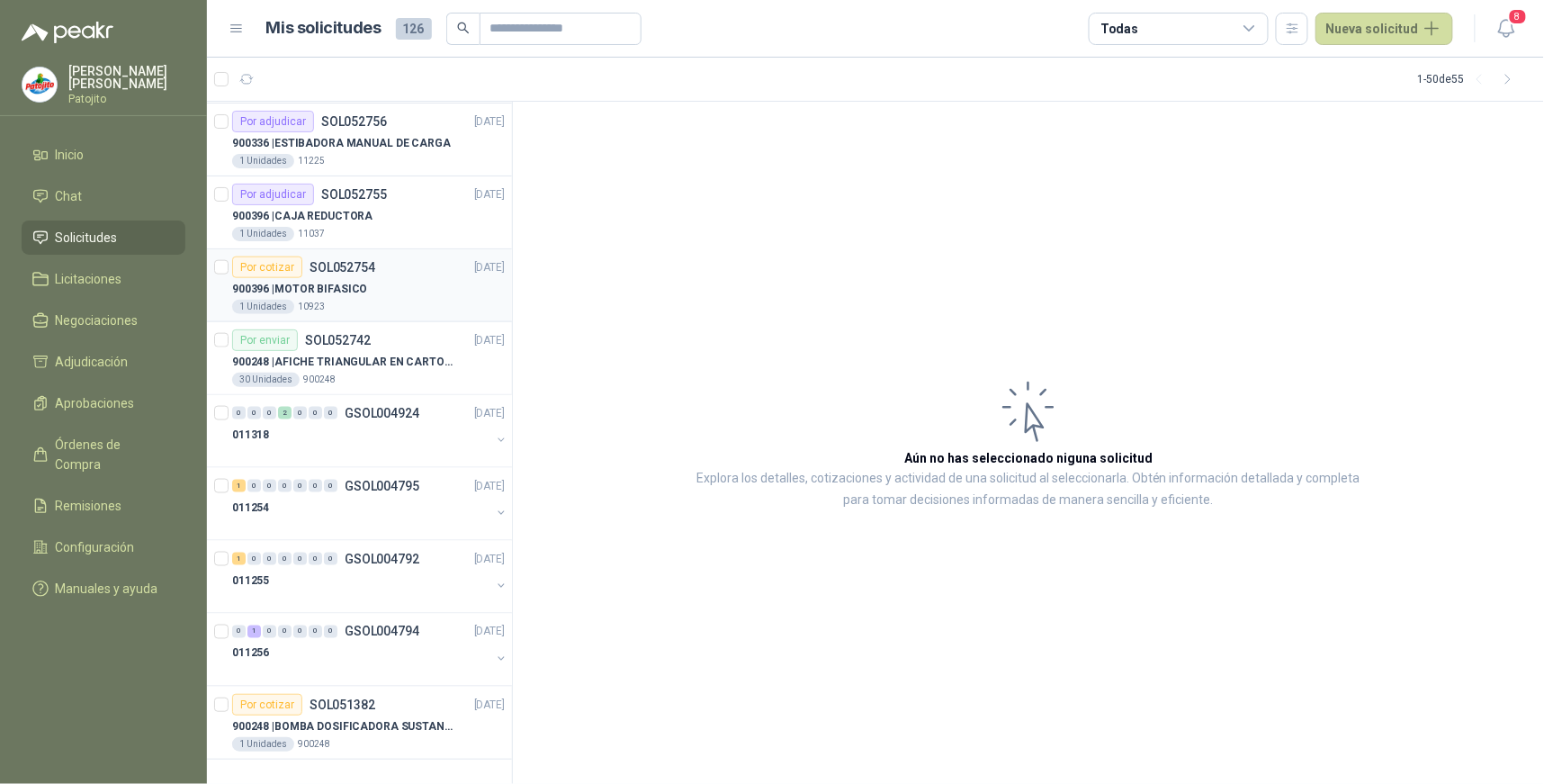
click at [406, 288] on div "900396 | MOTOR BIFASICO" at bounding box center [369, 289] width 272 height 22
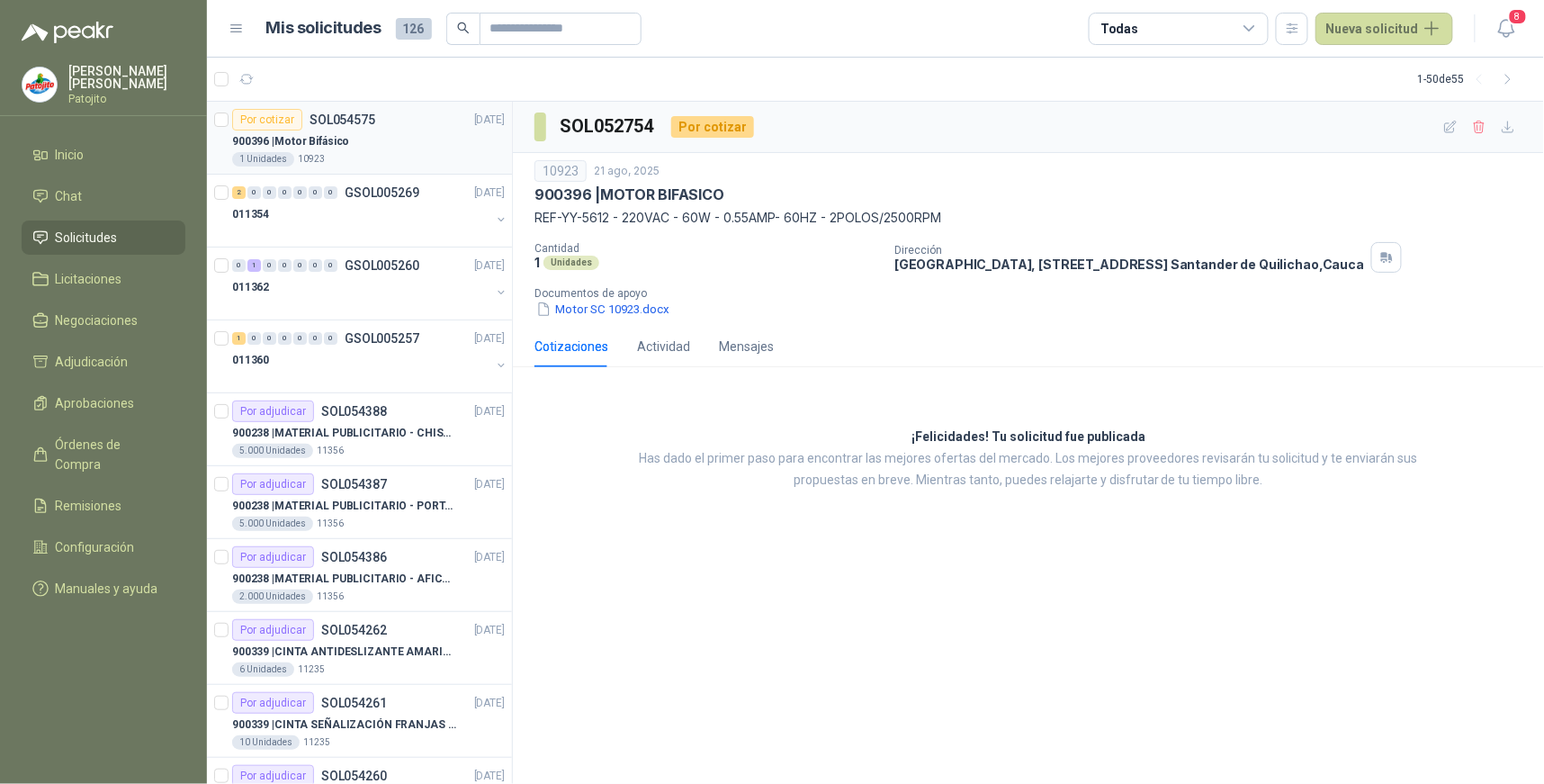
click at [387, 152] on div "1 Unidades 10923" at bounding box center [369, 160] width 272 height 15
click at [329, 83] on icon "button" at bounding box center [327, 79] width 15 height 15
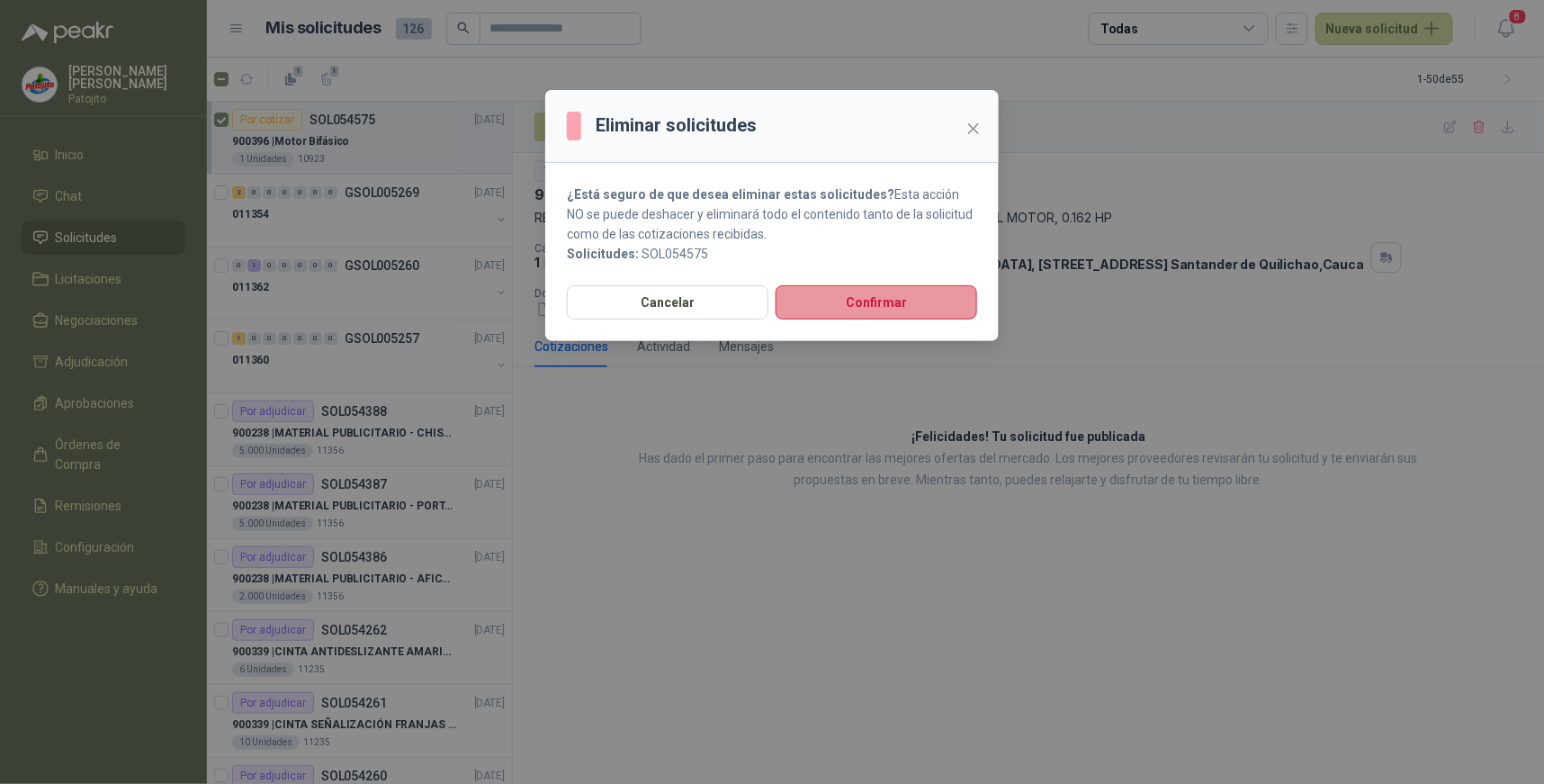
click at [839, 300] on button "Confirmar" at bounding box center [877, 302] width 202 height 34
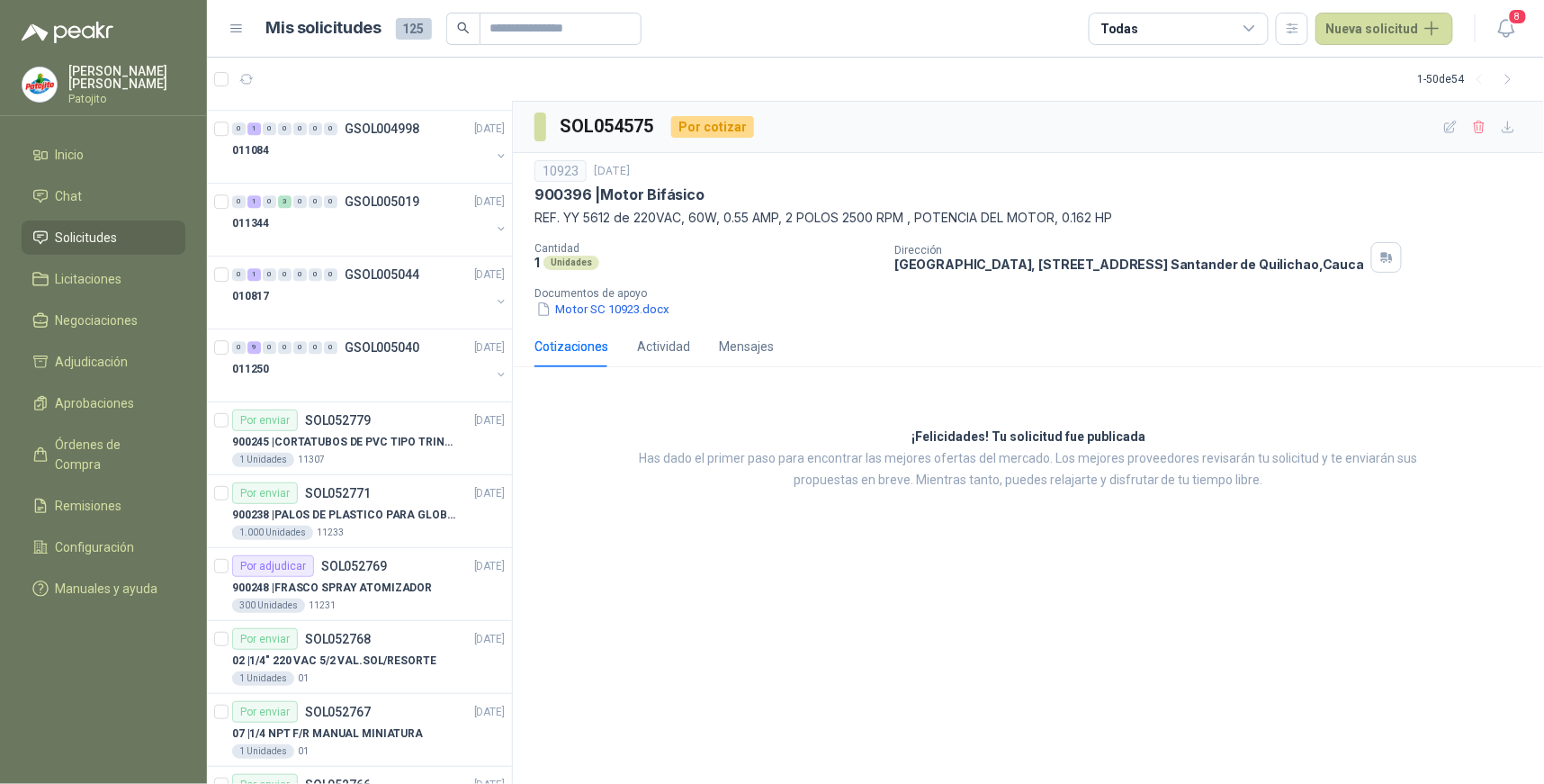
scroll to position [1899, 0]
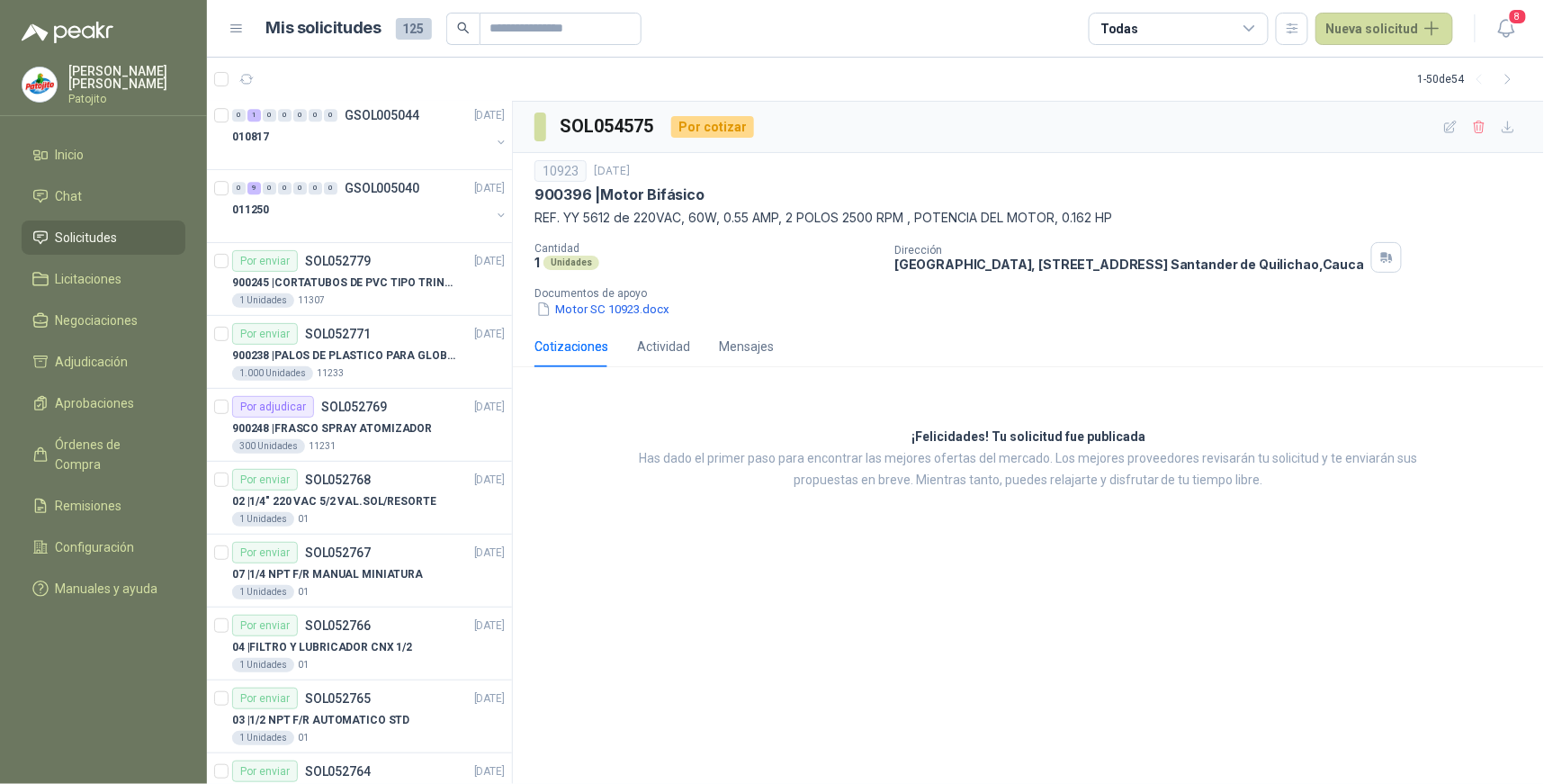
click at [1254, 27] on icon at bounding box center [1249, 28] width 10 height 5
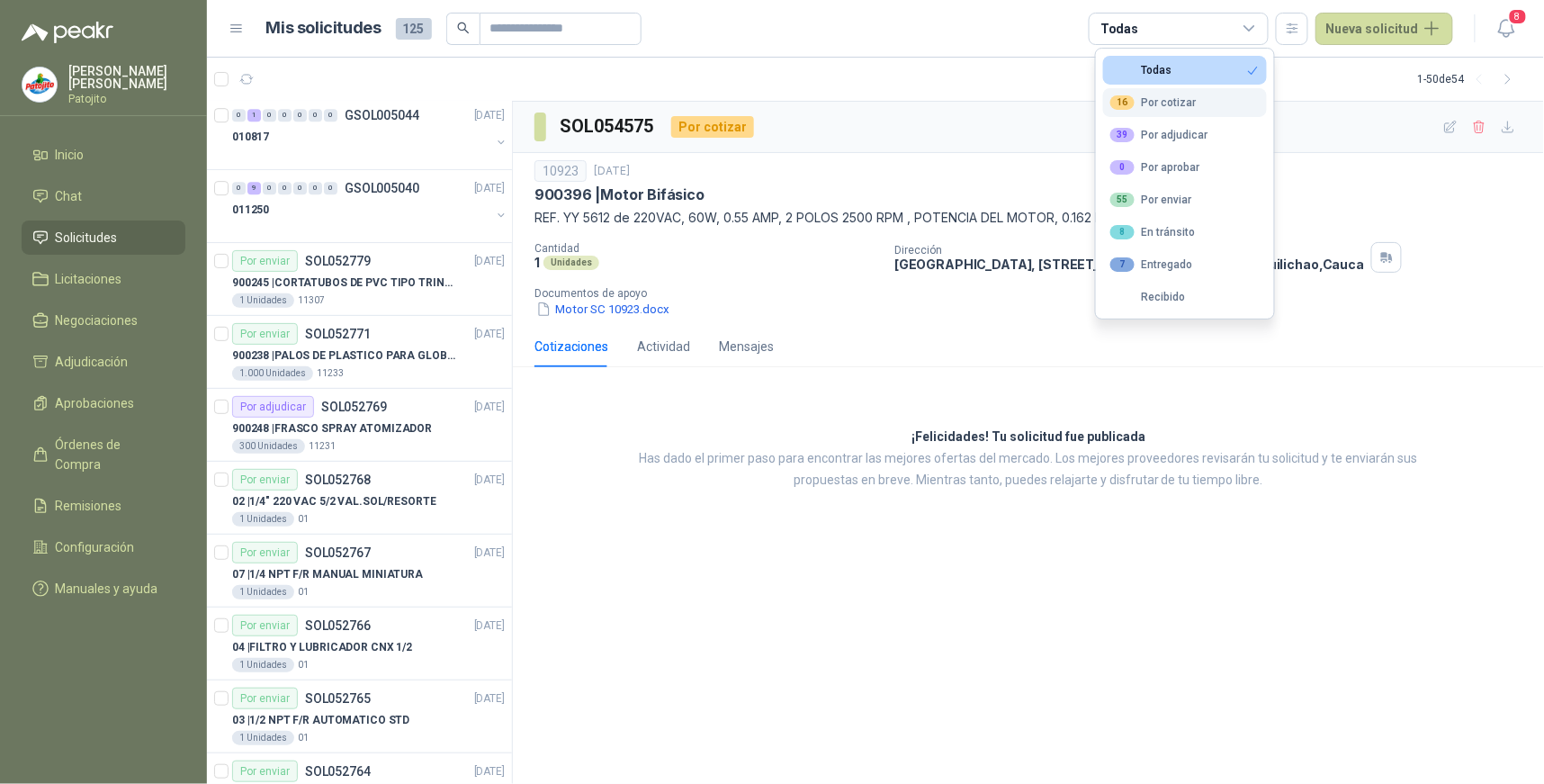
click at [1153, 103] on div "16 Por cotizar" at bounding box center [1153, 103] width 86 height 15
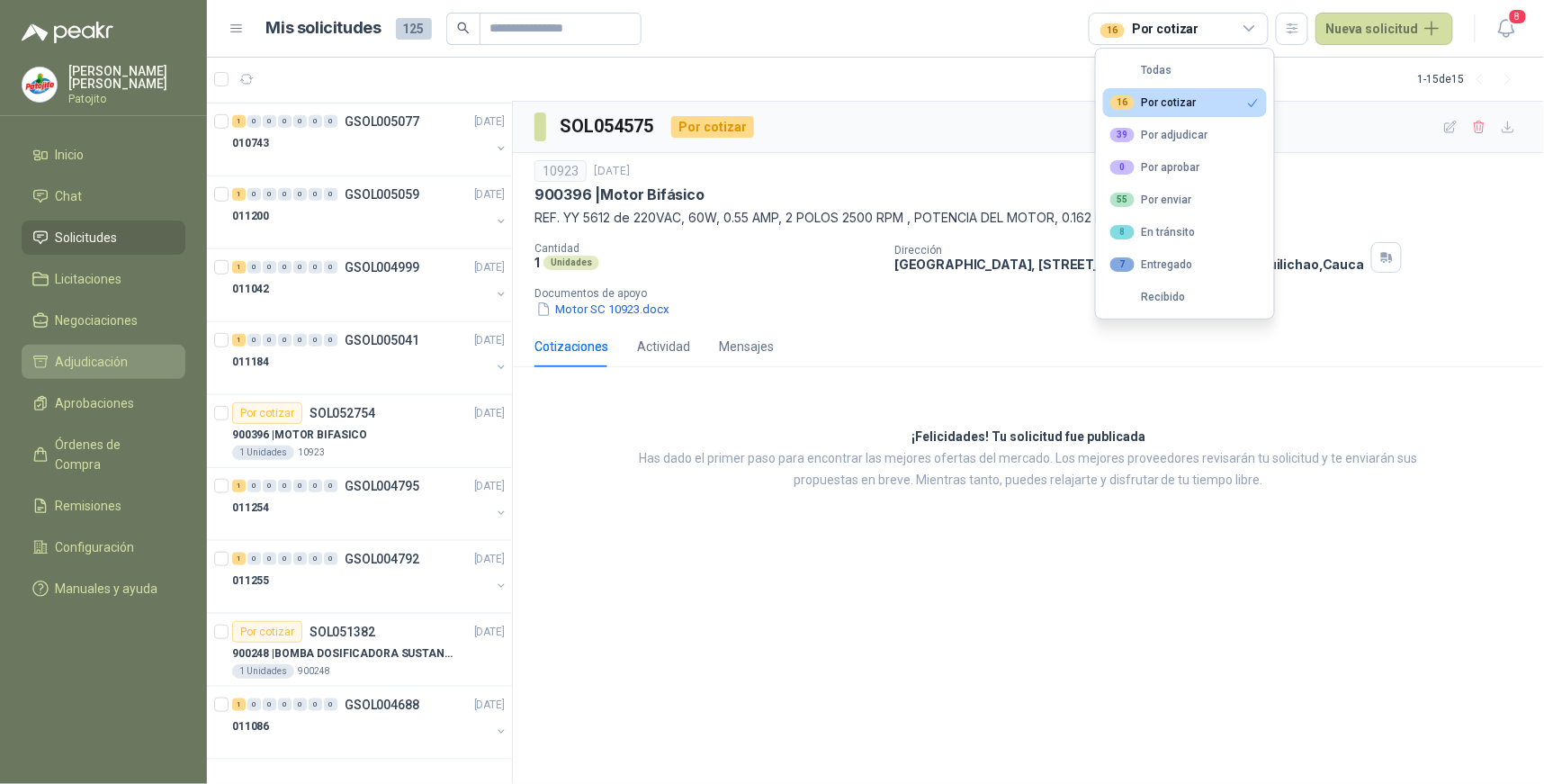
scroll to position [436, 0]
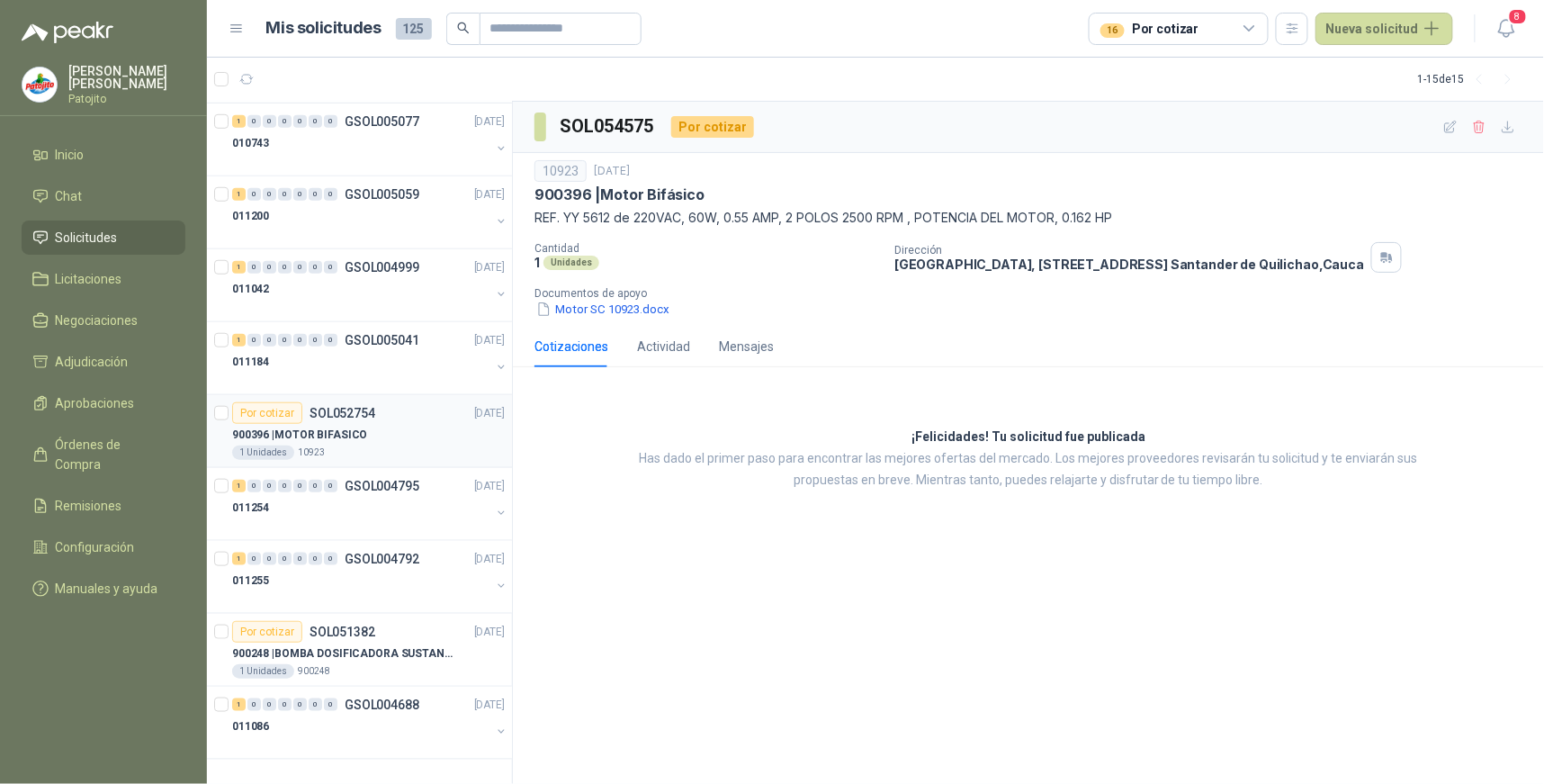
click at [333, 417] on p "SOL052754" at bounding box center [342, 413] width 65 height 13
drag, startPoint x: 745, startPoint y: 549, endPoint x: 426, endPoint y: 636, distance: 330.7
click at [745, 549] on div "SOL052754 Por cotizar 10923 21 ago, 2025 900396 | MOTOR BIFASICO REF-YY-5612 - …" at bounding box center [1028, 443] width 1031 height 683
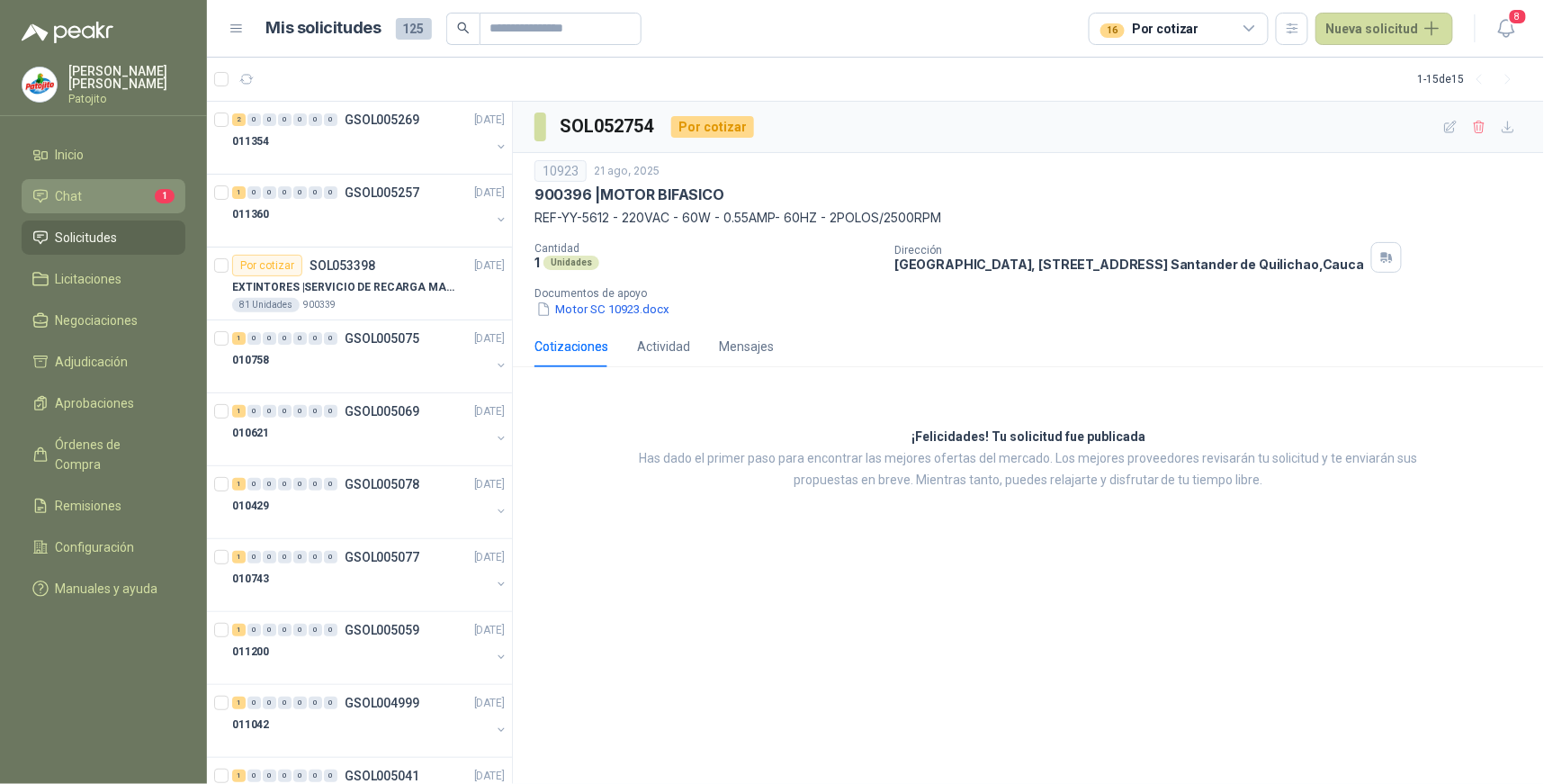
click at [124, 191] on li "Chat 1" at bounding box center [103, 196] width 143 height 20
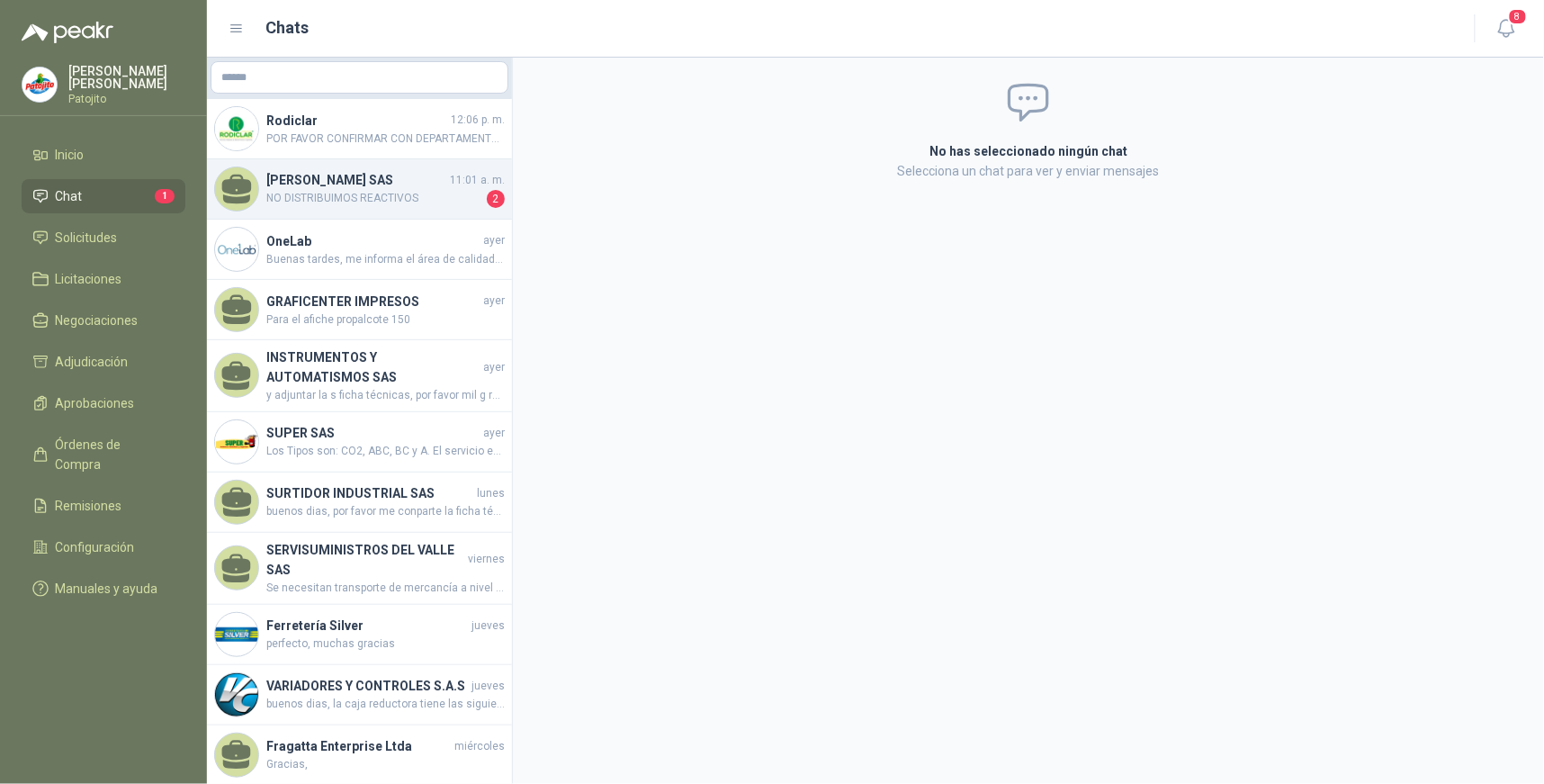
click at [409, 192] on span "NO DISTRIBUIMOS REACTIVOS" at bounding box center [374, 199] width 217 height 18
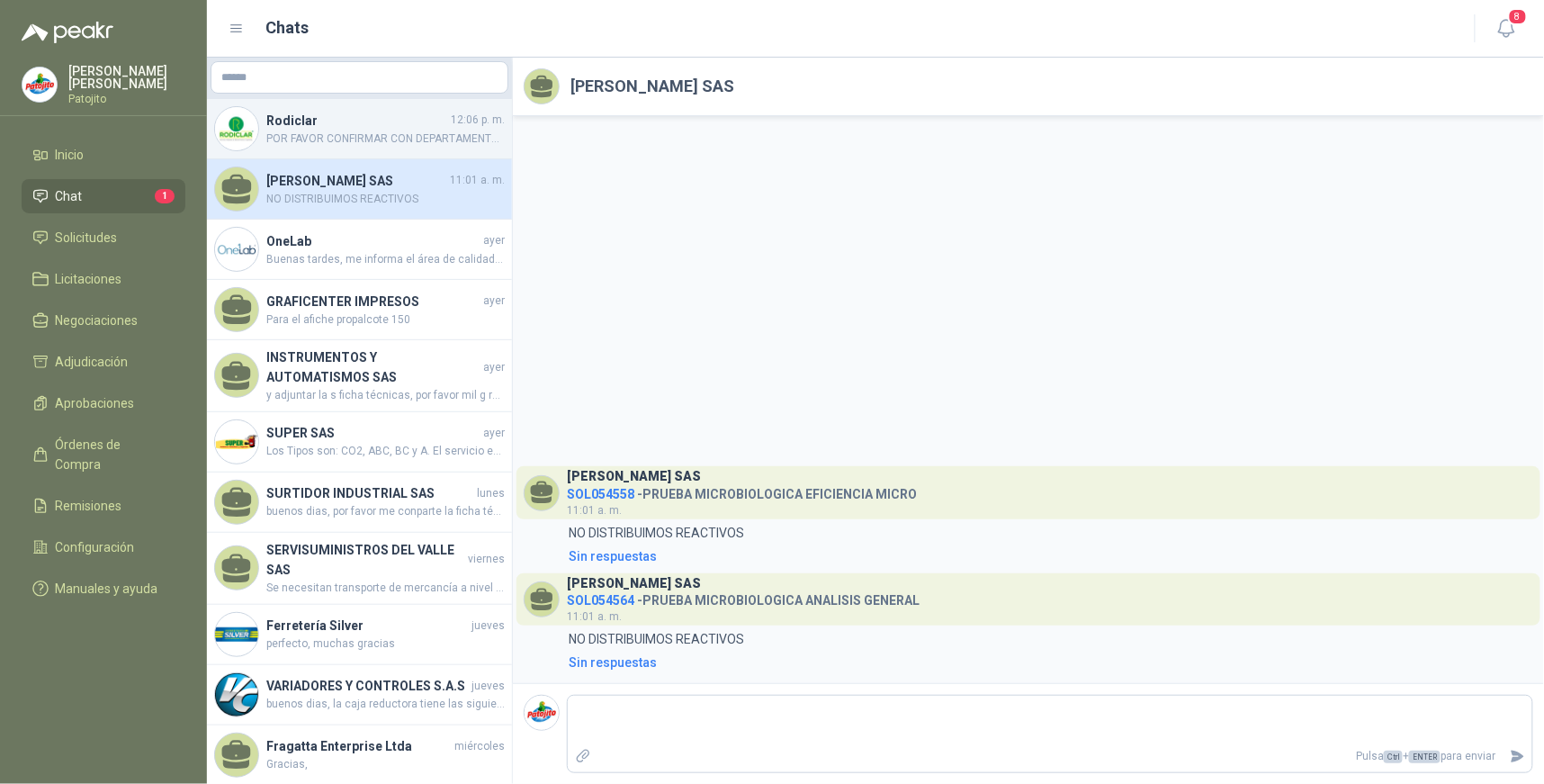
click at [331, 132] on span "POR FAVOR CONFIRMAR CON DEPARTAMENTO TECNICO DE ACUERDO A LA FICHA TECNICA ENVI…" at bounding box center [385, 139] width 239 height 17
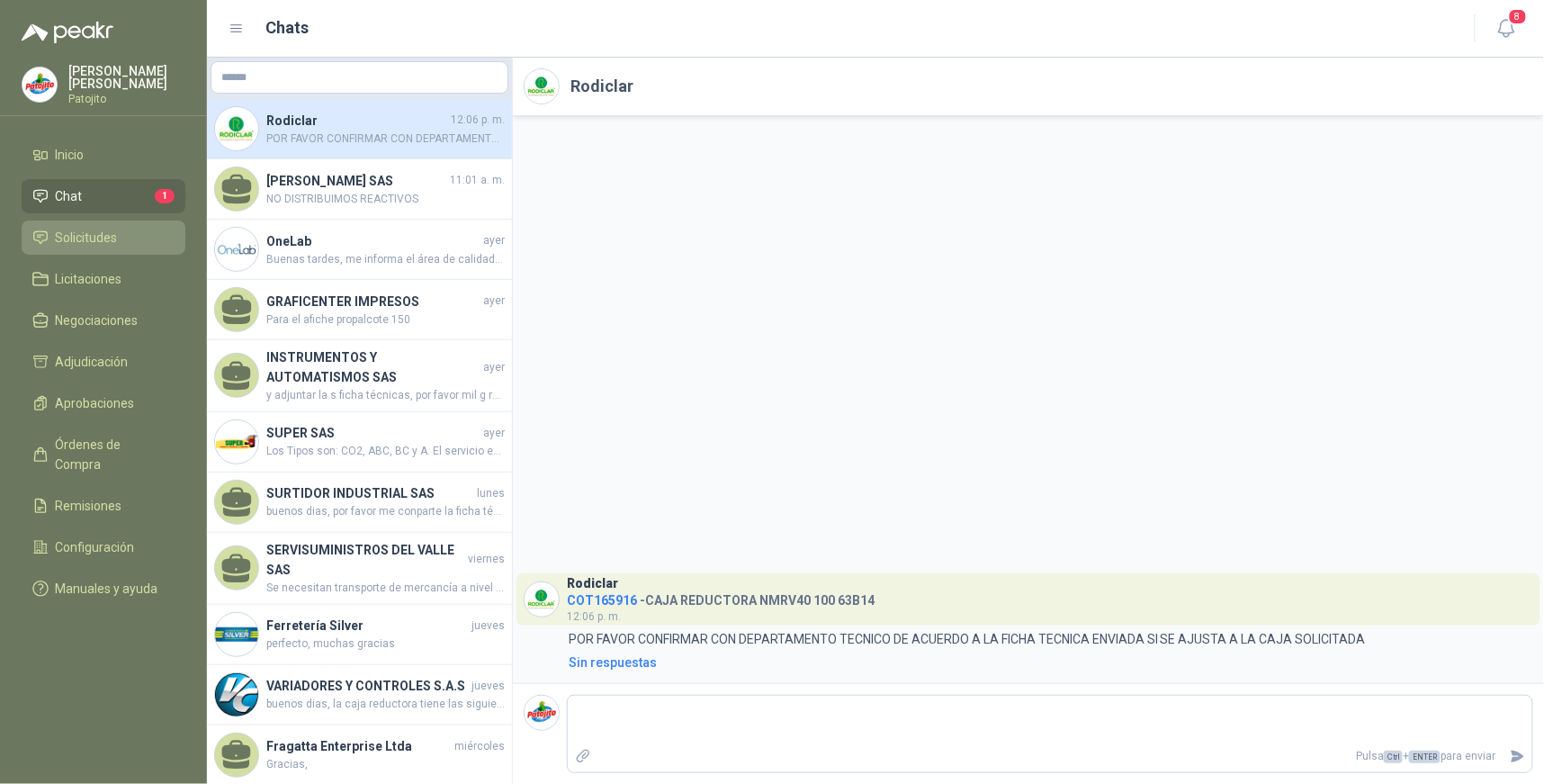
click at [112, 240] on span "Solicitudes" at bounding box center [86, 238] width 62 height 20
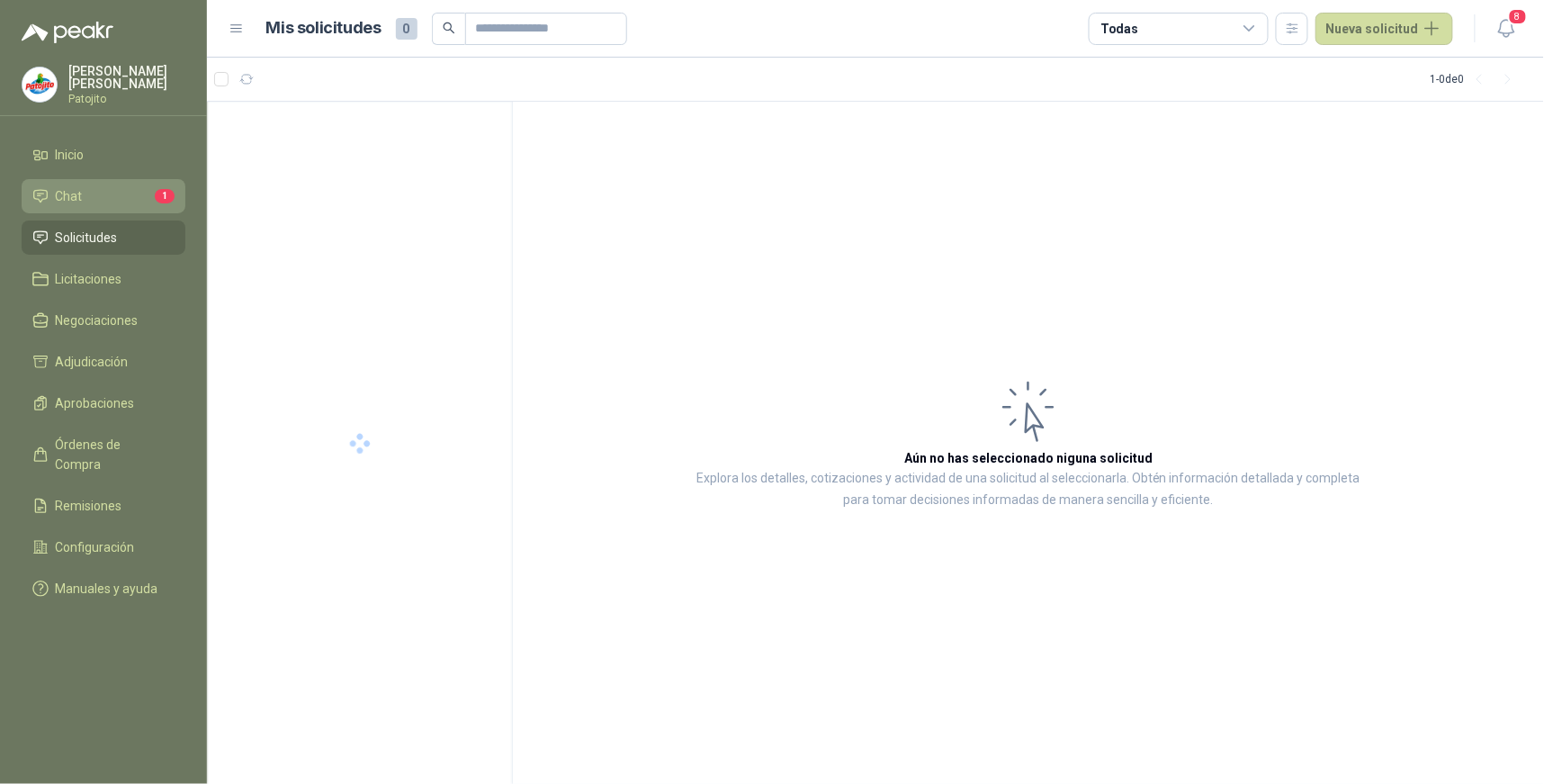
click at [119, 190] on li "Chat 1" at bounding box center [103, 196] width 143 height 20
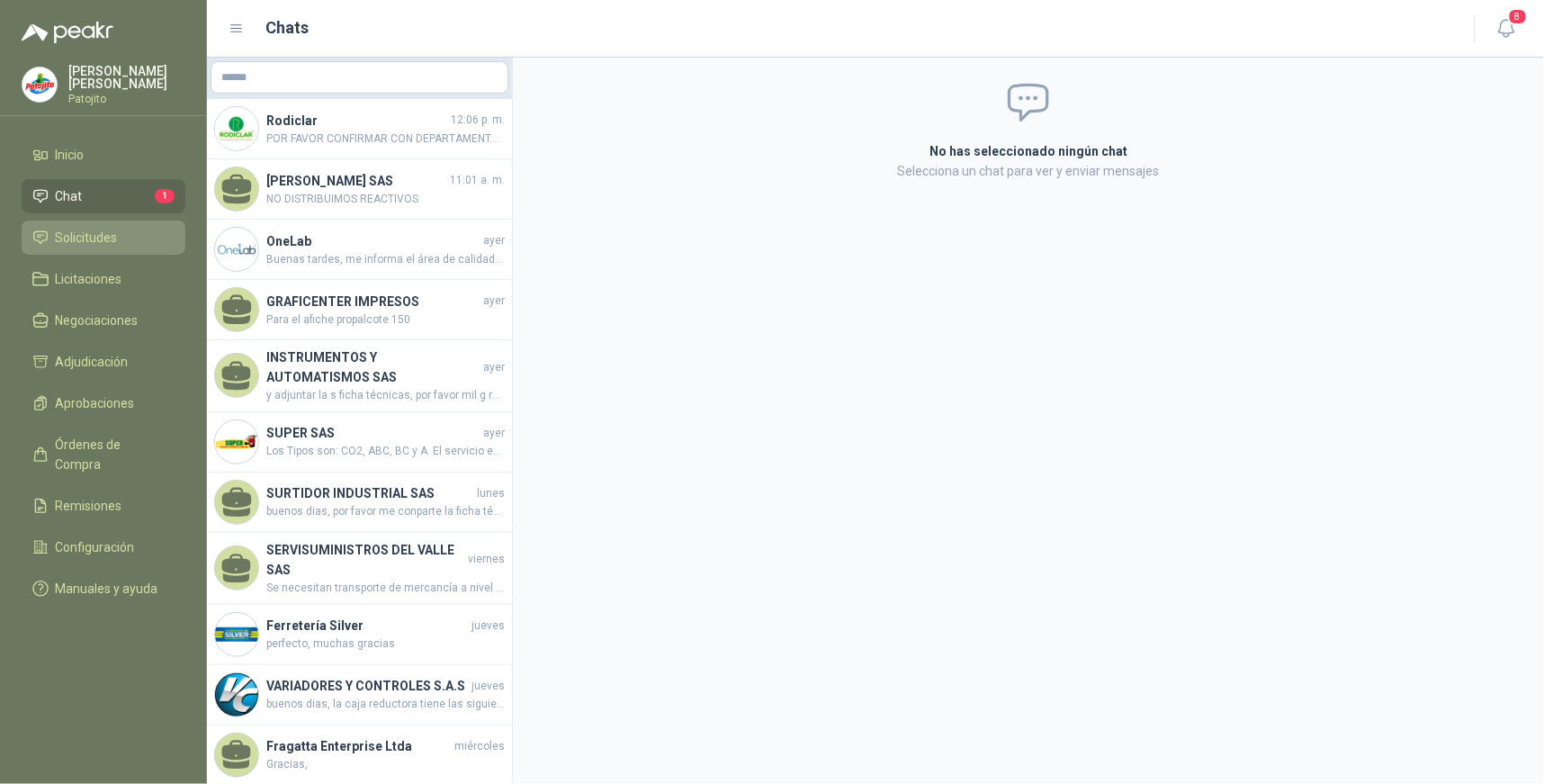
click at [126, 237] on li "Solicitudes" at bounding box center [103, 238] width 143 height 20
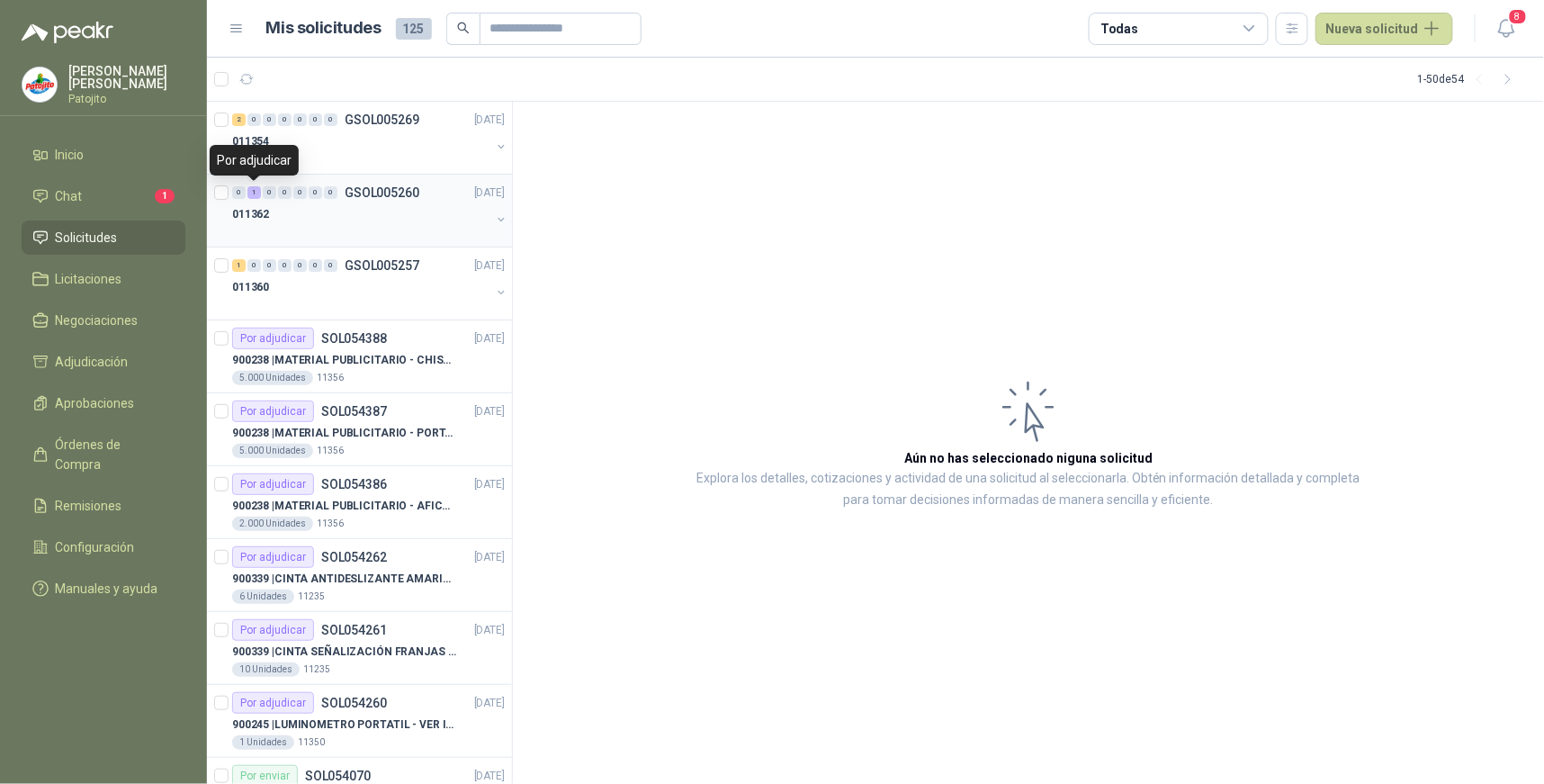
click at [252, 194] on div "1" at bounding box center [254, 192] width 14 height 13
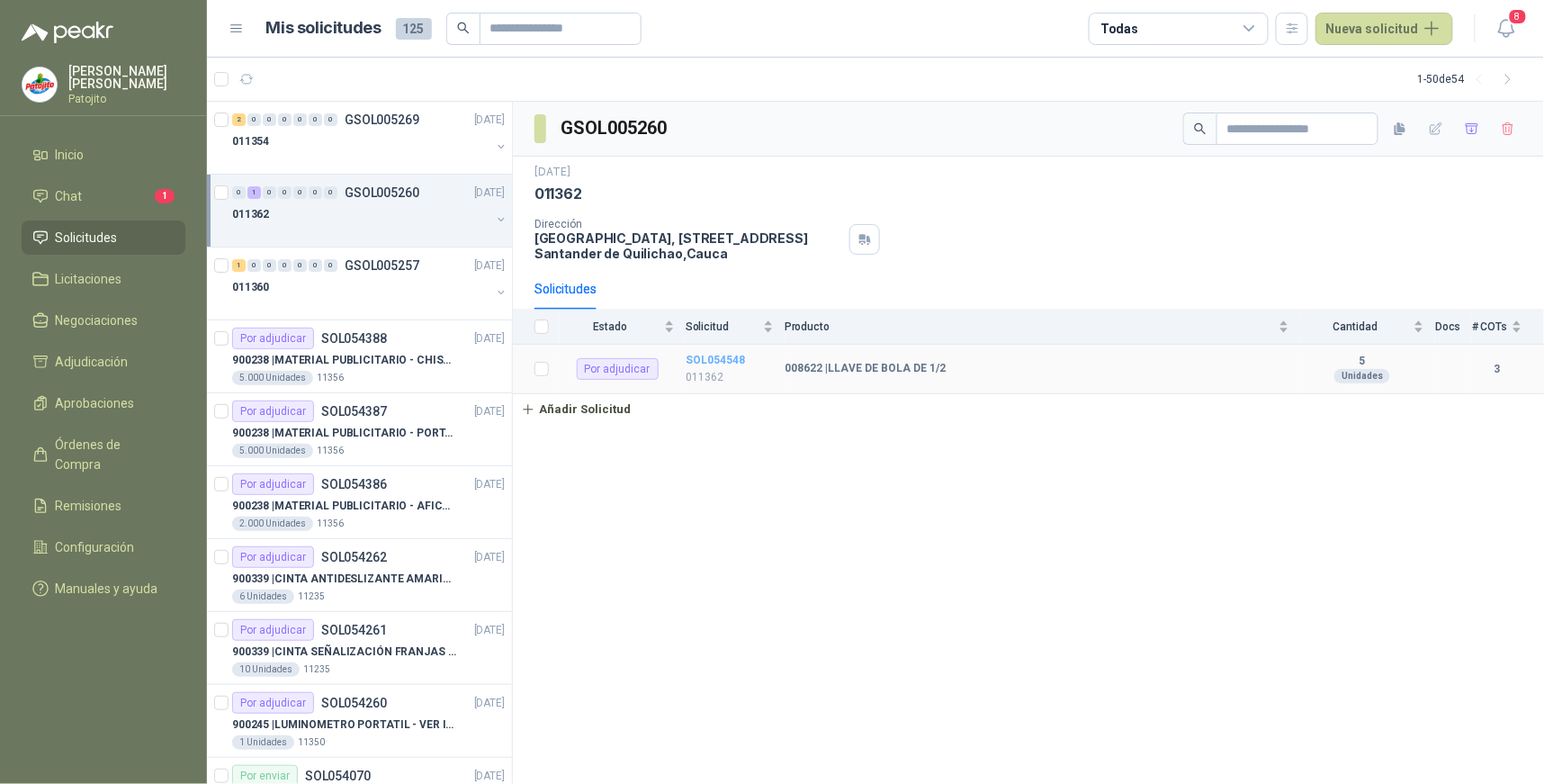
click at [711, 358] on b "SOL054548" at bounding box center [715, 360] width 59 height 13
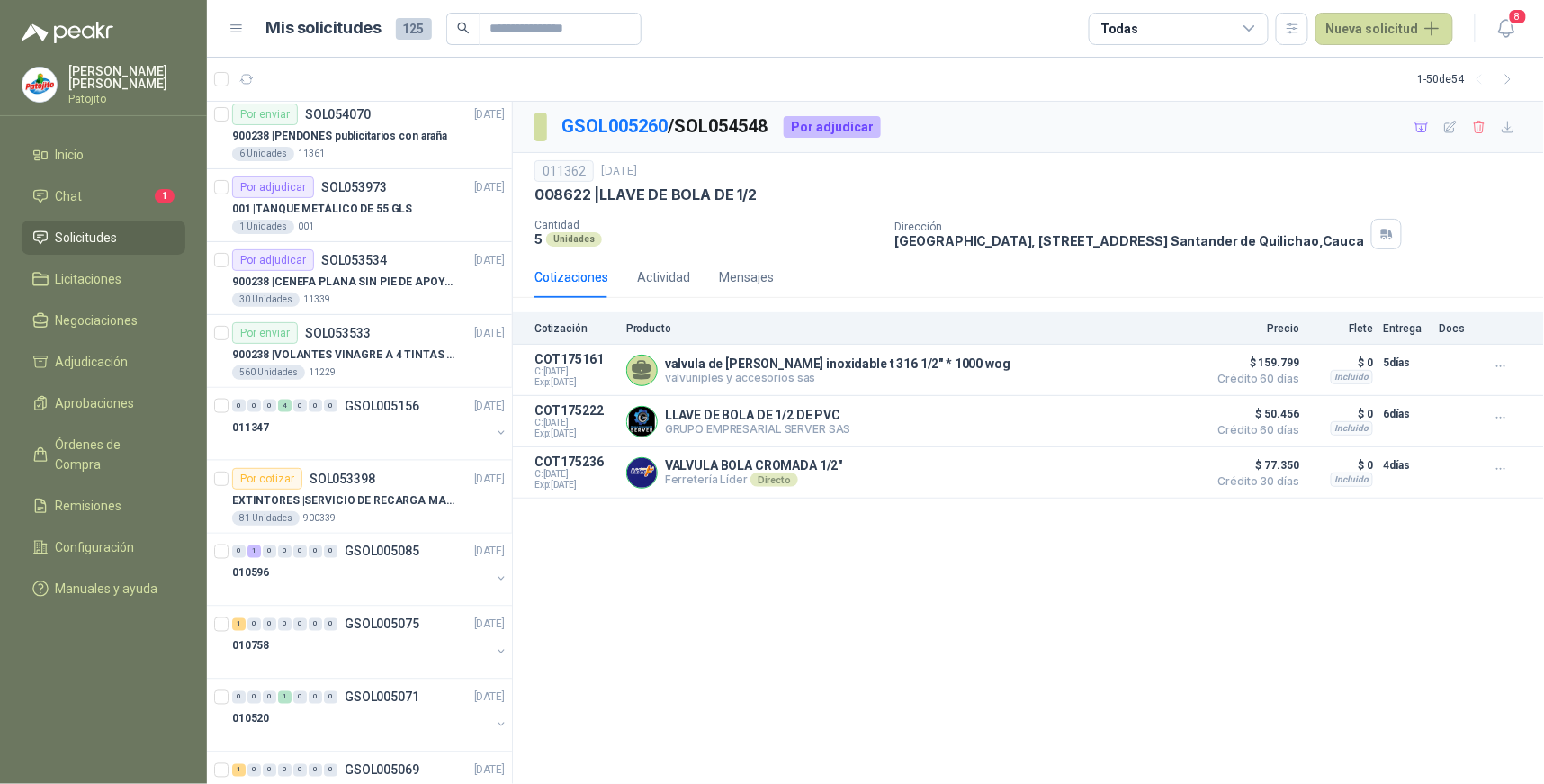
scroll to position [699, 0]
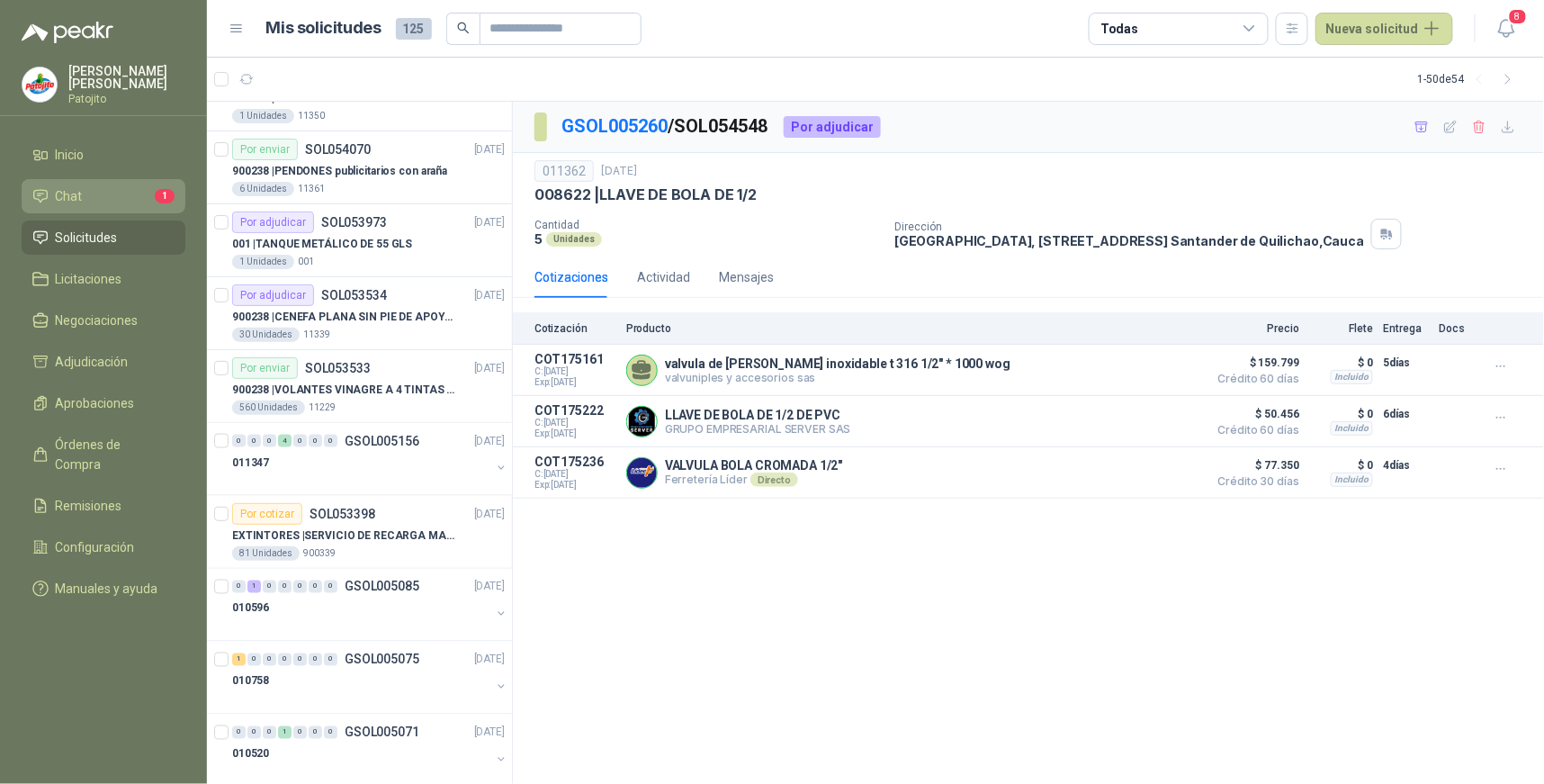
click at [113, 192] on li "Chat 1" at bounding box center [103, 196] width 143 height 20
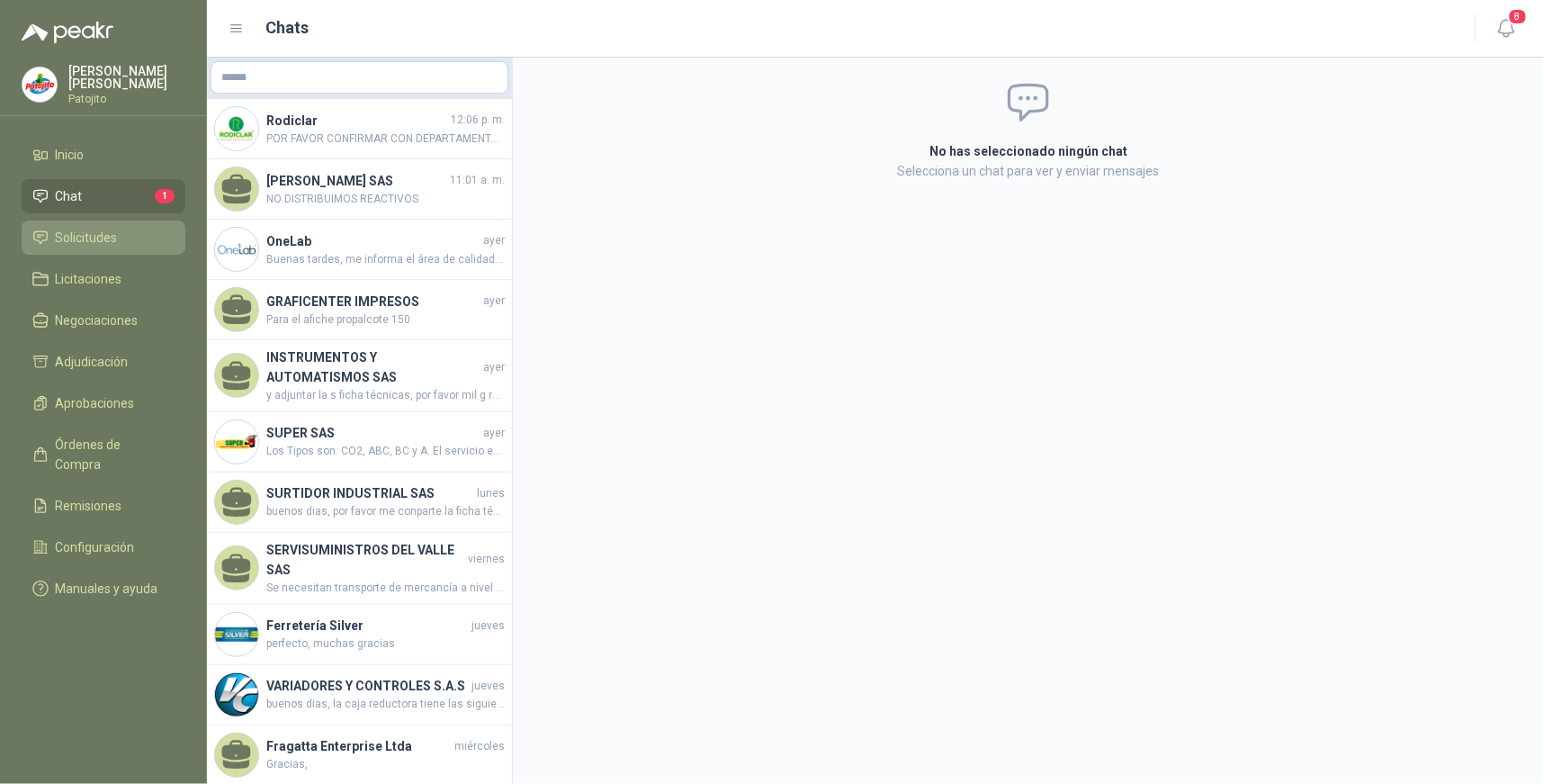
click at [162, 237] on li "Solicitudes" at bounding box center [103, 238] width 143 height 20
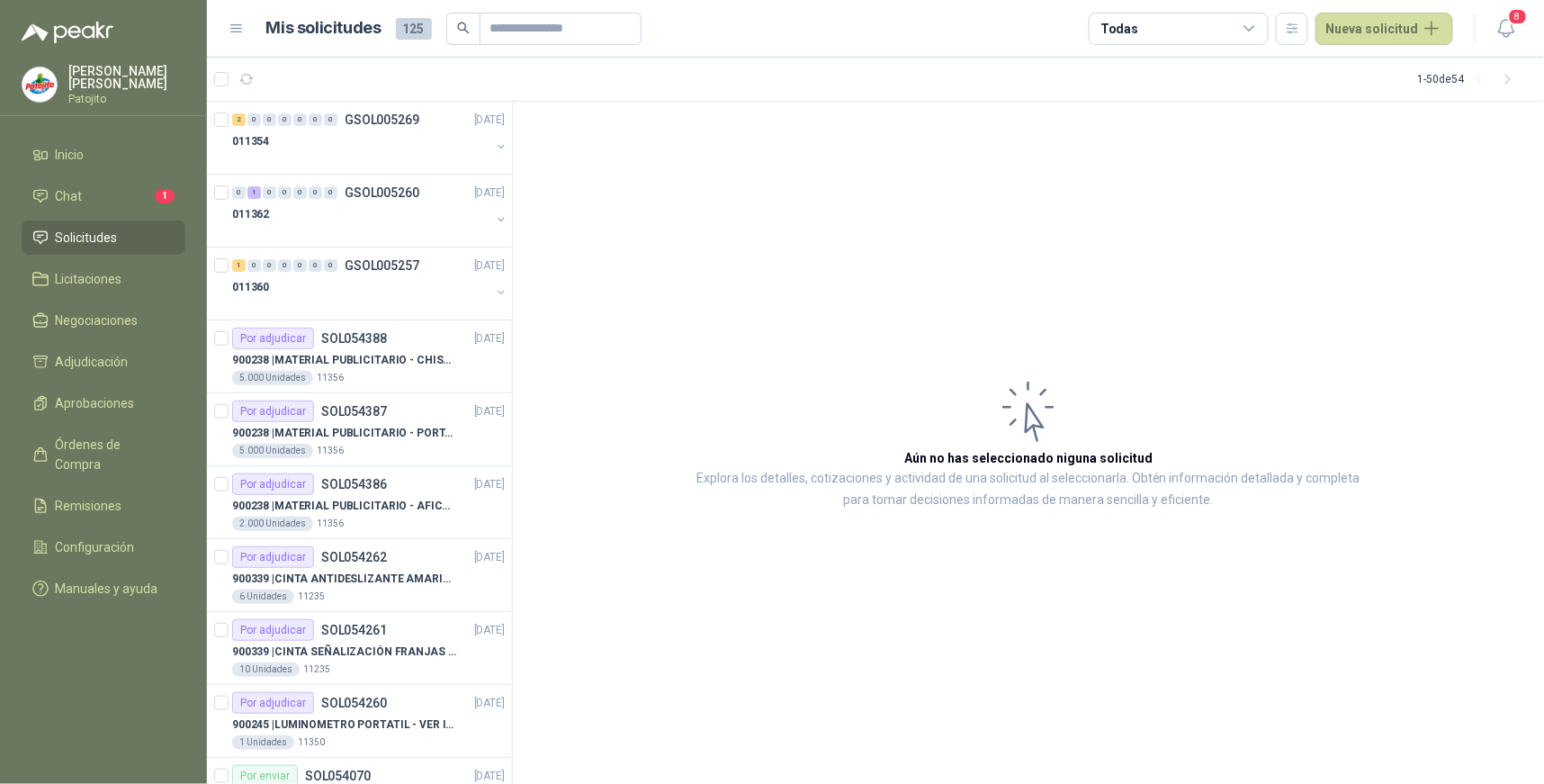
click at [1258, 30] on icon at bounding box center [1250, 29] width 16 height 16
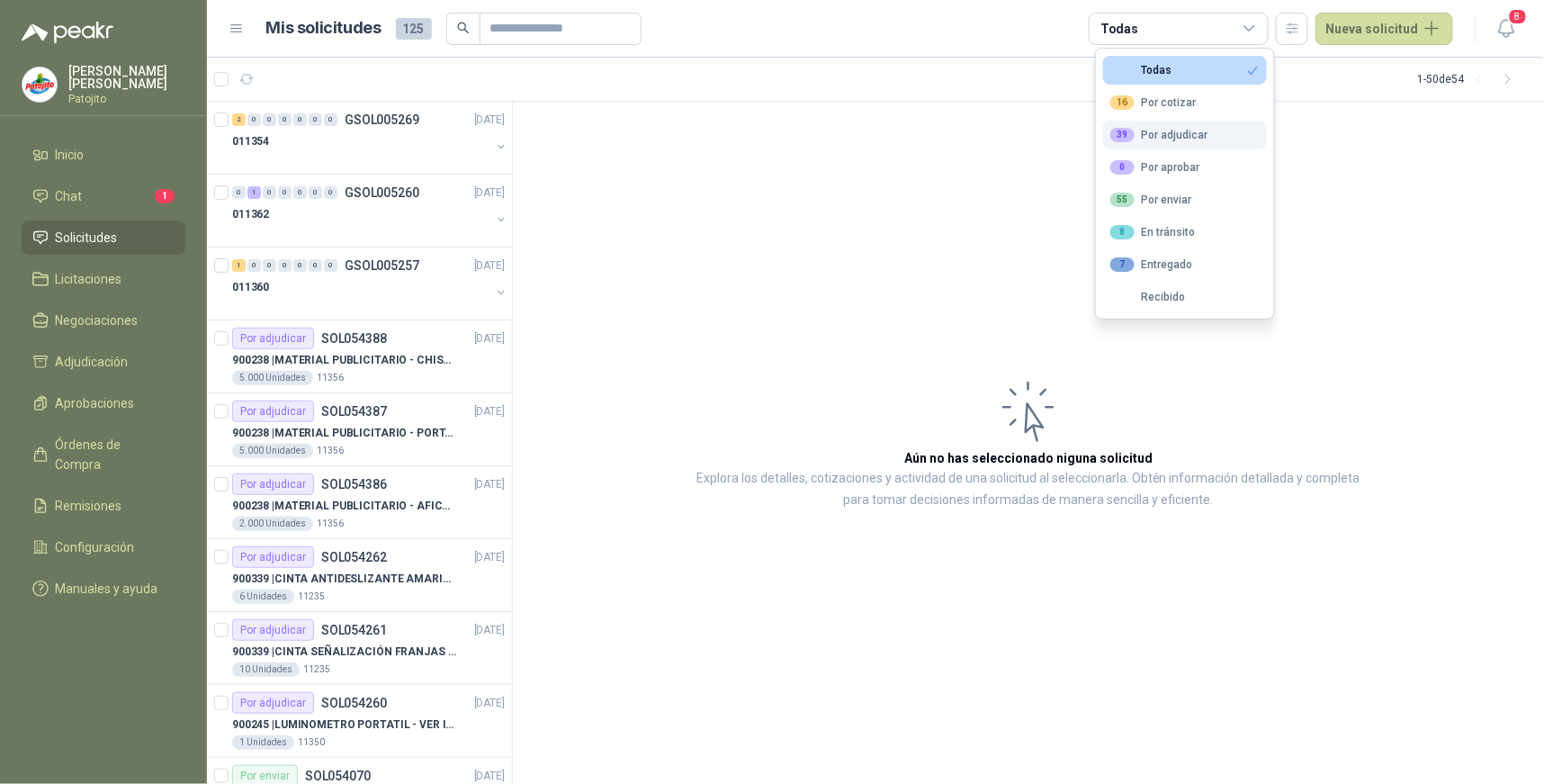
click at [1191, 136] on div "39 Por adjudicar" at bounding box center [1159, 135] width 98 height 15
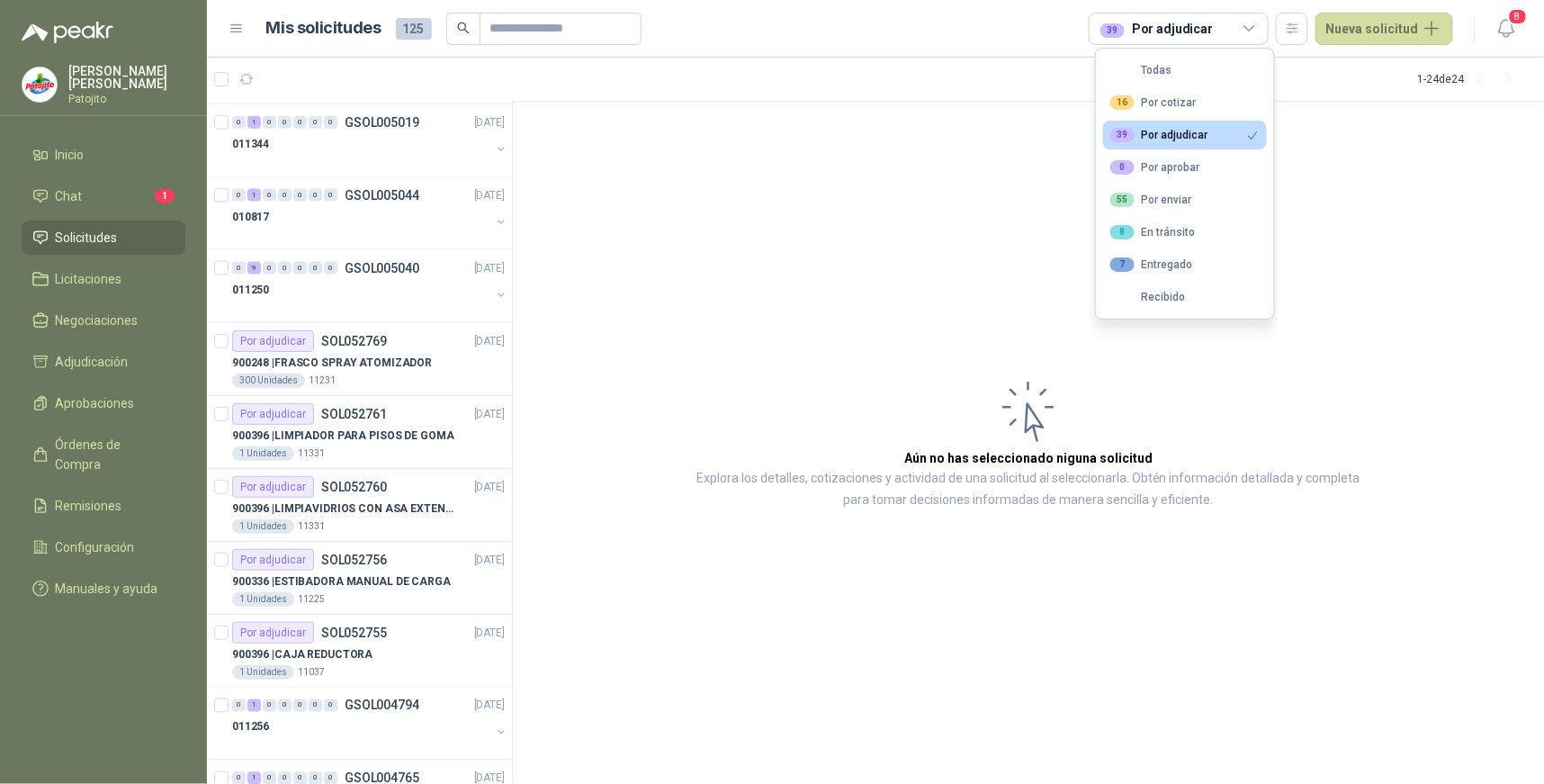
scroll to position [1093, 0]
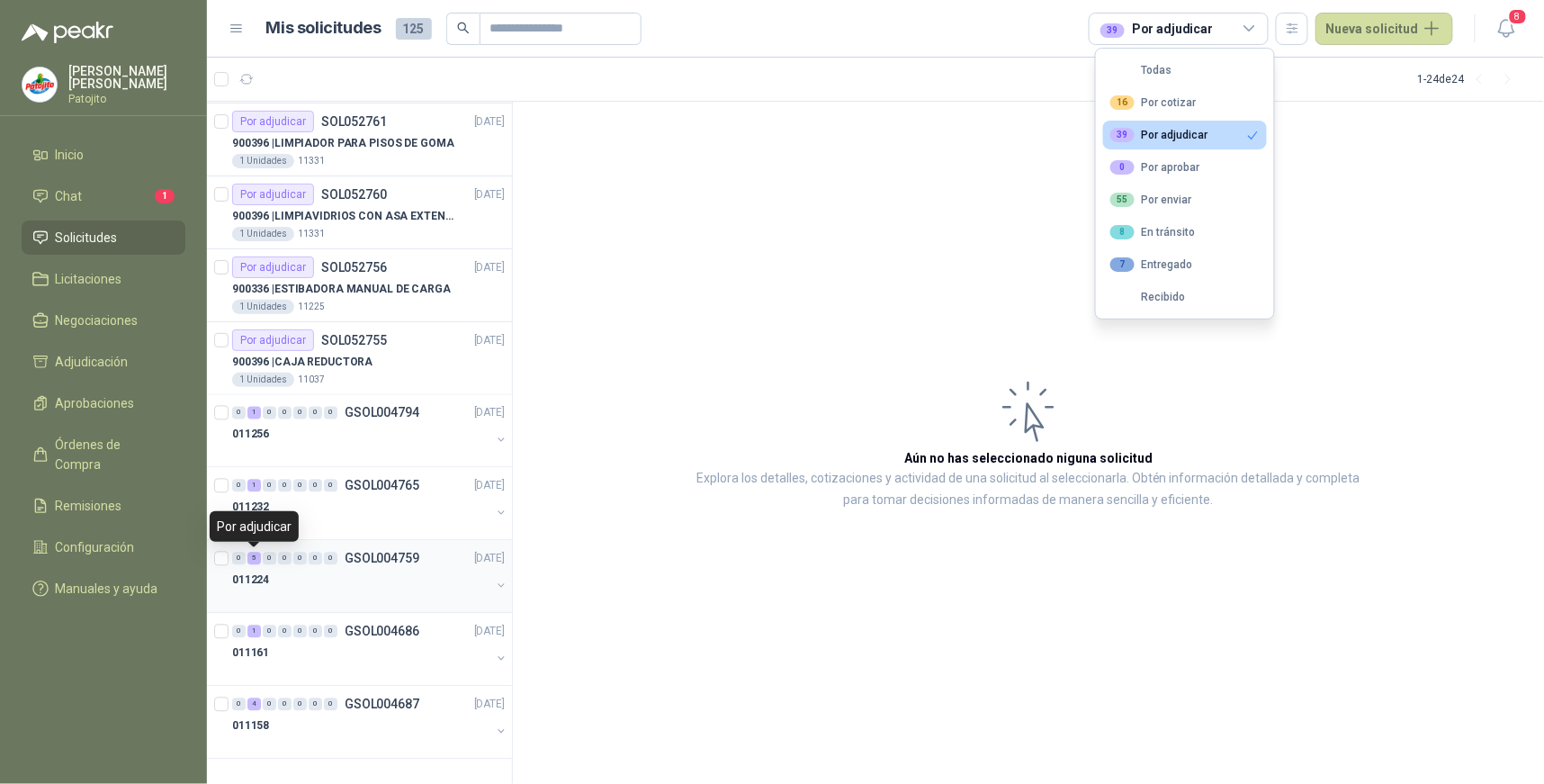
click at [258, 564] on span "5" at bounding box center [254, 559] width 14 height 13
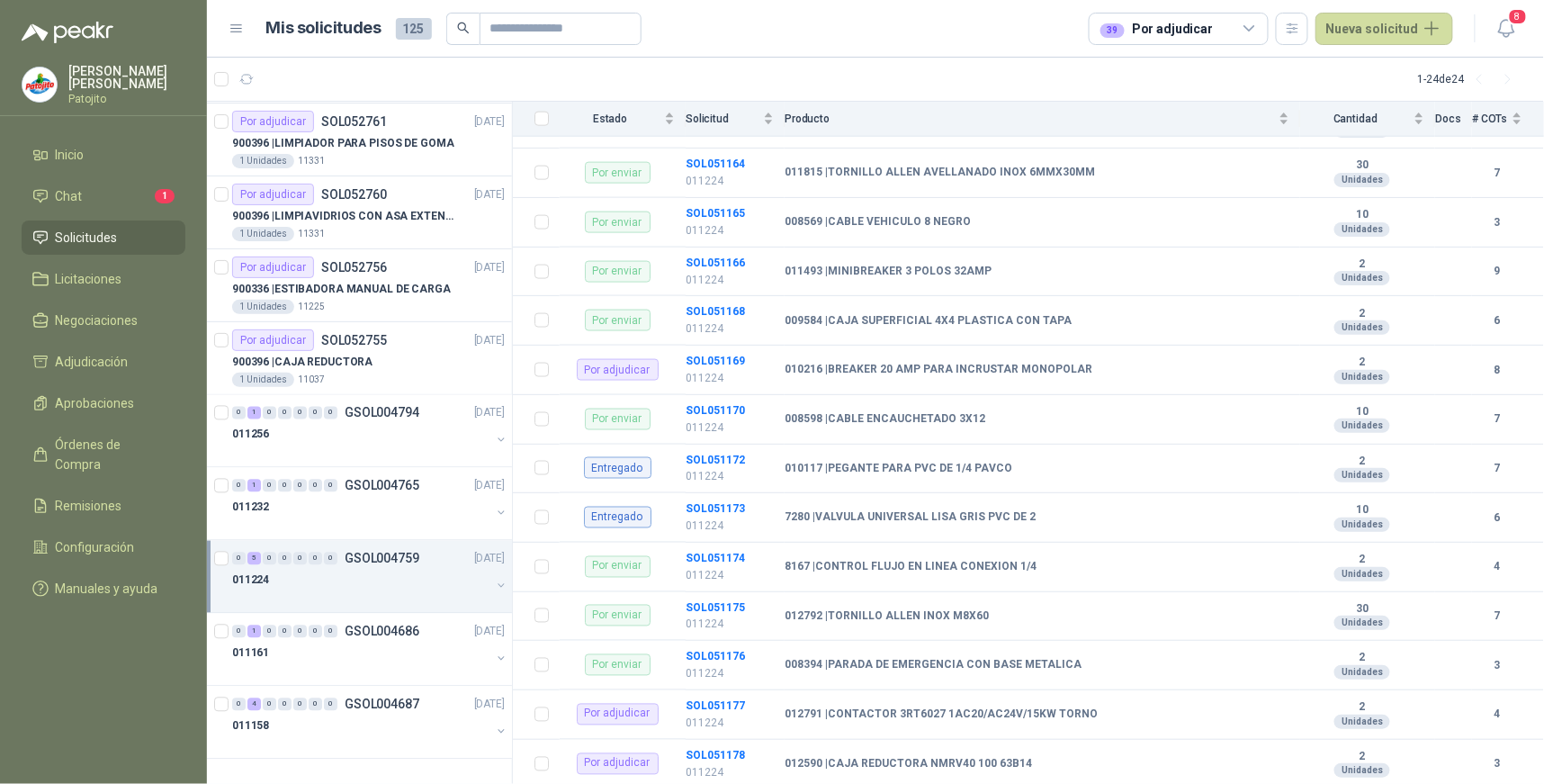
scroll to position [799, 0]
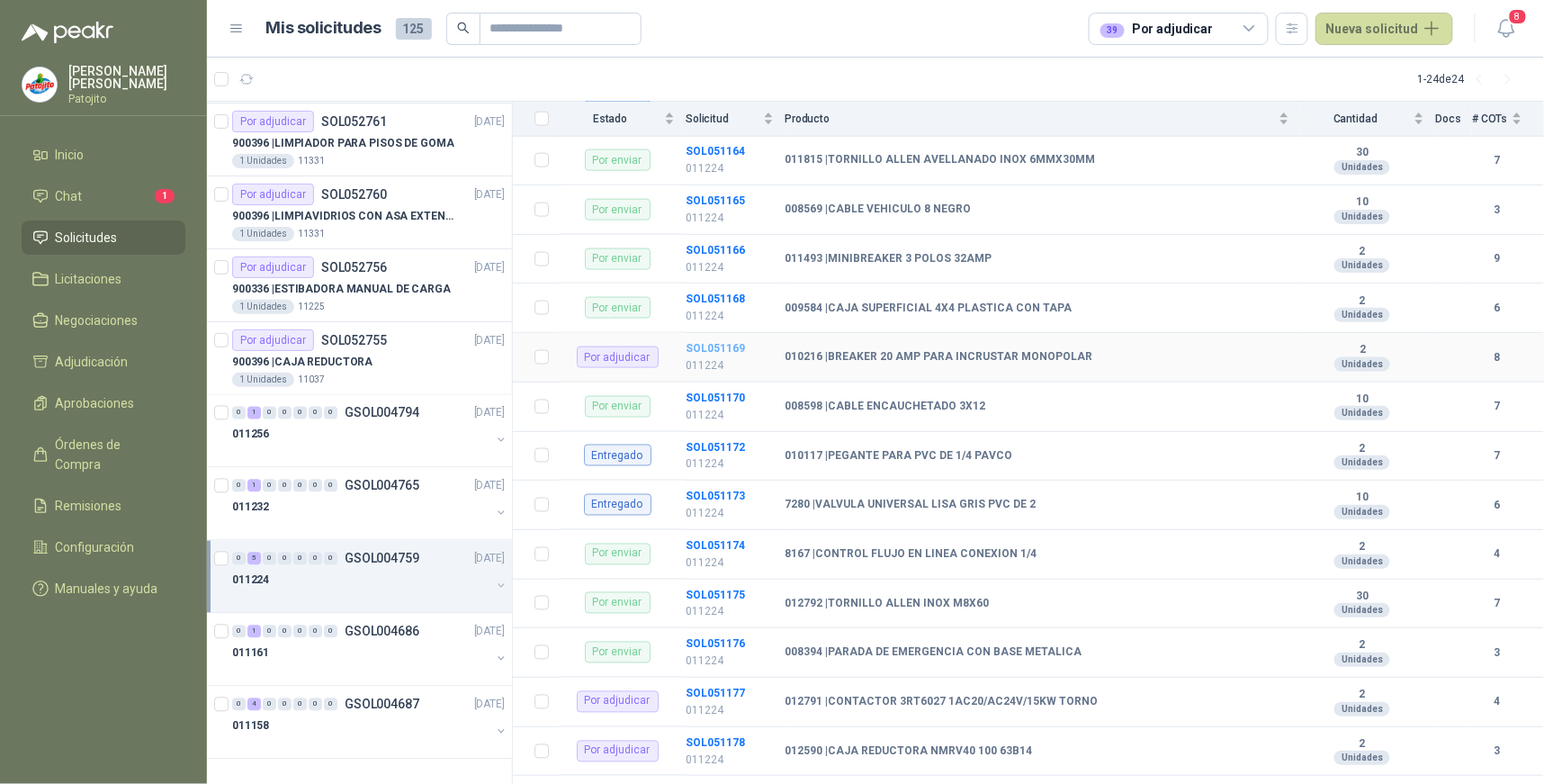
click at [733, 347] on b "SOL051169" at bounding box center [715, 348] width 59 height 13
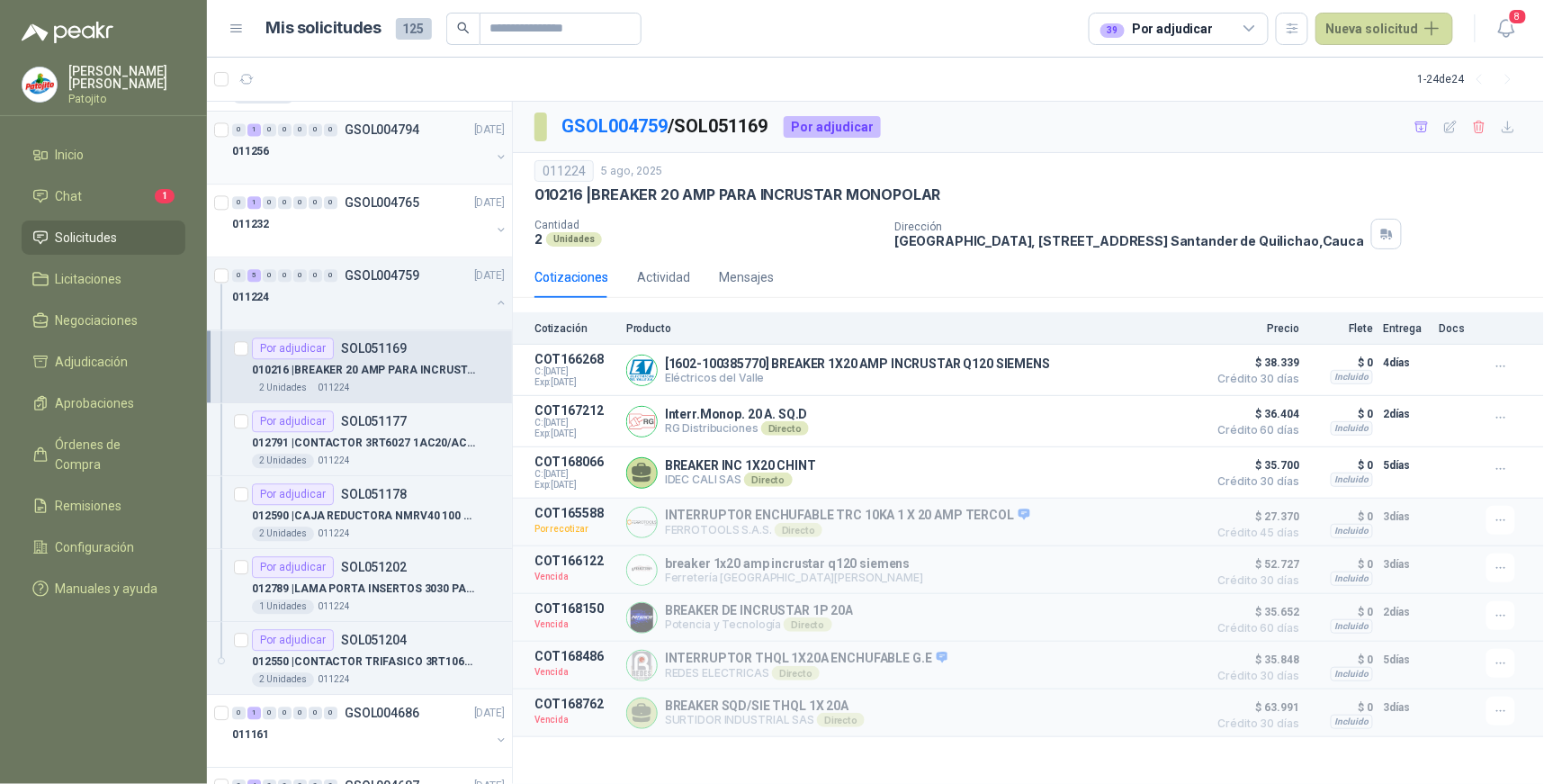
scroll to position [1257, 0]
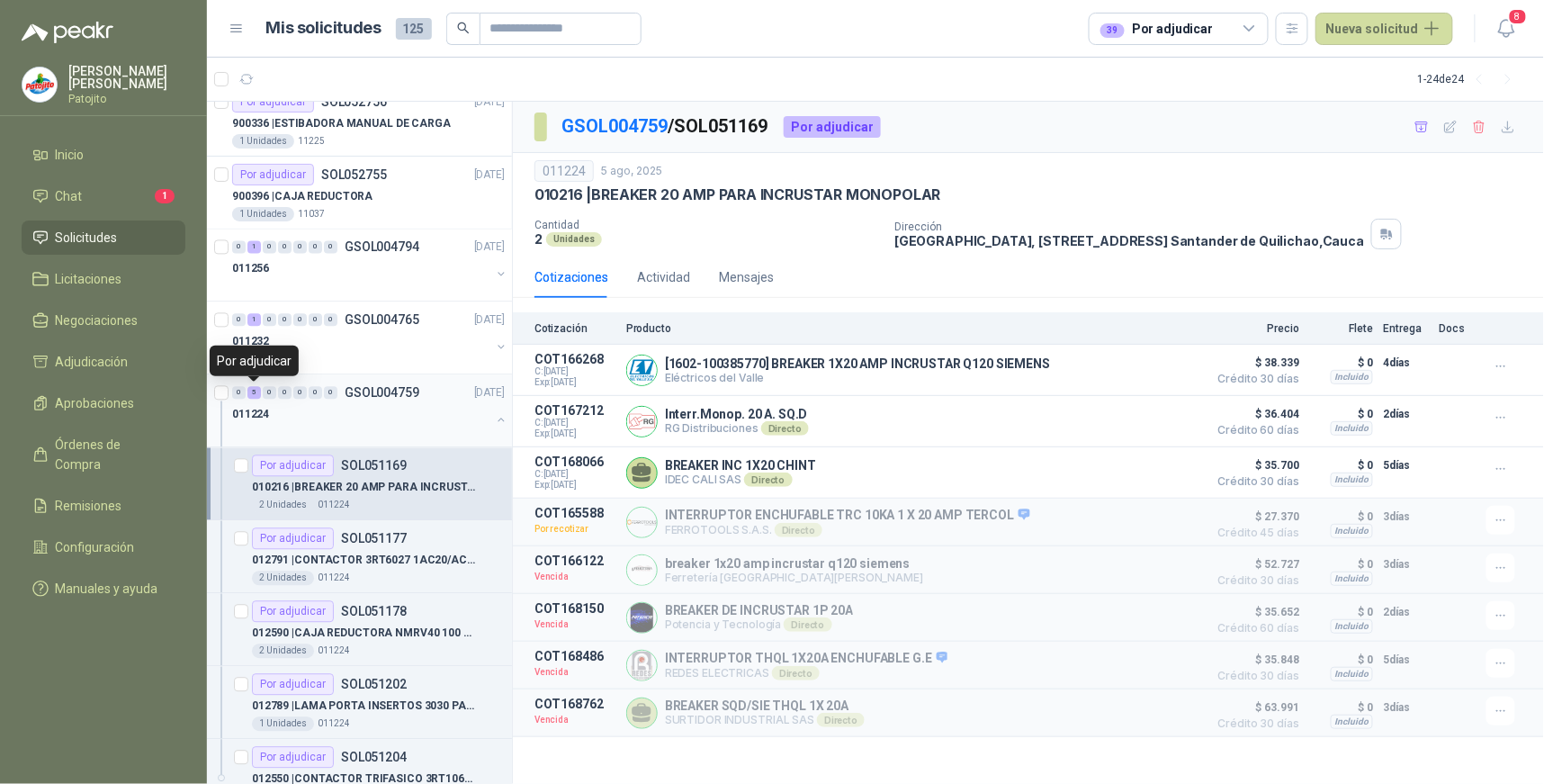
click at [258, 393] on div "5" at bounding box center [254, 393] width 14 height 13
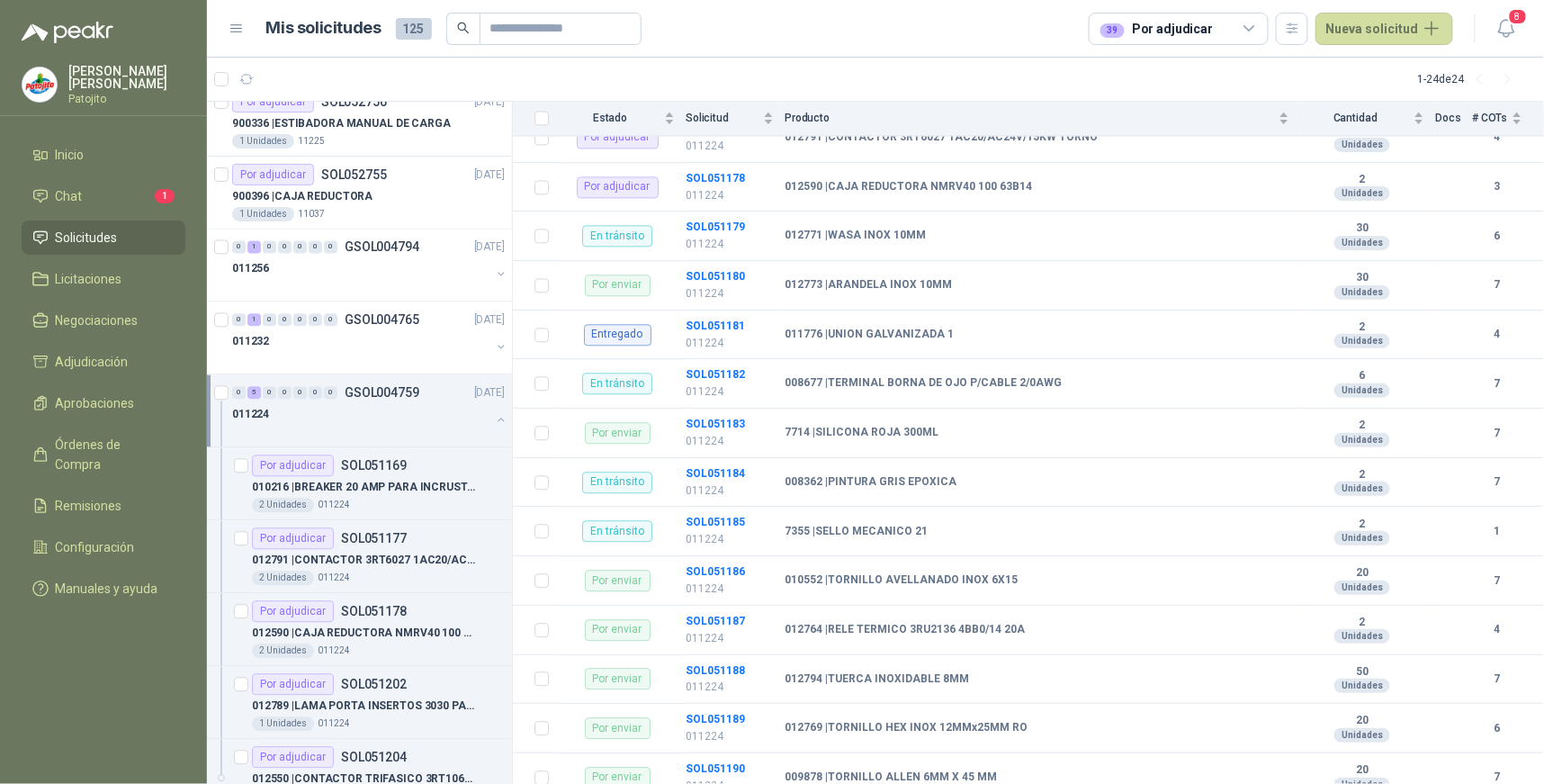
scroll to position [1351, 0]
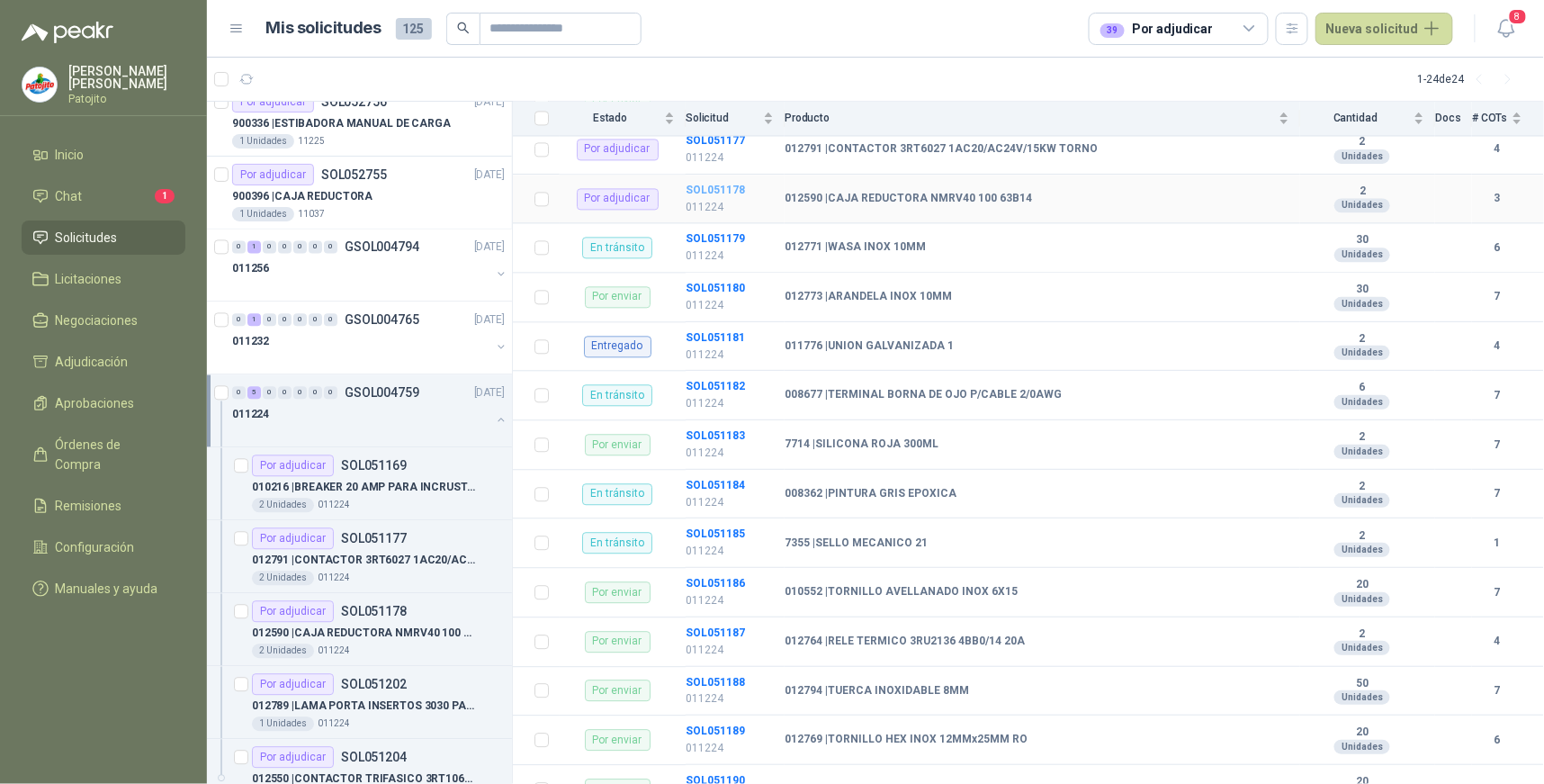
click at [712, 190] on b "SOL051178" at bounding box center [715, 190] width 59 height 13
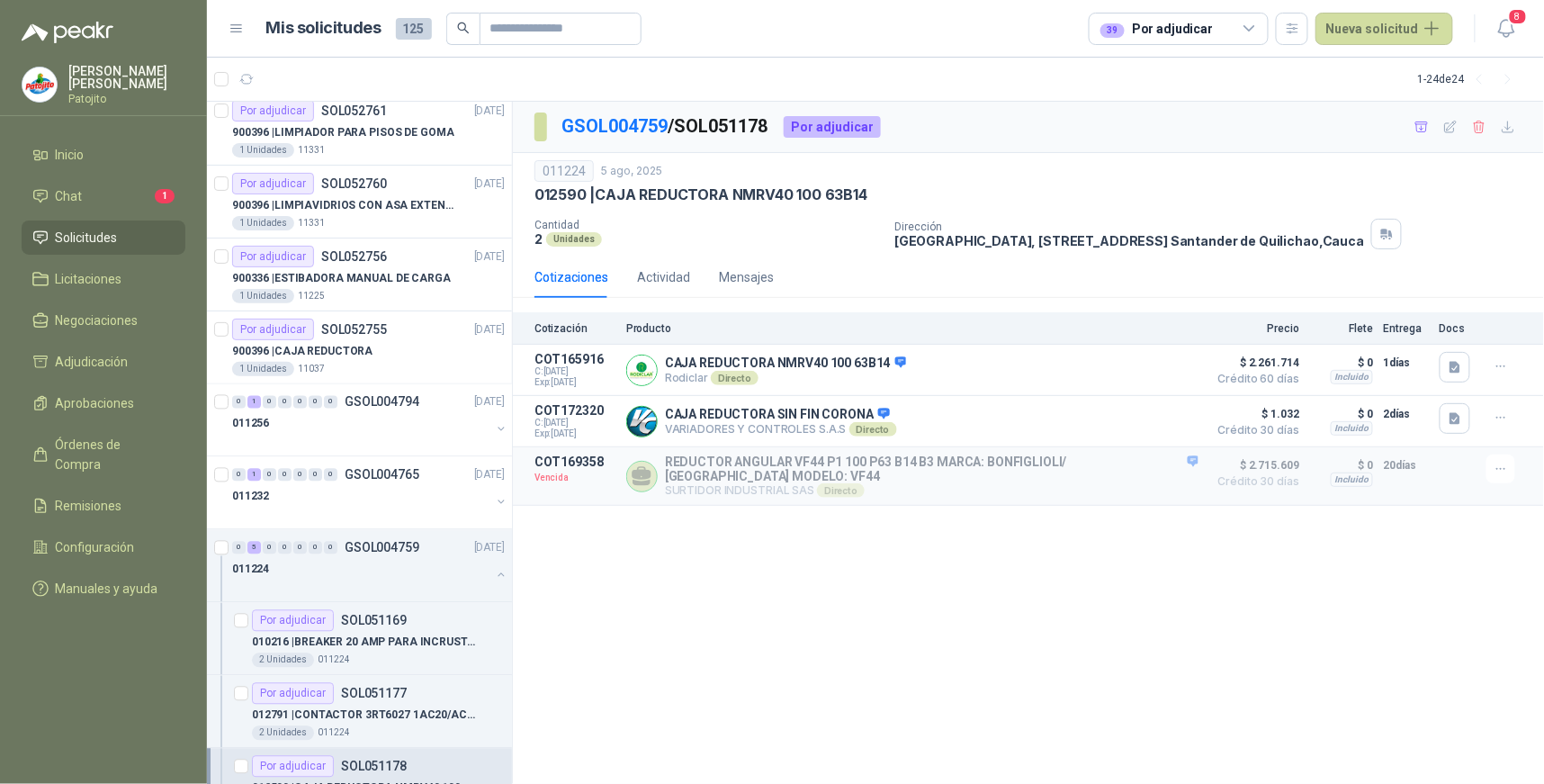
scroll to position [1057, 0]
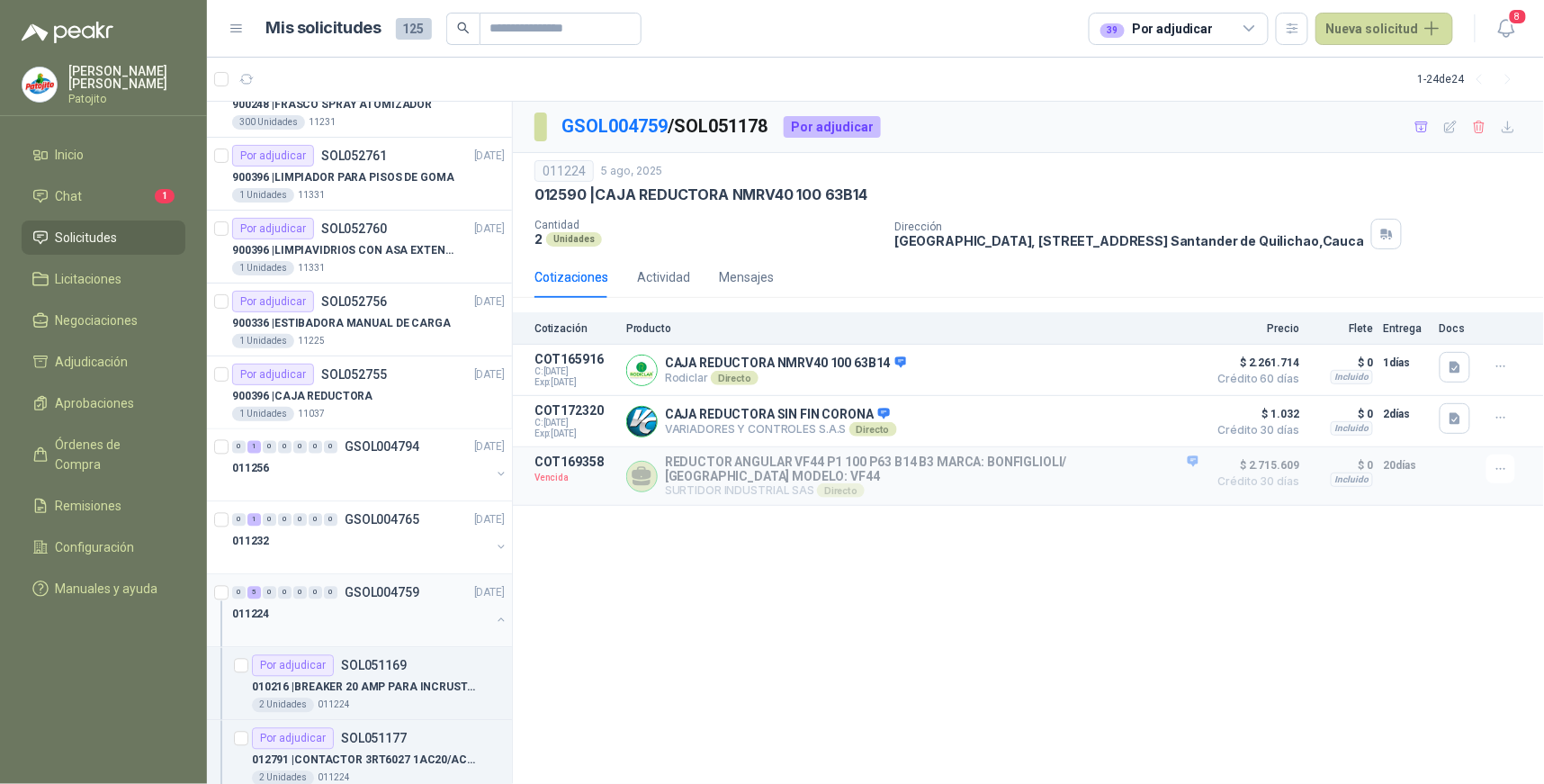
click at [248, 594] on div "5" at bounding box center [254, 593] width 14 height 13
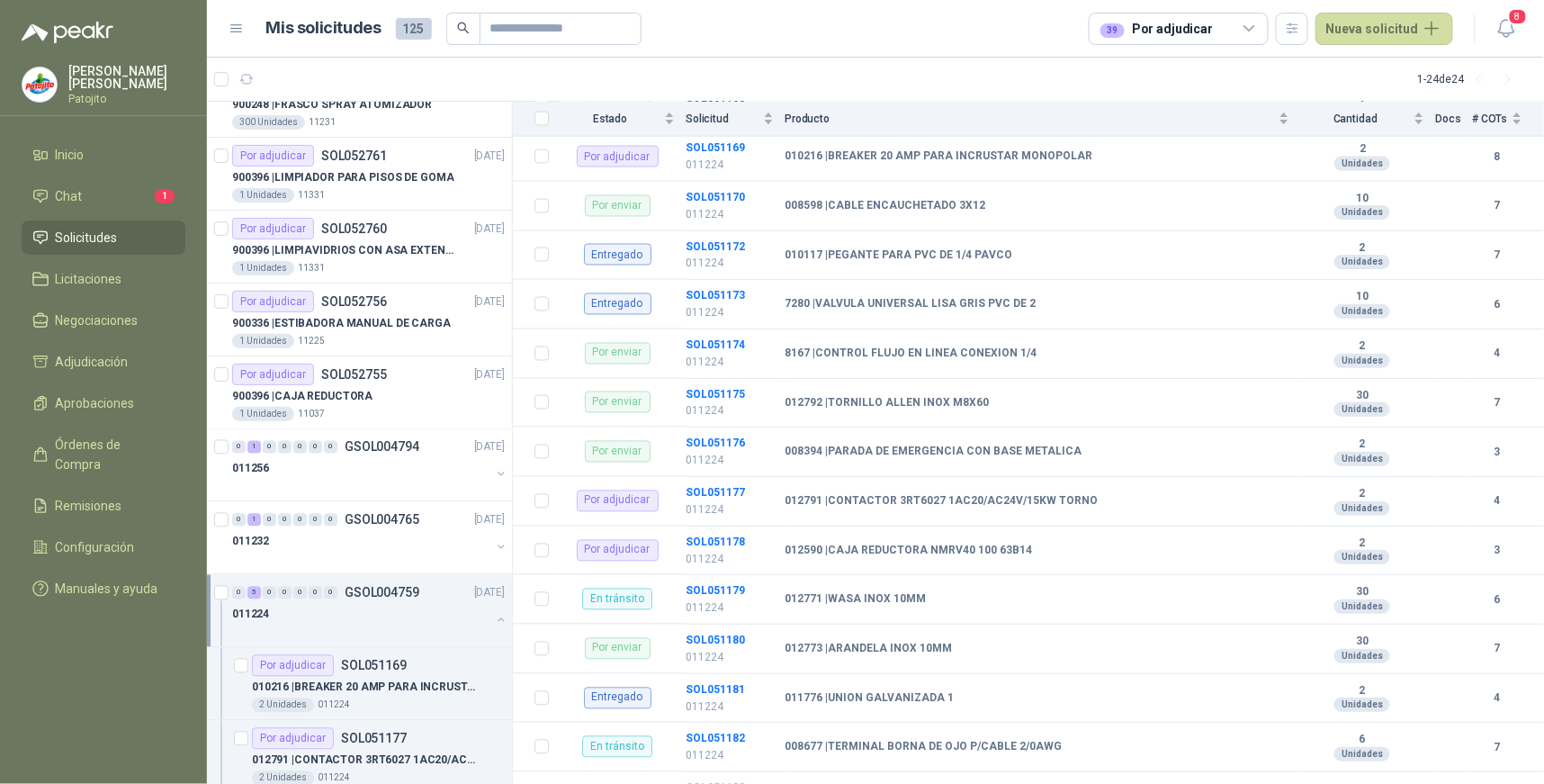
scroll to position [1100, 0]
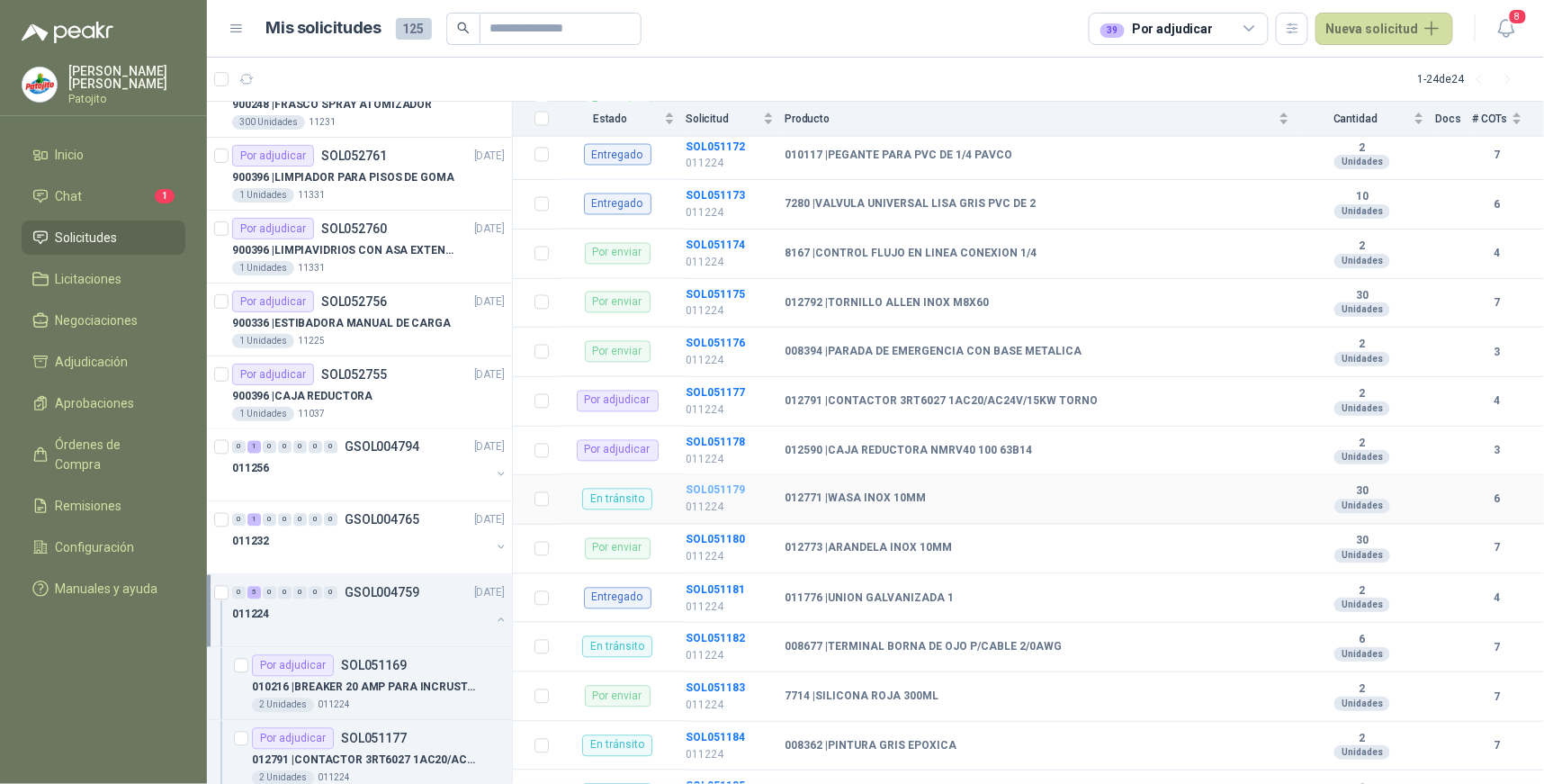
click at [721, 492] on b "SOL051179" at bounding box center [715, 490] width 59 height 13
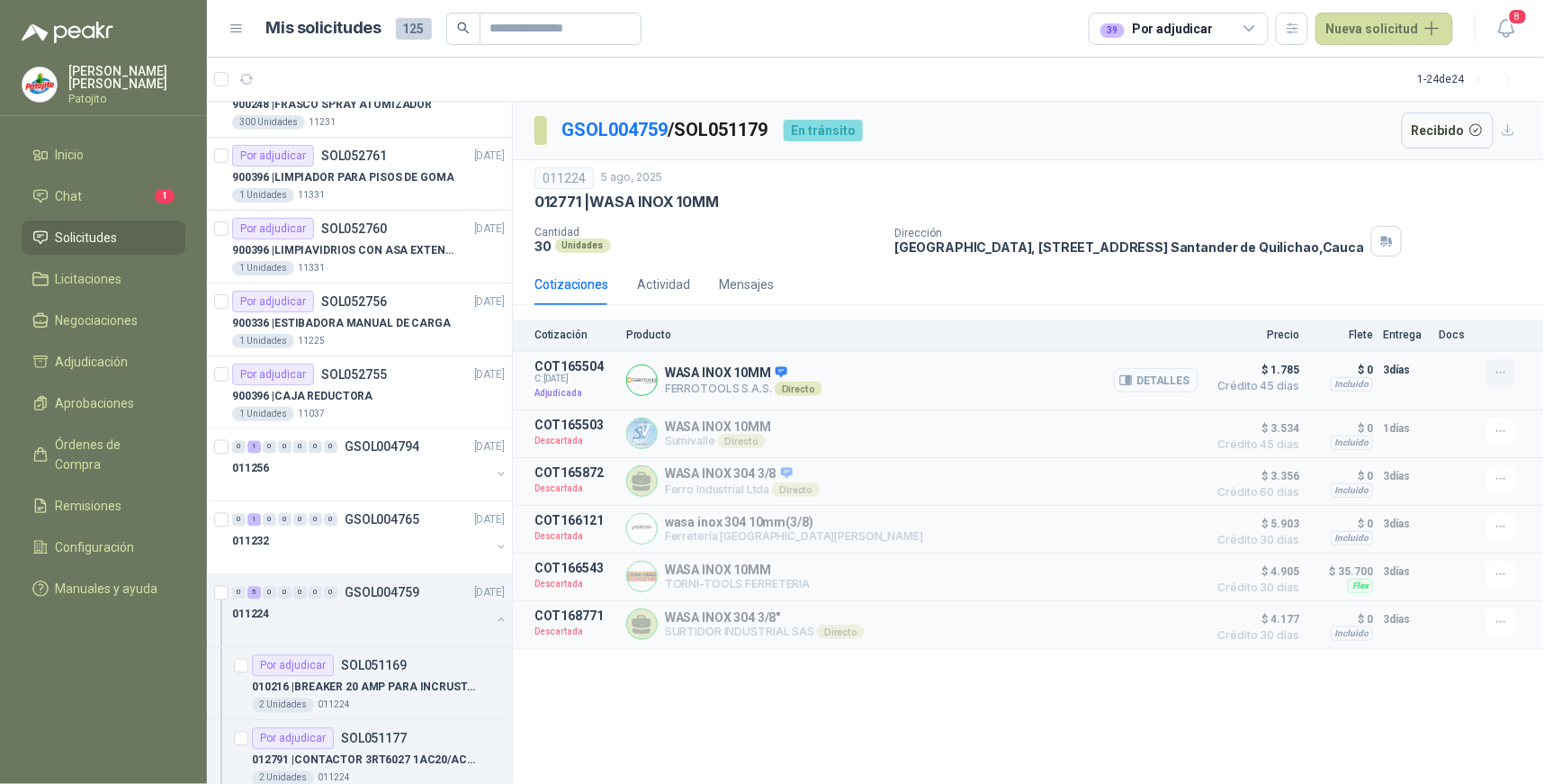
click at [1505, 371] on icon "button" at bounding box center [1501, 373] width 15 height 15
click at [1482, 248] on div "Dirección Parque Industrial el Paraiso, Bodega 10, Manzana C Santander de Quili…" at bounding box center [1216, 241] width 643 height 31
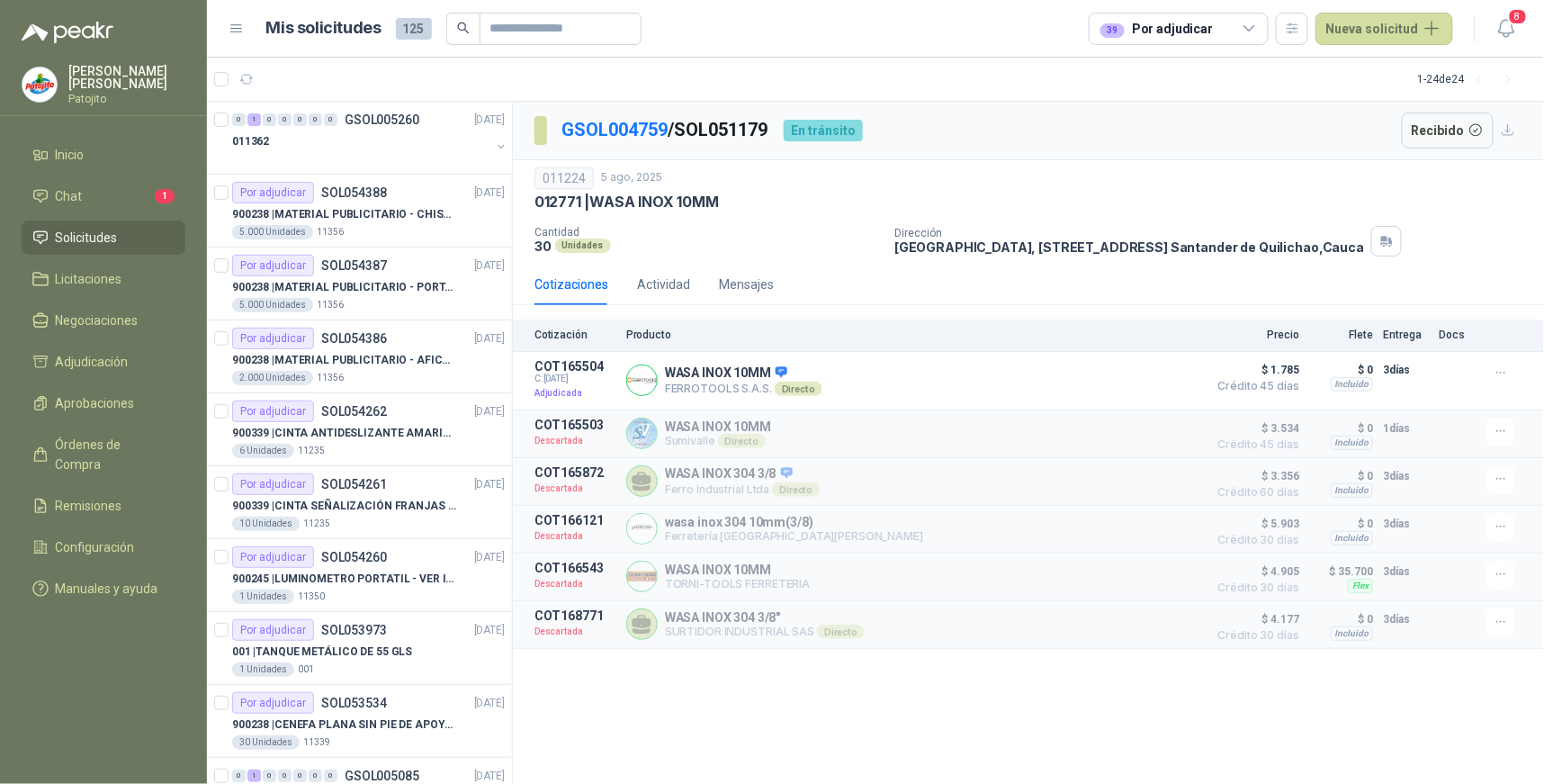
click at [1255, 25] on icon at bounding box center [1250, 29] width 16 height 16
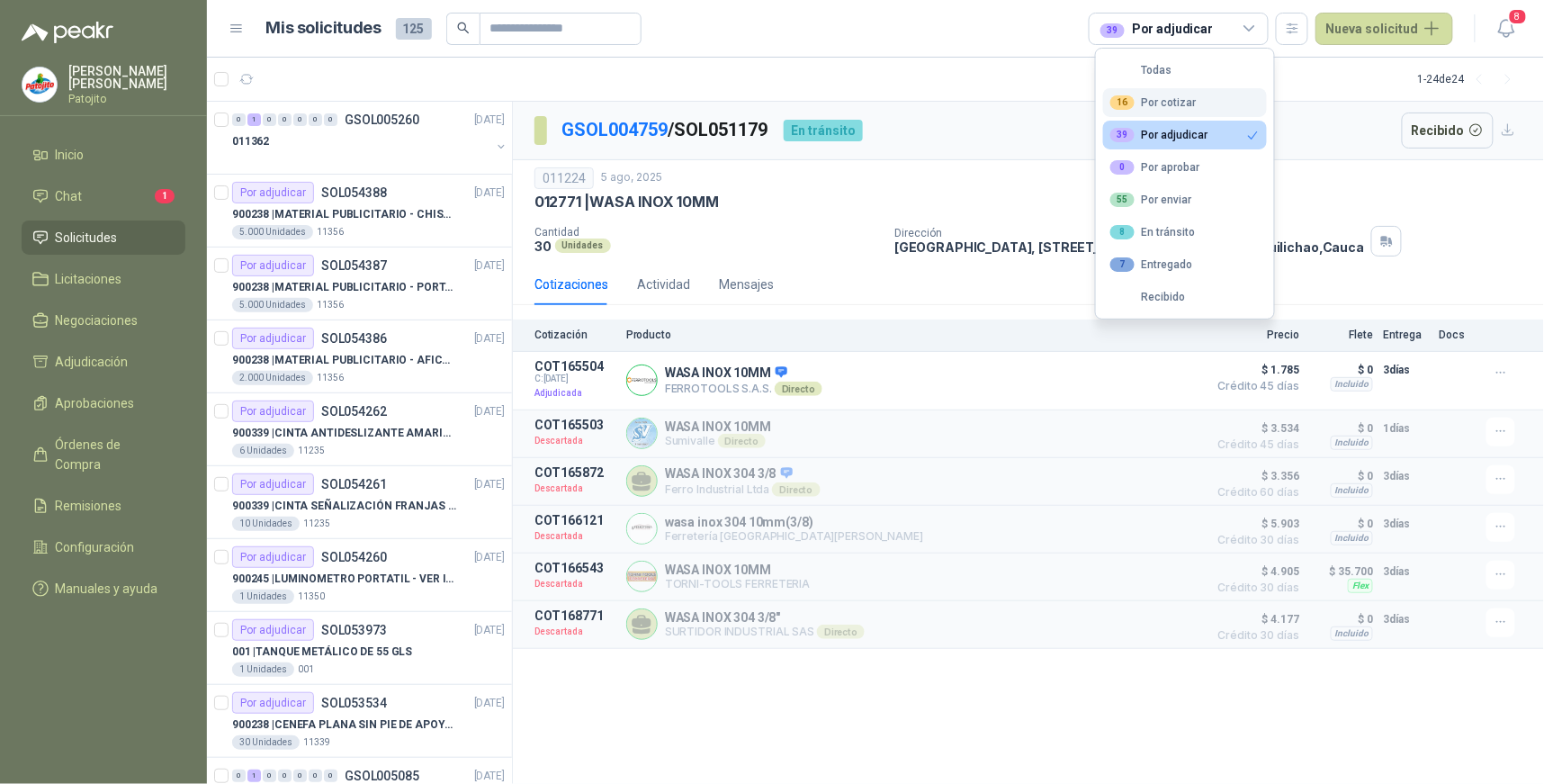
click at [1205, 103] on button "16 Por cotizar" at bounding box center [1185, 103] width 163 height 29
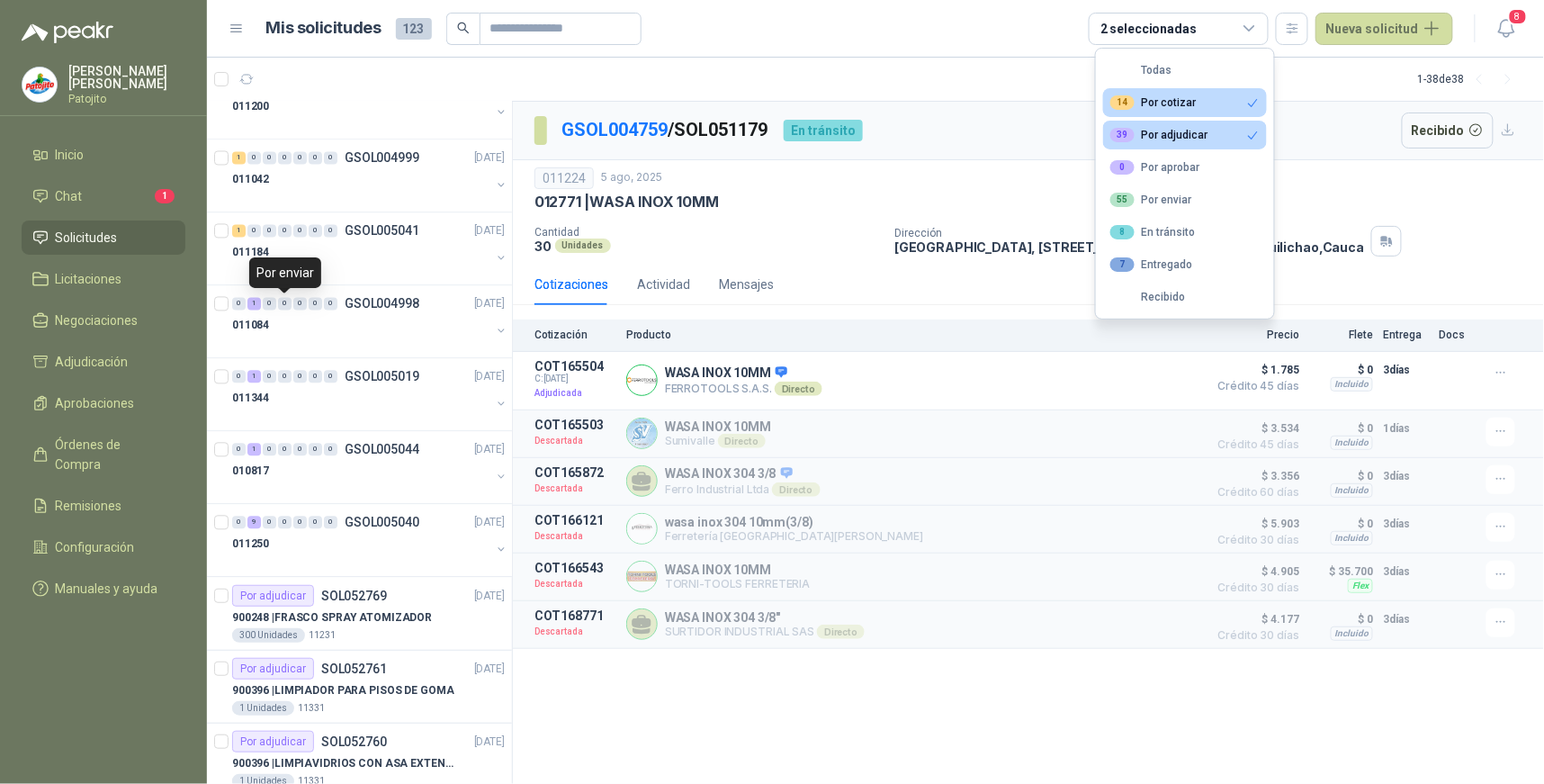
scroll to position [1299, 0]
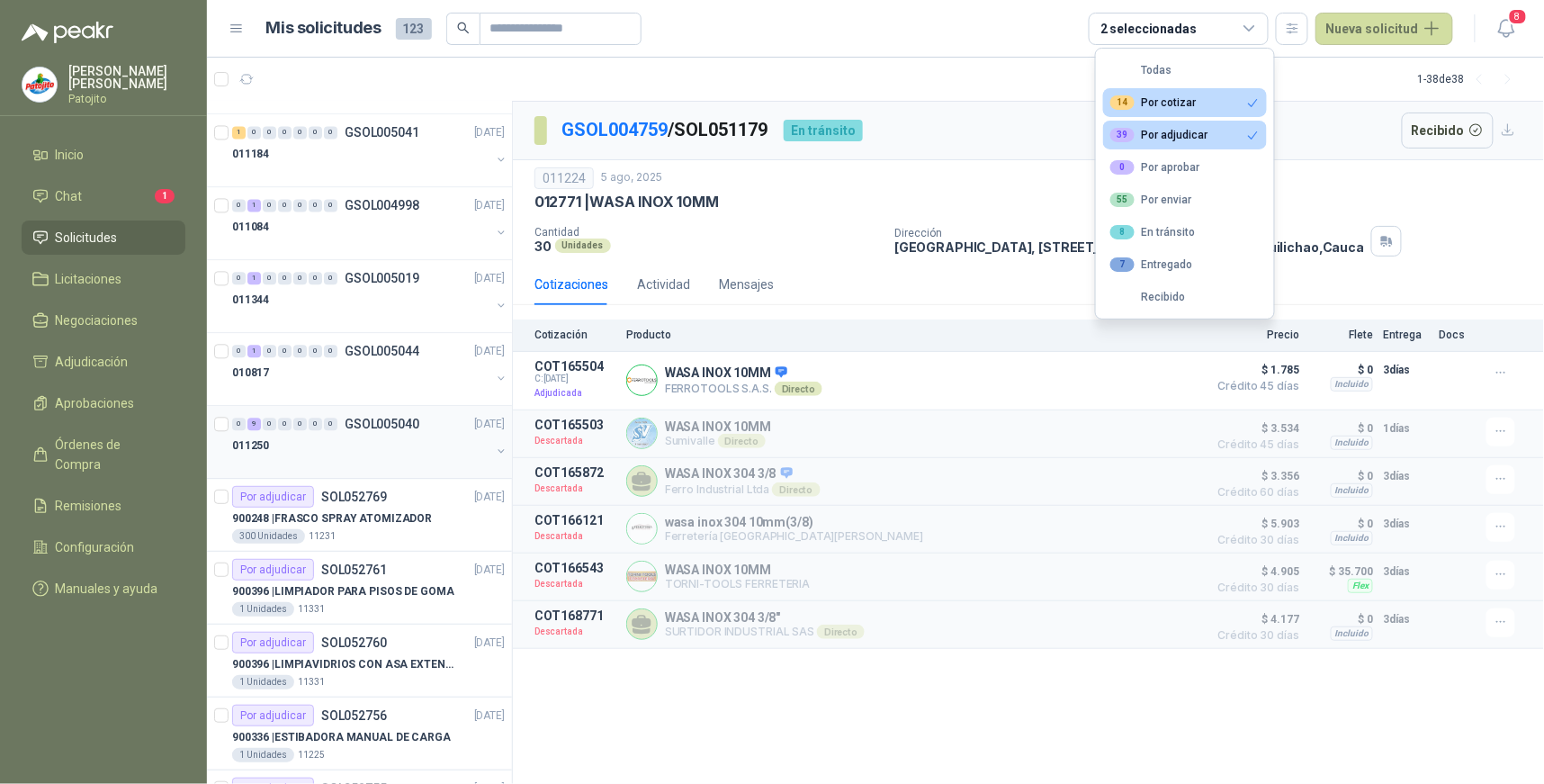
click at [255, 428] on div "9" at bounding box center [254, 424] width 14 height 13
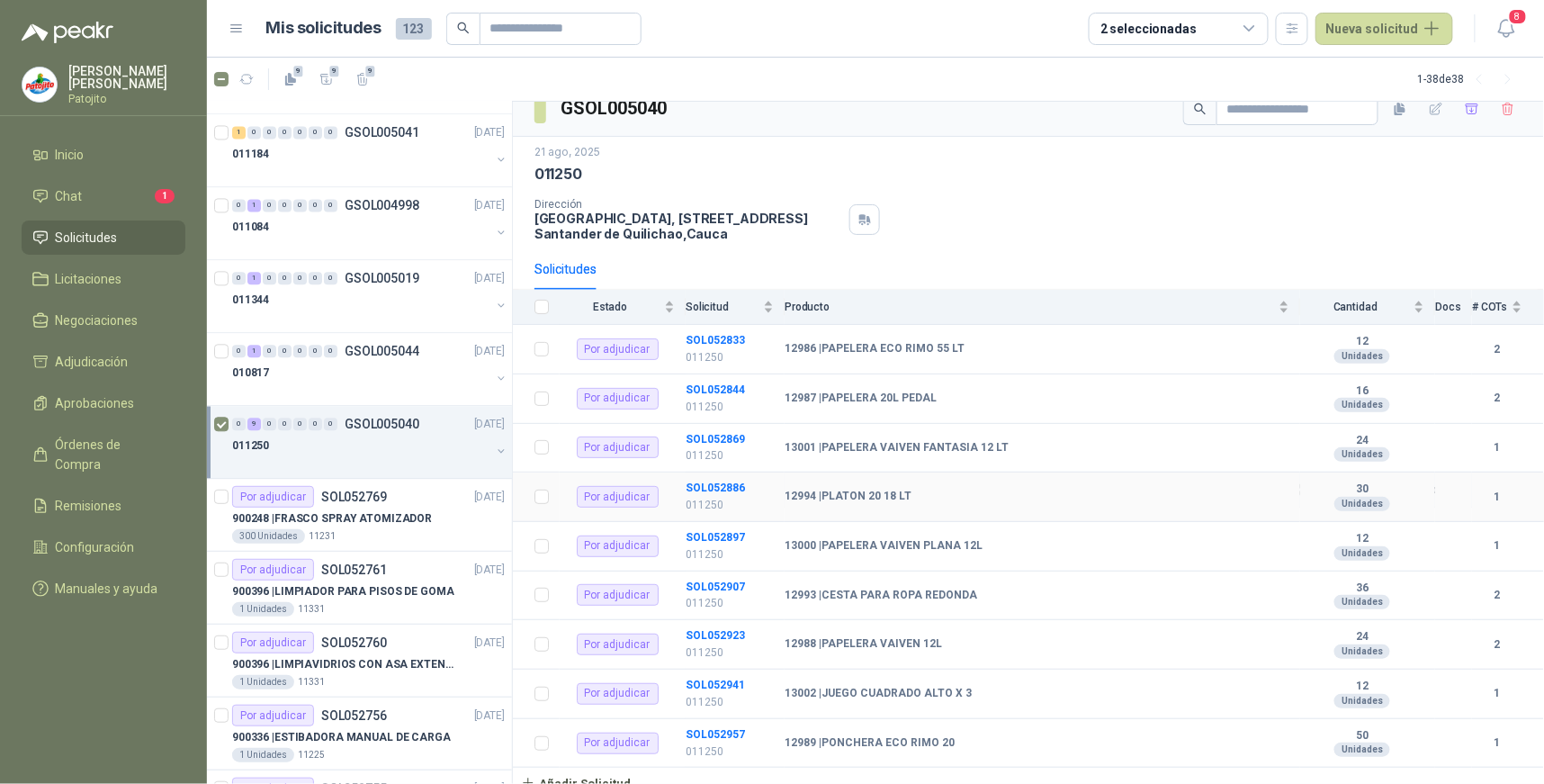
scroll to position [34, 0]
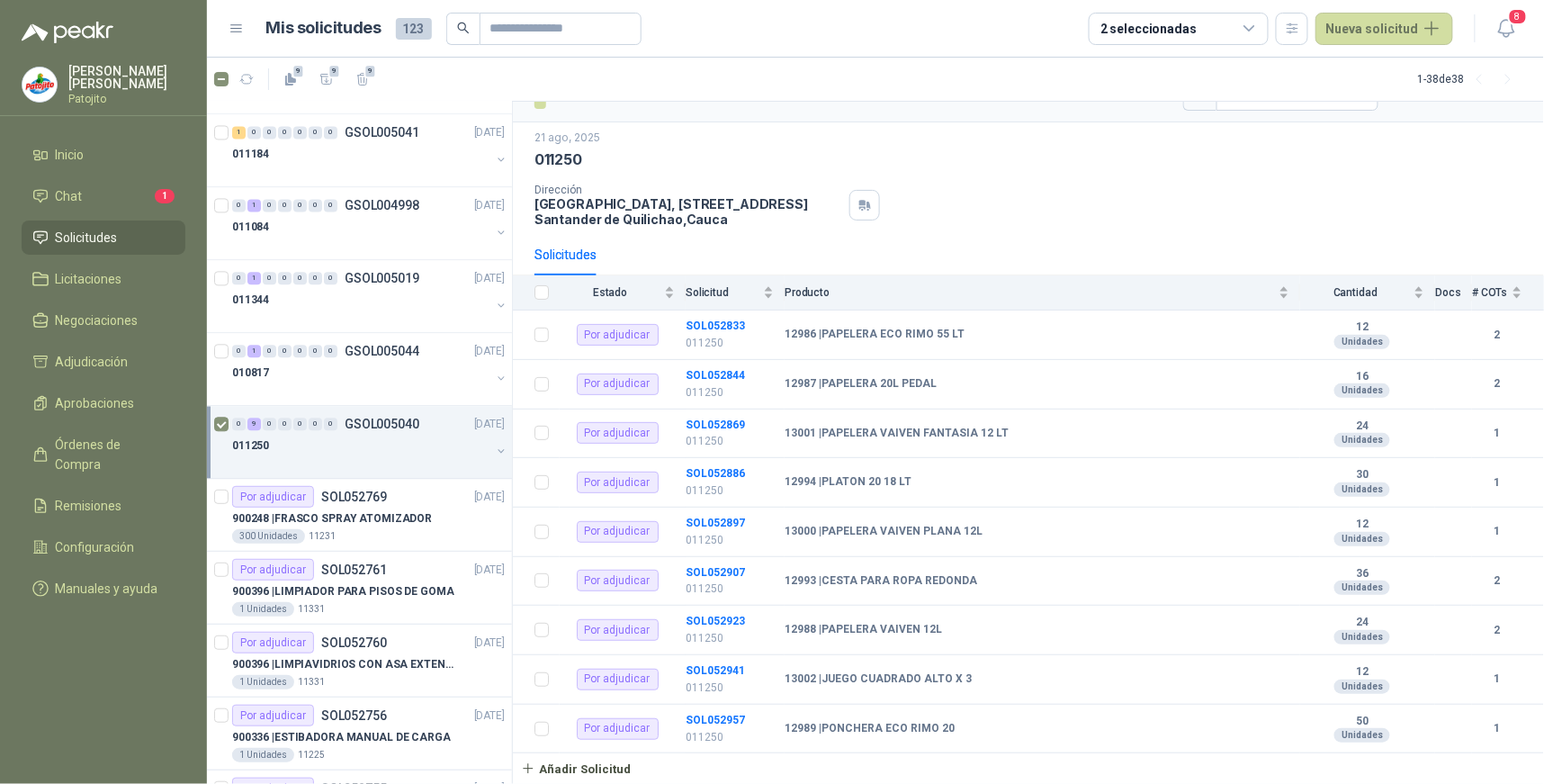
click at [1255, 24] on icon at bounding box center [1250, 29] width 16 height 16
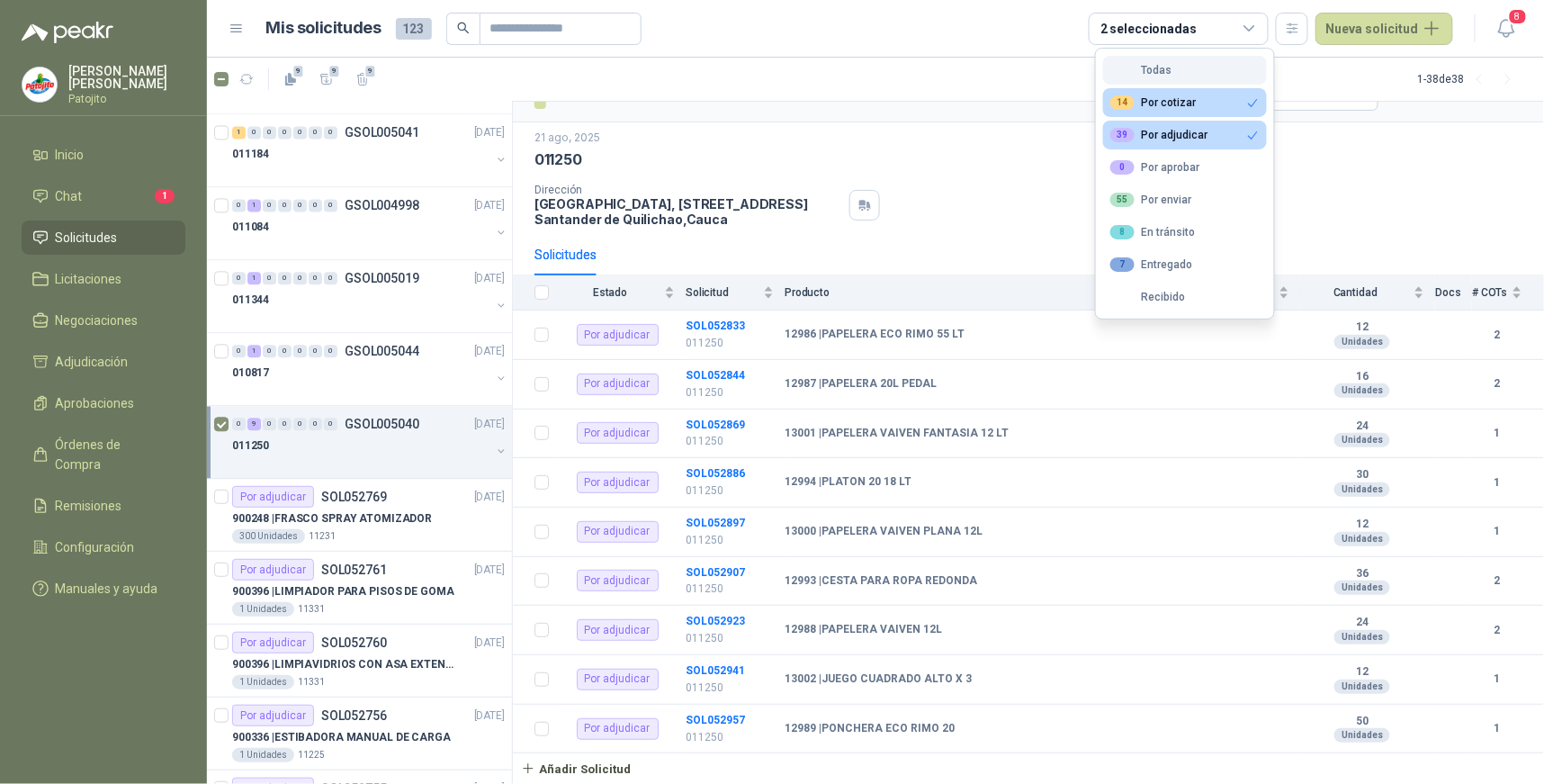
click at [1146, 69] on div "Todas" at bounding box center [1141, 70] width 62 height 13
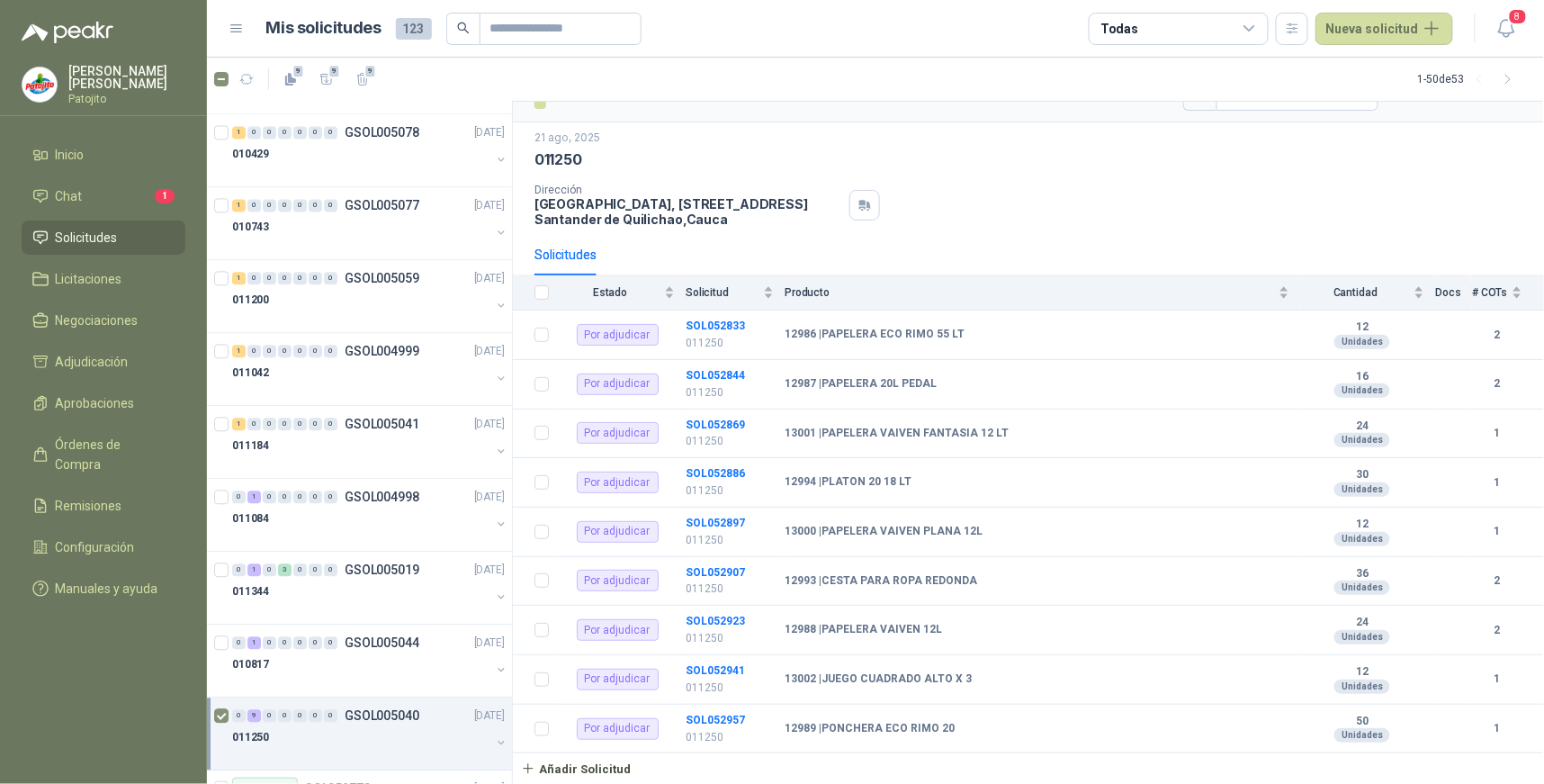
scroll to position [1591, 0]
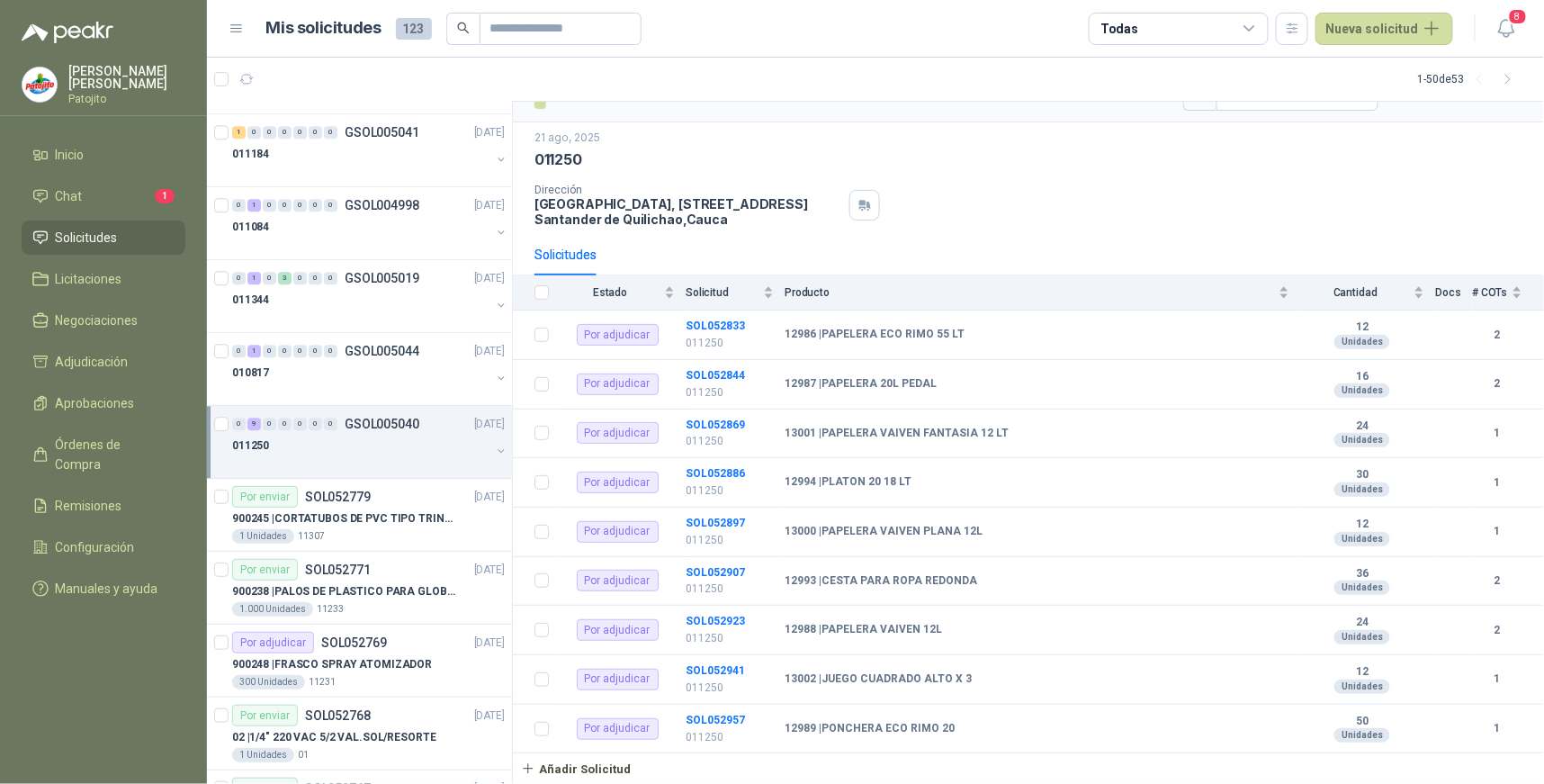
click at [1254, 19] on div "Todas" at bounding box center [1179, 29] width 180 height 33
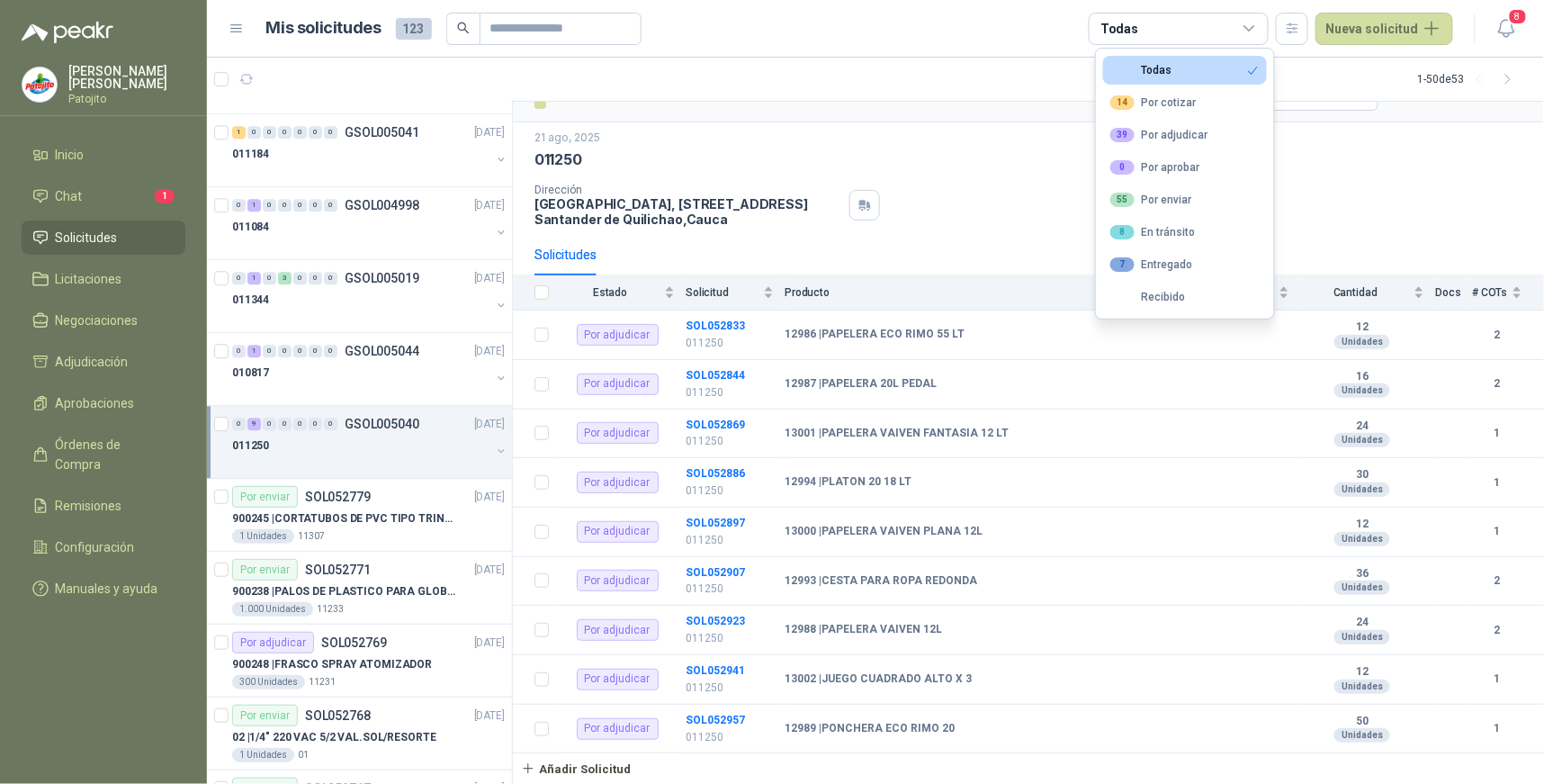
click at [1209, 74] on button "Todas" at bounding box center [1185, 70] width 163 height 29
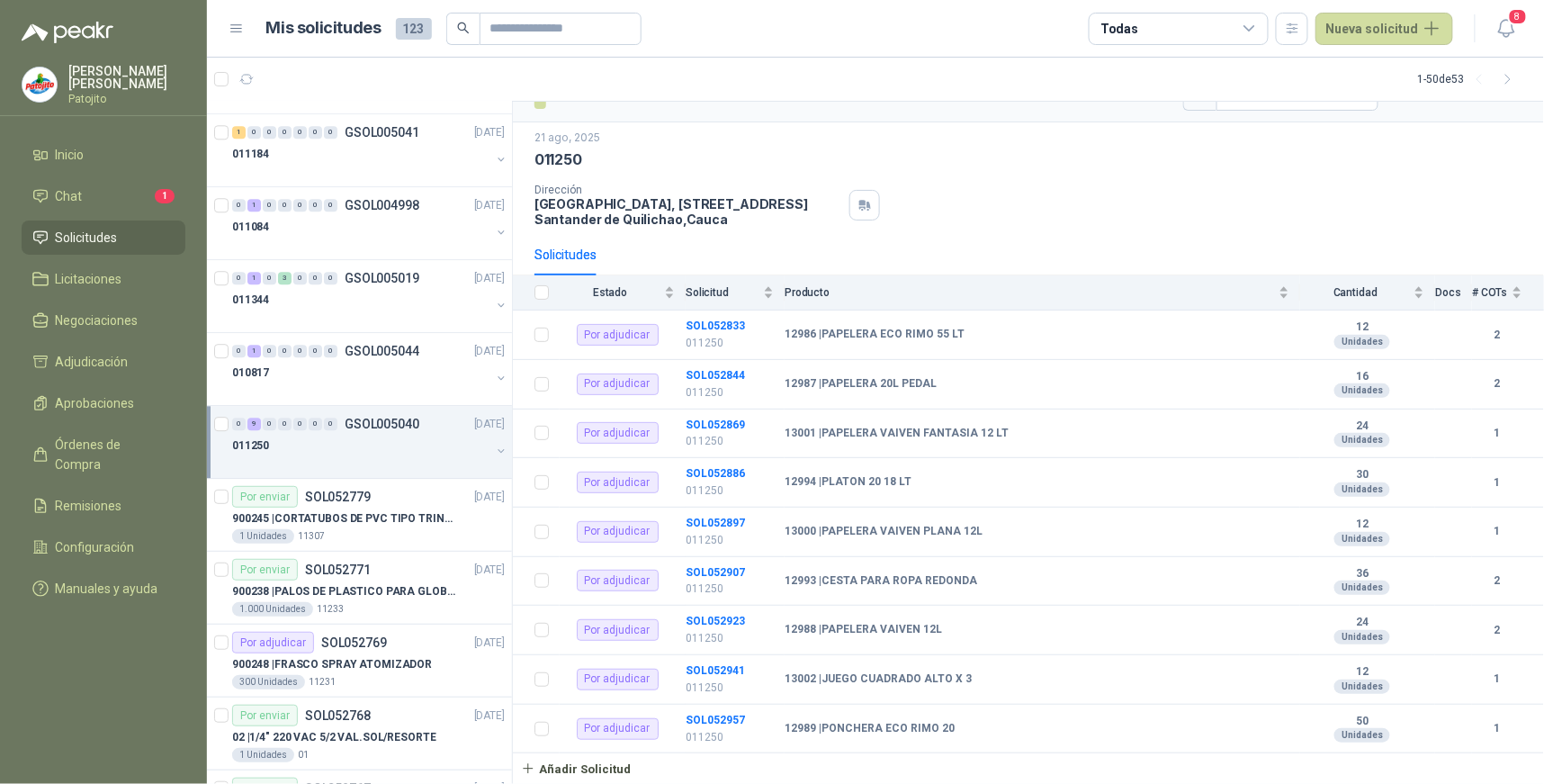
click at [246, 425] on div "0 9 0 0 0 0 0" at bounding box center [285, 424] width 105 height 13
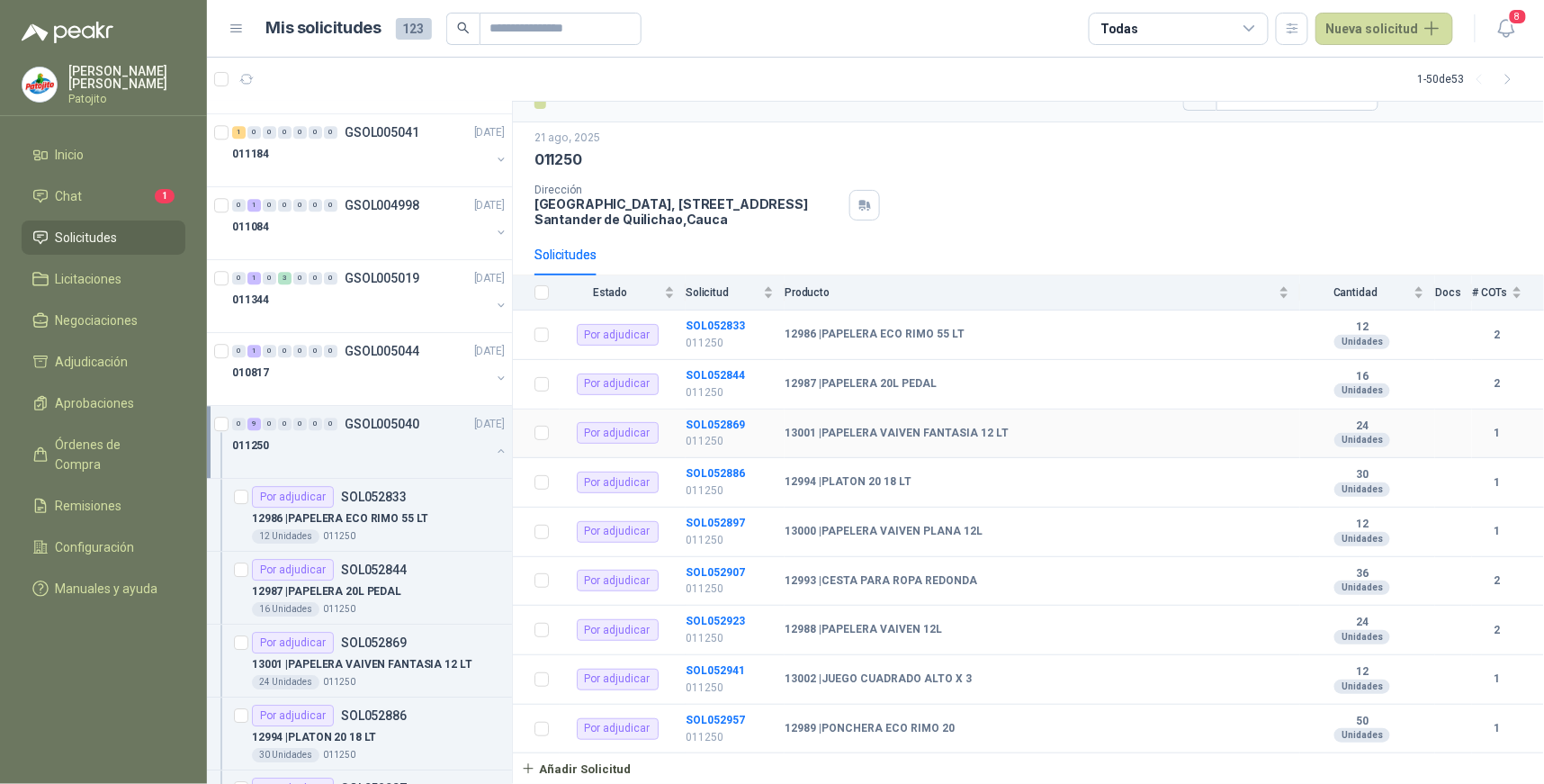
scroll to position [1, 0]
click at [212, 421] on div "0 9 0 0 0 0 0 GSOL005040 21/08/25 011250" at bounding box center [359, 441] width 305 height 73
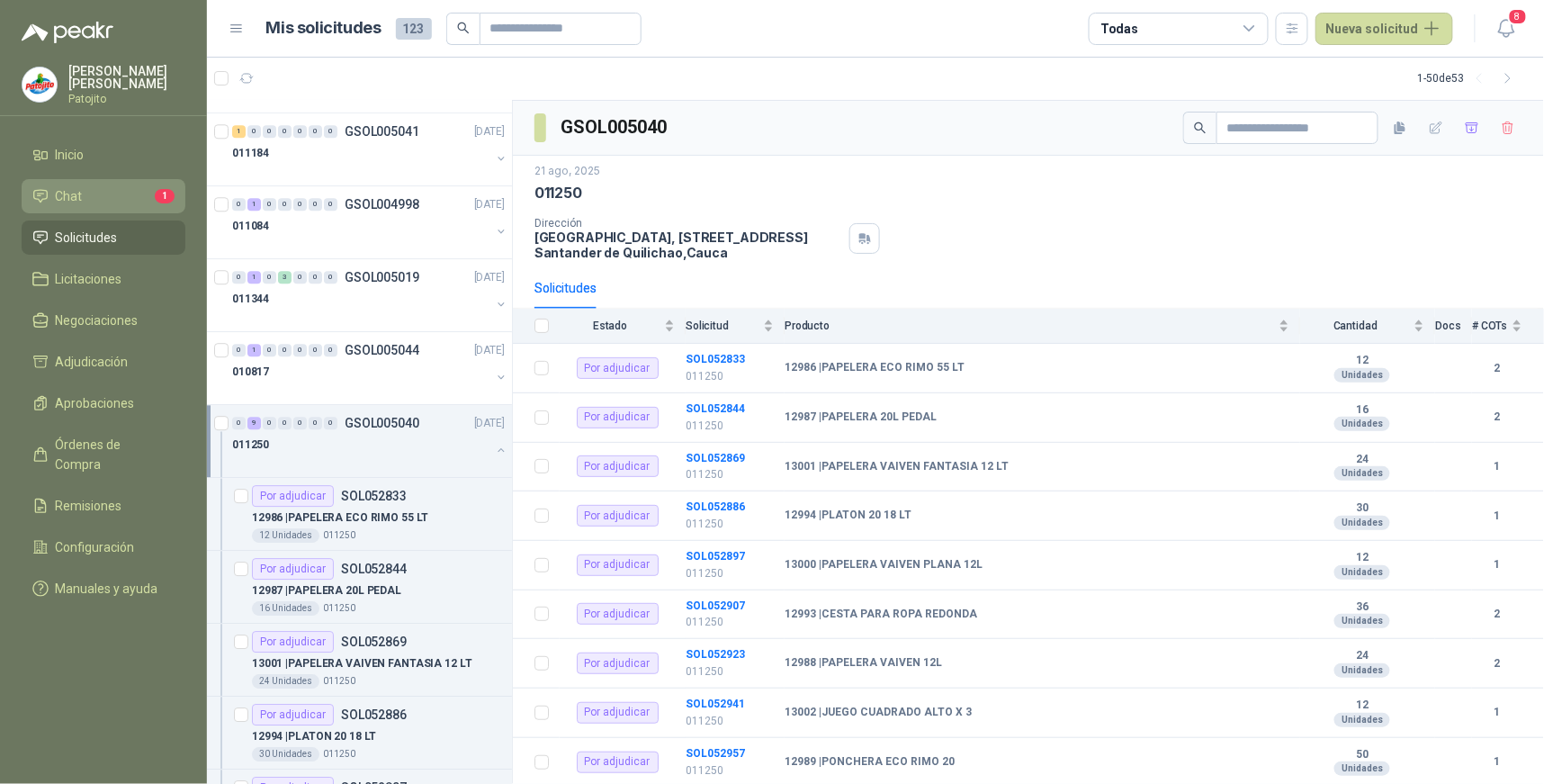
click at [101, 196] on li "Chat 1" at bounding box center [103, 196] width 143 height 20
